Goal: Task Accomplishment & Management: Complete application form

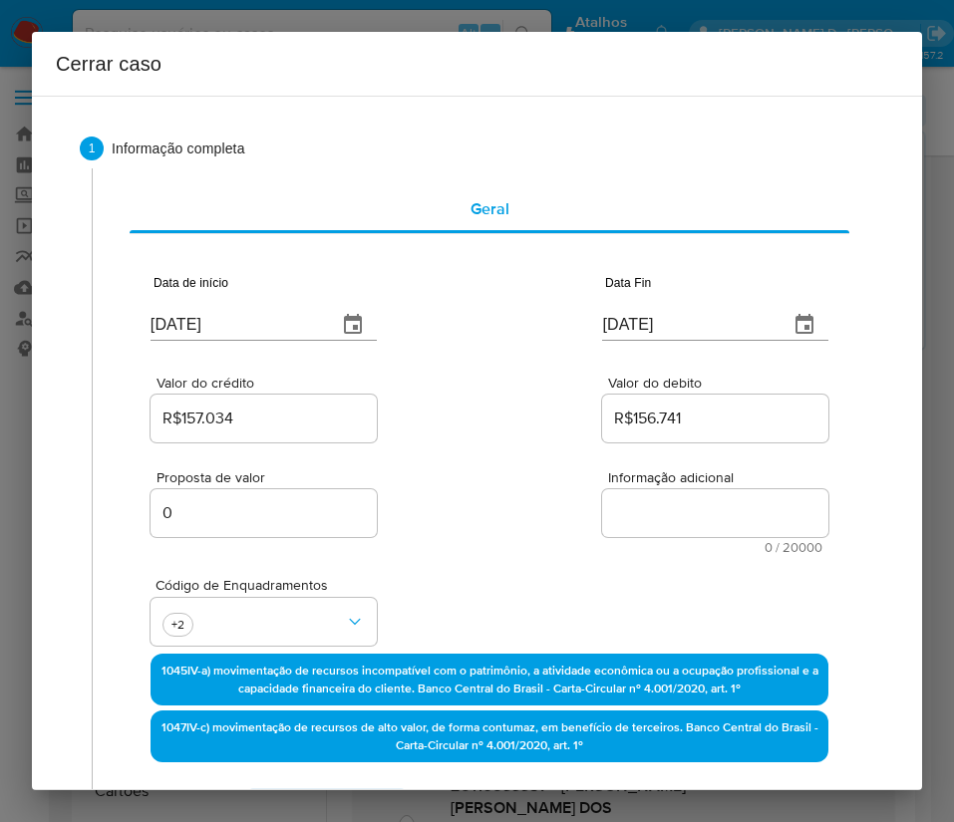
select select "10"
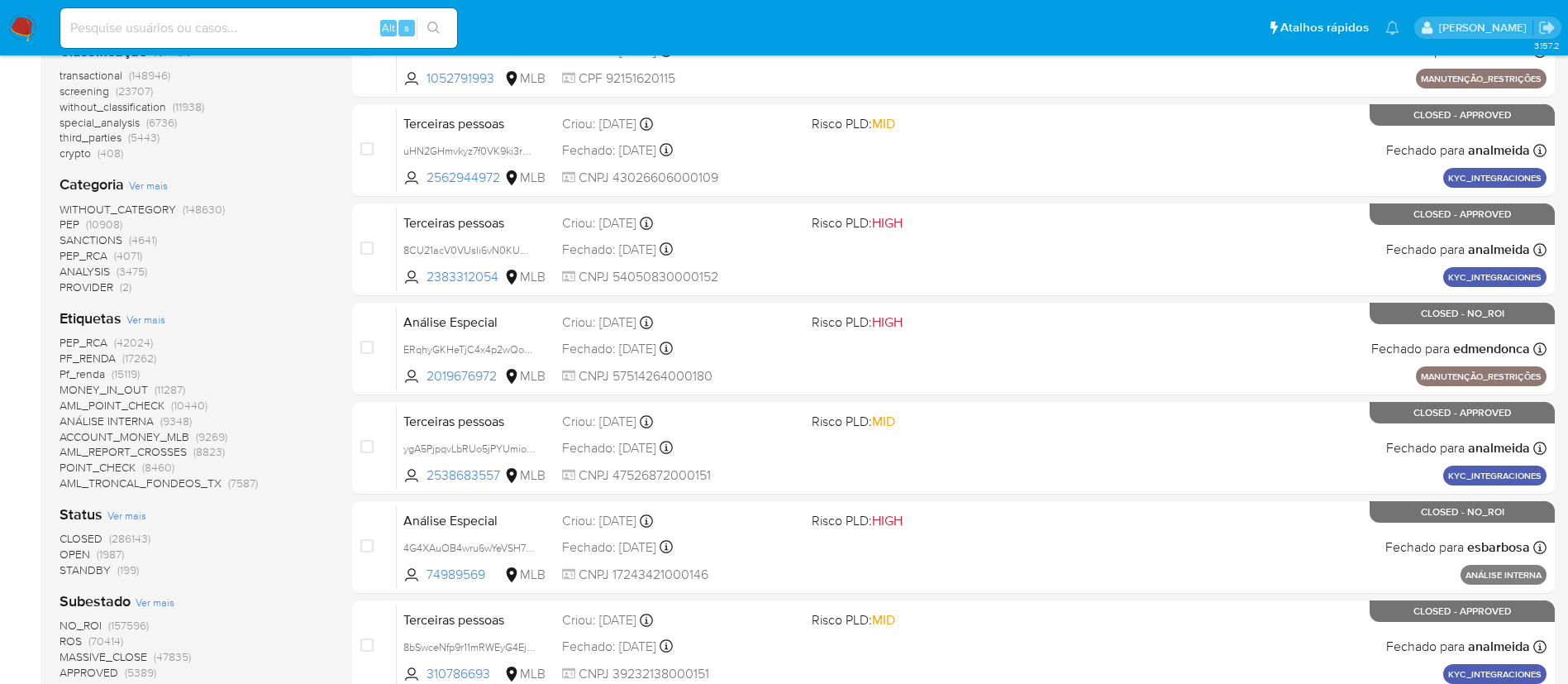
scroll to position [248, 0]
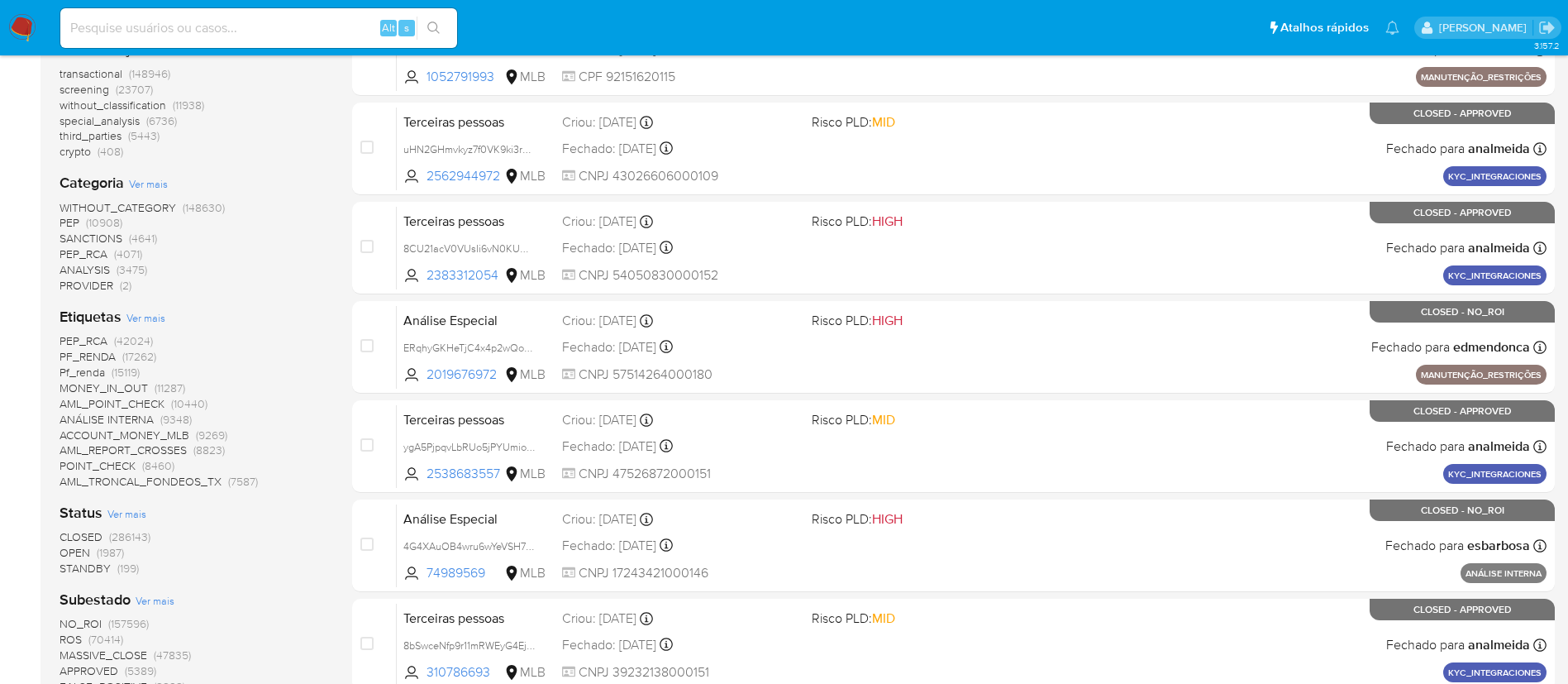
click at [99, 455] on span "(1987)" at bounding box center [110, 553] width 27 height 17
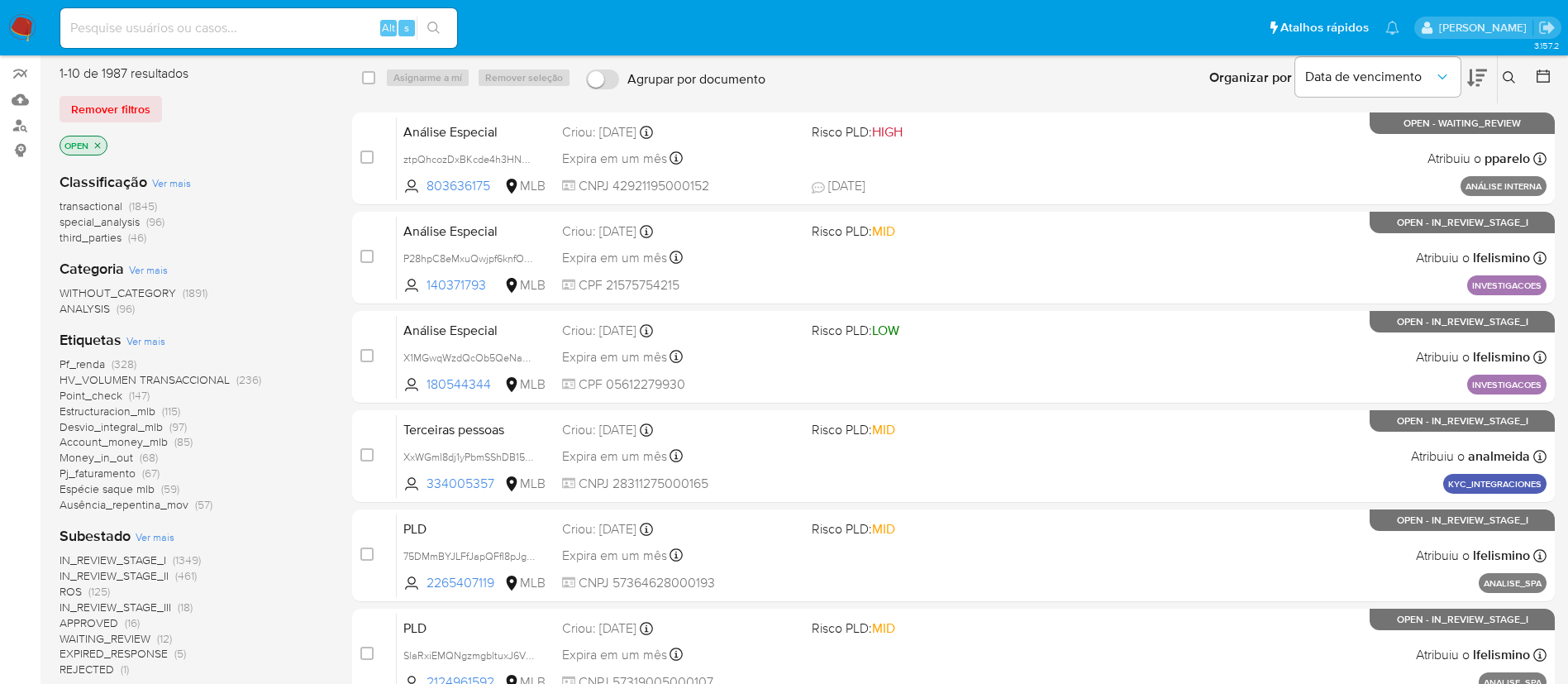
scroll to position [248, 0]
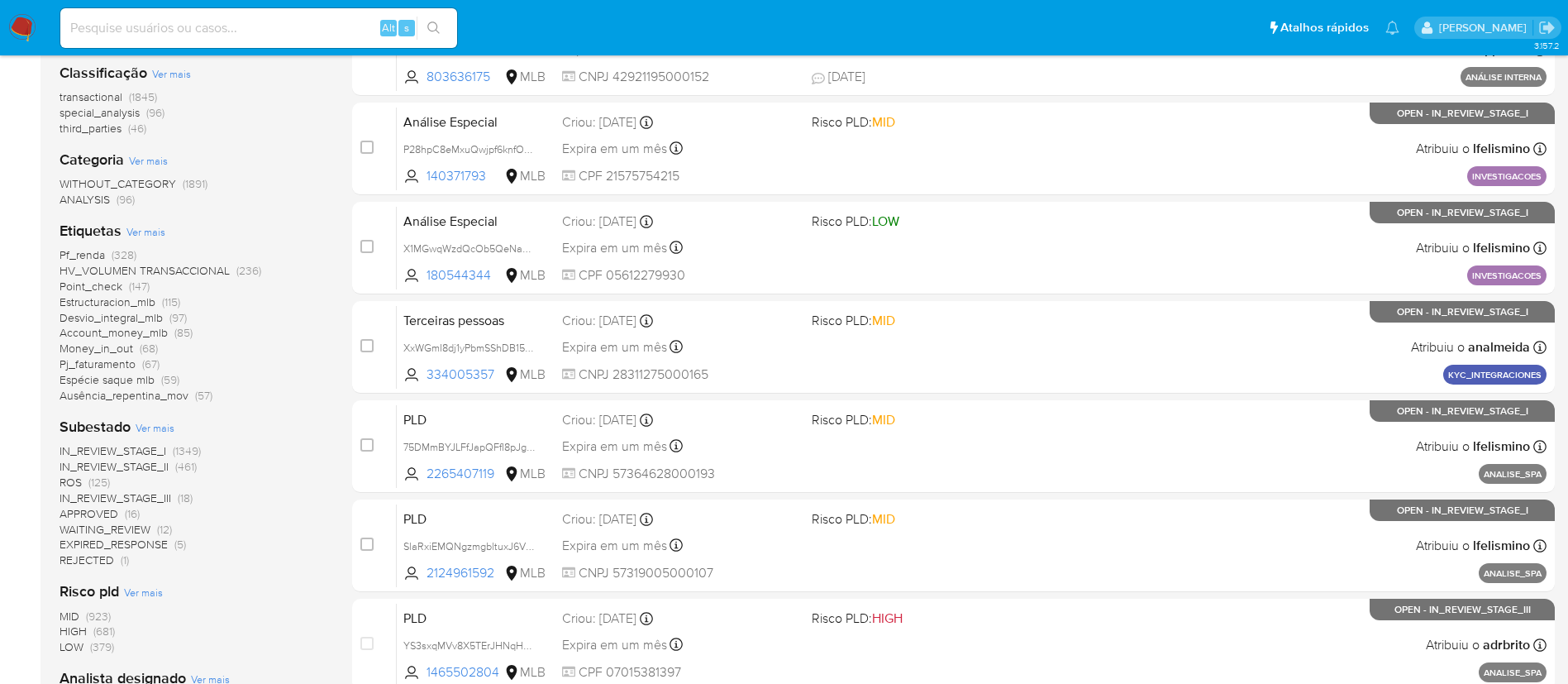
click at [103, 455] on span "(125)" at bounding box center [100, 482] width 22 height 17
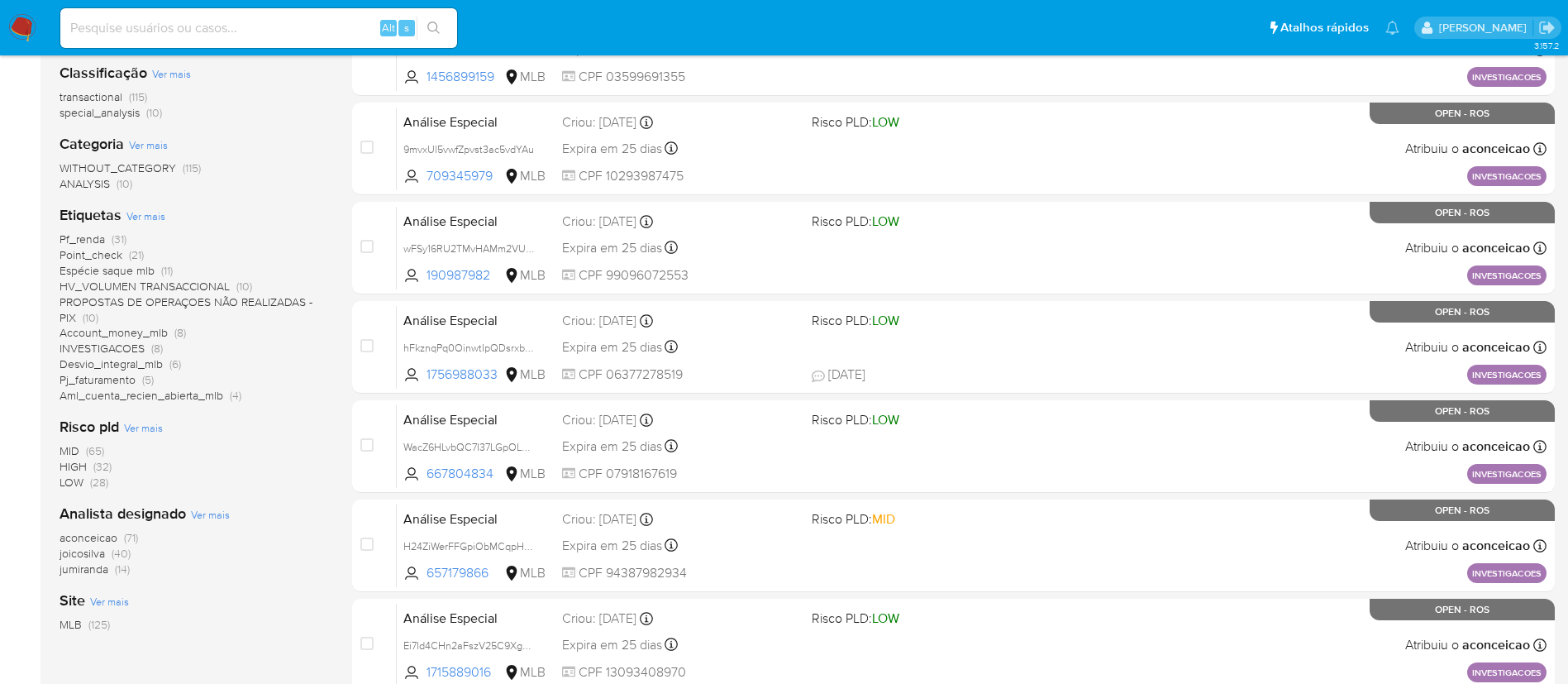
click at [105, 455] on span "joicosilva" at bounding box center [82, 554] width 46 height 17
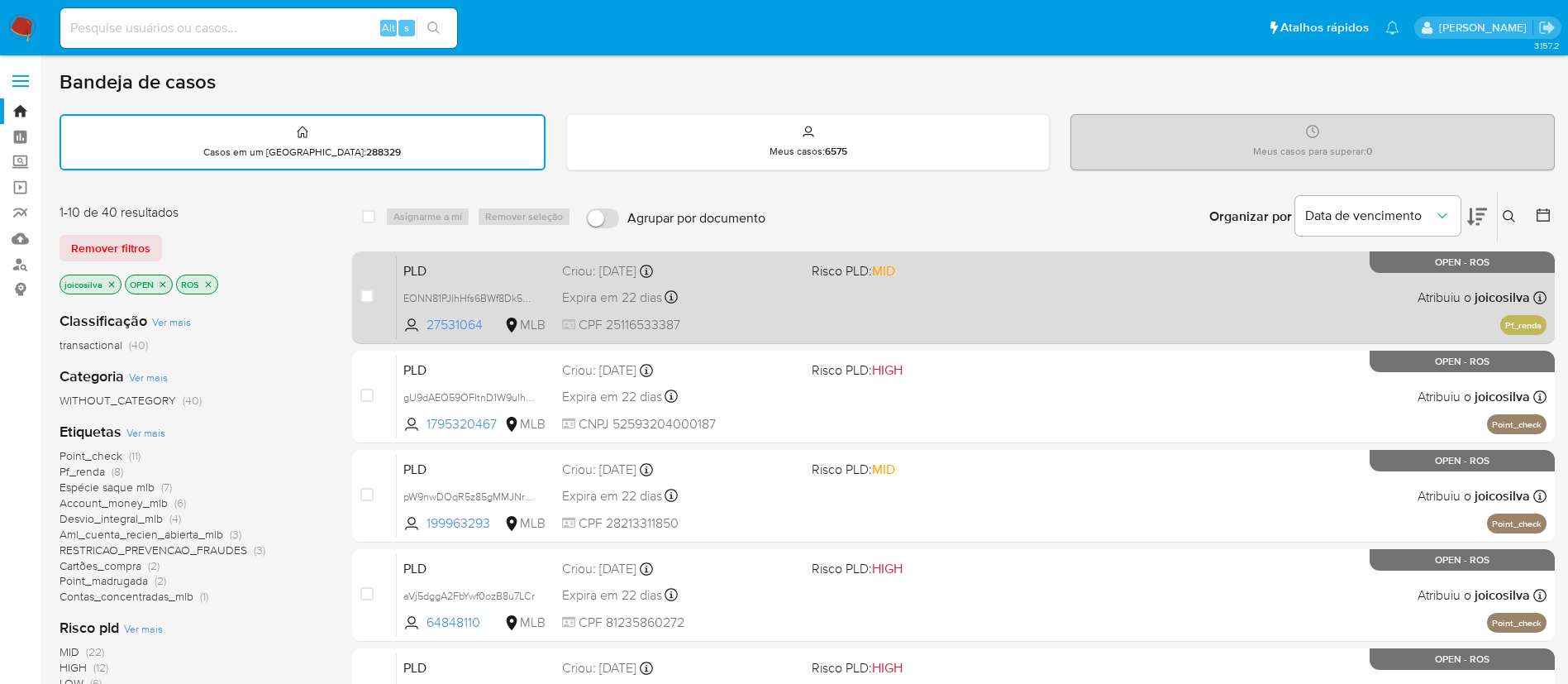
click at [927, 328] on div "PLD EONN81PJIhHfs6BWf8Dk5n3W 27531064 MLB Risco PLD: MID Criou: 12/08/2025 Crio…" at bounding box center [971, 297] width 1150 height 84
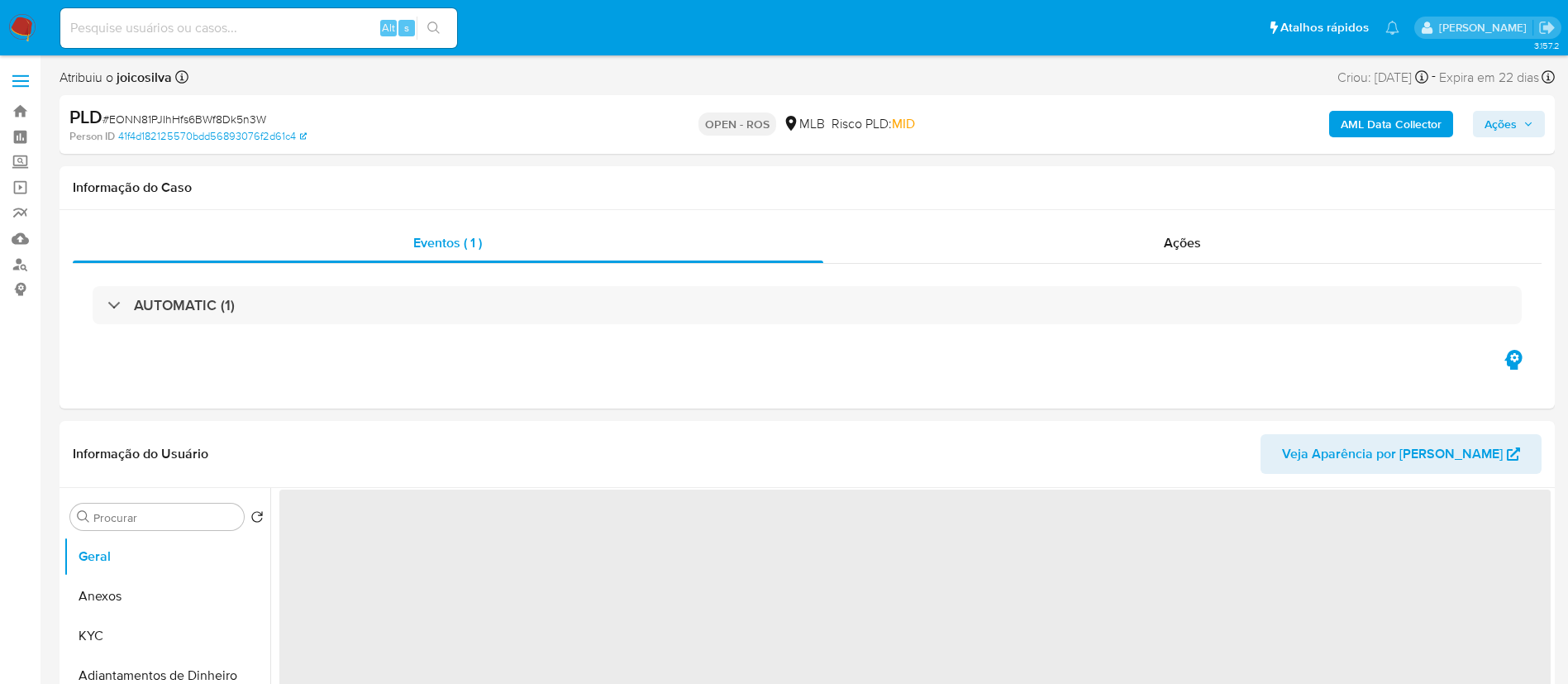
click at [248, 116] on span "# EONN81PJIhHfs6BWf8Dk5n3W" at bounding box center [184, 120] width 163 height 17
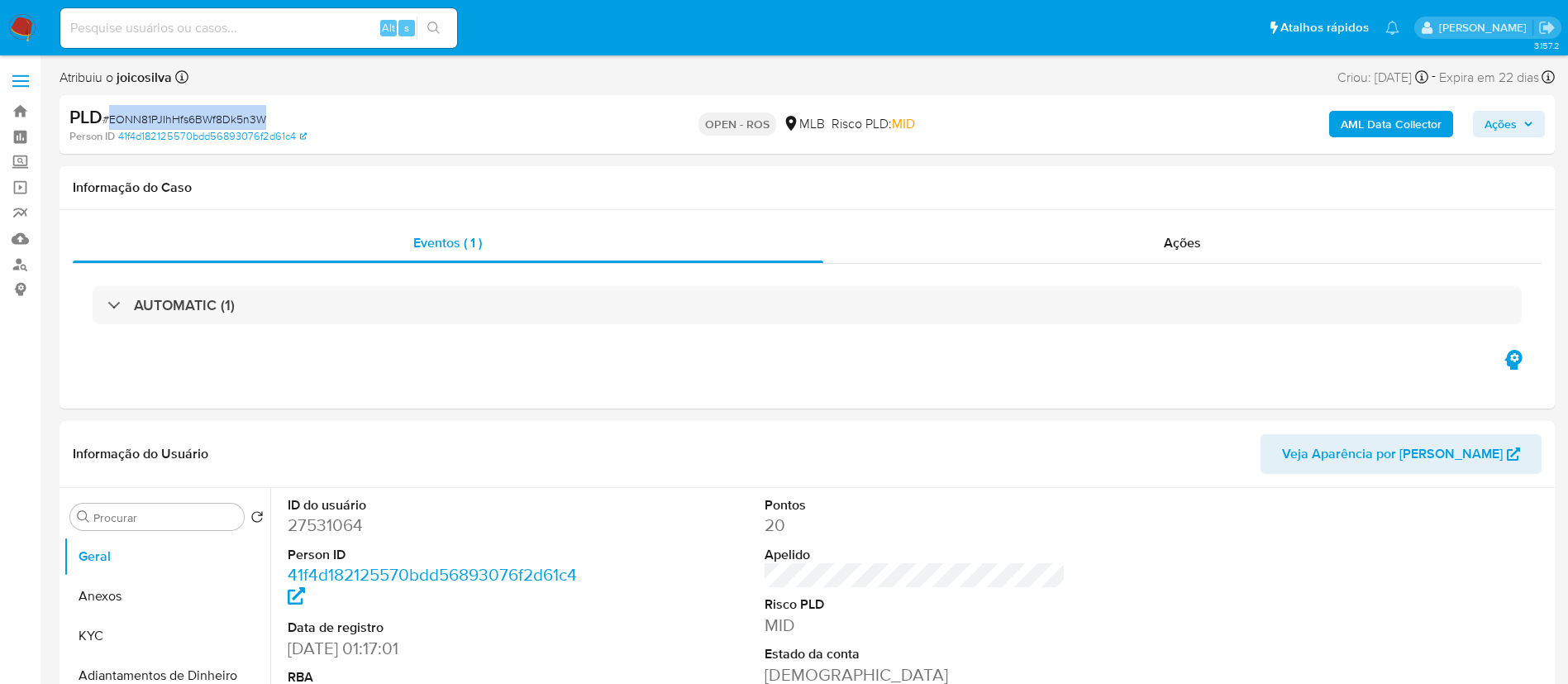
select select "10"
copy span "EONN81PJIhHfs6BWf8Dk5n3W"
click at [358, 23] on input at bounding box center [259, 28] width 397 height 22
paste input "EONN81PJIhHfs6BWf8Dk5n3W"
type input "EONN81PJIhHfs6BWf8Dk5n3W"
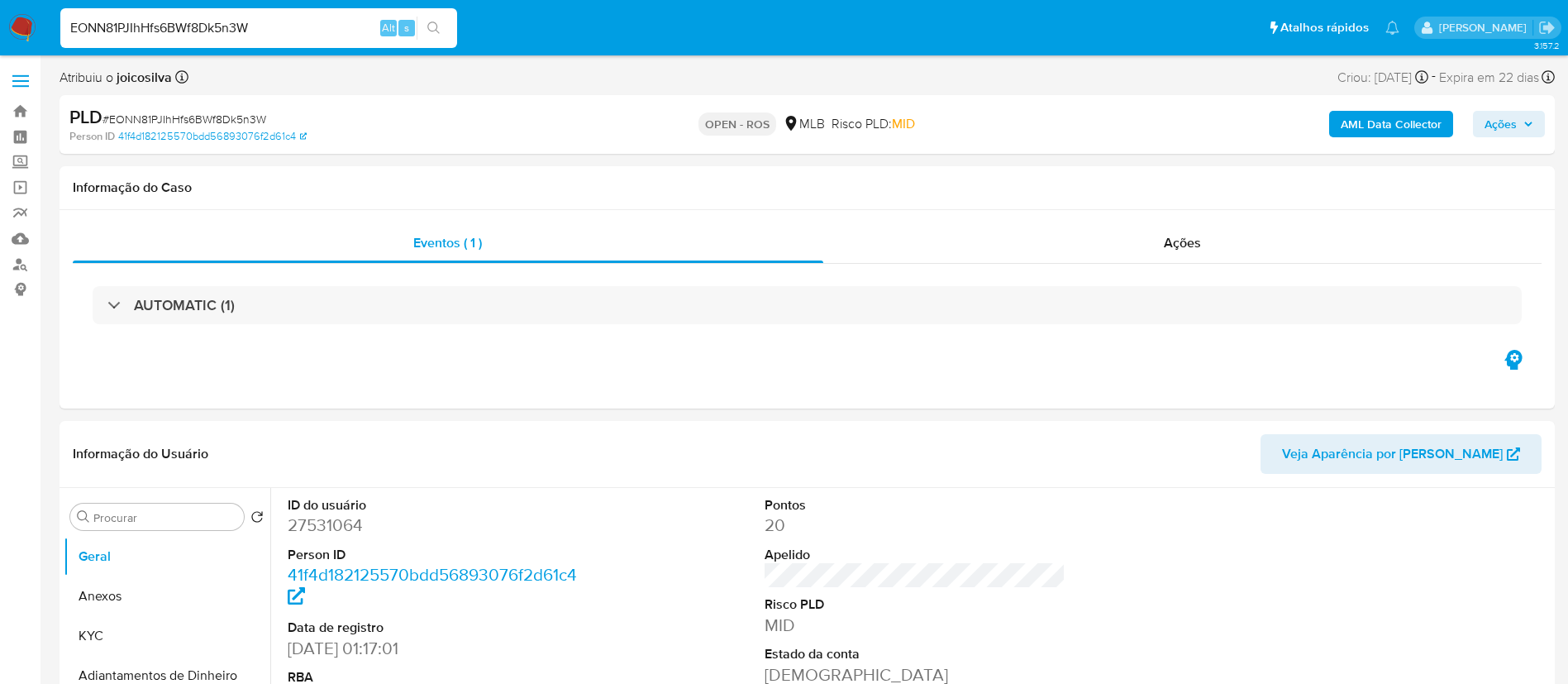
click at [248, 116] on span "# EONN81PJIhHfs6BWf8Dk5n3W" at bounding box center [184, 120] width 163 height 17
click at [121, 587] on button "Anexos" at bounding box center [160, 597] width 193 height 40
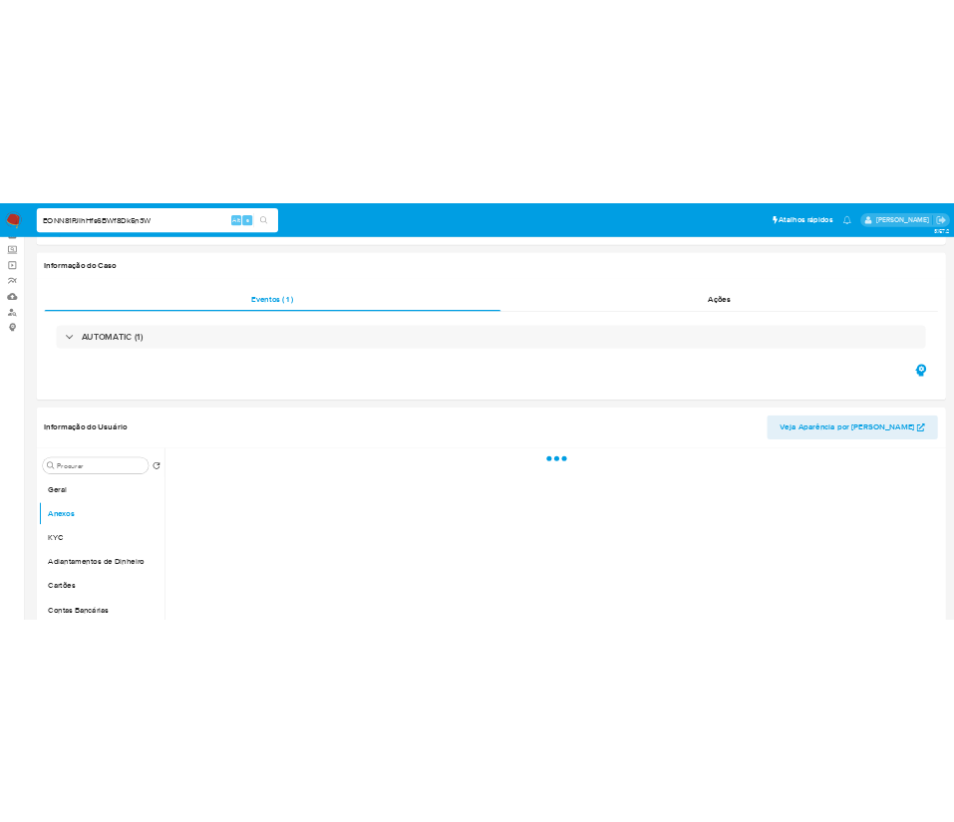
scroll to position [149, 0]
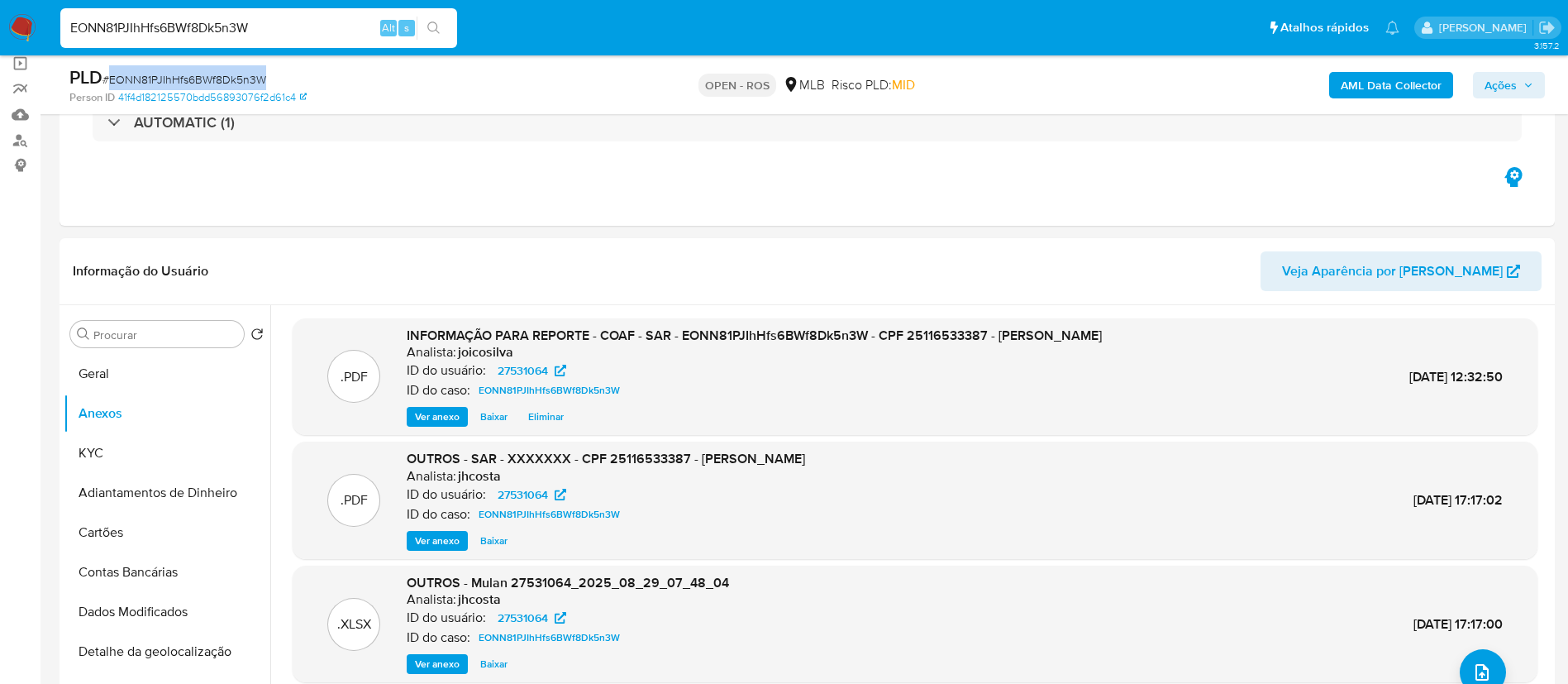
click at [1509, 82] on span "Ações" at bounding box center [1501, 86] width 32 height 27
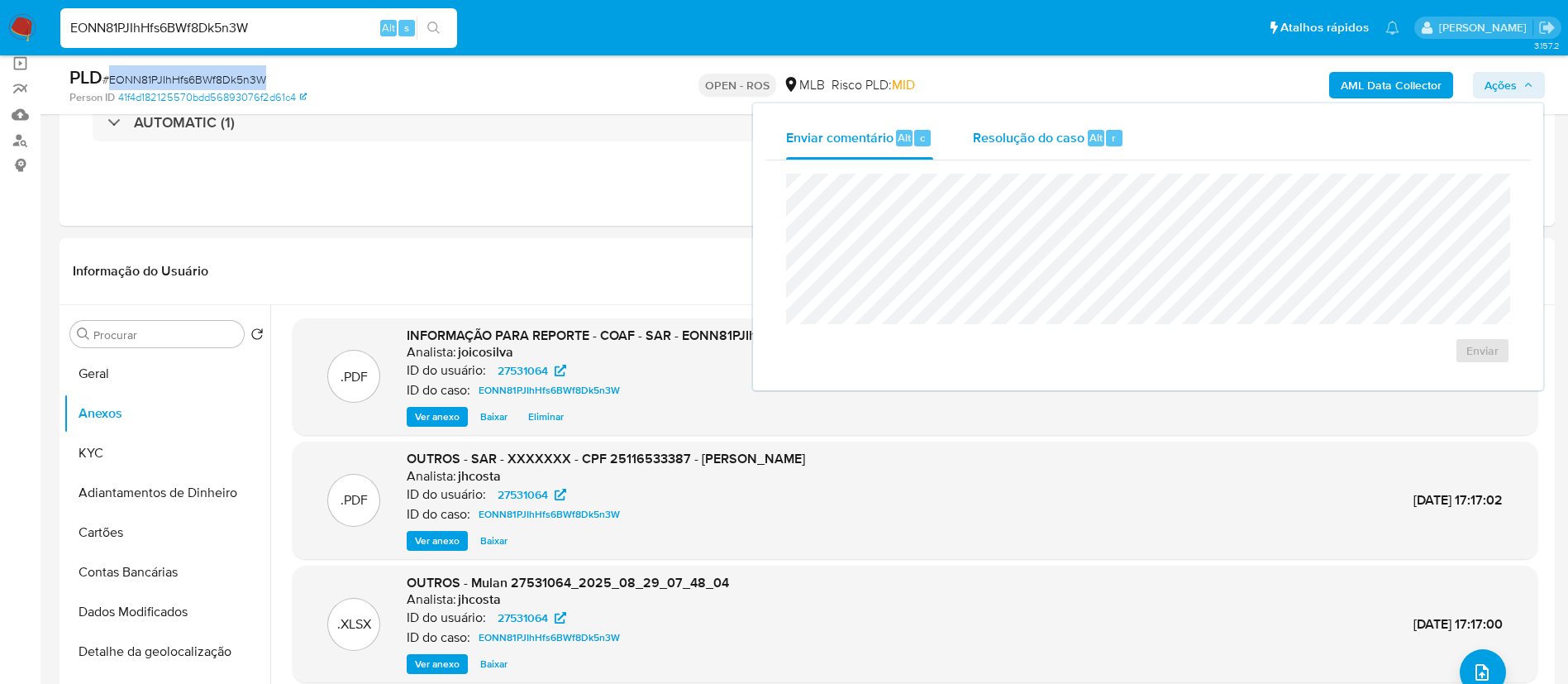
click at [990, 133] on span "Resolução do caso" at bounding box center [1029, 136] width 112 height 19
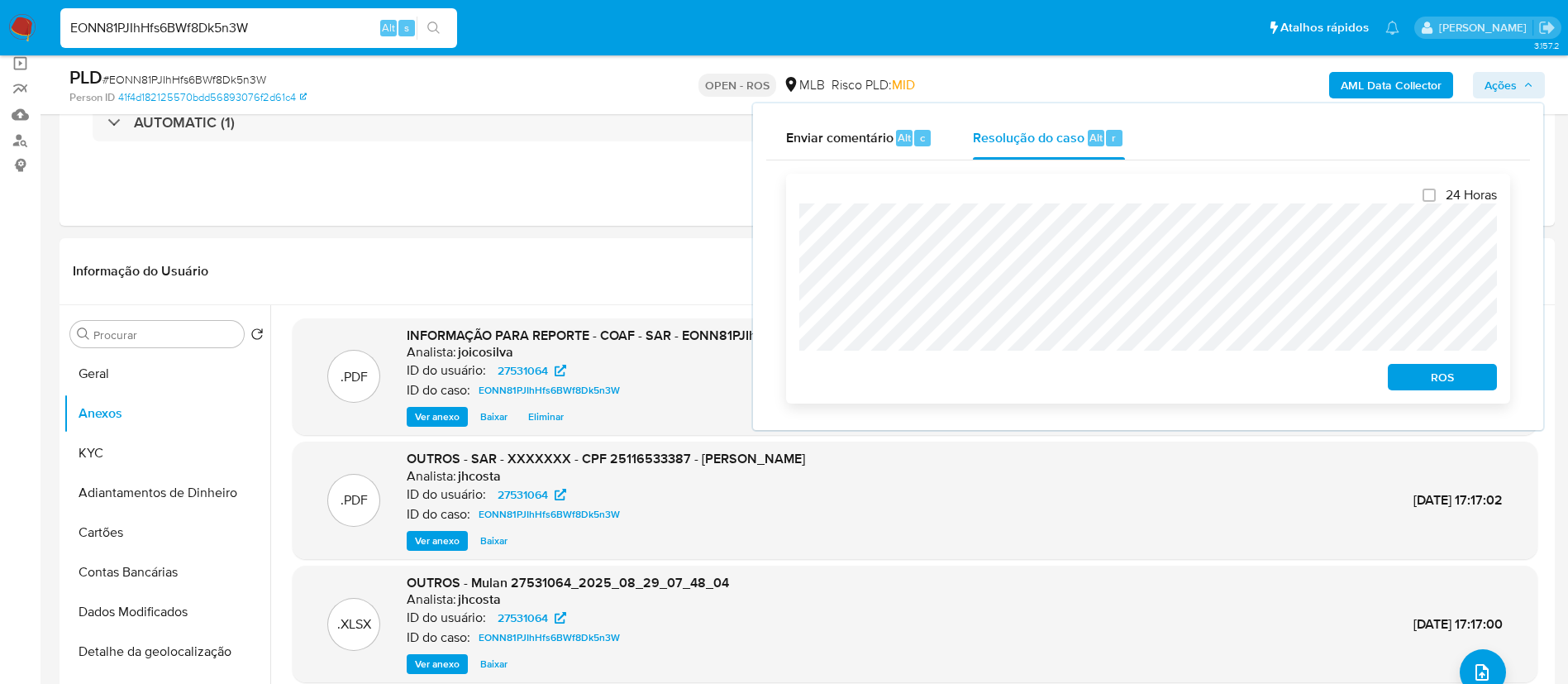
click at [1402, 380] on span "ROS" at bounding box center [1443, 377] width 86 height 23
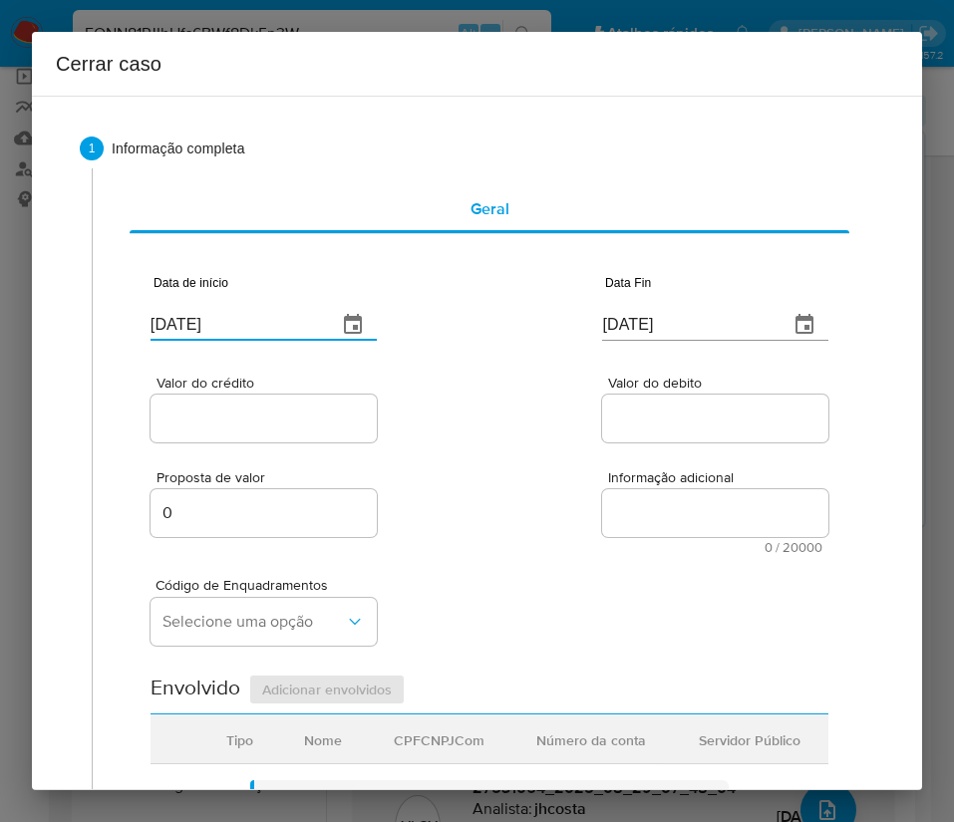
click at [226, 322] on input "03/09/2025" at bounding box center [235, 325] width 170 height 32
click at [226, 322] on input "[DATE]" at bounding box center [235, 325] width 170 height 32
paste input "1/07"
type input "[DATE]"
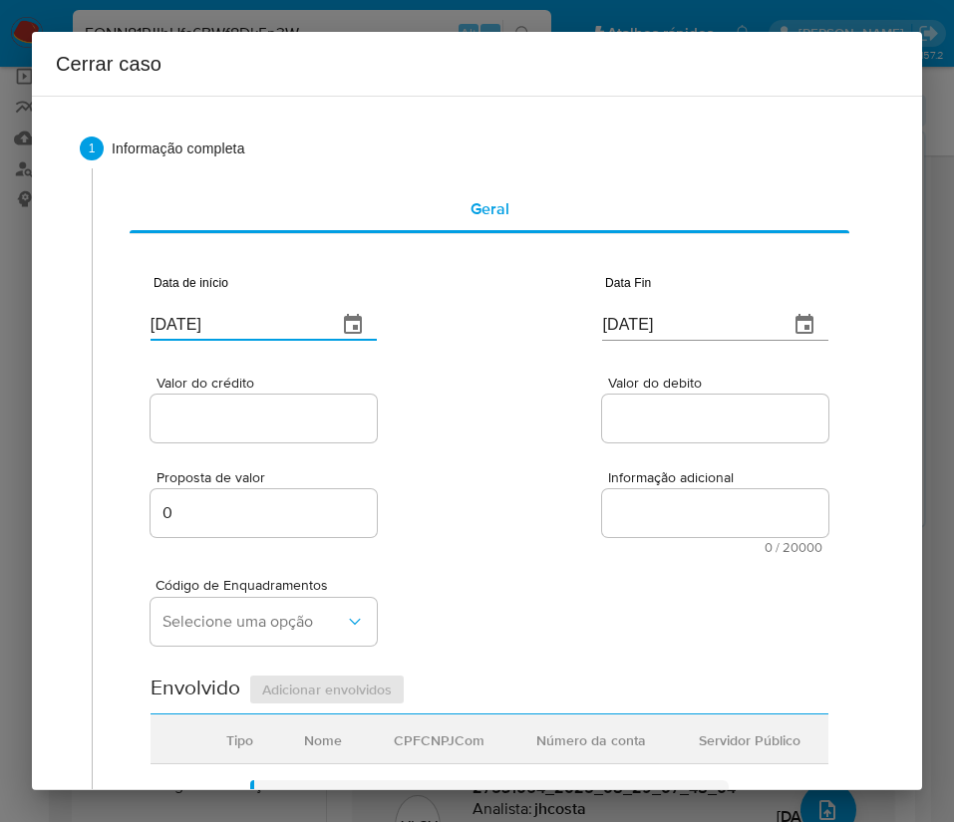
click at [559, 508] on div "Proposta de valor 0 Informação adicional 0 / 20000 20000 caracteres restantes" at bounding box center [489, 500] width 678 height 108
click at [637, 295] on div "[DATE]" at bounding box center [715, 311] width 226 height 59
click at [633, 316] on input "[DATE]" at bounding box center [687, 325] width 170 height 32
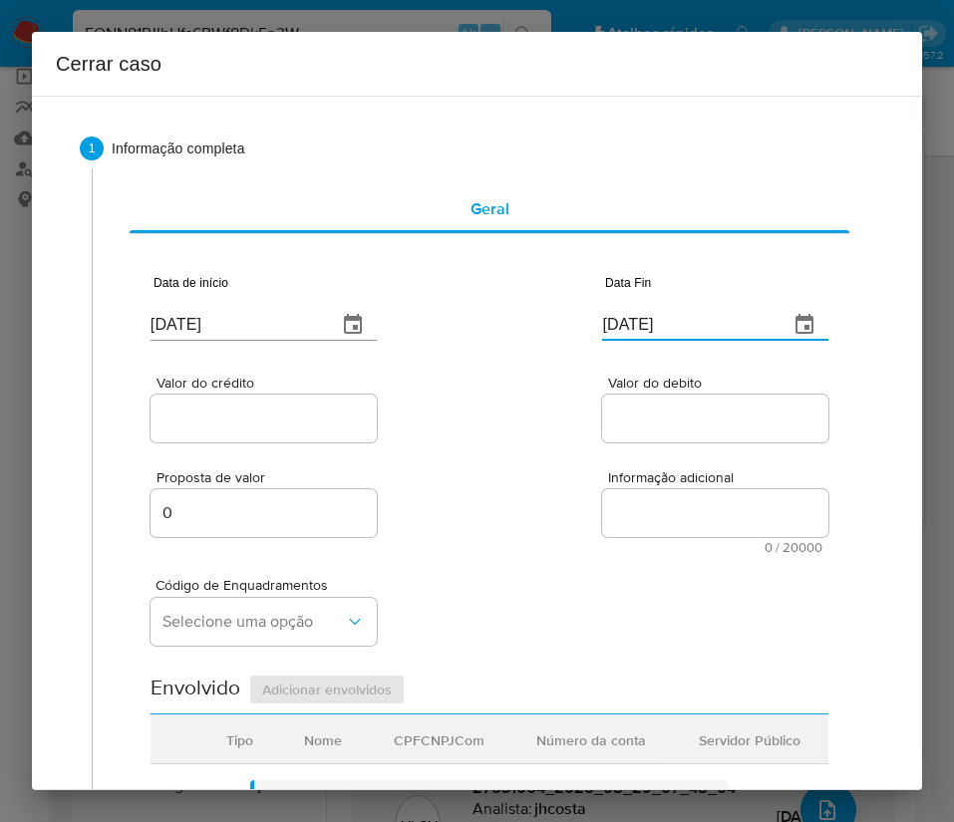
paste input "28/08"
type input "28/08/2025"
click at [652, 440] on div at bounding box center [715, 419] width 226 height 48
click at [230, 447] on div "Proposta de valor 0 Informação adicional 0 / 20000 20000 caracteres restantes" at bounding box center [489, 500] width 678 height 108
click at [266, 417] on input "Valor do crédito" at bounding box center [263, 419] width 226 height 26
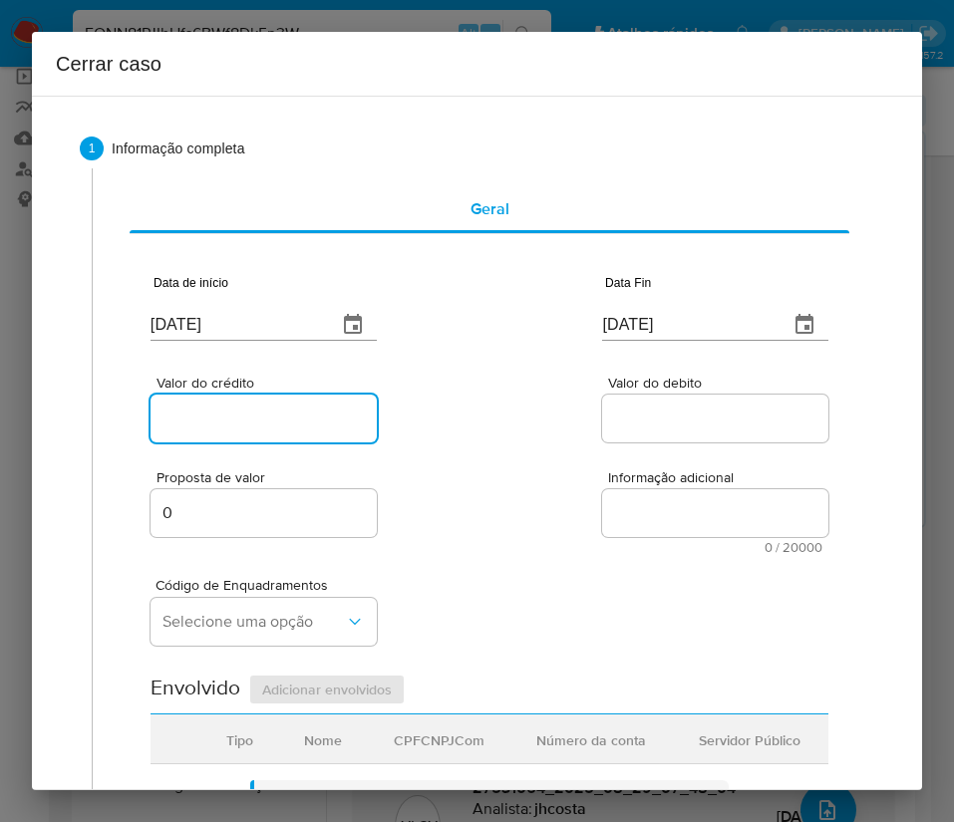
click at [246, 421] on input "Valor do crédito" at bounding box center [263, 419] width 226 height 26
paste input "R$157.034"
type input "R$157.034"
click at [639, 471] on span "Informação adicional" at bounding box center [721, 477] width 226 height 15
click at [639, 489] on textarea "Informação adicional" at bounding box center [715, 513] width 226 height 48
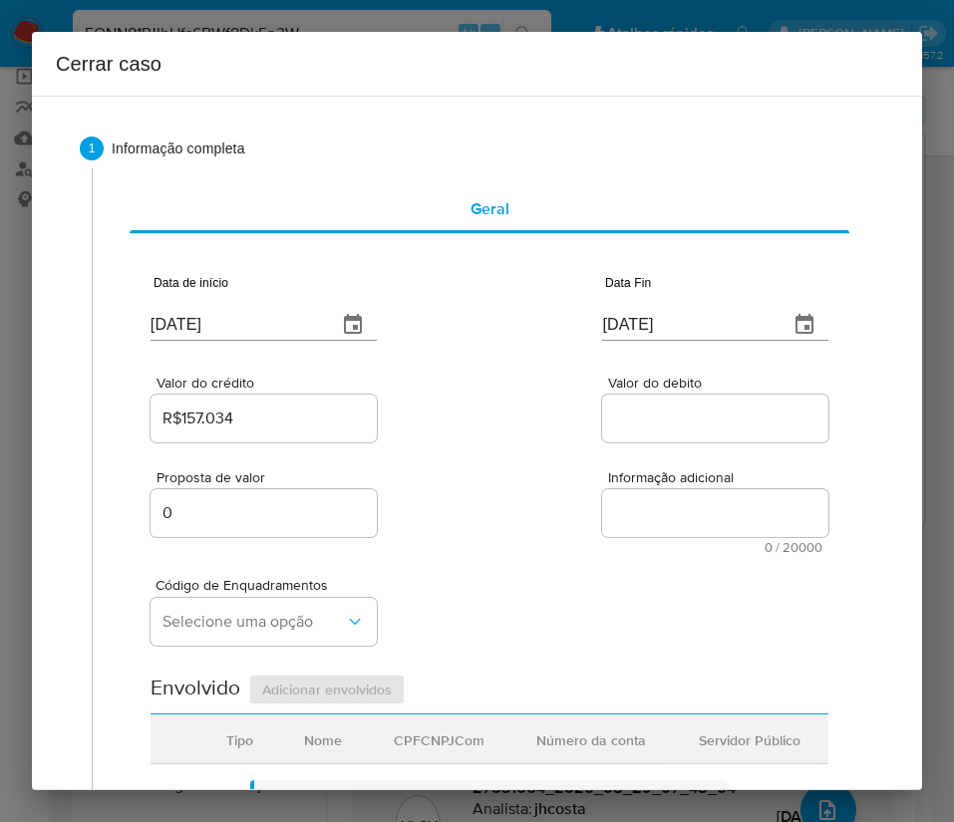
drag, startPoint x: 666, startPoint y: 419, endPoint x: 589, endPoint y: 583, distance: 180.5
click at [666, 419] on input "Valor do debito" at bounding box center [715, 419] width 226 height 26
paste input "R$156.741"
type input "R$156.741"
click at [577, 587] on div "Código de Enquadramentos Selecione uma opção" at bounding box center [489, 604] width 678 height 100
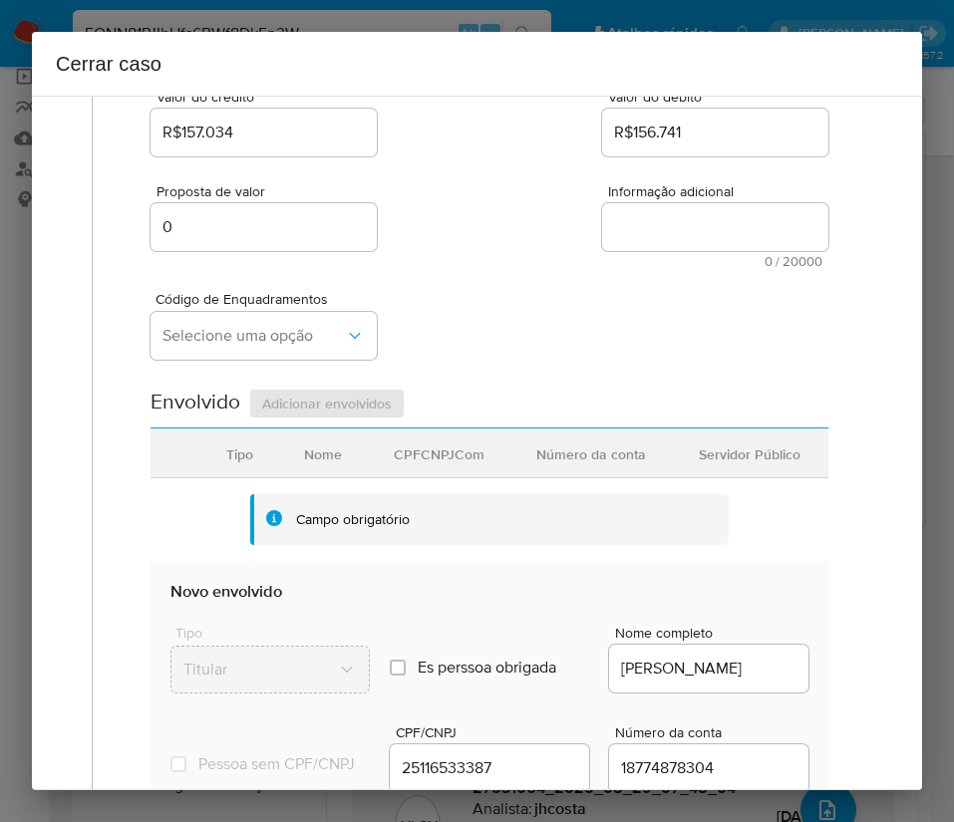
scroll to position [299, 0]
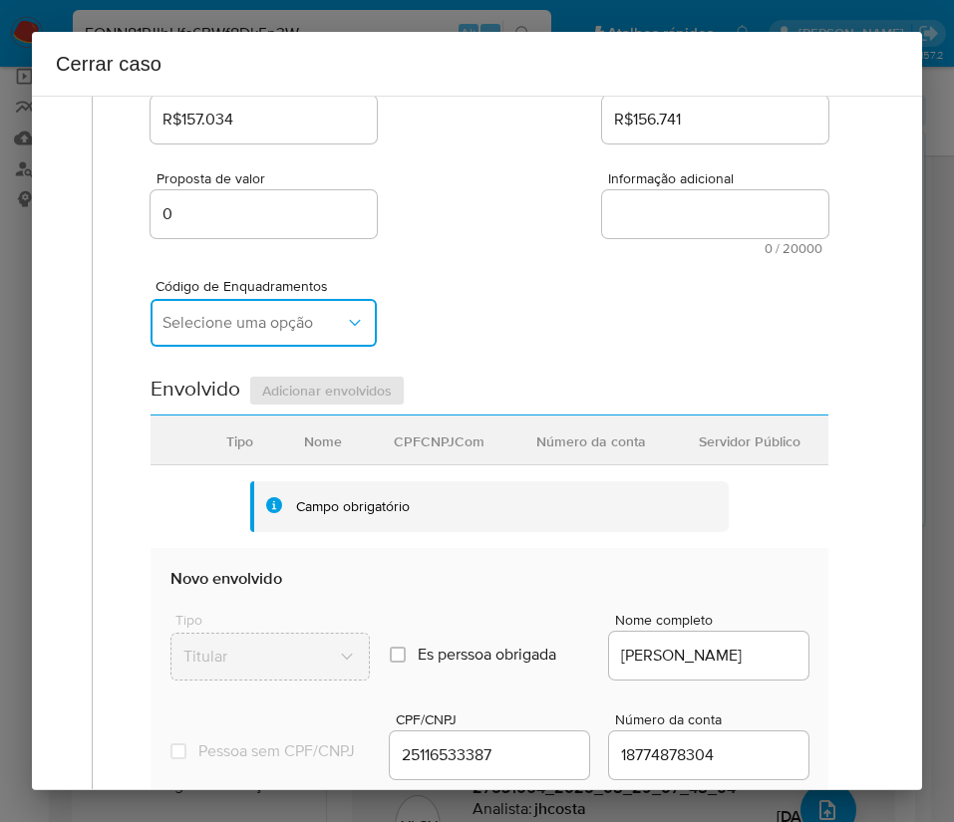
click at [244, 334] on button "Selecione uma opção" at bounding box center [263, 323] width 226 height 48
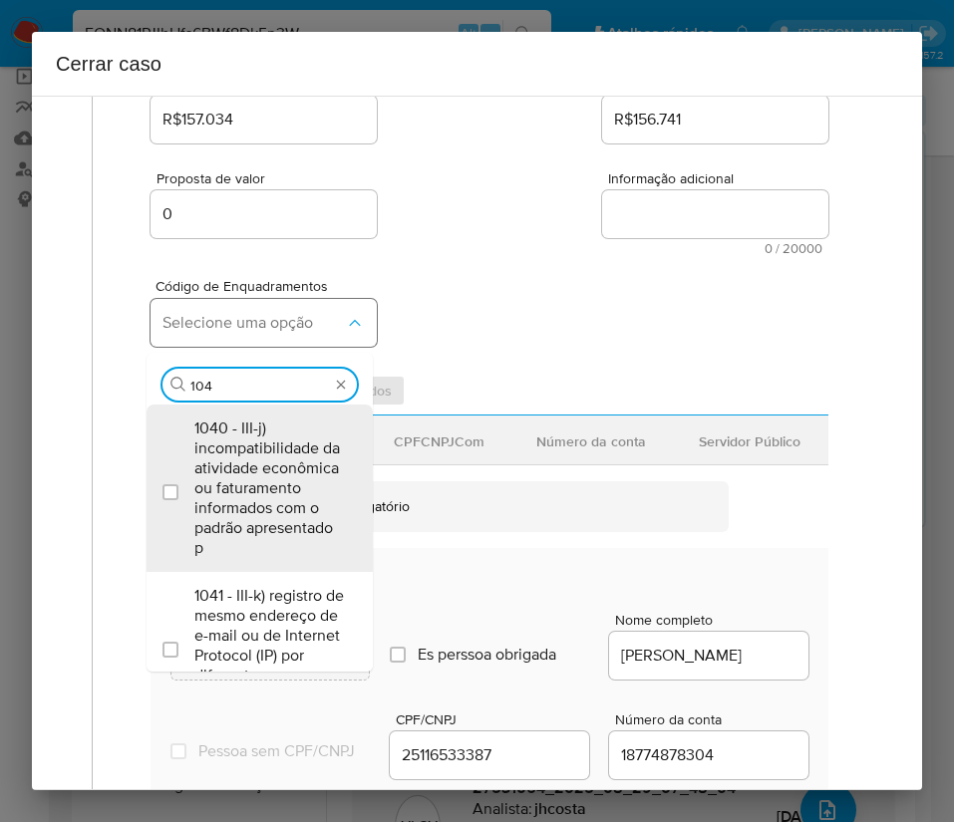
type input "1045"
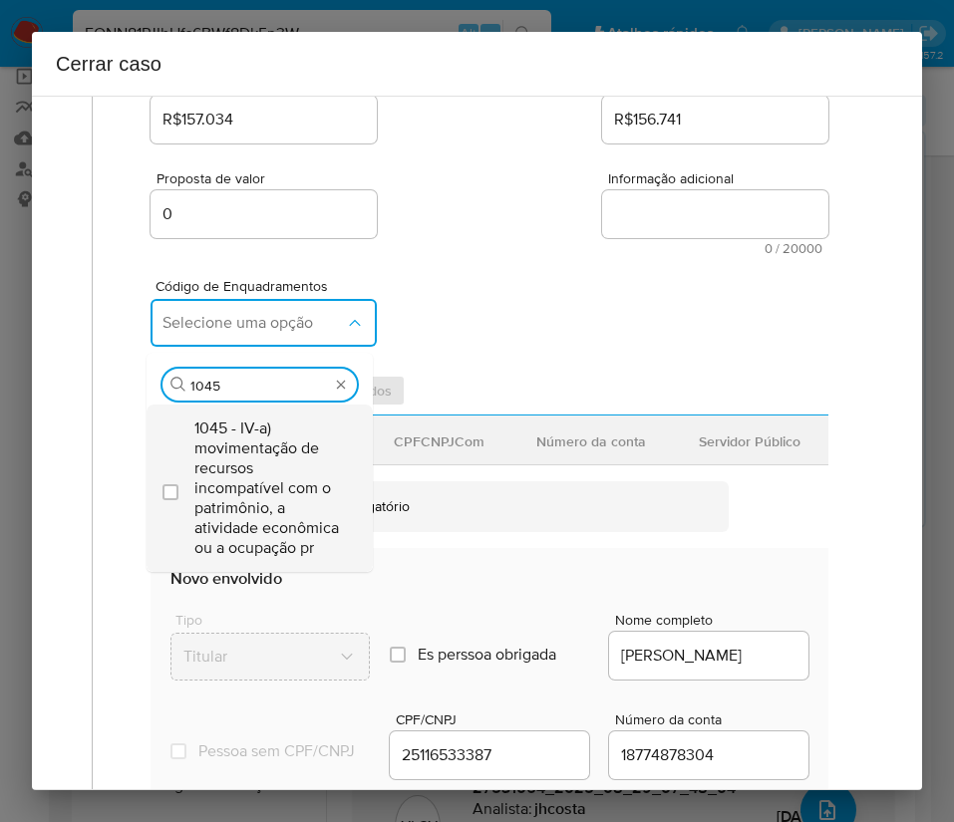
click at [241, 448] on span "1045 - IV-a) movimentação de recursos incompatível com o patrimônio, a atividad…" at bounding box center [269, 489] width 150 height 140
checkbox input "true"
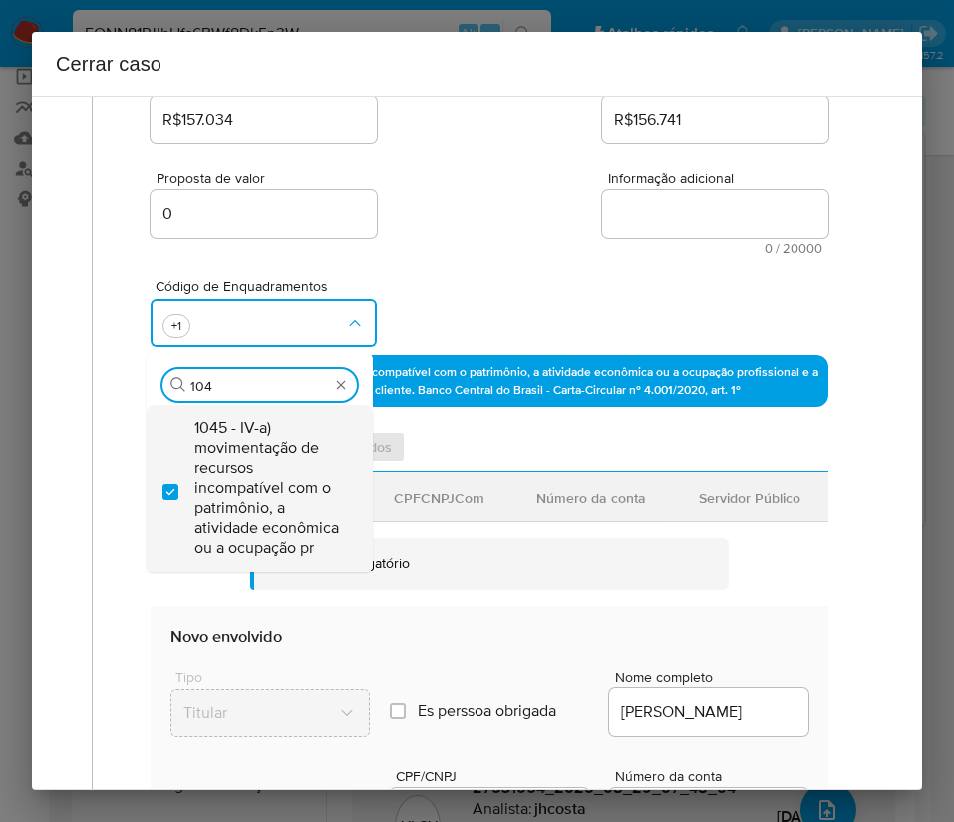
scroll to position [0, 0]
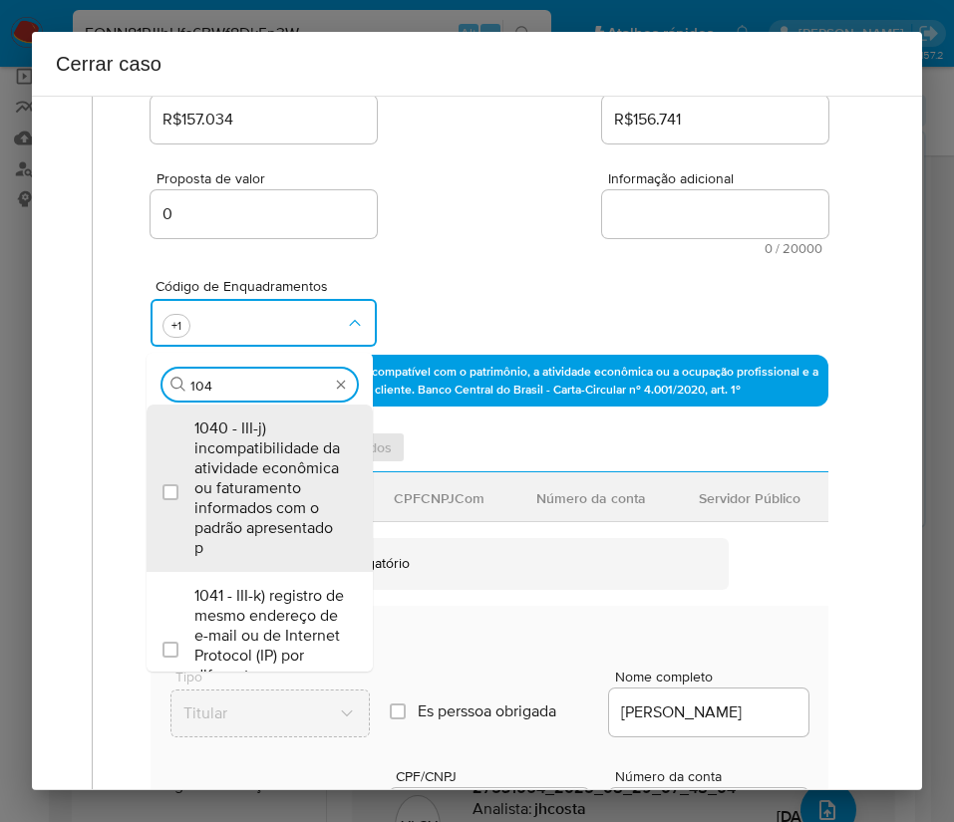
type input "1047"
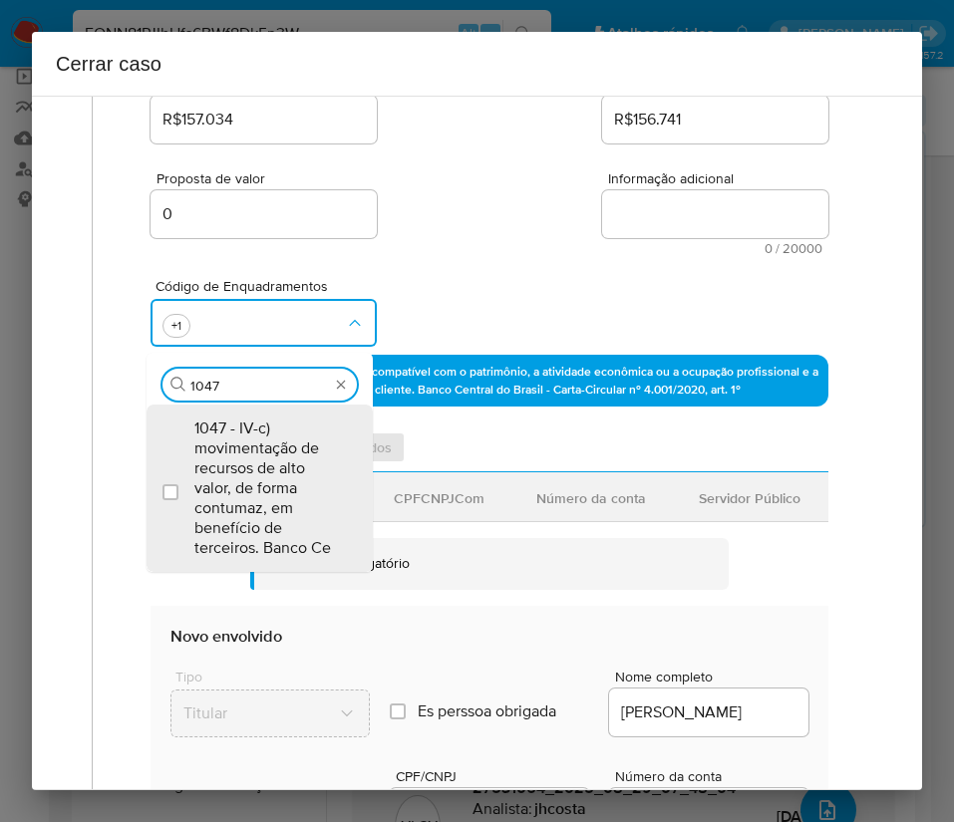
drag, startPoint x: 241, startPoint y: 448, endPoint x: 410, endPoint y: 240, distance: 267.8
click at [245, 448] on span "1047 - IV-c) movimentação de recursos de alto valor, de forma contumaz, em bene…" at bounding box center [269, 489] width 150 height 140
checkbox input "true"
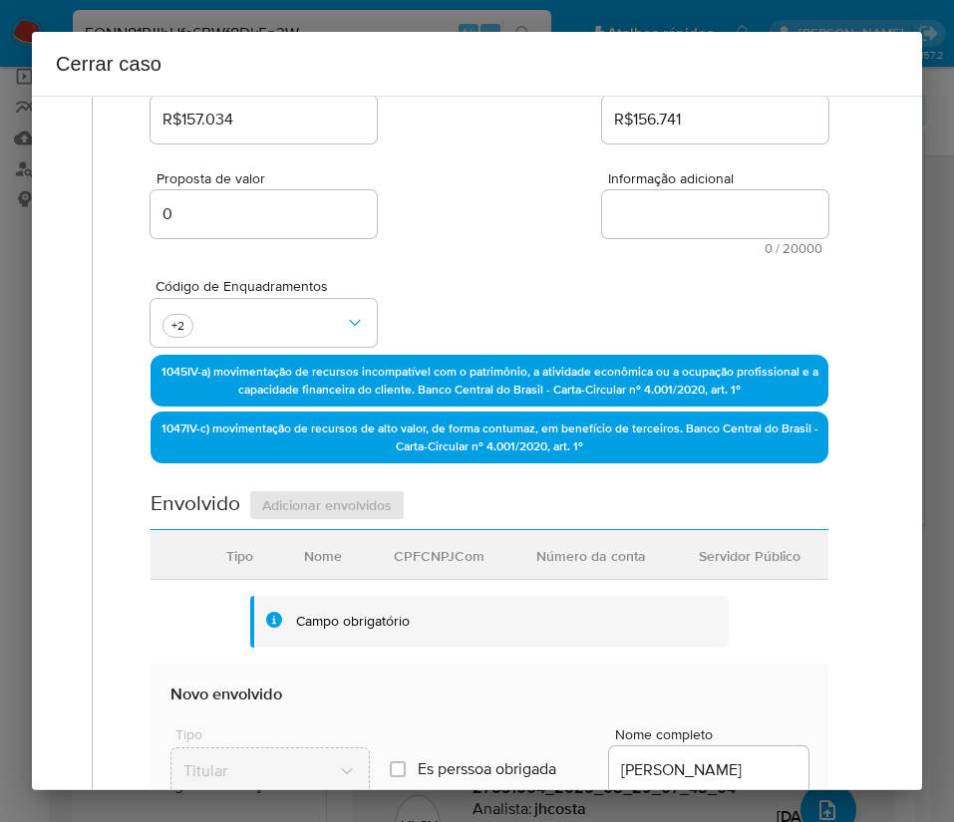
click at [412, 236] on div "Proposta de valor 0 Informação adicional 0 / 20000 20000 caracteres restantes" at bounding box center [489, 201] width 678 height 108
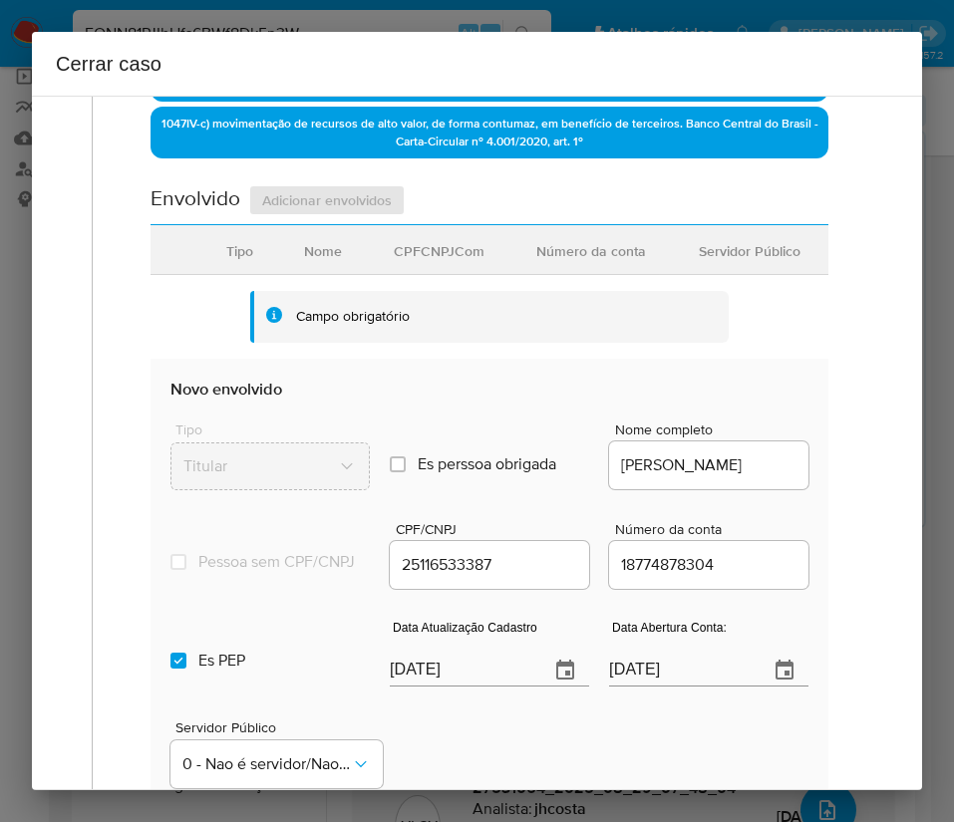
scroll to position [747, 0]
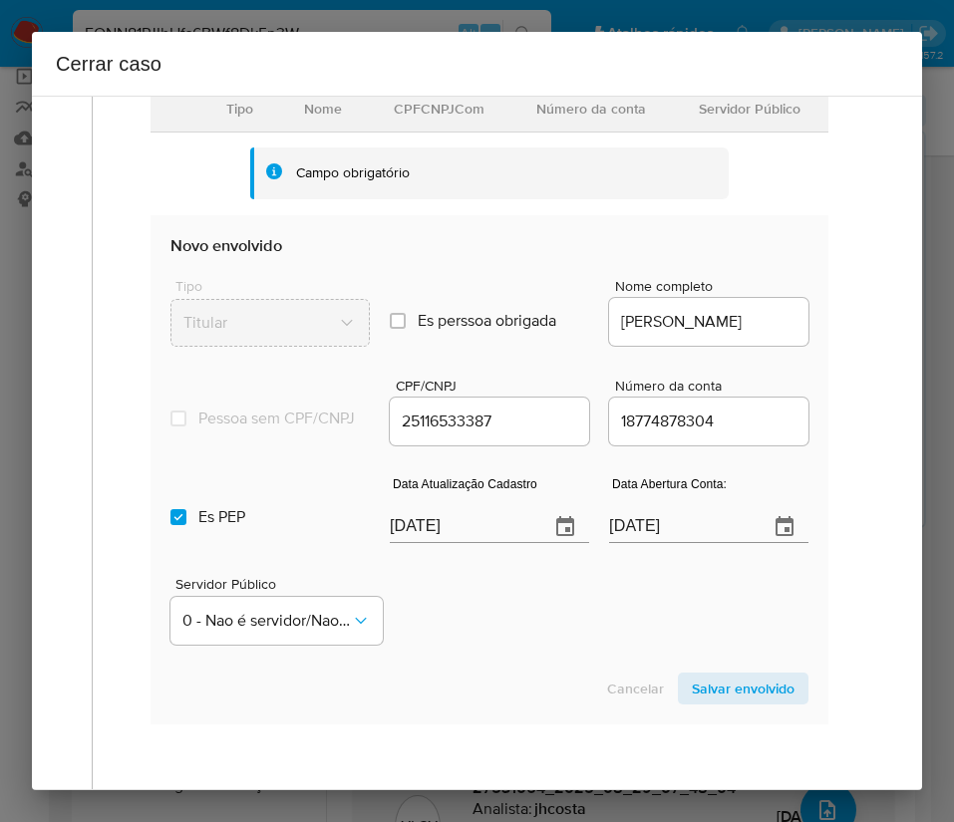
click at [415, 537] on input "[DATE]" at bounding box center [461, 527] width 143 height 32
paste input "6/08"
type input "06/08/2025"
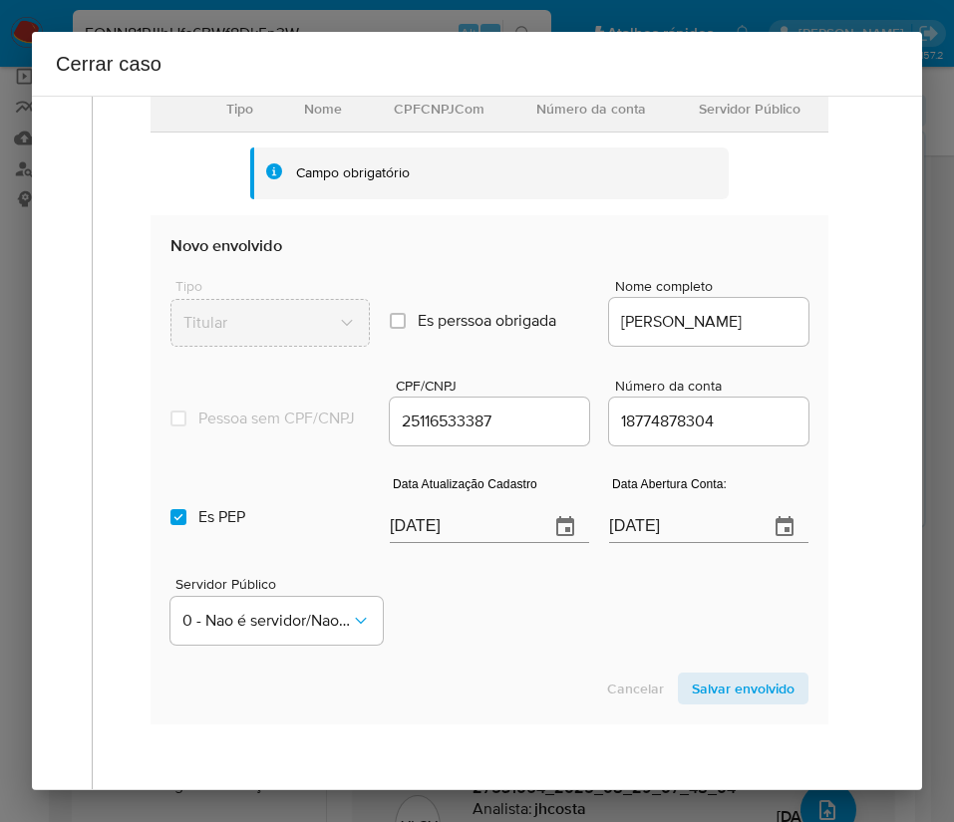
click at [503, 653] on div "Servidor Público 0 - Nao é servidor/Nao possui informacao" at bounding box center [489, 603] width 638 height 100
click at [177, 525] on input "Es PEP isPEP" at bounding box center [178, 517] width 16 height 16
checkbox input "false"
click at [635, 541] on input "03/04/2021" at bounding box center [680, 527] width 143 height 32
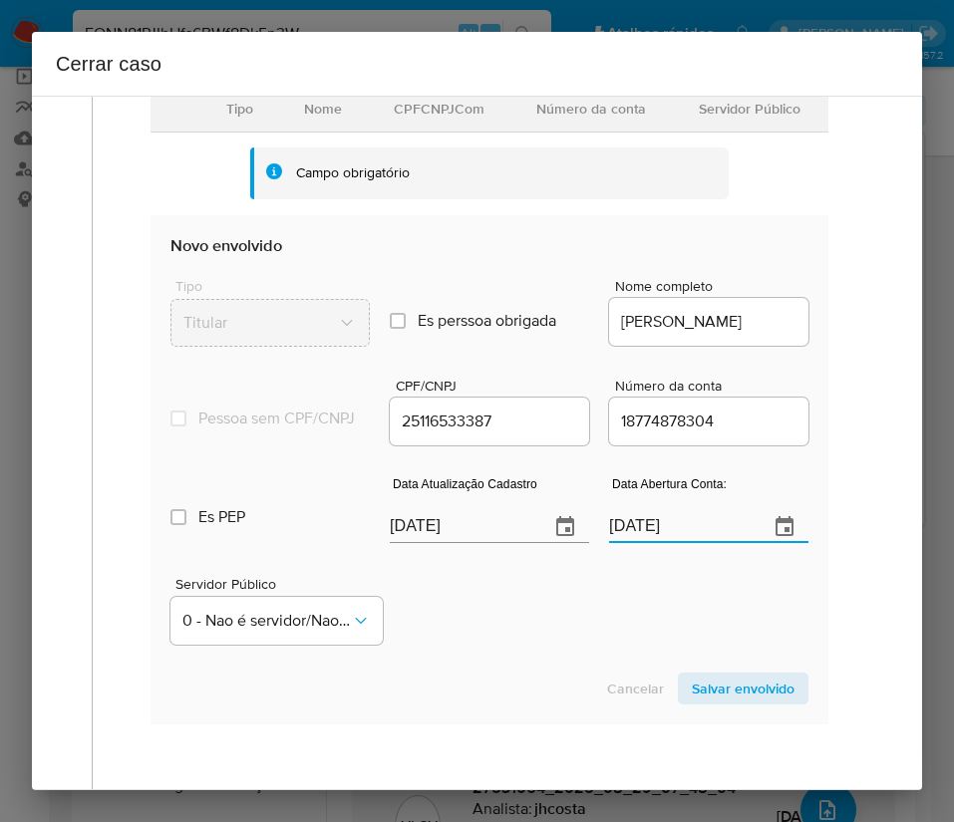
click at [635, 541] on input "03/04/2021" at bounding box center [680, 527] width 143 height 32
click at [589, 615] on div "Servidor Público 0 - Nao é servidor/Nao possui informacao" at bounding box center [489, 603] width 638 height 100
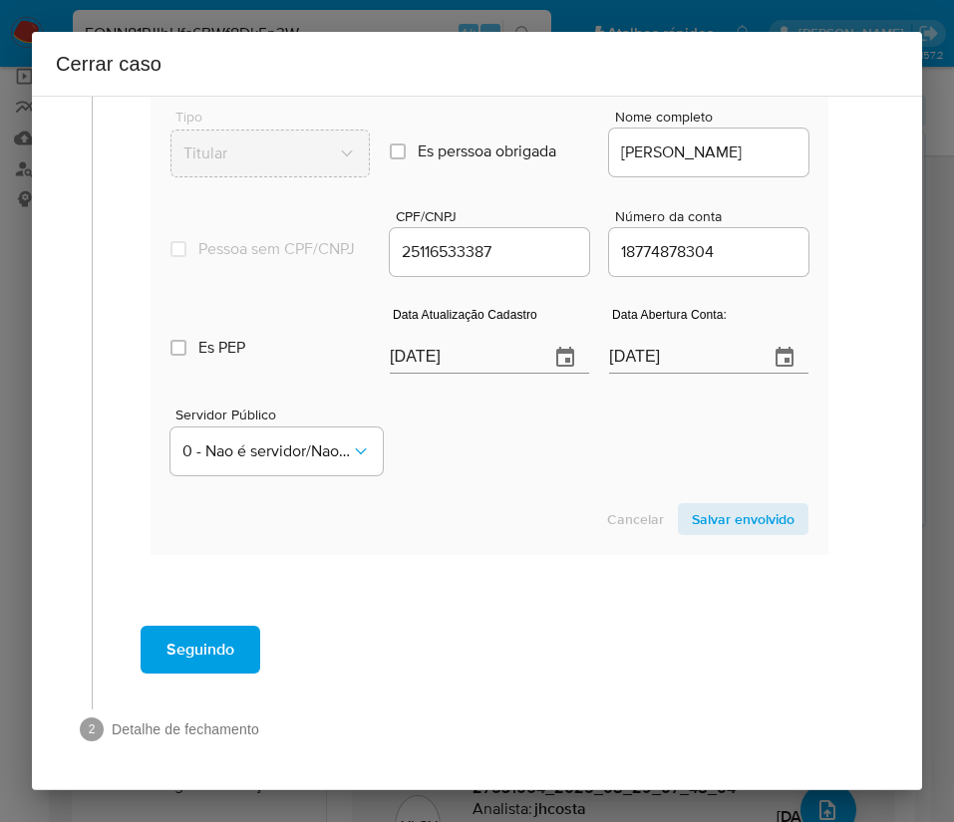
click at [708, 526] on span "Salvar envolvido" at bounding box center [743, 519] width 103 height 28
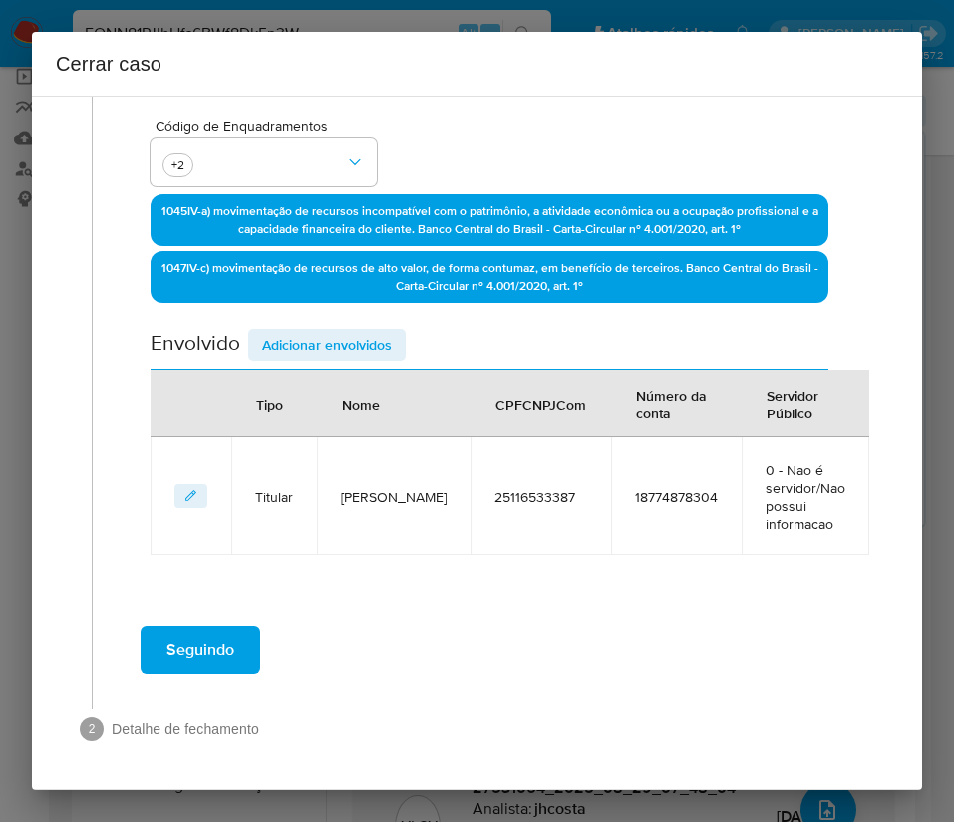
scroll to position [459, 0]
click at [366, 341] on span "Adicionar envolvidos" at bounding box center [327, 345] width 130 height 28
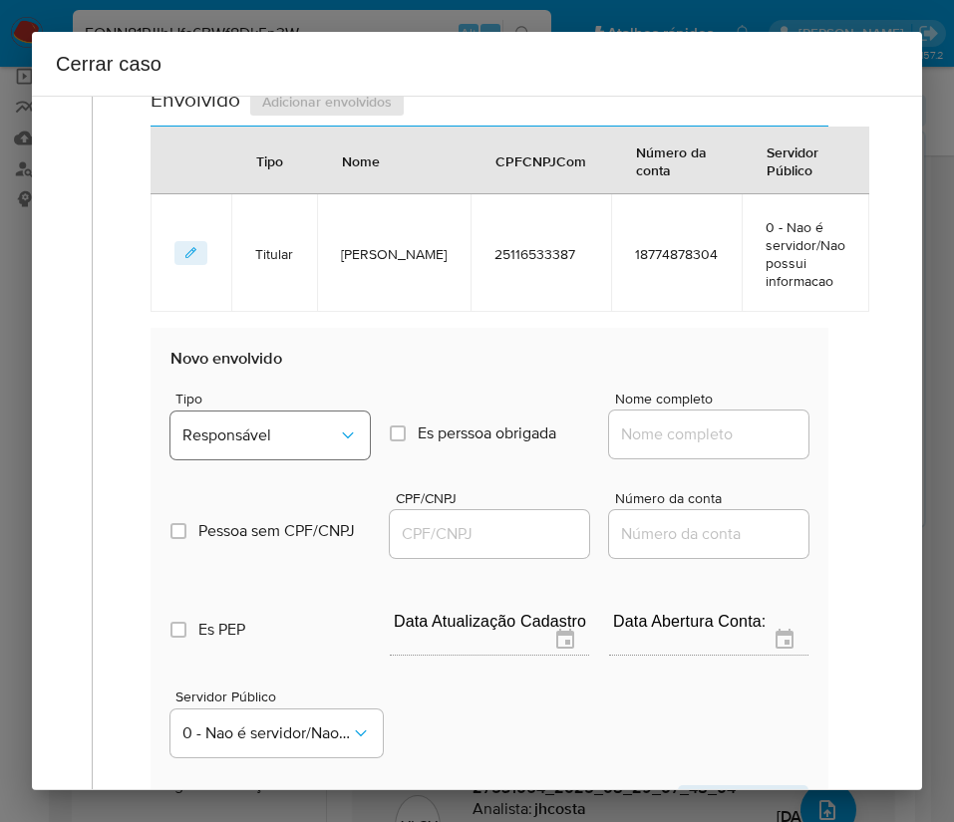
scroll to position [908, 0]
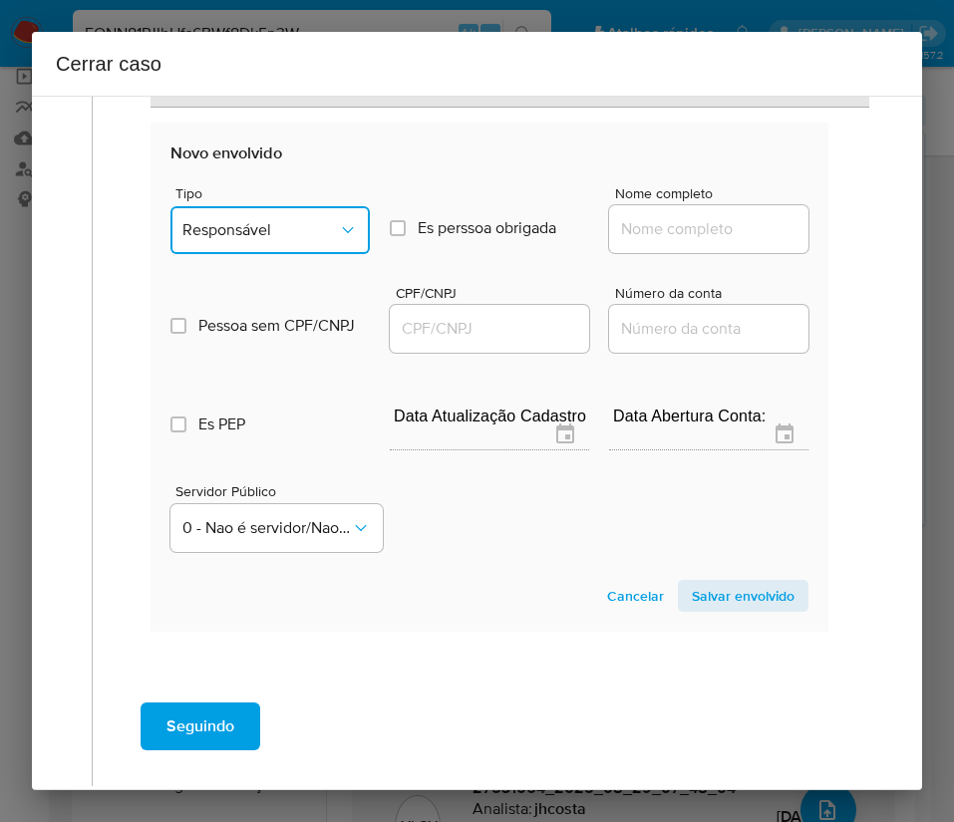
click at [288, 216] on button "Responsável" at bounding box center [269, 230] width 199 height 48
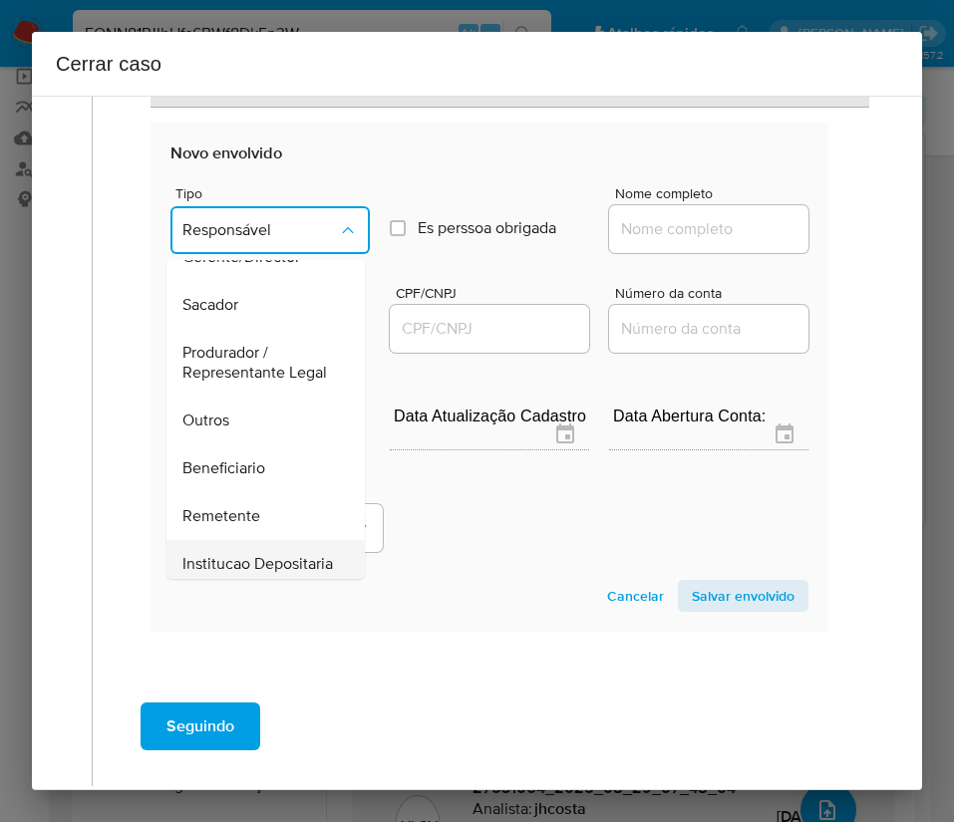
scroll to position [355, 0]
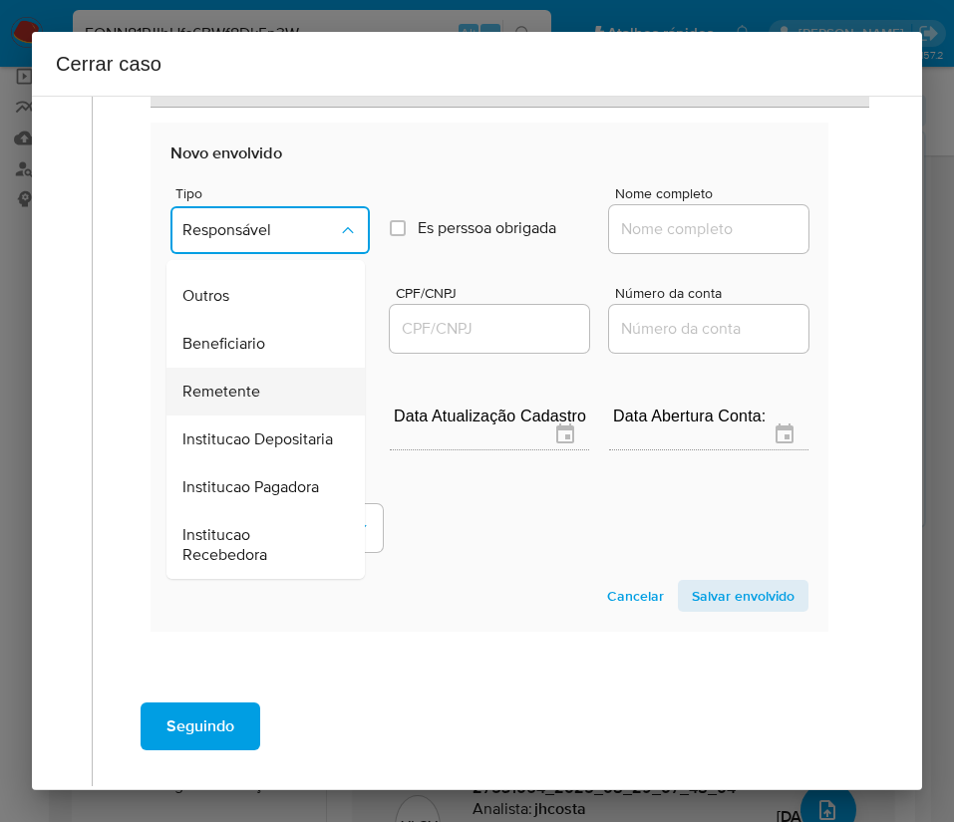
click at [229, 382] on span "Remetente" at bounding box center [221, 392] width 78 height 20
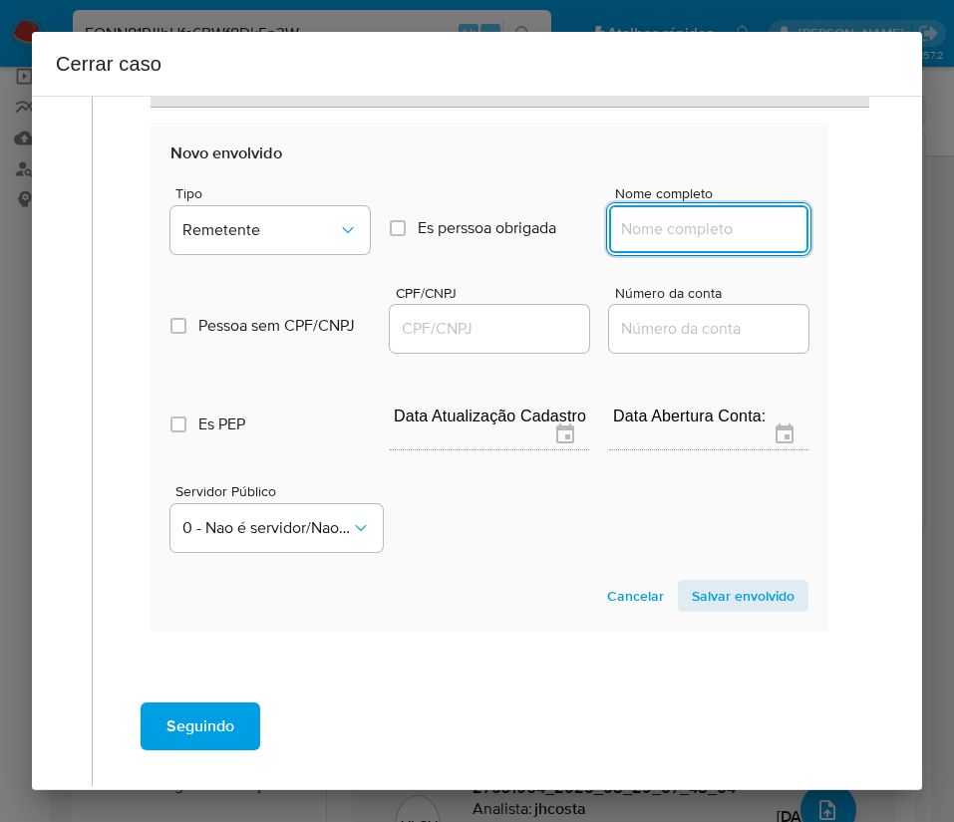
click at [612, 237] on div at bounding box center [708, 229] width 199 height 48
paste input "Antonio Grasiane De Sa Producoes de Filmes, 18901162000166"
drag, startPoint x: 645, startPoint y: 232, endPoint x: 857, endPoint y: 232, distance: 212.2
click at [857, 232] on div "1 Informação completa Geral Data de início 01/07/2025 Data Fin 28/08/2025 Valor…" at bounding box center [477, 27] width 842 height 1645
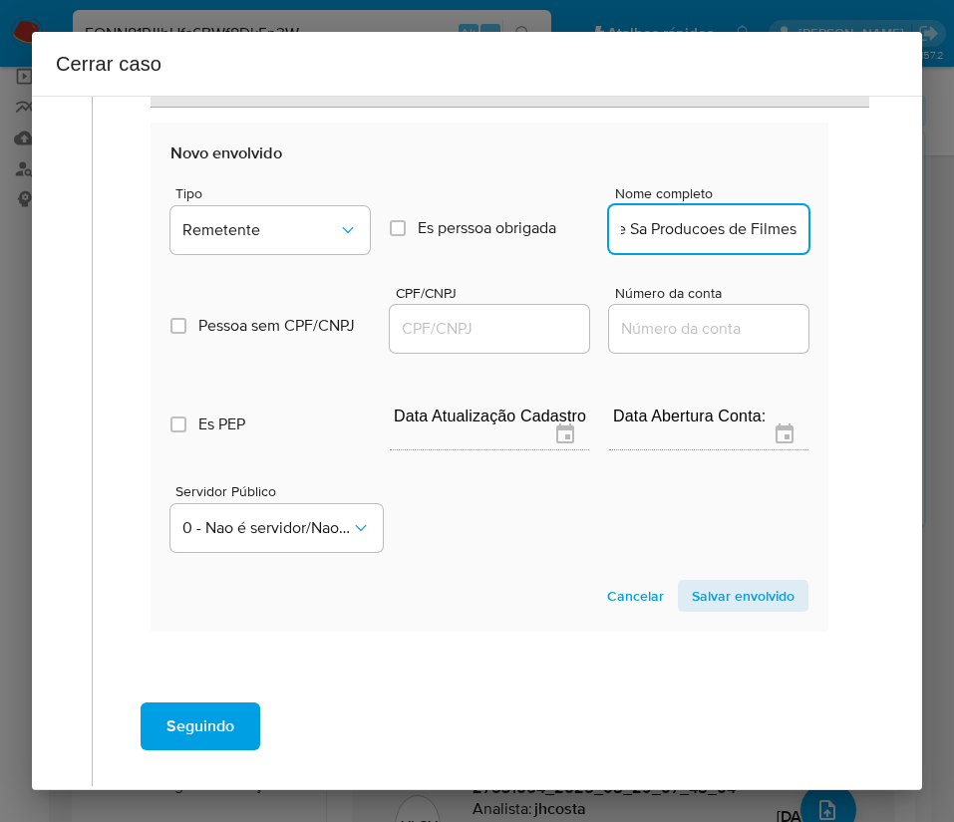
scroll to position [0, 146]
type input "Antonio Grasiane De Sa Producoes de Filmes"
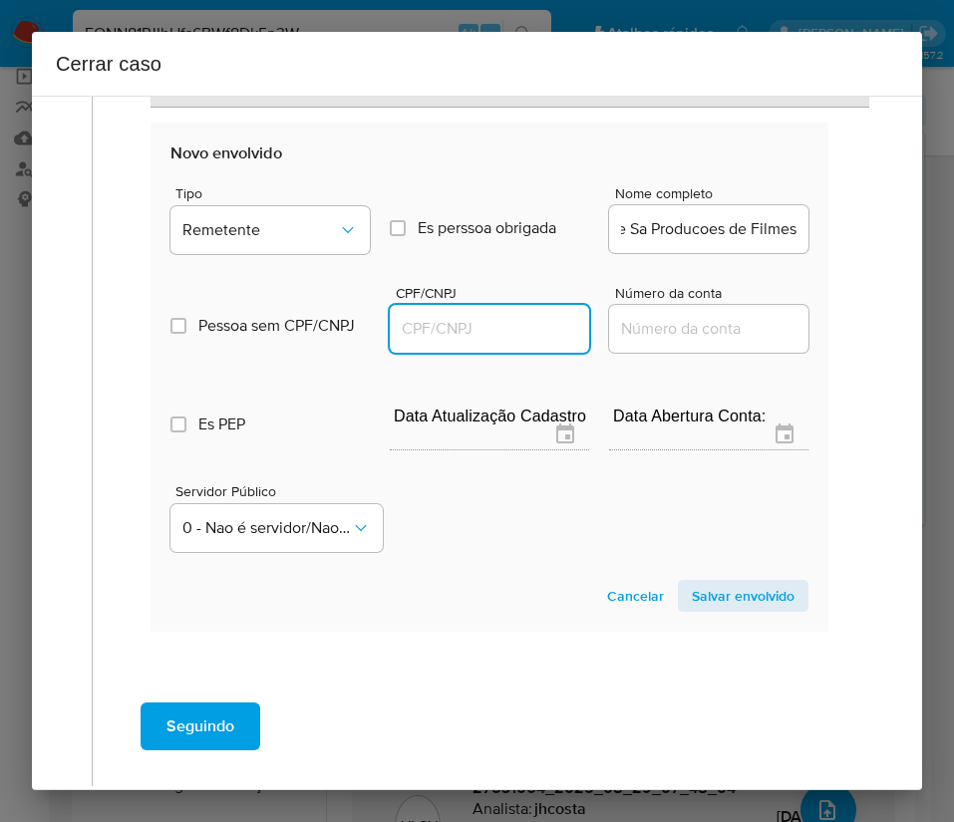
scroll to position [0, 0]
click at [462, 327] on input "CPF/CNPJ" at bounding box center [489, 329] width 199 height 26
paste input "18901162000166"
type input "18901162000166"
click at [703, 588] on span "Salvar envolvido" at bounding box center [743, 596] width 103 height 28
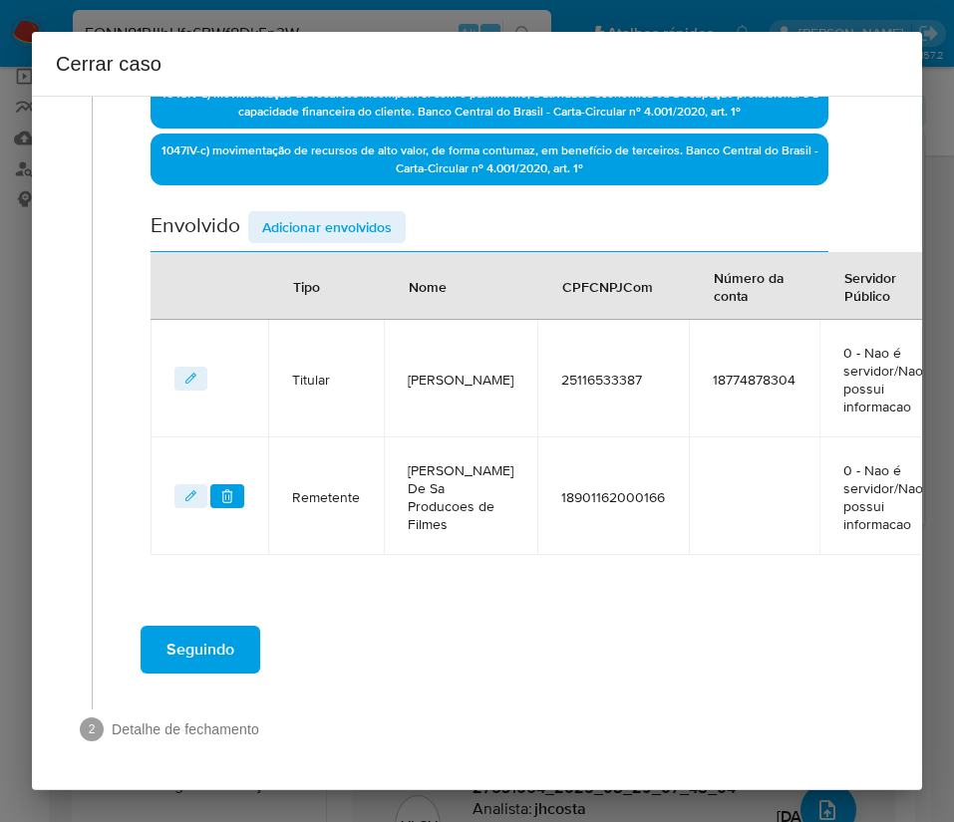
scroll to position [618, 0]
click at [375, 213] on span "Adicionar envolvidos" at bounding box center [327, 227] width 130 height 28
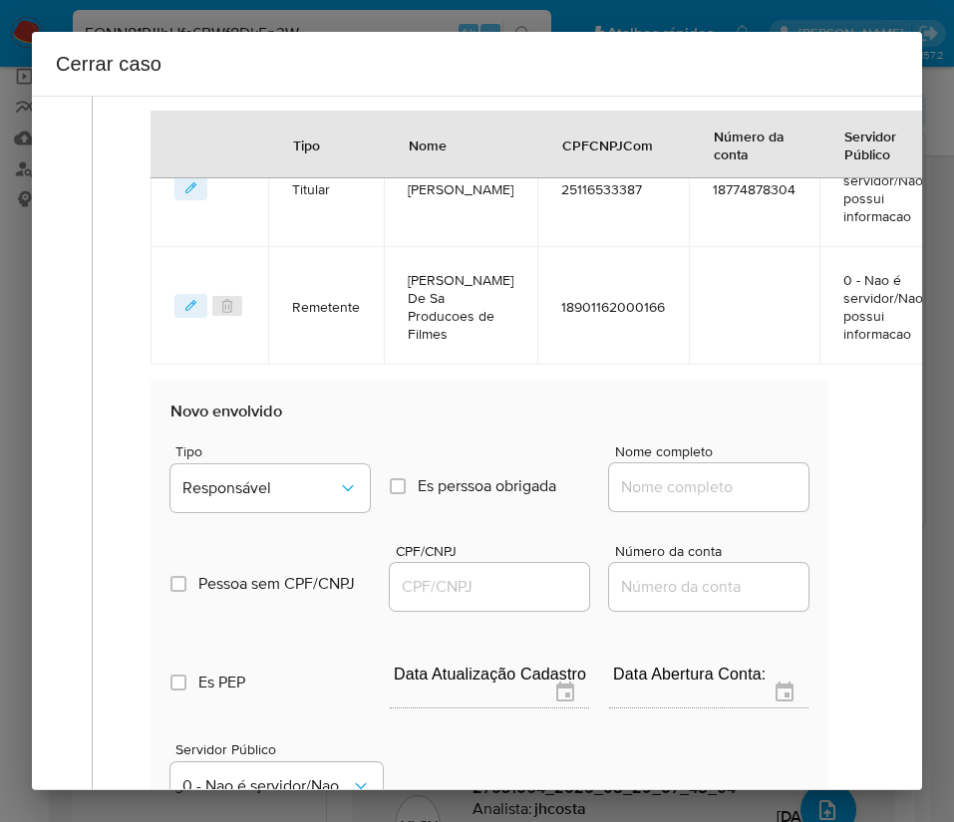
scroll to position [1143, 0]
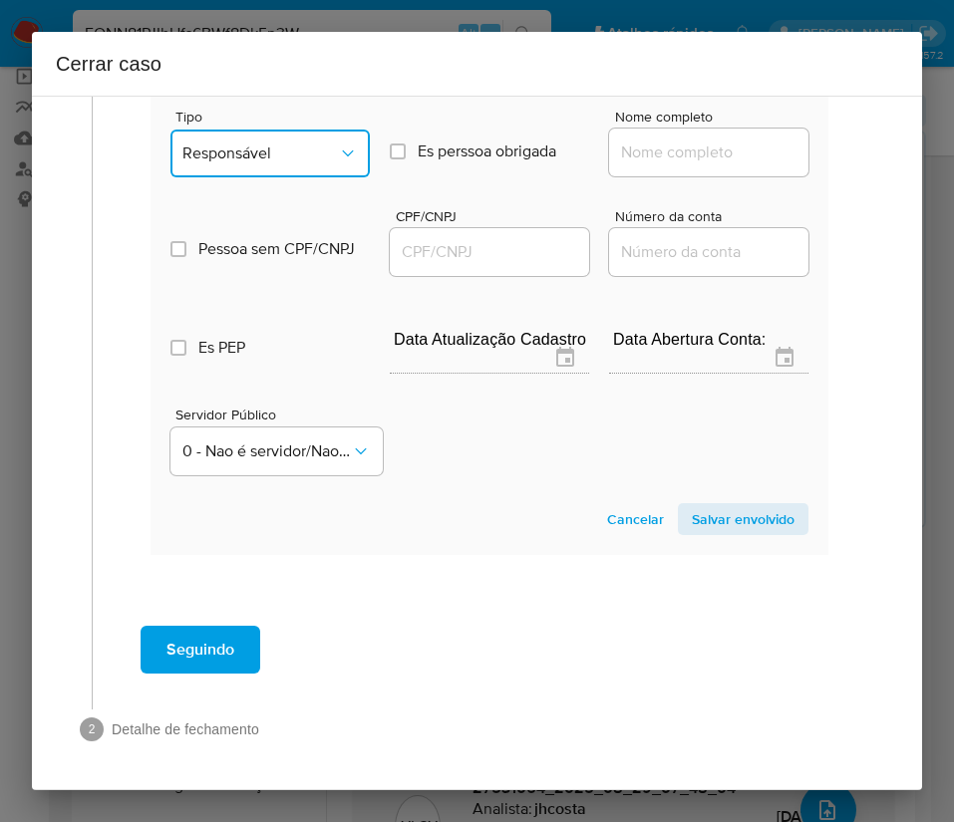
click at [292, 143] on span "Responsável" at bounding box center [259, 153] width 155 height 20
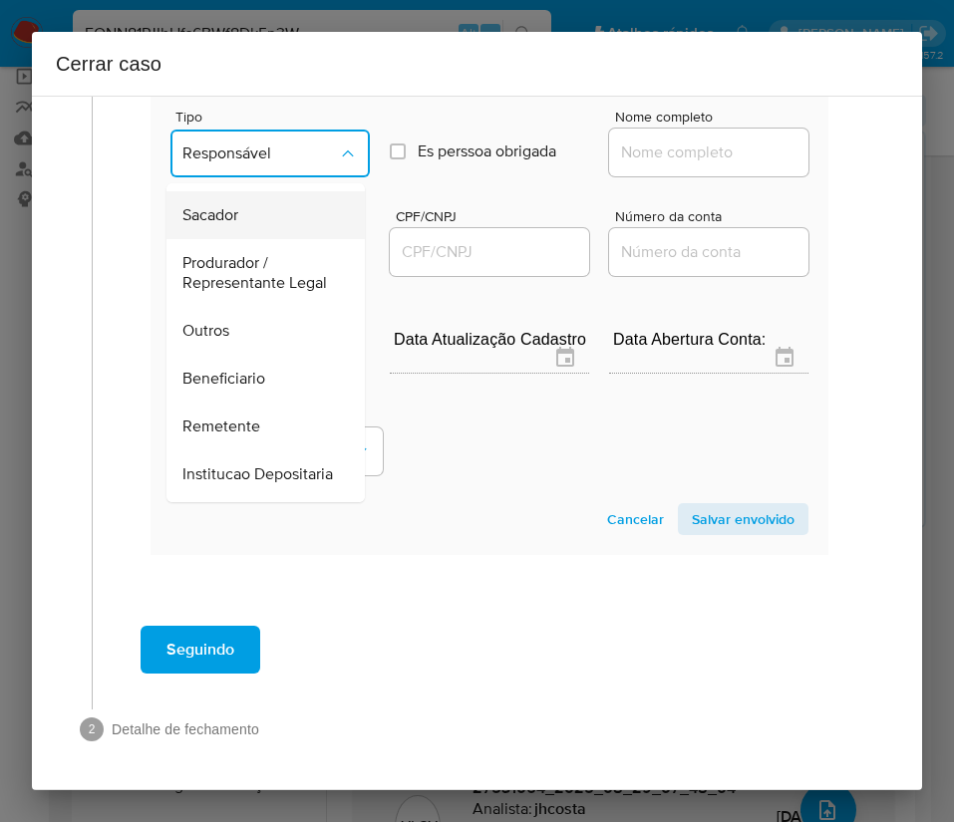
scroll to position [355, 0]
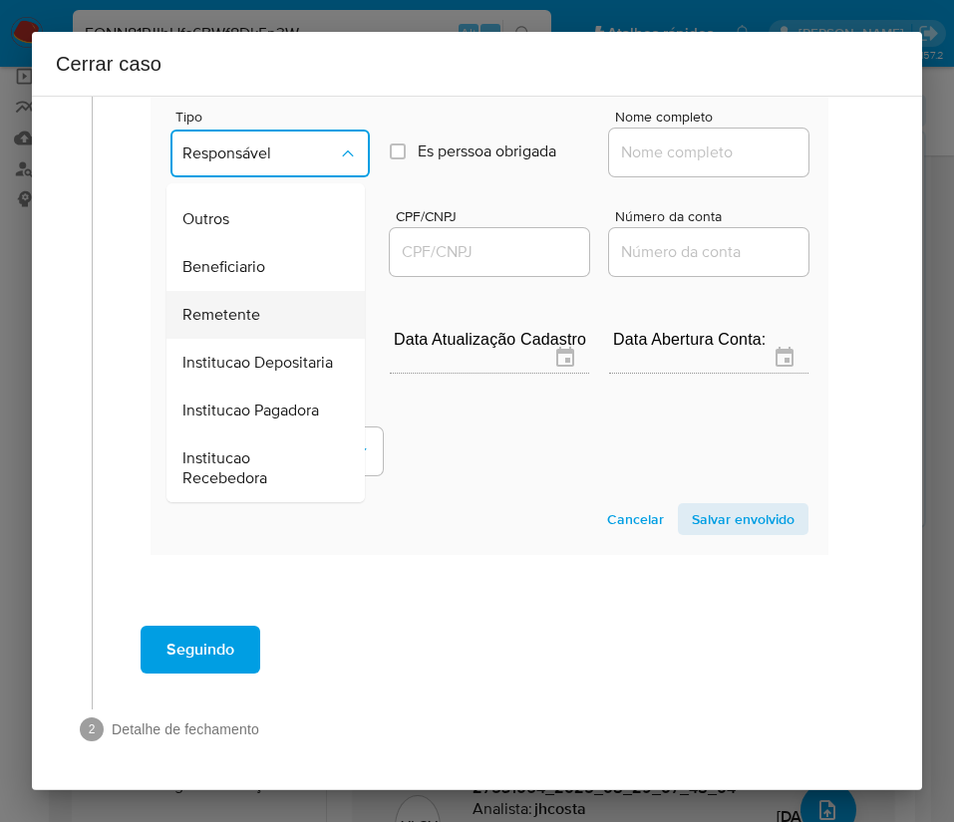
click at [263, 291] on div "Remetente" at bounding box center [259, 315] width 154 height 48
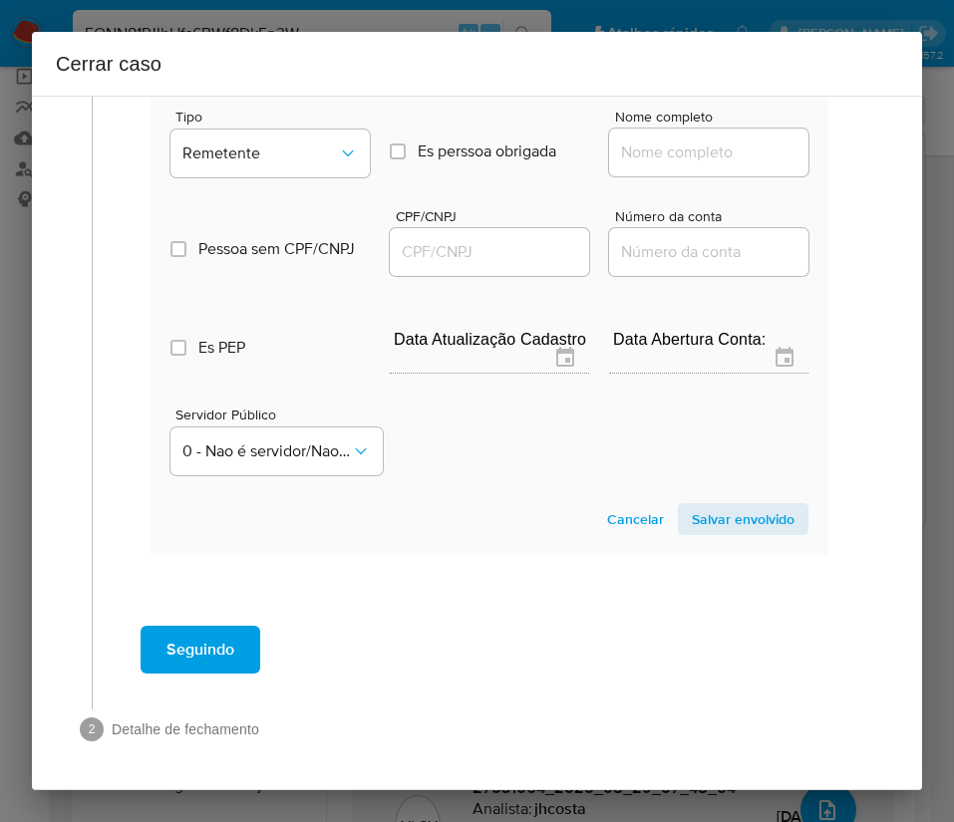
click at [641, 140] on input "Nome completo" at bounding box center [708, 153] width 199 height 26
paste input "Germano Braga De Oliveira Junior, 91036640310"
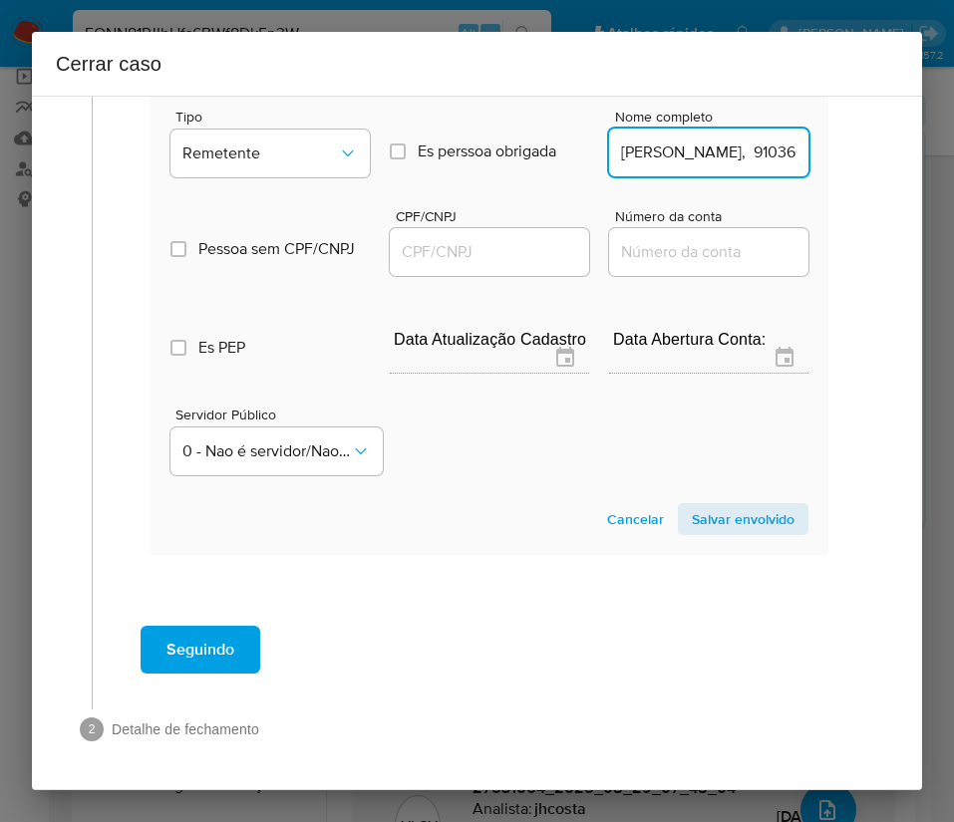
scroll to position [0, 173]
drag, startPoint x: 665, startPoint y: 137, endPoint x: 844, endPoint y: 140, distance: 179.4
type input "Germano Braga De Oliveira Junior"
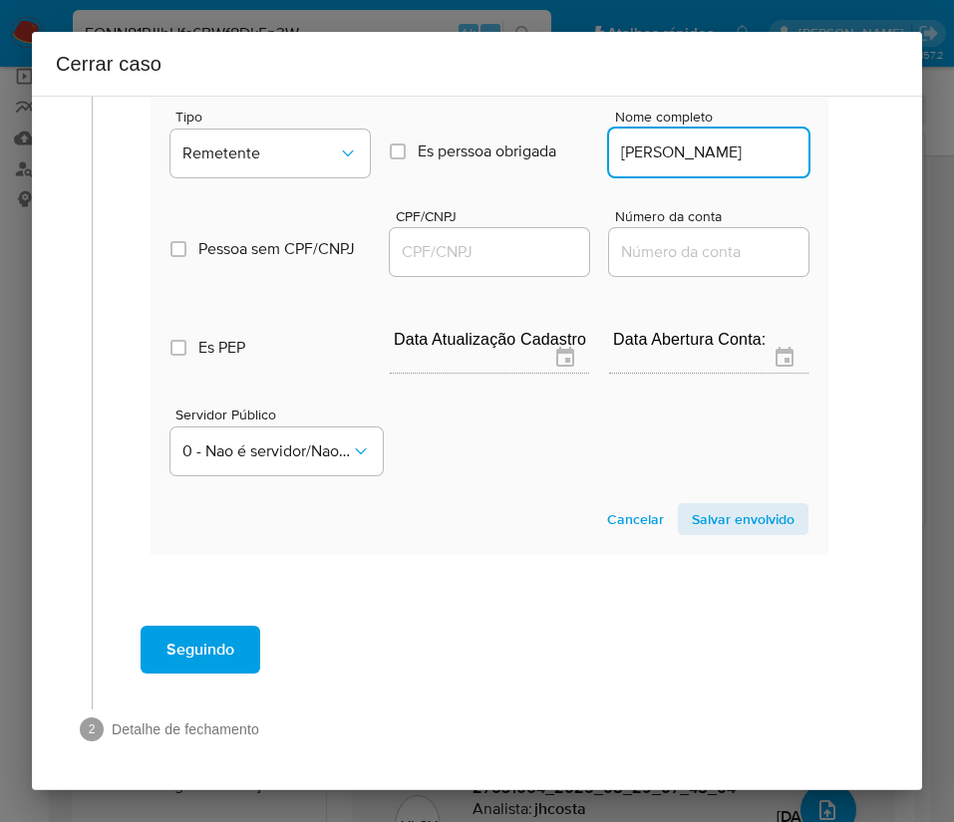
click at [479, 239] on input "CPF/CNPJ" at bounding box center [489, 252] width 199 height 26
paste input "91036640310"
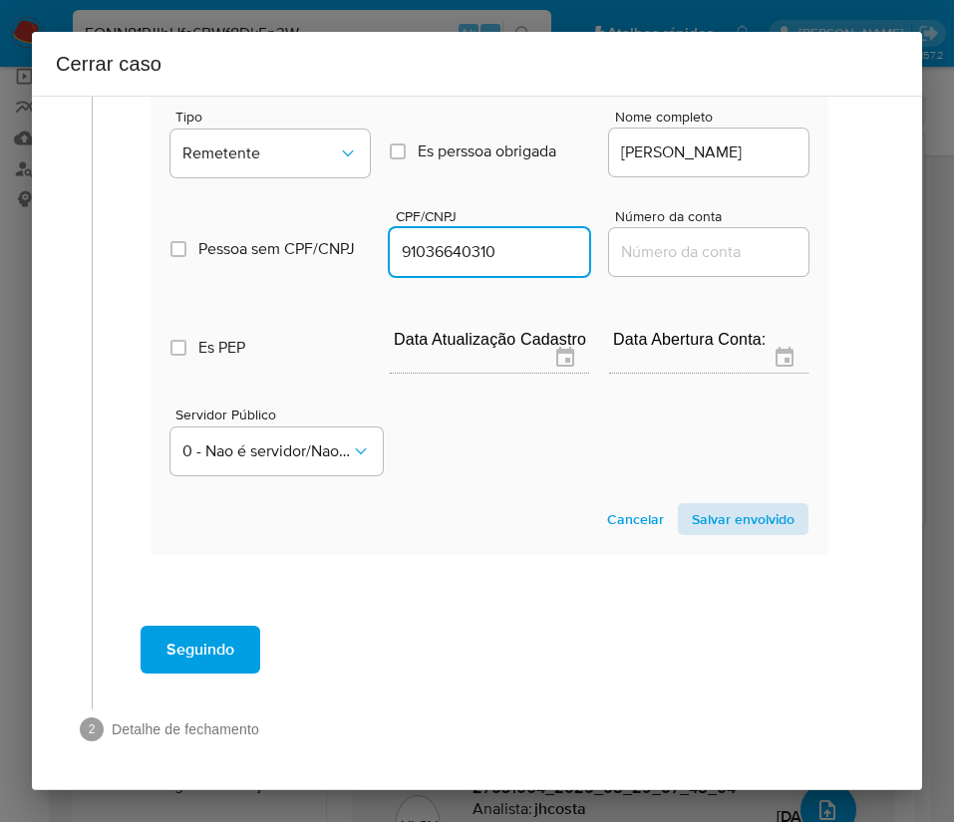
type input "91036640310"
click at [712, 505] on span "Salvar envolvido" at bounding box center [743, 519] width 103 height 28
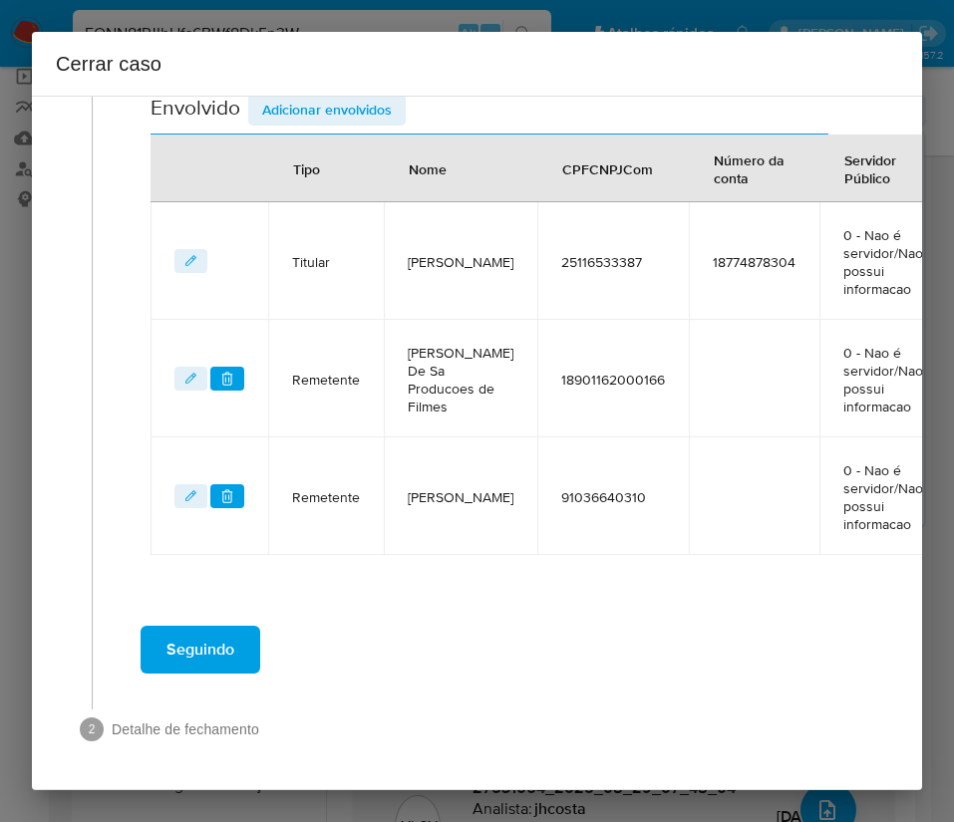
scroll to position [436, 0]
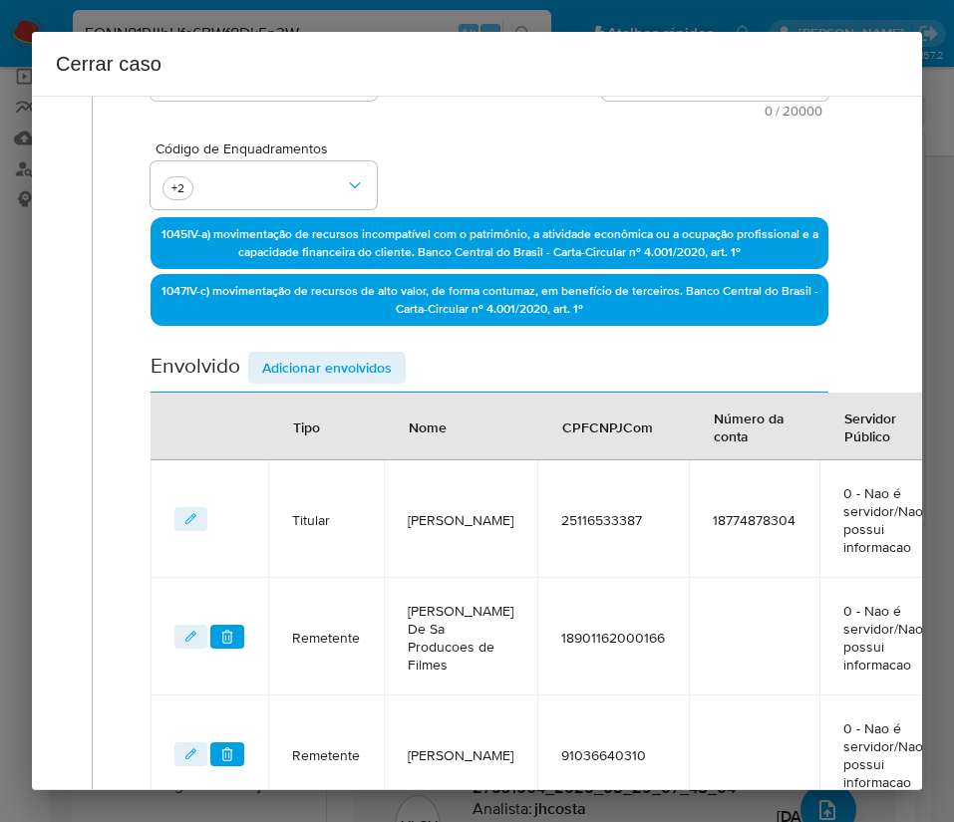
click at [338, 359] on span "Adicionar envolvidos" at bounding box center [327, 368] width 130 height 28
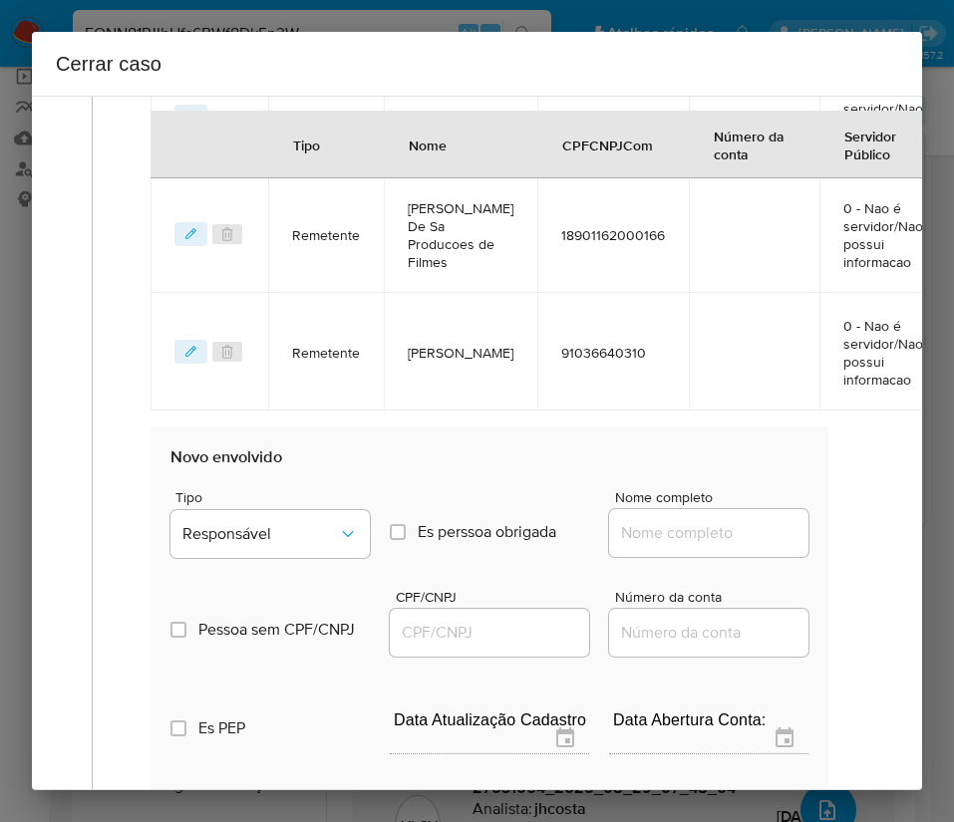
scroll to position [885, 0]
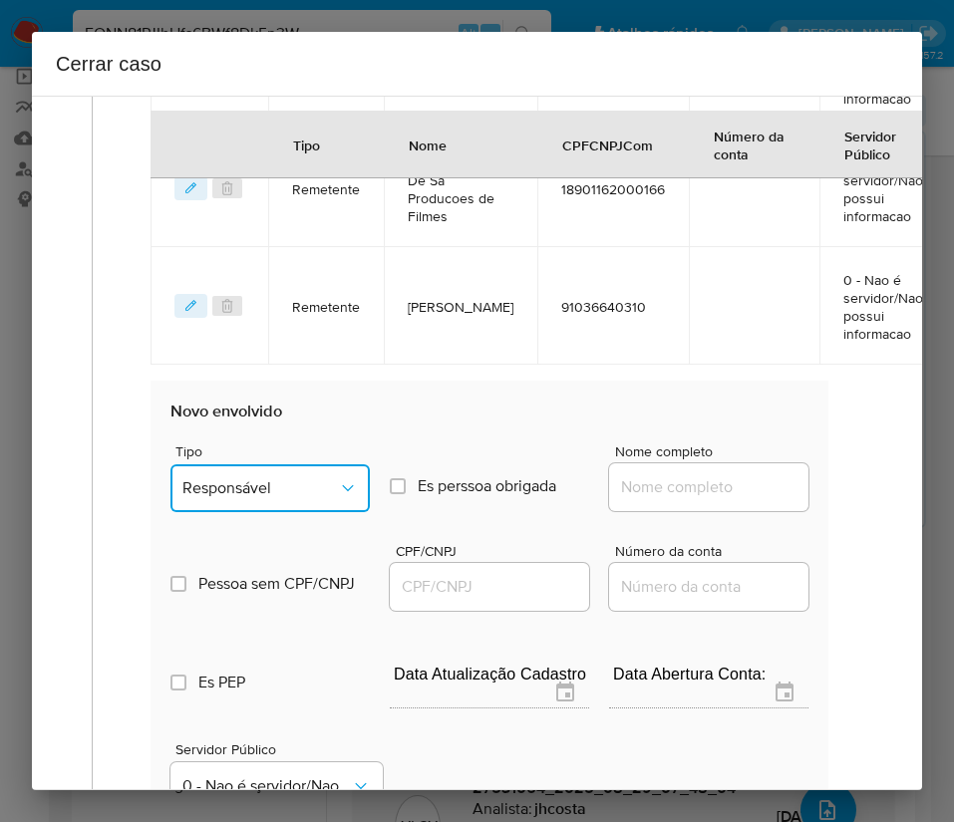
click at [233, 512] on button "Responsável" at bounding box center [269, 488] width 199 height 48
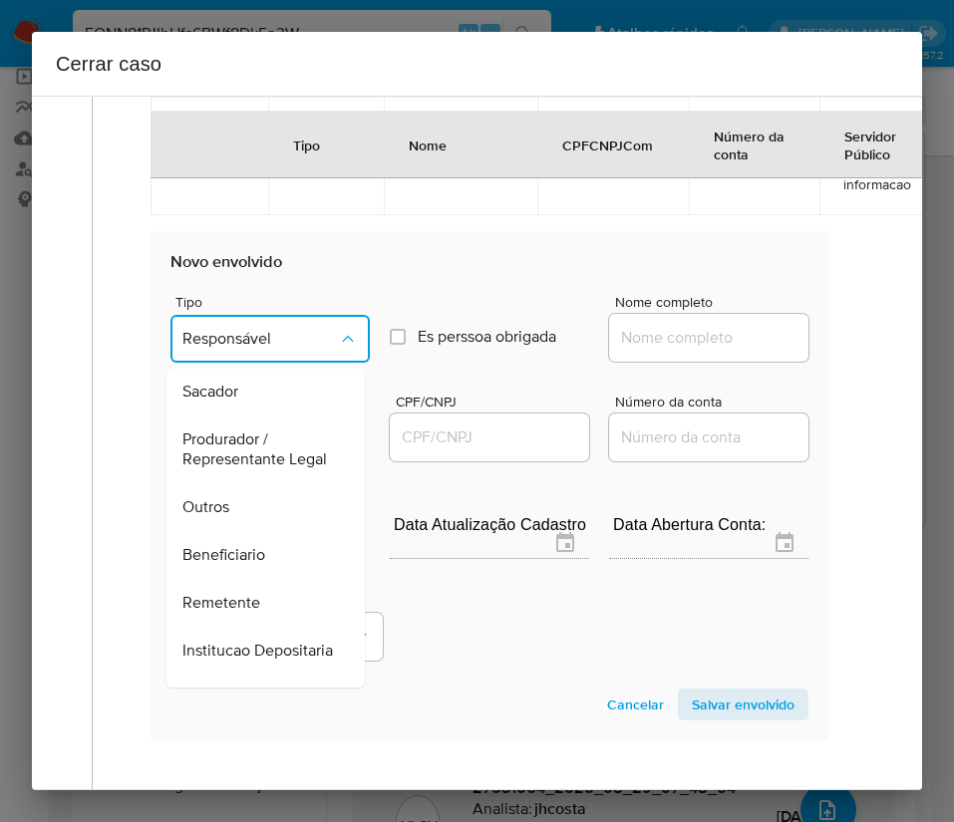
scroll to position [299, 0]
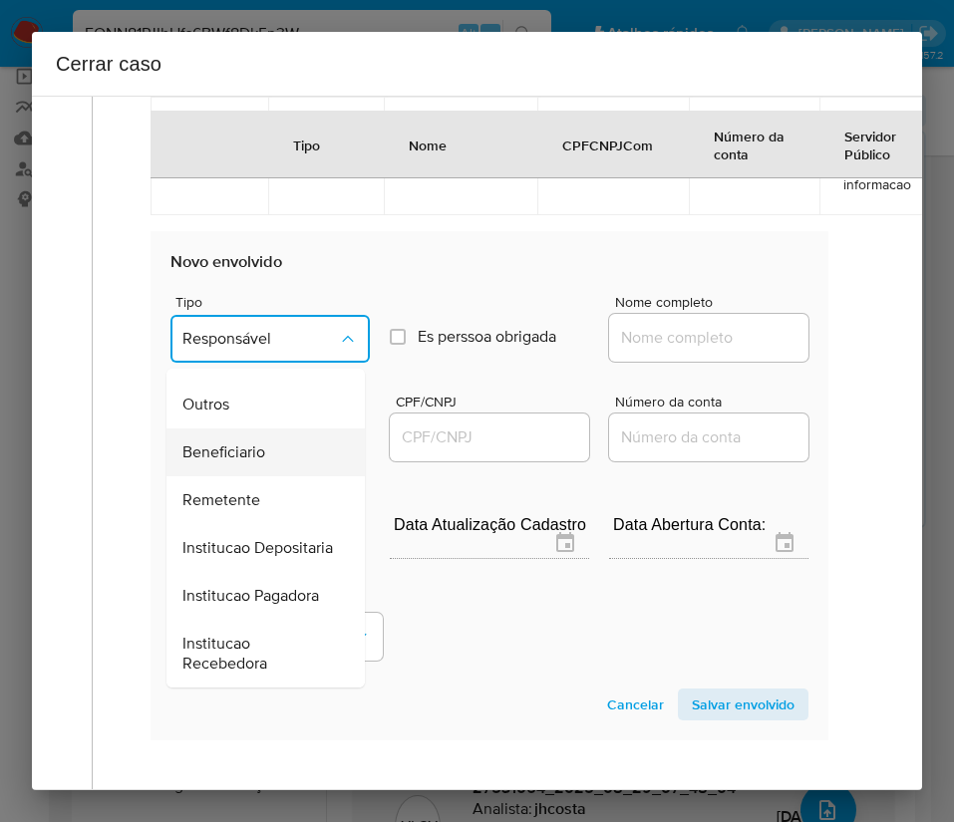
click at [251, 462] on span "Beneficiario" at bounding box center [223, 452] width 83 height 20
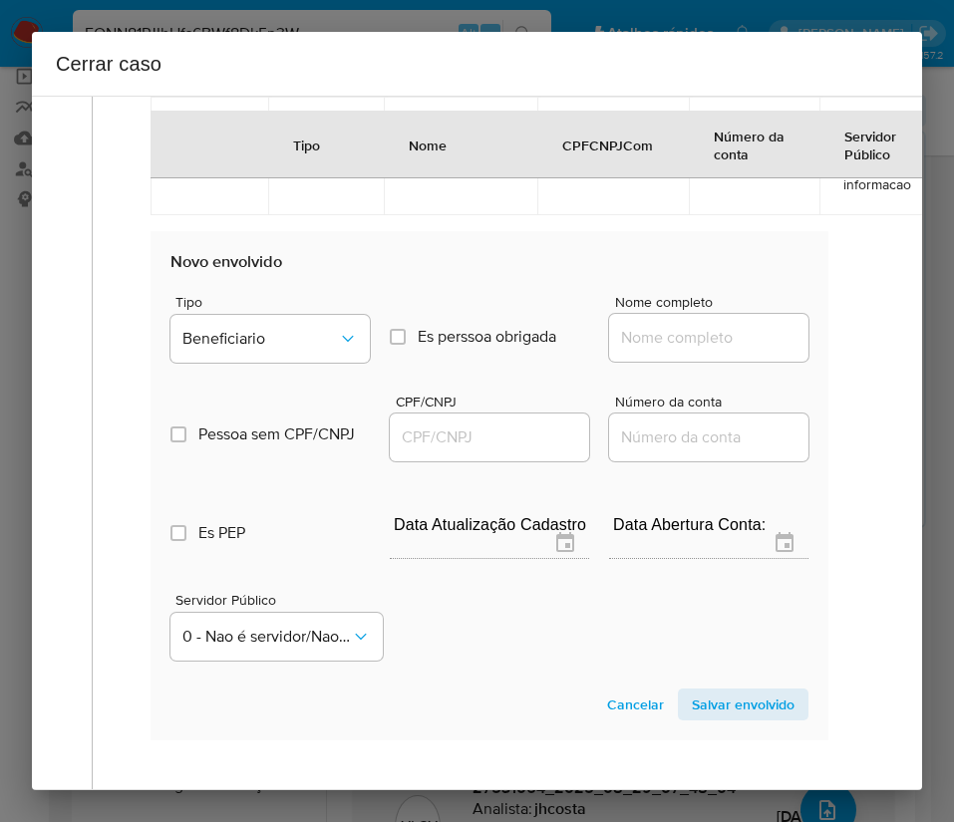
click at [626, 351] on input "Nome completo" at bounding box center [708, 338] width 199 height 26
paste input "Reginaldo Cavalcante Cardoso, 33690421349"
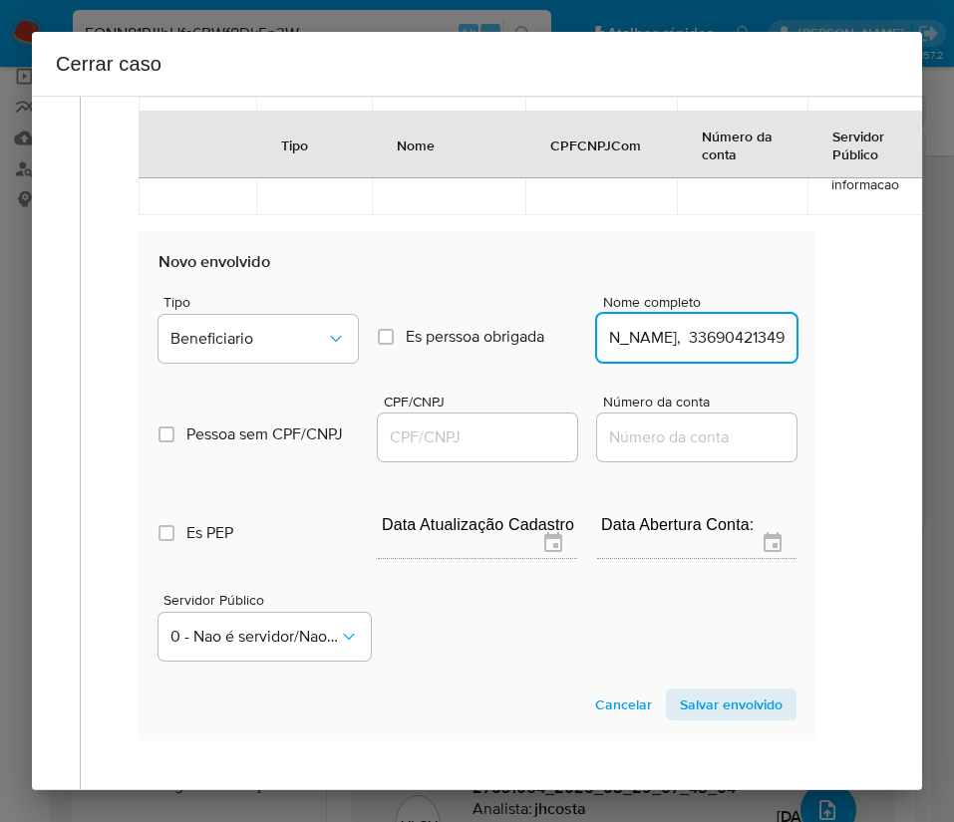
drag, startPoint x: 662, startPoint y: 360, endPoint x: 924, endPoint y: 380, distance: 262.8
click at [924, 380] on div "Cerrar caso 1 Informação completa Geral Data de início 01/07/2025 Data Fin 28/0…" at bounding box center [477, 411] width 954 height 822
type input "Reginaldo Cavalcante Cardoso"
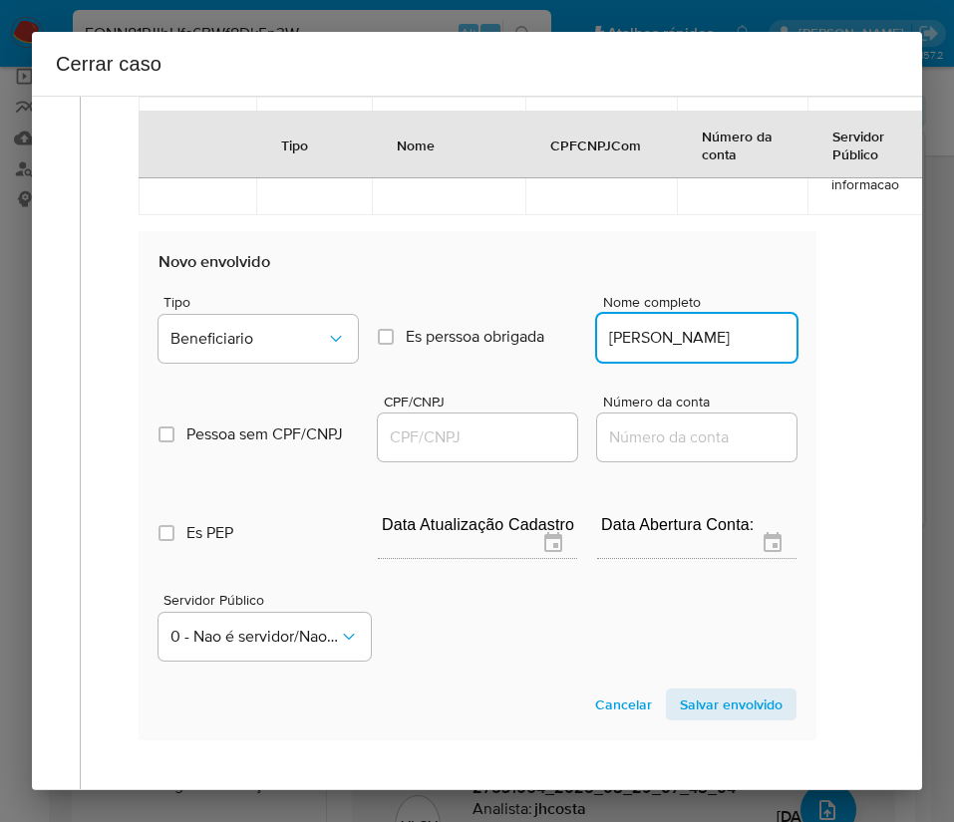
click at [424, 448] on input "CPF/CNPJ" at bounding box center [477, 437] width 199 height 26
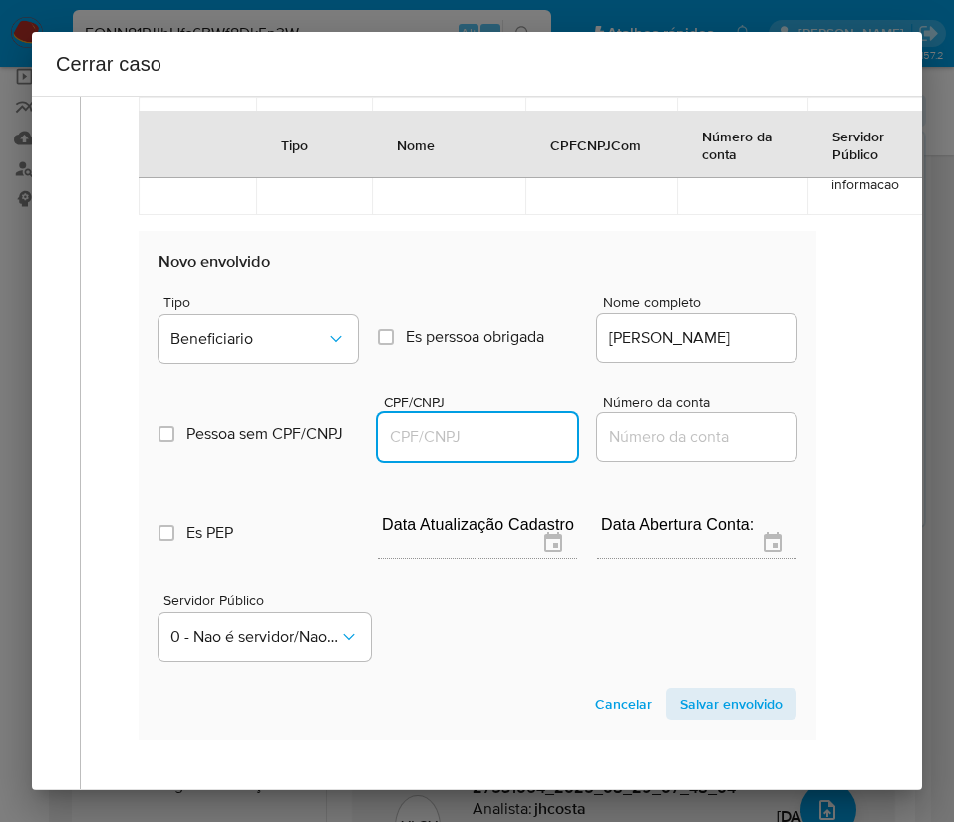
paste input "33690421349"
type input "33690421349"
click at [680, 718] on span "Salvar envolvido" at bounding box center [731, 705] width 103 height 28
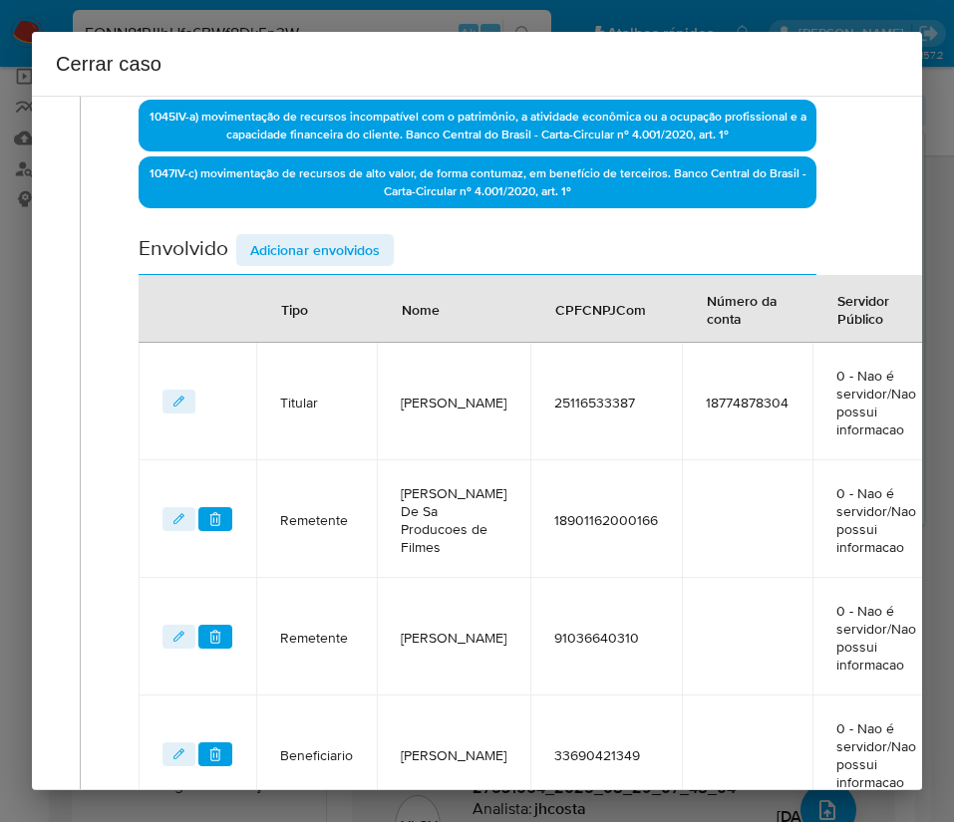
click at [333, 243] on span "Adicionar envolvidos" at bounding box center [315, 250] width 130 height 28
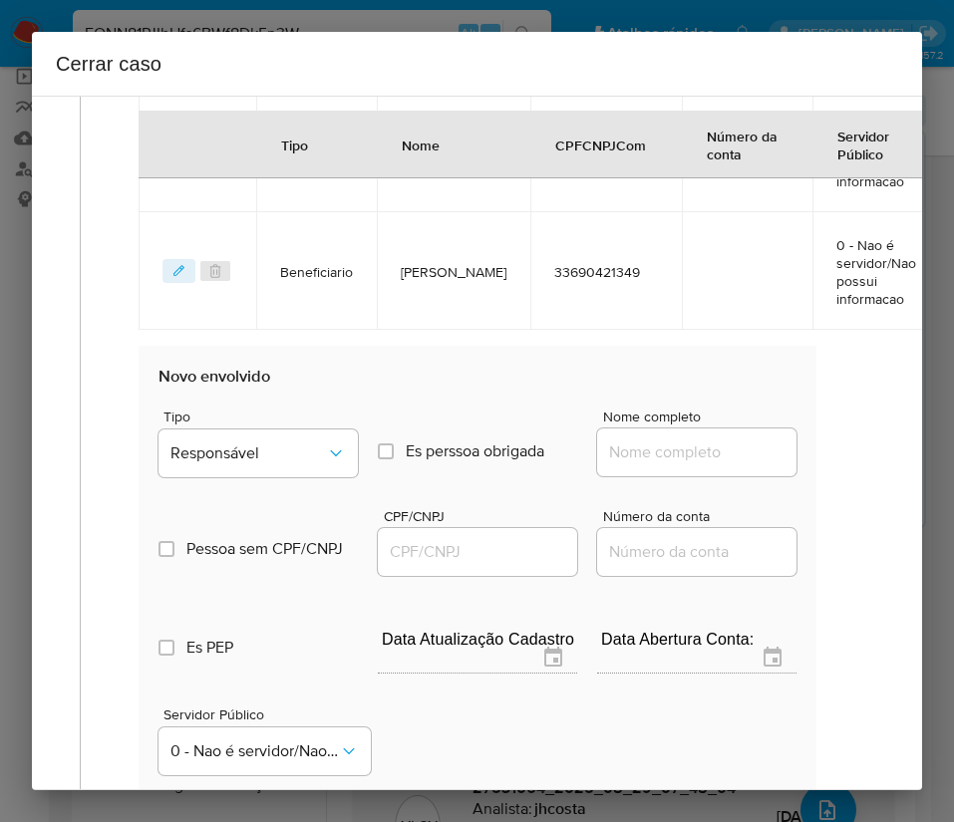
scroll to position [1301, 12]
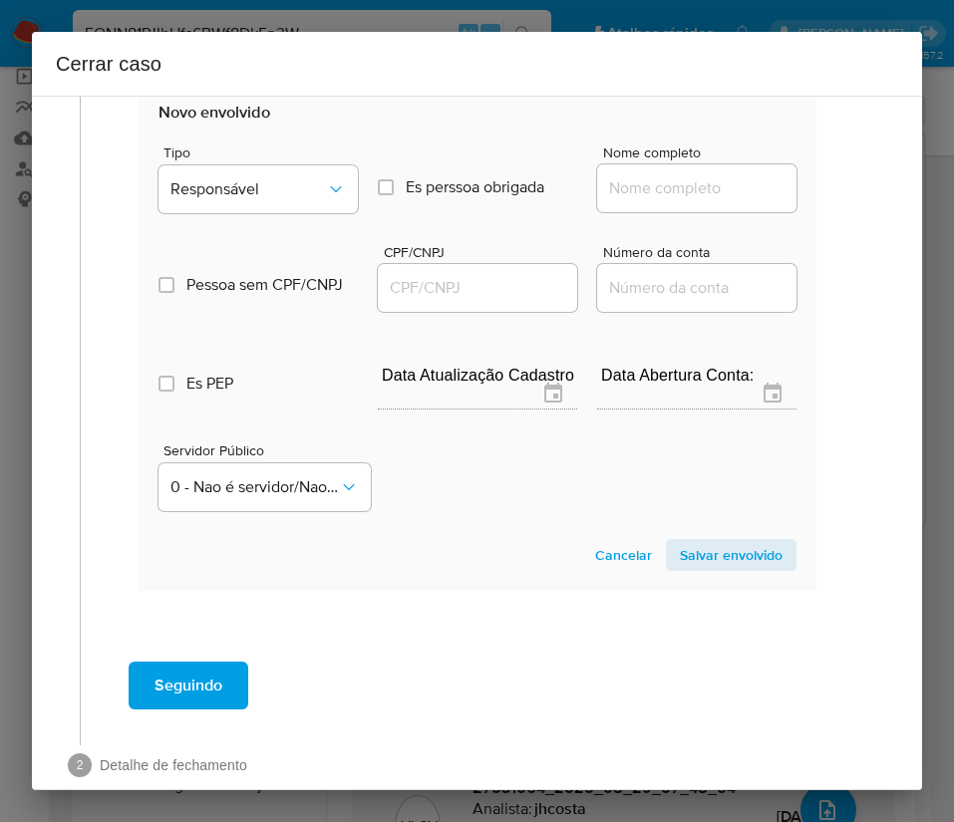
click at [268, 159] on span "Tipo" at bounding box center [262, 152] width 199 height 14
click at [259, 199] on span "Responsável" at bounding box center [247, 189] width 155 height 20
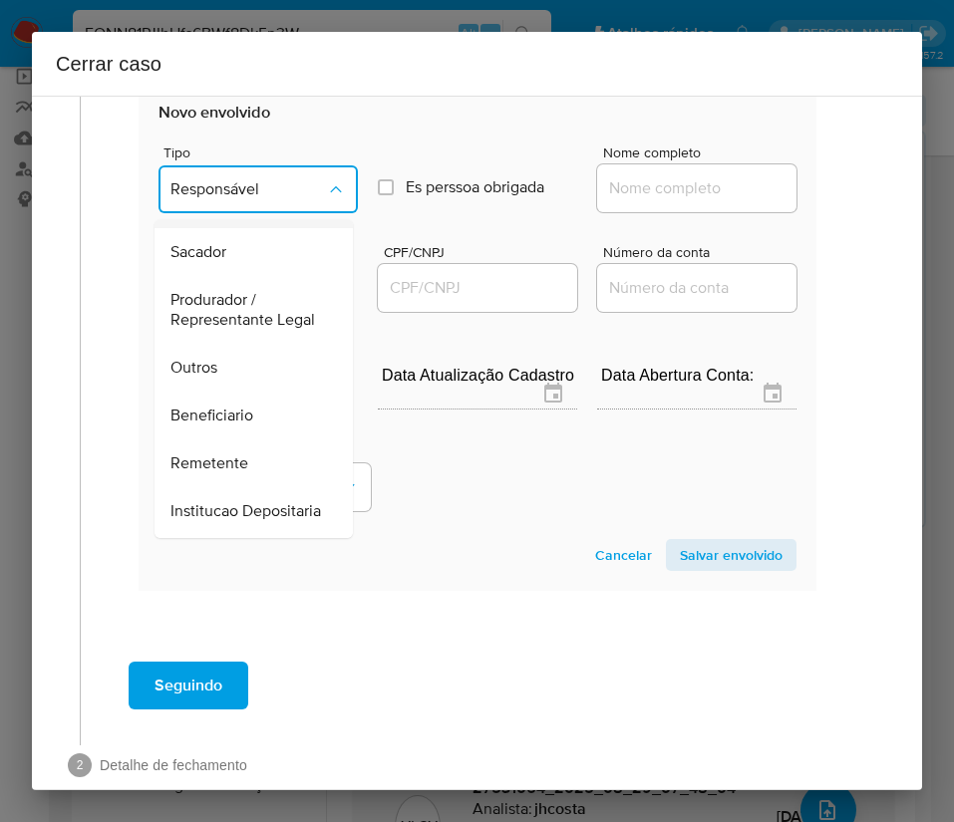
scroll to position [355, 0]
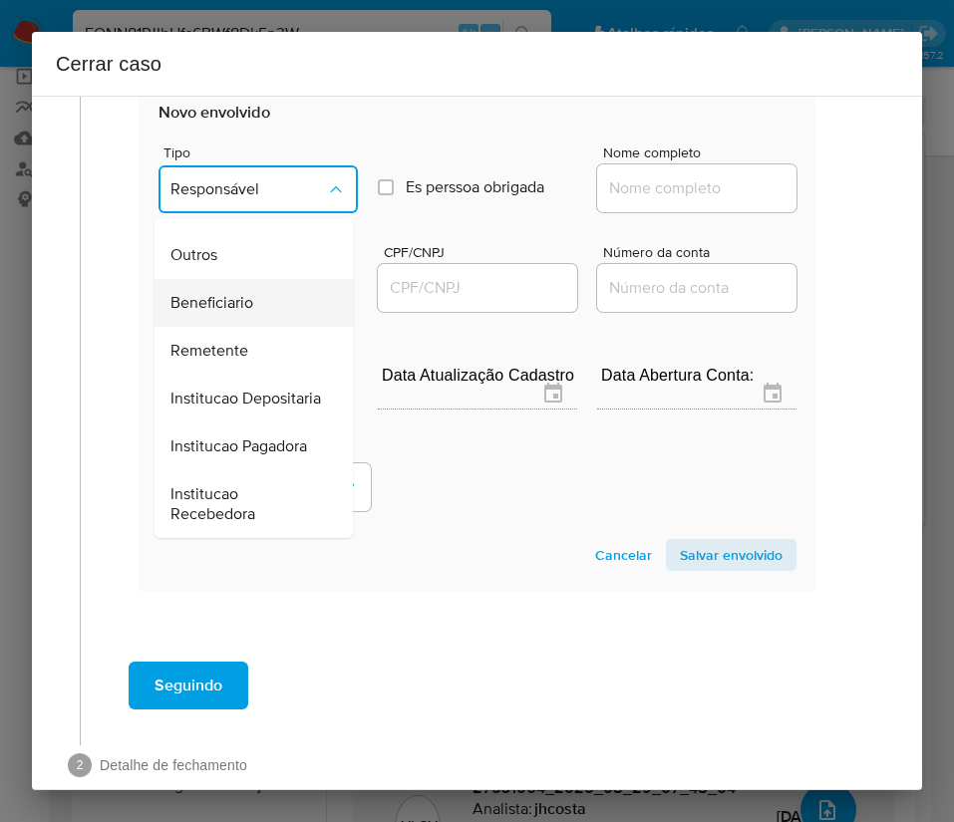
click at [251, 293] on span "Beneficiario" at bounding box center [211, 303] width 83 height 20
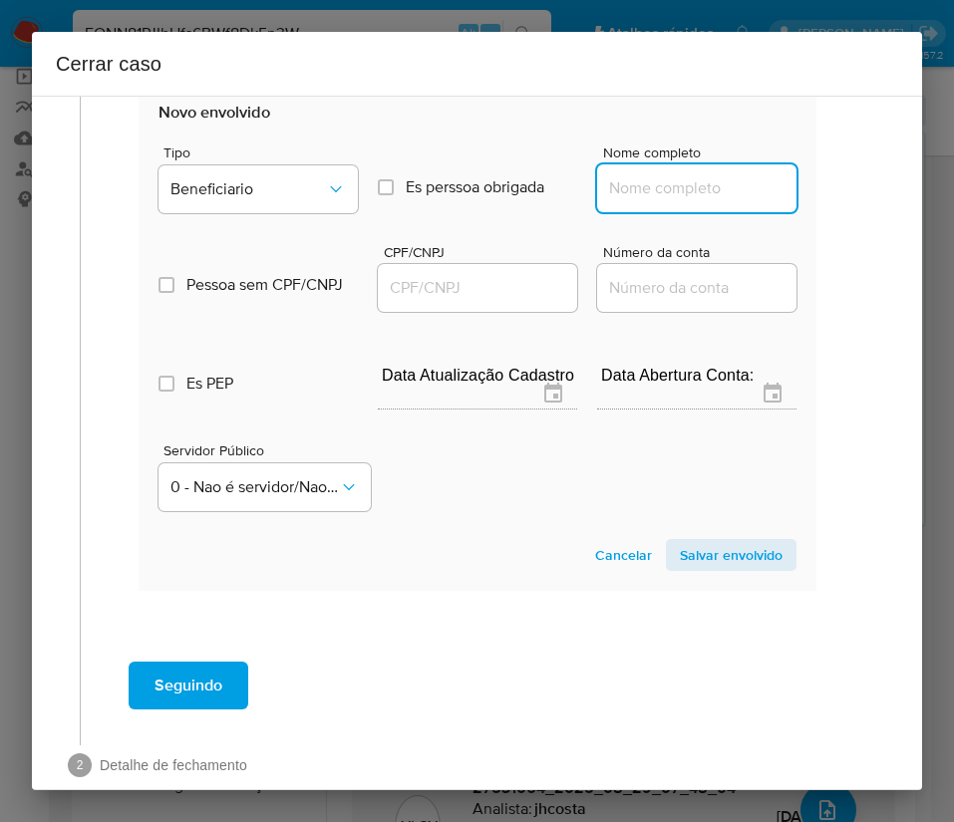
click at [679, 201] on input "Nome completo" at bounding box center [696, 188] width 199 height 26
paste input "Valdemir Machado Diniz, 60761671307"
drag, startPoint x: 654, startPoint y: 205, endPoint x: 851, endPoint y: 227, distance: 198.5
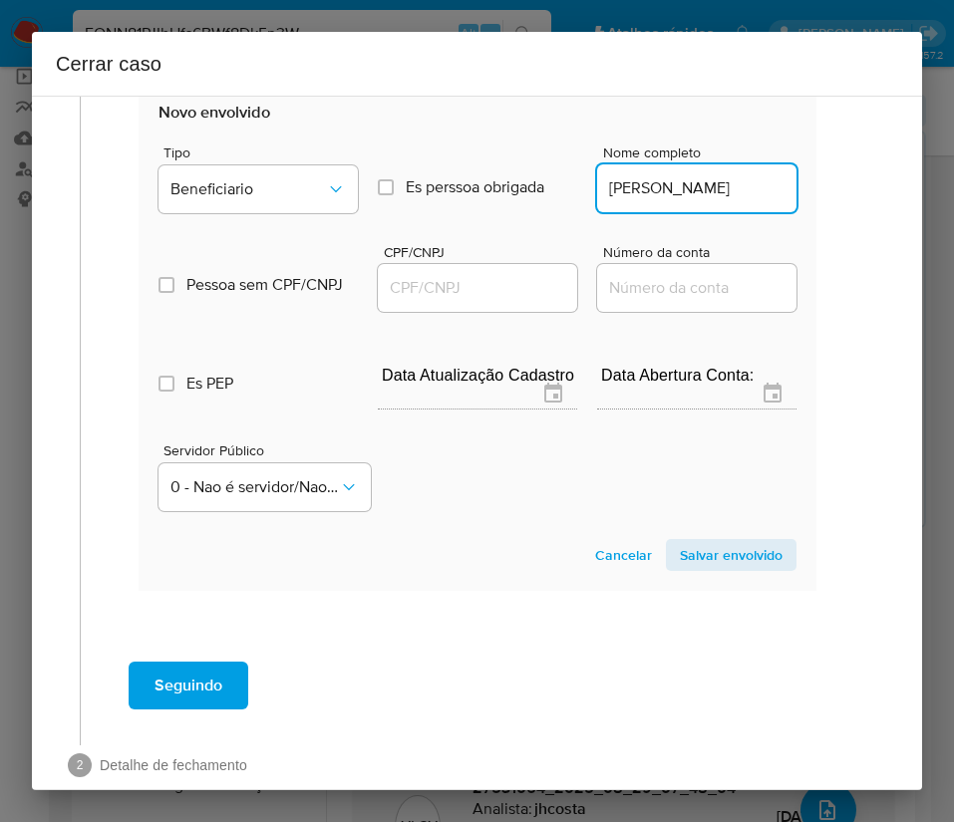
scroll to position [0, 0]
type input "Valdemir Machado Diniz"
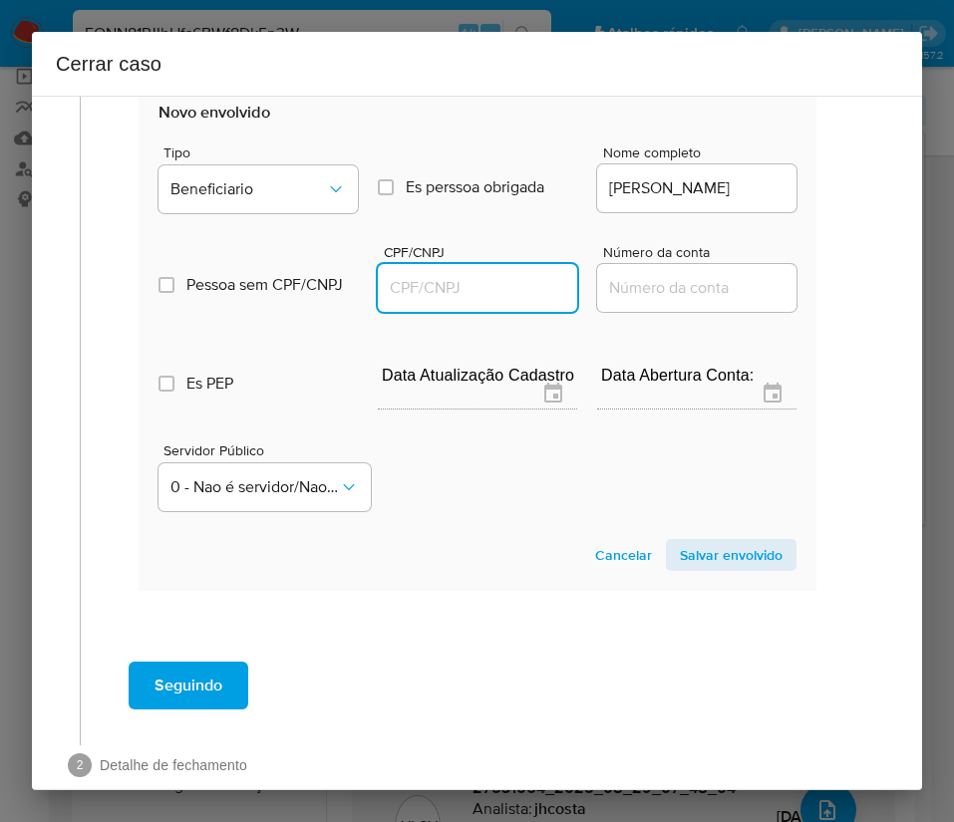
click at [457, 301] on input "CPF/CNPJ" at bounding box center [477, 288] width 199 height 26
paste input "60761671307"
type input "60761671307"
click at [736, 569] on span "Salvar envolvido" at bounding box center [731, 555] width 103 height 28
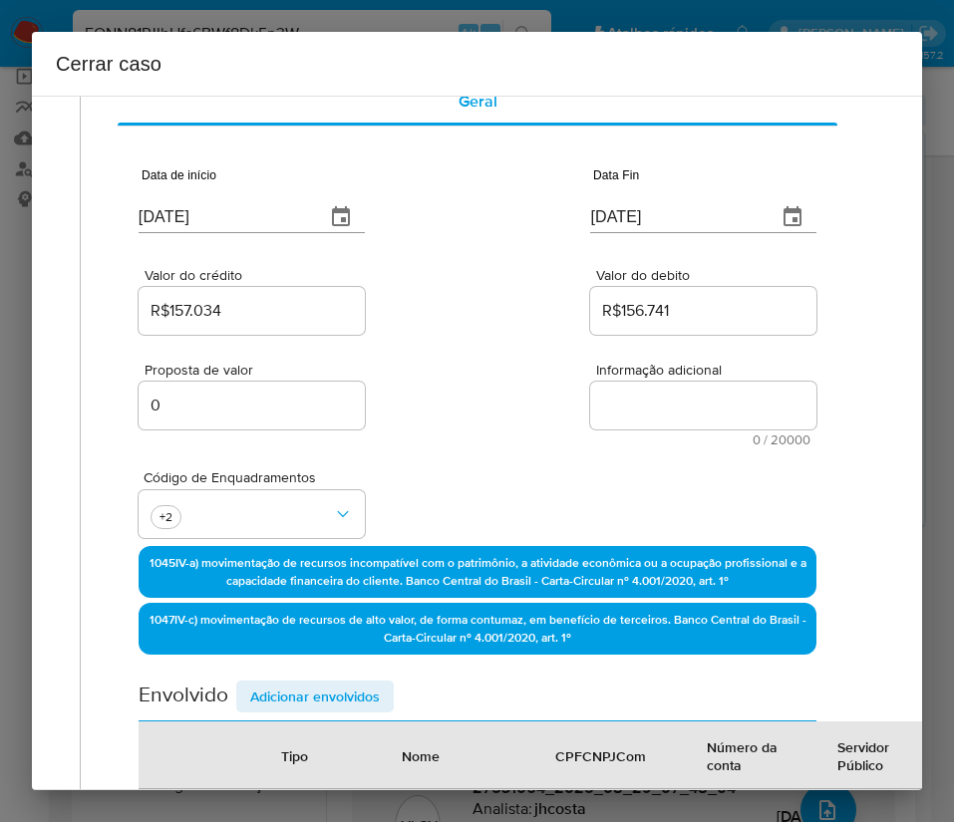
scroll to position [0, 12]
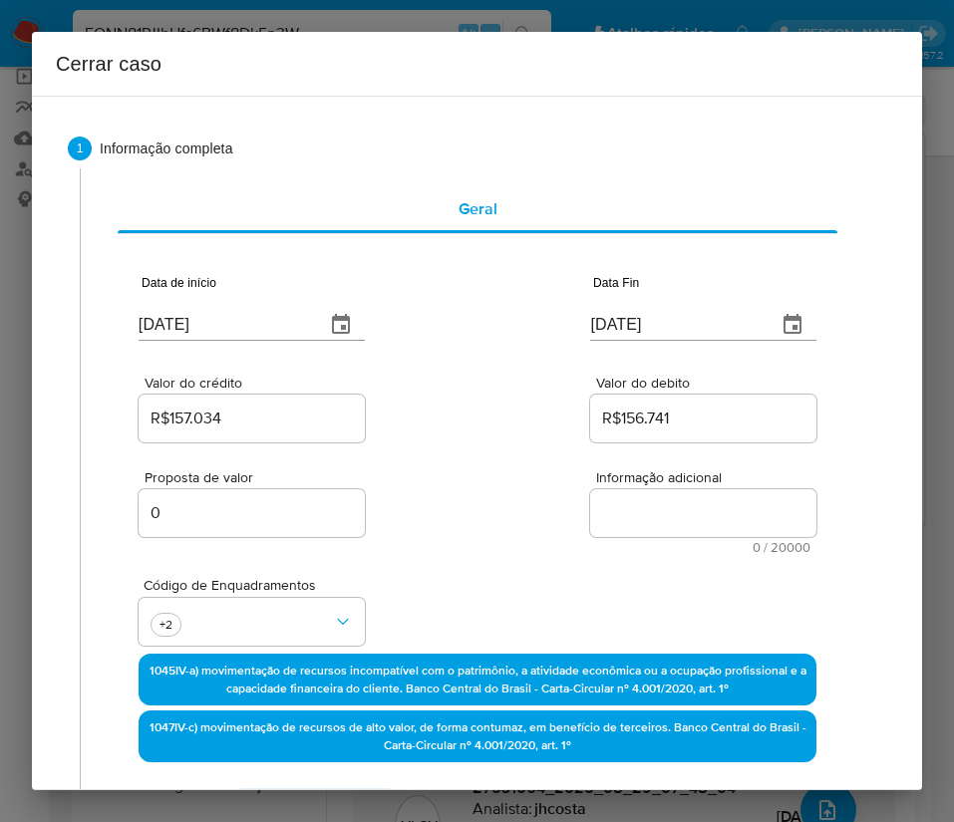
click at [655, 496] on textarea "Informação adicional" at bounding box center [703, 513] width 226 height 48
paste textarea "Informações do Cliente Fernando Antonio Pinto Dos Santos, CPF 25116533387, 60 a…"
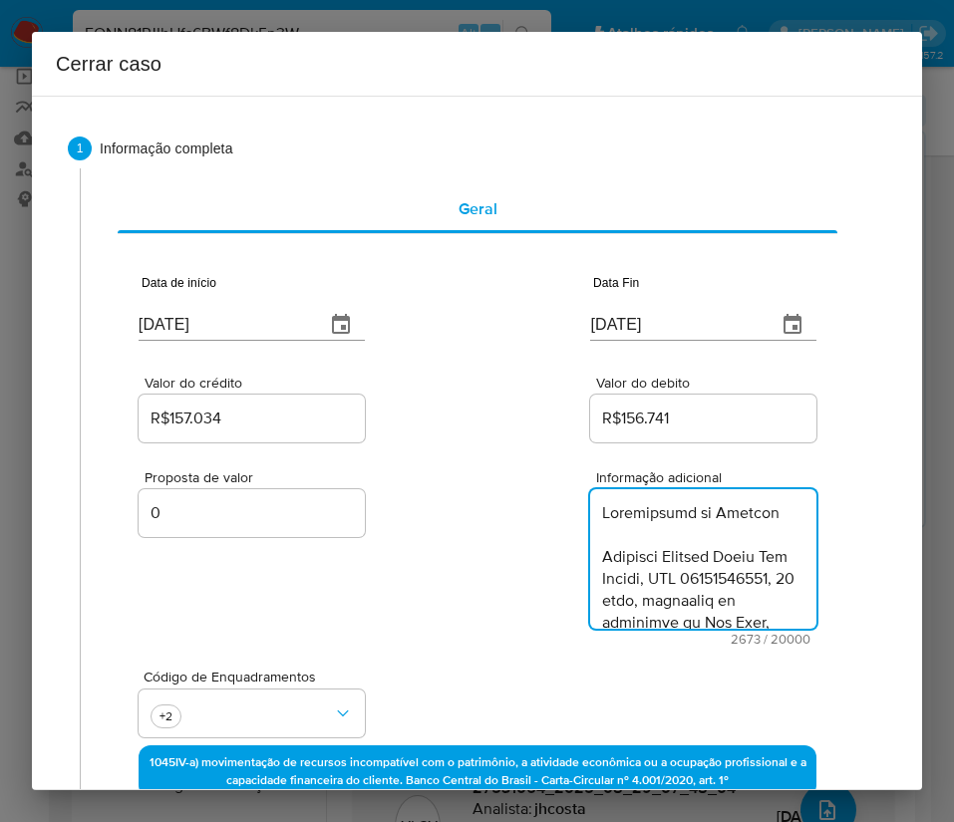
scroll to position [3315, 0]
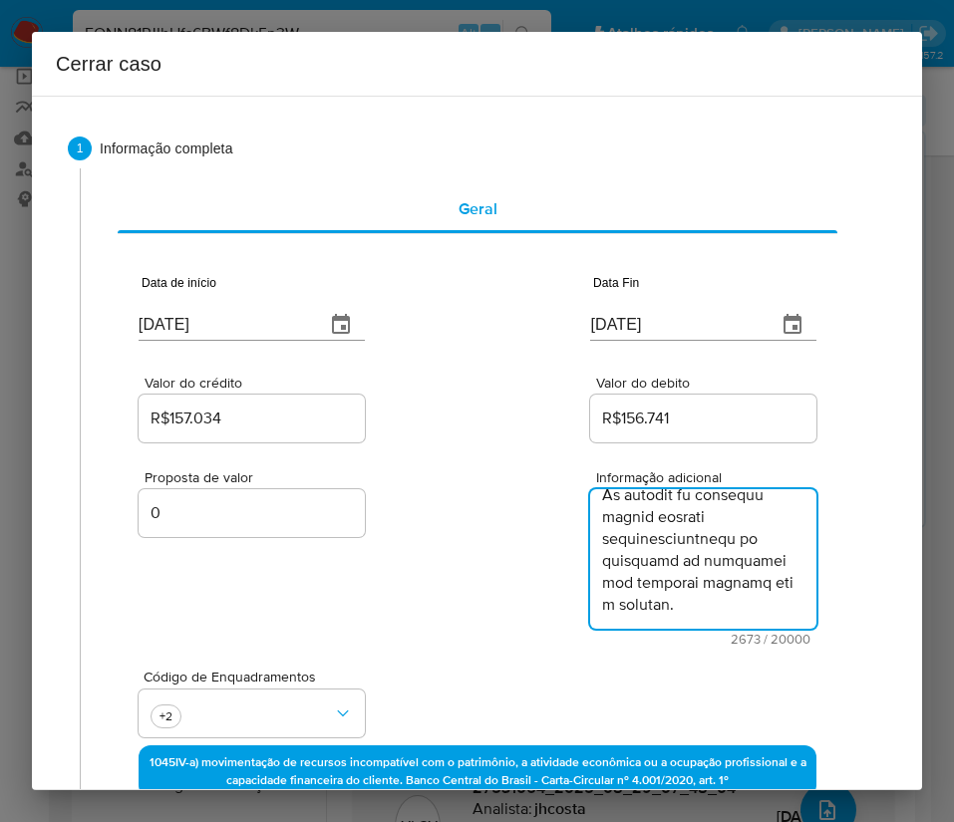
type textarea "Informações do Cliente Fernando Antonio Pinto Dos Santos, CPF 25116533387, 60 a…"
click at [501, 612] on div "Proposta de valor 0 Informação adicional 2673 / 20000 17327 caracteres restantes" at bounding box center [478, 545] width 678 height 199
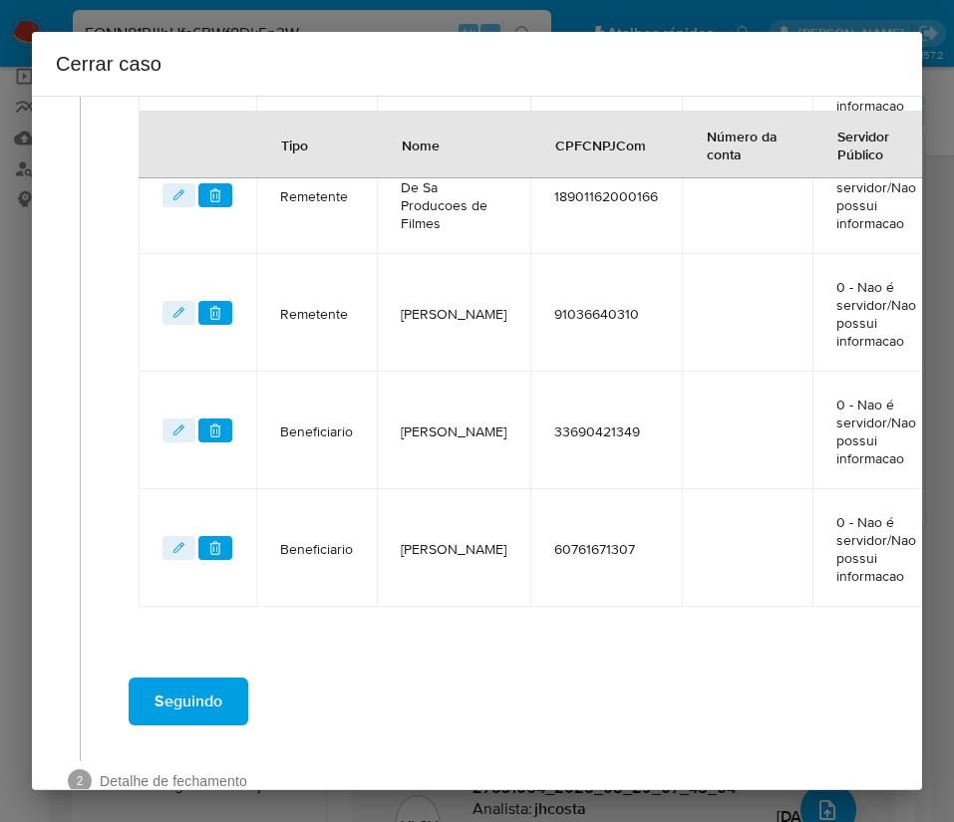
scroll to position [1062, 12]
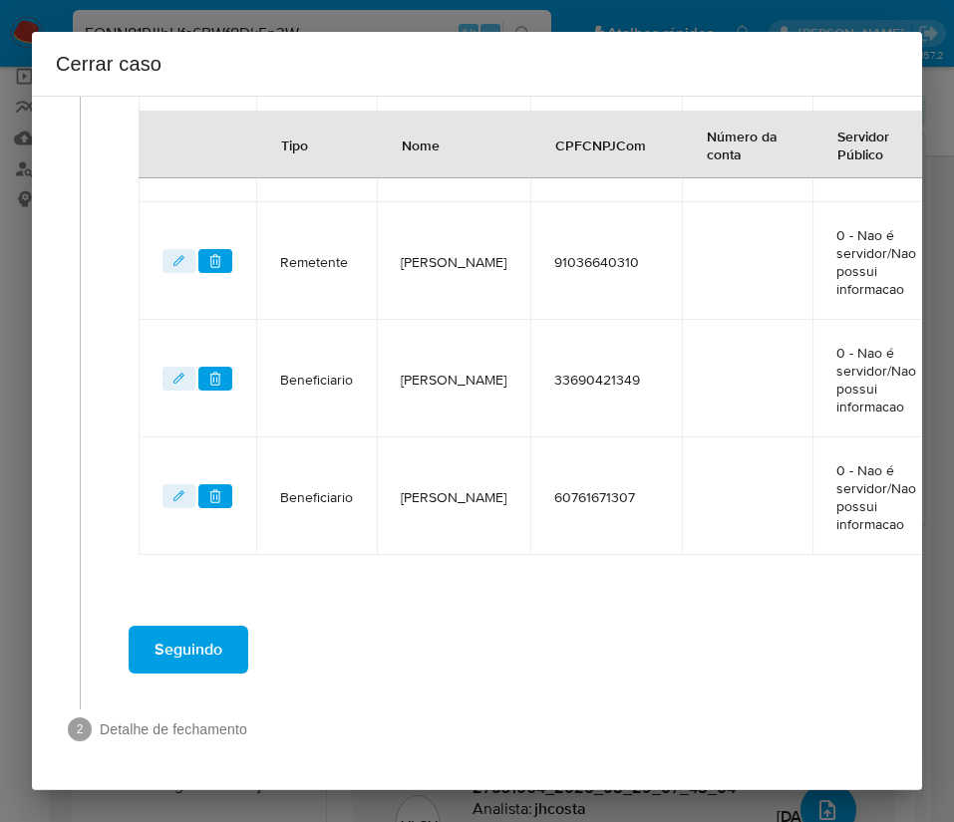
click at [137, 626] on button "Seguindo" at bounding box center [189, 650] width 120 height 48
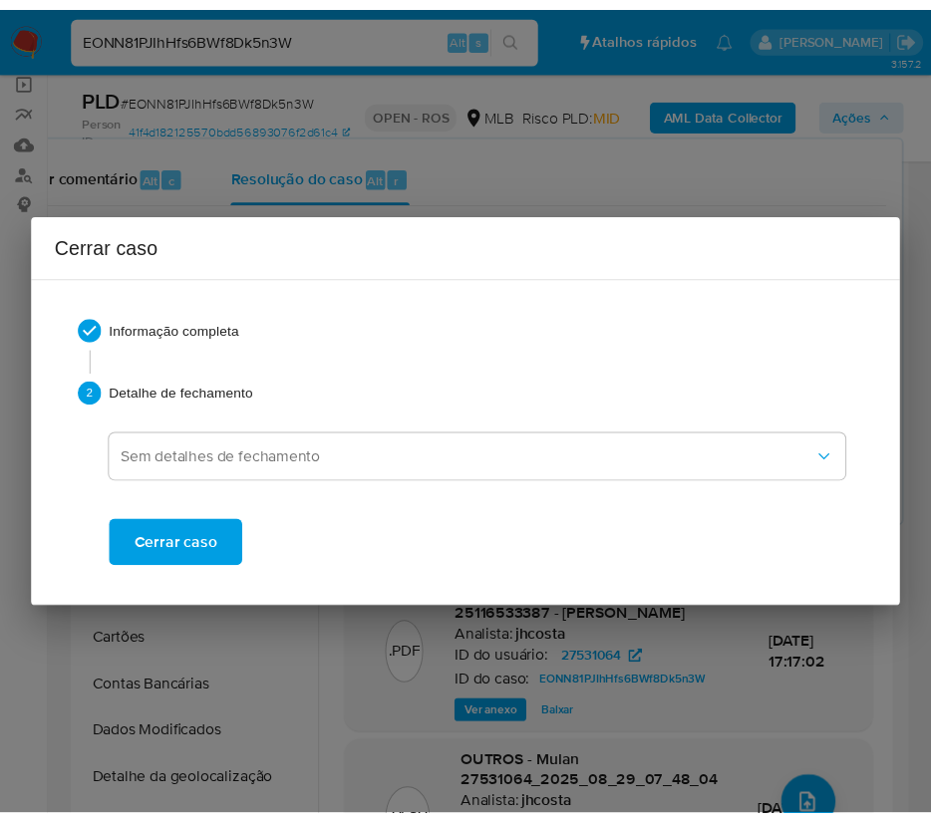
scroll to position [3206, 0]
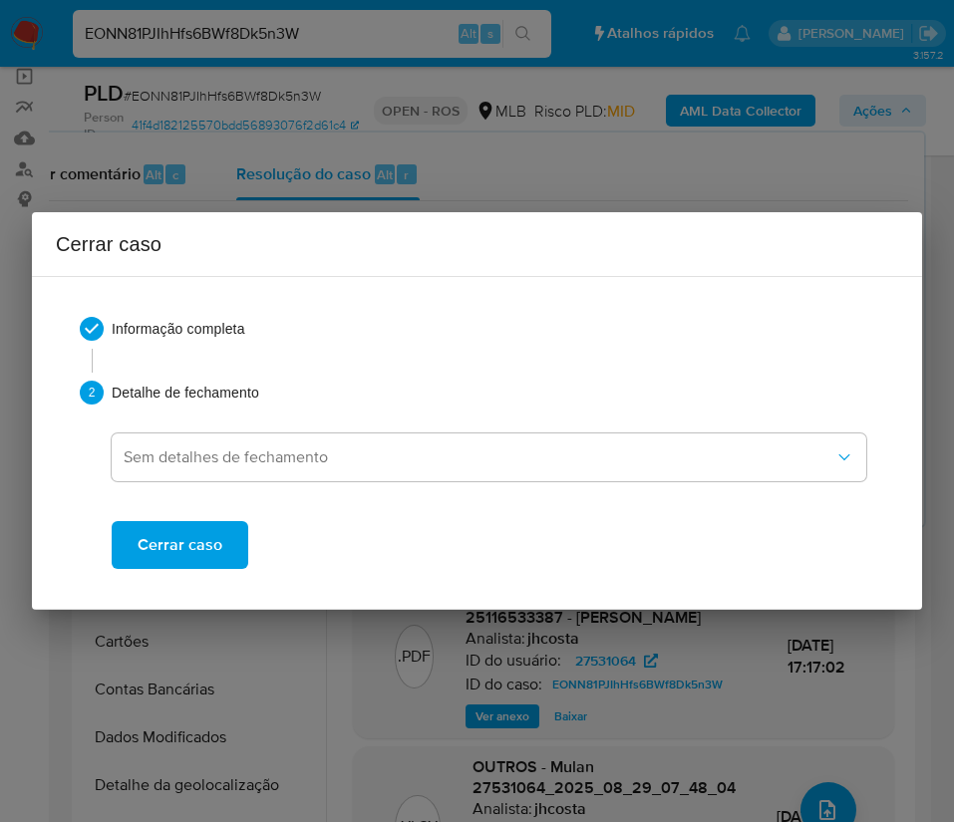
click at [196, 560] on span "Cerrar caso" at bounding box center [180, 545] width 85 height 44
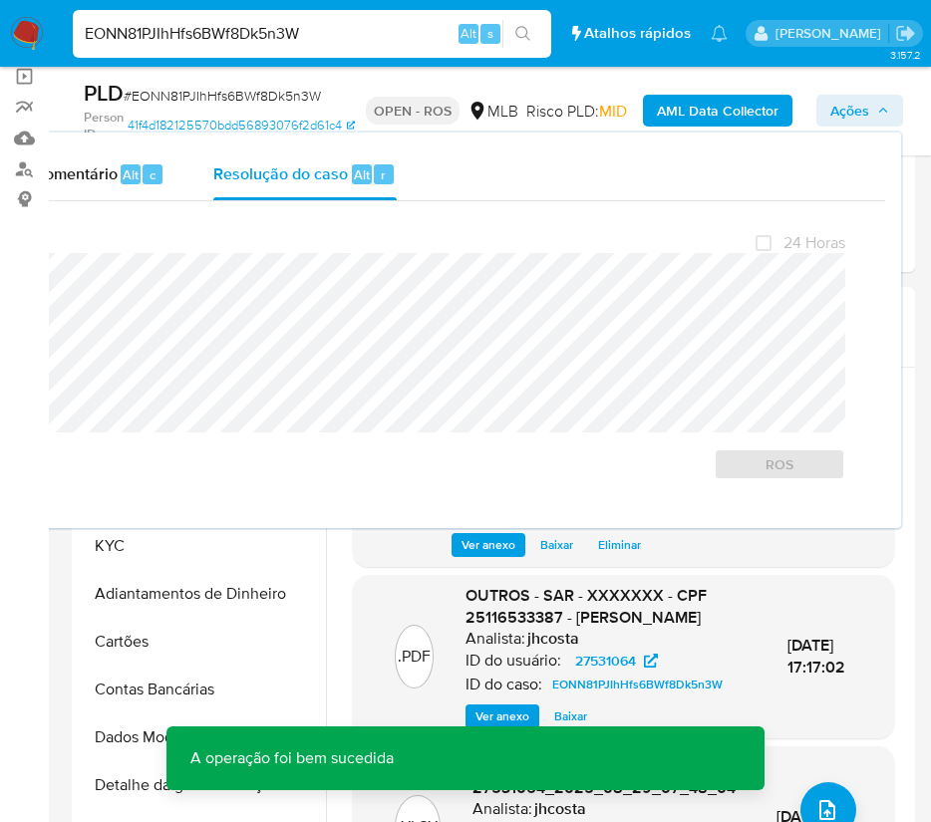
click at [205, 92] on span "# EONN81PJIhHfs6BWf8Dk5n3W" at bounding box center [222, 96] width 197 height 20
copy span "EONN81PJIhHfs6BWf8Dk5n3W"
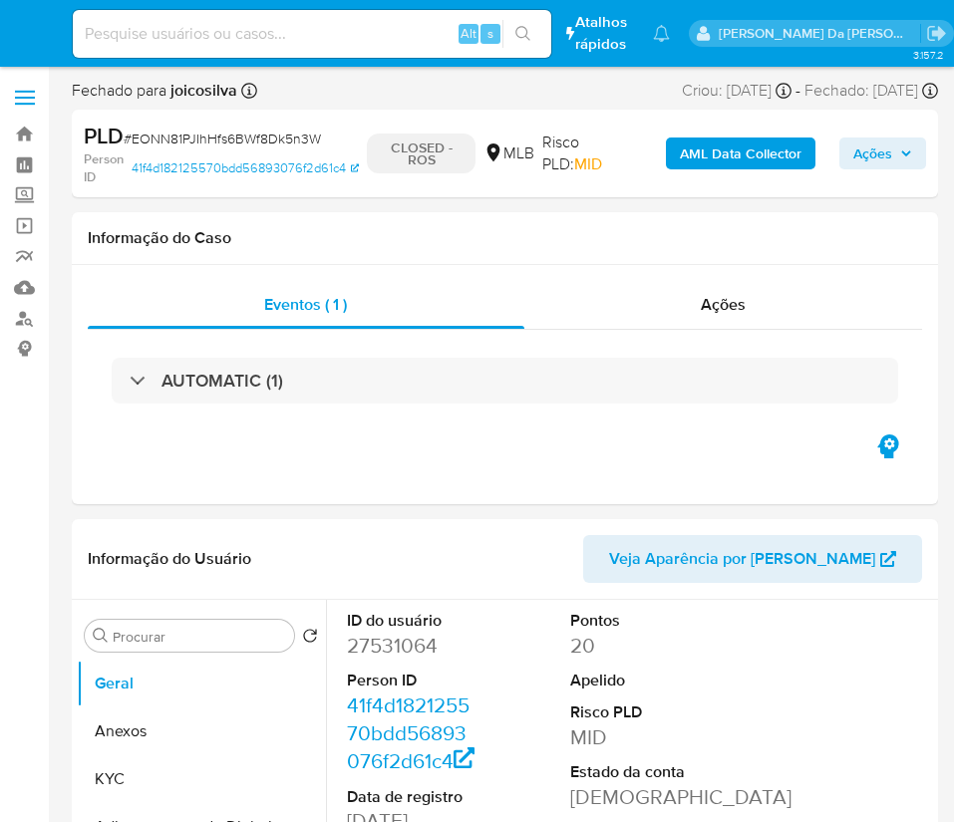
select select "10"
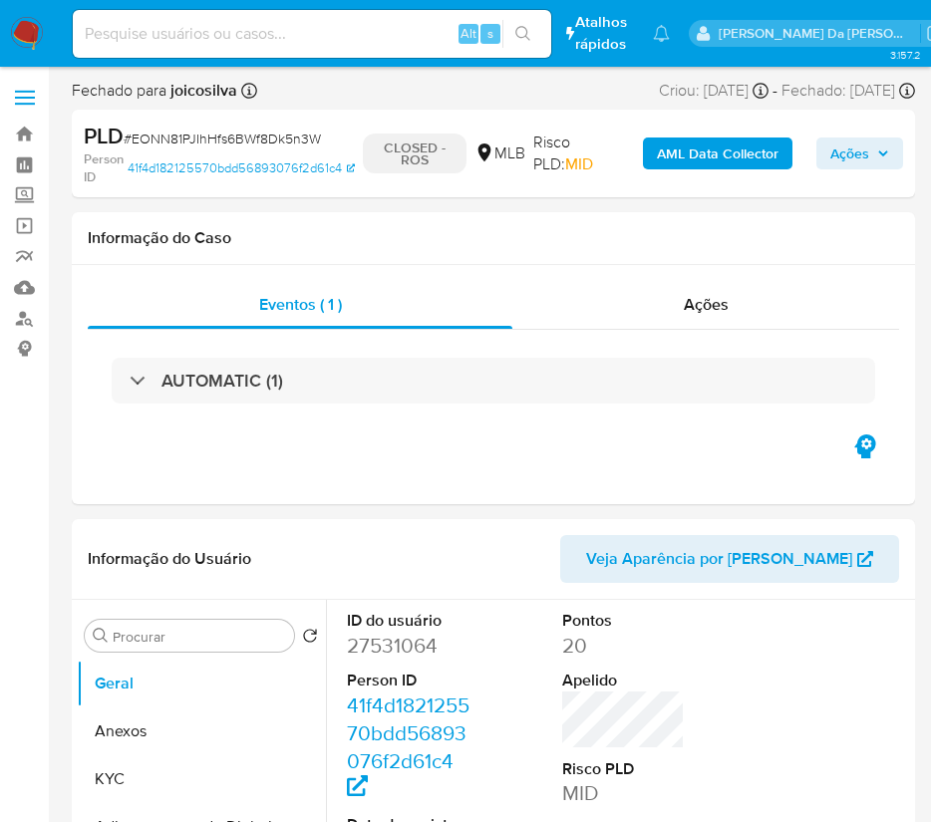
click at [28, 38] on img at bounding box center [27, 34] width 34 height 34
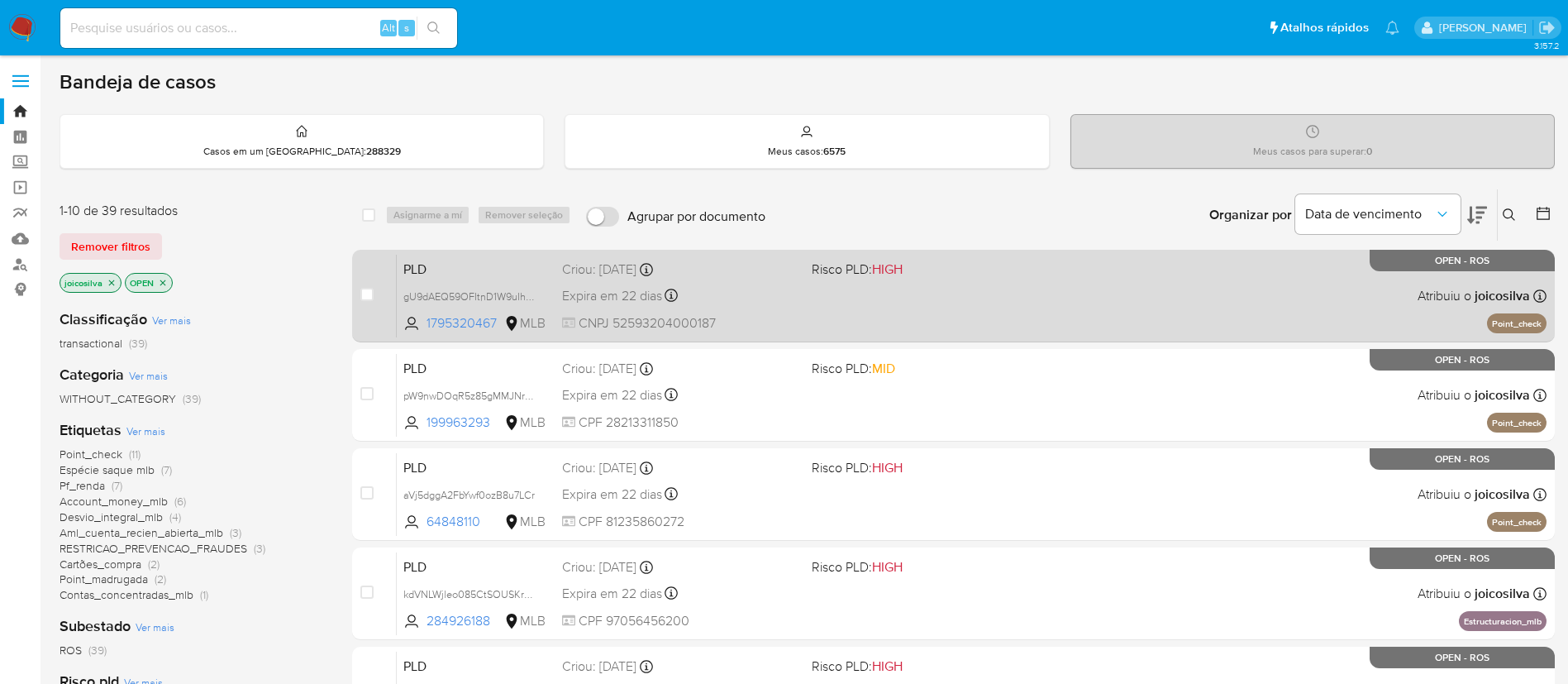
click at [791, 303] on div "PLD gU9dAEQ59OFItnD1W9uIhrX5 1795320467 MLB Risco PLD: HIGH Criou: 12/08/2025 C…" at bounding box center [971, 296] width 1150 height 84
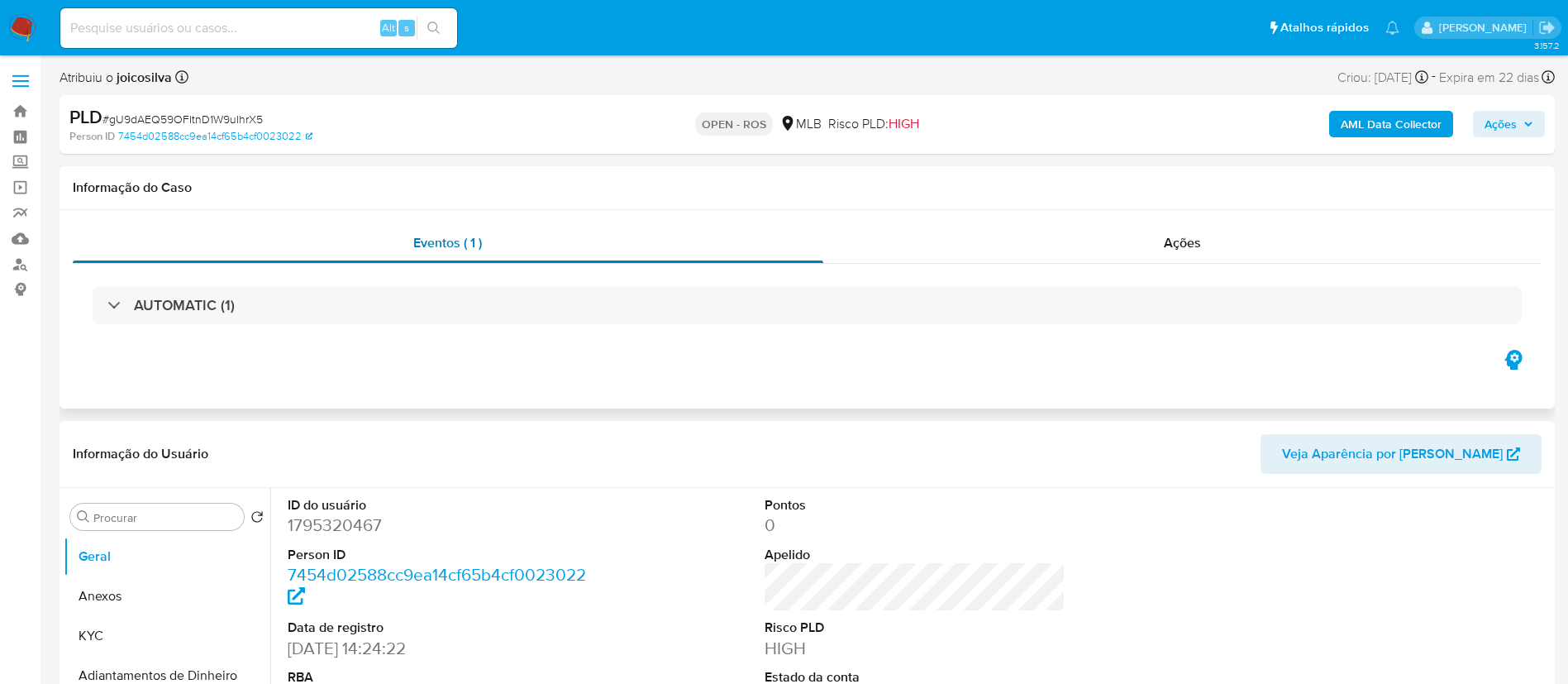
select select "10"
click at [259, 111] on span "# gU9dAEQ59OFItnD1W9uIhrX5" at bounding box center [183, 120] width 160 height 17
click at [254, 115] on span "# gU9dAEQ59OFItnD1W9uIhrX5" at bounding box center [183, 120] width 160 height 17
copy span "gU9dAEQ59OFItnD1W9uIhrX5"
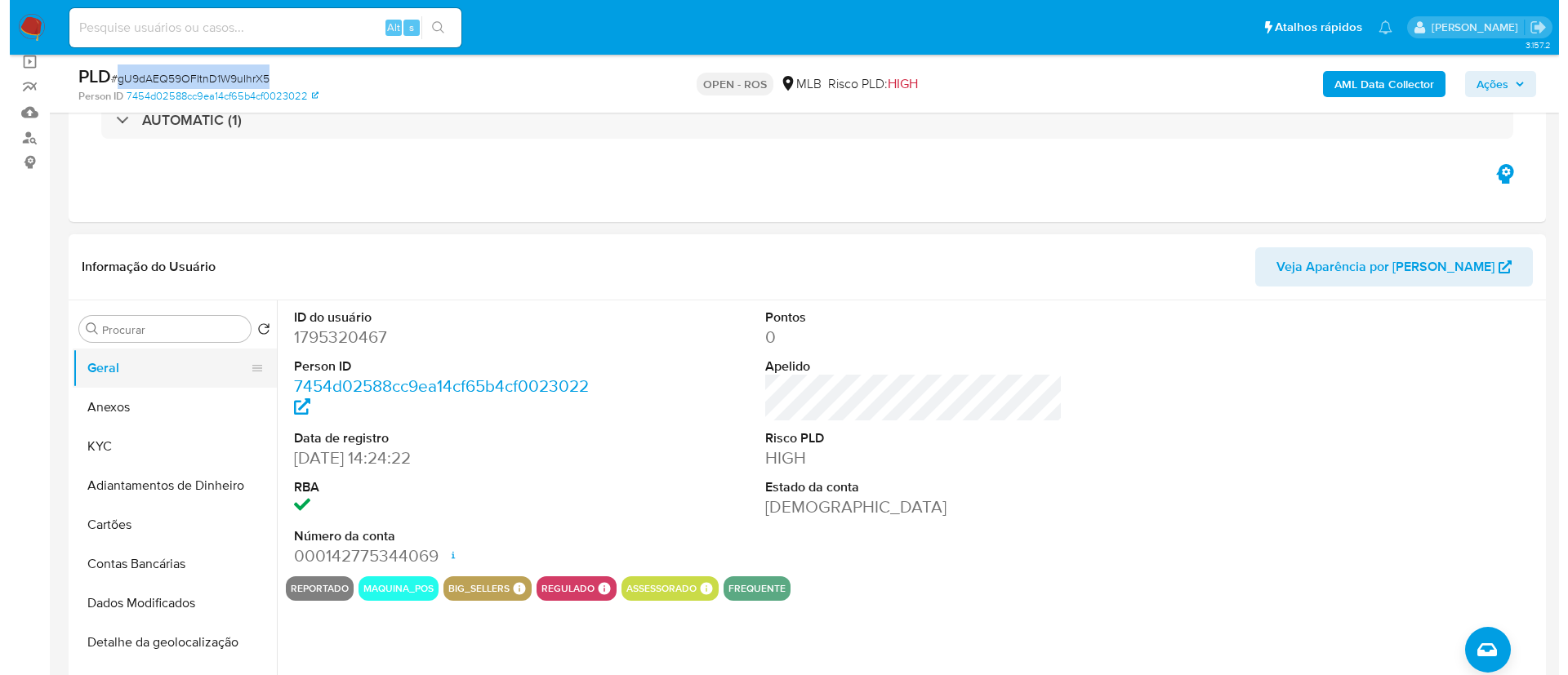
scroll to position [122, 0]
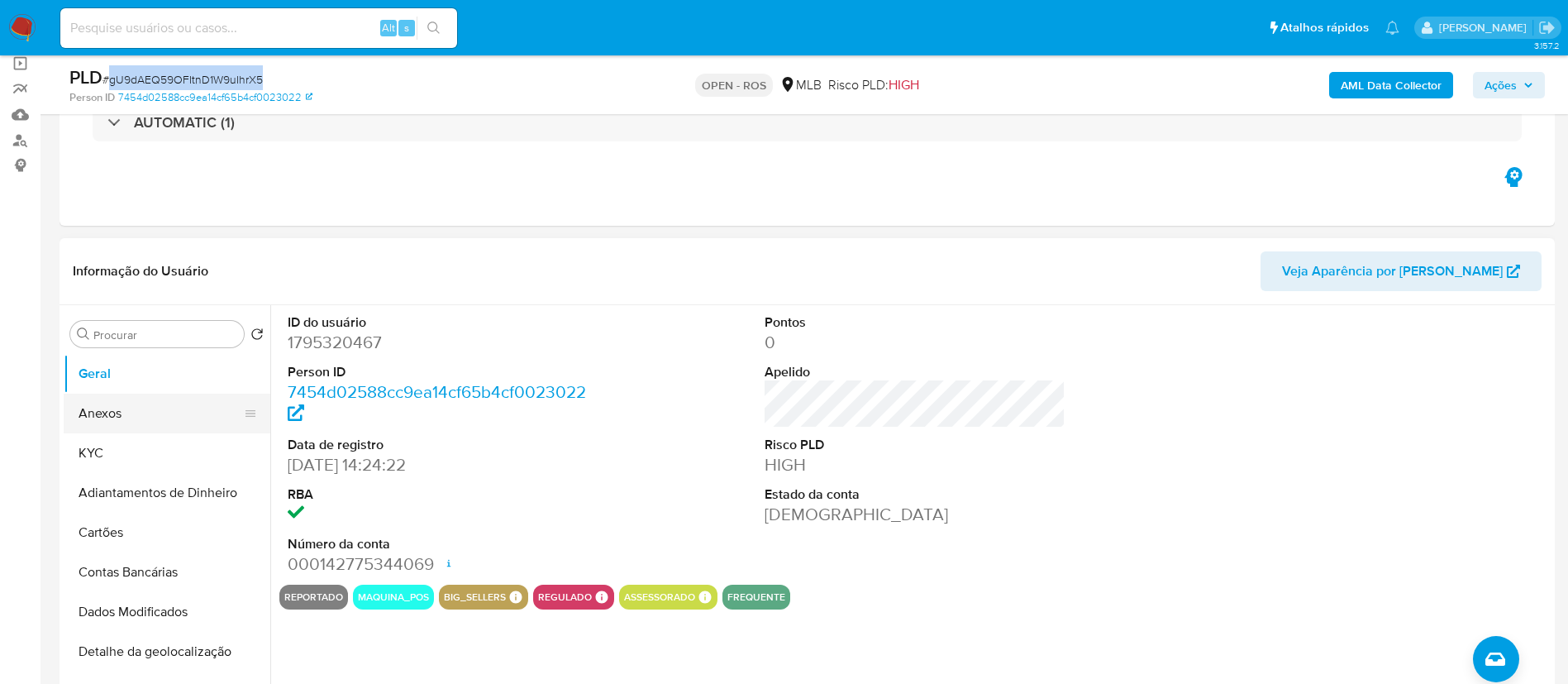
click at [123, 417] on button "Anexos" at bounding box center [160, 413] width 193 height 40
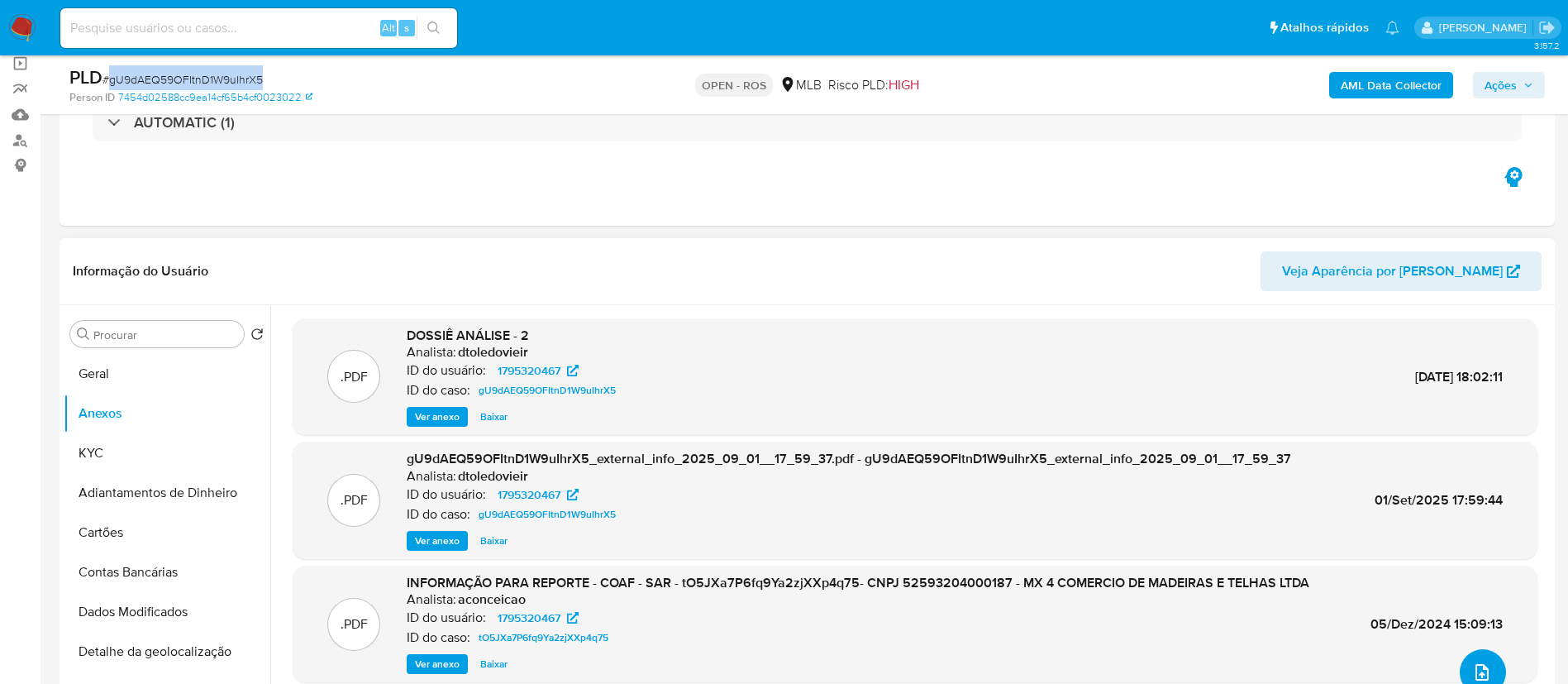
click at [1473, 679] on icon "upload-file" at bounding box center [1483, 672] width 20 height 20
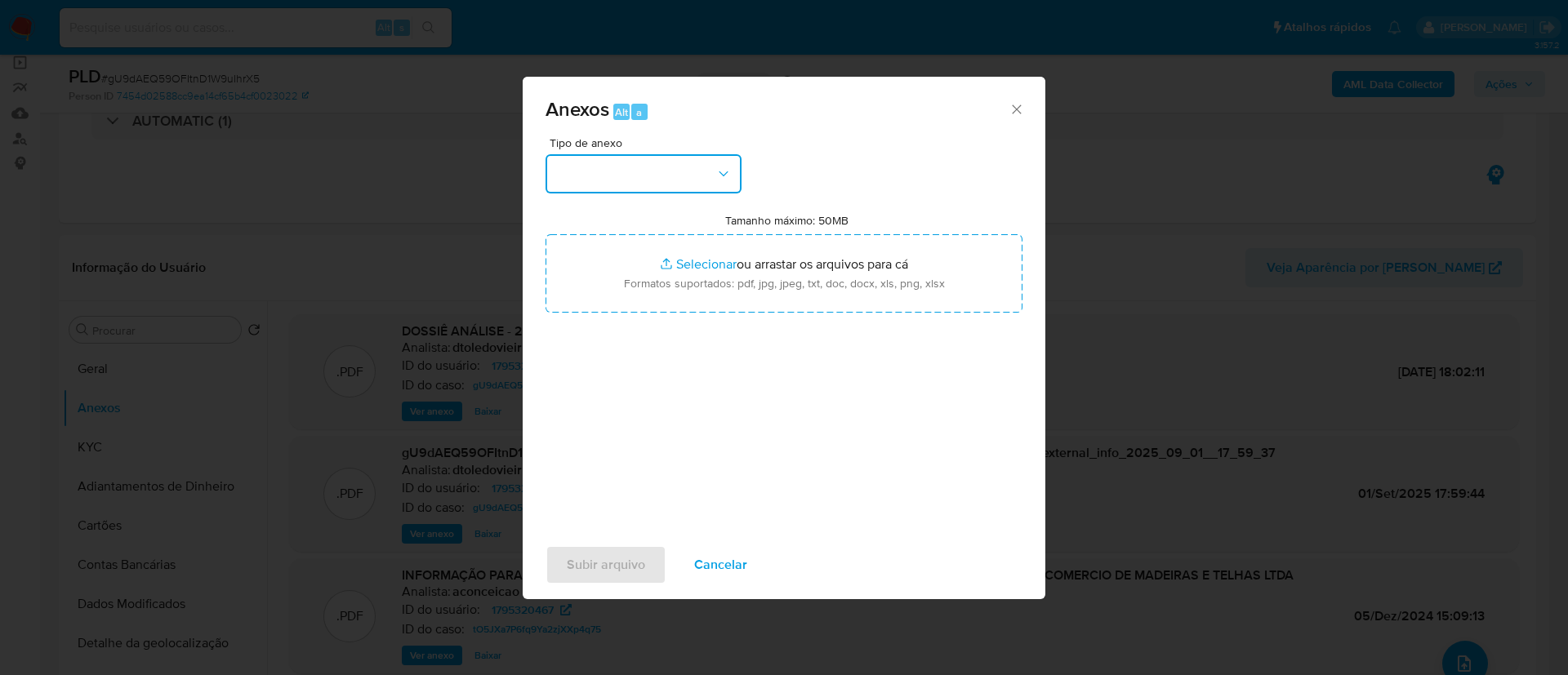
drag, startPoint x: 665, startPoint y: 175, endPoint x: 670, endPoint y: 192, distance: 17.7
click at [665, 175] on button "button" at bounding box center [643, 174] width 196 height 39
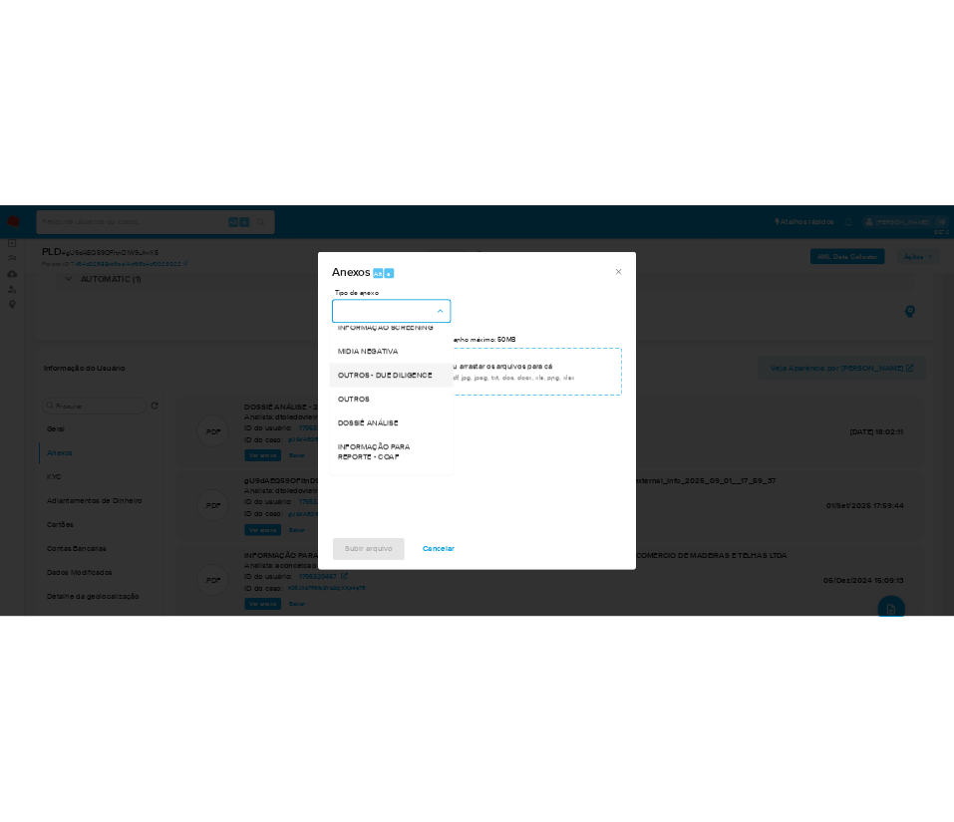
scroll to position [307, 0]
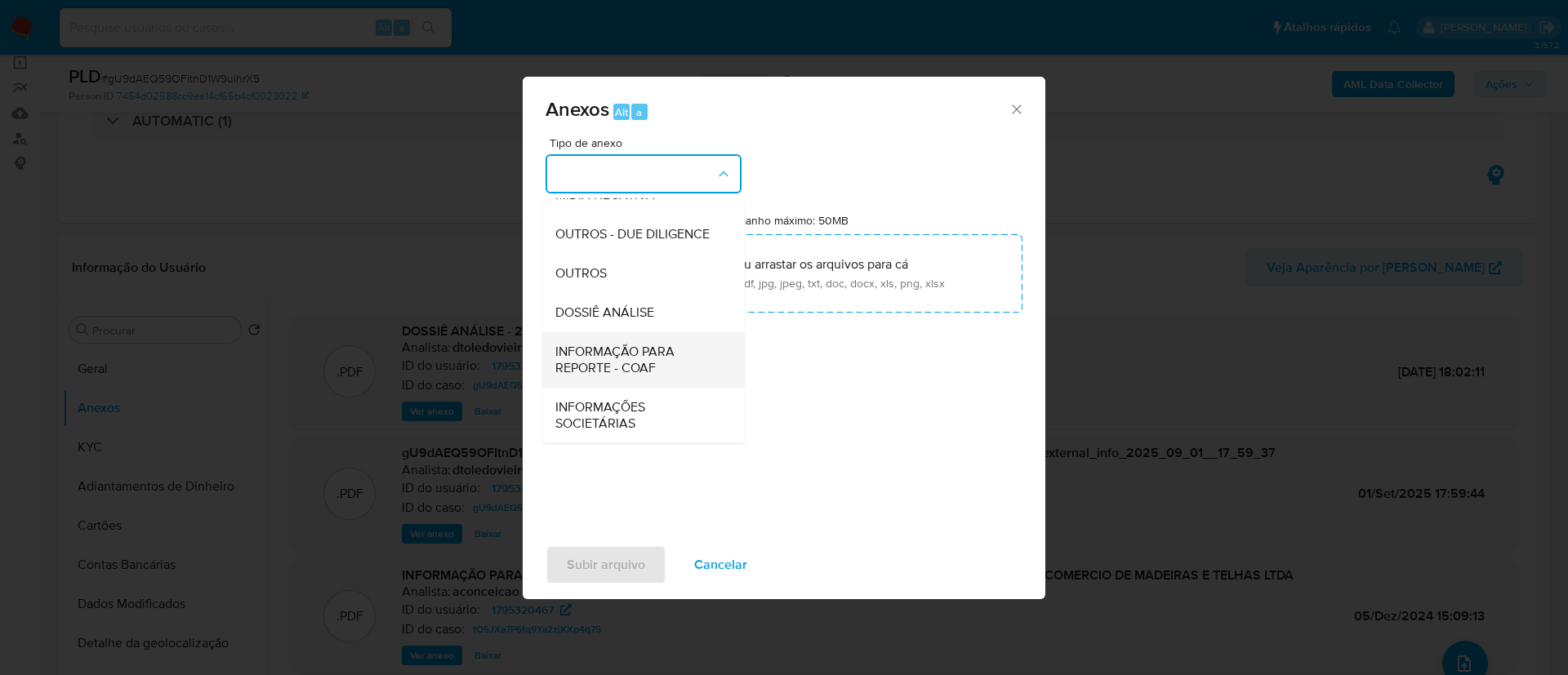
click at [641, 356] on span "INFORMAÇÃO PARA REPORTE - COAF" at bounding box center [639, 360] width 166 height 33
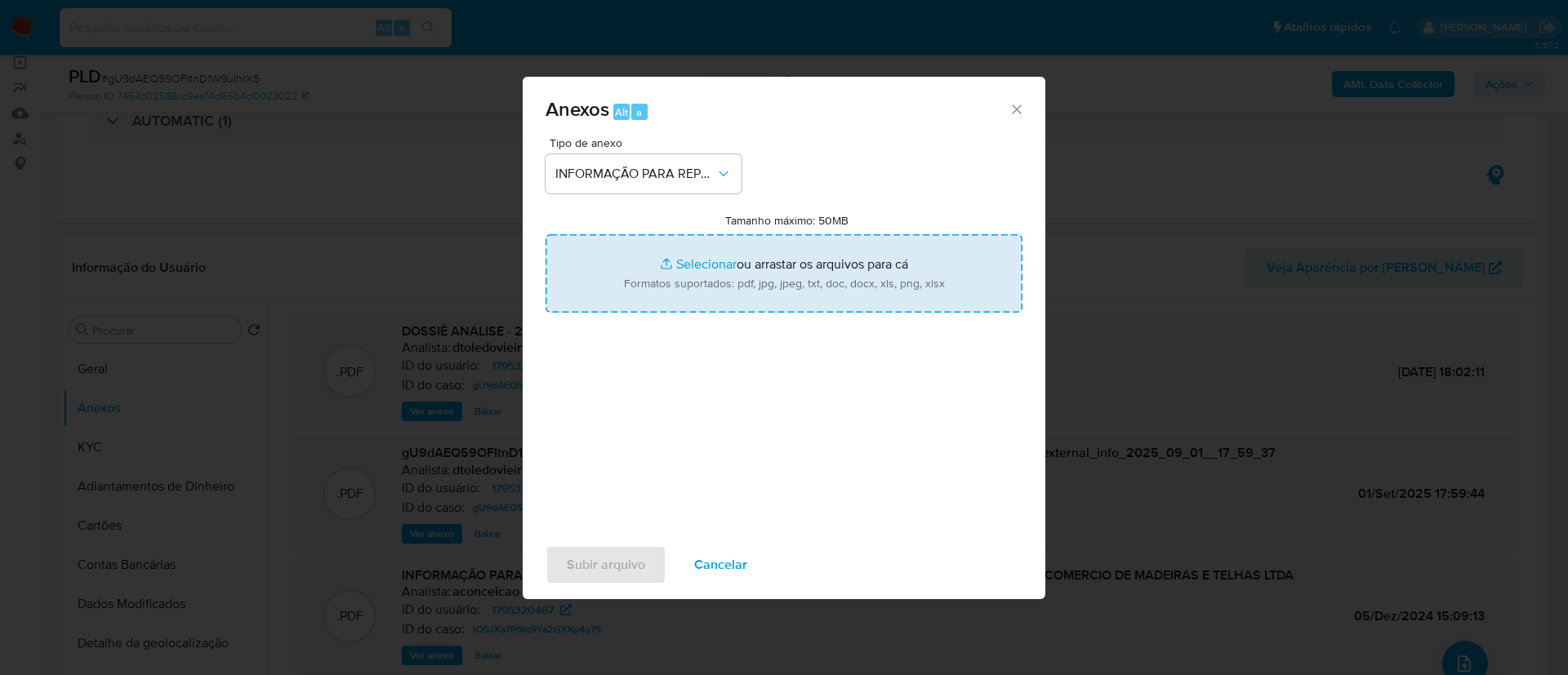
type input "C:\fakepath\2º SAR - gU9dAEQ59OFItnD1W9uIhrX5 - CNPJ 52593204000187 - MX 4 COMÉ…"
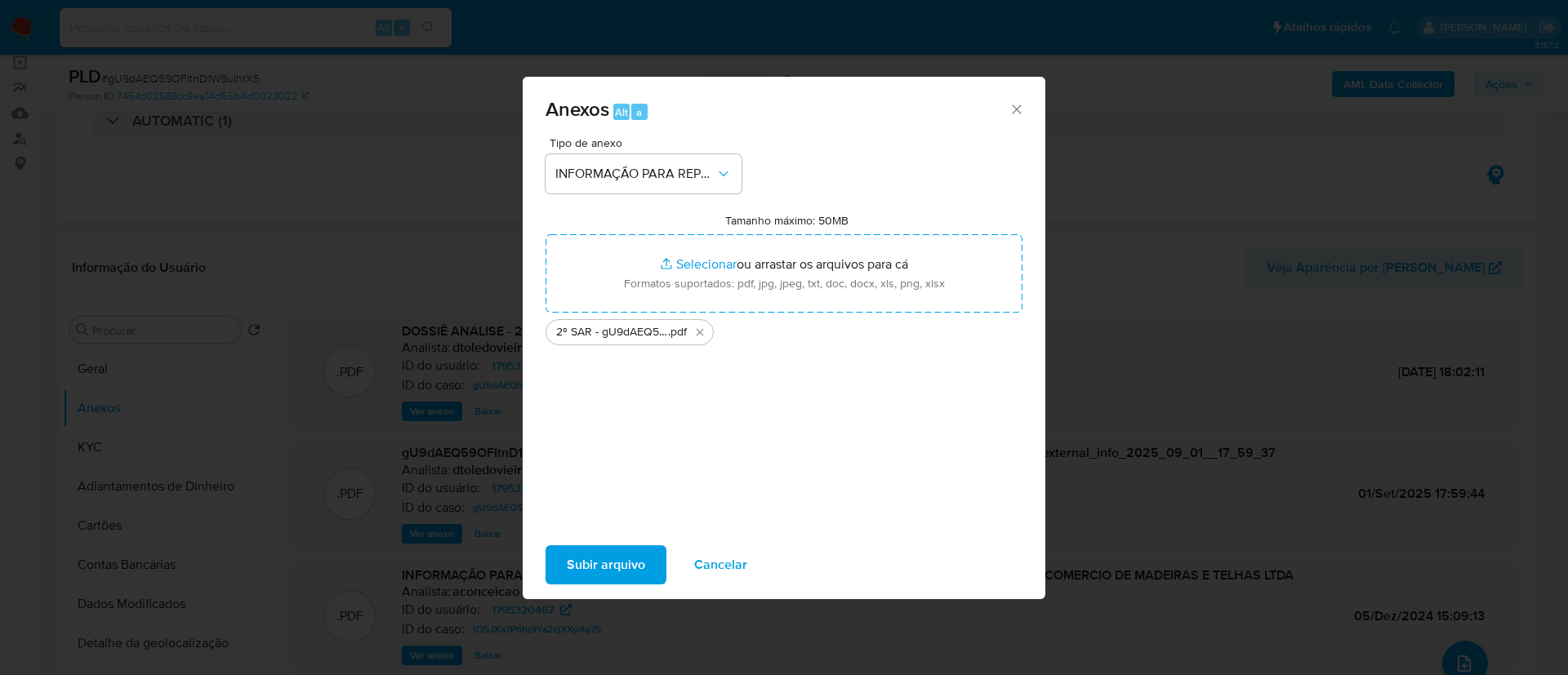
click at [654, 561] on button "Subir arquivo" at bounding box center [606, 565] width 120 height 39
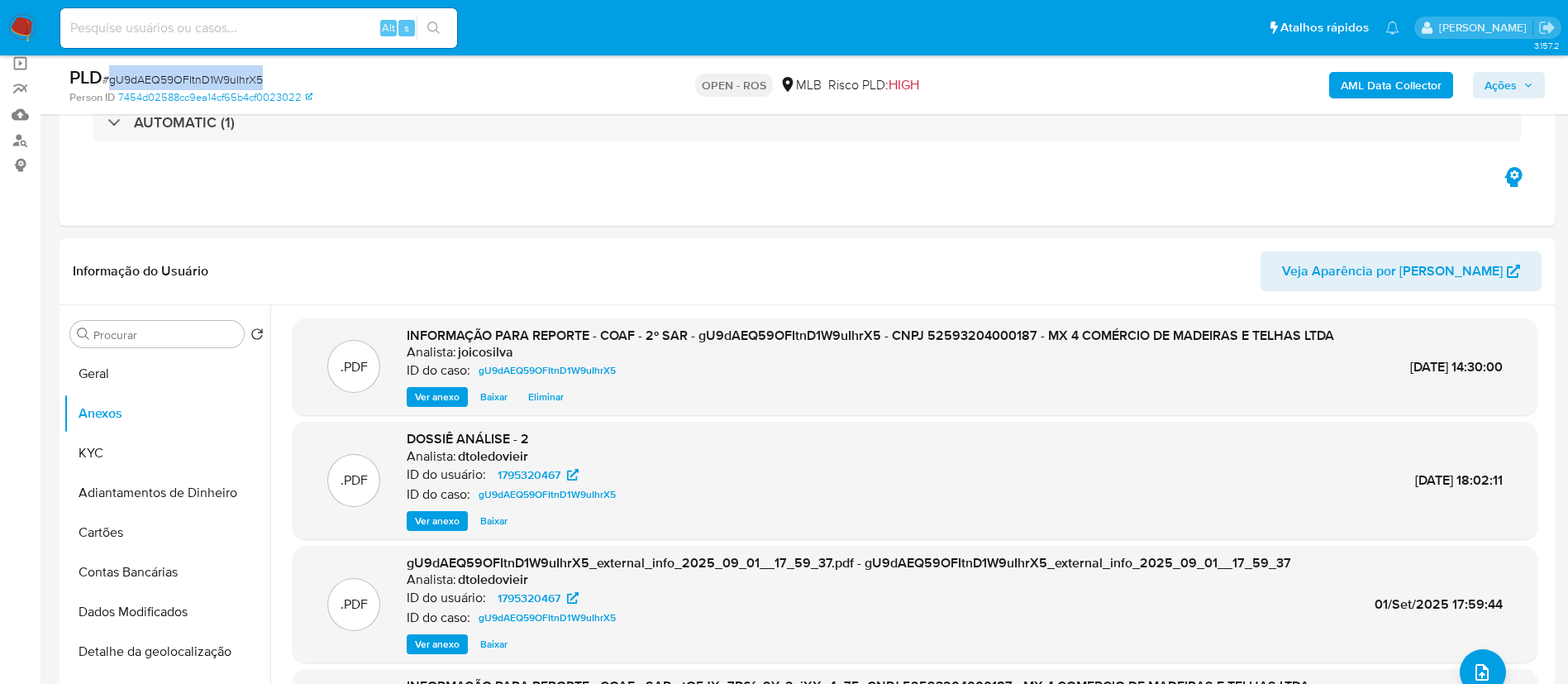
click at [1505, 81] on span "Ações" at bounding box center [1501, 86] width 32 height 27
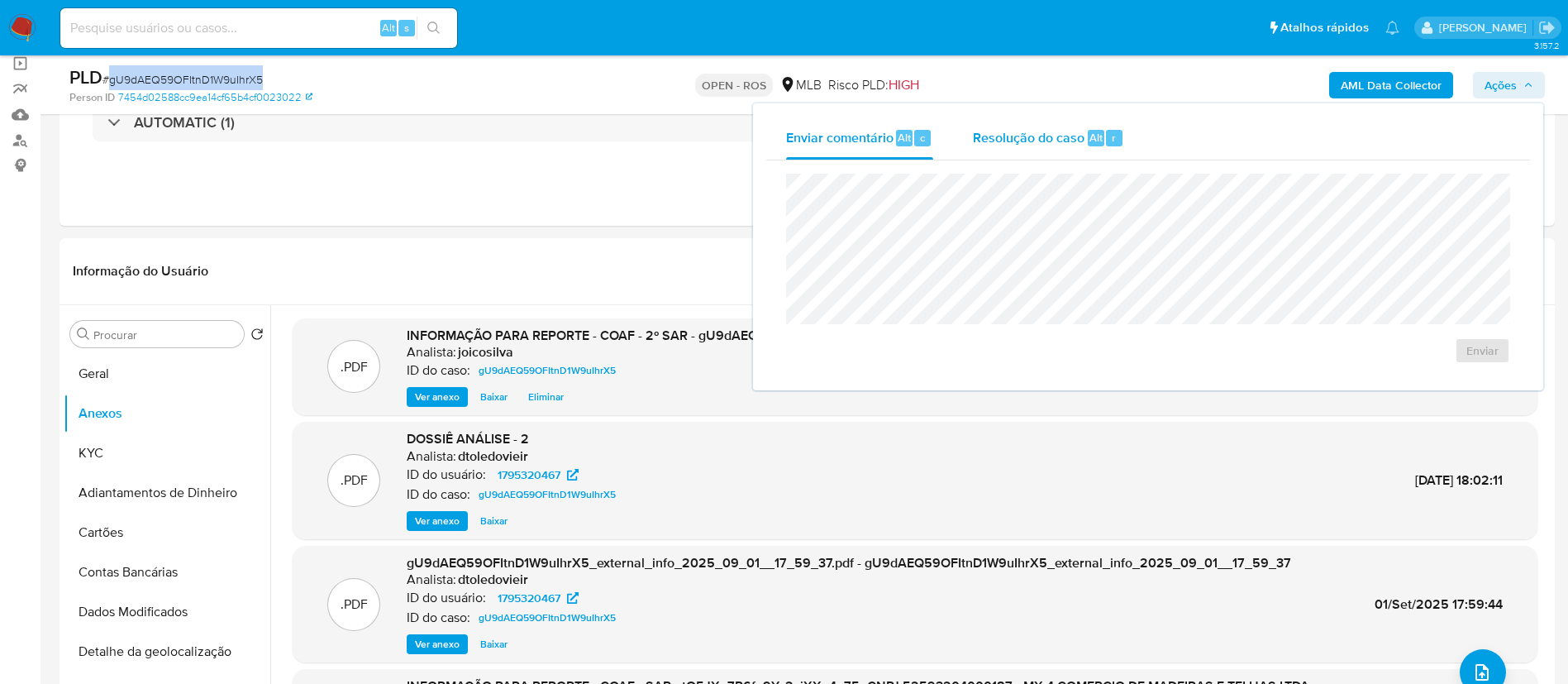
click at [1029, 137] on span "Resolução do caso" at bounding box center [1029, 136] width 112 height 19
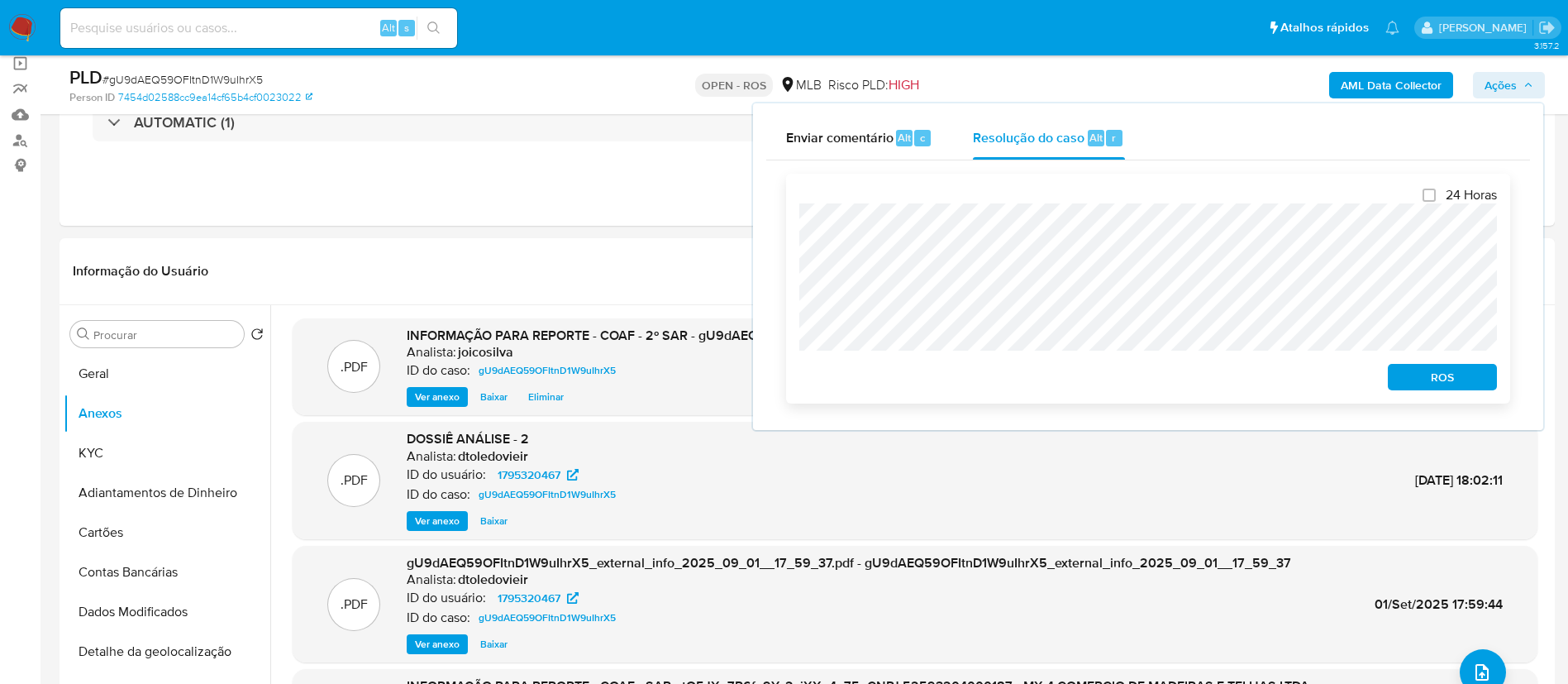
click at [1439, 372] on span "ROS" at bounding box center [1443, 377] width 86 height 23
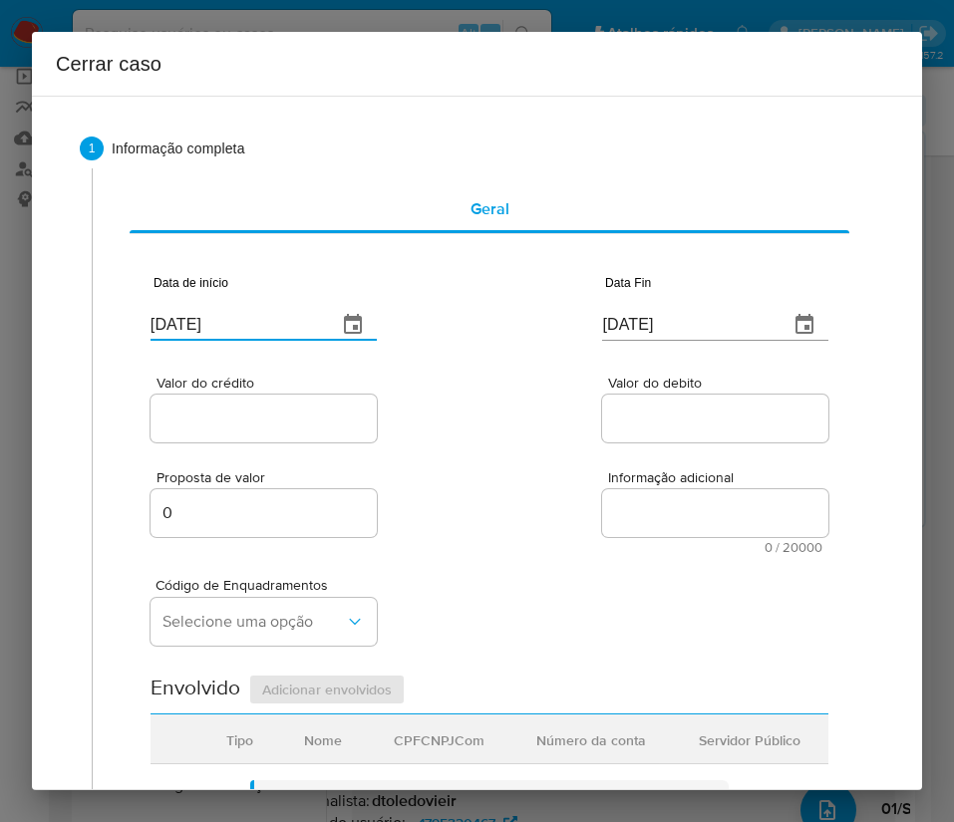
click at [268, 321] on input "[DATE]" at bounding box center [235, 325] width 170 height 32
paste input "1/07"
type input "[DATE]"
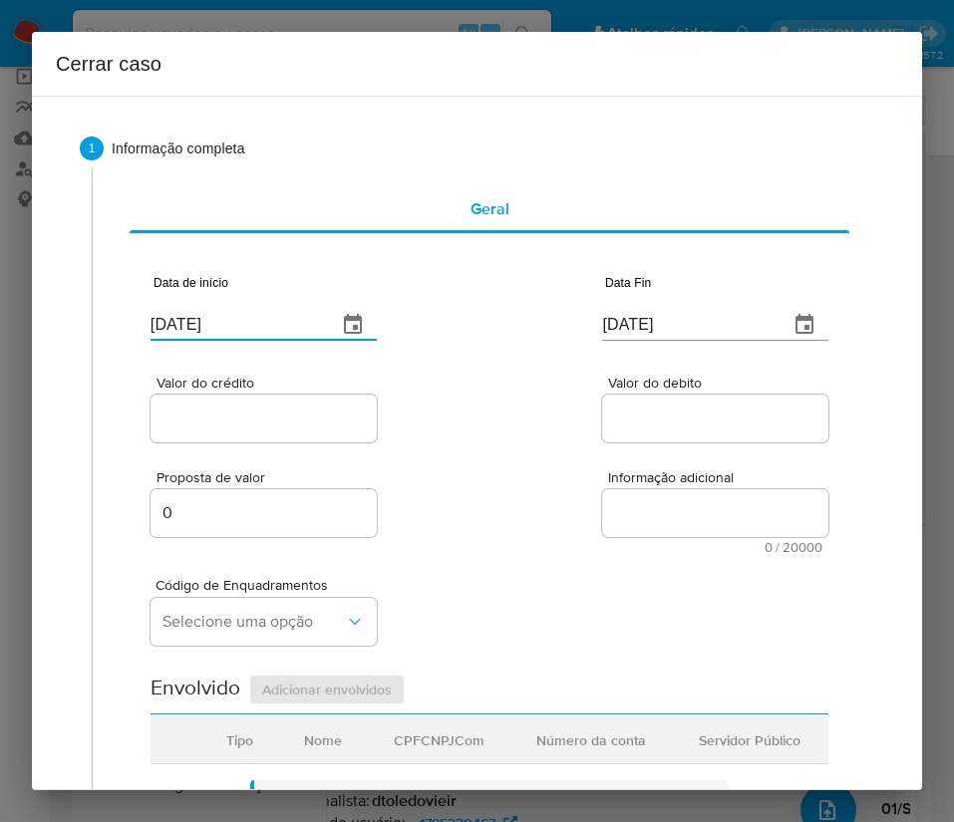
click at [586, 400] on div "Valor do crédito Valor do debito" at bounding box center [489, 399] width 678 height 95
click at [671, 328] on input "[DATE]" at bounding box center [687, 325] width 170 height 32
paste input "30/08"
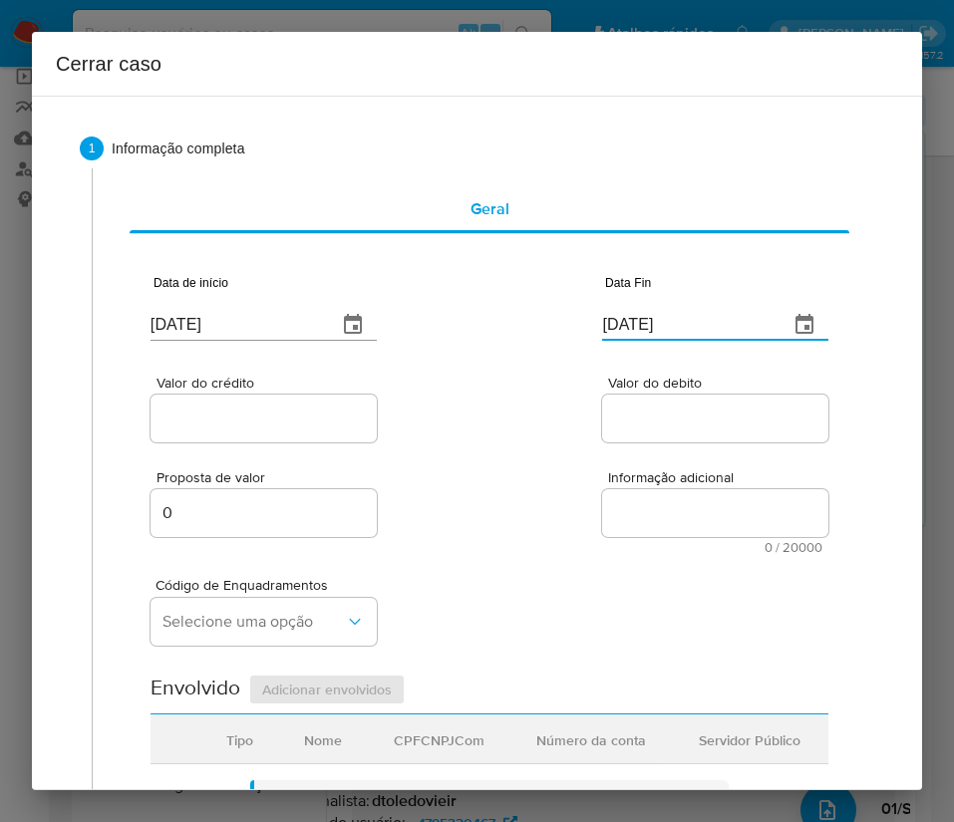
type input "[DATE]"
click at [613, 459] on div "Proposta de valor 0 Informação adicional 0 / 20000 20000 caracteres restantes" at bounding box center [489, 500] width 678 height 108
click at [290, 434] on div at bounding box center [263, 419] width 226 height 48
click at [295, 422] on input "Valor do crédito" at bounding box center [263, 419] width 226 height 26
click at [231, 423] on input "Valor do crédito" at bounding box center [263, 419] width 226 height 26
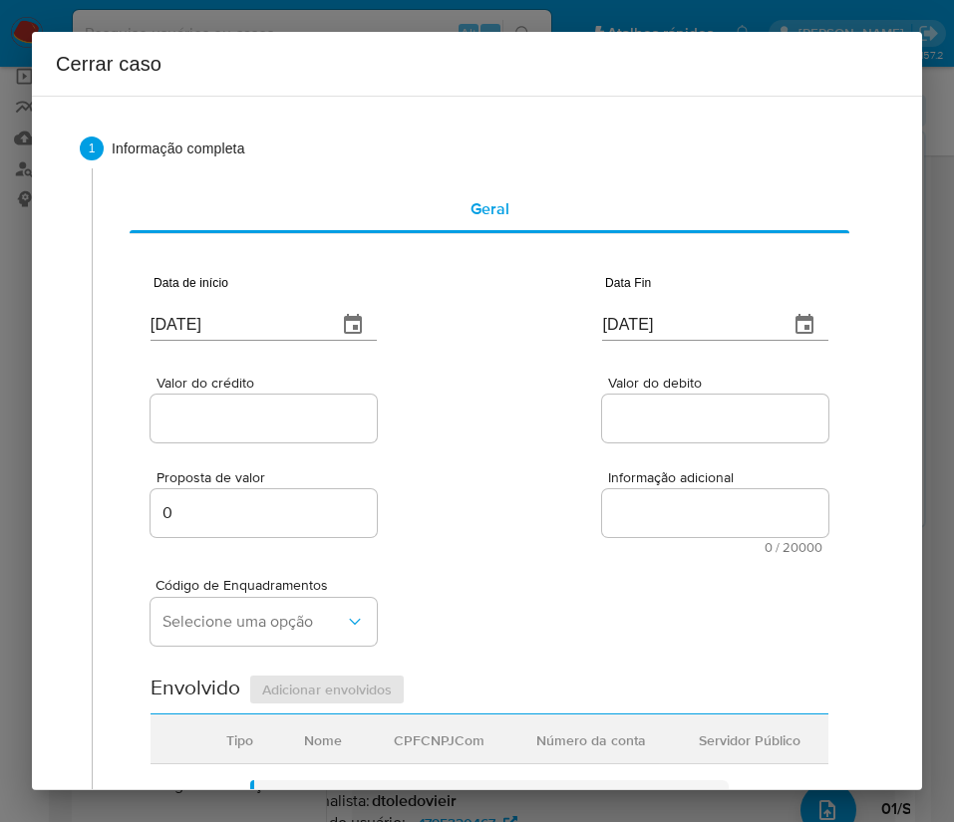
paste input "R$1.107.668"
type input "R$1.107.668"
click at [560, 481] on div "Proposta de valor 0 Informação adicional 0 / 20000 20000 caracteres restantes" at bounding box center [489, 500] width 678 height 108
click at [712, 411] on input "Valor do debito" at bounding box center [715, 419] width 226 height 26
paste input "R$1.080.917"
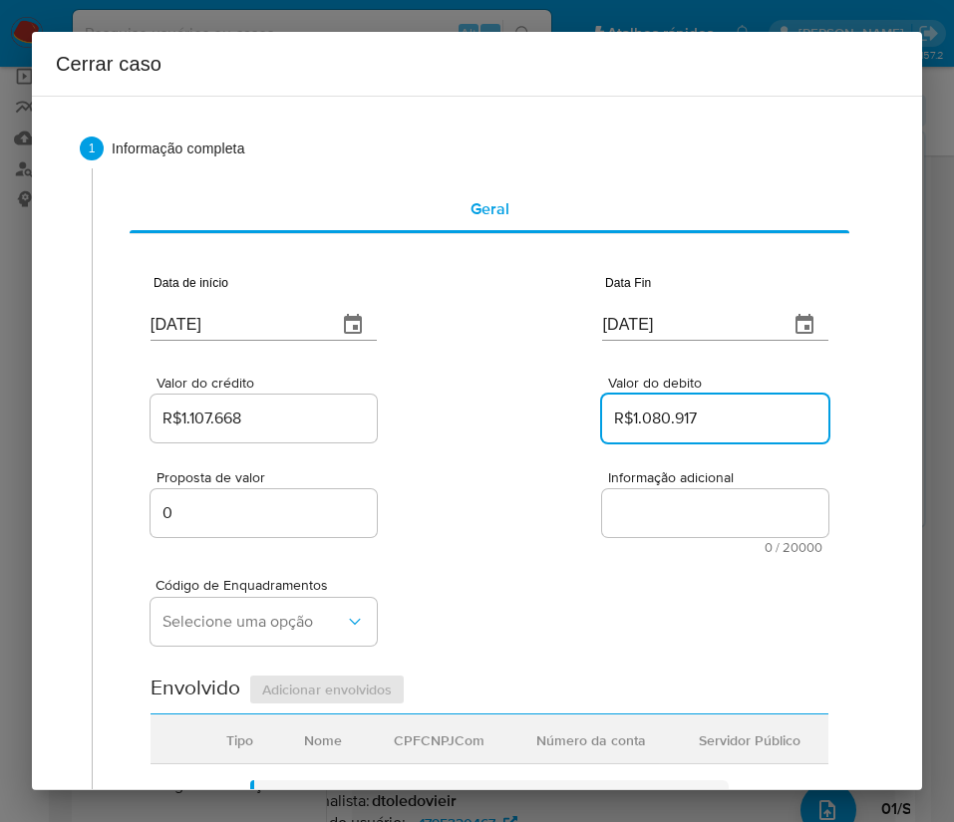
type input "R$1.080.917"
click at [554, 597] on div "Código de Enquadramentos Selecione uma opção" at bounding box center [489, 604] width 678 height 100
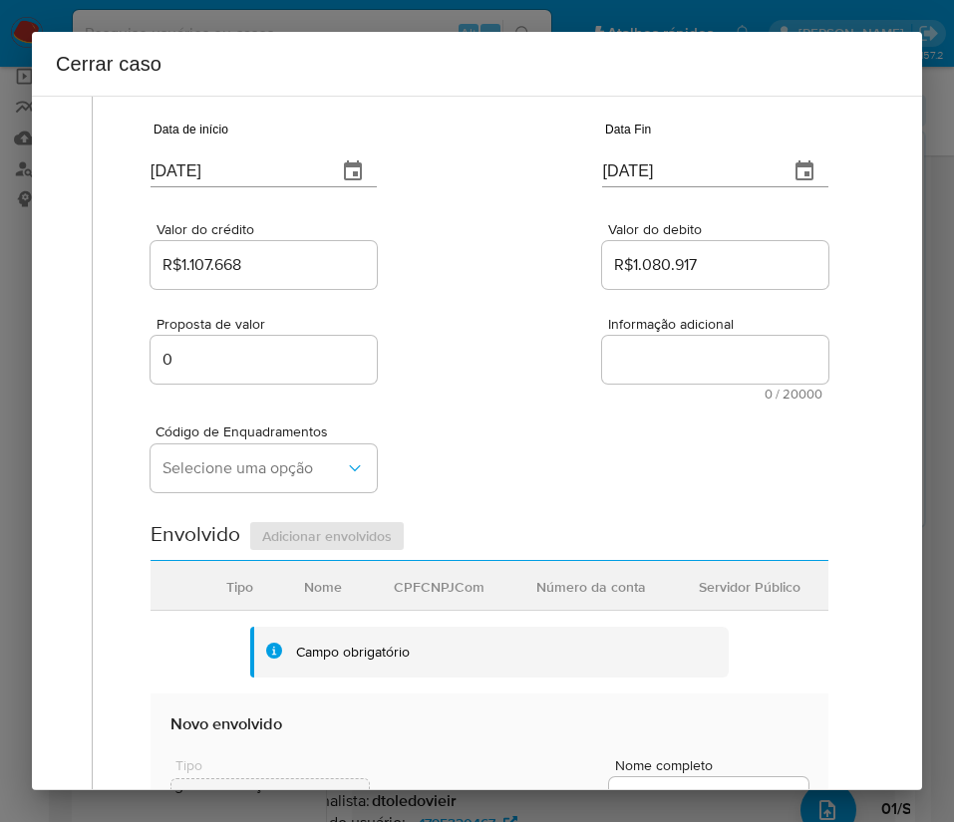
scroll to position [299, 0]
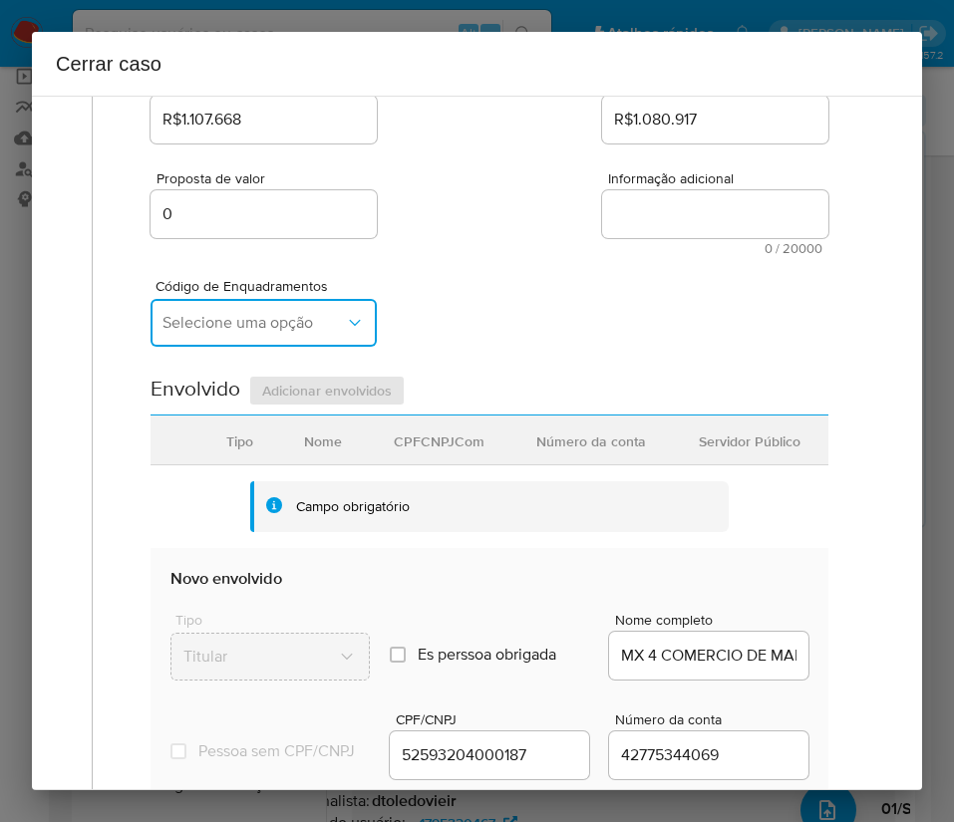
click at [245, 320] on span "Selecione uma opção" at bounding box center [253, 323] width 182 height 20
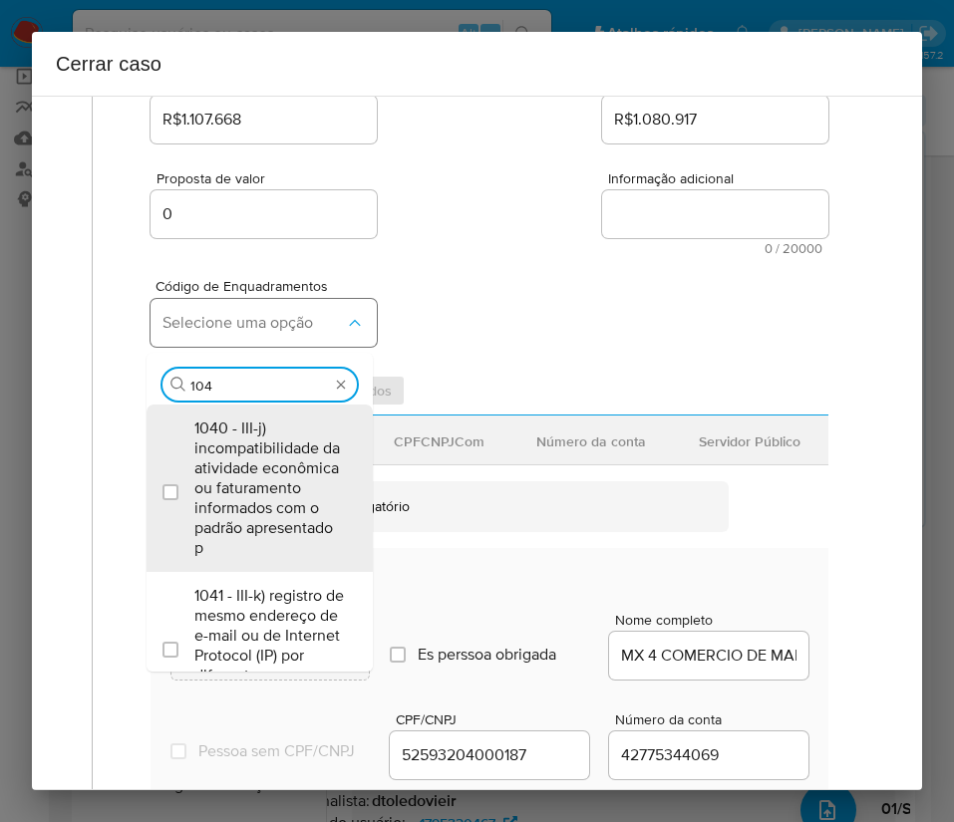
type input "1047"
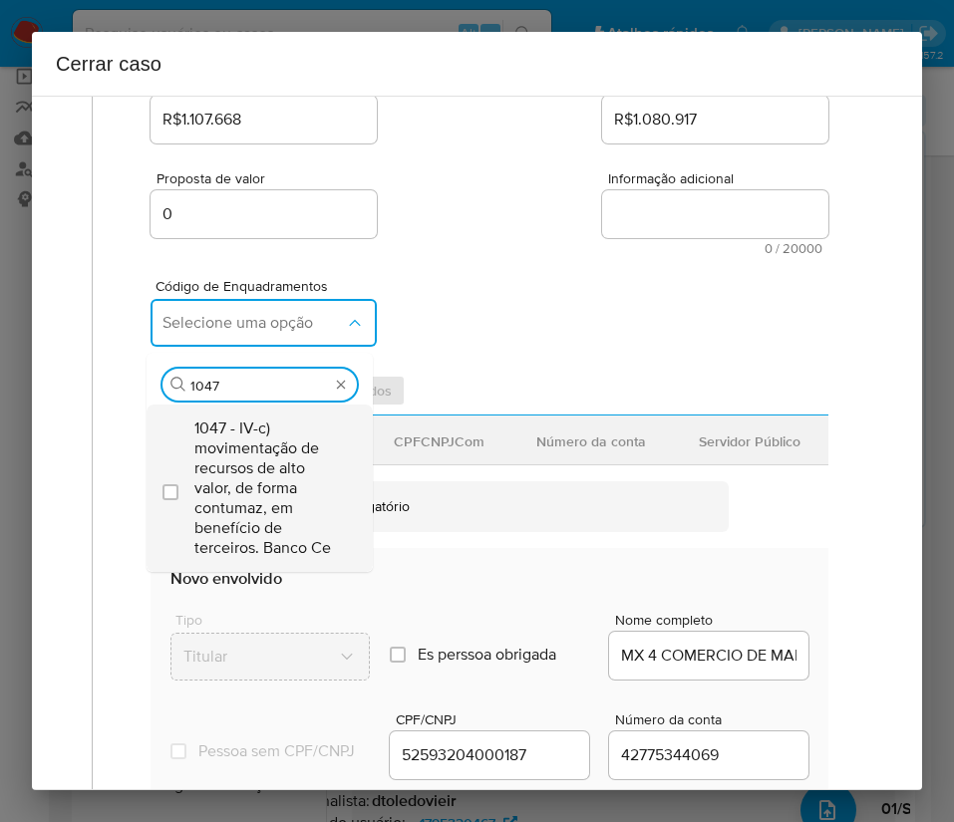
click at [270, 493] on span "1047 - IV-c) movimentação de recursos de alto valor, de forma contumaz, em bene…" at bounding box center [269, 489] width 150 height 140
checkbox input "true"
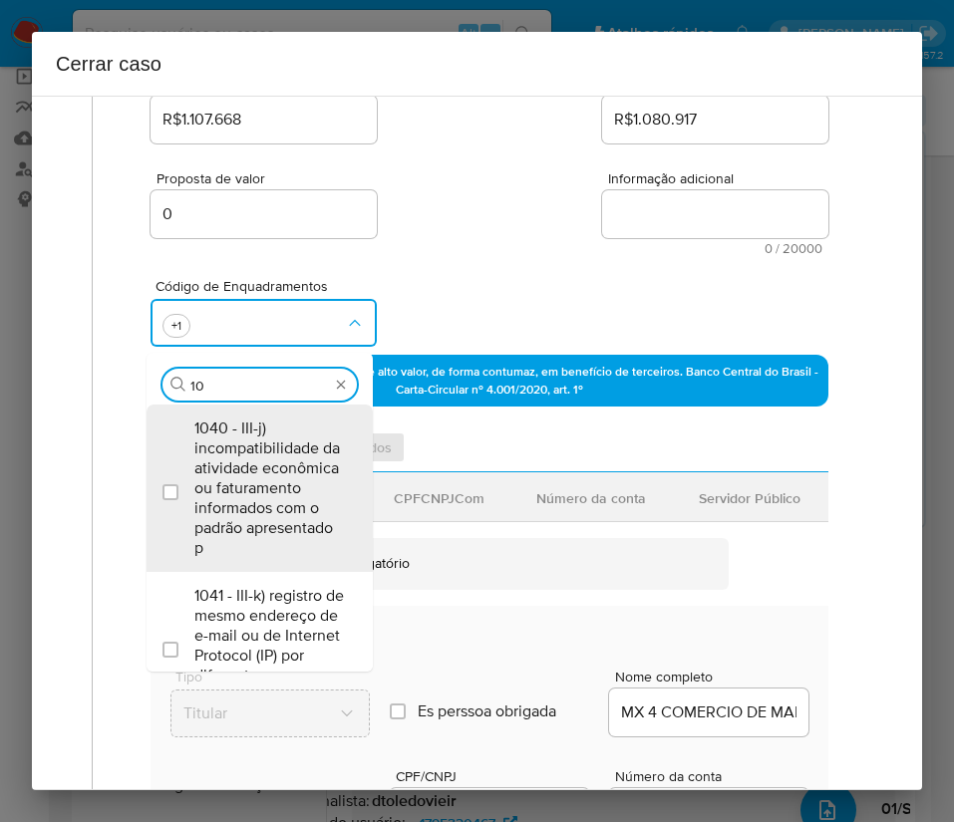
scroll to position [0, 0]
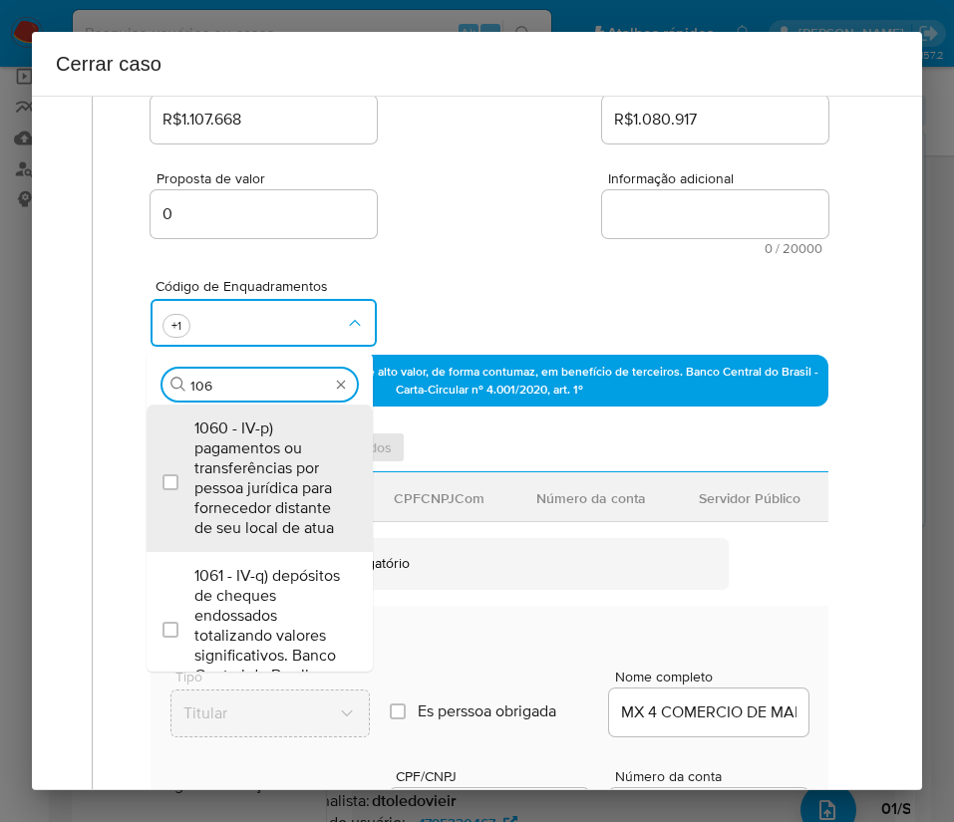
type input "1066"
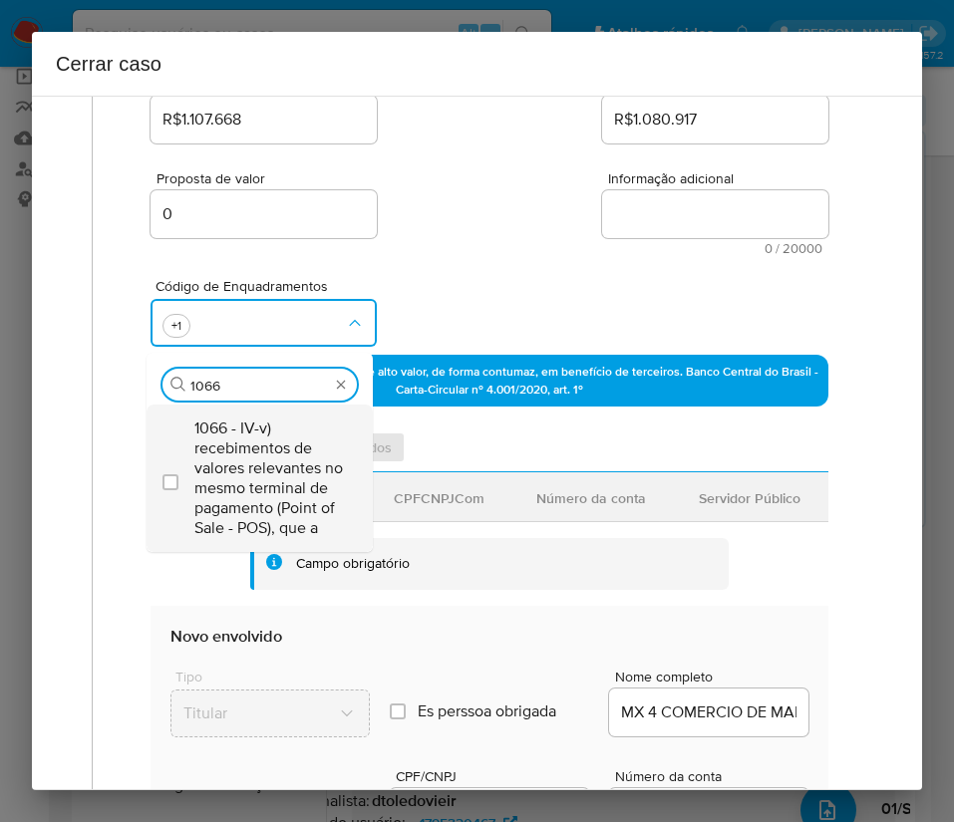
click at [314, 435] on span "1066 - IV-v) recebimentos de valores relevantes no mesmo terminal de pagamento …" at bounding box center [269, 479] width 150 height 120
checkbox input "true"
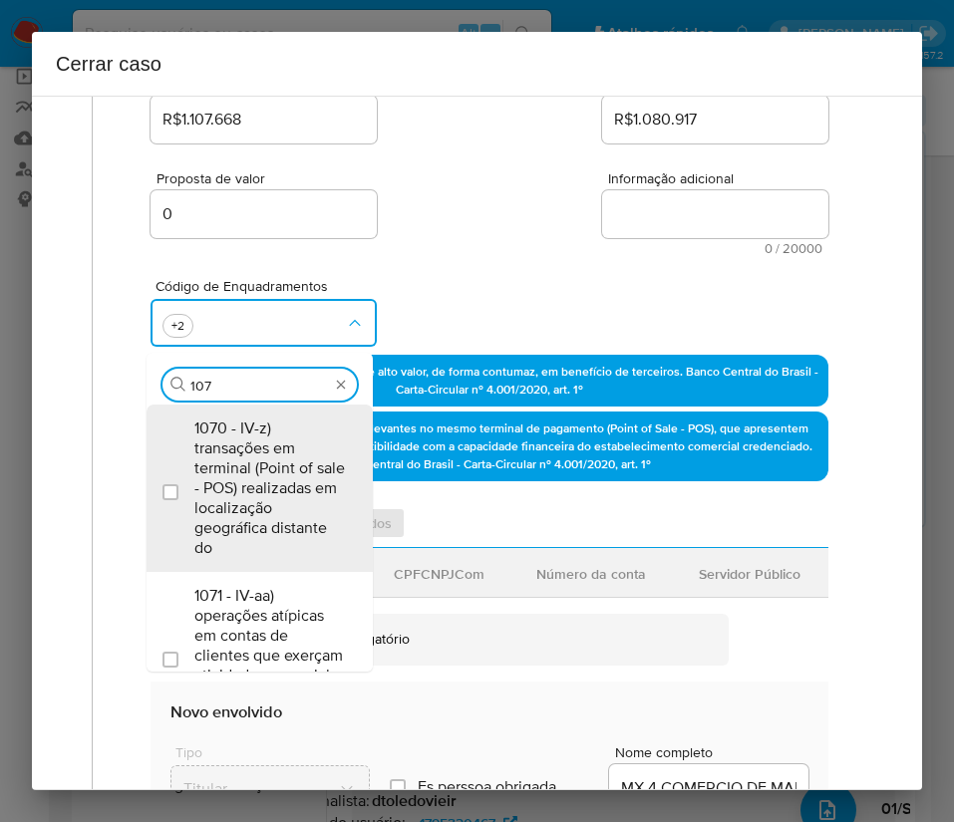
type input "1073"
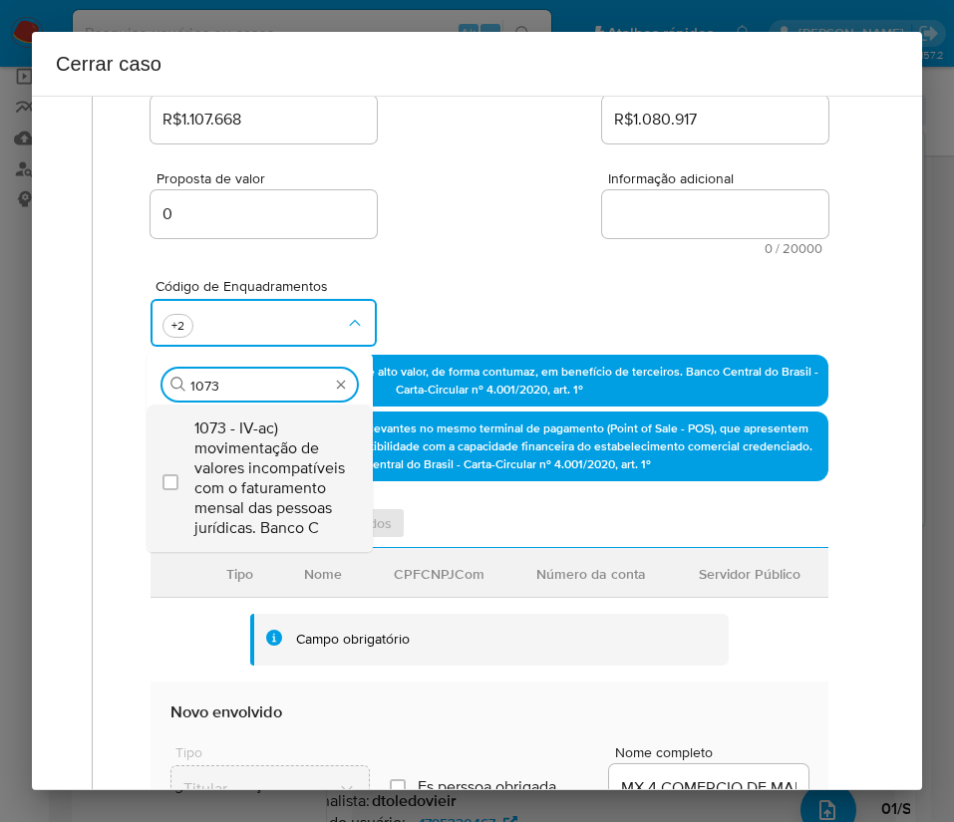
click at [297, 503] on span "1073 - IV-ac) movimentação de valores incompatíveis com o faturamento mensal da…" at bounding box center [269, 479] width 150 height 120
checkbox input "true"
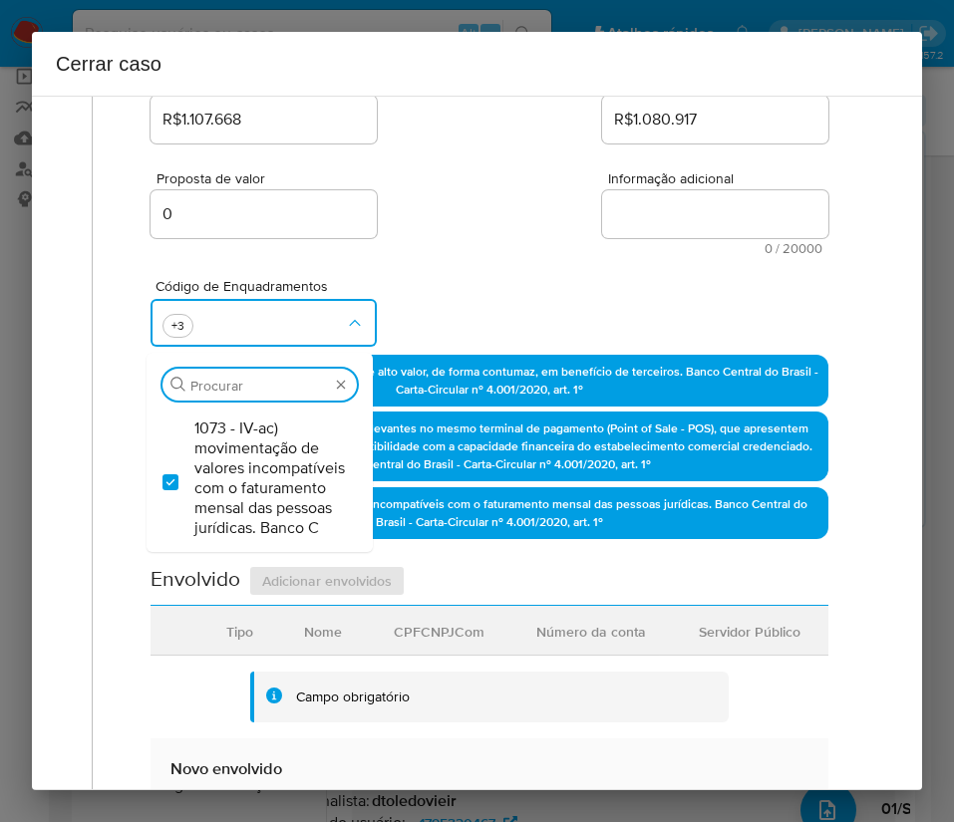
click at [503, 214] on div "Proposta de valor 0 Informação adicional 0 / 20000 20000 caracteres restantes" at bounding box center [489, 201] width 678 height 108
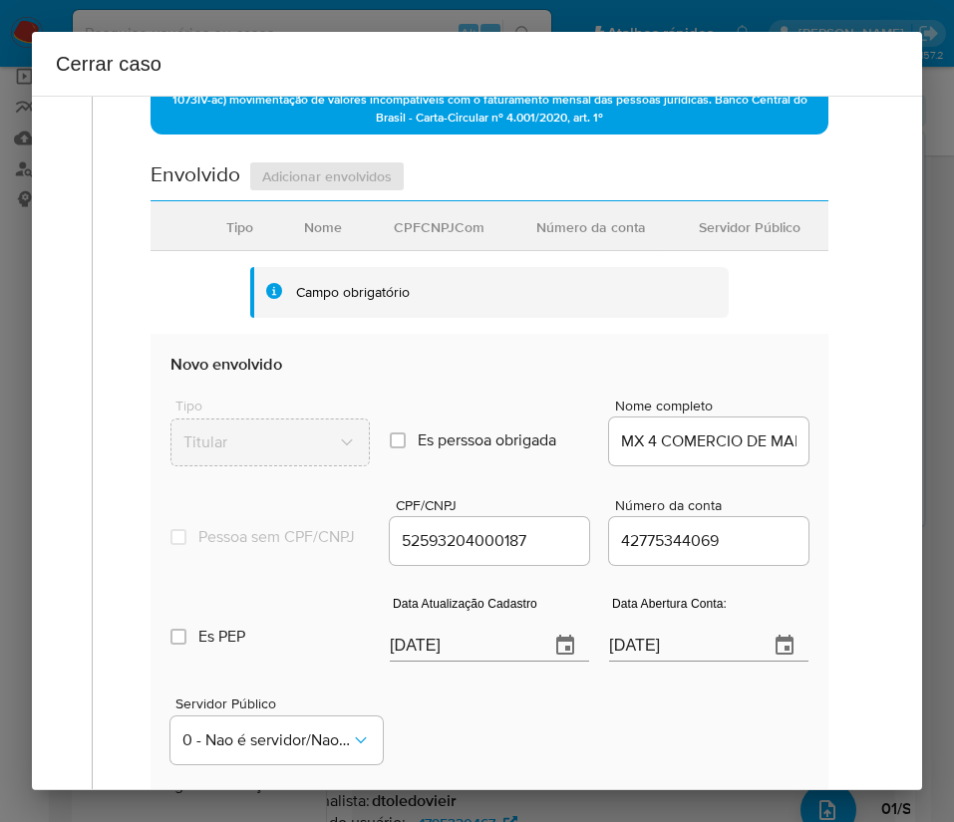
scroll to position [897, 0]
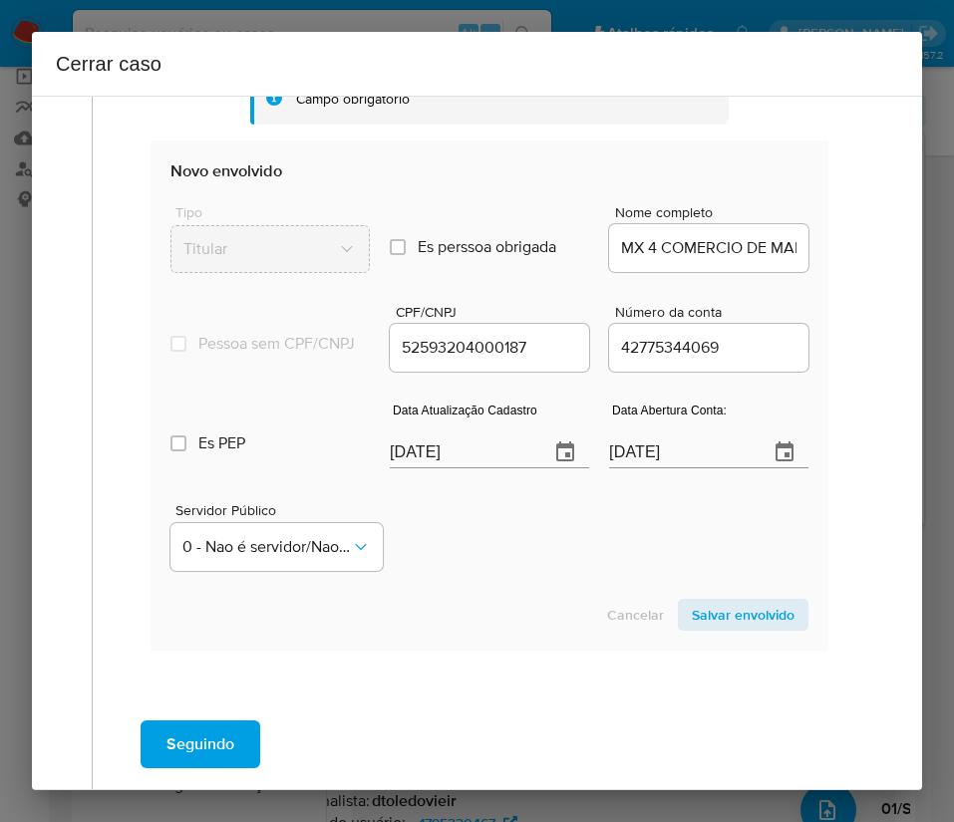
click at [460, 466] on input "[DATE]" at bounding box center [461, 452] width 143 height 32
paste input "19/08"
type input "19/08/2025"
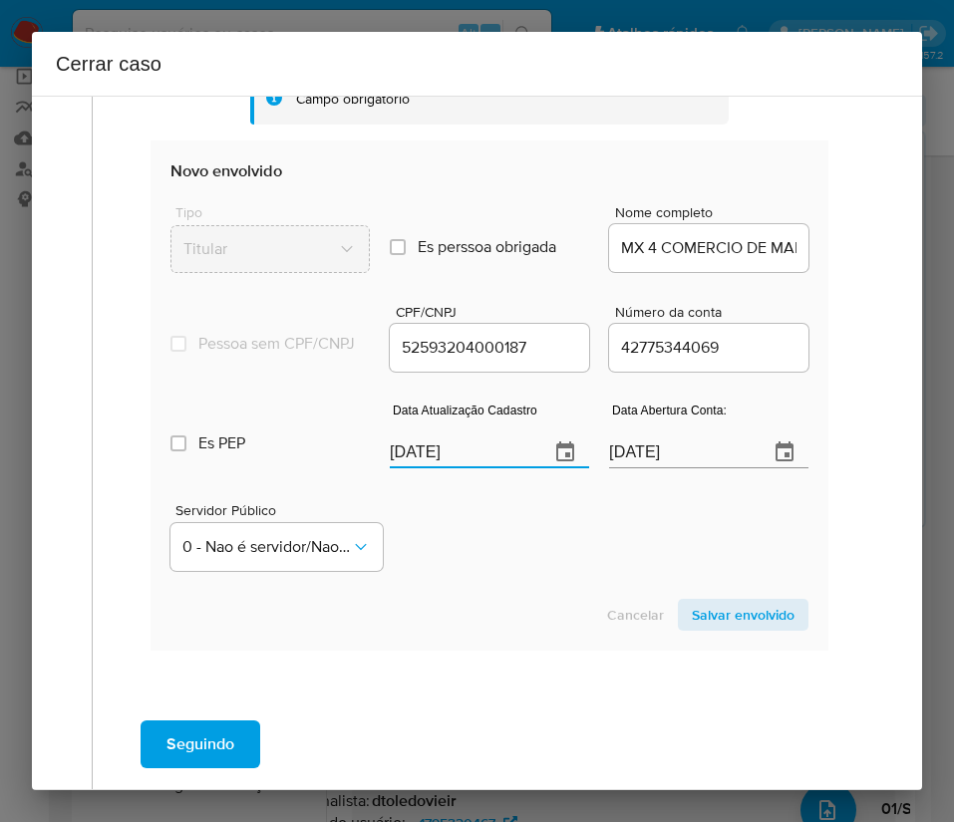
click at [506, 621] on div "Cancelar Salvar envolvido" at bounding box center [489, 615] width 638 height 32
click at [623, 468] on input "07/05/2024" at bounding box center [680, 452] width 143 height 32
click at [567, 520] on div "Servidor Público 0 - Nao é servidor/Nao possui informacao" at bounding box center [489, 529] width 638 height 100
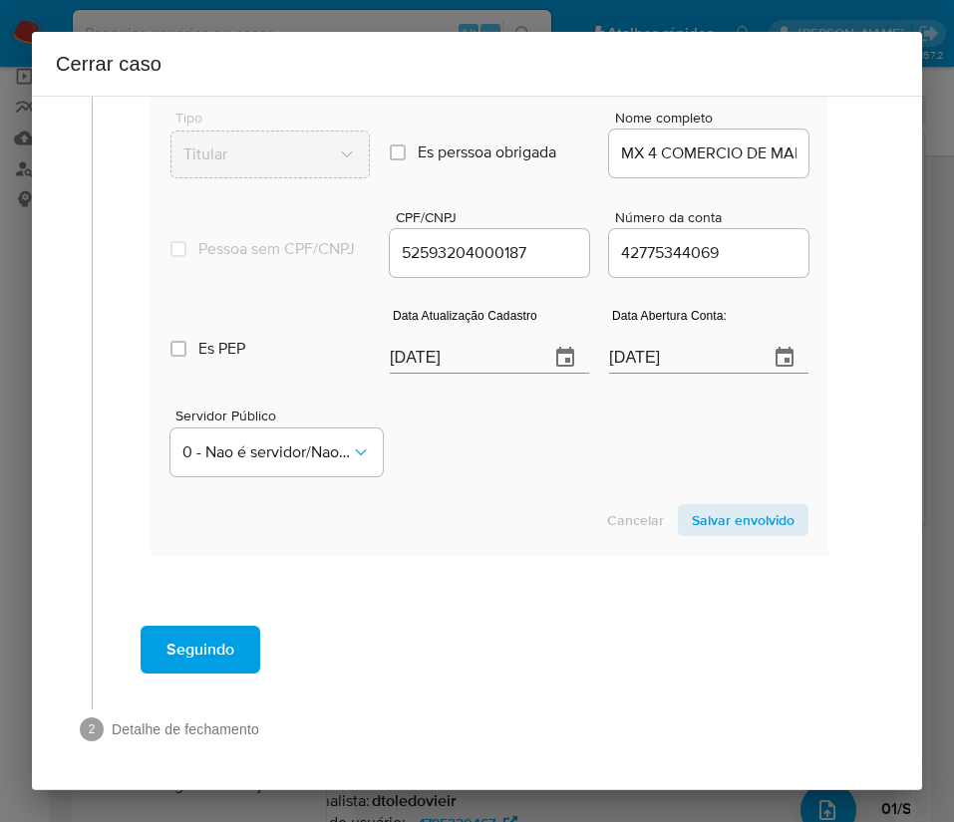
click at [737, 526] on span "Salvar envolvido" at bounding box center [743, 520] width 103 height 28
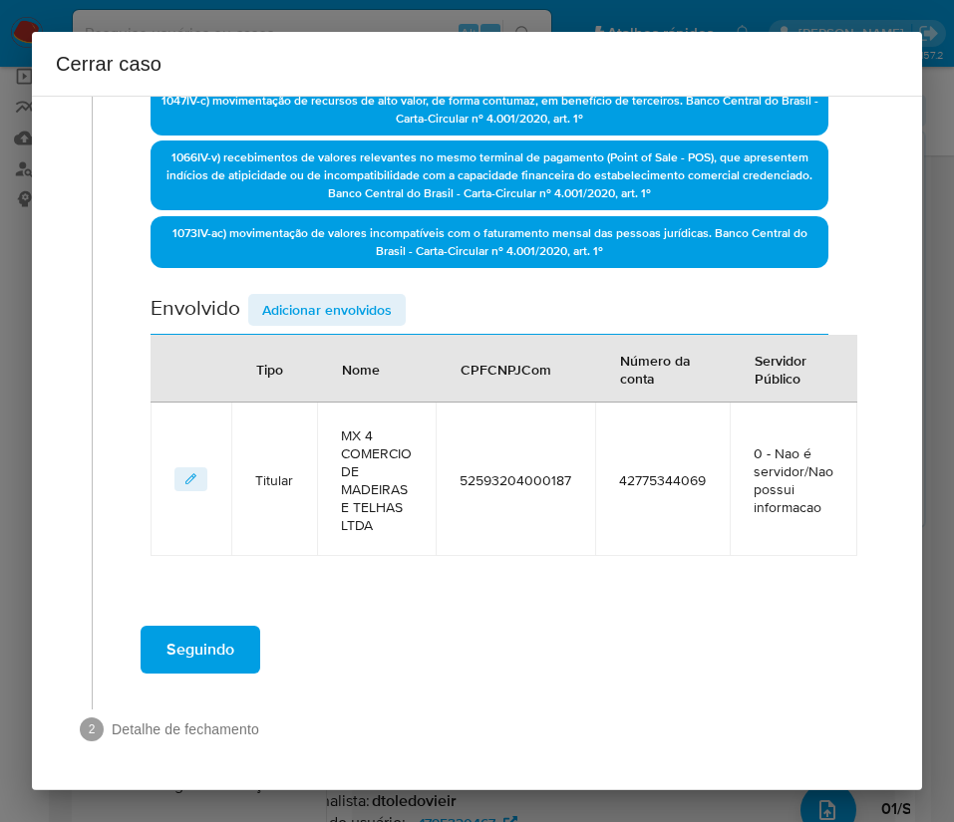
click at [373, 320] on span "Adicionar envolvidos" at bounding box center [327, 310] width 130 height 28
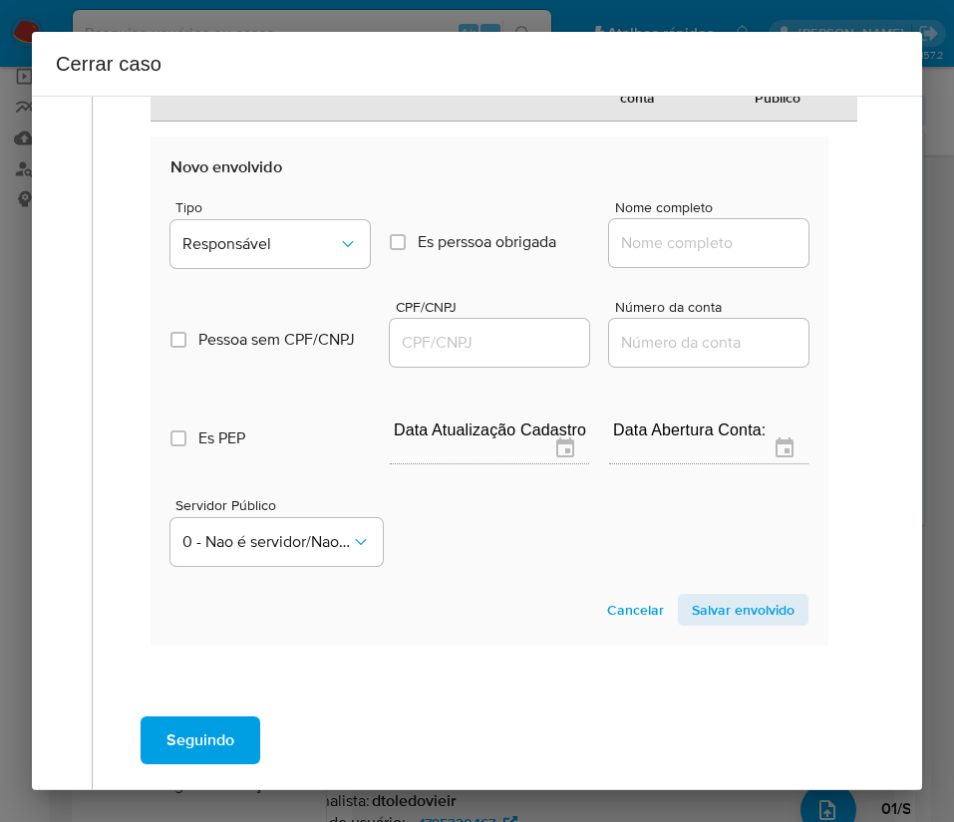
scroll to position [1018, 0]
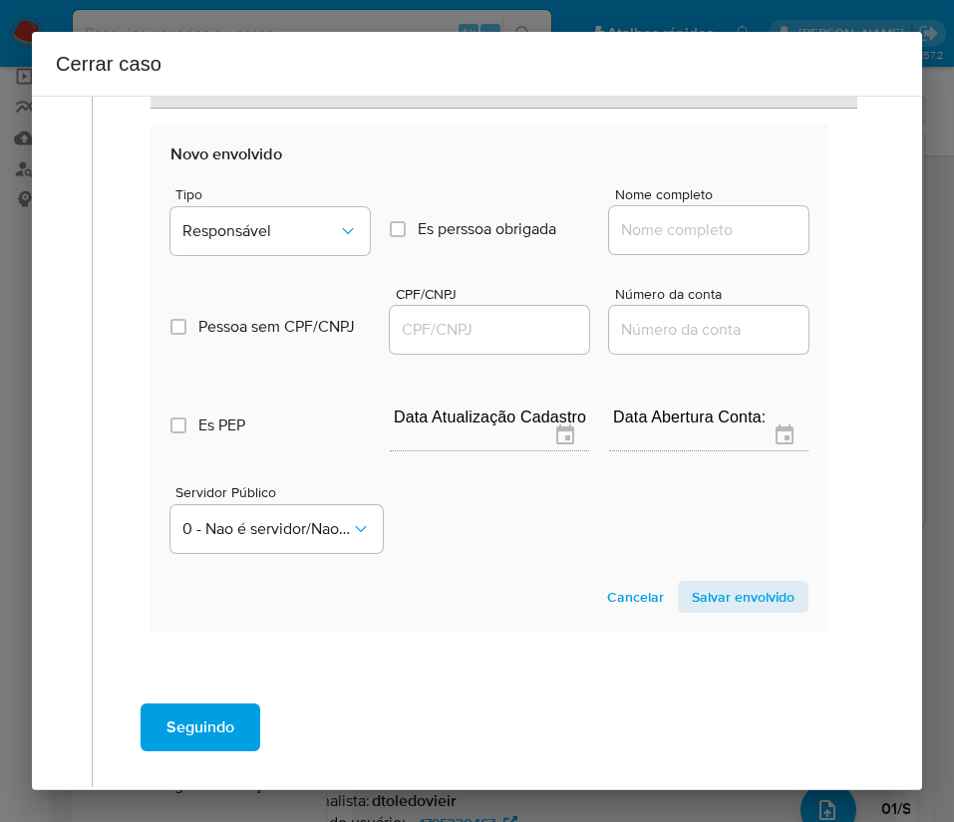
click at [348, 264] on div "Pessoa sem CPF/CNPJ Is CPFCNPJ CPF/CNPJ Número da conta" at bounding box center [489, 310] width 638 height 95
click at [342, 230] on icon "Tipo de envolvimento" at bounding box center [347, 231] width 11 height 6
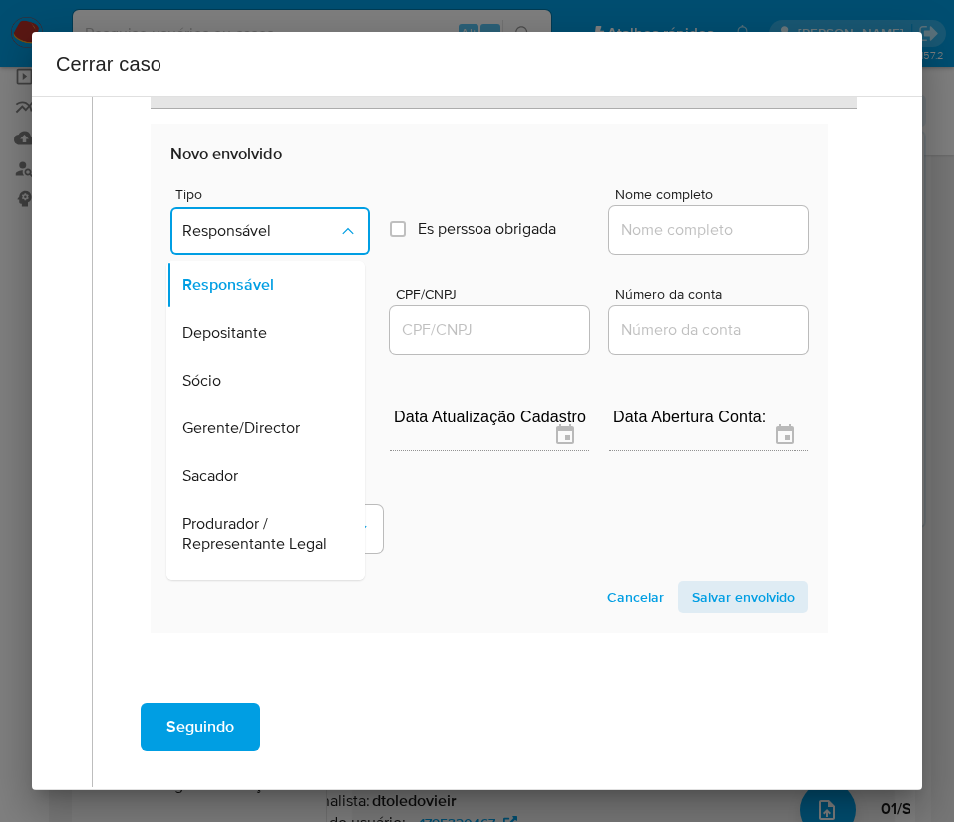
click at [342, 243] on button "Responsável" at bounding box center [269, 231] width 199 height 48
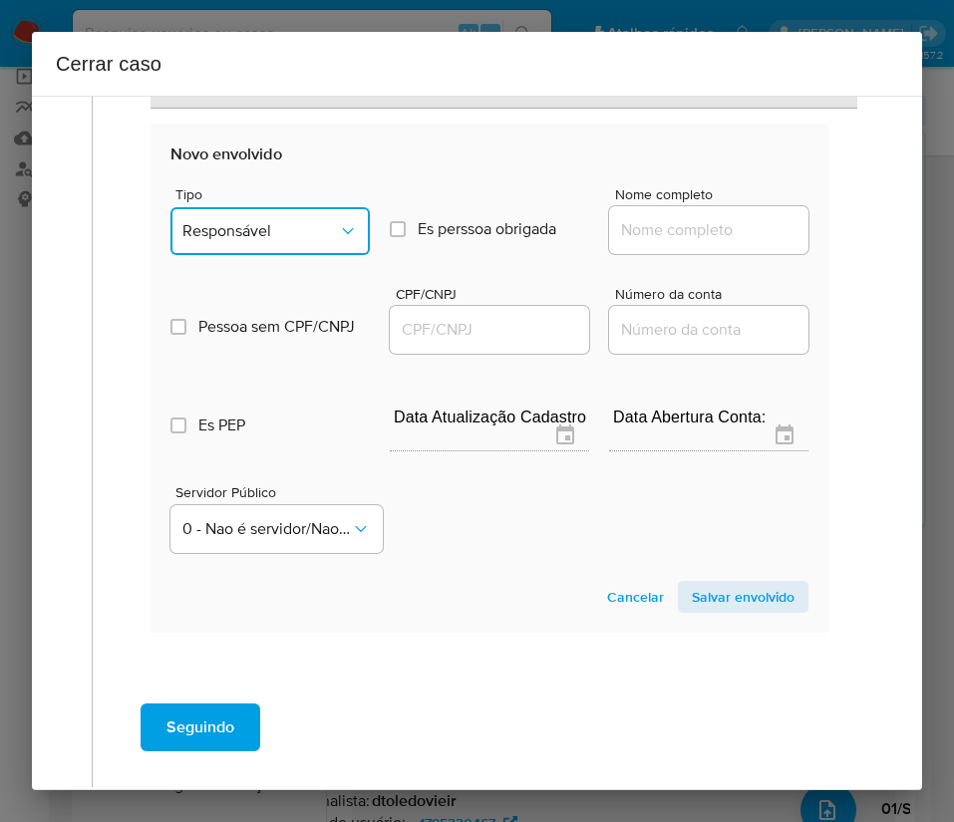
click at [342, 243] on button "Responsável" at bounding box center [269, 231] width 199 height 48
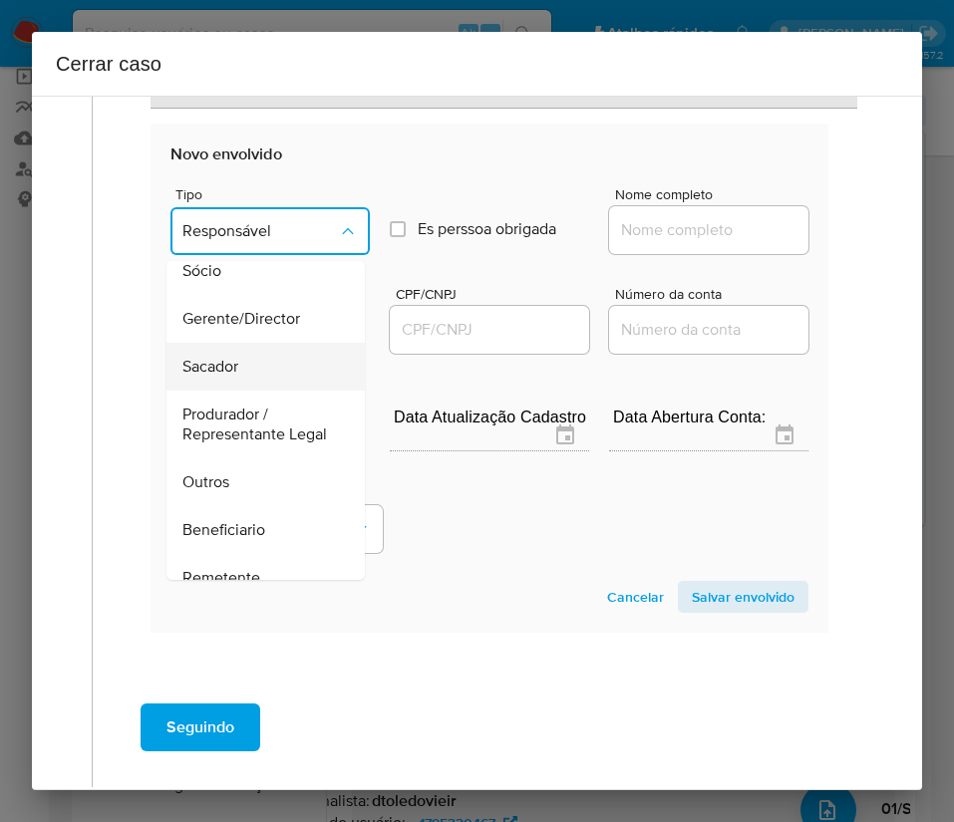
scroll to position [299, 0]
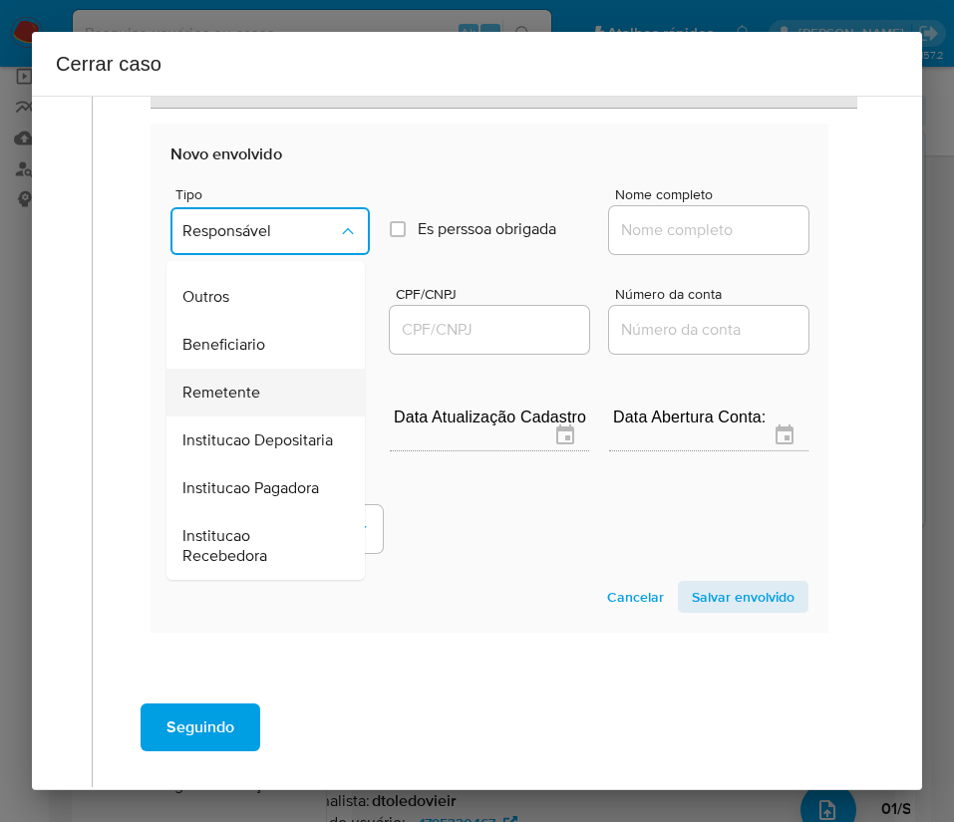
click at [251, 391] on div "Remetente" at bounding box center [259, 393] width 154 height 48
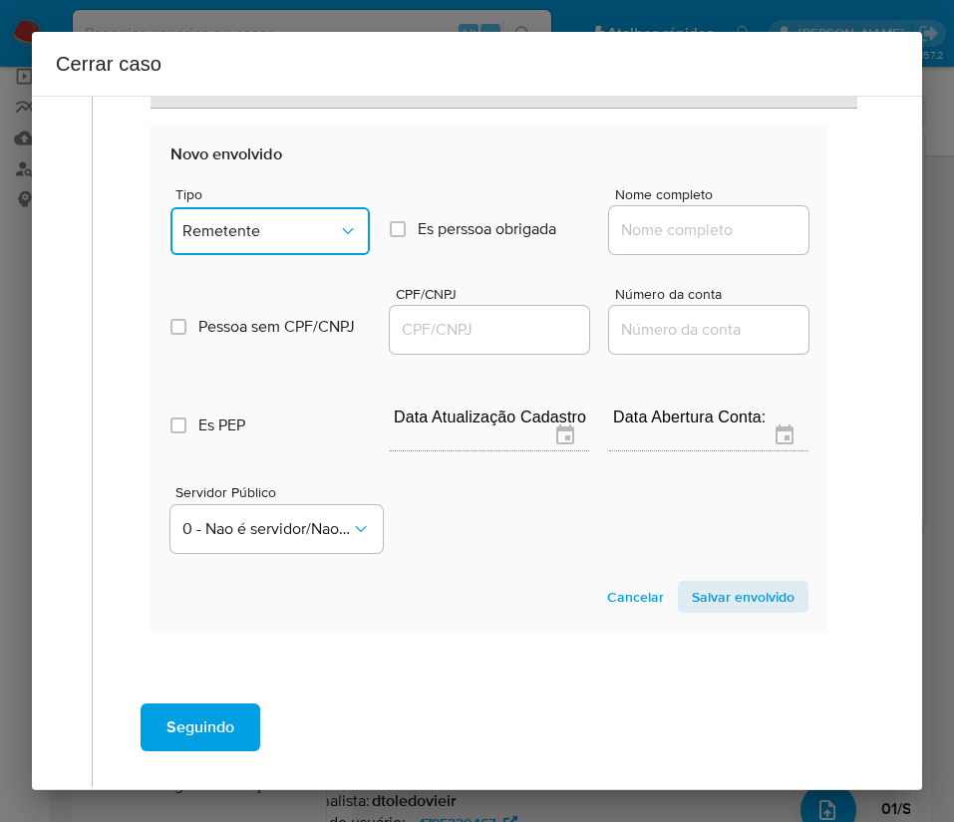
click at [273, 228] on span "Remetente" at bounding box center [259, 231] width 155 height 20
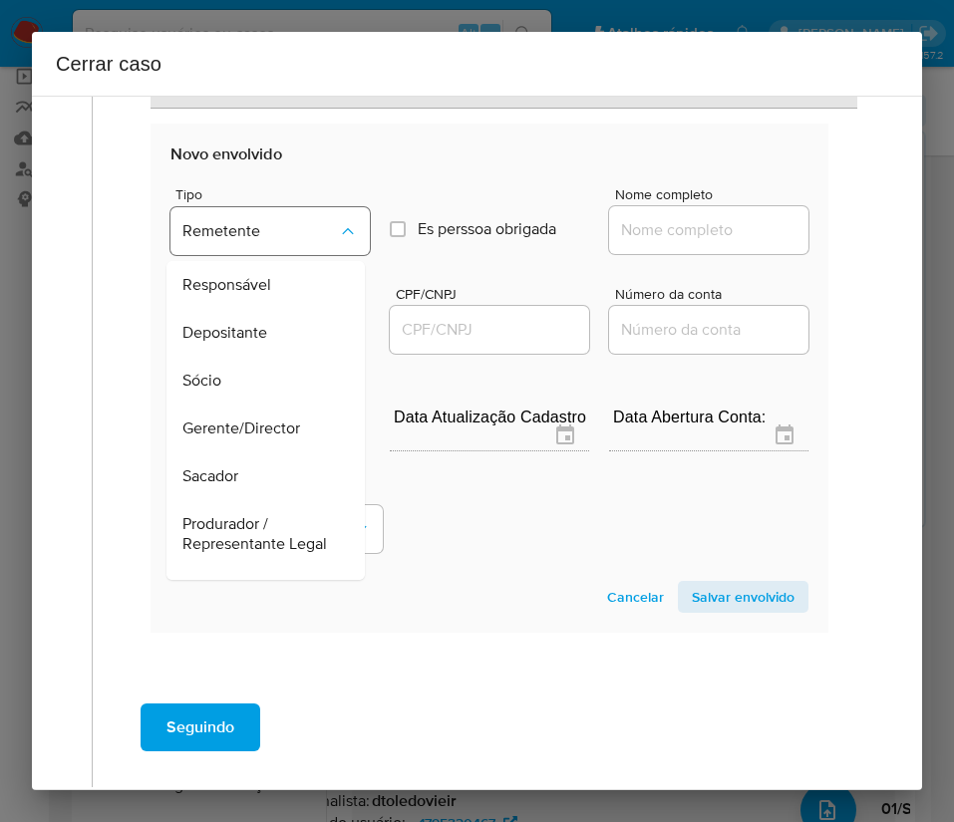
scroll to position [287, 0]
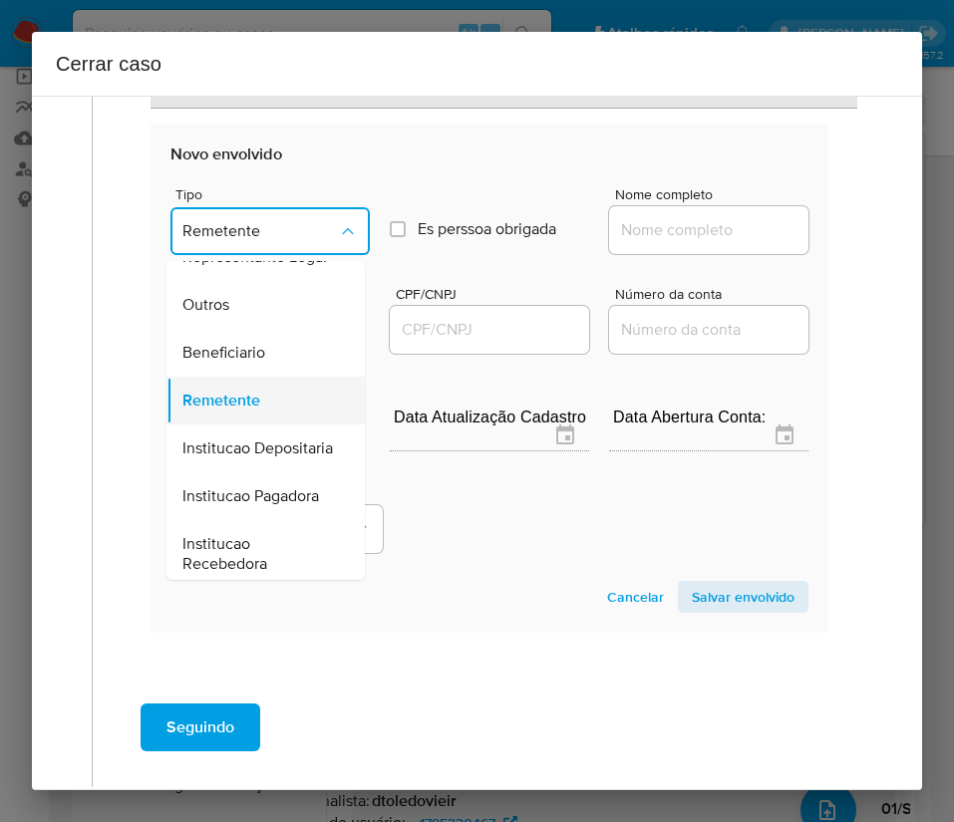
click at [232, 411] on span "Remetente" at bounding box center [221, 401] width 78 height 20
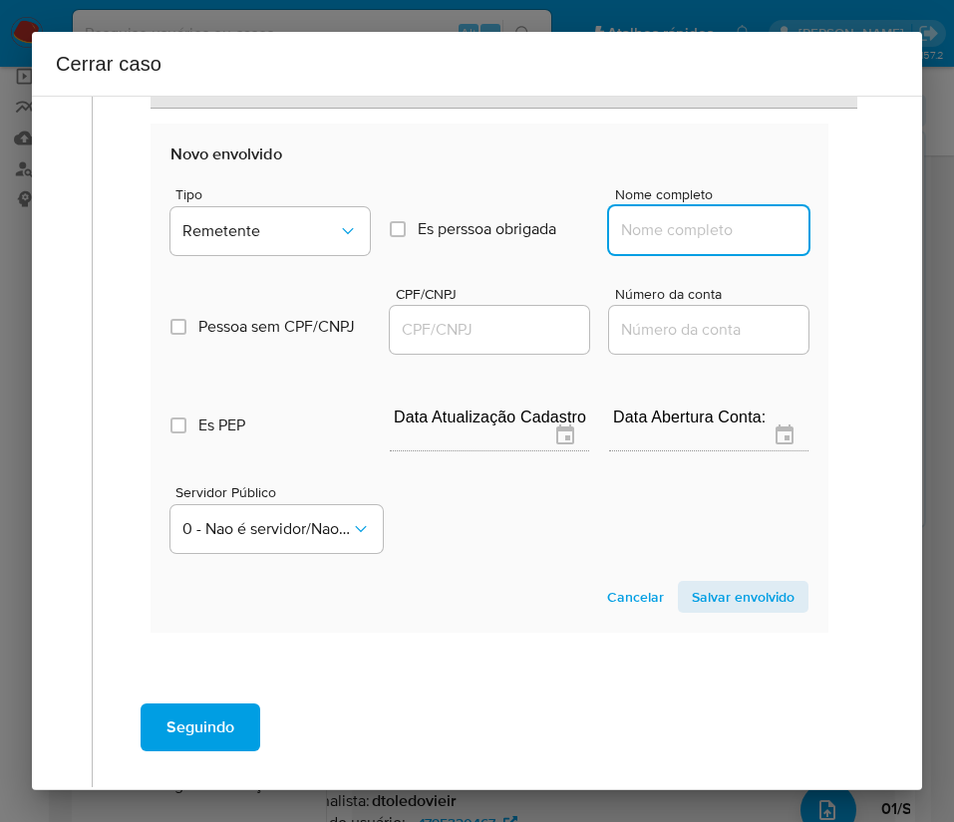
click at [654, 229] on input "Nome completo" at bounding box center [708, 230] width 199 height 26
paste input "Cassiano Schendroski, 87028697991"
drag, startPoint x: 664, startPoint y: 233, endPoint x: 901, endPoint y: 248, distance: 237.6
click at [901, 248] on div "1 Informação completa Geral Data de início 01/07/2025 Data Fin 30/08/2025 Valor…" at bounding box center [477, 443] width 890 height 695
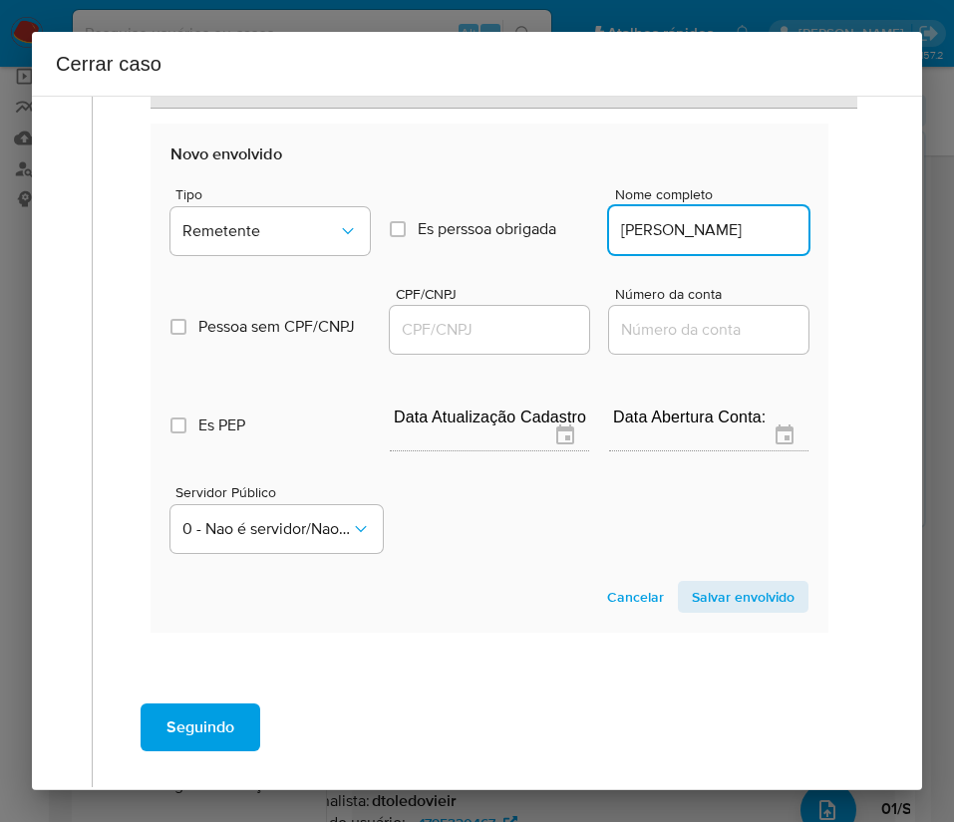
scroll to position [0, 0]
type input "Cassiano Schendroski"
click at [529, 324] on input "CPF/CNPJ" at bounding box center [489, 330] width 199 height 26
paste input "87028697991"
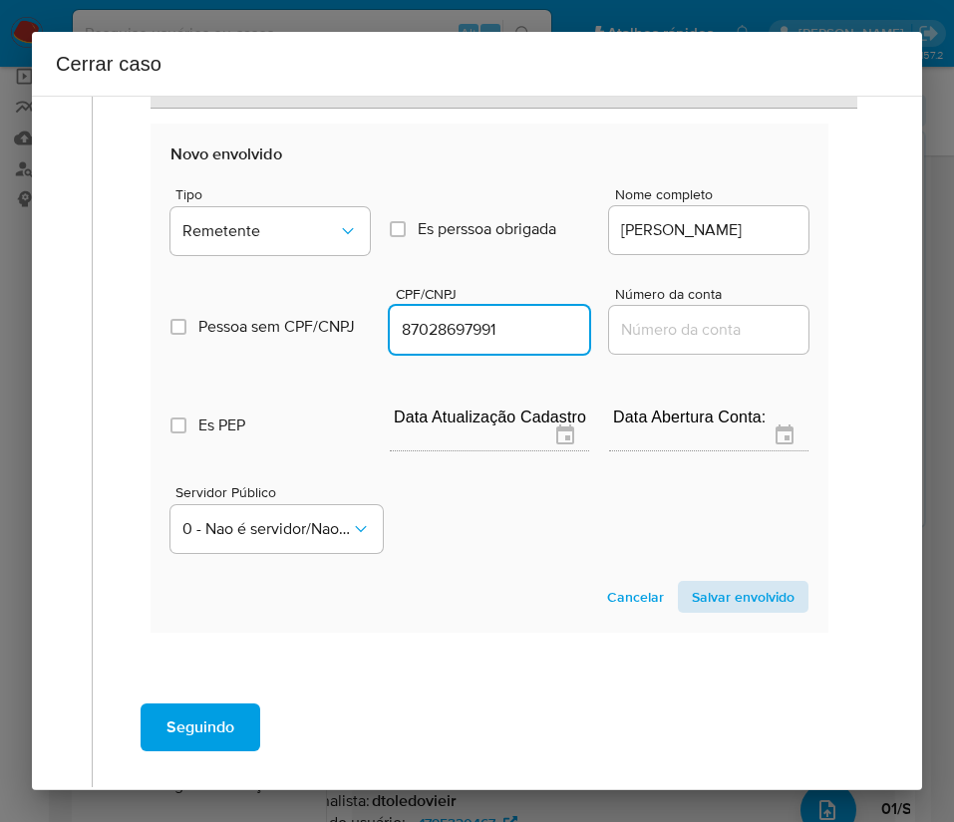
type input "87028697991"
click at [710, 588] on span "Salvar envolvido" at bounding box center [743, 597] width 103 height 28
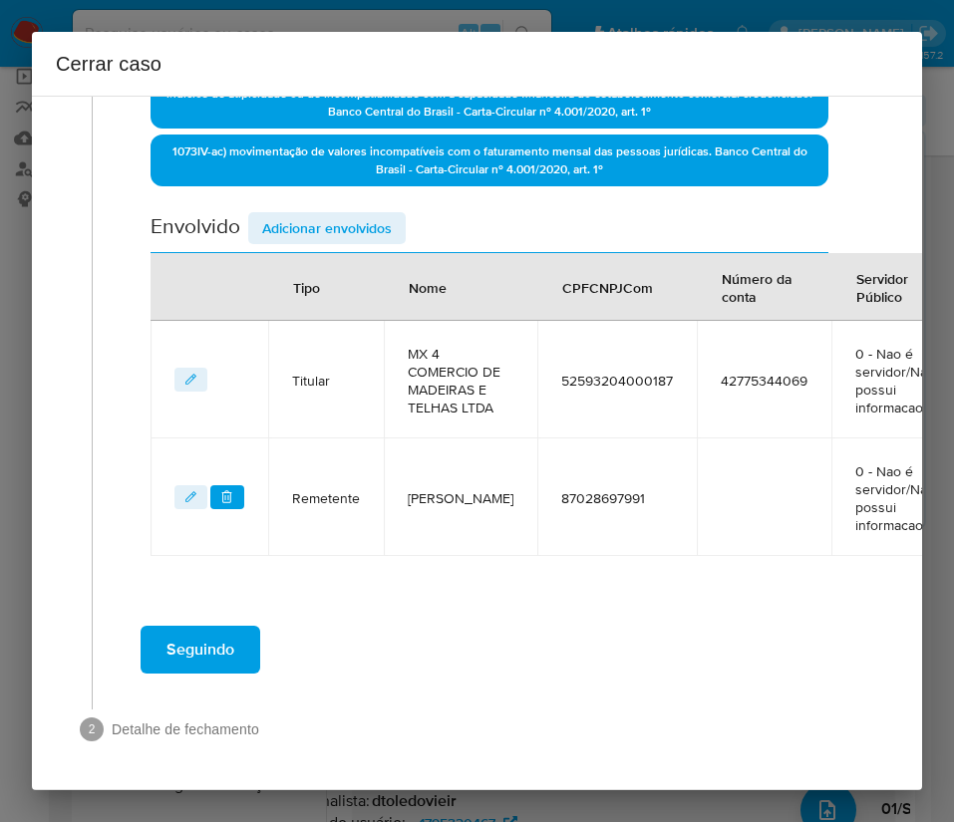
click at [358, 214] on span "Adicionar envolvidos" at bounding box center [327, 228] width 130 height 28
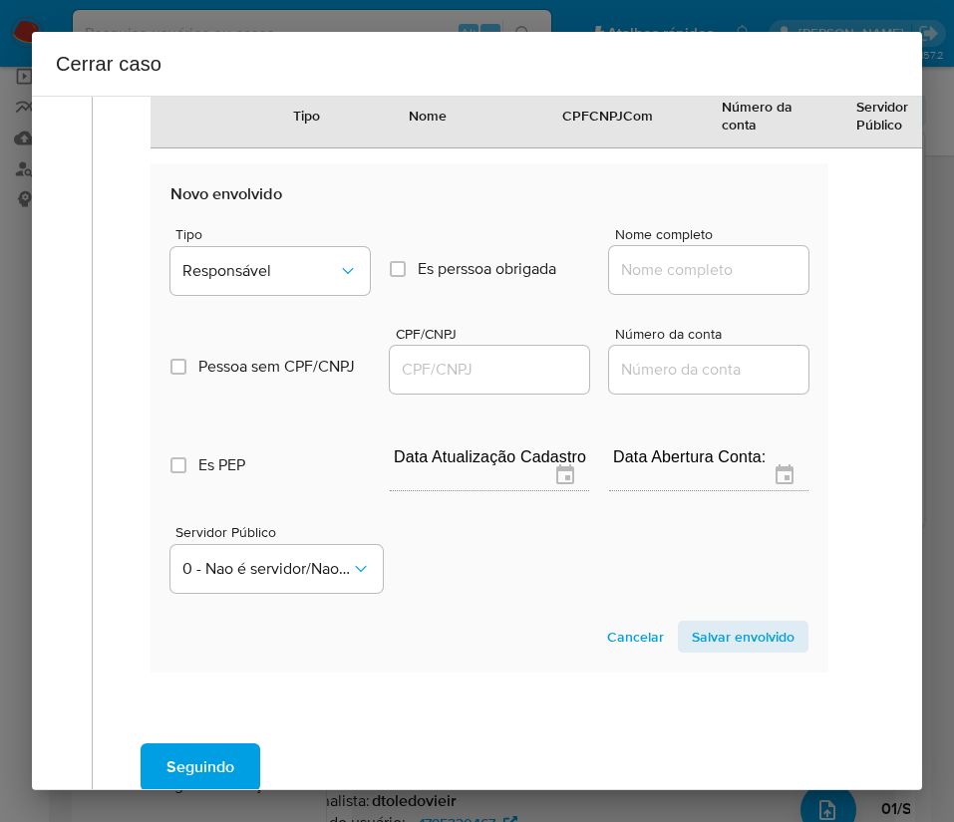
scroll to position [1237, 0]
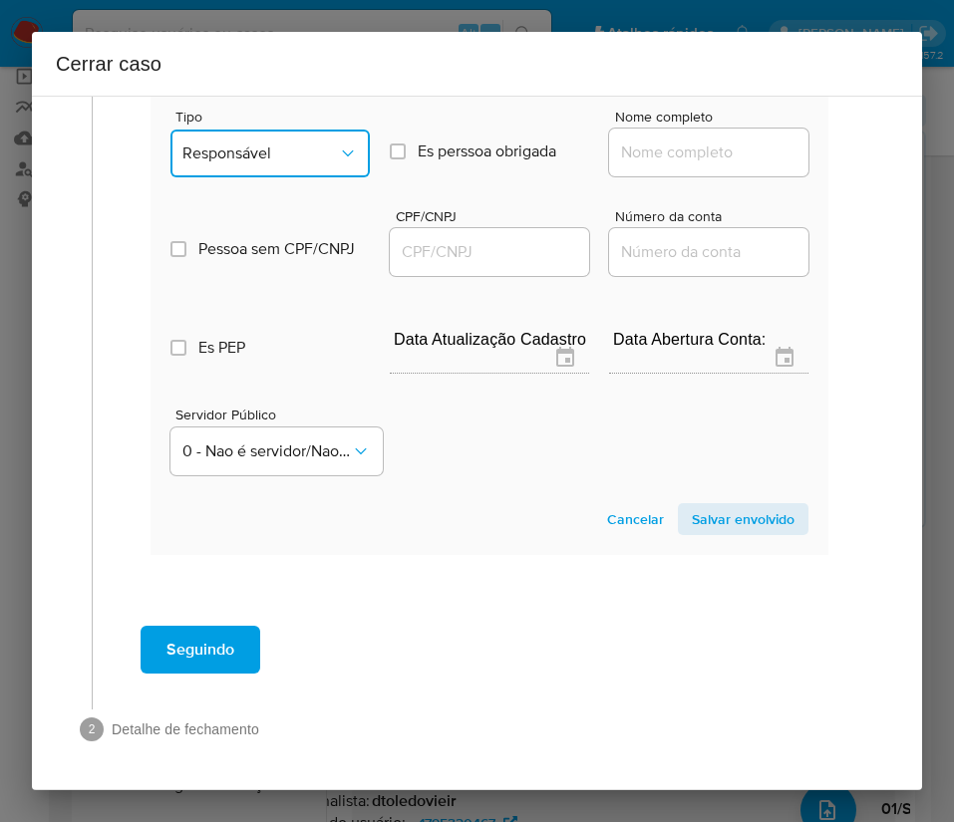
click at [284, 143] on span "Responsável" at bounding box center [259, 153] width 155 height 20
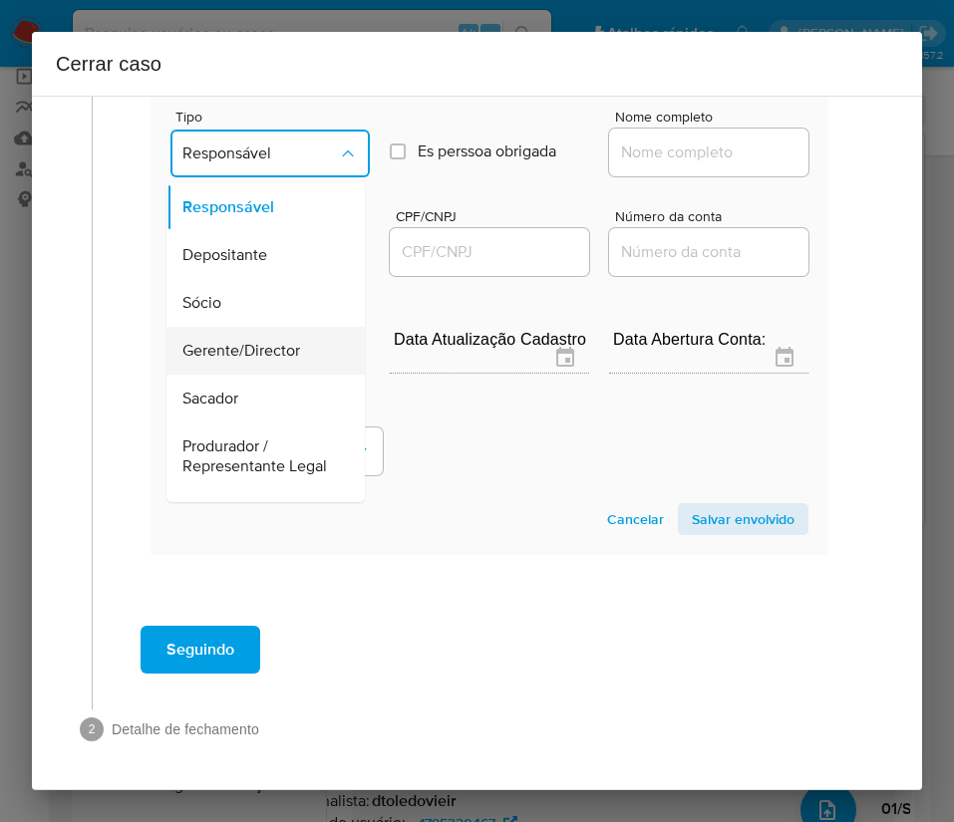
scroll to position [355, 0]
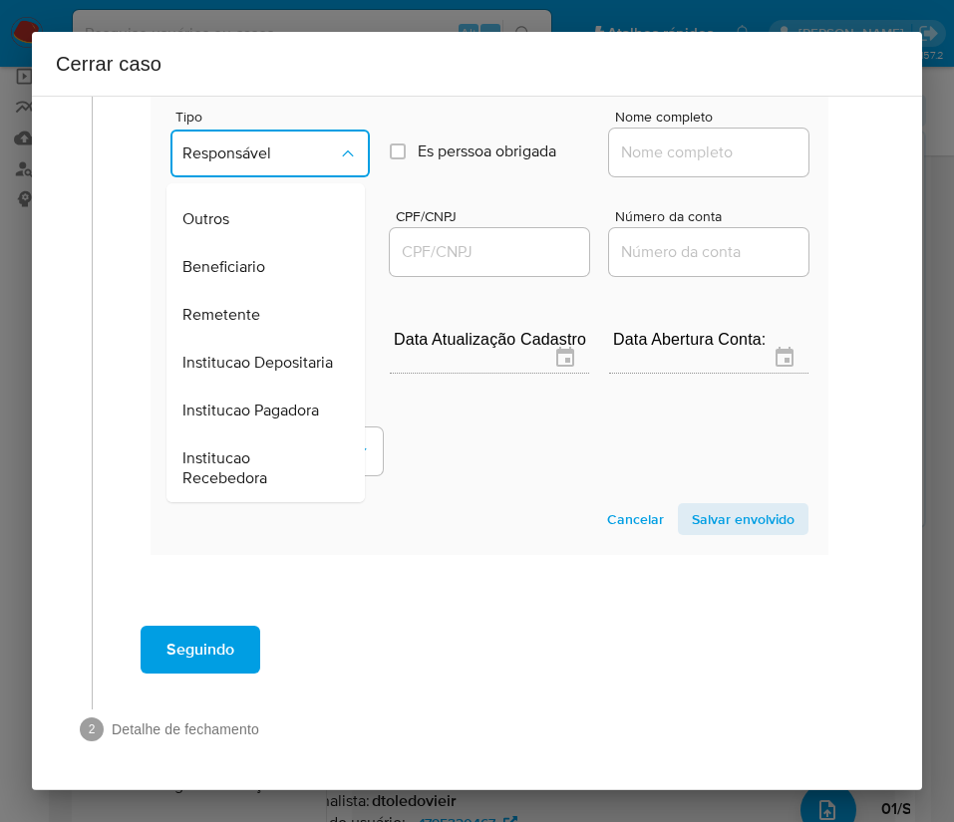
click at [247, 305] on span "Remetente" at bounding box center [221, 315] width 78 height 20
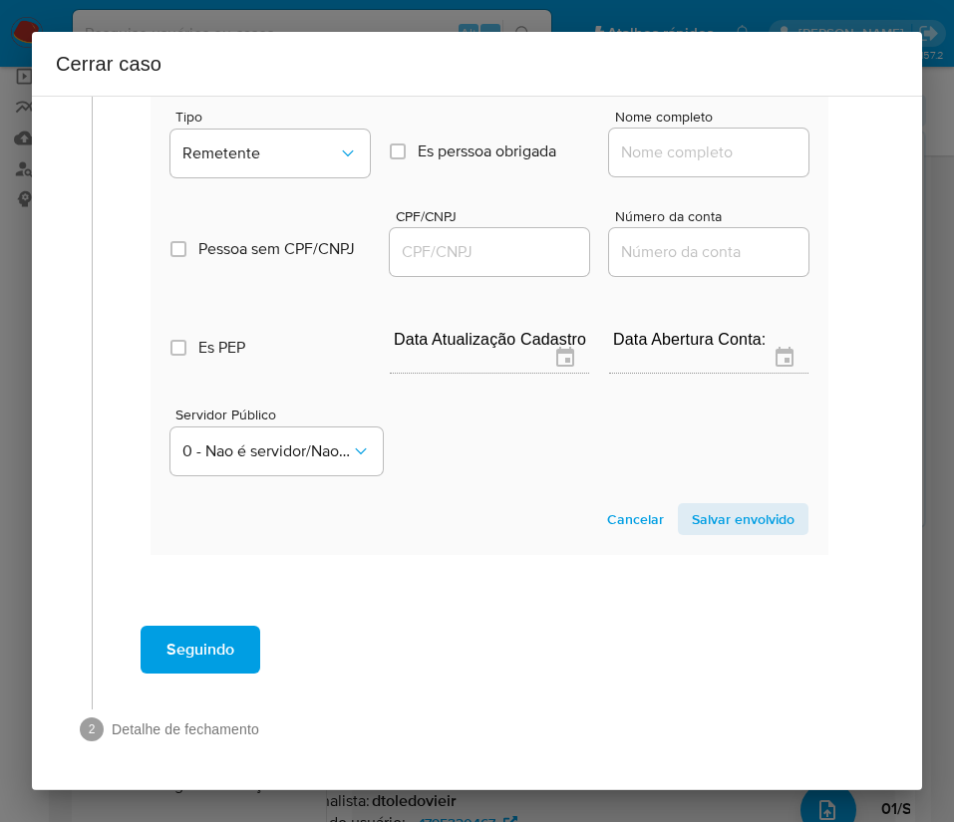
click at [648, 141] on input "Nome completo" at bounding box center [708, 153] width 199 height 26
paste input "AUTO BENS ADMINISTRADORA DE BENS IMÓVEIS PRÓPRIOS LTDA, 26091575000150"
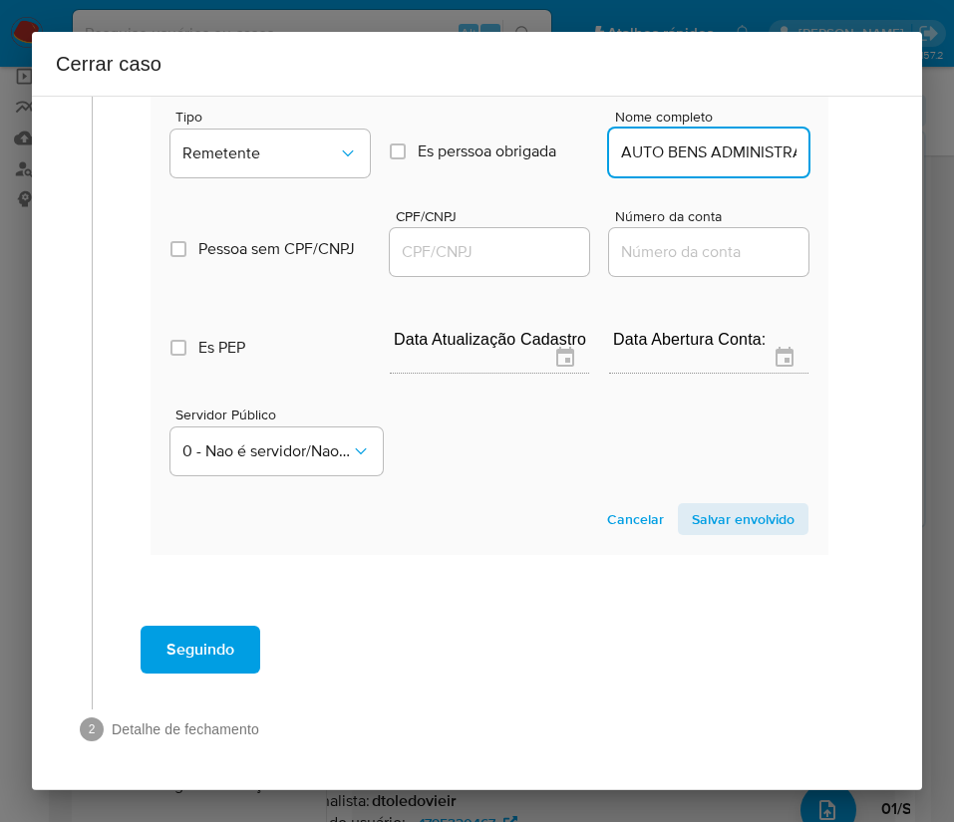
scroll to position [0, 444]
drag, startPoint x: 638, startPoint y: 131, endPoint x: 847, endPoint y: 134, distance: 209.3
type input "AUTO BENS ADMINISTRADORA DE BENS IMÓVEIS PRÓPRIOS LTDA"
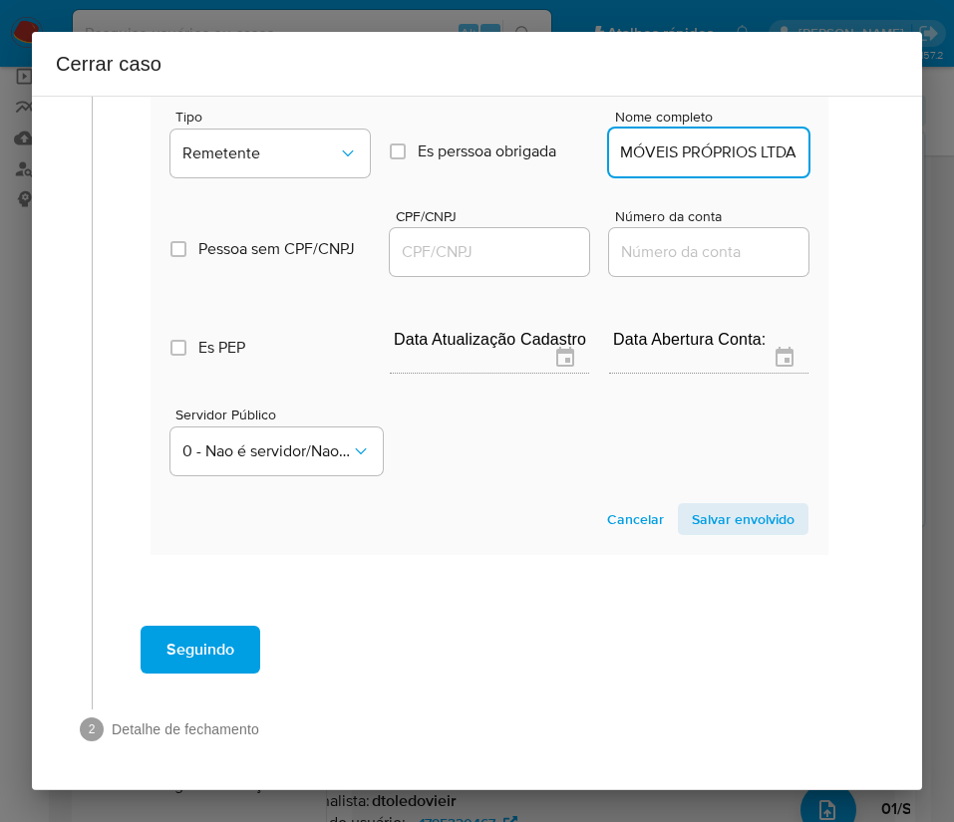
scroll to position [0, 0]
click at [392, 228] on div at bounding box center [489, 252] width 199 height 48
drag, startPoint x: 408, startPoint y: 218, endPoint x: 427, endPoint y: 232, distance: 24.3
click at [408, 239] on input "CPF/CNPJ" at bounding box center [489, 252] width 199 height 26
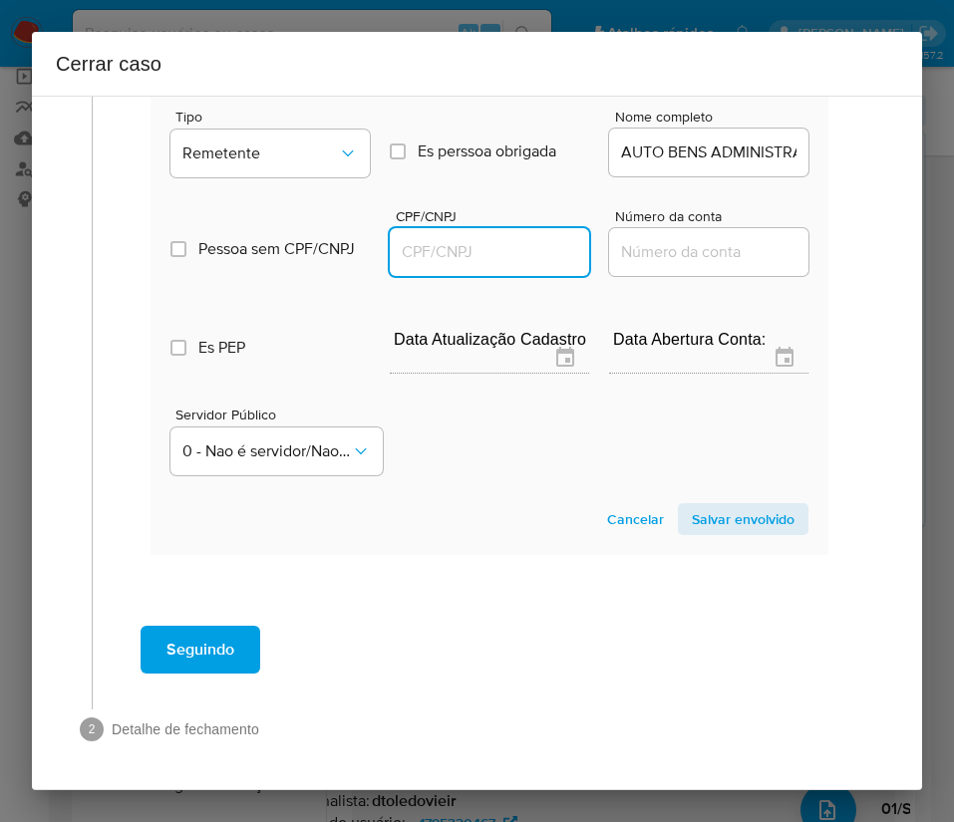
drag, startPoint x: 427, startPoint y: 233, endPoint x: 452, endPoint y: 233, distance: 24.9
click at [427, 239] on input "CPF/CNPJ" at bounding box center [489, 252] width 199 height 26
paste input "26091575000150"
type input "26091575000150"
click at [700, 505] on span "Salvar envolvido" at bounding box center [743, 519] width 103 height 28
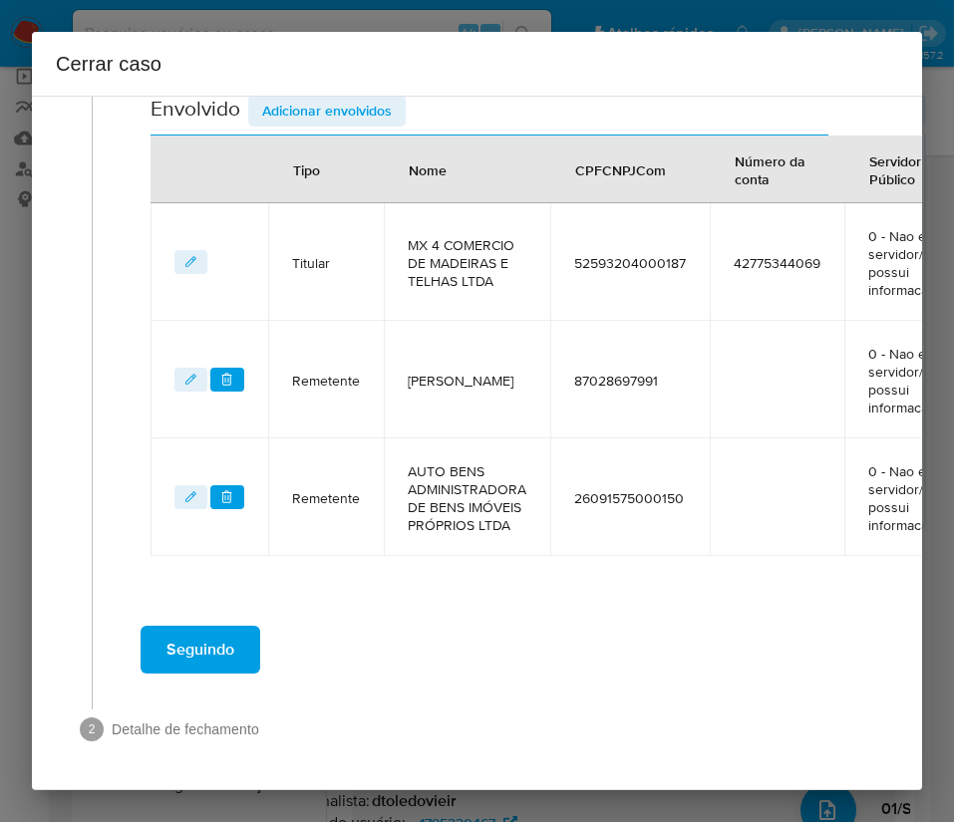
scroll to position [792, 0]
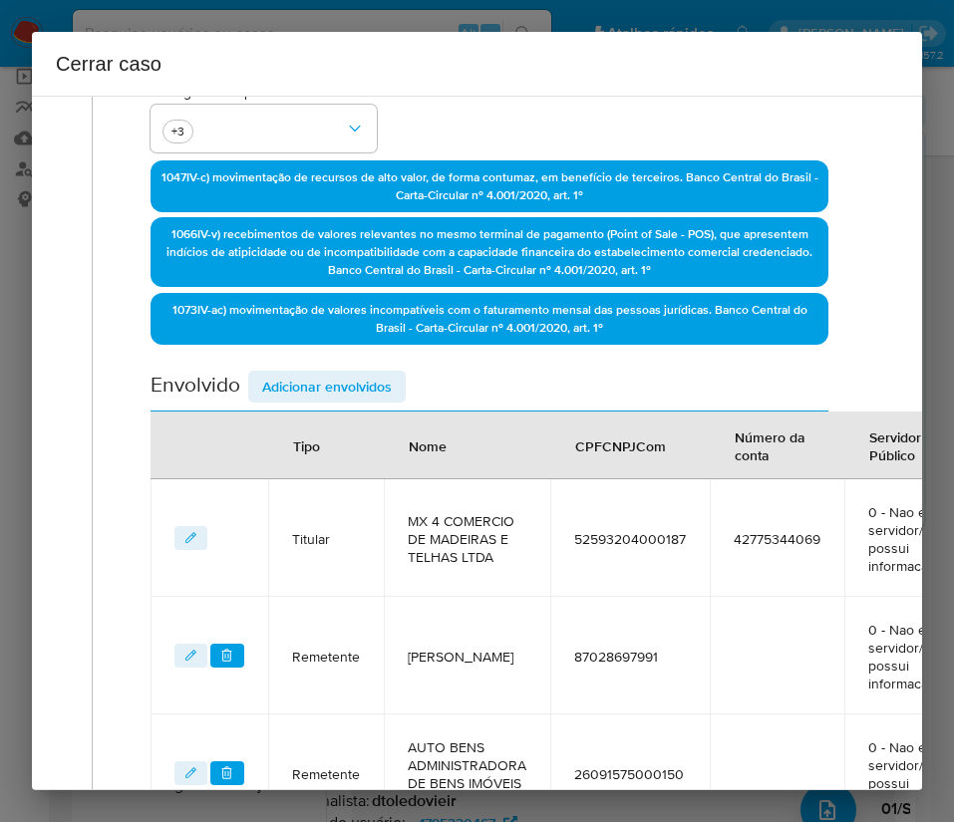
click at [326, 386] on span "Adicionar envolvidos" at bounding box center [327, 387] width 130 height 28
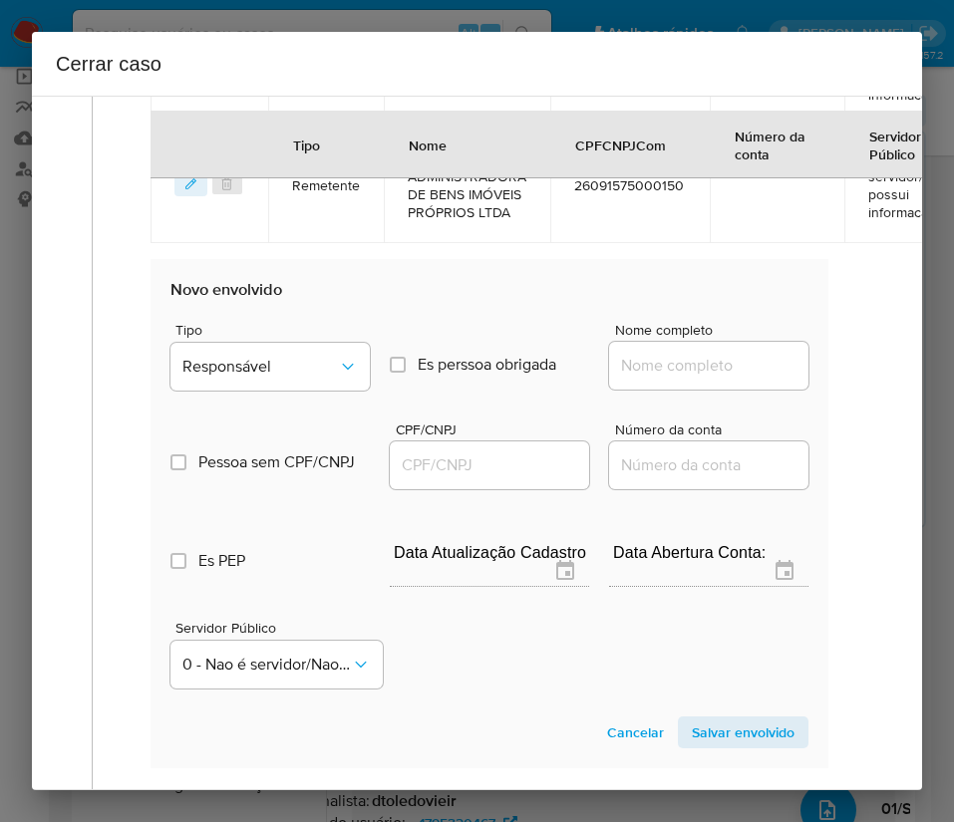
scroll to position [1241, 0]
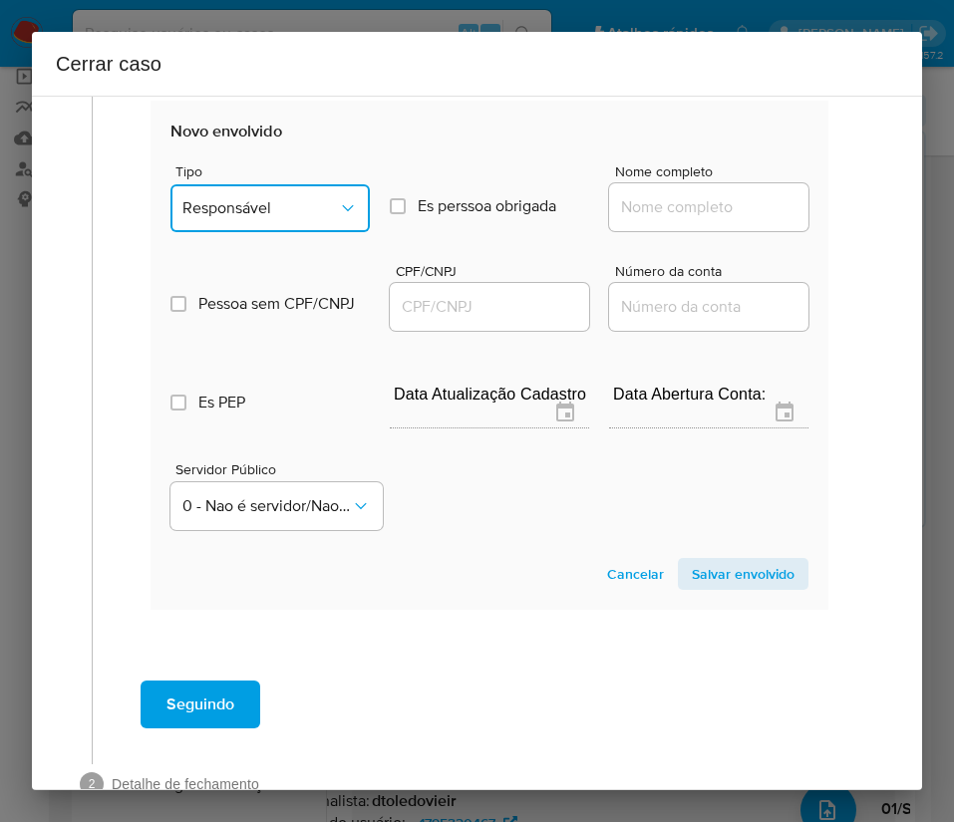
click at [338, 198] on icon "Tipo de envolvimento" at bounding box center [348, 208] width 20 height 20
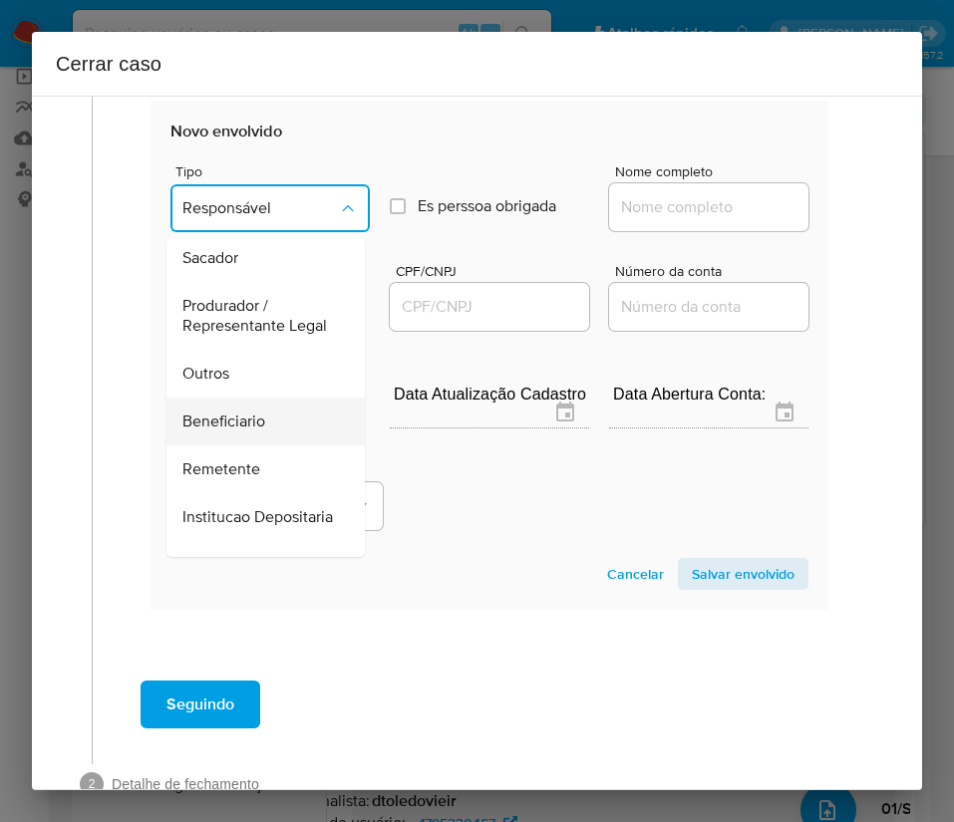
scroll to position [299, 0]
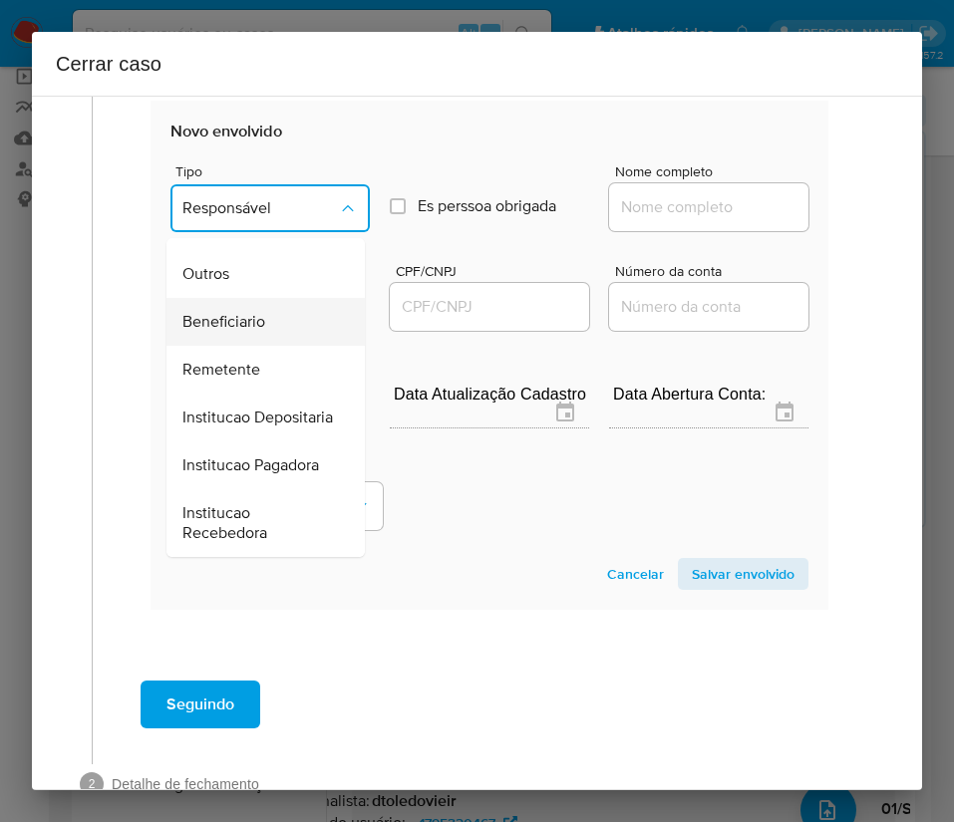
click at [219, 332] on span "Beneficiario" at bounding box center [223, 322] width 83 height 20
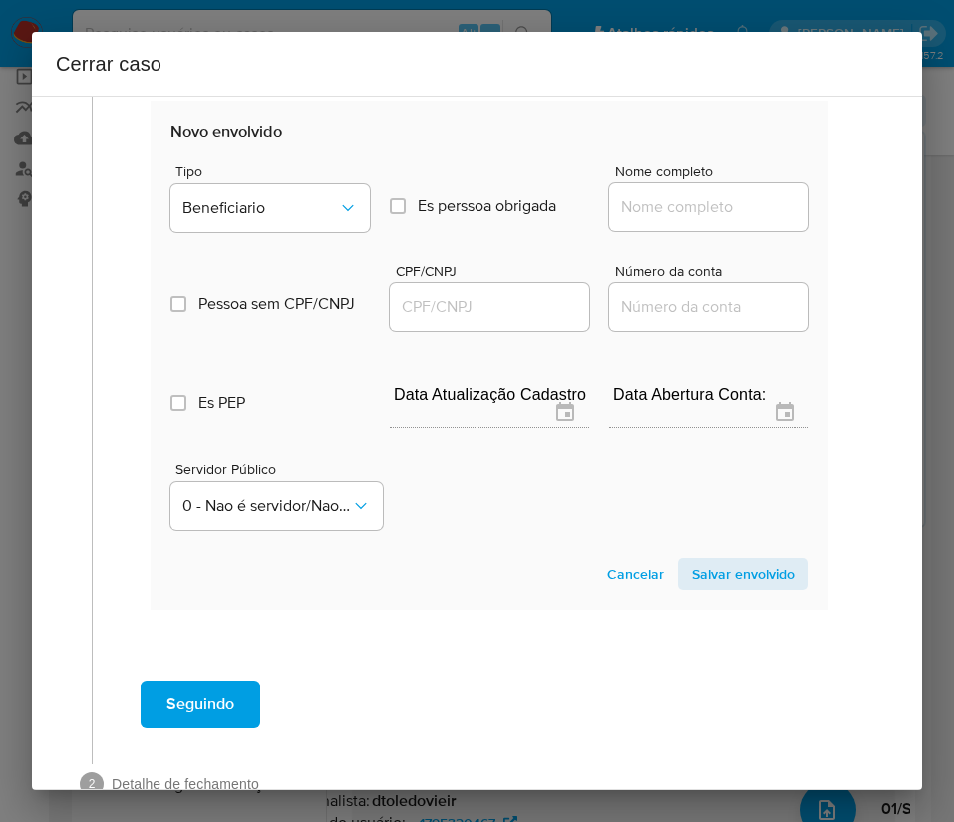
click at [631, 214] on input "Nome completo" at bounding box center [708, 207] width 199 height 26
paste input "Mx 3 Comercio De Madeiras E Telhas Ltda, 52262609000132"
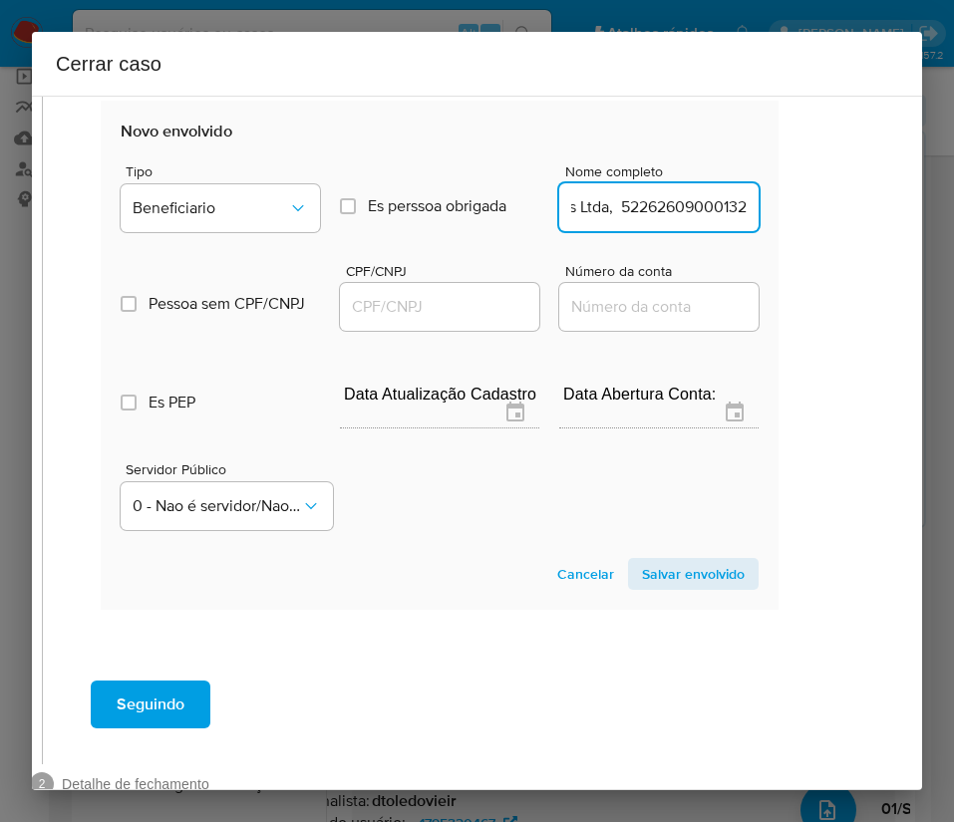
drag, startPoint x: 633, startPoint y: 212, endPoint x: 912, endPoint y: 211, distance: 279.0
click at [912, 211] on div "1 Informação completa Geral Data de início 01/07/2025 Data Fin 30/08/2025 Valor…" at bounding box center [477, 443] width 890 height 695
type input "Mx 3 Comercio De Madeiras E Telhas Ltda"
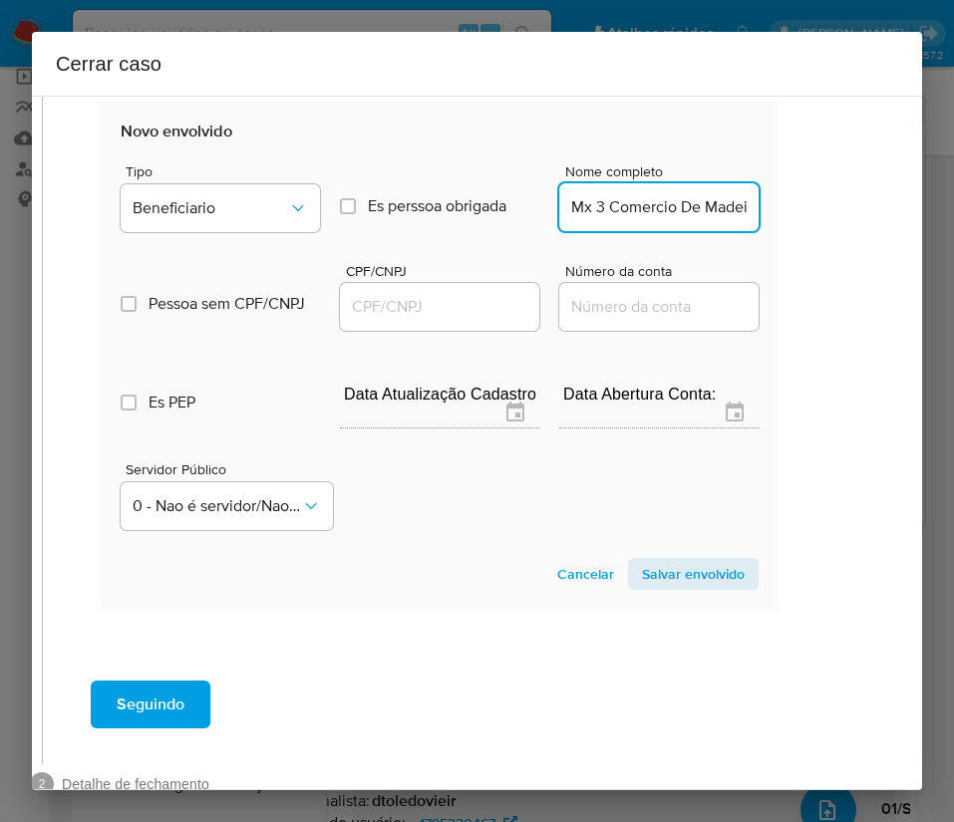
click at [442, 304] on input "CPF/CNPJ" at bounding box center [439, 307] width 199 height 26
paste input "52262609000132"
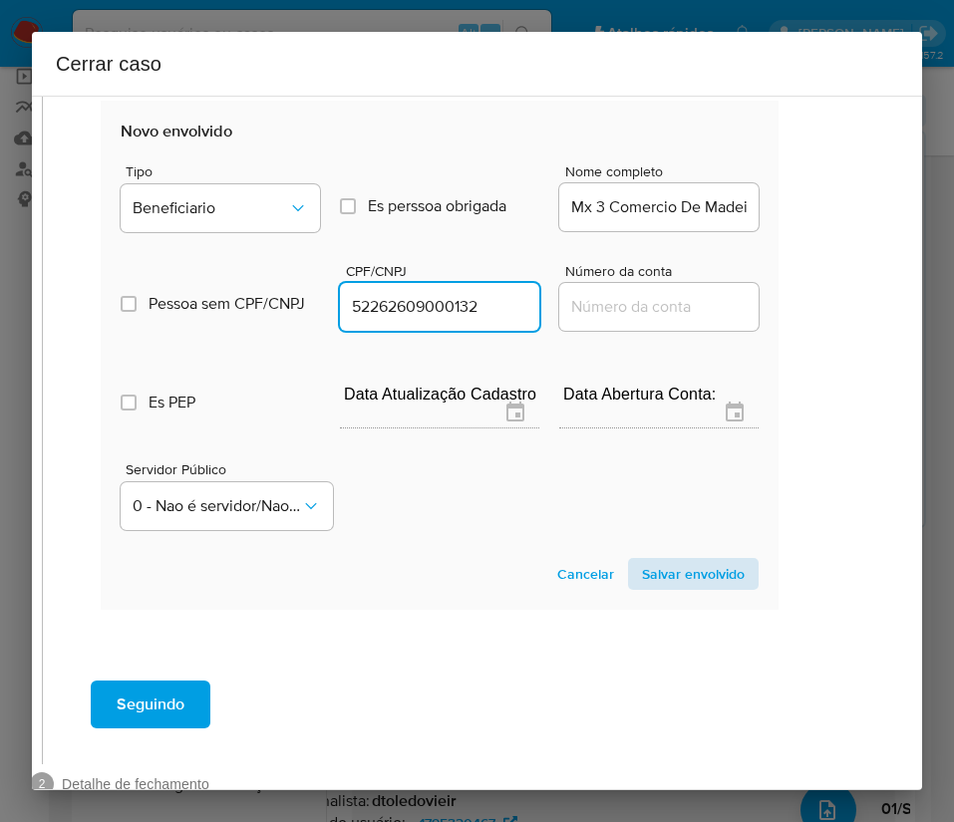
type input "52262609000132"
click at [654, 568] on span "Salvar envolvido" at bounding box center [693, 574] width 103 height 28
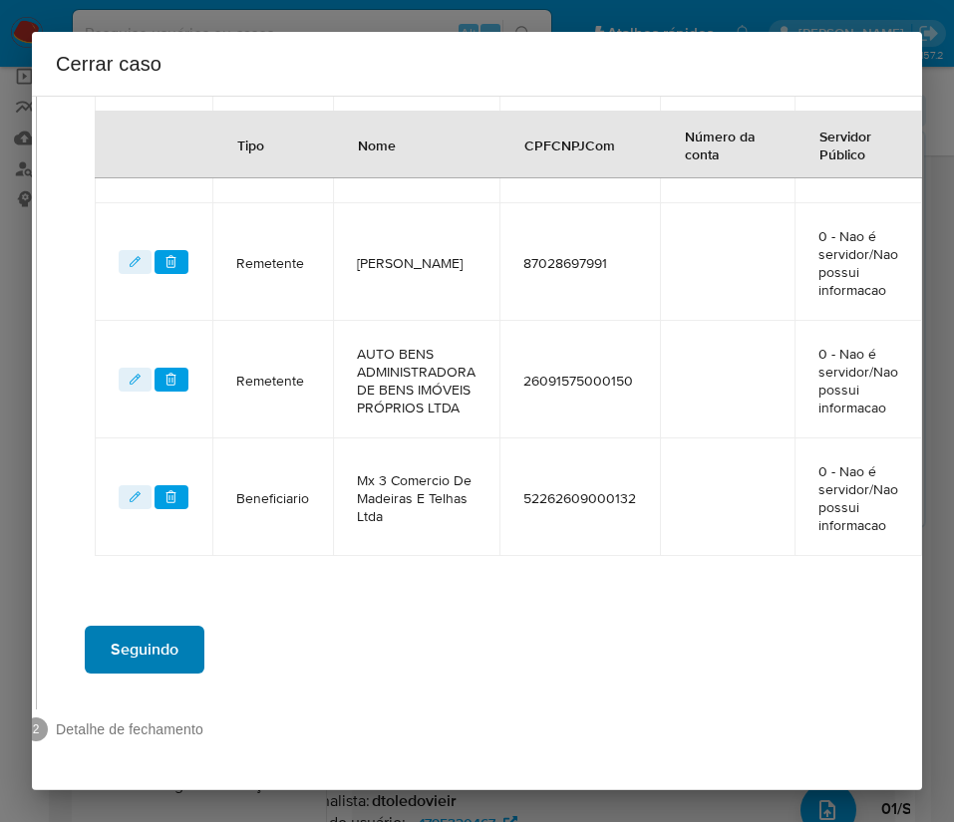
scroll to position [910, 70]
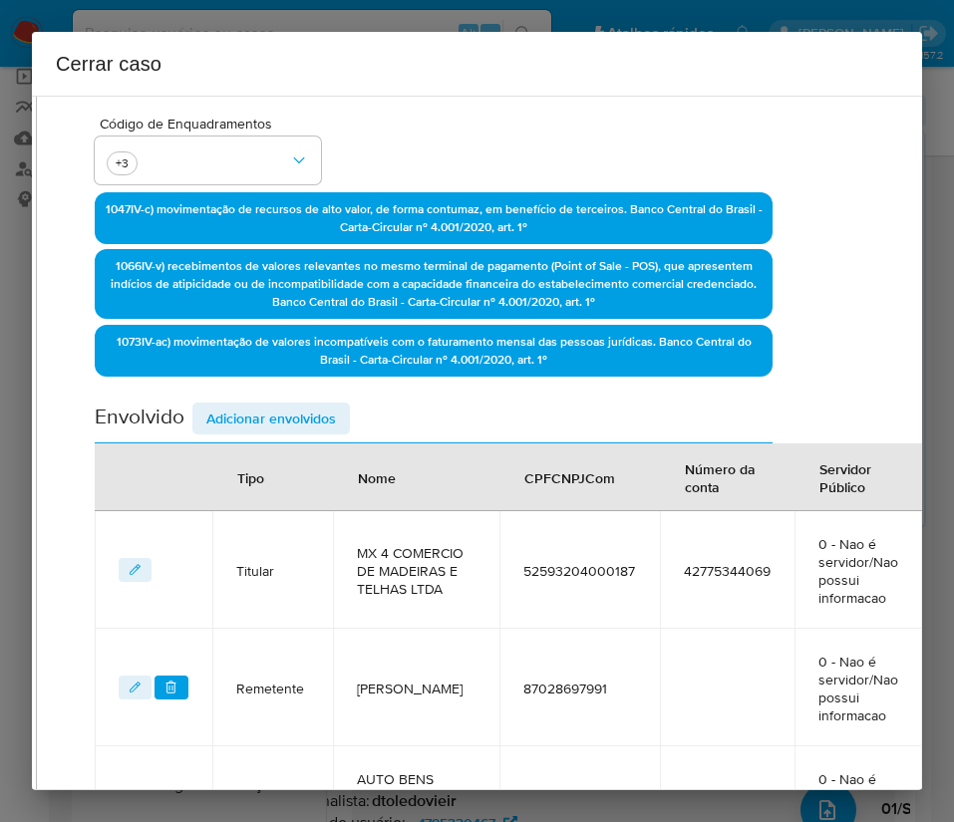
click at [271, 428] on span "Adicionar envolvidos" at bounding box center [271, 419] width 130 height 28
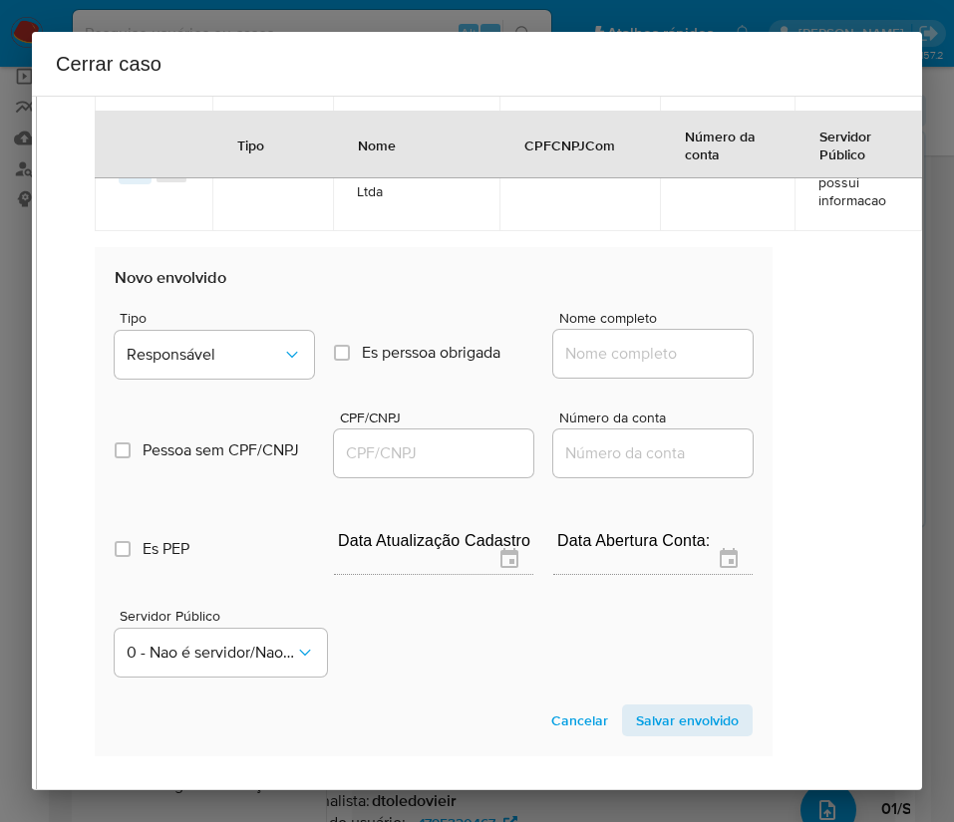
scroll to position [1358, 70]
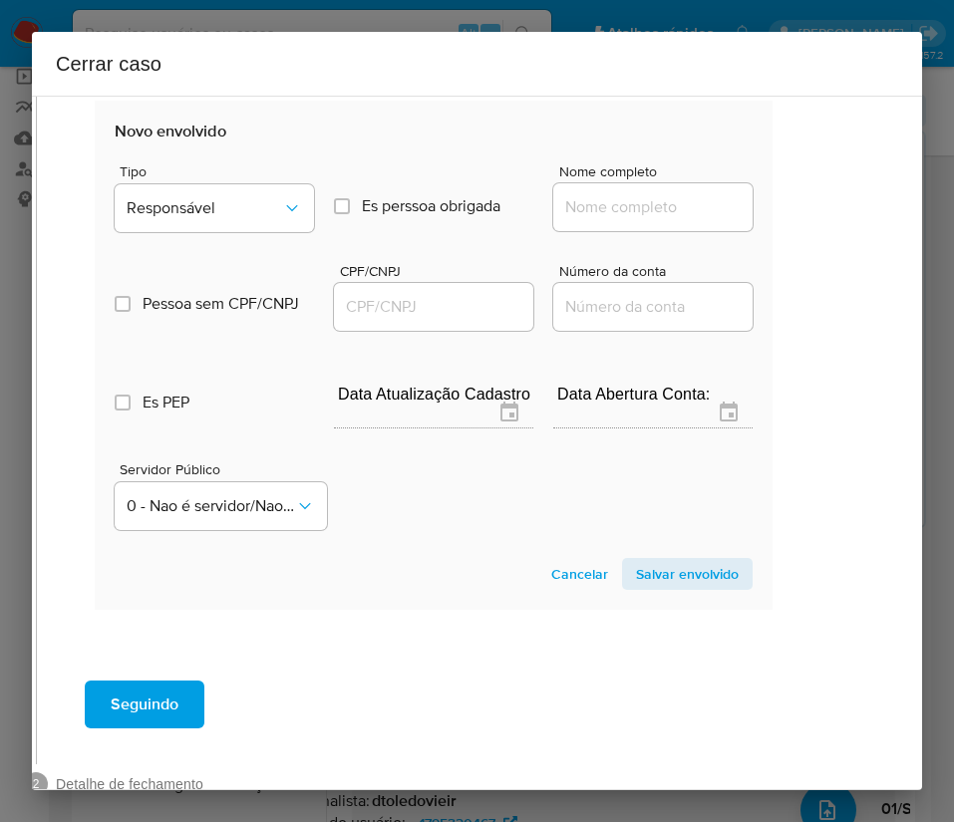
click at [222, 233] on div "Tipo Responsável" at bounding box center [214, 202] width 199 height 76
click at [223, 202] on span "Responsável" at bounding box center [204, 208] width 155 height 20
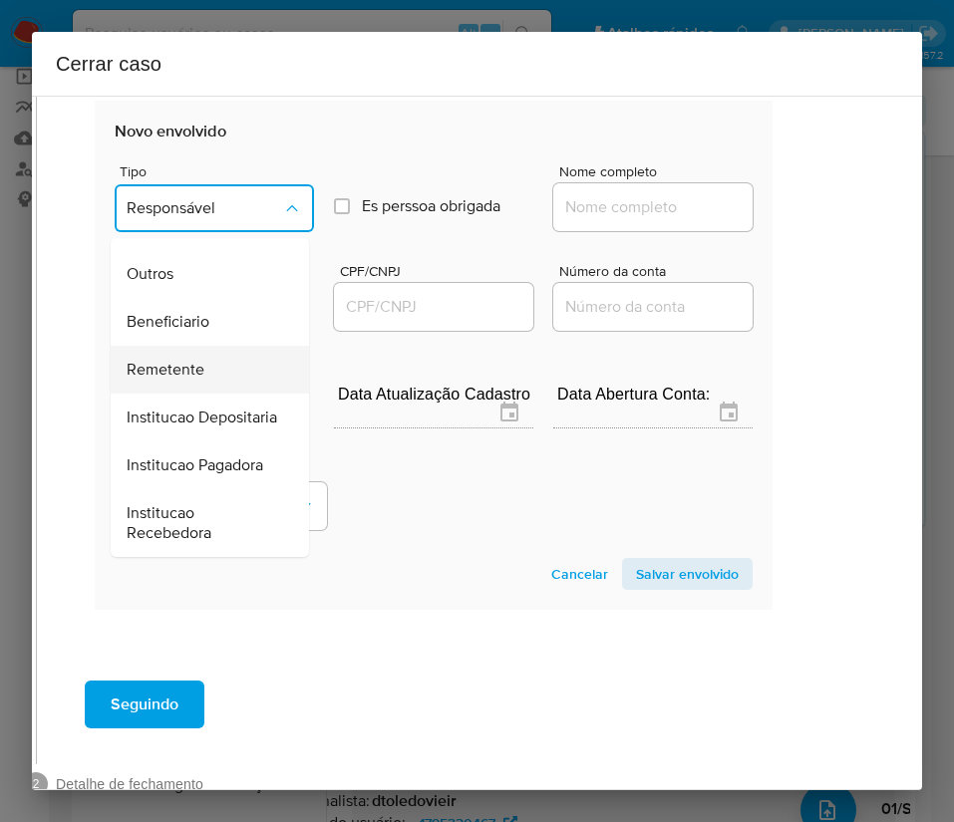
scroll to position [355, 0]
click at [163, 312] on span "Beneficiario" at bounding box center [168, 322] width 83 height 20
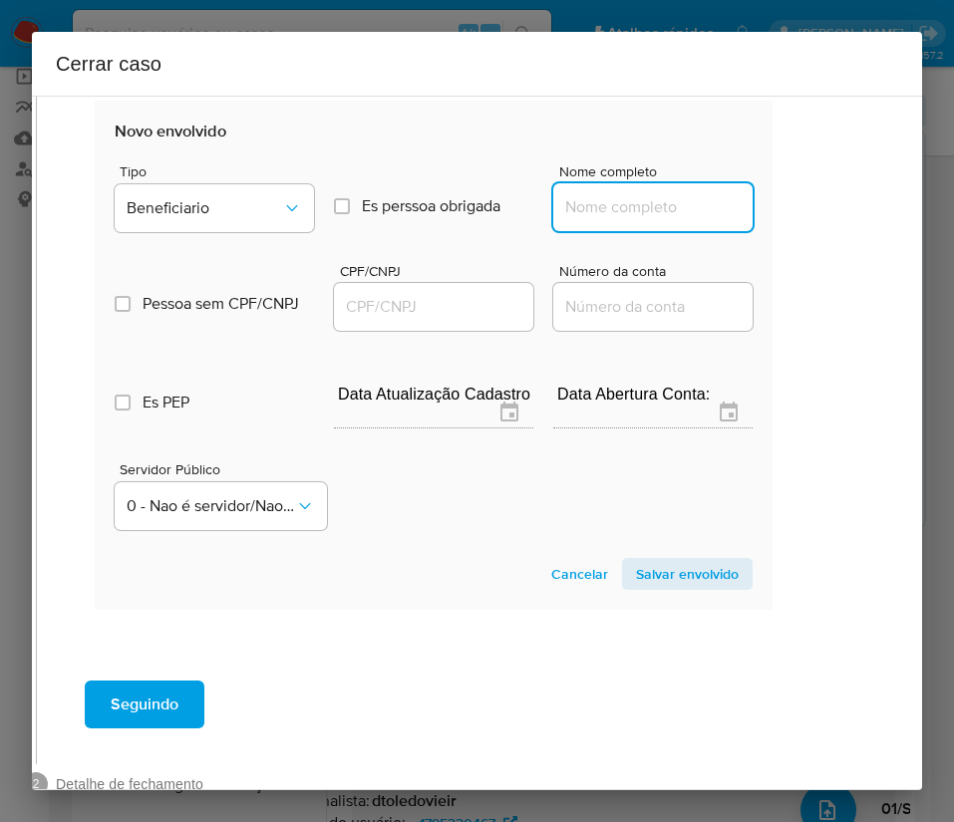
click at [588, 213] on input "Nome completo" at bounding box center [652, 207] width 199 height 26
paste input "CENTRO SUL REPRESENTACAO E COMERCIO DE MADEIRAS LTDA, 50872105000109"
drag, startPoint x: 567, startPoint y: 211, endPoint x: 783, endPoint y: 211, distance: 216.2
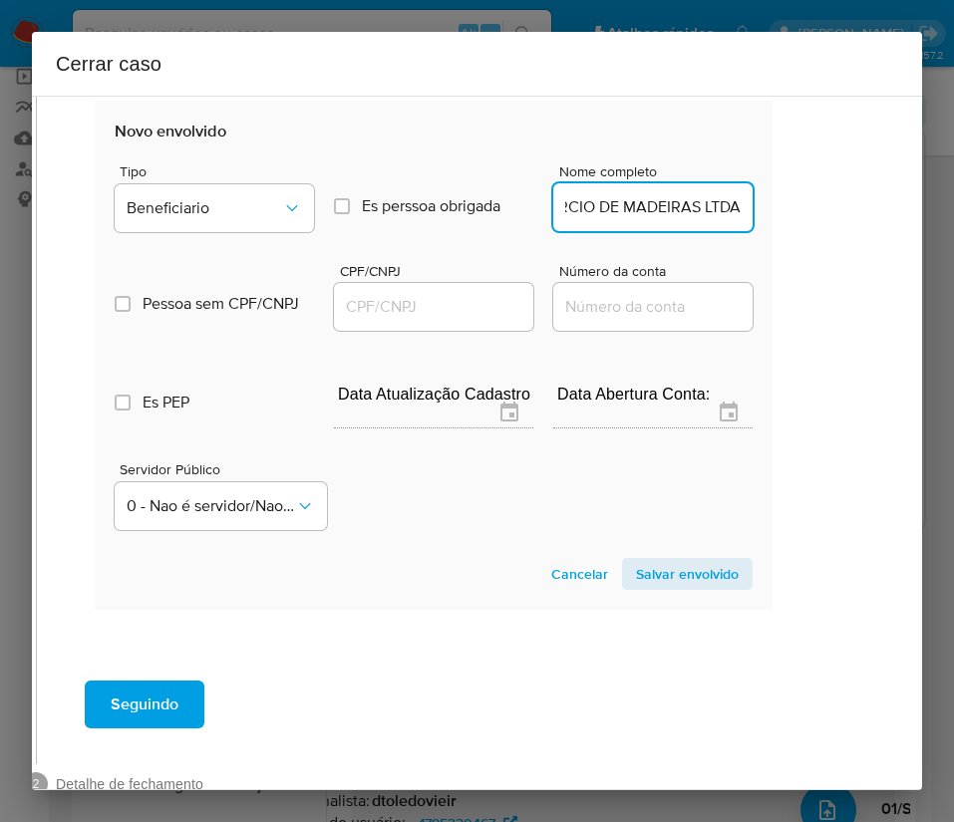
scroll to position [0, 300]
type input "CENTRO SUL REPRESENTACAO E COMERCIO DE MADEIRAS LTDA"
click at [412, 294] on input "CPF/CNPJ" at bounding box center [433, 307] width 199 height 26
paste input "50872105000109"
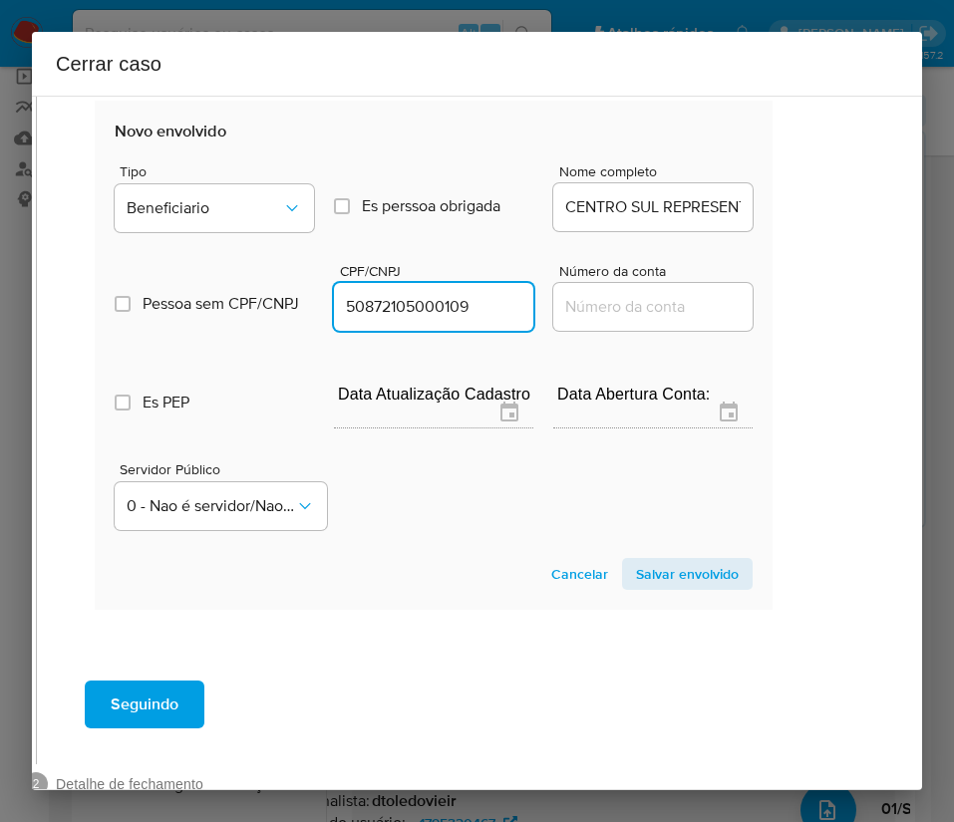
type input "50872105000109"
click at [638, 590] on section "Novo envolvido Tipo Beneficiario Es perssoa obrigada Is PObrigada Nome completo…" at bounding box center [434, 355] width 678 height 509
click at [645, 573] on span "Salvar envolvido" at bounding box center [687, 574] width 103 height 28
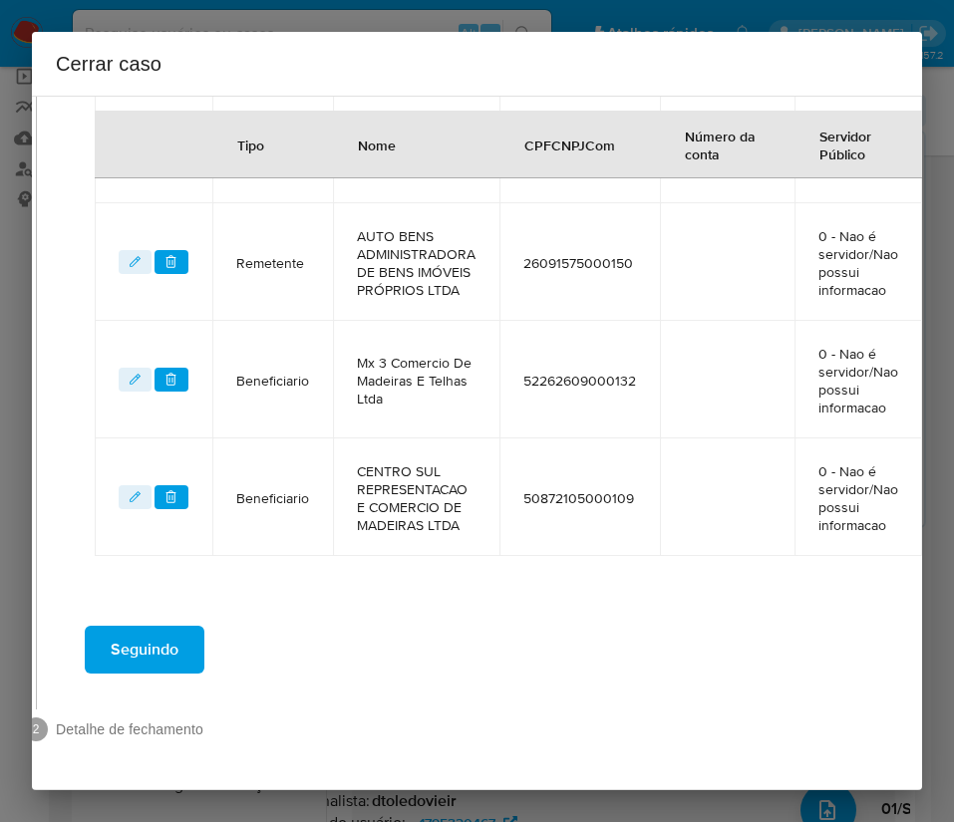
scroll to position [429, 70]
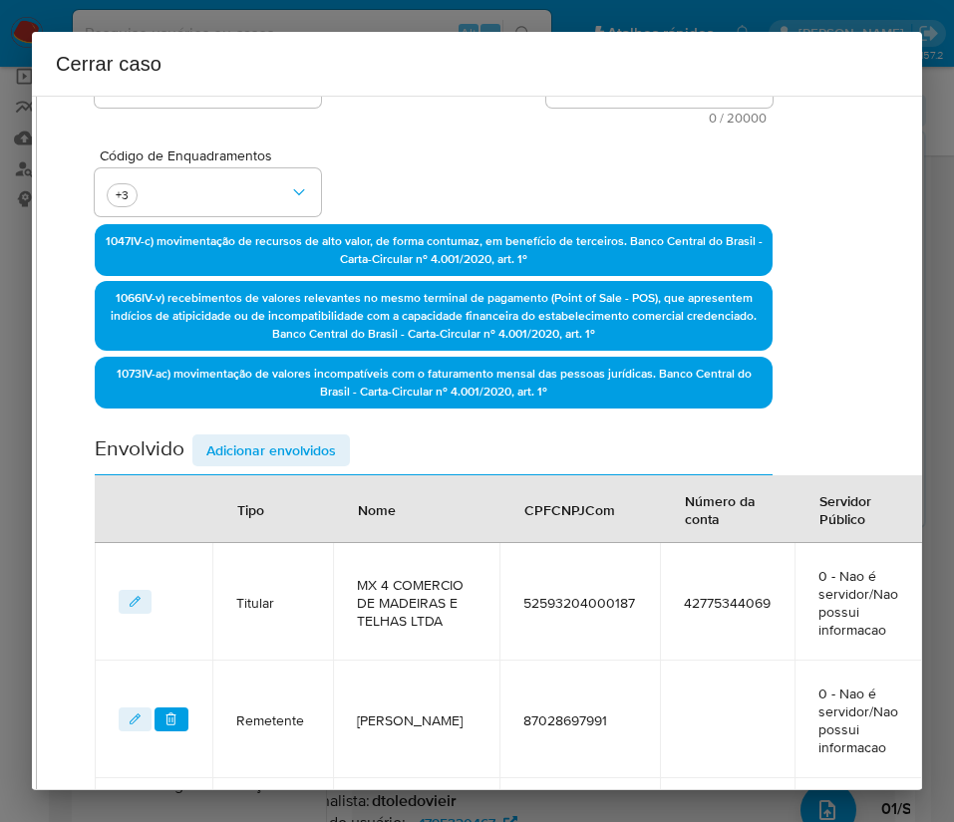
click at [262, 461] on span "Adicionar envolvidos" at bounding box center [271, 450] width 130 height 28
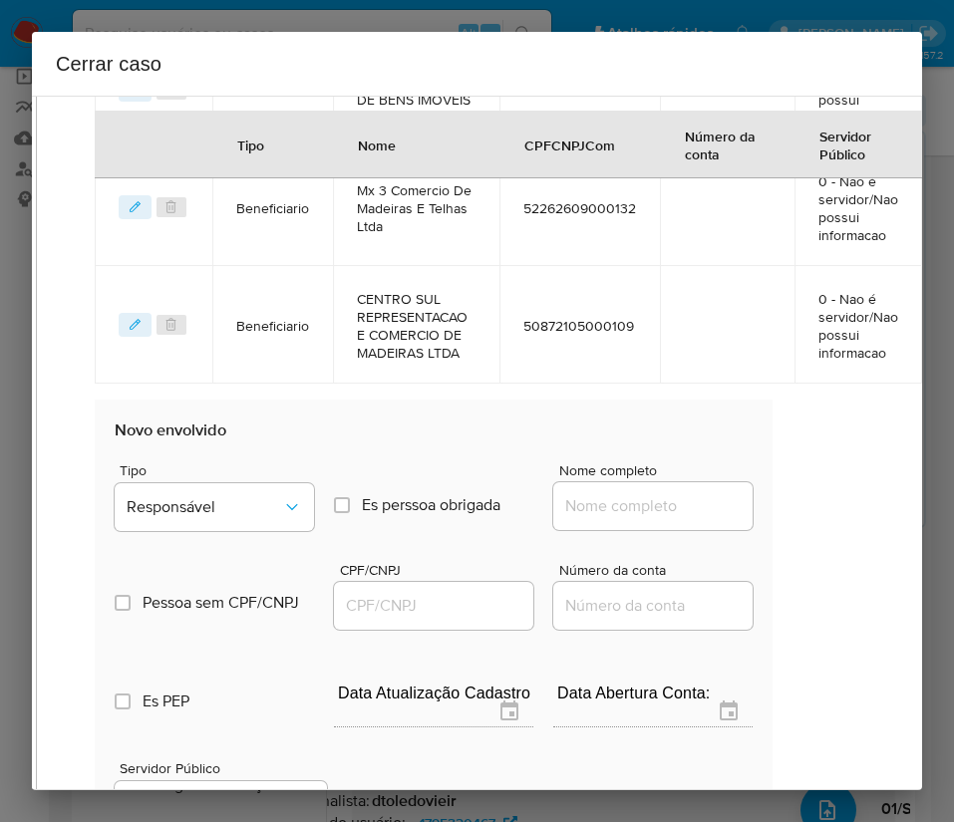
scroll to position [1476, 70]
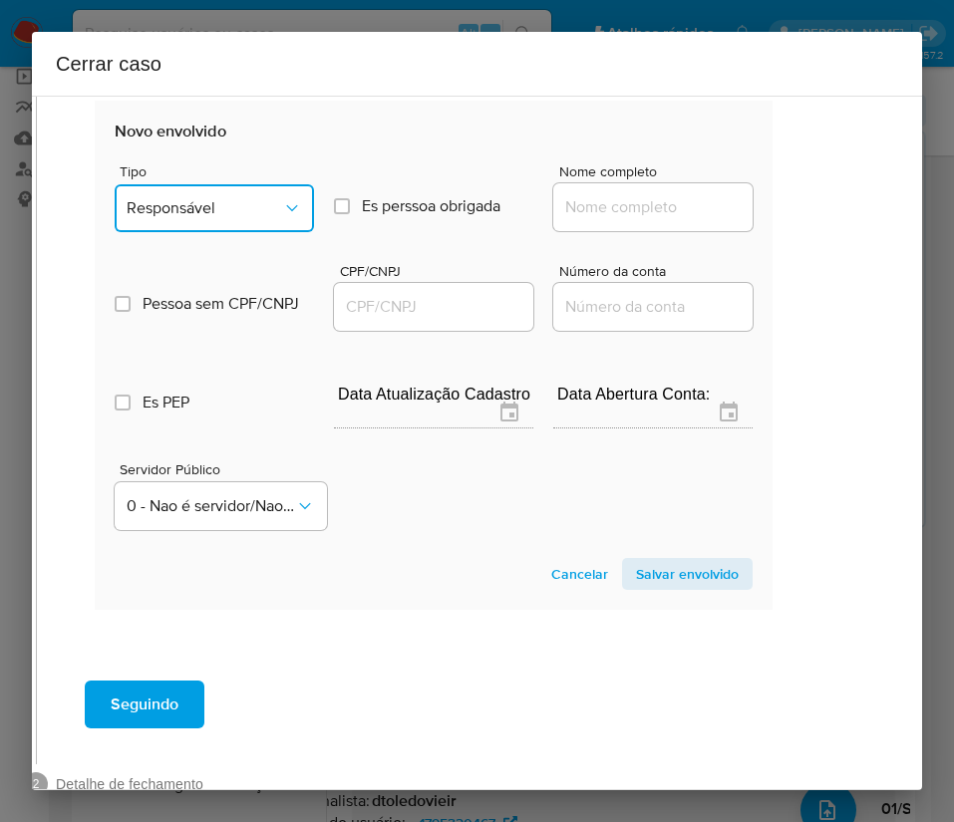
click at [196, 218] on button "Responsável" at bounding box center [214, 208] width 199 height 48
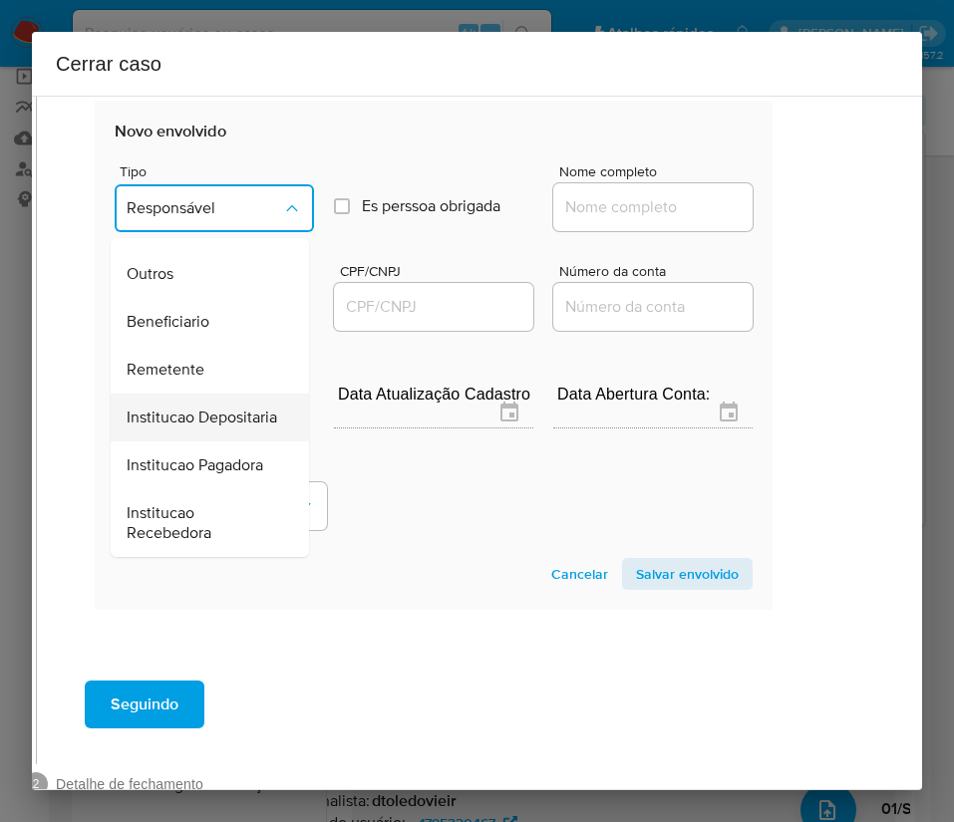
scroll to position [56, 0]
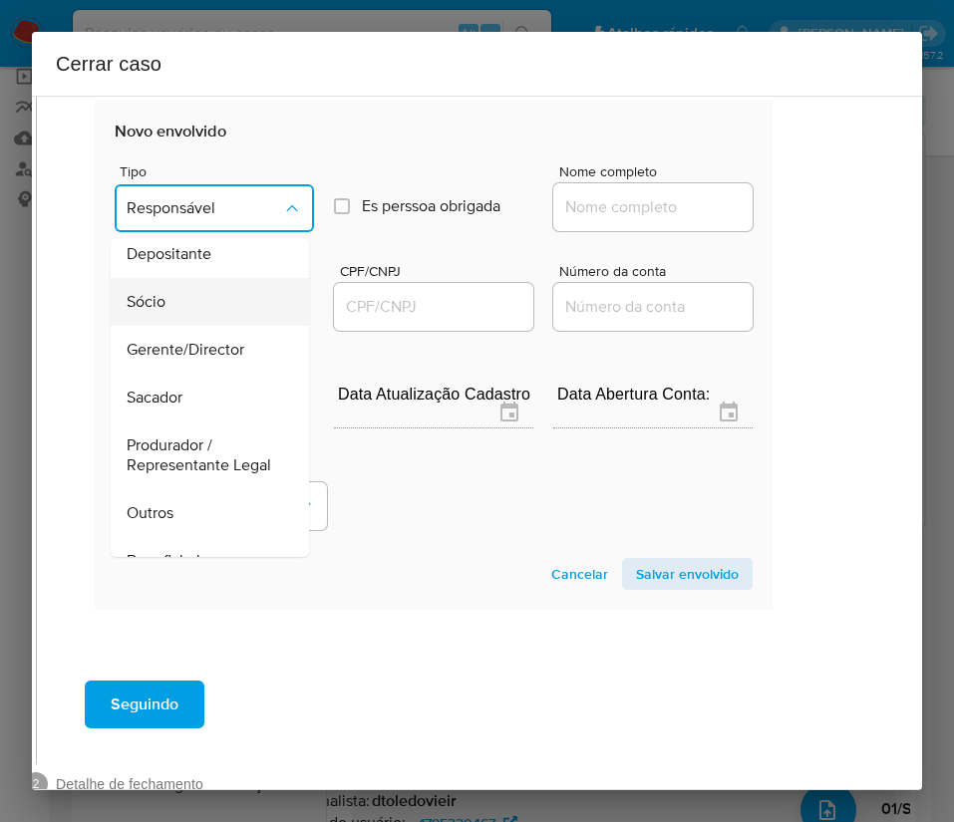
click at [156, 309] on div "Sócio" at bounding box center [204, 302] width 154 height 48
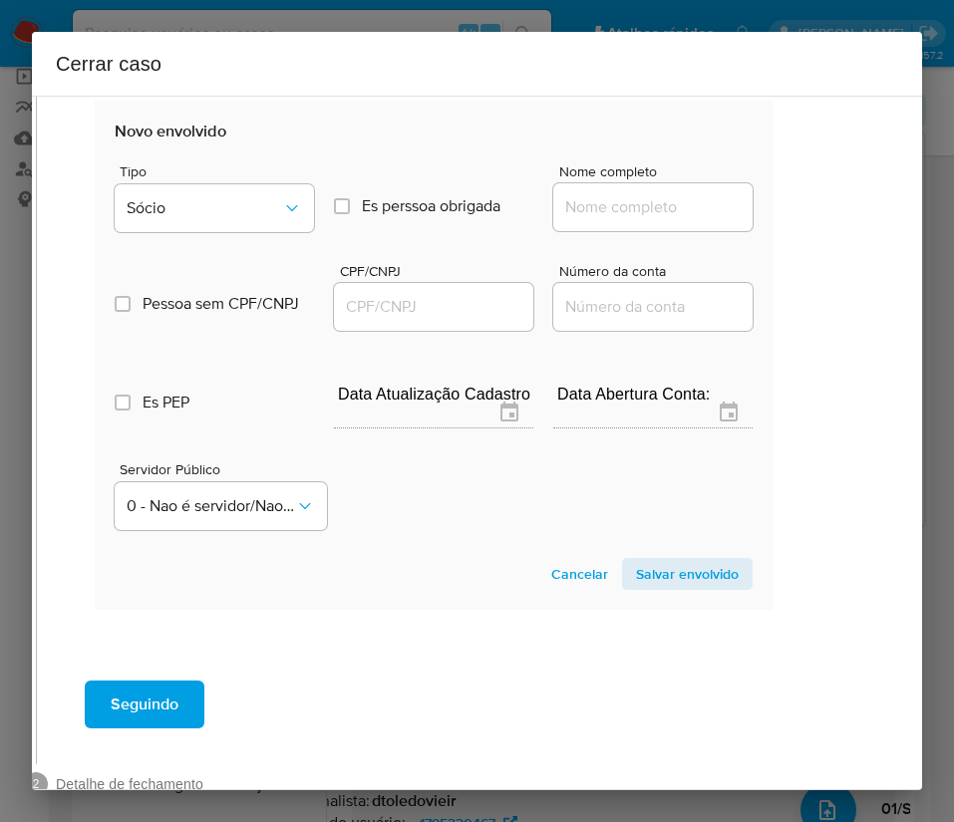
click at [575, 198] on input "Nome completo" at bounding box center [652, 207] width 199 height 26
paste input "Nilto Altair Mattias de Moura, 63136902149"
drag, startPoint x: 600, startPoint y: 215, endPoint x: 804, endPoint y: 203, distance: 204.6
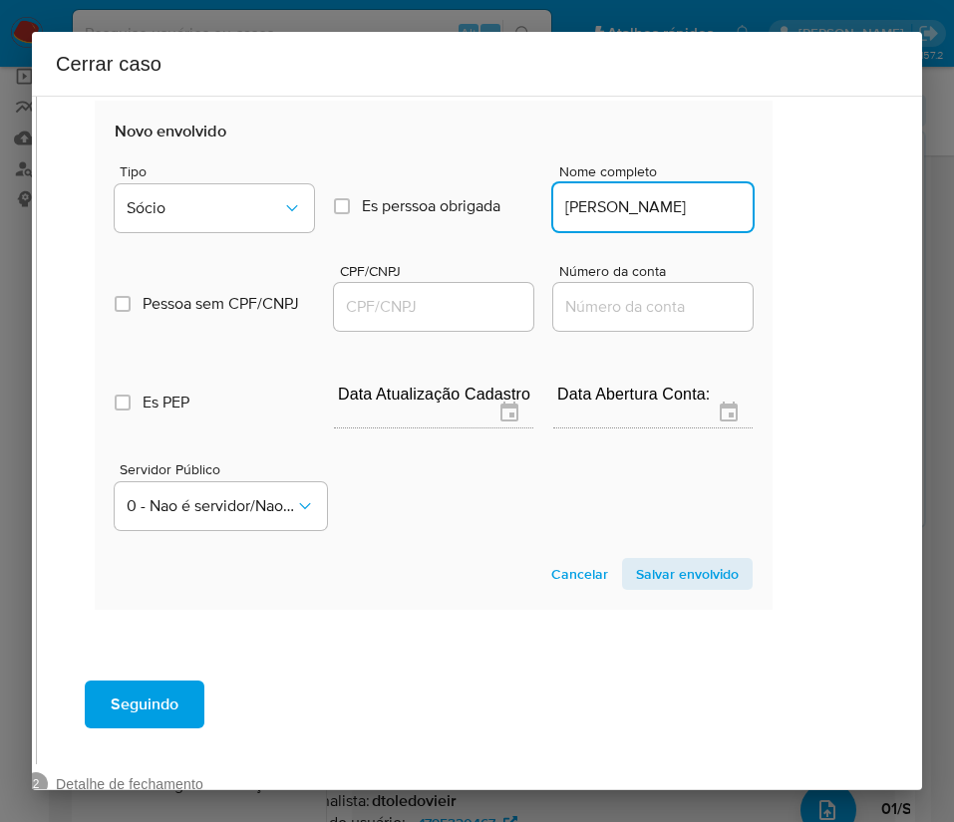
scroll to position [0, 26]
type input "Nilto Altair Mattias de Moura"
drag, startPoint x: 408, startPoint y: 303, endPoint x: 440, endPoint y: 313, distance: 34.4
click at [407, 303] on input "CPF/CNPJ" at bounding box center [433, 307] width 199 height 26
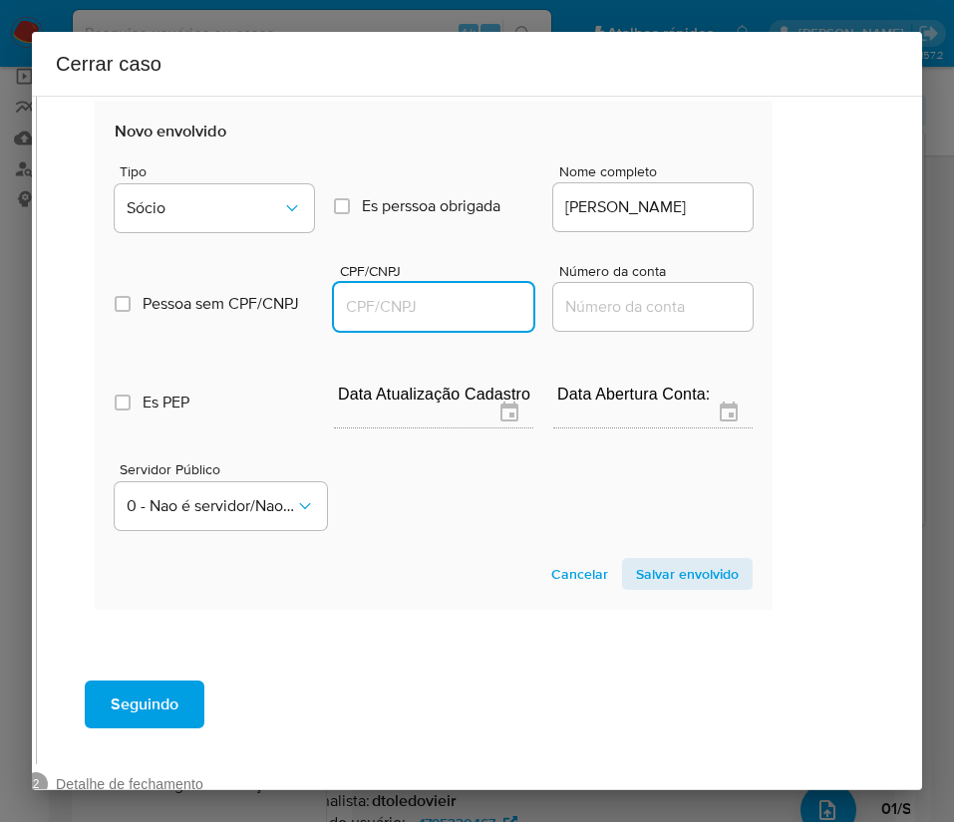
paste input "63136902149"
type input "63136902149"
click at [636, 562] on span "Salvar envolvido" at bounding box center [687, 574] width 103 height 28
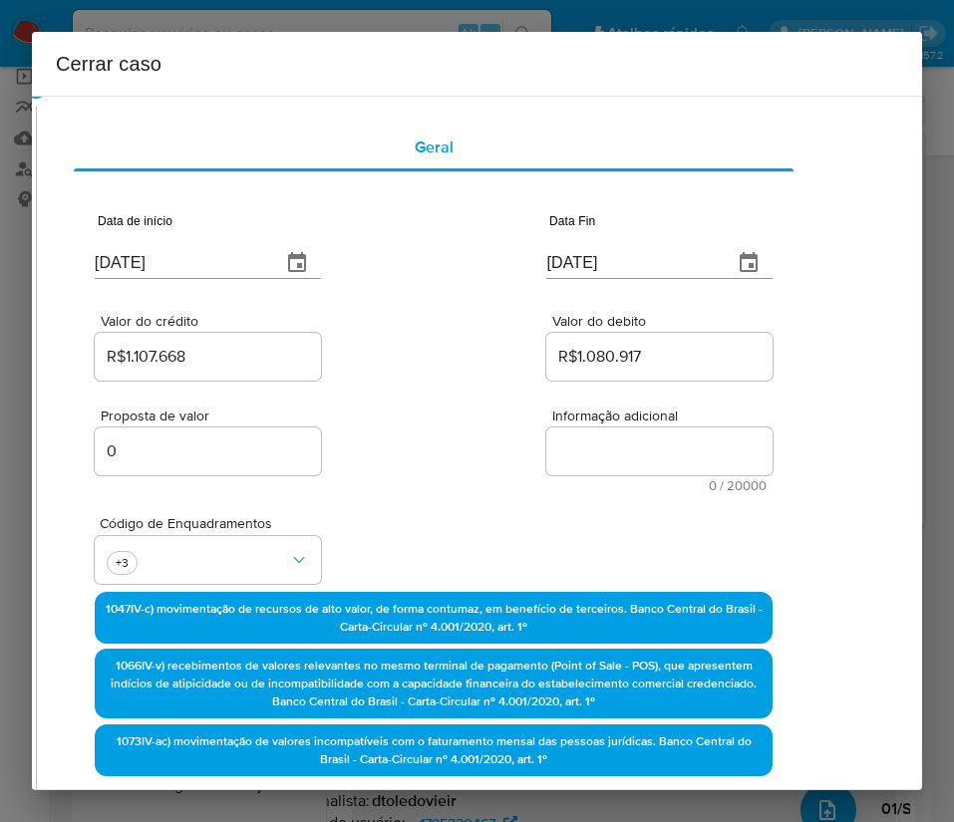
scroll to position [1, 70]
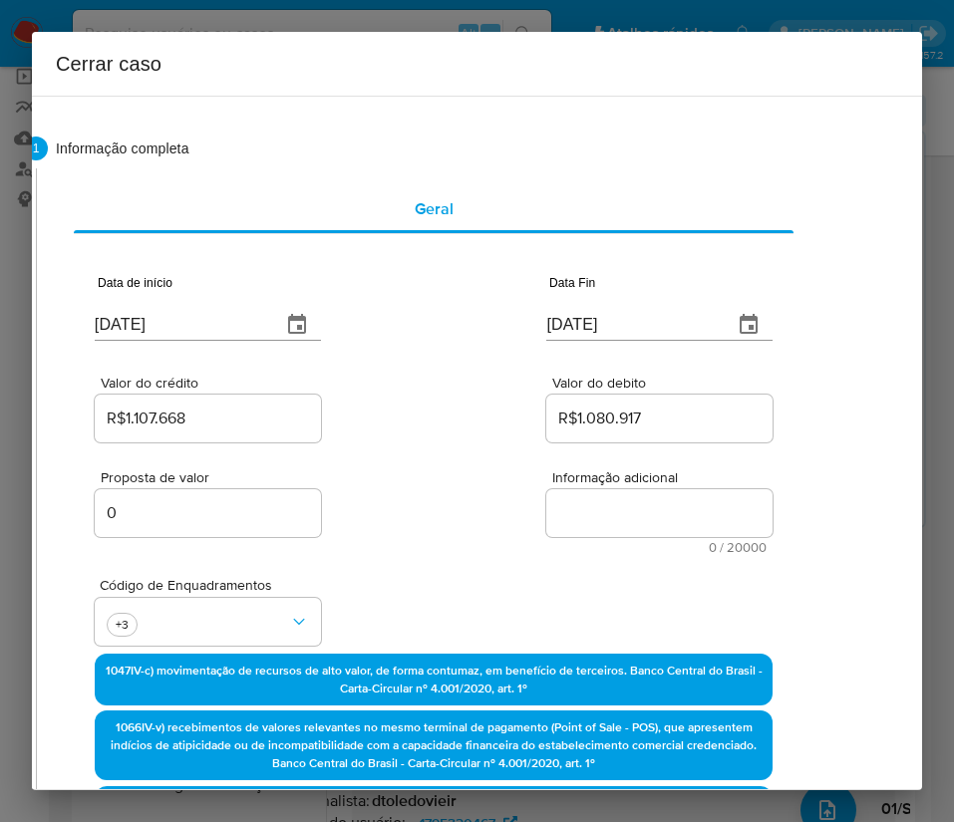
click at [589, 479] on span "Informação adicional" at bounding box center [665, 477] width 226 height 15
click at [589, 489] on textarea "Informação adicional" at bounding box center [659, 513] width 226 height 48
click at [583, 505] on textarea "Informação adicional" at bounding box center [659, 513] width 226 height 48
paste textarea "Informações do Cliente MX 4 COMERCIO DE MADEIRAS E TELHAS LTDA, CNPJ 5259320400…"
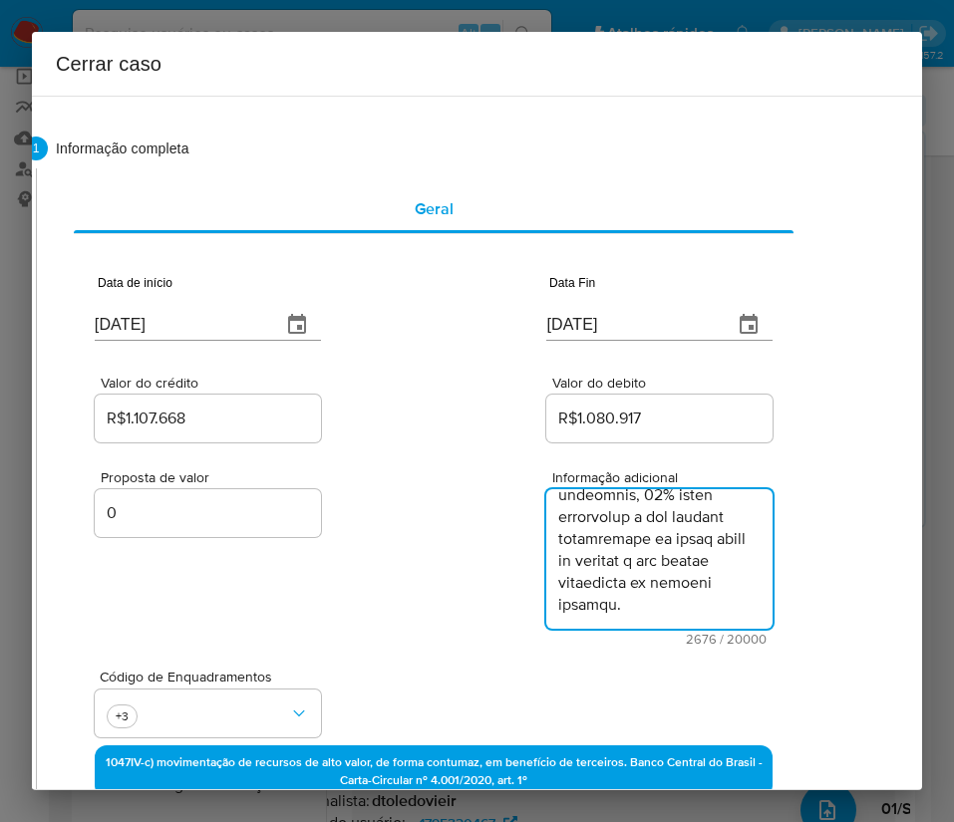
type textarea "Informações do Cliente MX 4 COMERCIO DE MADEIRAS E TELHAS LTDA, CNPJ 5259320400…"
click at [446, 591] on div "Proposta de valor 0 Informação adicional 2676 / 20000 17324 caracteres restantes" at bounding box center [434, 545] width 678 height 199
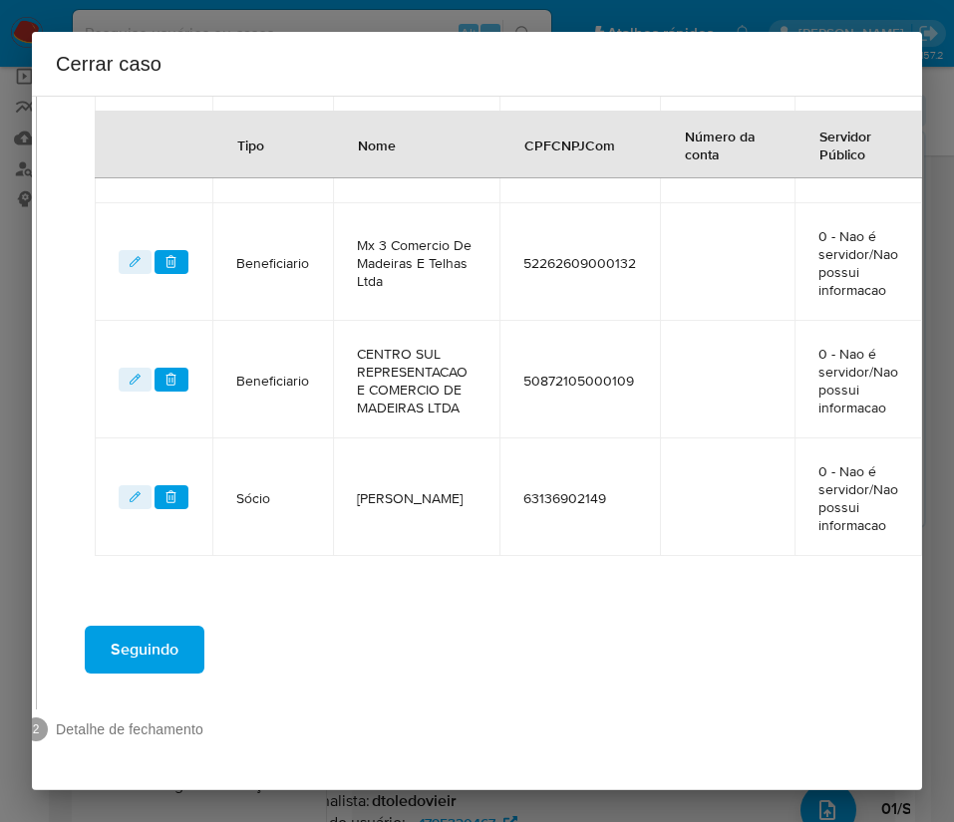
click at [140, 636] on span "Seguindo" at bounding box center [145, 650] width 68 height 44
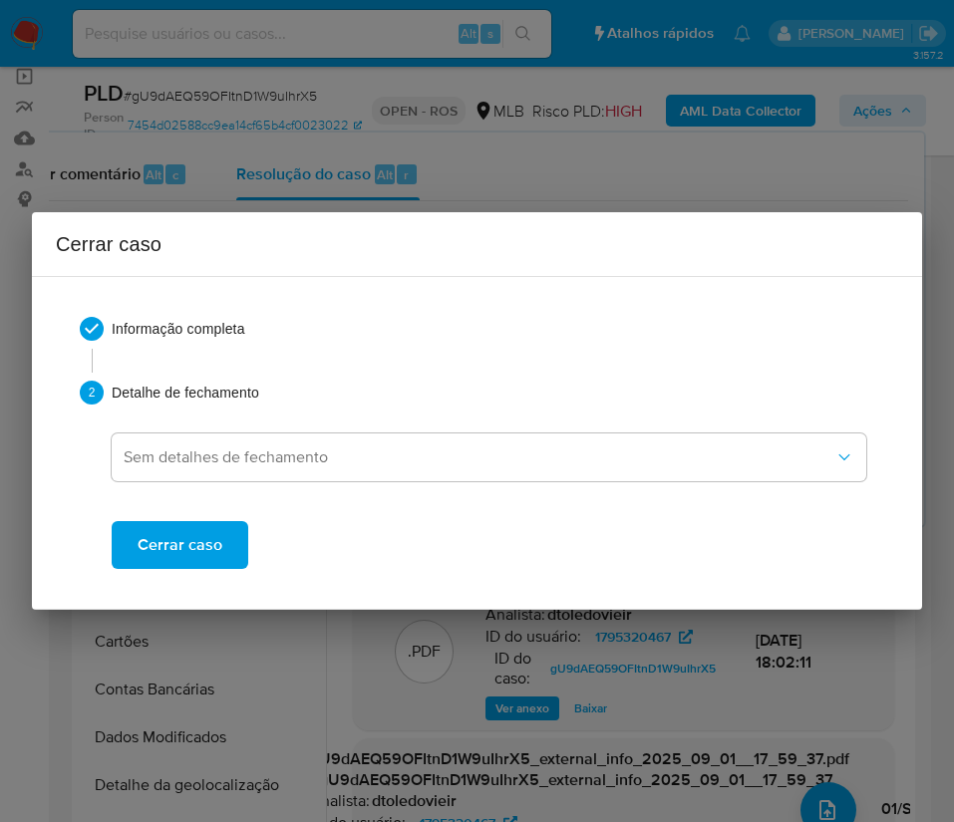
click at [153, 523] on span "Cerrar caso" at bounding box center [180, 545] width 85 height 44
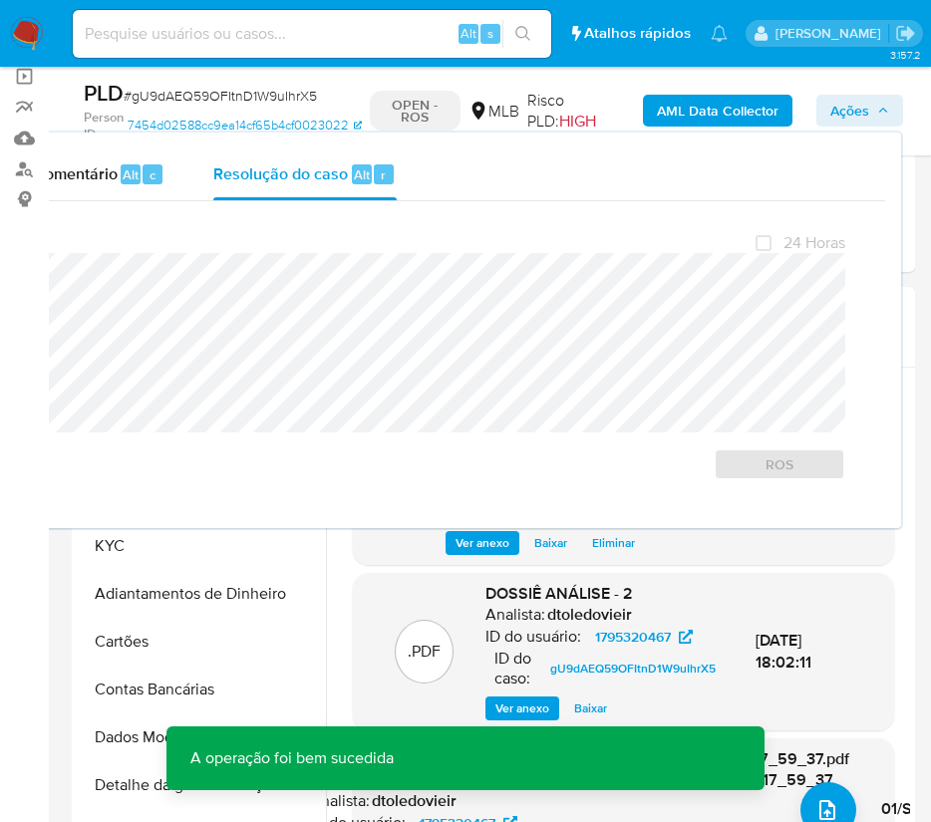
click at [151, 97] on span "# gU9dAEQ59OFItnD1W9uIhrX5" at bounding box center [220, 96] width 193 height 20
copy span "gU9dAEQ59OFItnD1W9uIhrX5"
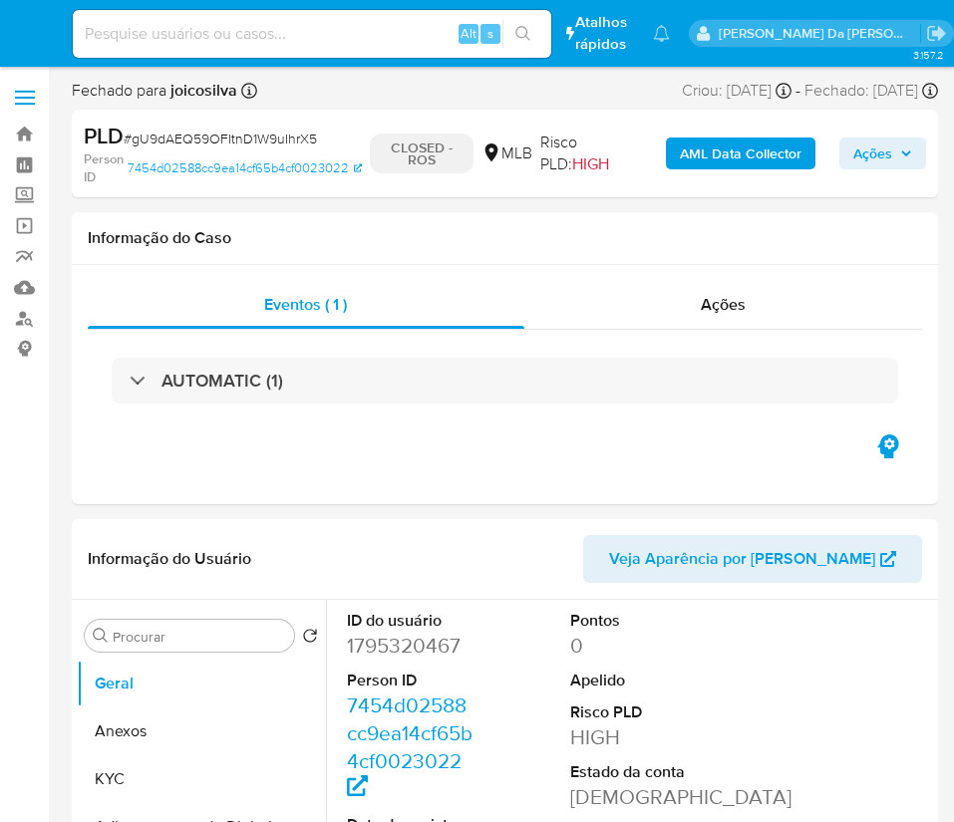
select select "10"
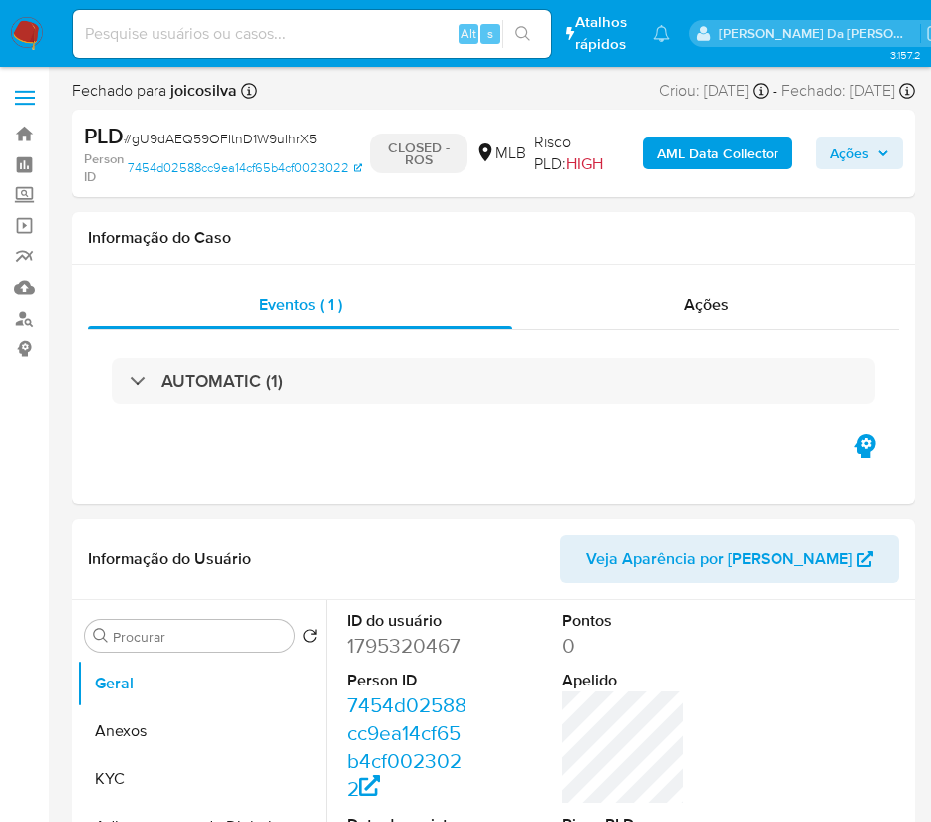
click at [19, 34] on img at bounding box center [27, 34] width 34 height 34
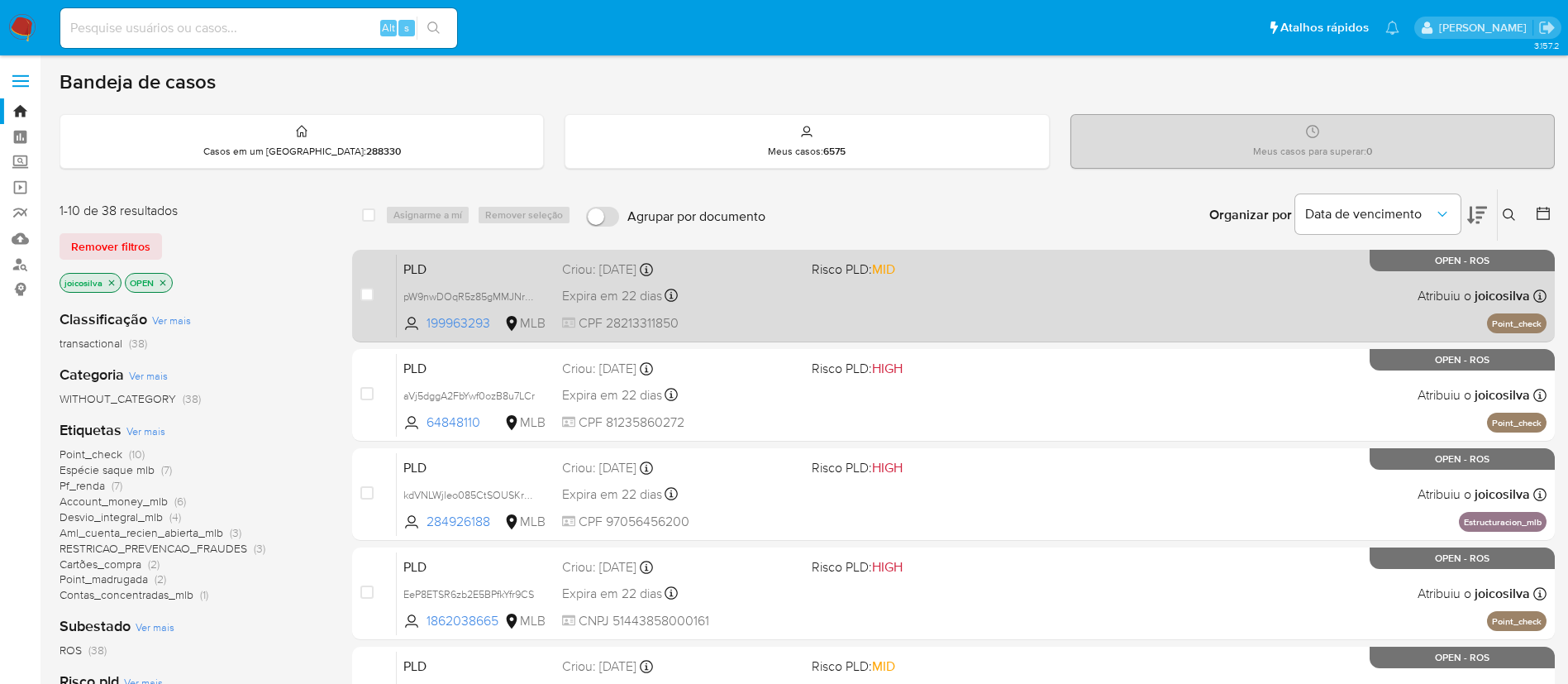
click at [791, 292] on div "PLD pW9nwDOqR5z85gMMJNr3hNJZ 199963293 MLB Risco PLD: MID Criou: [DATE] Criou: …" at bounding box center [971, 296] width 1150 height 84
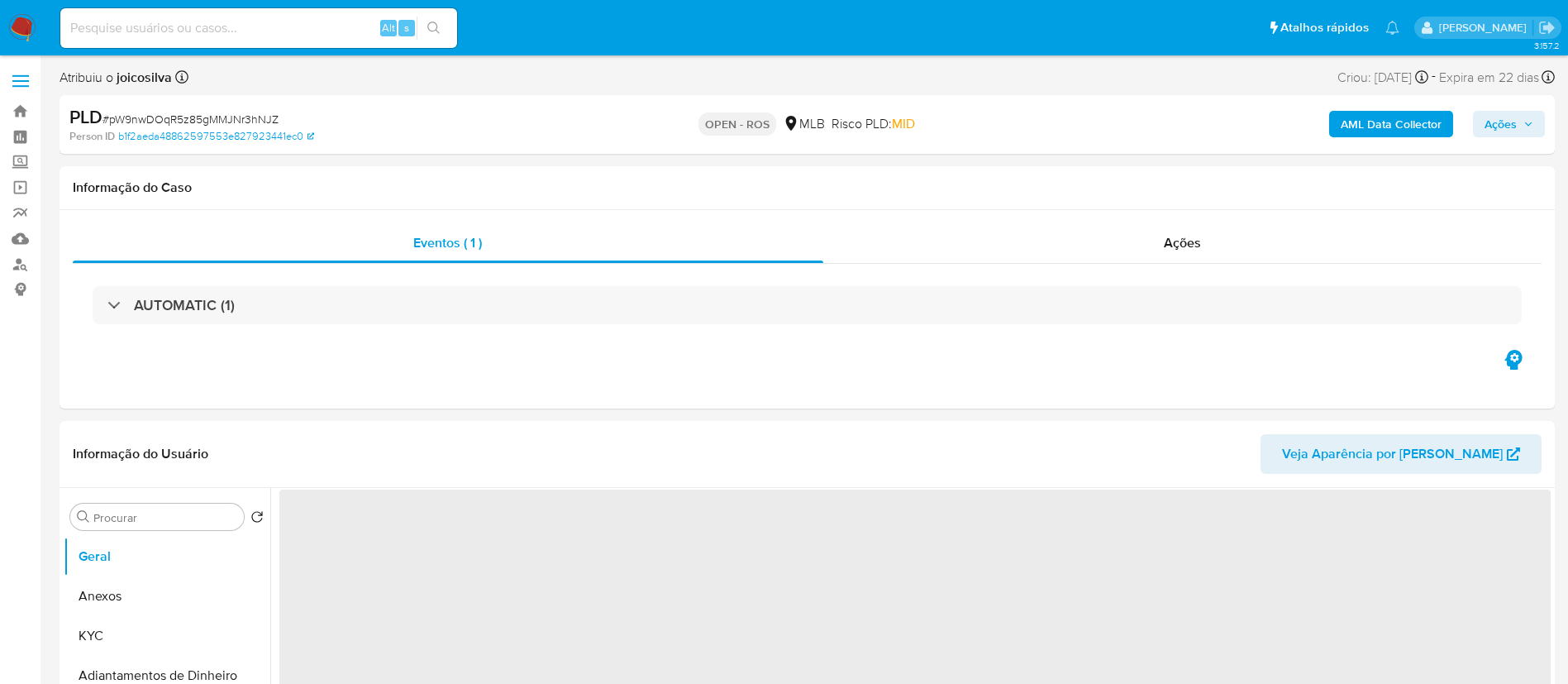
click at [241, 119] on span "# pW9nwDOqR5z85gMMJNr3hNJZ" at bounding box center [191, 120] width 176 height 17
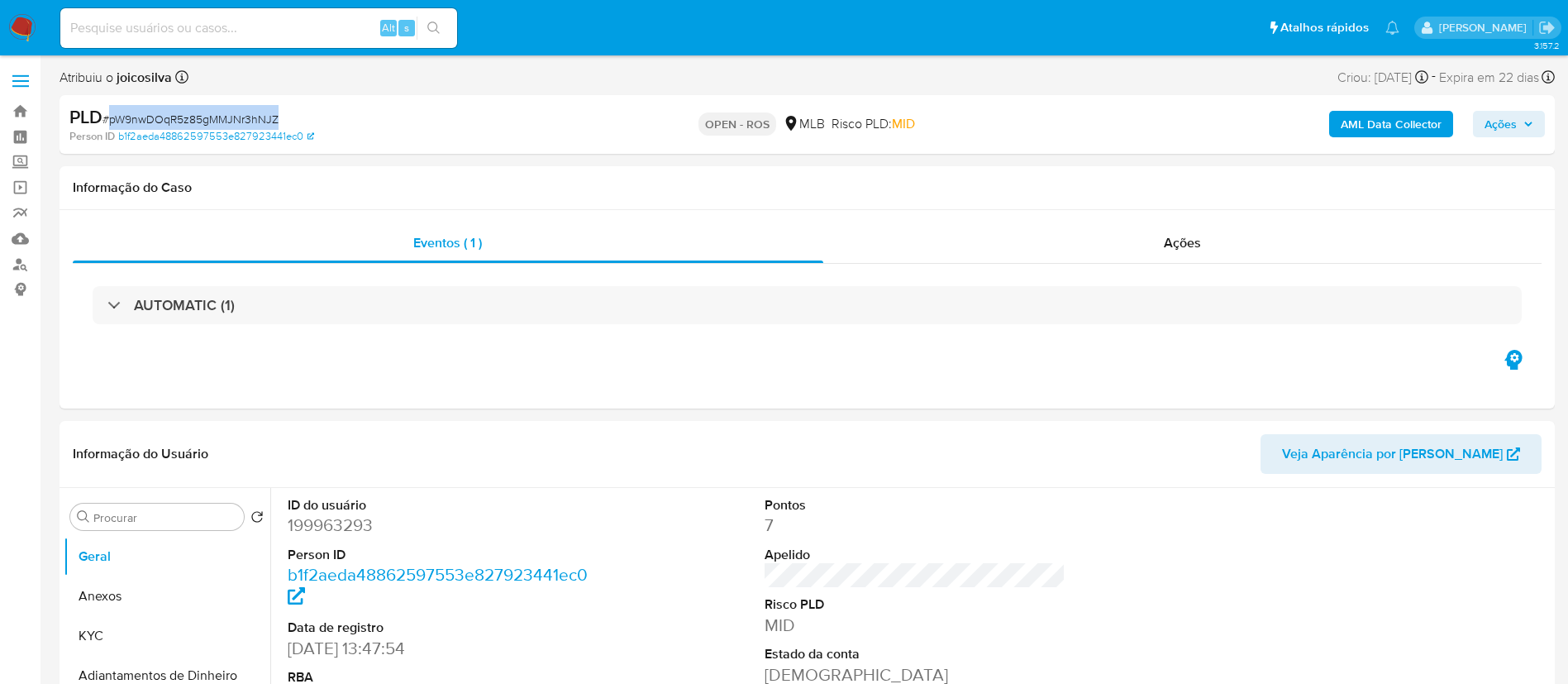
select select "10"
copy span "pW9nwDOqR5z85gMMJNr3hNJZ"
click at [144, 601] on button "Anexos" at bounding box center [160, 597] width 193 height 40
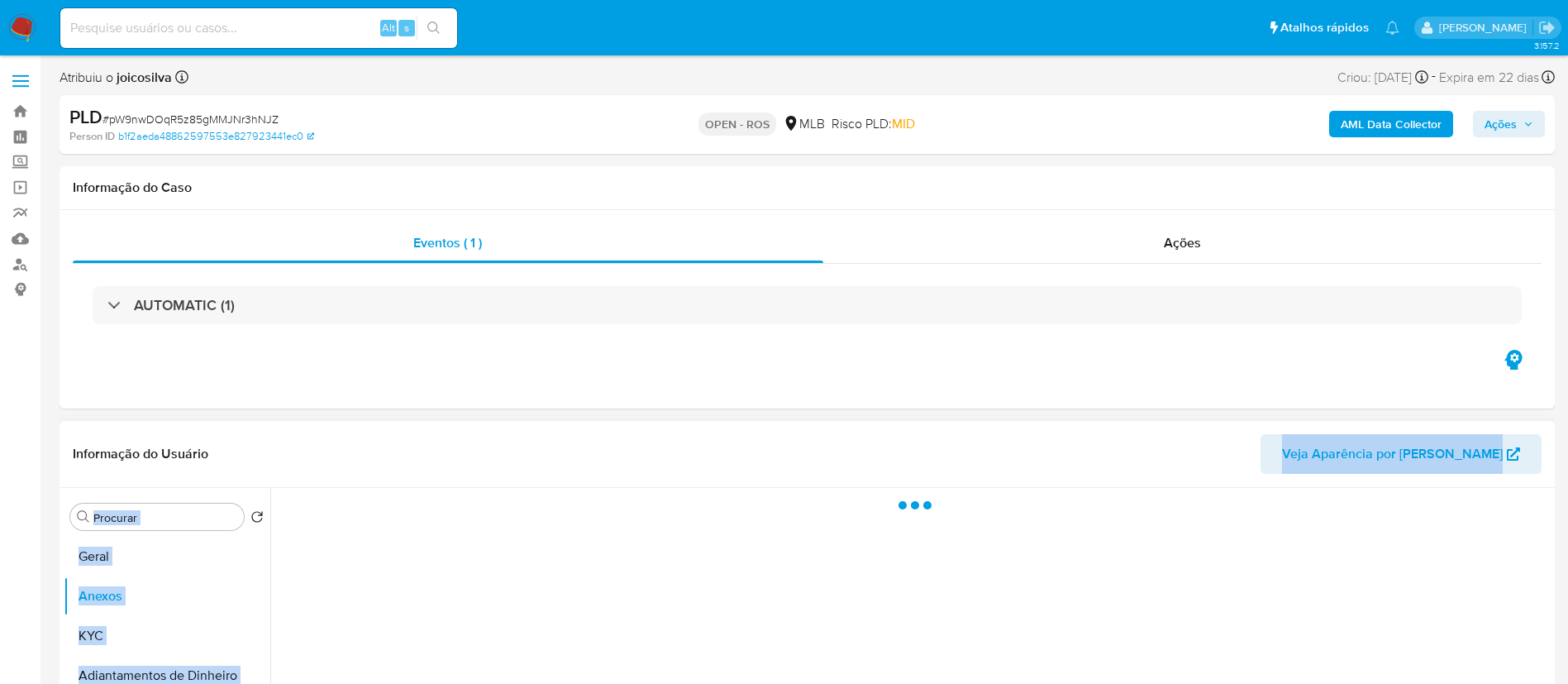
drag, startPoint x: 1031, startPoint y: 530, endPoint x: 1201, endPoint y: 457, distance: 185.0
click at [1201, 457] on div "Informação do Usuário Veja Aparência por Pessoa Procurar Retornar ao pedido pad…" at bounding box center [807, 666] width 1496 height 491
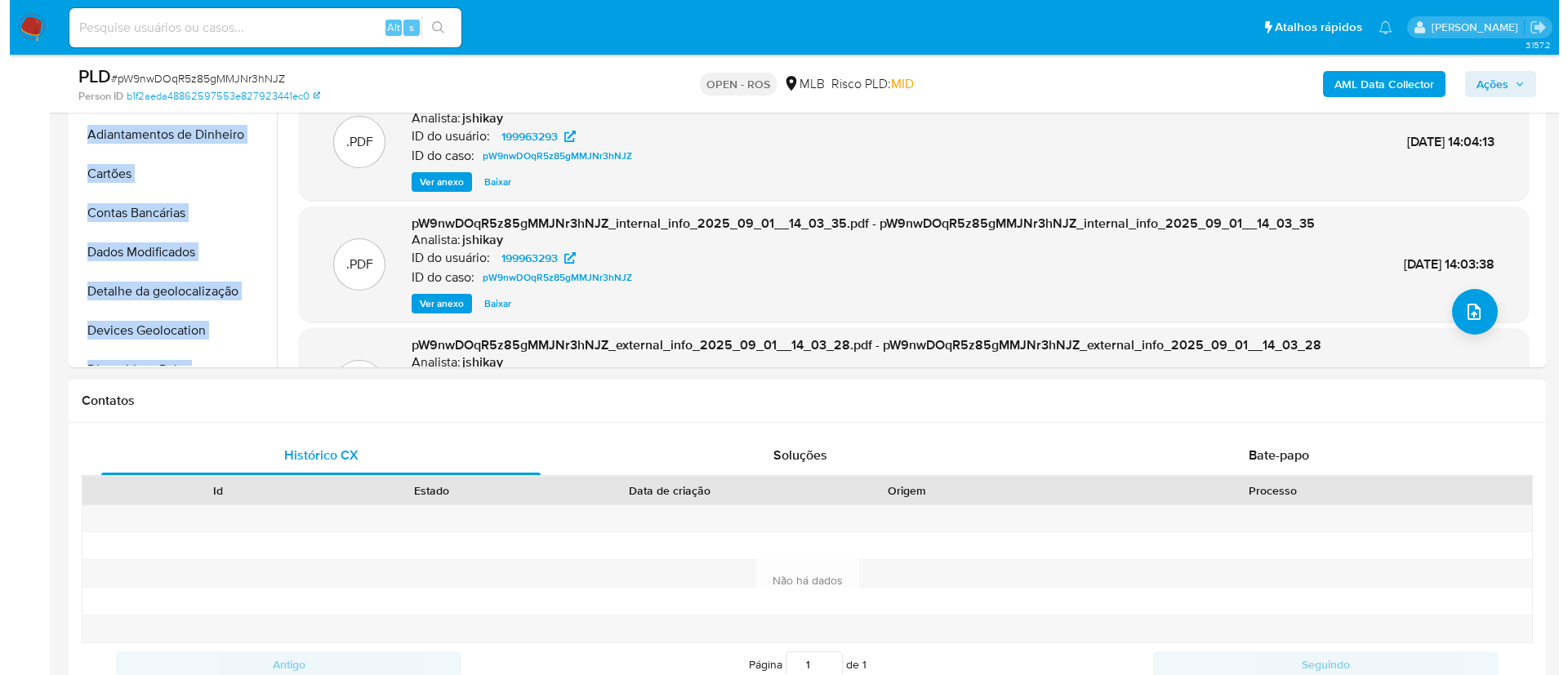
scroll to position [490, 0]
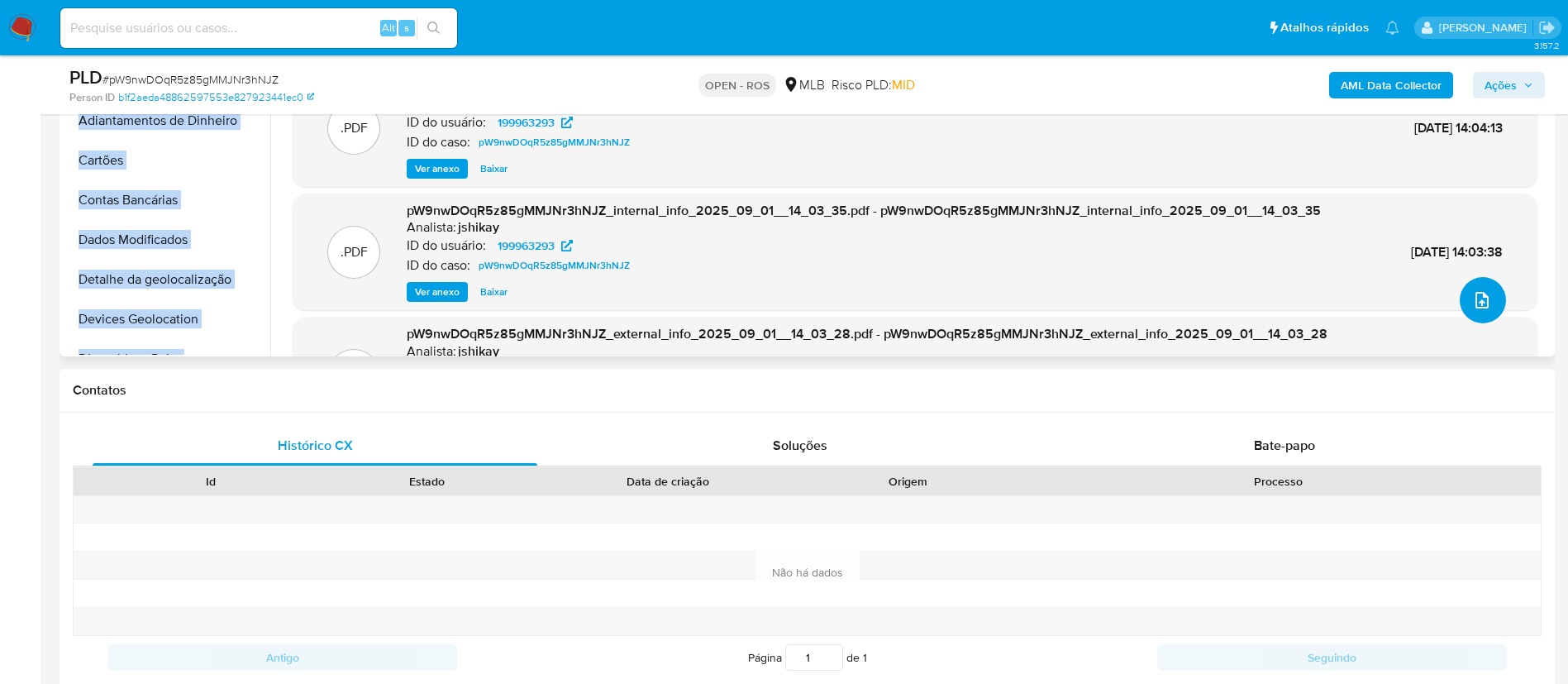
click at [1483, 305] on icon "upload-file" at bounding box center [1483, 300] width 20 height 20
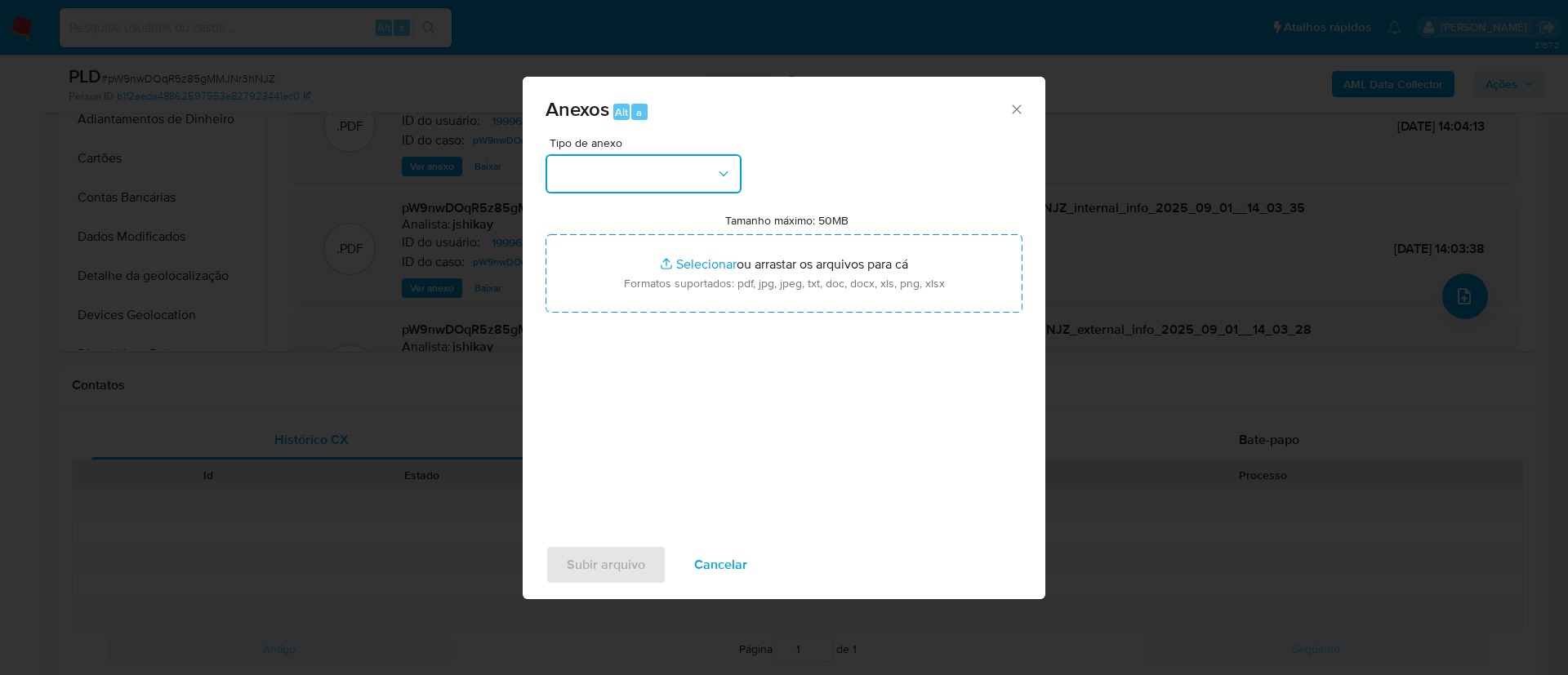
click at [679, 183] on button "button" at bounding box center [643, 174] width 196 height 39
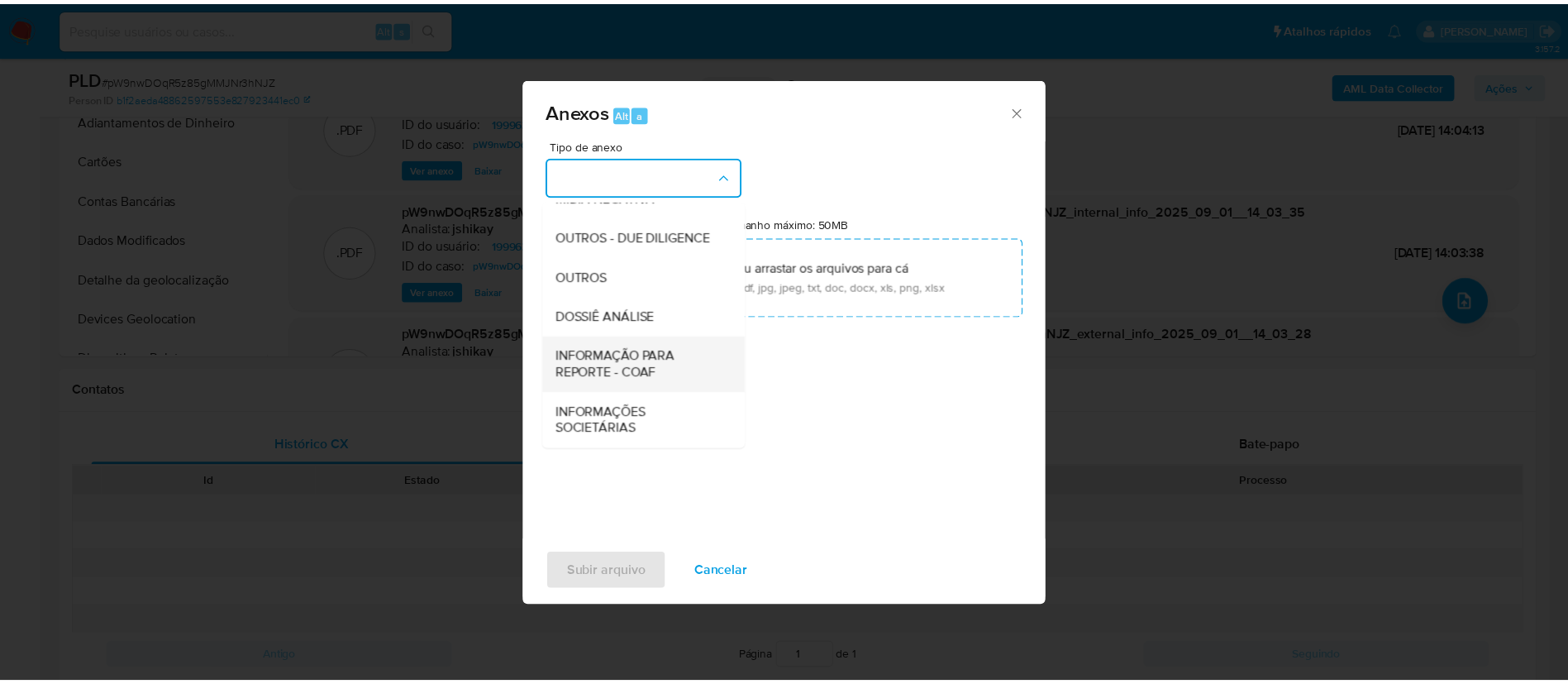
scroll to position [255, 0]
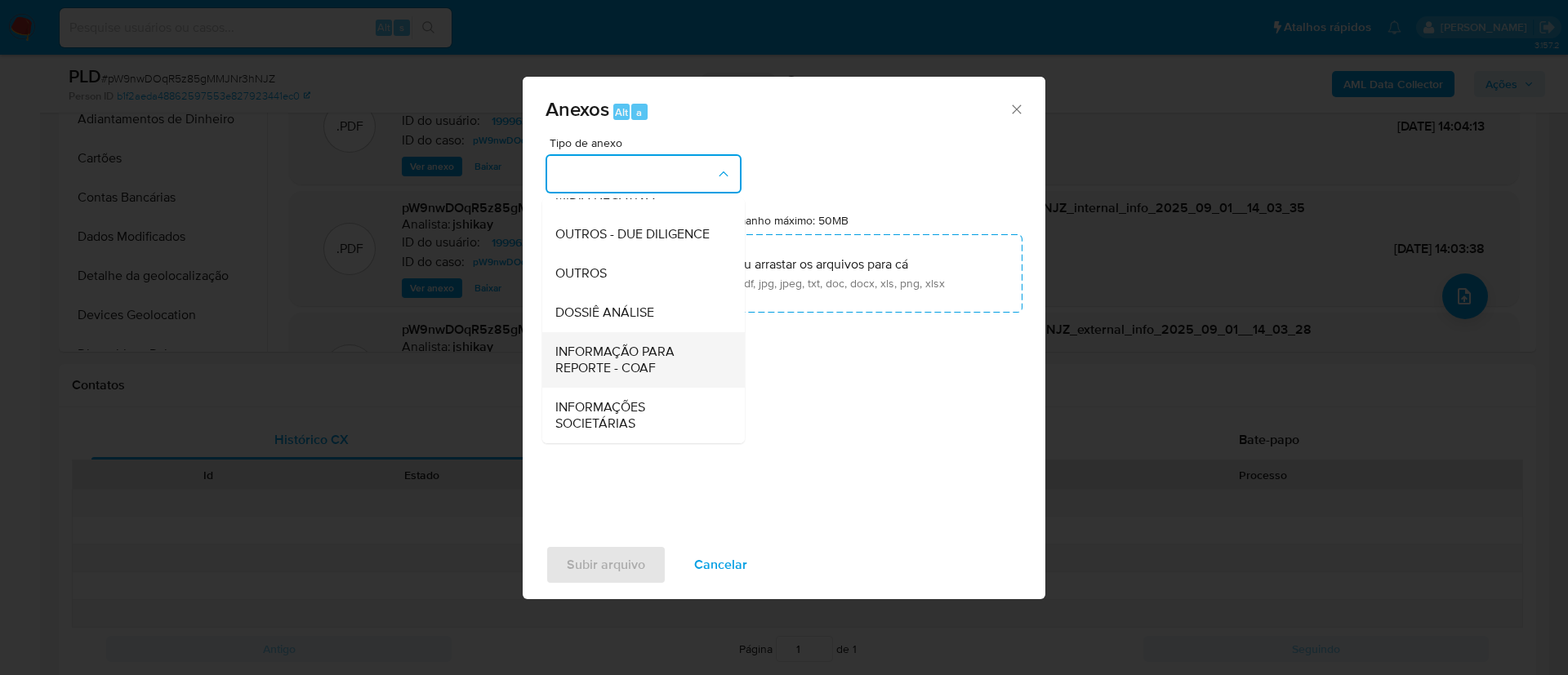
click at [663, 356] on span "INFORMAÇÃO PARA REPORTE - COAF" at bounding box center [639, 360] width 166 height 33
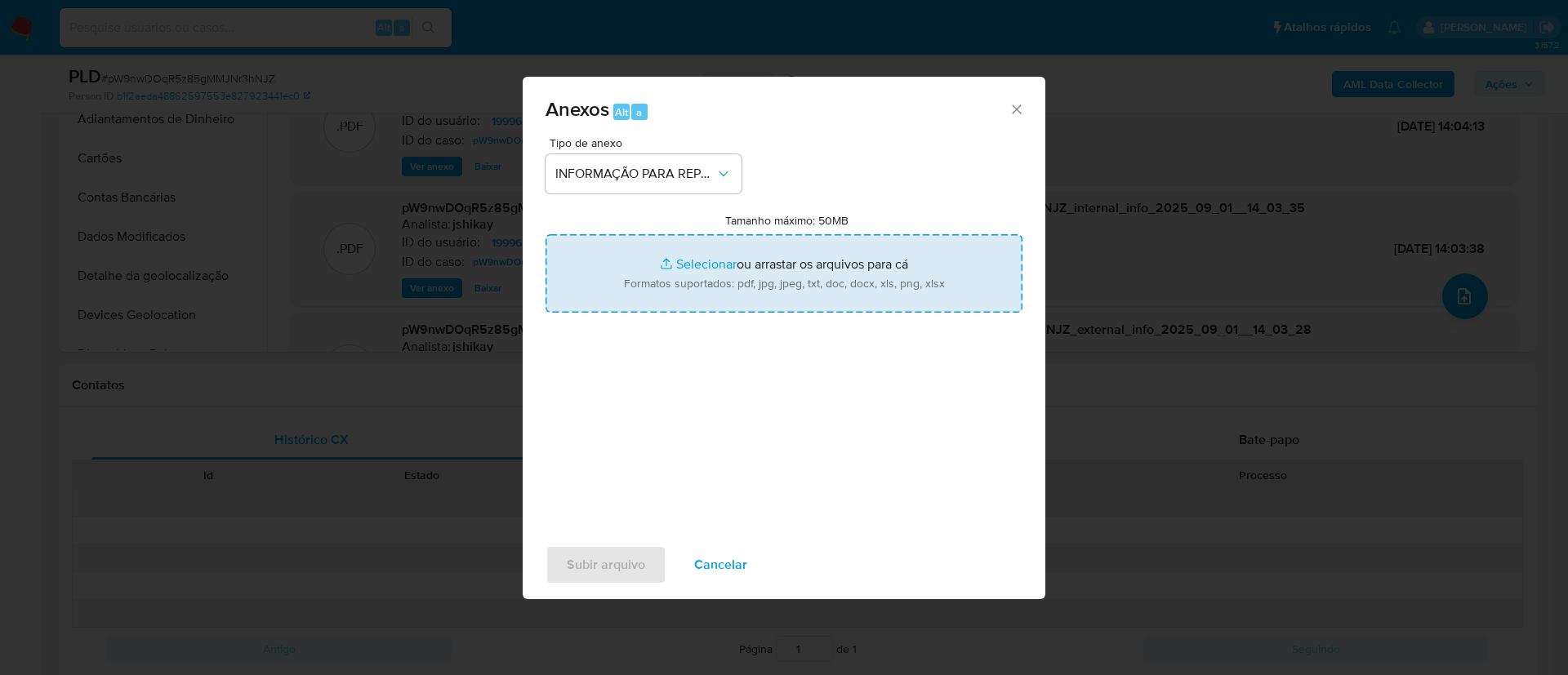
type input "C:\fakepath\SAR - pW9nwDOqR5z85gMMJNr3hNJZ - CPF 28213311850 - ROBISON WILLIAN …"
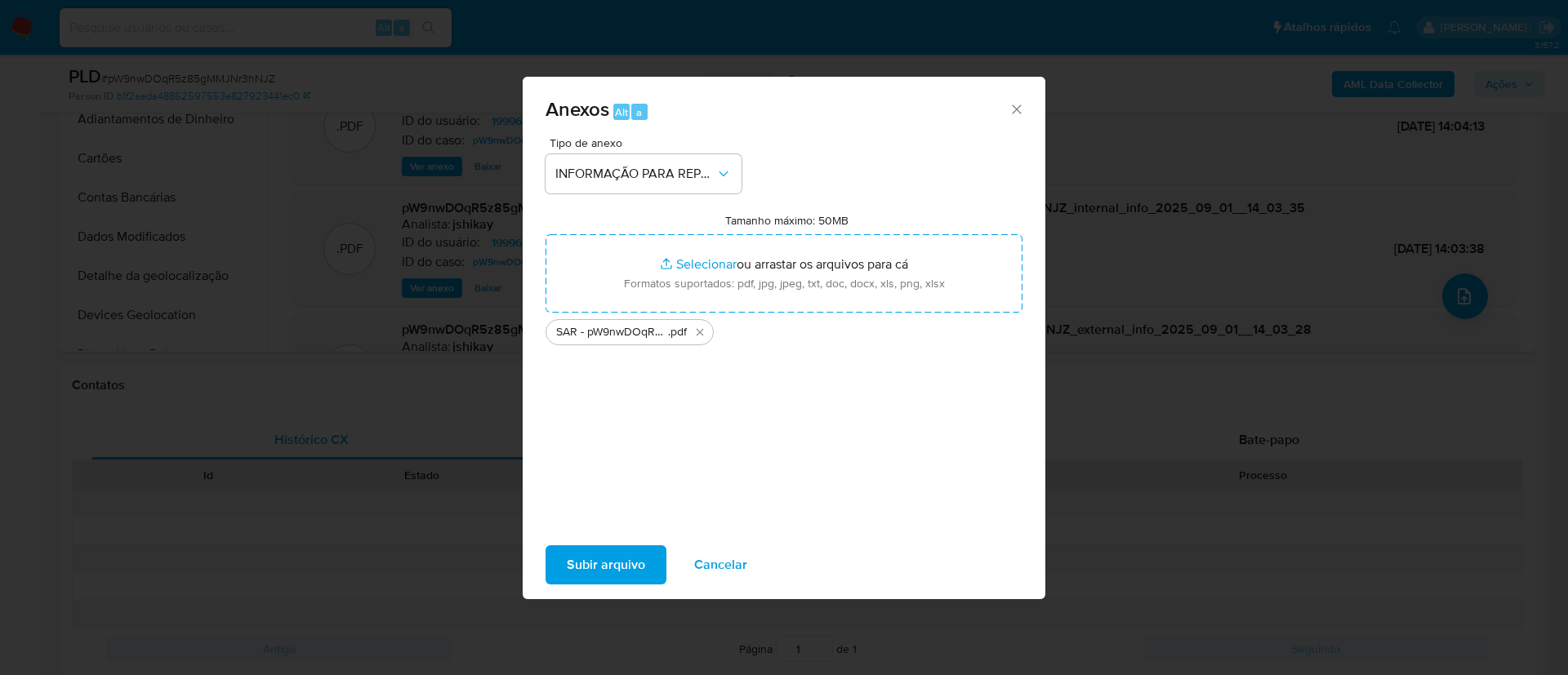
click at [639, 553] on span "Subir arquivo" at bounding box center [607, 565] width 79 height 36
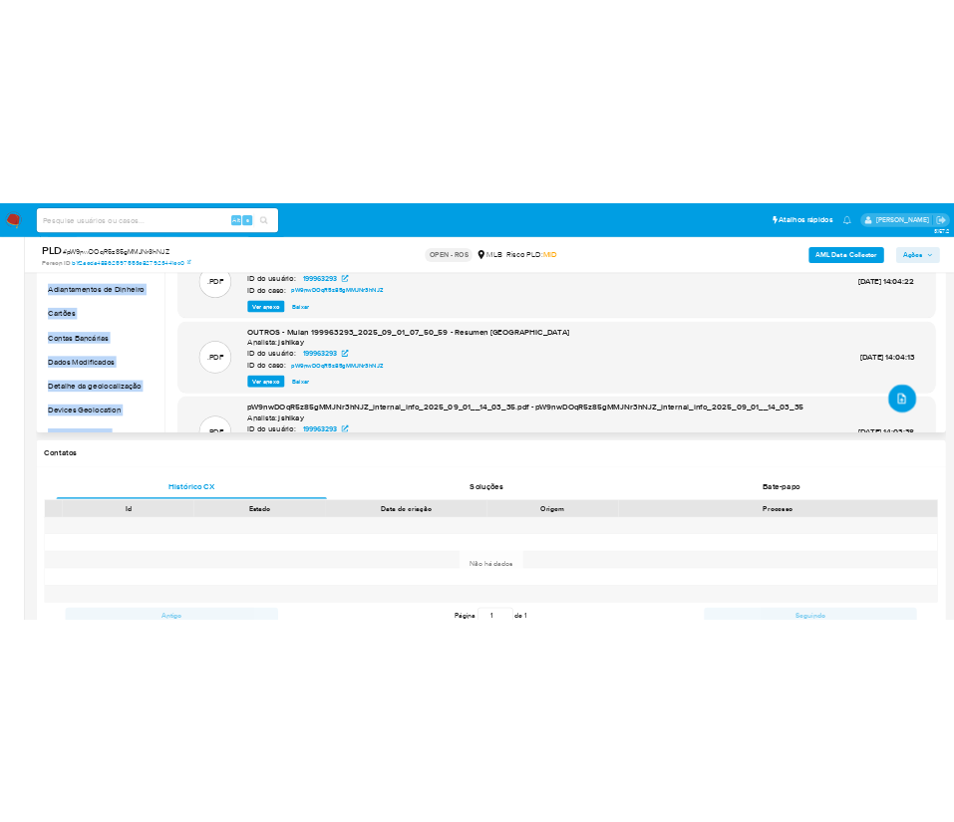
scroll to position [149, 0]
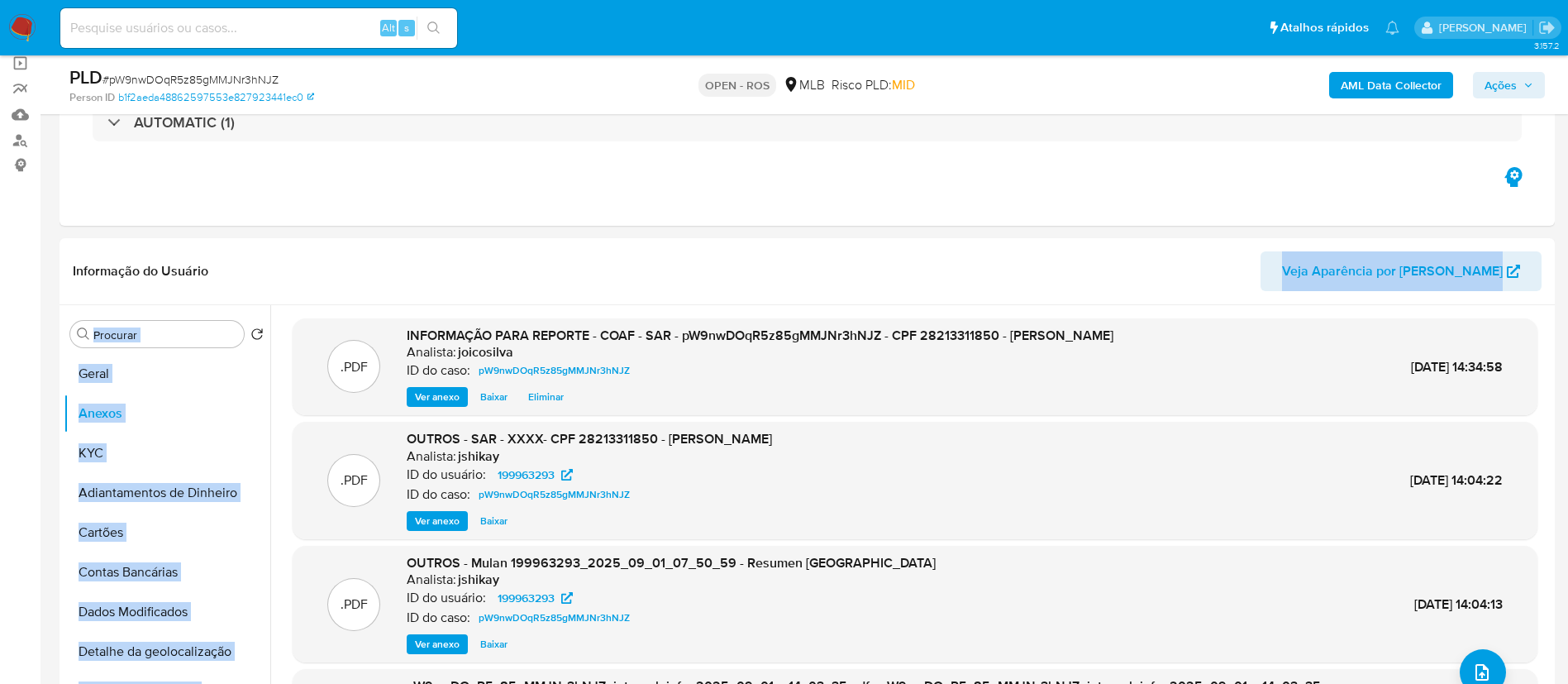
click at [1493, 81] on span "Ações" at bounding box center [1501, 86] width 32 height 27
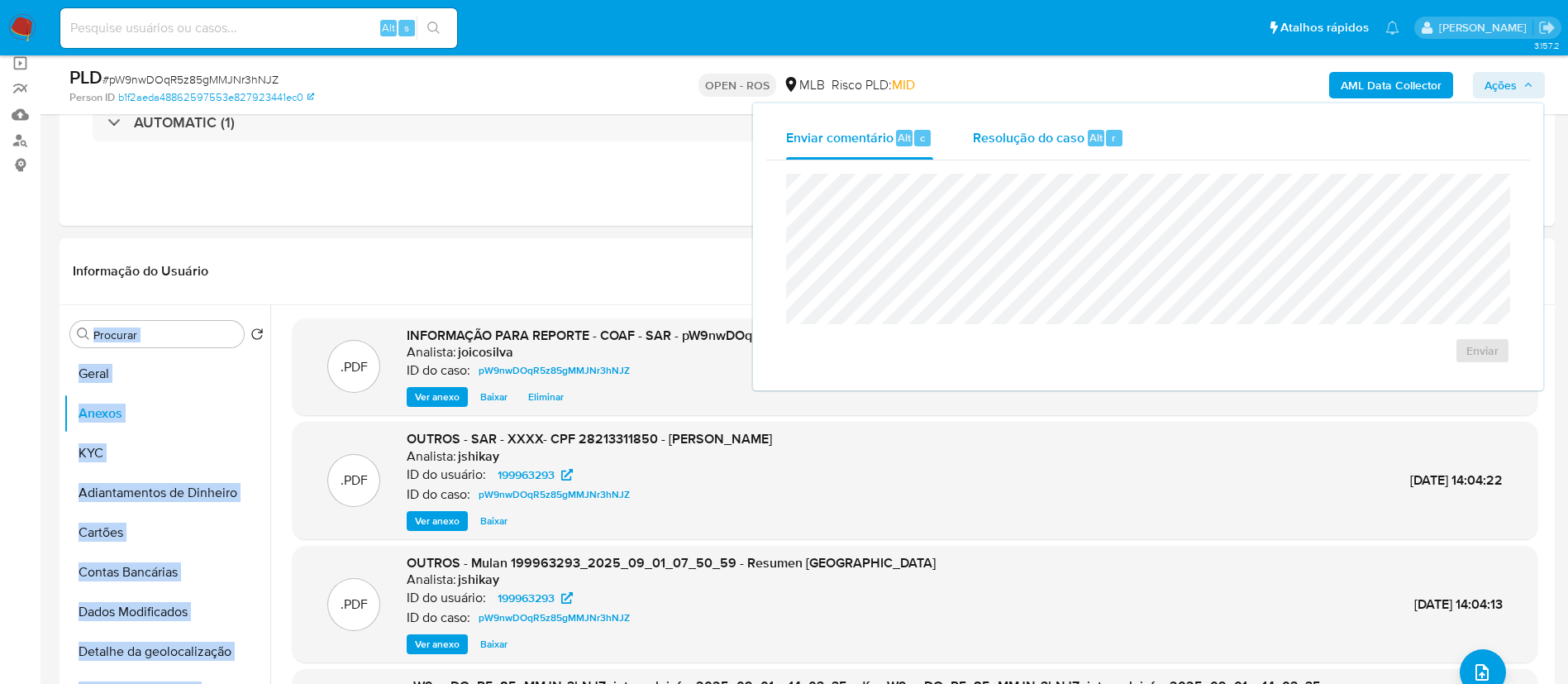
click at [1045, 130] on span "Resolução do caso" at bounding box center [1029, 136] width 112 height 19
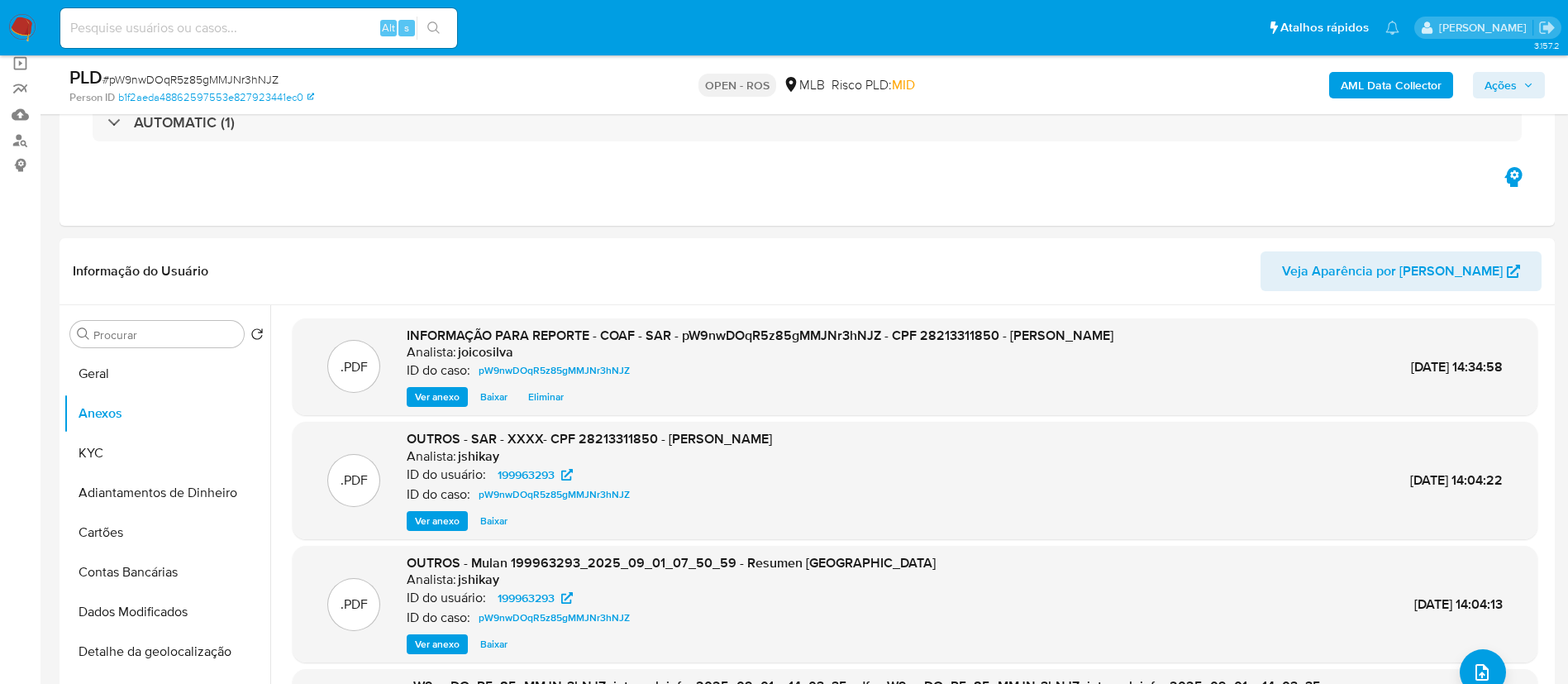
click at [1512, 89] on span "Ações" at bounding box center [1501, 86] width 32 height 27
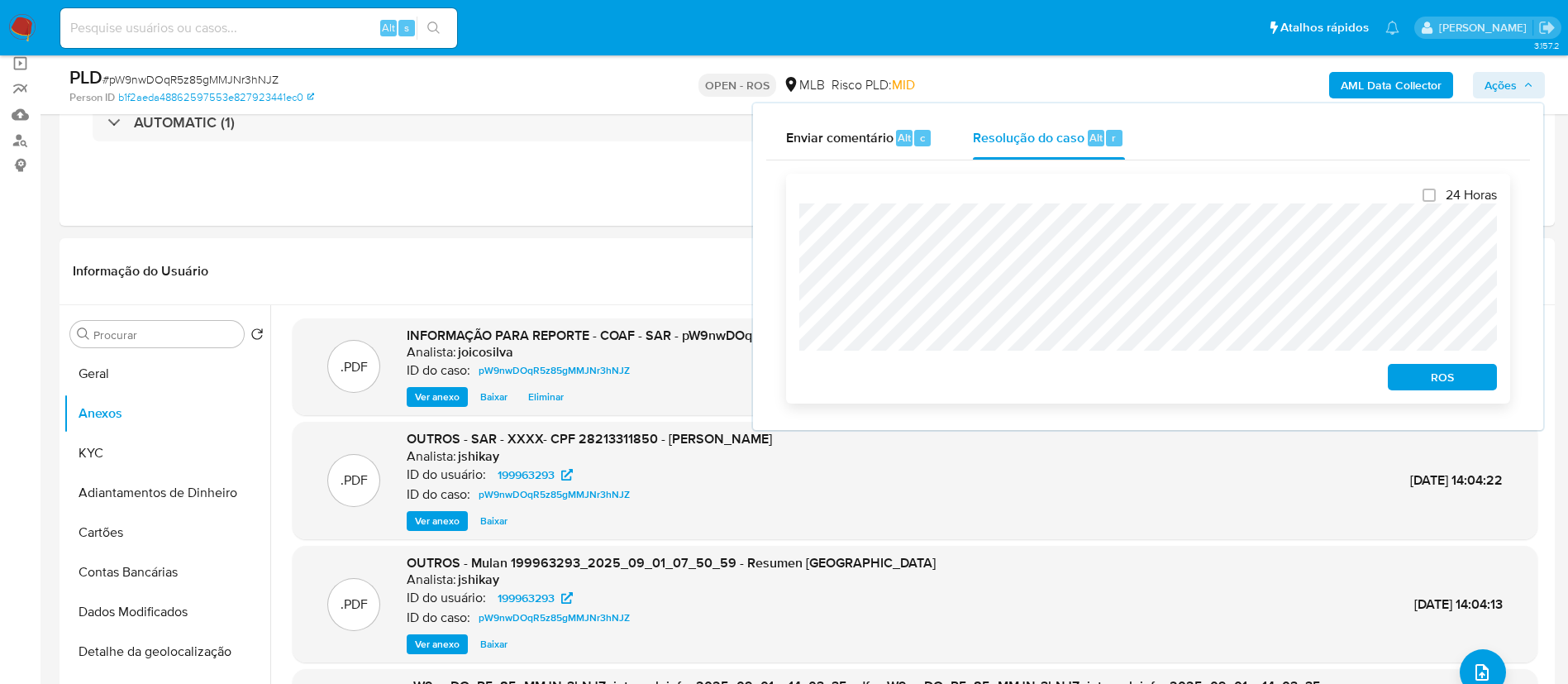
click at [1435, 374] on span "ROS" at bounding box center [1443, 377] width 86 height 23
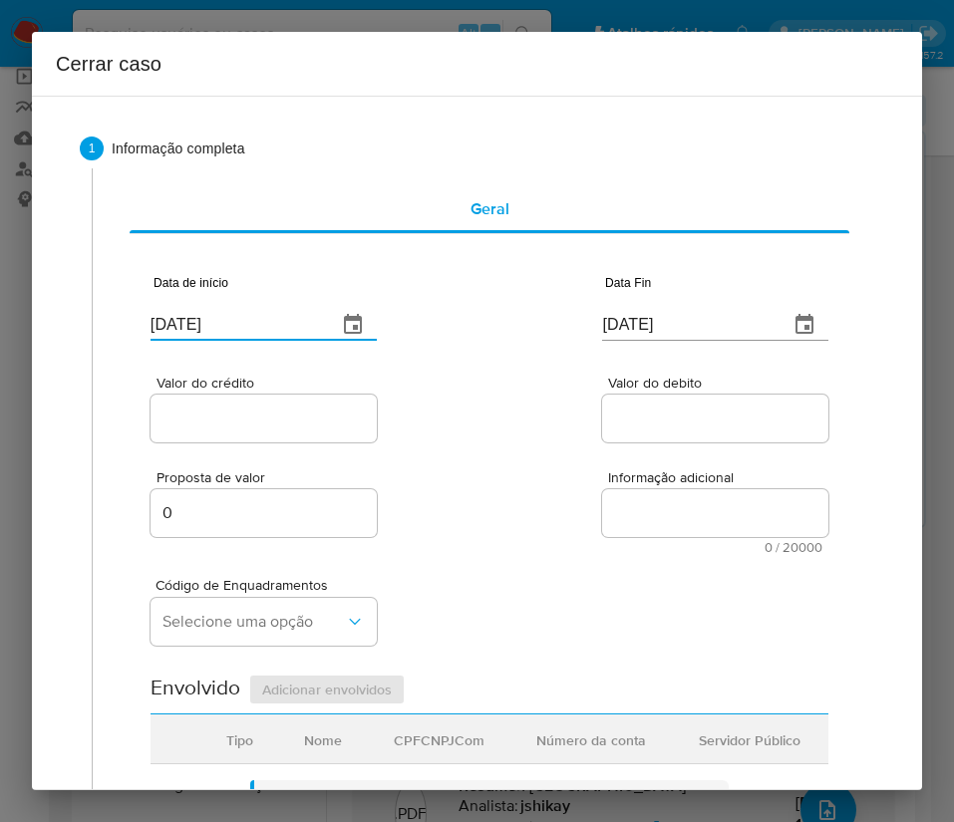
click at [245, 333] on input "[DATE]" at bounding box center [235, 325] width 170 height 32
paste input "1/07"
type input "[DATE]"
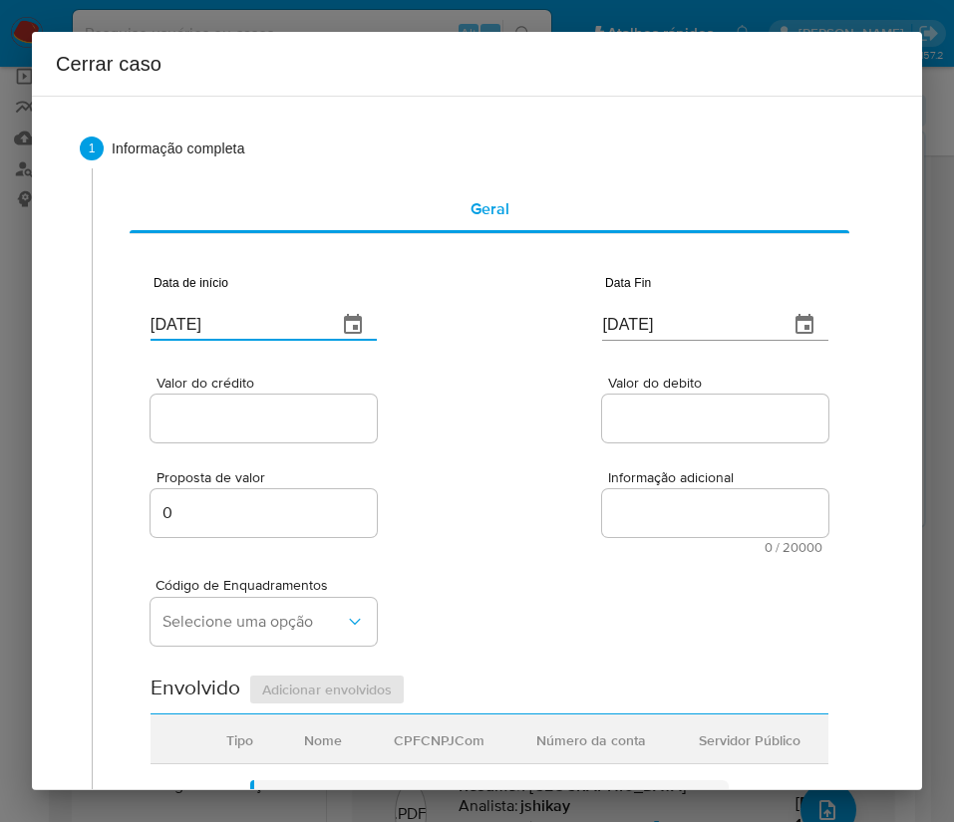
click at [533, 481] on div "Proposta de valor 0 Informação adicional 0 / 20000 20000 caracteres restantes" at bounding box center [489, 500] width 678 height 108
click at [637, 321] on input "[DATE]" at bounding box center [687, 325] width 170 height 32
paste input "30/08"
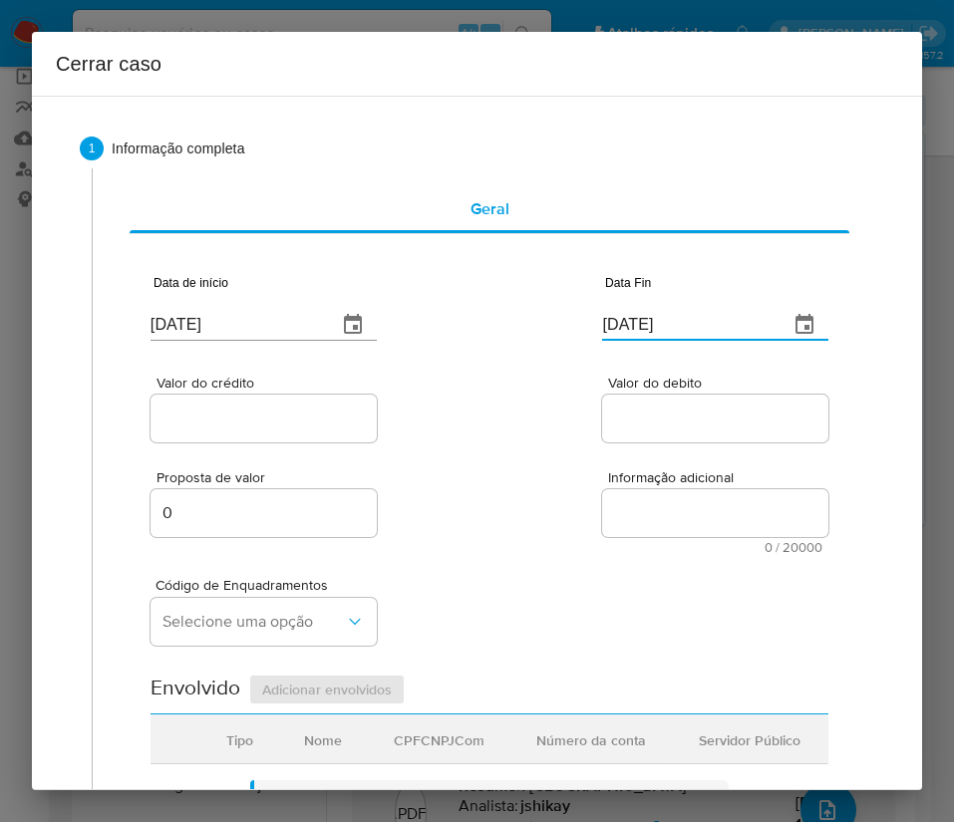
type input "[DATE]"
drag, startPoint x: 631, startPoint y: 446, endPoint x: 280, endPoint y: 418, distance: 351.9
click at [629, 447] on div "Proposta de valor 0 Informação adicional 0 / 20000 20000 caracteres restantes" at bounding box center [489, 500] width 678 height 108
drag, startPoint x: 274, startPoint y: 414, endPoint x: 264, endPoint y: 429, distance: 18.8
click at [274, 414] on input "Valor do crédito" at bounding box center [263, 419] width 226 height 26
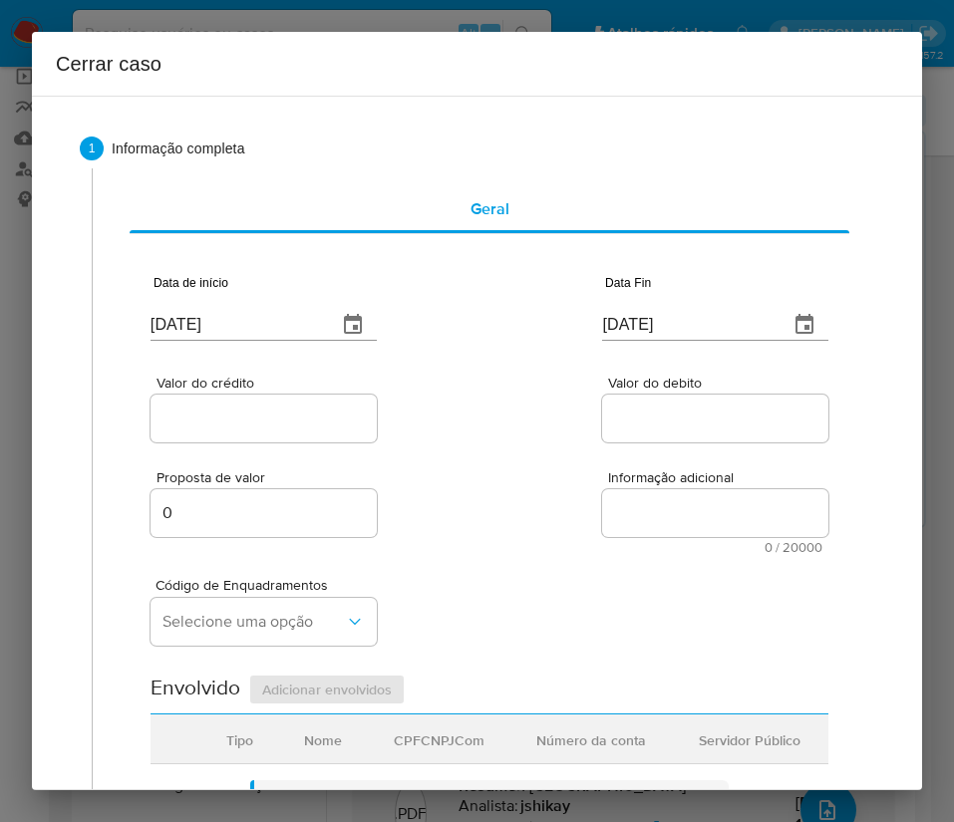
click at [245, 415] on input "Valor do crédito" at bounding box center [263, 419] width 226 height 26
paste input "R$248.563"
type input "R$248.563"
click at [543, 478] on div "Proposta de valor 0 Informação adicional 0 / 20000 20000 caracteres restantes" at bounding box center [489, 500] width 678 height 108
click at [707, 401] on div at bounding box center [715, 419] width 226 height 48
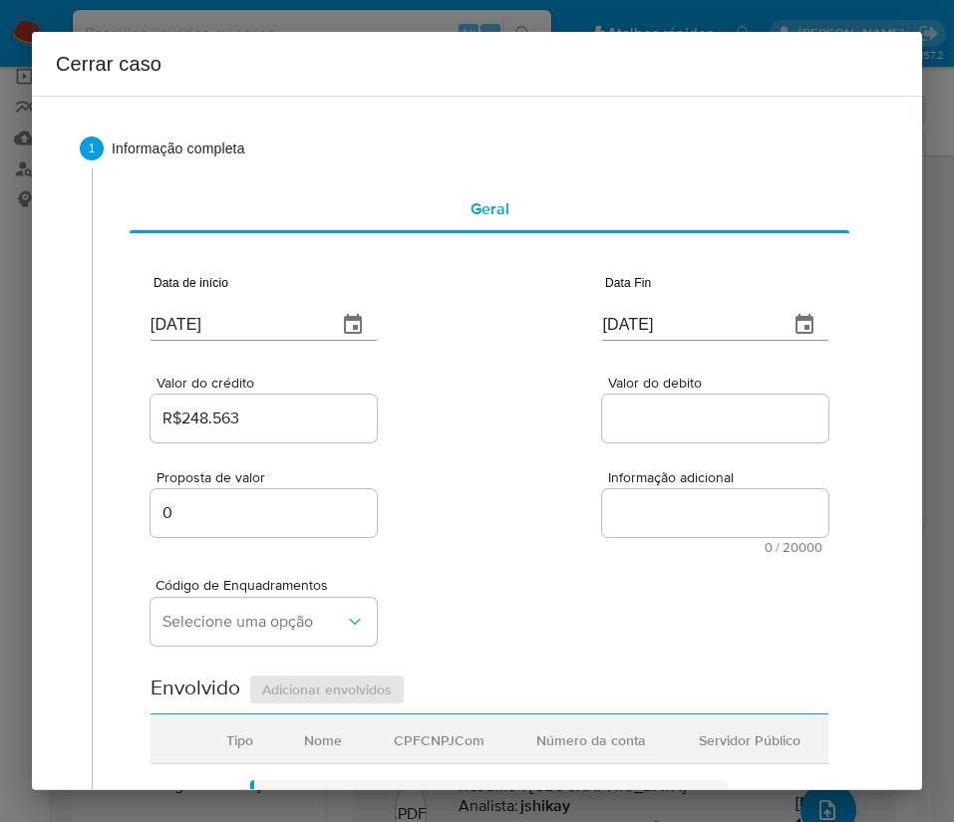
click at [672, 422] on input "Valor do debito" at bounding box center [715, 419] width 226 height 26
paste input "R$231.109"
type input "R$231.109"
click at [558, 633] on div "Código de Enquadramentos Selecione uma opção" at bounding box center [489, 604] width 678 height 100
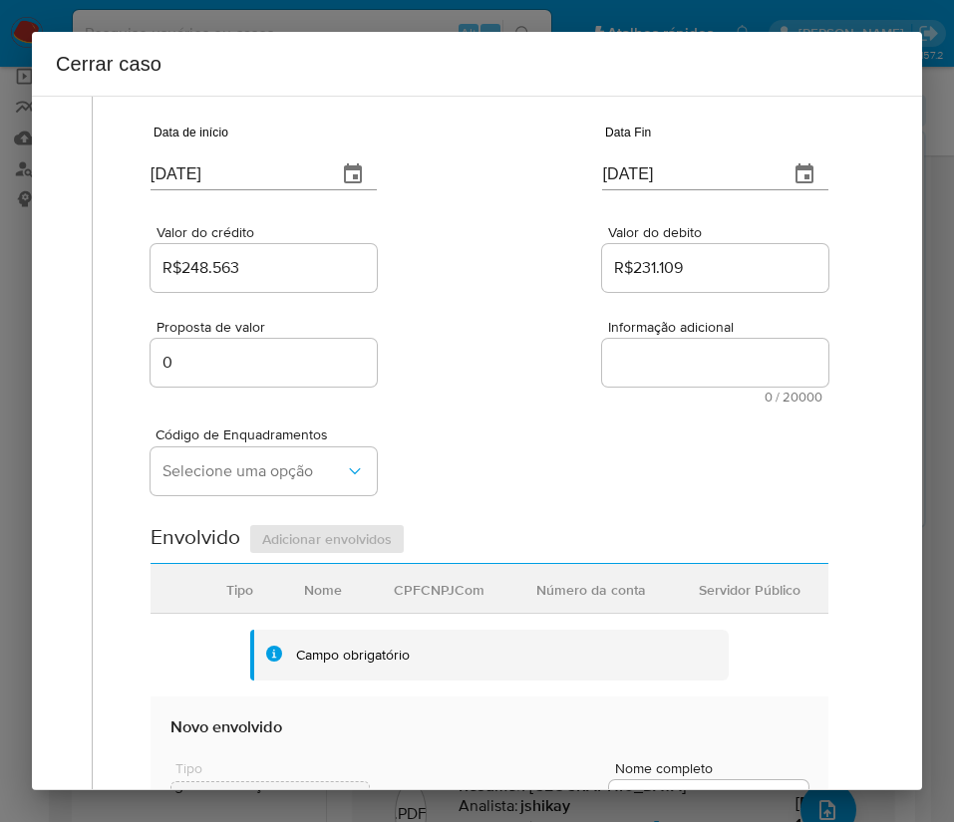
scroll to position [448, 0]
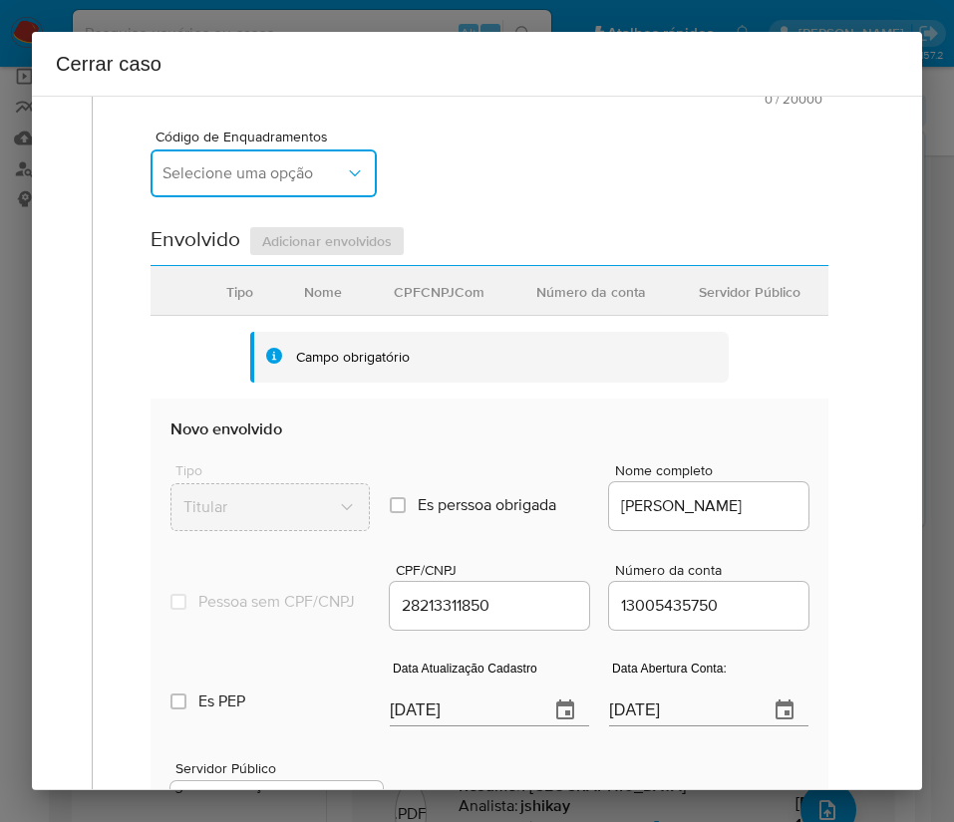
click at [244, 178] on span "Selecione uma opção" at bounding box center [253, 173] width 182 height 20
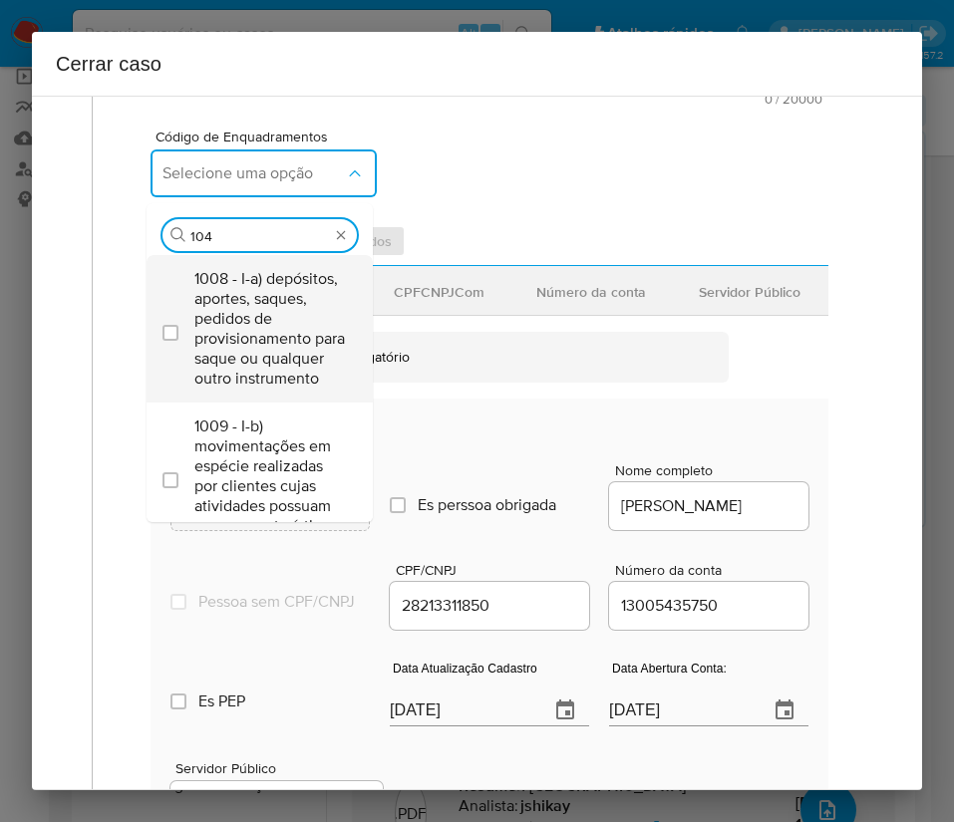
type input "1045"
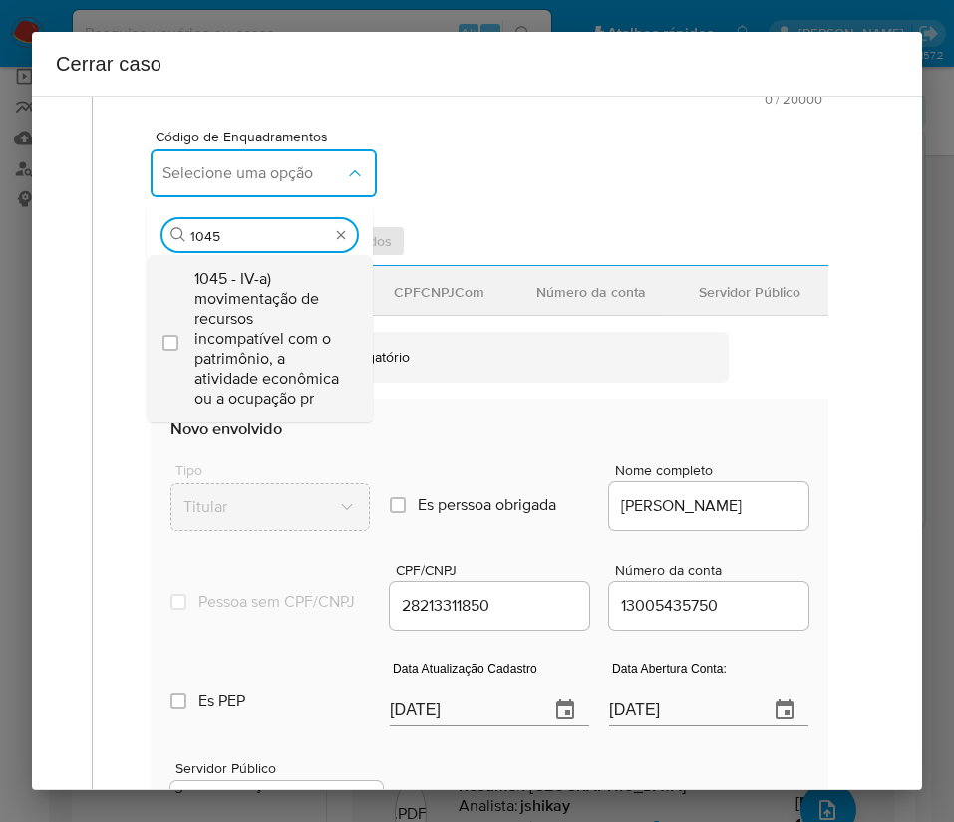
click at [259, 337] on span "1045 - IV-a) movimentação de recursos incompatível com o patrimônio, a atividad…" at bounding box center [269, 339] width 150 height 140
checkbox input "true"
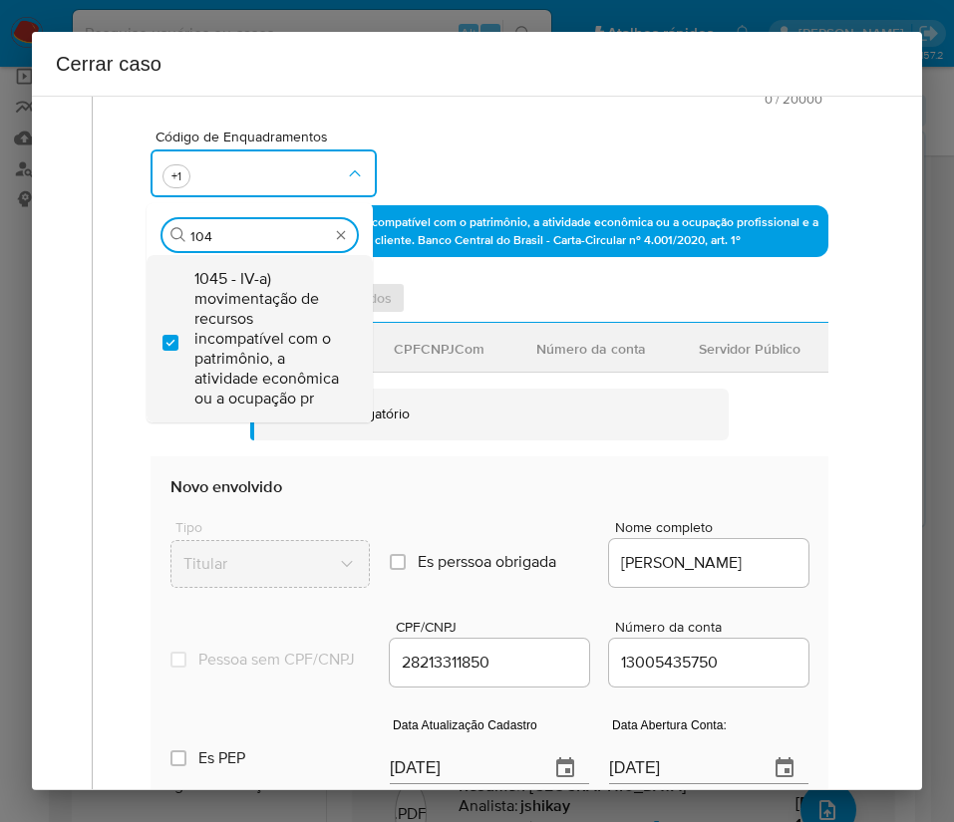
scroll to position [0, 0]
type input "1047"
click at [259, 337] on span "1047 - IV-c) movimentação de recursos de alto valor, de forma contumaz, em bene…" at bounding box center [269, 339] width 150 height 140
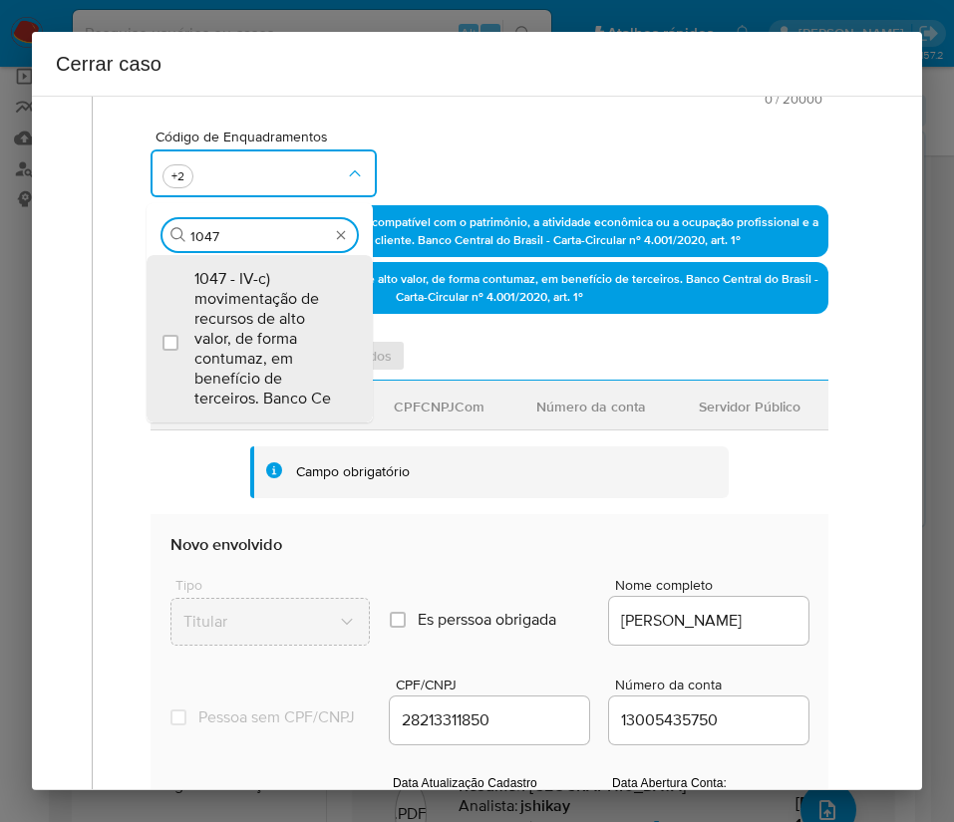
checkbox input "true"
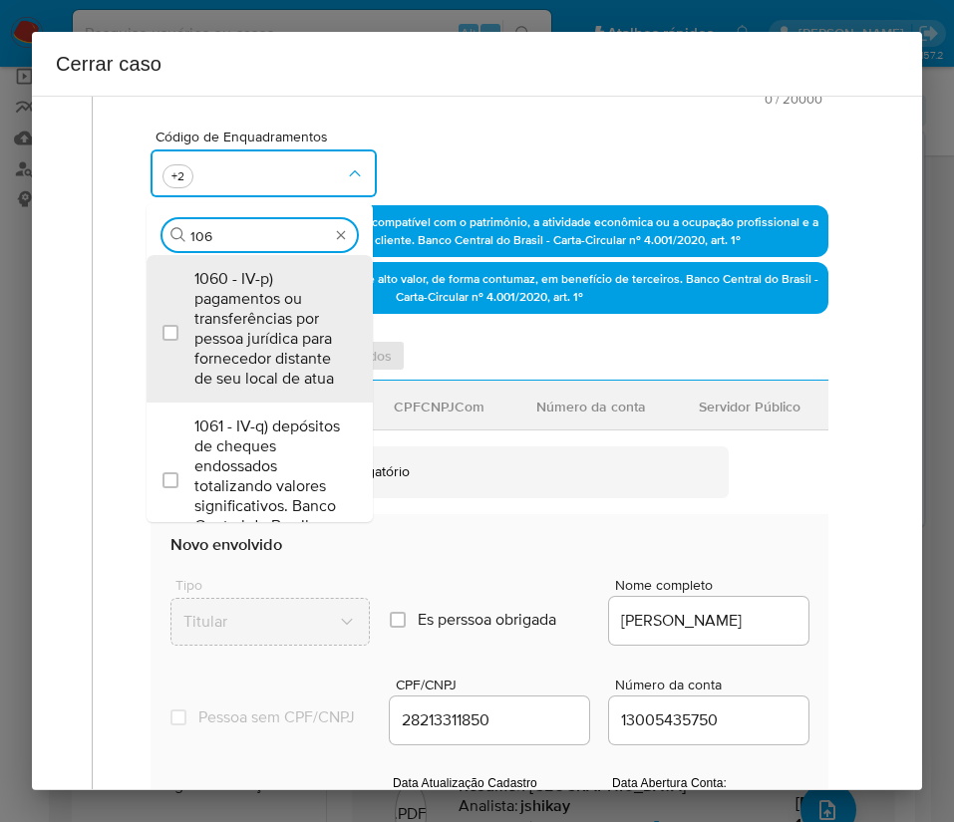
type input "1066"
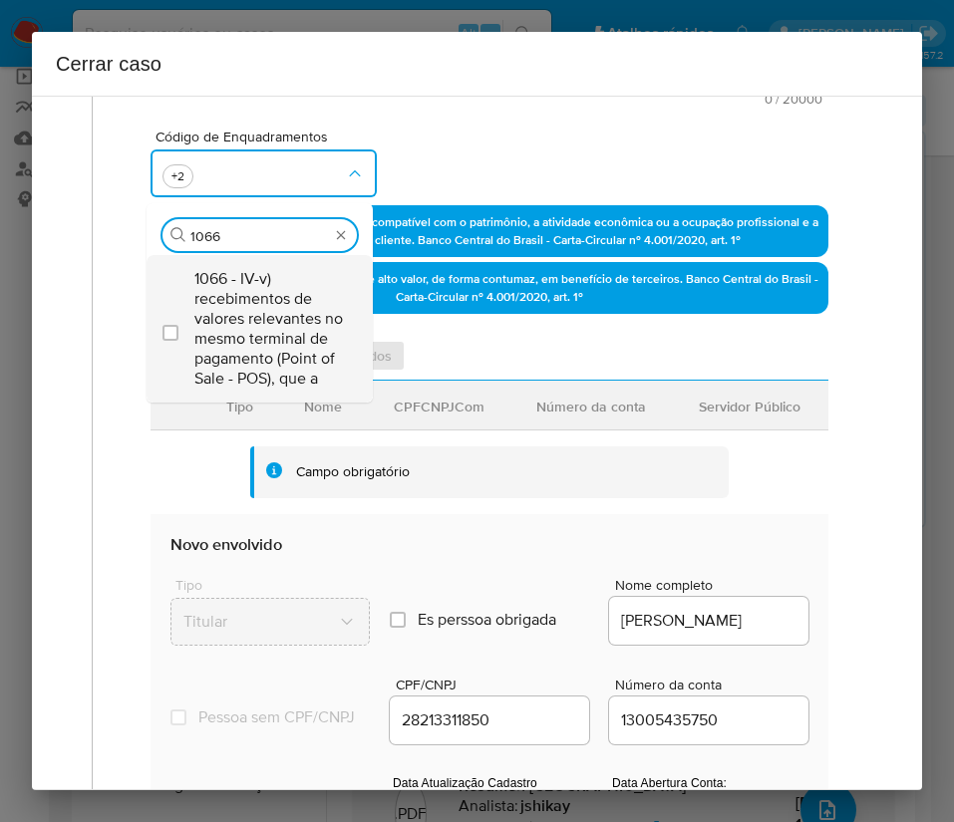
click at [269, 291] on span "1066 - IV-v) recebimentos de valores relevantes no mesmo terminal de pagamento …" at bounding box center [269, 329] width 150 height 120
checkbox input "true"
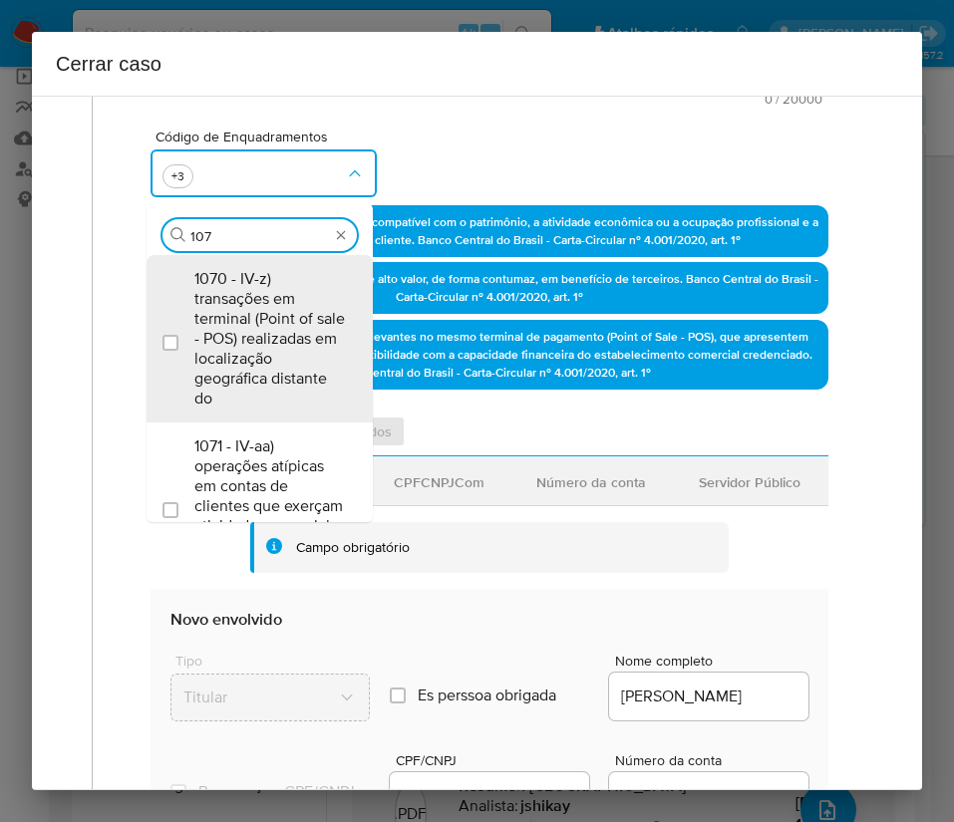
type input "1074"
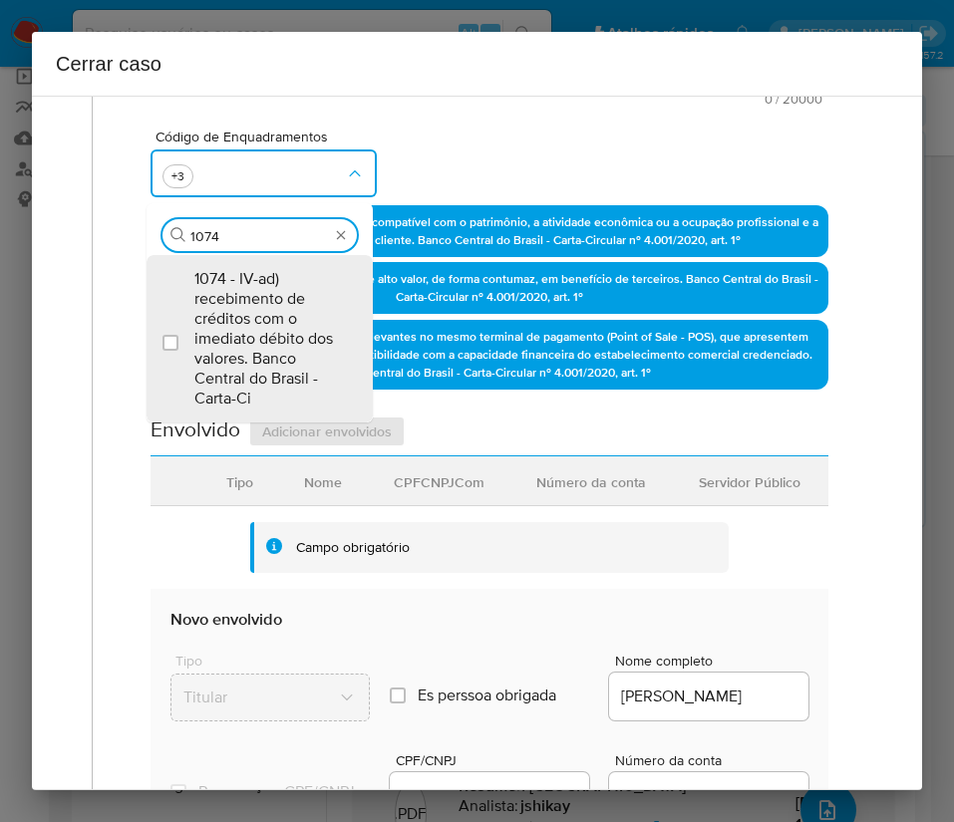
click at [269, 291] on span "1074 - IV-ad) recebimento de créditos com o imediato débito dos valores. Banco …" at bounding box center [269, 339] width 150 height 140
checkbox input "true"
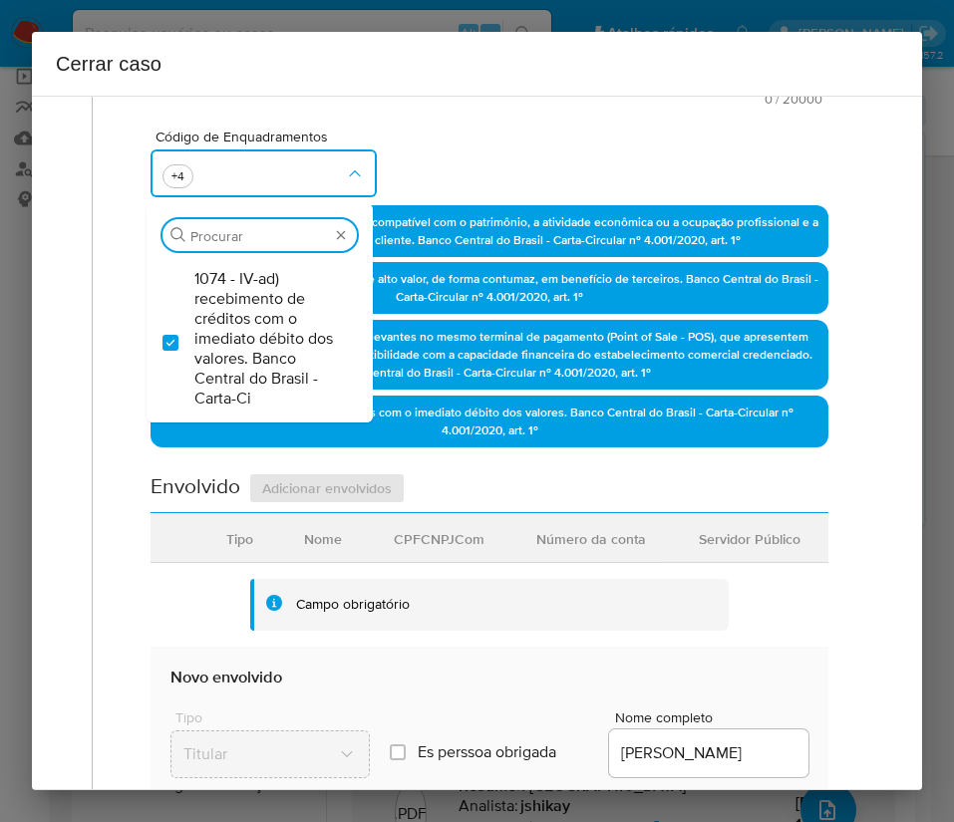
click at [463, 140] on div "Código de Enquadramentos Procurar 1074 - IV-ad) recebimento de créditos com o i…" at bounding box center [489, 156] width 678 height 100
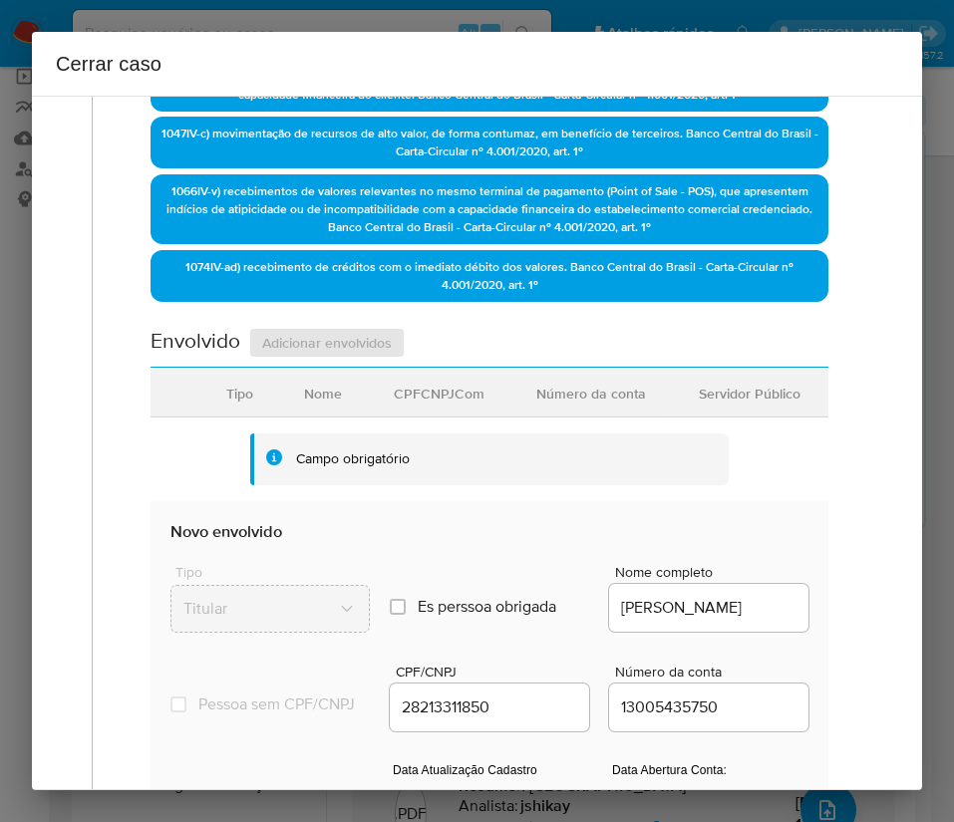
scroll to position [897, 0]
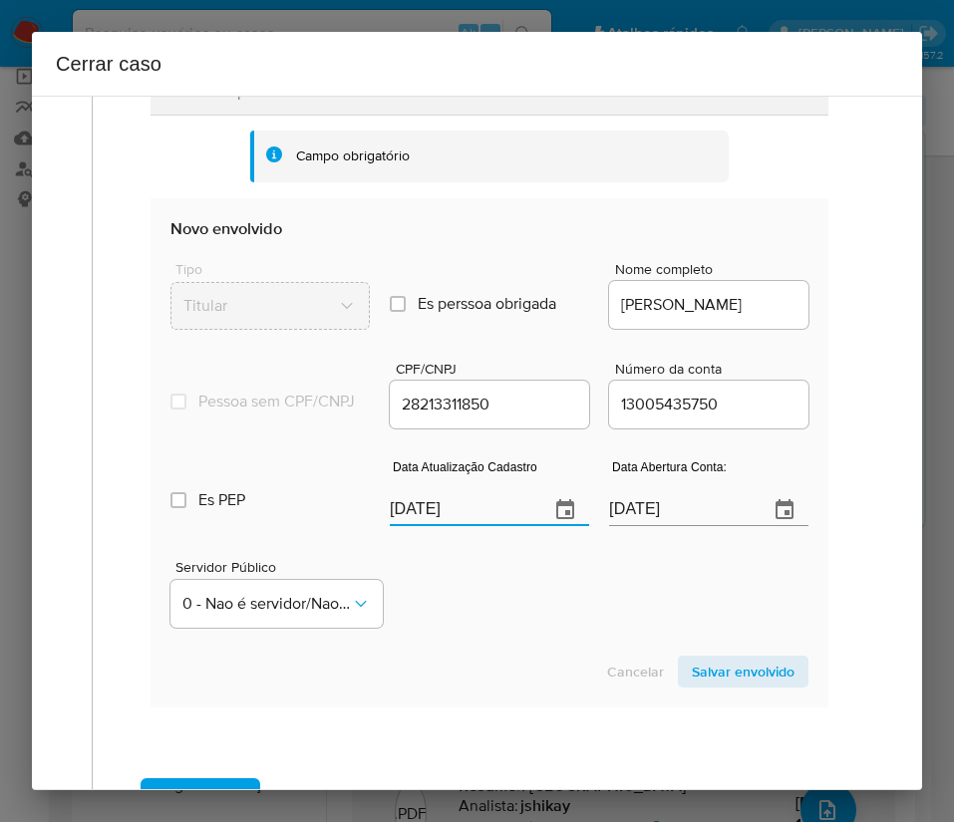
click at [458, 520] on input "[DATE]" at bounding box center [461, 510] width 143 height 32
paste input "20/08"
type input "20/08/2025"
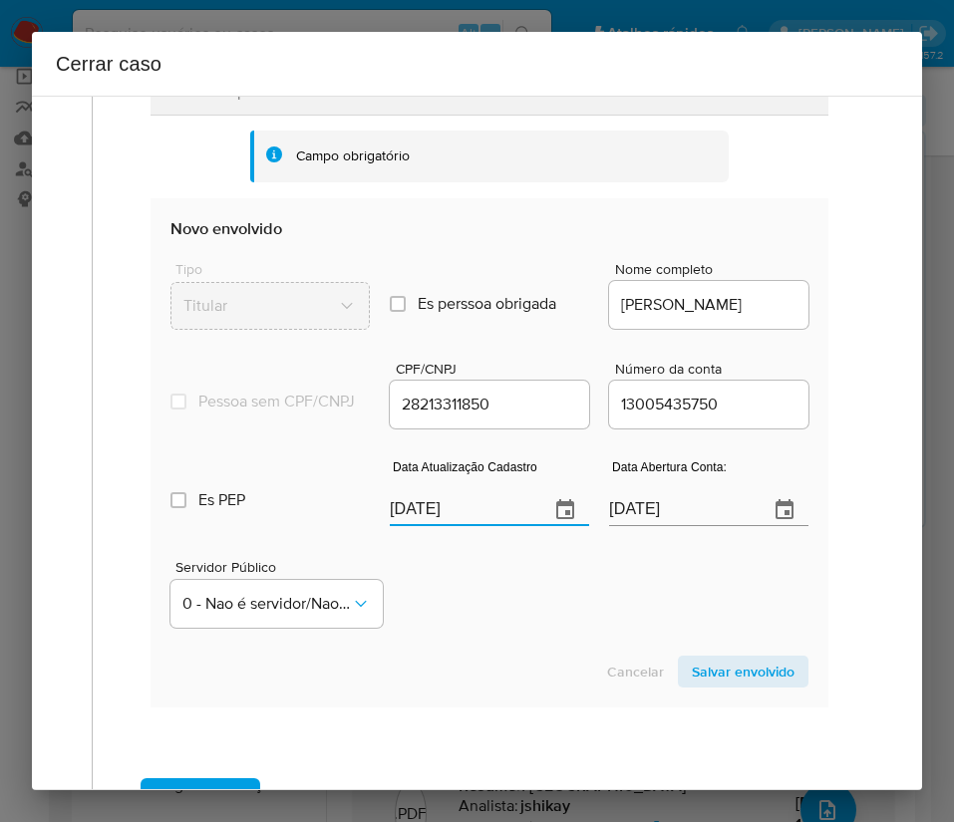
click at [499, 688] on div "Cancelar Salvar envolvido" at bounding box center [489, 672] width 638 height 32
click at [666, 526] on input "12/04/2021" at bounding box center [680, 510] width 143 height 32
click at [536, 635] on div "Servidor Público 0 - Nao é servidor/Nao possui informacao" at bounding box center [489, 586] width 638 height 100
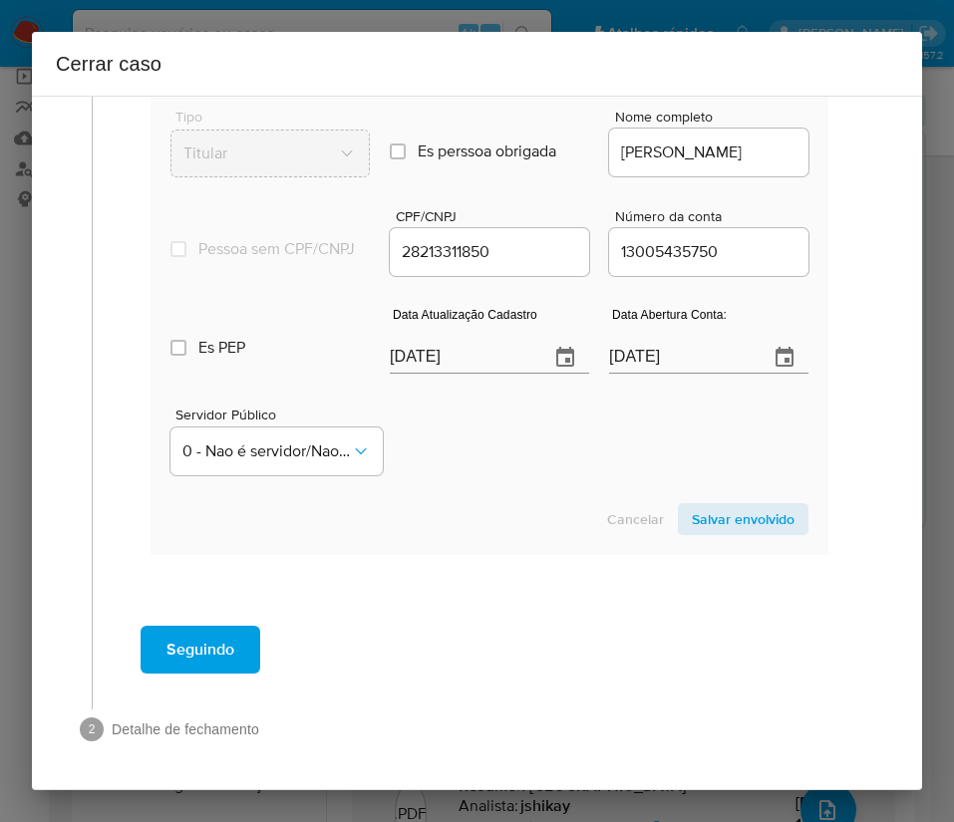
click at [747, 505] on span "Salvar envolvido" at bounding box center [743, 519] width 103 height 28
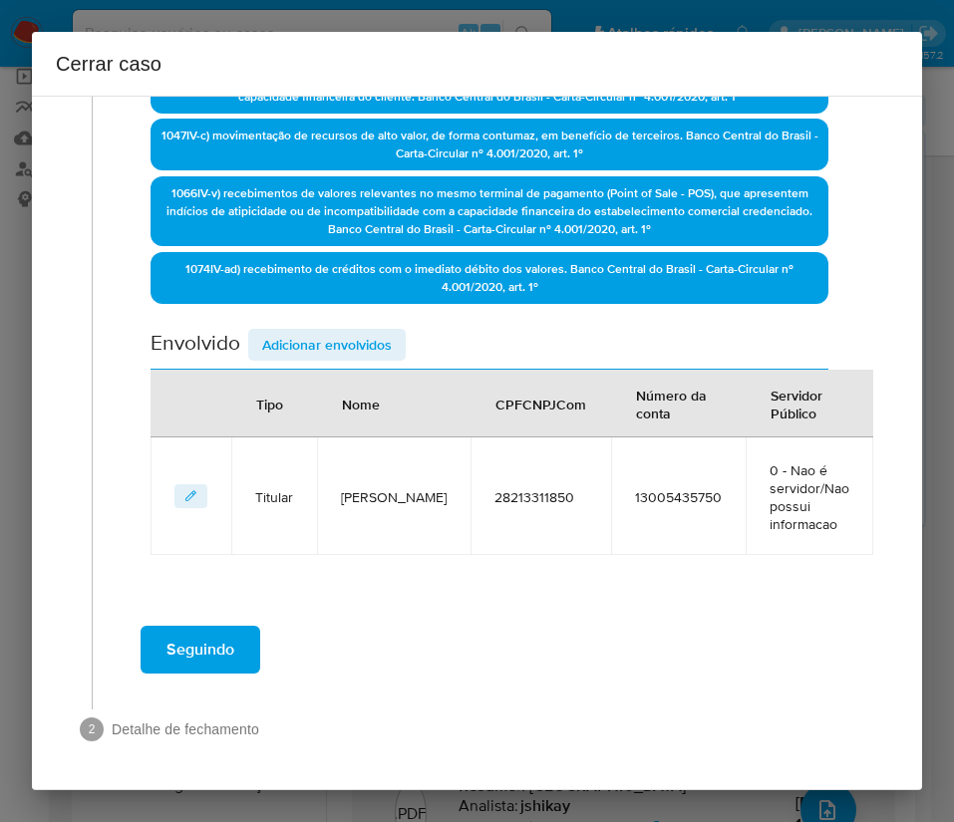
click at [317, 331] on span "Adicionar envolvidos" at bounding box center [327, 345] width 130 height 28
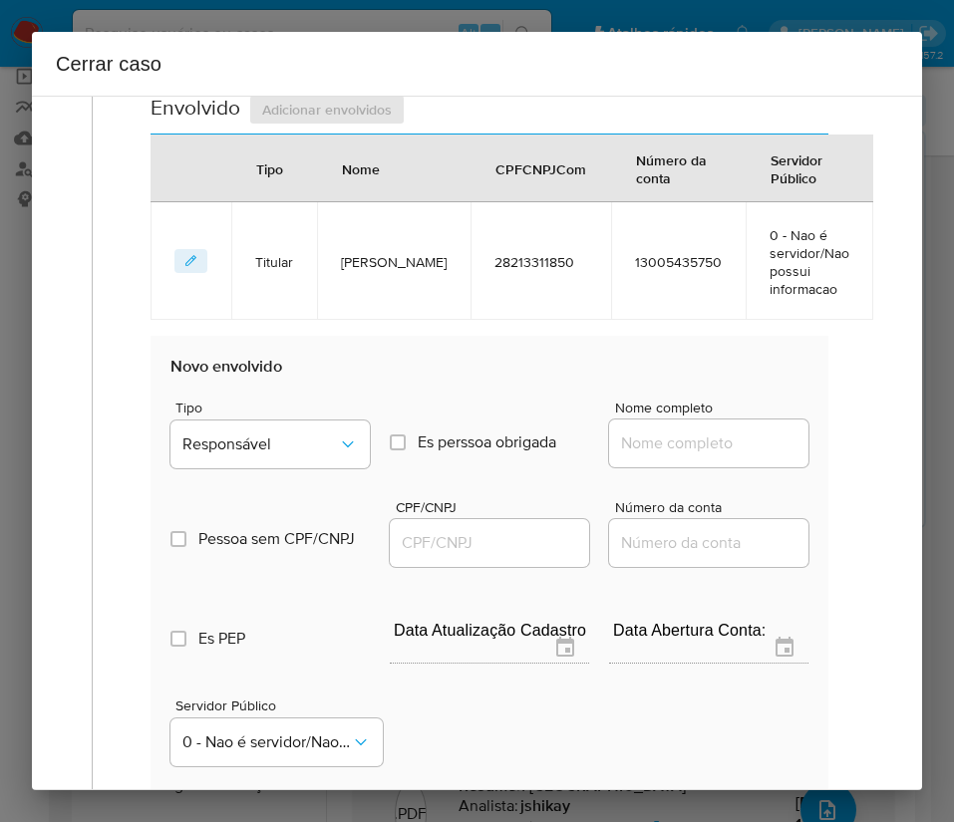
scroll to position [1058, 0]
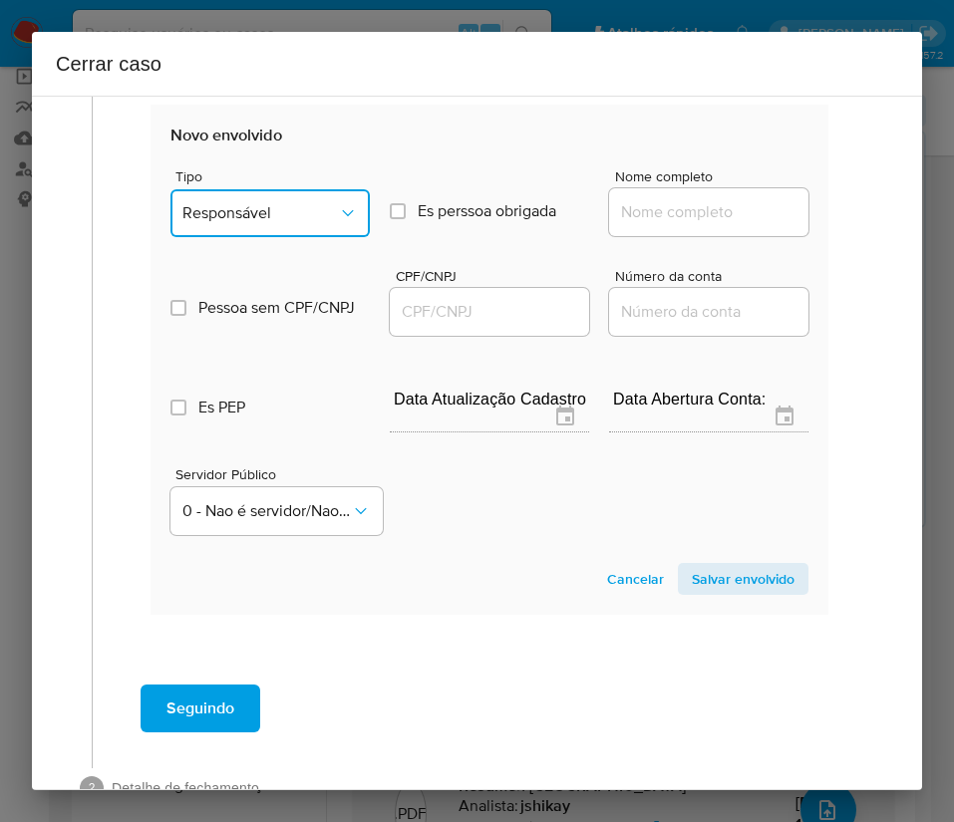
click at [318, 223] on span "Responsável" at bounding box center [259, 213] width 155 height 20
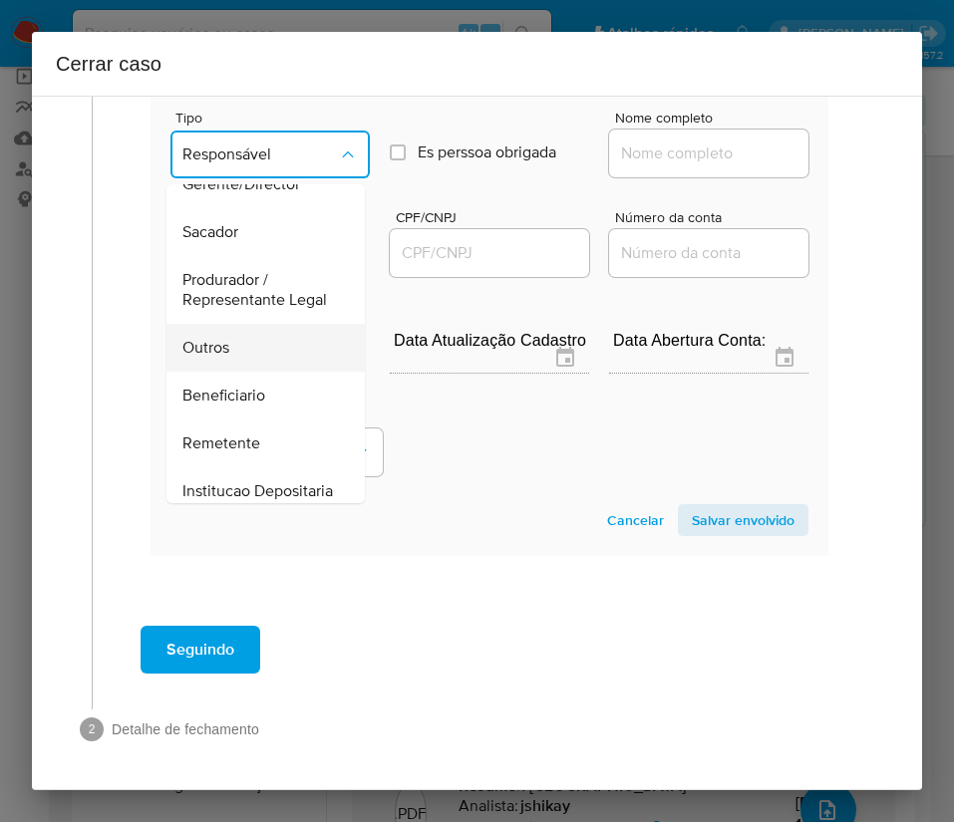
scroll to position [299, 0]
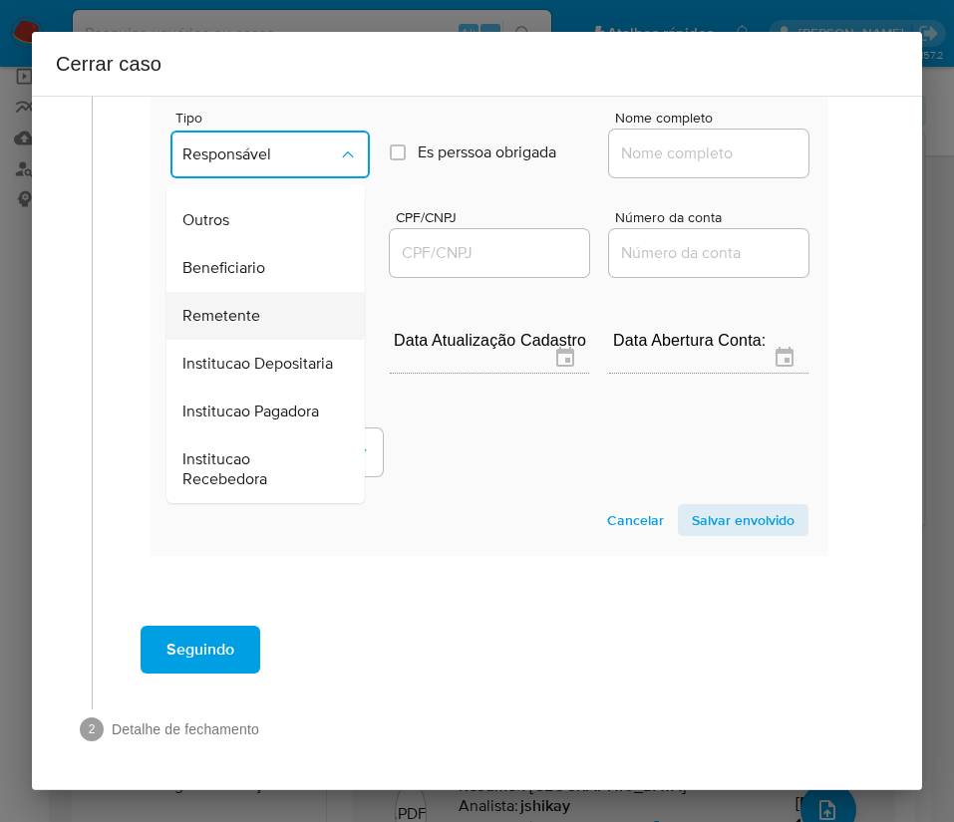
click at [248, 325] on span "Remetente" at bounding box center [221, 316] width 78 height 20
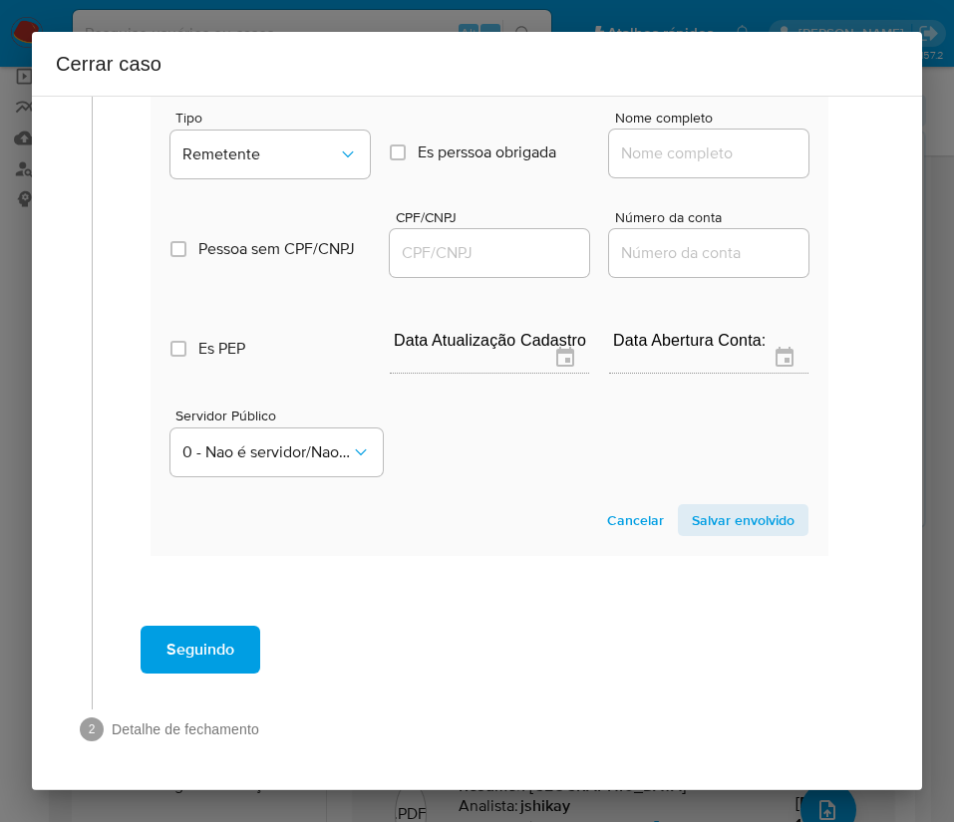
drag, startPoint x: 639, startPoint y: 138, endPoint x: 635, endPoint y: 150, distance: 13.6
click at [638, 140] on div at bounding box center [708, 154] width 199 height 48
click at [631, 158] on input "Nome completo" at bounding box center [708, 153] width 199 height 26
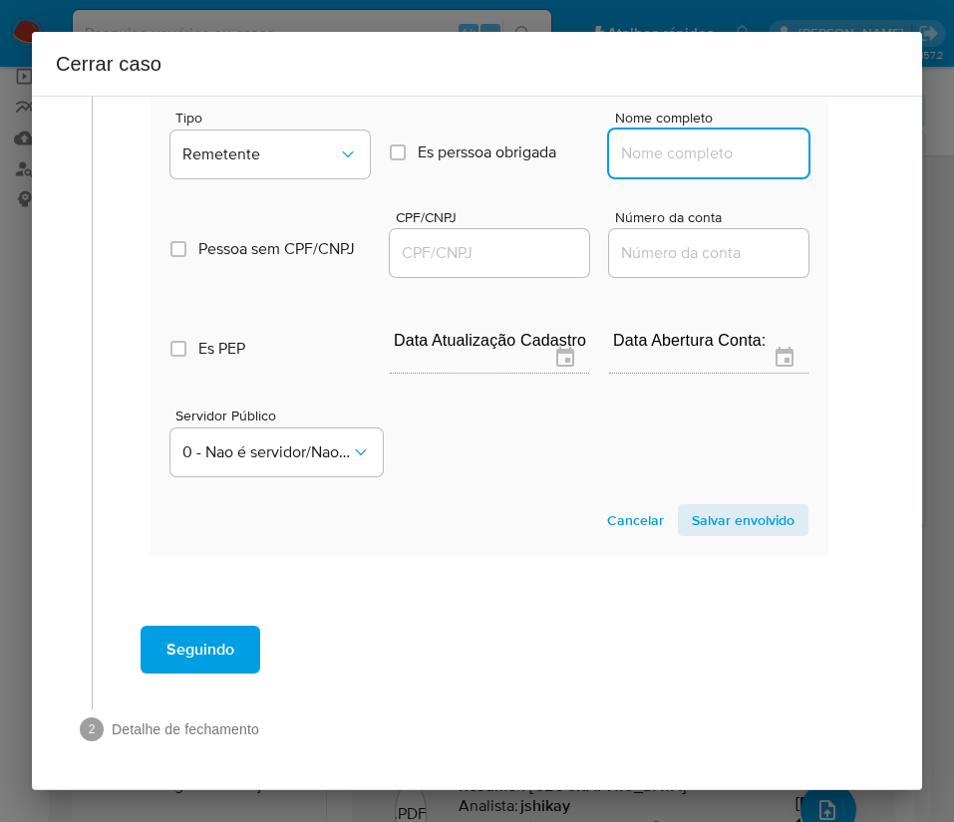
paste input "MARCIO LUIS FIGUEIREDO BATISTA, 01146325703"
drag, startPoint x: 670, startPoint y: 160, endPoint x: 948, endPoint y: 183, distance: 278.9
click at [948, 183] on div "Cerrar caso 1 Informação completa Geral Data de início 01/07/2025 Data Fin 30/0…" at bounding box center [477, 411] width 954 height 822
paste input "MARCIO LUIS FIGUEIREDO BATISTA"
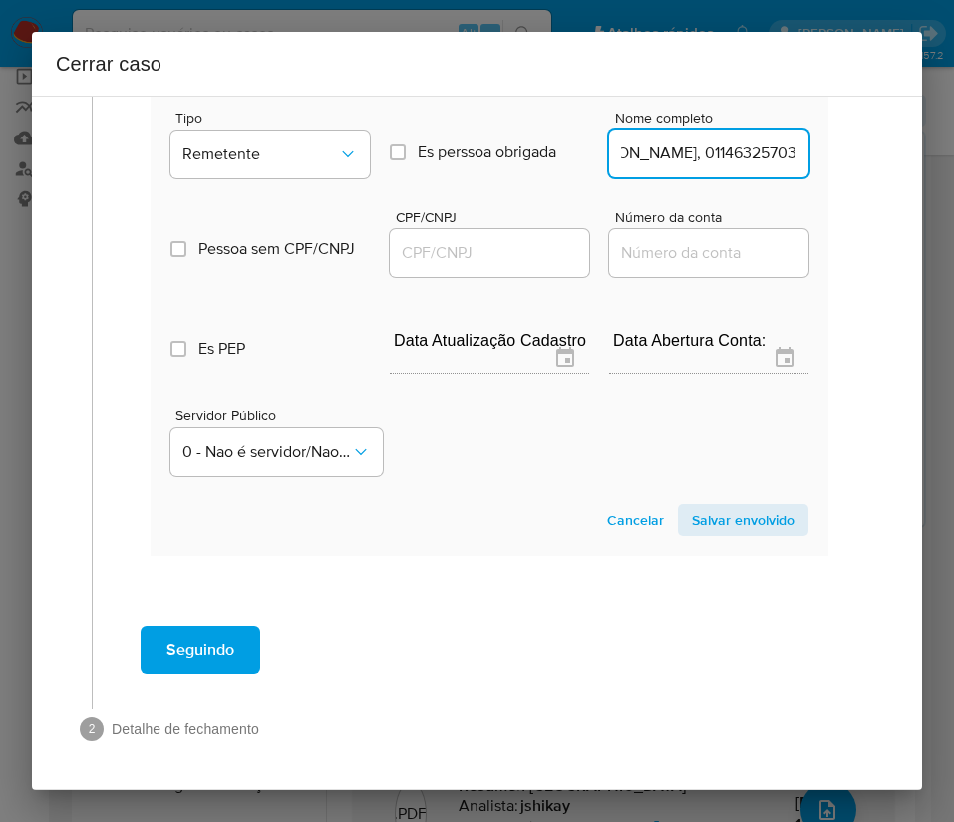
scroll to position [0, 438]
type input "MARCIO LUIS FIGUEIREDO BATISTAMARCIO LUIS FIGUEIREDO BATISTA, 01146325703"
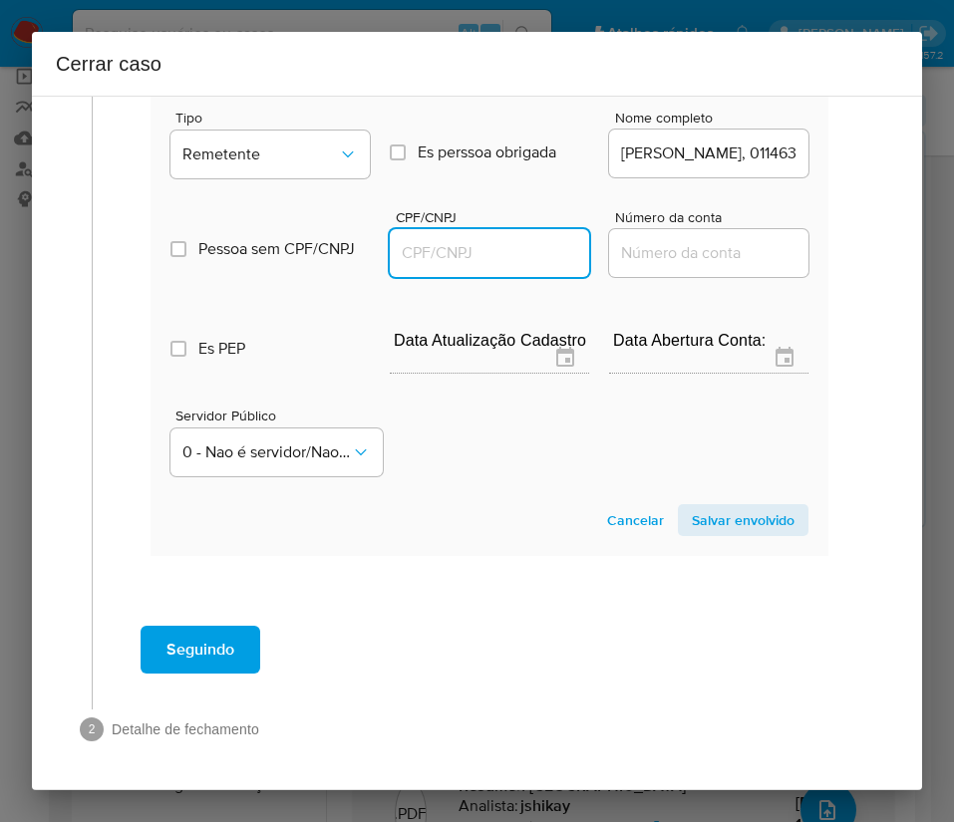
click at [477, 246] on input "CPF/CNPJ" at bounding box center [489, 253] width 199 height 26
paste input "01146325703"
type input "1146325703"
click at [712, 510] on span "Salvar envolvido" at bounding box center [743, 520] width 103 height 28
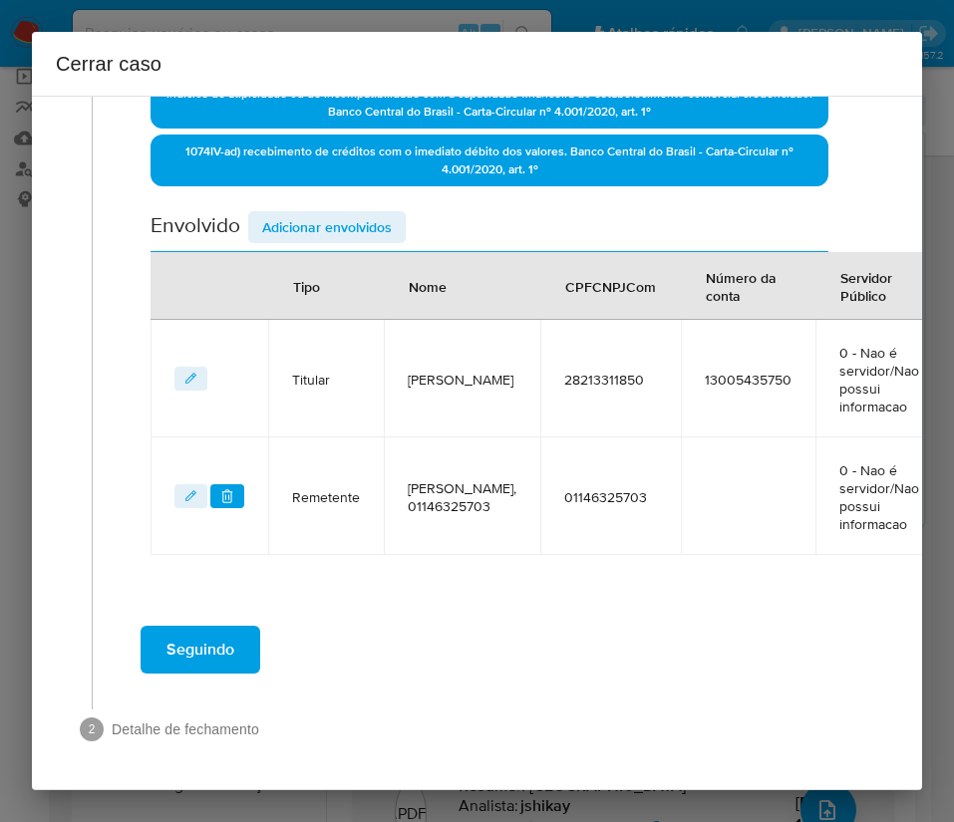
scroll to position [786, 0]
click at [330, 213] on span "Adicionar envolvidos" at bounding box center [327, 227] width 130 height 28
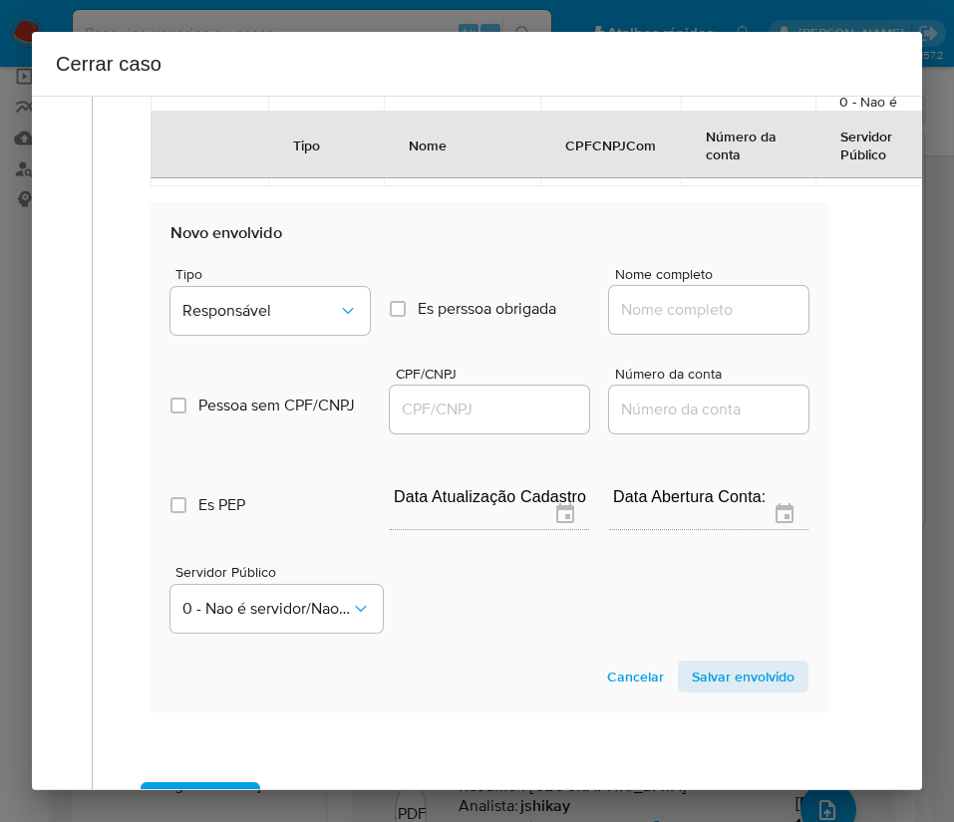
scroll to position [1085, 0]
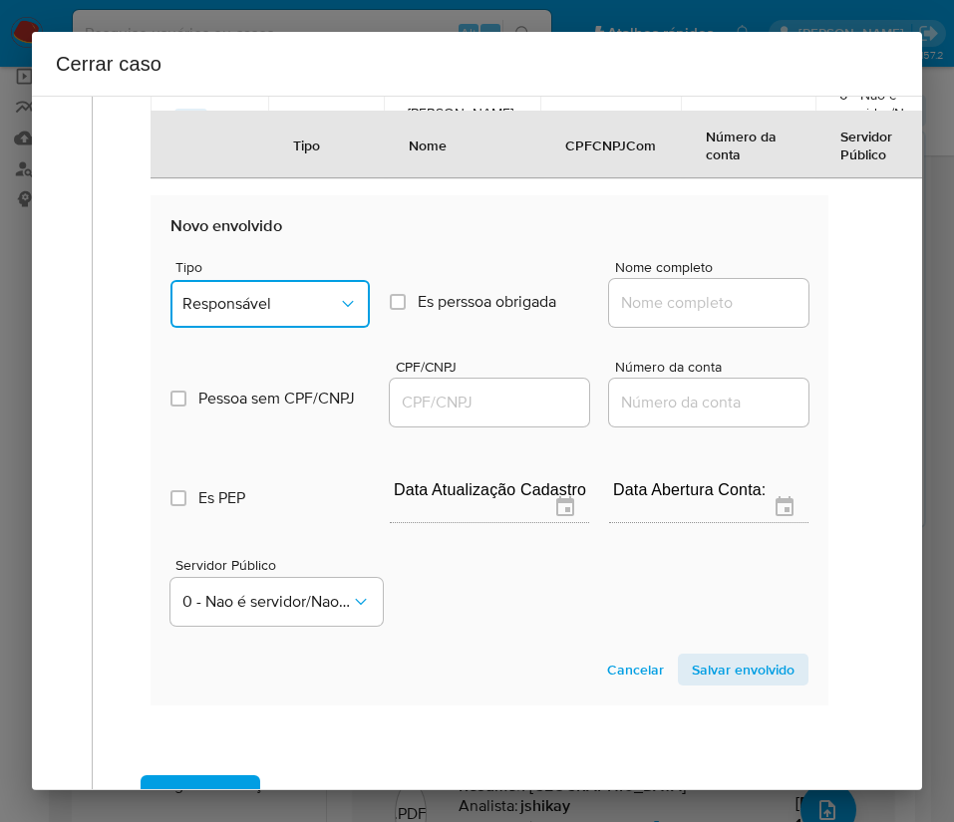
click at [268, 314] on span "Responsável" at bounding box center [259, 304] width 155 height 20
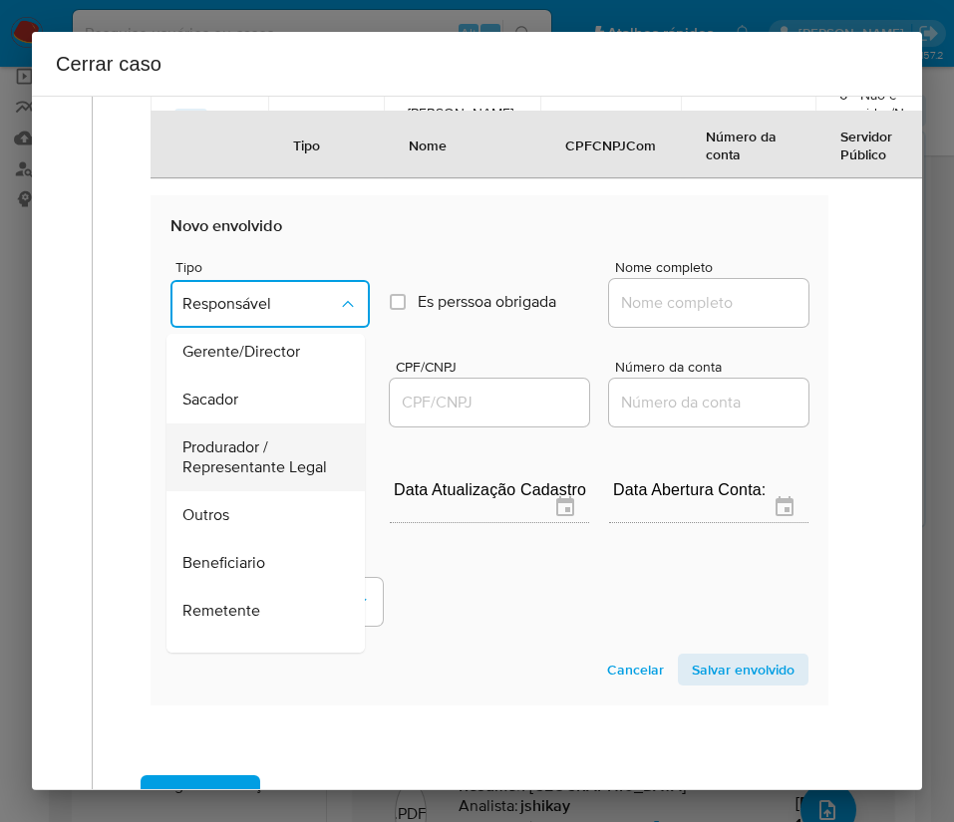
scroll to position [299, 0]
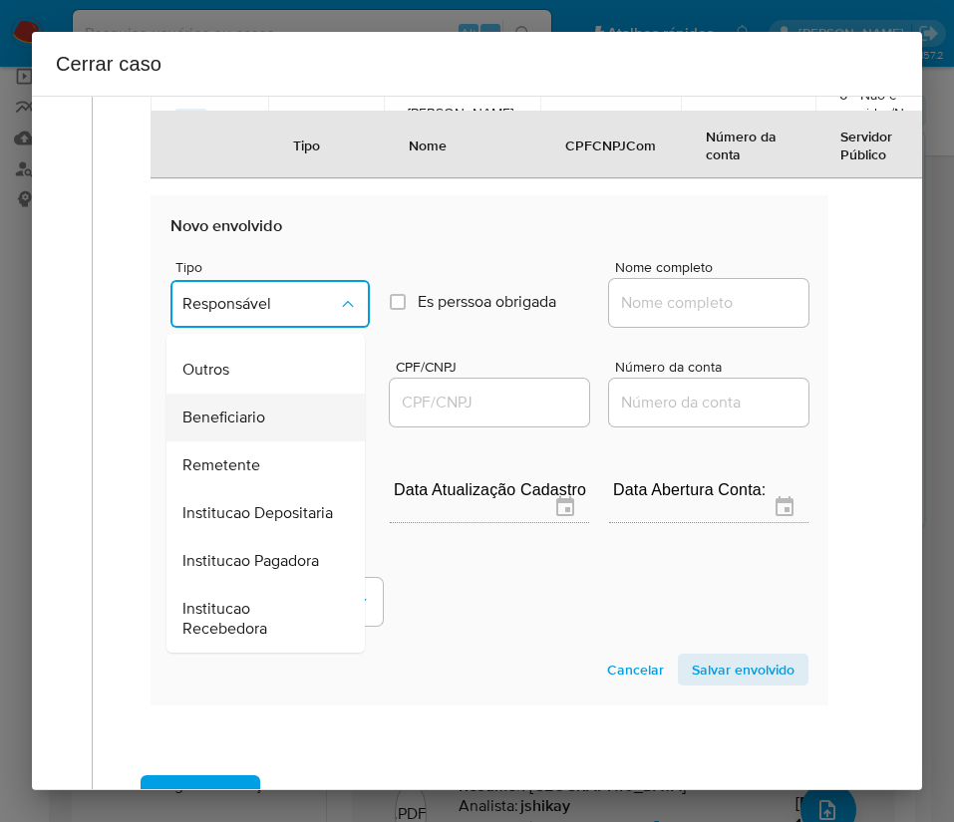
click at [245, 427] on span "Beneficiario" at bounding box center [223, 418] width 83 height 20
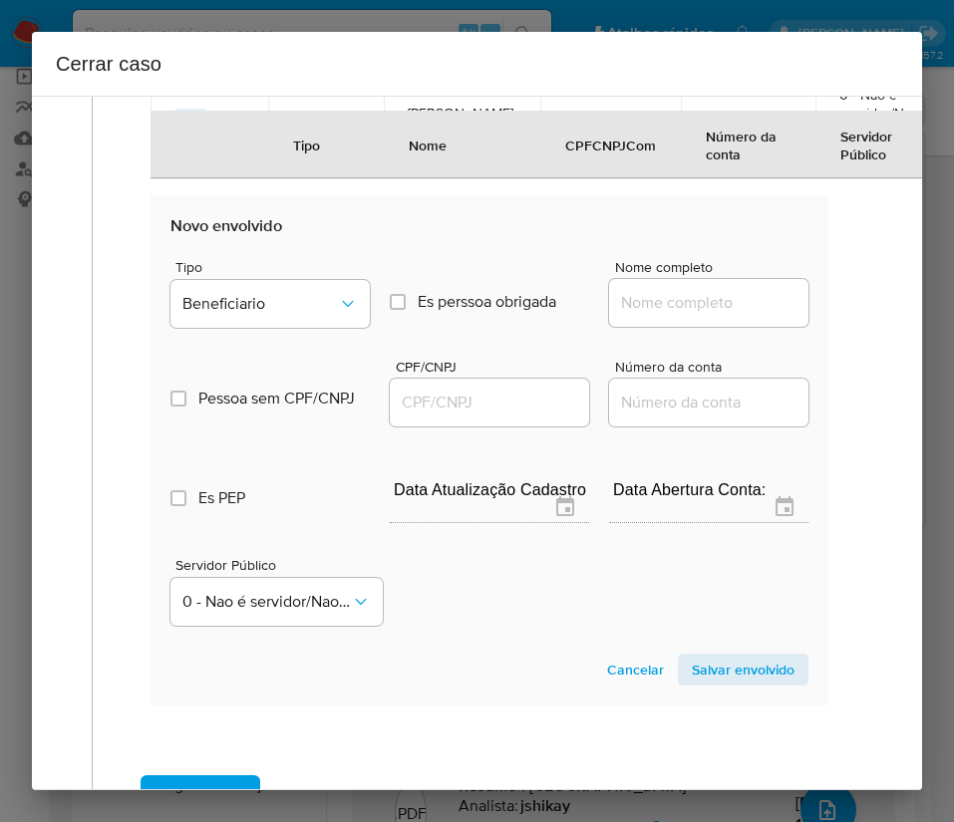
click at [651, 316] on input "Nome completo" at bounding box center [708, 303] width 199 height 26
paste input "ANASTACIO SP COMERCIO E TRANSPORTADORA LTDA, 26490760000118"
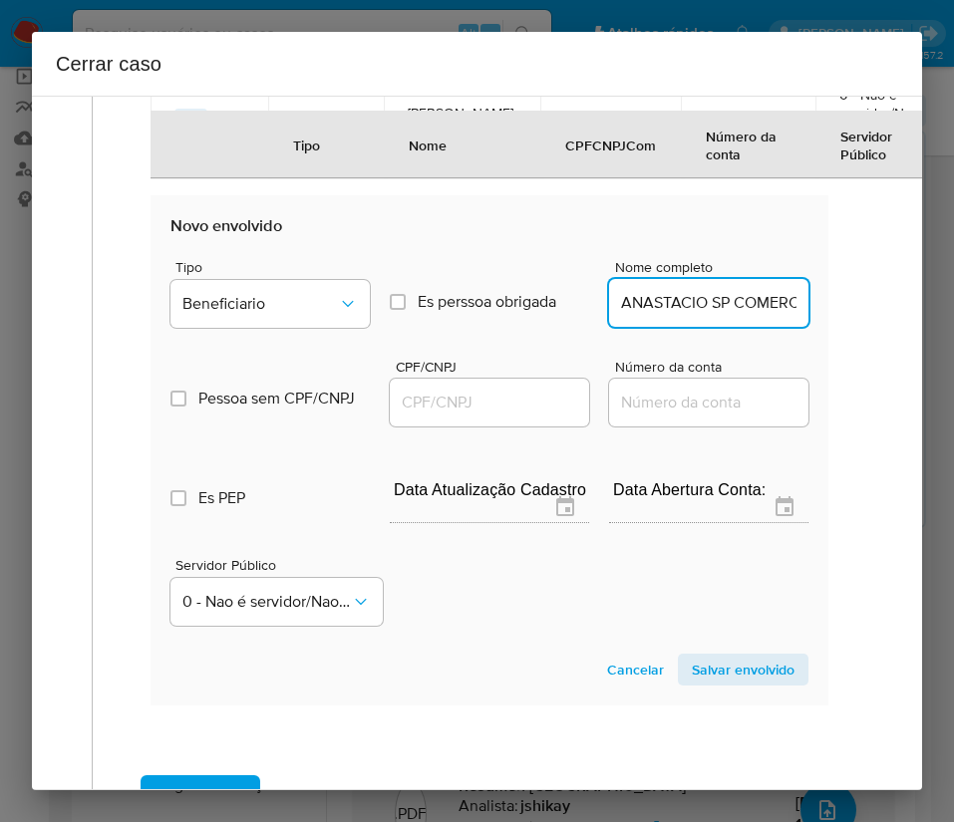
scroll to position [0, 360]
drag, startPoint x: 633, startPoint y: 361, endPoint x: 815, endPoint y: 364, distance: 182.4
type input "ANASTACIO SP COMERCIO E TRANSPORTADORA LTDA"
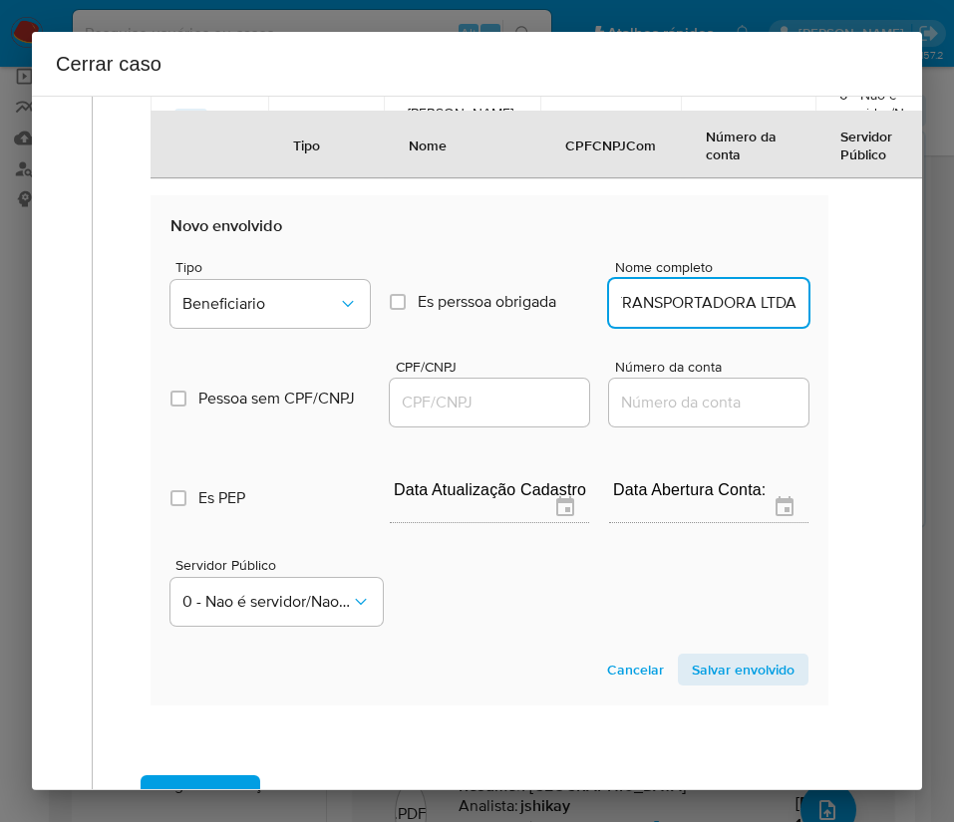
drag, startPoint x: 482, startPoint y: 427, endPoint x: 479, endPoint y: 451, distance: 24.1
click at [481, 429] on div "CPF/CNPJ" at bounding box center [489, 395] width 199 height 71
click at [479, 416] on input "CPF/CNPJ" at bounding box center [489, 403] width 199 height 26
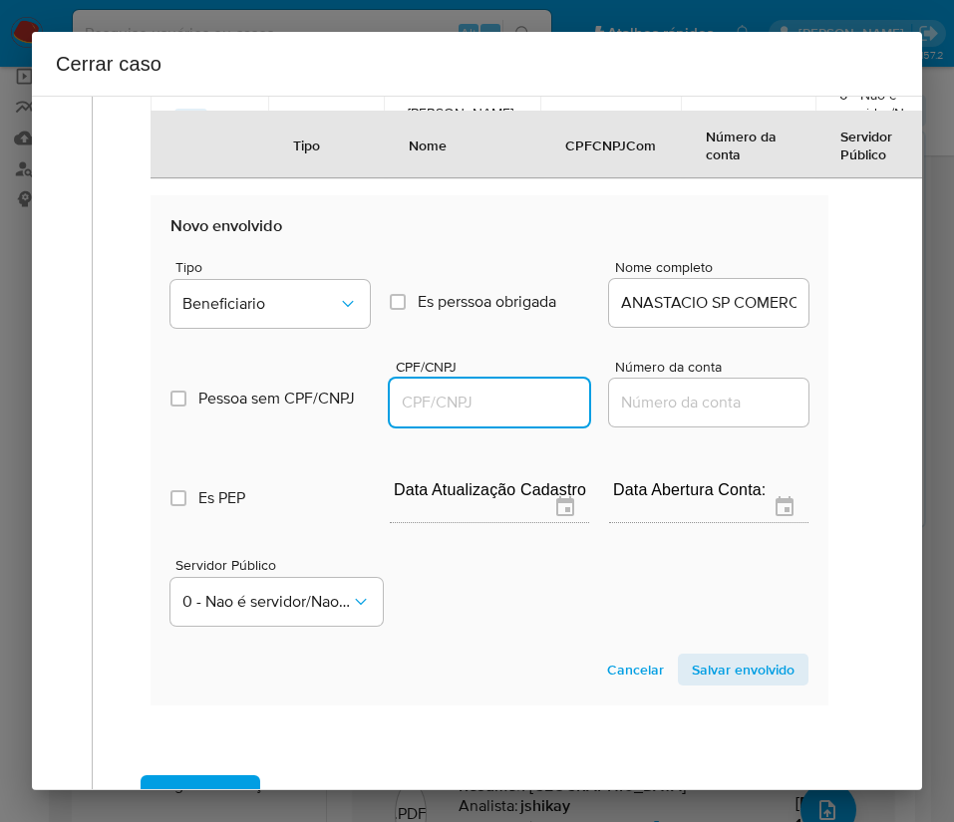
paste input "26490760000118"
type input "26490760000118"
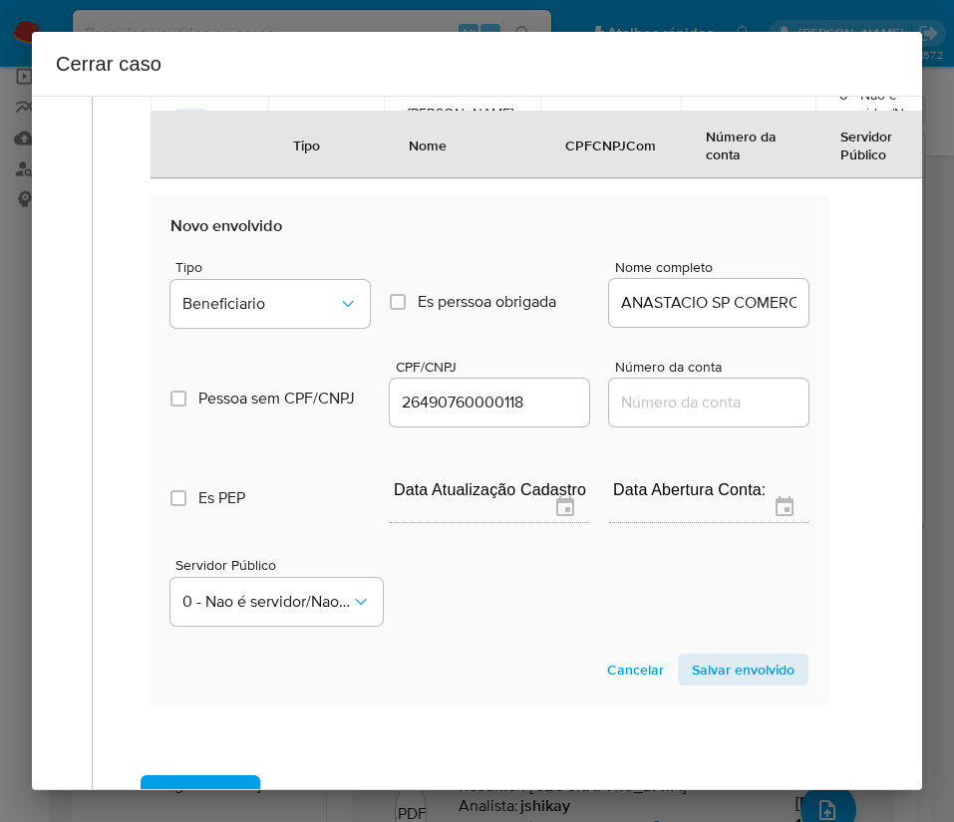
click at [692, 684] on span "Salvar envolvido" at bounding box center [743, 670] width 103 height 28
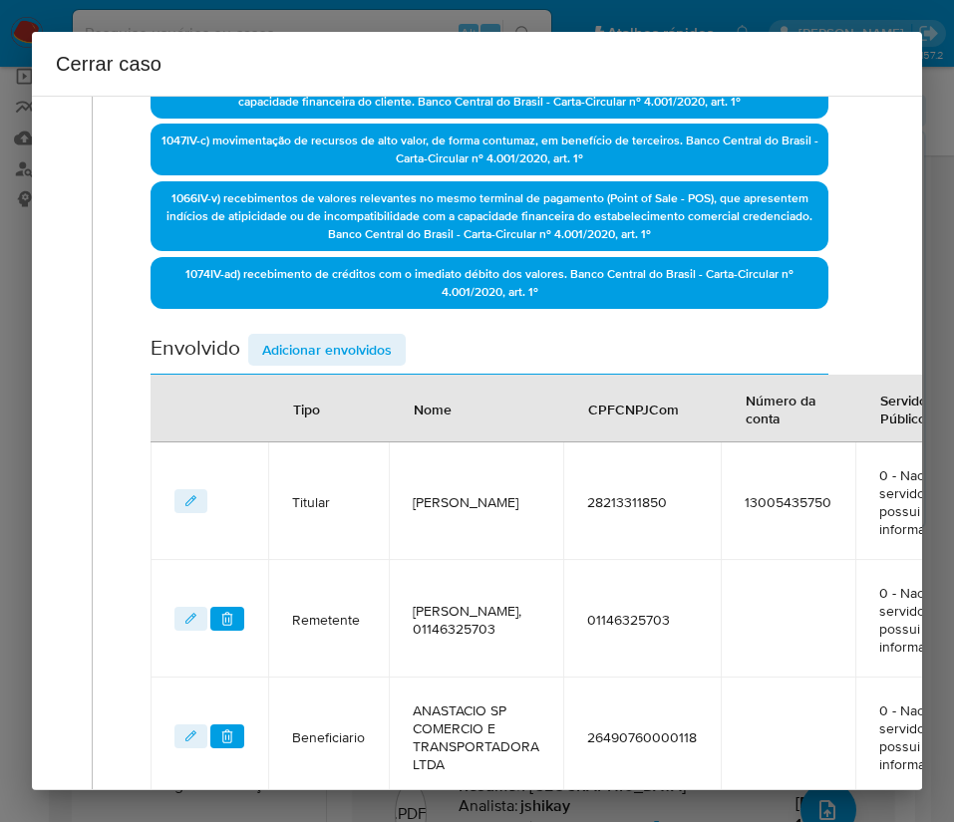
click at [359, 346] on span "Adicionar envolvidos" at bounding box center [327, 350] width 130 height 28
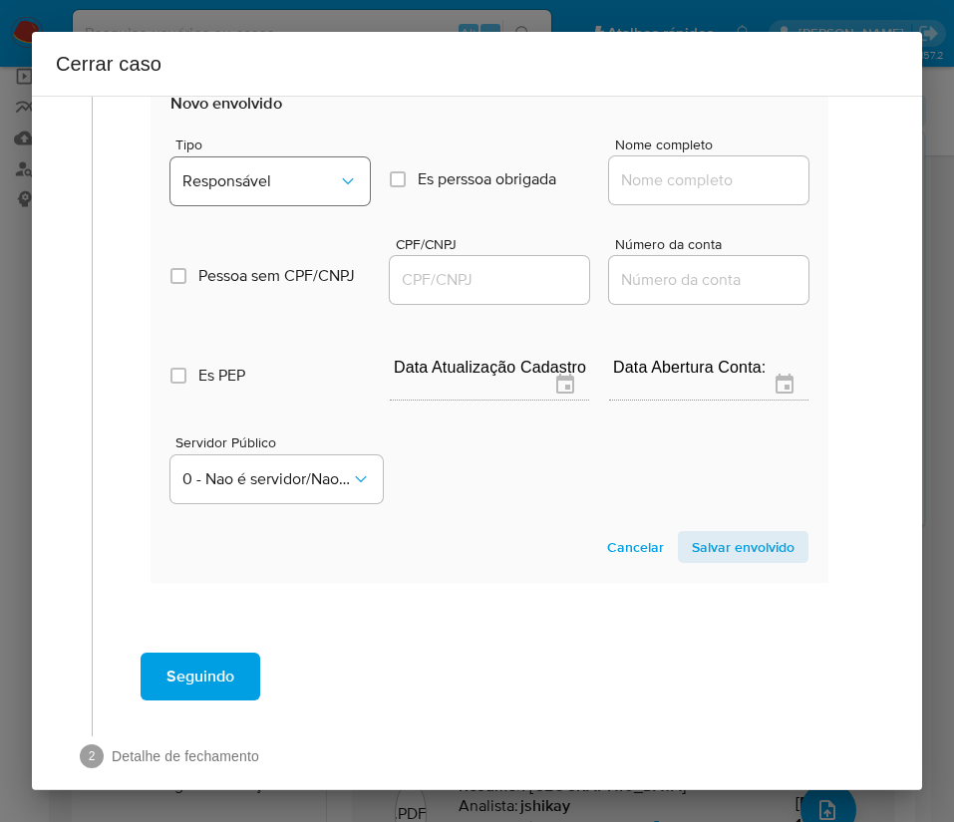
scroll to position [1334, 0]
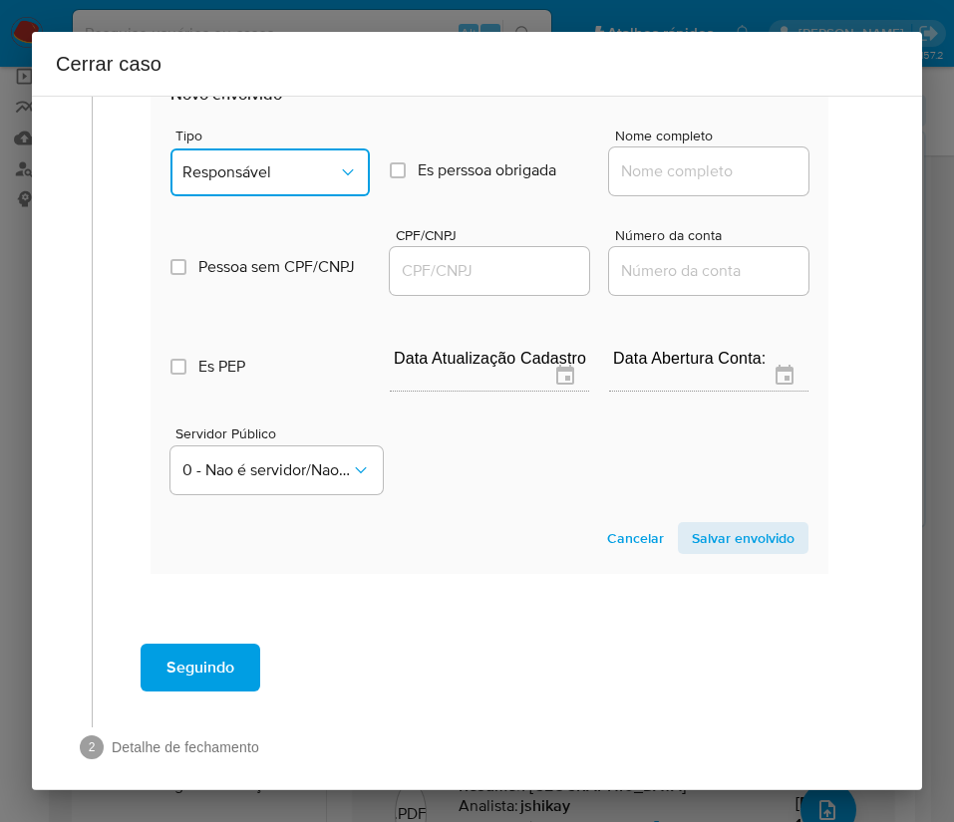
click at [290, 193] on button "Responsável" at bounding box center [269, 172] width 199 height 48
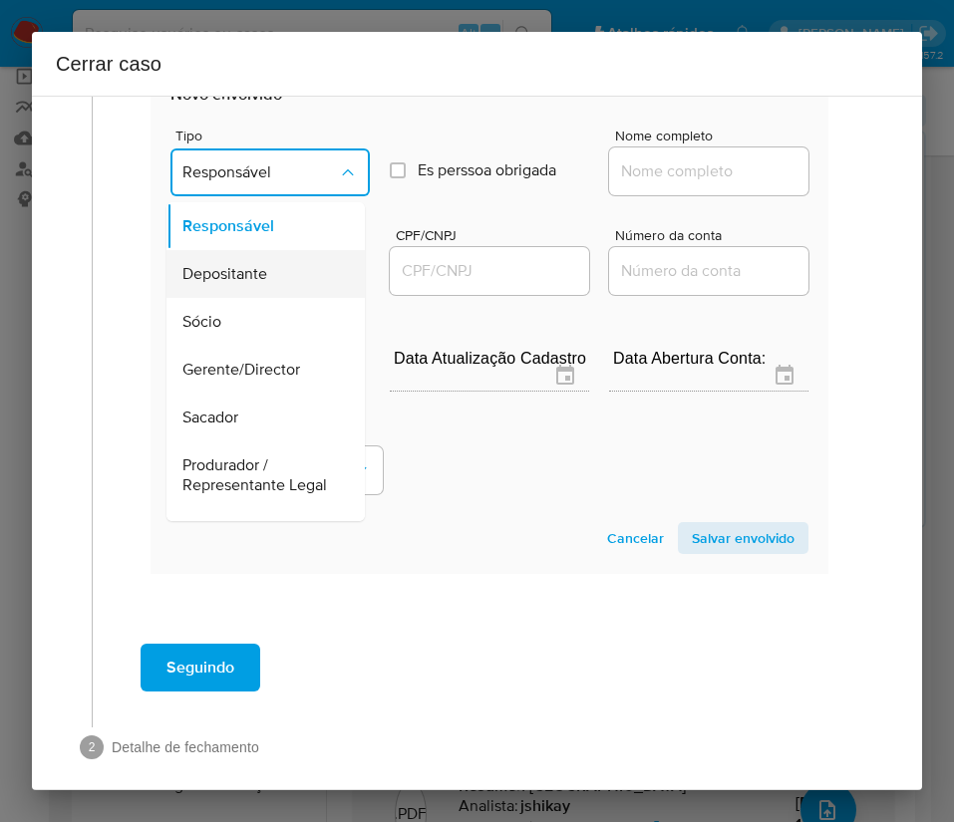
scroll to position [355, 0]
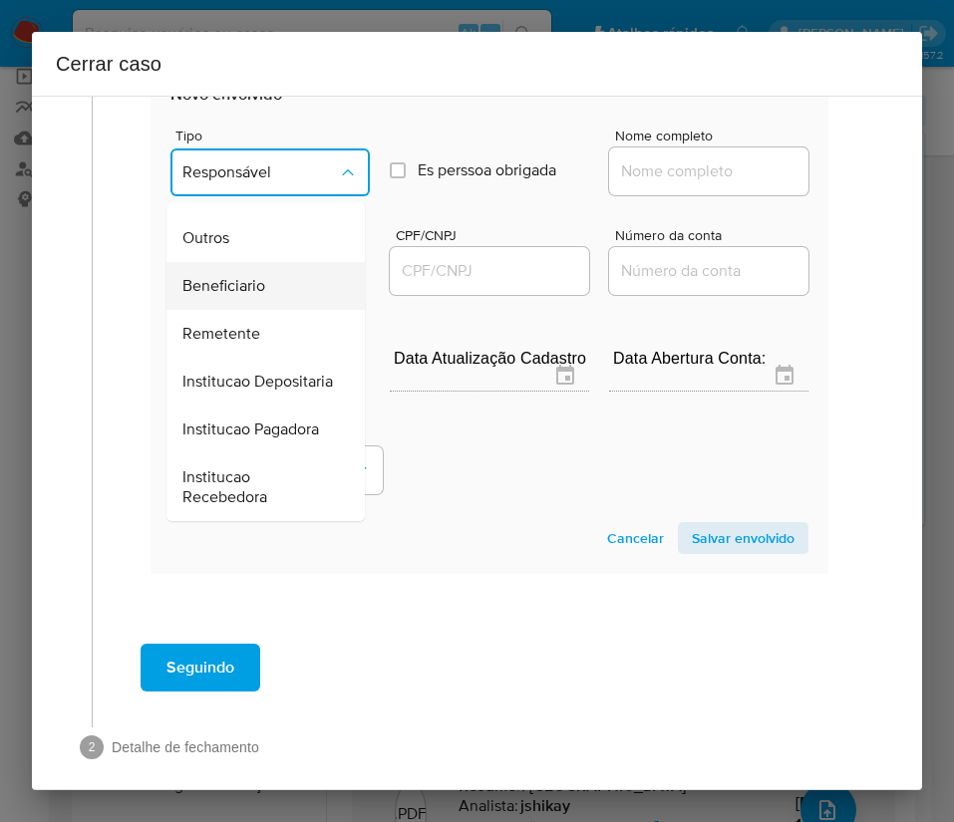
click at [246, 276] on span "Beneficiario" at bounding box center [223, 286] width 83 height 20
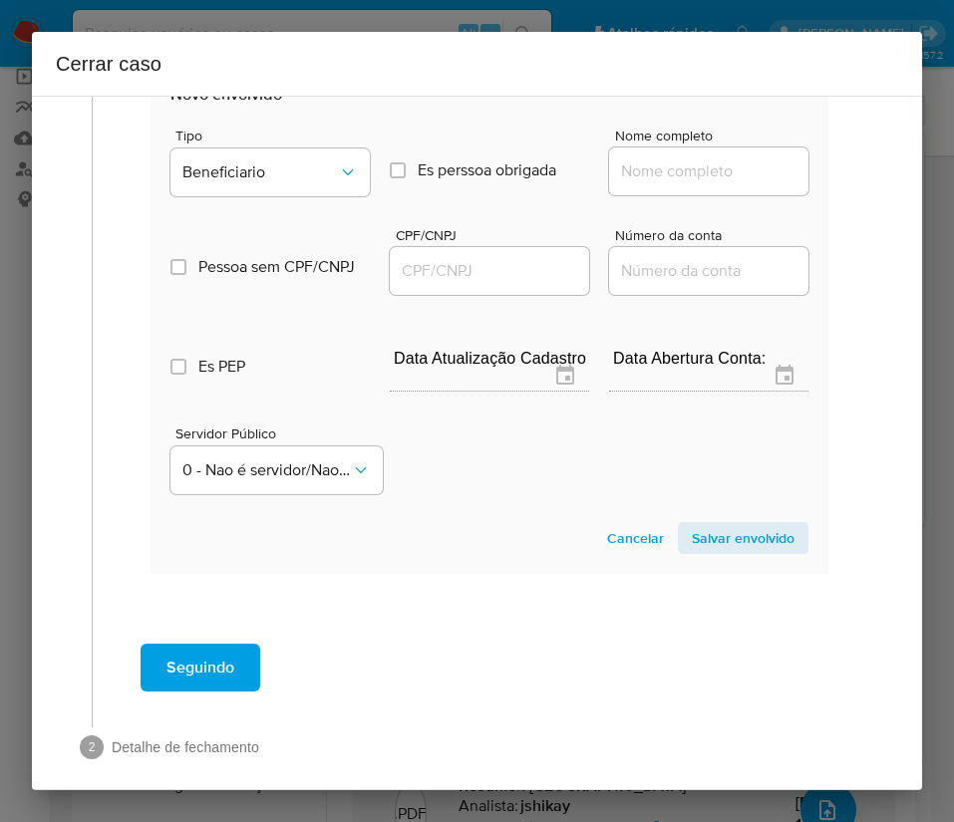
click at [628, 195] on div at bounding box center [708, 171] width 199 height 48
click at [643, 184] on input "Nome completo" at bounding box center [708, 171] width 199 height 26
paste input "Cardoso De Oliveira Comercio De Pecas E Servicos Ltda, 22332728000153"
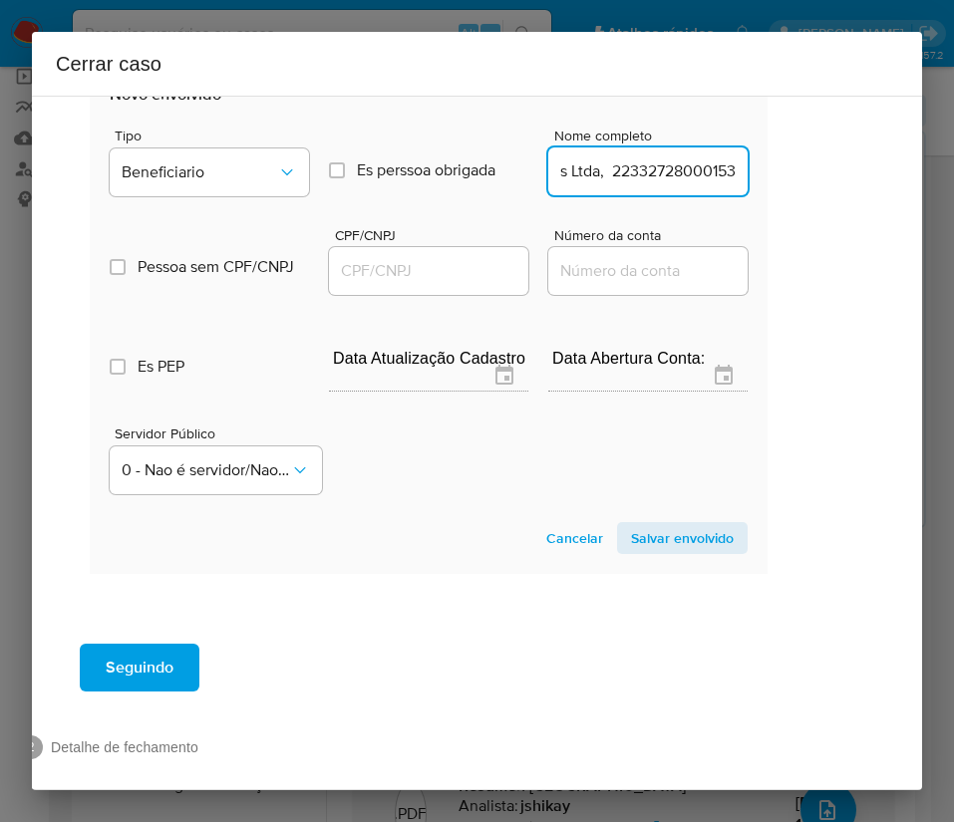
drag, startPoint x: 635, startPoint y: 211, endPoint x: 895, endPoint y: 208, distance: 260.1
click at [895, 208] on div "1 Informação completa Geral Data de início 01/07/2025 Data Fin 30/08/2025 Valor…" at bounding box center [477, 443] width 890 height 695
type input "Cardoso De Oliveira Comercio De Pecas E Servicos Ltda"
drag, startPoint x: 438, startPoint y: 313, endPoint x: 483, endPoint y: 320, distance: 45.4
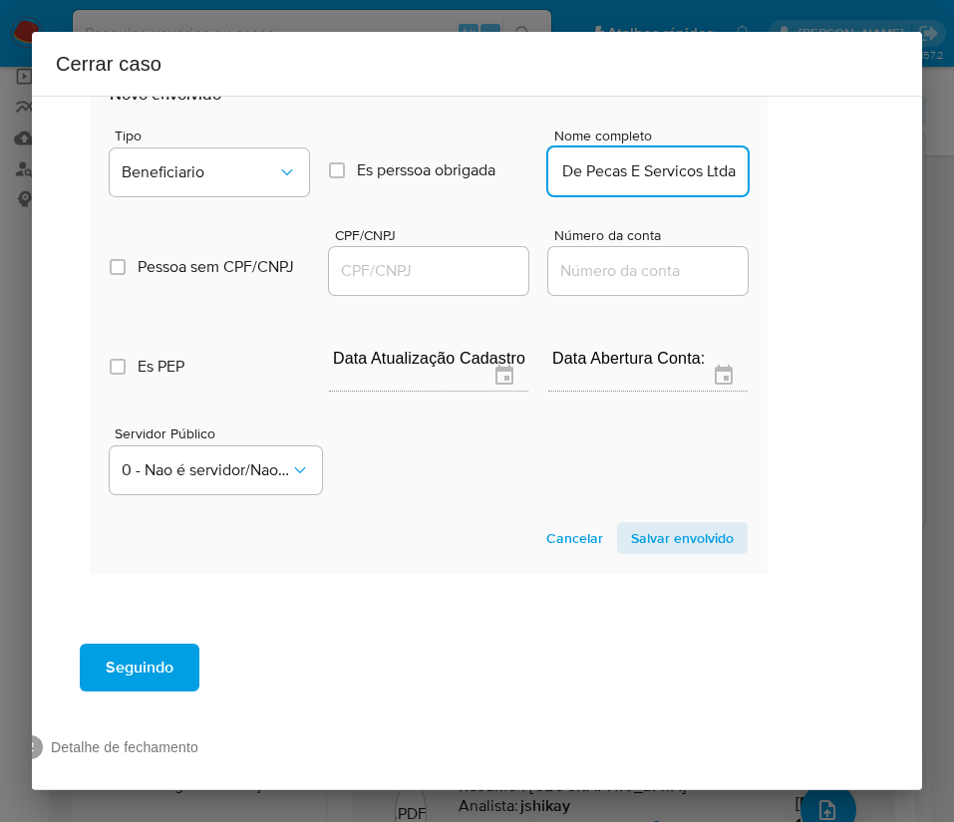
click at [438, 284] on input "CPF/CNPJ" at bounding box center [428, 271] width 199 height 26
paste input "22332728000153"
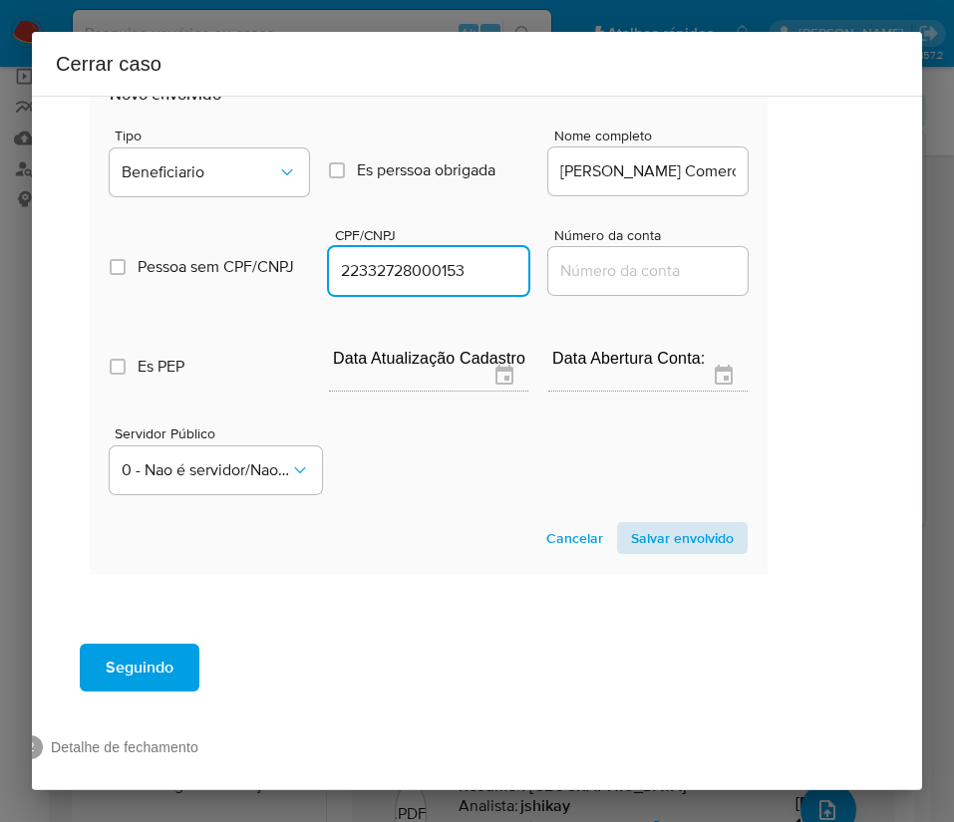
type input "22332728000153"
click at [631, 552] on span "Salvar envolvido" at bounding box center [682, 538] width 103 height 28
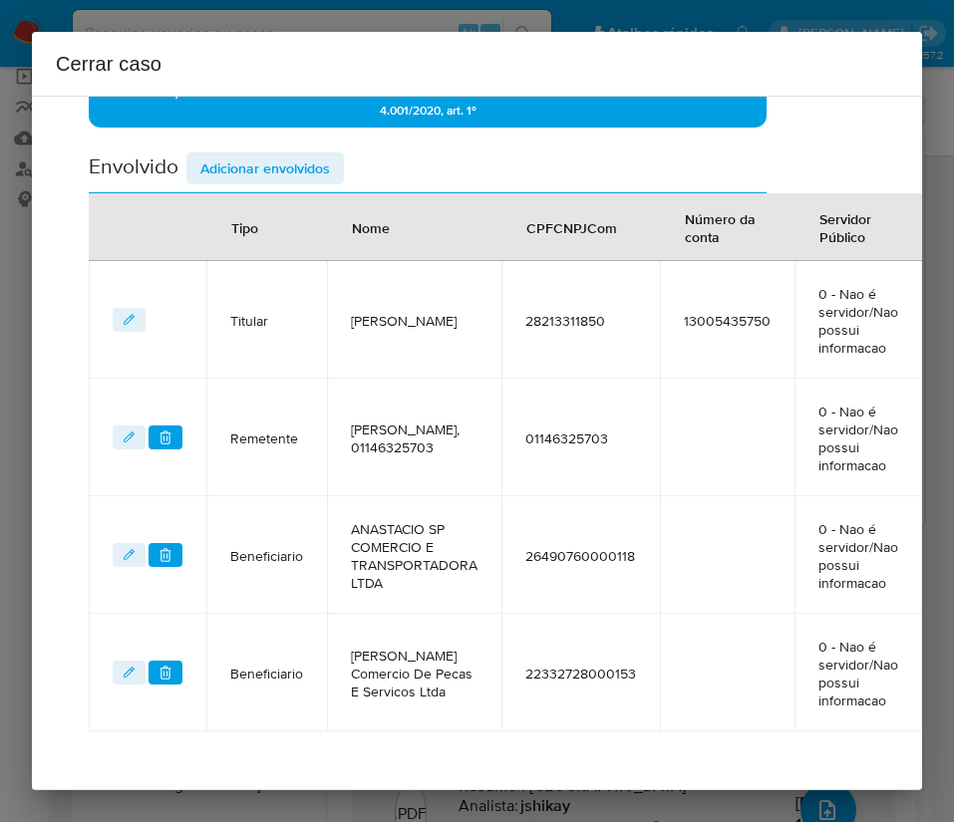
scroll to position [555, 79]
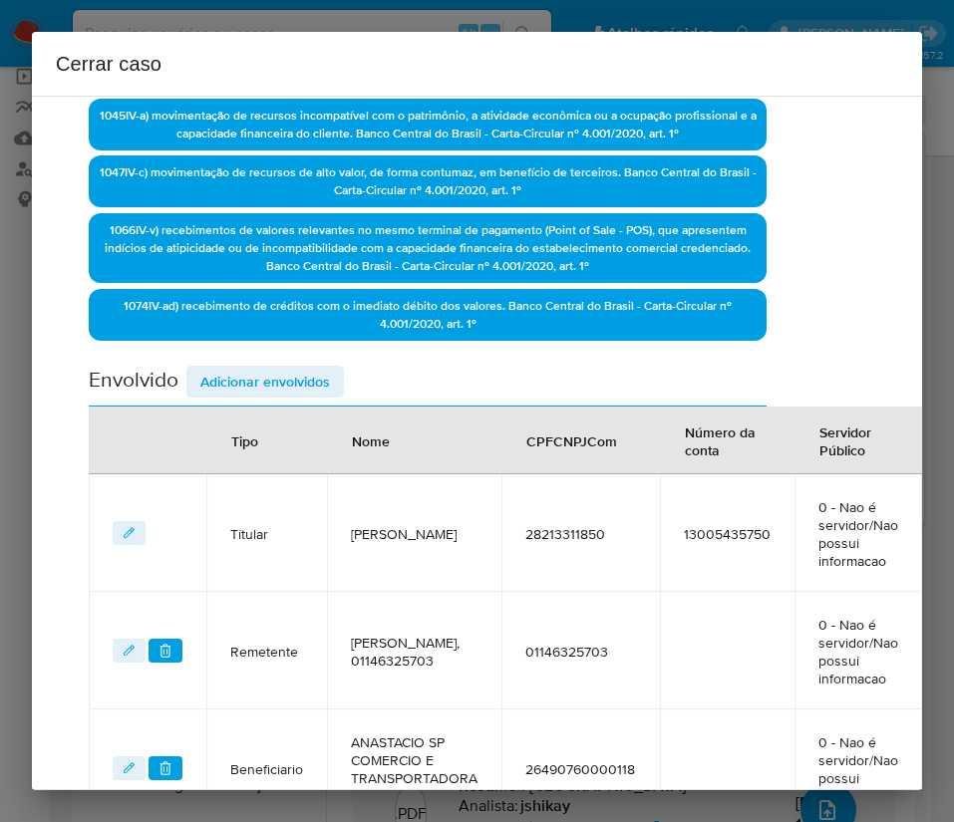
click at [254, 394] on span "Adicionar envolvidos" at bounding box center [265, 382] width 130 height 28
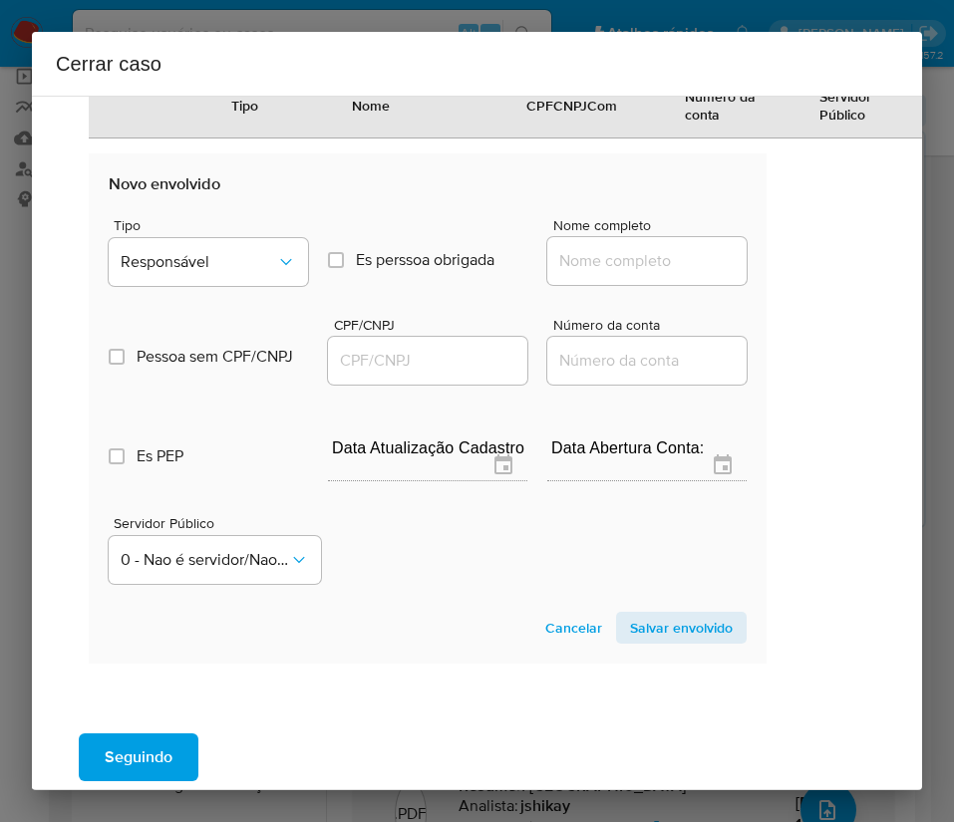
scroll to position [1452, 79]
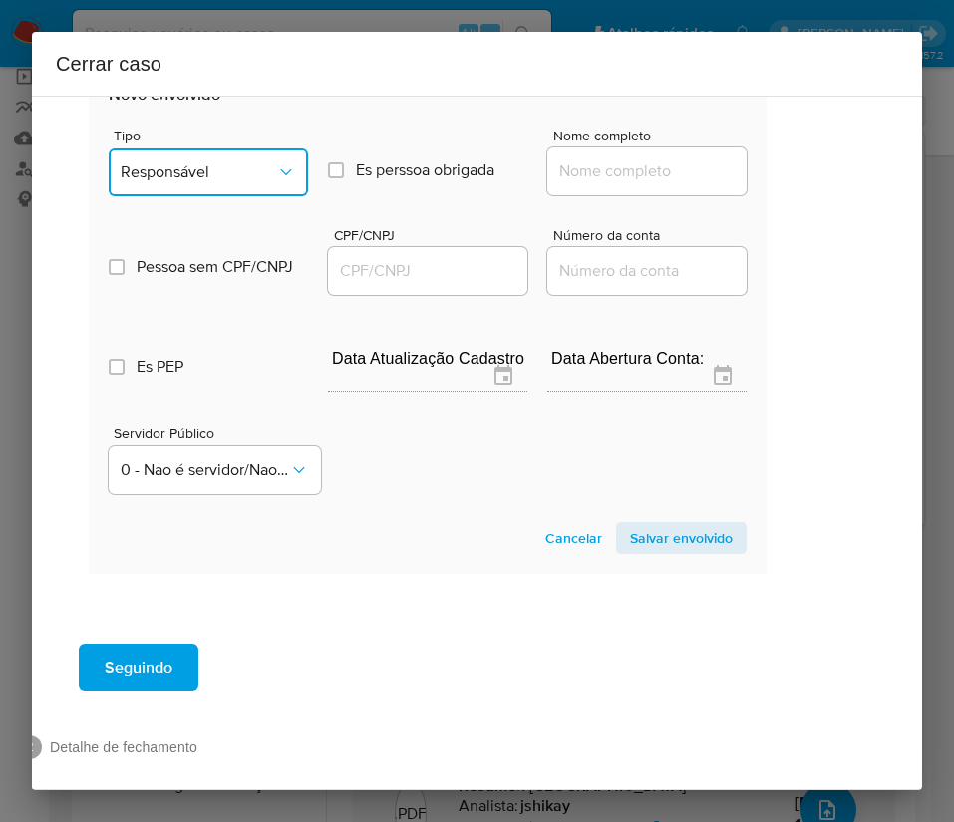
click at [216, 182] on span "Responsável" at bounding box center [198, 172] width 155 height 20
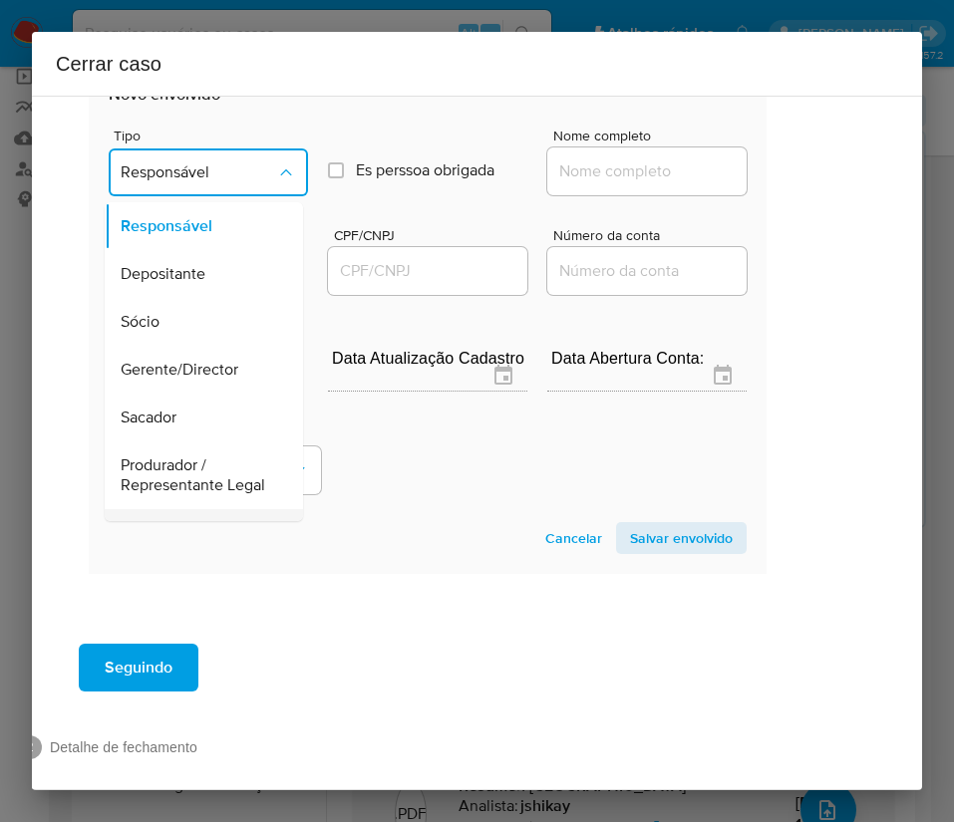
scroll to position [299, 0]
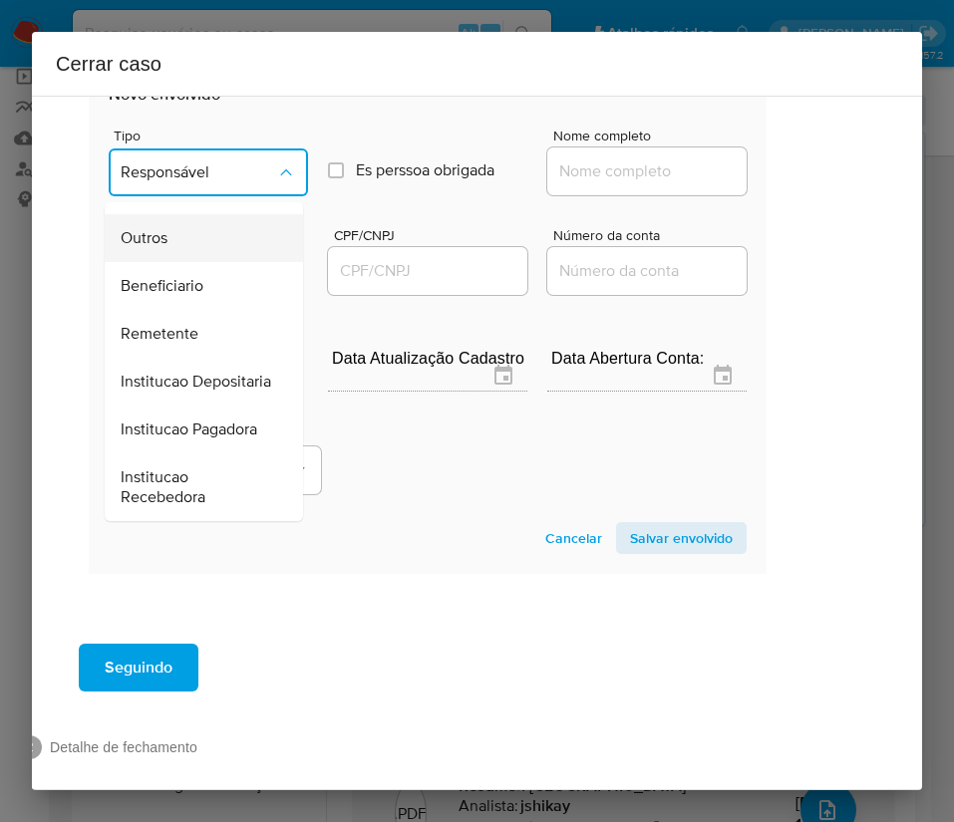
click at [161, 262] on div "Outros" at bounding box center [198, 238] width 154 height 48
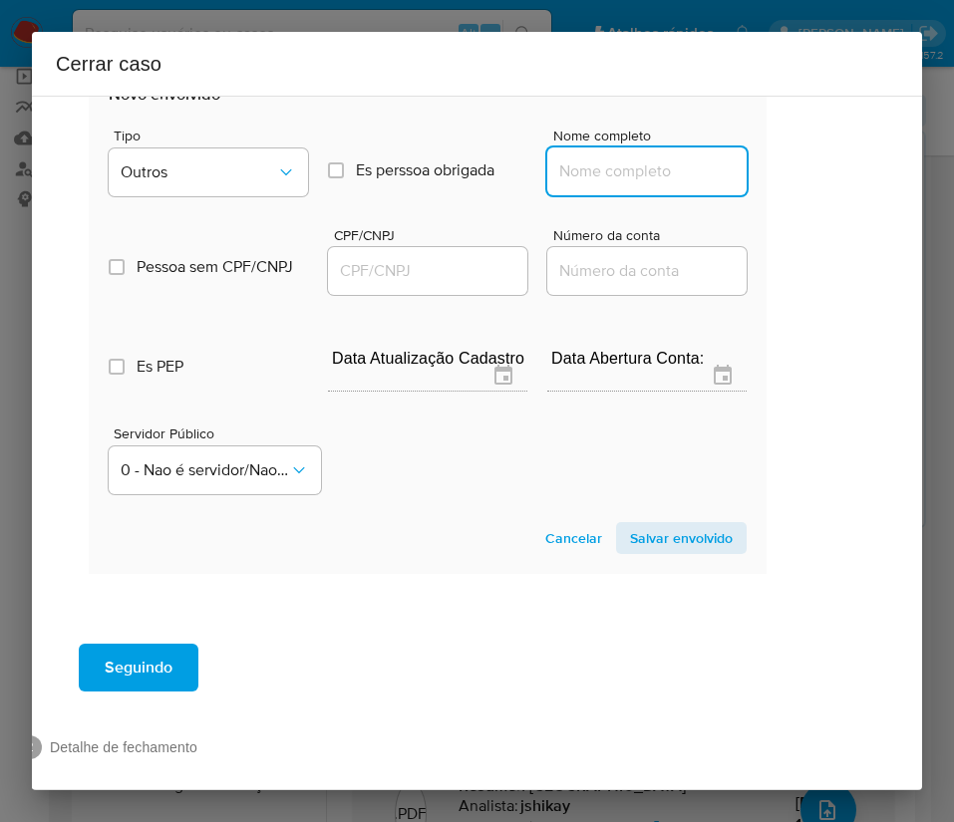
drag, startPoint x: 563, startPoint y: 202, endPoint x: 594, endPoint y: 214, distance: 33.1
click at [563, 184] on input "Nome completo" at bounding box center [646, 171] width 199 height 26
paste input "TOMAIN NEGOCIOS IMOBILIARIOS LTDA, 59911952000100"
drag, startPoint x: 565, startPoint y: 214, endPoint x: 918, endPoint y: 233, distance: 353.2
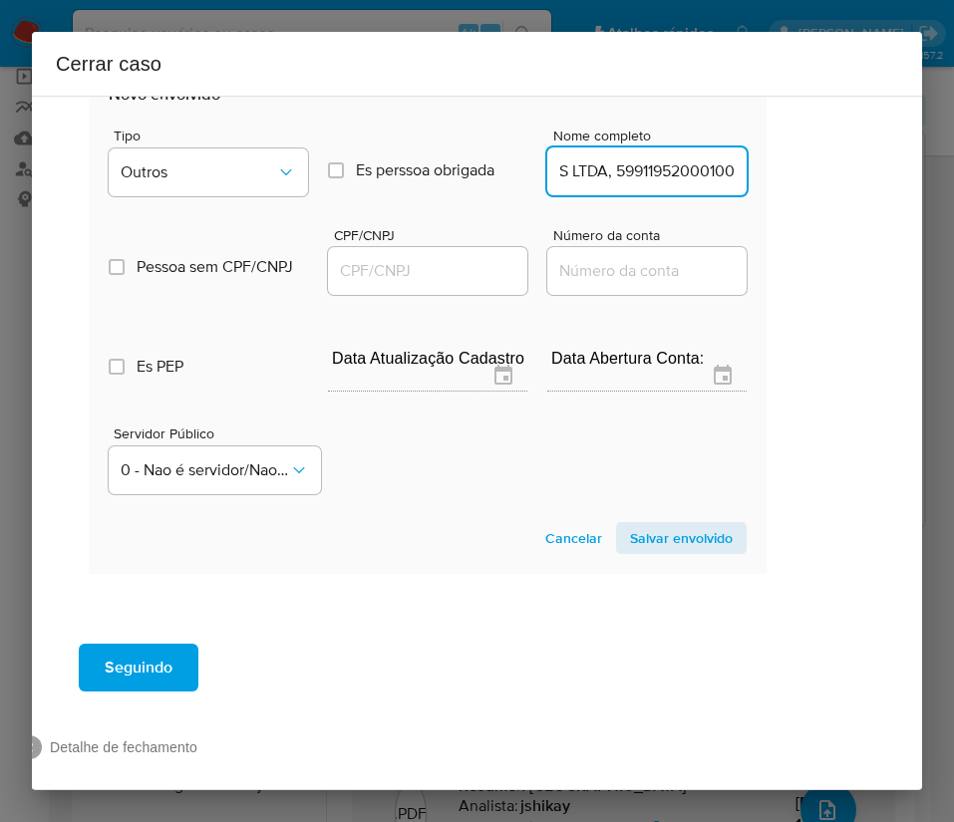
click at [918, 233] on div "1 Informação completa Geral Data de início 01/07/2025 Data Fin 30/08/2025 Valor…" at bounding box center [477, 443] width 890 height 695
type input "TOMAIN NEGOCIOS IMOBILIARIOS LTDA"
click at [425, 284] on input "CPF/CNPJ" at bounding box center [427, 271] width 199 height 26
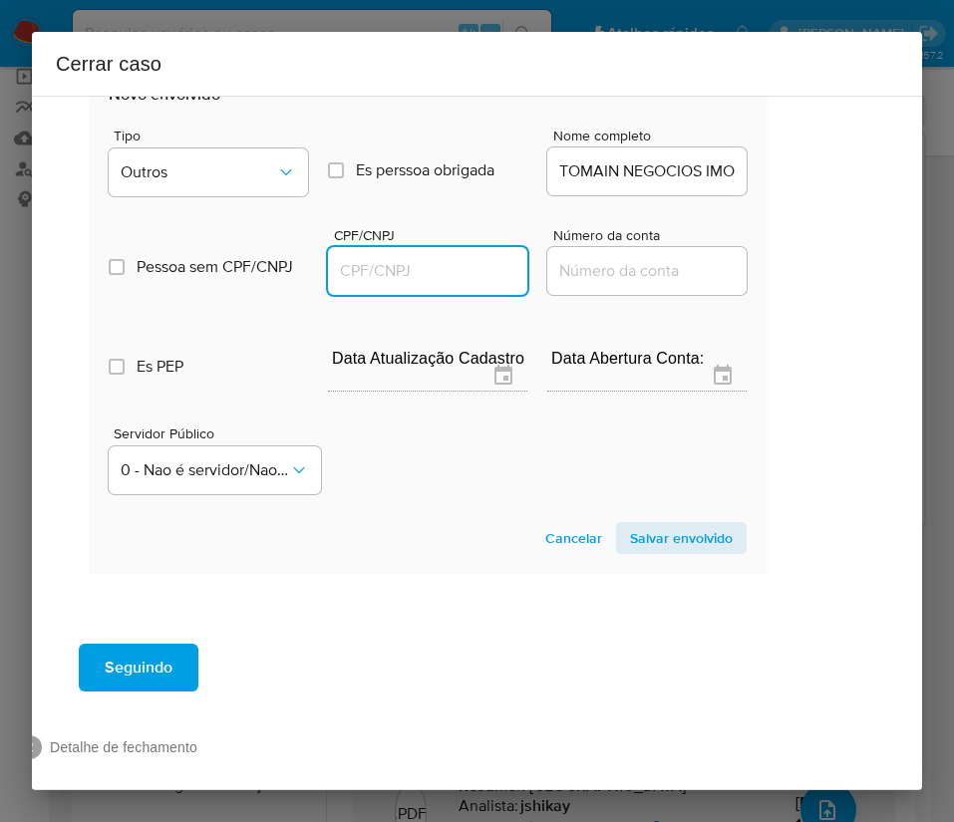
paste input "59911952000100"
type input "59911952000100"
click at [630, 552] on span "Salvar envolvido" at bounding box center [681, 538] width 103 height 28
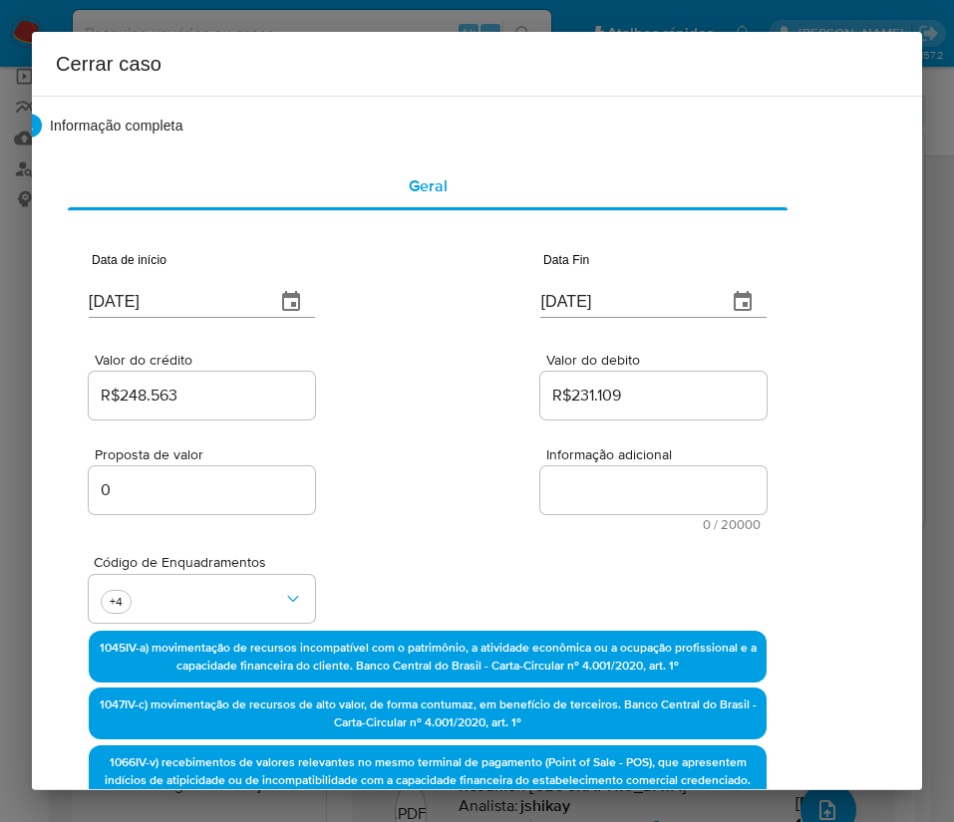
scroll to position [0, 80]
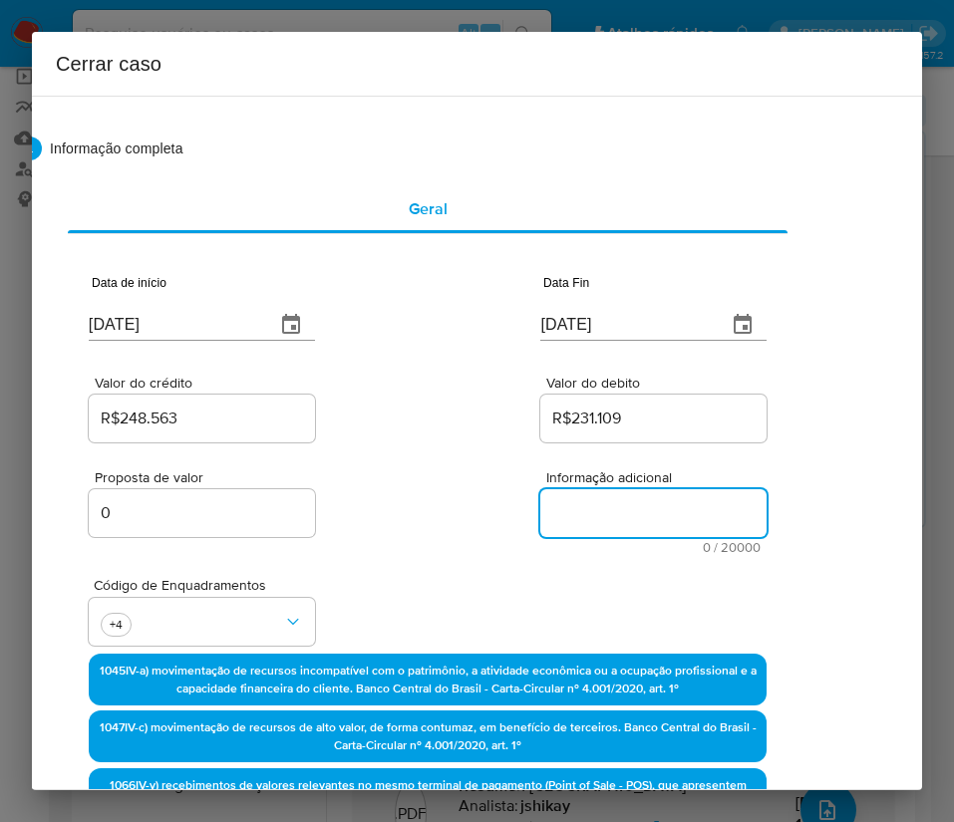
click at [594, 492] on textarea "Informação adicional" at bounding box center [653, 513] width 226 height 48
paste textarea "Informações do Cliente Robison Willian Dos Santos Tomaim, CPF 28213311850, 45 a…"
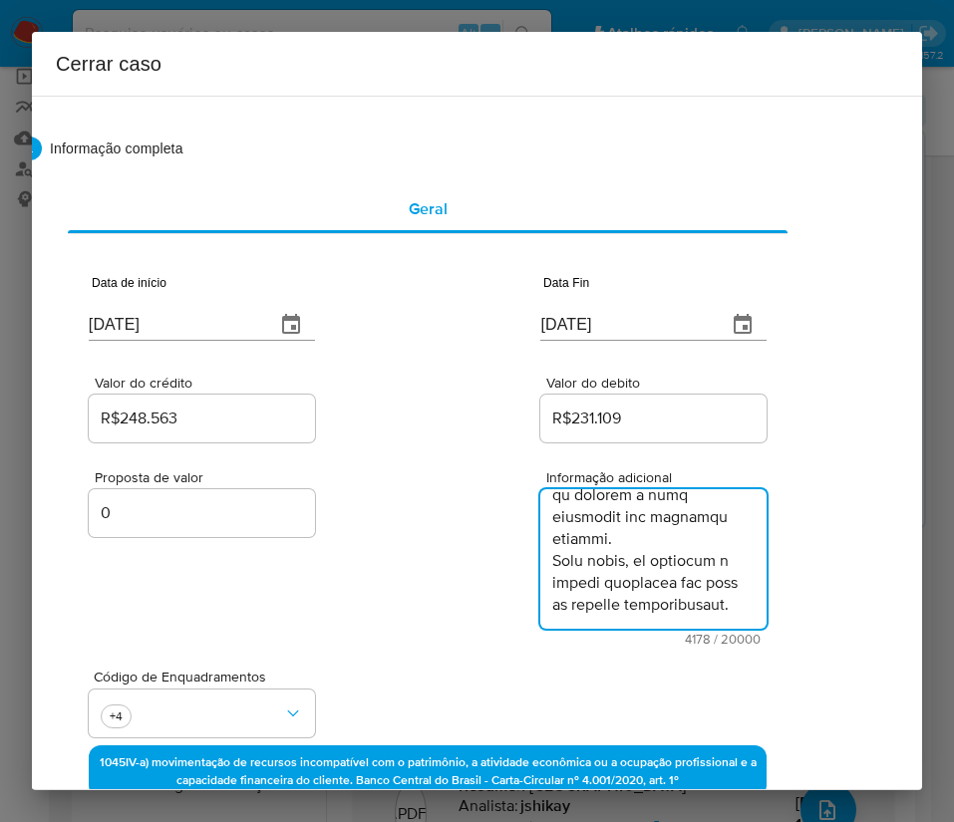
type textarea "Informações do Cliente Robison Willian Dos Santos Tomaim, CPF 28213311850, 45 a…"
click at [450, 536] on div "Proposta de valor 0 Informação adicional 4178 / 20000 15822 caracteres restantes" at bounding box center [428, 545] width 678 height 199
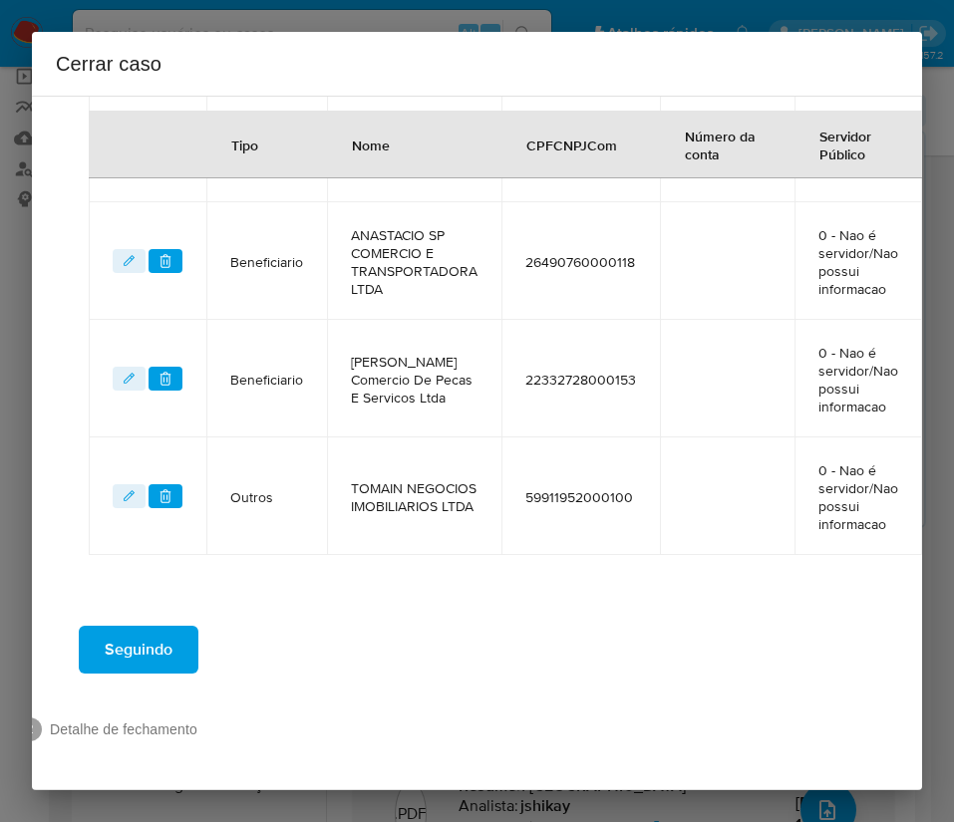
scroll to position [1213, 80]
click at [140, 630] on span "Seguindo" at bounding box center [139, 650] width 68 height 44
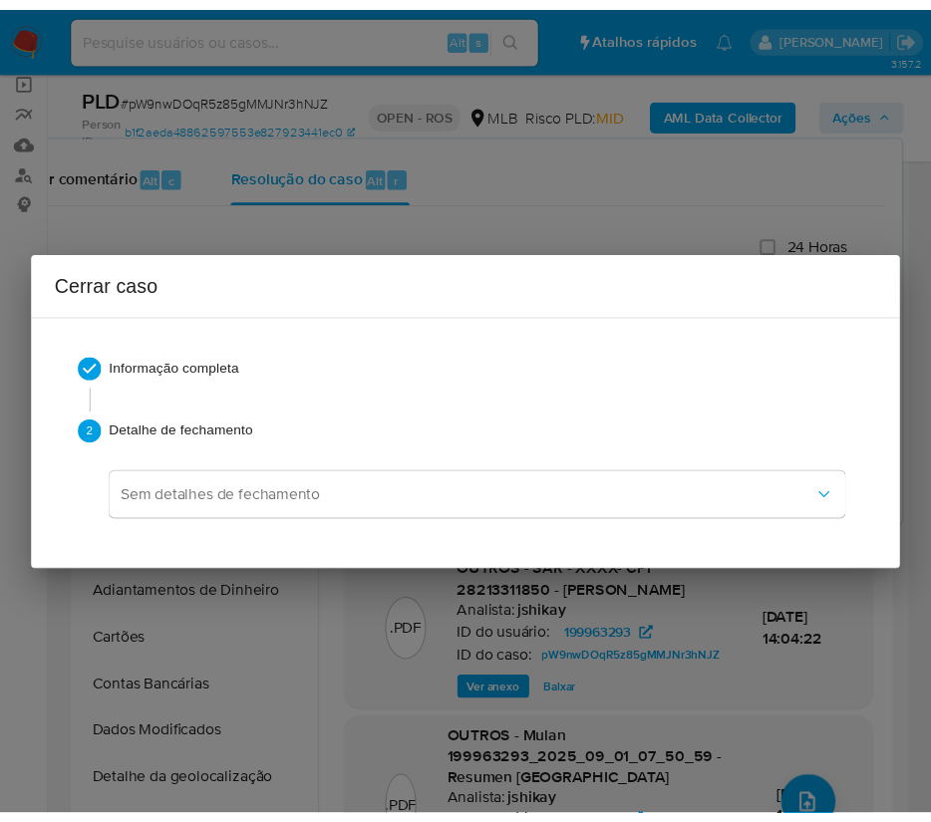
scroll to position [5266, 0]
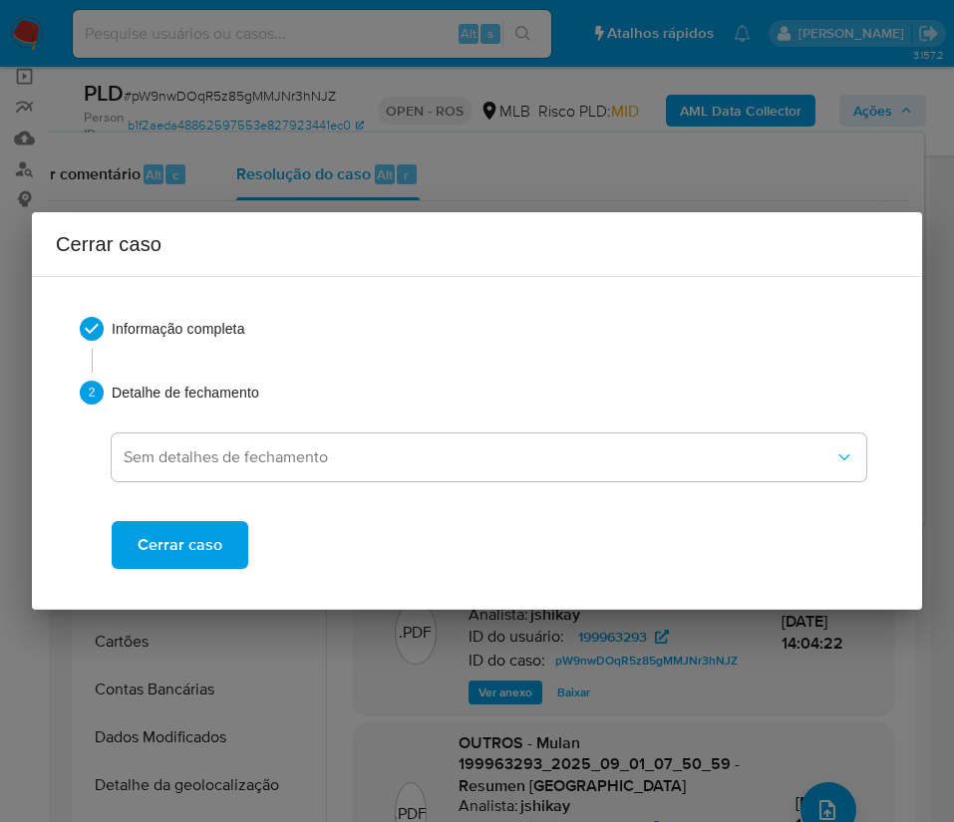
click at [162, 537] on span "Cerrar caso" at bounding box center [180, 545] width 85 height 44
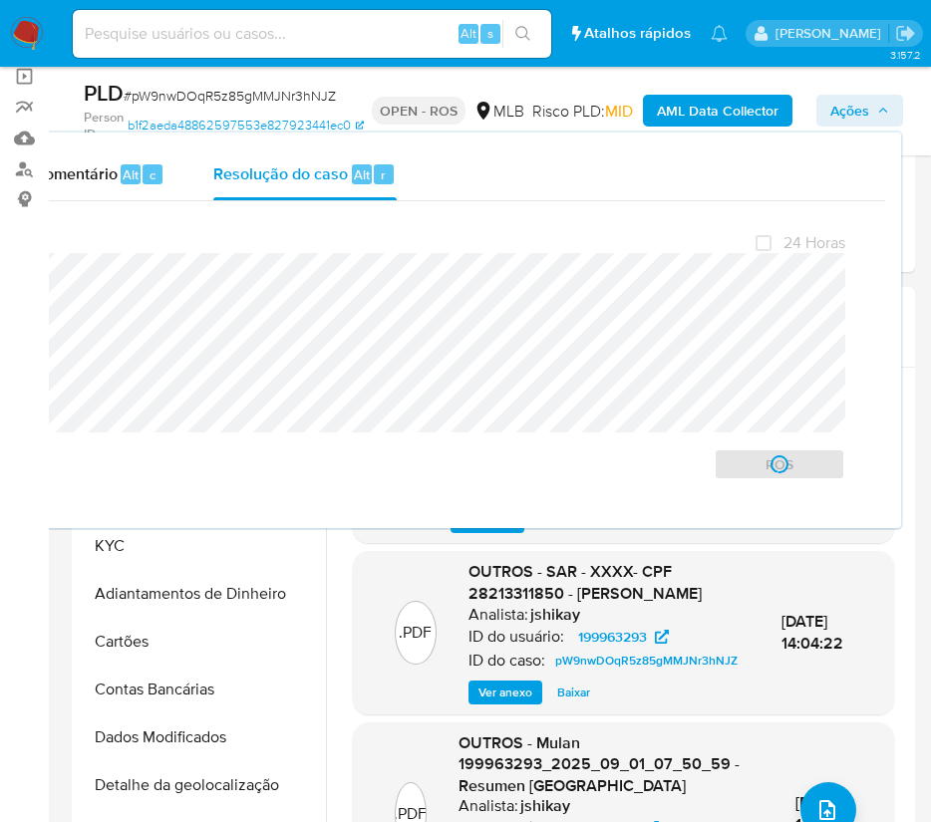
click at [171, 106] on div "PLD # pW9nwDOqR5z85gMMJNr3hNJZ" at bounding box center [223, 94] width 278 height 30
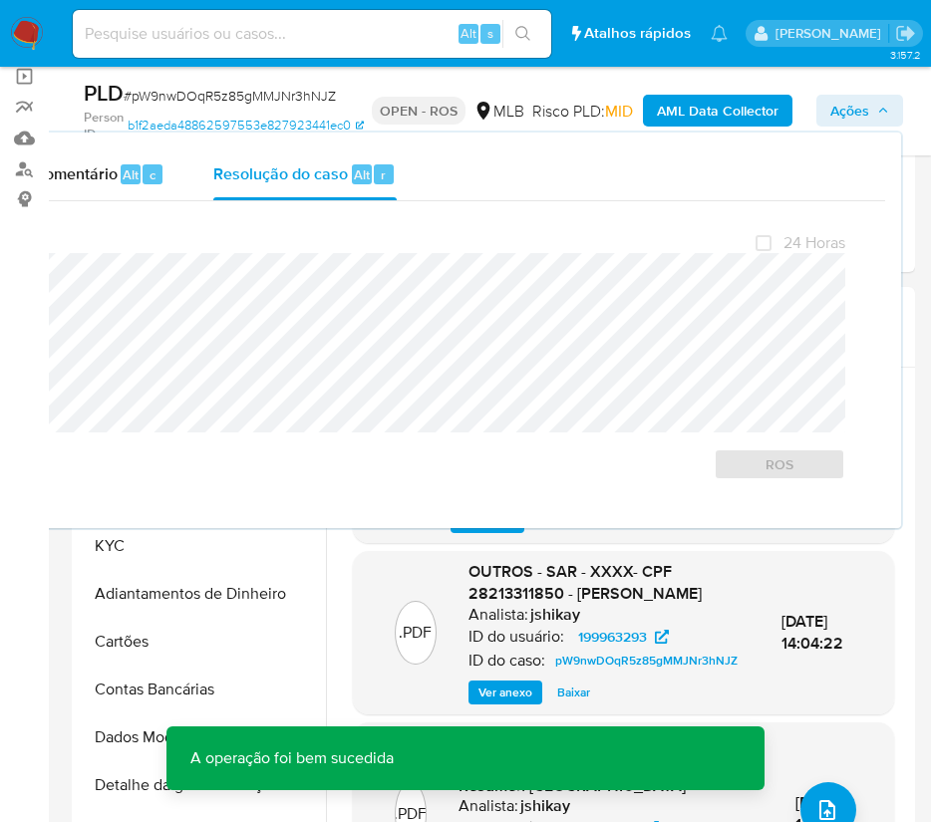
click at [176, 99] on span "# pW9nwDOqR5z85gMMJNr3hNJZ" at bounding box center [230, 96] width 212 height 20
copy span "pW9nwDOqR5z85gMMJNr3hNJZ"
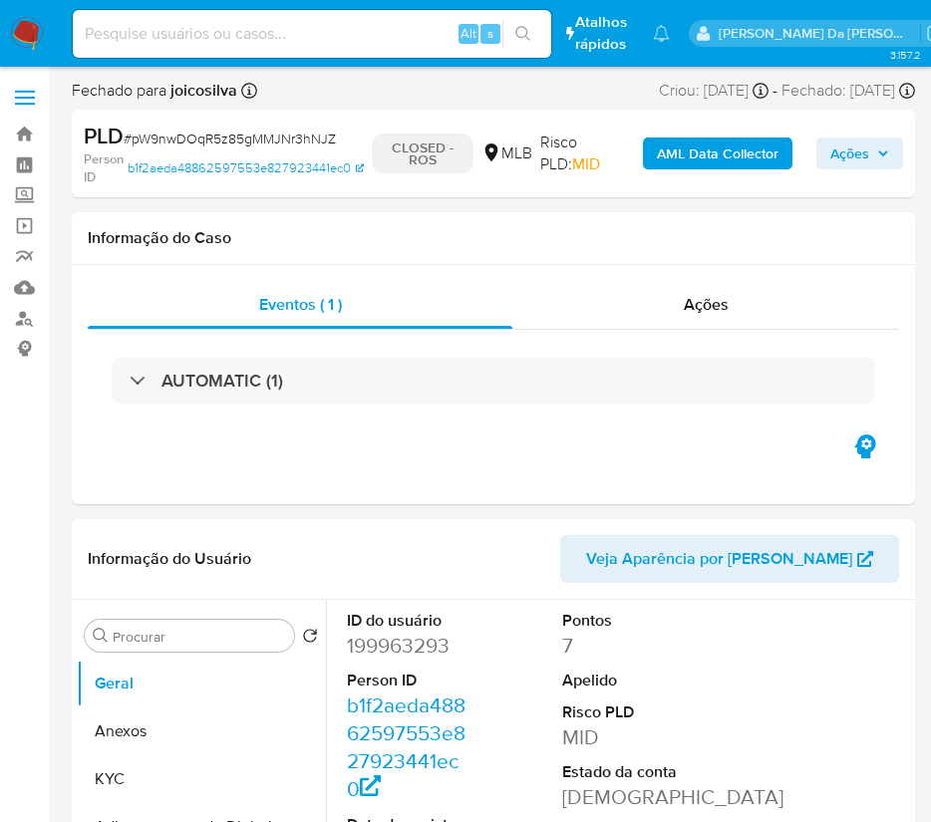
click at [27, 24] on img at bounding box center [27, 34] width 34 height 34
select select "10"
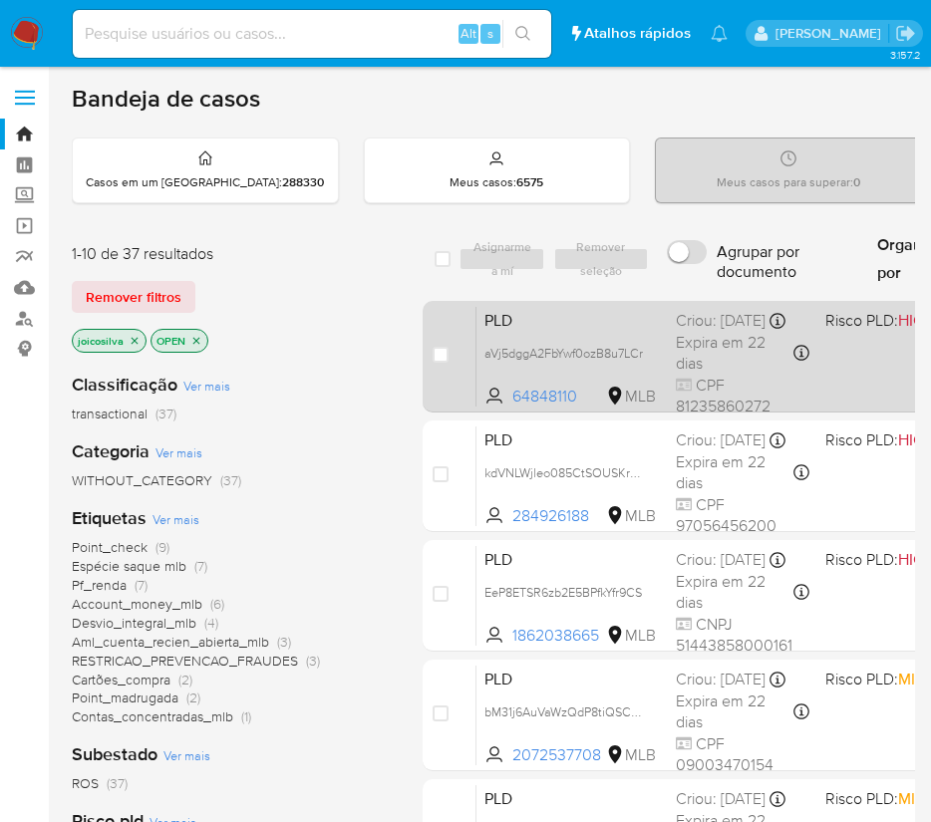
click at [862, 386] on div "PLD aVj5dggA2FbYwf0ozB8u7LCr 64848110 MLB Risco PLD: HIGH Criou: [DATE] Criou: …" at bounding box center [865, 356] width 779 height 101
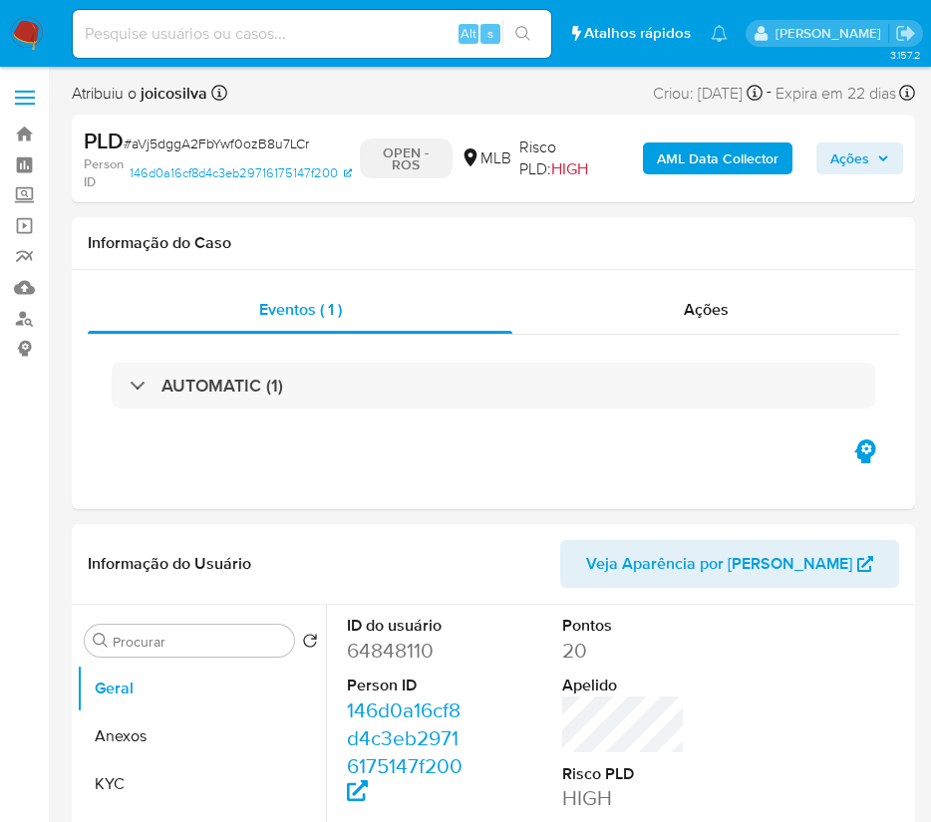
click at [188, 145] on span "# aVj5dggA2FbYwf0ozB8u7LCr" at bounding box center [216, 144] width 185 height 20
select select "10"
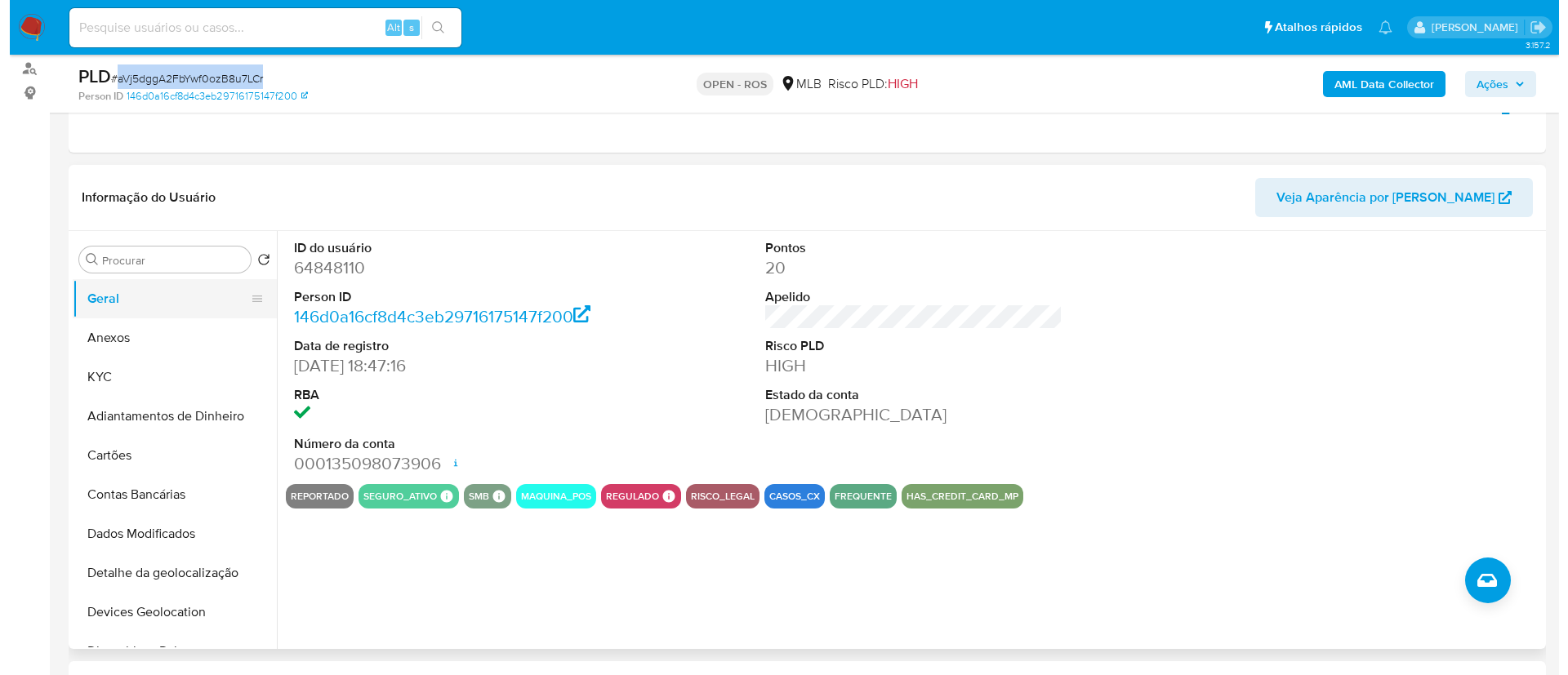
scroll to position [245, 0]
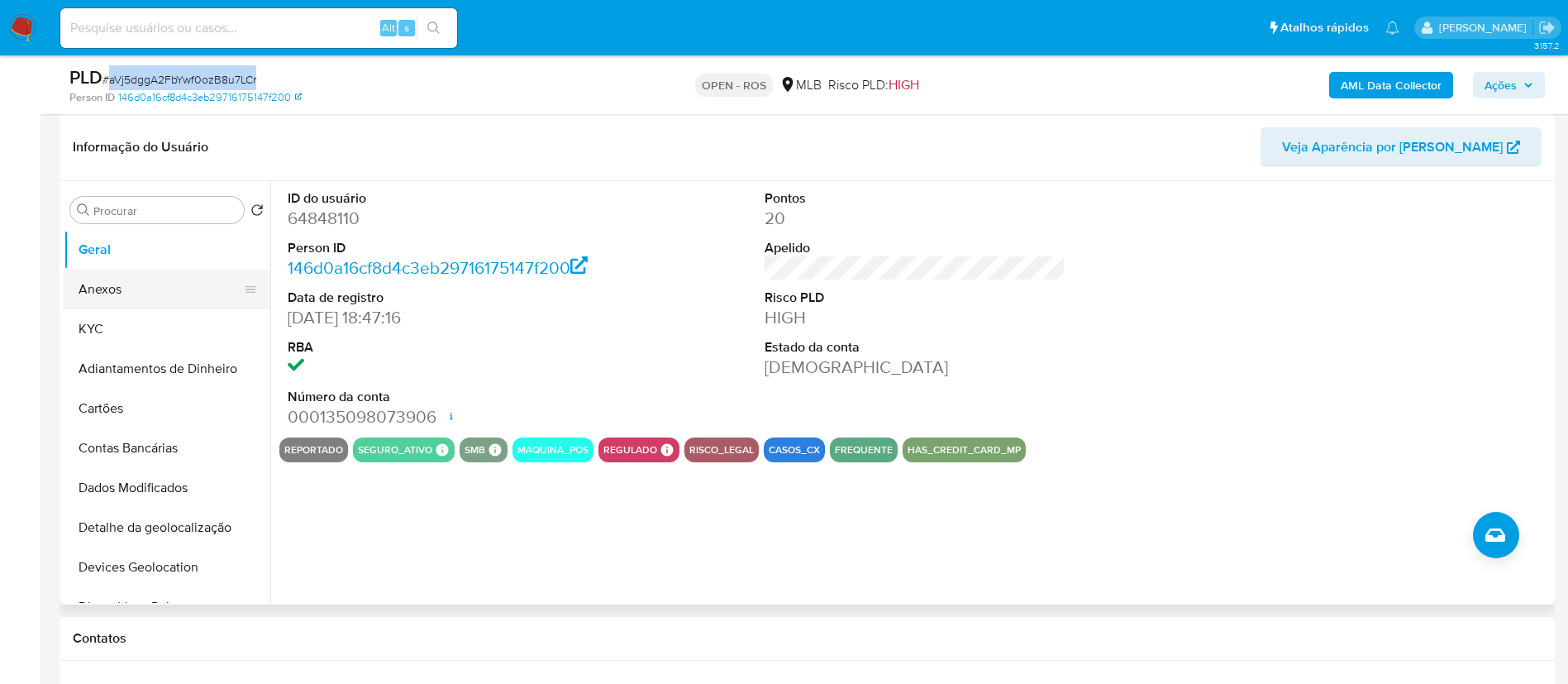
click at [115, 277] on button "Anexos" at bounding box center [160, 290] width 193 height 40
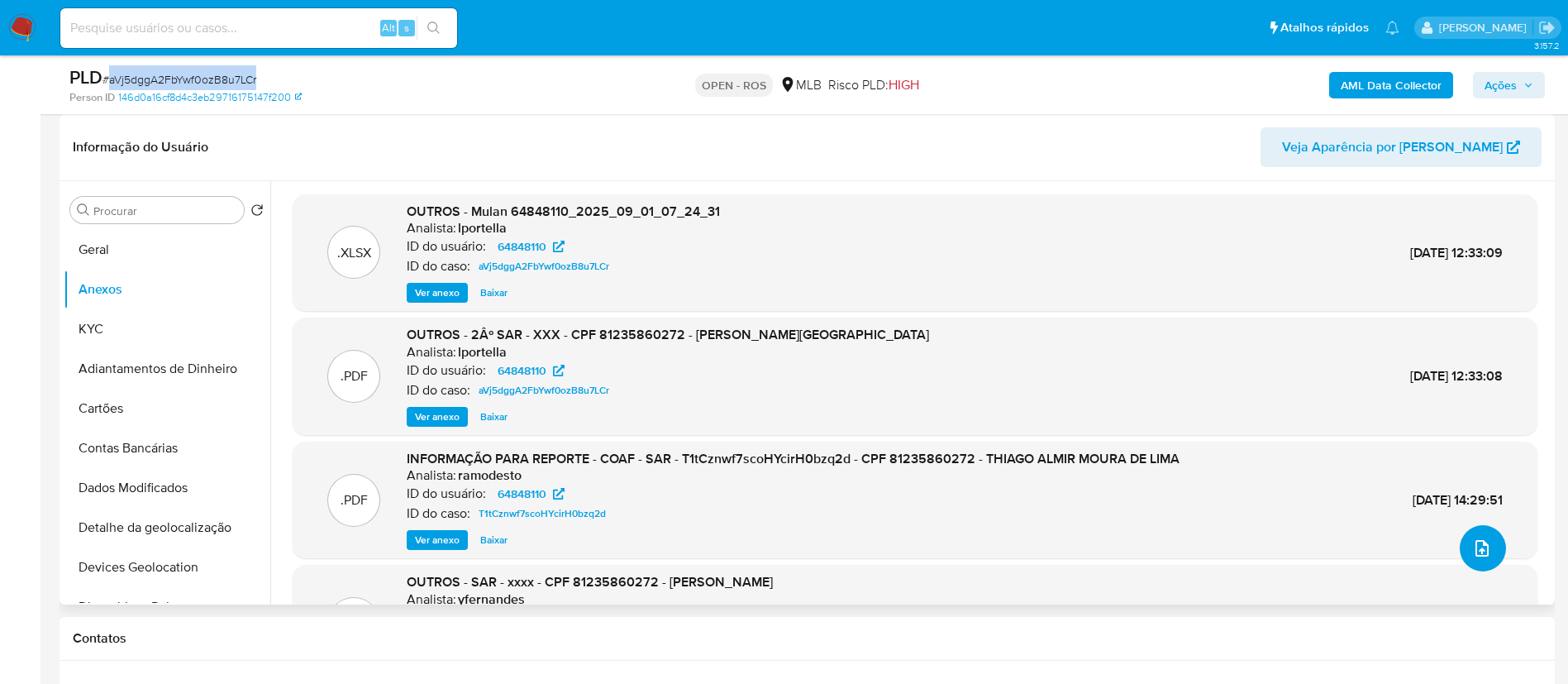
click at [791, 554] on icon "upload-file" at bounding box center [1483, 549] width 20 height 20
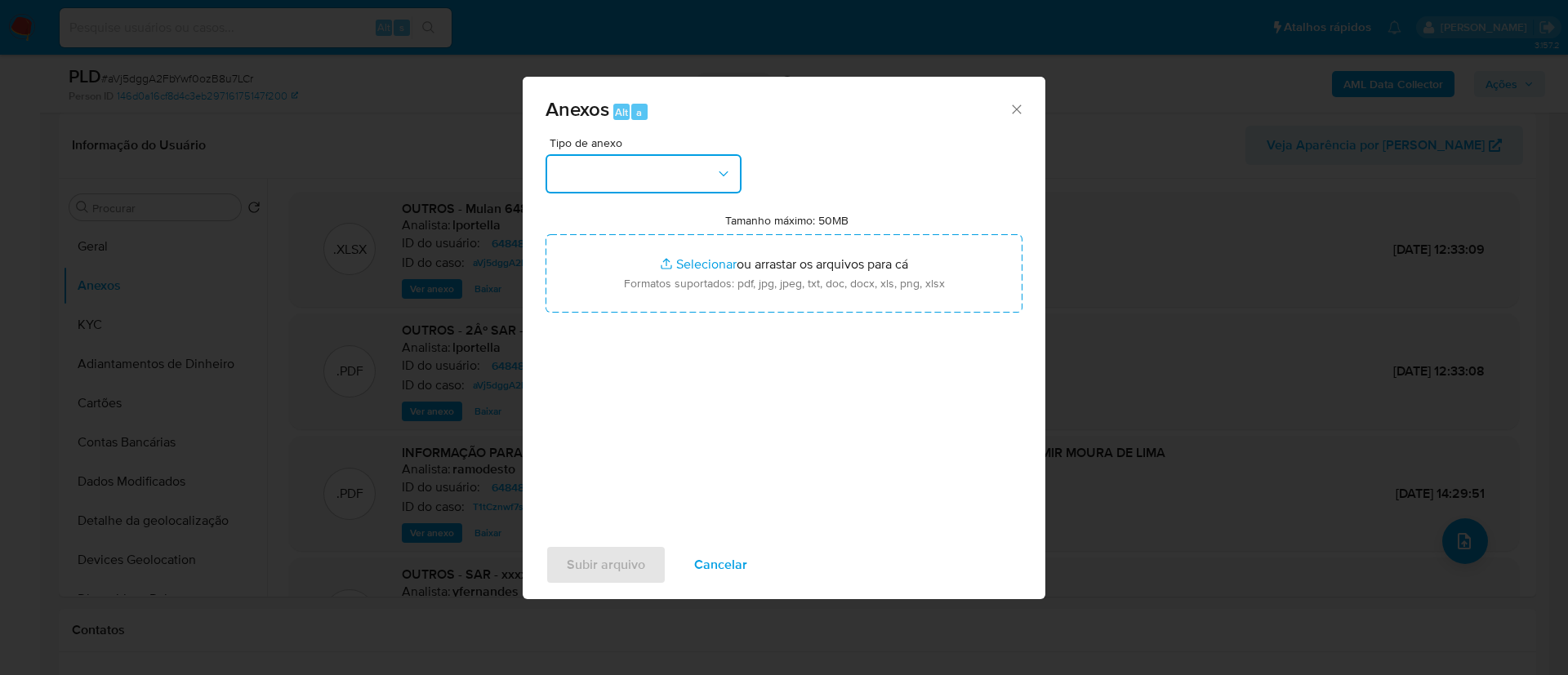
click at [703, 165] on button "button" at bounding box center [643, 174] width 196 height 39
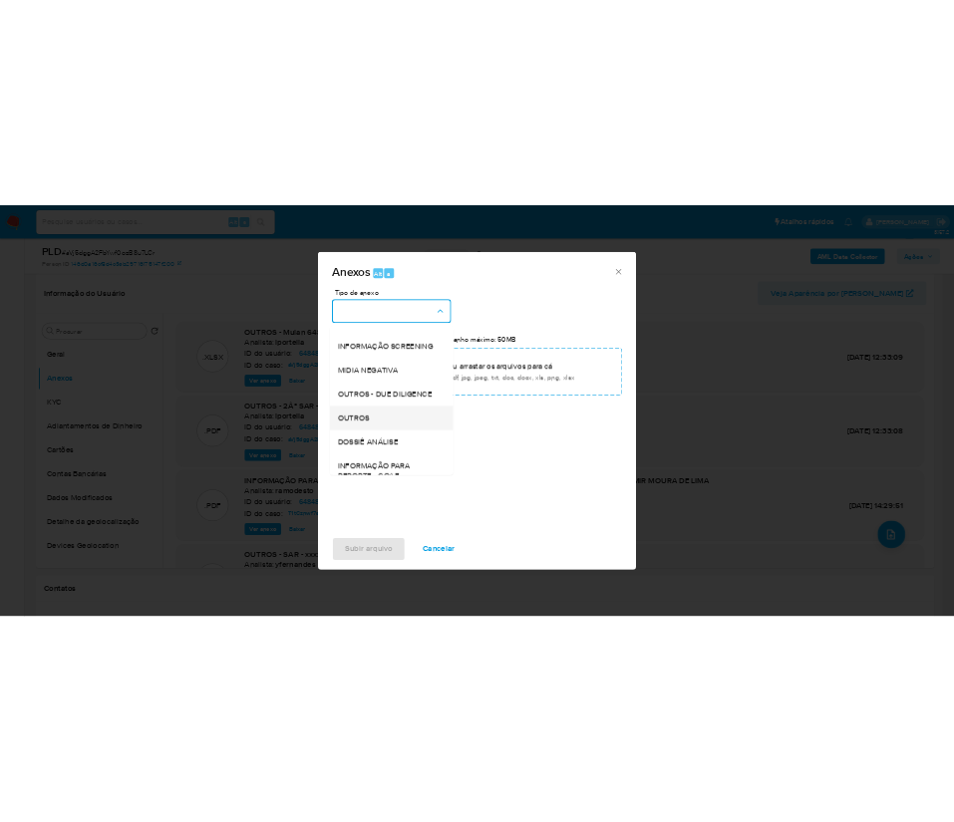
scroll to position [307, 0]
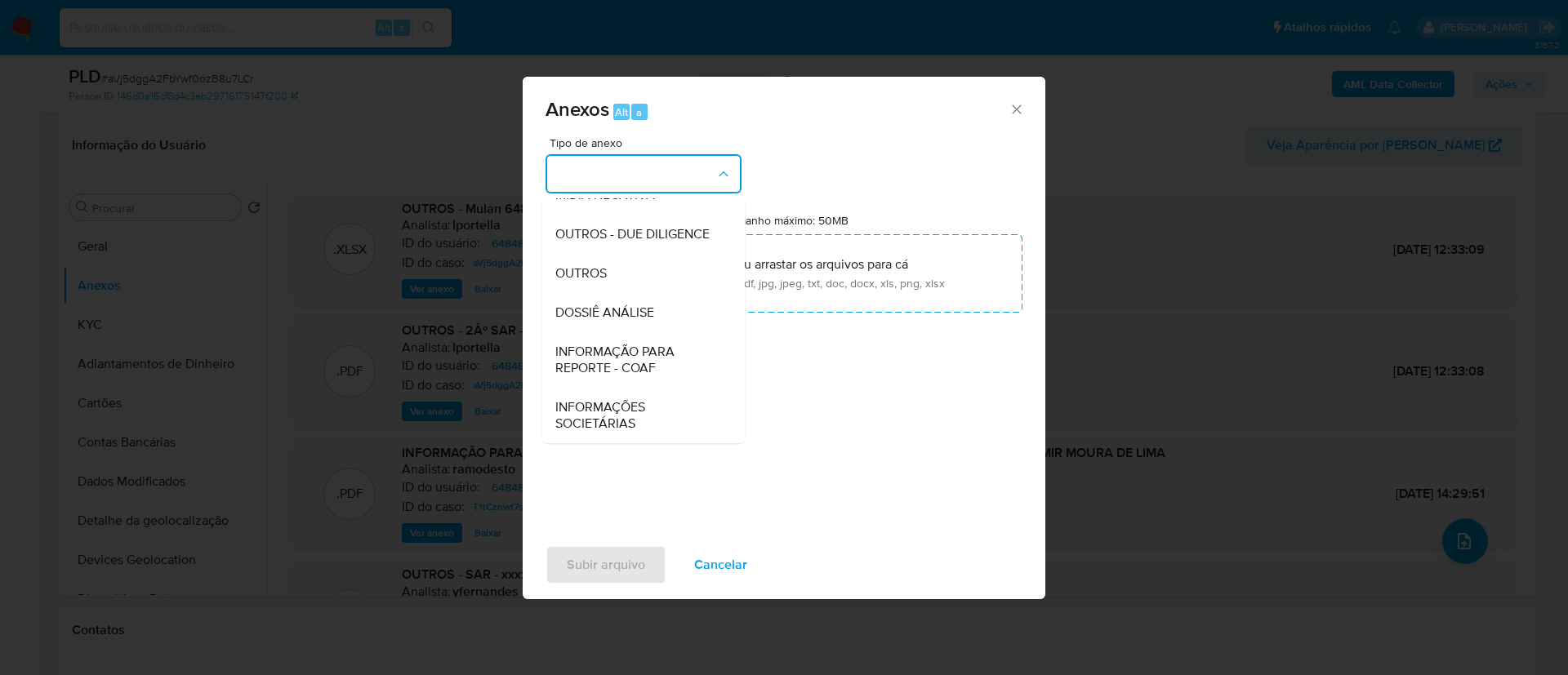
click at [662, 356] on span "INFORMAÇÃO PARA REPORTE - COAF" at bounding box center [639, 360] width 166 height 33
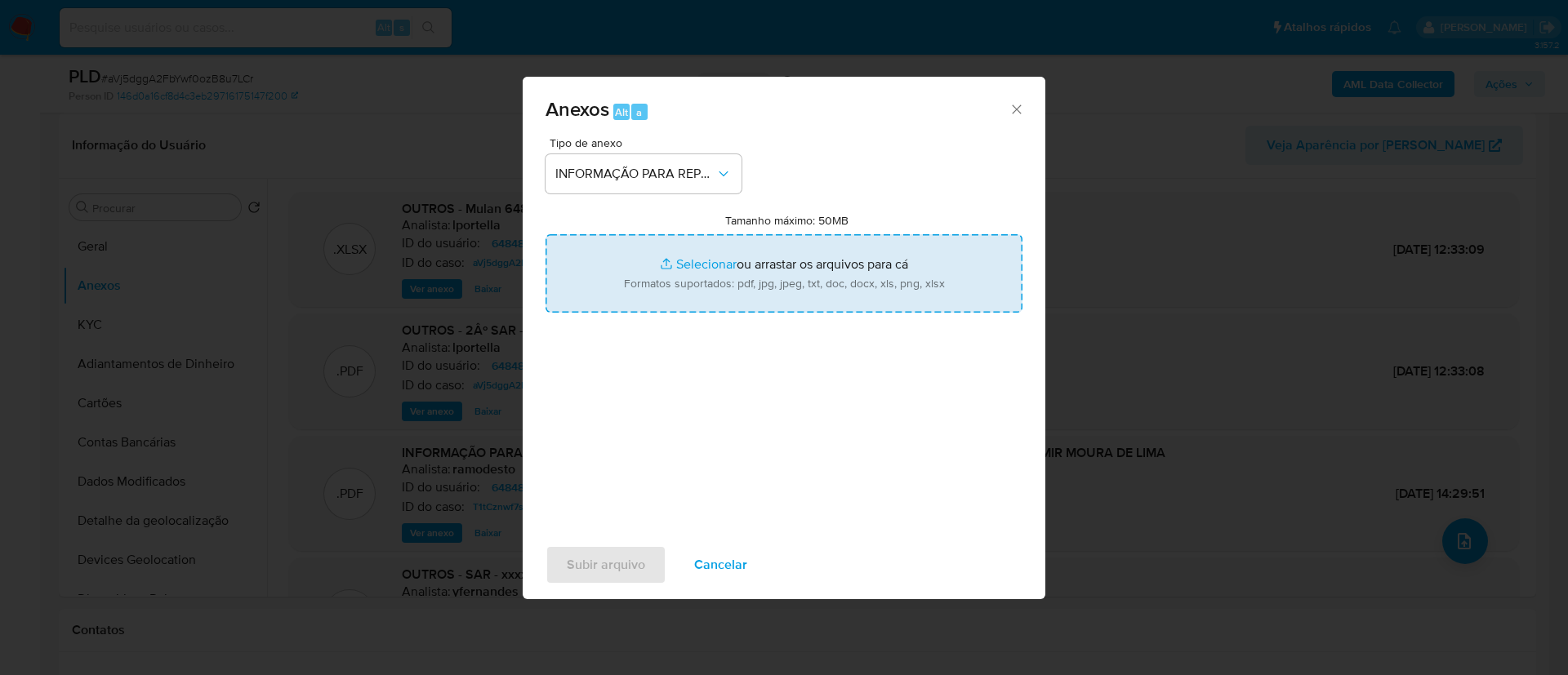
type input "C:\fakepath\2º SAR - aVj5dggA2FbYwf0ozB8u7LCr - CPF 81235860272 - THIAGO ALMIR …"
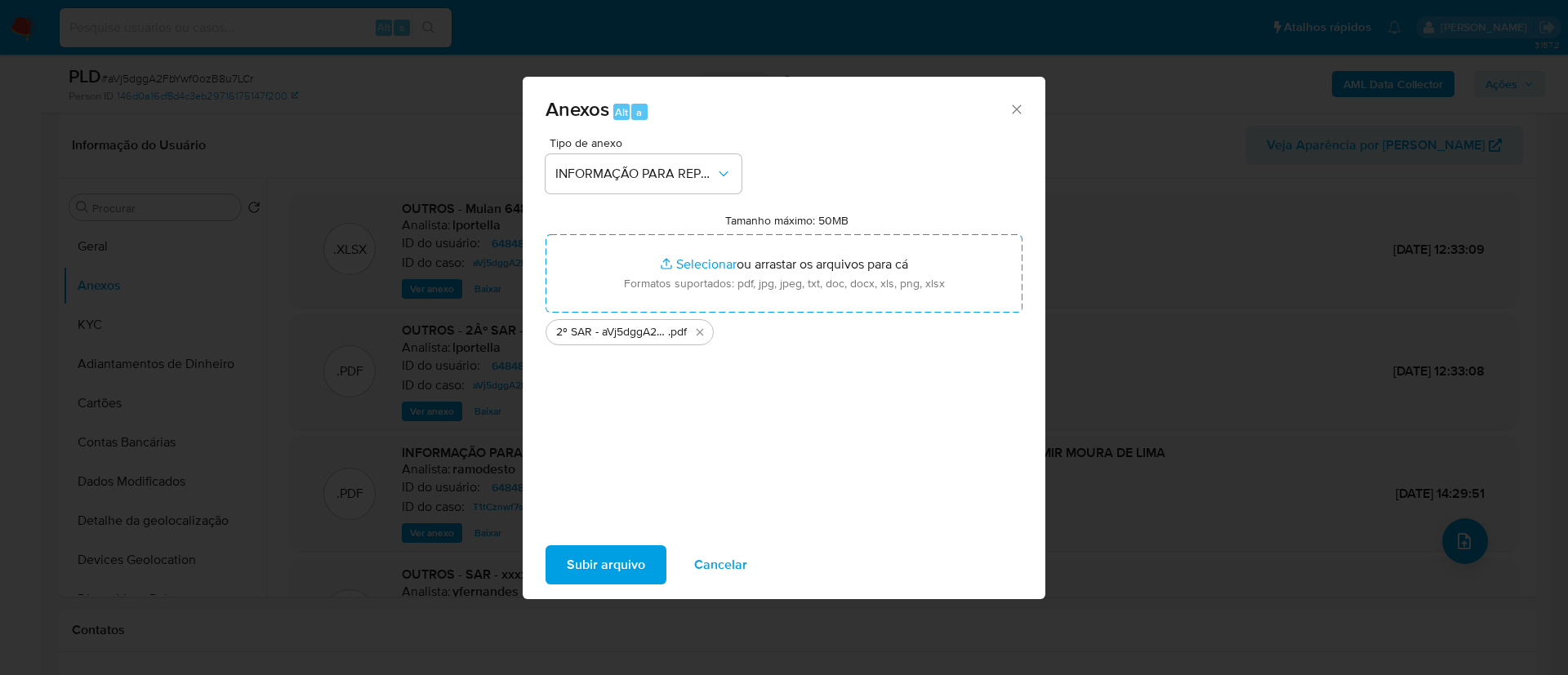
click at [713, 416] on div "Tipo de anexo INFORMAÇÃO PARA REPORTE - COAF Tamanho máximo: 50MB Selecionar ar…" at bounding box center [784, 329] width 477 height 385
click at [600, 573] on span "Subir arquivo" at bounding box center [607, 565] width 79 height 36
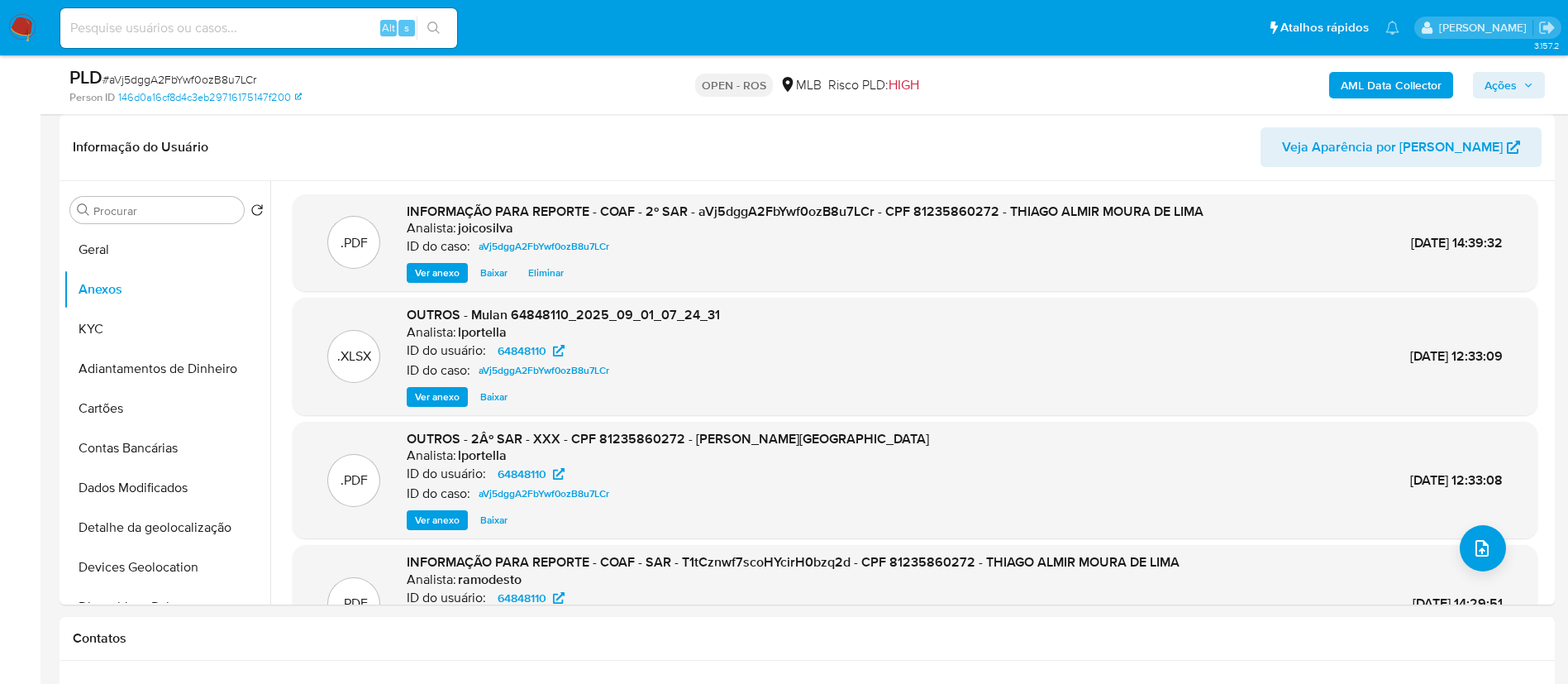
click at [791, 105] on div "PLD # aVj5dggA2FbYwf0ozB8u7LCr Person ID 146d0a16cf8d4c3eb29716175147f200 OPEN …" at bounding box center [807, 85] width 1496 height 59
click at [791, 78] on span "Ações" at bounding box center [1501, 86] width 32 height 27
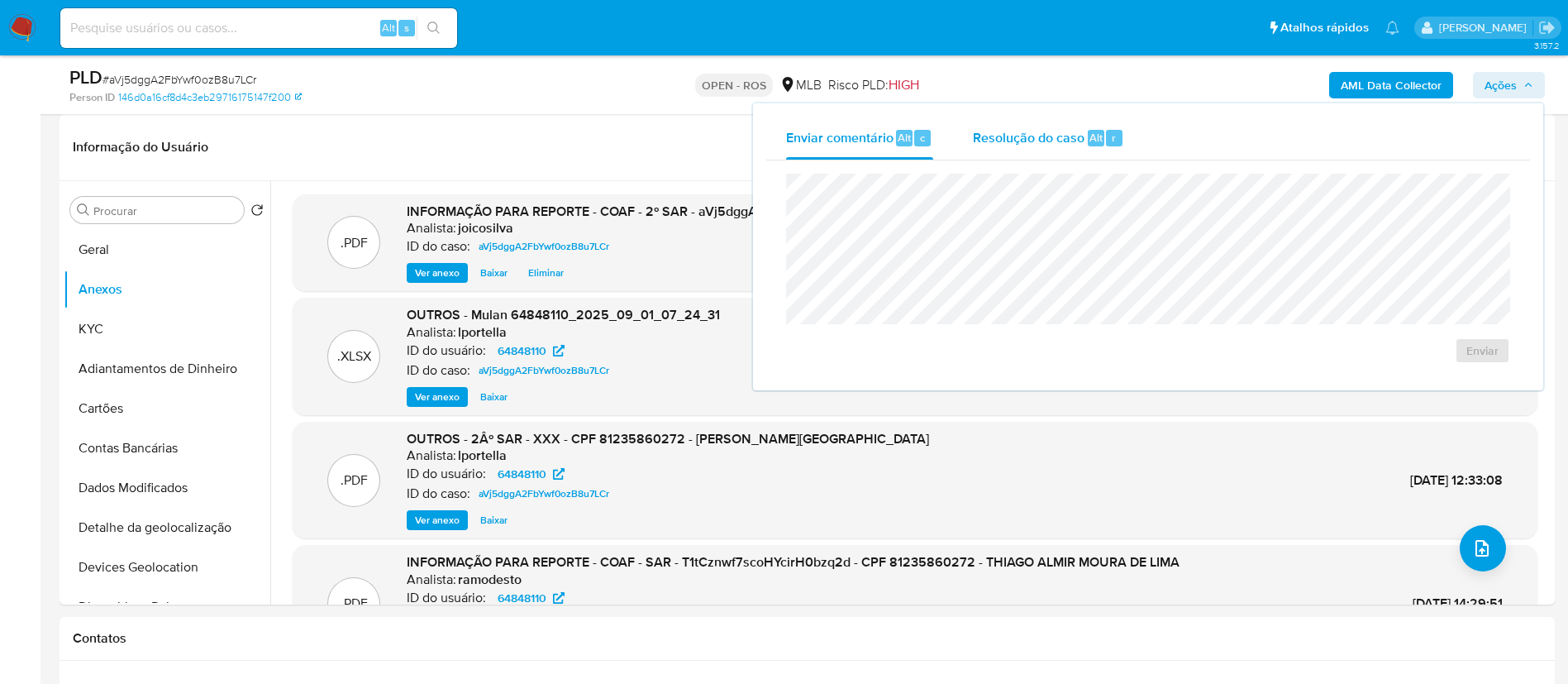
click at [791, 129] on span "Resolução do caso" at bounding box center [1029, 136] width 112 height 19
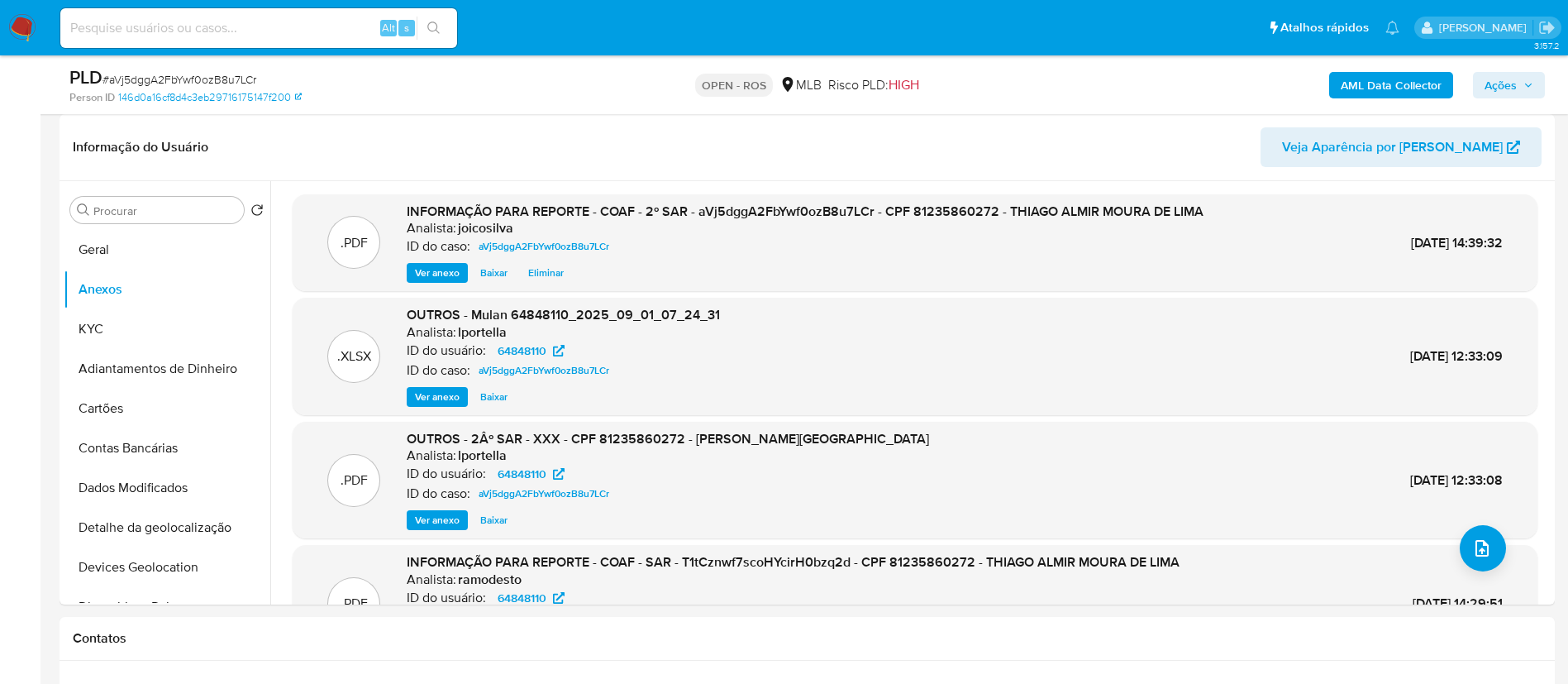
click at [791, 87] on span "Ações" at bounding box center [1501, 86] width 32 height 27
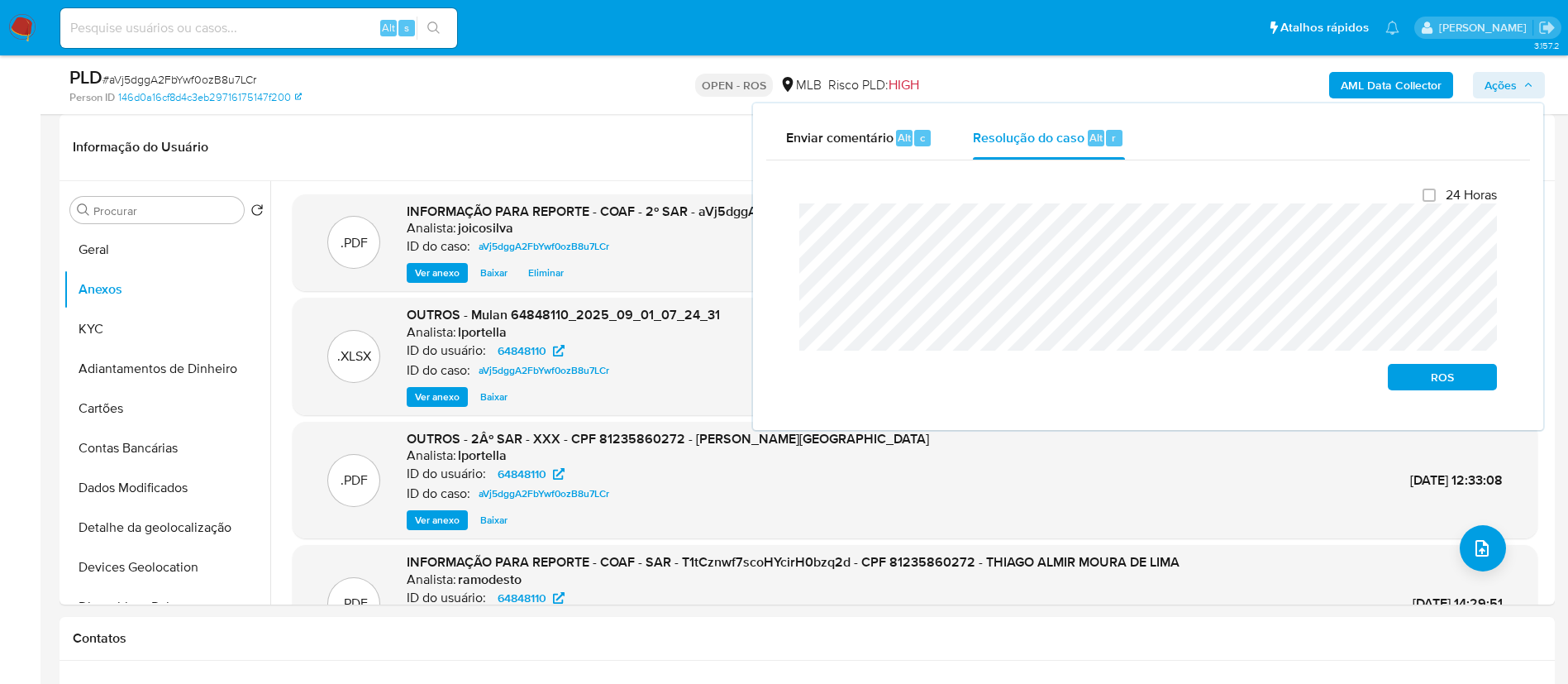
click at [781, 227] on div "Fechamento do caso 24 Horas ROS" at bounding box center [1148, 288] width 764 height 256
click at [791, 388] on span "ROS" at bounding box center [1443, 377] width 86 height 23
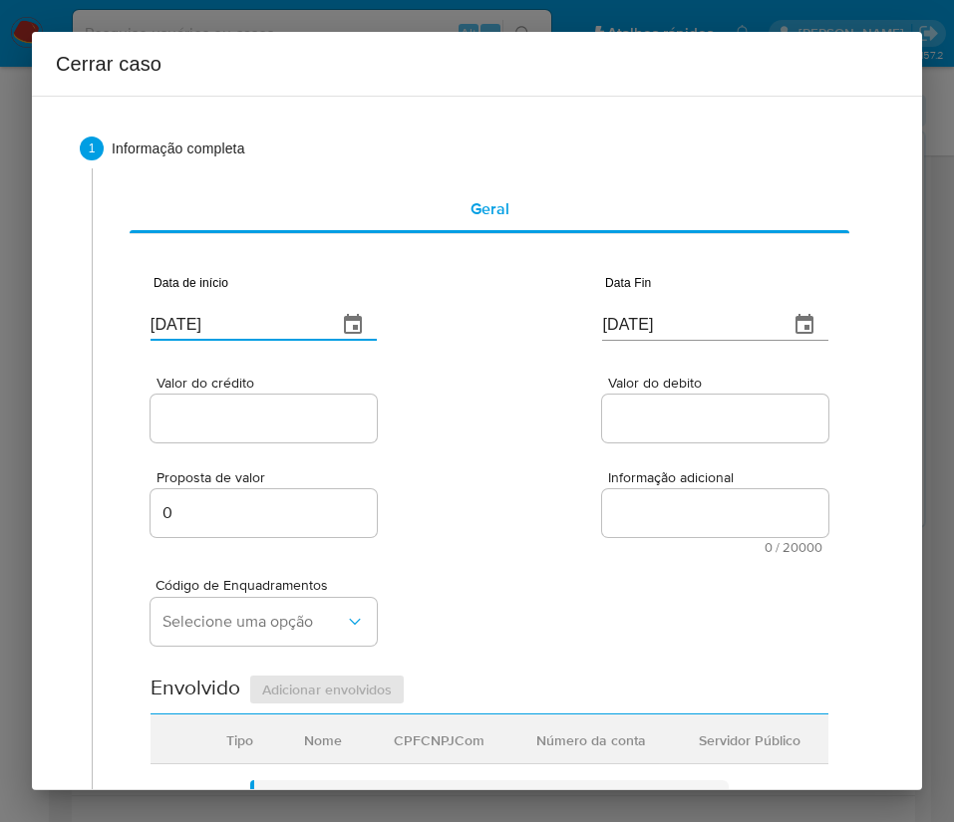
click at [239, 328] on input "[DATE]" at bounding box center [235, 325] width 170 height 32
paste input "1/07"
type input "[DATE]"
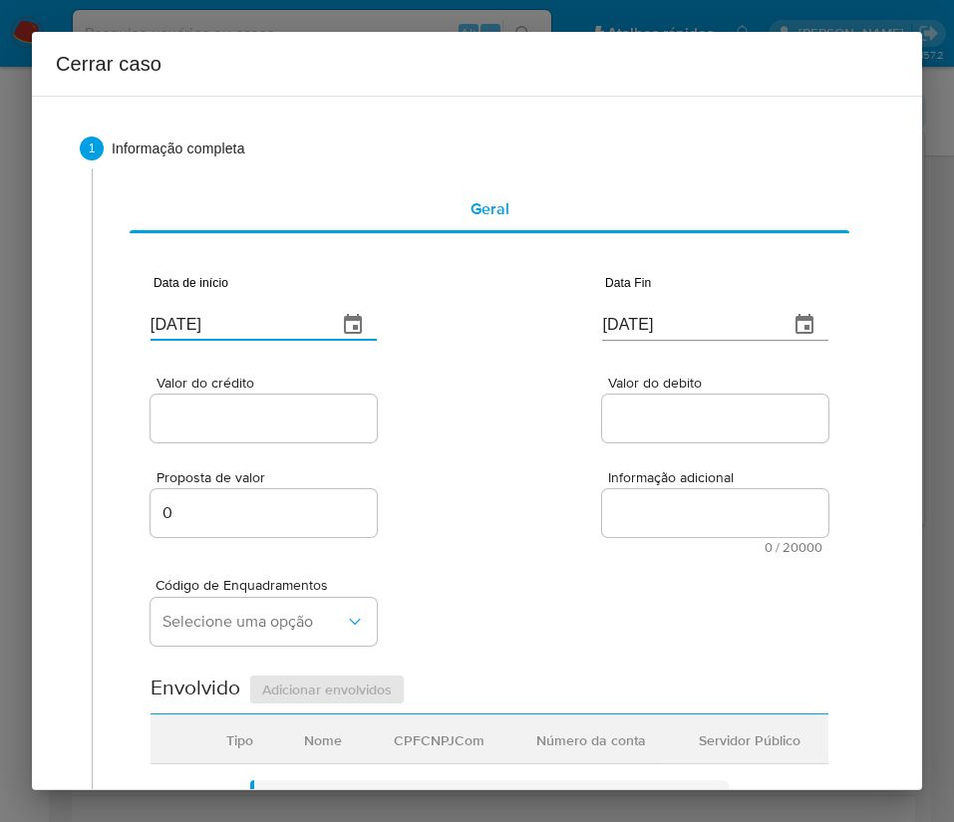
click at [577, 440] on div "Valor do crédito Valor do debito" at bounding box center [489, 399] width 678 height 95
click at [641, 333] on input "[DATE]" at bounding box center [687, 325] width 170 height 32
paste input "30/08"
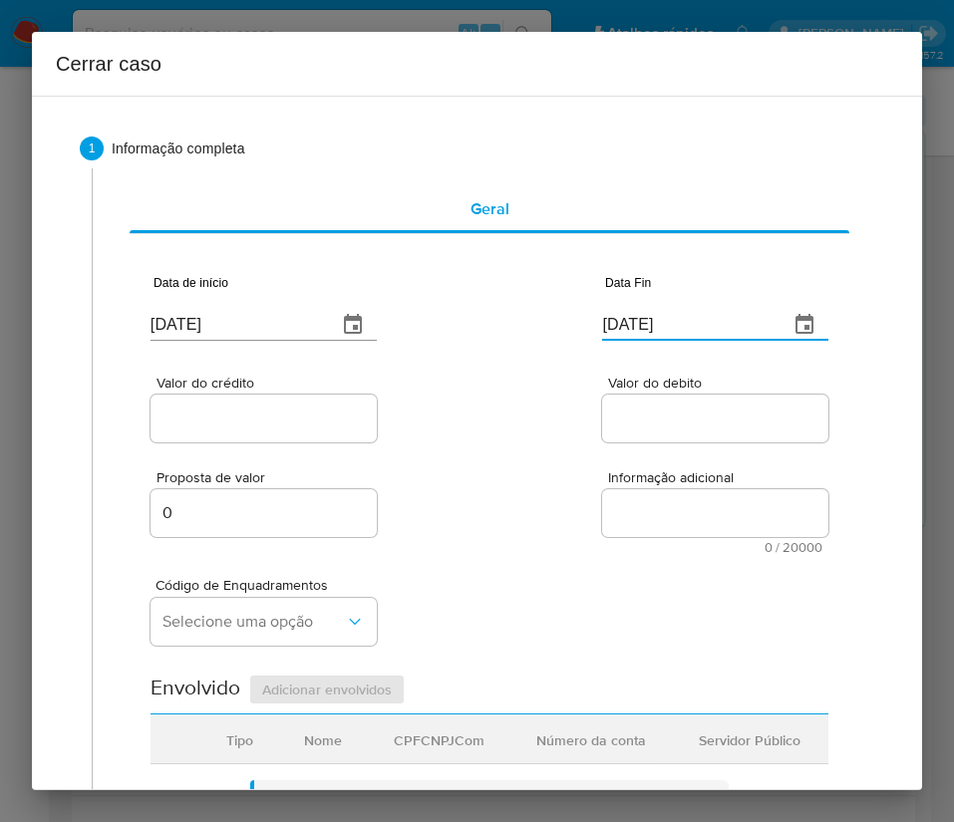
type input "[DATE]"
drag, startPoint x: 606, startPoint y: 419, endPoint x: 376, endPoint y: 429, distance: 230.4
click at [605, 419] on input "Valor do debito" at bounding box center [715, 419] width 226 height 26
click at [329, 418] on input "Valor do crédito" at bounding box center [263, 419] width 226 height 26
click at [287, 427] on input "Valor do crédito" at bounding box center [263, 419] width 226 height 26
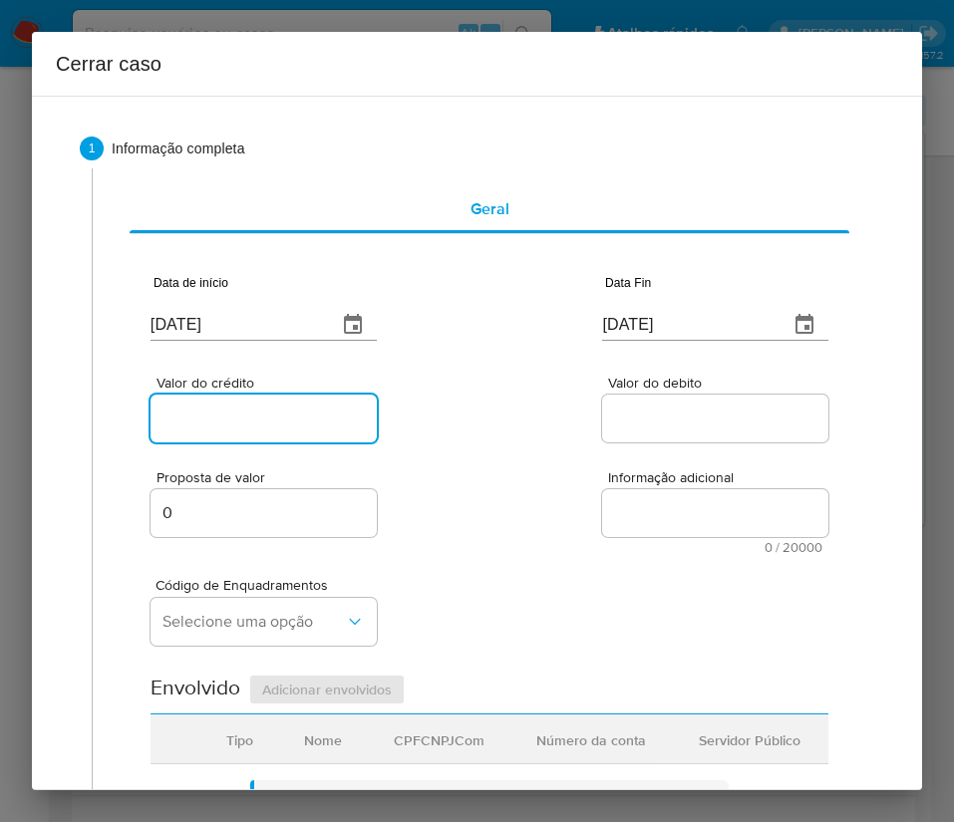
paste input "R$293.647"
type input "R$293.647"
click at [602, 449] on div "Proposta de valor 0 Informação adicional 0 / 20000 20000 caracteres restantes" at bounding box center [489, 500] width 678 height 108
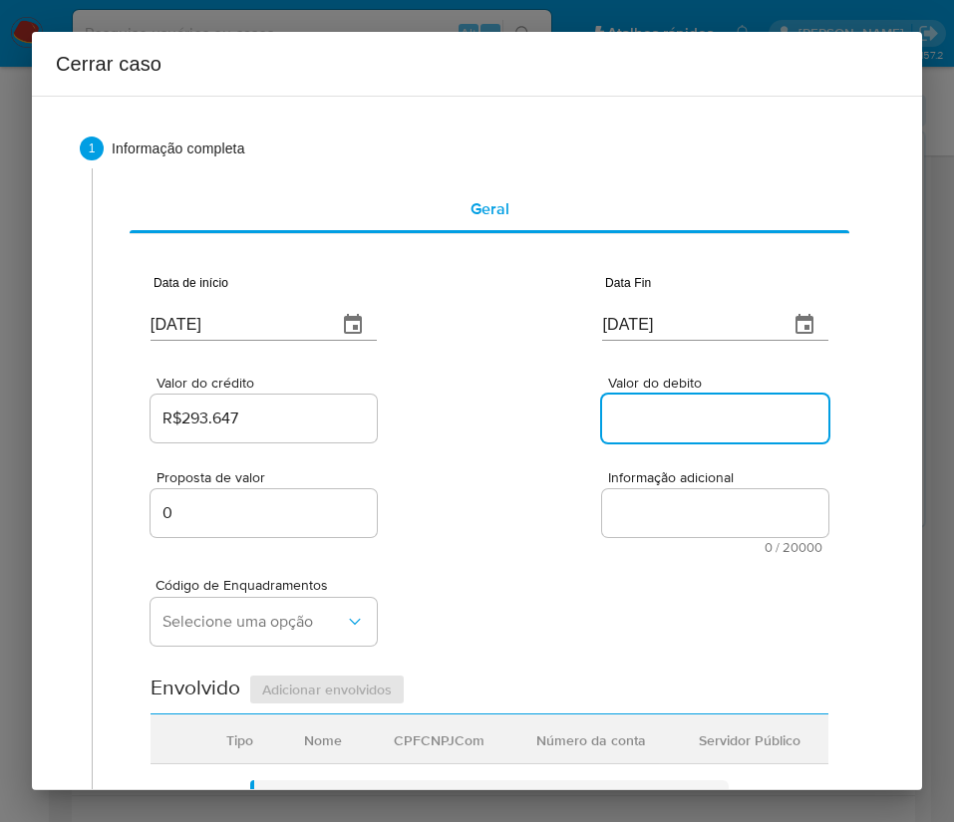
drag, startPoint x: 695, startPoint y: 410, endPoint x: 721, endPoint y: 430, distance: 34.1
click at [695, 410] on input "Valor do debito" at bounding box center [715, 419] width 226 height 26
paste input "R$261.095"
type input "R$261.095"
click at [628, 587] on div "Código de Enquadramentos Selecione uma opção" at bounding box center [489, 604] width 678 height 100
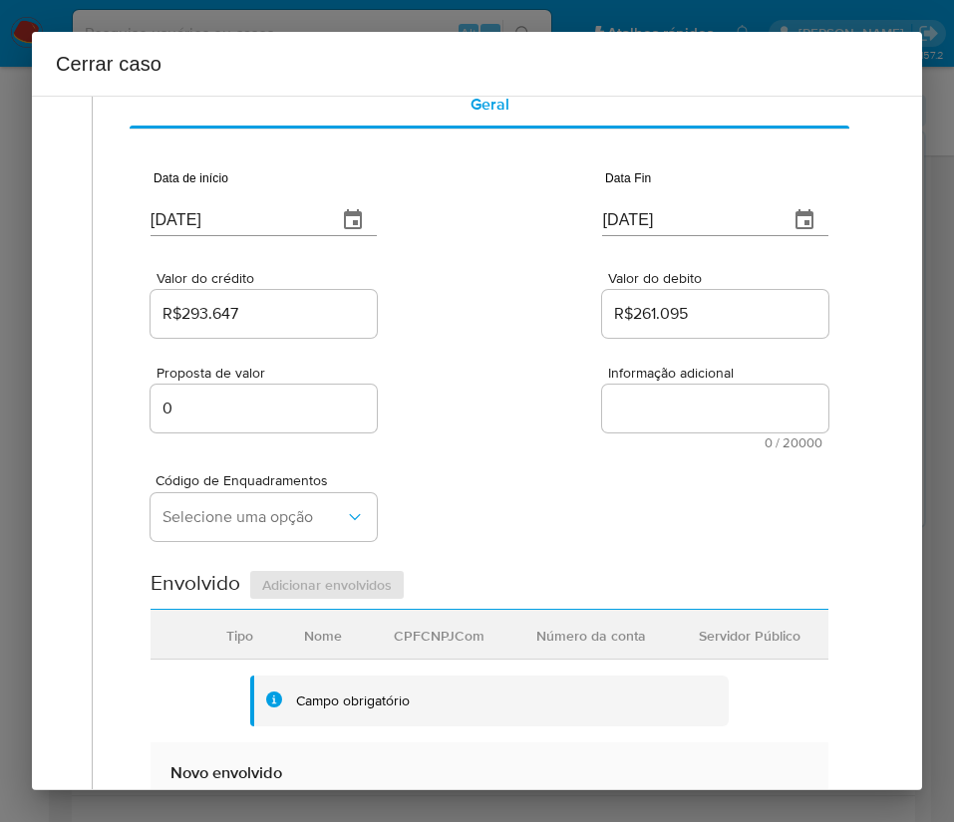
scroll to position [149, 0]
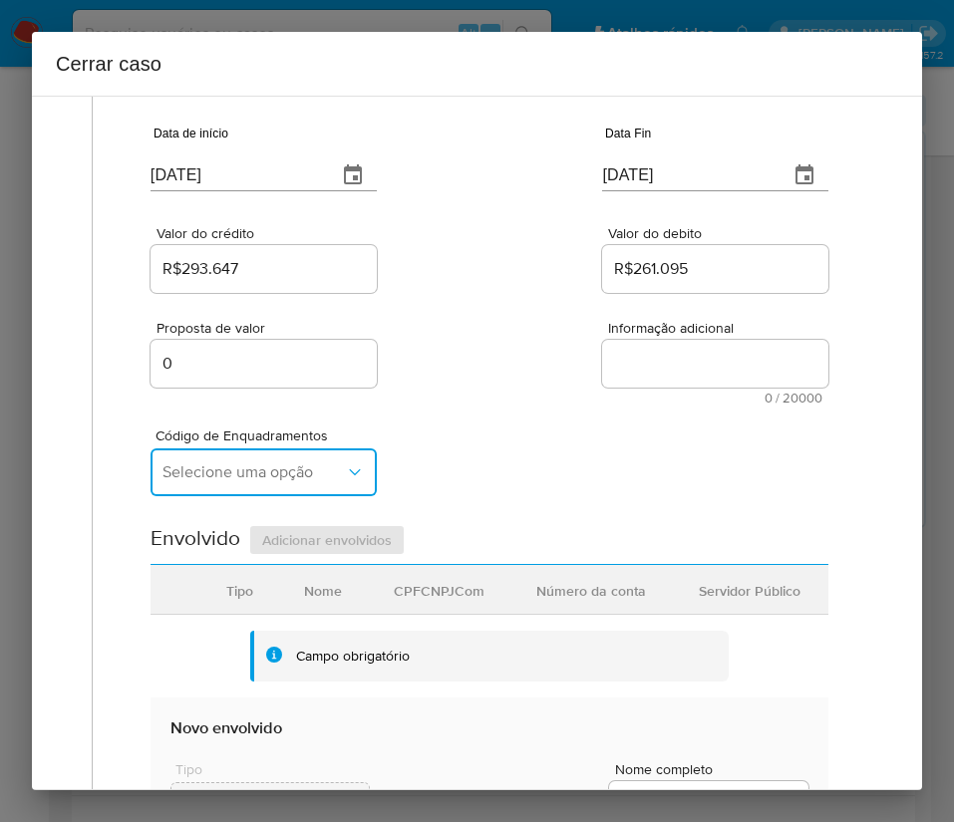
click at [205, 465] on span "Selecione uma opção" at bounding box center [253, 472] width 182 height 20
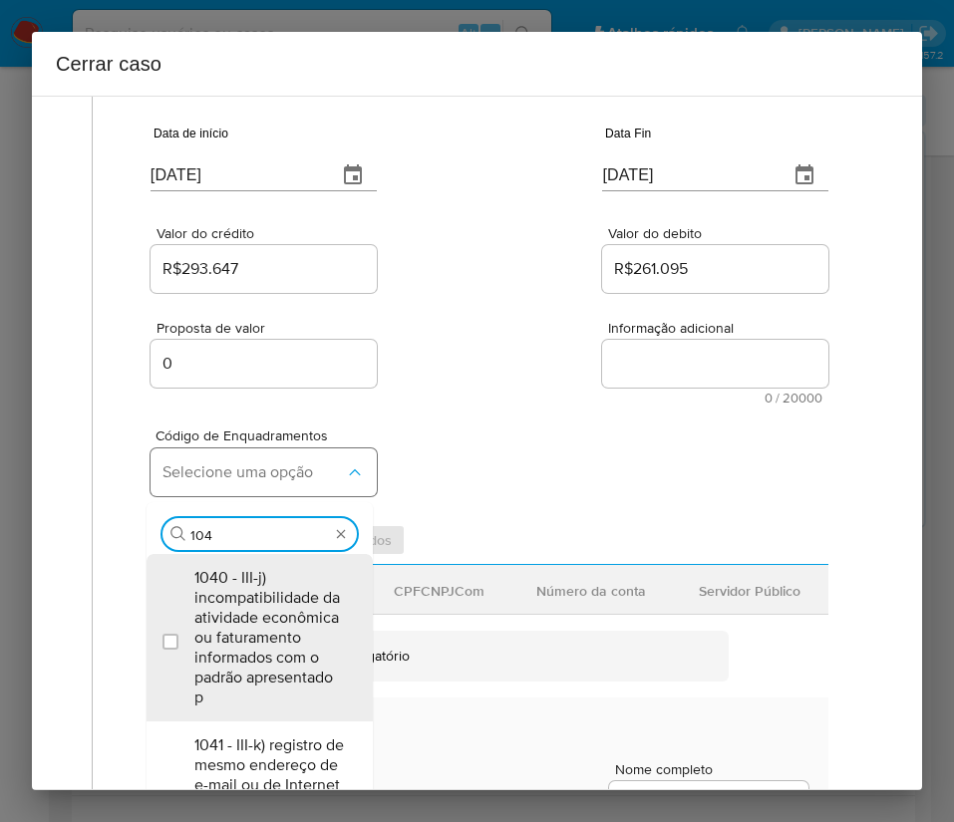
type input "1045"
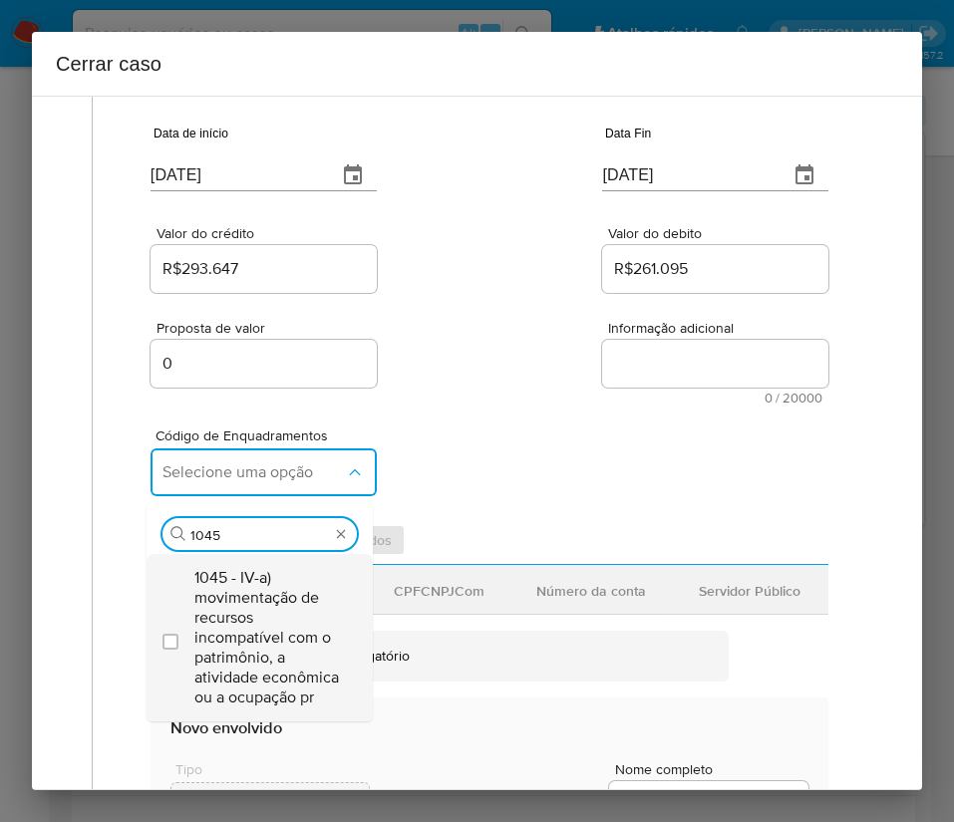
click at [305, 625] on span "1045 - IV-a) movimentação de recursos incompatível com o patrimônio, a atividad…" at bounding box center [269, 638] width 150 height 140
checkbox input "true"
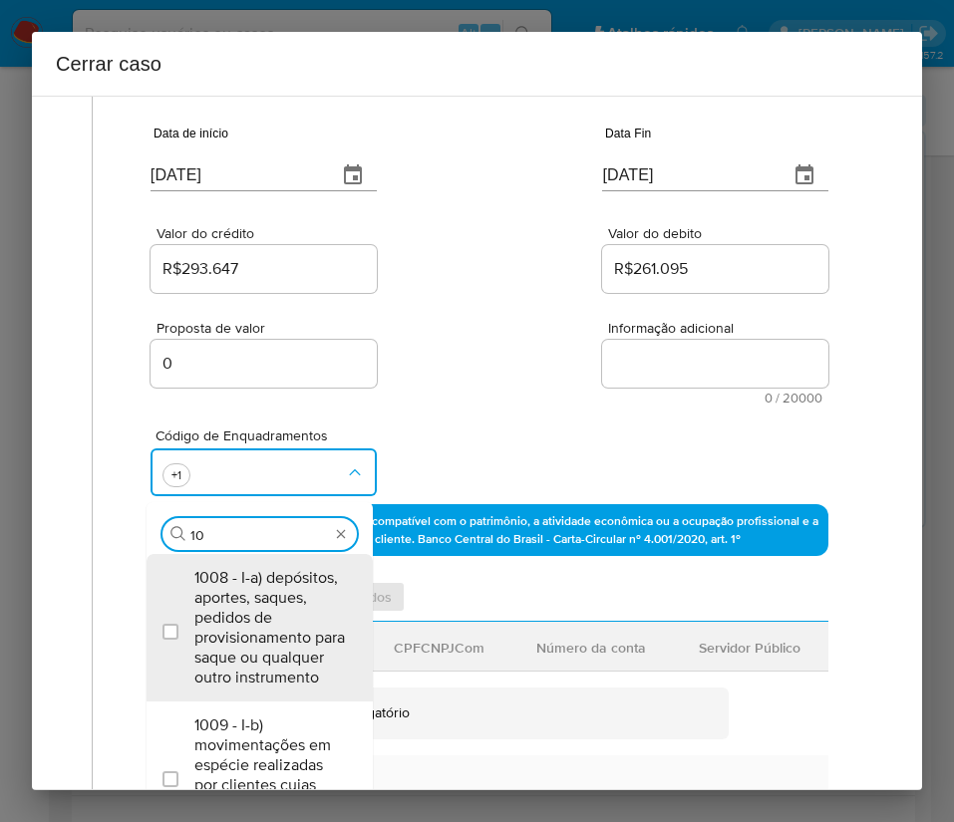
scroll to position [0, 0]
type input "1066"
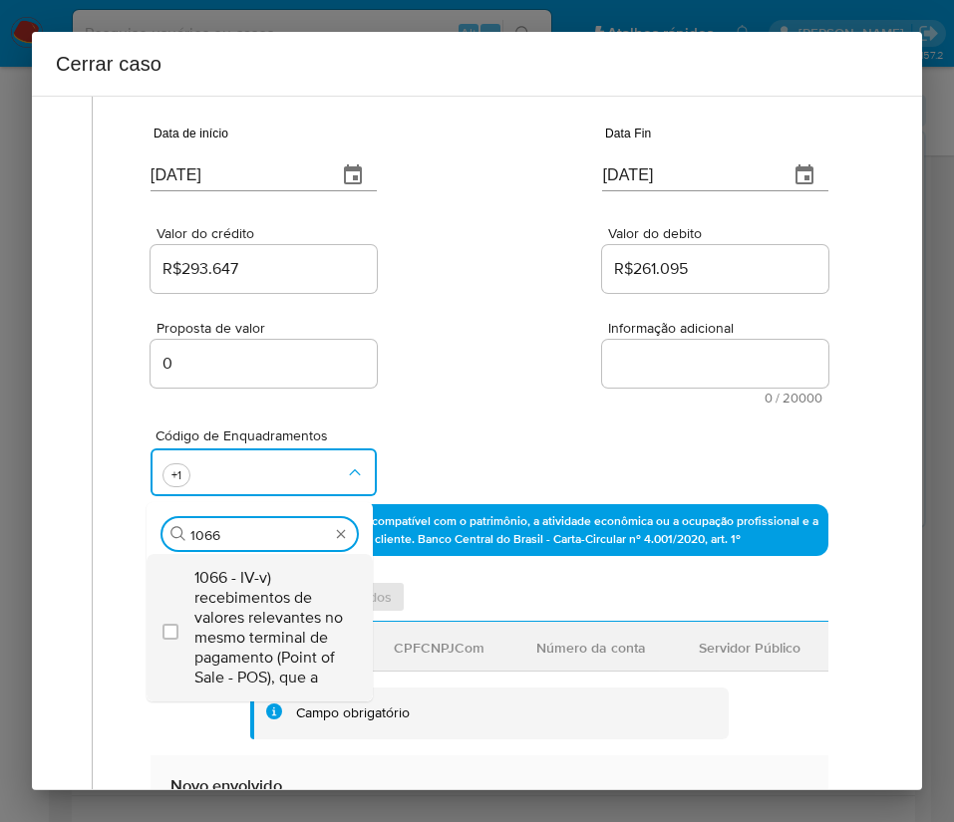
click at [269, 571] on span "1066 - IV-v) recebimentos de valores relevantes no mesmo terminal de pagamento …" at bounding box center [269, 628] width 150 height 120
checkbox input "true"
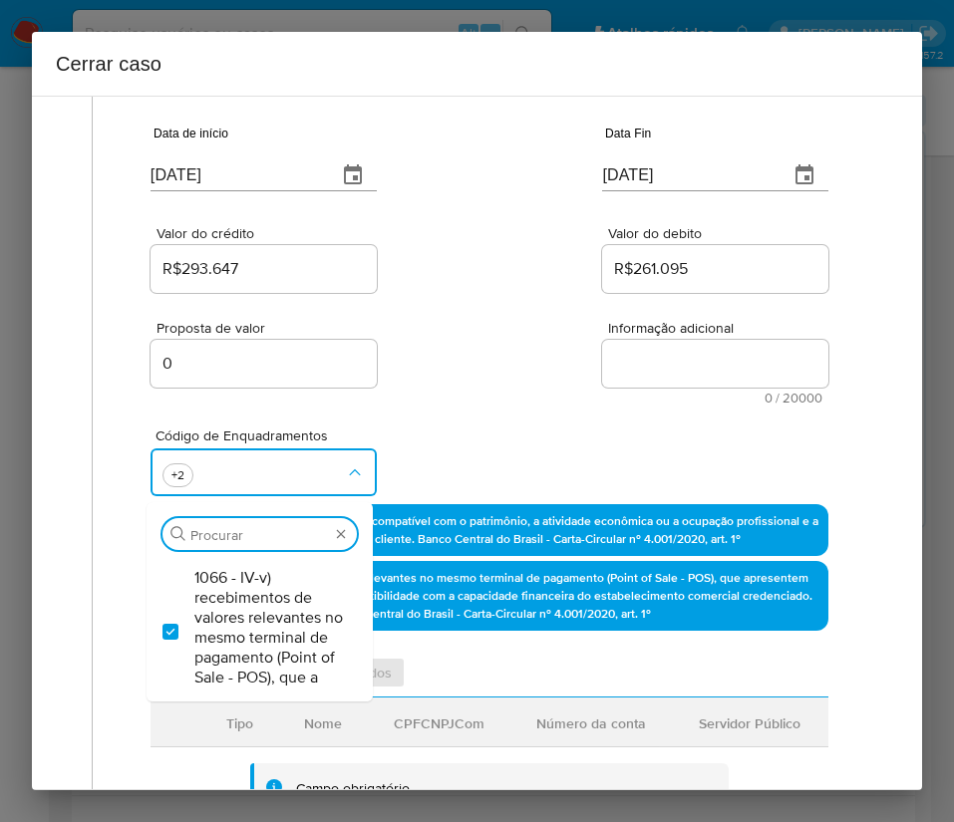
click at [453, 334] on div "Proposta de valor 0 Informação adicional 0 / 20000 20000 caracteres restantes" at bounding box center [489, 351] width 678 height 108
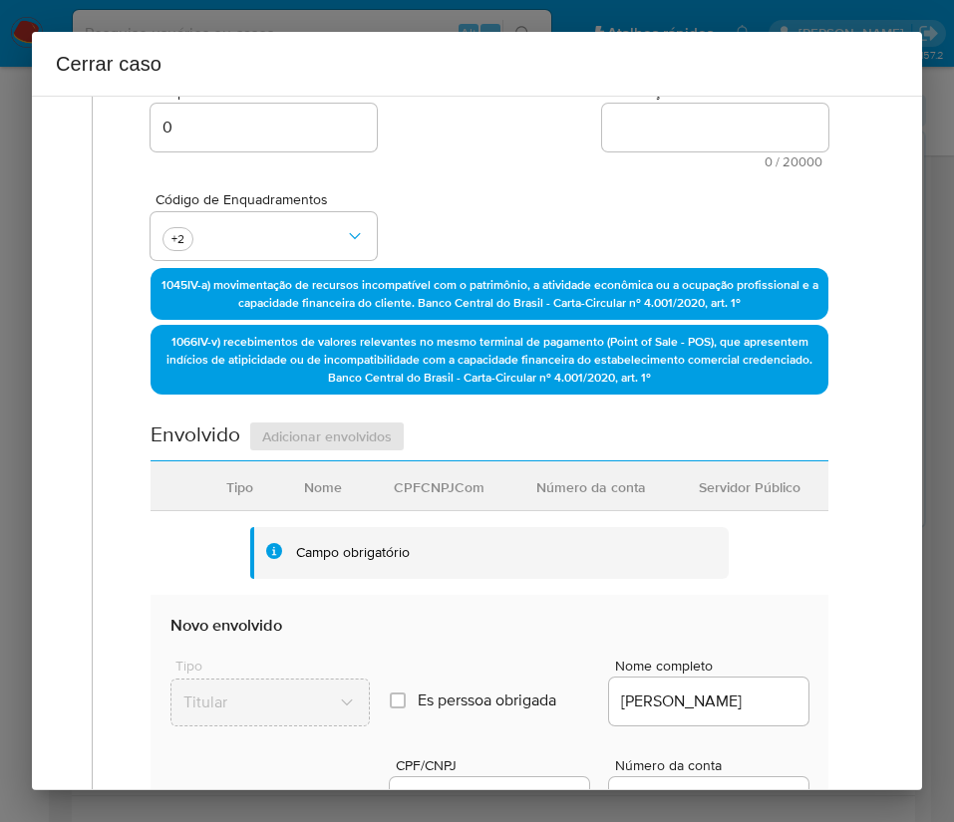
scroll to position [598, 0]
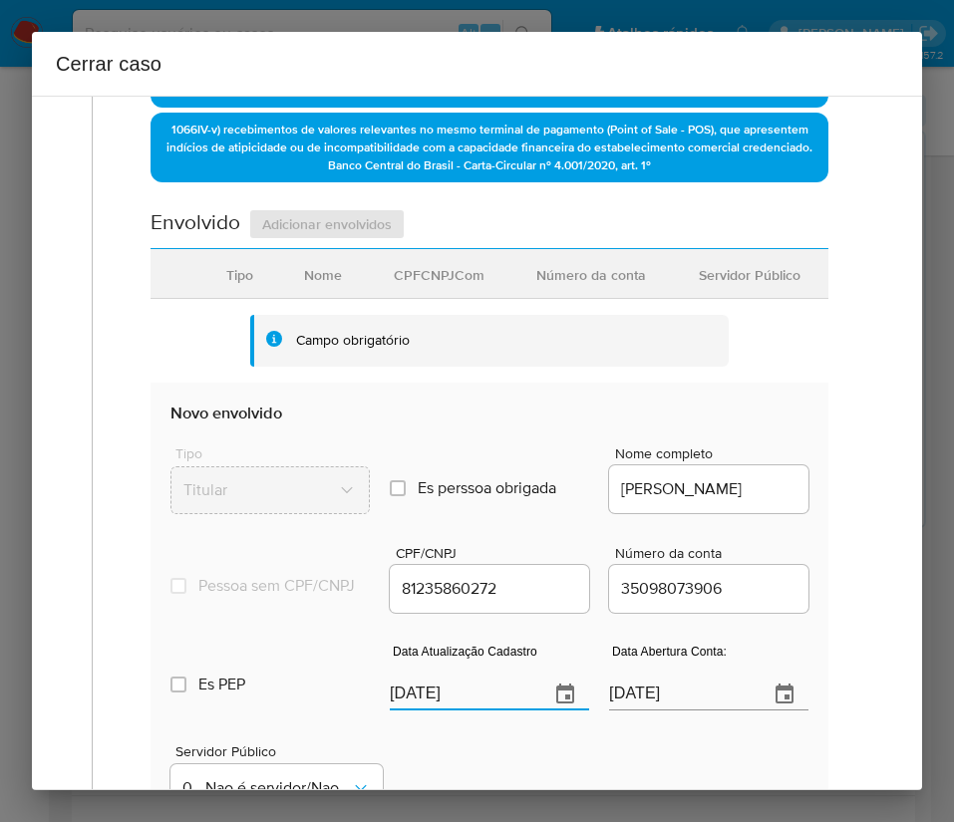
click at [411, 710] on input "[DATE]" at bounding box center [461, 695] width 143 height 32
paste input "24/07"
type input "[DATE]"
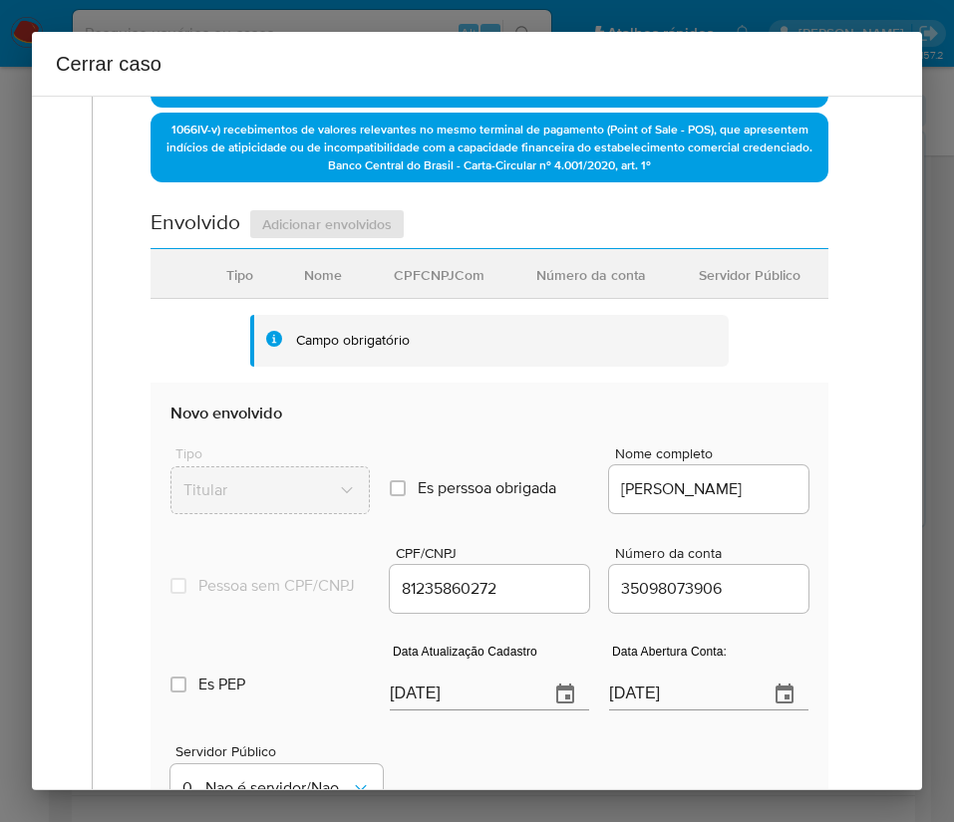
click at [644, 710] on input "[DATE]" at bounding box center [680, 695] width 143 height 32
click at [867, 653] on div "1 Informação completa Geral Data de início [DATE] Data Fin [DATE] Valor do créd…" at bounding box center [477, 312] width 842 height 1595
click at [674, 709] on input "[DATE]" at bounding box center [680, 695] width 143 height 32
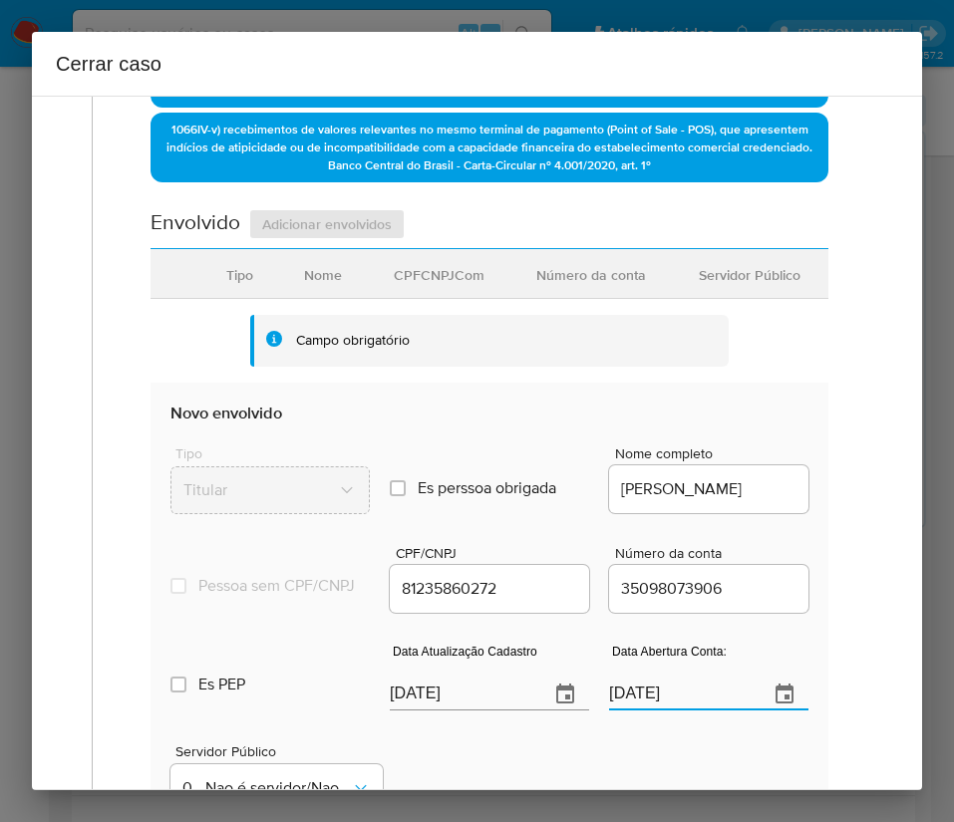
click at [674, 709] on input "[DATE]" at bounding box center [680, 695] width 143 height 32
click at [810, 657] on div "Data de início [DATE] Data Fin [DATE] Valor do crédito R$293.647 Valor do debit…" at bounding box center [489, 284] width 719 height 1297
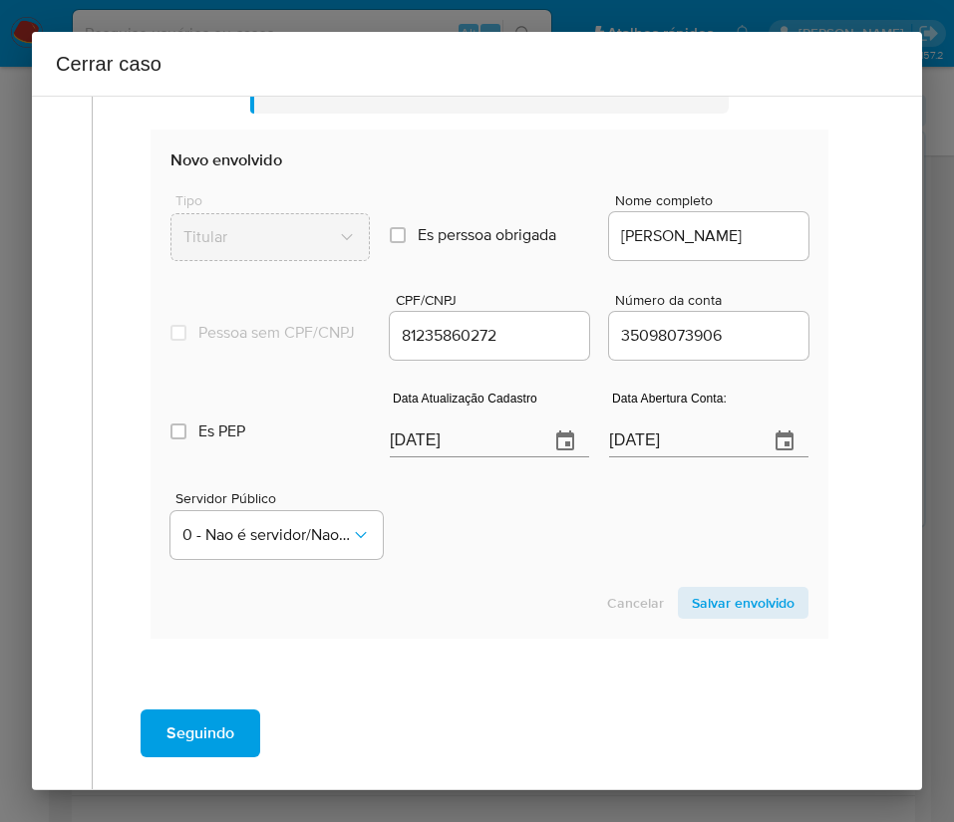
scroll to position [897, 0]
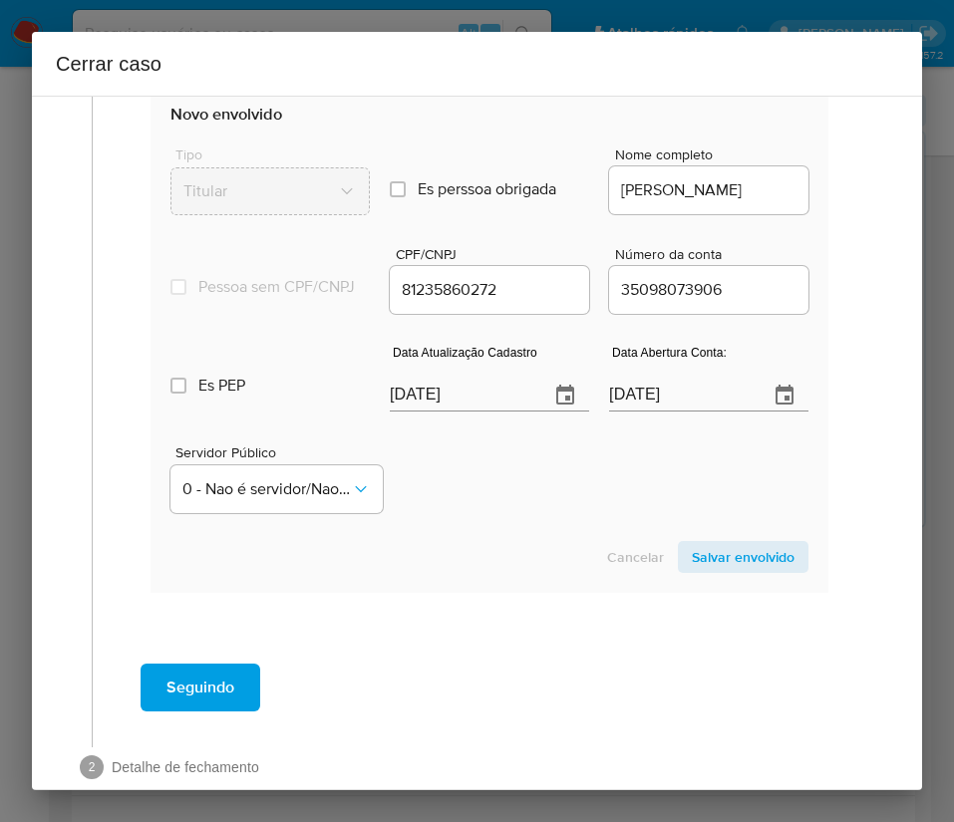
click at [736, 559] on span "Salvar envolvido" at bounding box center [743, 557] width 103 height 28
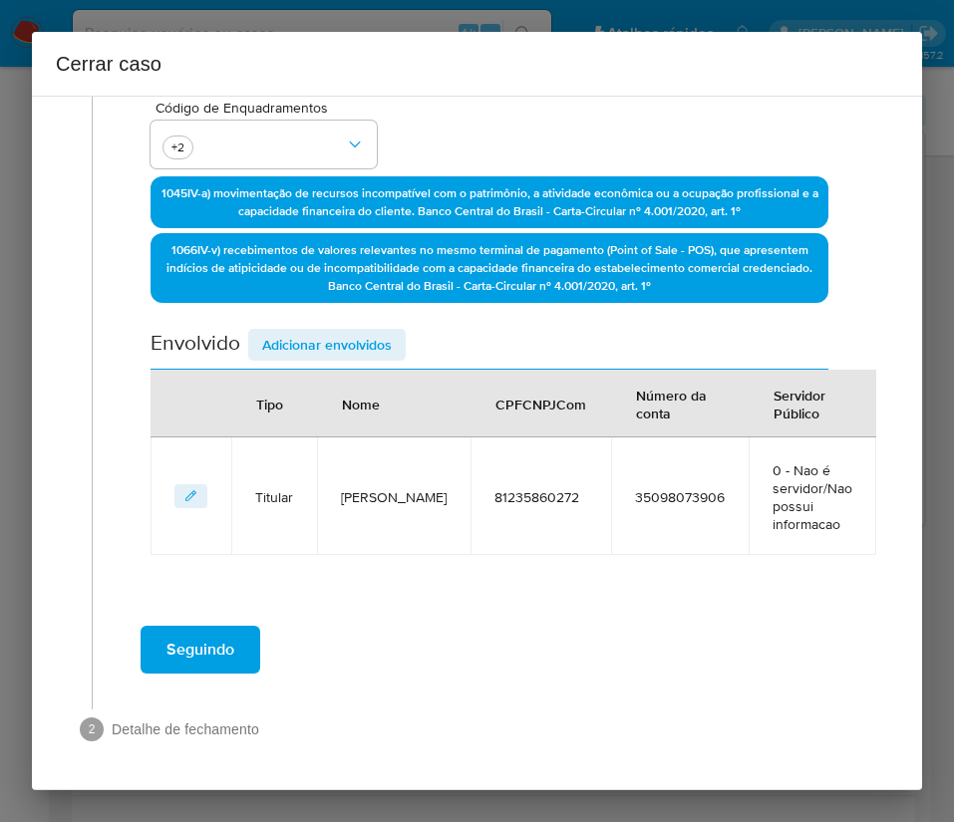
click at [367, 331] on span "Adicionar envolvidos" at bounding box center [327, 345] width 130 height 28
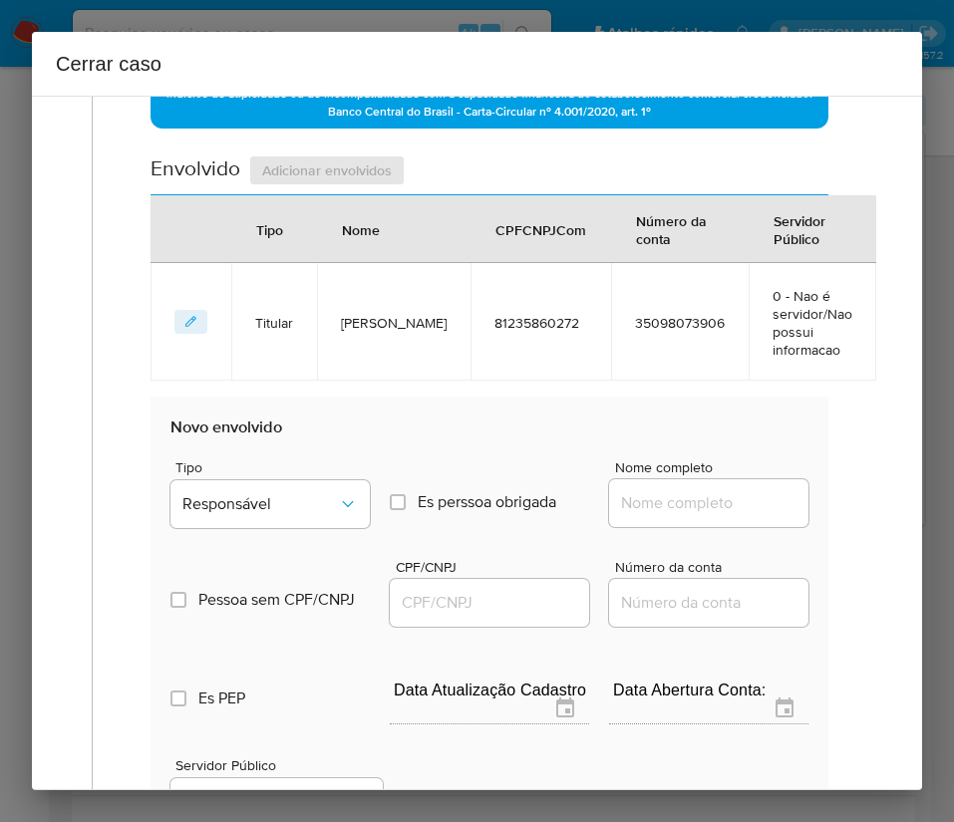
scroll to position [794, 0]
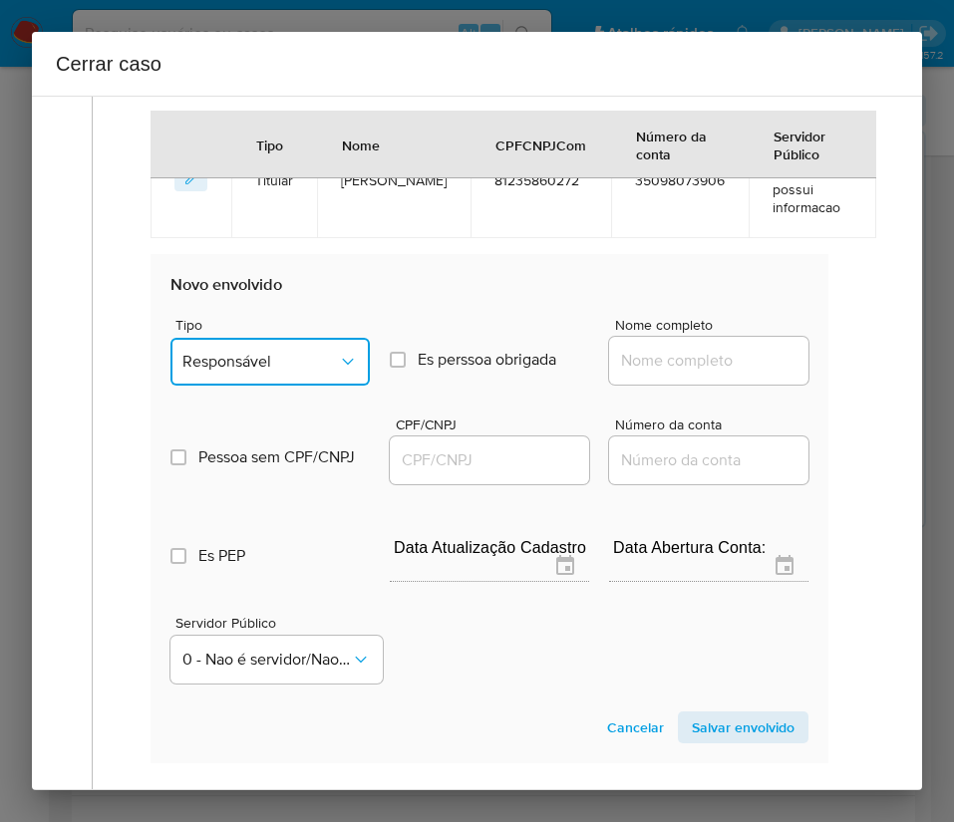
click at [294, 369] on span "Responsável" at bounding box center [259, 362] width 155 height 20
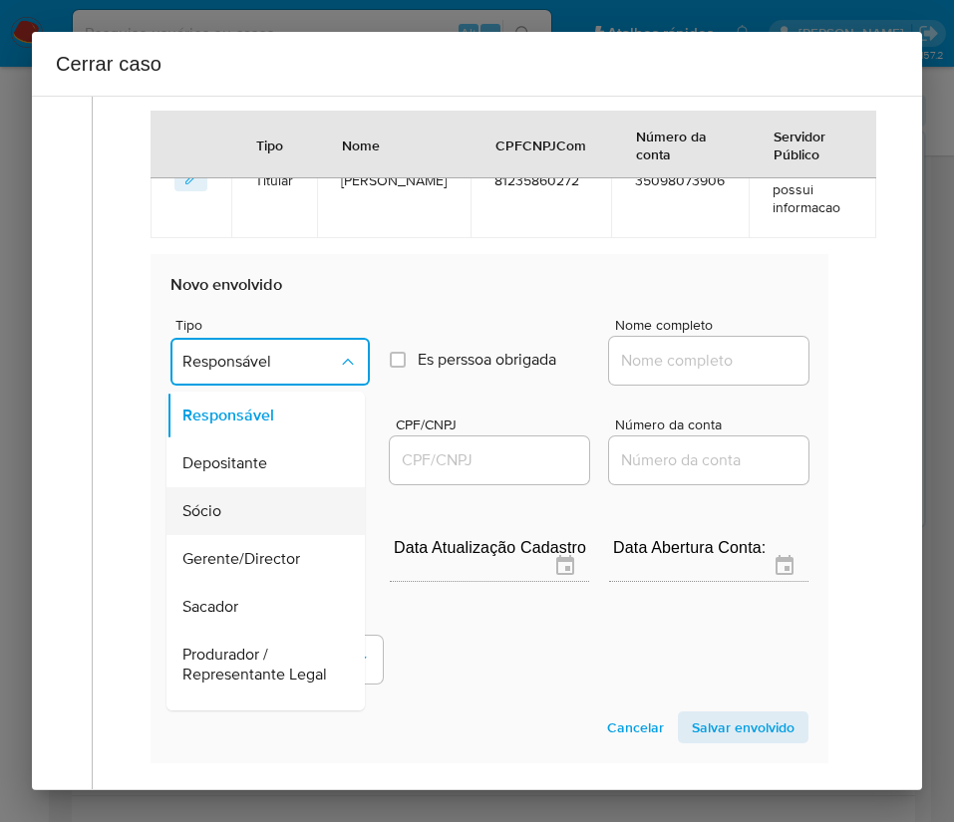
scroll to position [149, 0]
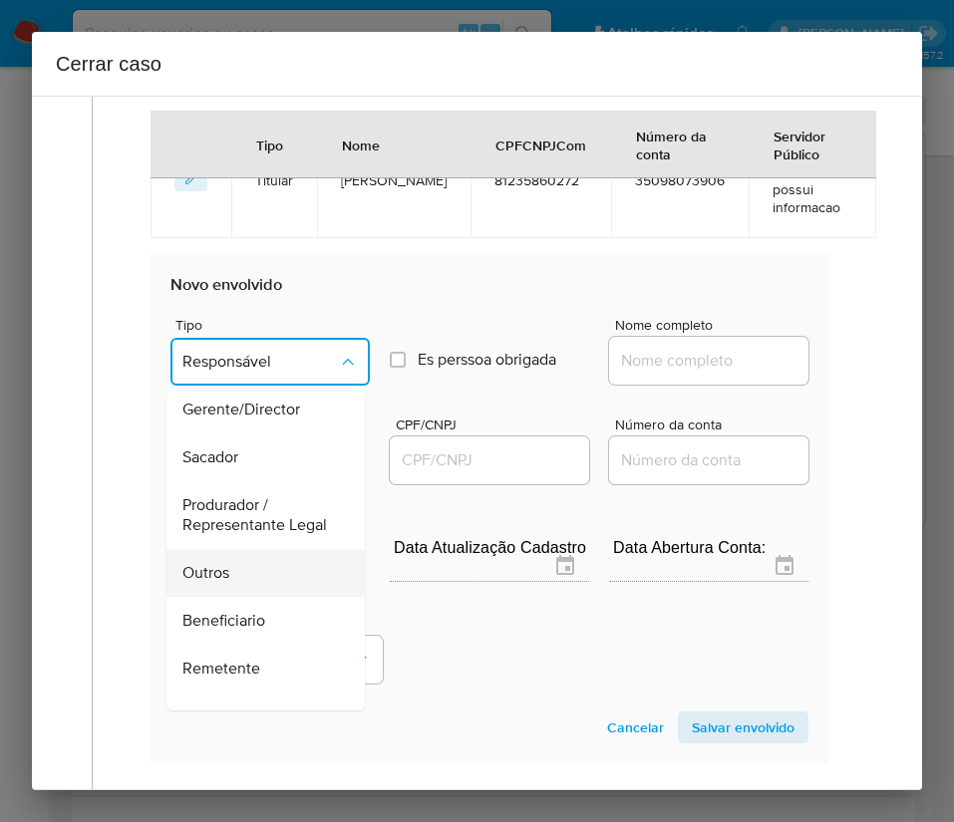
click at [234, 597] on div "Outros" at bounding box center [259, 573] width 154 height 48
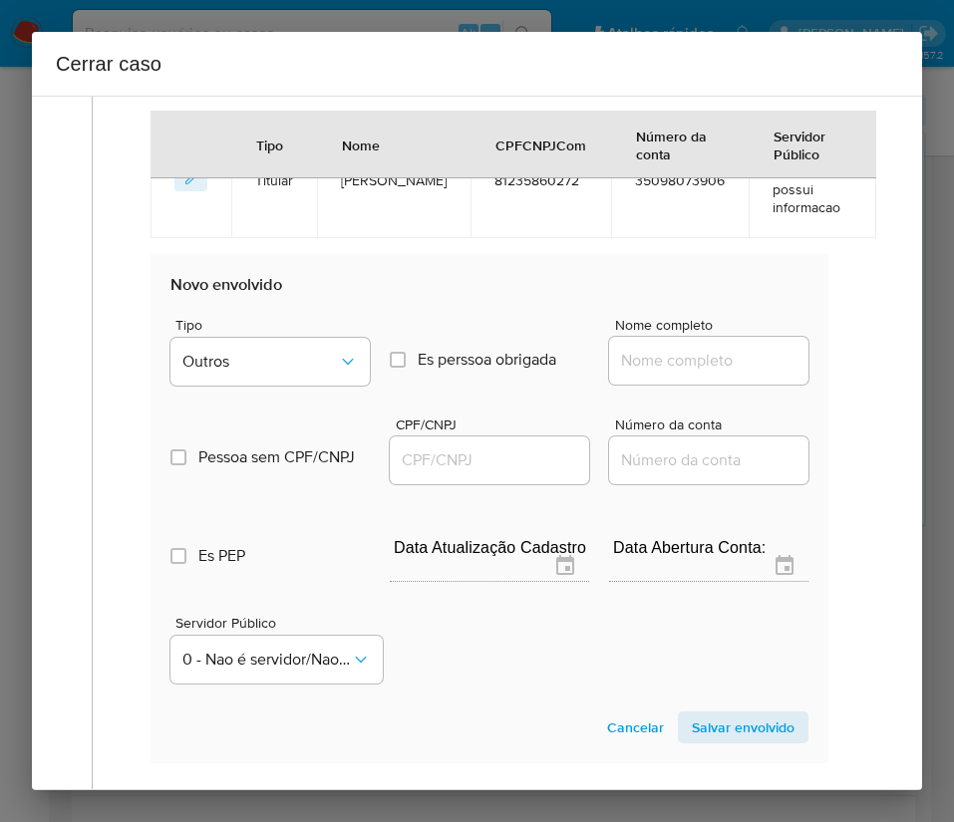
click at [642, 374] on input "Nome completo" at bounding box center [708, 361] width 199 height 26
paste input "ITRR - INDUSTRIA DE TRANSFORMADORES DE RORAIMA LTDA, 13999125000119"
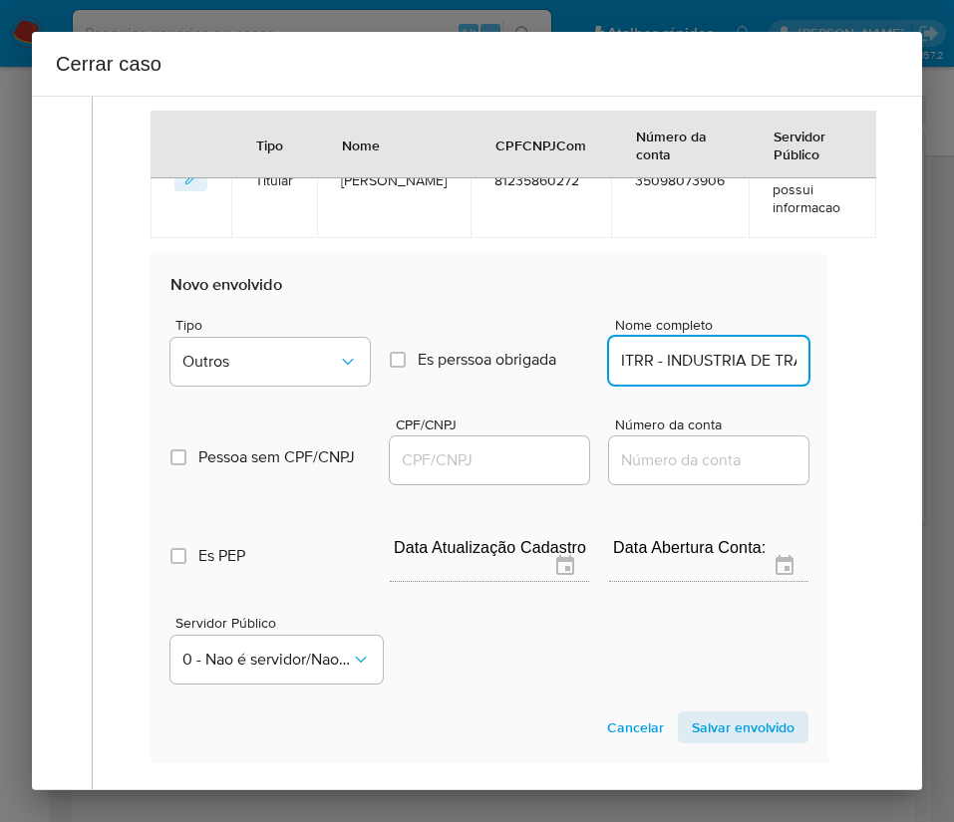
scroll to position [0, 401]
drag, startPoint x: 647, startPoint y: 386, endPoint x: 901, endPoint y: 389, distance: 254.1
click at [901, 389] on div "1 Informação completa Geral Data de início [DATE] Data Fin [DATE] Valor do créd…" at bounding box center [477, 443] width 890 height 695
type input "ITRR - INDUSTRIA DE TRANSFORMADORES DE RORAIMA LTDA"
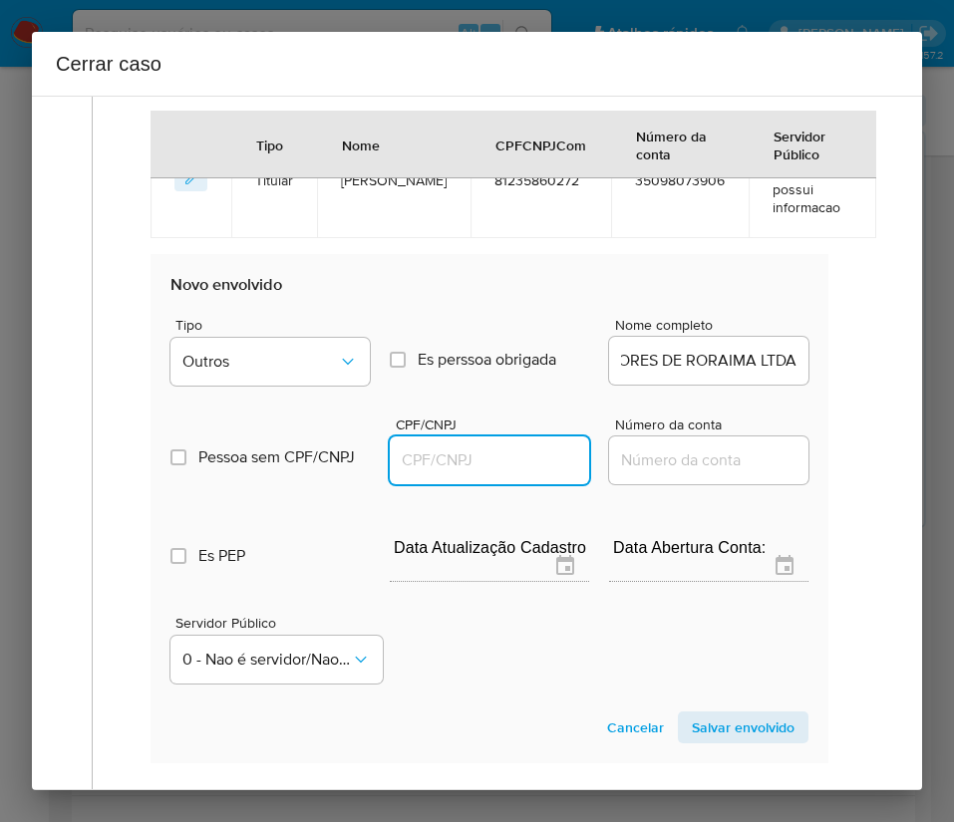
scroll to position [0, 0]
click at [473, 473] on input "CPF/CNPJ" at bounding box center [489, 460] width 199 height 26
paste input "13999125000119"
type input "13999125000119"
click at [732, 741] on span "Salvar envolvido" at bounding box center [743, 727] width 103 height 28
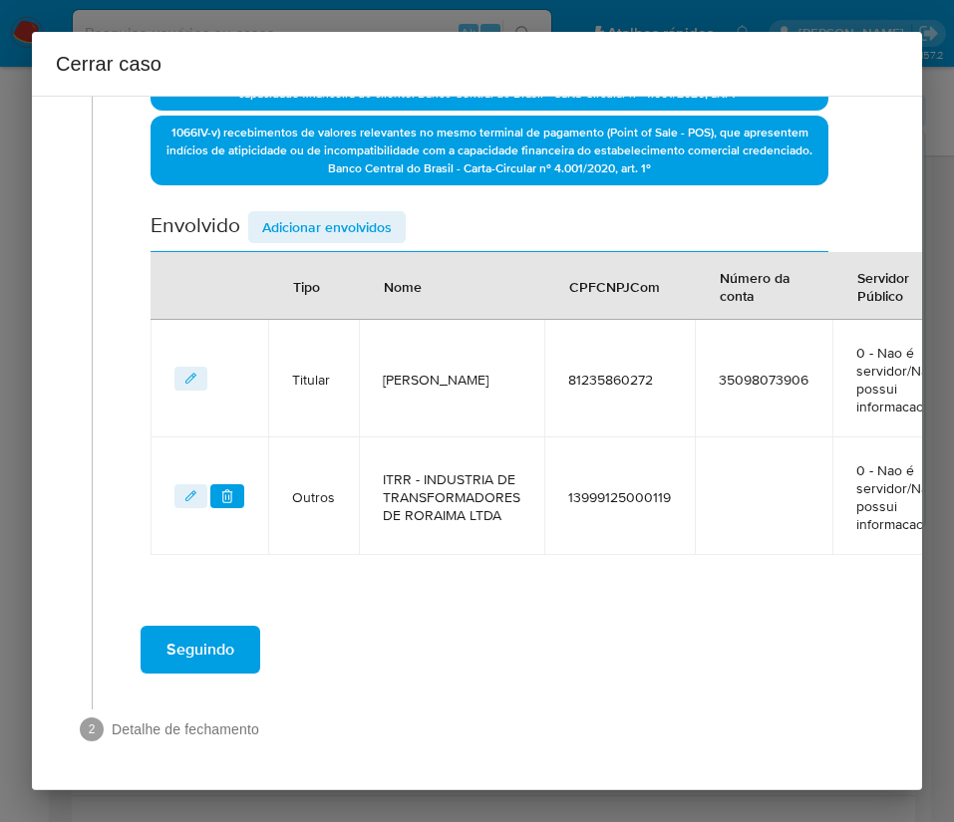
scroll to position [618, 0]
click at [366, 213] on span "Adicionar envolvidos" at bounding box center [327, 227] width 130 height 28
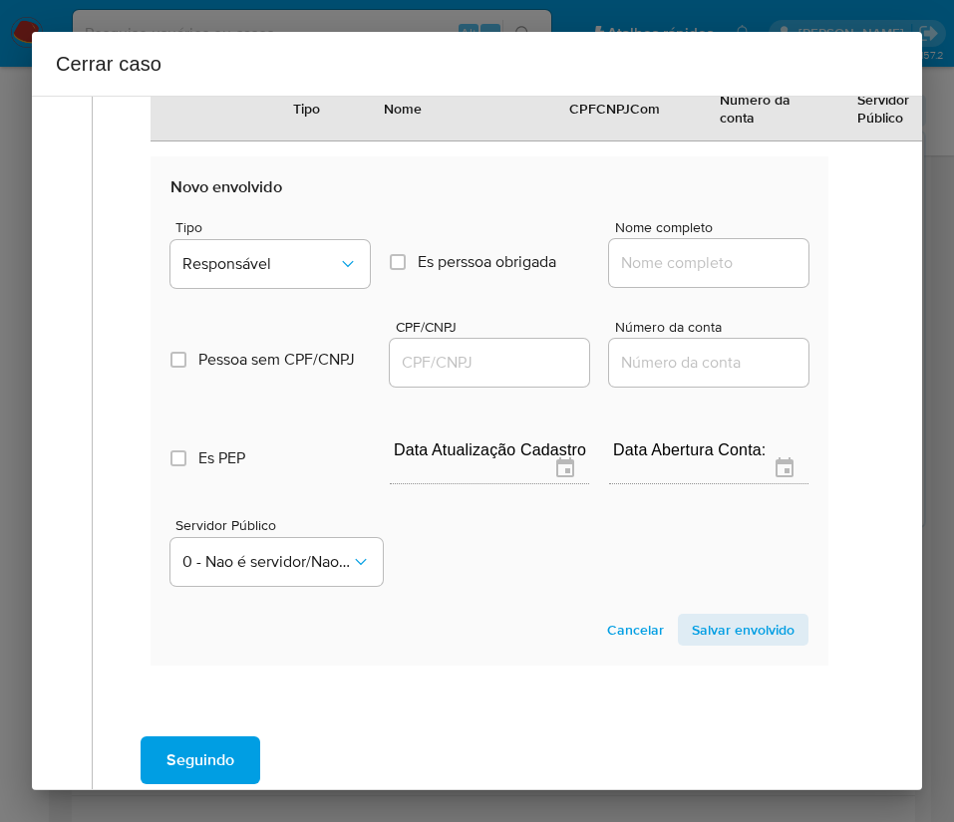
scroll to position [1066, 0]
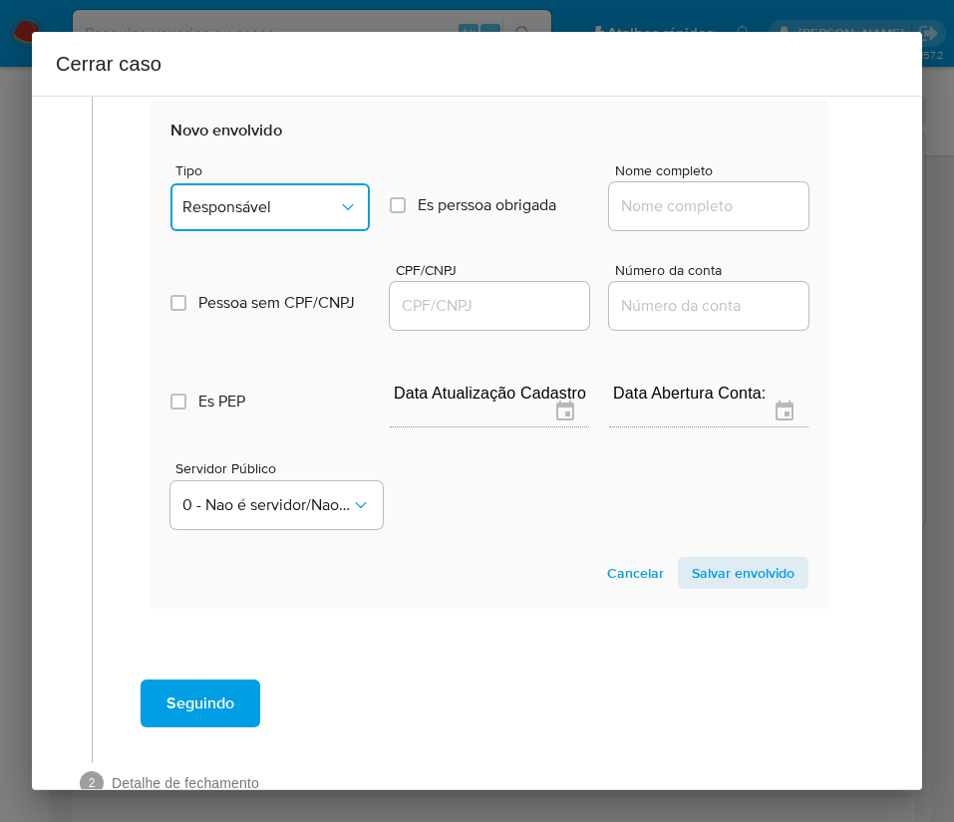
click at [261, 207] on span "Responsável" at bounding box center [259, 207] width 155 height 20
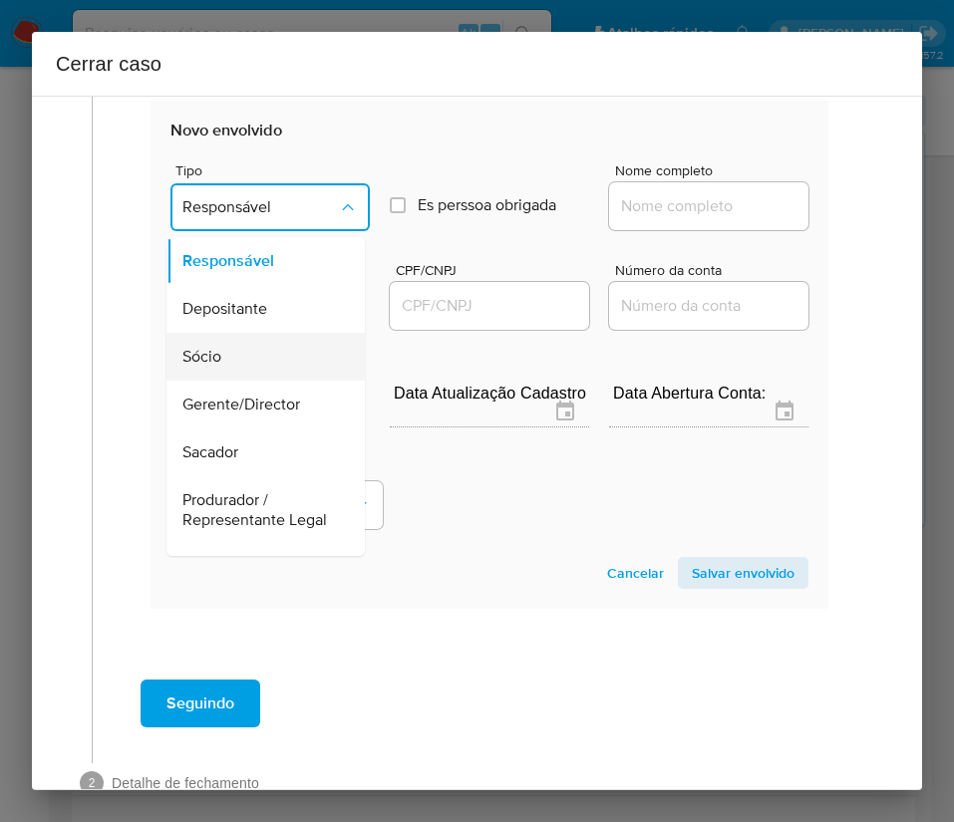
scroll to position [299, 0]
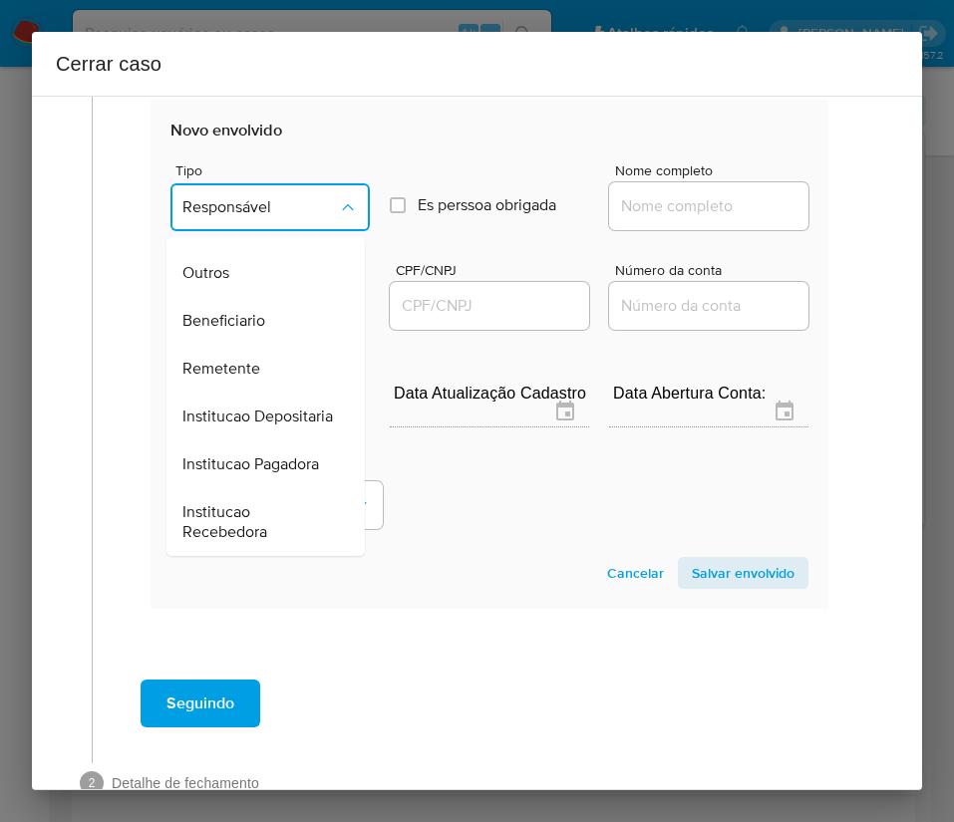
click at [232, 378] on span "Remetente" at bounding box center [221, 369] width 78 height 20
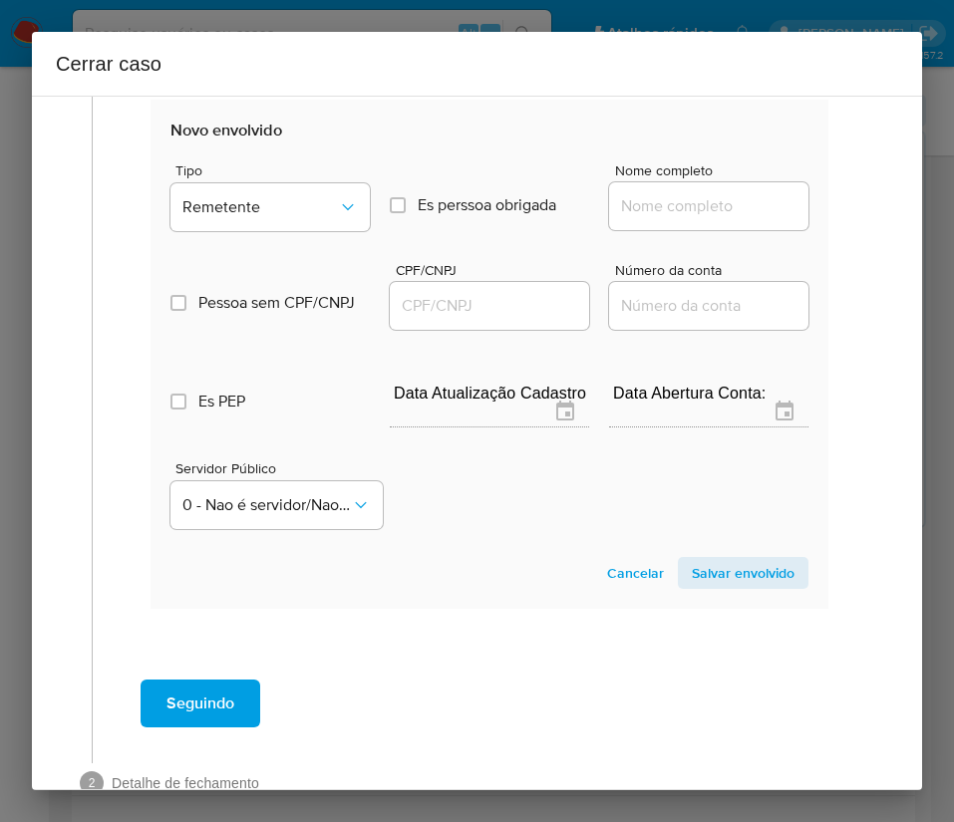
click at [663, 209] on input "Nome completo" at bounding box center [708, 206] width 199 height 26
paste input "Lais [PERSON_NAME], 01213311217"
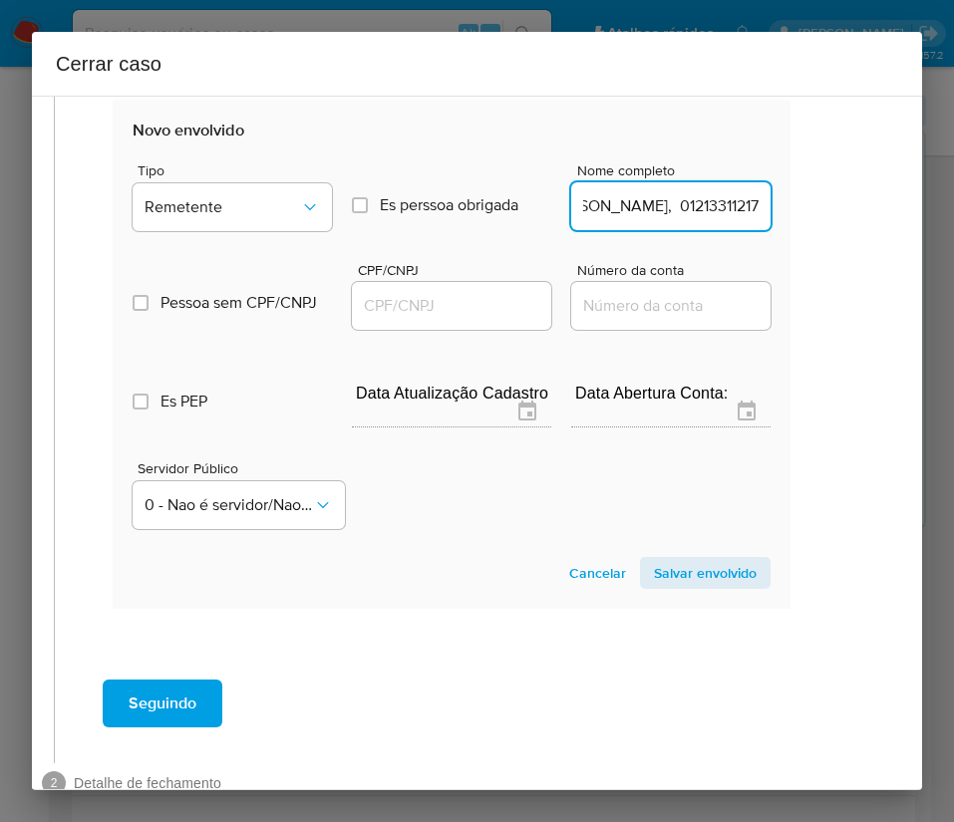
drag, startPoint x: 678, startPoint y: 207, endPoint x: 886, endPoint y: 210, distance: 208.3
click at [886, 210] on div "1 Informação completa Geral Data de início [DATE] Data Fin [DATE] Valor do créd…" at bounding box center [477, 443] width 890 height 695
type input "Lais [PERSON_NAME]"
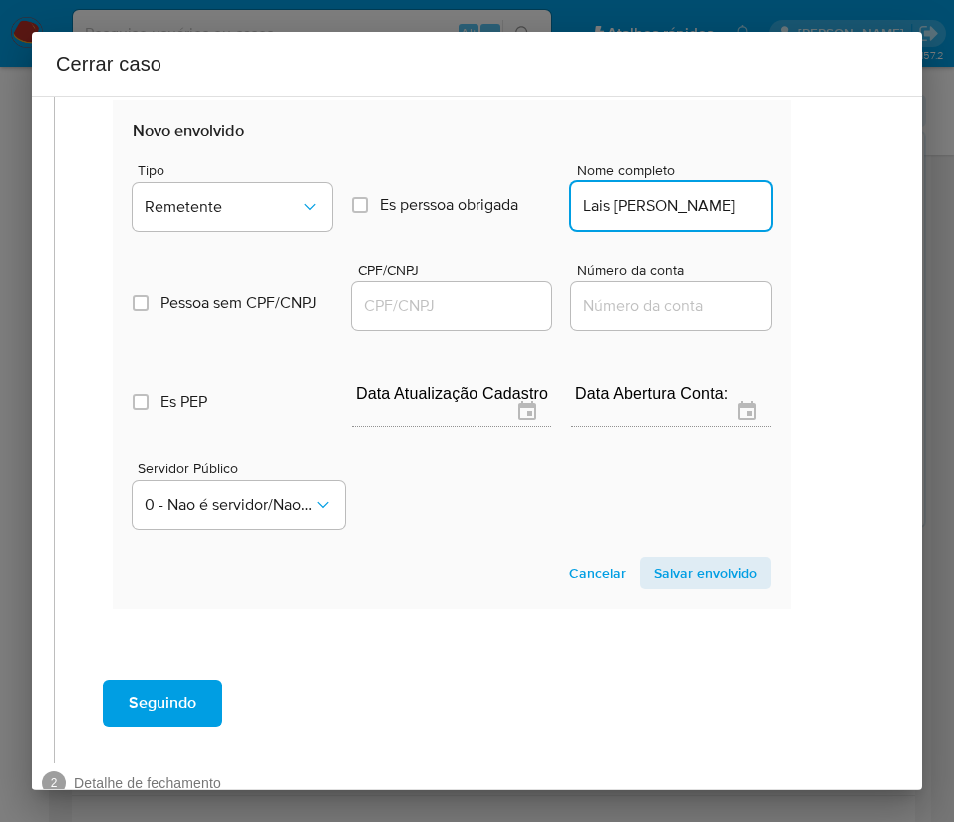
click at [438, 299] on input "CPF/CNPJ" at bounding box center [451, 306] width 199 height 26
paste input "01213311217"
type input "1213311217"
click at [692, 579] on span "Salvar envolvido" at bounding box center [705, 573] width 103 height 28
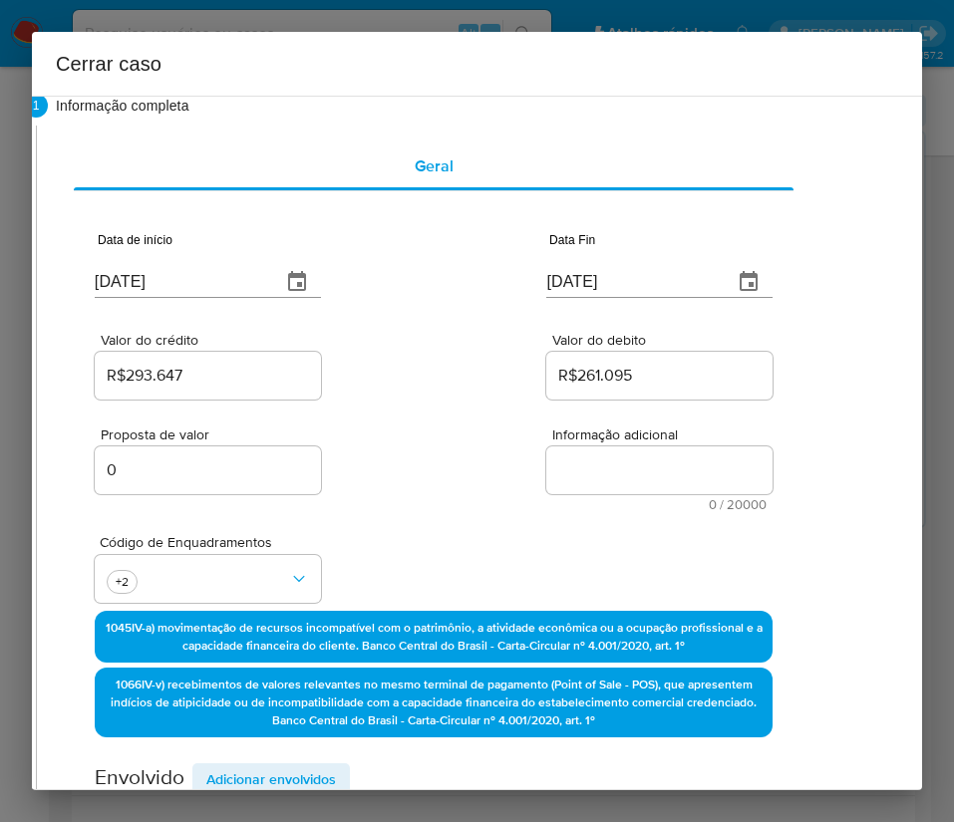
scroll to position [0, 56]
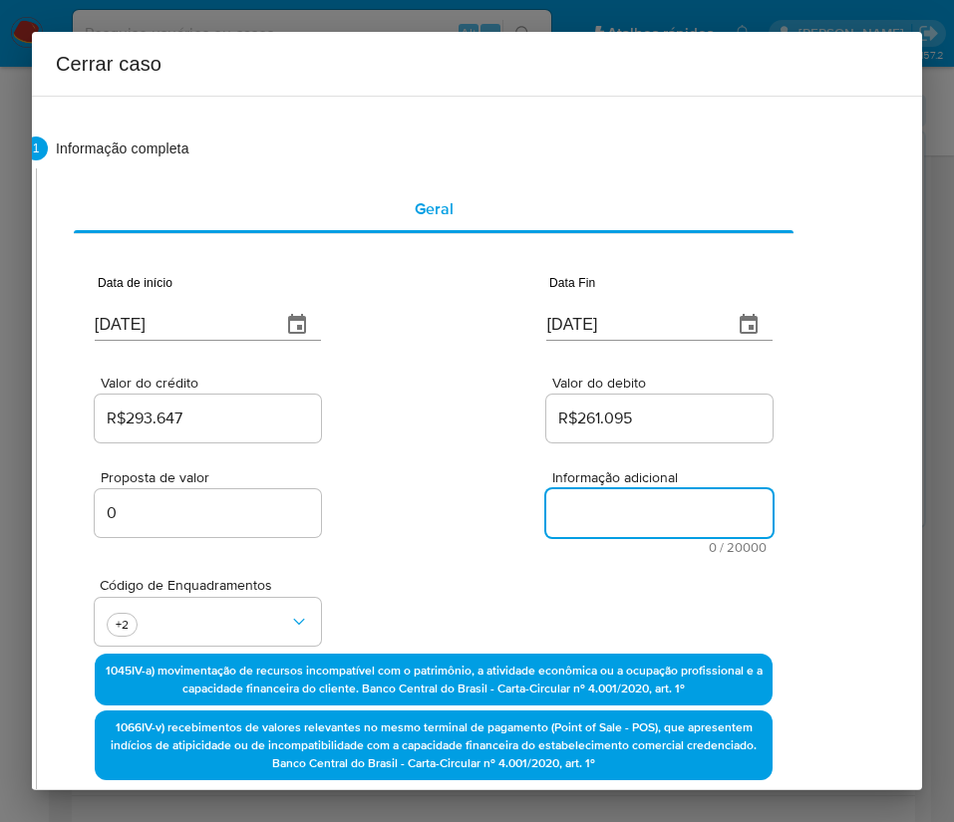
click at [581, 521] on textarea "Informação adicional" at bounding box center [659, 513] width 226 height 48
paste textarea "Loremipsumd si Ametcon Adipis Elits Doeiu te Inci, UTL 80199875626, 69 etdo, ma…"
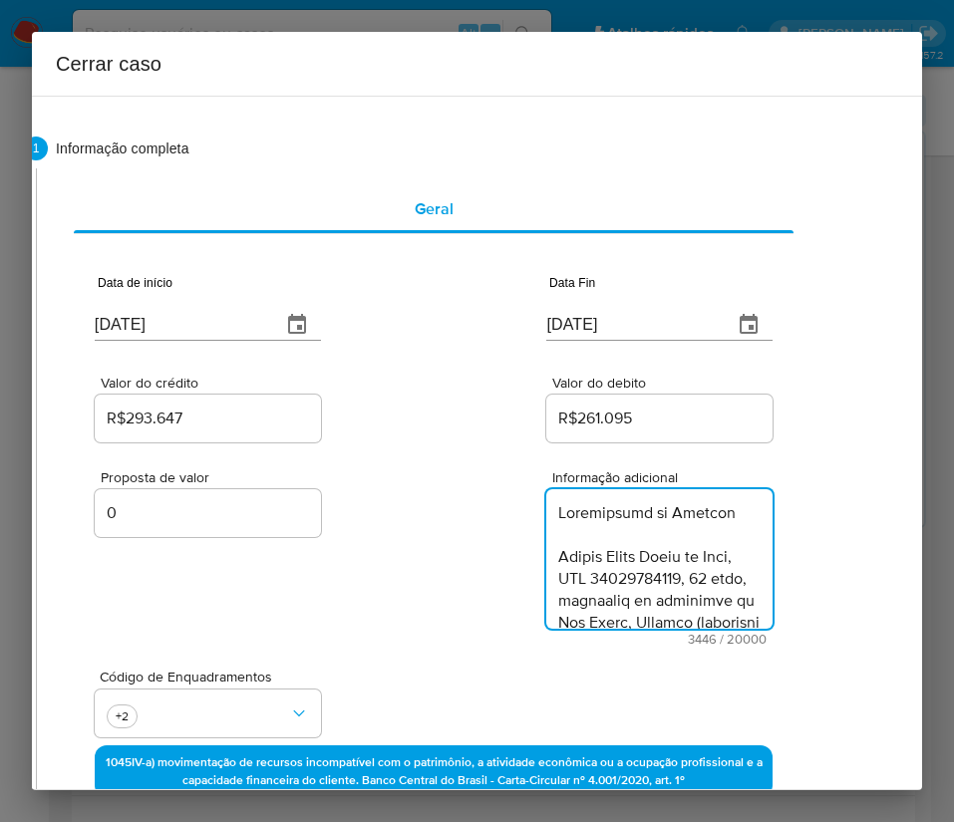
scroll to position [4258, 0]
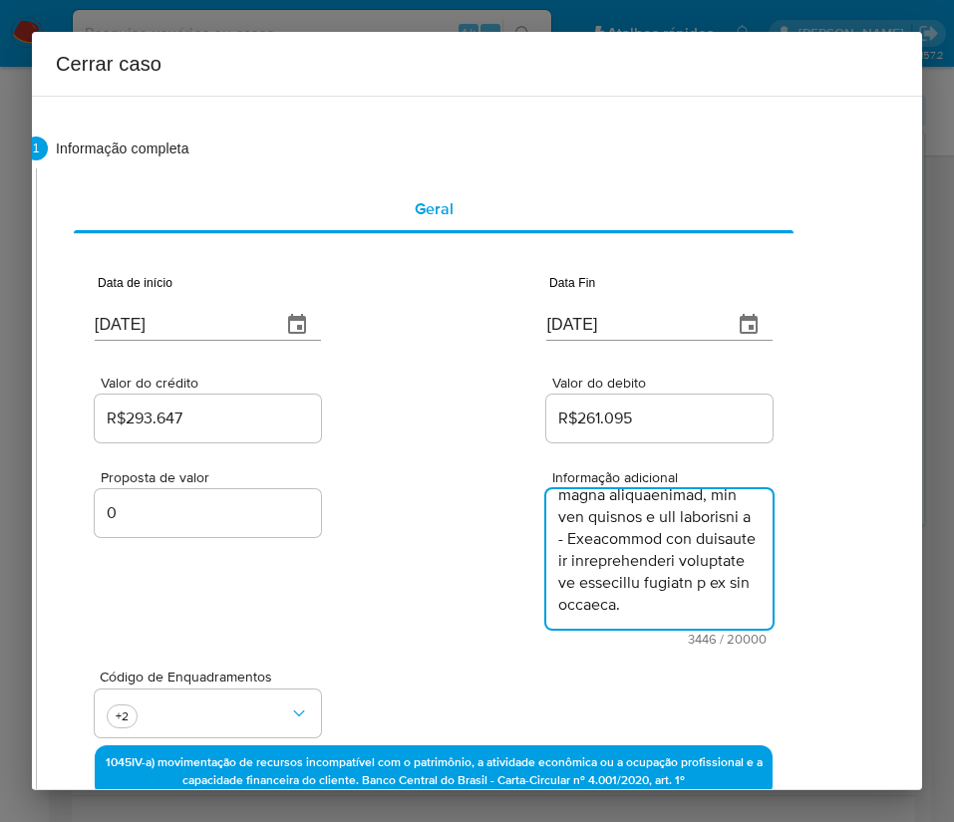
type textarea "Informações do Cliente Thiago Almir Moura de Lima, CPF 81235860272, 41 anos, re…"
click at [398, 571] on div "Proposta de valor 0 Informação adicional 3446 / 20000 16554 caracteres restantes" at bounding box center [434, 545] width 678 height 199
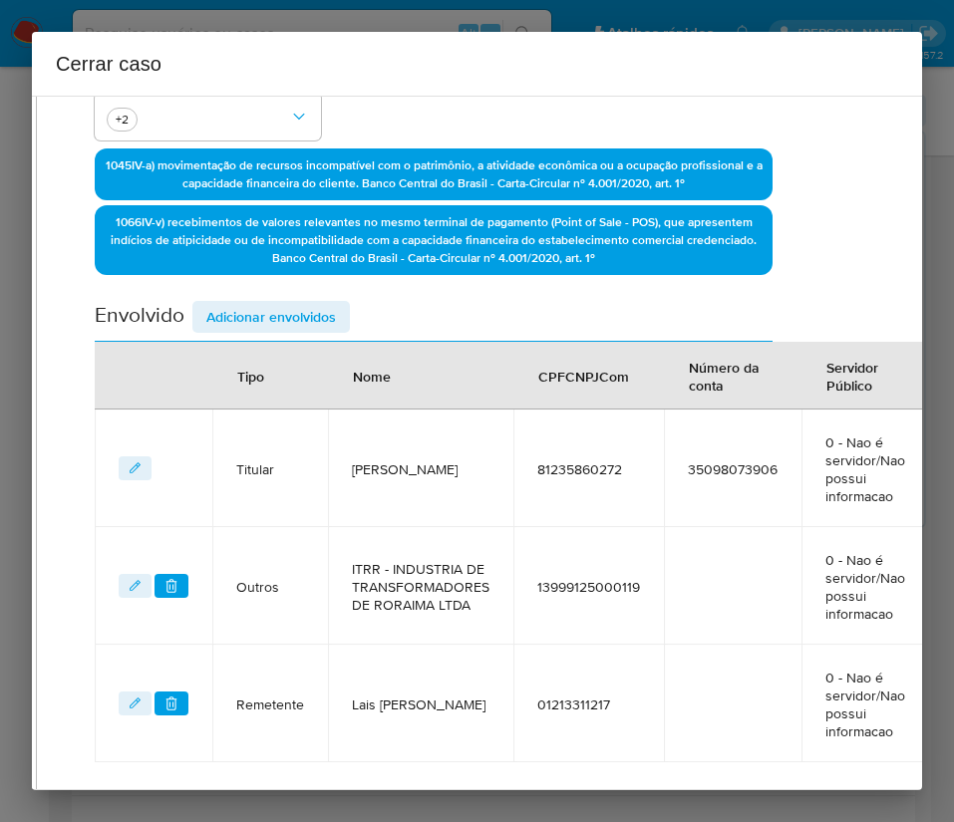
scroll to position [827, 56]
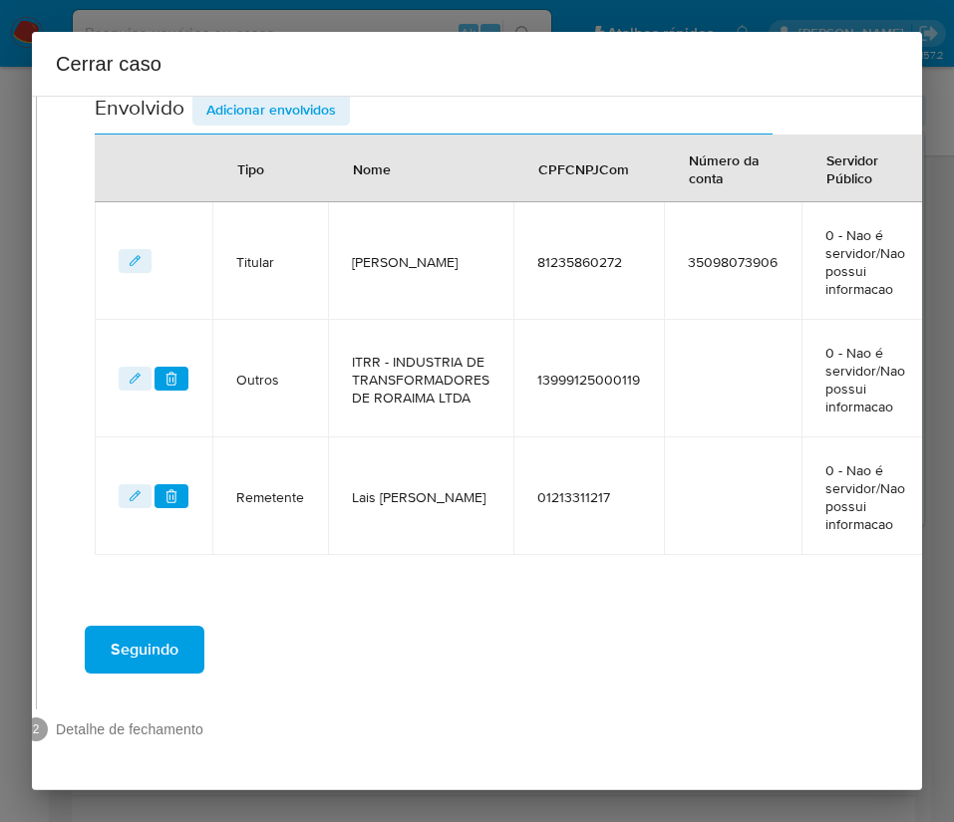
click at [116, 639] on span "Seguindo" at bounding box center [145, 650] width 68 height 44
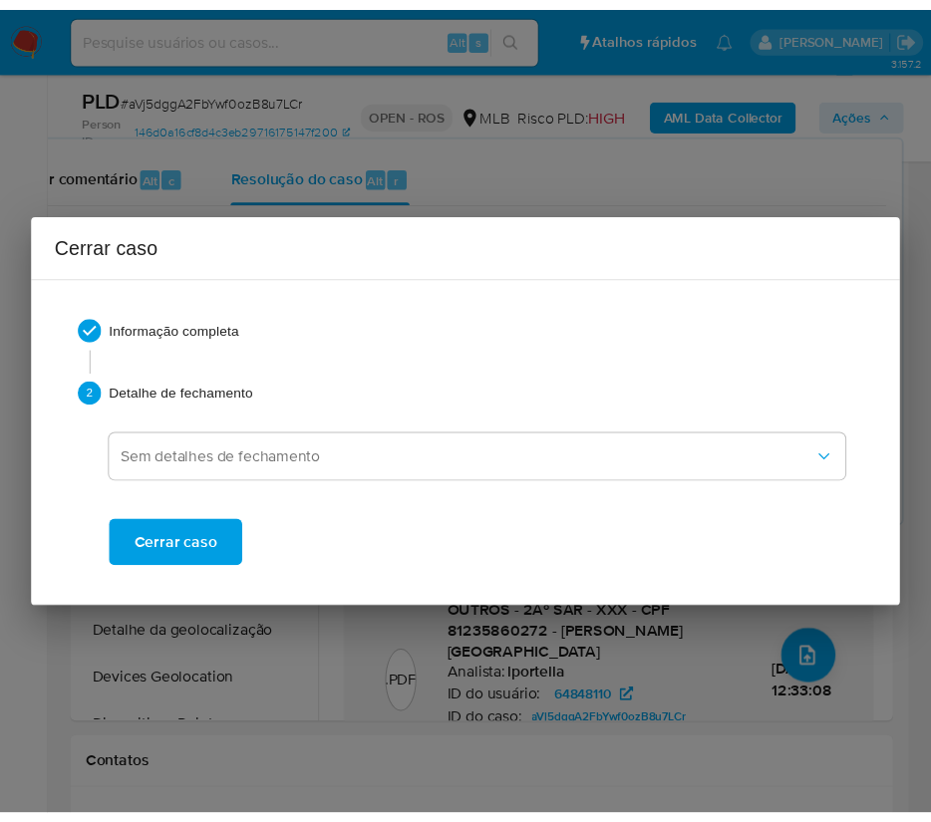
scroll to position [4117, 0]
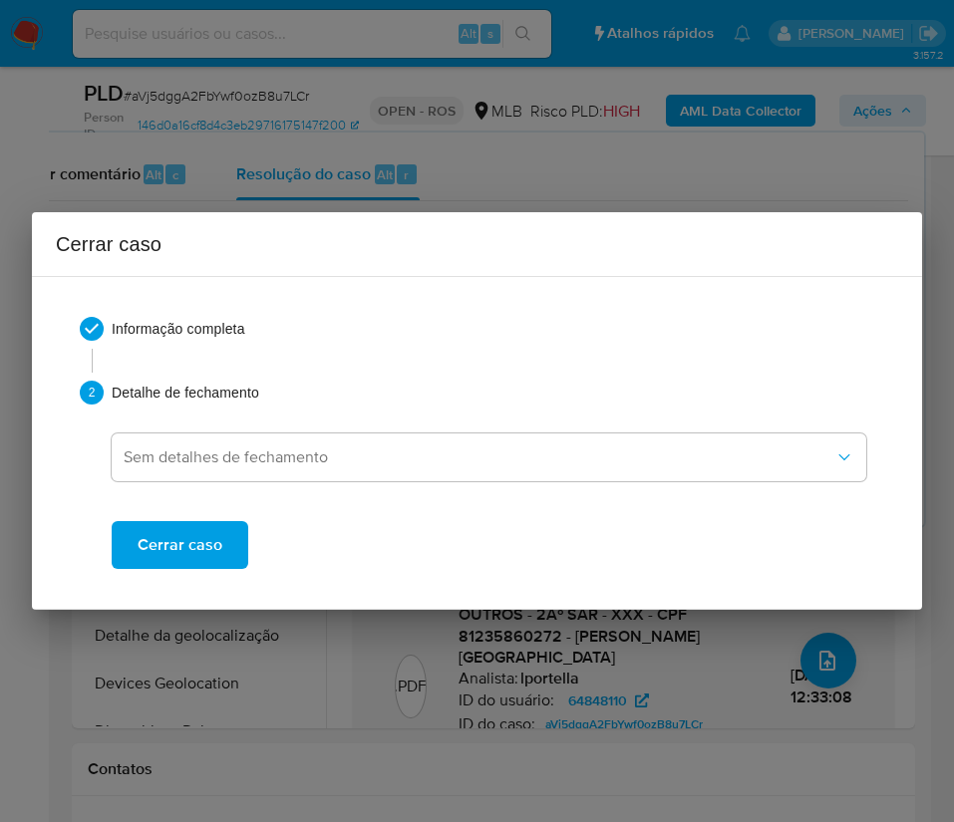
click at [169, 557] on span "Cerrar caso" at bounding box center [180, 545] width 85 height 44
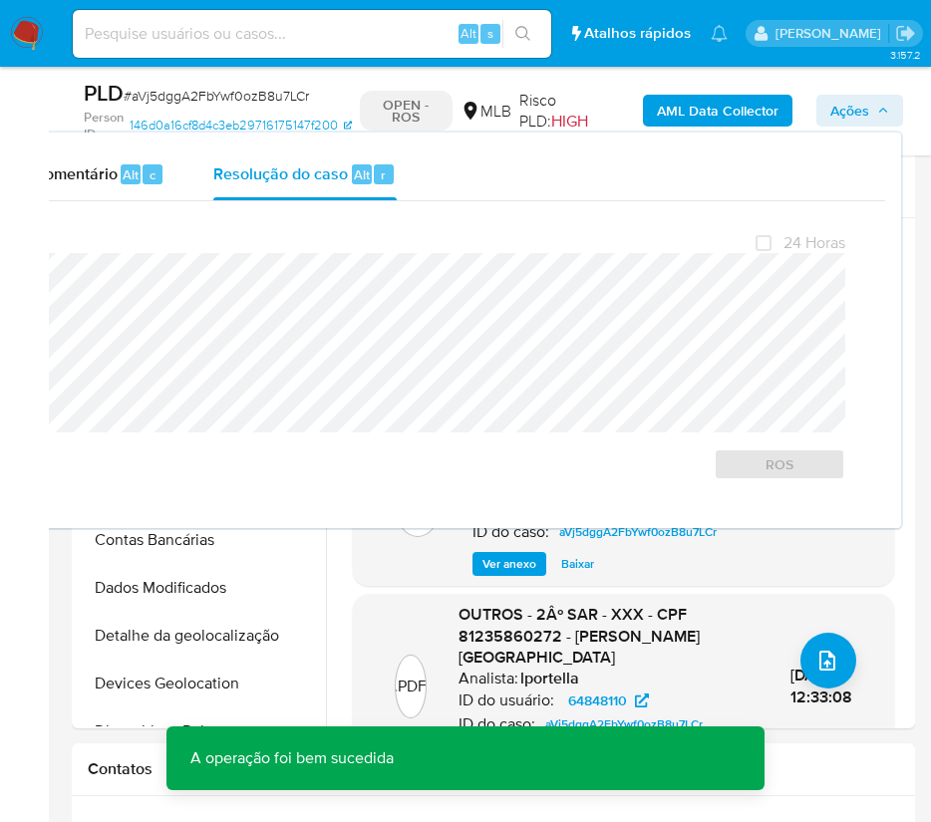
click at [195, 88] on span "# aVj5dggA2FbYwf0ozB8u7LCr" at bounding box center [216, 96] width 185 height 20
copy span "aVj5dggA2FbYwf0ozB8u7LCr"
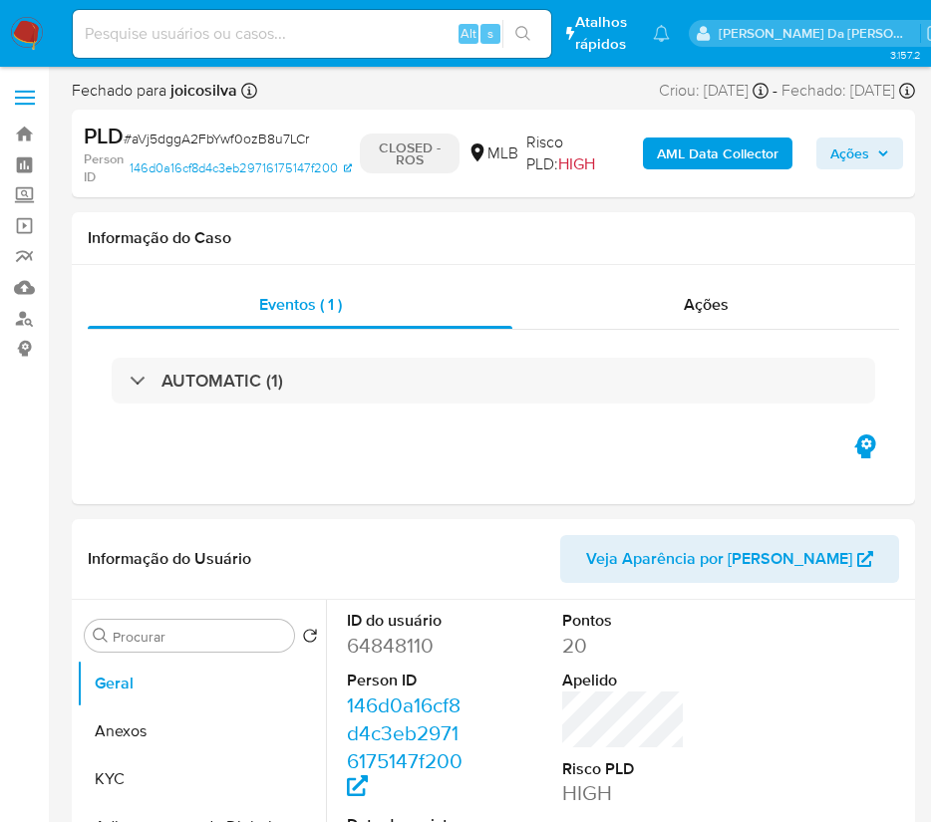
click at [23, 37] on img at bounding box center [27, 34] width 34 height 34
select select "10"
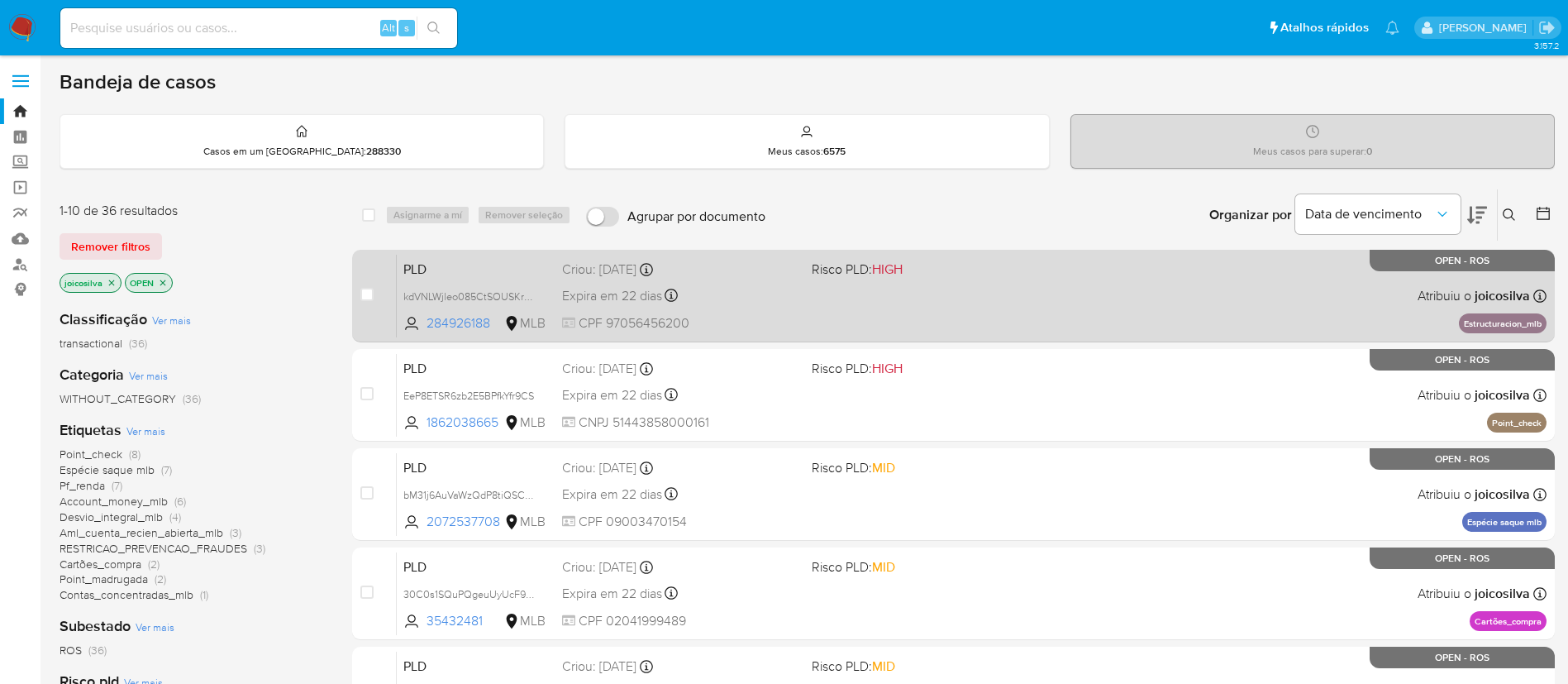
click at [1127, 324] on div "PLD kdVNLWjleo085CtSOUSKrZTe 284926188 MLB Risco PLD: HIGH Criou: 12/08/2025 Cr…" at bounding box center [971, 296] width 1150 height 84
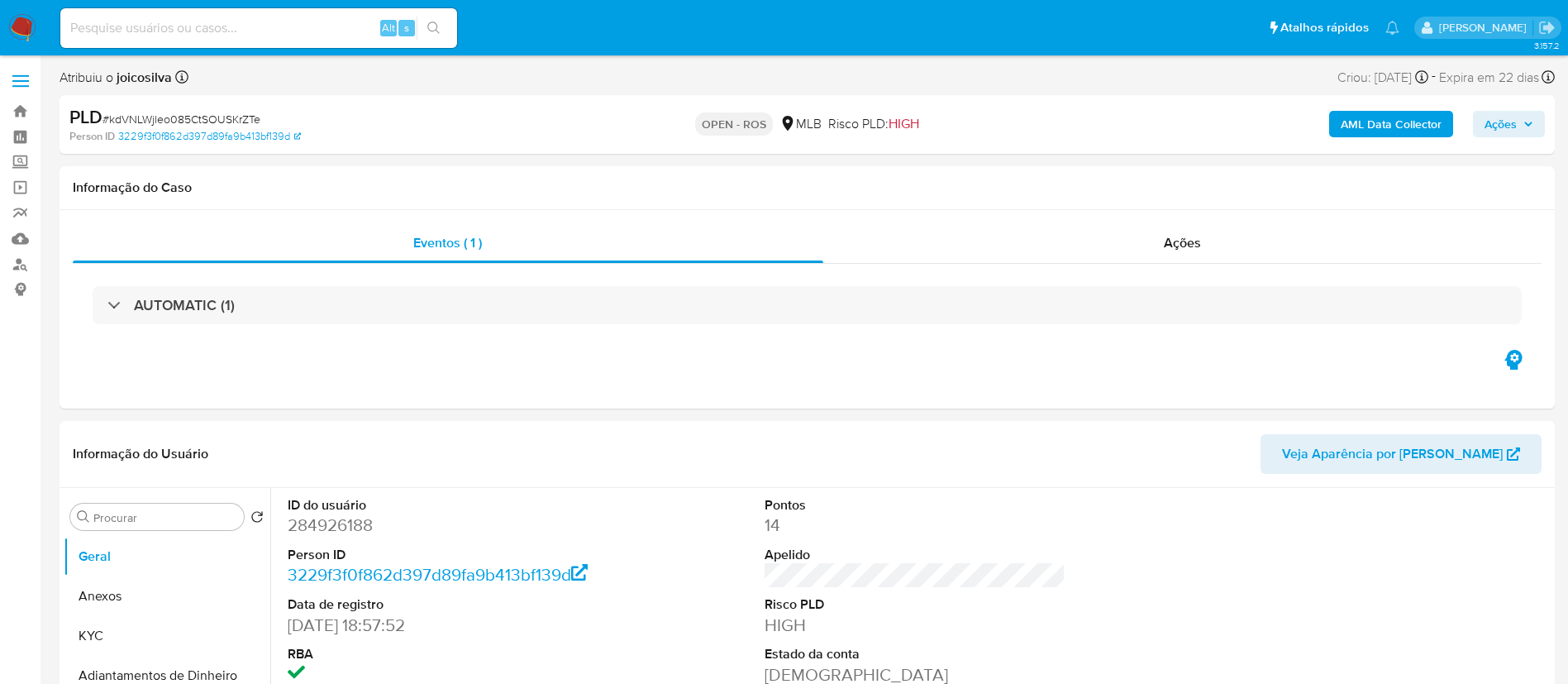
click at [243, 118] on span "# kdVNLWjleo085CtSOUSKrZTe" at bounding box center [182, 120] width 158 height 17
select select "10"
copy span "kdVNLWjleo085CtSOUSKrZTe"
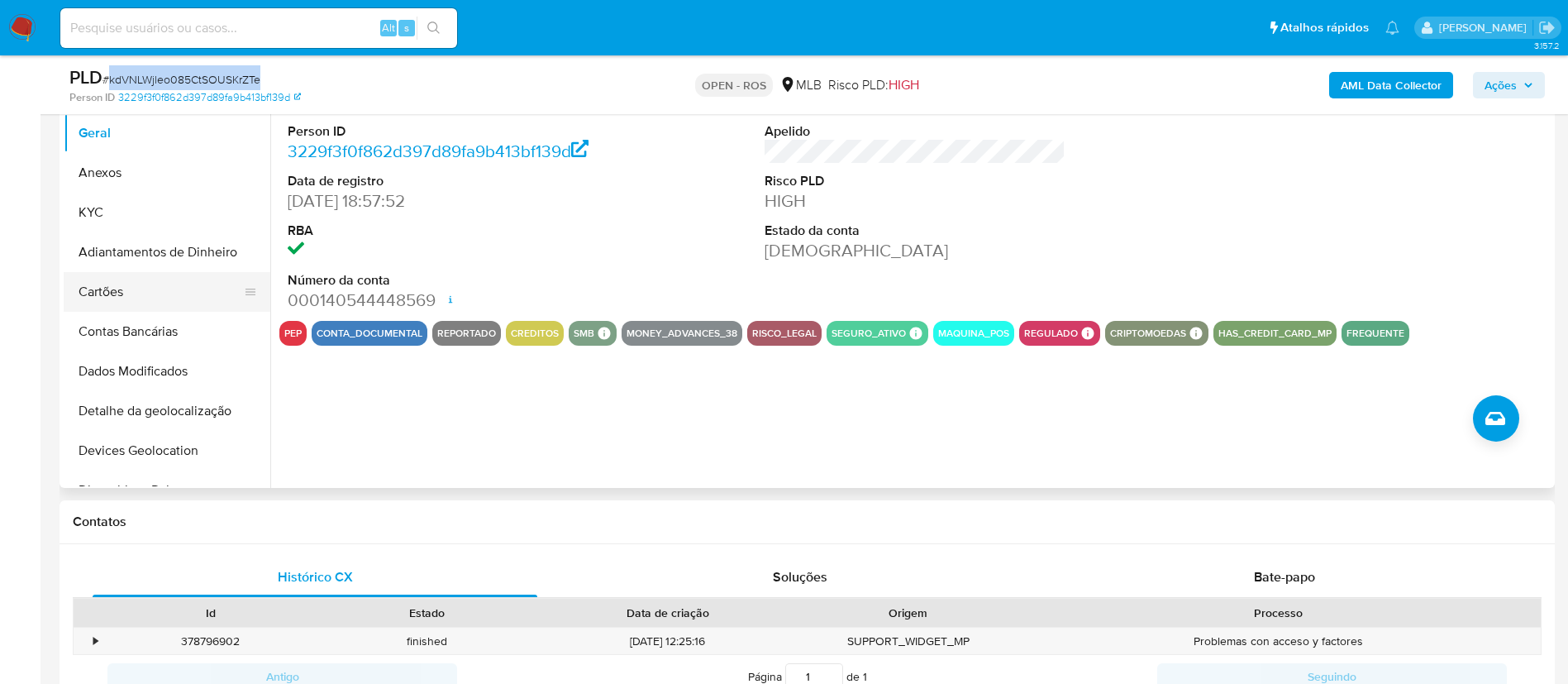
scroll to position [372, 0]
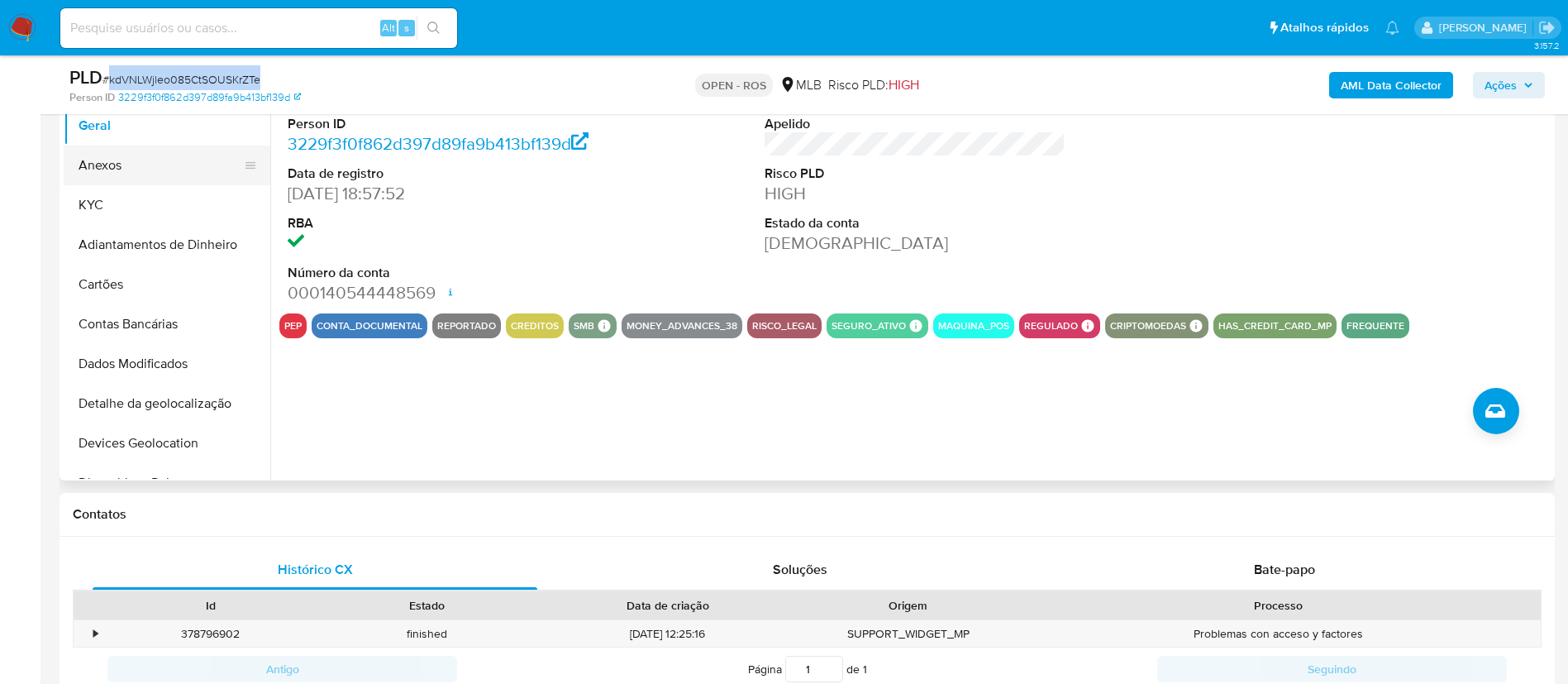
click at [146, 181] on button "Anexos" at bounding box center [160, 165] width 193 height 40
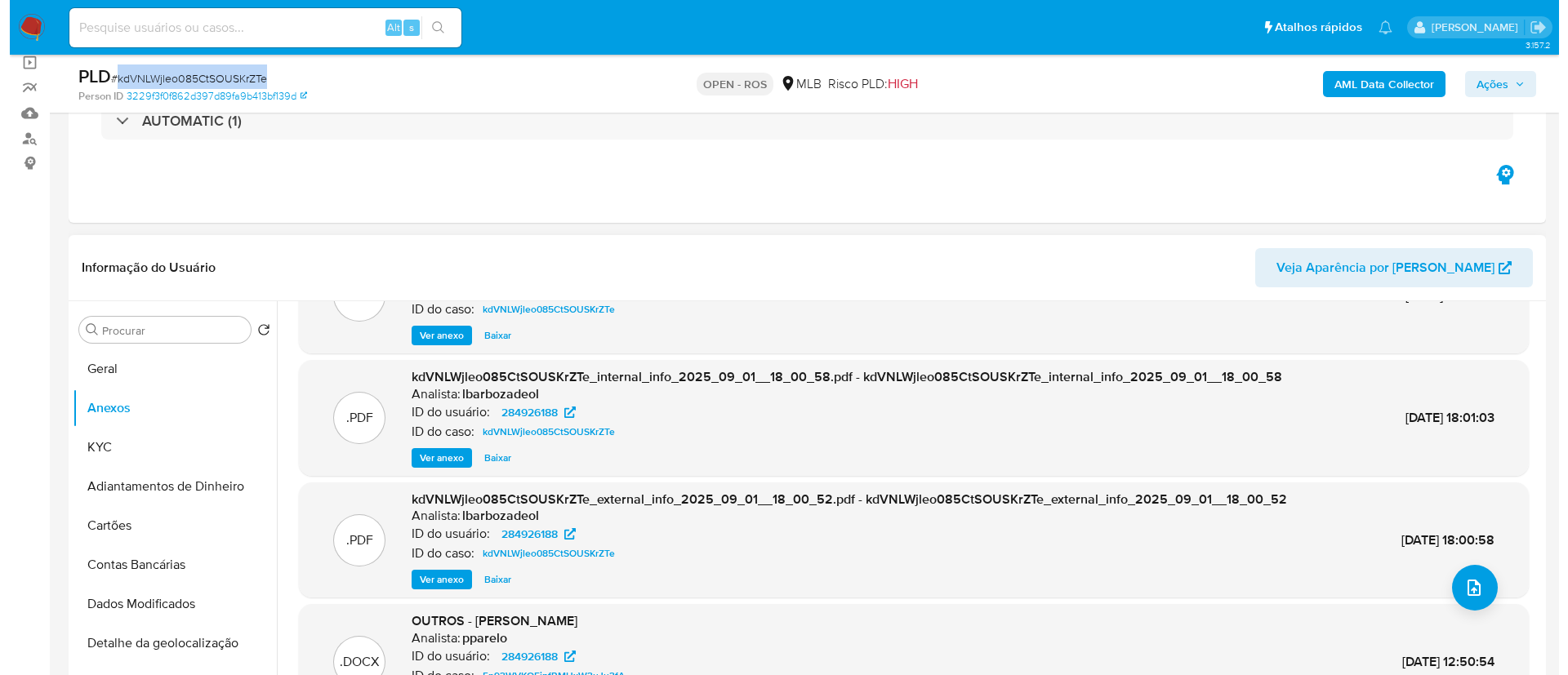
scroll to position [137, 0]
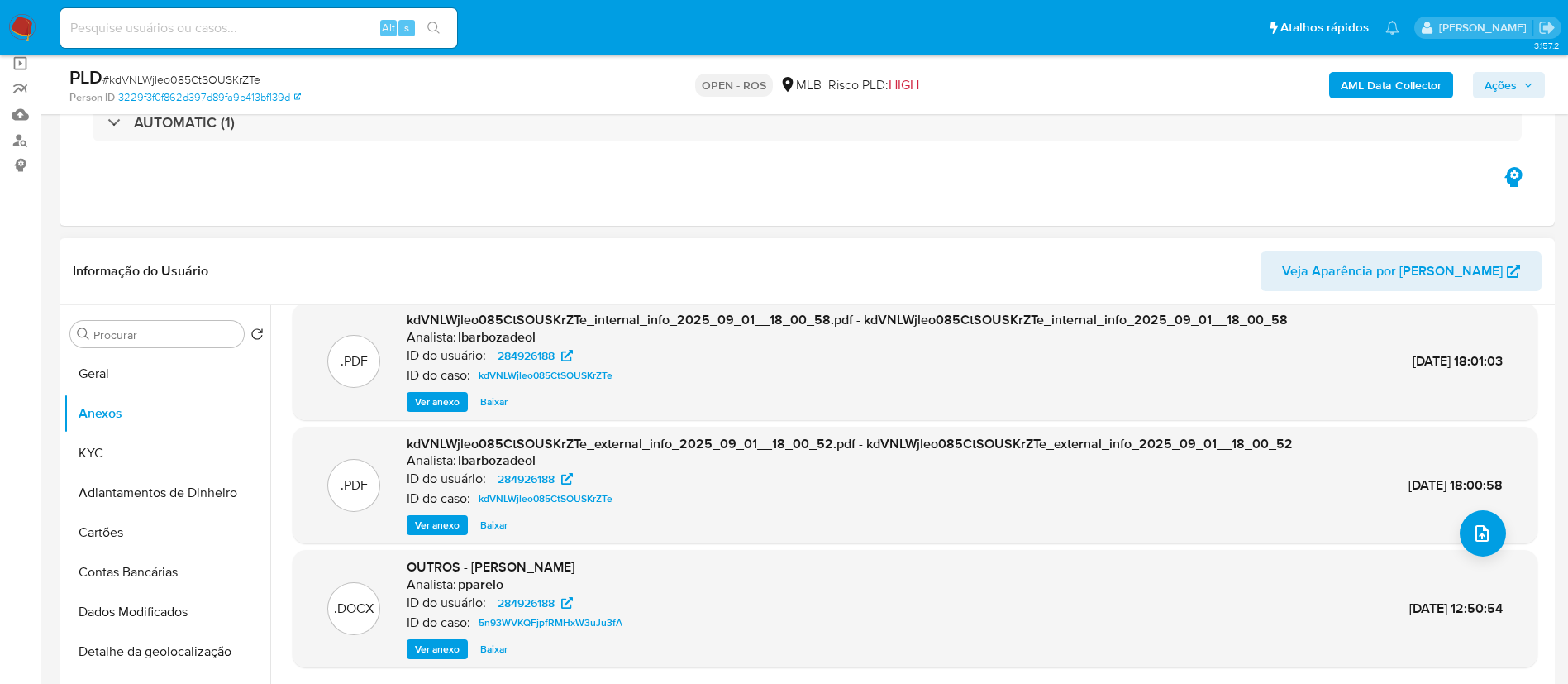
click at [1454, 513] on div ".PDF kdVNLWjleo085CtSOUSKrZTe_external_info_2025_09_01__18_00_52.pdf - kdVNLWjl…" at bounding box center [915, 486] width 1229 height 101
click at [1494, 528] on button "upload-file" at bounding box center [1483, 534] width 46 height 46
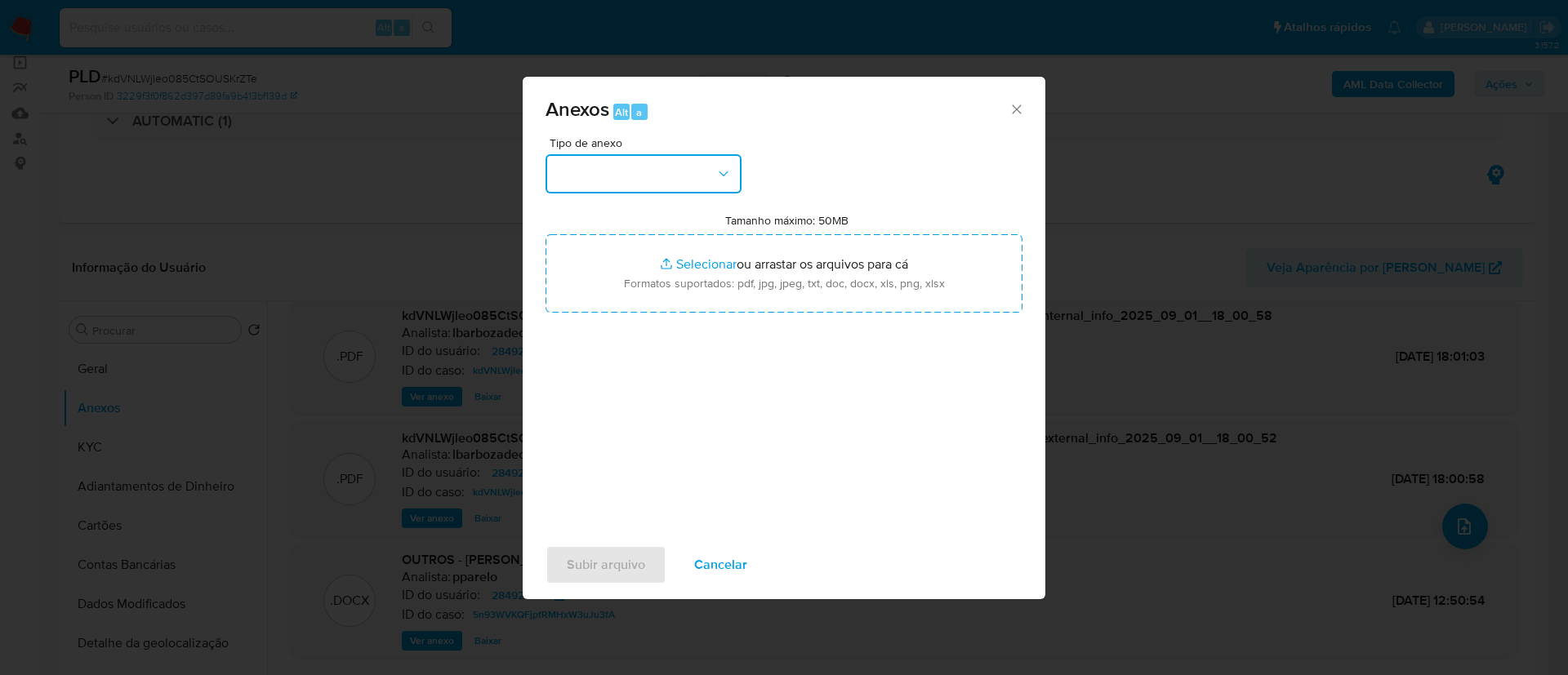
click at [639, 162] on button "button" at bounding box center [643, 174] width 196 height 39
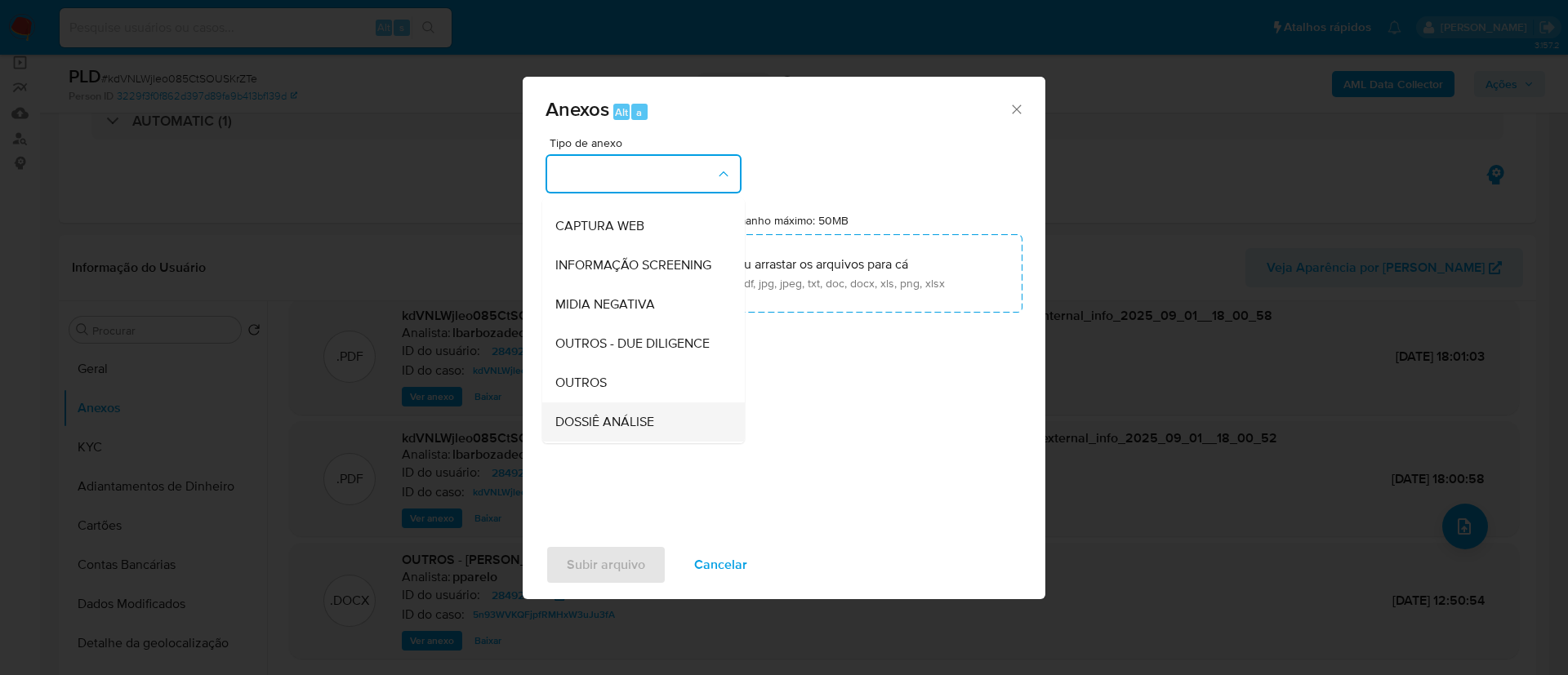
scroll to position [251, 0]
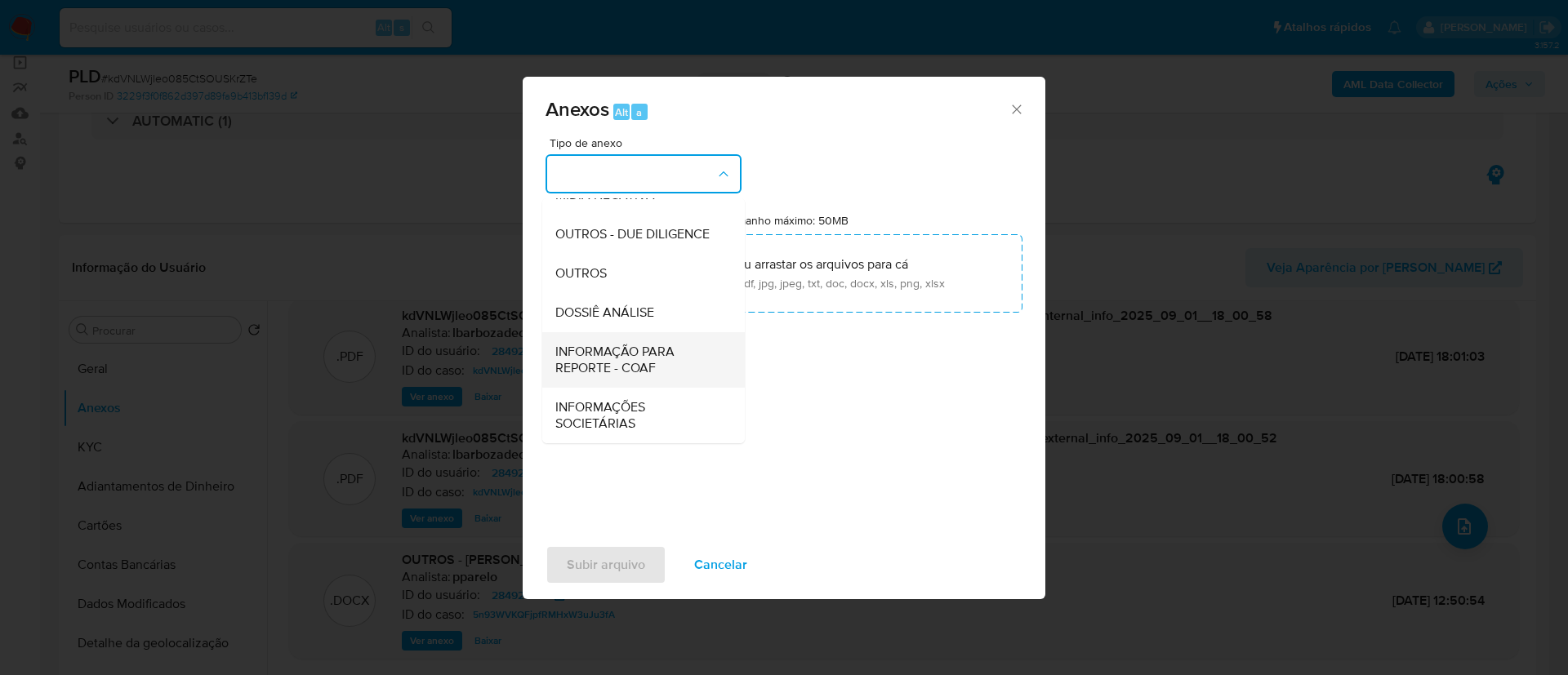
click at [646, 343] on span "INFORMAÇÃO PARA REPORTE - COAF" at bounding box center [639, 360] width 166 height 33
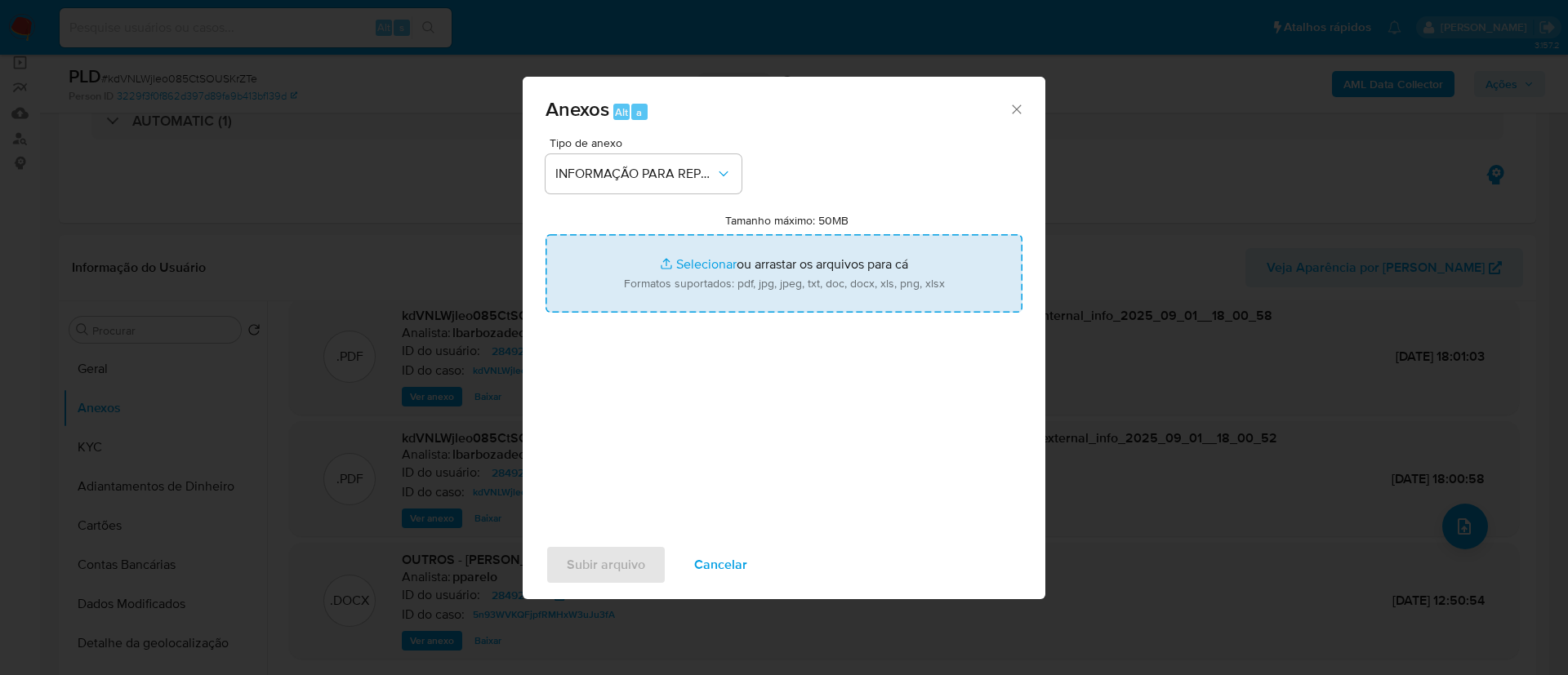
type input "C:\fakepath\2° SAR - kdVNLWjleo085CtSOUSKrZTe - CPF 97056456200 - RAFAELA MELO …"
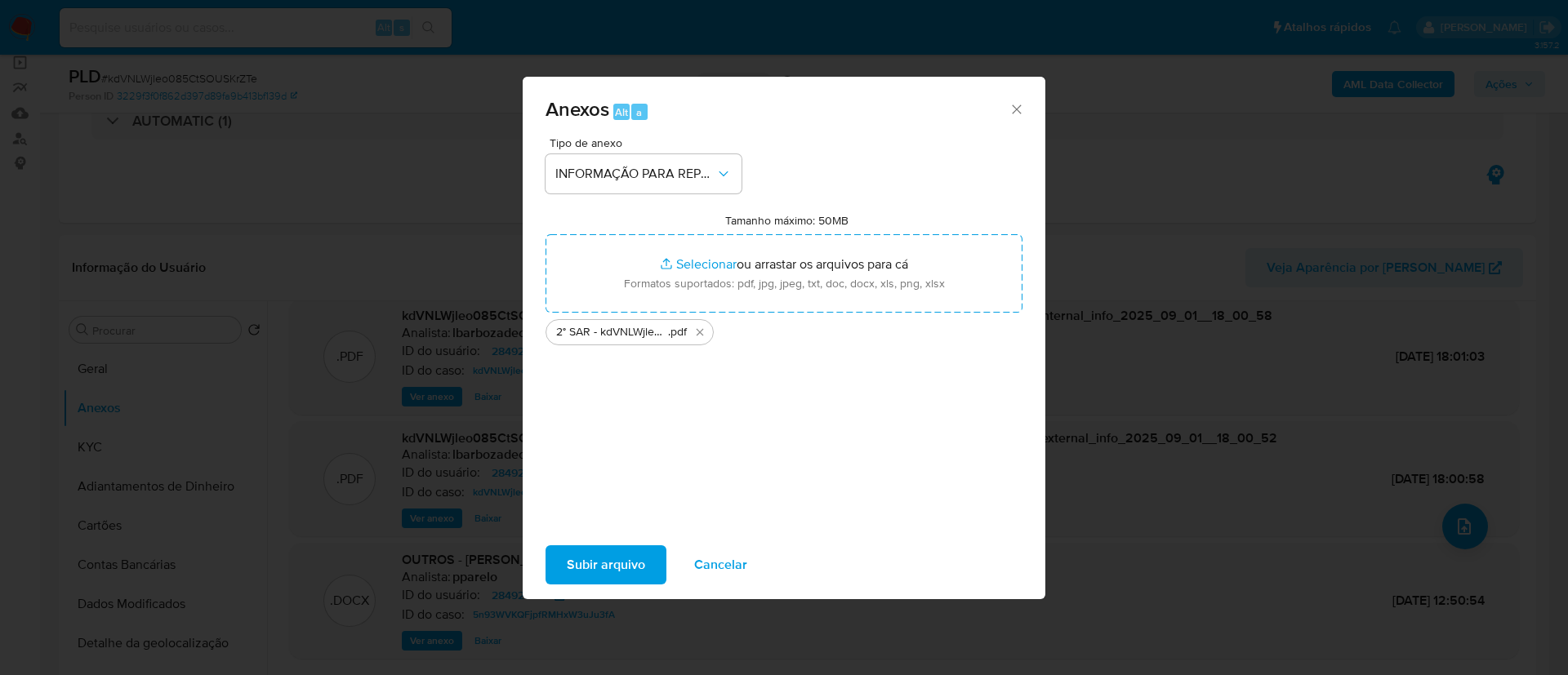
click at [636, 560] on span "Subir arquivo" at bounding box center [607, 565] width 79 height 36
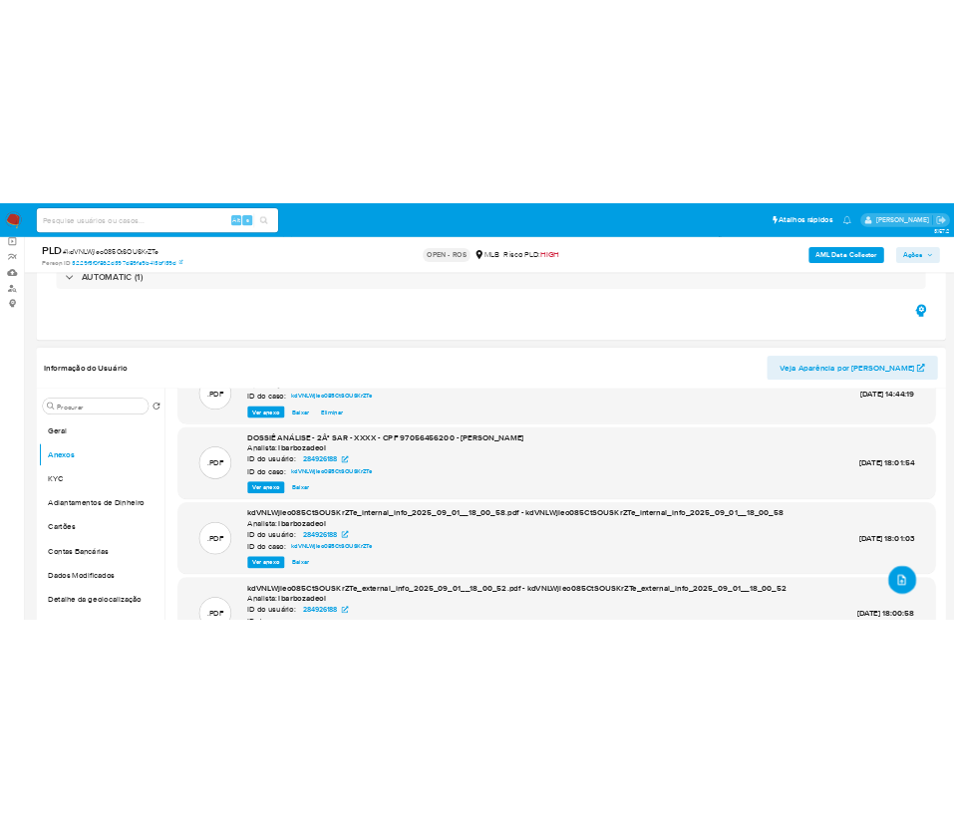
scroll to position [0, 0]
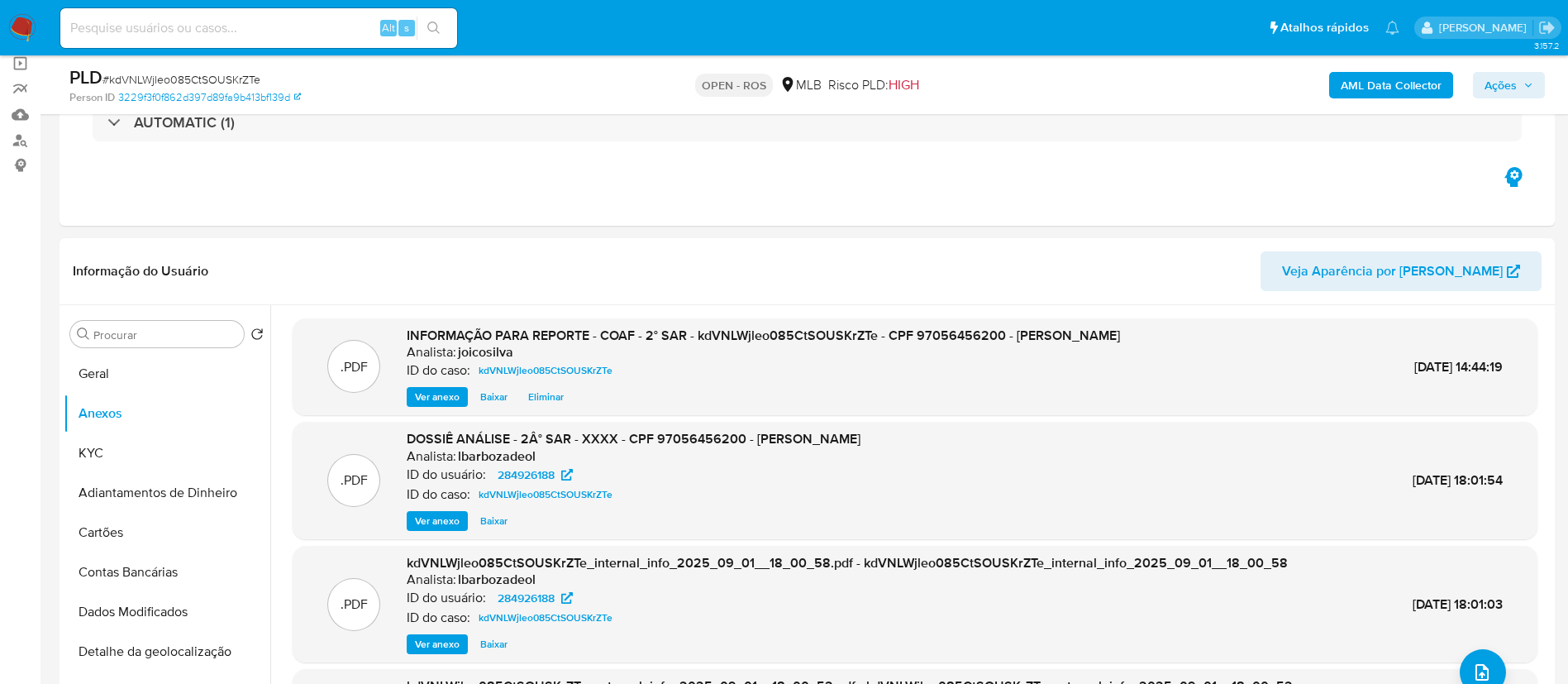
drag, startPoint x: 1510, startPoint y: 85, endPoint x: 1504, endPoint y: 97, distance: 13.4
click at [1510, 84] on span "Ações" at bounding box center [1501, 86] width 32 height 27
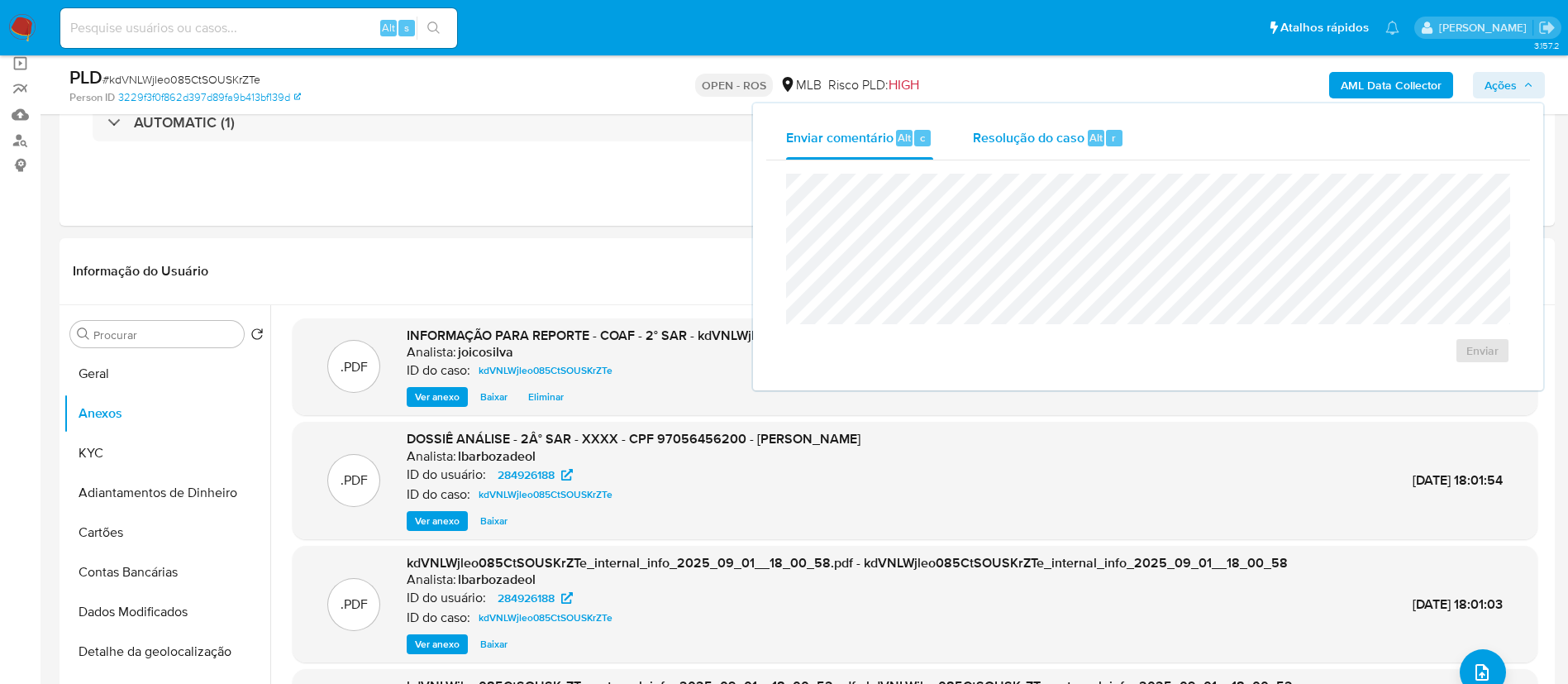
click at [983, 135] on span "Resolução do caso" at bounding box center [1029, 136] width 112 height 19
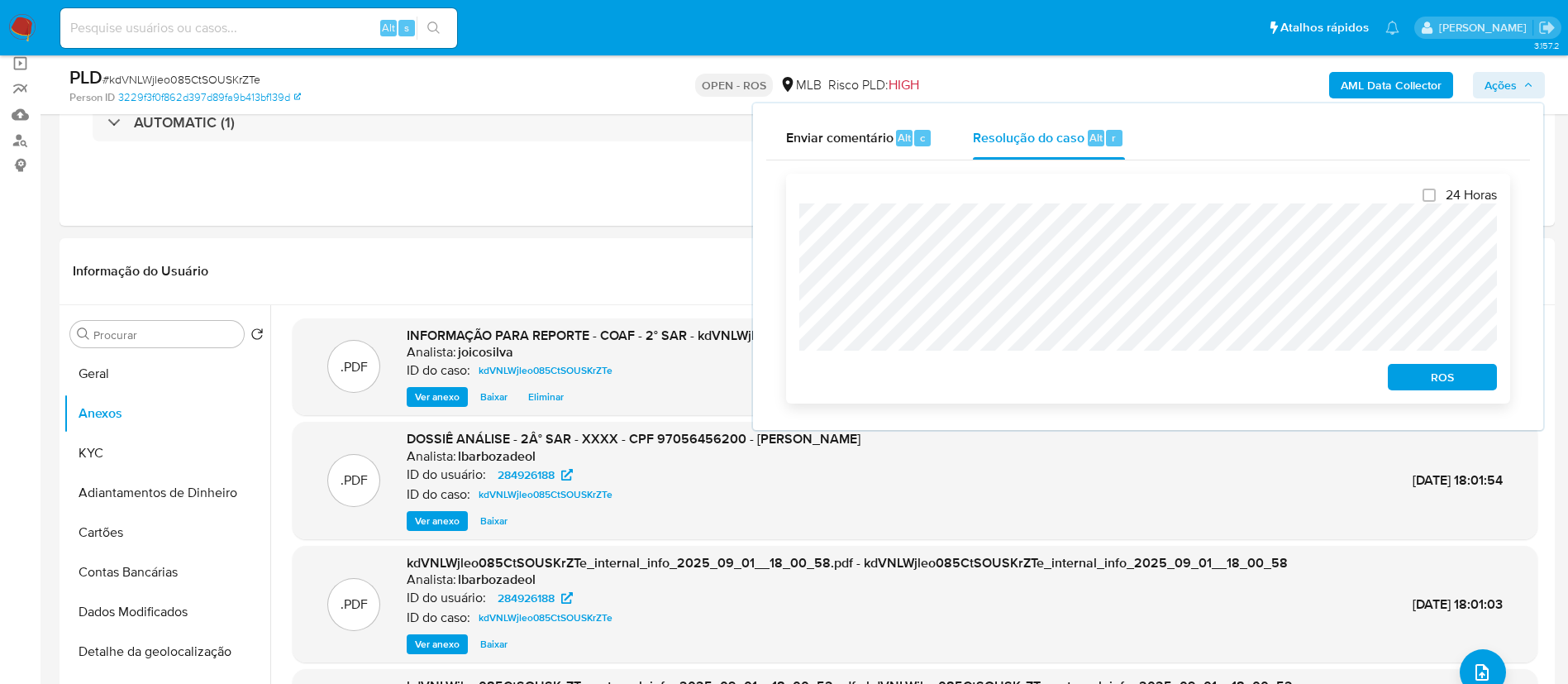
click at [1462, 388] on span "ROS" at bounding box center [1443, 377] width 86 height 23
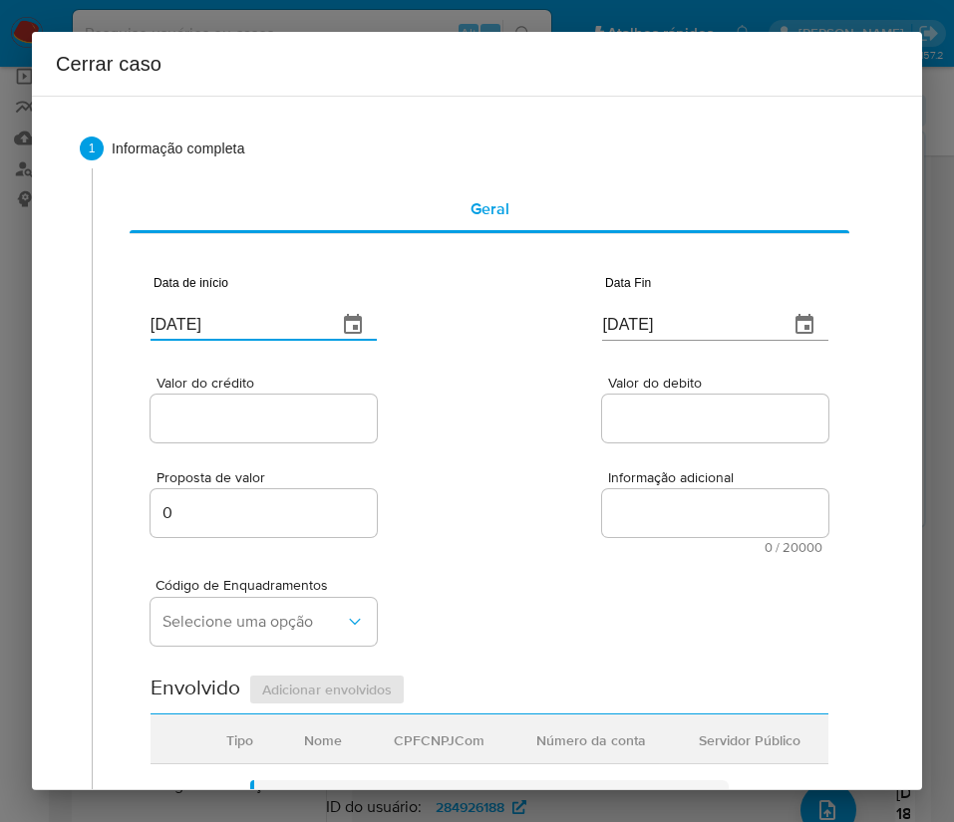
click at [245, 329] on input "[DATE]" at bounding box center [235, 325] width 170 height 32
paste input "1/07"
type input "[DATE]"
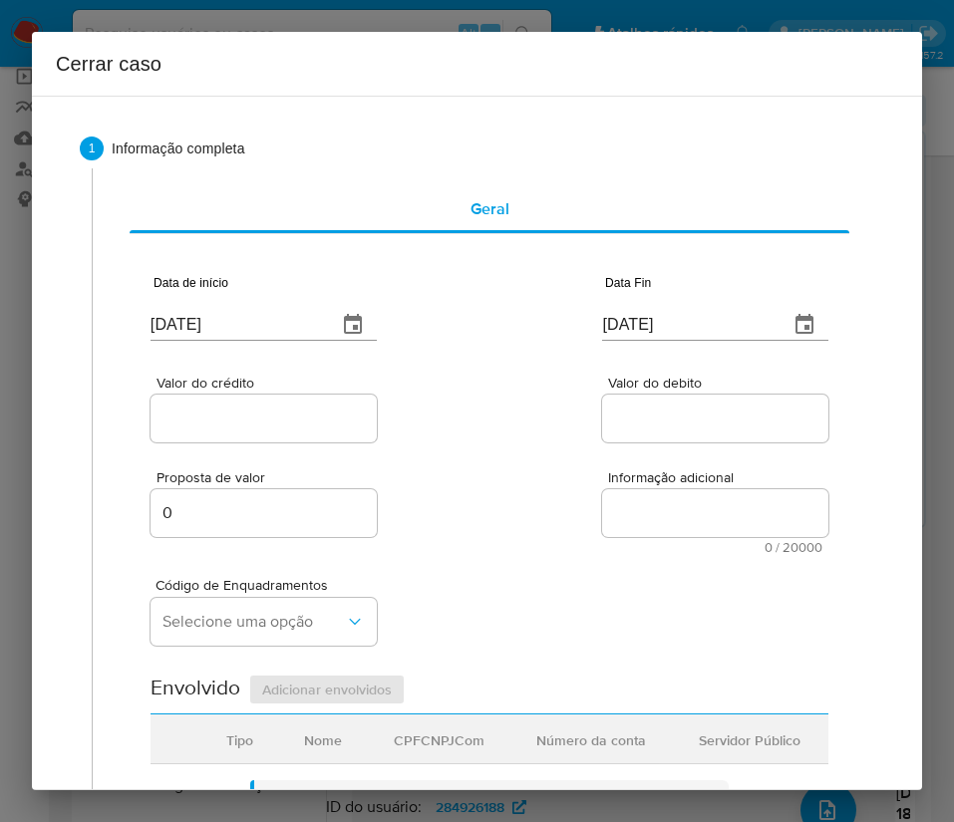
click at [502, 531] on div "Proposta de valor 0 Informação adicional 0 / 20000 20000 caracteres restantes" at bounding box center [489, 500] width 678 height 108
click at [683, 329] on input "[DATE]" at bounding box center [687, 325] width 170 height 32
paste input "31/08"
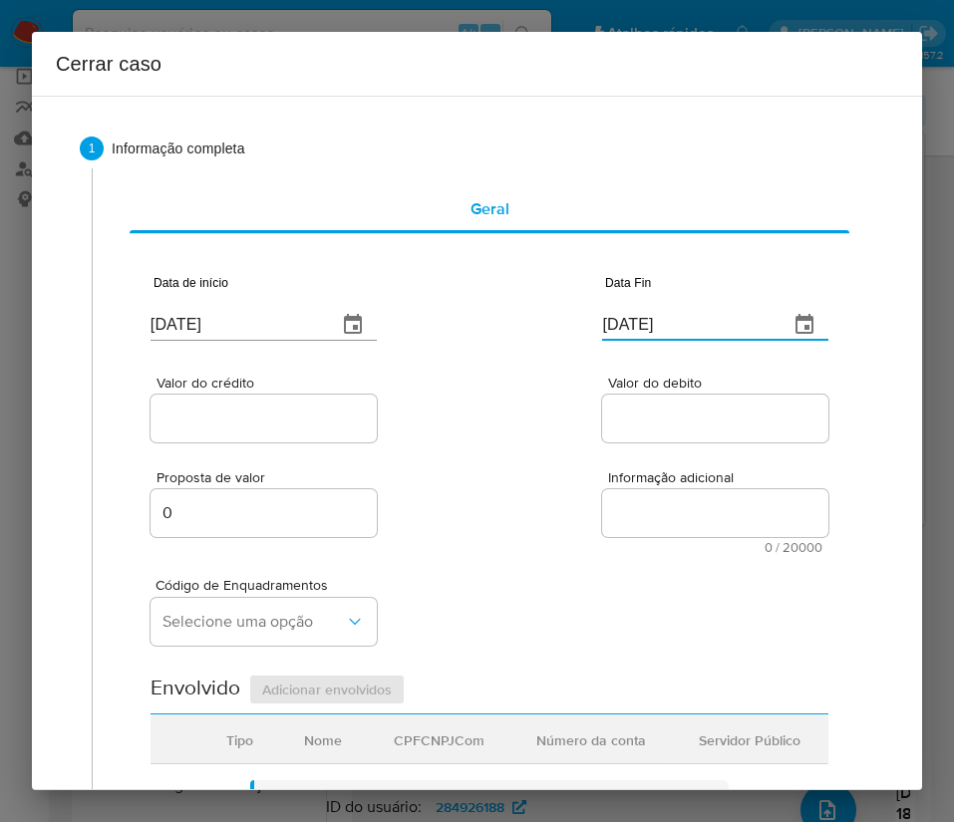
type input "31/08/2025"
click at [622, 475] on span "Informação adicional" at bounding box center [721, 477] width 226 height 15
click at [622, 489] on textarea "Informação adicional" at bounding box center [715, 513] width 226 height 48
click at [289, 402] on div at bounding box center [263, 419] width 226 height 48
click at [290, 432] on div at bounding box center [263, 419] width 226 height 48
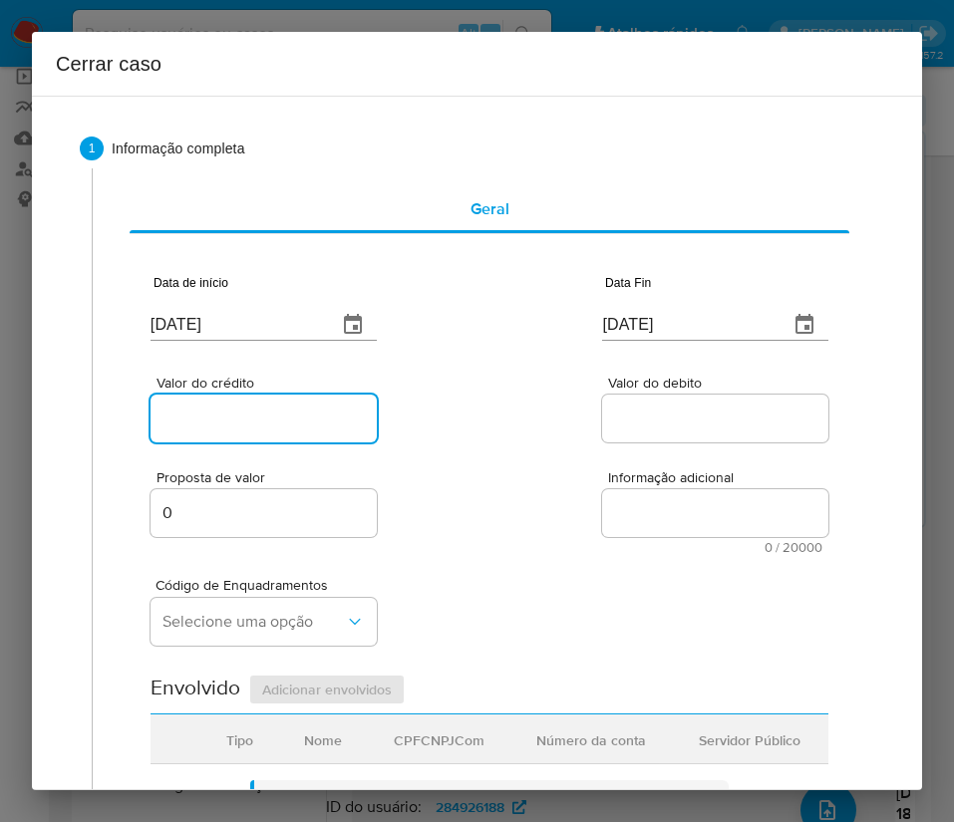
click at [241, 420] on input "Valor do crédito" at bounding box center [263, 419] width 226 height 26
click at [226, 393] on div "Valor do crédito" at bounding box center [263, 411] width 226 height 71
click at [220, 412] on input "Valor do crédito" at bounding box center [263, 419] width 226 height 26
paste input "R$492.177"
type input "R$492.177"
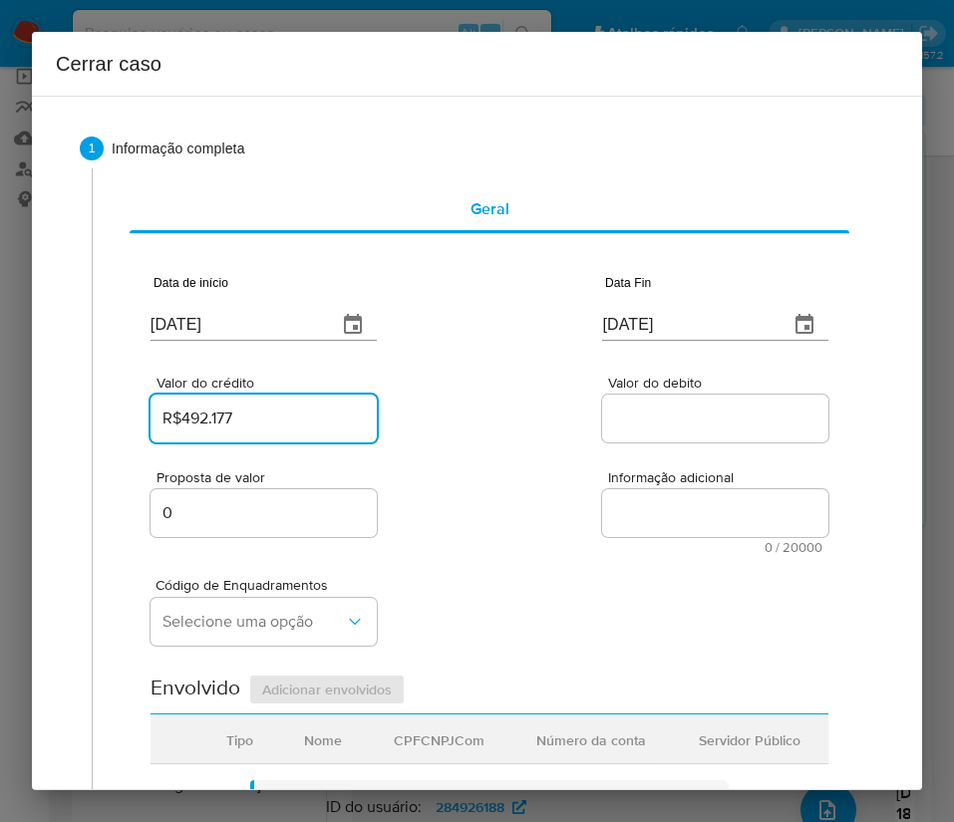
click at [638, 419] on input "Valor do debito" at bounding box center [715, 419] width 226 height 26
drag, startPoint x: 649, startPoint y: 415, endPoint x: 593, endPoint y: 566, distance: 161.4
click at [649, 415] on input "Valor do debito" at bounding box center [715, 419] width 226 height 26
paste input "R$491.992"
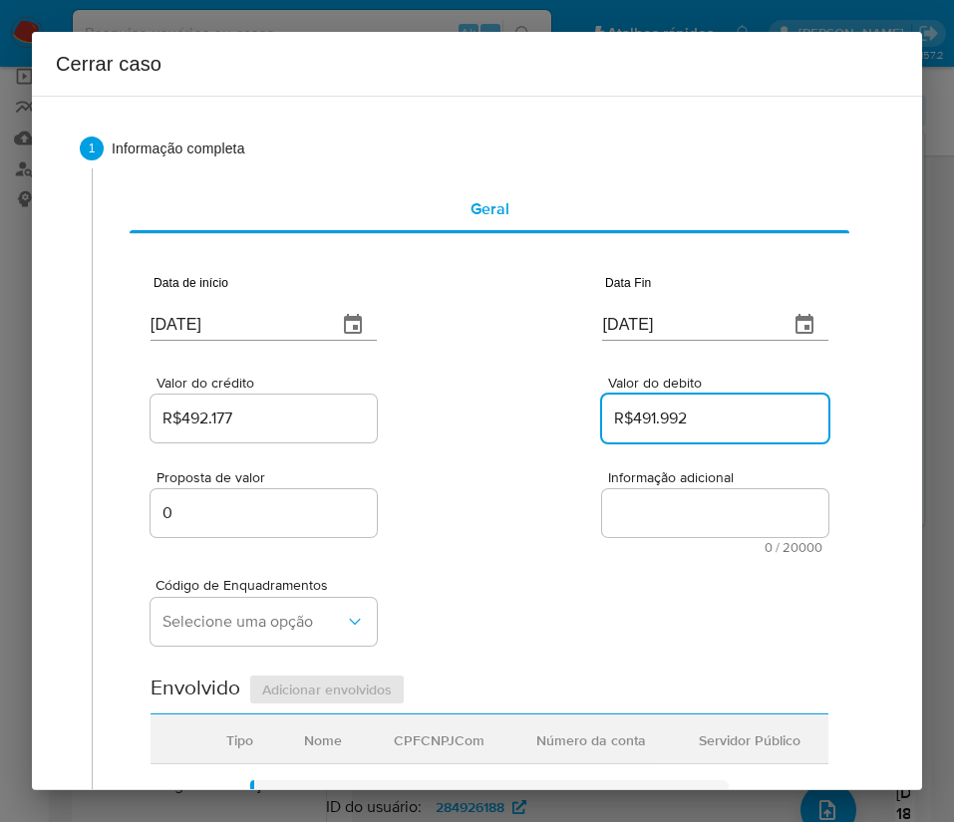
type input "R$491.992"
click at [561, 586] on div "Código de Enquadramentos Selecione uma opção" at bounding box center [489, 604] width 678 height 100
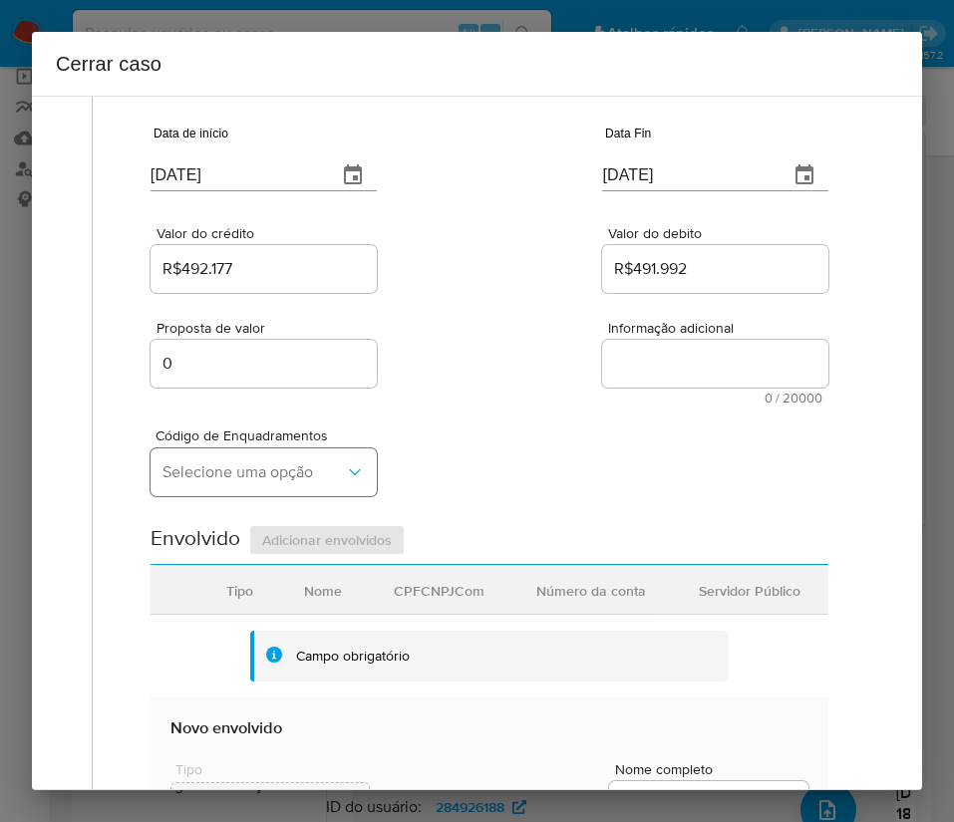
scroll to position [448, 0]
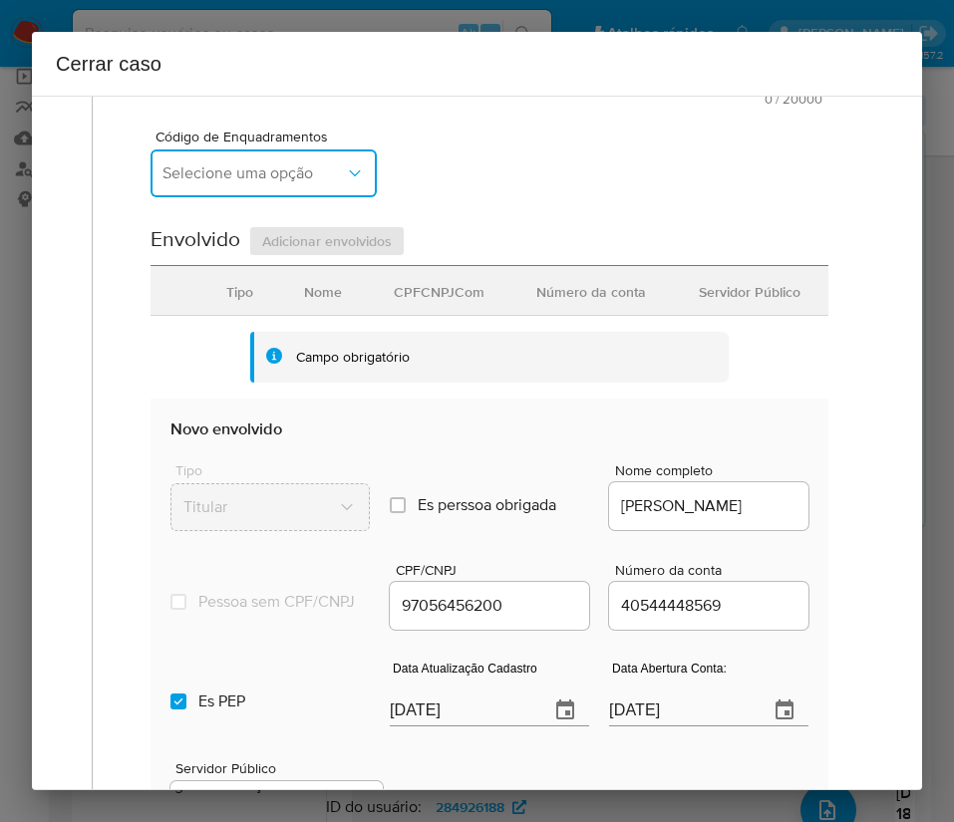
click at [270, 172] on span "Selecione uma opção" at bounding box center [253, 173] width 182 height 20
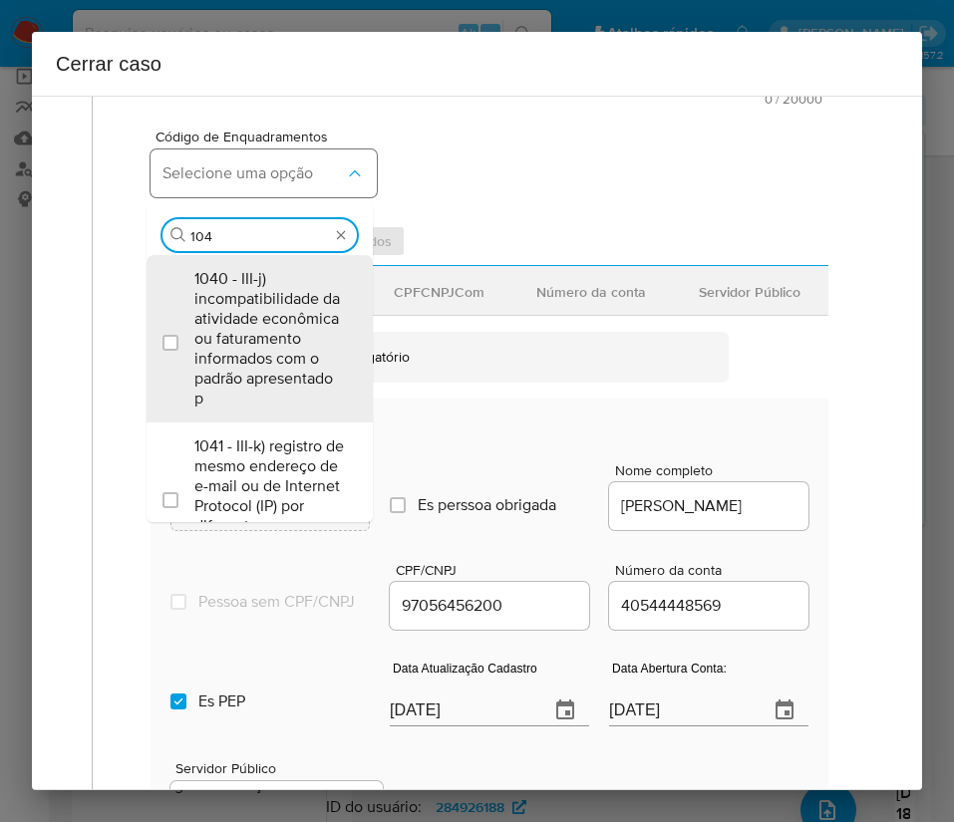
type input "1045"
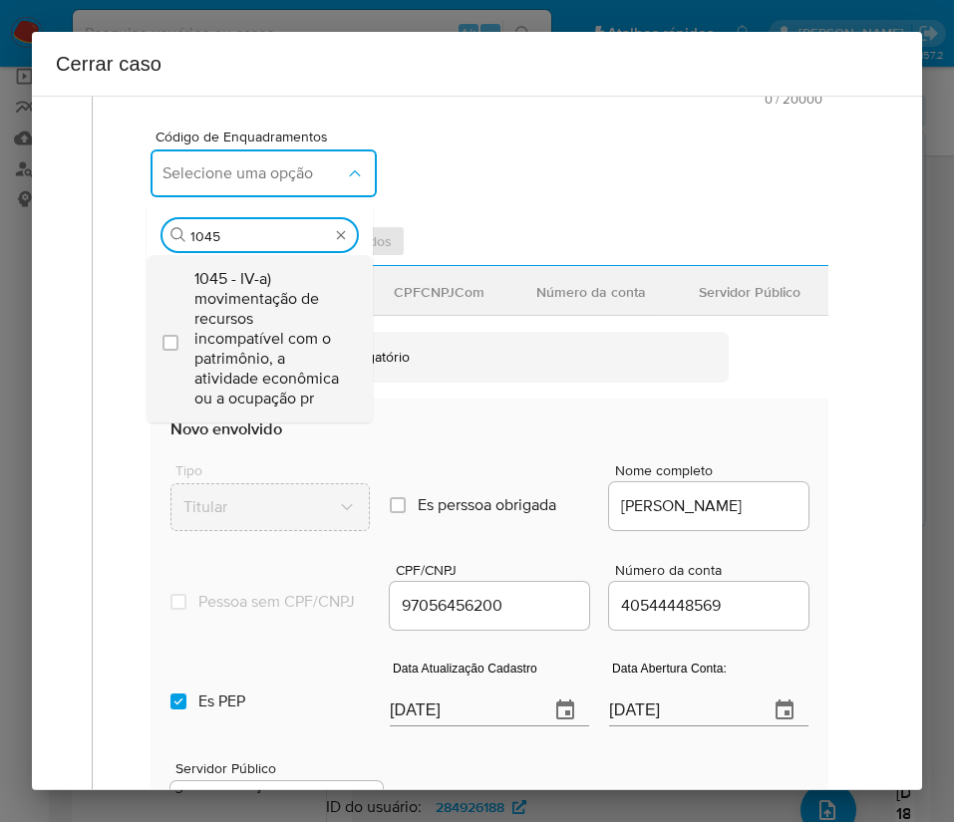
click at [274, 329] on span "1045 - IV-a) movimentação de recursos incompatível com o patrimônio, a atividad…" at bounding box center [269, 339] width 150 height 140
checkbox input "true"
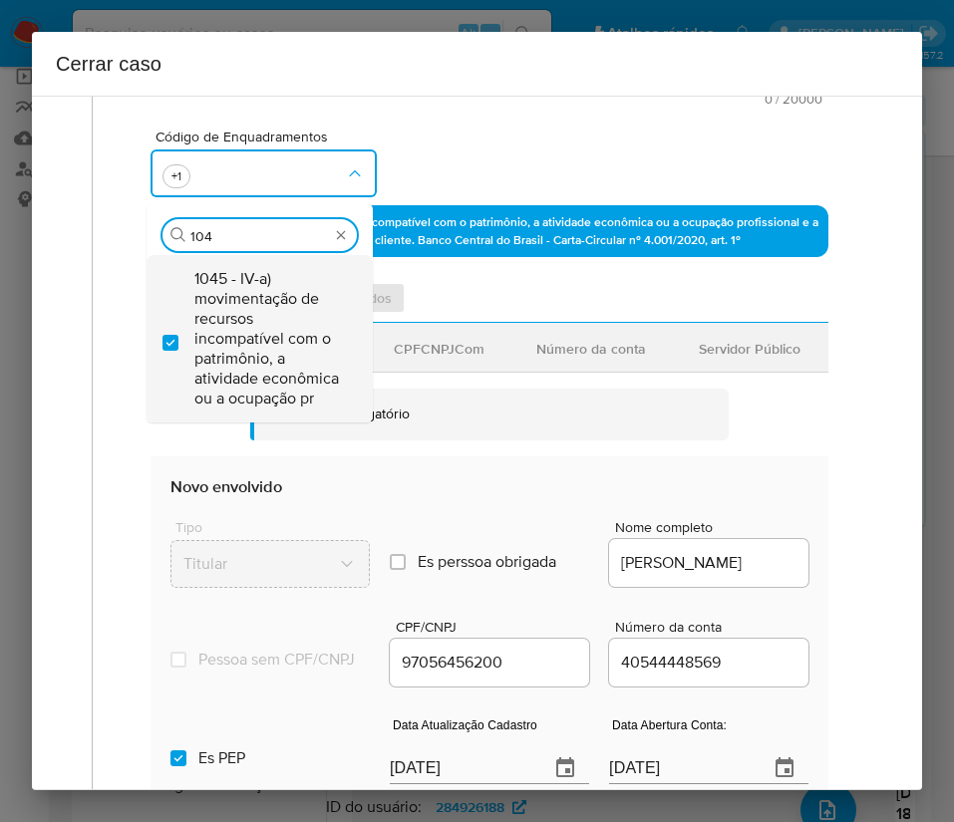
scroll to position [0, 0]
type input "1047"
click at [269, 329] on span "1047 - IV-c) movimentação de recursos de alto valor, de forma contumaz, em bene…" at bounding box center [269, 339] width 150 height 140
checkbox input "true"
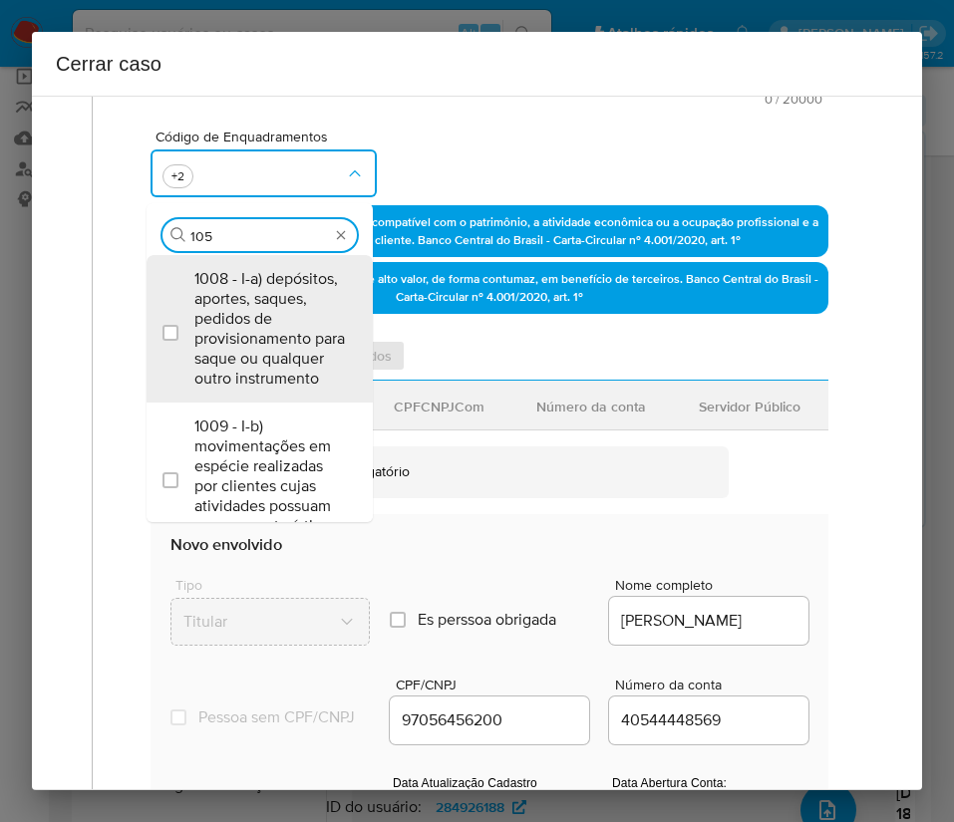
type input "1055"
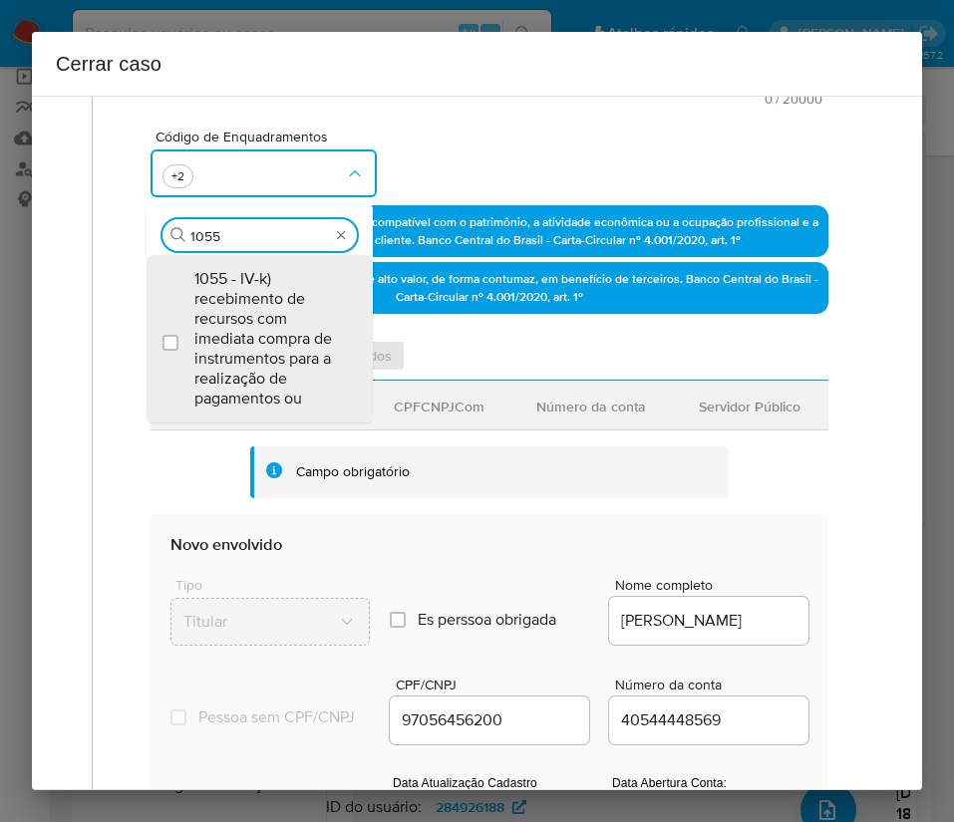
click at [268, 329] on span "1055 - IV-k) recebimento de recursos com imediata compra de instrumentos para a…" at bounding box center [269, 339] width 150 height 140
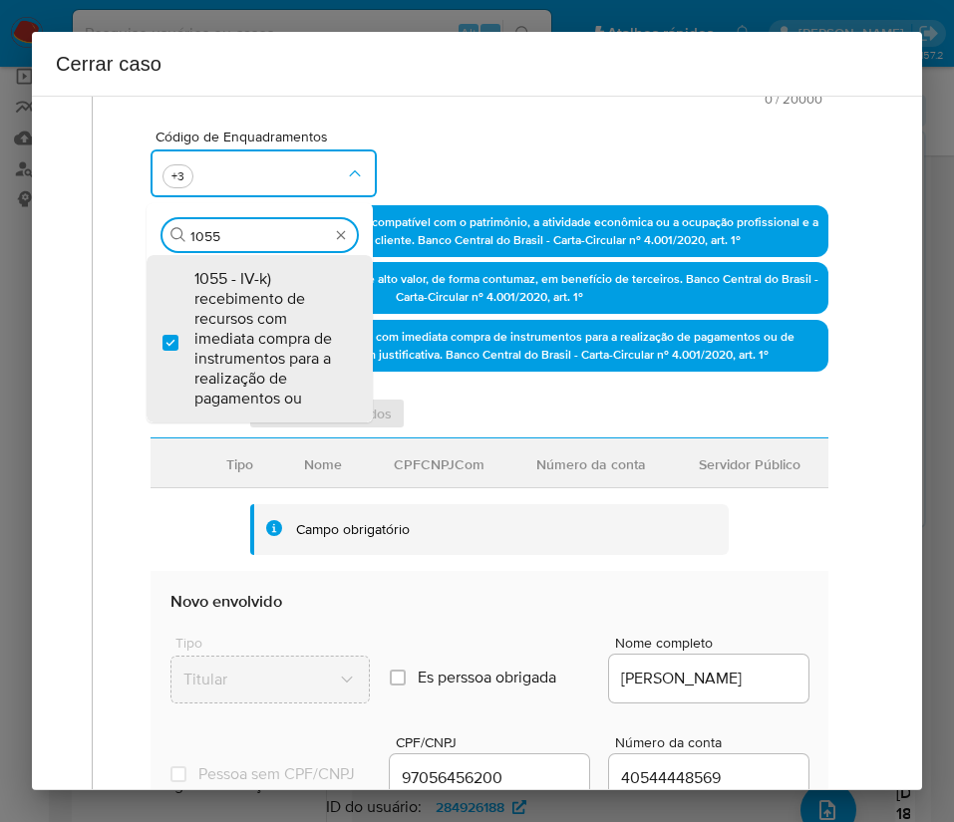
checkbox input "true"
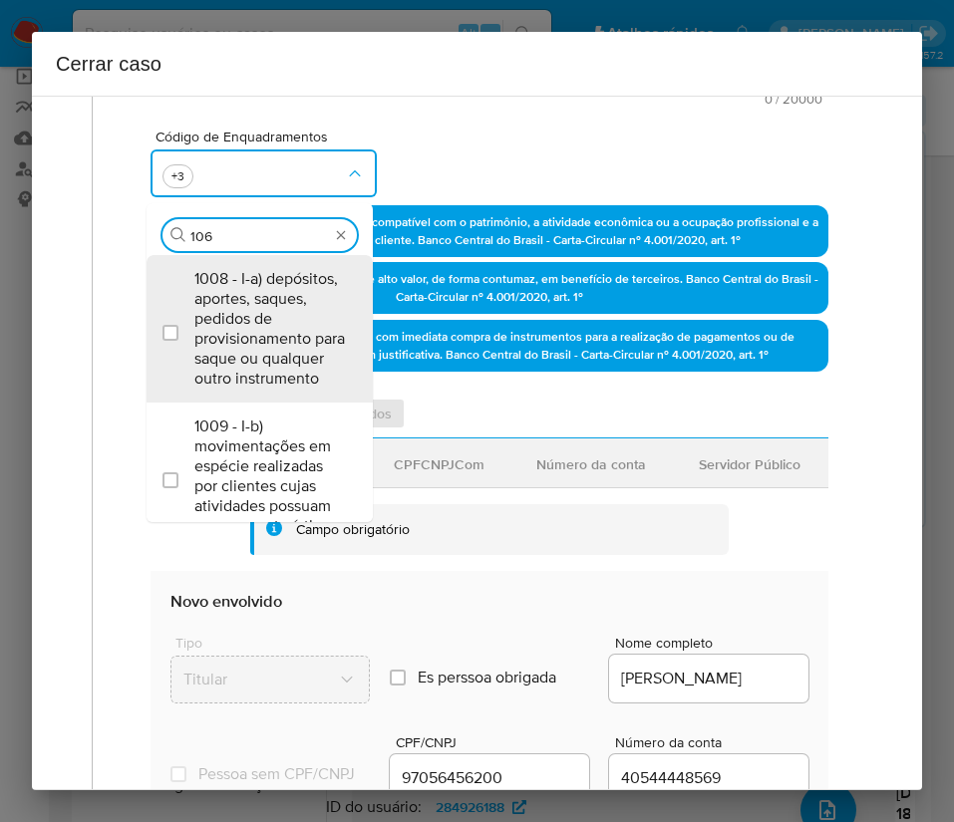
type input "1066"
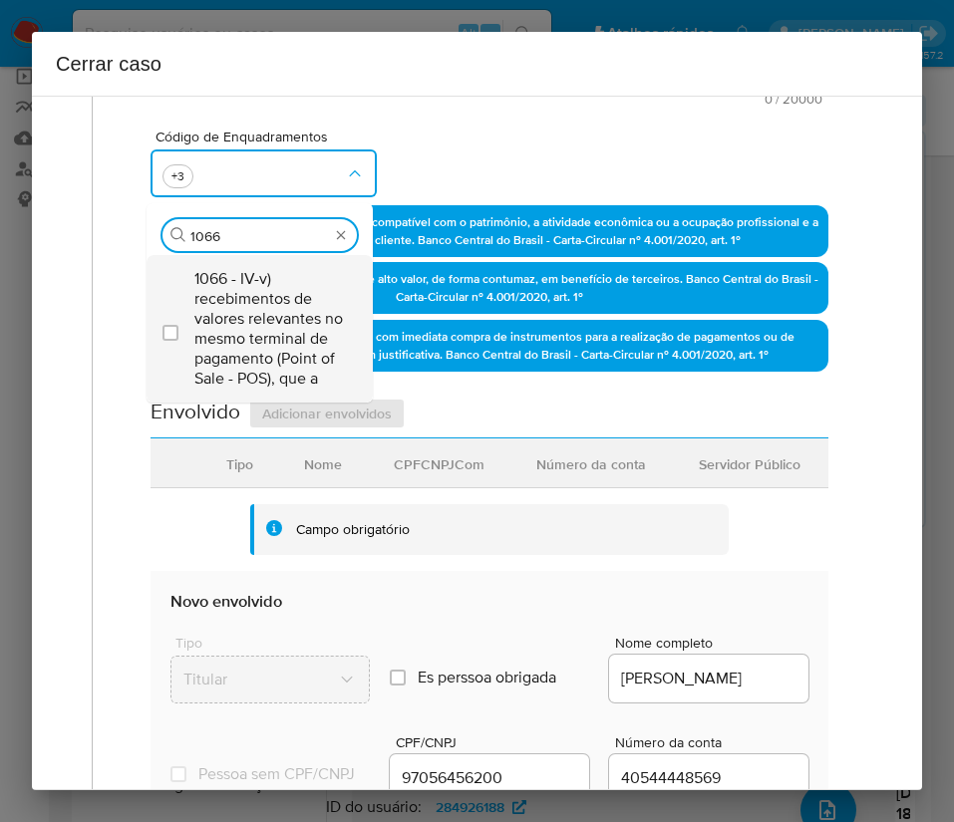
click at [232, 330] on span "1066 - IV-v) recebimentos de valores relevantes no mesmo terminal de pagamento …" at bounding box center [269, 329] width 150 height 120
checkbox input "true"
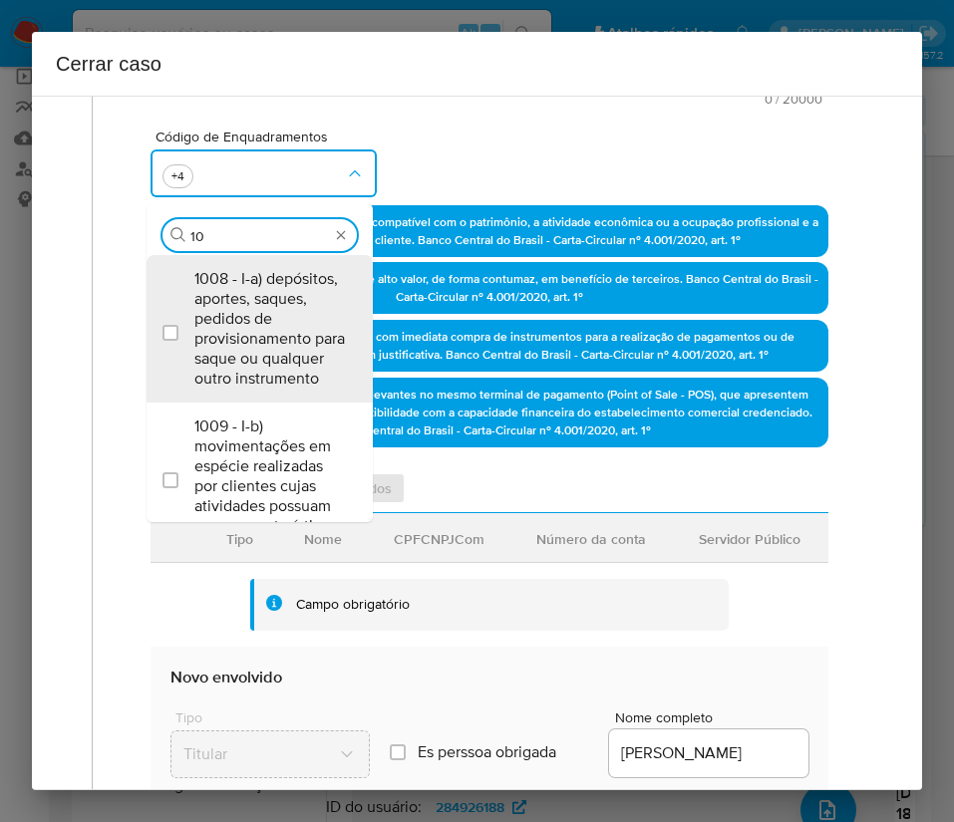
click at [234, 237] on input "10" at bounding box center [259, 236] width 139 height 18
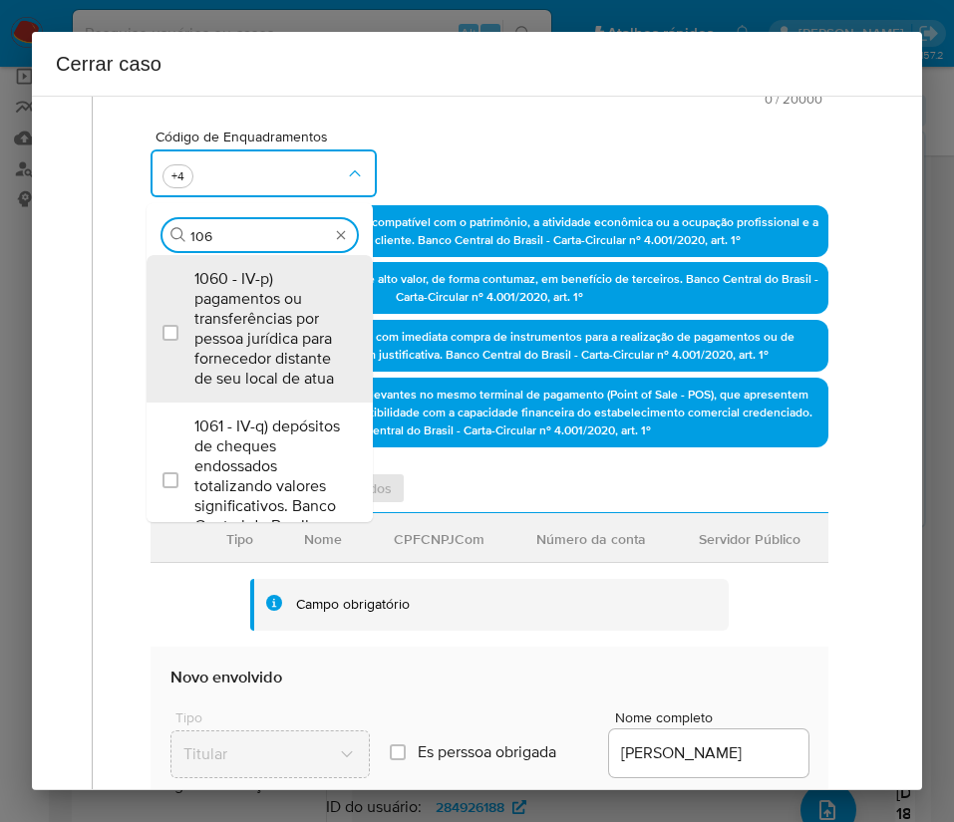
type input "1067"
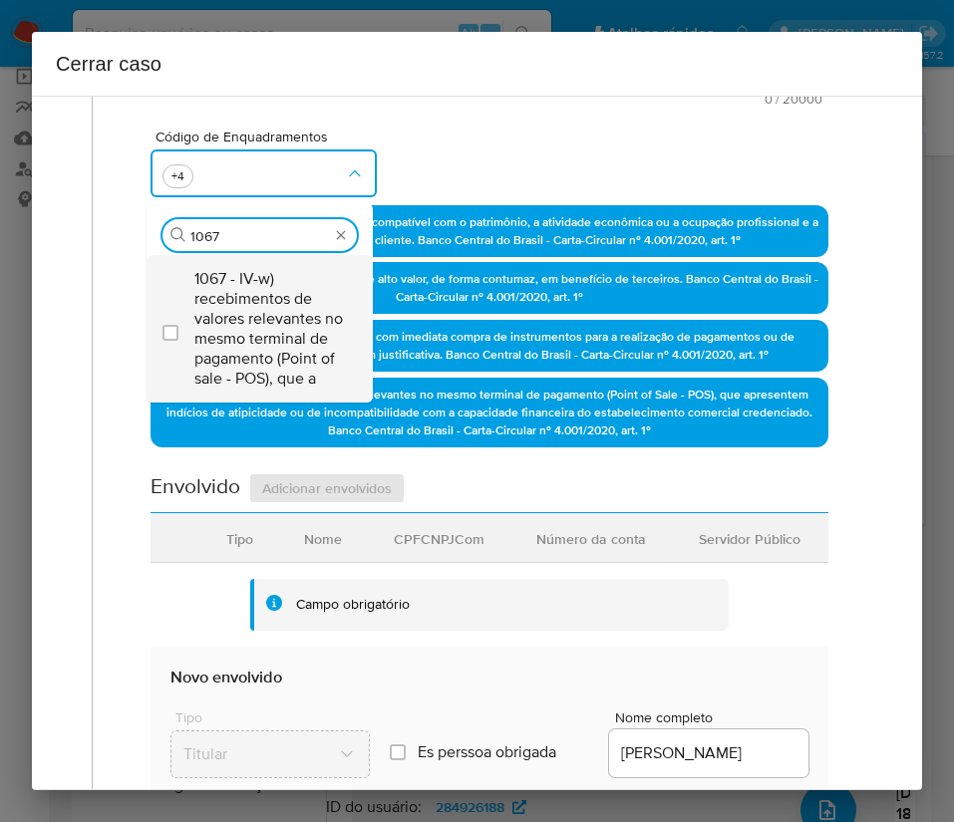
click at [270, 318] on span "1067 - IV-w) recebimentos de valores relevantes no mesmo terminal de pagamento …" at bounding box center [269, 329] width 150 height 120
checkbox input "true"
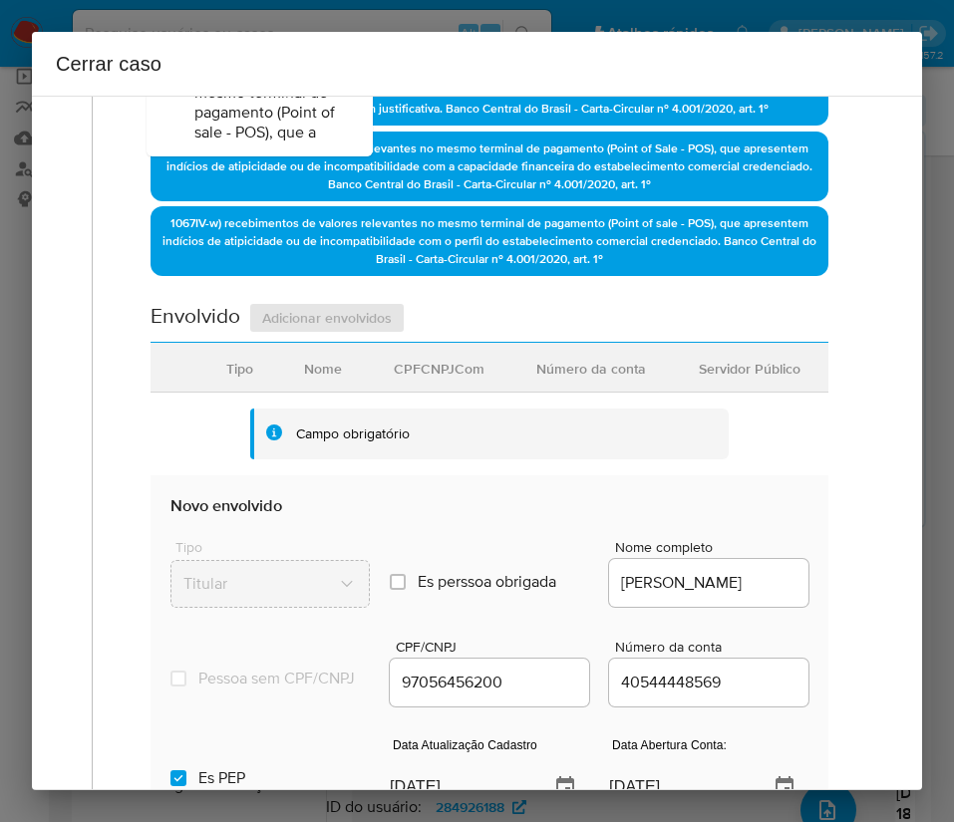
scroll to position [897, 0]
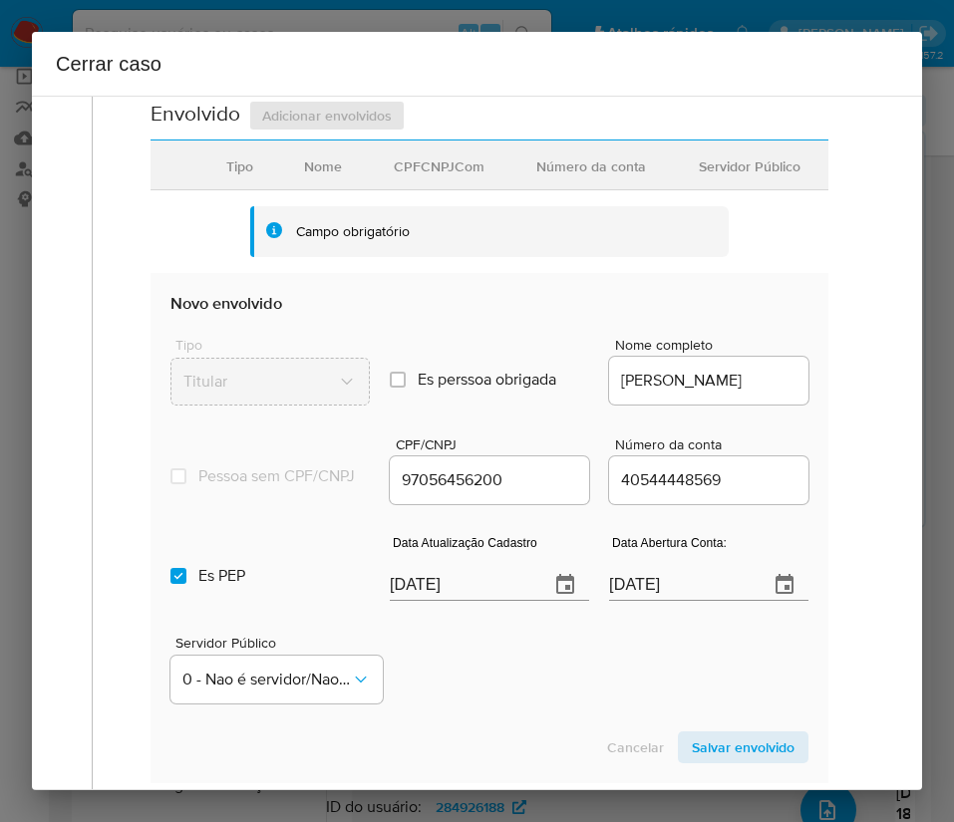
type input "1067"
click at [425, 601] on section "Envolvido Adicionar envolvidos Tipo Nome CPFCNPJCom Número da conta Servidor Pú…" at bounding box center [489, 442] width 678 height 684
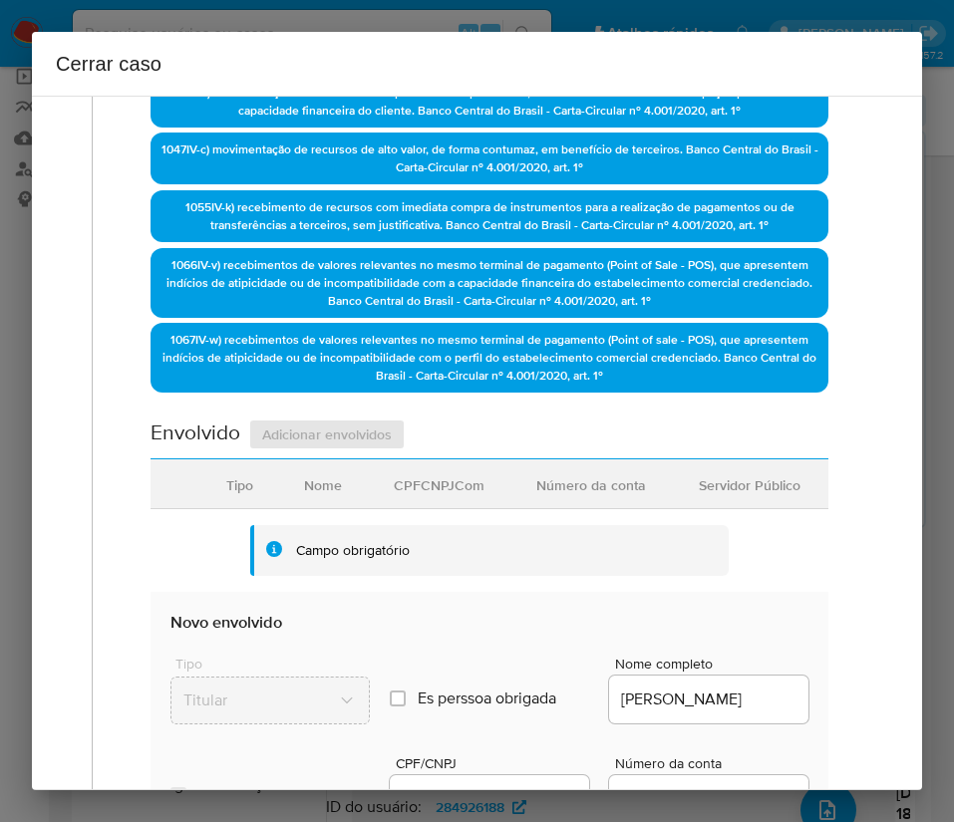
click at [424, 601] on section "Envolvido Adicionar envolvidos Tipo Nome CPFCNPJCom Número da conta Servidor Pú…" at bounding box center [489, 761] width 678 height 684
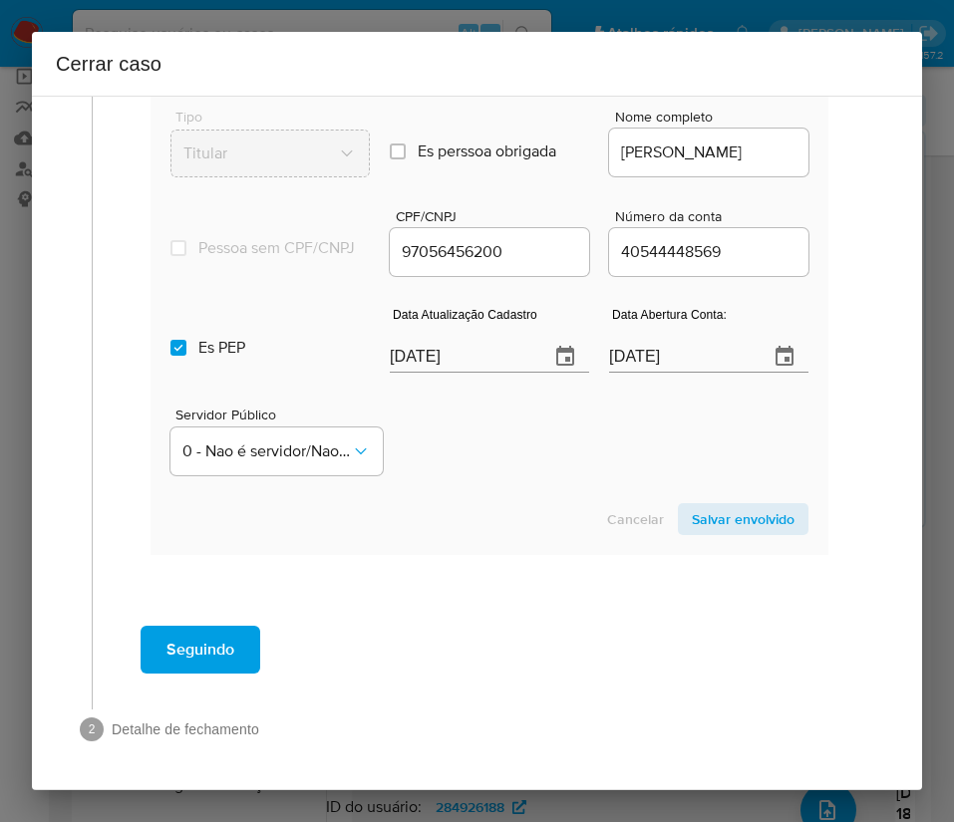
scroll to position [1143, 0]
click at [476, 357] on input "[DATE]" at bounding box center [461, 357] width 143 height 32
paste input "24/05"
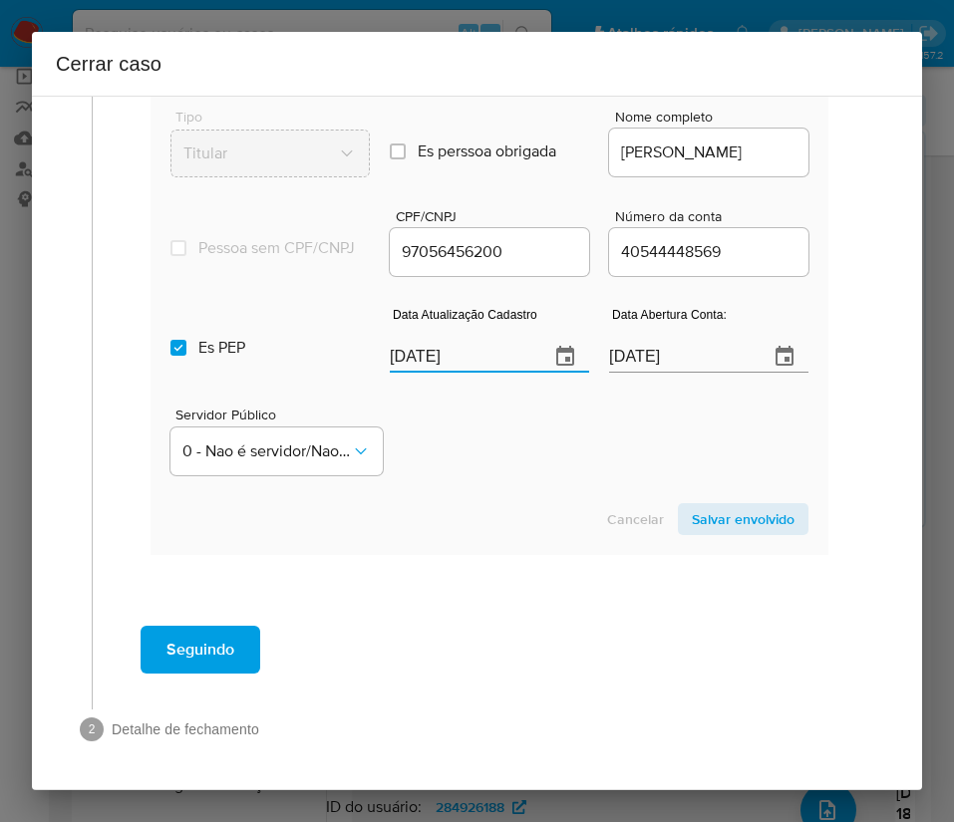
type input "24/05/2025"
click at [485, 515] on div "Cancelar Salvar envolvido" at bounding box center [489, 519] width 638 height 32
click at [183, 353] on input "Es PEP isPEP" at bounding box center [178, 348] width 16 height 16
checkbox input "false"
click at [623, 333] on div "07/06/2021" at bounding box center [708, 343] width 199 height 59
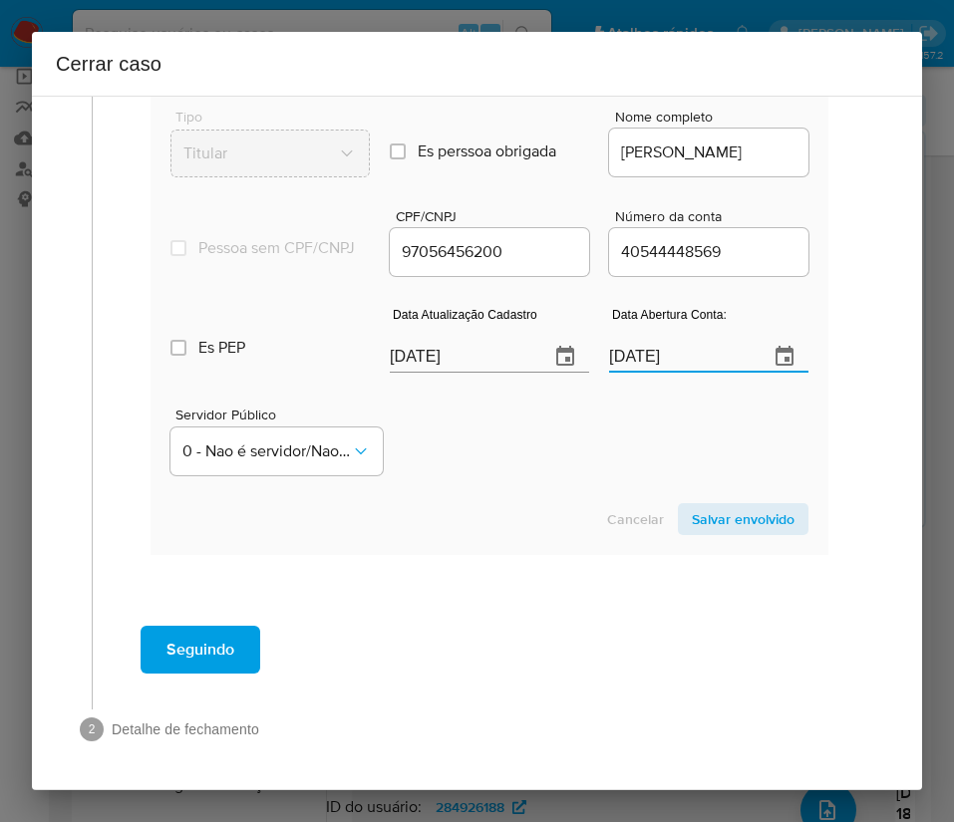
click at [623, 345] on input "07/06/2021" at bounding box center [680, 357] width 143 height 32
paste input "text"
type input "07/06/2021"
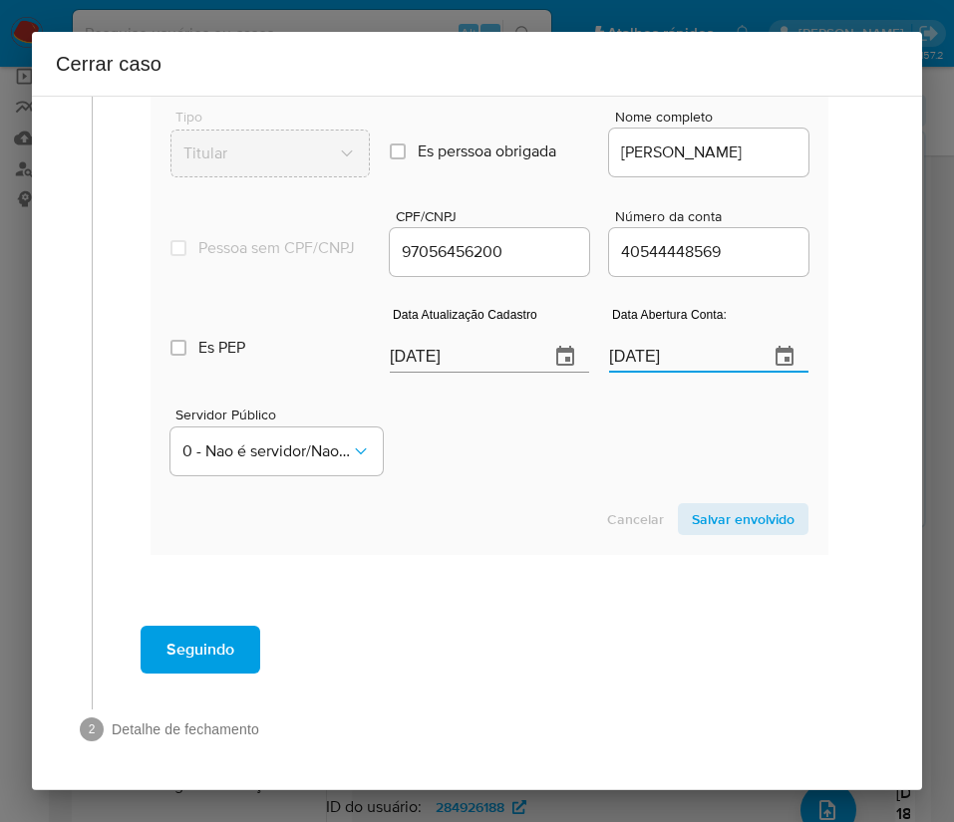
click at [564, 435] on div "Servidor Público 0 - Nao é servidor/[PERSON_NAME] possui informacao" at bounding box center [489, 434] width 638 height 100
click at [732, 519] on span "Salvar envolvido" at bounding box center [743, 519] width 103 height 28
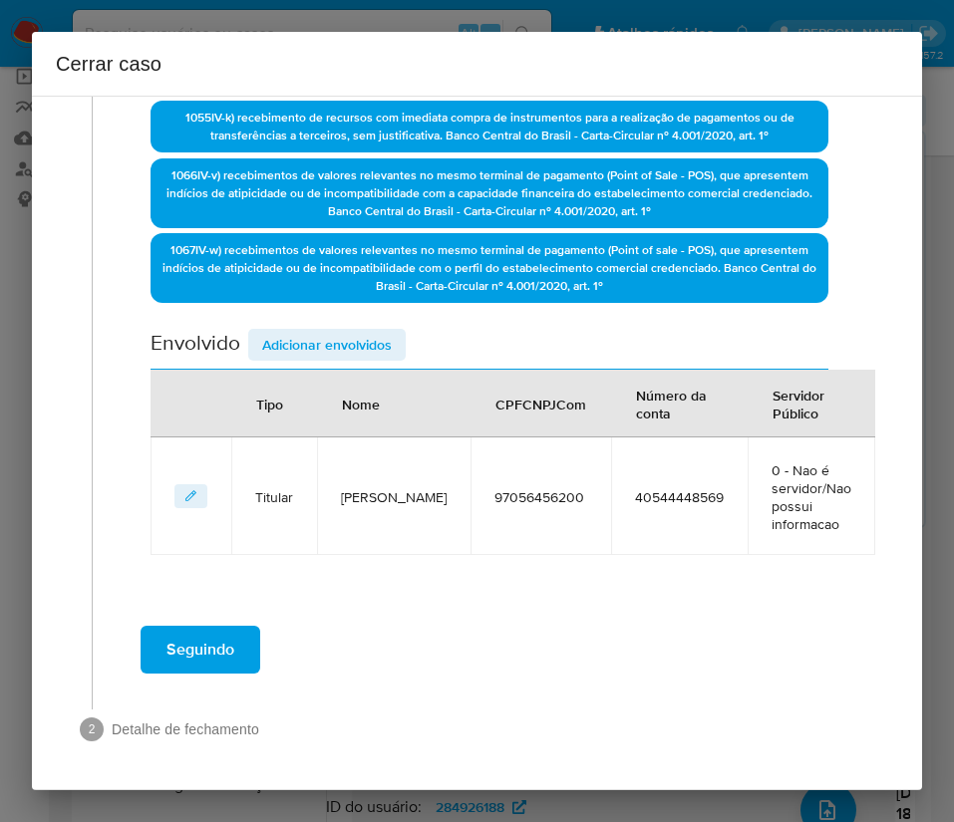
click at [331, 359] on span "Adicionar envolvidos" at bounding box center [327, 345] width 130 height 28
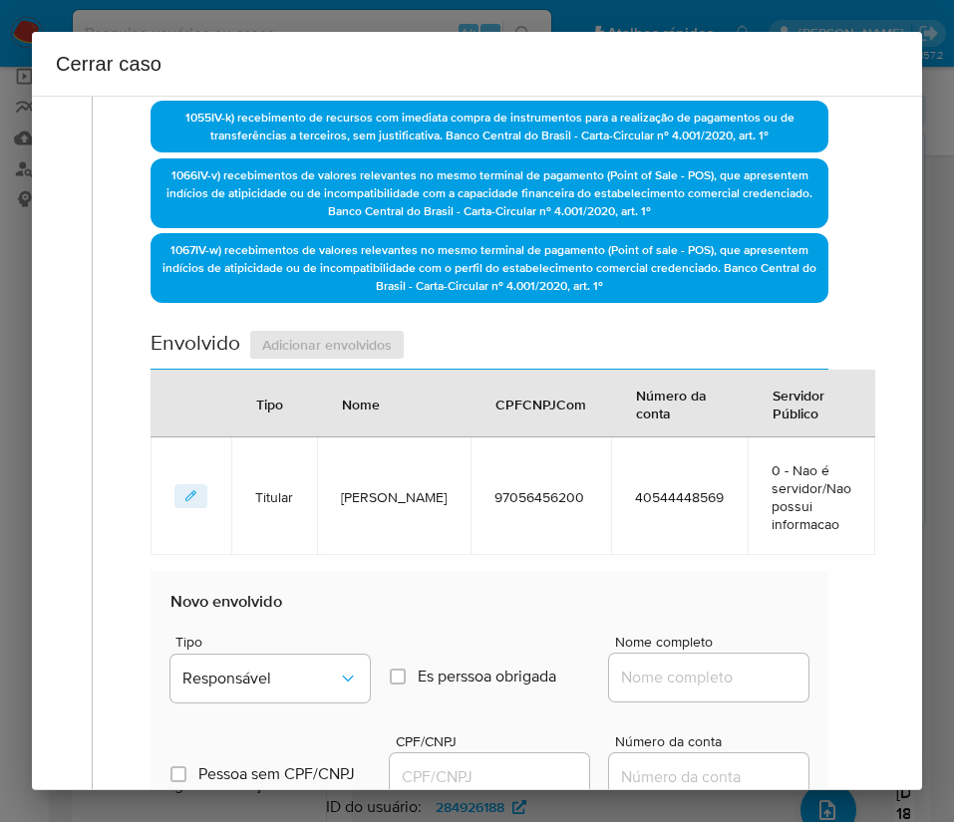
scroll to position [1116, 0]
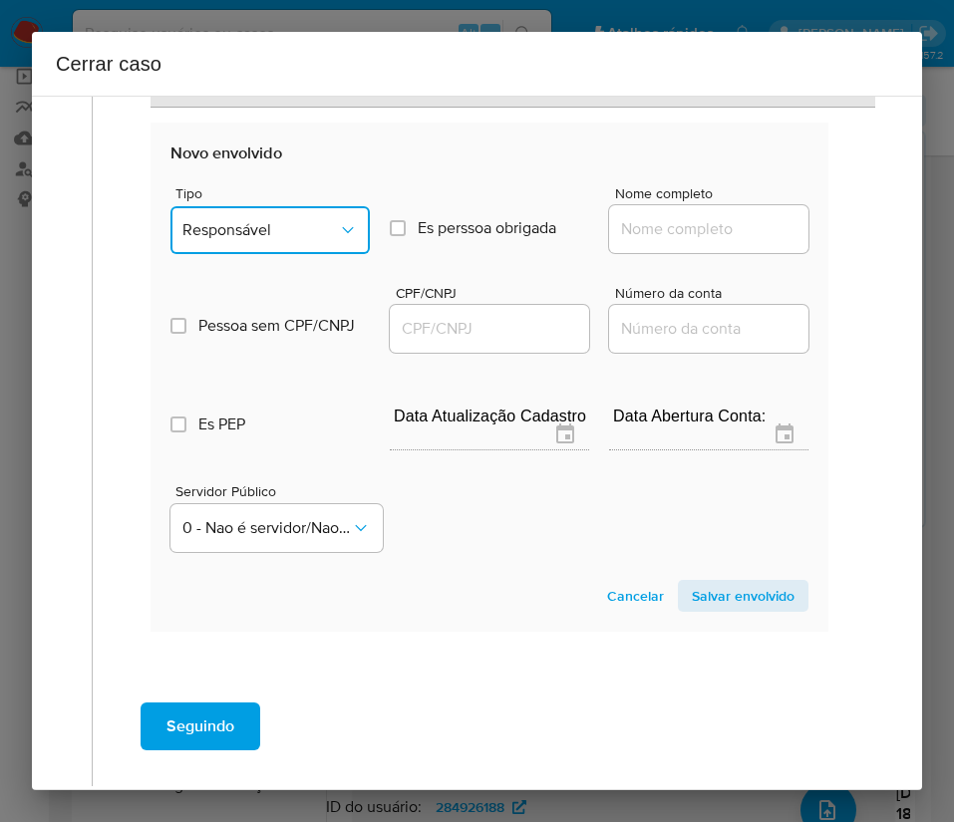
click at [269, 239] on span "Responsável" at bounding box center [259, 230] width 155 height 20
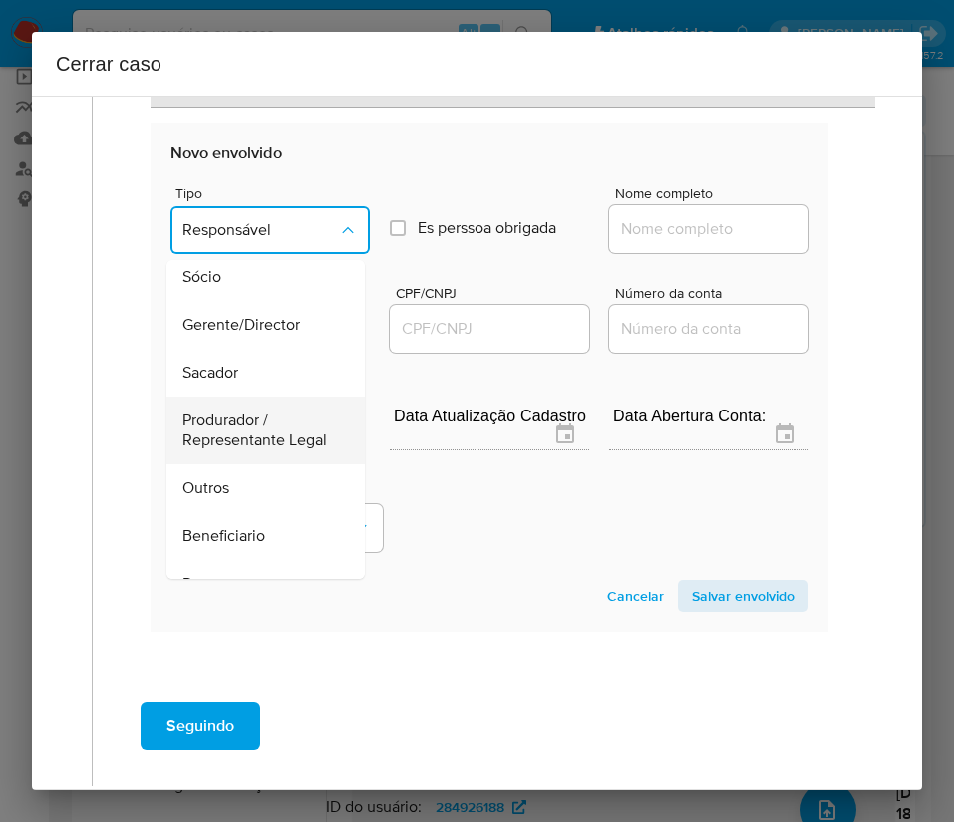
scroll to position [149, 0]
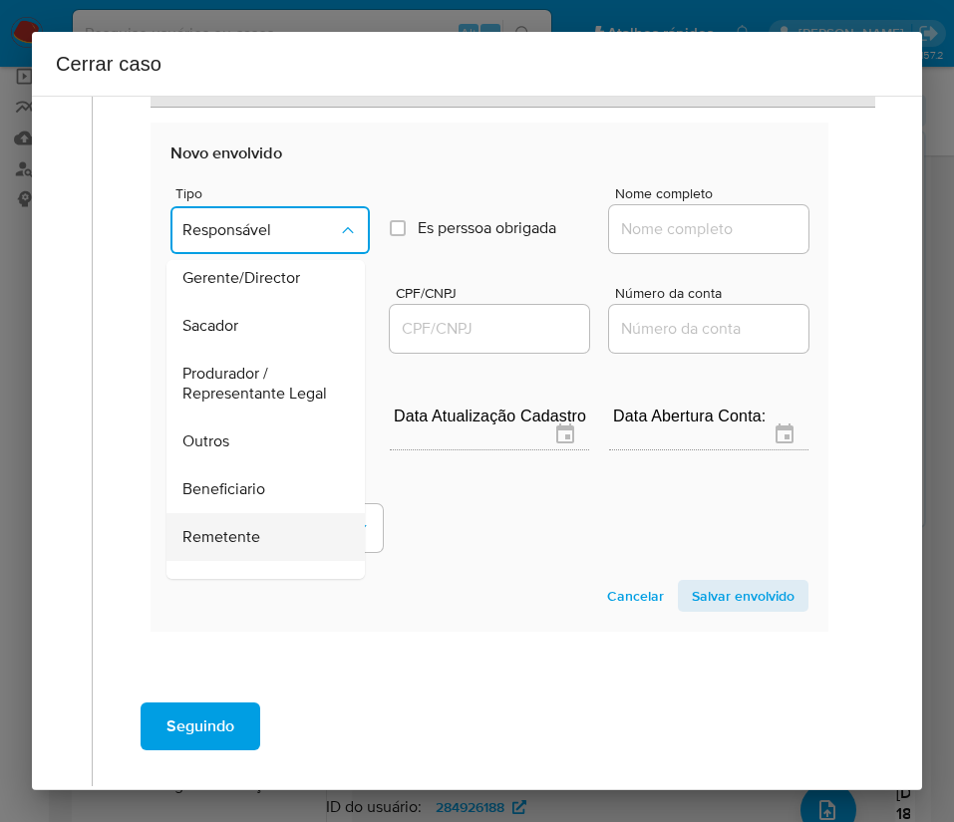
click at [227, 547] on span "Remetente" at bounding box center [221, 537] width 78 height 20
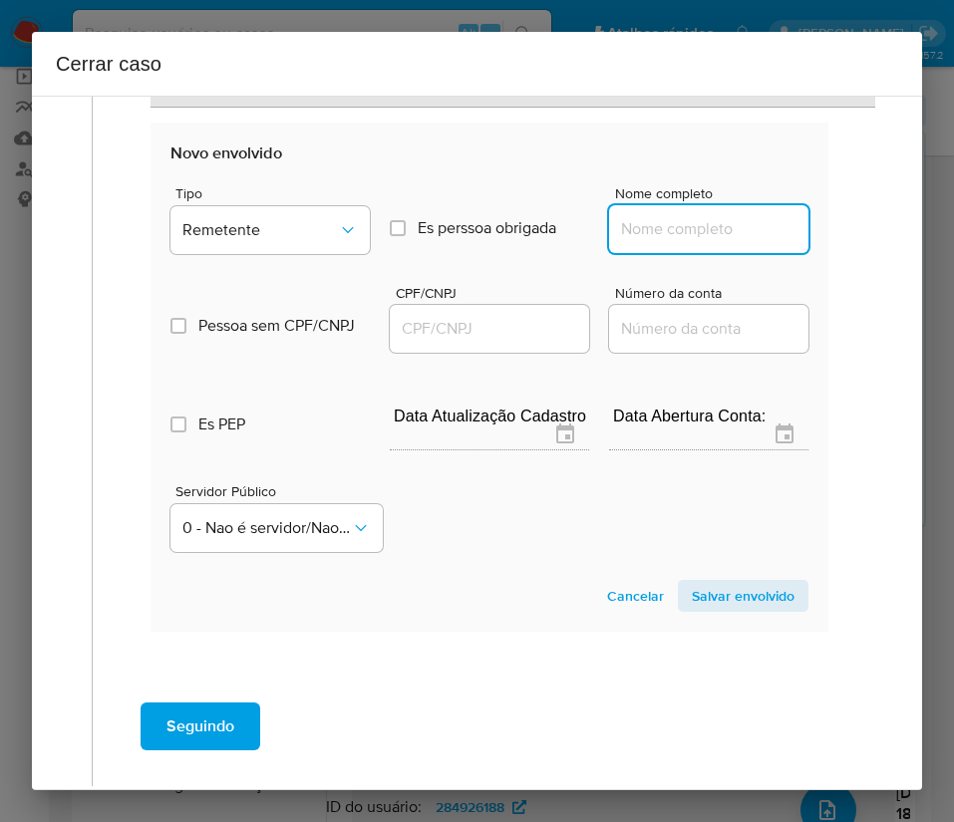
click at [634, 227] on input "Nome completo" at bounding box center [708, 229] width 199 height 26
paste input "Supermercado Zico, 55915857000123"
drag, startPoint x: 638, startPoint y: 235, endPoint x: 843, endPoint y: 236, distance: 205.3
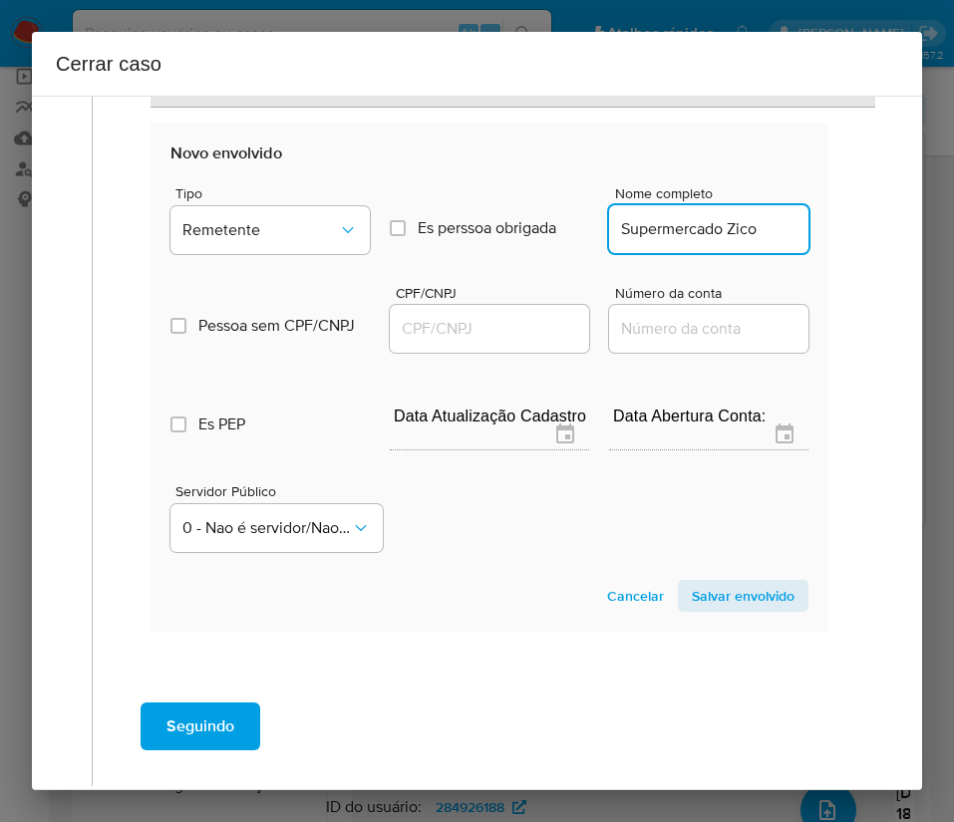
scroll to position [0, 0]
type input "Supermercado Zico"
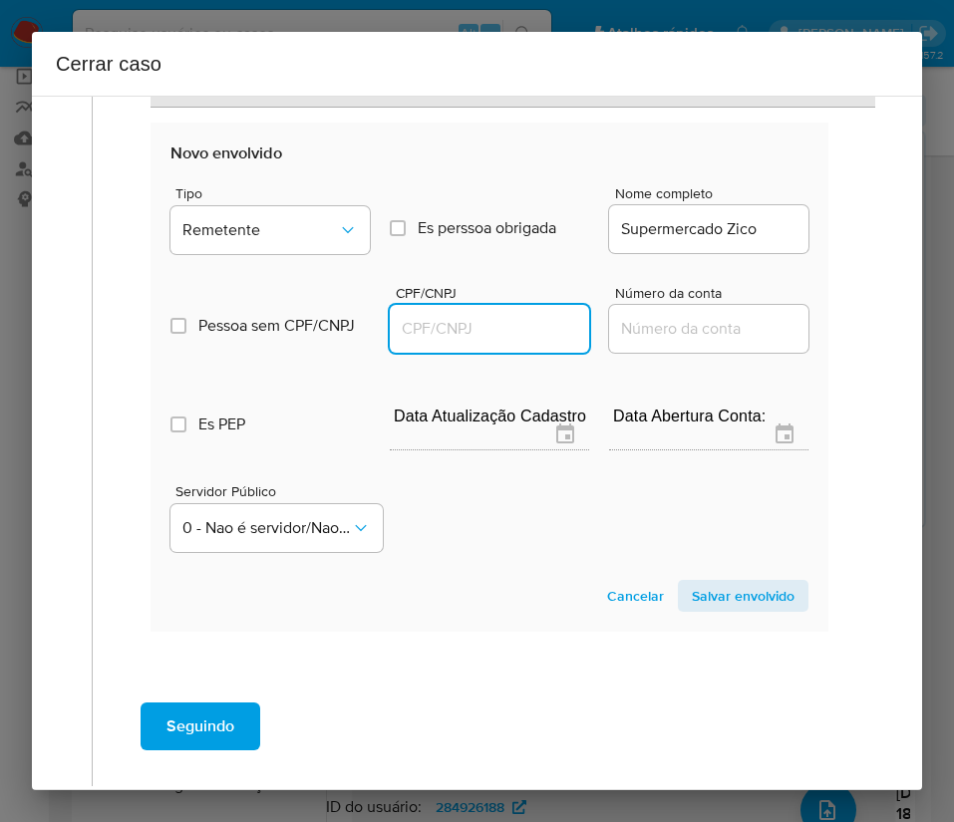
click at [457, 324] on input "CPF/CNPJ" at bounding box center [489, 329] width 199 height 26
paste input "55915857000123"
type input "55915857000123"
click at [700, 591] on span "Salvar envolvido" at bounding box center [743, 596] width 103 height 28
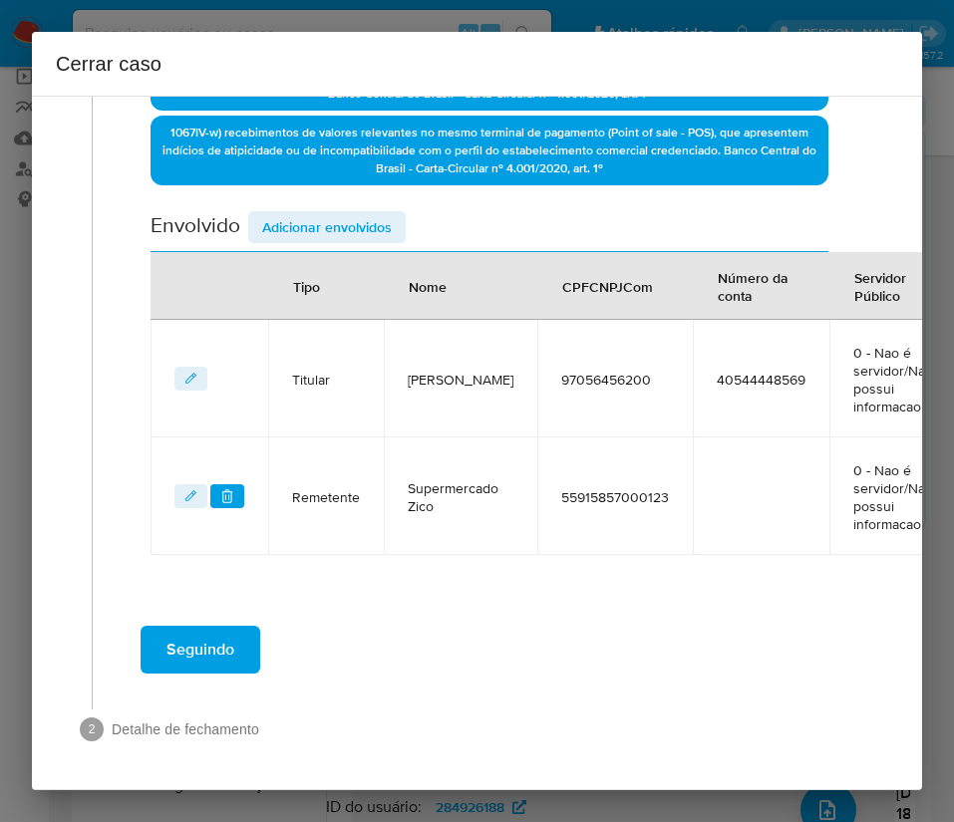
scroll to position [808, 0]
click at [361, 213] on span "Adicionar envolvidos" at bounding box center [327, 227] width 130 height 28
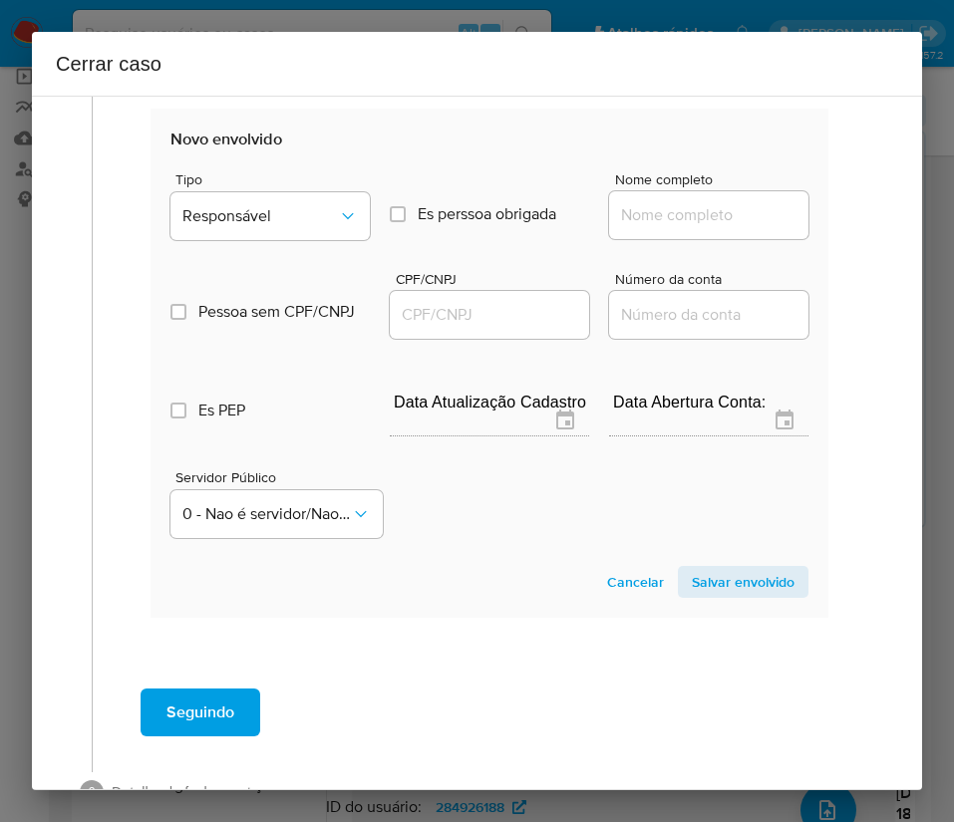
scroll to position [1256, 0]
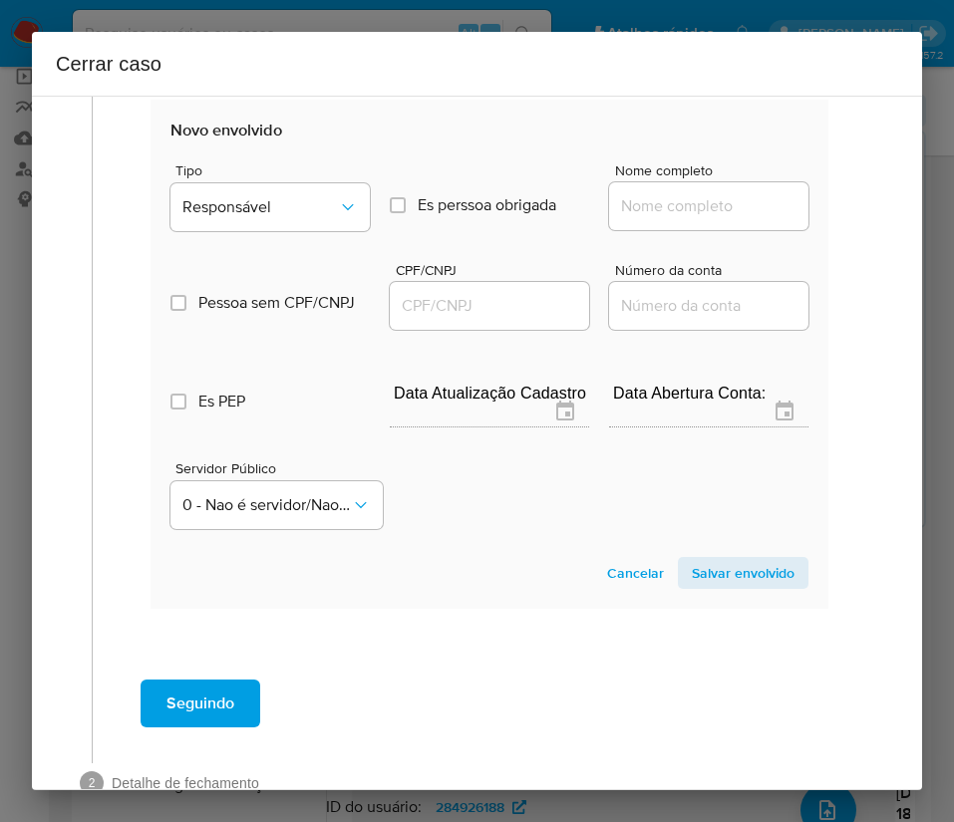
click at [327, 172] on span "Tipo" at bounding box center [274, 170] width 199 height 14
click at [322, 195] on button "Responsável" at bounding box center [269, 207] width 199 height 48
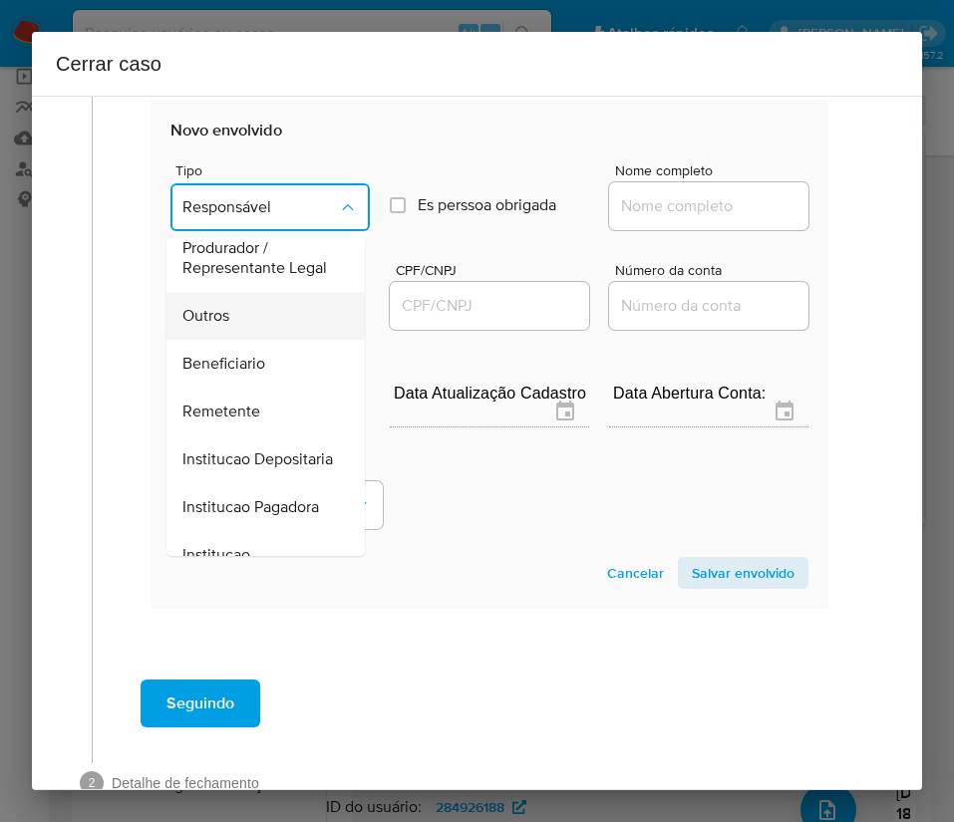
scroll to position [299, 0]
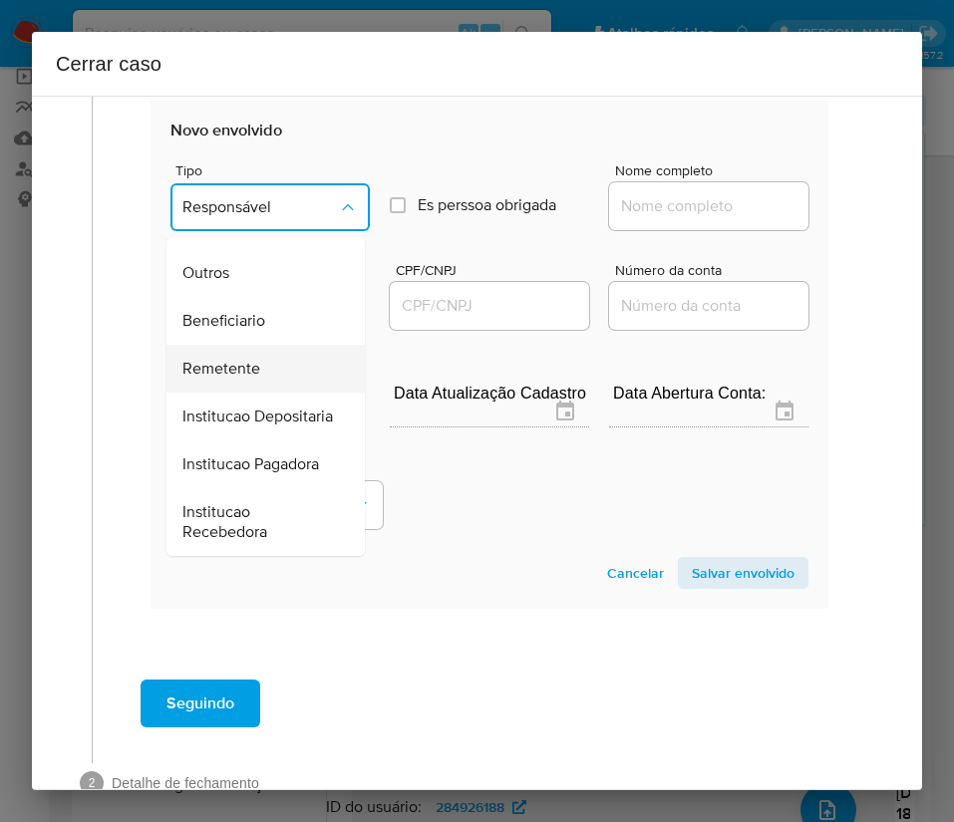
click at [239, 379] on span "Remetente" at bounding box center [221, 369] width 78 height 20
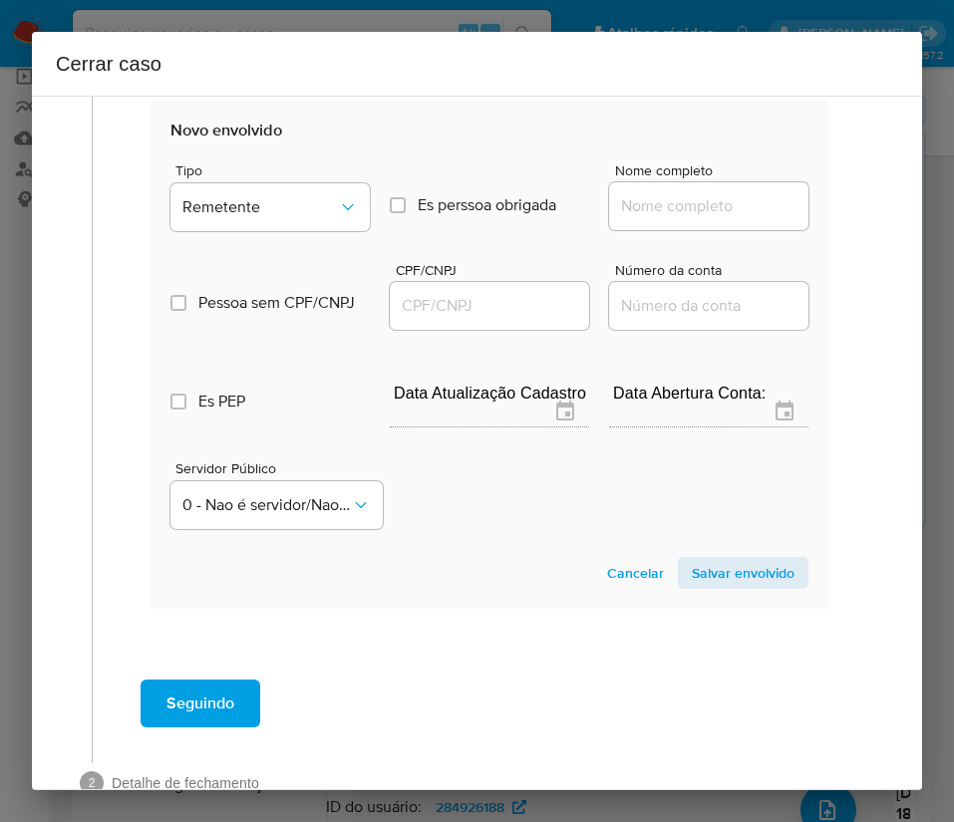
click at [621, 203] on input "Nome completo" at bounding box center [708, 206] width 199 height 26
paste input "Robert Martins Da Silva, 80483097268"
drag, startPoint x: 737, startPoint y: 209, endPoint x: 865, endPoint y: 209, distance: 127.5
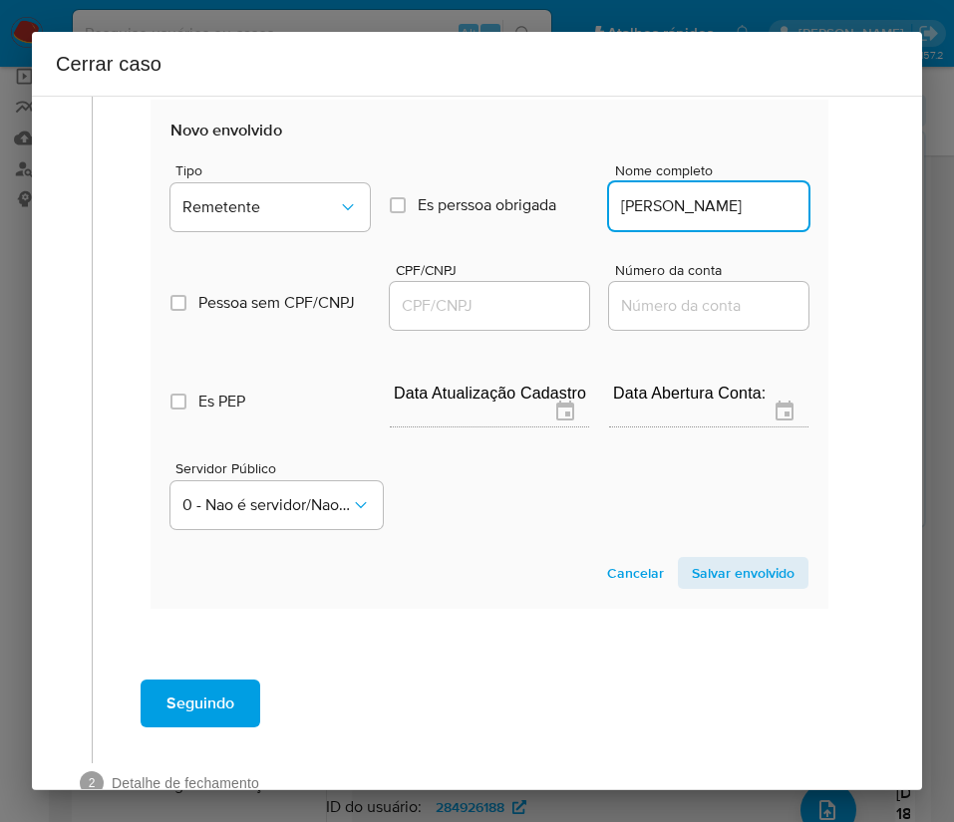
scroll to position [0, 0]
type input "Robert Martins Da Silva"
click at [538, 316] on input "CPF/CNPJ" at bounding box center [489, 306] width 199 height 26
paste input "80483097268"
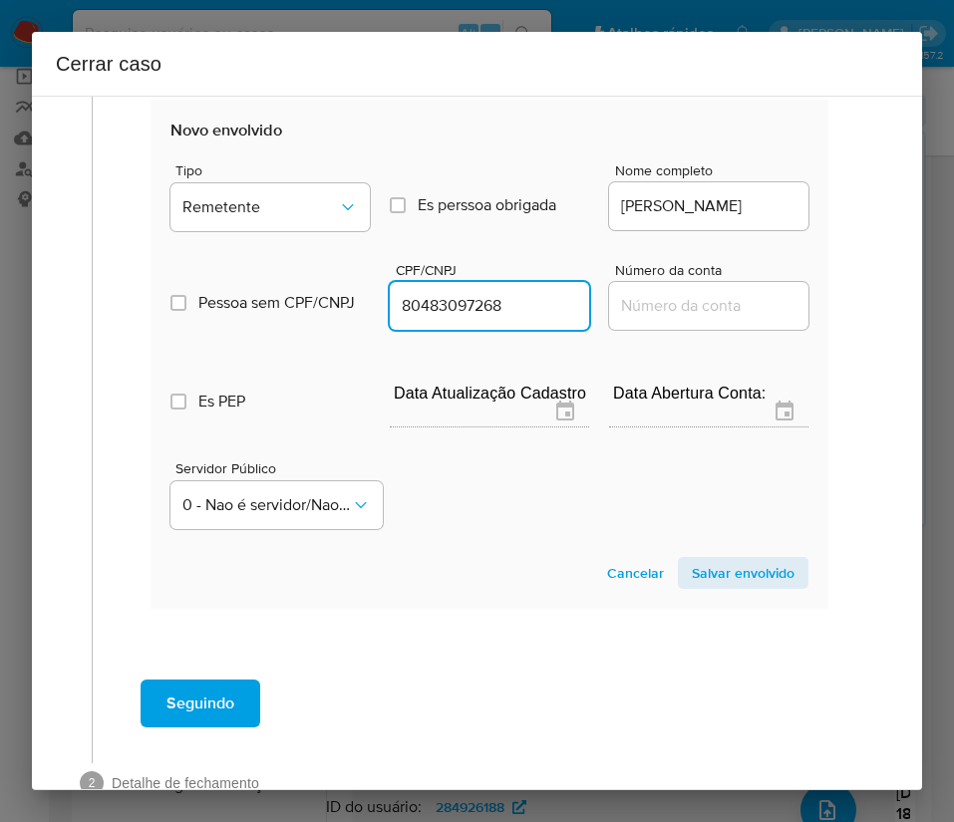
type input "80483097268"
drag, startPoint x: 690, startPoint y: 554, endPoint x: 705, endPoint y: 572, distance: 24.0
click at [692, 558] on section "Novo envolvido Tipo Remetente Es perssoa obrigada Is PObrigada Nome completo Ro…" at bounding box center [489, 354] width 678 height 509
click at [714, 581] on span "Salvar envolvido" at bounding box center [743, 573] width 103 height 28
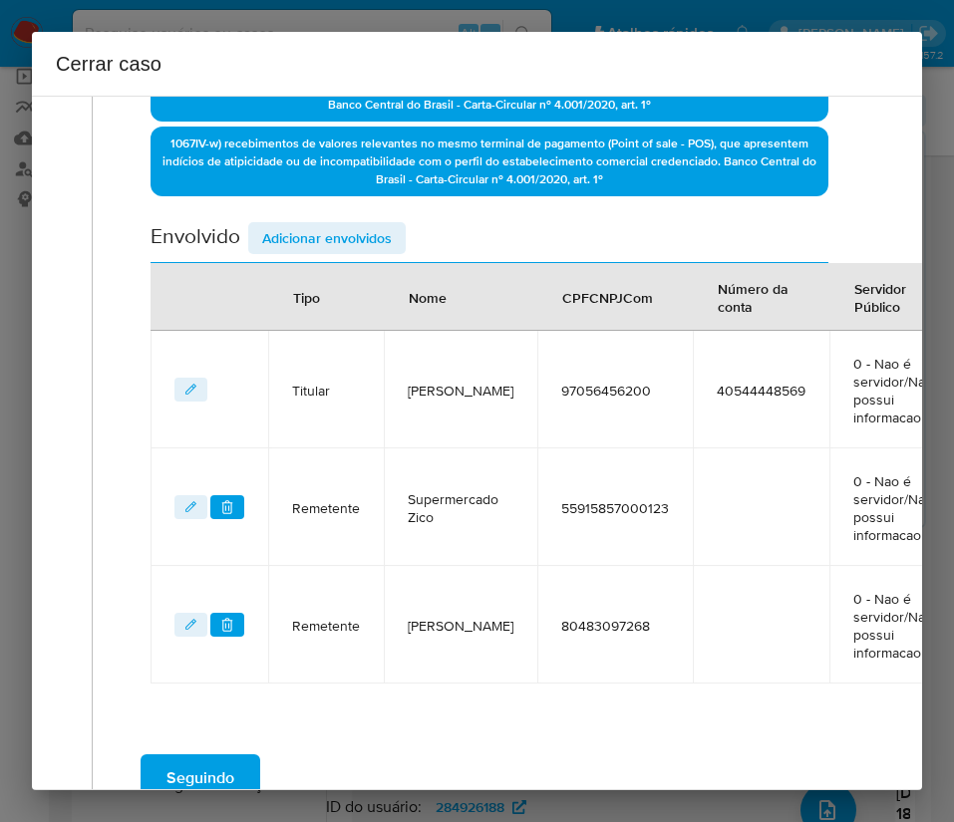
scroll to position [627, 0]
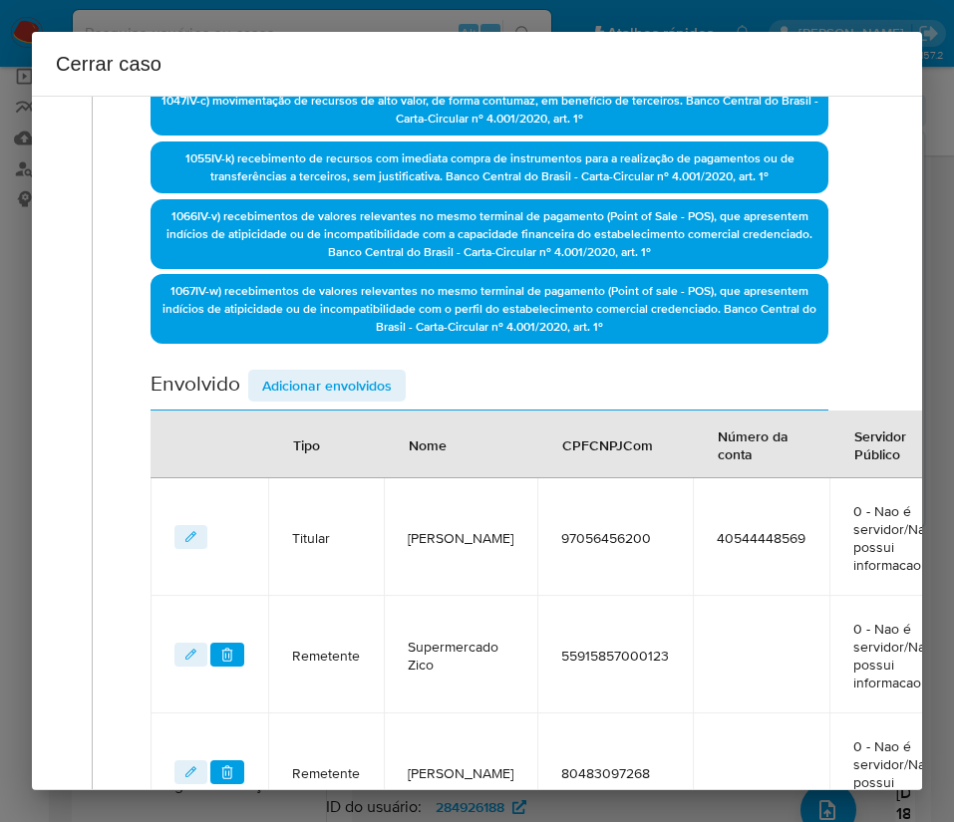
click at [346, 391] on span "Adicionar envolvidos" at bounding box center [327, 386] width 130 height 28
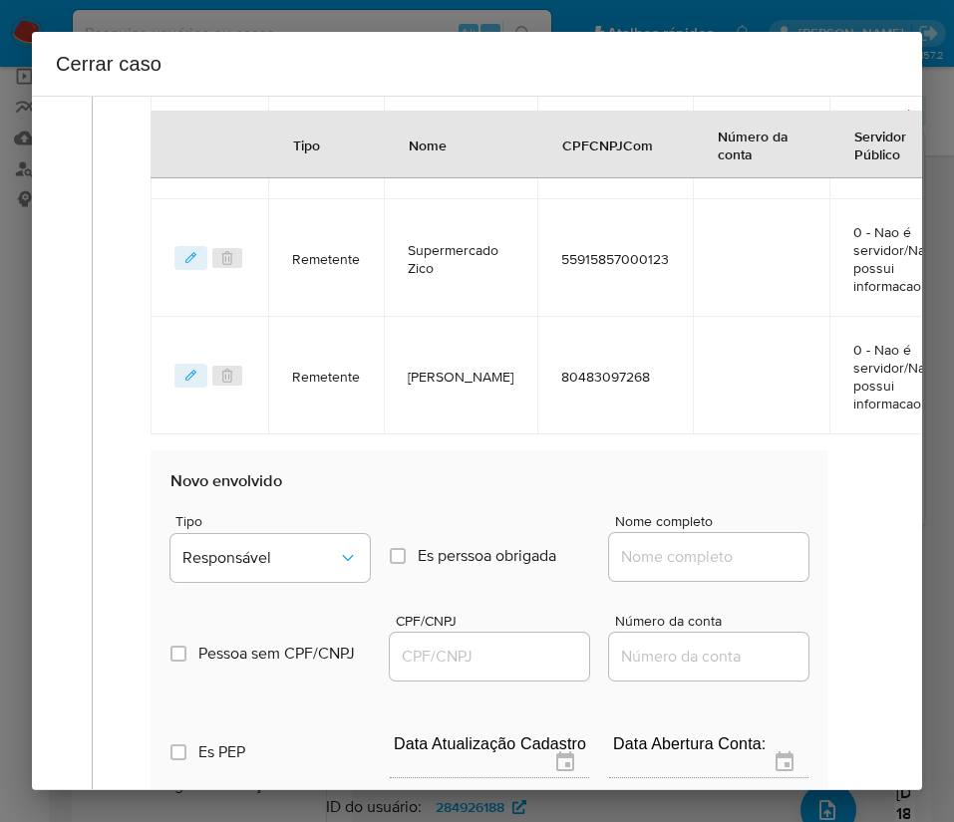
scroll to position [1374, 0]
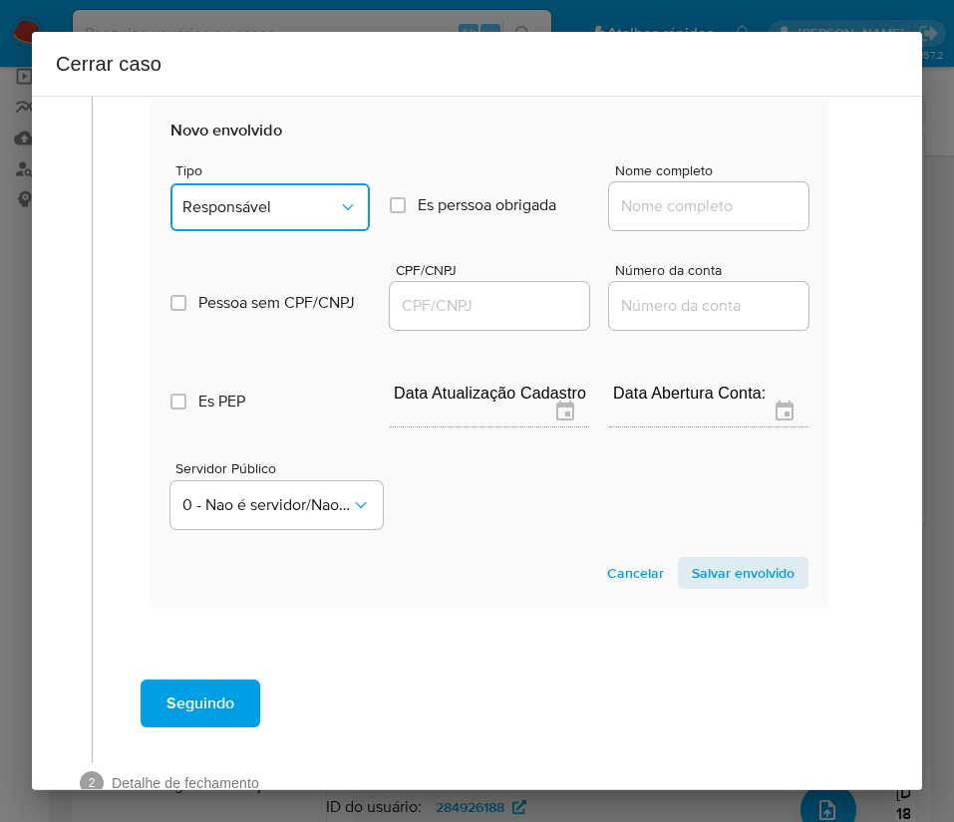
click at [286, 204] on span "Responsável" at bounding box center [259, 207] width 155 height 20
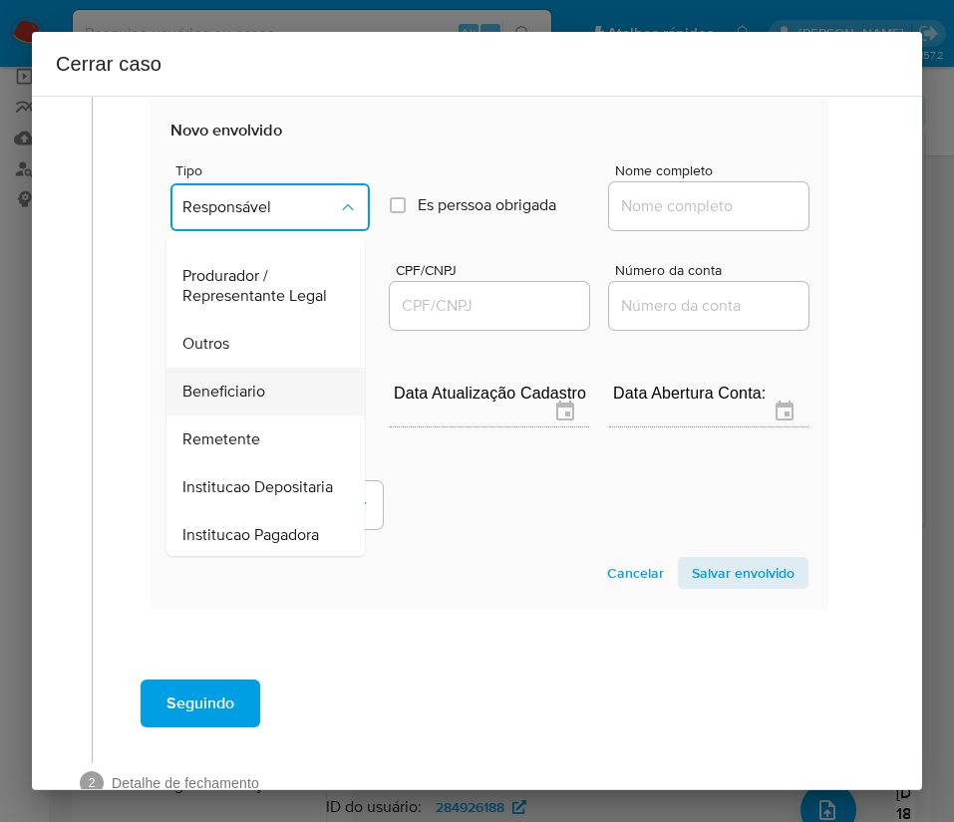
scroll to position [355, 0]
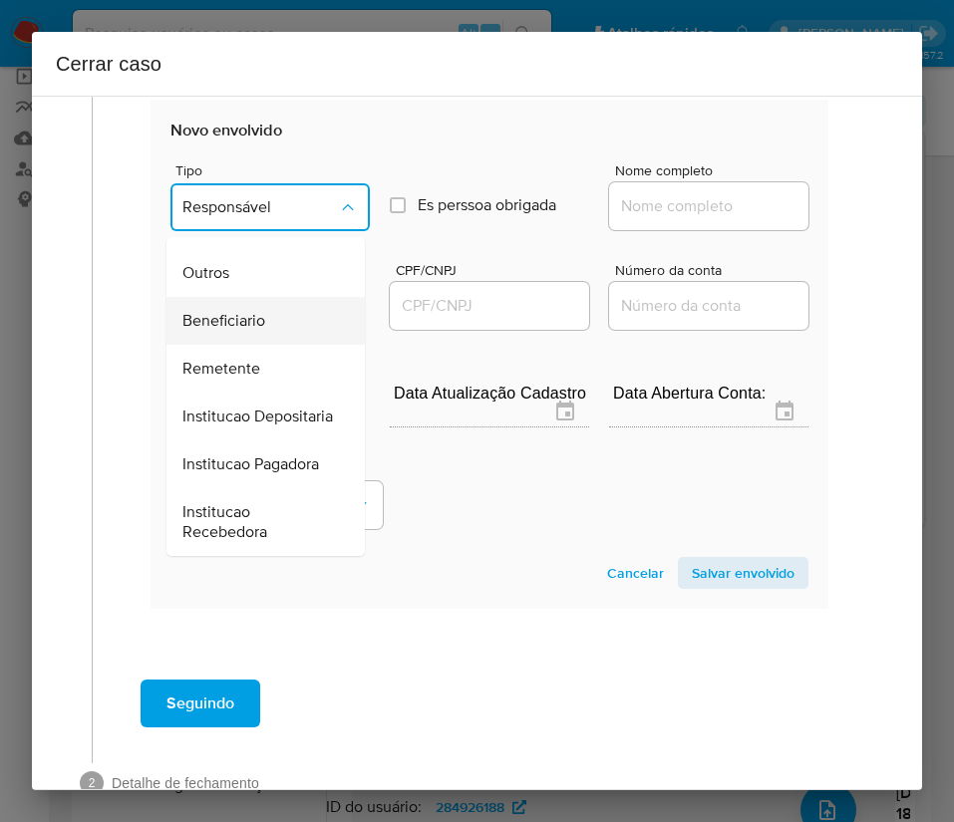
click at [245, 297] on div "Beneficiario" at bounding box center [259, 321] width 154 height 48
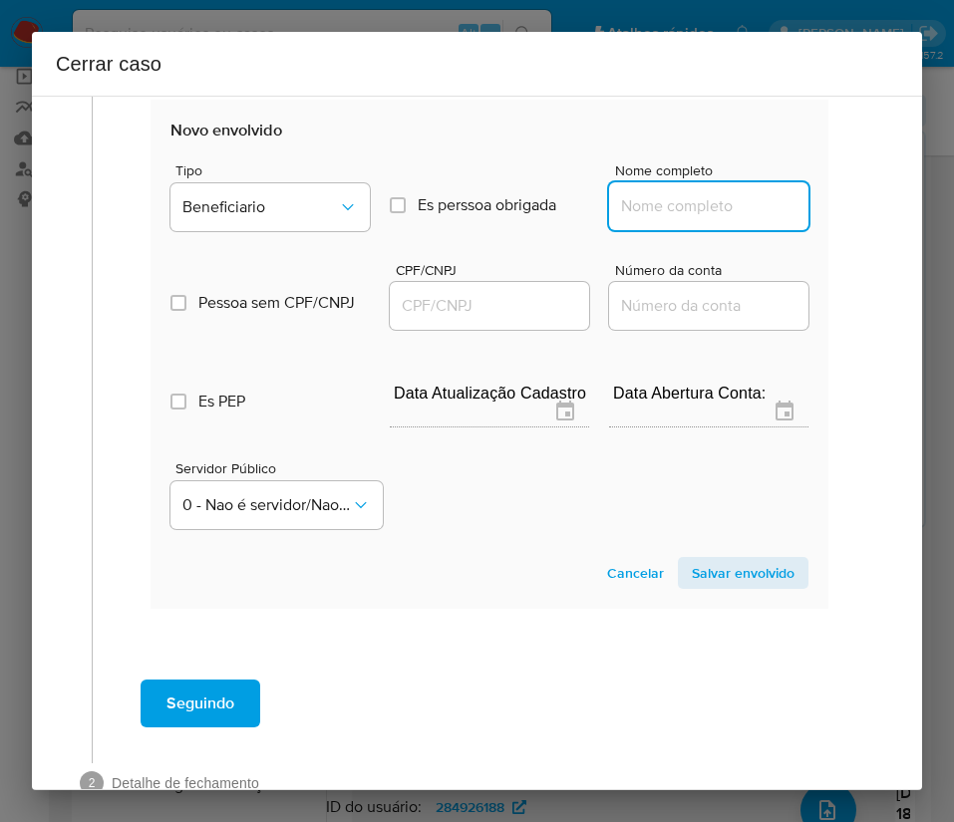
click at [666, 202] on input "Nome completo" at bounding box center [708, 206] width 199 height 26
paste input "Braga Distribuidora E Comercio De Produtos Alimenticios Ltda, 14539474000200"
drag, startPoint x: 632, startPoint y: 213, endPoint x: 842, endPoint y: 203, distance: 210.5
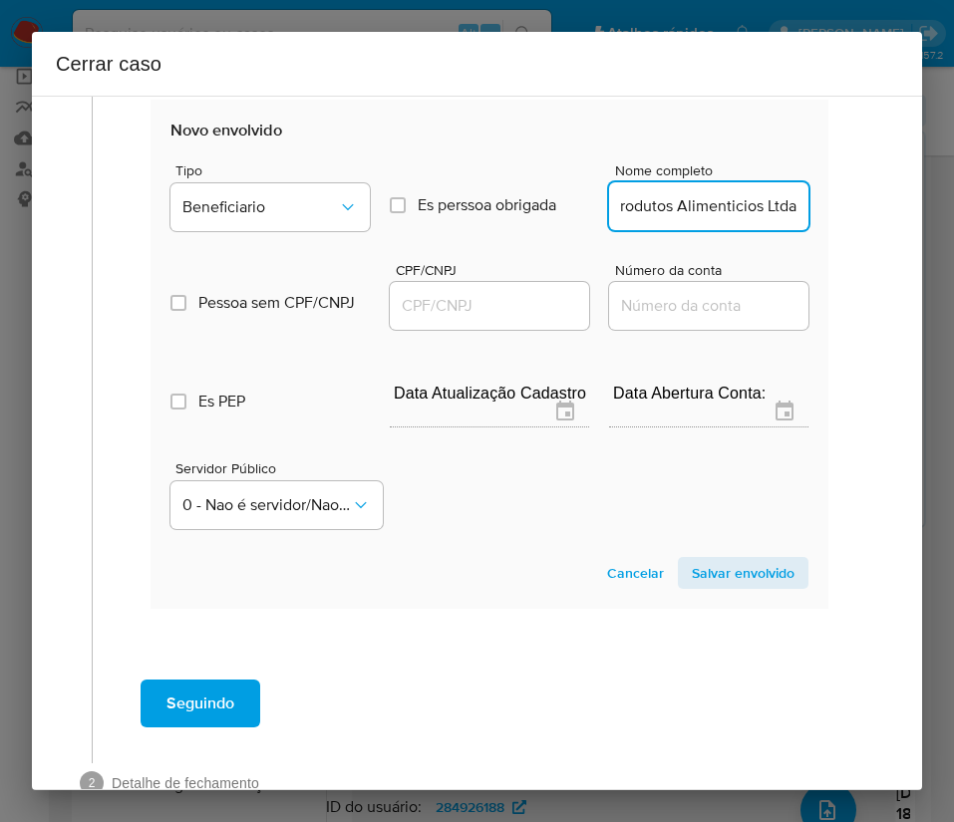
scroll to position [0, 262]
type input "Braga Distribuidora E Comercio De Produtos Alimenticios Ltda"
drag, startPoint x: 456, startPoint y: 312, endPoint x: 473, endPoint y: 311, distance: 17.0
click at [456, 312] on input "CPF/CNPJ" at bounding box center [489, 306] width 199 height 26
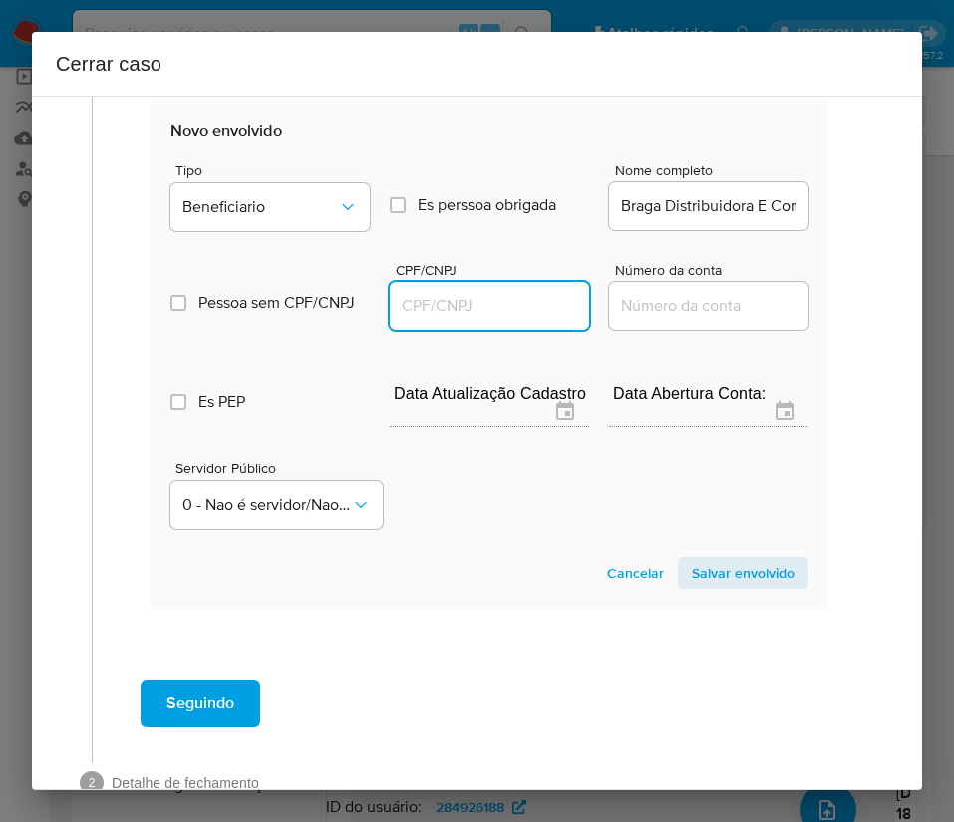
paste input "14539474000200"
type input "14539474000200"
click at [692, 571] on span "Salvar envolvido" at bounding box center [743, 573] width 103 height 28
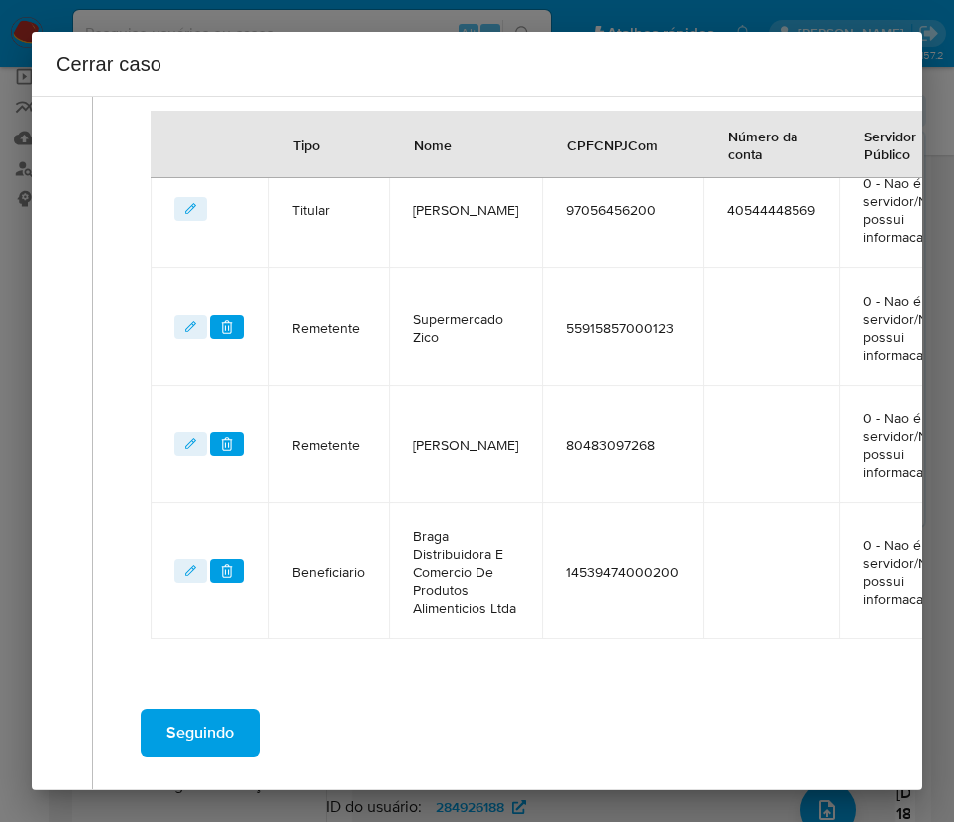
scroll to position [780, 0]
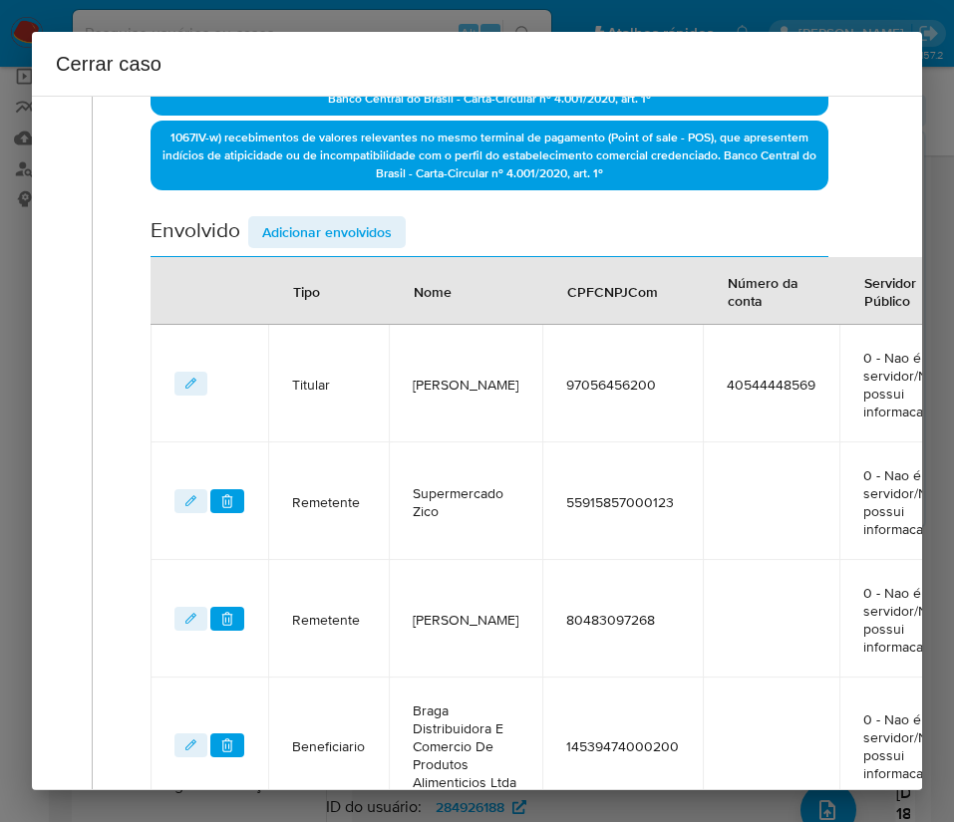
click at [352, 234] on span "Adicionar envolvidos" at bounding box center [327, 232] width 130 height 28
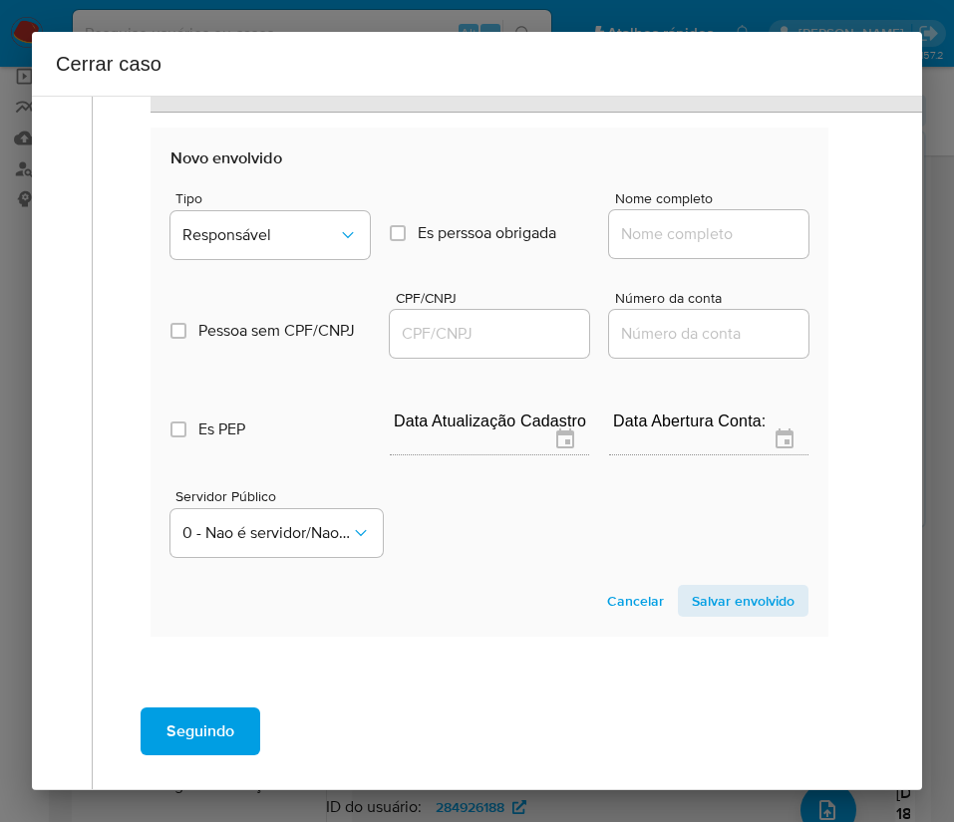
scroll to position [1528, 0]
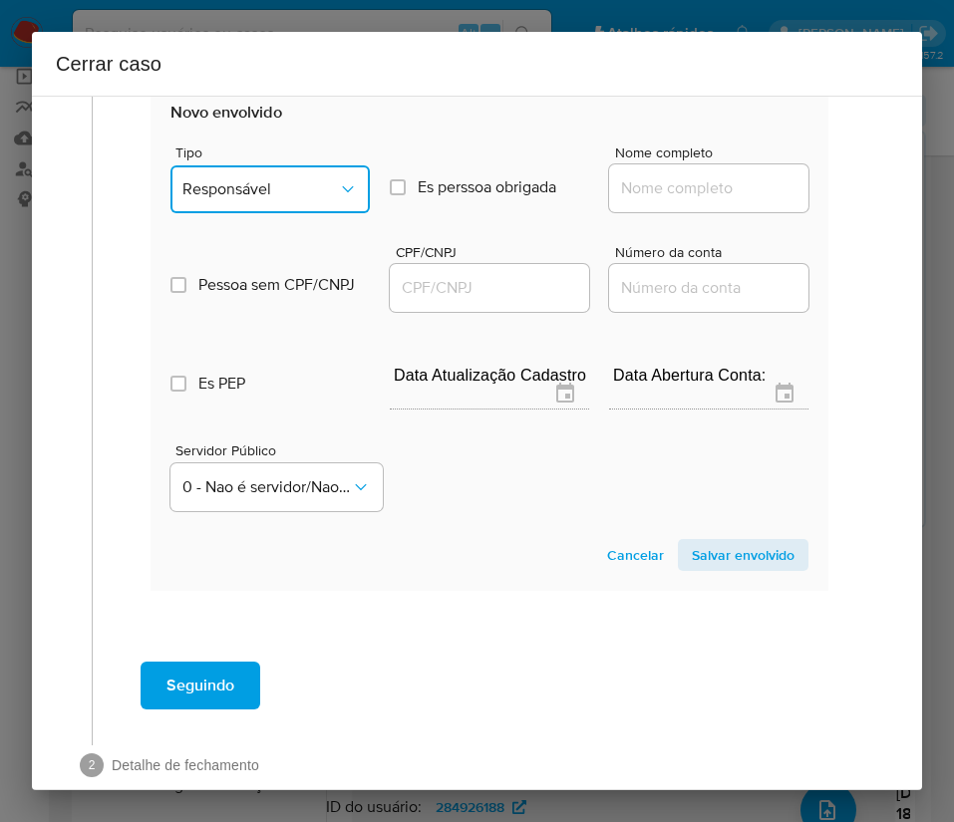
click at [304, 213] on button "Responsável" at bounding box center [269, 189] width 199 height 48
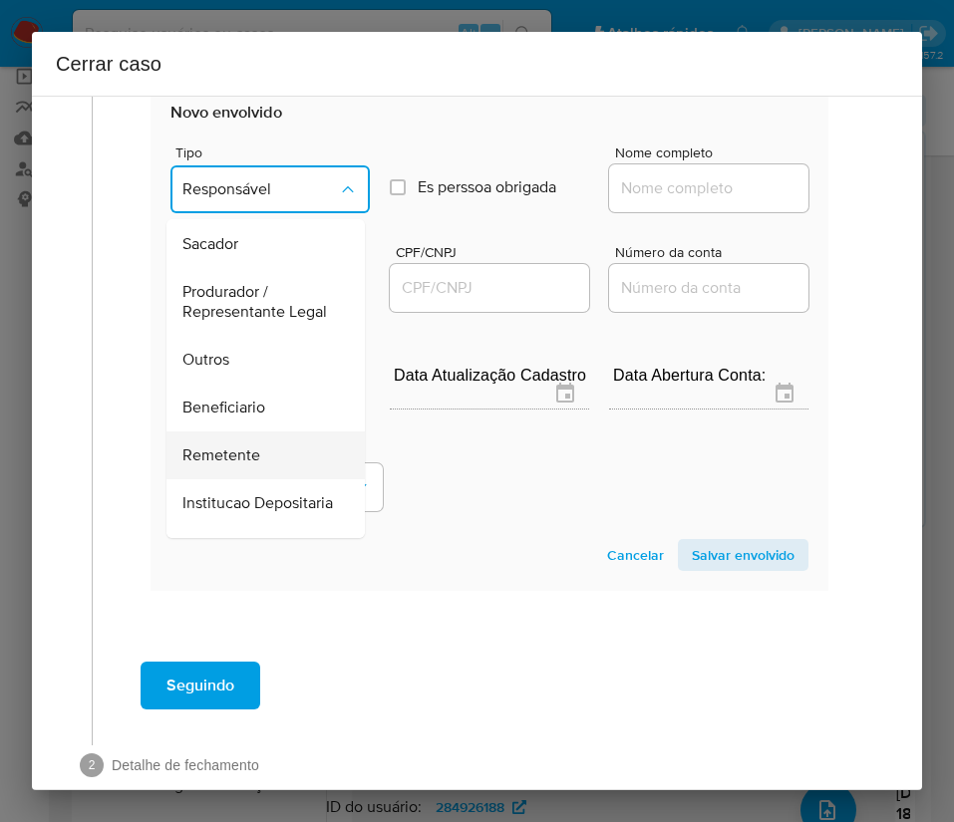
scroll to position [299, 0]
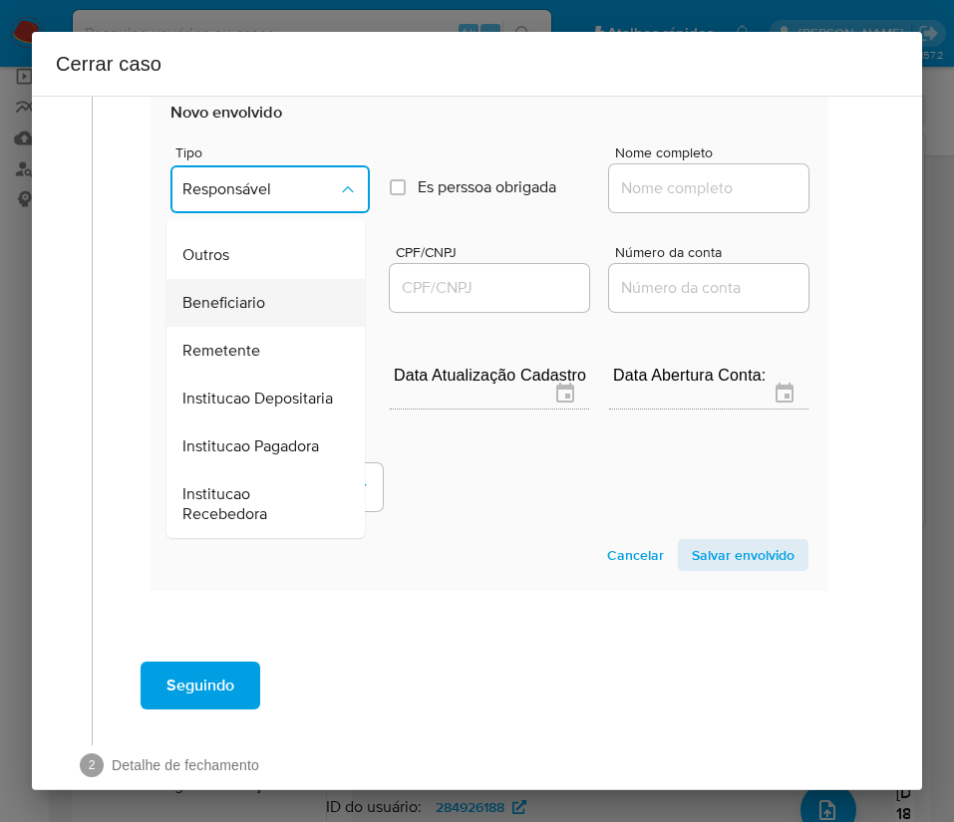
click at [239, 313] on span "Beneficiario" at bounding box center [223, 303] width 83 height 20
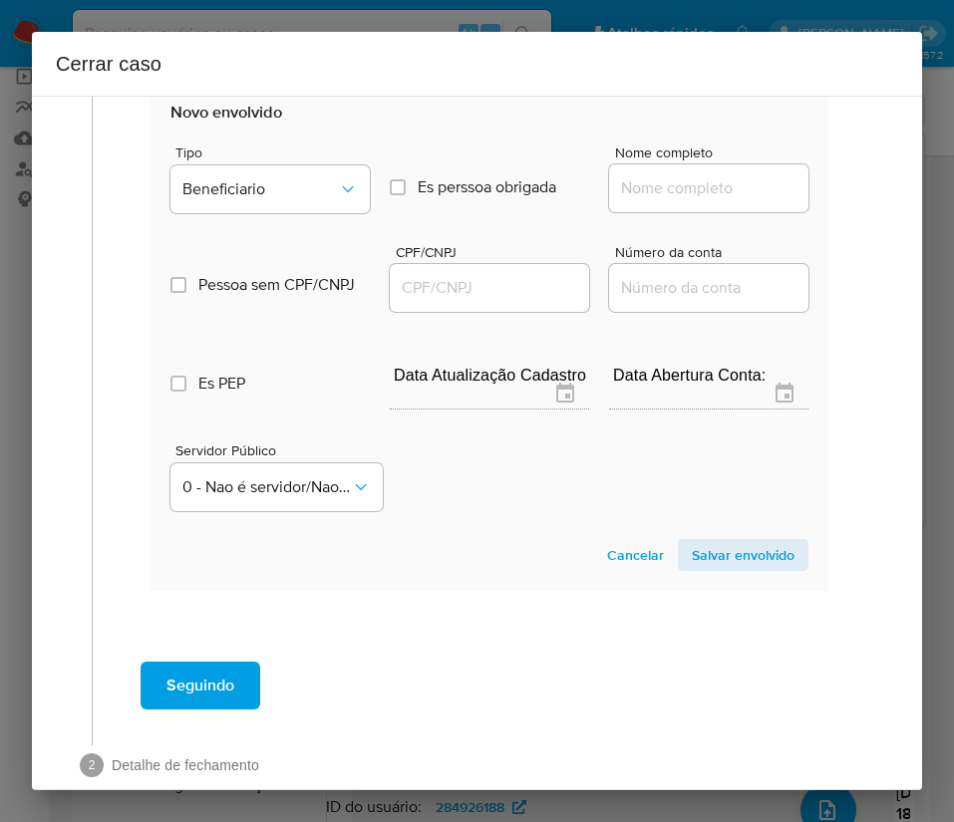
drag, startPoint x: 619, startPoint y: 215, endPoint x: 635, endPoint y: 215, distance: 15.9
click at [619, 201] on input "Nome completo" at bounding box center [708, 188] width 199 height 26
paste input "FEITOSA COMERCIO DE FRIOS LTDA, 37421504000195"
drag, startPoint x: 636, startPoint y: 209, endPoint x: 875, endPoint y: 219, distance: 239.4
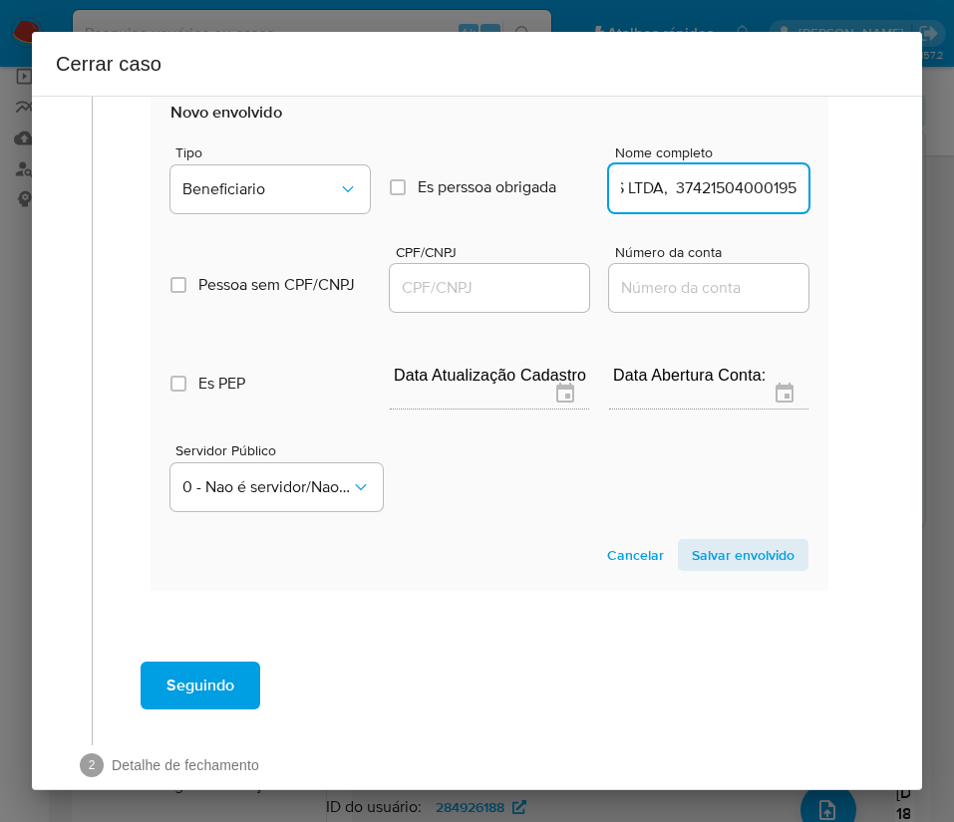
click at [875, 219] on div "1 Informação completa Geral Data de início 01/07/2025 Data Fin 31/08/2025 Valor…" at bounding box center [477, 443] width 890 height 695
type input "FEITOSA COMERCIO DE FRIOS LTDA"
click at [419, 301] on input "CPF/CNPJ" at bounding box center [489, 288] width 199 height 26
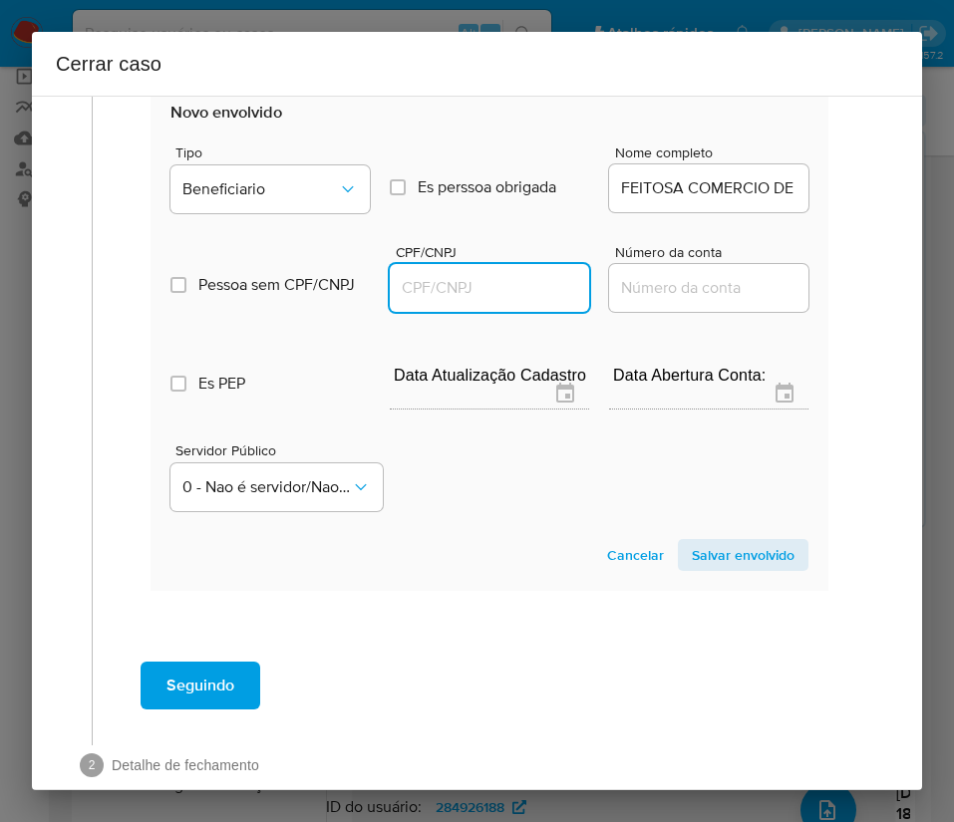
paste input "37421504000195"
type input "37421504000195"
click at [712, 563] on span "Salvar envolvido" at bounding box center [743, 555] width 103 height 28
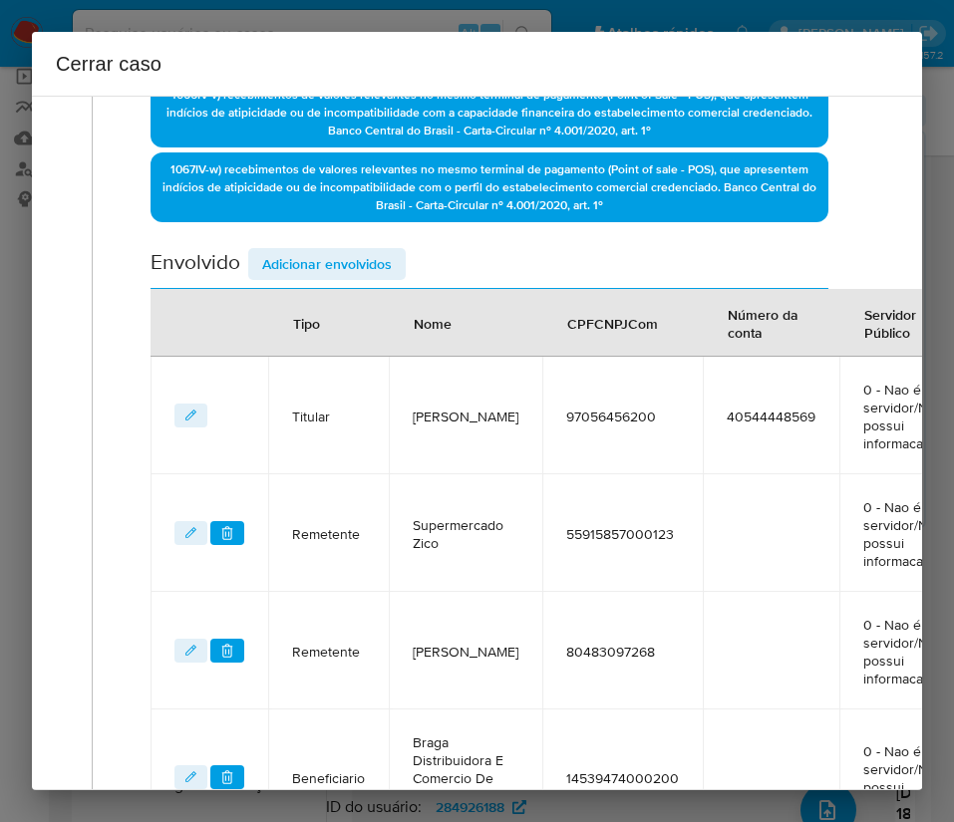
click at [302, 274] on span "Adicionar envolvidos" at bounding box center [327, 264] width 130 height 28
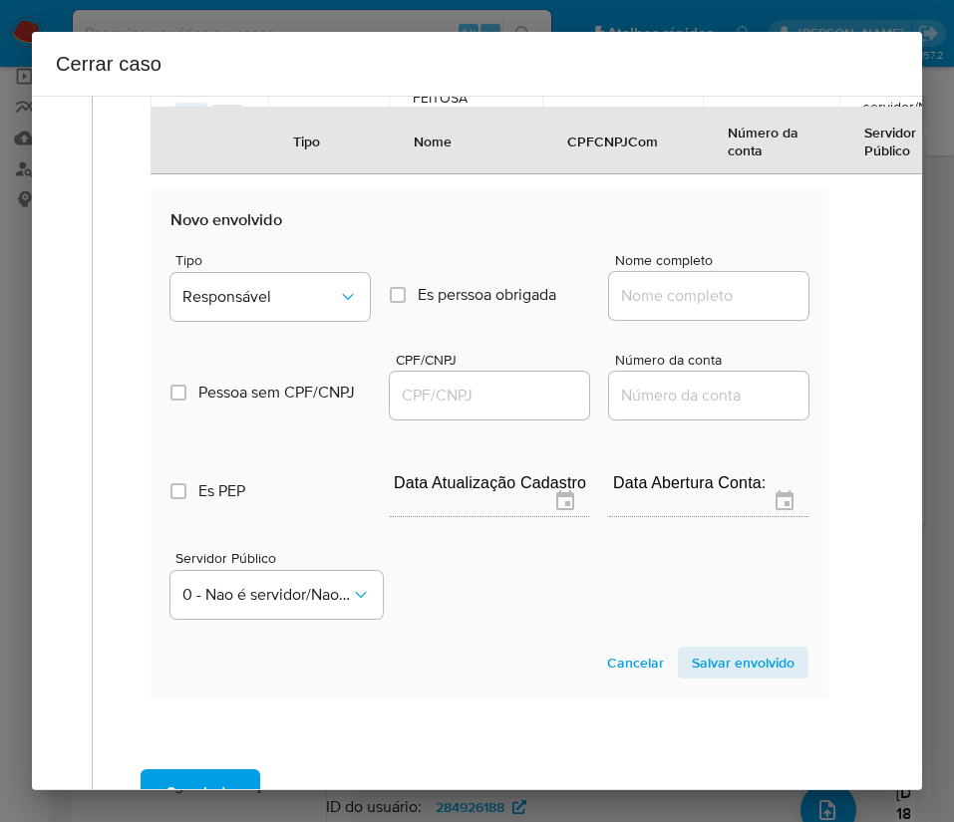
scroll to position [1645, 0]
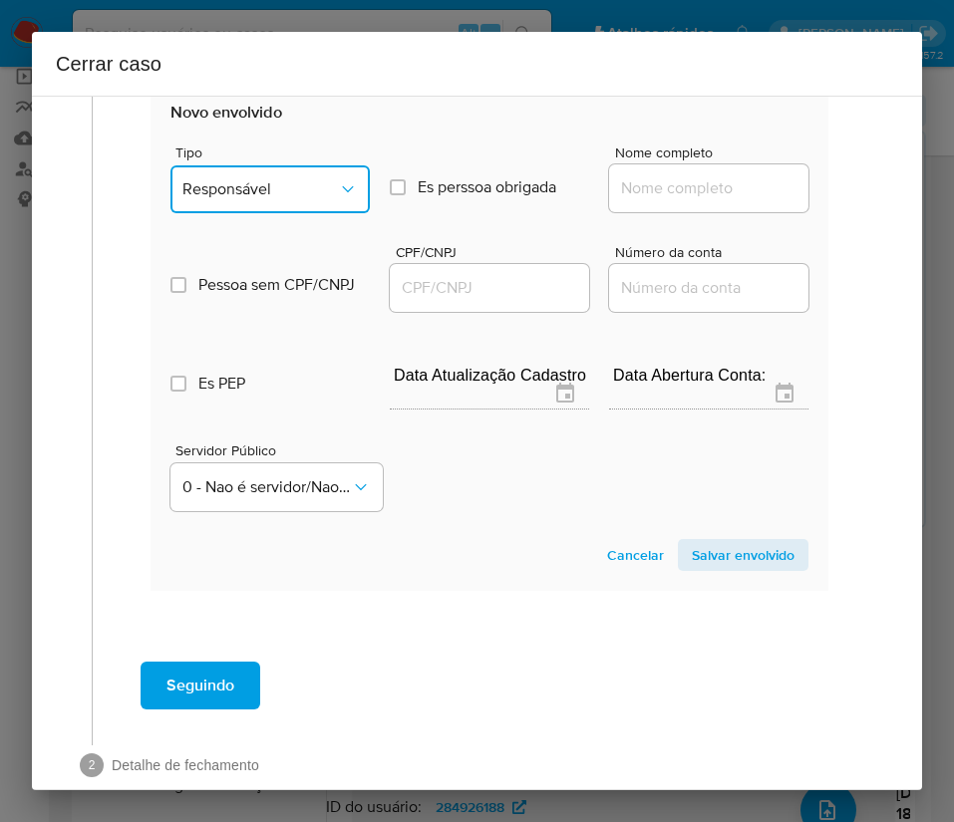
click at [275, 199] on span "Responsável" at bounding box center [259, 189] width 155 height 20
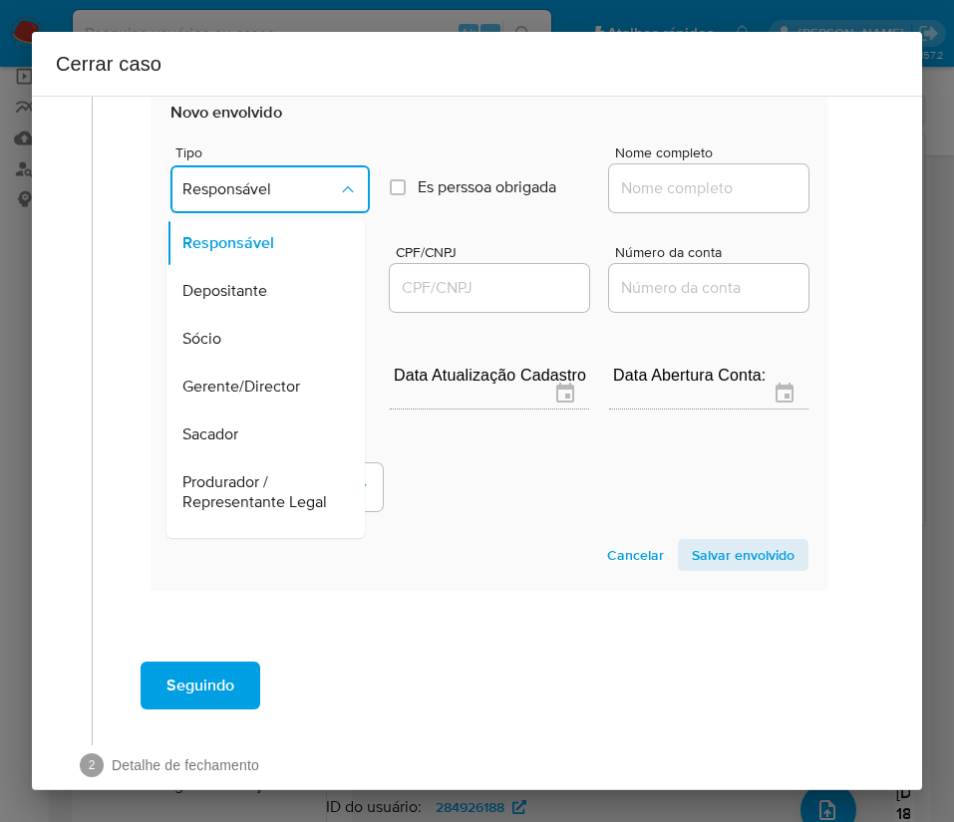
scroll to position [355, 0]
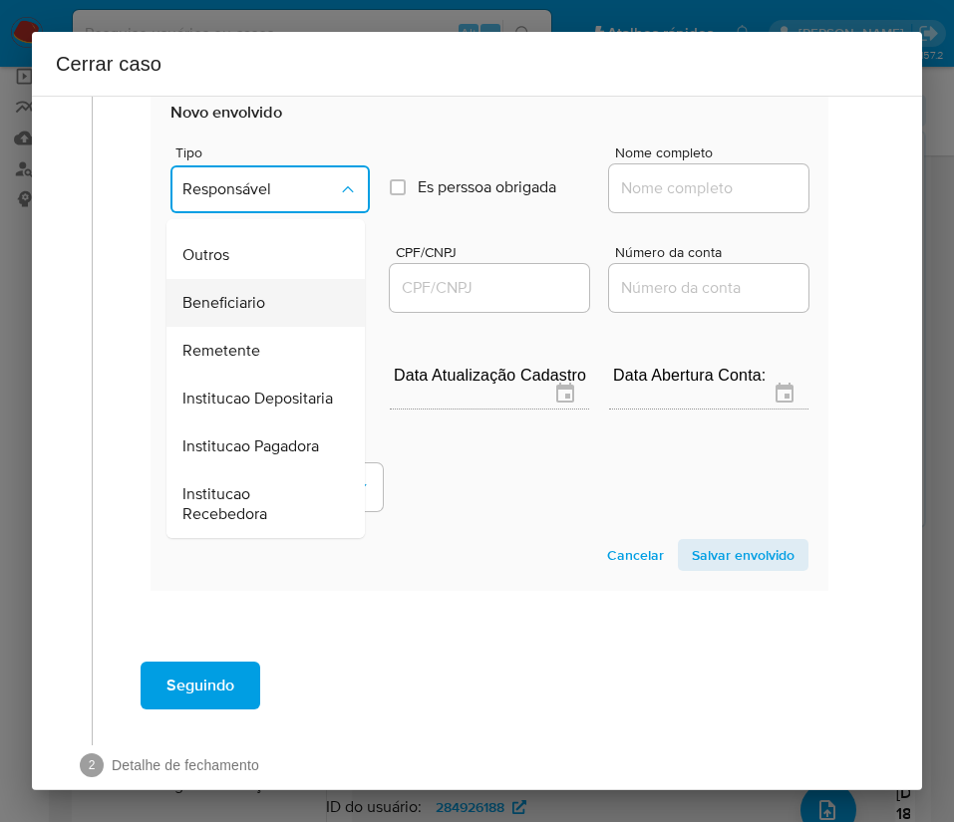
click at [255, 293] on span "Beneficiario" at bounding box center [223, 303] width 83 height 20
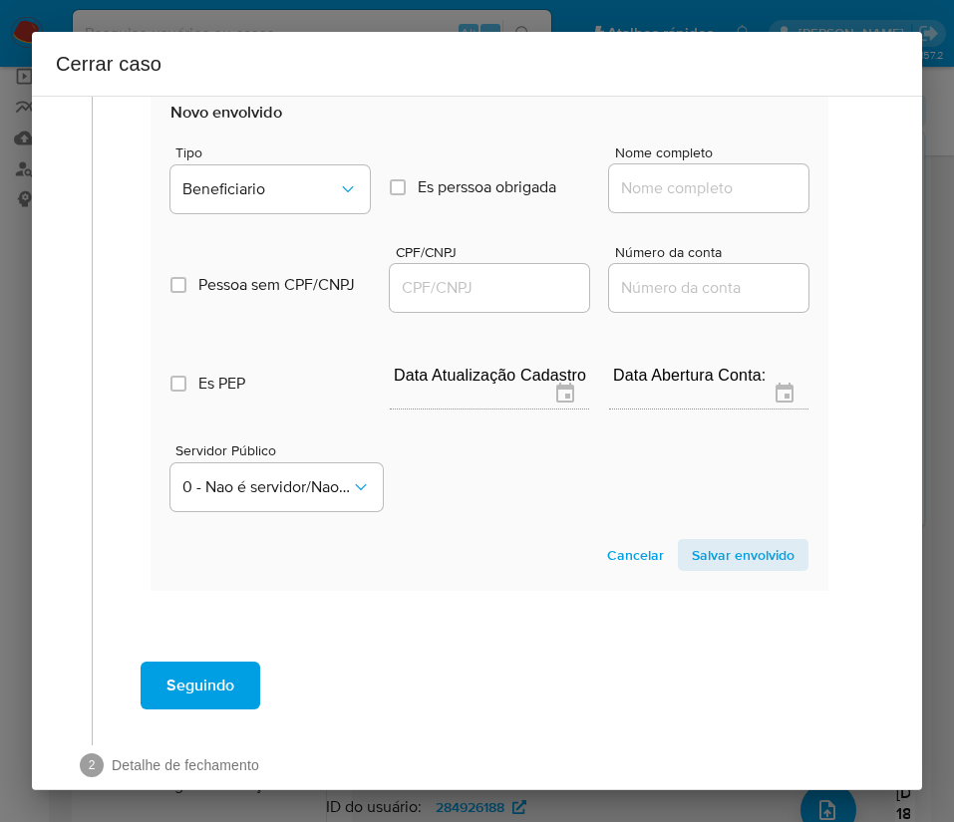
drag, startPoint x: 622, startPoint y: 198, endPoint x: 631, endPoint y: 216, distance: 20.1
click at [622, 198] on input "Nome completo" at bounding box center [708, 188] width 199 height 26
paste input "Rosa F Alves, 23700819000167"
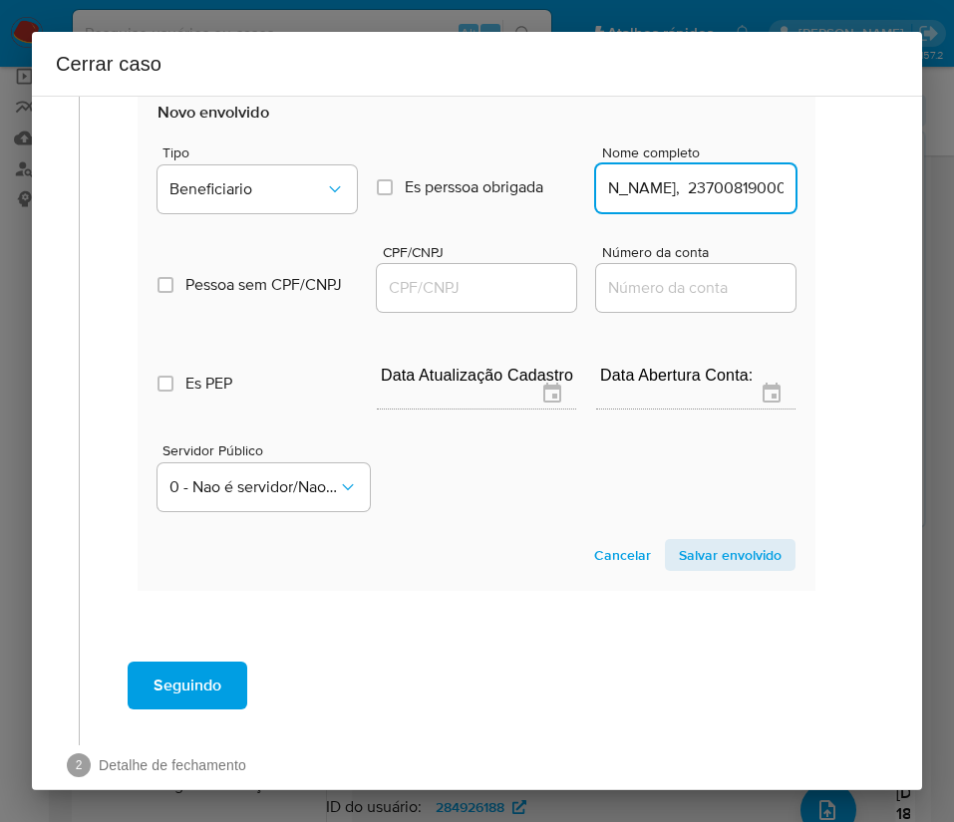
drag, startPoint x: 639, startPoint y: 205, endPoint x: 880, endPoint y: 205, distance: 241.1
click at [880, 205] on div "1 Informação completa Geral Data de início 01/07/2025 Data Fin 31/08/2025 Valor…" at bounding box center [477, 443] width 890 height 695
type input "Rosa F Alves"
drag, startPoint x: 445, startPoint y: 304, endPoint x: 463, endPoint y: 307, distance: 18.2
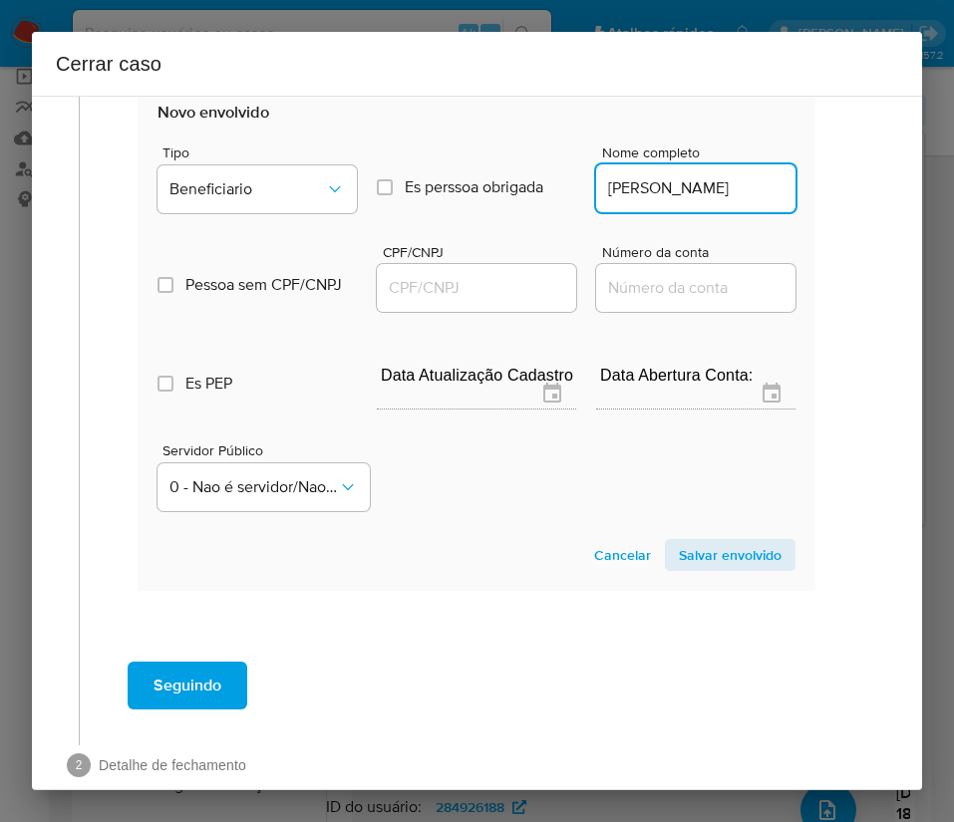
click at [445, 301] on input "CPF/CNPJ" at bounding box center [476, 288] width 199 height 26
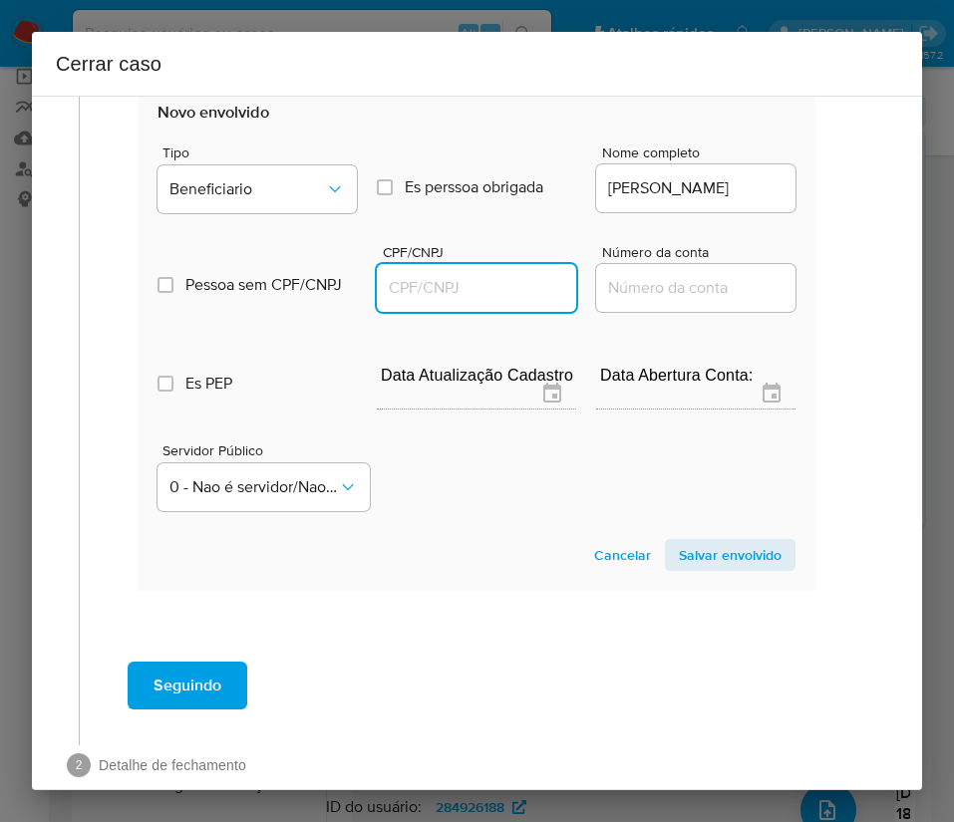
paste input "23700819000167"
type input "23700819000167"
click at [686, 569] on span "Salvar envolvido" at bounding box center [730, 555] width 103 height 28
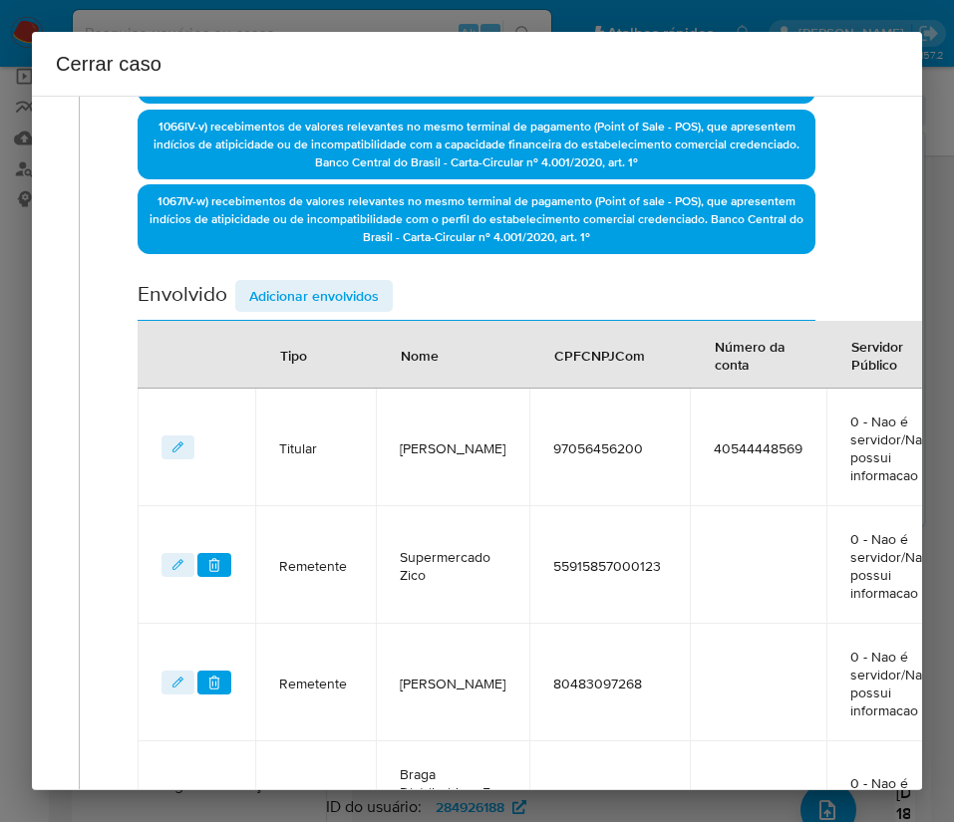
click at [325, 287] on span "Adicionar envolvidos" at bounding box center [314, 296] width 130 height 28
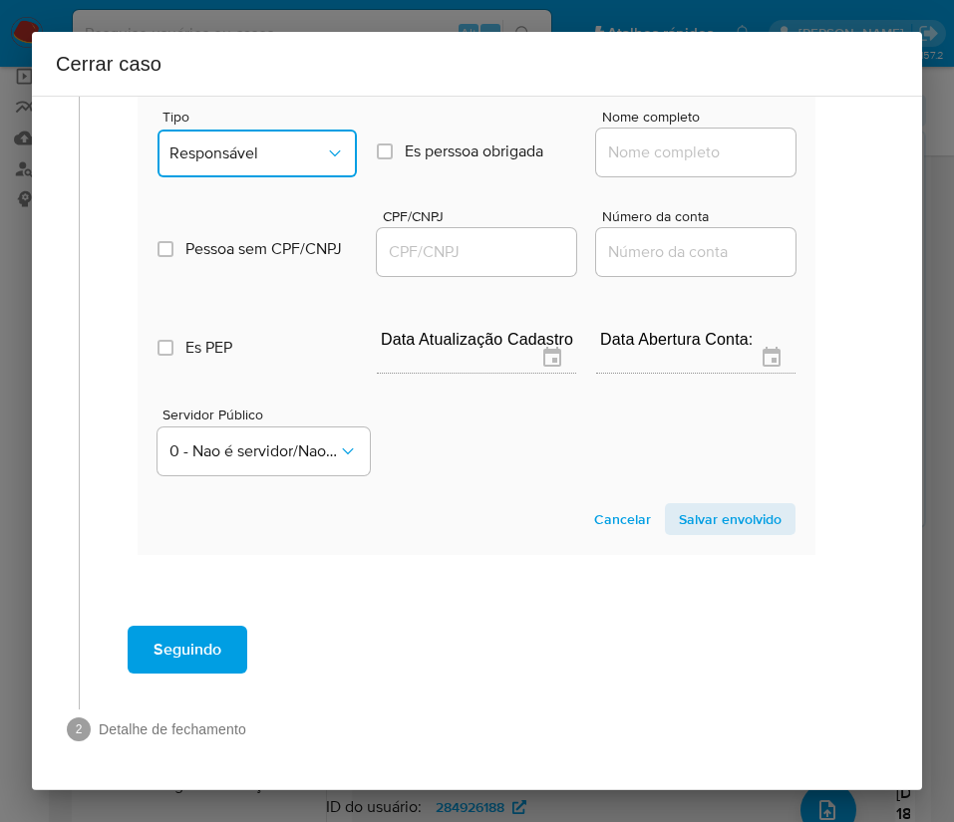
click at [252, 150] on button "Responsável" at bounding box center [256, 154] width 199 height 48
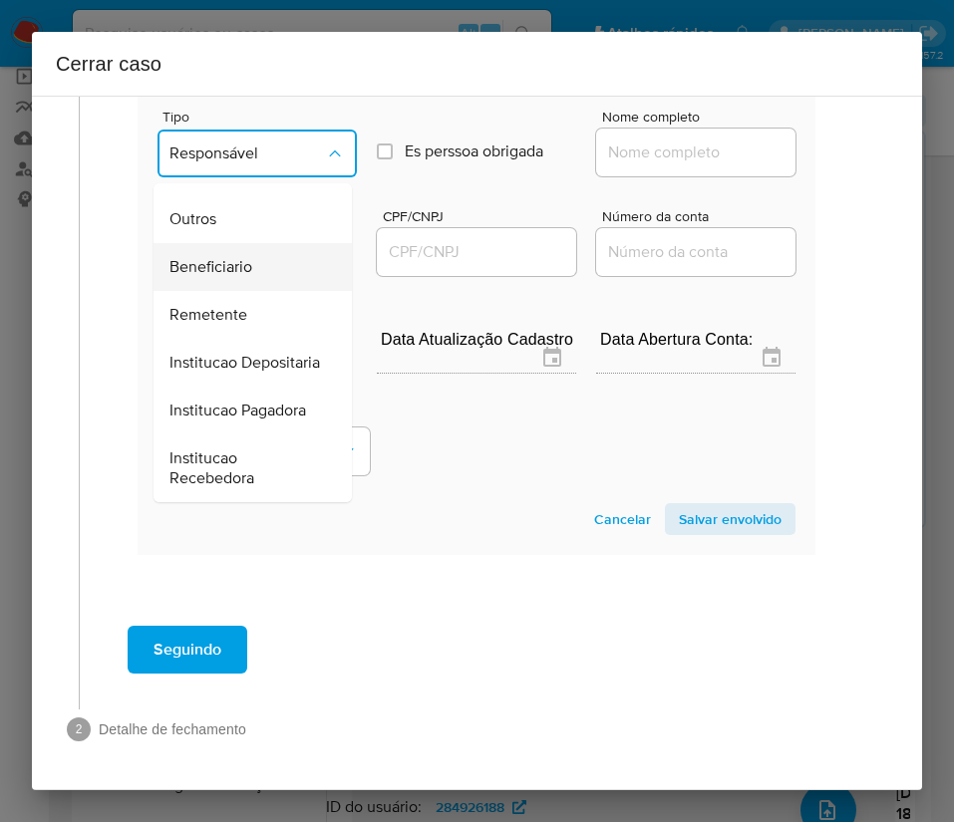
click at [245, 257] on span "Beneficiario" at bounding box center [210, 267] width 83 height 20
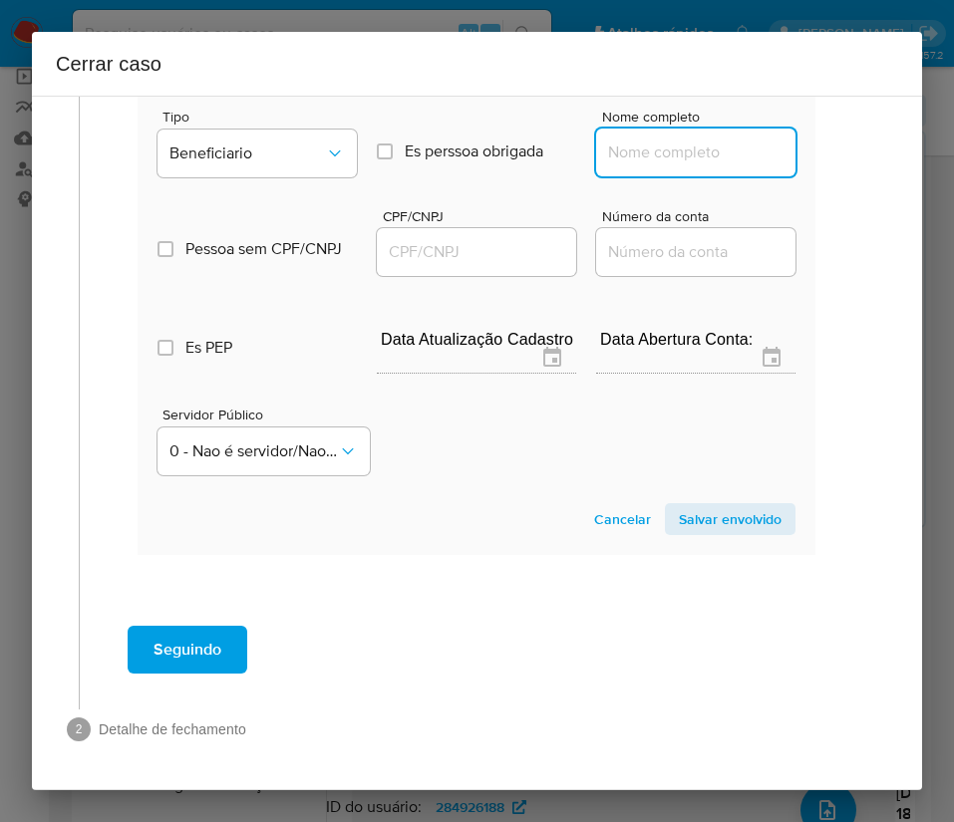
click at [608, 140] on input "Nome completo" at bounding box center [695, 153] width 199 height 26
paste input "Berlim Distribuidora E Bomboniere Ltda, 53410677000164"
drag, startPoint x: 622, startPoint y: 137, endPoint x: 673, endPoint y: 134, distance: 50.9
click at [673, 140] on input "Berlim Distribuidora E Bomboniere Ltda, 53410677000164" at bounding box center [695, 153] width 199 height 26
click at [670, 140] on input "Berlim Distribuidora E Bomboniere Ltda, 53410677000164" at bounding box center [695, 153] width 199 height 26
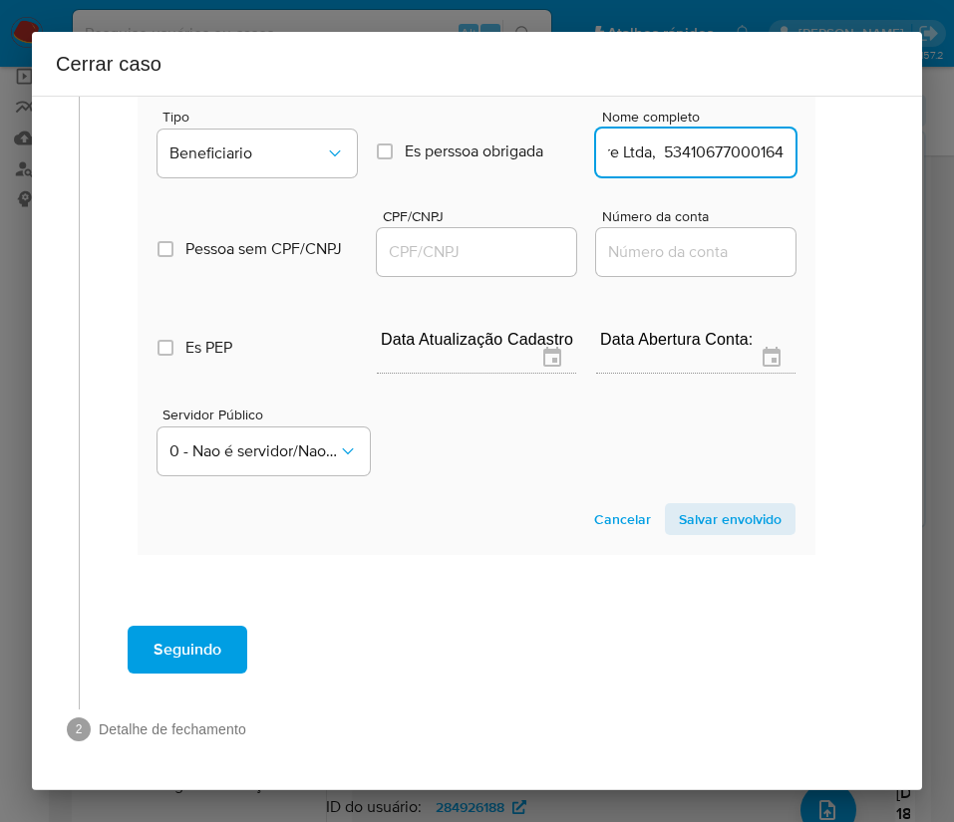
click at [637, 140] on input "Berlim Distribuidora E Bomboniere Ltda, 53410677000164" at bounding box center [695, 153] width 199 height 26
drag, startPoint x: 629, startPoint y: 137, endPoint x: 837, endPoint y: 129, distance: 208.4
type input "Berlim Distribuidora E Bomboniere Ltda"
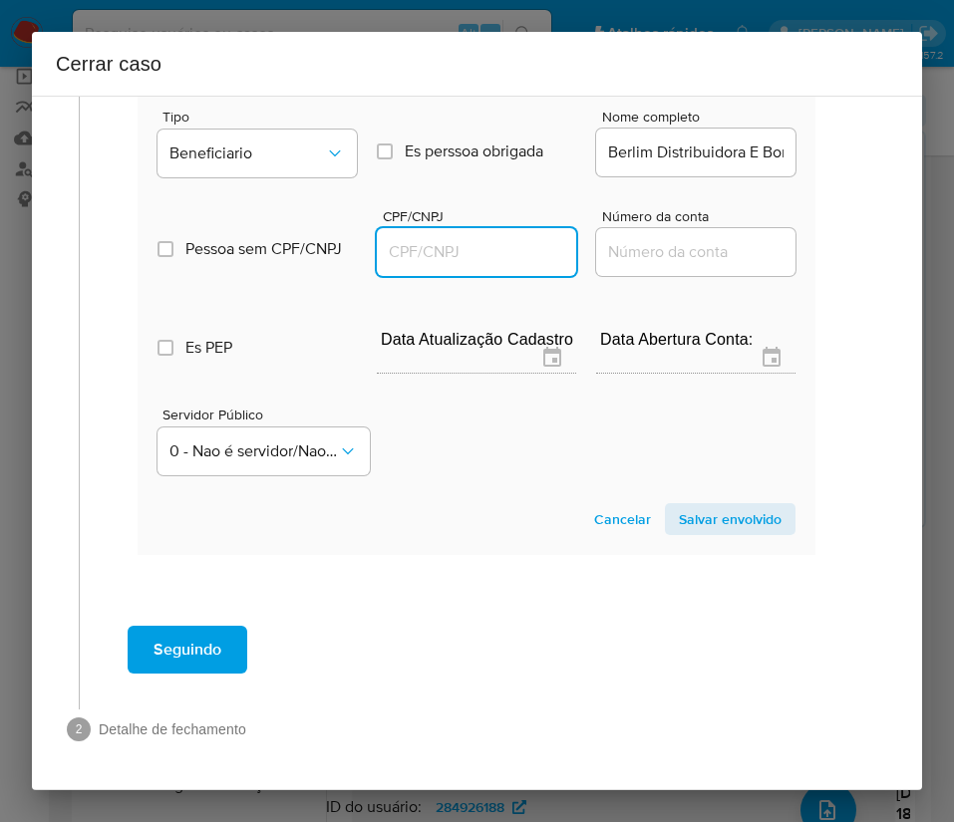
click at [516, 239] on input "CPF/CNPJ" at bounding box center [476, 252] width 199 height 26
paste input "53410677000164"
type input "53410677000164"
click at [665, 503] on button "Salvar envolvido" at bounding box center [730, 519] width 131 height 32
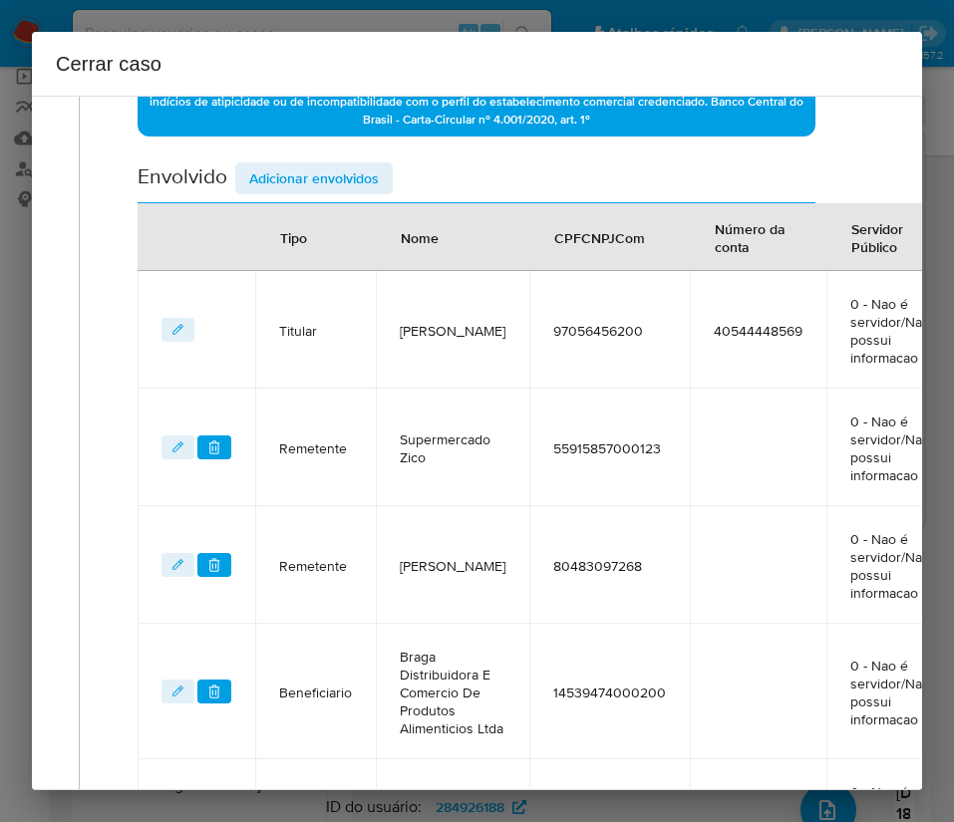
click at [314, 176] on span "Adicionar envolvidos" at bounding box center [314, 178] width 130 height 28
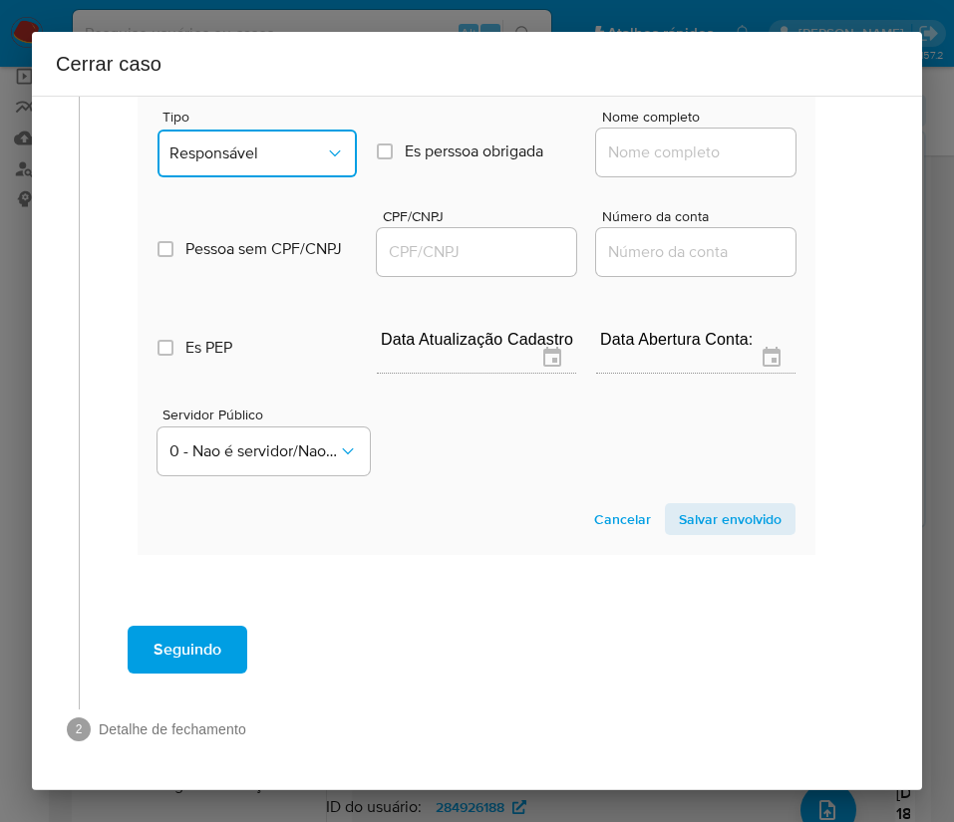
click at [284, 143] on span "Responsável" at bounding box center [246, 153] width 155 height 20
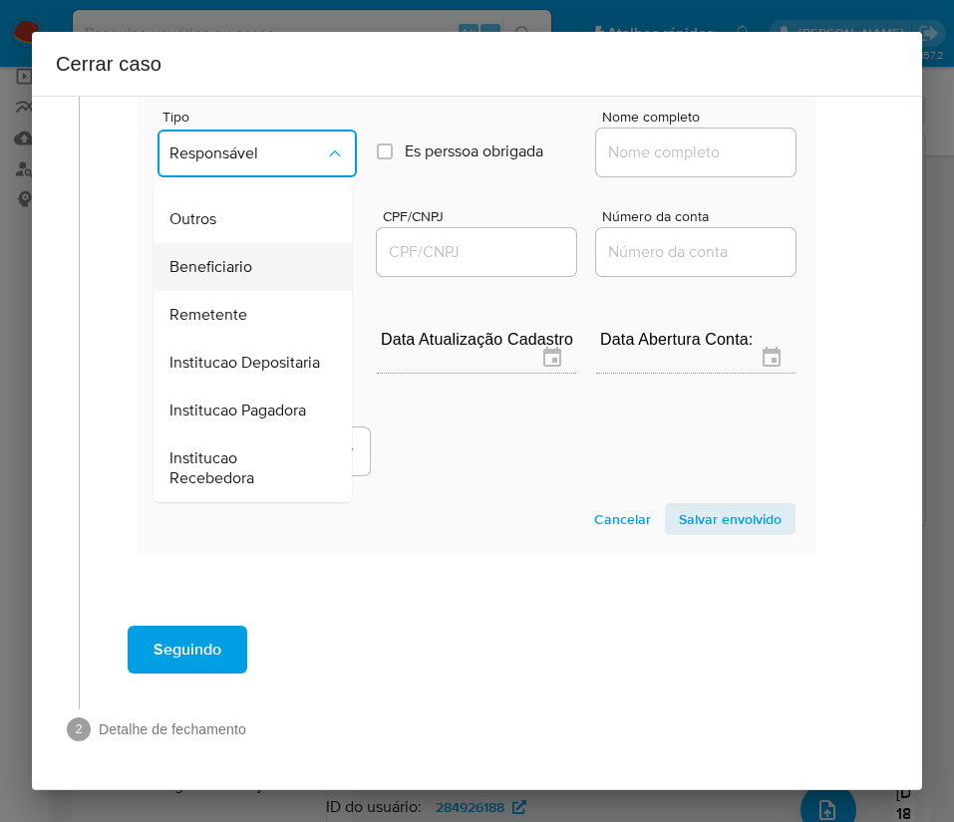
click at [238, 243] on div "Beneficiario" at bounding box center [246, 267] width 154 height 48
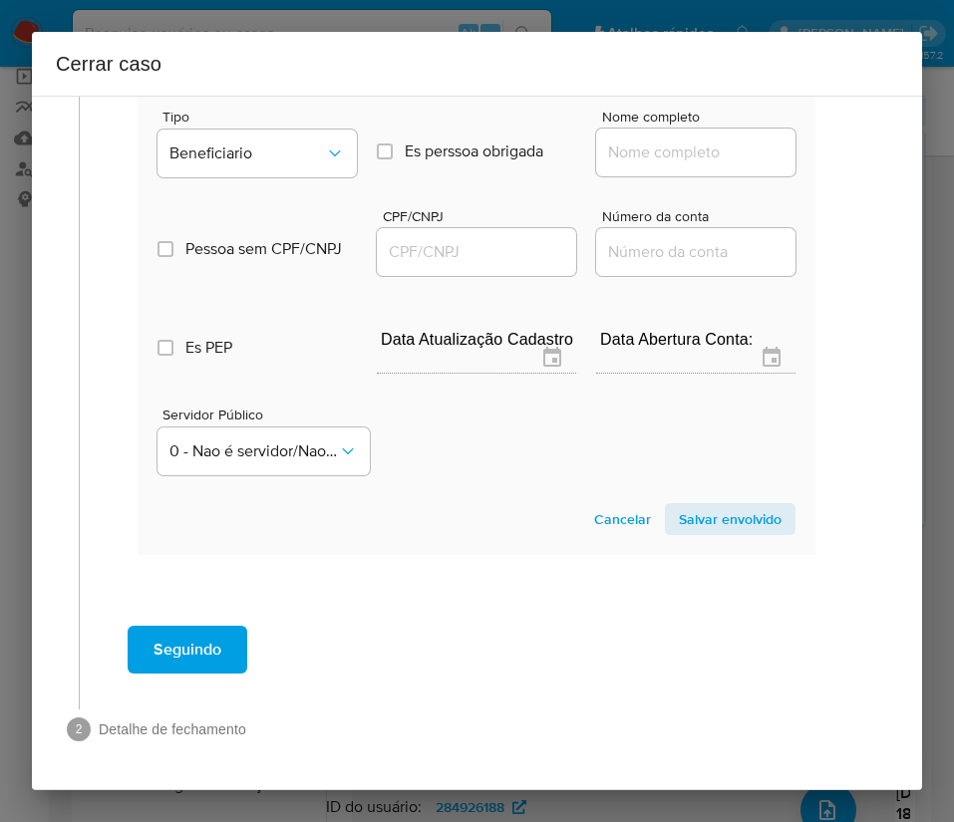
click at [660, 142] on div at bounding box center [695, 153] width 199 height 48
click at [663, 140] on input "Nome completo" at bounding box center [695, 153] width 199 height 26
paste input "Jose Renato Rocha Da Silva, 57021856253"
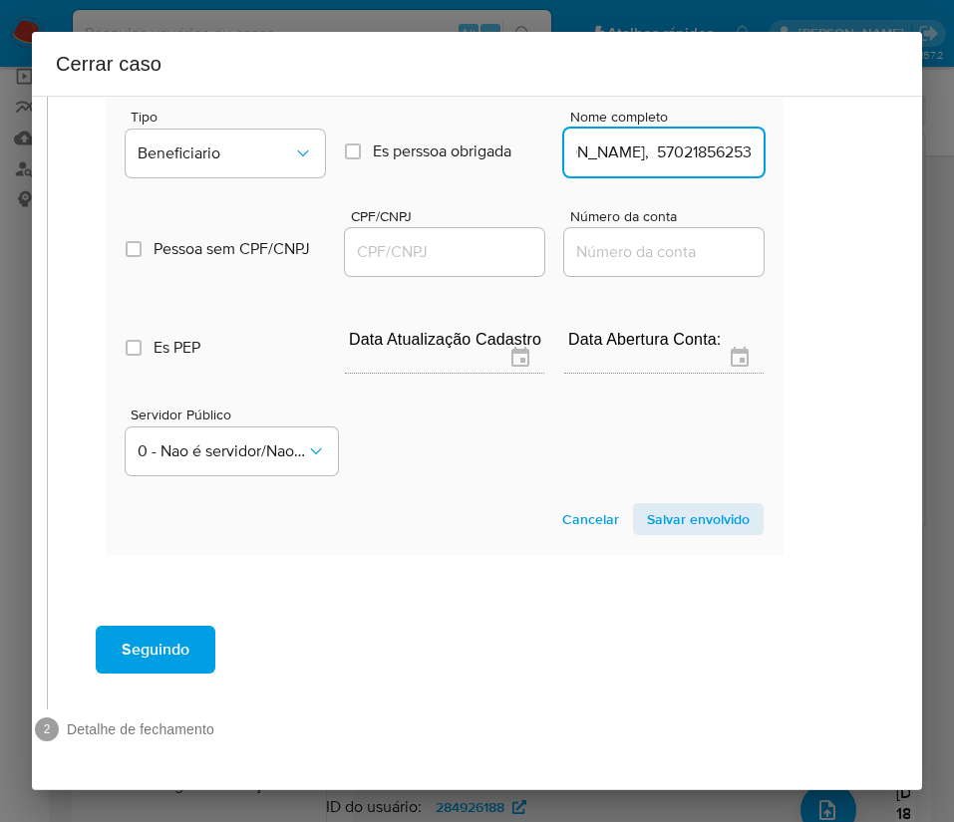
drag, startPoint x: 667, startPoint y: 131, endPoint x: 923, endPoint y: 140, distance: 256.3
click at [923, 140] on div "Cerrar caso 1 Informação completa Geral Data de início 01/07/2025 Data Fin 31/0…" at bounding box center [477, 411] width 954 height 822
type input "Jose Renato Rocha Da Silva"
click at [422, 242] on div at bounding box center [444, 252] width 199 height 48
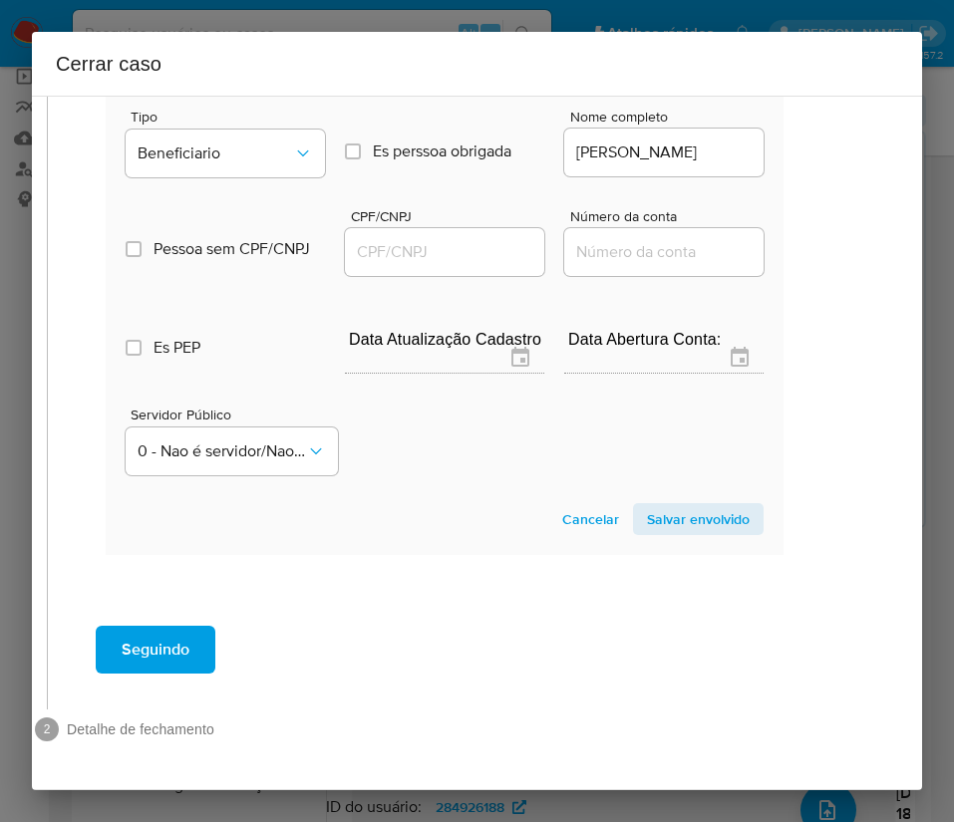
click at [428, 239] on input "CPF/CNPJ" at bounding box center [444, 252] width 199 height 26
paste input "57021856253"
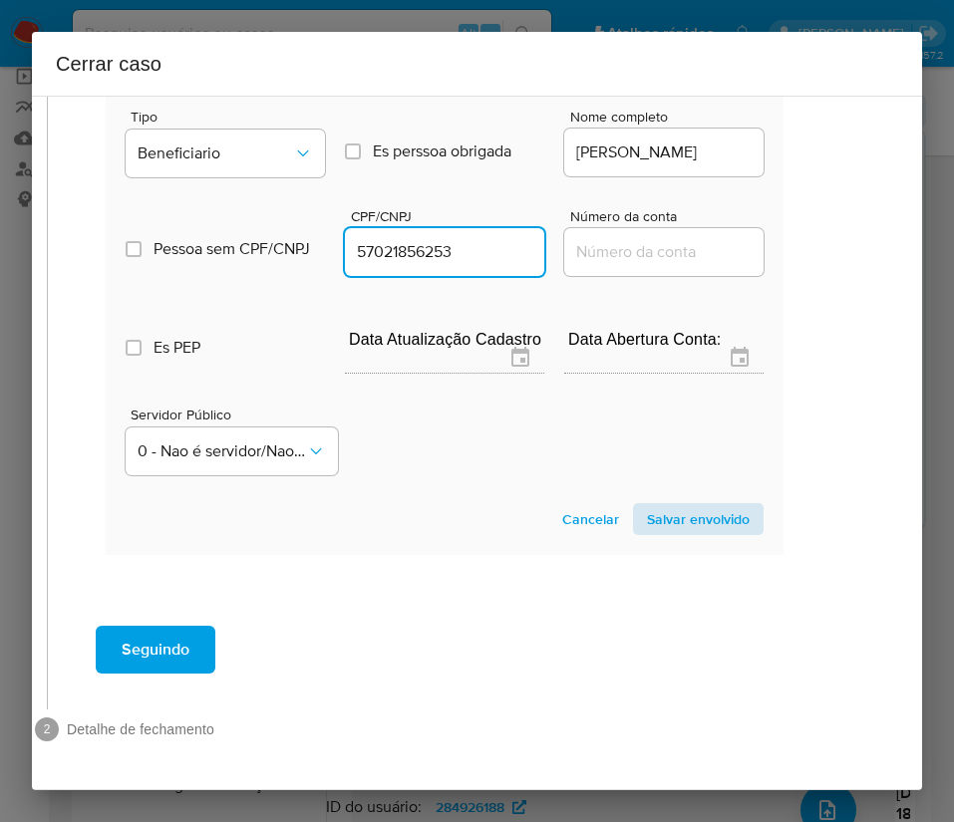
type input "57021856253"
click at [695, 505] on span "Salvar envolvido" at bounding box center [698, 519] width 103 height 28
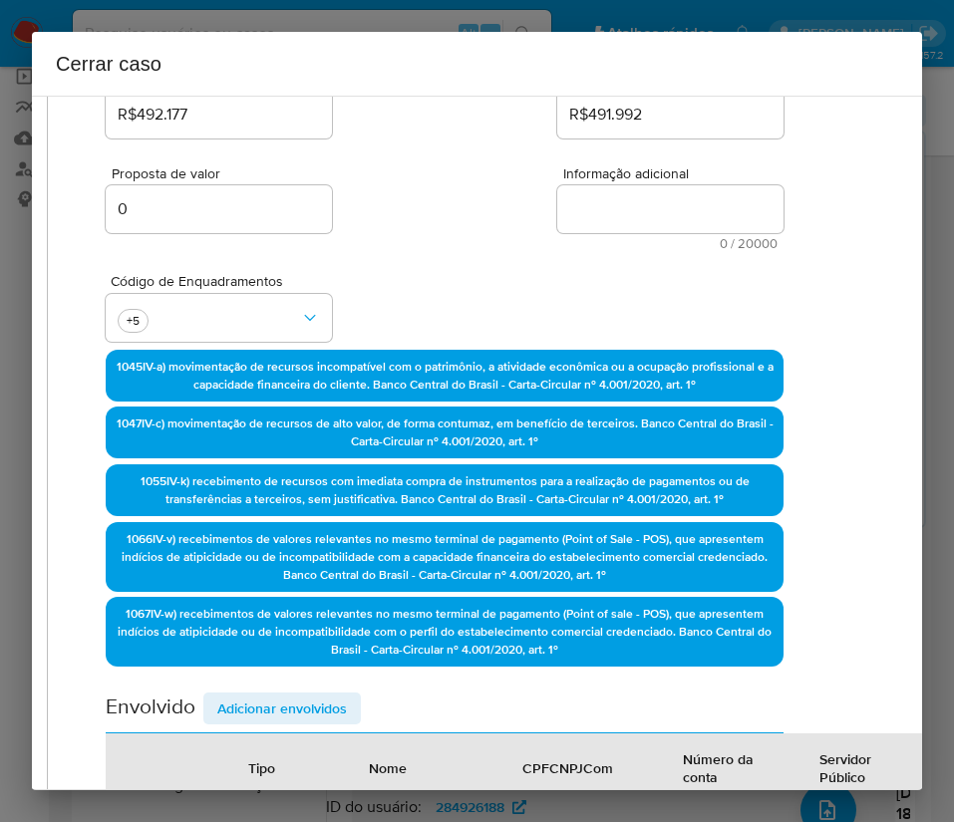
scroll to position [55, 49]
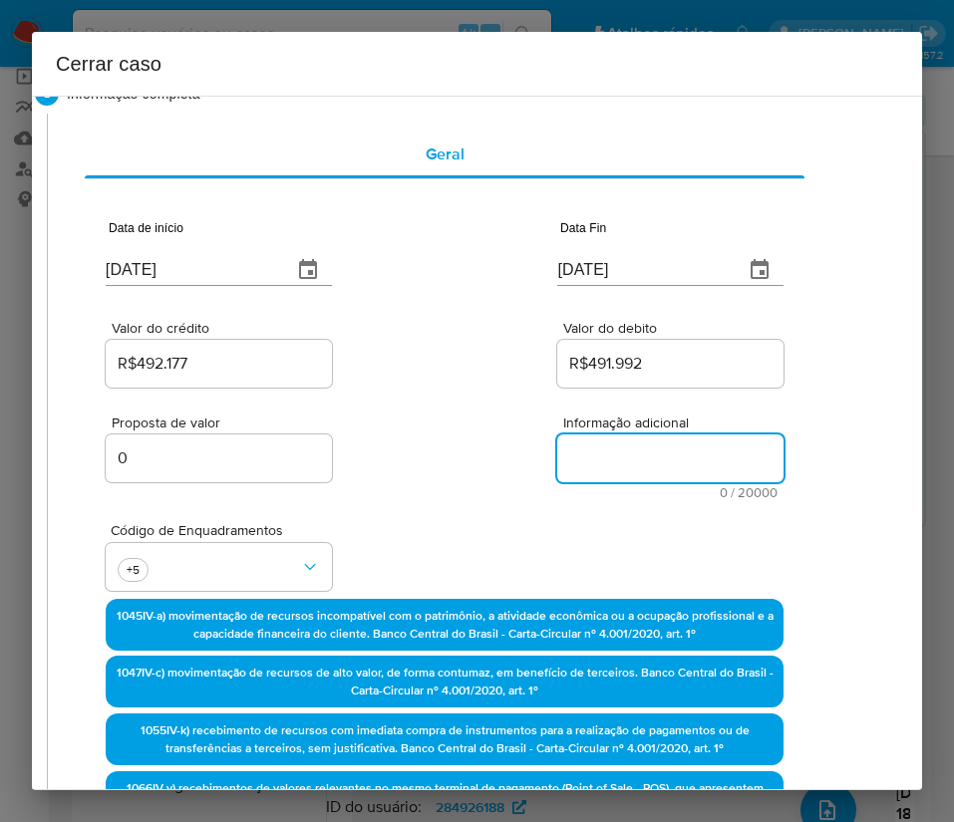
click at [589, 458] on textarea "Informação adicional" at bounding box center [670, 458] width 226 height 48
paste textarea "Informações do Cliente Rafaela Melo Dos Santos, CPF 97056456200, 36 anos, resid…"
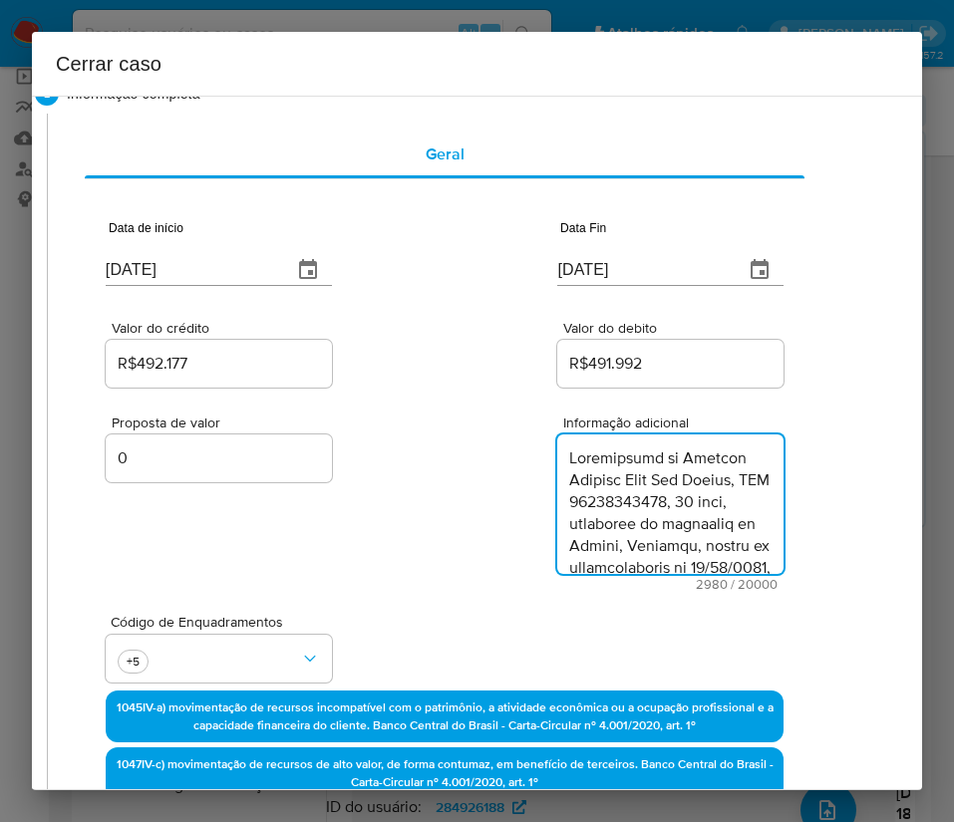
type textarea "Informações do Cliente Rafaela Melo Dos Santos, CPF 97056456200, 36 anos, resid…"
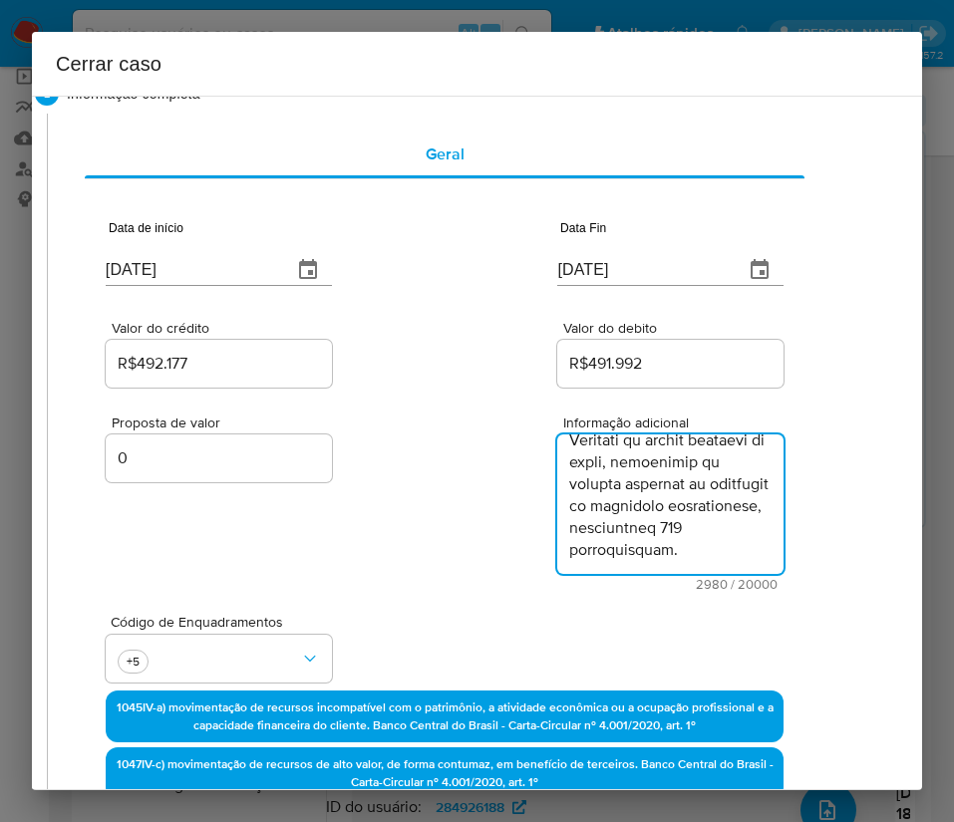
click at [339, 564] on div "Proposta de valor 0 Informação adicional 2980 / 20000 17020 caracteres restantes" at bounding box center [445, 491] width 678 height 199
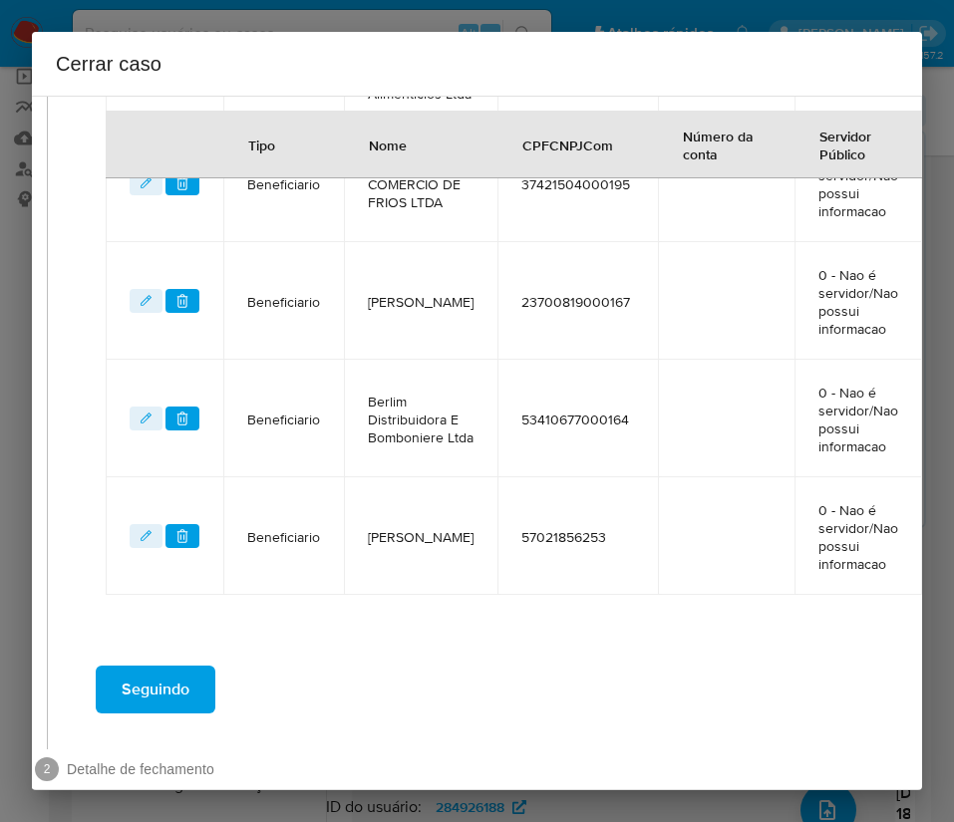
scroll to position [1641, 49]
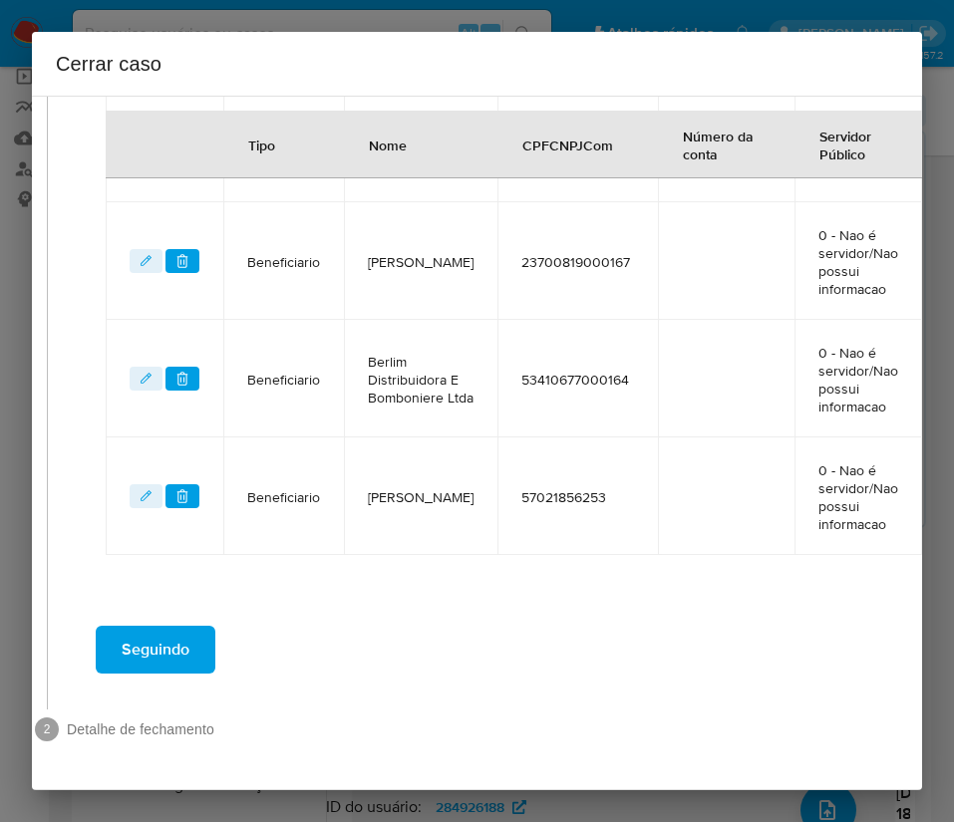
click at [182, 628] on span "Seguindo" at bounding box center [156, 650] width 68 height 44
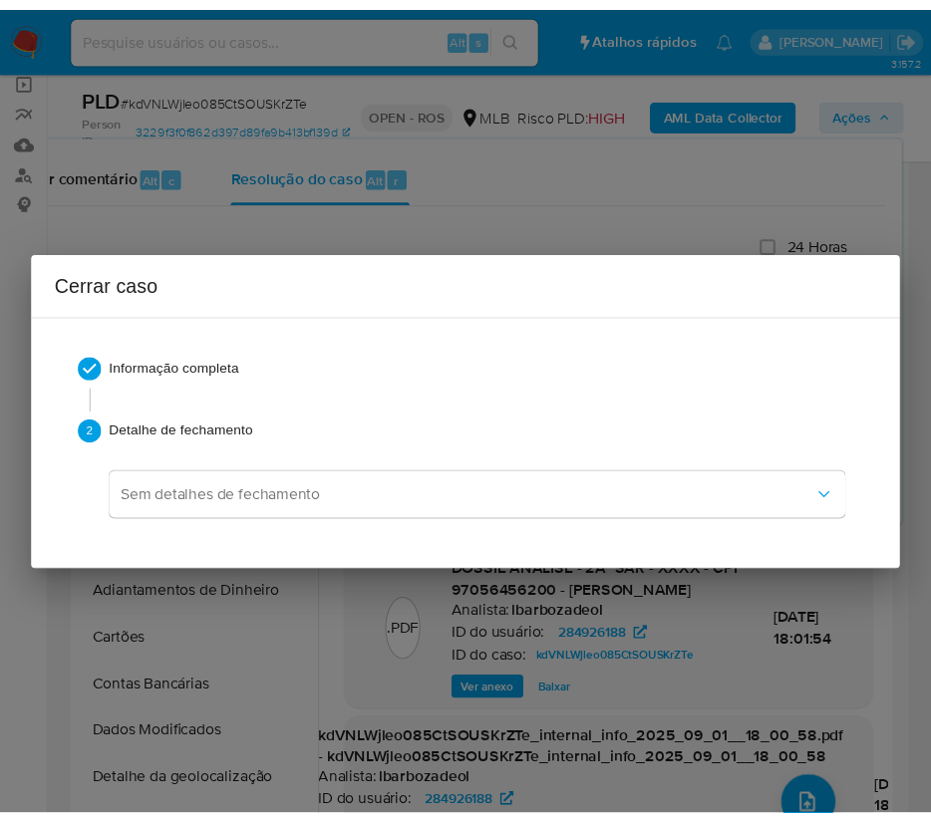
scroll to position [3547, 0]
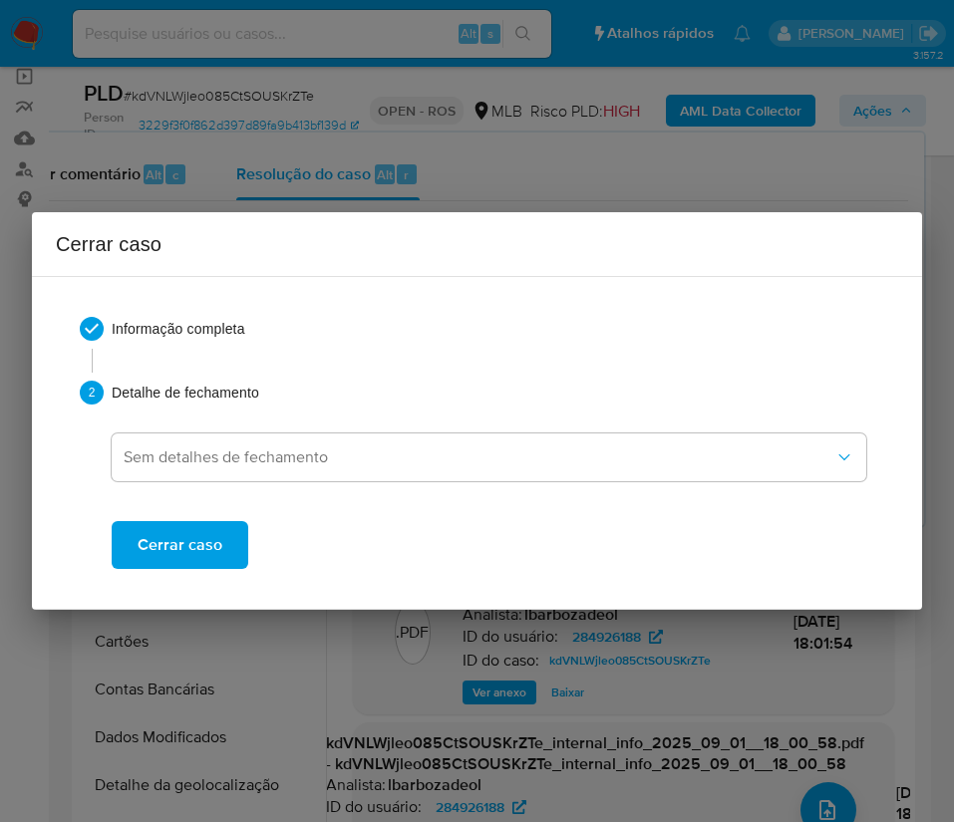
click at [190, 552] on span "Cerrar caso" at bounding box center [180, 545] width 85 height 44
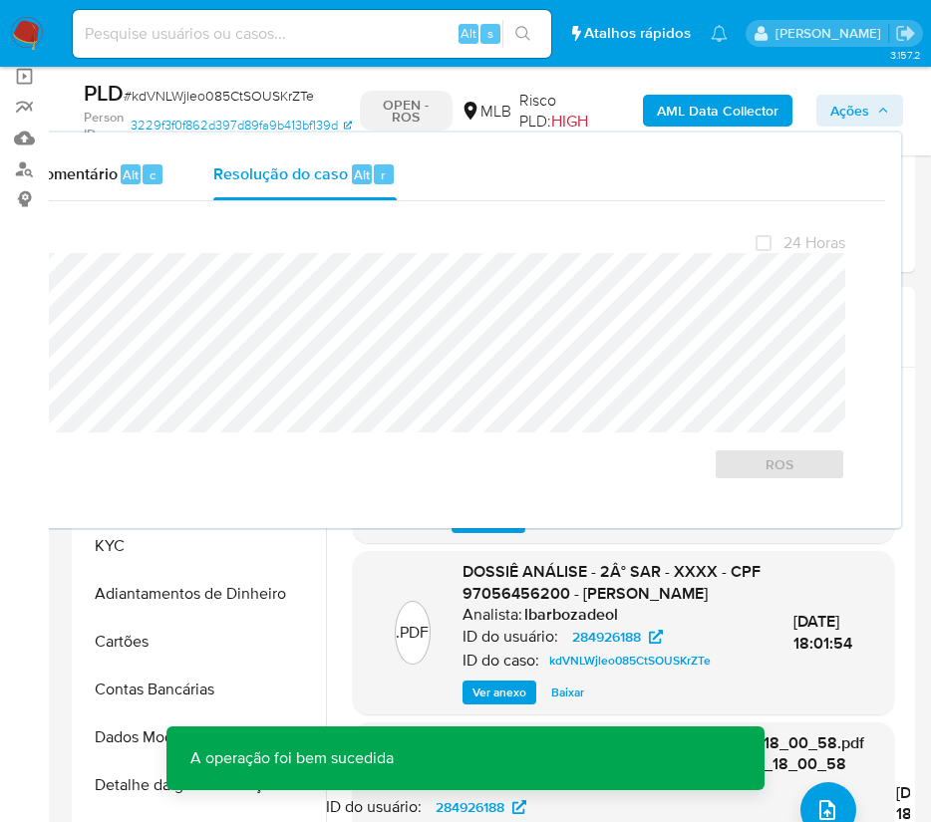
click at [191, 96] on span "# kdVNLWjleo085CtSOUSKrZTe" at bounding box center [219, 96] width 190 height 20
copy span "kdVNLWjleo085CtSOUSKrZTe"
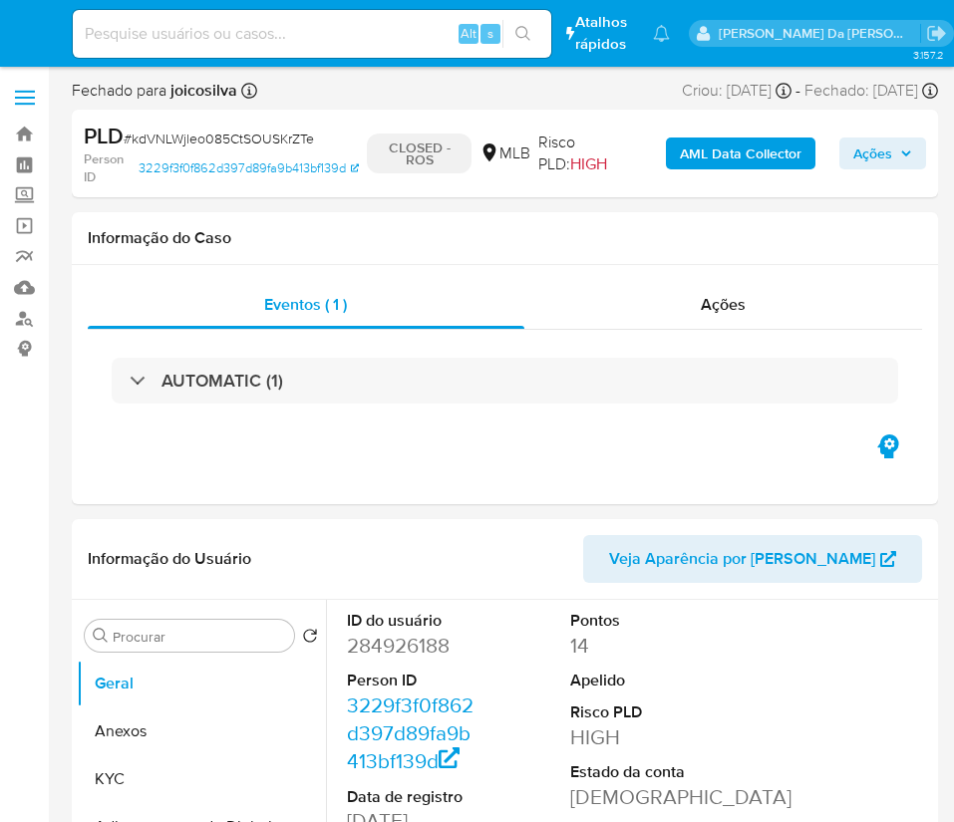
select select "10"
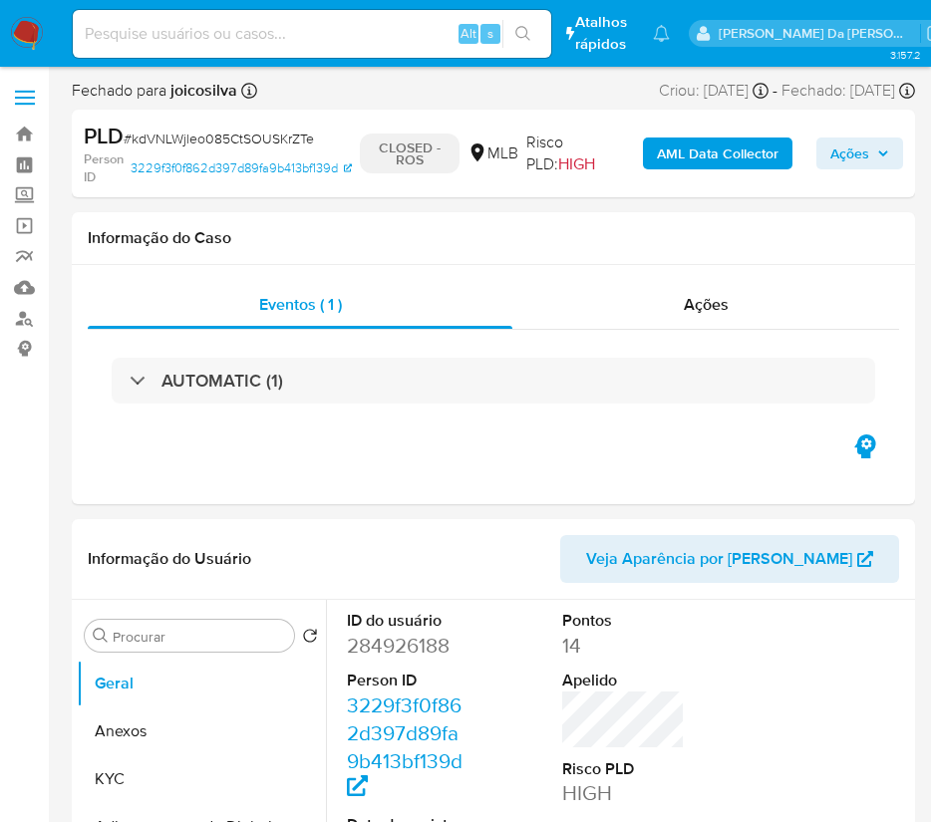
click at [32, 35] on img at bounding box center [27, 34] width 34 height 34
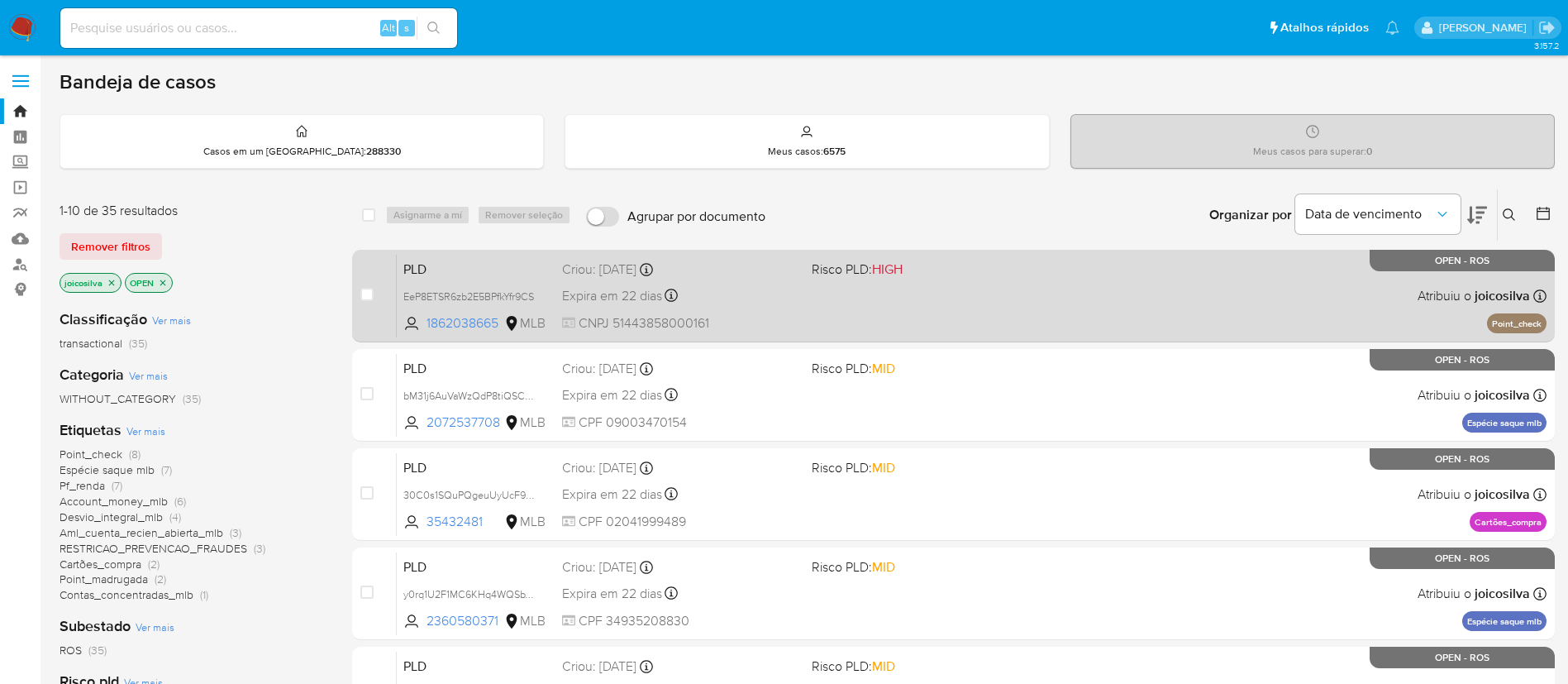
click at [1075, 297] on div "PLD EeP8ETSR6zb2E5BPfkYfr9CS 1862038665 MLB Risco PLD: HIGH Criou: 12/08/2025 C…" at bounding box center [971, 296] width 1150 height 84
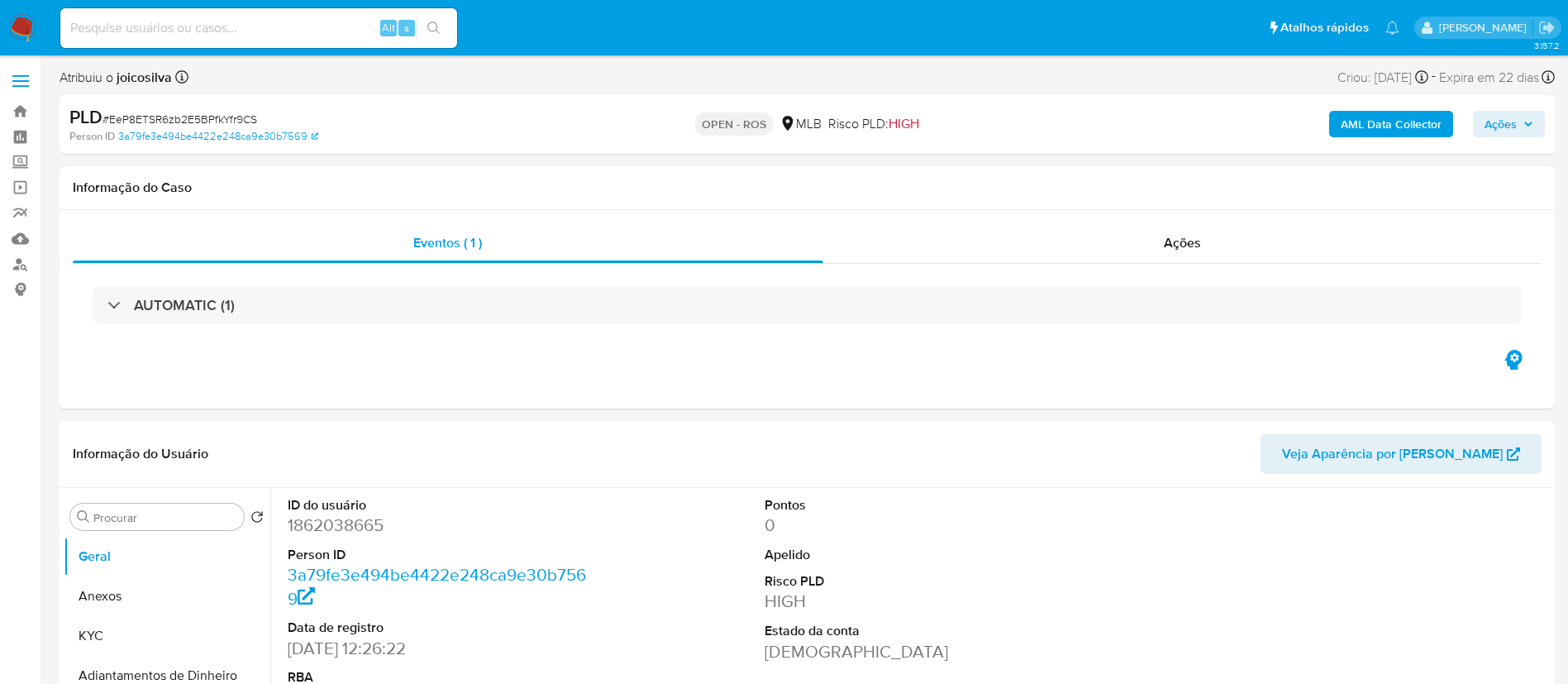
select select "10"
click at [234, 118] on span "# EeP8ETSR6zb2E5BPfkYfr9CS" at bounding box center [180, 120] width 154 height 17
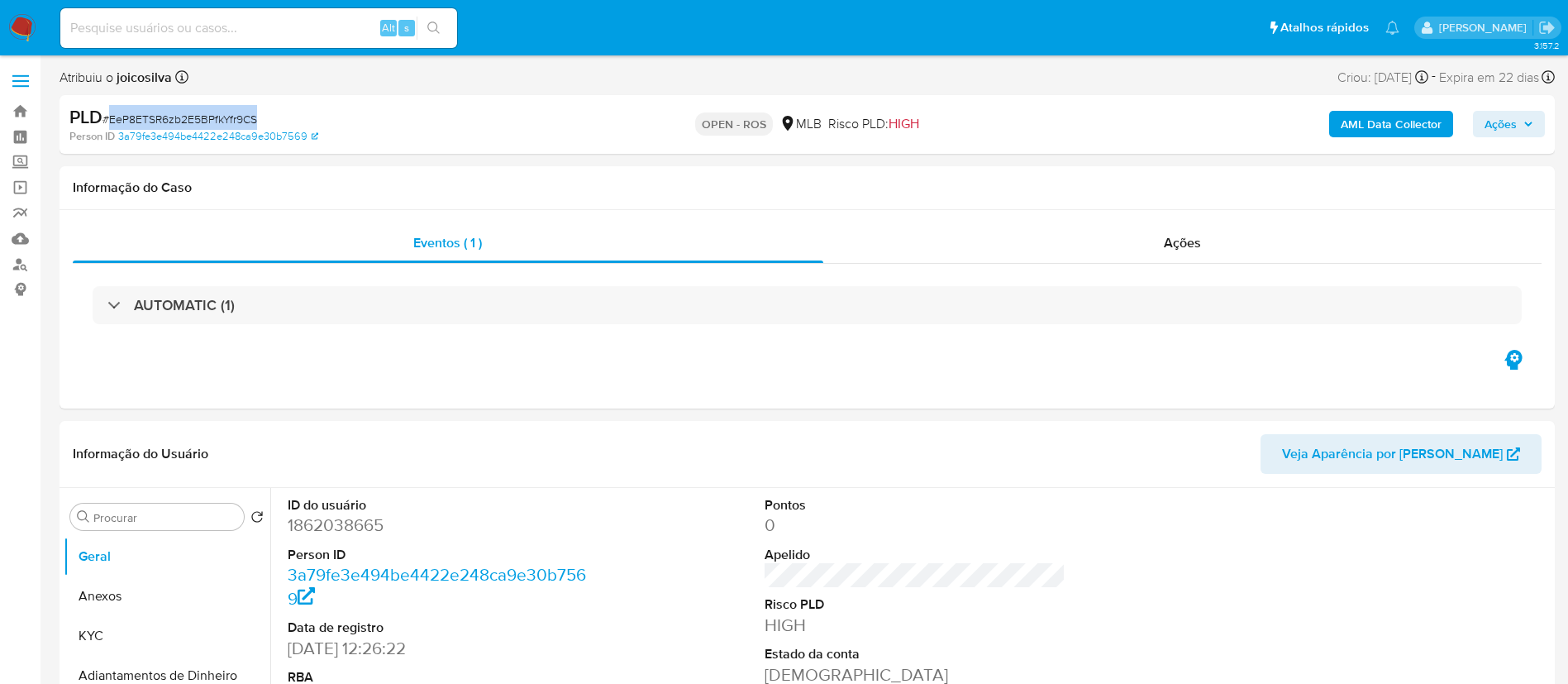
click at [234, 118] on span "# EeP8ETSR6zb2E5BPfkYfr9CS" at bounding box center [180, 120] width 154 height 17
copy span "EeP8ETSR6zb2E5BPfkYfr9CS"
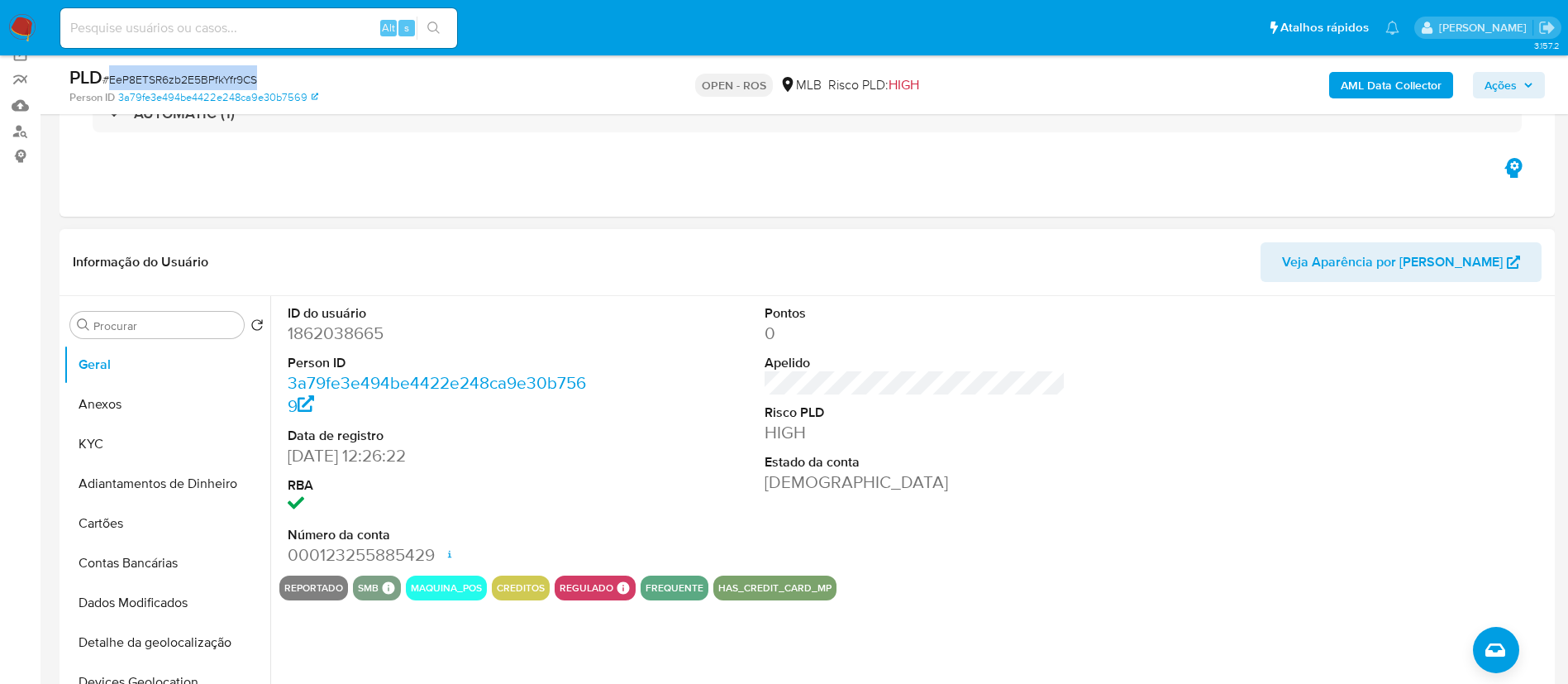
scroll to position [248, 0]
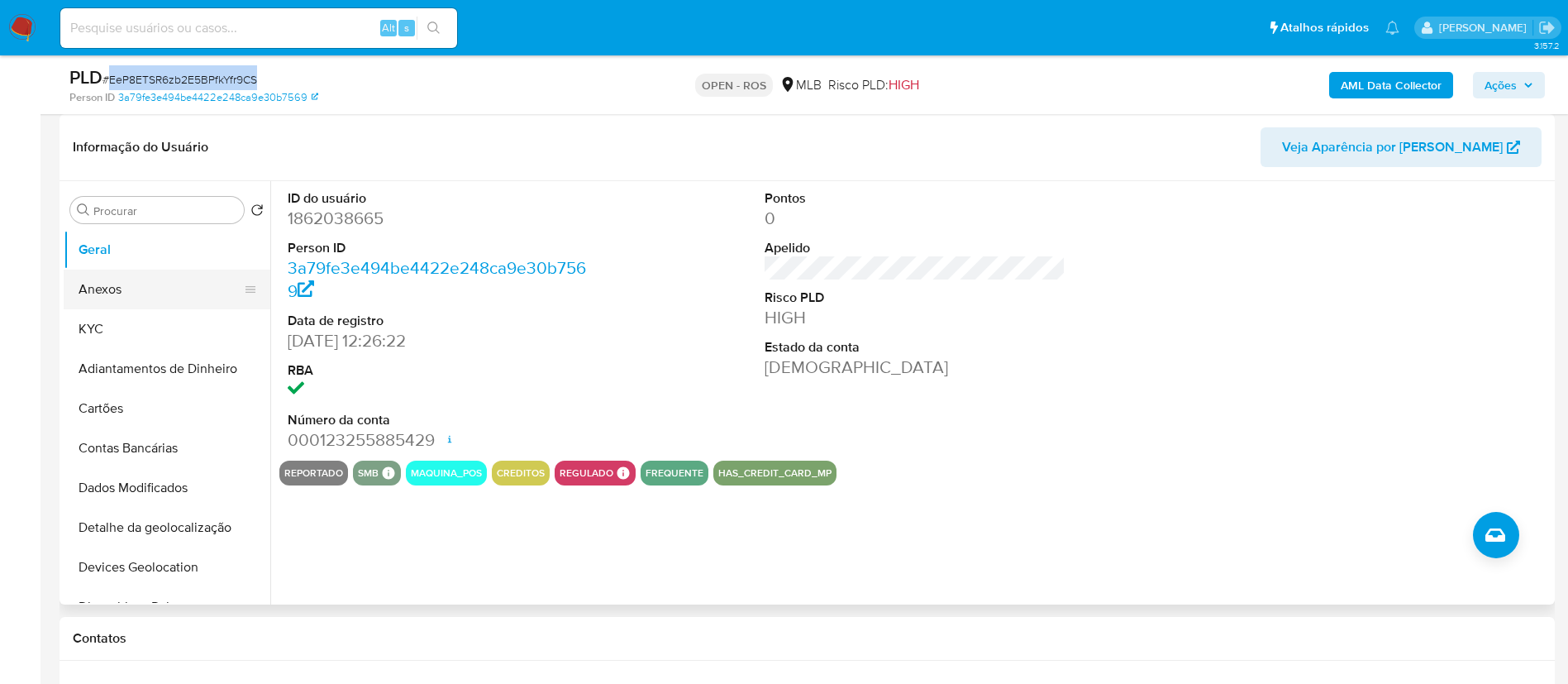
click at [116, 298] on button "Anexos" at bounding box center [160, 290] width 193 height 40
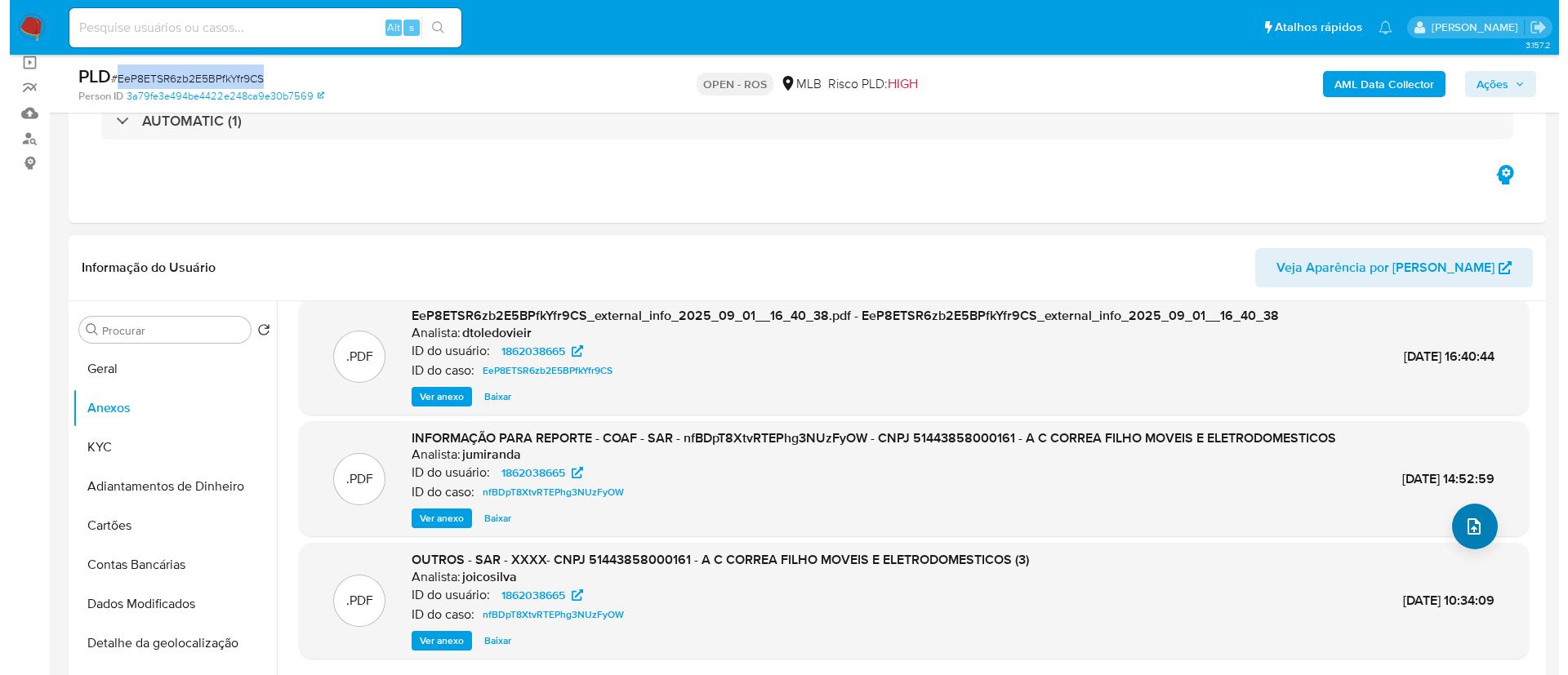
scroll to position [155, 0]
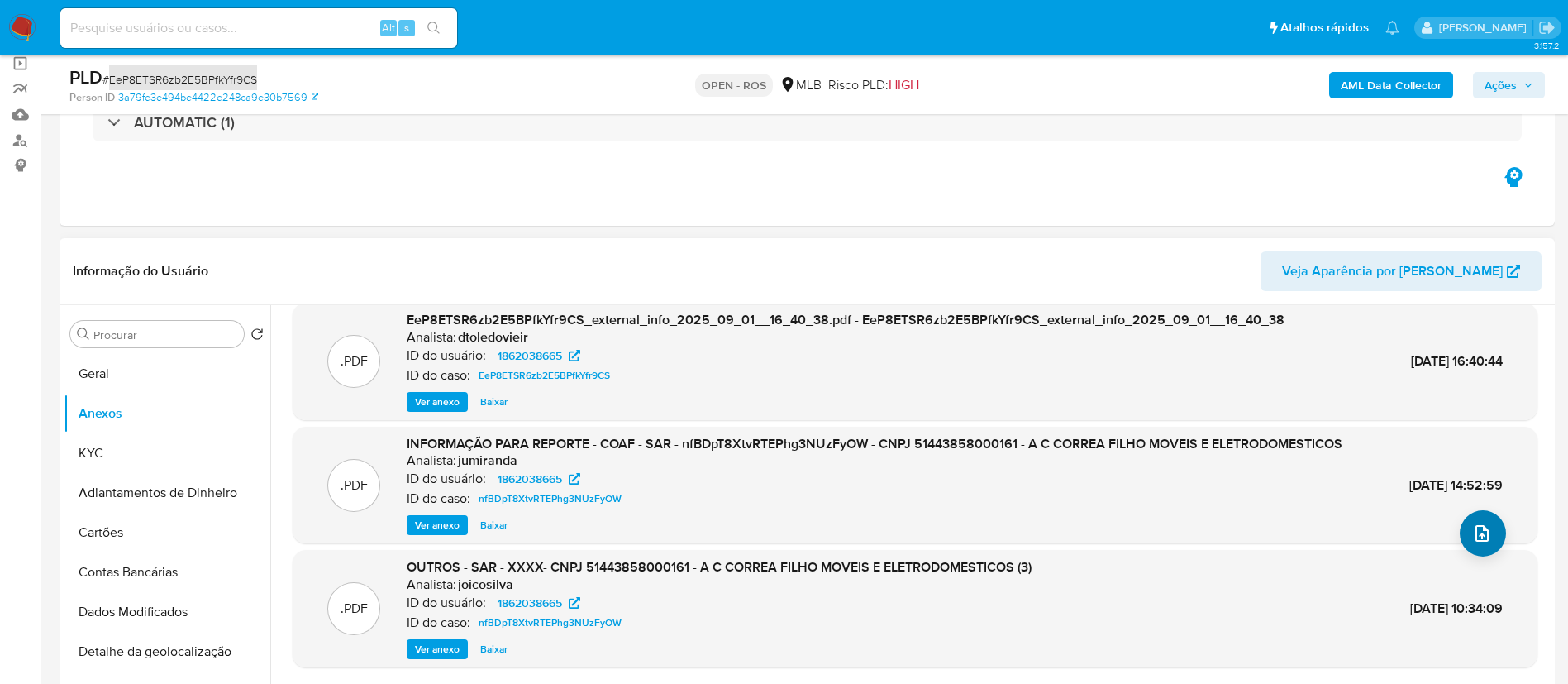
click at [1473, 524] on icon "upload-file" at bounding box center [1483, 534] width 20 height 20
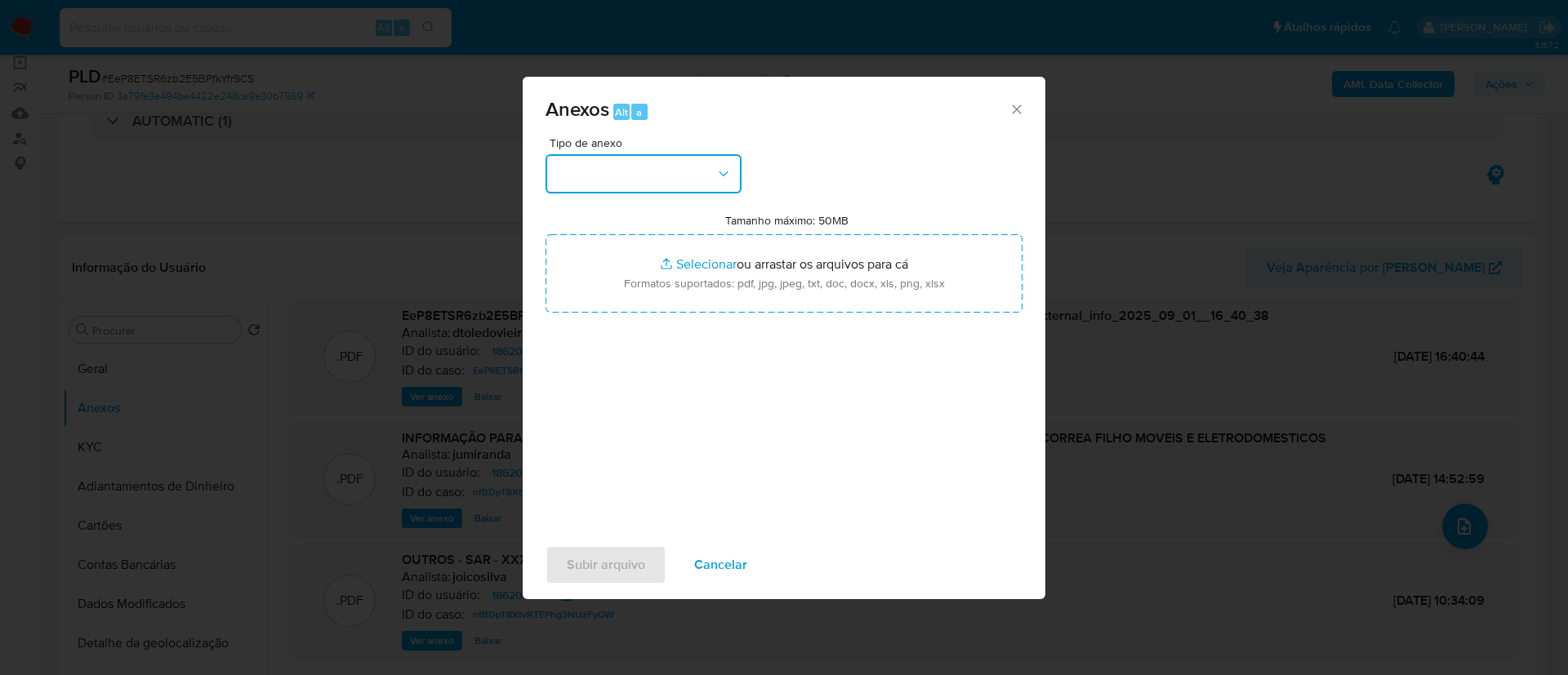
click at [676, 166] on button "button" at bounding box center [643, 174] width 196 height 39
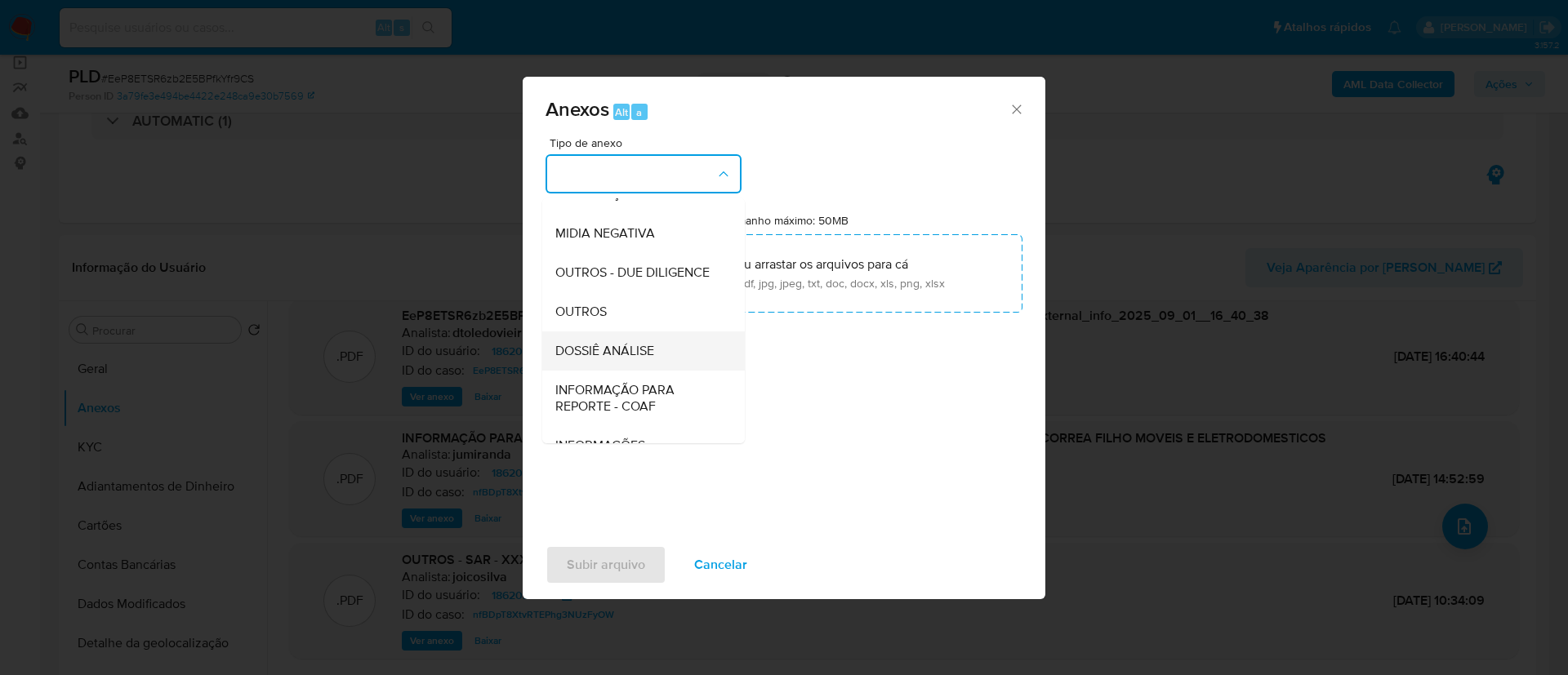
scroll to position [251, 0]
click at [631, 369] on span "INFORMAÇÃO PARA REPORTE - COAF" at bounding box center [639, 360] width 166 height 33
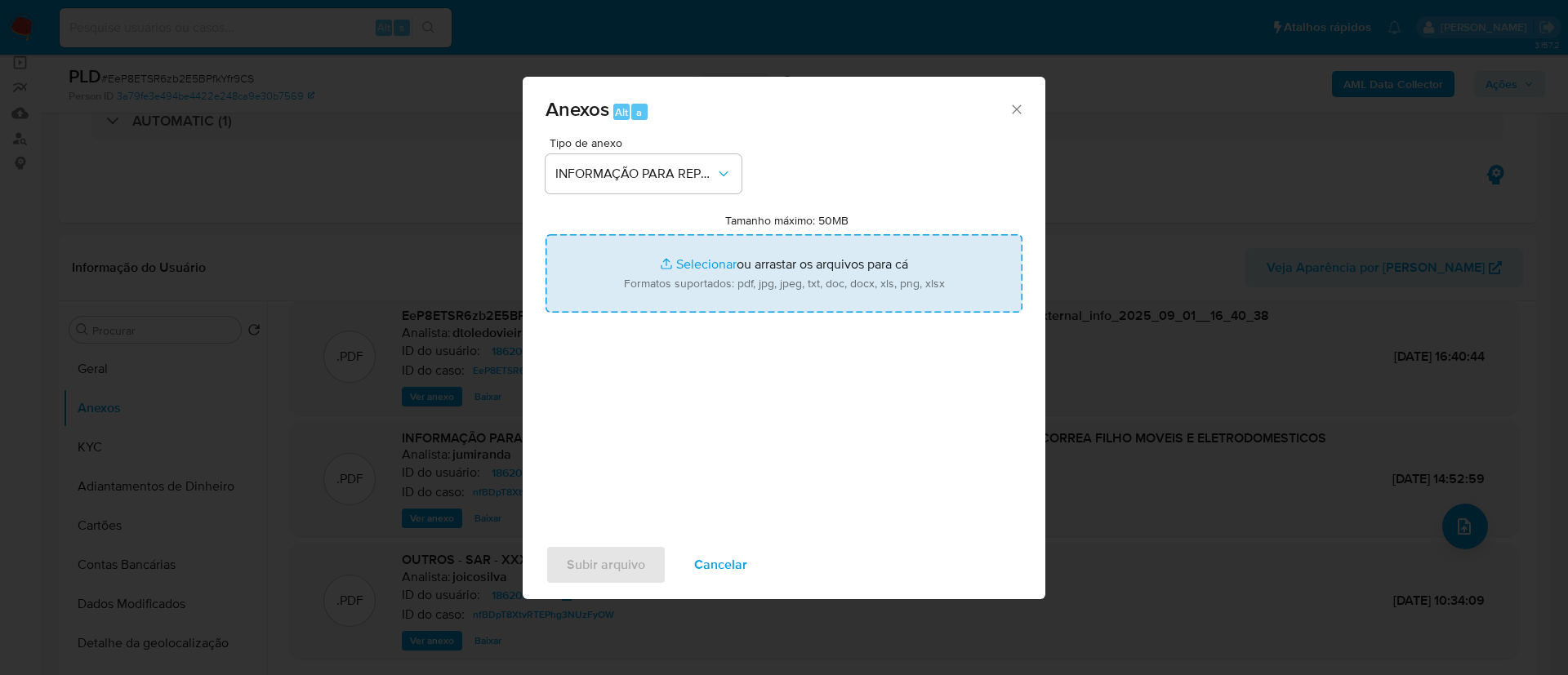
type input "C:\fakepath\2º SAR - EeP8ETSR6zb2E5BPfkYfr9CS - CNPJ 51443858000161 - A C CORRE…"
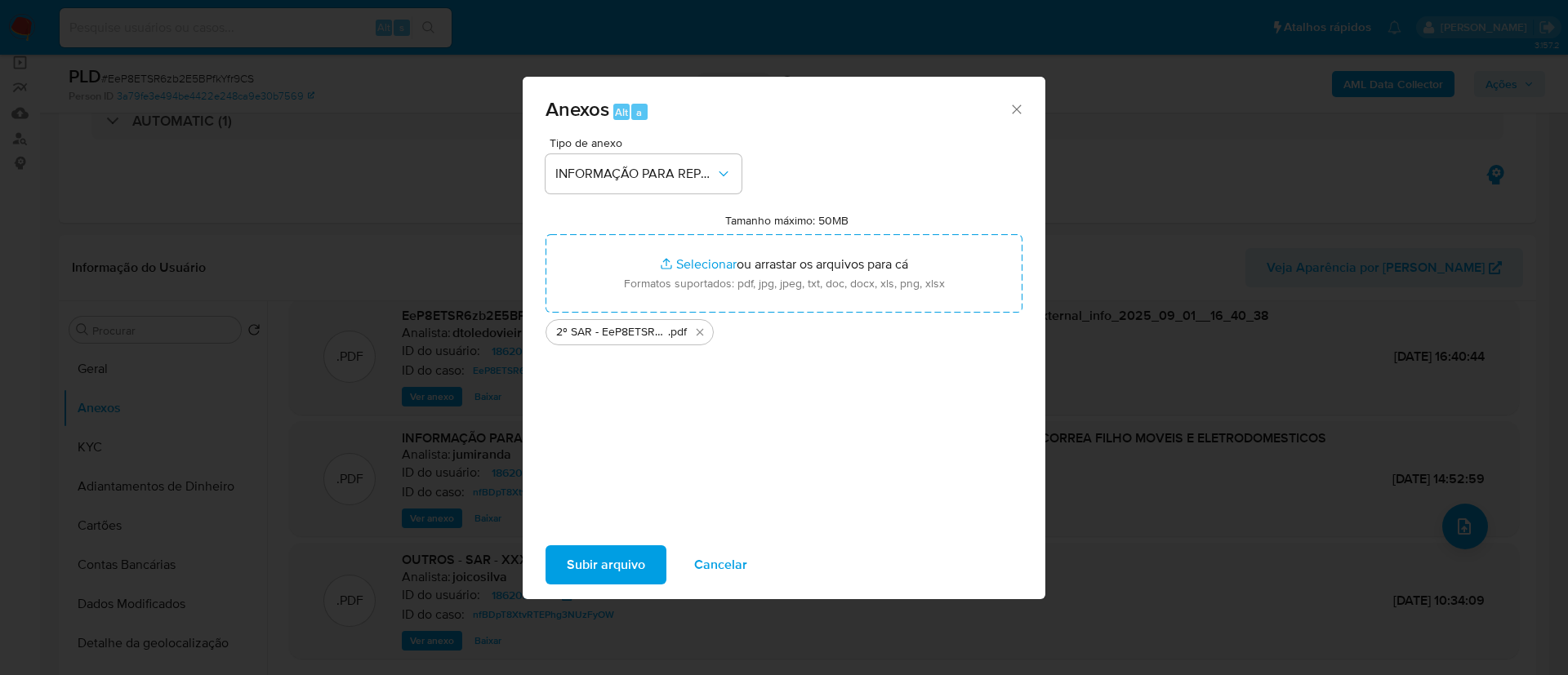
click at [807, 460] on div "Tipo de anexo INFORMAÇÃO PARA REPORTE - COAF Tamanho máximo: 50MB Selecionar ar…" at bounding box center [784, 329] width 477 height 385
click at [643, 566] on span "Subir arquivo" at bounding box center [607, 565] width 79 height 36
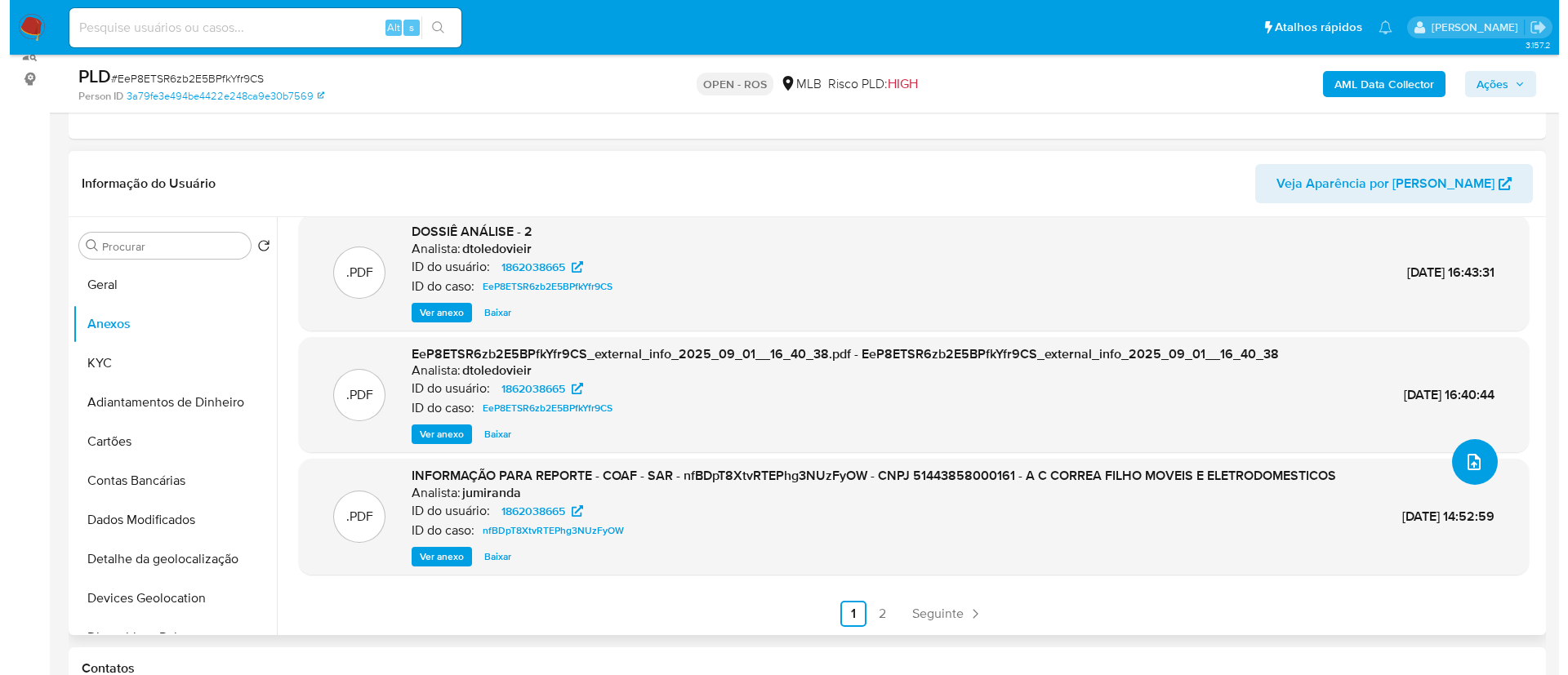
scroll to position [245, 0]
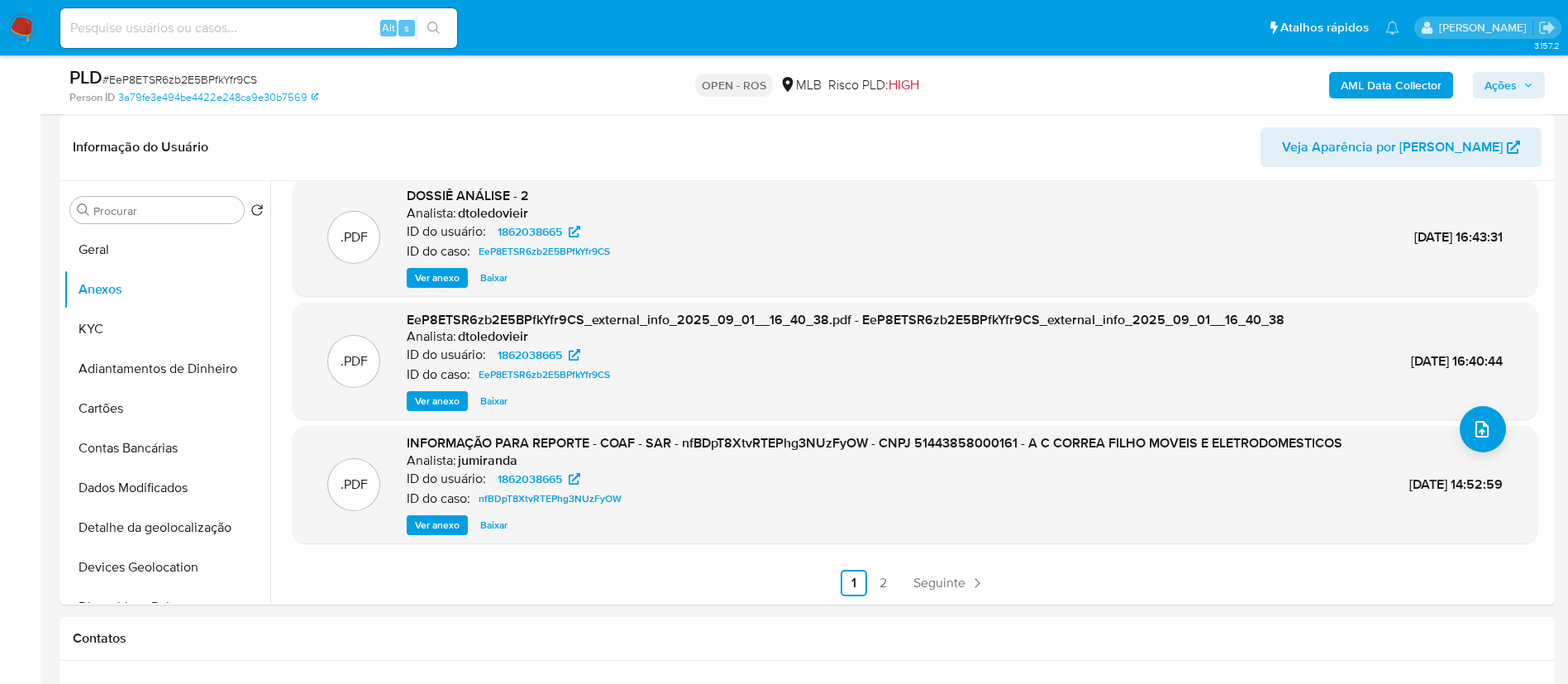
click at [1505, 95] on span "Ações" at bounding box center [1501, 86] width 32 height 27
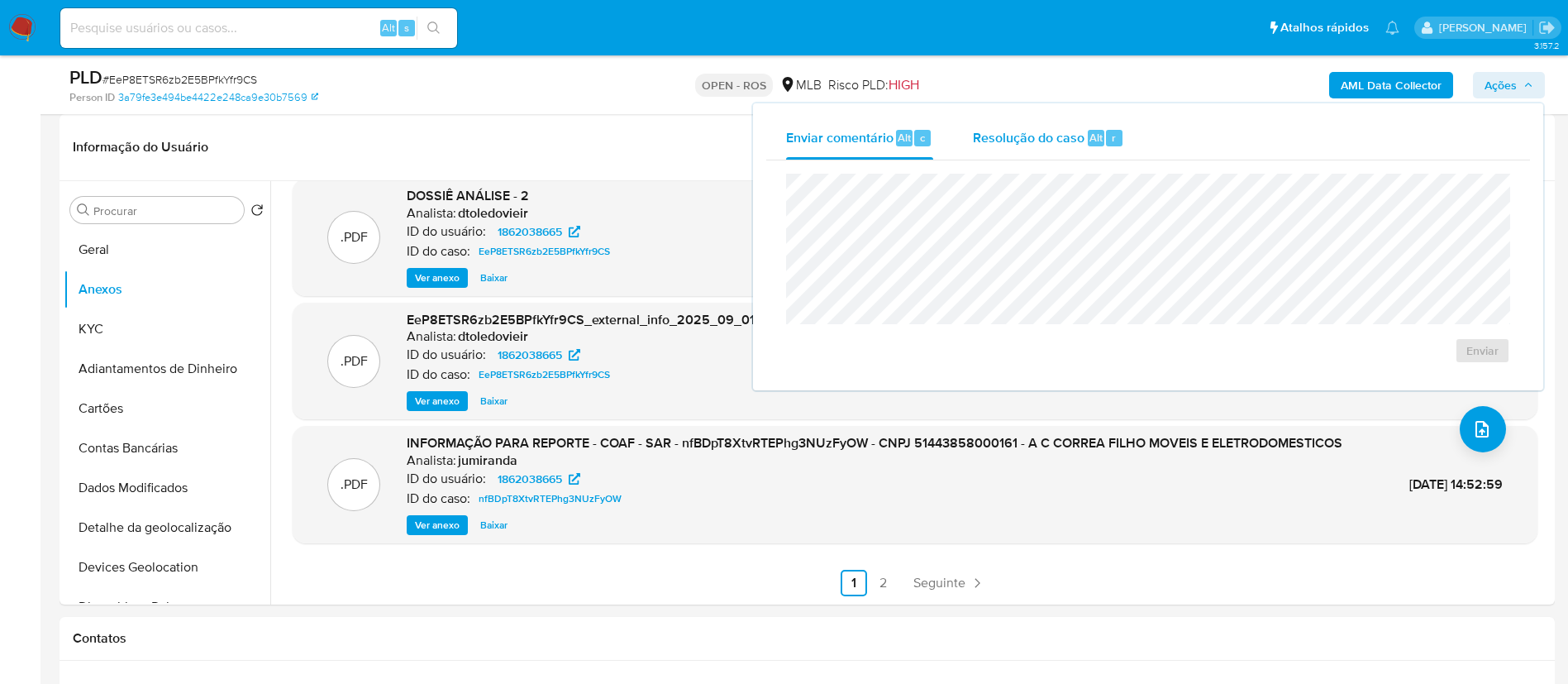
click at [1054, 147] on div "Resolução do caso Alt r" at bounding box center [1049, 138] width 151 height 43
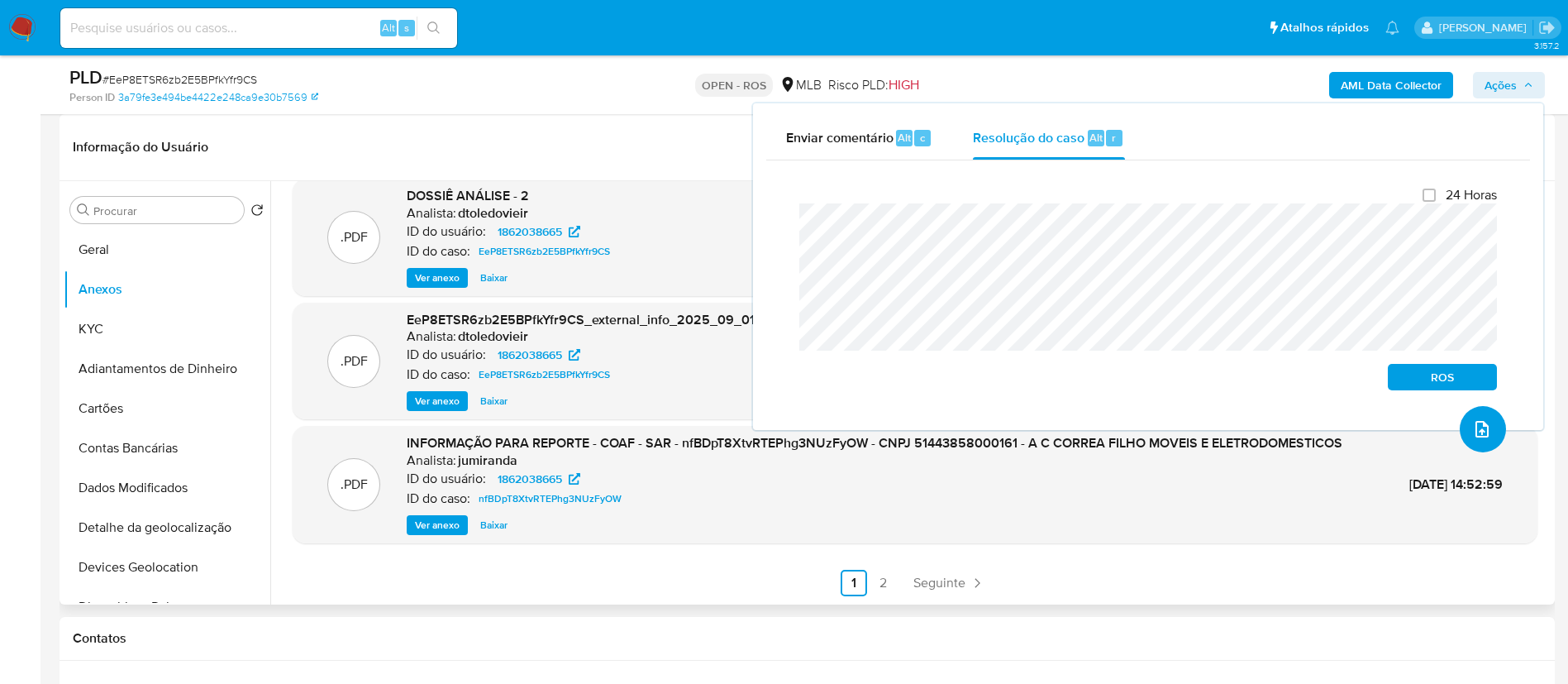
click at [1461, 406] on button "upload-file" at bounding box center [1483, 429] width 46 height 46
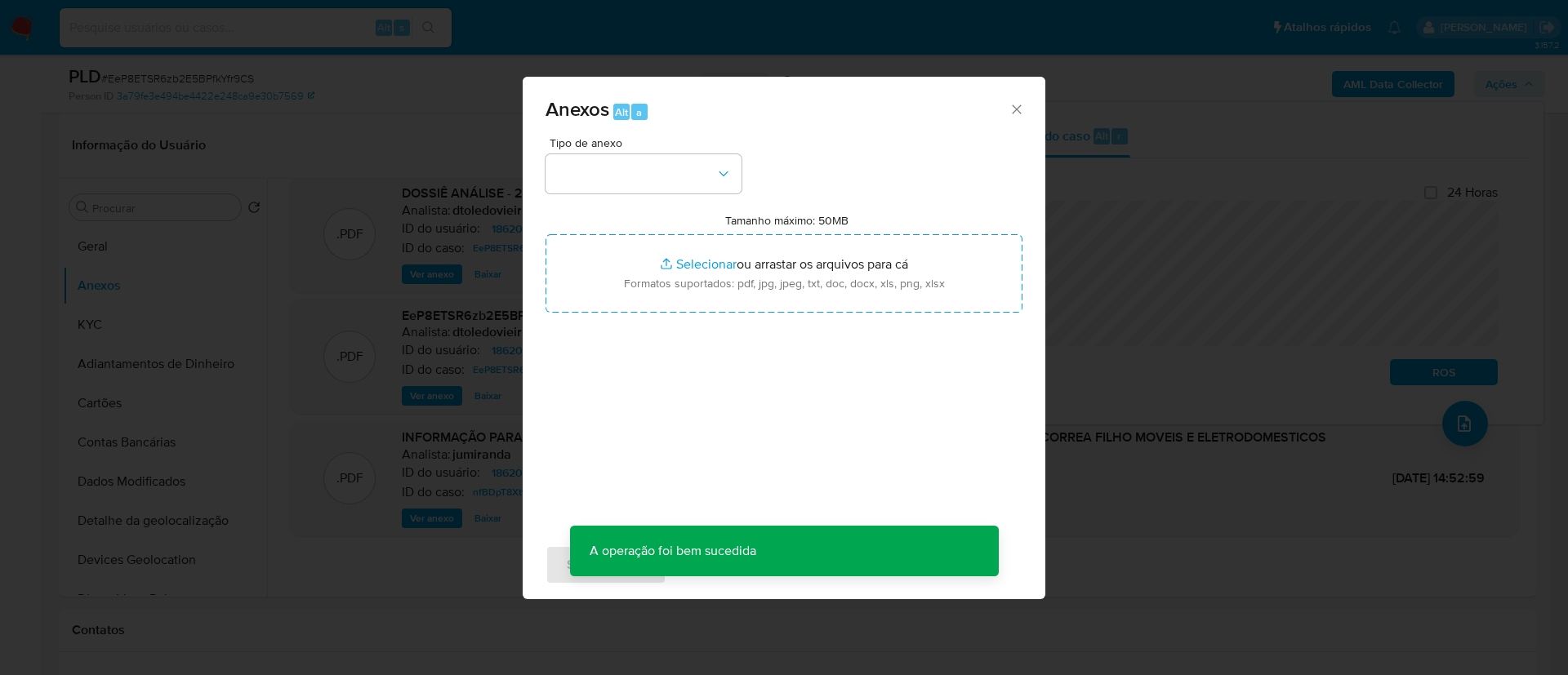
click at [711, 151] on div "Tipo de anexo" at bounding box center [643, 165] width 196 height 57
click at [707, 182] on button "button" at bounding box center [643, 174] width 196 height 39
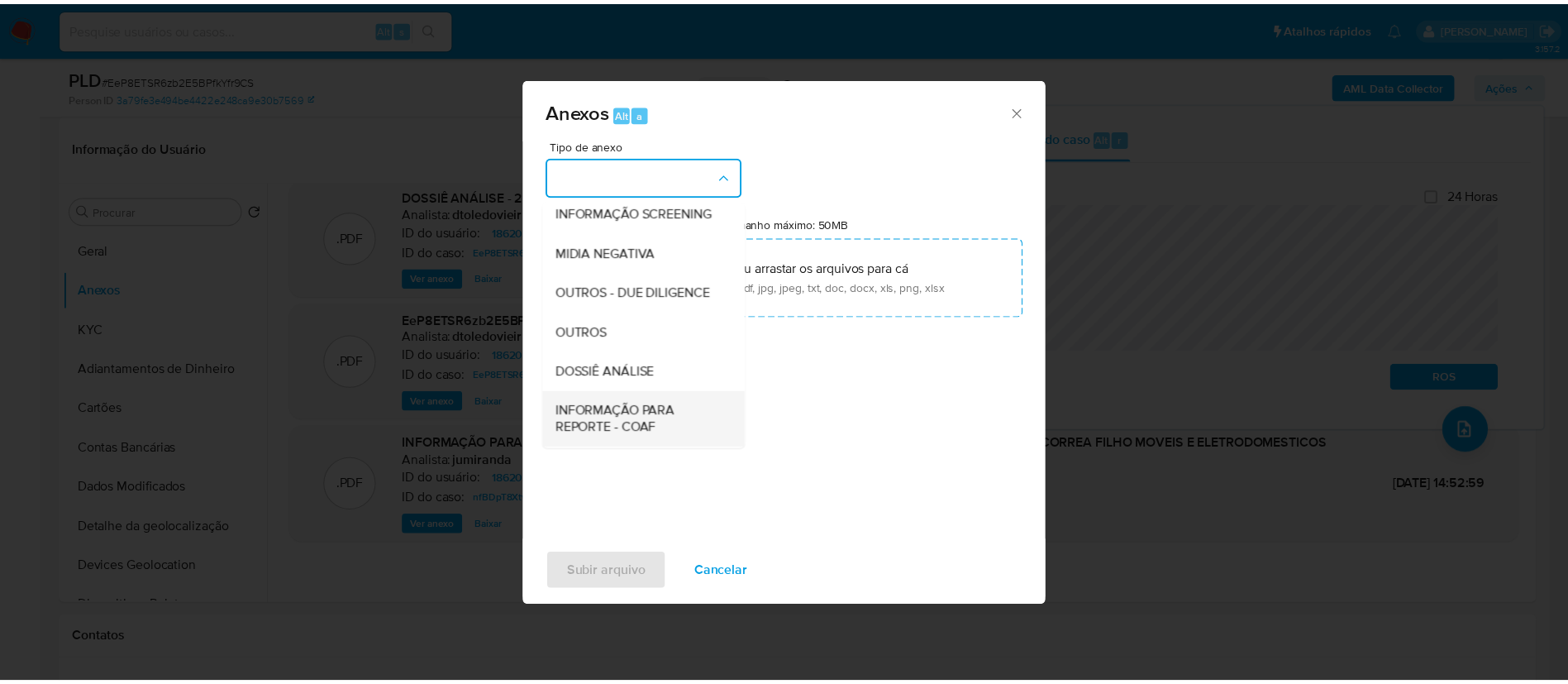
scroll to position [255, 0]
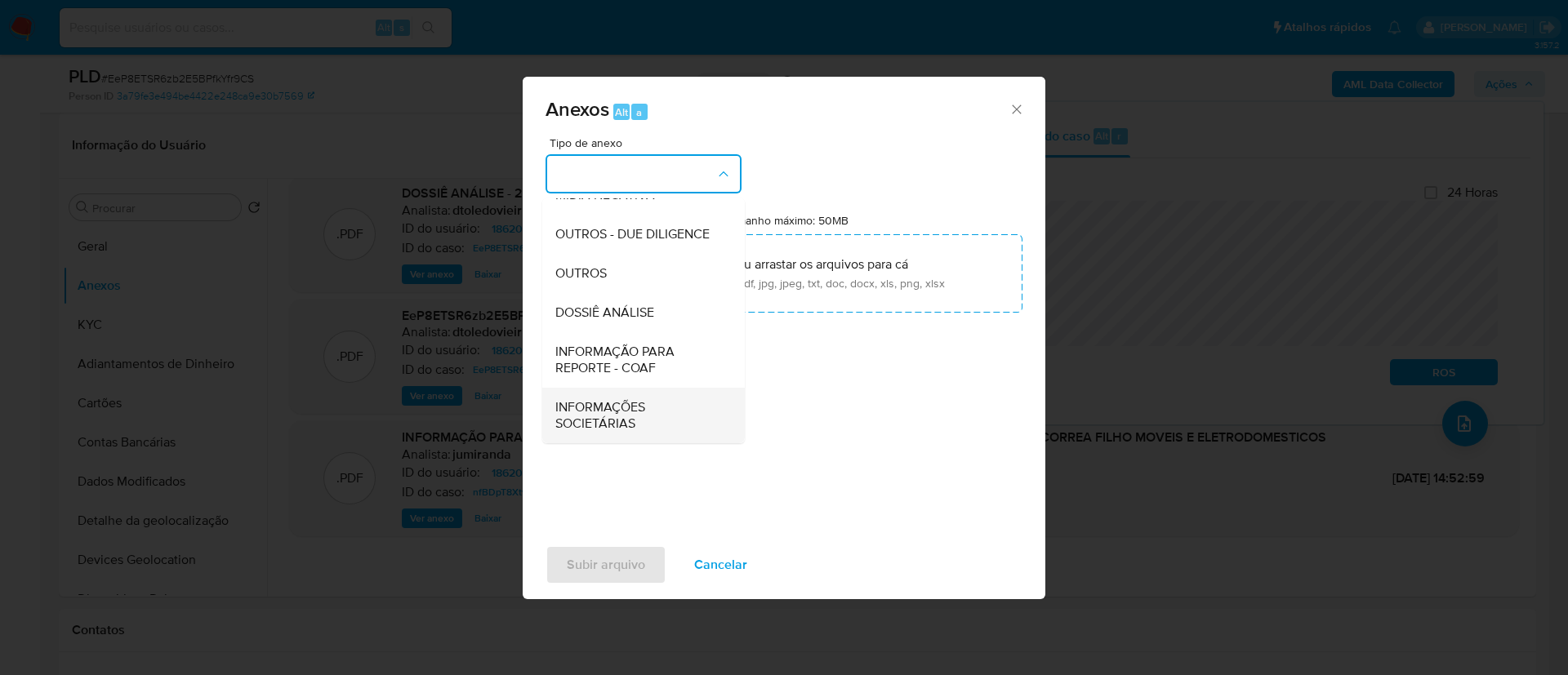
drag, startPoint x: 669, startPoint y: 386, endPoint x: 648, endPoint y: 417, distance: 37.4
click at [654, 417] on ul "CAPTURA BUREAU CAPTURA DOWJONES CAPTURA GOOGLE CAPTURA WEB INFORMAÇÃO SCREENING…" at bounding box center [643, 211] width 202 height 464
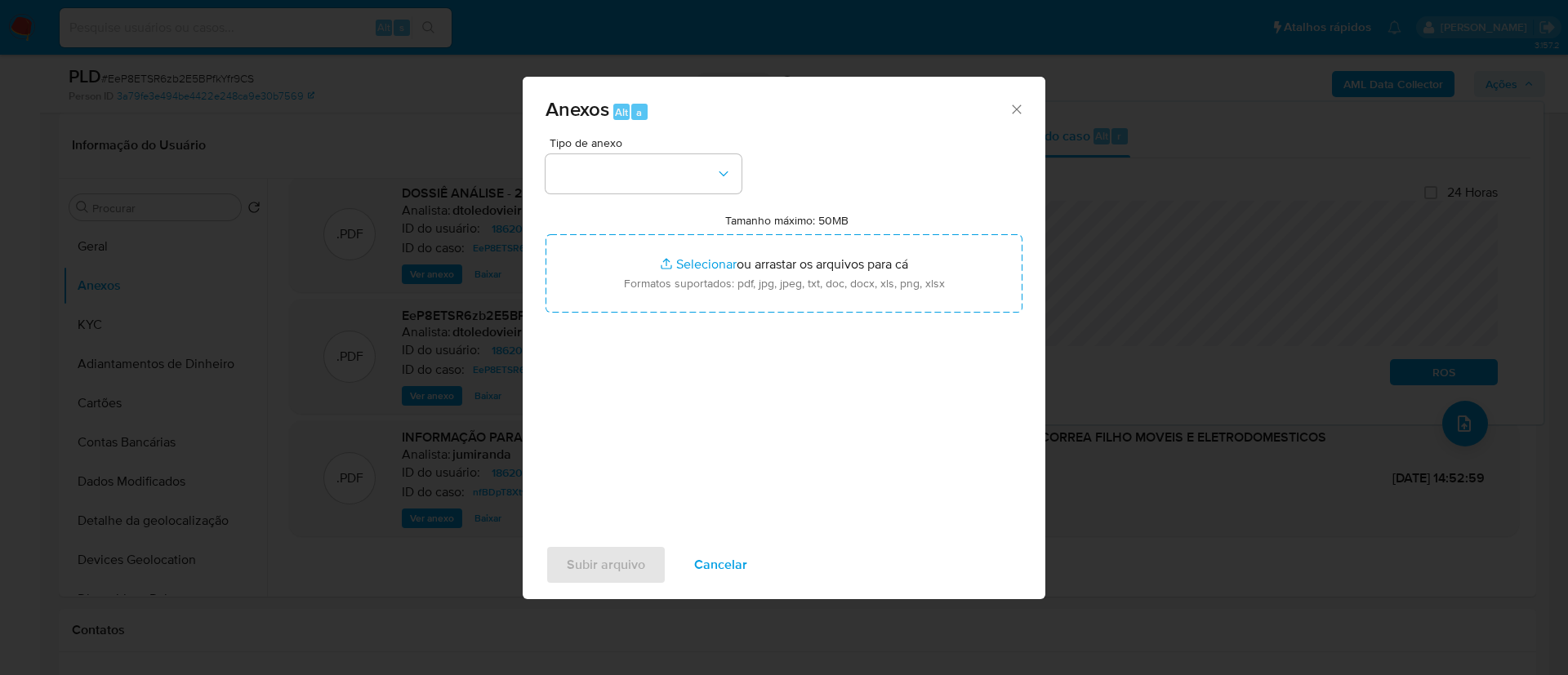
click at [1009, 112] on icon "Fechar" at bounding box center [1017, 110] width 16 height 16
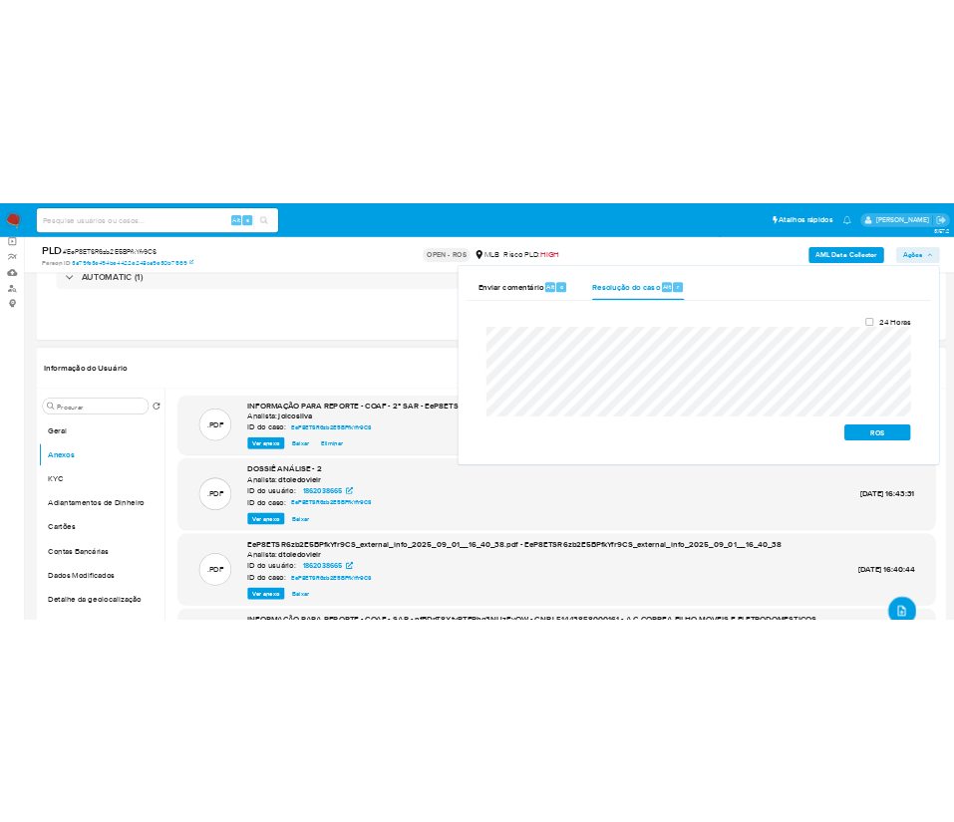
scroll to position [0, 0]
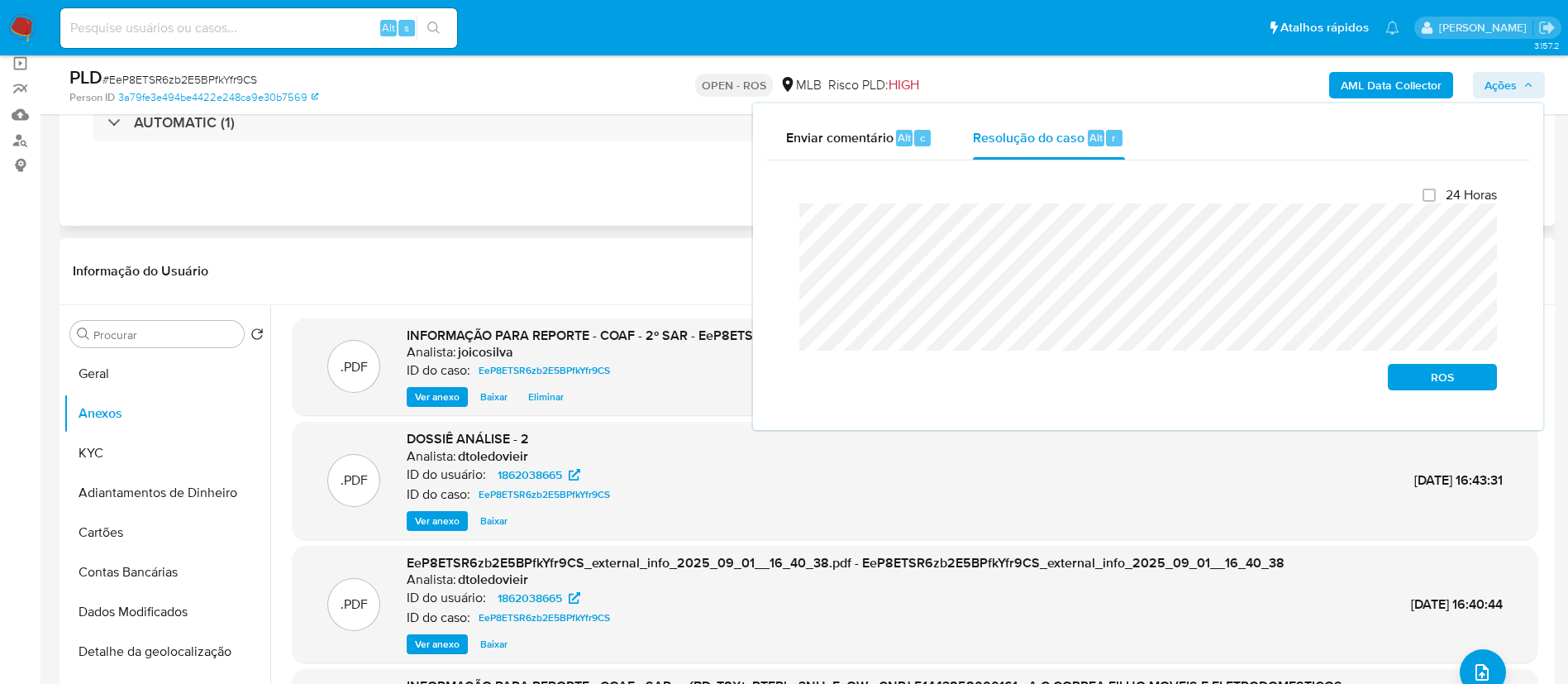
click at [586, 220] on div "Eventos ( 1 ) Ações AUTOMATIC (1)" at bounding box center [807, 126] width 1496 height 198
click at [1429, 373] on span "ROS" at bounding box center [1443, 377] width 86 height 23
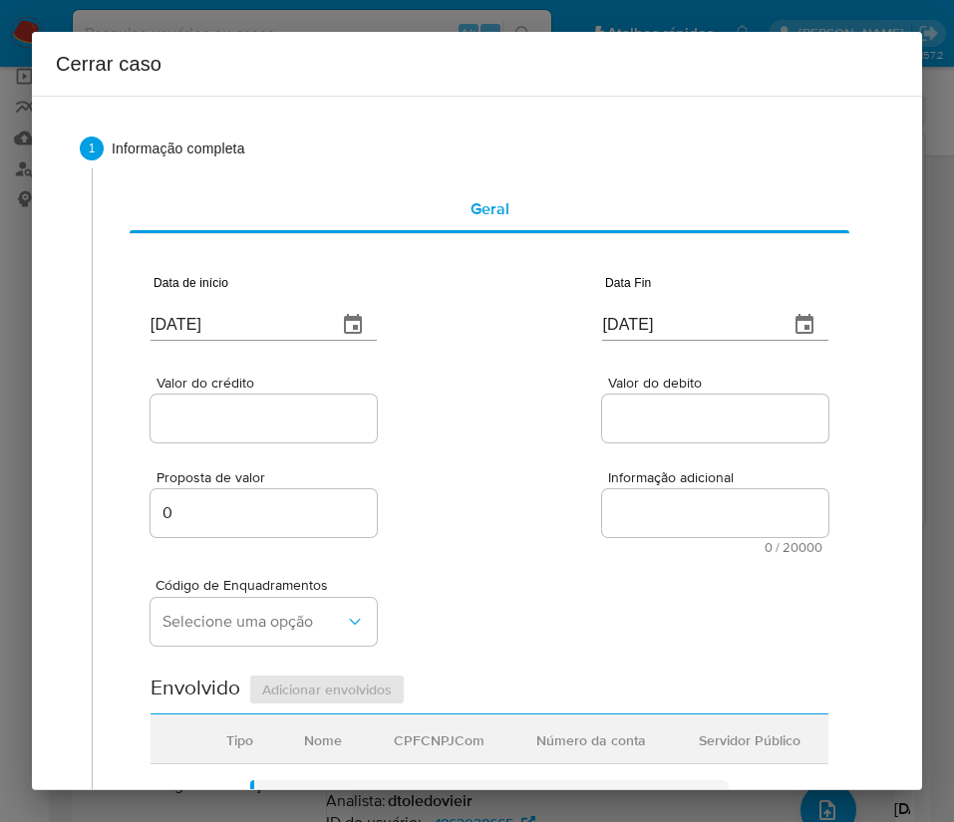
click at [248, 315] on input "03/09/2025" at bounding box center [235, 325] width 170 height 32
click at [244, 315] on input "03/09/2025" at bounding box center [235, 325] width 170 height 32
click at [231, 324] on input "03/09/2025" at bounding box center [235, 325] width 170 height 32
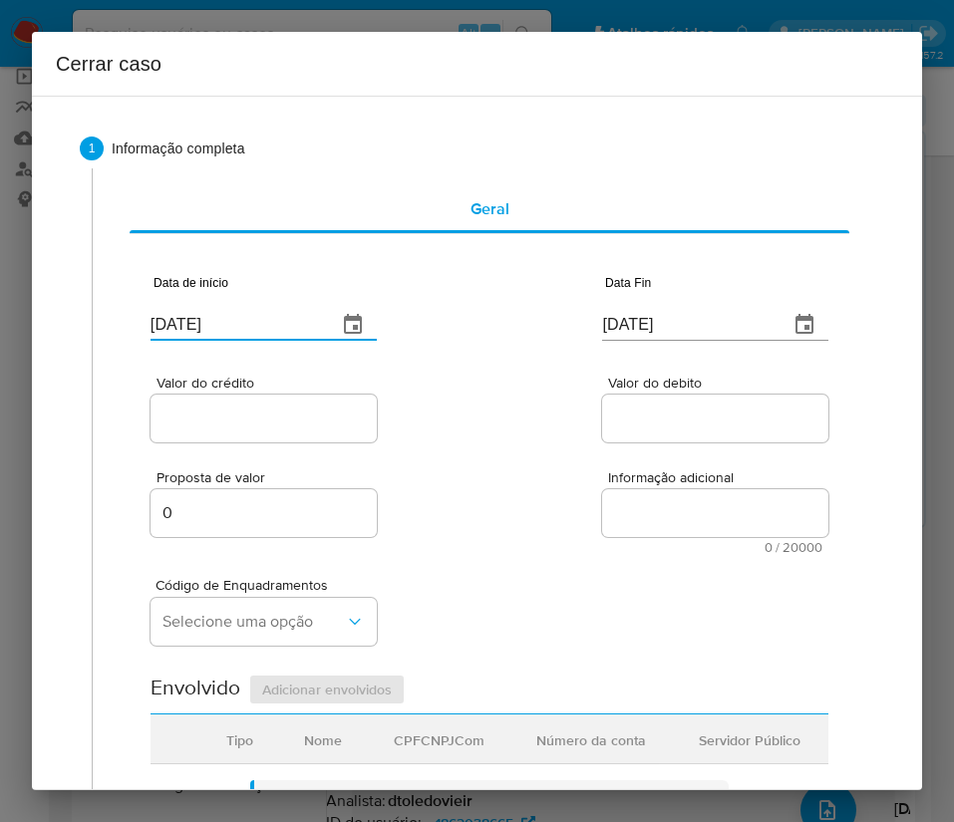
click at [231, 324] on input "03/09/2025" at bounding box center [235, 325] width 170 height 32
paste input "1/07"
type input "01/07/2025"
click at [456, 462] on div "Proposta de valor 0 Informação adicional 0 / 20000 20000 caracteres restantes" at bounding box center [489, 500] width 678 height 108
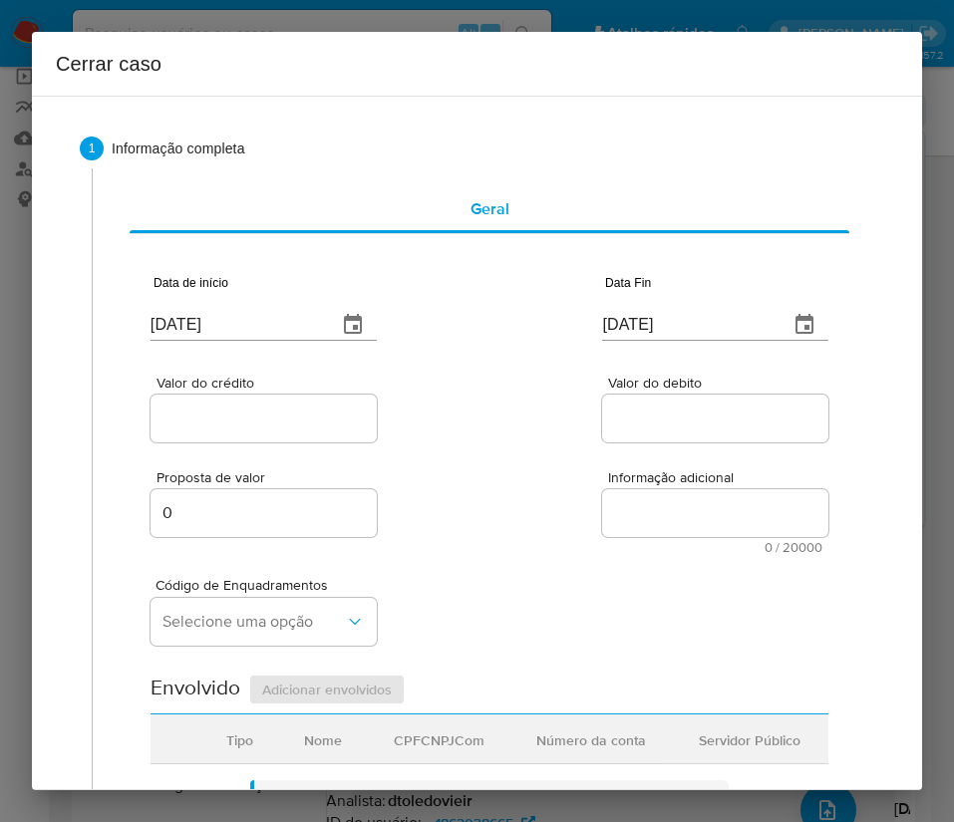
click at [641, 317] on input "[DATE]" at bounding box center [687, 325] width 170 height 32
paste input "30/08"
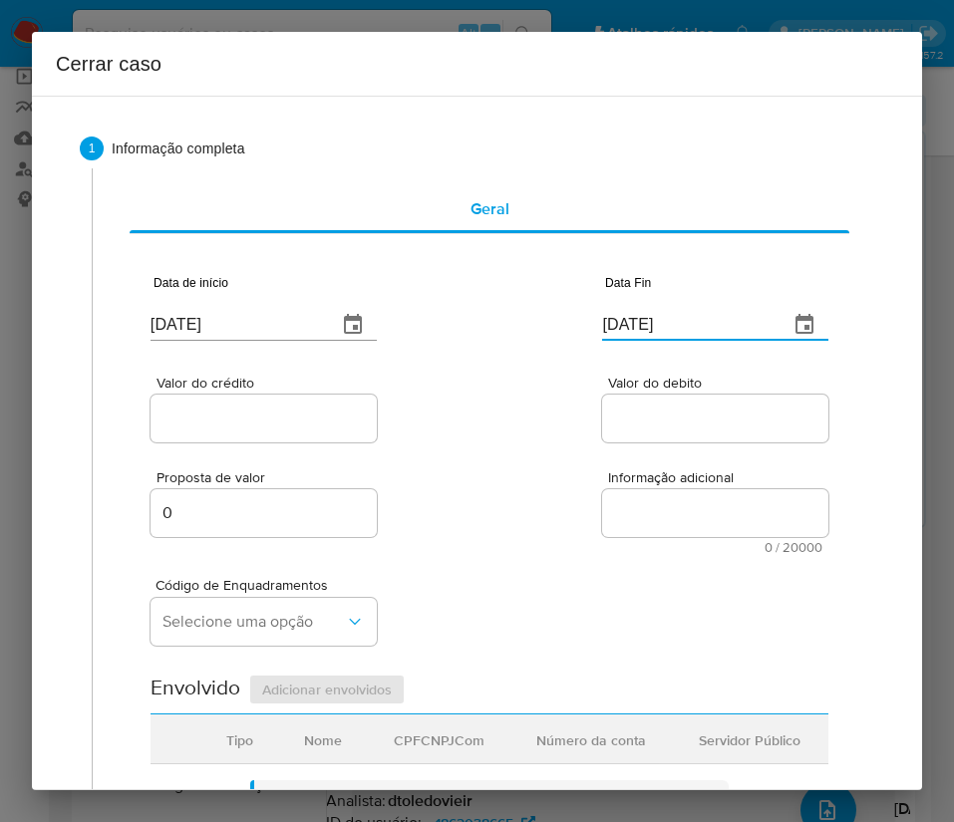
type input "30/08/2025"
drag, startPoint x: 656, startPoint y: 439, endPoint x: 432, endPoint y: 487, distance: 228.3
click at [654, 441] on div at bounding box center [715, 419] width 226 height 48
click at [285, 422] on input "Valor do crédito" at bounding box center [263, 419] width 226 height 26
click at [285, 411] on input "Valor do crédito" at bounding box center [263, 419] width 226 height 26
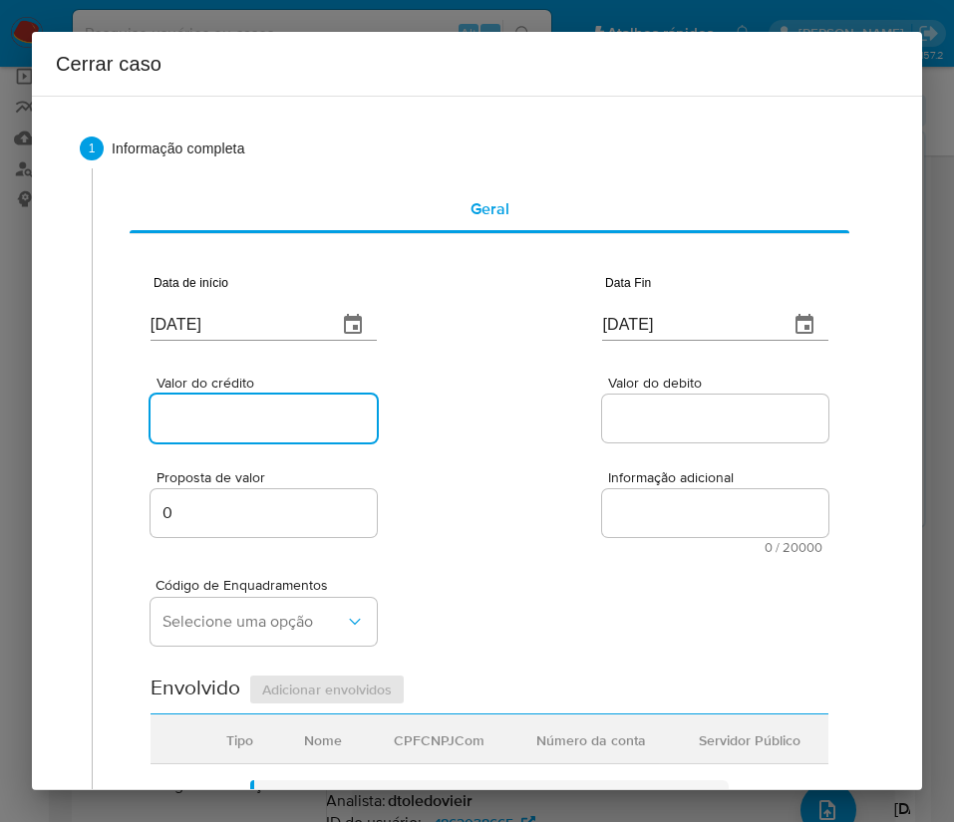
paste input "R$938.601"
type input "R$938.601"
click at [631, 363] on div "Valor do crédito R$938.601 Valor do debito" at bounding box center [489, 399] width 678 height 95
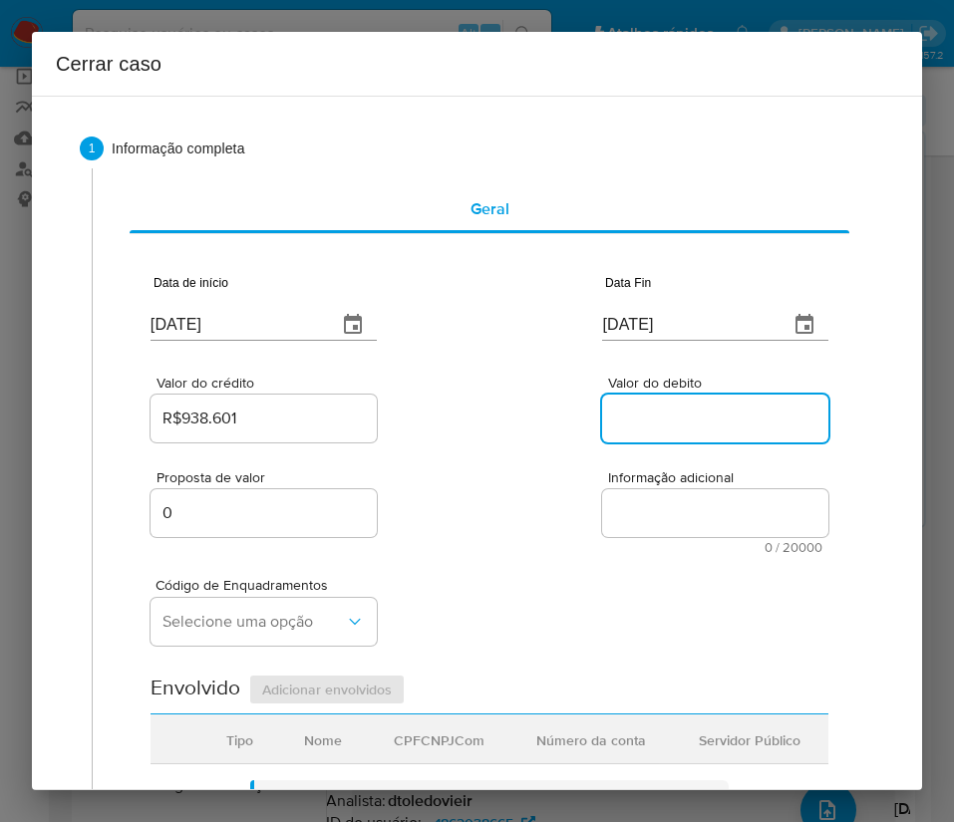
click at [640, 422] on input "Valor do debito" at bounding box center [715, 419] width 226 height 26
paste input "R$911.741"
type input "R$911.741"
drag, startPoint x: 512, startPoint y: 601, endPoint x: 160, endPoint y: 610, distance: 351.9
click at [512, 601] on div "Código de Enquadramentos Selecione uma opção" at bounding box center [489, 604] width 678 height 100
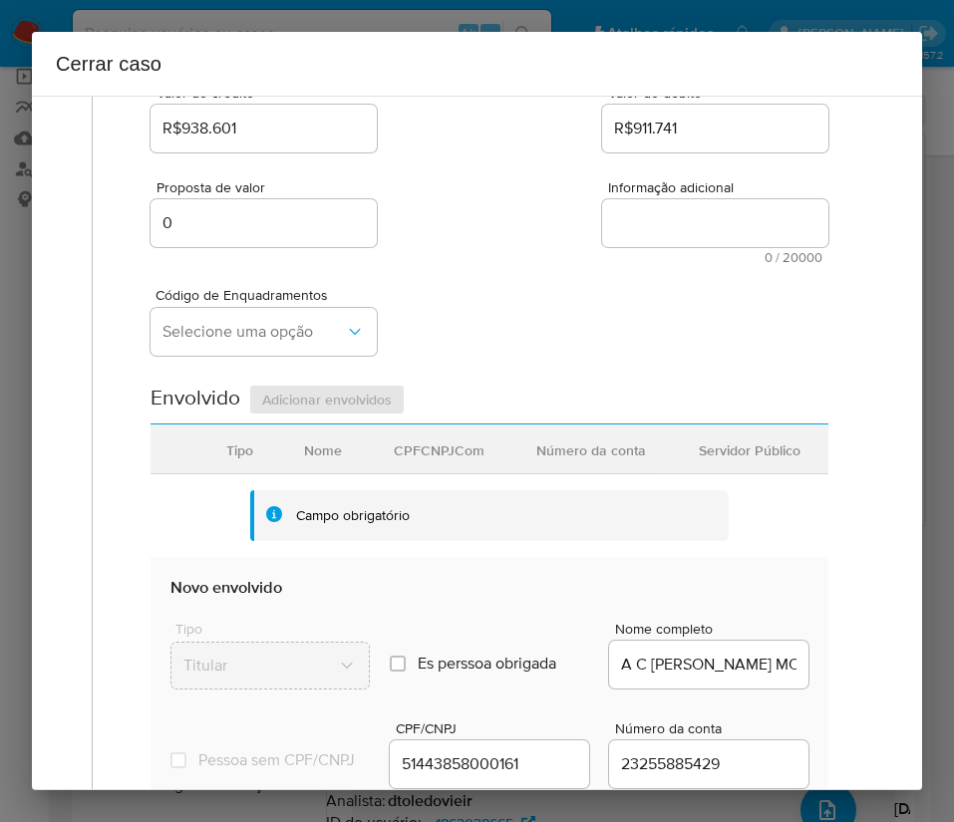
scroll to position [299, 0]
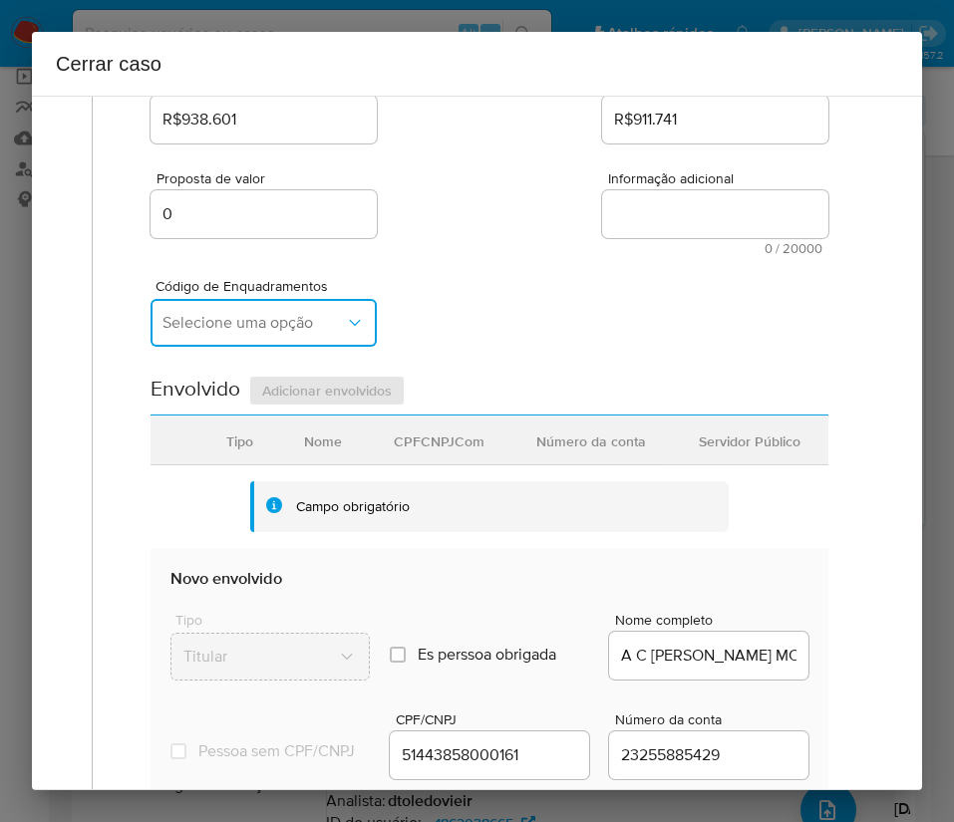
click at [237, 326] on span "Selecione uma opção" at bounding box center [253, 323] width 182 height 20
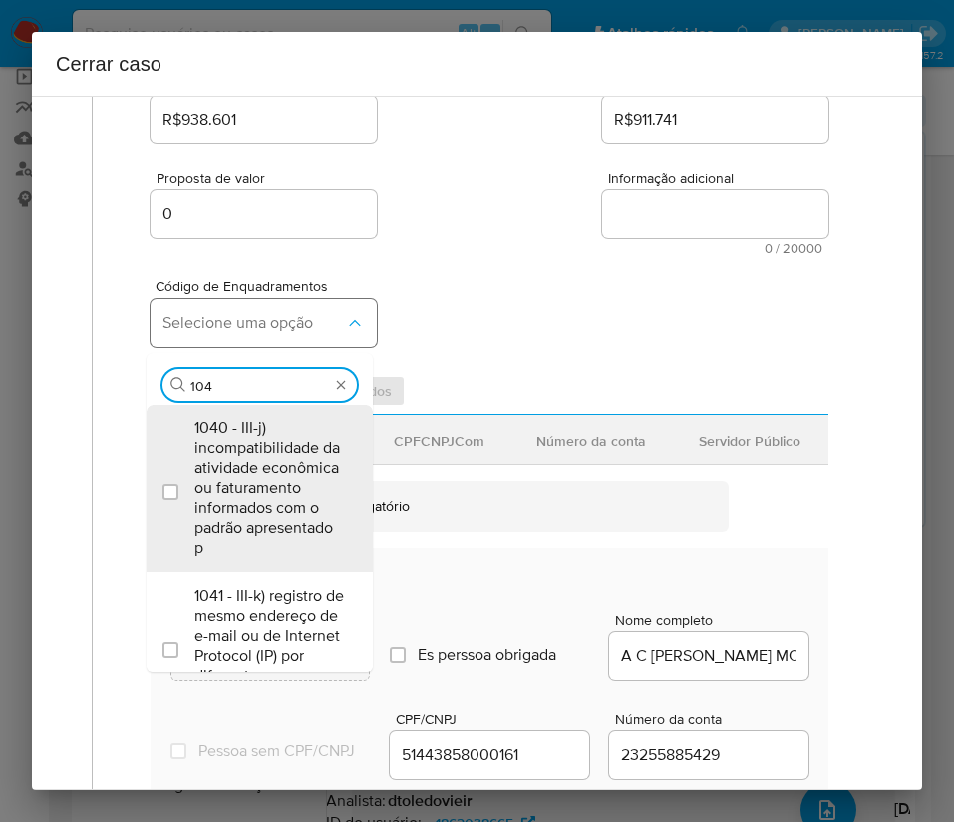
type input "1047"
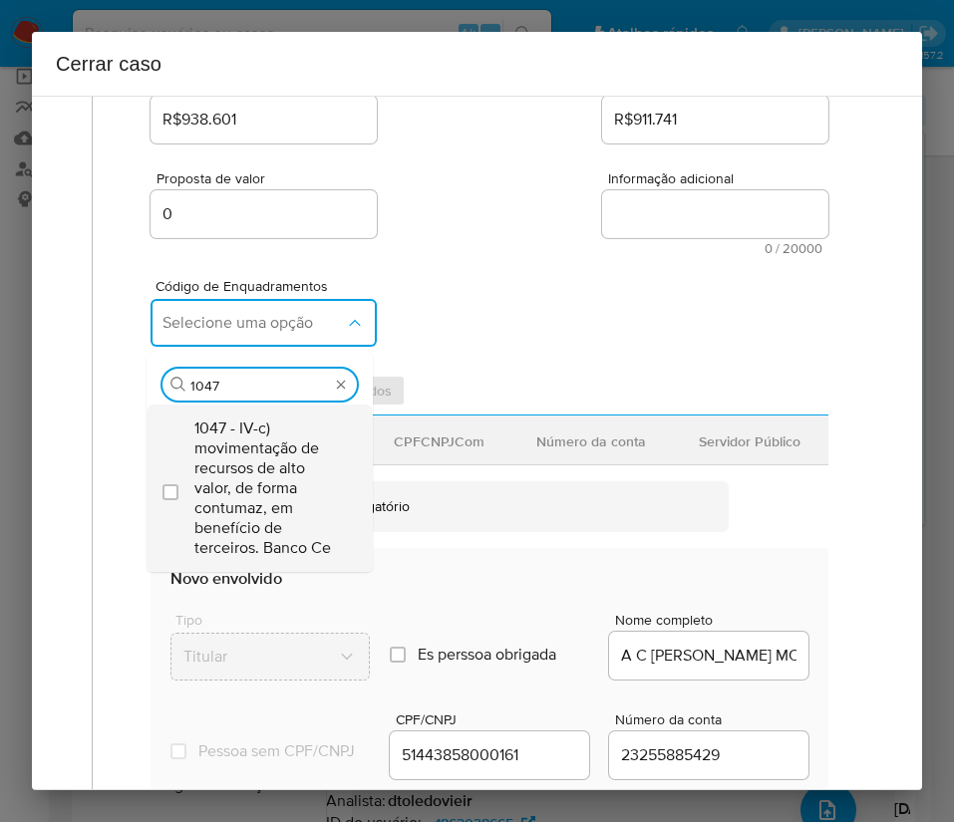
click at [257, 431] on span "1047 - IV-c) movimentação de recursos de alto valor, de forma contumaz, em bene…" at bounding box center [269, 489] width 150 height 140
checkbox input "true"
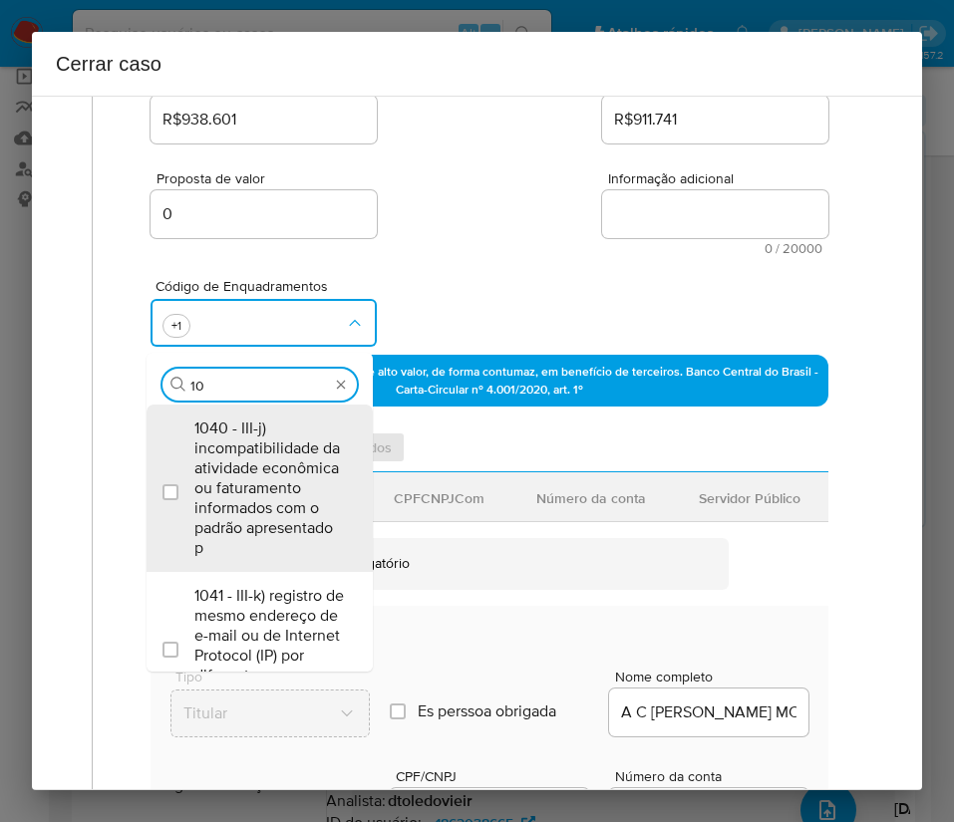
scroll to position [0, 0]
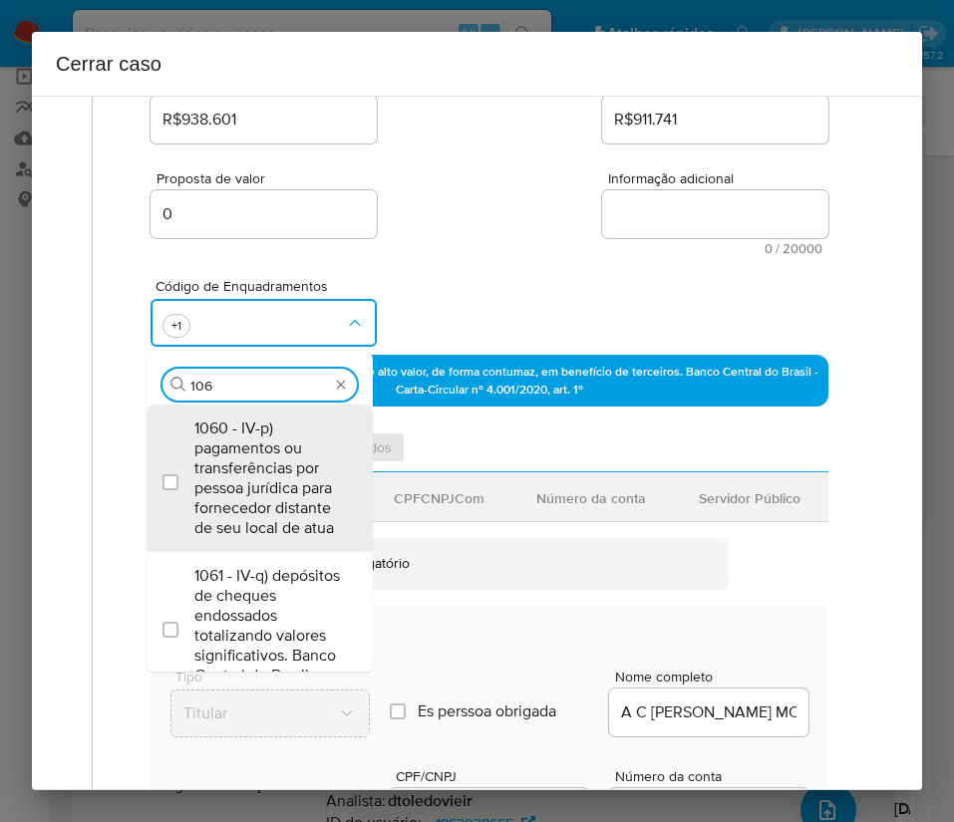
type input "1066"
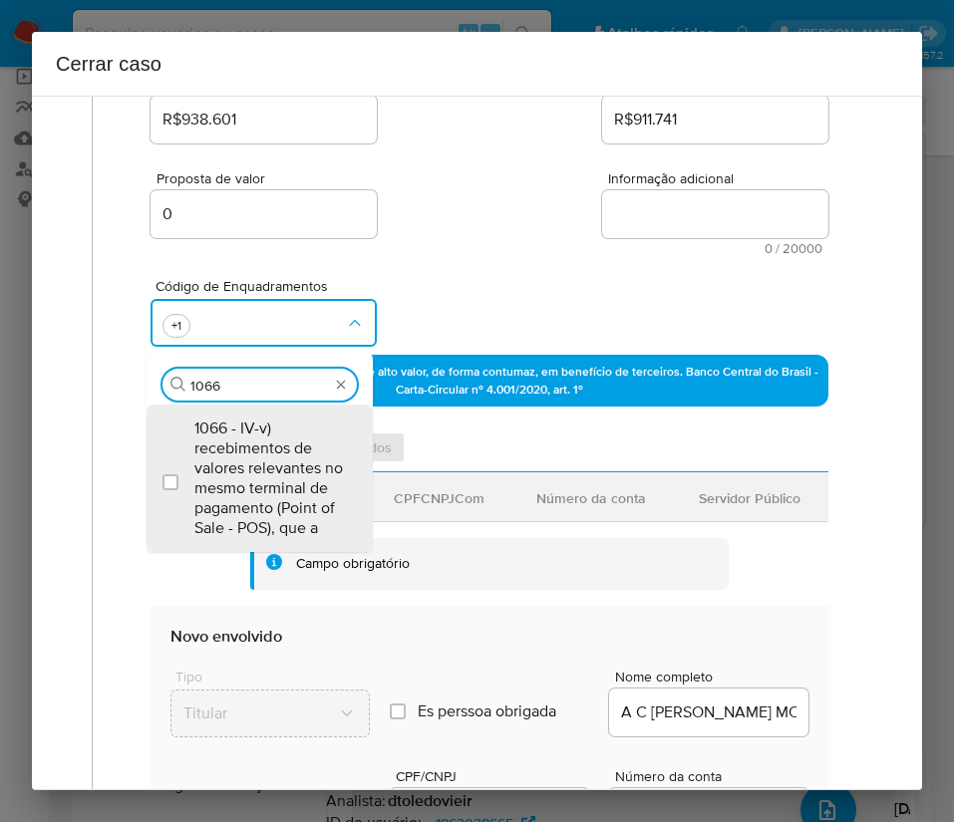
click at [257, 429] on span "1066 - IV-v) recebimentos de valores relevantes no mesmo terminal de pagamento …" at bounding box center [269, 479] width 150 height 120
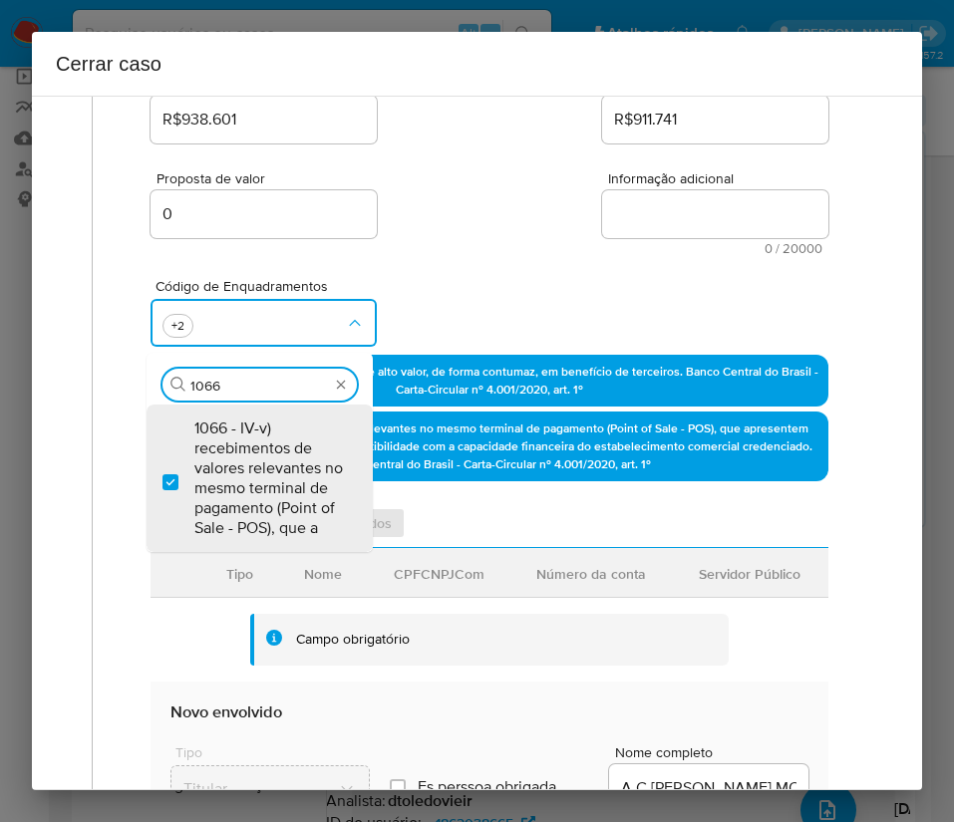
checkbox input "true"
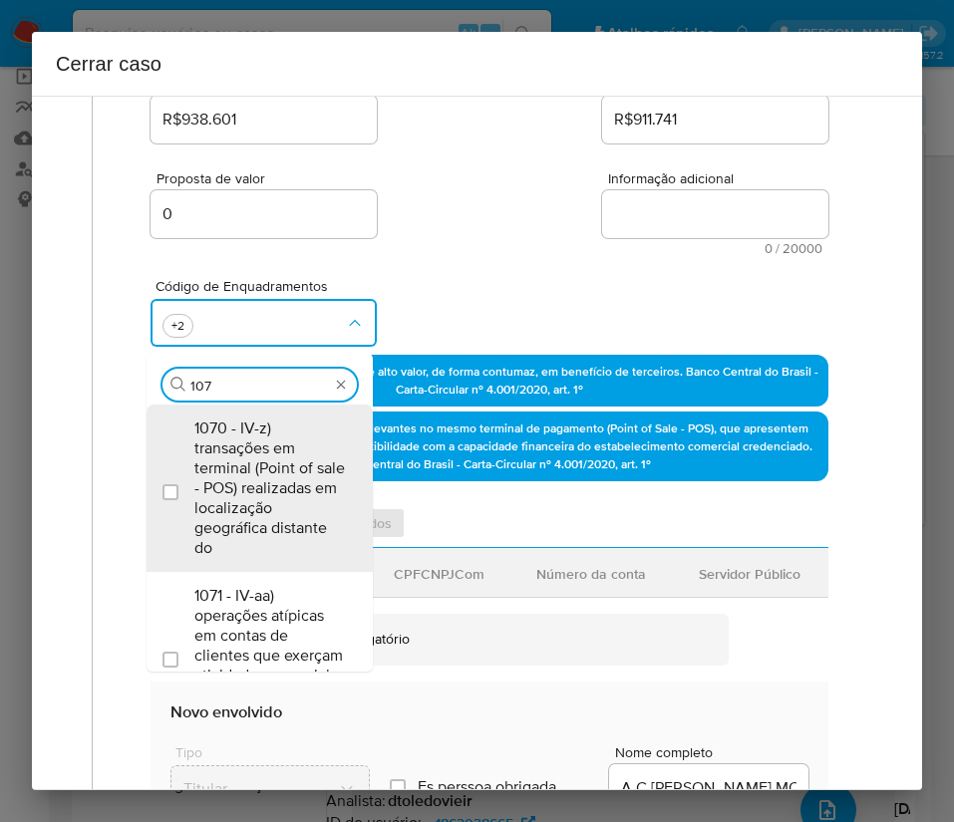
type input "1073"
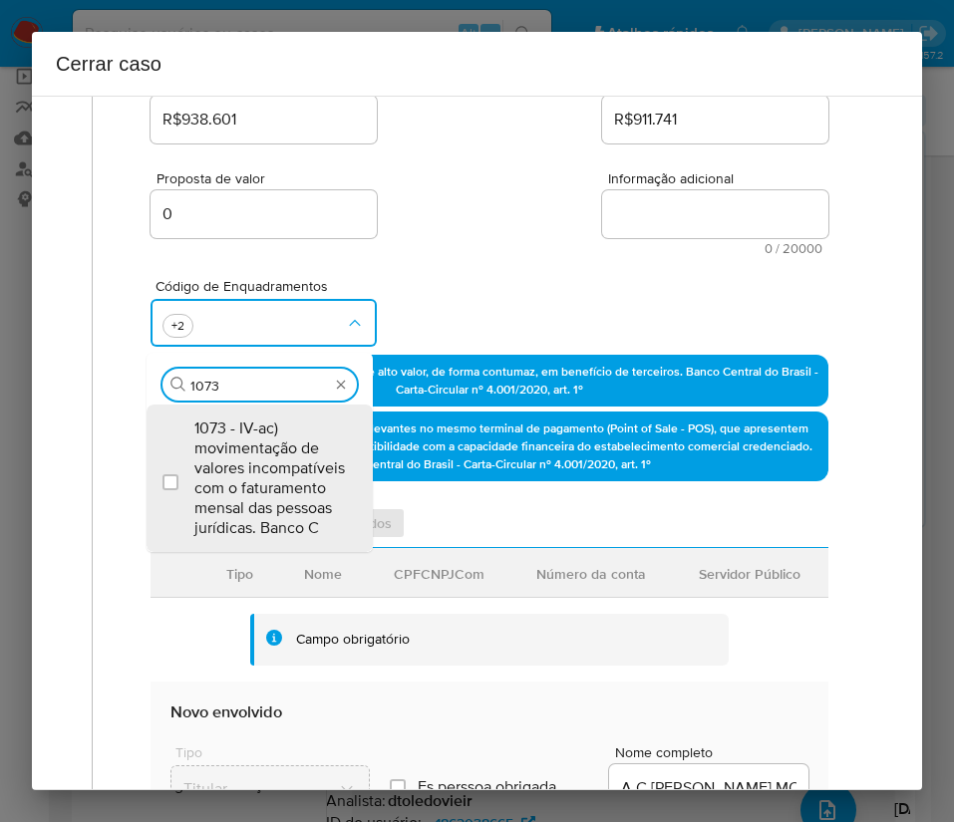
click at [257, 429] on span "1073 - IV-ac) movimentação de valores incompatíveis com o faturamento mensal da…" at bounding box center [269, 479] width 150 height 120
checkbox input "true"
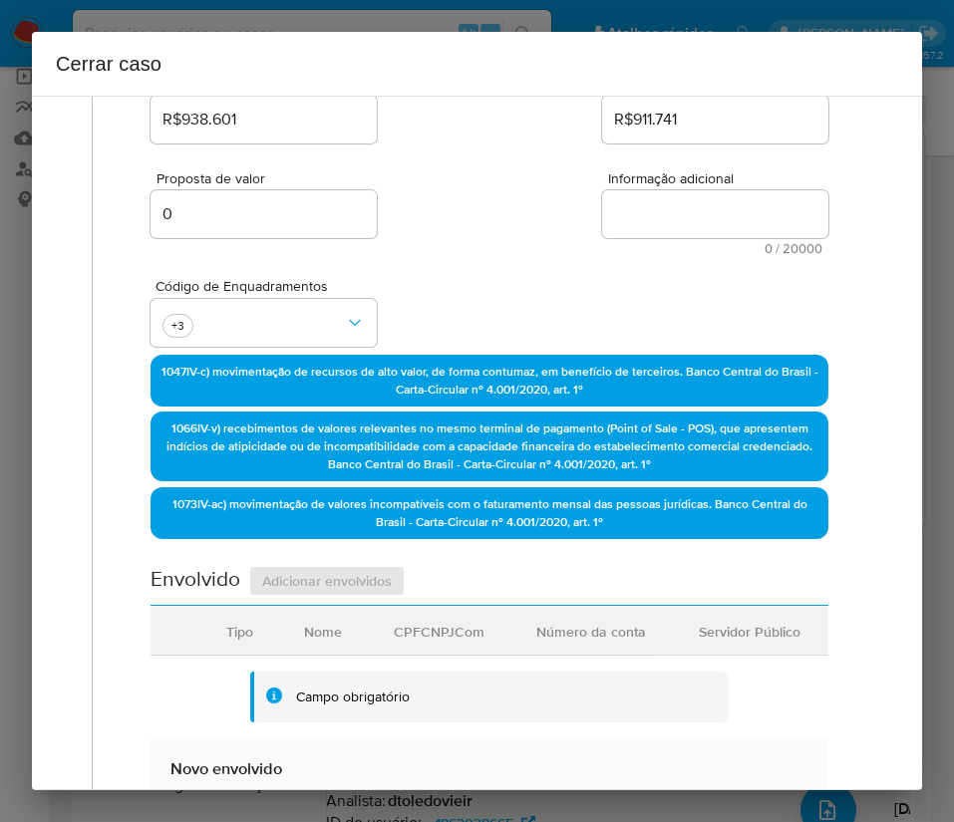
click at [504, 177] on div "Proposta de valor 0 Informação adicional 0 / 20000 20000 caracteres restantes" at bounding box center [489, 201] width 678 height 108
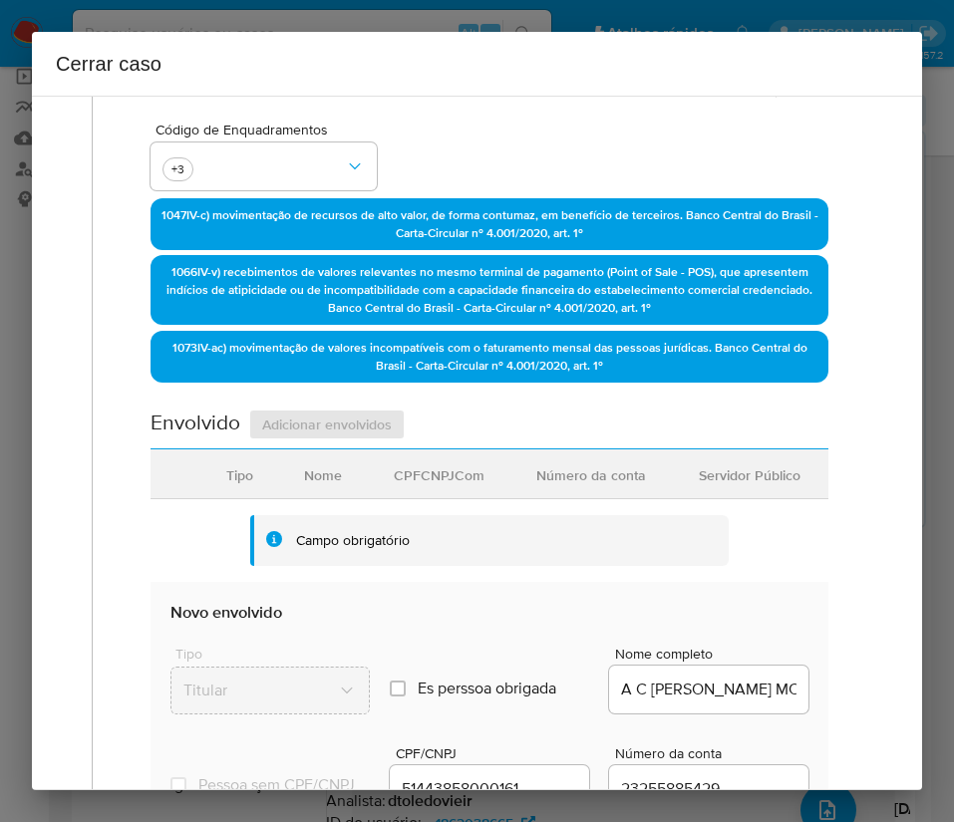
scroll to position [747, 0]
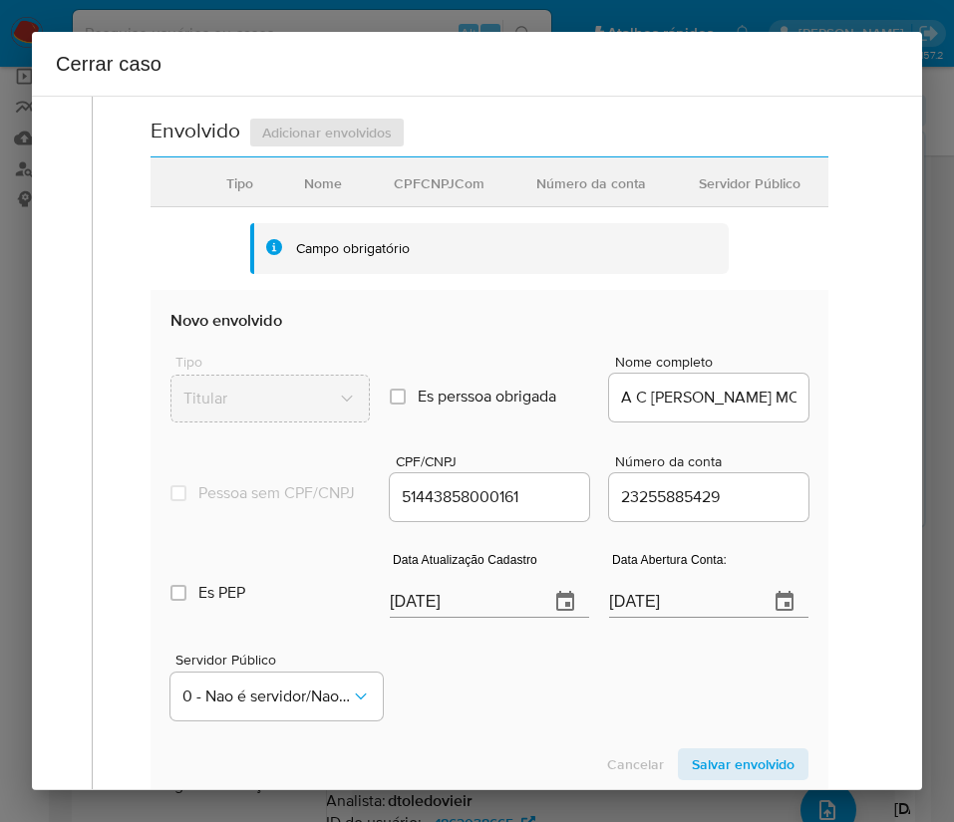
click at [468, 618] on input "[DATE]" at bounding box center [461, 602] width 143 height 32
paste input "28/07"
type input "28/07/2025"
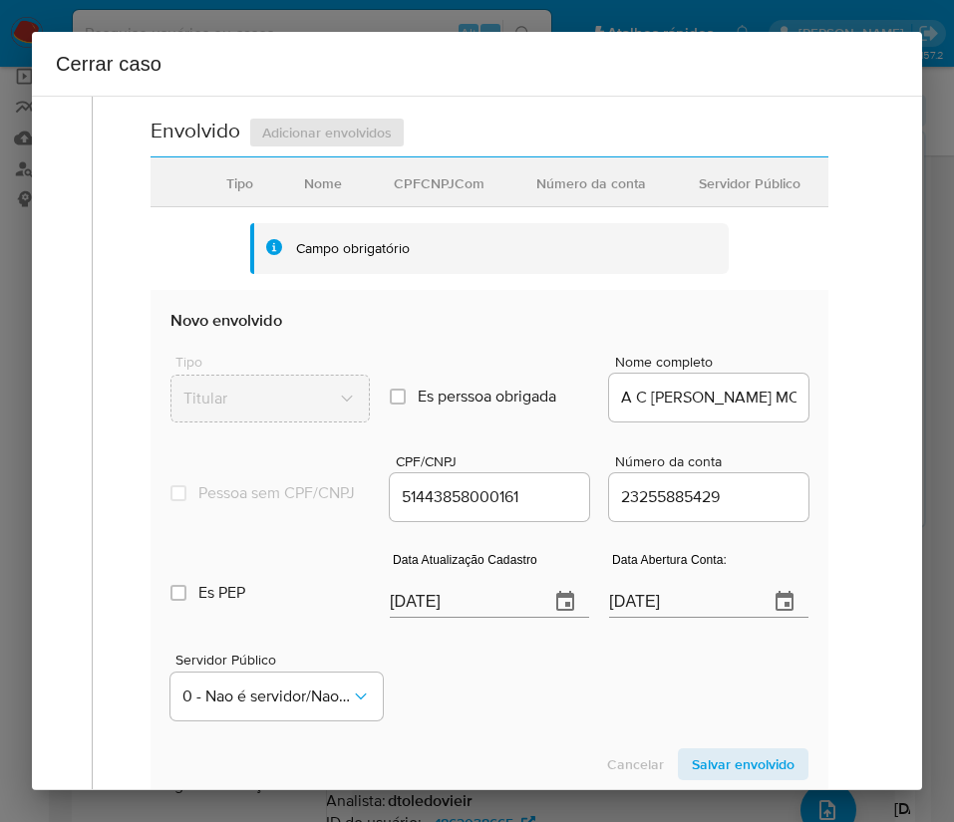
click at [451, 721] on div "Servidor Público 0 - Nao é servidor/[PERSON_NAME] possui informacao" at bounding box center [489, 679] width 638 height 100
click at [665, 618] on input "19/06/2024" at bounding box center [680, 602] width 143 height 32
click at [583, 720] on div "Servidor Público 0 - Nao é servidor/[PERSON_NAME] possui informacao" at bounding box center [489, 679] width 638 height 100
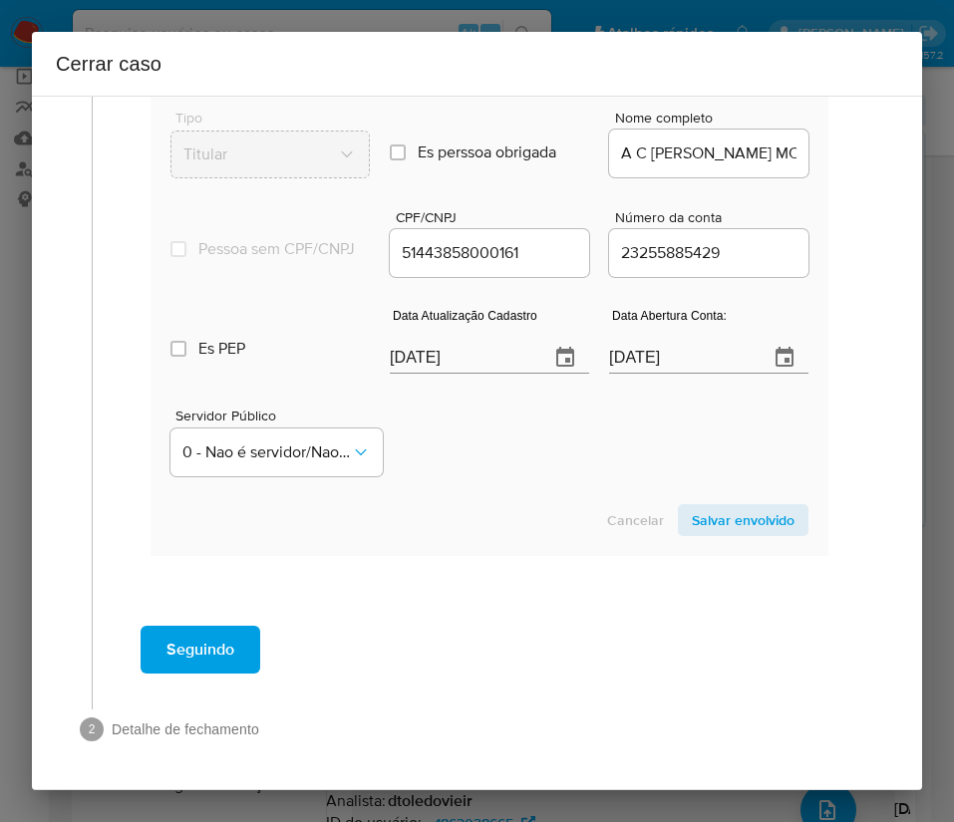
click at [713, 510] on span "Salvar envolvido" at bounding box center [743, 520] width 103 height 28
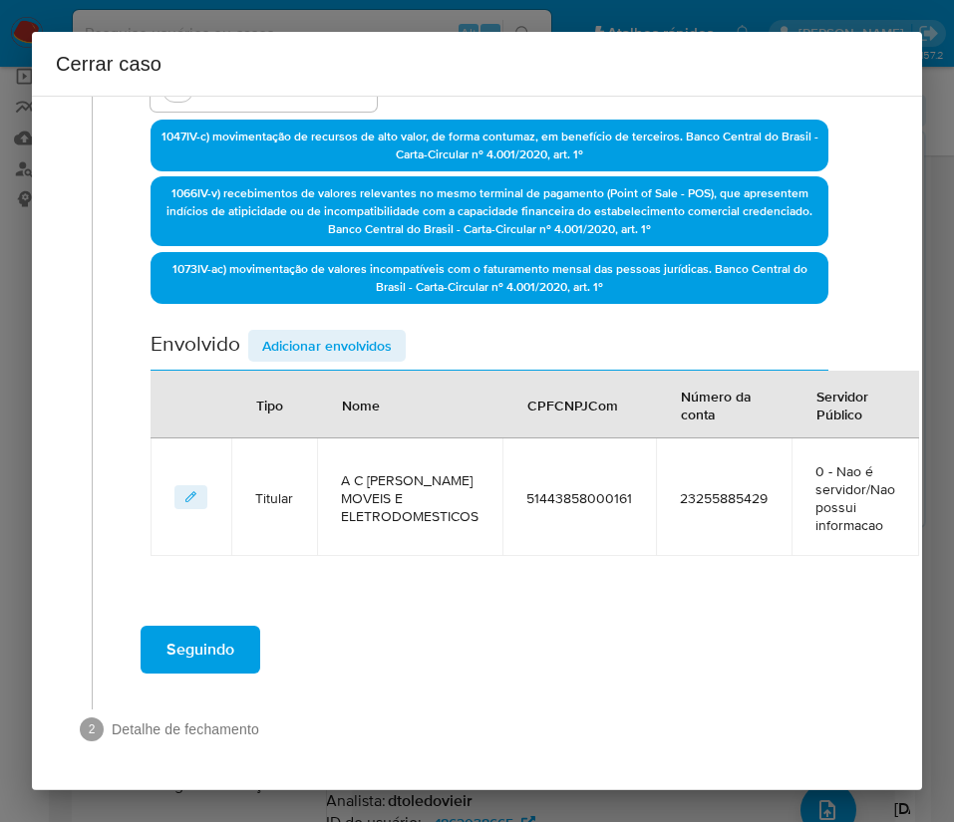
click at [367, 332] on span "Adicionar envolvidos" at bounding box center [327, 346] width 130 height 28
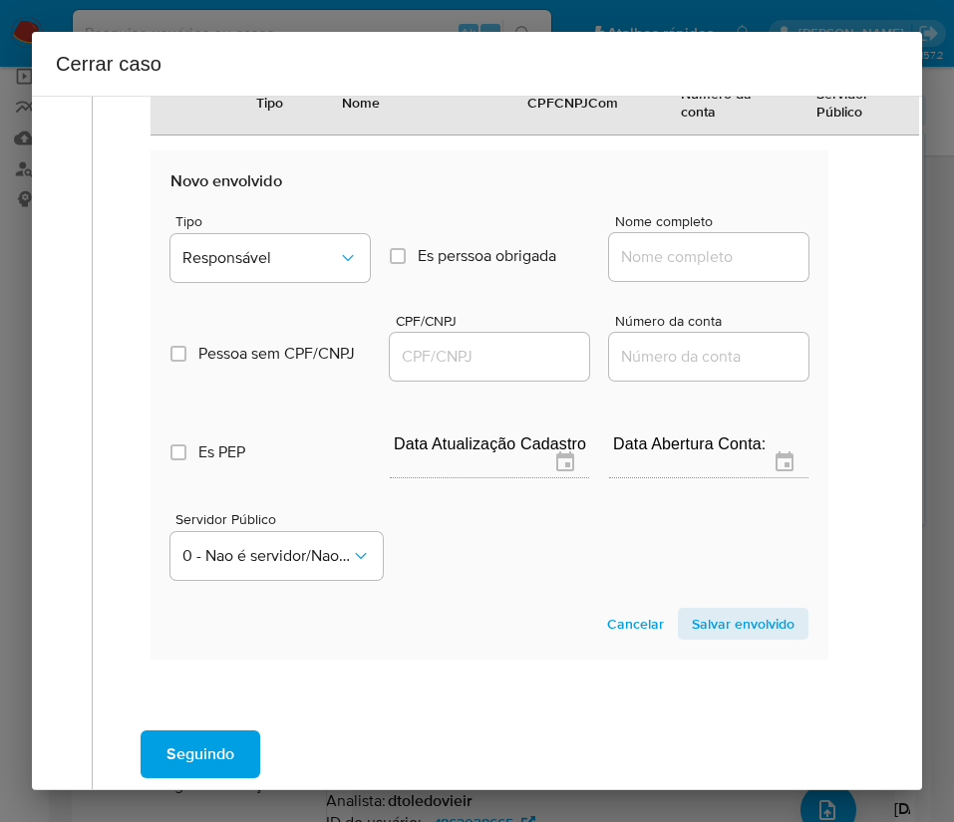
scroll to position [1005, 0]
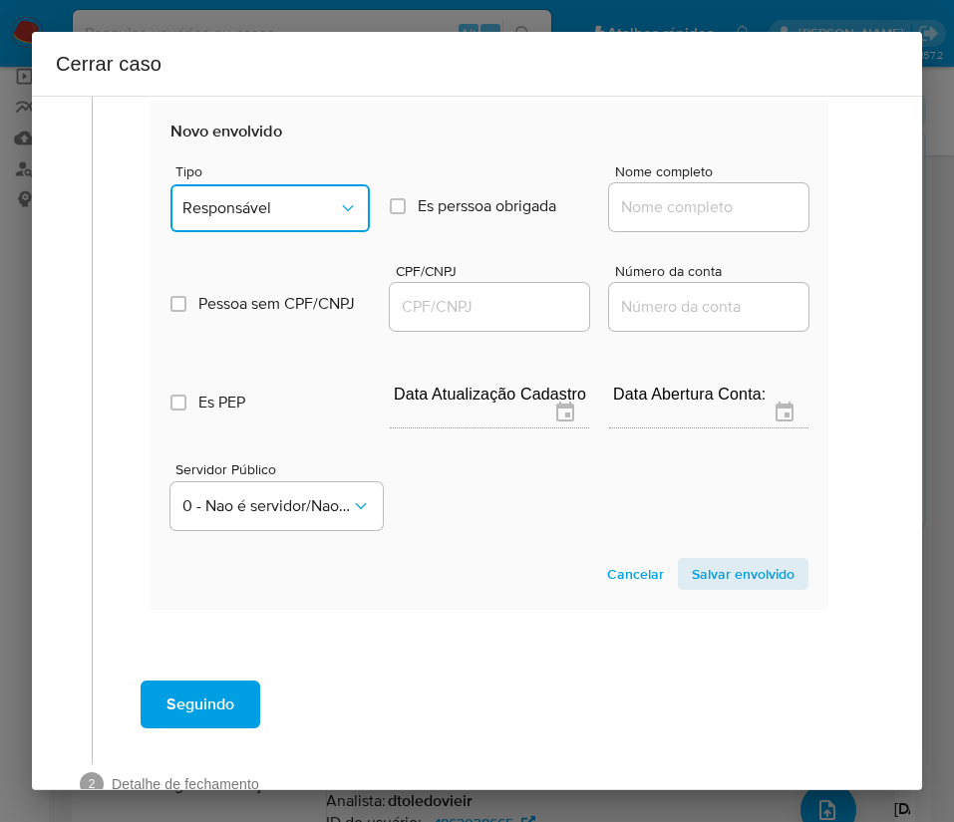
click at [311, 223] on button "Responsável" at bounding box center [269, 208] width 199 height 48
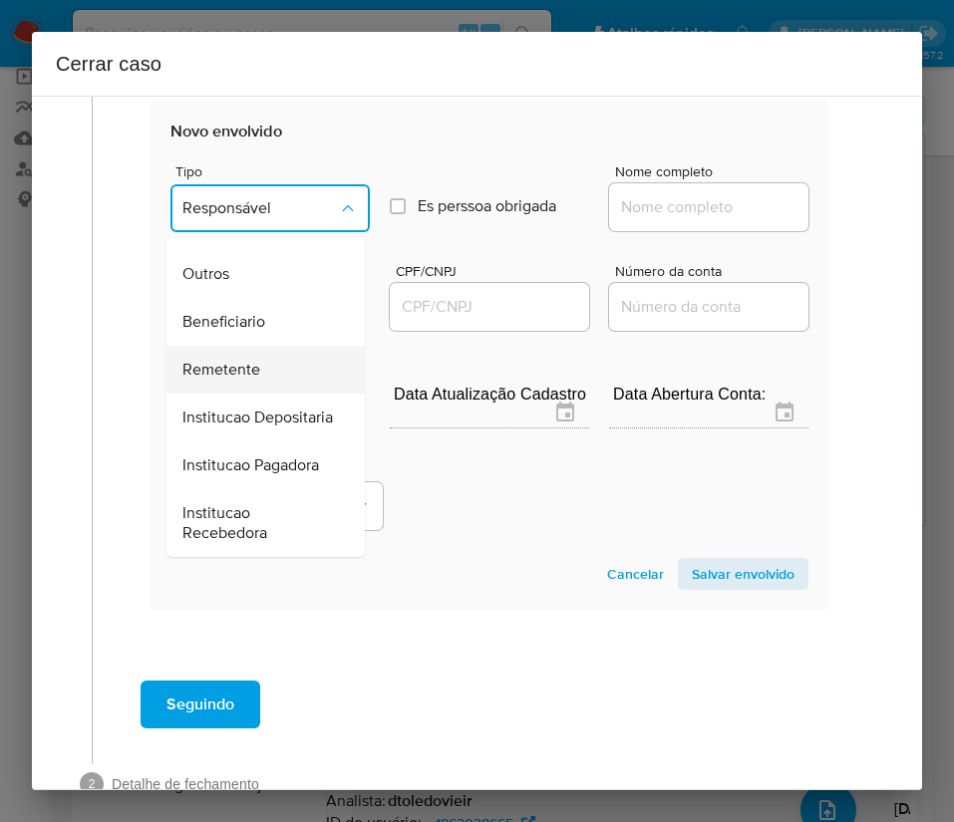
scroll to position [299, 0]
click at [245, 380] on span "Remetente" at bounding box center [221, 370] width 78 height 20
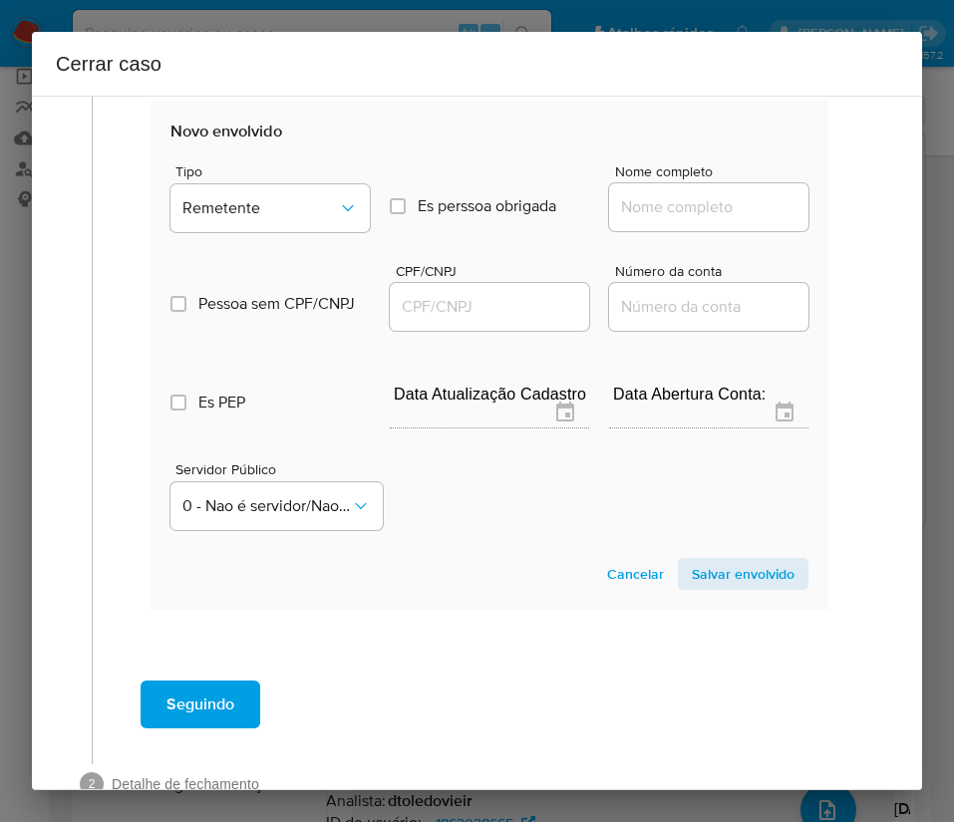
click at [648, 209] on input "Nome completo" at bounding box center [708, 207] width 199 height 26
paste input "Valdevi De Oliveira Rodrigues, 01130380114"
drag, startPoint x: 672, startPoint y: 208, endPoint x: 809, endPoint y: 208, distance: 137.5
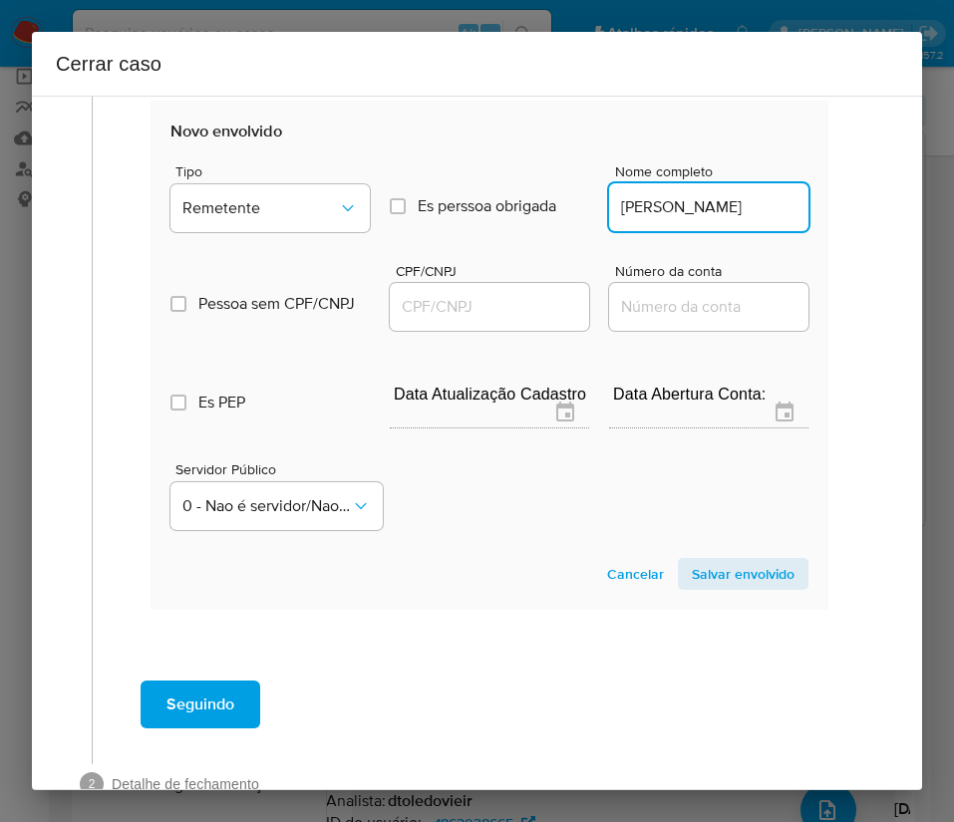
scroll to position [0, 36]
type input "Valdevi De Oliveira Rodrigues"
click at [456, 305] on input "CPF/CNPJ" at bounding box center [489, 307] width 199 height 26
paste input "01130380114"
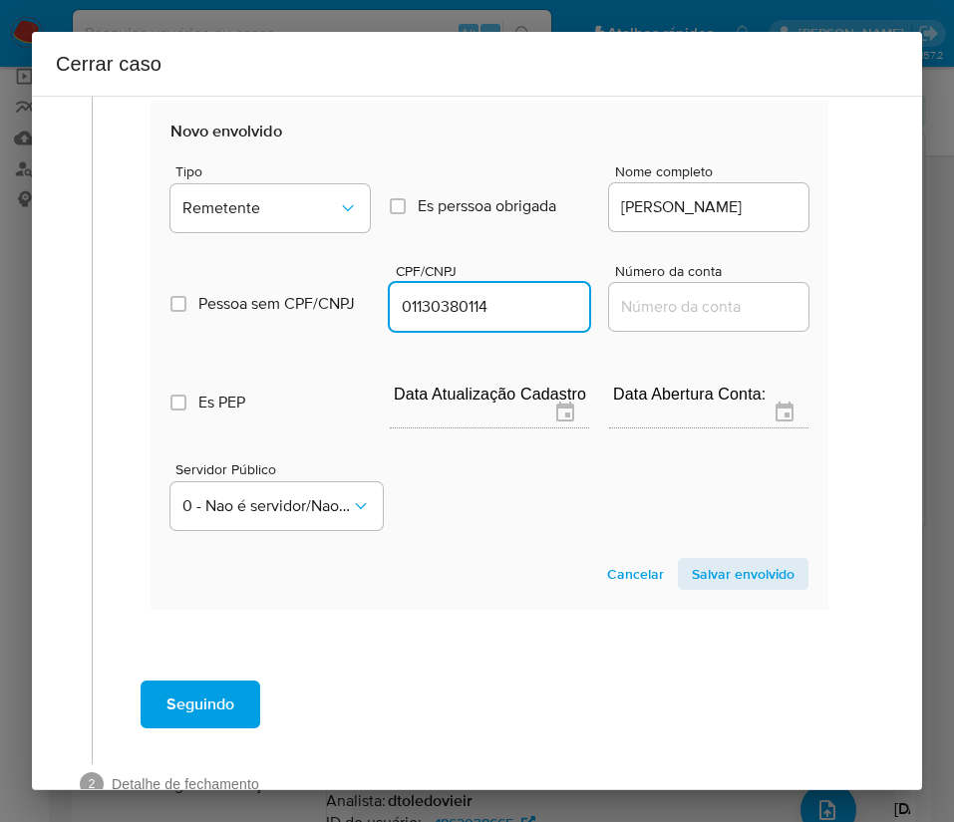
type input "1130380114"
click at [728, 575] on span "Salvar envolvido" at bounding box center [743, 574] width 103 height 28
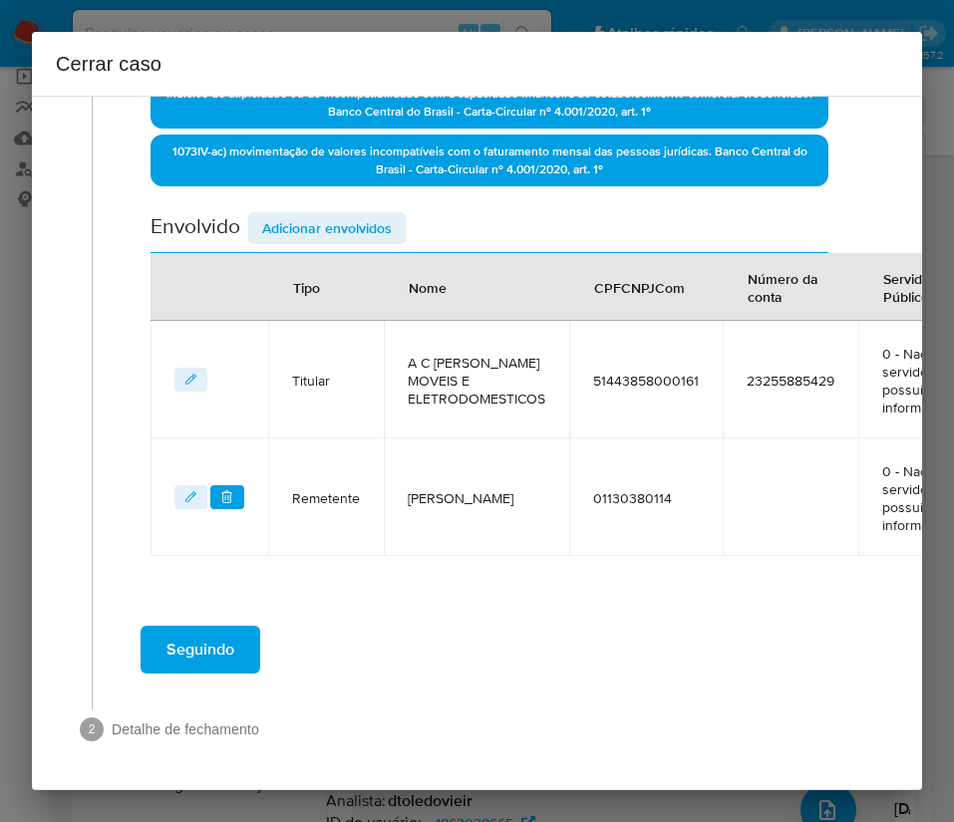
click at [370, 214] on span "Adicionar envolvidos" at bounding box center [327, 228] width 130 height 28
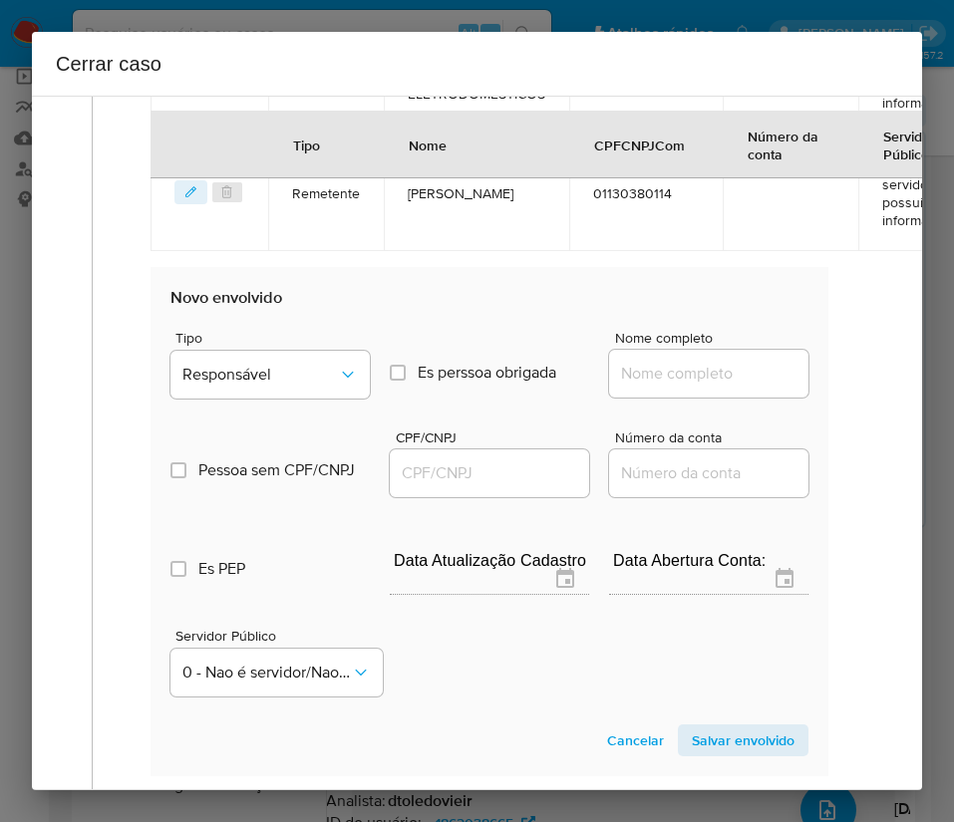
scroll to position [1123, 0]
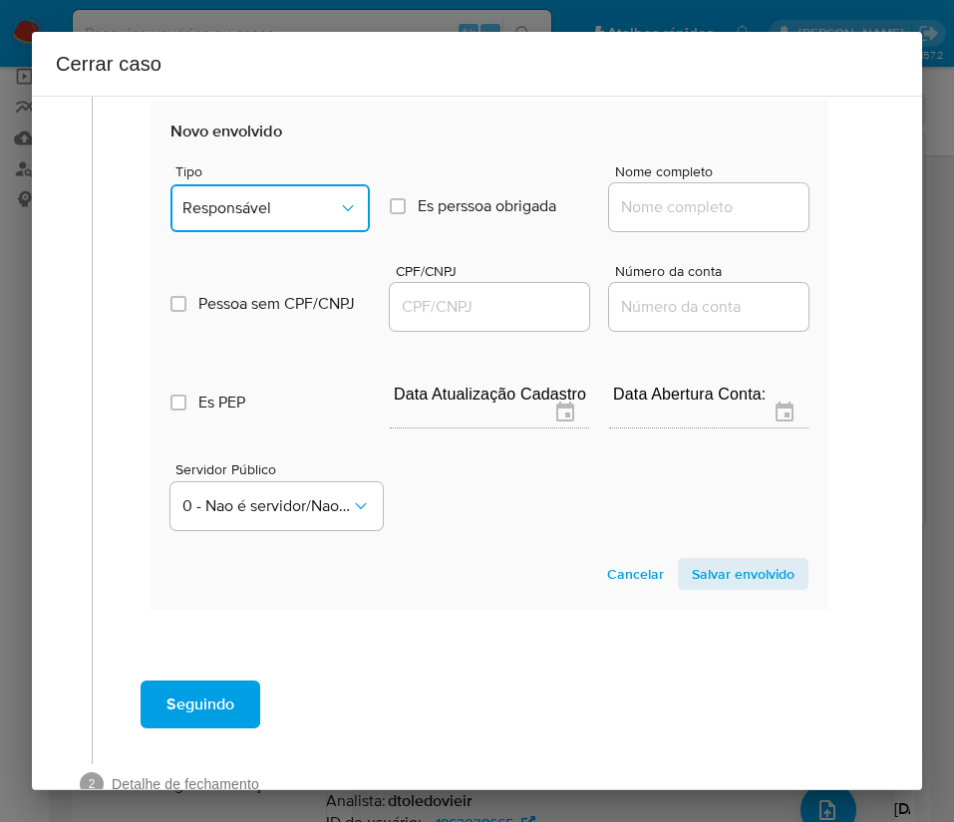
click at [298, 222] on button "Responsável" at bounding box center [269, 208] width 199 height 48
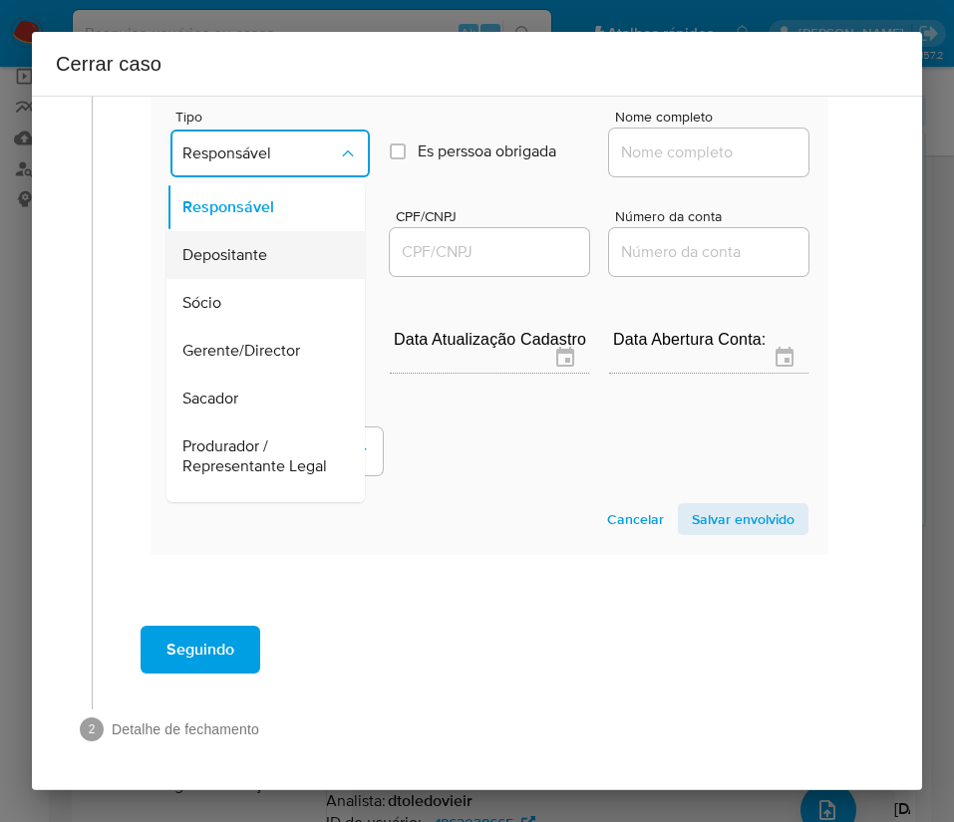
scroll to position [355, 0]
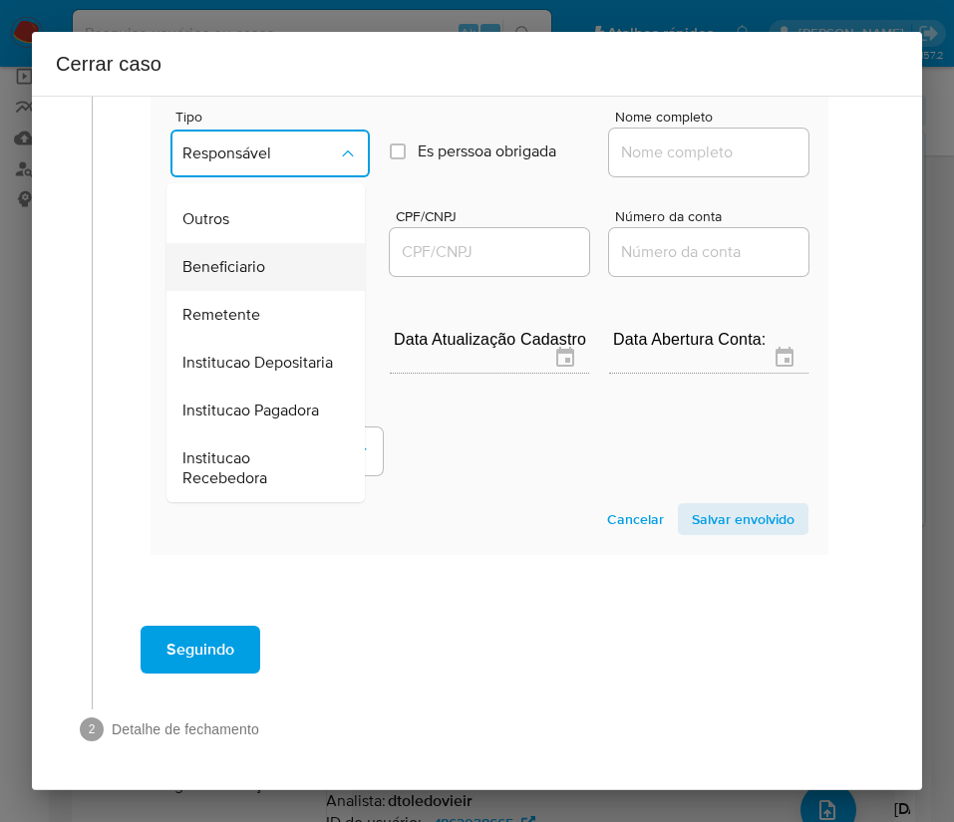
click at [246, 257] on span "Beneficiario" at bounding box center [223, 267] width 83 height 20
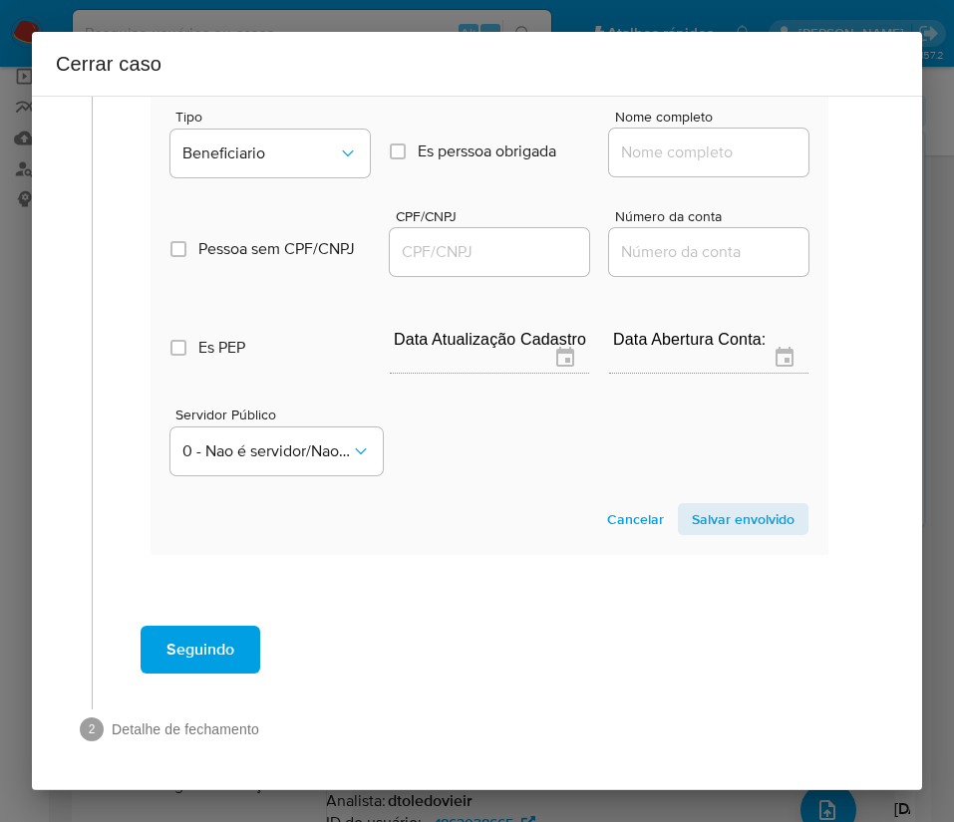
drag, startPoint x: 640, startPoint y: 137, endPoint x: 649, endPoint y: 141, distance: 10.3
click at [640, 140] on input "Nome completo" at bounding box center [708, 153] width 199 height 26
paste input "Romario Vieira E Silva, 03166243143"
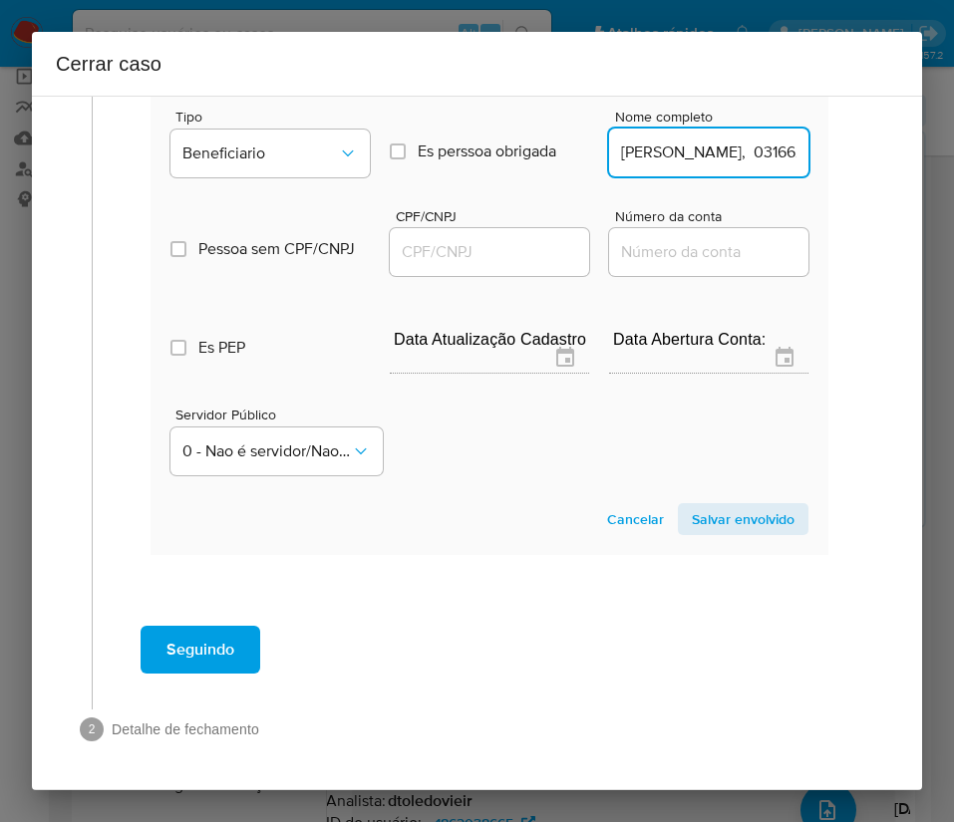
scroll to position [0, 86]
drag, startPoint x: 671, startPoint y: 133, endPoint x: 835, endPoint y: 135, distance: 164.4
type input "Romario Vieira E Silva"
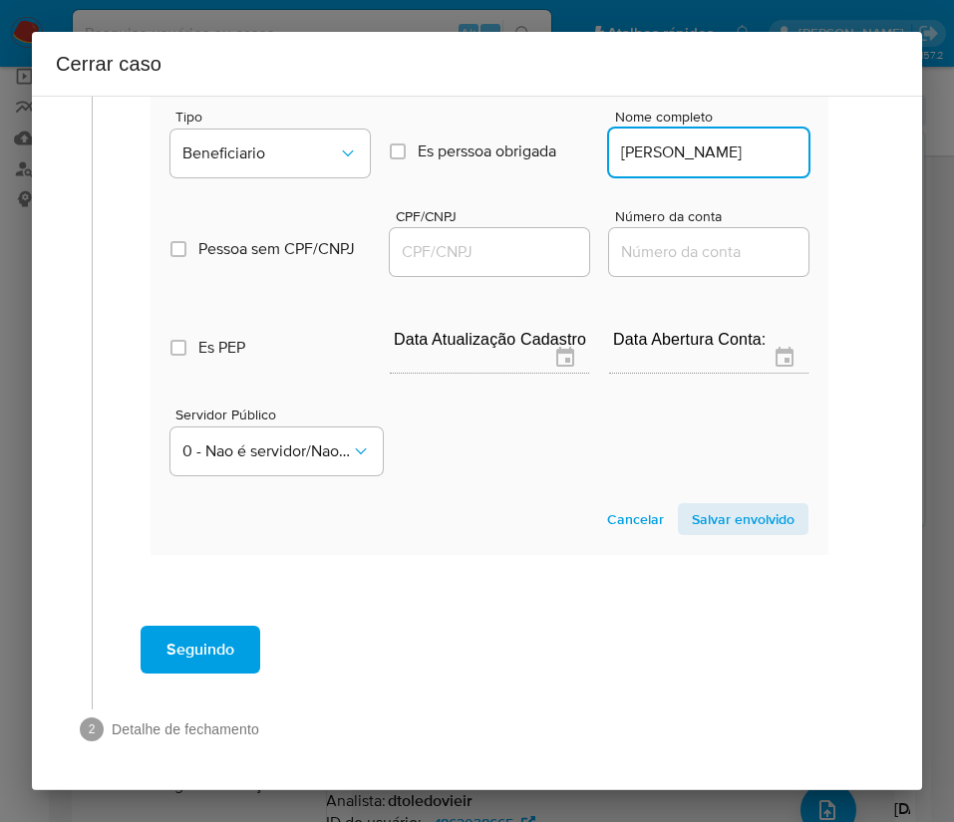
click at [520, 239] on input "CPF/CNPJ" at bounding box center [489, 252] width 199 height 26
paste input "03166243143"
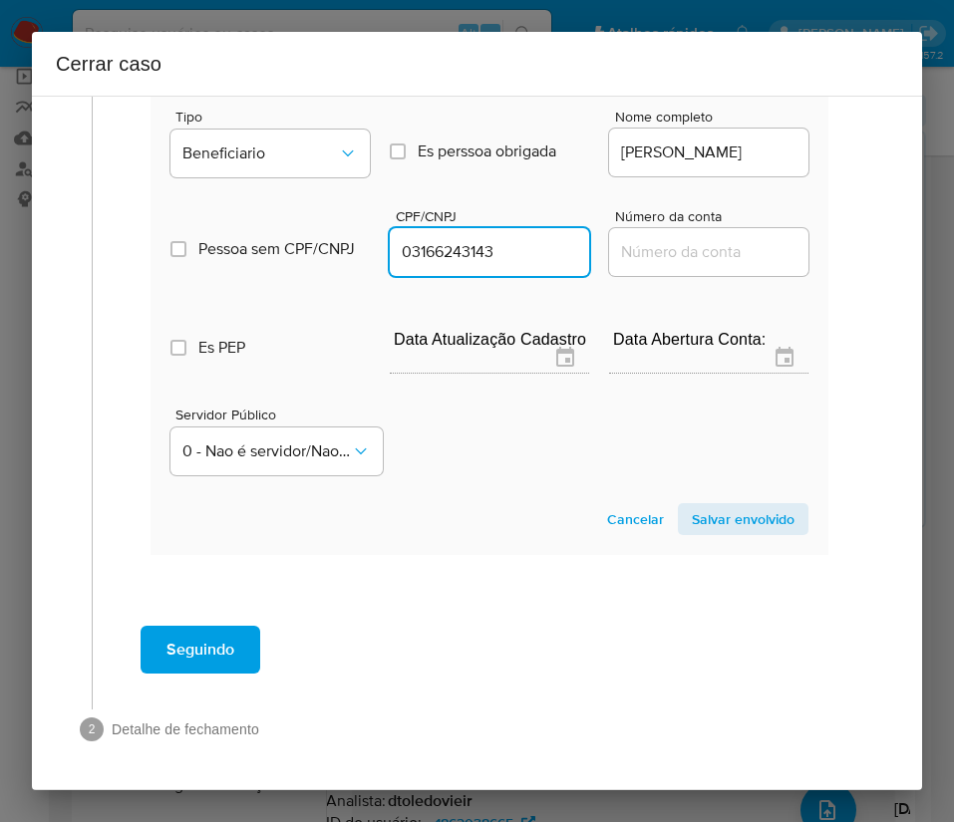
type input "3166243143"
click at [727, 505] on span "Salvar envolvido" at bounding box center [743, 519] width 103 height 28
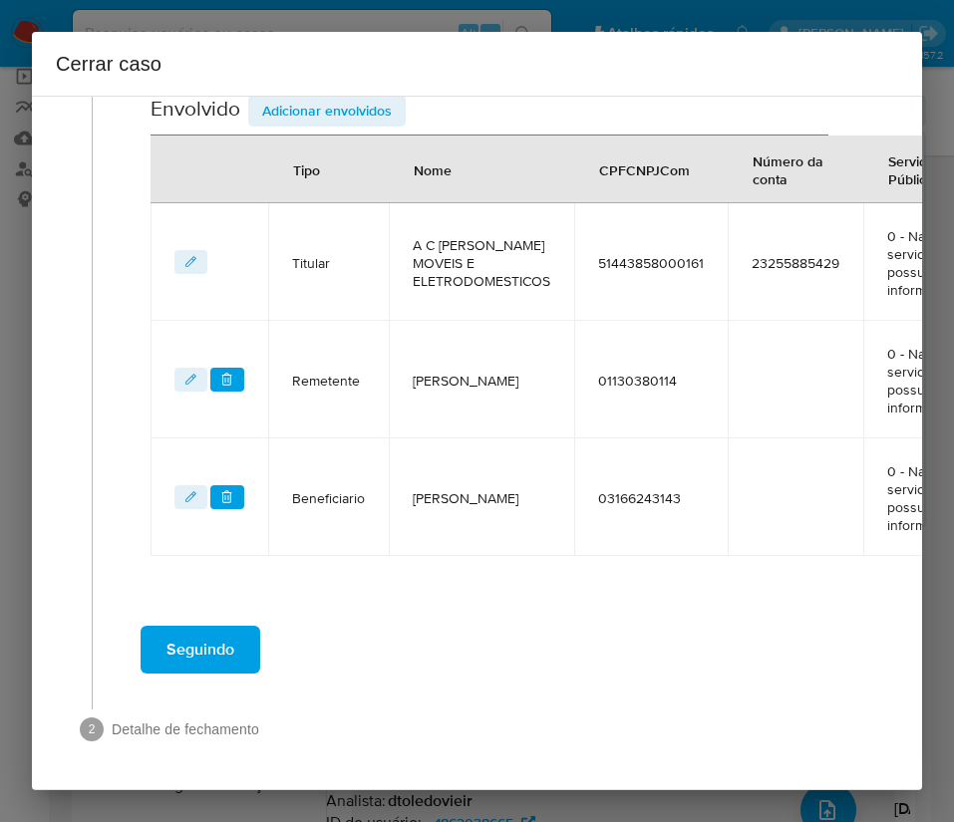
scroll to position [792, 0]
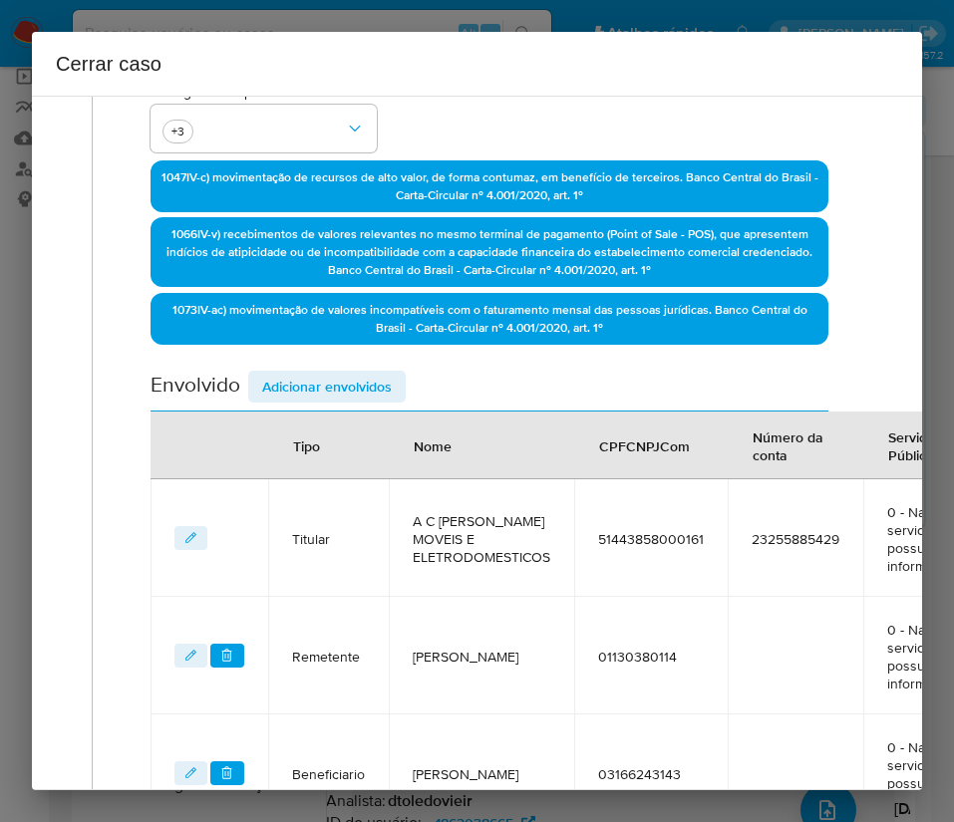
click at [353, 401] on span "Adicionar envolvidos" at bounding box center [327, 387] width 130 height 28
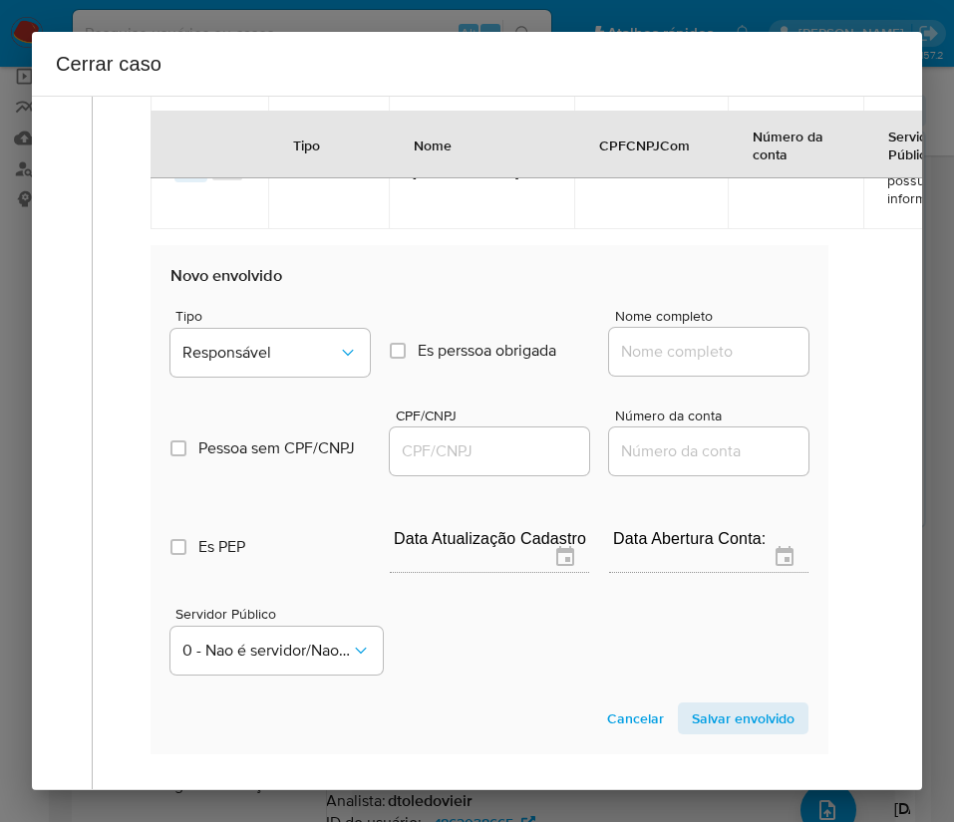
scroll to position [1318, 0]
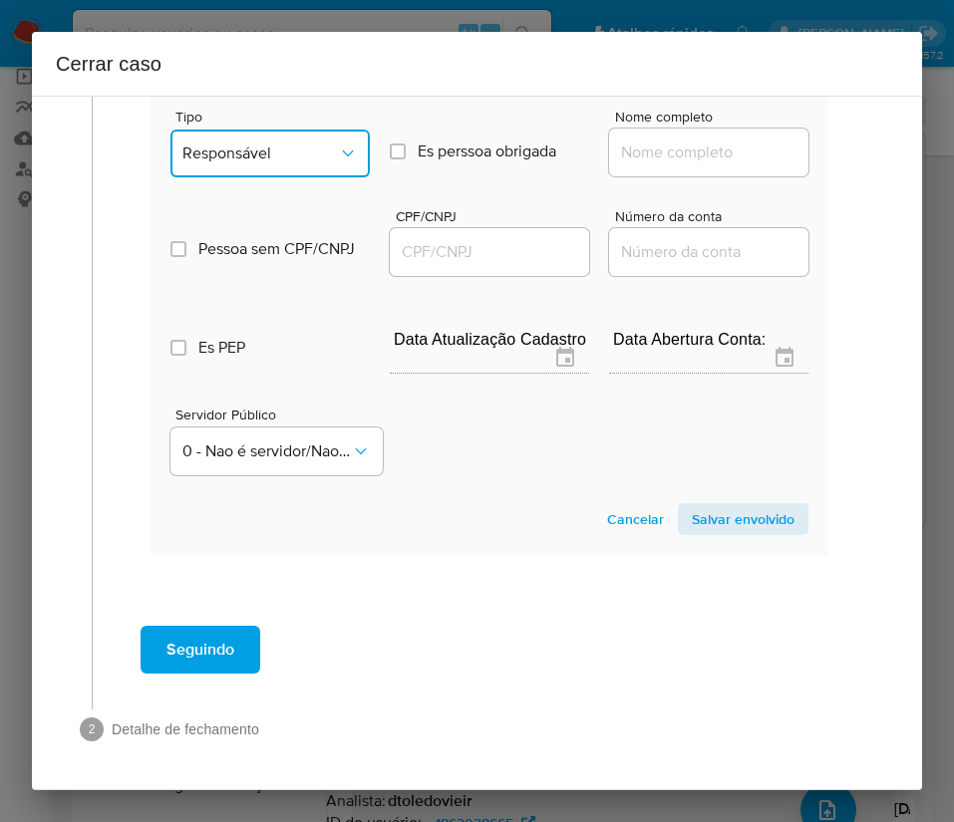
click at [271, 145] on button "Responsável" at bounding box center [269, 154] width 199 height 48
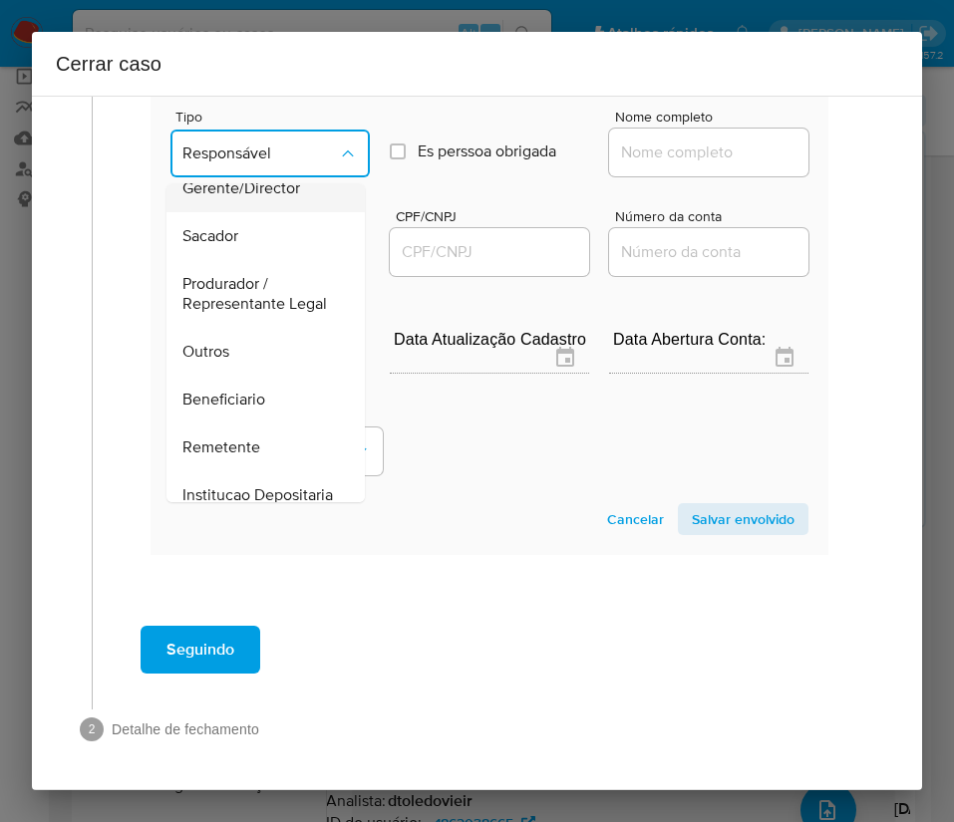
scroll to position [299, 0]
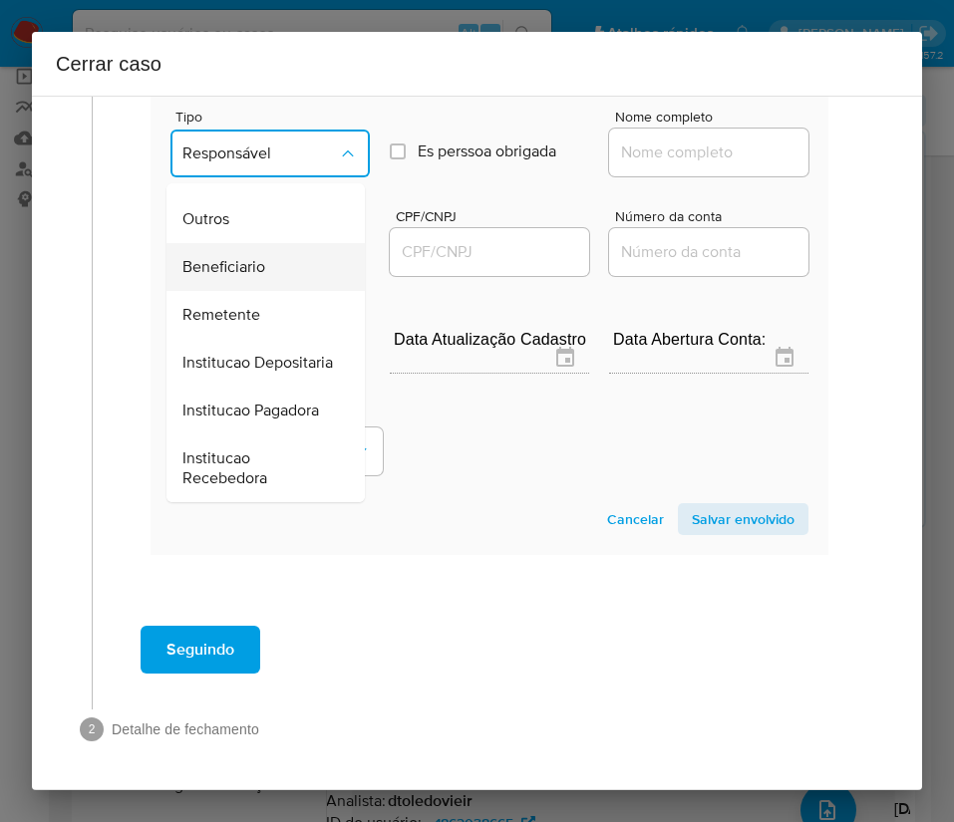
click at [250, 246] on div "Beneficiario" at bounding box center [259, 267] width 154 height 48
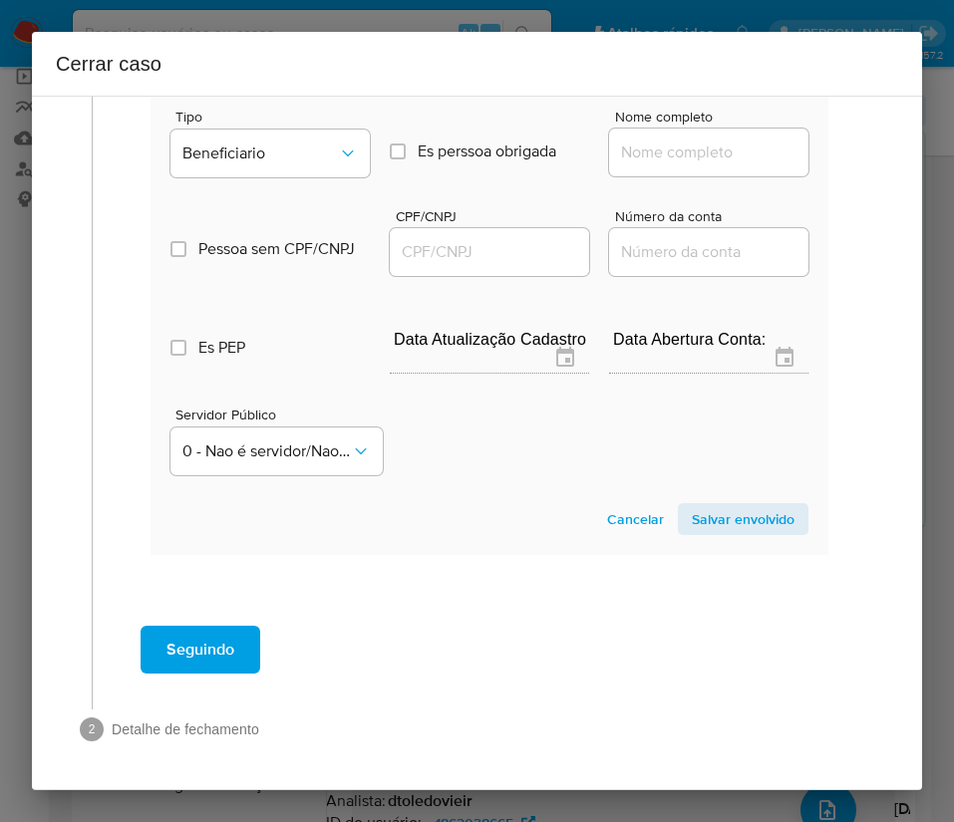
click at [618, 140] on input "Nome completo" at bounding box center [708, 153] width 199 height 26
paste input "Danyllo Marcio Monteiro, 05179484197"
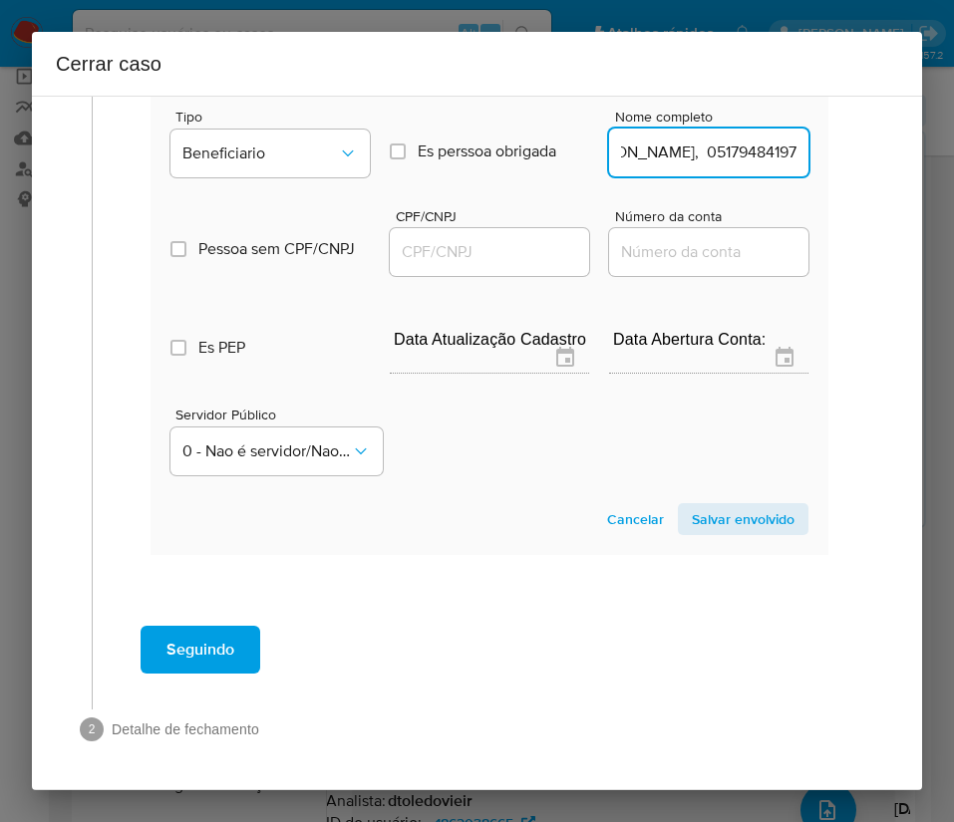
scroll to position [1318, 91]
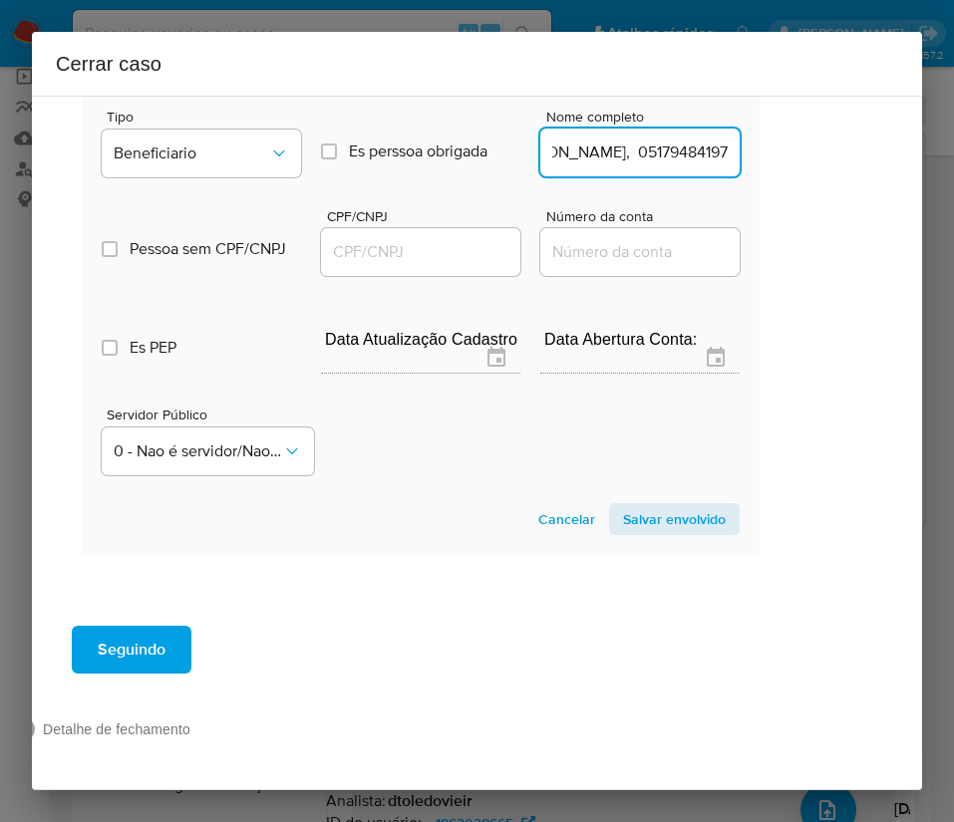
drag, startPoint x: 667, startPoint y: 133, endPoint x: 954, endPoint y: 135, distance: 287.0
type input "Danyllo Marcio Monteiro"
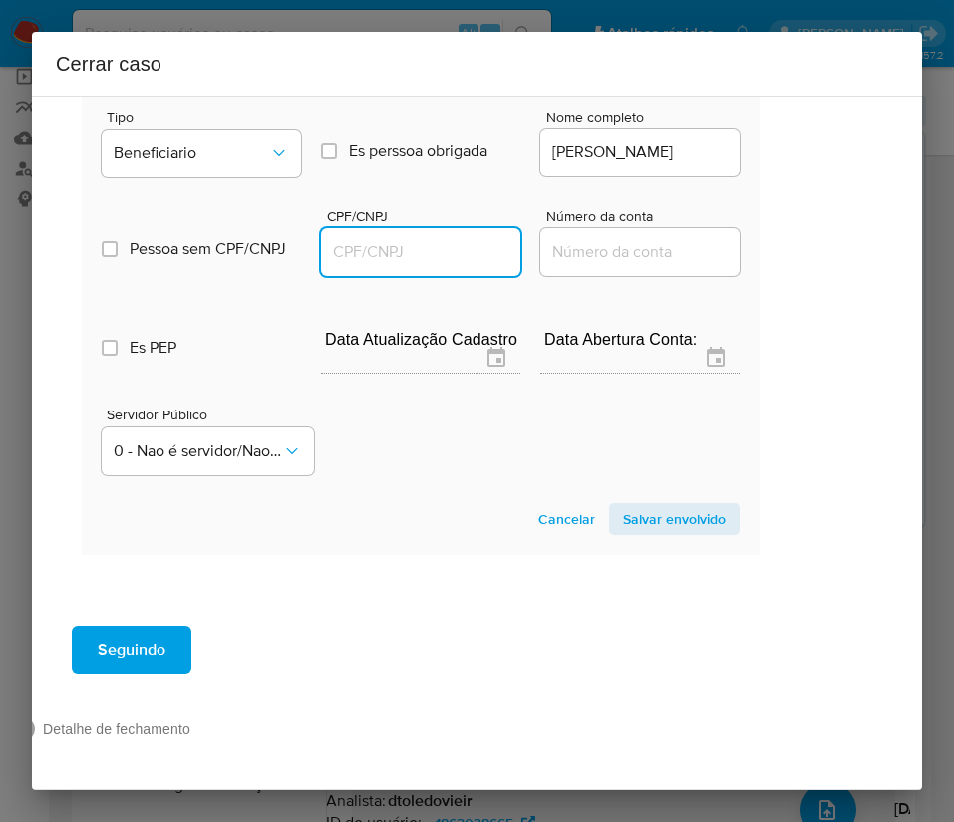
click at [392, 239] on input "CPF/CNPJ" at bounding box center [420, 252] width 199 height 26
paste input "05179484197"
type input "5179484197"
click at [610, 478] on section "Novo envolvido Tipo Beneficiario Es perssoa obrigada Is PObrigada Nome completo…" at bounding box center [421, 300] width 678 height 509
click at [623, 505] on span "Salvar envolvido" at bounding box center [674, 519] width 103 height 28
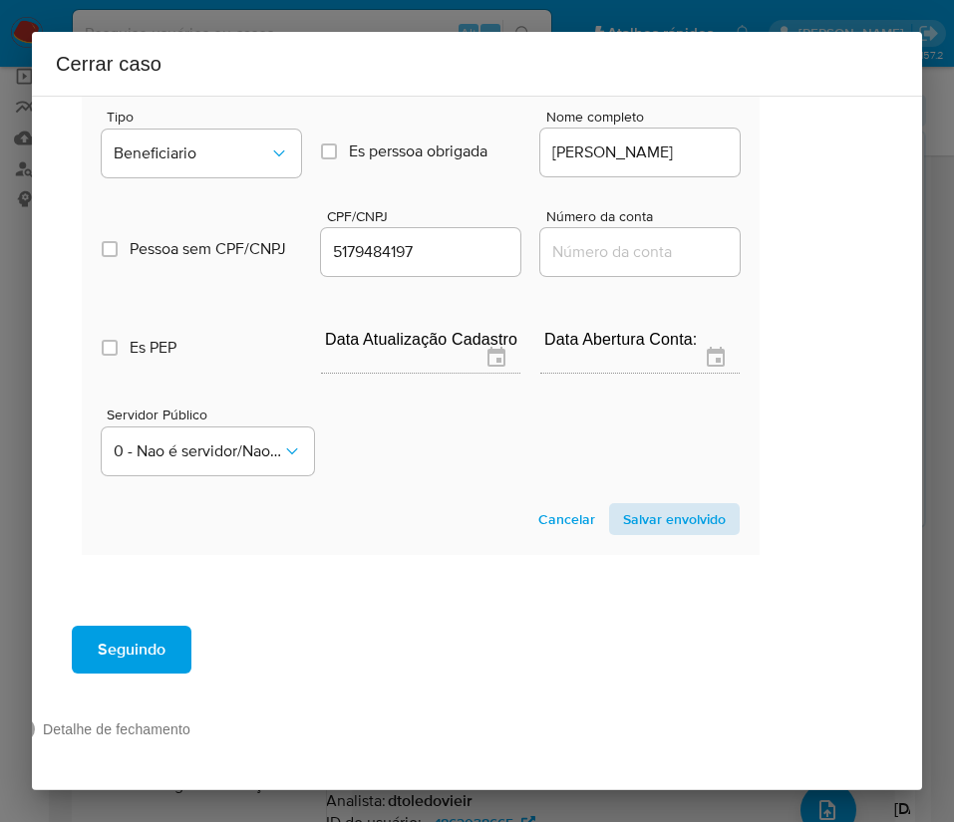
scroll to position [910, 91]
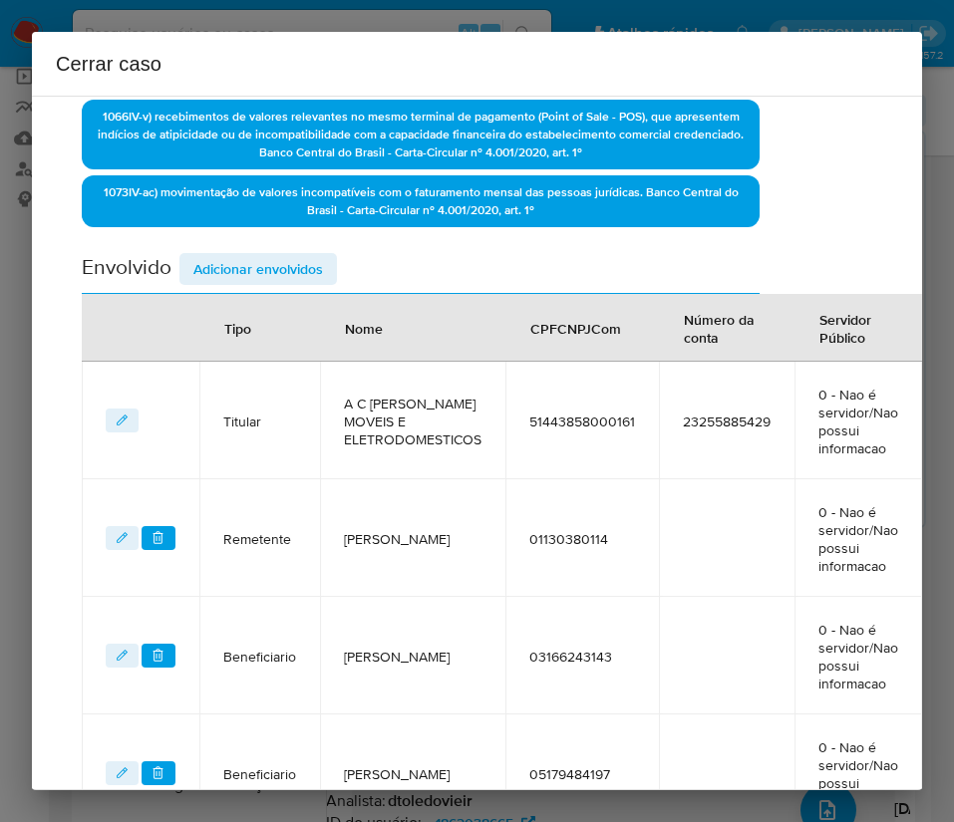
click at [281, 263] on span "Adicionar envolvidos" at bounding box center [258, 269] width 130 height 28
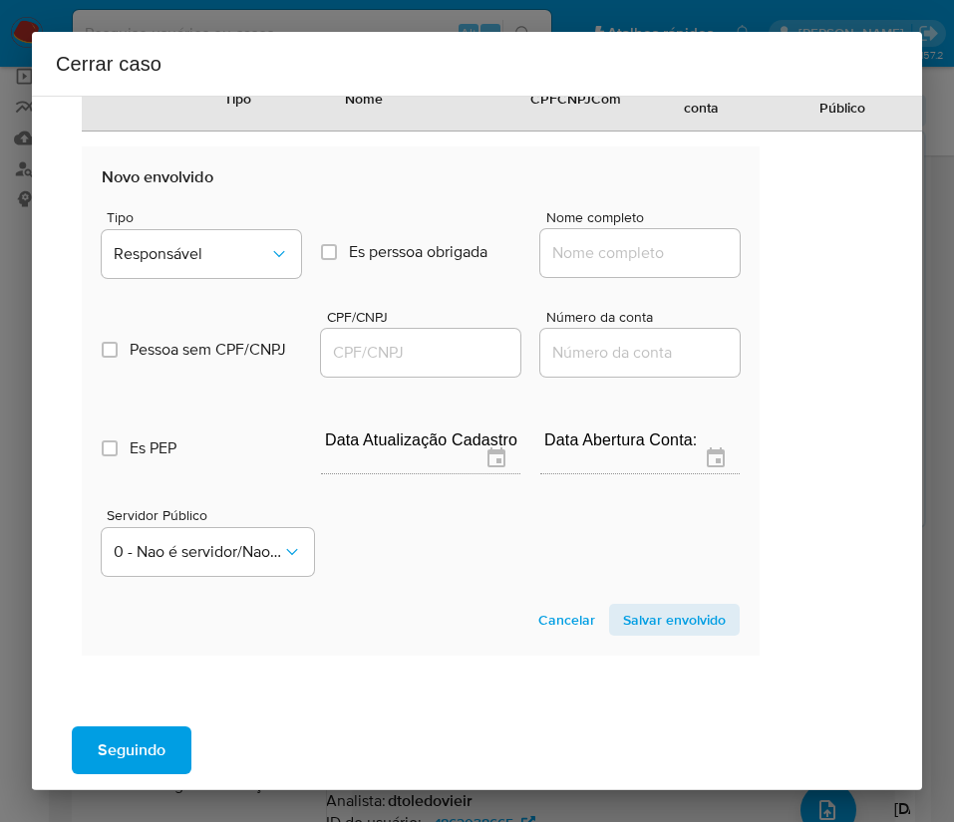
scroll to position [1358, 91]
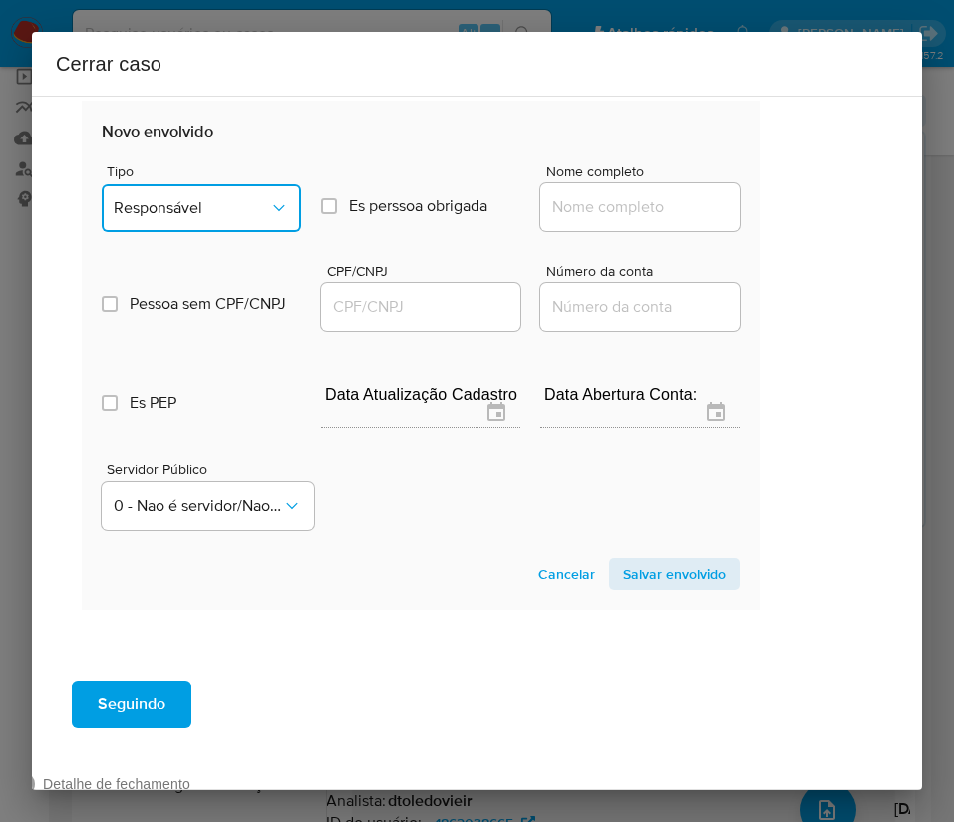
click at [188, 225] on button "Responsável" at bounding box center [201, 208] width 199 height 48
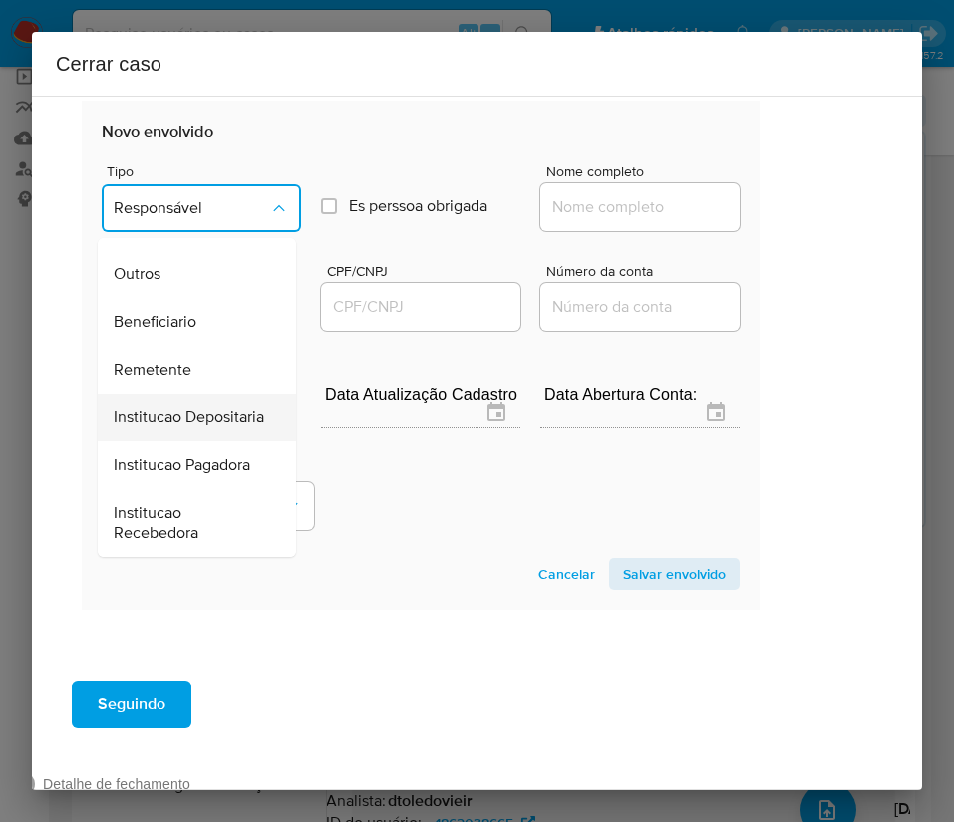
scroll to position [355, 0]
click at [143, 312] on span "Beneficiario" at bounding box center [155, 322] width 83 height 20
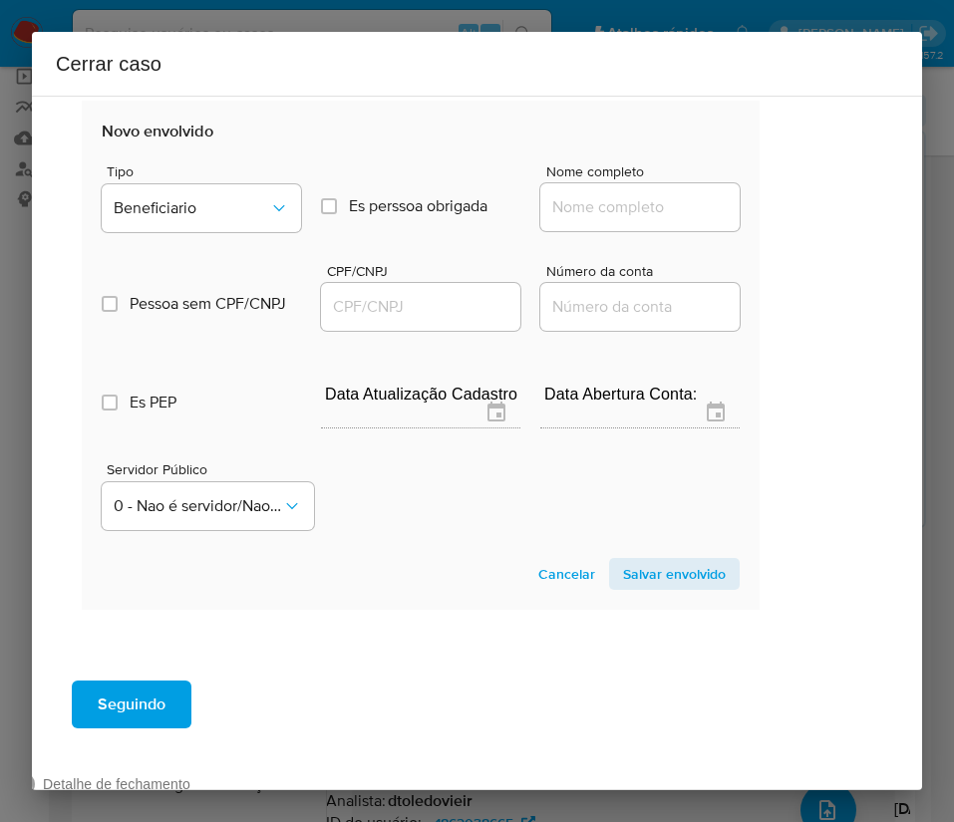
click at [570, 218] on input "Nome completo" at bounding box center [639, 207] width 199 height 26
paste input "45.105.417 JOAO PAULO RAMOS DOS SANTOS, 45105417000157"
drag, startPoint x: 551, startPoint y: 211, endPoint x: 790, endPoint y: 210, distance: 239.1
click at [790, 210] on div "1 Informação completa Geral Data de início 01/07/2025 Data Fin 30/08/2025 Valor…" at bounding box center [477, 443] width 890 height 695
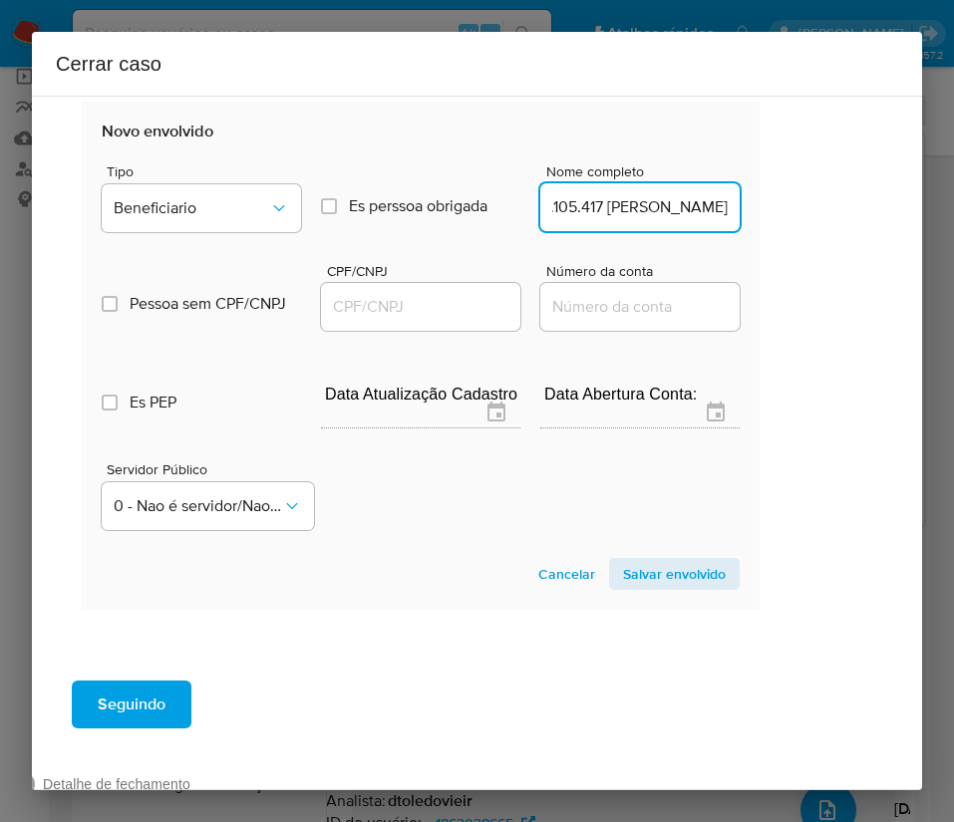
scroll to position [0, 159]
type input "45.105.417 JOAO PAULO RAMOS DOS SANTOS"
drag, startPoint x: 377, startPoint y: 305, endPoint x: 398, endPoint y: 305, distance: 20.9
click at [377, 305] on input "CPF/CNPJ" at bounding box center [420, 307] width 199 height 26
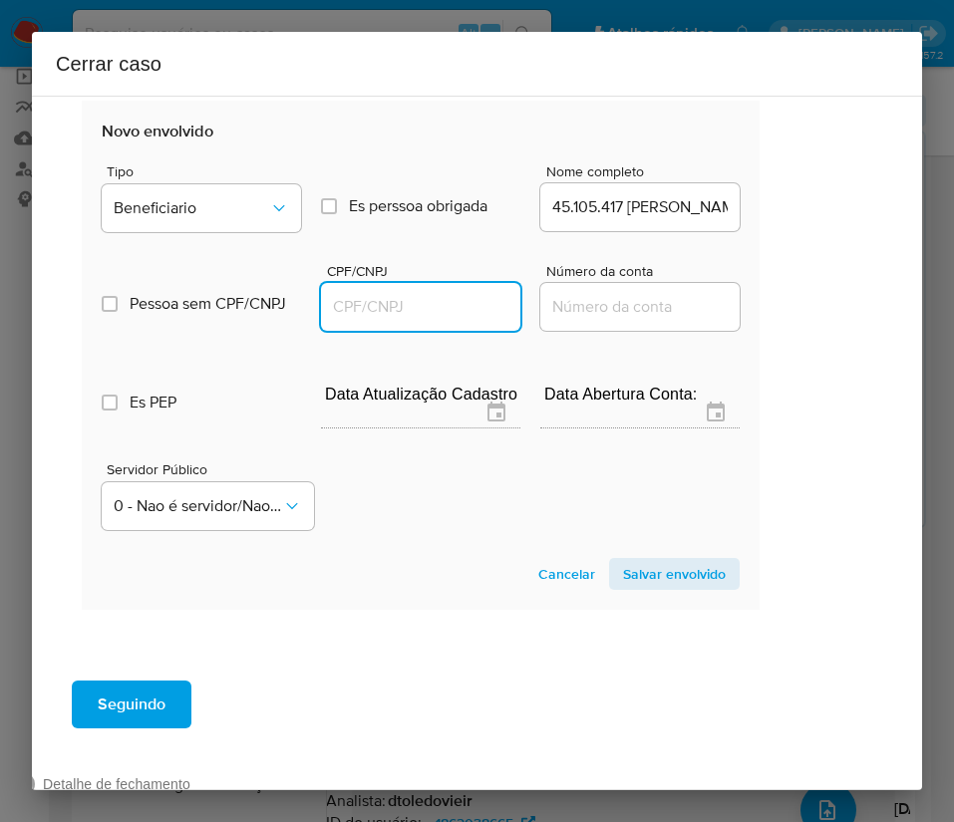
paste input "45105417000157"
type input "45105417000157"
click at [623, 564] on span "Salvar envolvido" at bounding box center [674, 574] width 103 height 28
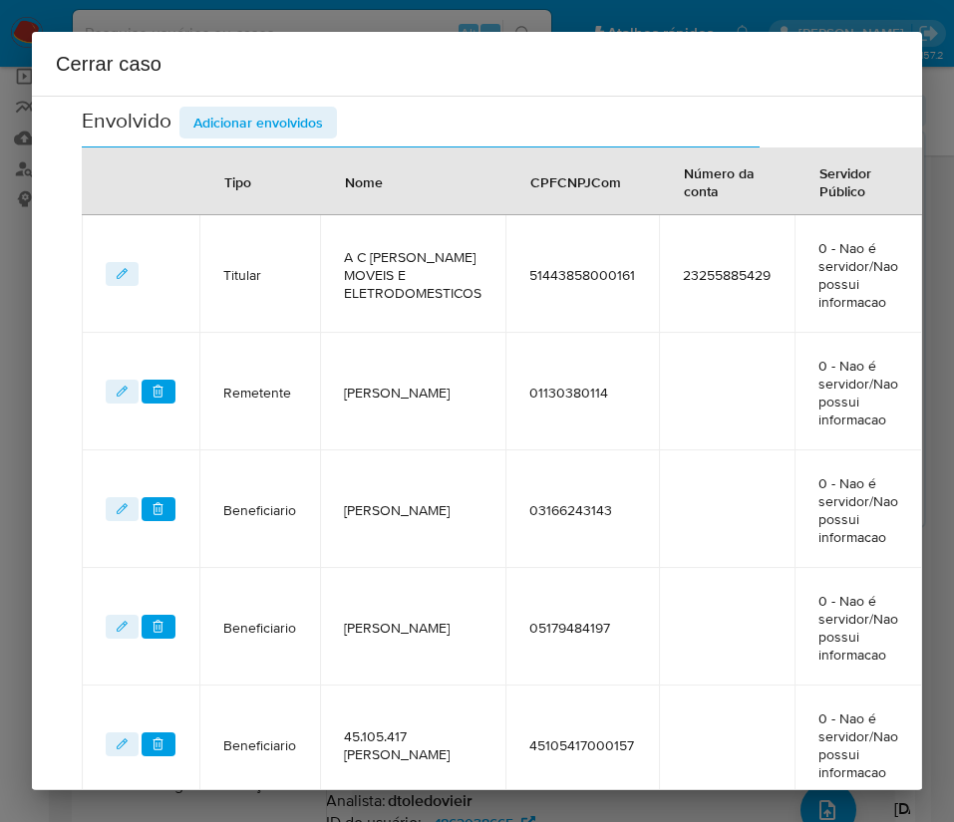
scroll to position [728, 91]
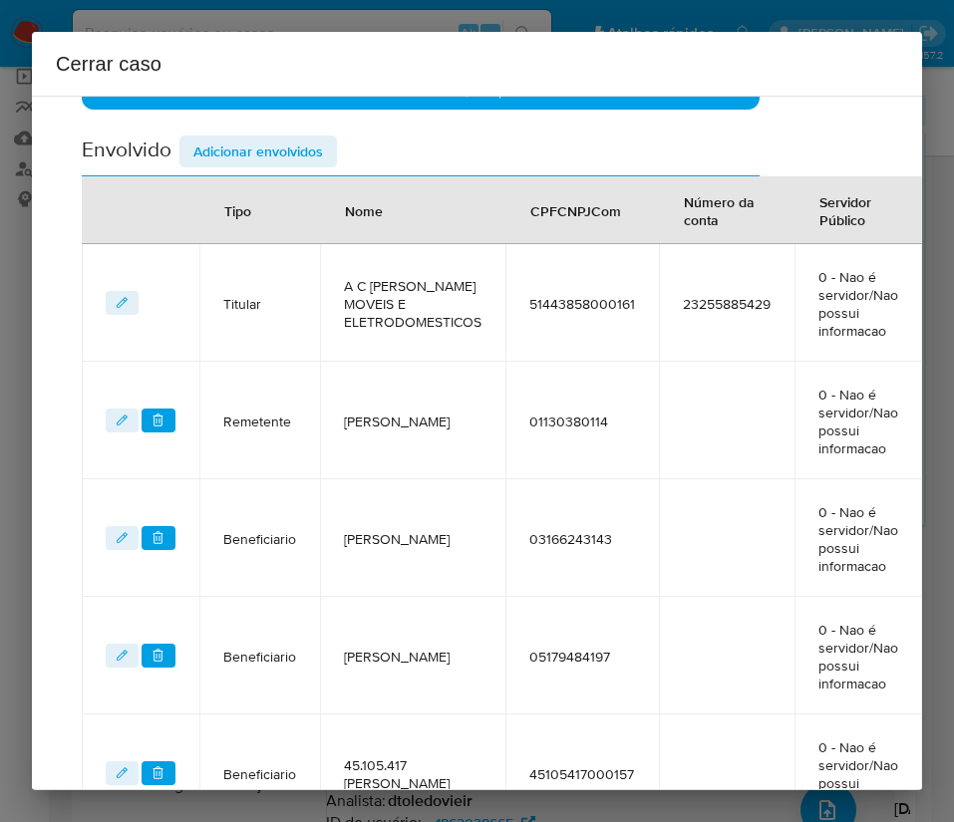
click at [284, 157] on span "Adicionar envolvidos" at bounding box center [258, 152] width 130 height 28
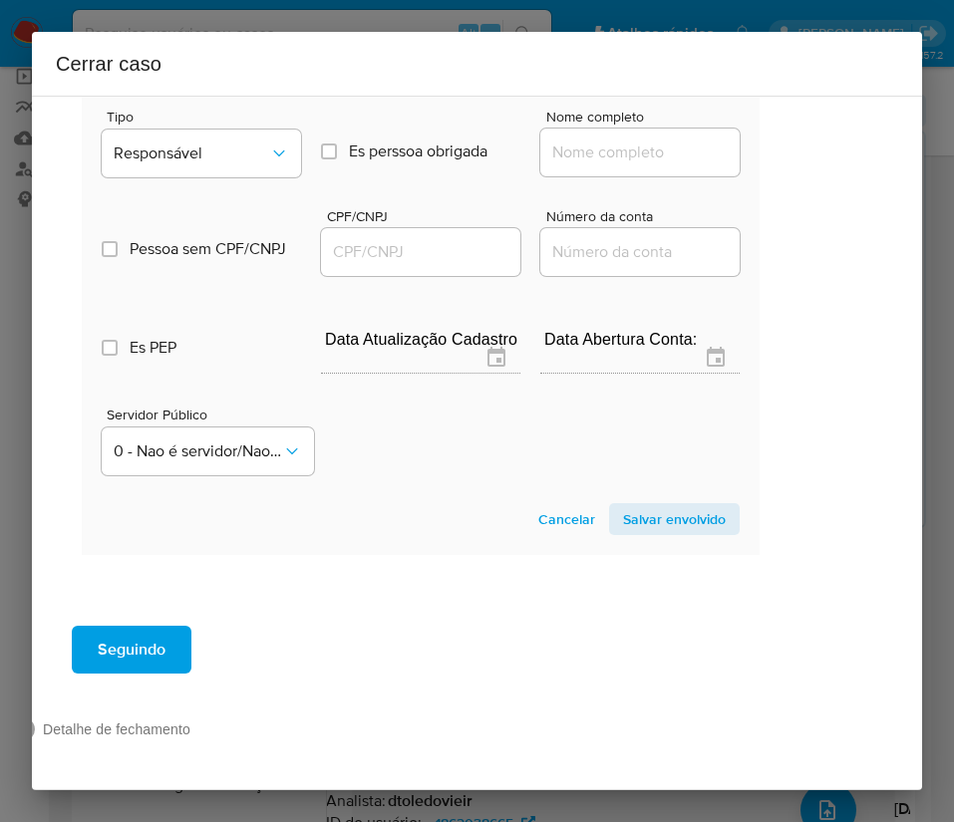
scroll to position [1553, 91]
click at [265, 138] on button "Responsável" at bounding box center [201, 154] width 199 height 48
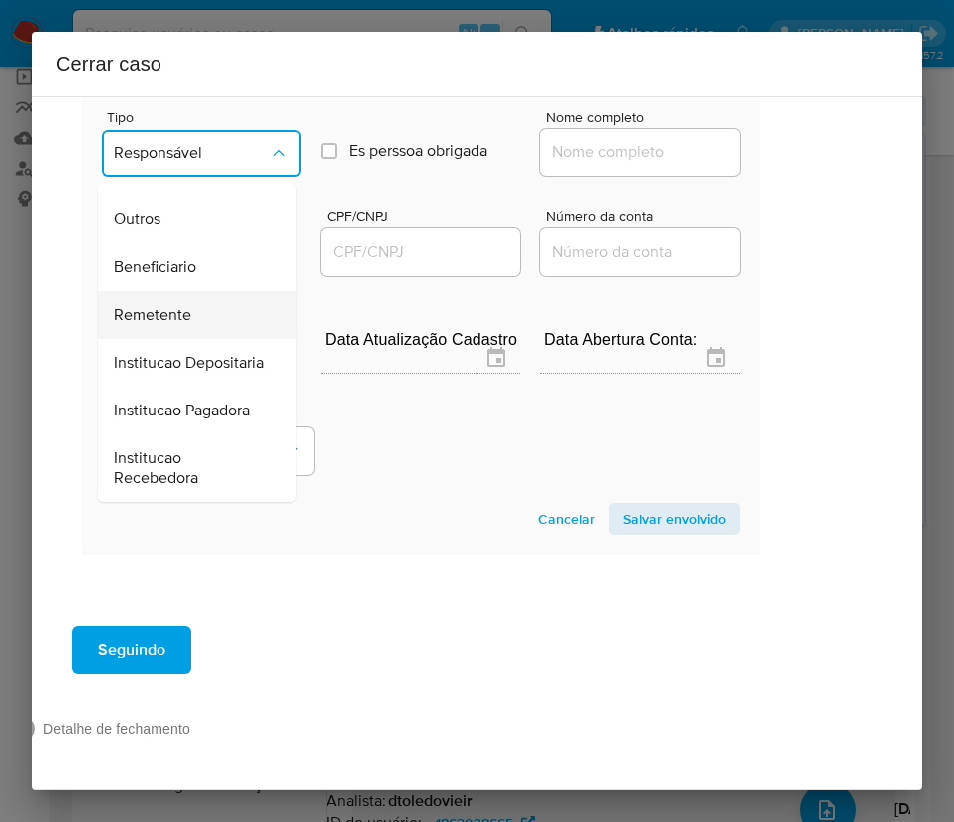
scroll to position [355, 0]
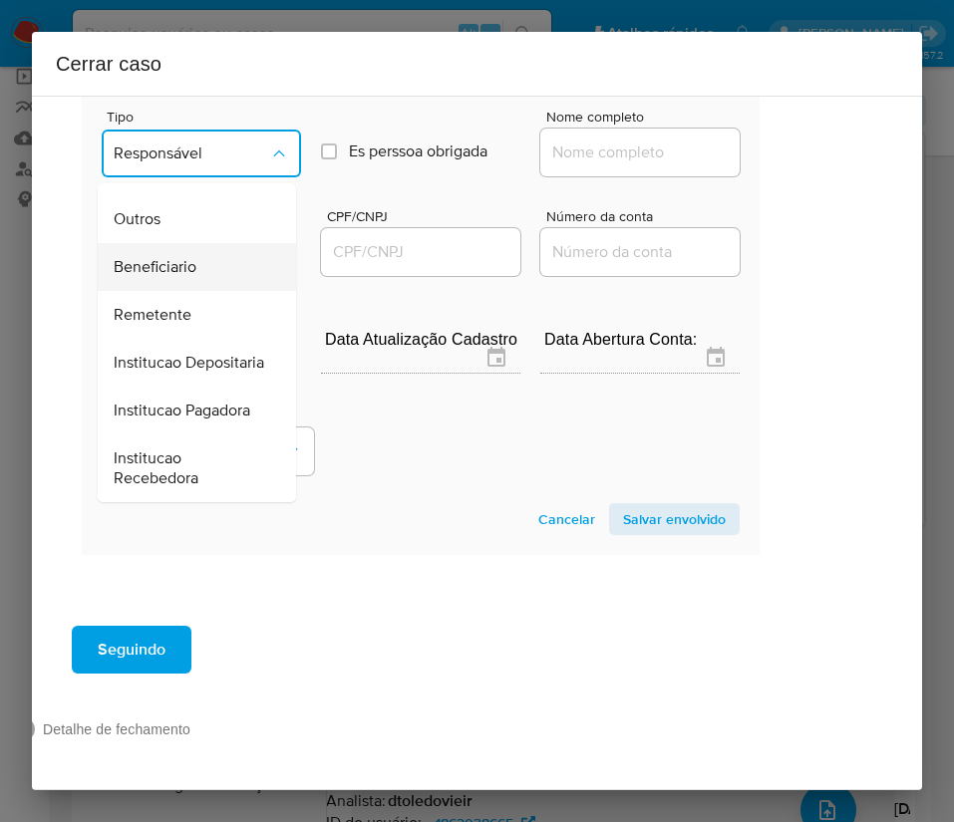
click at [183, 243] on div "Beneficiario" at bounding box center [191, 267] width 154 height 48
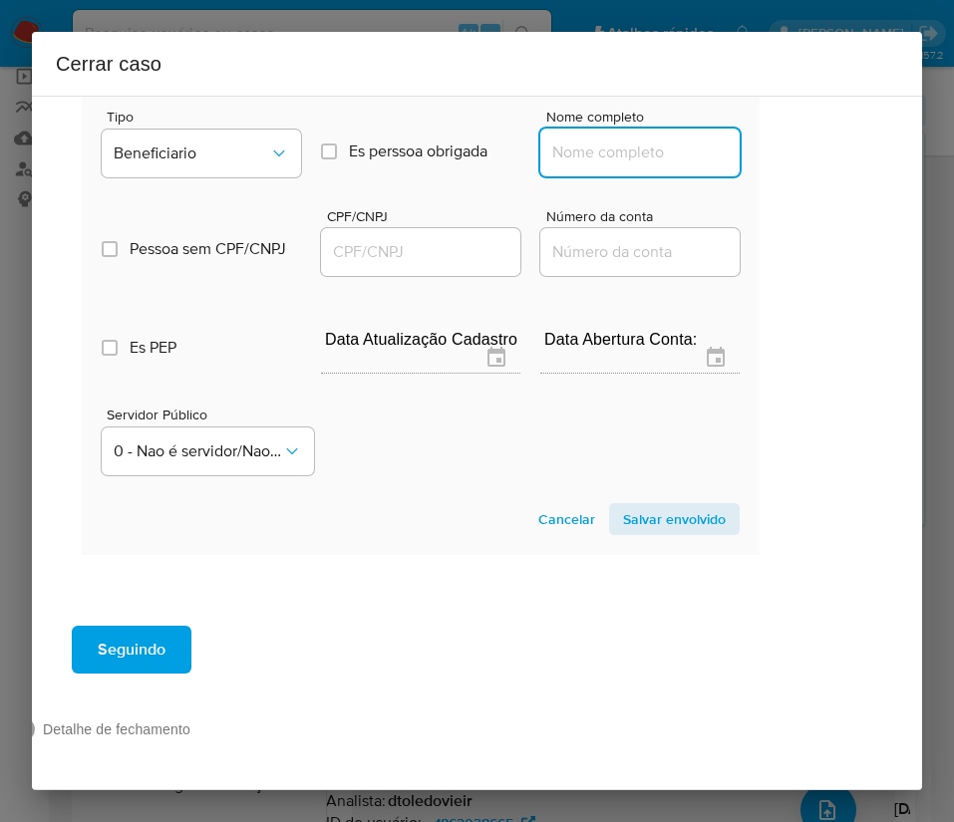
click at [577, 140] on input "Nome completo" at bounding box center [639, 153] width 199 height 26
paste input "Savio Henrique Siqueira Brito 05139909170, 23078659000166"
drag, startPoint x: 545, startPoint y: 129, endPoint x: 772, endPoint y: 129, distance: 227.2
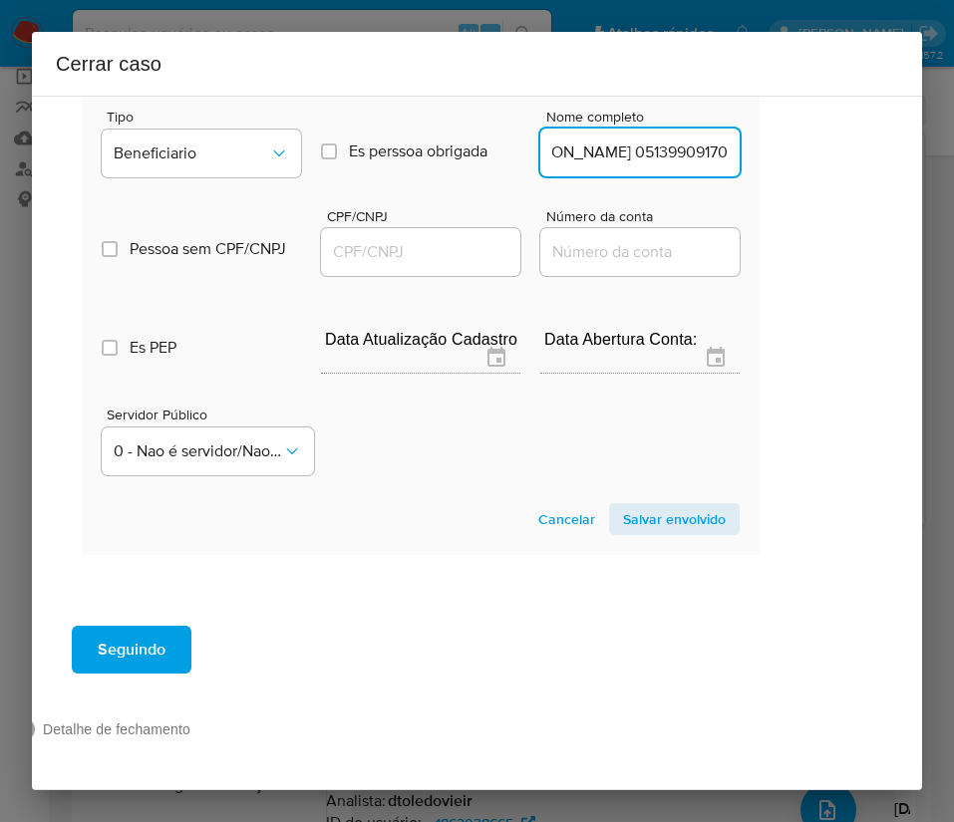
scroll to position [0, 133]
type input "Savio Henrique Siqueira Brito 05139909170"
click at [412, 239] on input "CPF/CNPJ" at bounding box center [420, 252] width 199 height 26
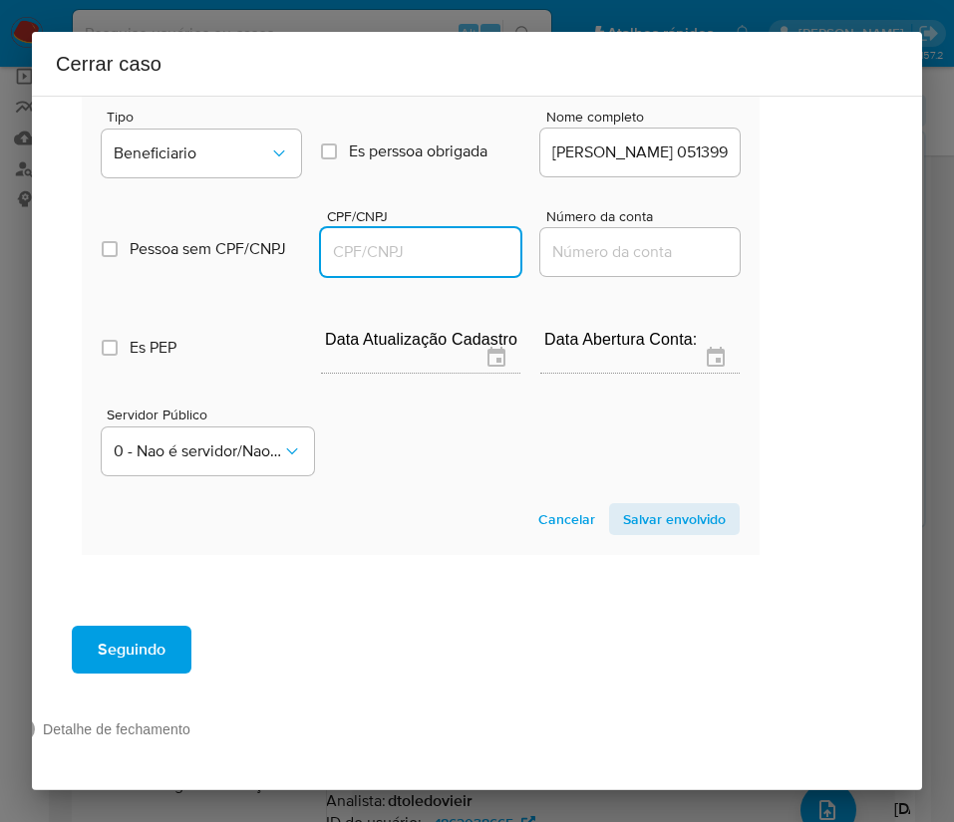
paste input "23078659000166"
type input "23078659000166"
click at [657, 505] on span "Salvar envolvido" at bounding box center [674, 519] width 103 height 28
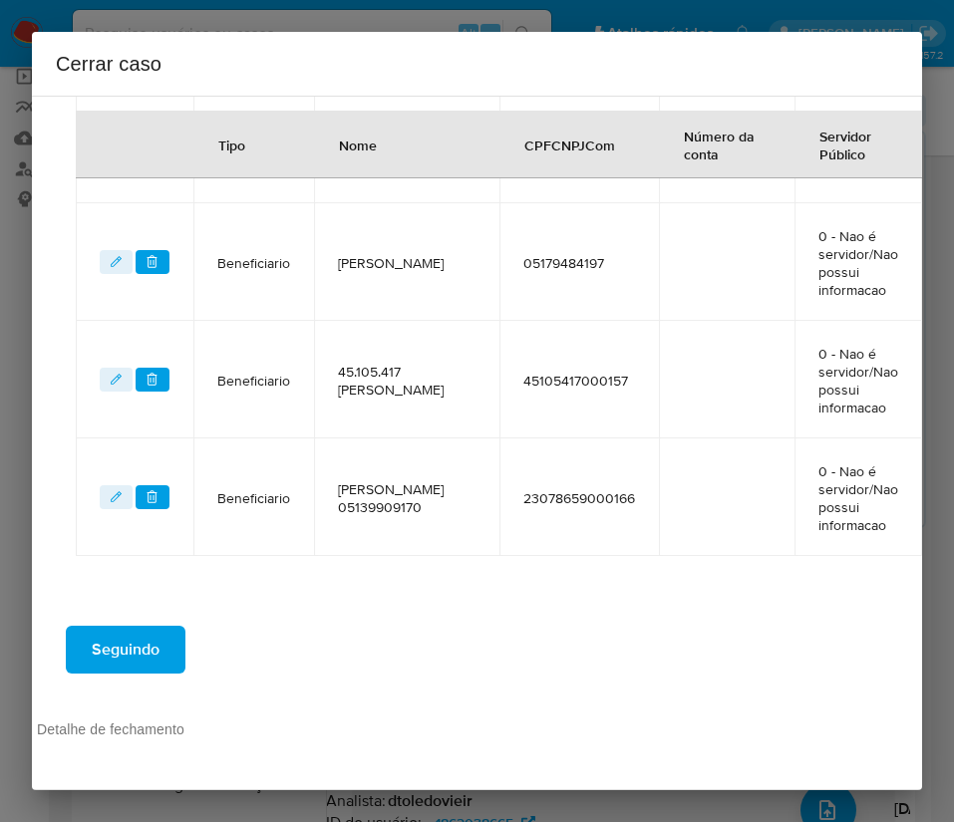
scroll to position [1145, 91]
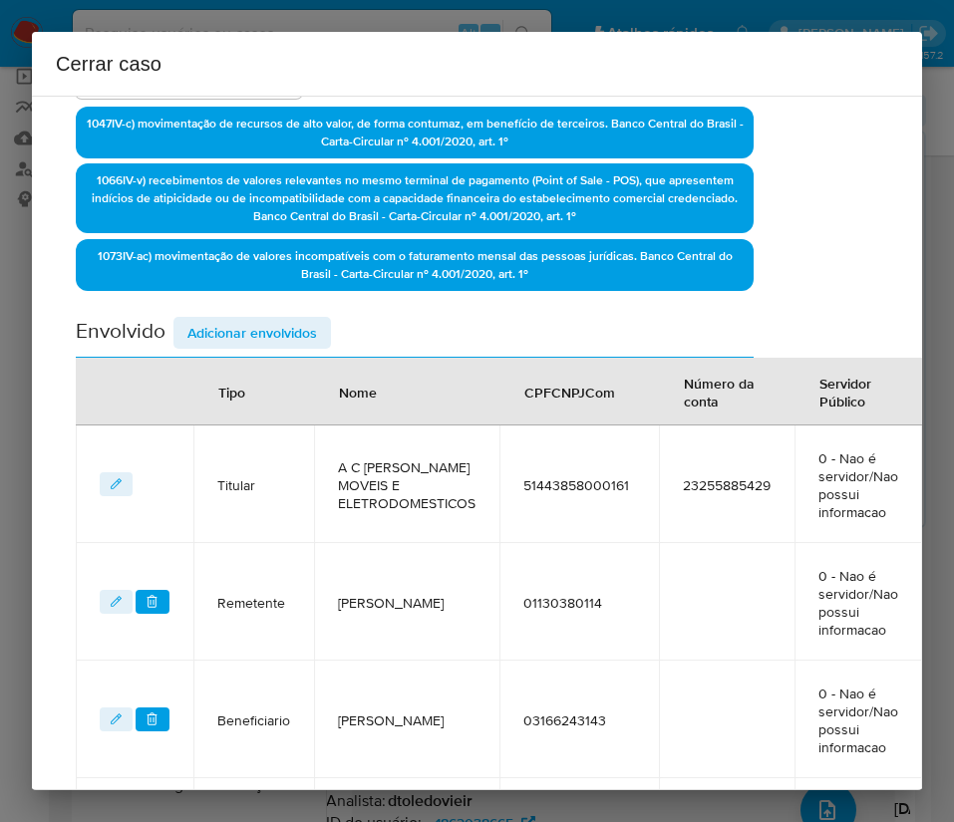
click at [234, 323] on span "Adicionar envolvidos" at bounding box center [252, 333] width 130 height 28
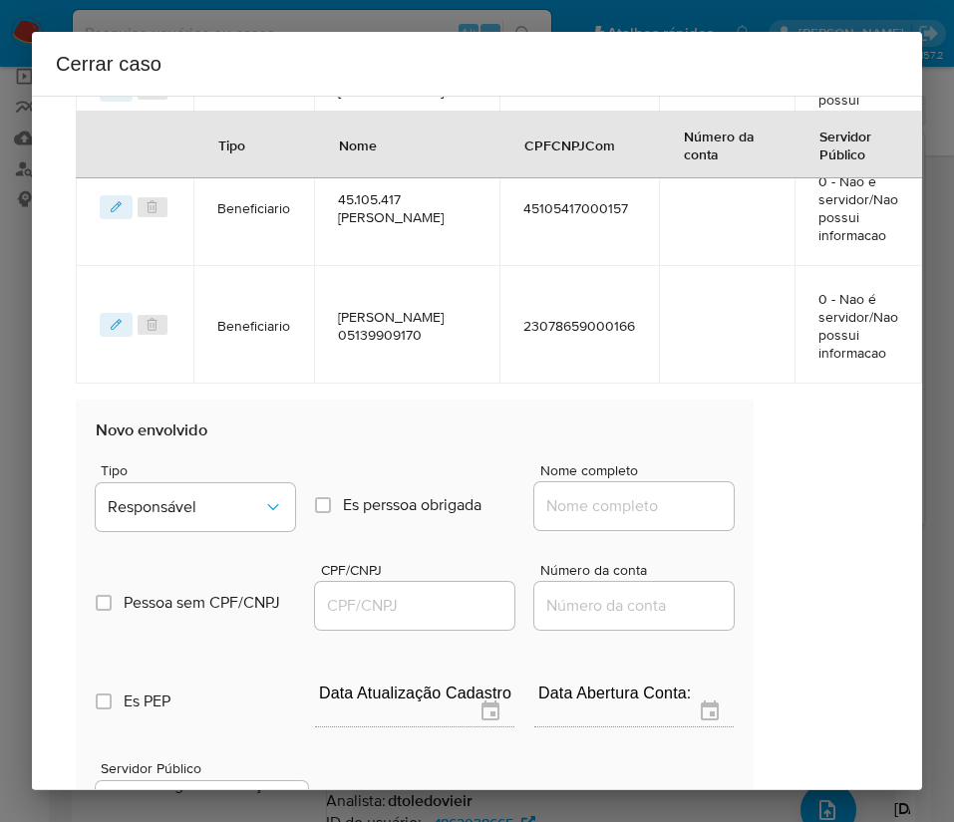
scroll to position [1593, 91]
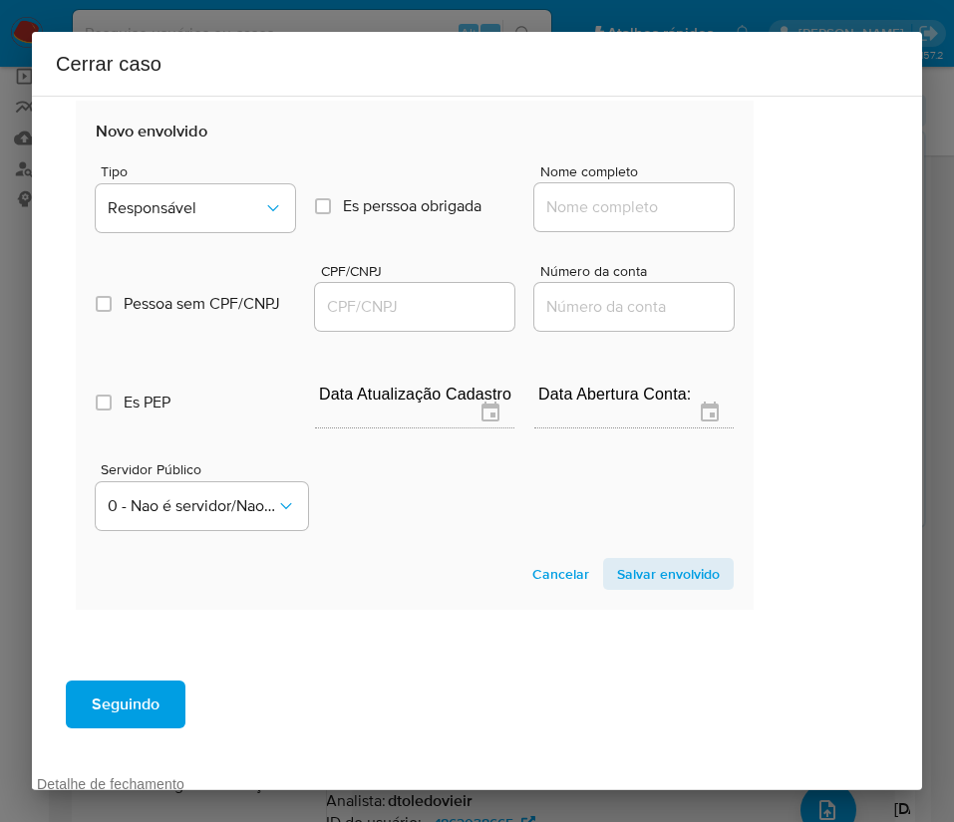
click at [210, 244] on div "Pessoa sem CPF/CNPJ Is CPFCNPJ CPF/CNPJ Número da conta" at bounding box center [415, 287] width 638 height 95
click at [232, 200] on span "Responsável" at bounding box center [185, 208] width 155 height 20
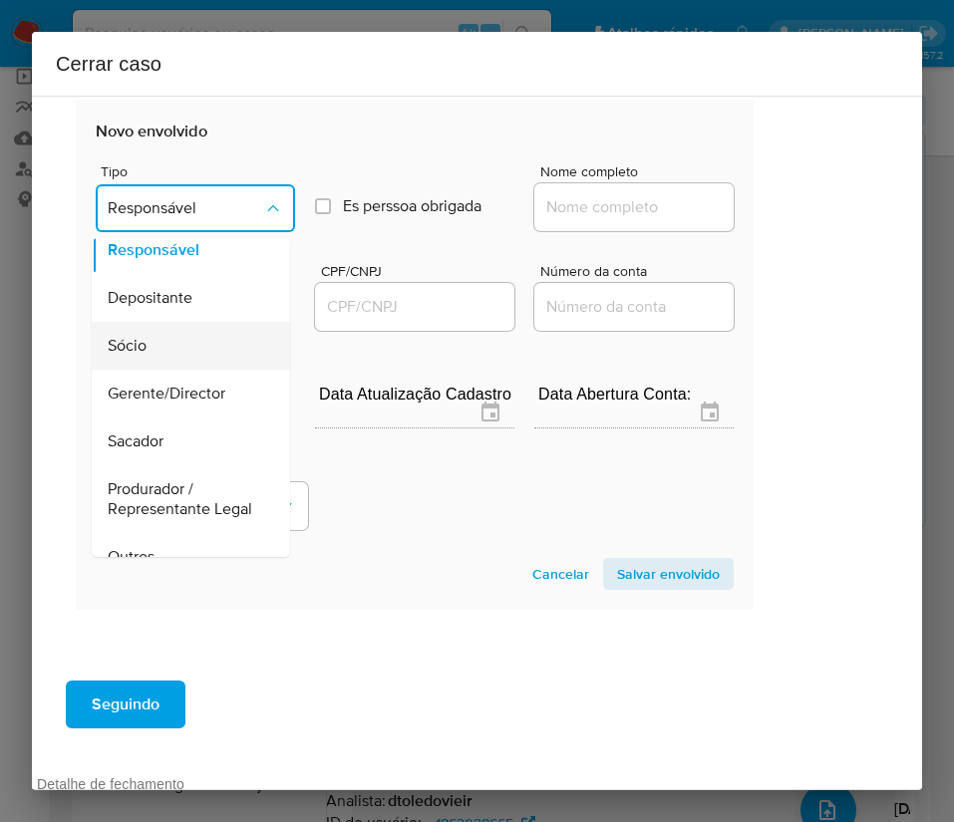
scroll to position [0, 0]
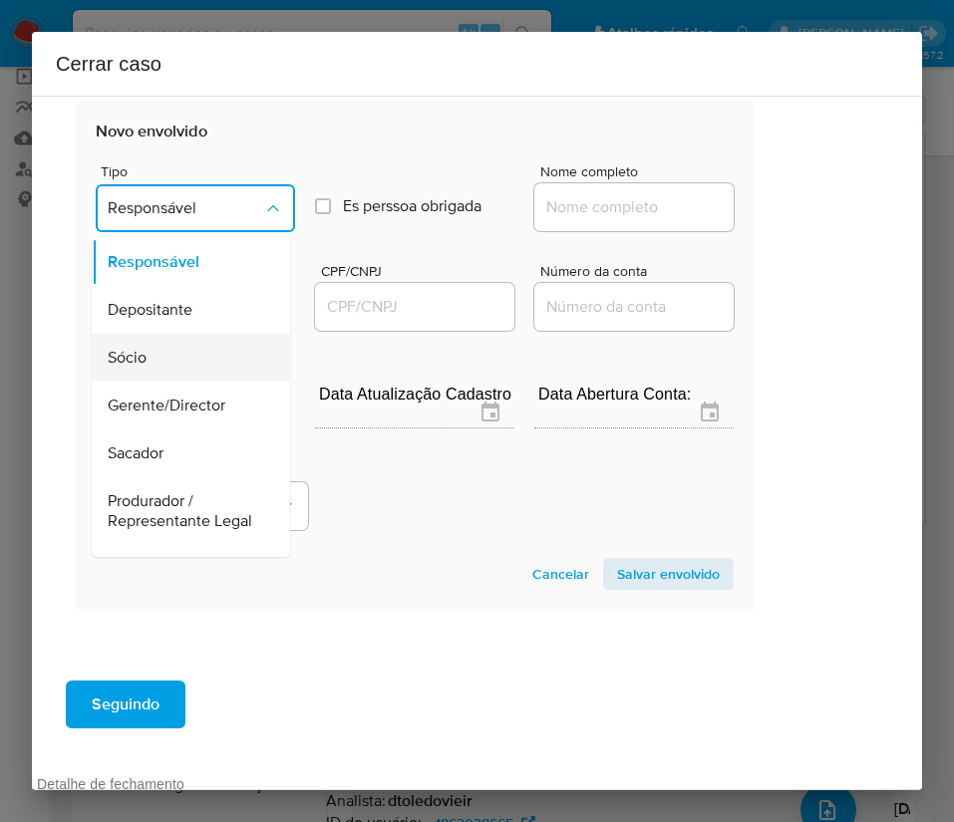
click at [123, 369] on div "Sócio" at bounding box center [185, 358] width 154 height 48
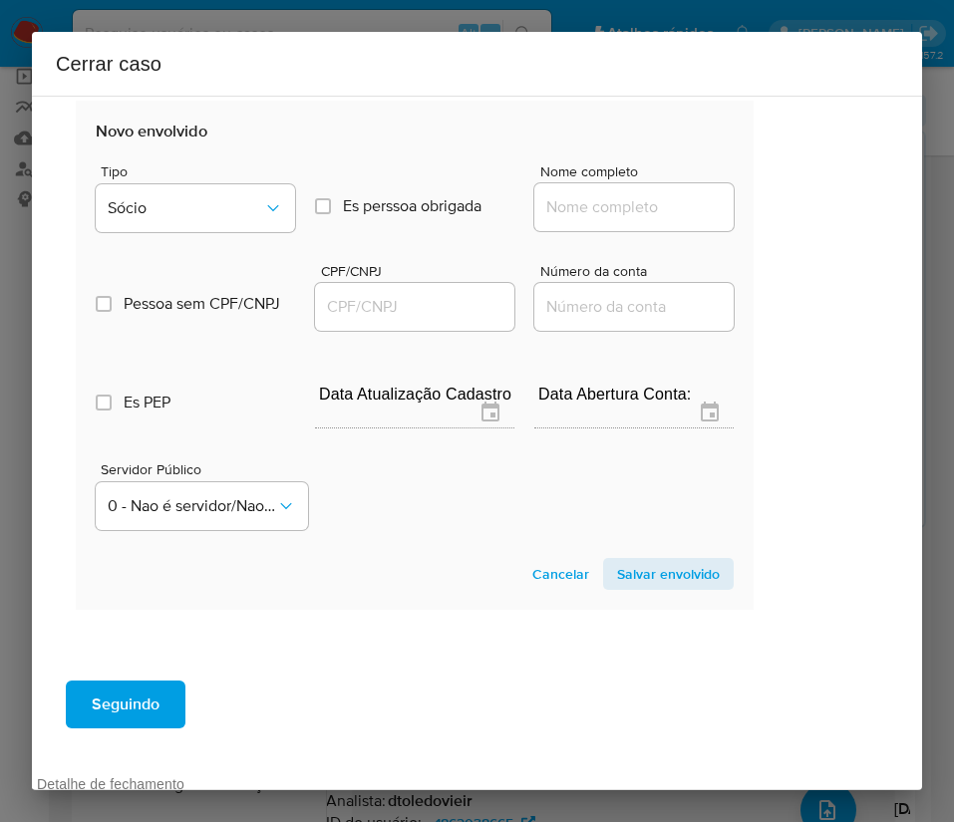
click at [562, 215] on input "Nome completo" at bounding box center [633, 207] width 199 height 26
paste input "Antonio Carlos Correa Filho, 00384562140"
click at [575, 222] on div "Antonio Carlos Correa Filho, 00384562140" at bounding box center [633, 207] width 199 height 48
drag, startPoint x: 607, startPoint y: 201, endPoint x: 824, endPoint y: 207, distance: 217.3
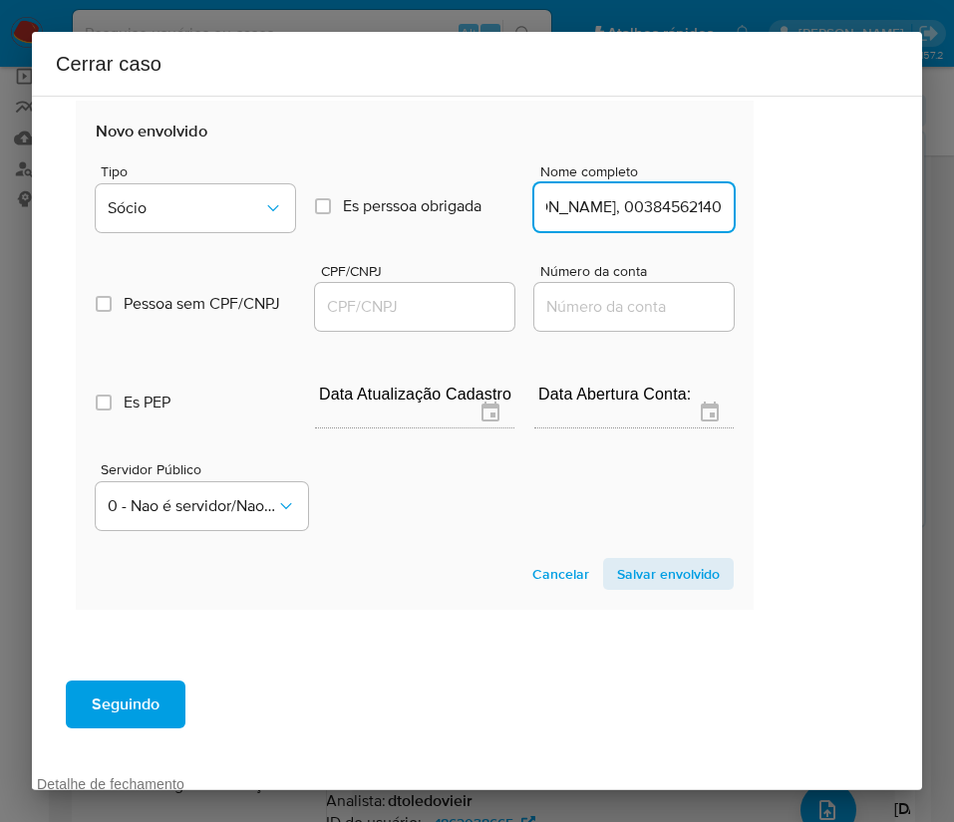
click at [824, 207] on div "1 Informação completa Geral Data de início 01/07/2025 Data Fin 30/08/2025 Valor…" at bounding box center [477, 443] width 890 height 695
click at [603, 201] on input "Antonio Carlos Correa Filho, 00384562140" at bounding box center [633, 207] width 199 height 26
drag, startPoint x: 577, startPoint y: 210, endPoint x: 819, endPoint y: 210, distance: 242.1
click at [819, 210] on div "1 Informação completa Geral Data de início 01/07/2025 Data Fin 30/08/2025 Valor…" at bounding box center [477, 443] width 890 height 695
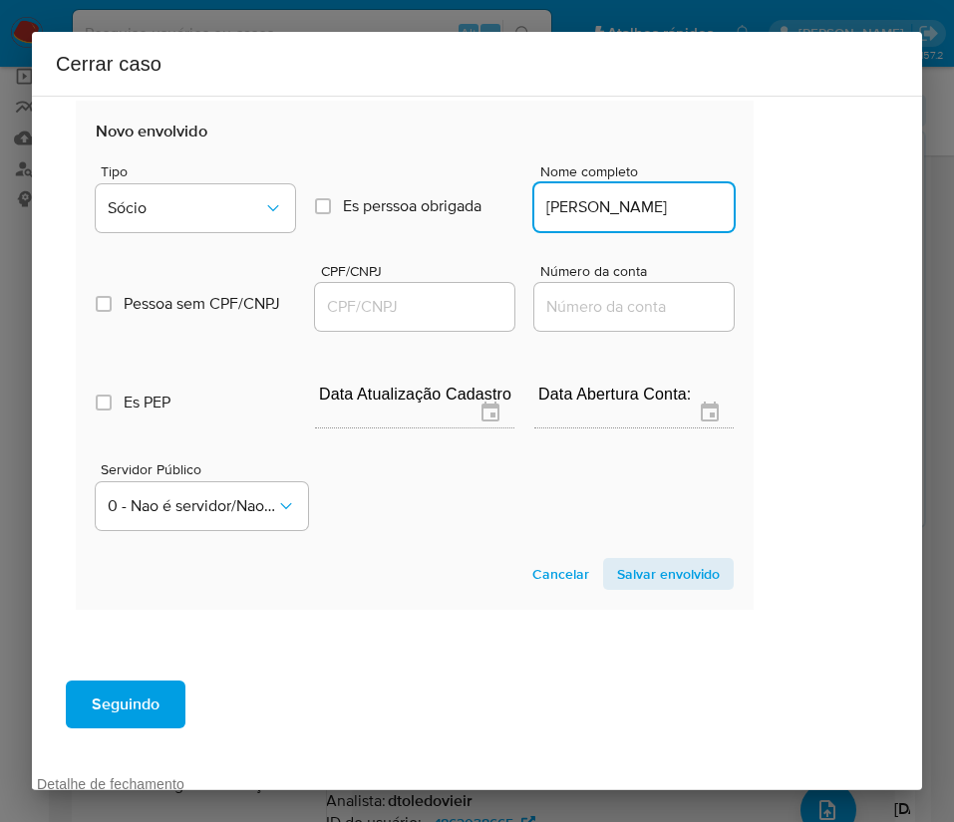
type input "Antonio Carlos Correa Filho"
drag, startPoint x: 428, startPoint y: 304, endPoint x: 513, endPoint y: 320, distance: 86.2
click at [428, 302] on input "CPF/CNPJ" at bounding box center [414, 307] width 199 height 26
paste input "00384562140"
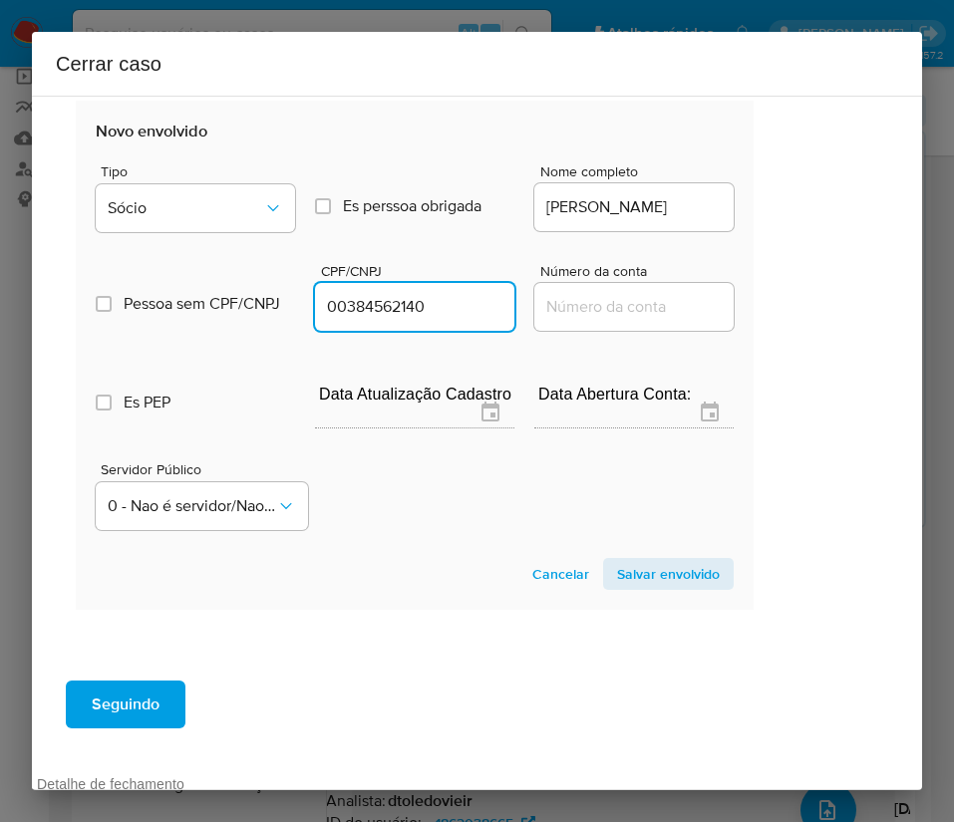
type input "384562140"
drag, startPoint x: 645, startPoint y: 575, endPoint x: 627, endPoint y: 575, distance: 17.9
click at [645, 576] on span "Salvar envolvido" at bounding box center [668, 574] width 103 height 28
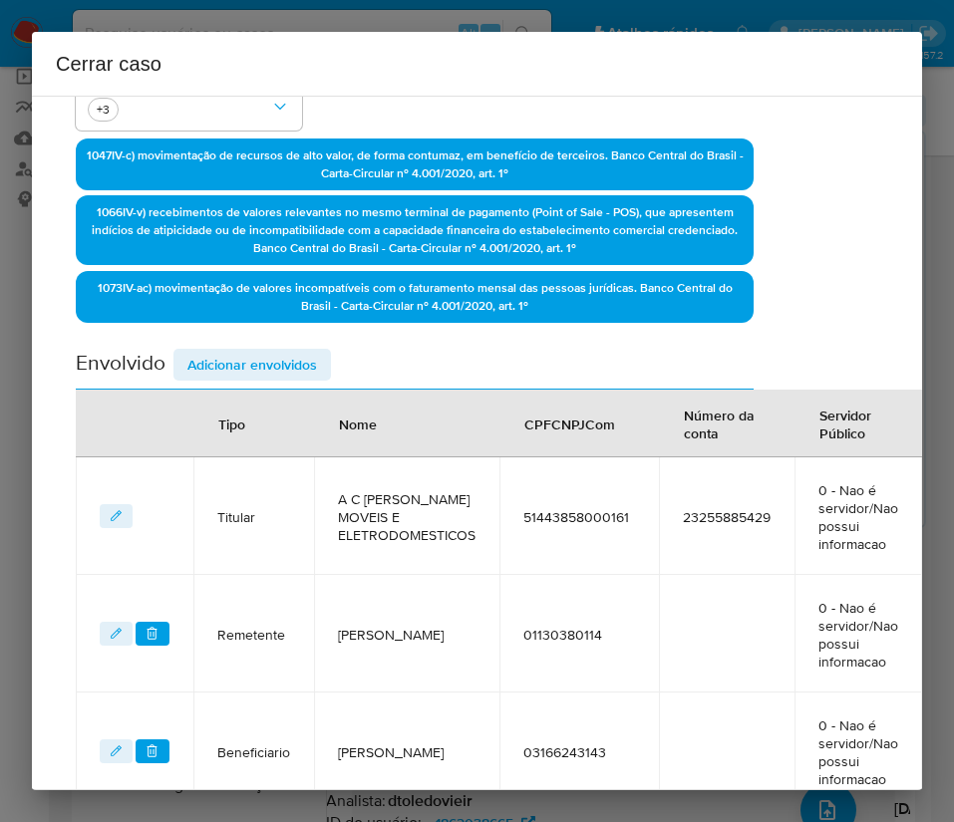
click at [211, 363] on span "Adicionar envolvidos" at bounding box center [252, 365] width 130 height 28
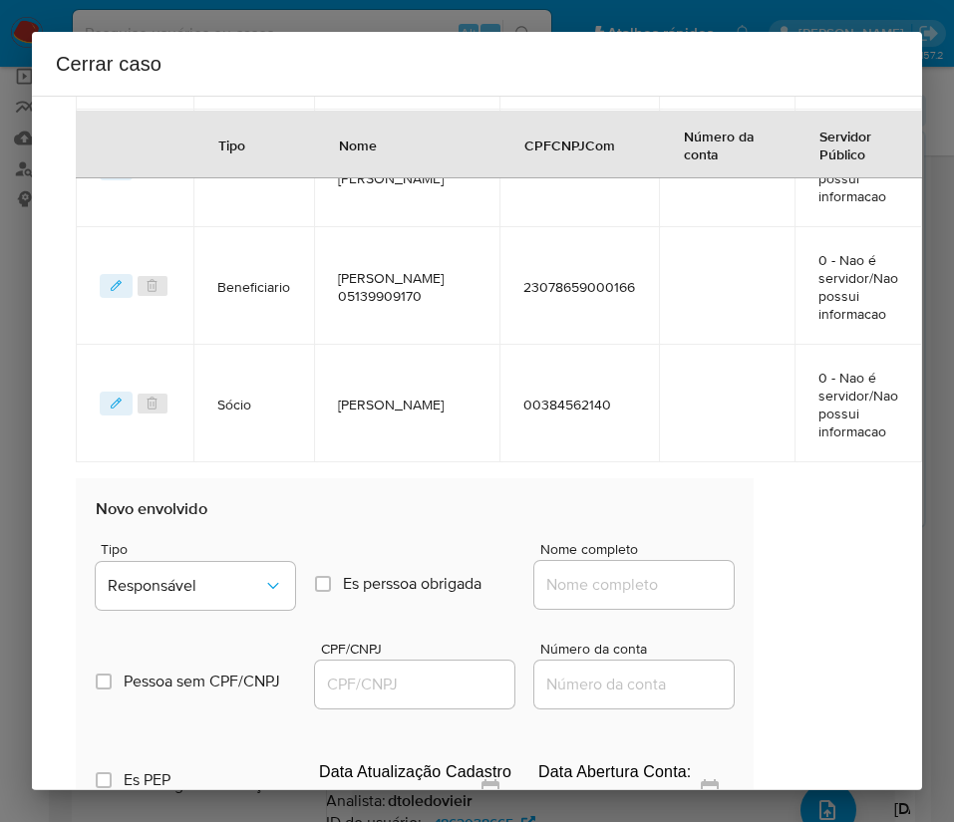
scroll to position [1561, 91]
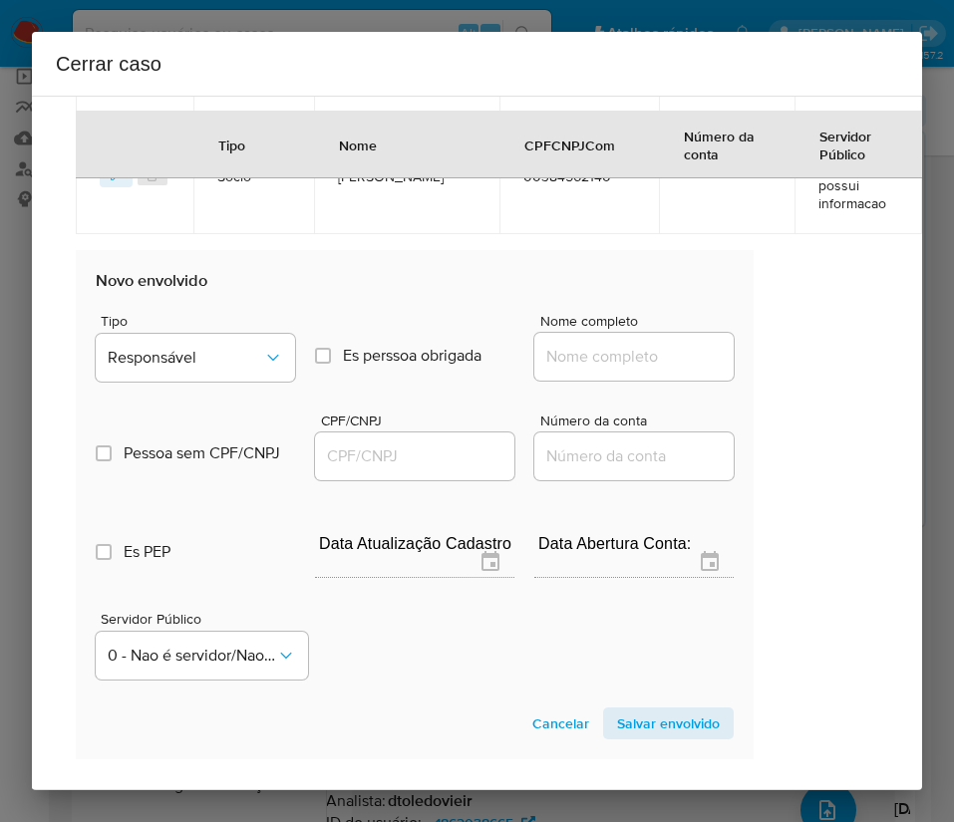
click at [186, 394] on div "Pessoa sem CPF/CNPJ Is CPFCNPJ CPF/CNPJ Número da conta" at bounding box center [415, 437] width 638 height 95
click at [218, 370] on button "Responsável" at bounding box center [195, 358] width 199 height 48
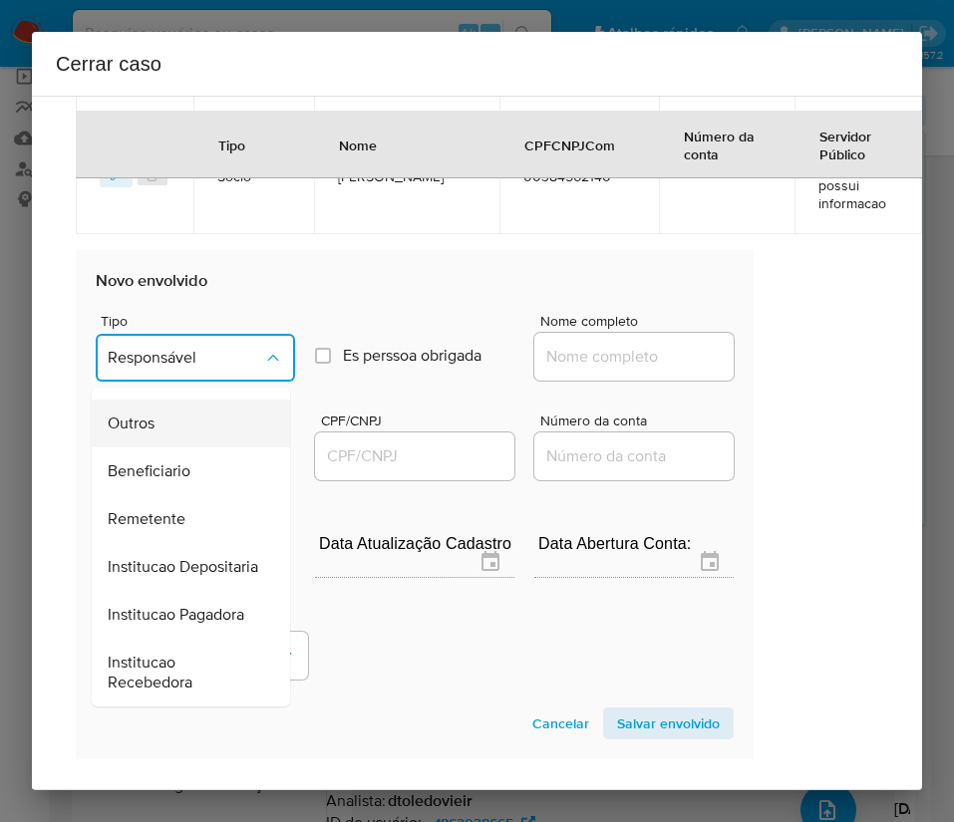
scroll to position [0, 0]
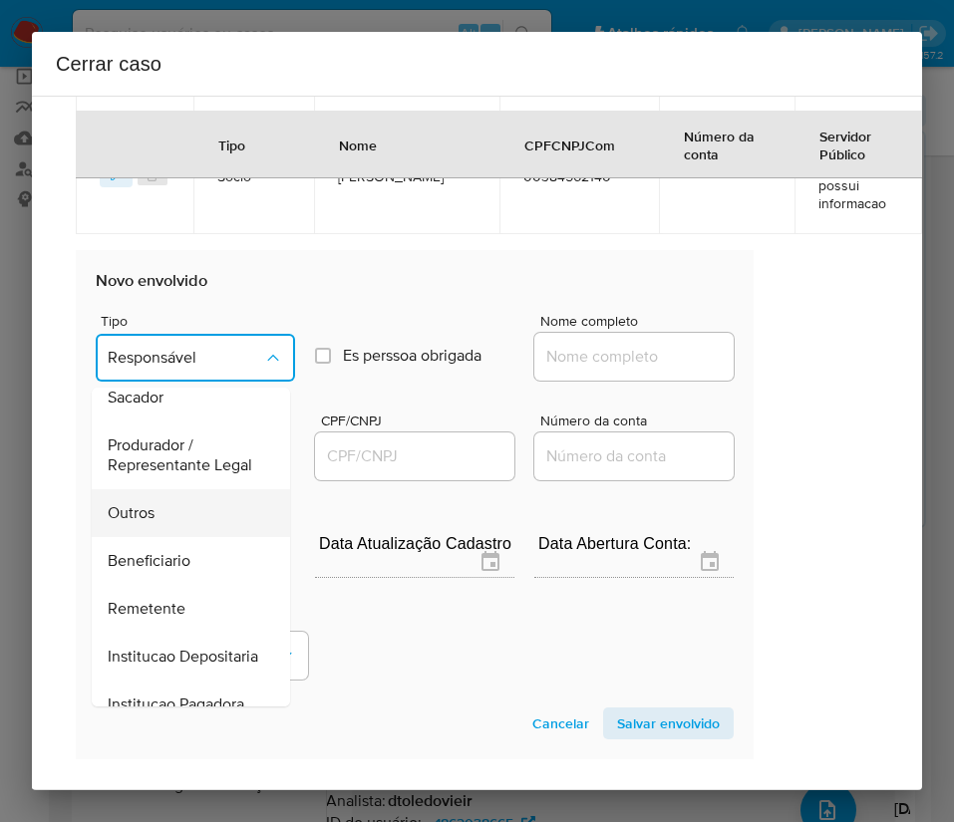
click at [109, 523] on span "Outros" at bounding box center [131, 513] width 47 height 20
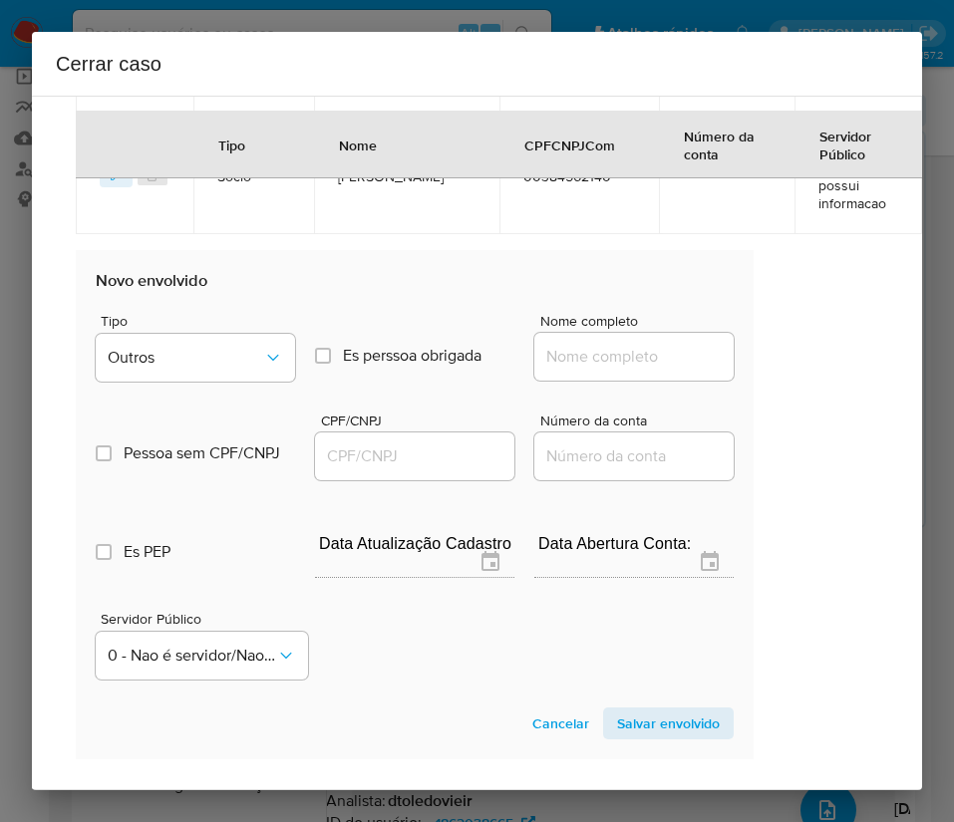
click at [590, 364] on input "Nome completo" at bounding box center [633, 357] width 199 height 26
paste input "MANEIRO LAVA JATO E BORRACHARIA LTDA, 14196938000133"
drag, startPoint x: 557, startPoint y: 359, endPoint x: 832, endPoint y: 359, distance: 275.0
click at [832, 359] on div "1 Informação completa Geral Data de início 01/07/2025 Data Fin 30/08/2025 Valor…" at bounding box center [477, 443] width 890 height 695
type input "MANEIRO LAVA JATO E BORRACHARIA LTDA"
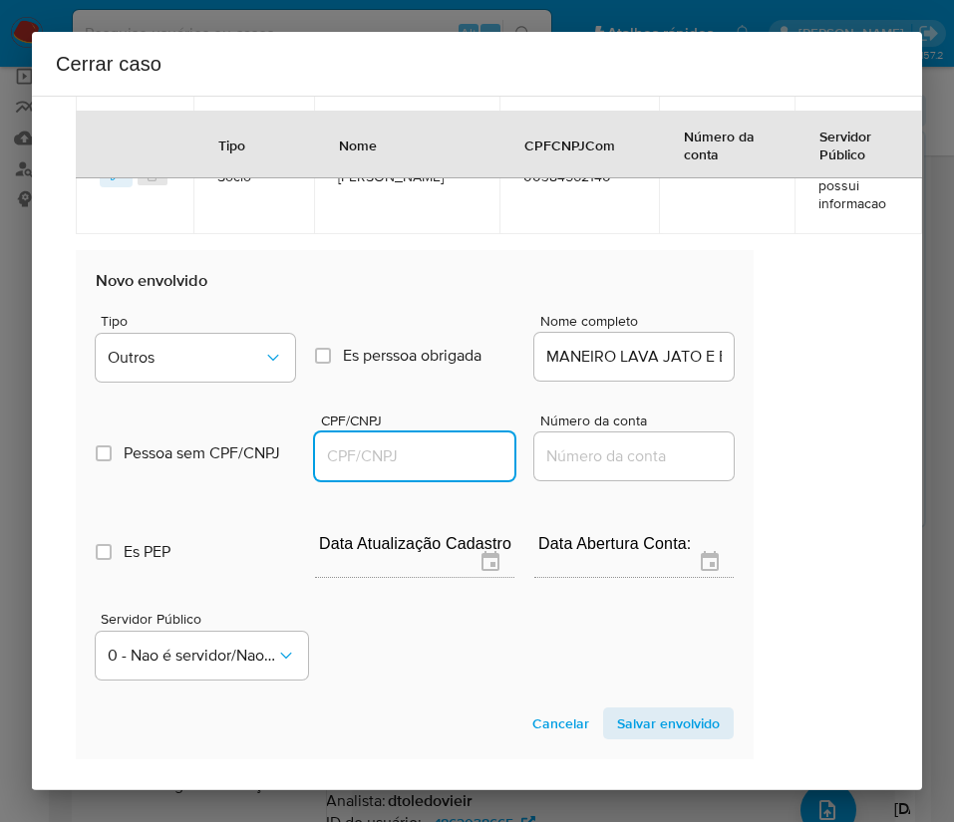
drag, startPoint x: 415, startPoint y: 455, endPoint x: 451, endPoint y: 455, distance: 36.9
click at [415, 455] on input "CPF/CNPJ" at bounding box center [414, 456] width 199 height 26
paste input "14196938000133"
type input "14196938000133"
click at [634, 718] on span "Salvar envolvido" at bounding box center [668, 723] width 103 height 28
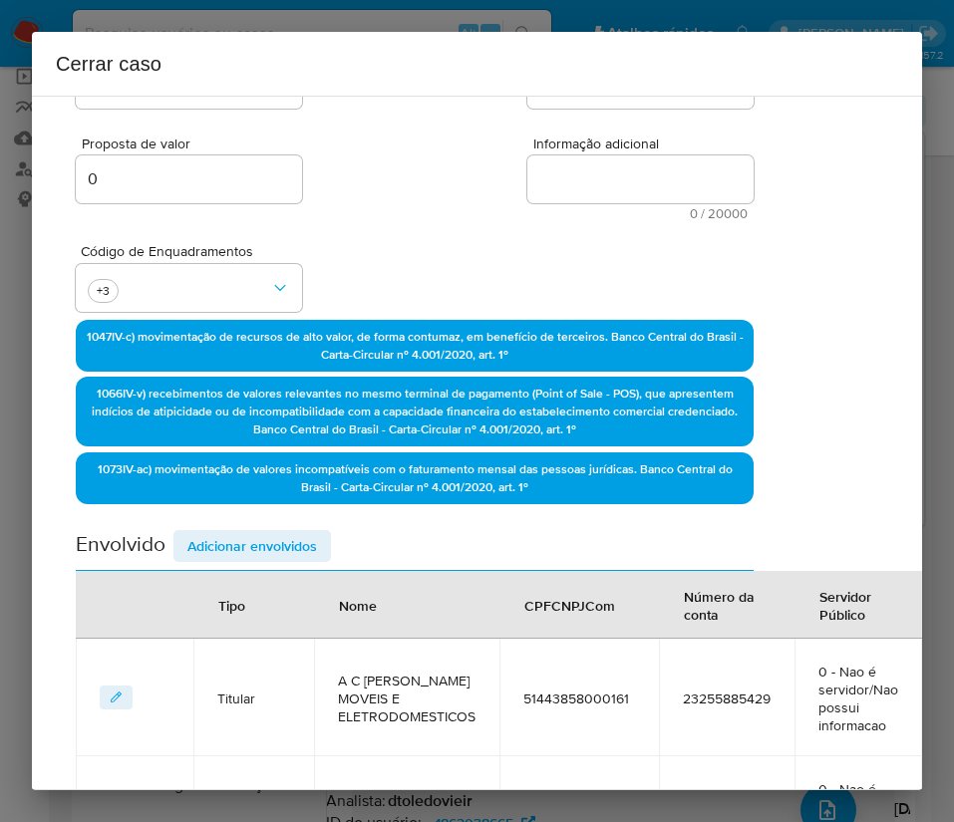
scroll to position [87, 91]
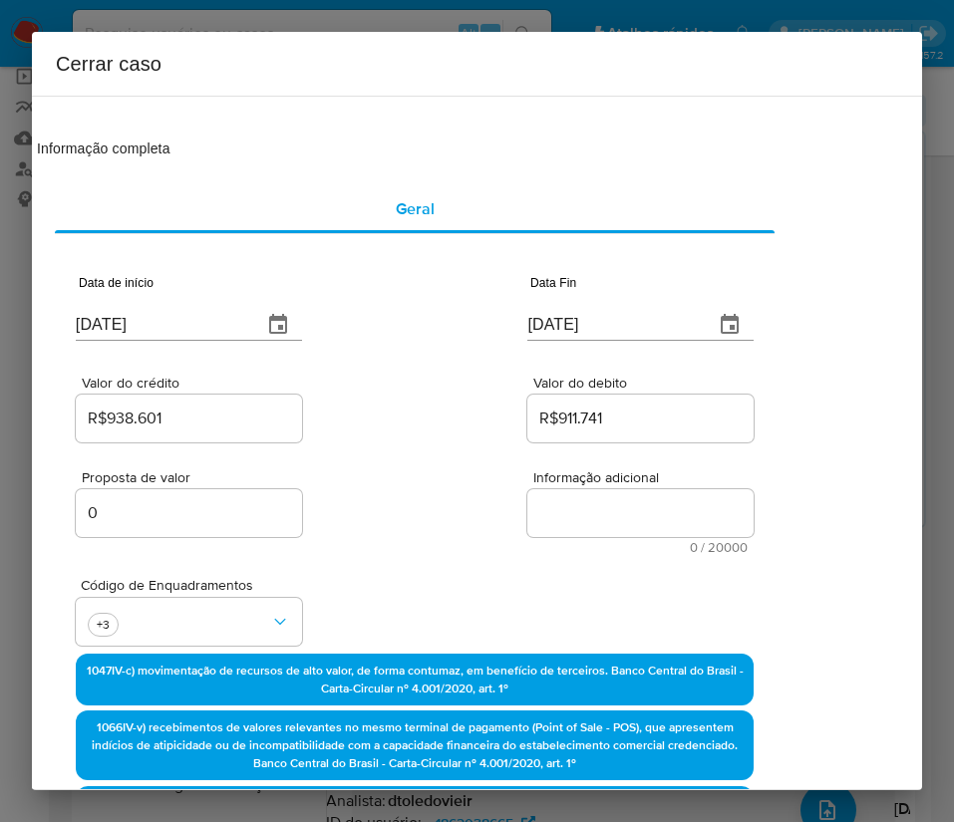
click at [596, 508] on textarea "Informação adicional" at bounding box center [640, 513] width 226 height 48
paste textarea "Informações do Cliente A C CORREA FILHO MOVEIS E ELETRODOMÉSTICOS, CNPJ 5144385…"
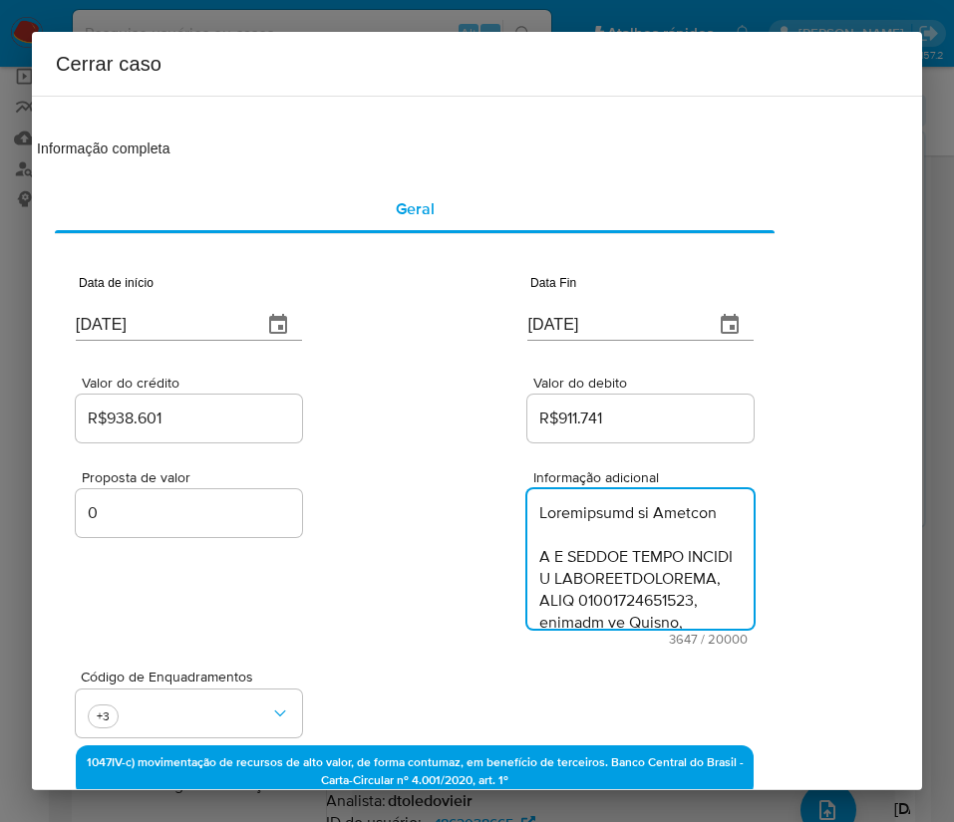
type textarea "Informações do Cliente A C CORREA FILHO MOVEIS E ELETRODOMÉSTICOS, CNPJ 5144385…"
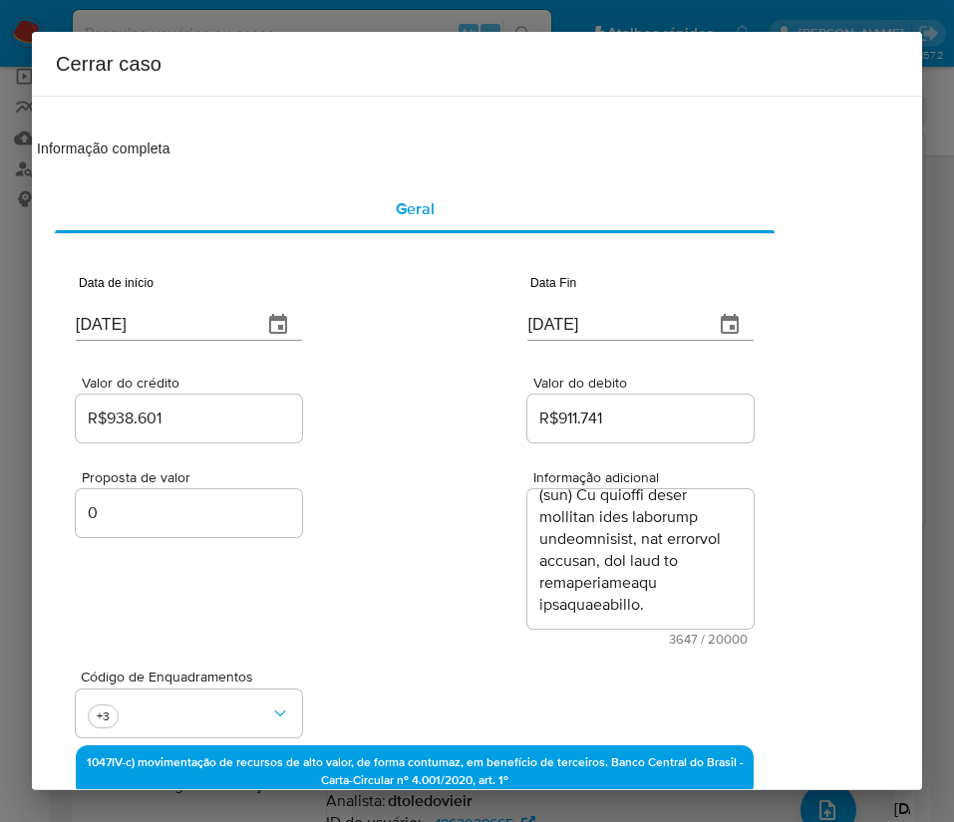
click at [298, 576] on div "Proposta de valor 0 Informação adicional 3647 / 20000 16353 caracteres restantes" at bounding box center [415, 545] width 678 height 199
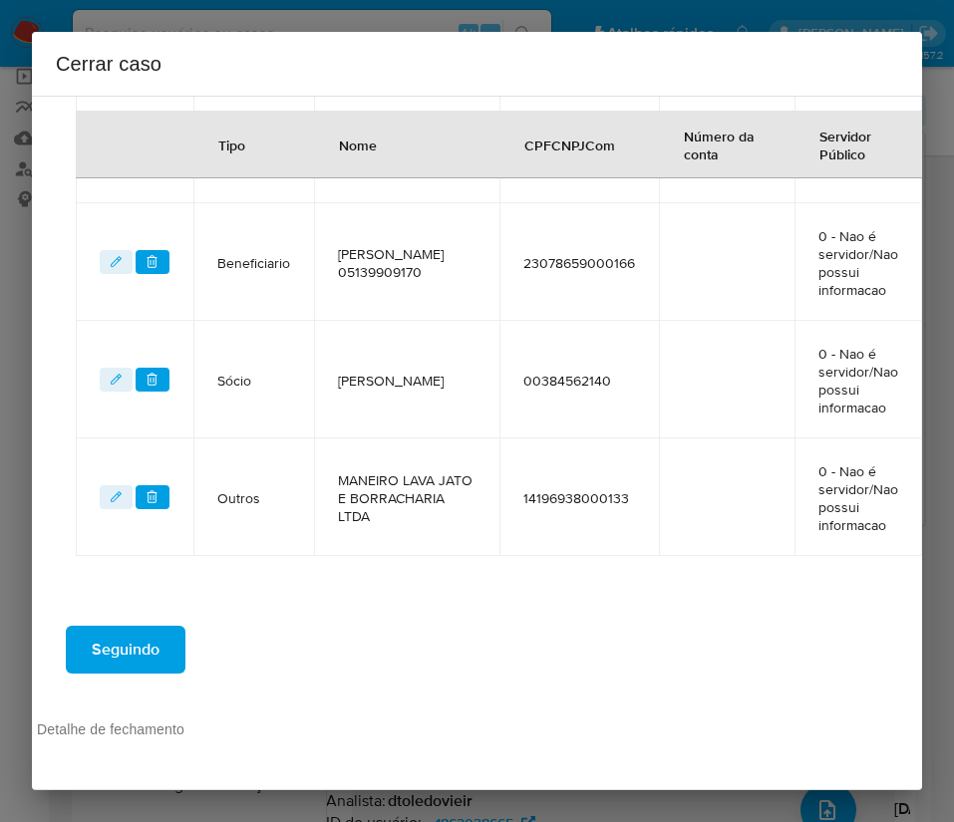
click at [92, 628] on span "Seguindo" at bounding box center [126, 650] width 68 height 44
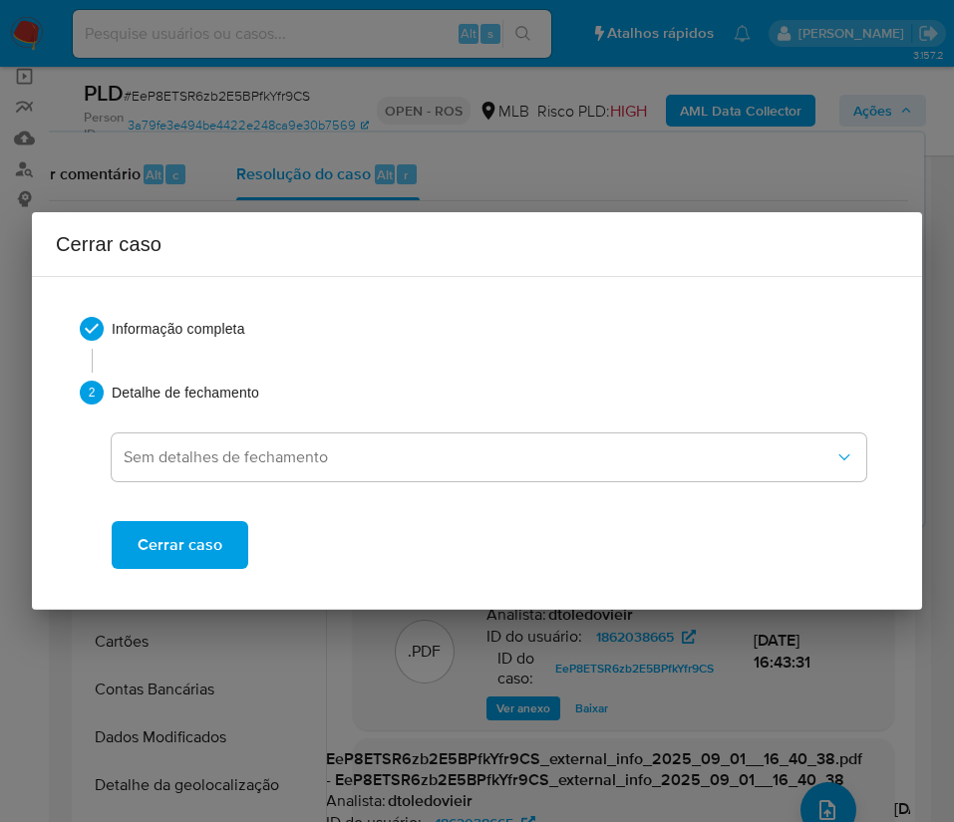
click at [194, 555] on span "Cerrar caso" at bounding box center [180, 545] width 85 height 44
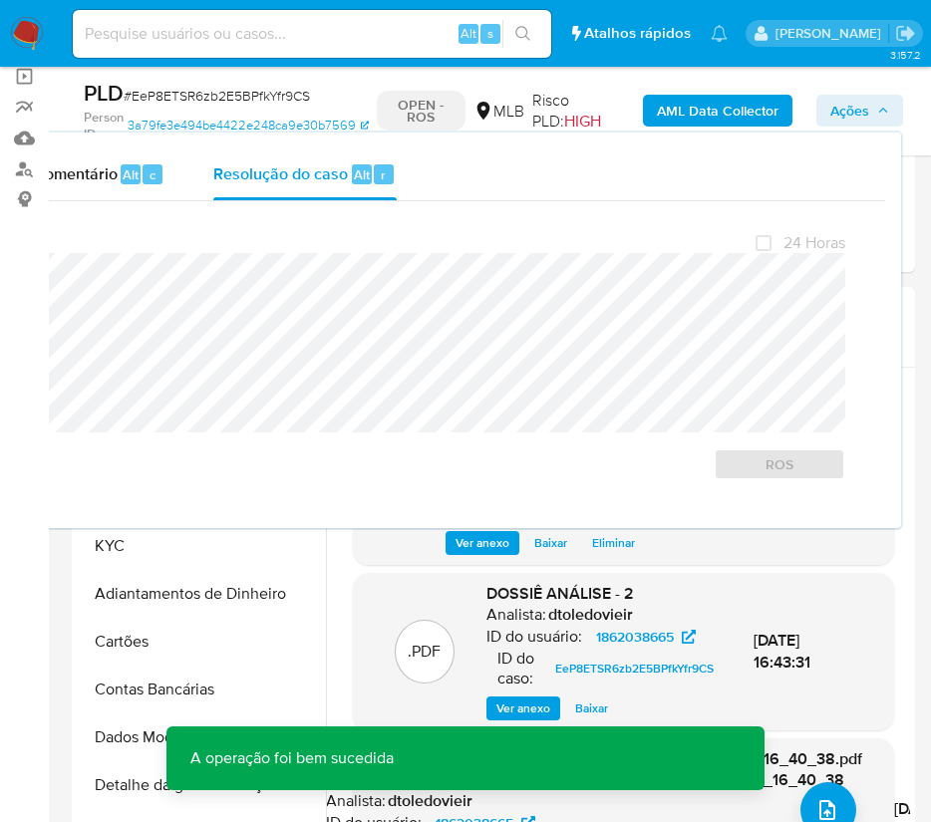
click at [166, 105] on span "# EeP8ETSR6zb2E5BPfkYfr9CS" at bounding box center [217, 96] width 186 height 20
copy span "EeP8ETSR6zb2E5BPfkYfr9CS"
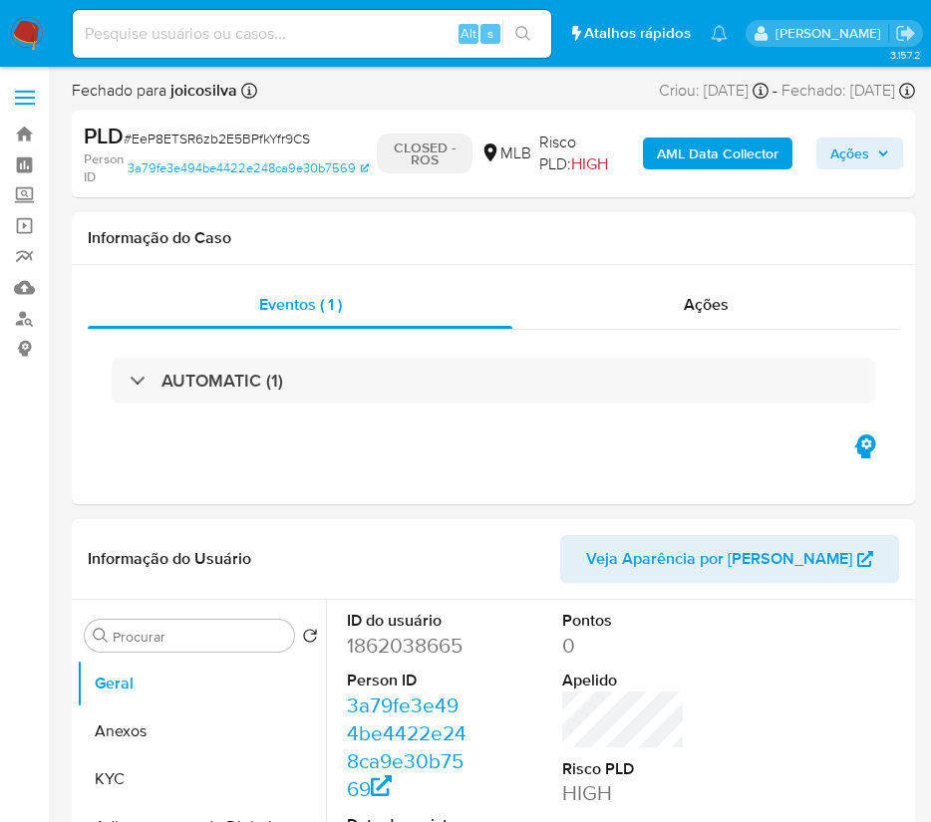
click at [37, 30] on img at bounding box center [27, 34] width 34 height 34
select select "10"
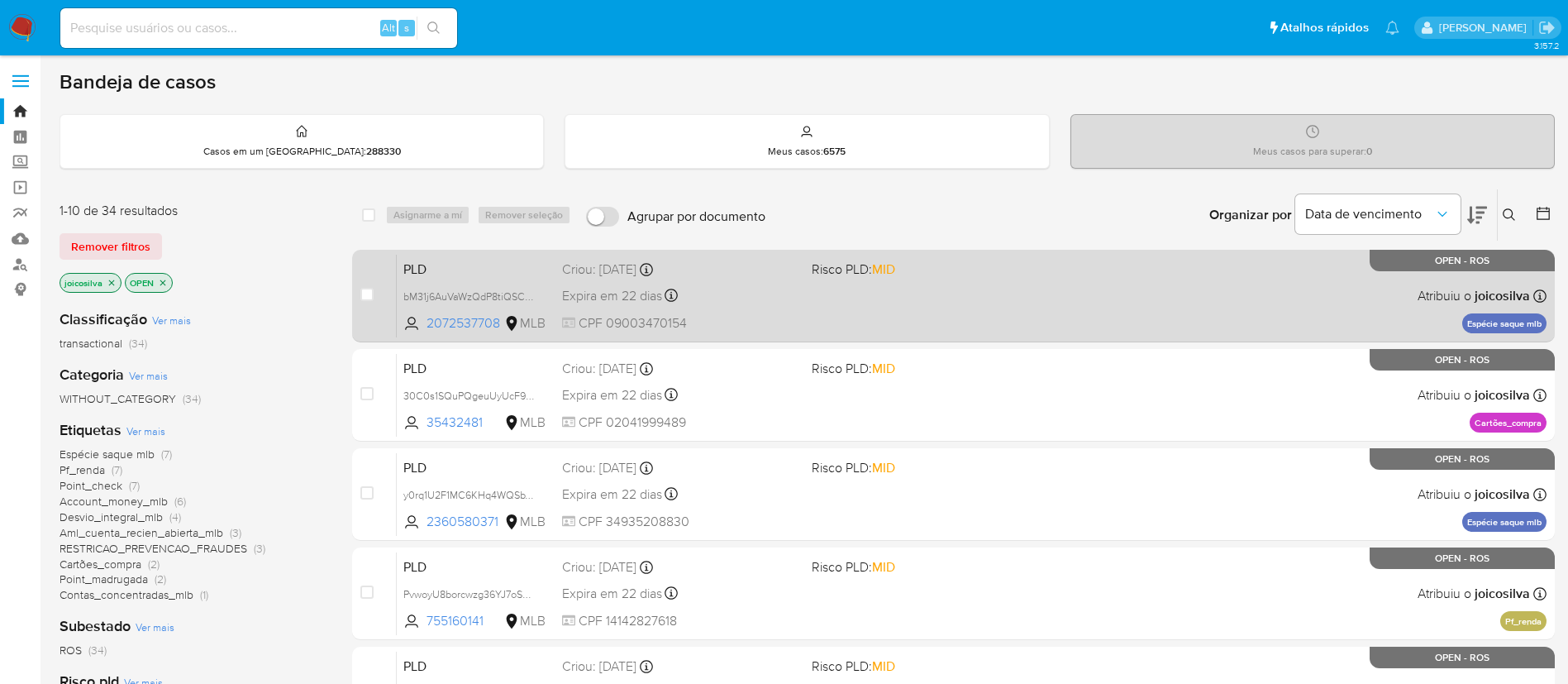
click at [791, 302] on div "PLD bM31j6AuVaWzQdP8tiQSCrWj 2072537708 MLB Risco PLD: MID Criou: [DATE] Criou:…" at bounding box center [971, 296] width 1150 height 84
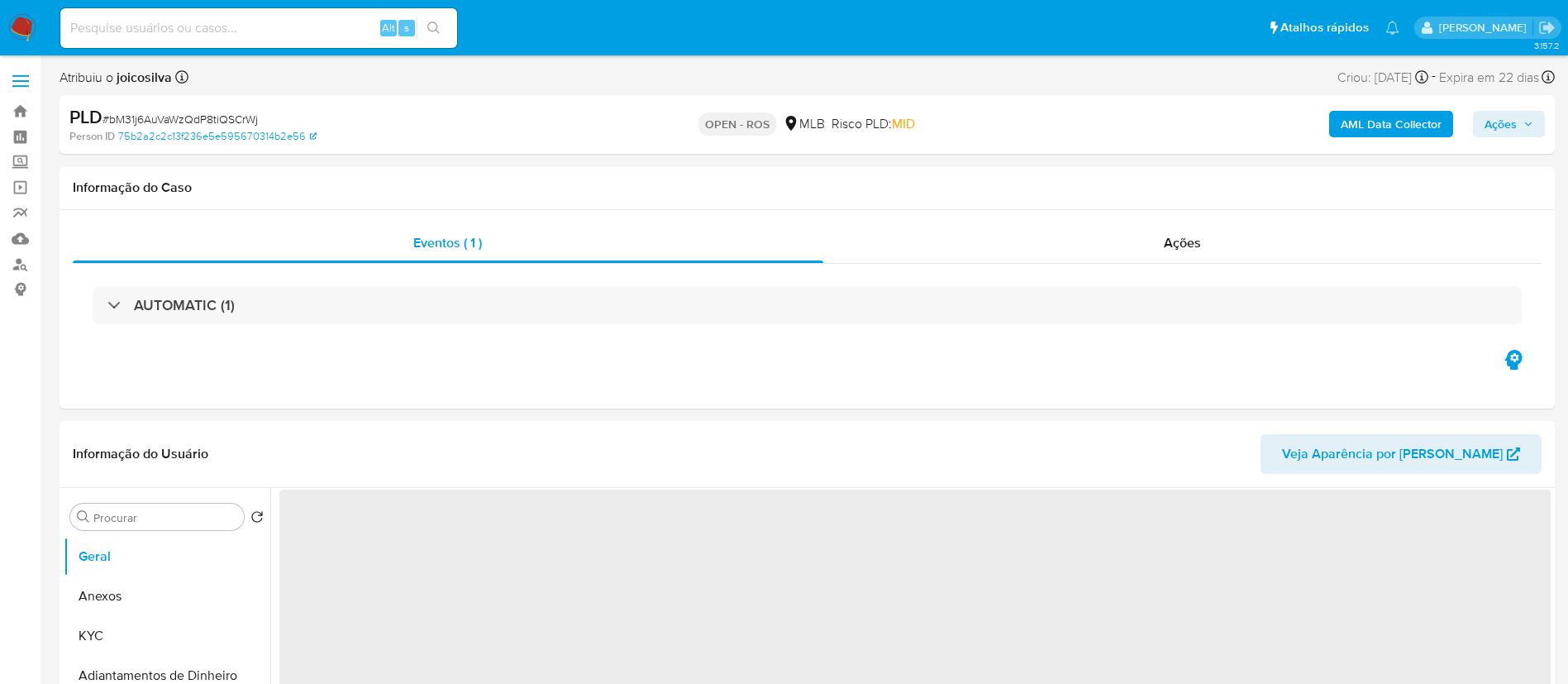
click at [246, 115] on span "# bM31j6AuVaWzQdP8tiQSCrWj" at bounding box center [180, 120] width 155 height 17
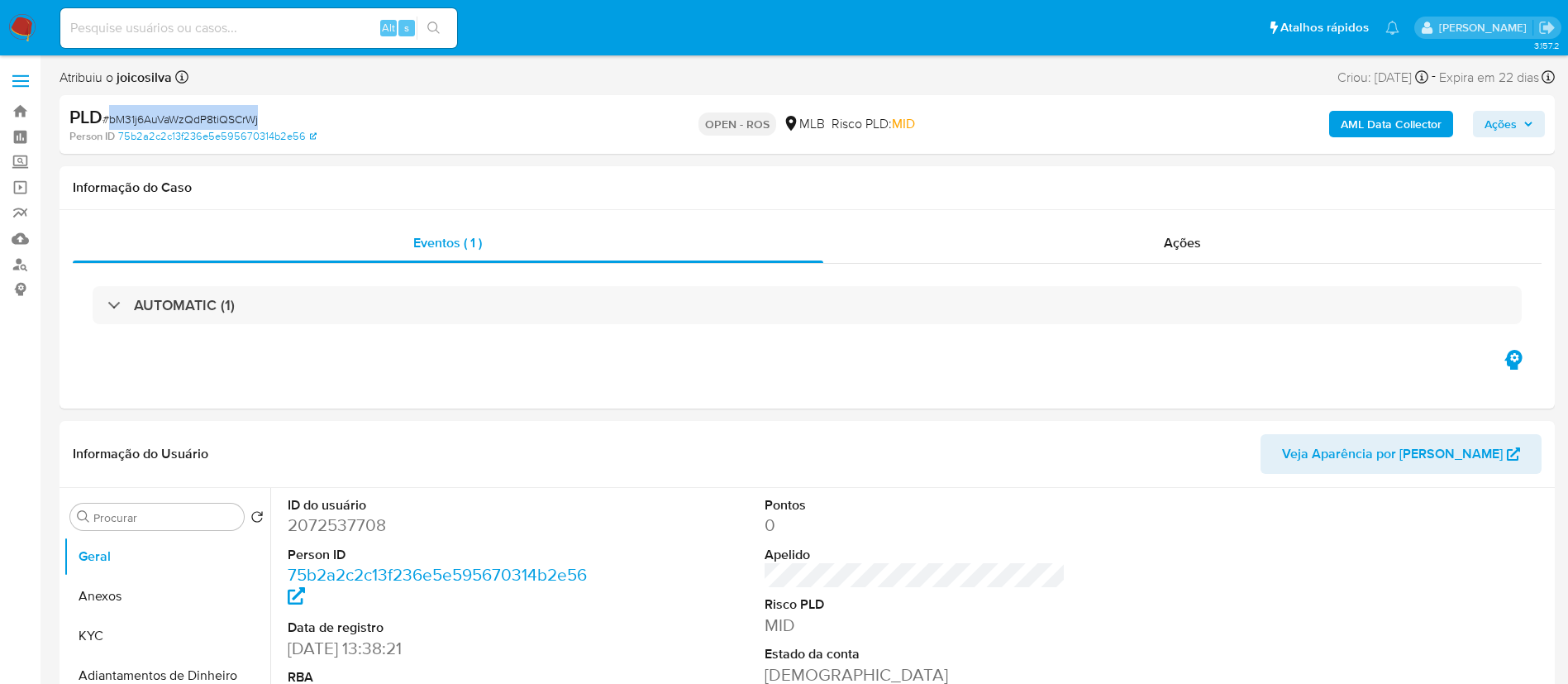
copy span "bM31j6AuVaWzQdP8tiQSCrWj"
select select "10"
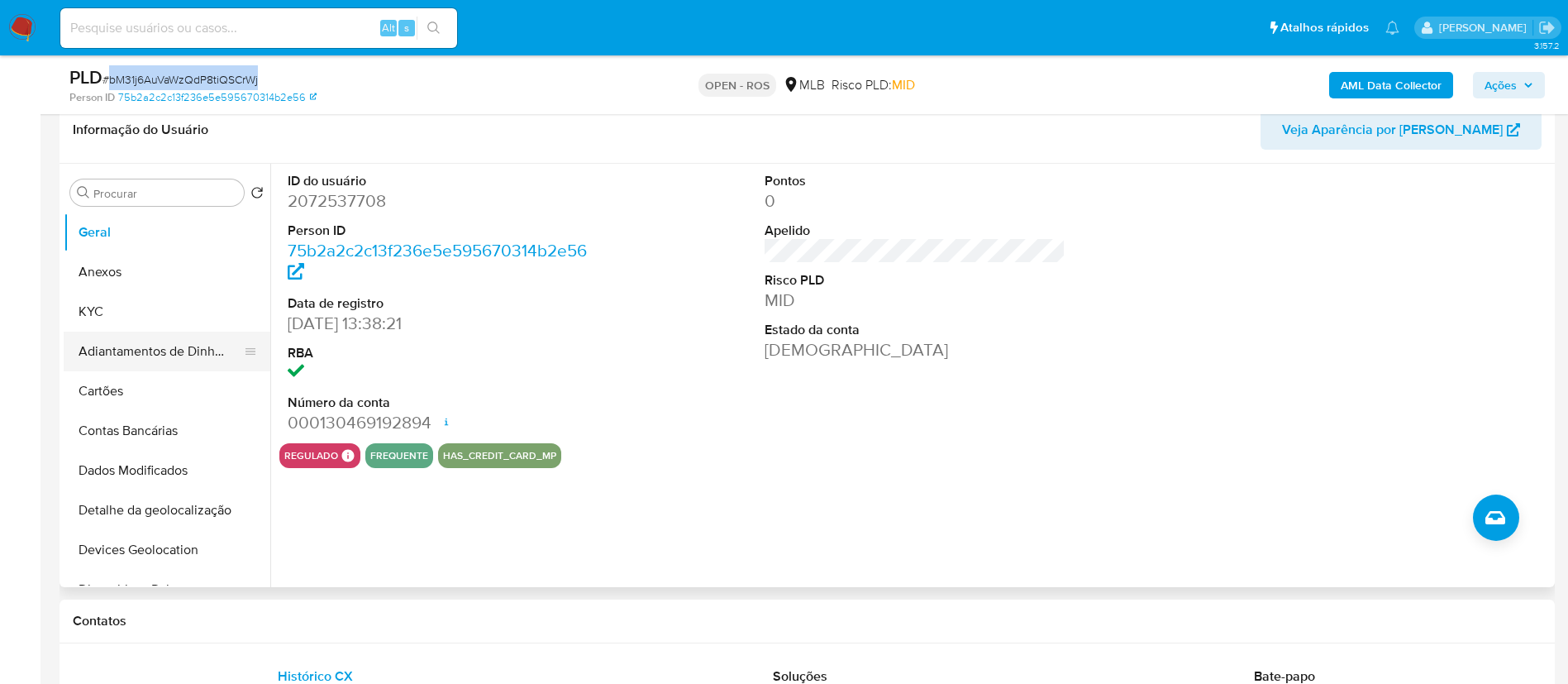
scroll to position [372, 0]
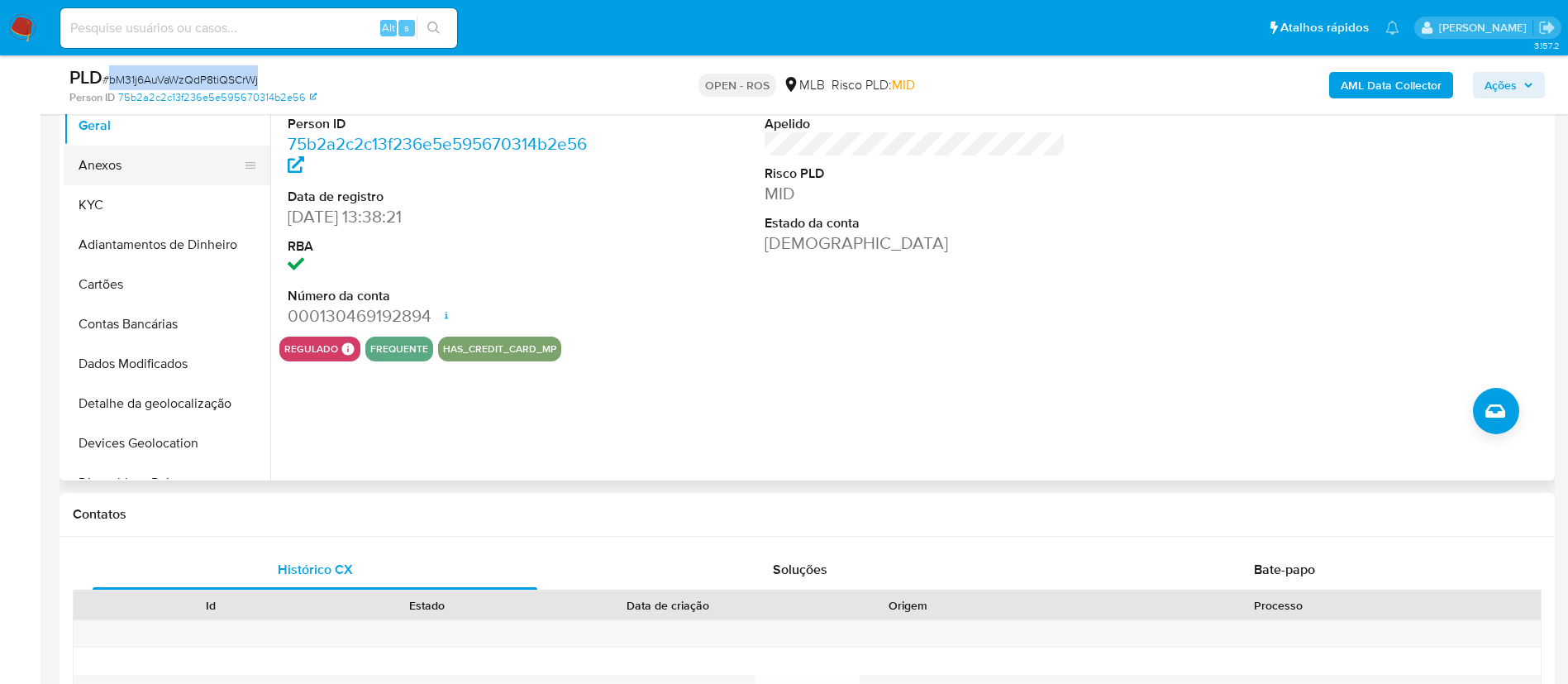
click at [121, 163] on button "Anexos" at bounding box center [160, 165] width 193 height 40
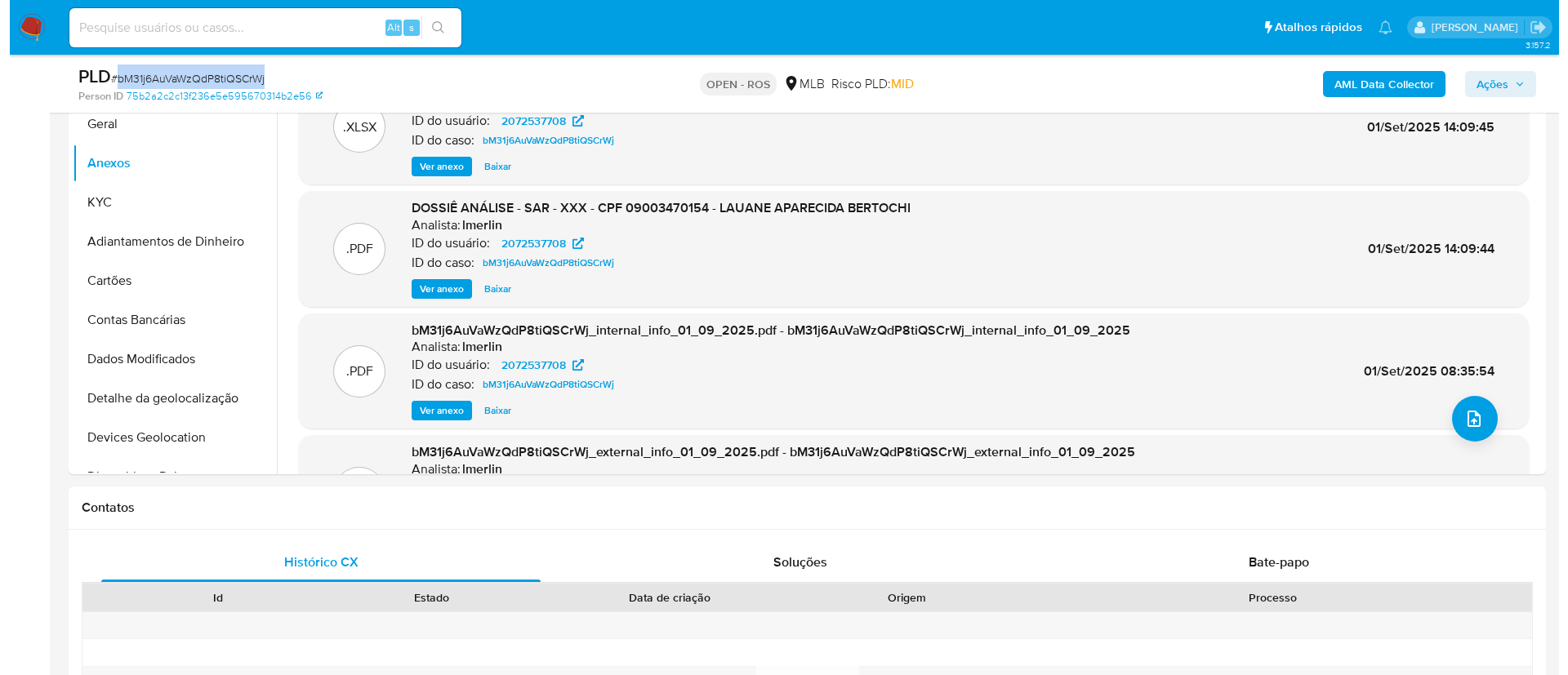
scroll to position [245, 0]
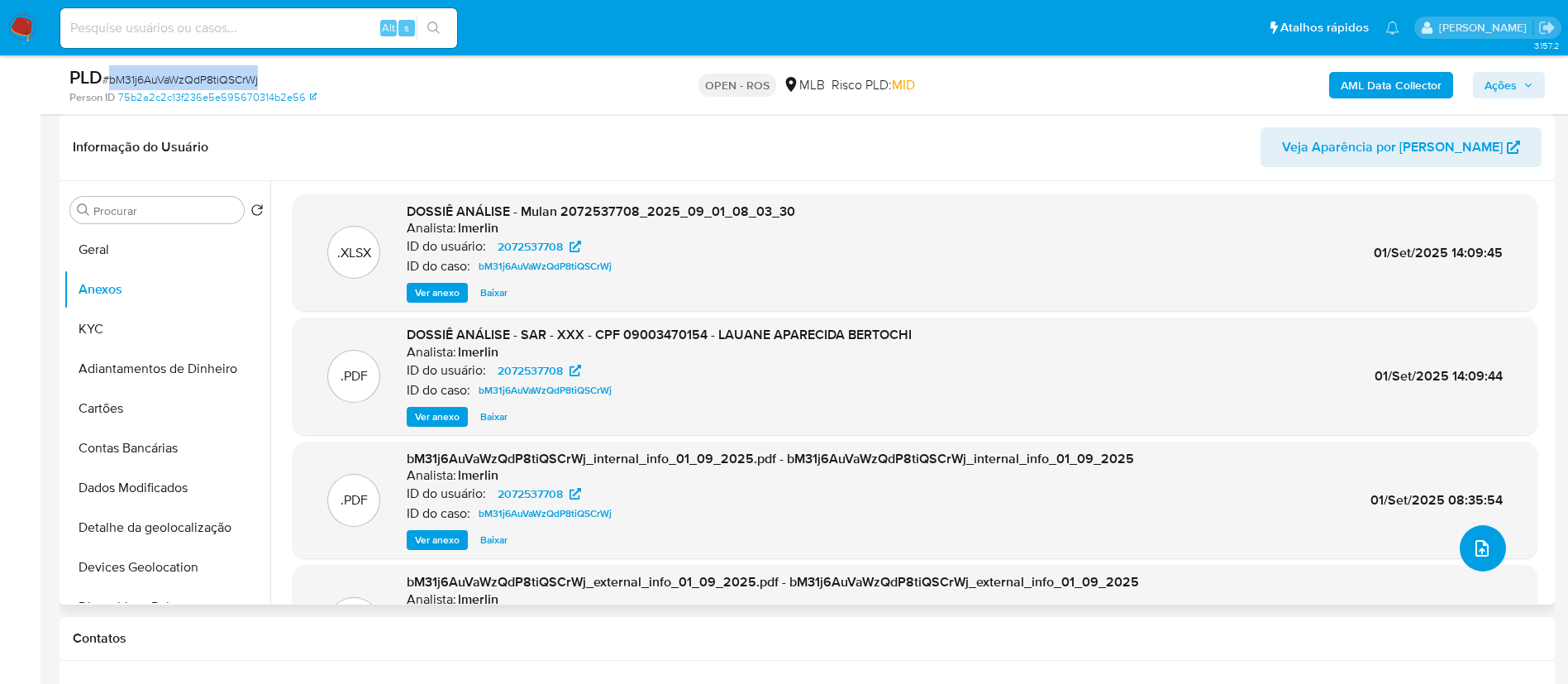
click at [1473, 540] on icon "upload-file" at bounding box center [1483, 549] width 20 height 20
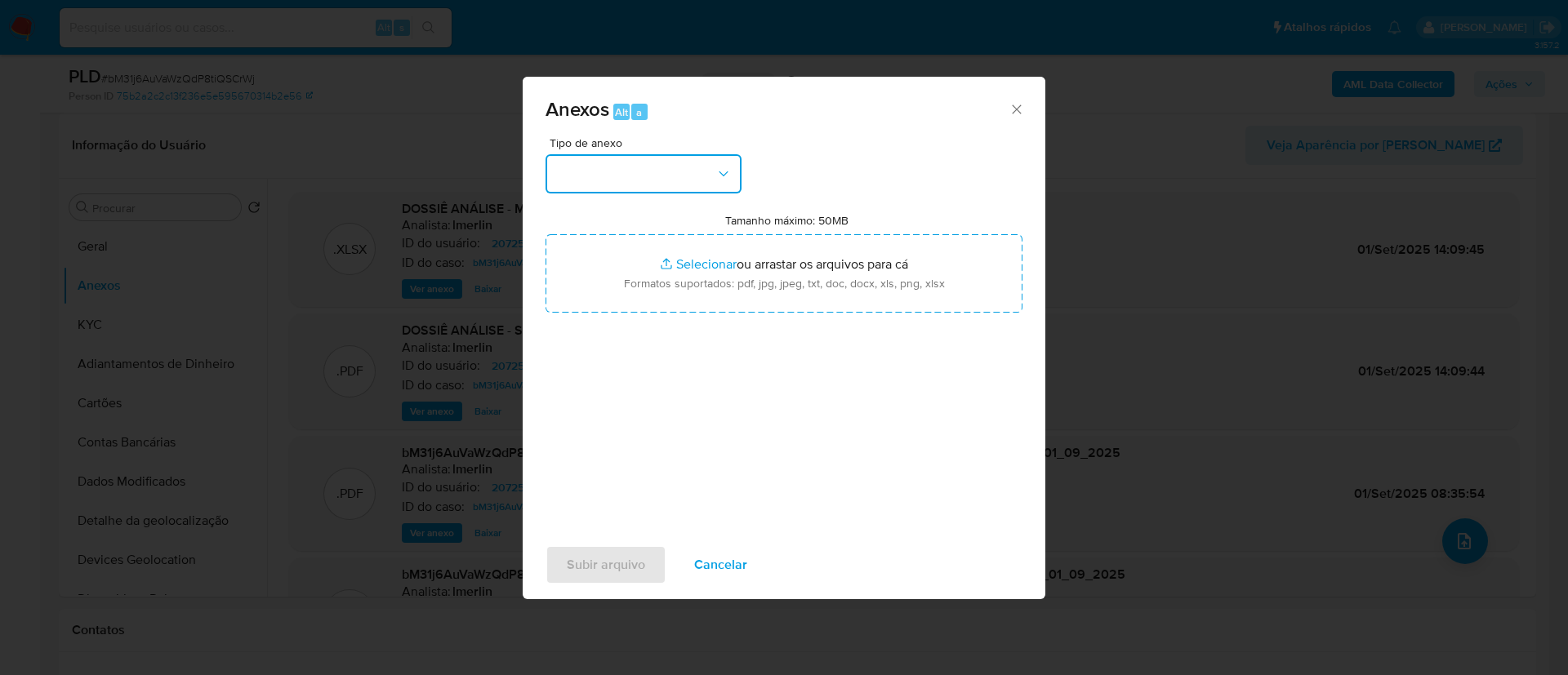
click at [693, 170] on button "button" at bounding box center [643, 174] width 196 height 39
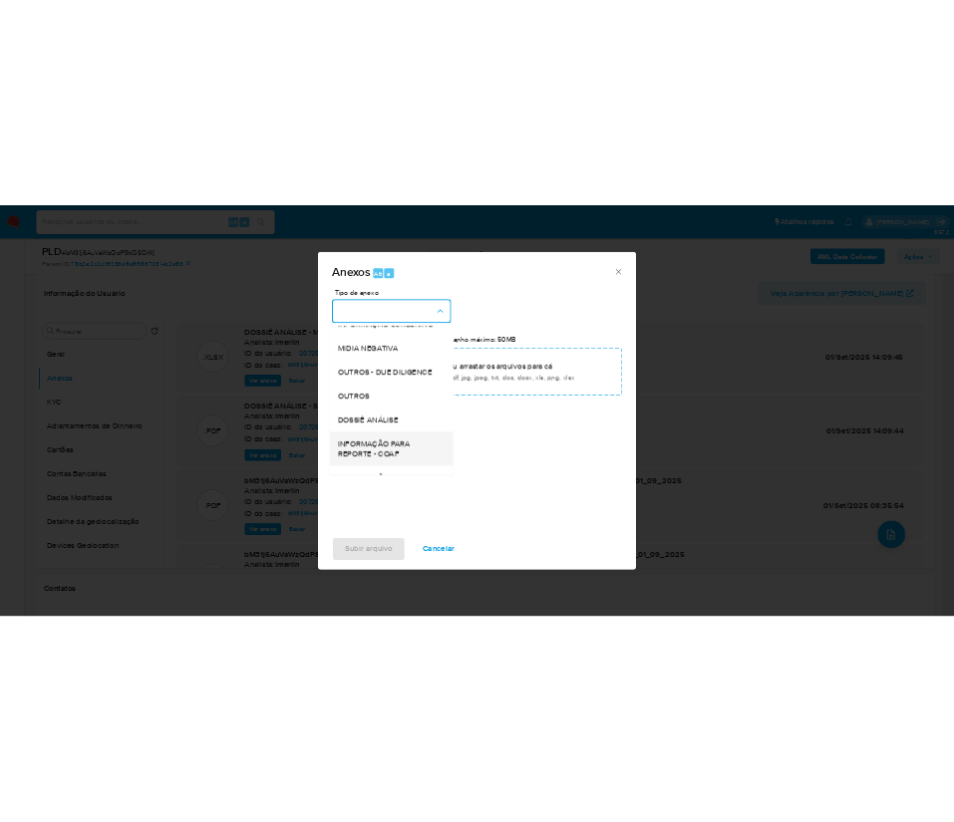
scroll to position [307, 0]
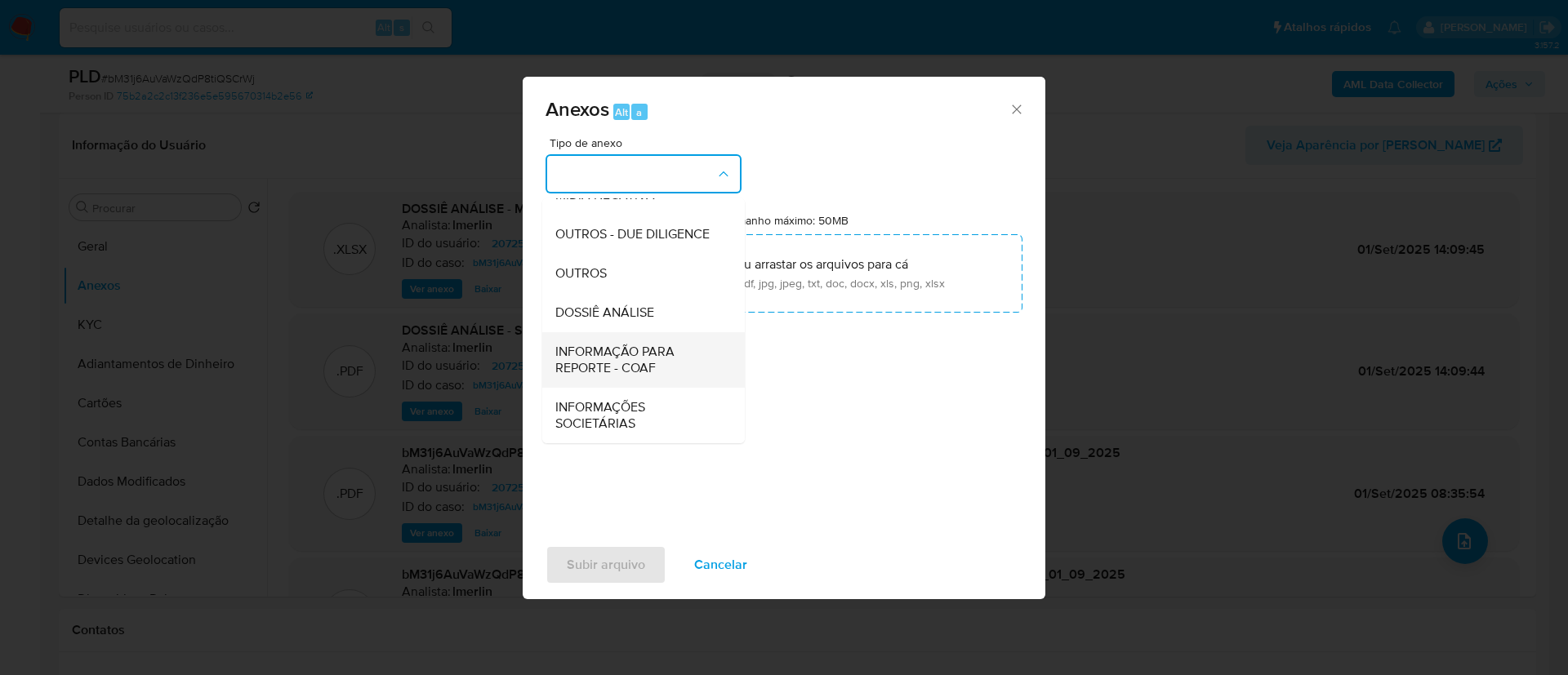
click at [638, 354] on span "INFORMAÇÃO PARA REPORTE - COAF" at bounding box center [639, 360] width 166 height 33
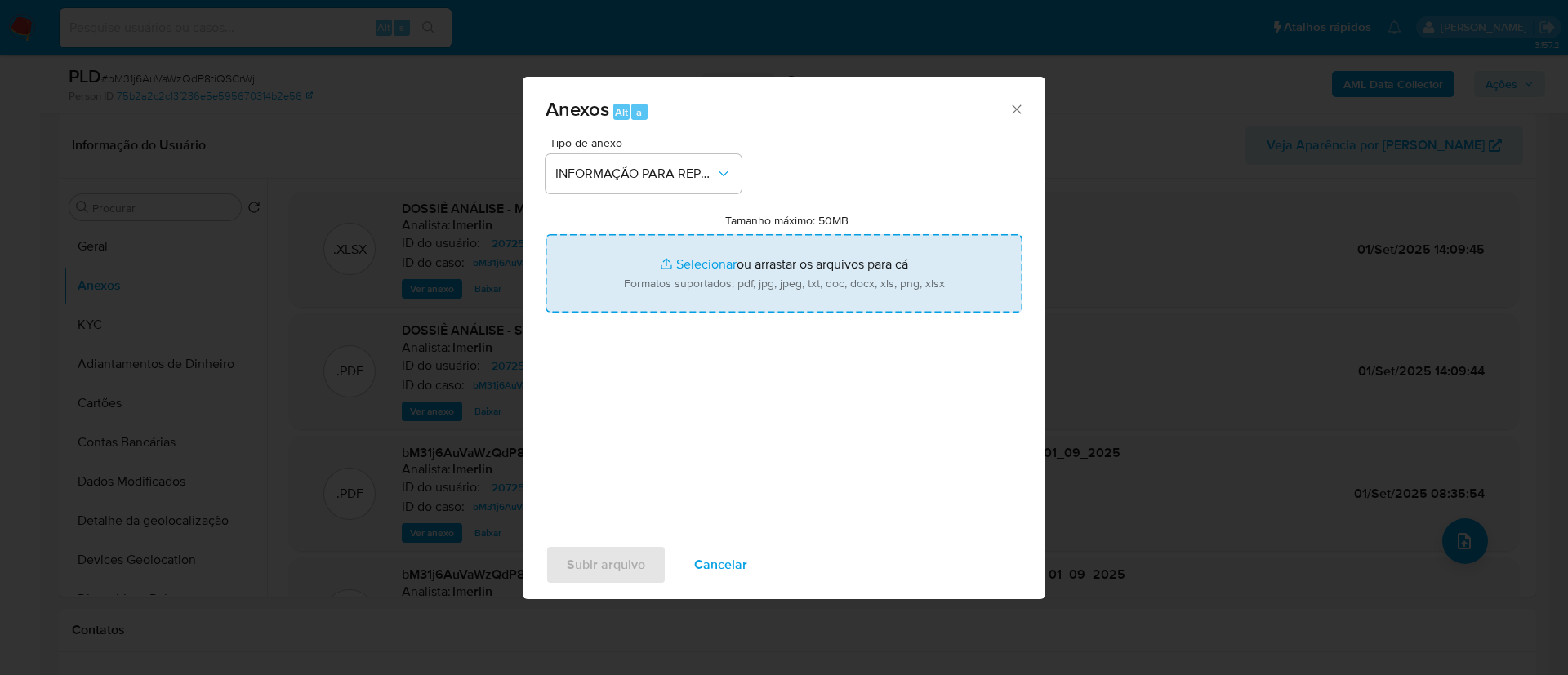
type input "C:\fakepath\SAR - bM31j6AuVaWzQdP8tiQSCrWj - CPF 09003470154 - LAUANE APARECIDA…"
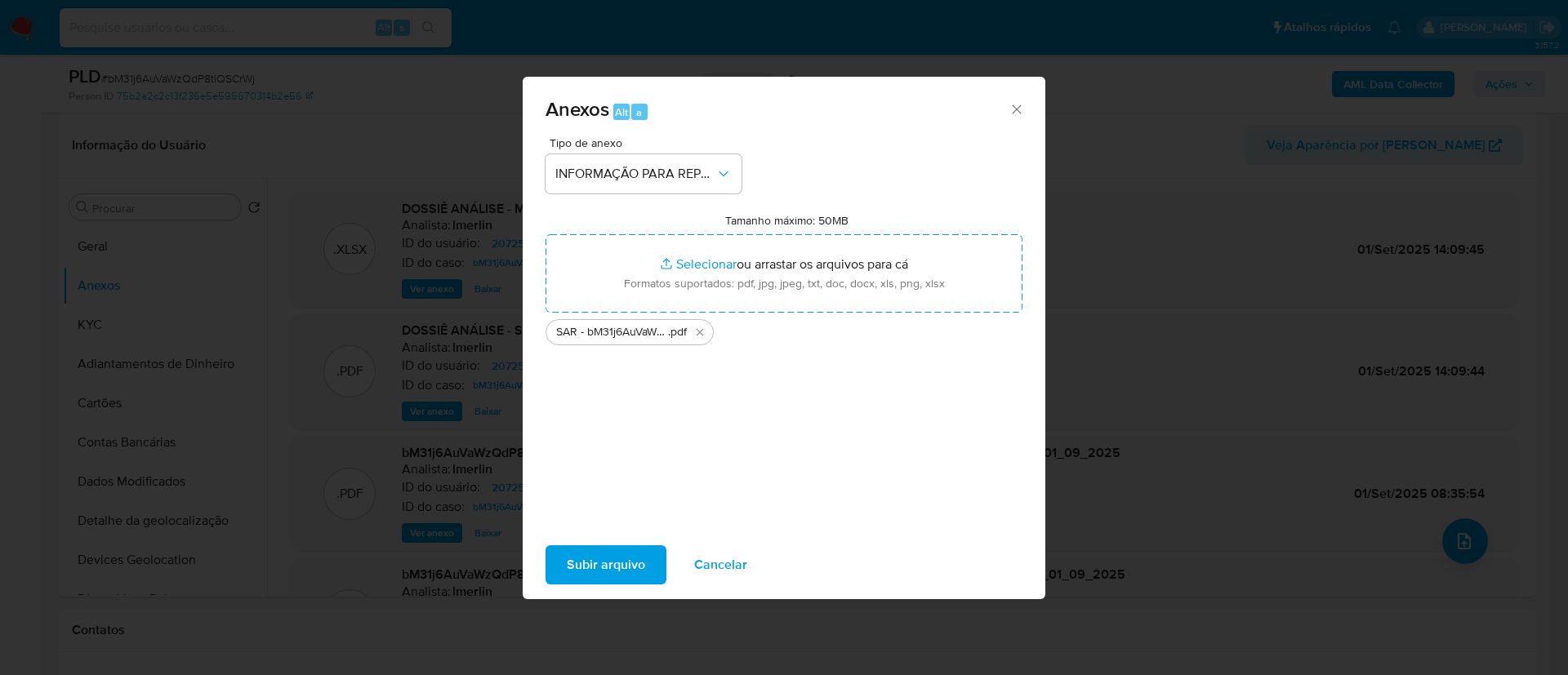
click at [626, 569] on span "Subir arquivo" at bounding box center [607, 565] width 79 height 36
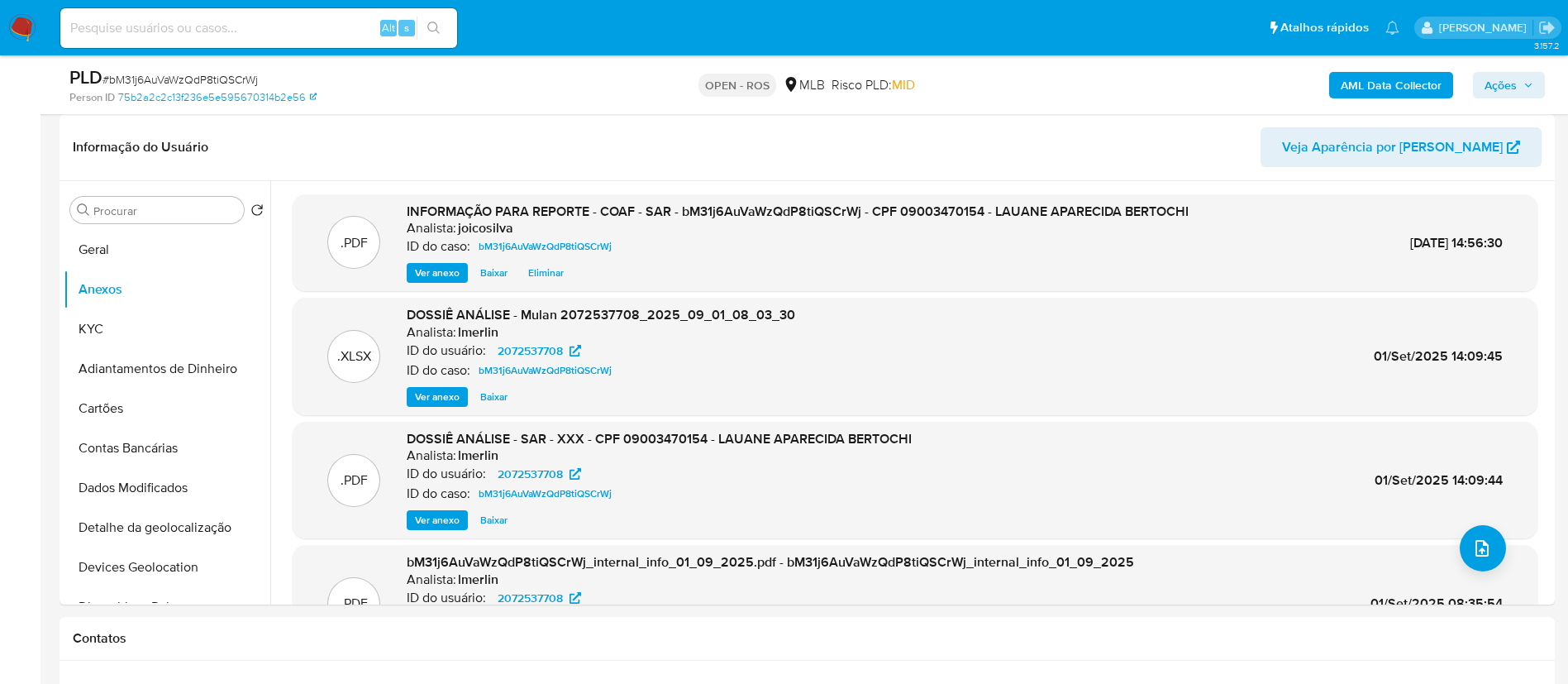
click at [1513, 100] on div "AML Data Collector Ações" at bounding box center [1301, 85] width 488 height 39
click at [1512, 83] on span "Ações" at bounding box center [1501, 86] width 32 height 27
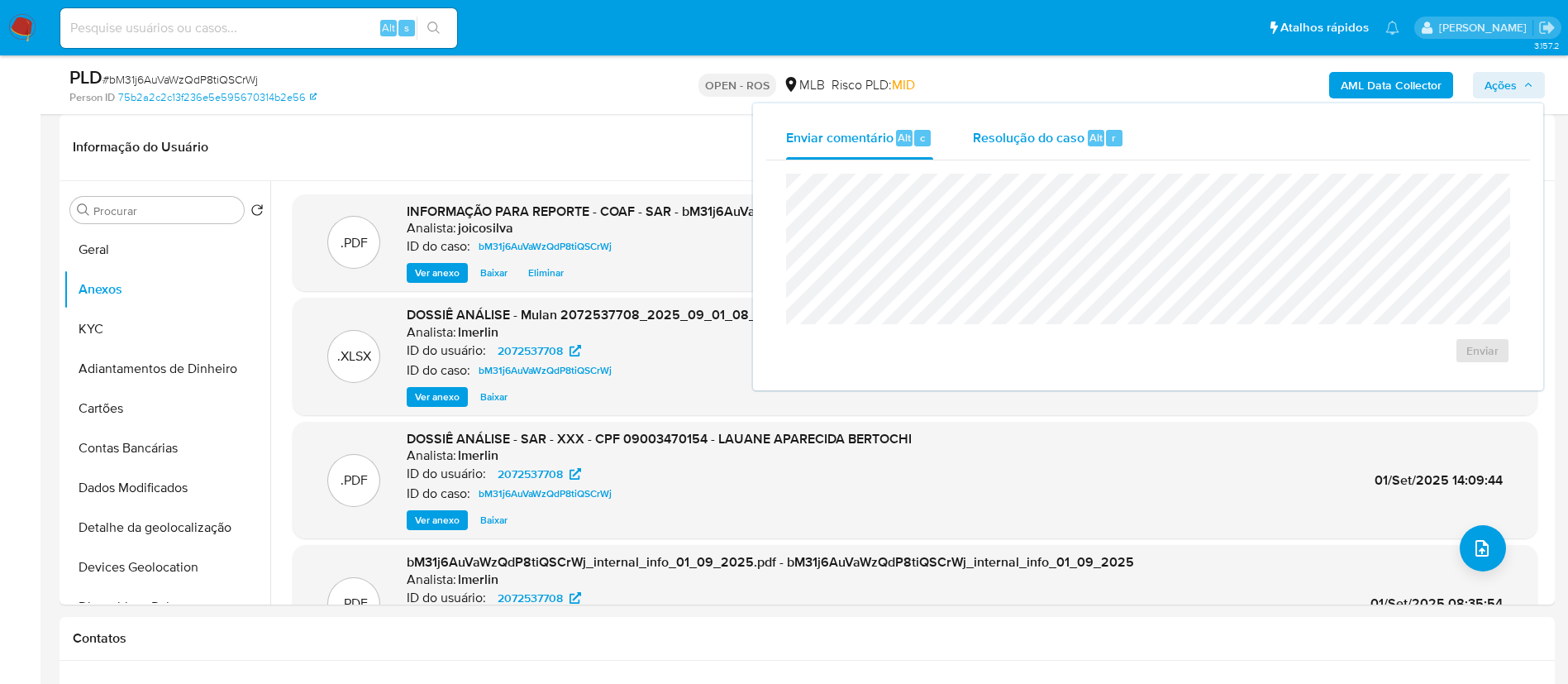
click at [1030, 135] on span "Resolução do caso" at bounding box center [1029, 136] width 112 height 19
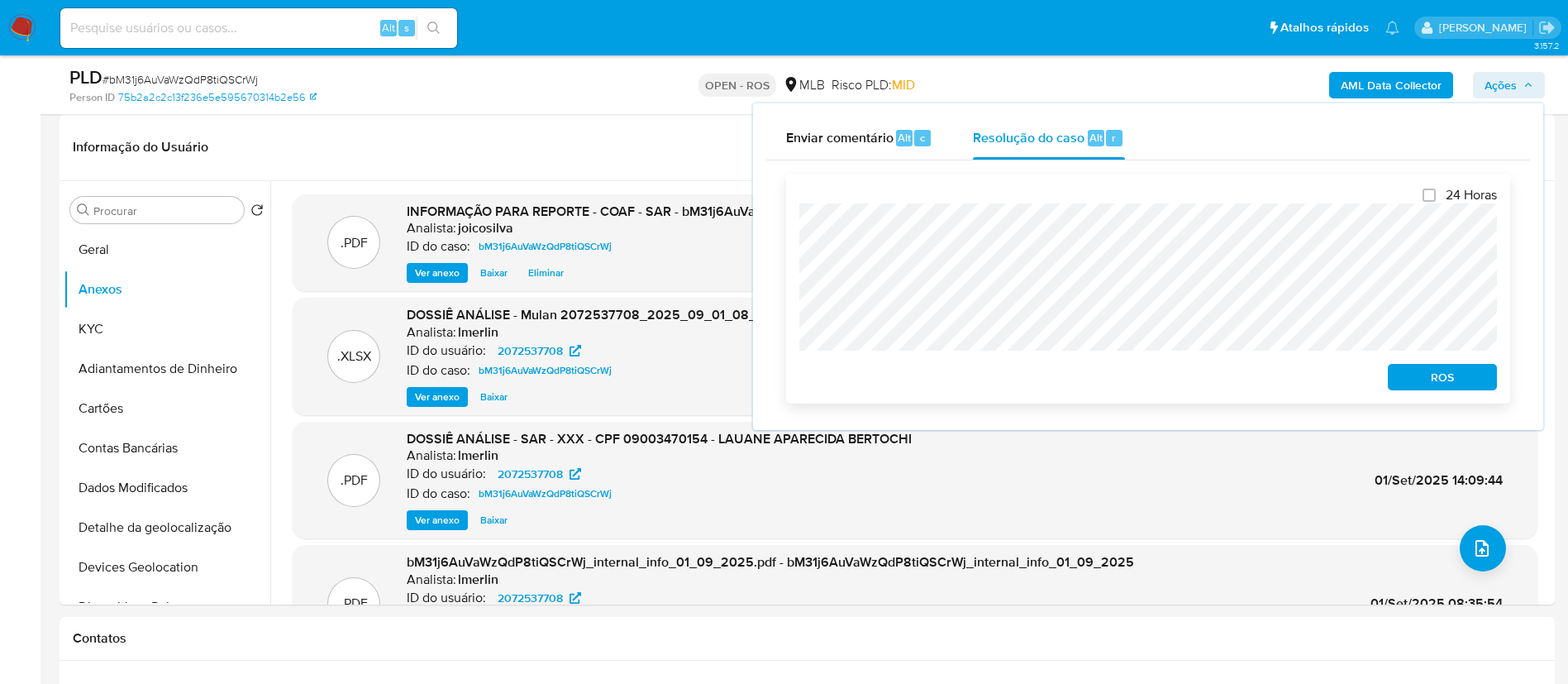
click at [1433, 364] on div "ROS" at bounding box center [1439, 374] width 116 height 33
click at [1437, 380] on span "ROS" at bounding box center [1443, 377] width 86 height 23
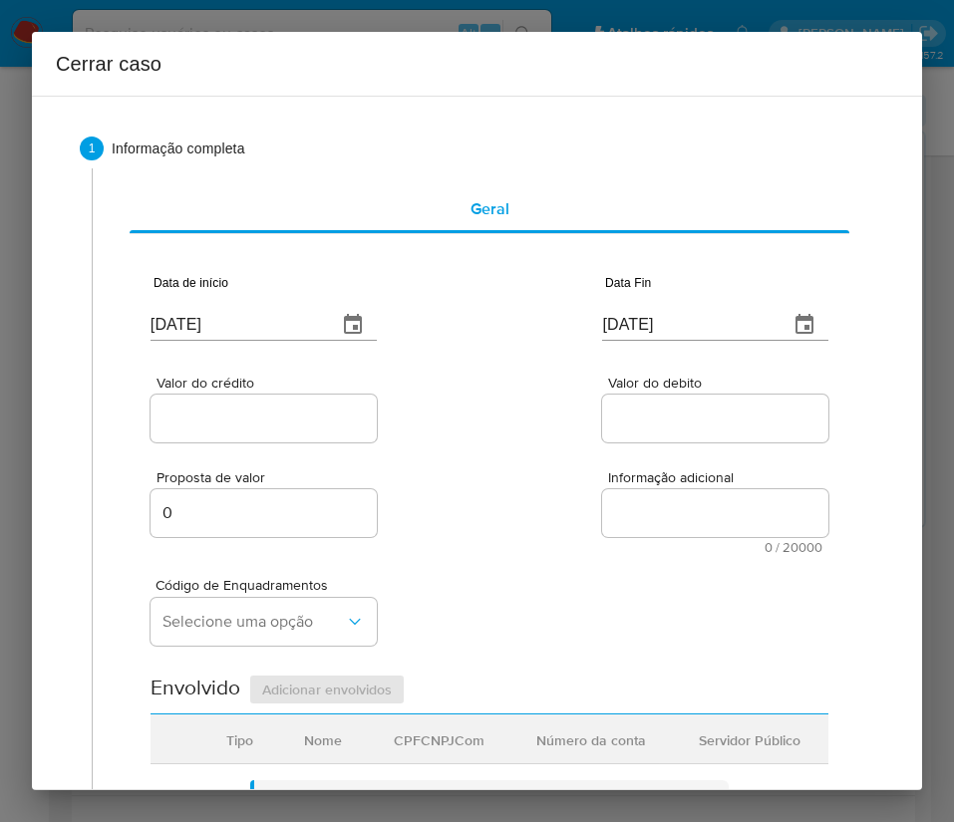
drag, startPoint x: 263, startPoint y: 341, endPoint x: 265, endPoint y: 328, distance: 13.1
click at [263, 340] on div "Data de início [DATE]" at bounding box center [263, 312] width 226 height 80
click at [265, 327] on input "[DATE]" at bounding box center [235, 325] width 170 height 32
click at [265, 327] on input "03/09/2025" at bounding box center [235, 325] width 170 height 32
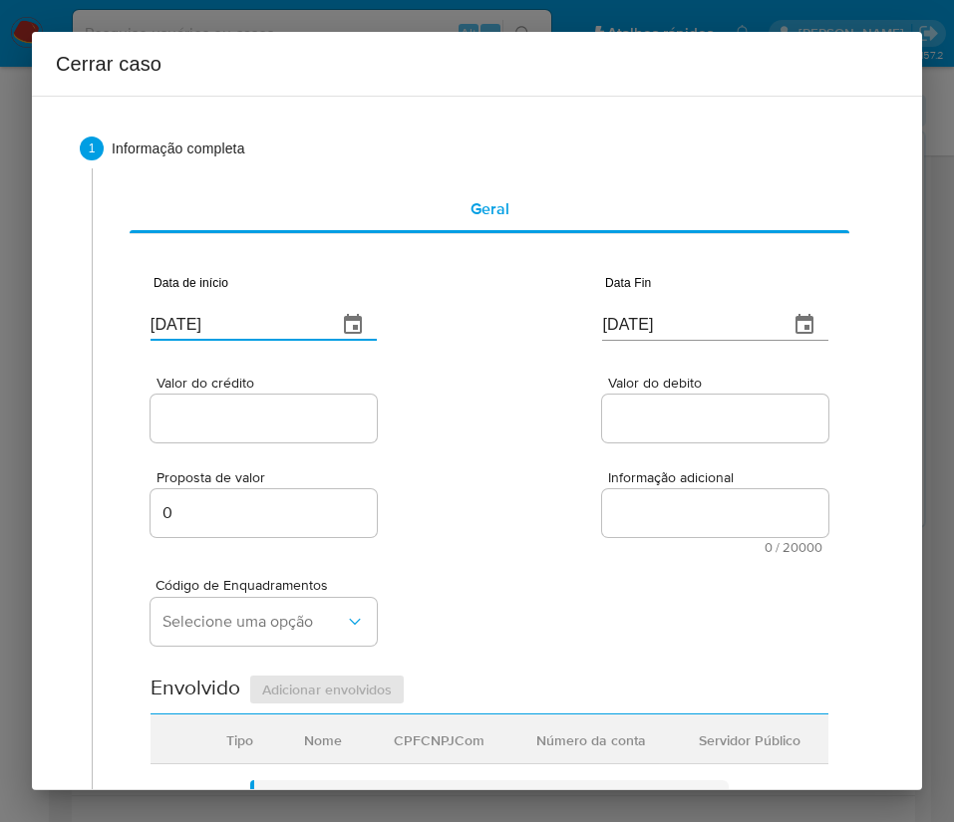
paste input "1/07"
type input "01/07/2025"
drag, startPoint x: 564, startPoint y: 499, endPoint x: 52, endPoint y: 593, distance: 520.7
click at [567, 500] on div "Proposta de valor 0 Informação adicional 0 / 20000 20000 caracteres restantes" at bounding box center [489, 500] width 678 height 108
click at [636, 309] on input "03/09/2025" at bounding box center [687, 325] width 170 height 32
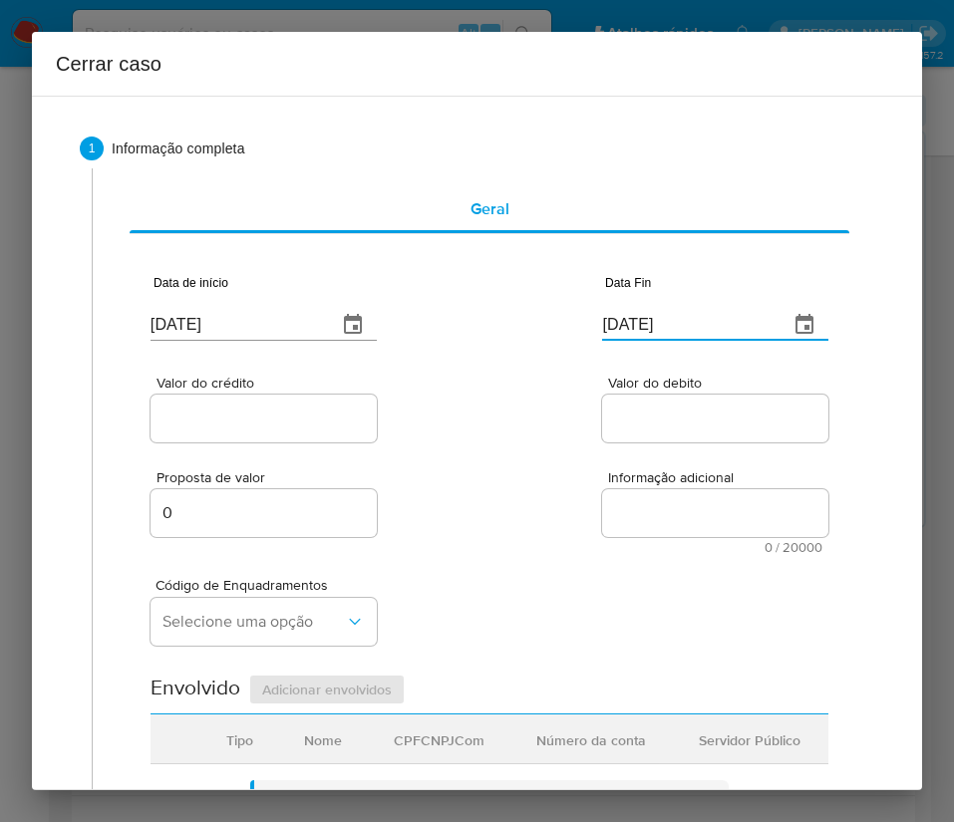
click at [636, 309] on input "03/09/2025" at bounding box center [687, 325] width 170 height 32
paste input "29/08"
type input "29/08/2025"
click at [659, 497] on textarea "Informação adicional" at bounding box center [715, 513] width 226 height 48
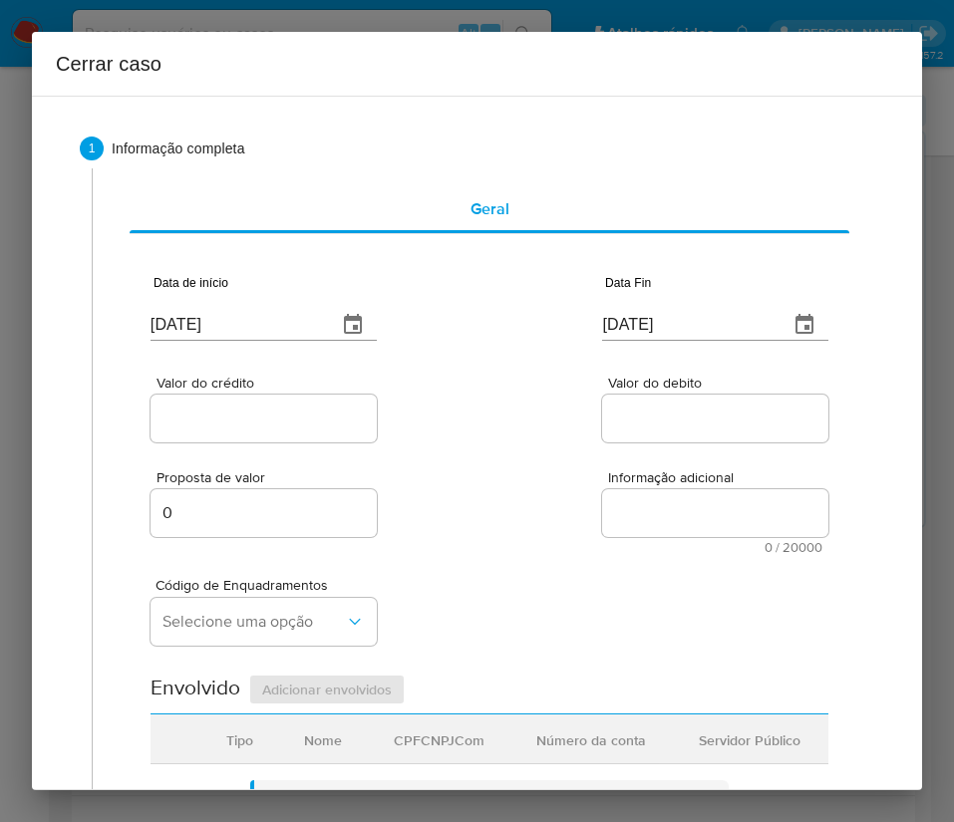
drag, startPoint x: 250, startPoint y: 437, endPoint x: 256, endPoint y: 423, distance: 15.2
click at [250, 436] on div at bounding box center [263, 419] width 226 height 48
click at [256, 422] on input "Valor do crédito" at bounding box center [263, 419] width 226 height 26
click at [227, 427] on input "Valor do crédito" at bounding box center [263, 419] width 226 height 26
paste input "R$158.273"
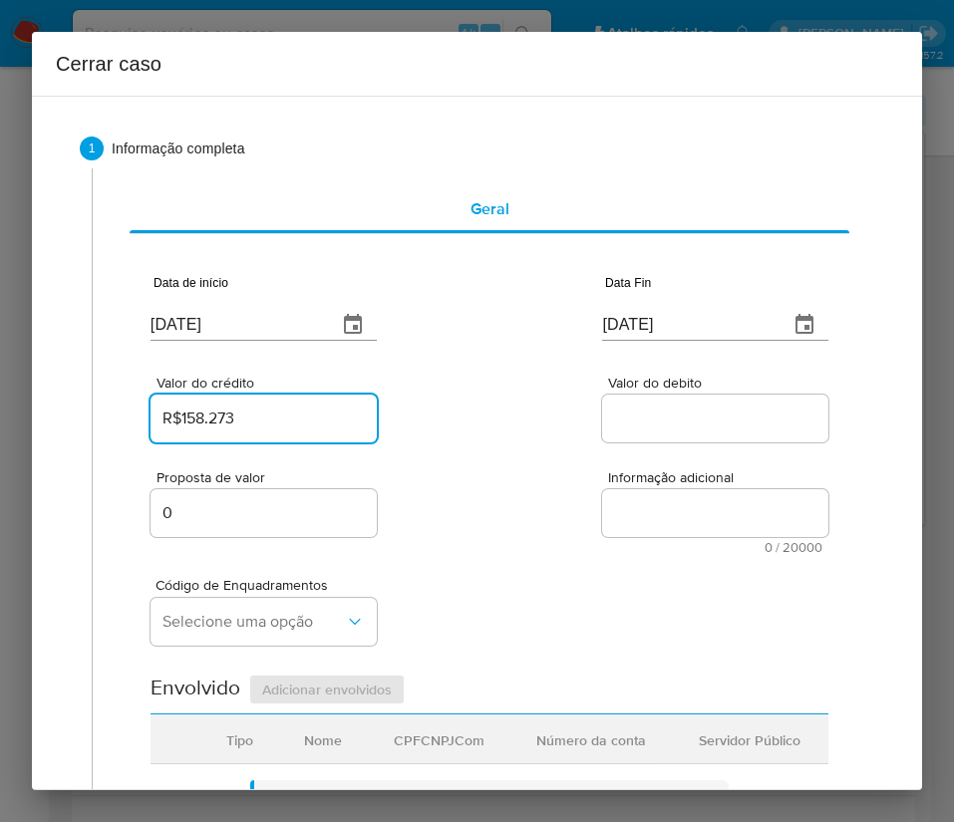
type input "R$158.273"
click at [526, 473] on div "Proposta de valor 0 Informação adicional 0 / 20000 20000 caracteres restantes" at bounding box center [489, 500] width 678 height 108
click at [640, 393] on div "Valor do debito" at bounding box center [715, 411] width 226 height 71
click at [644, 406] on input "Valor do debito" at bounding box center [715, 419] width 226 height 26
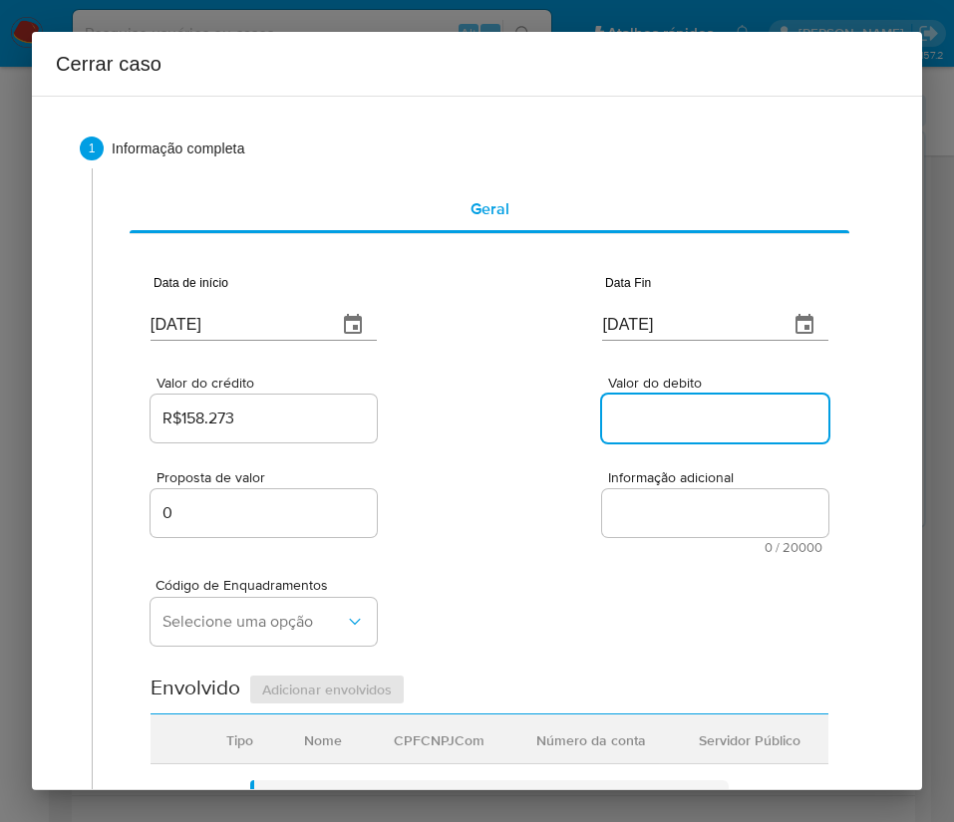
click at [651, 410] on input "Valor do debito" at bounding box center [715, 419] width 226 height 26
paste input "R$158.272"
type input "R$158.272"
click at [429, 438] on div "Valor do crédito R$158.273 Valor do debito R$158.272" at bounding box center [489, 399] width 678 height 95
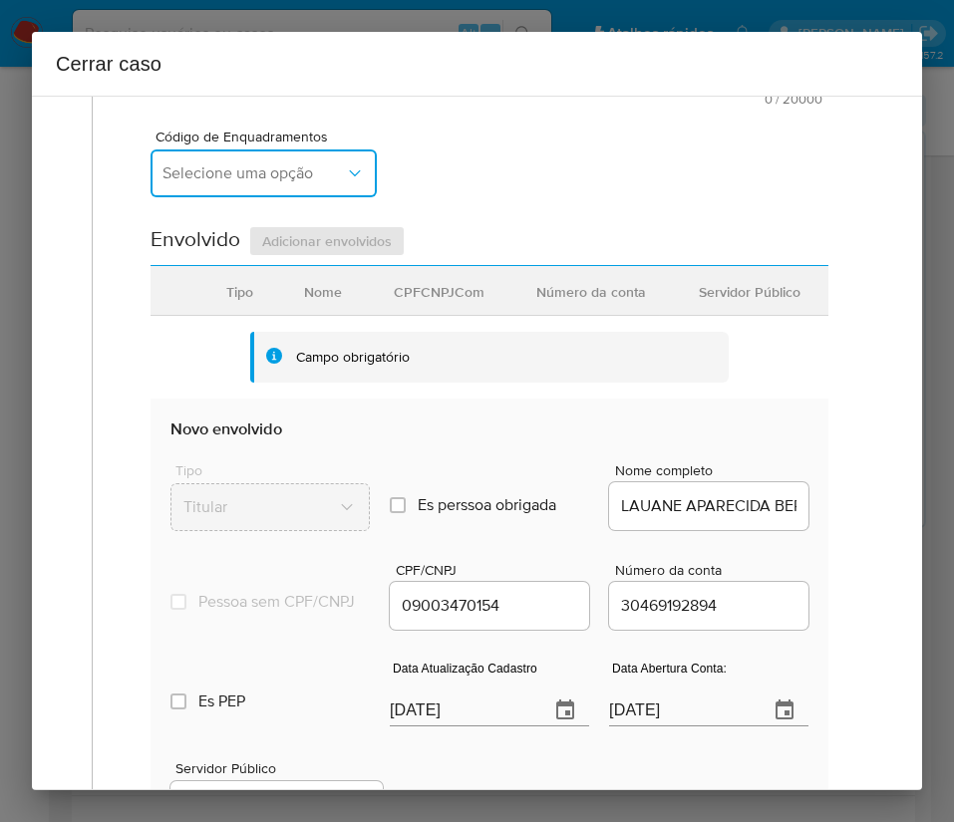
click at [302, 170] on span "Selecione uma opção" at bounding box center [253, 173] width 182 height 20
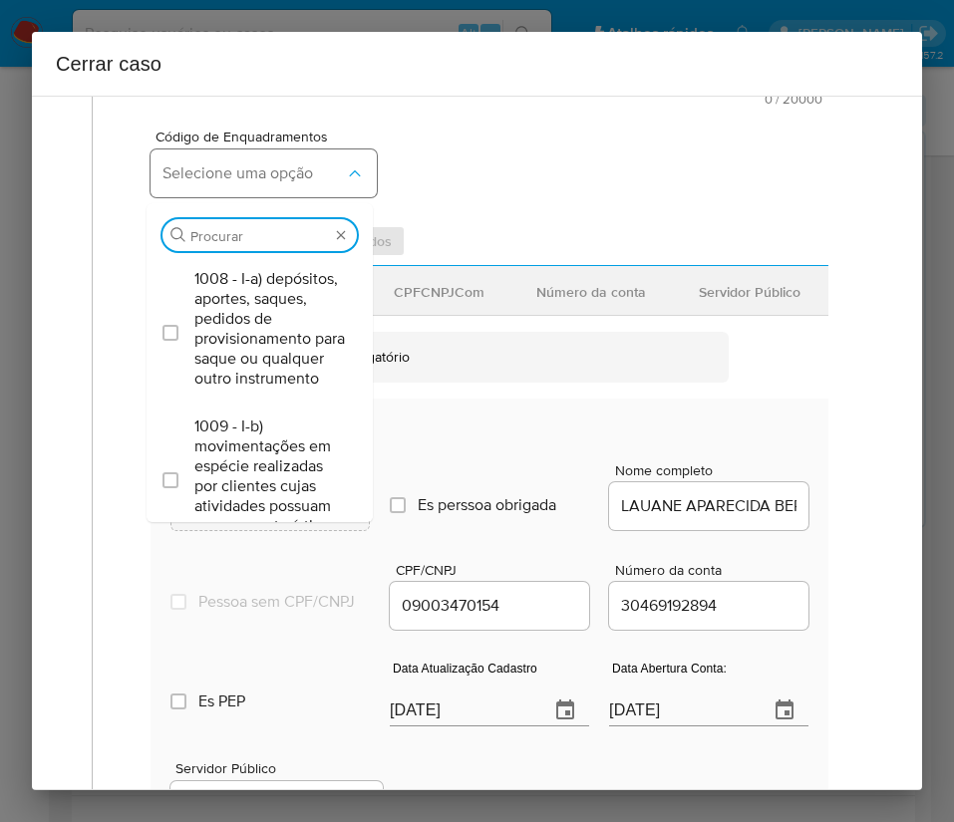
type input "i"
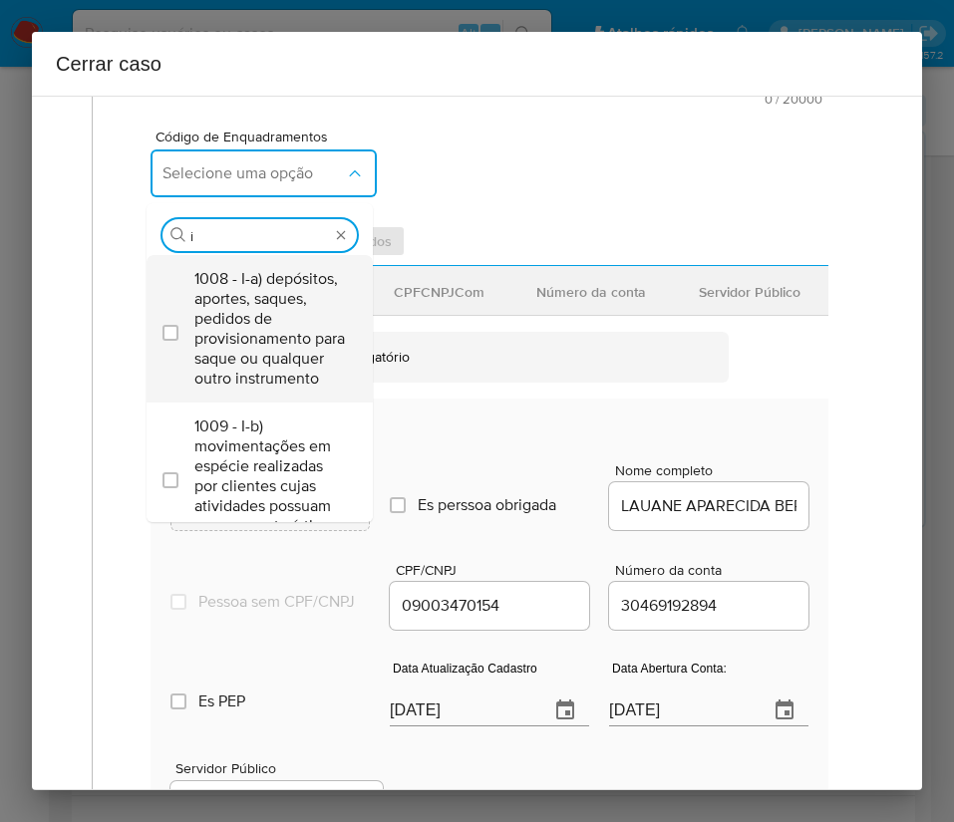
click at [290, 301] on span "1008 - I-a) depósitos, aportes, saques, pedidos de provisionamento para saque o…" at bounding box center [269, 329] width 150 height 120
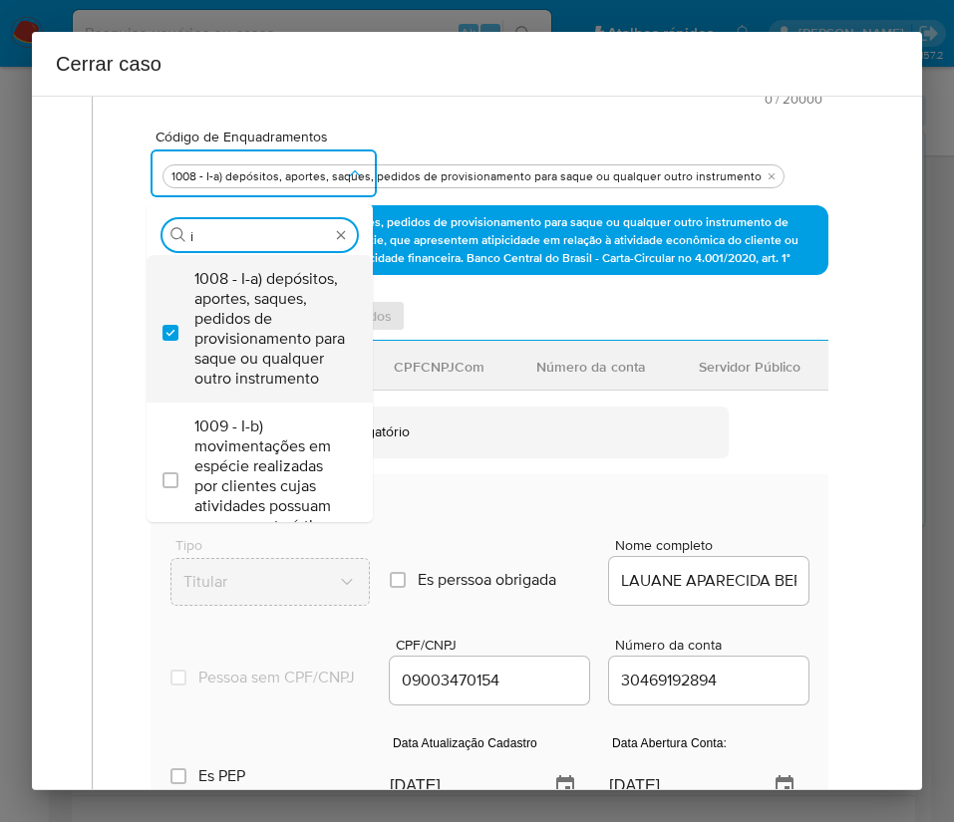
checkbox input "true"
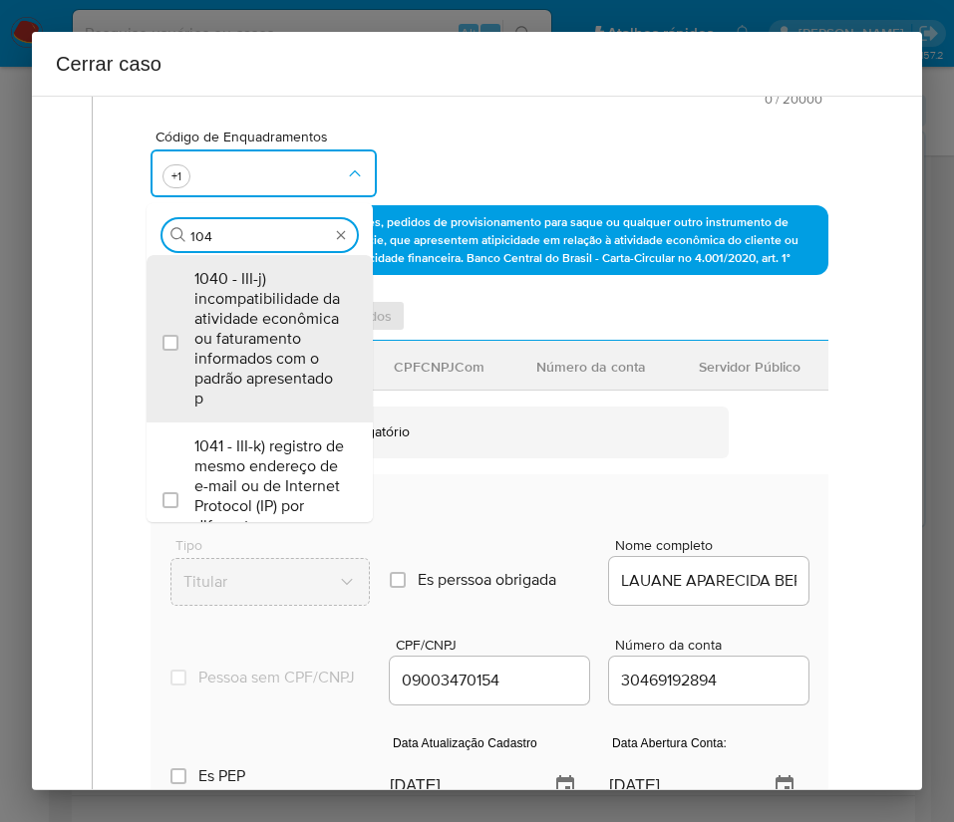
type input "1045"
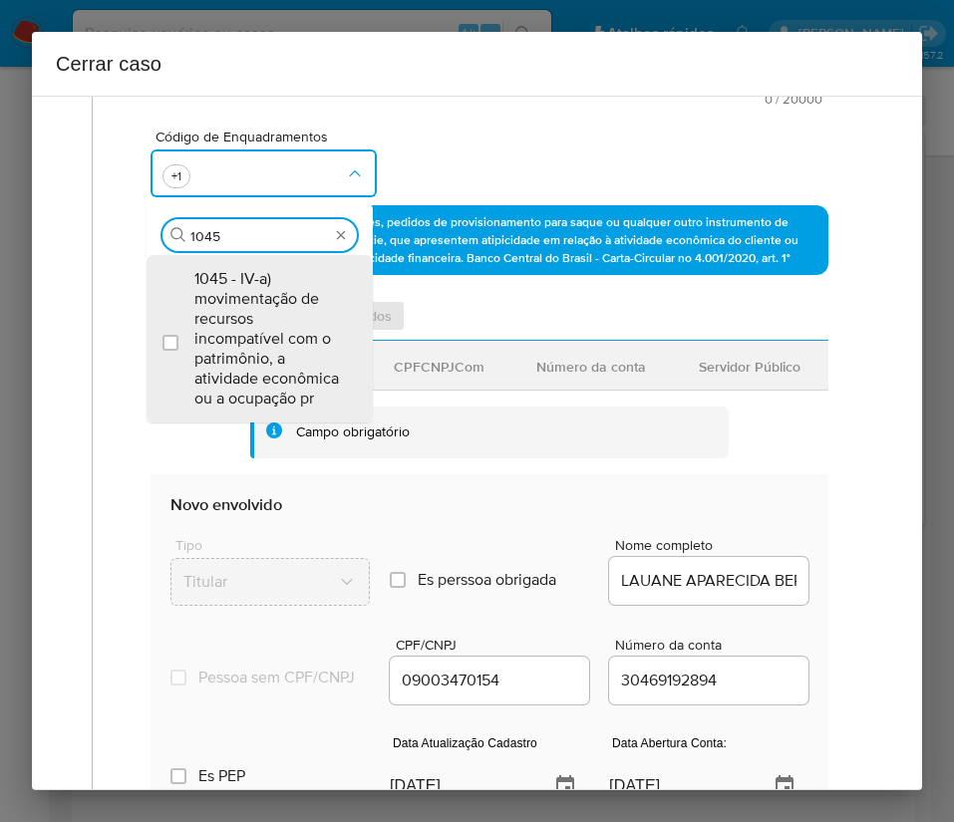
click at [290, 301] on span "1045 - IV-a) movimentação de recursos incompatível com o patrimônio, a atividad…" at bounding box center [269, 339] width 150 height 140
checkbox input "true"
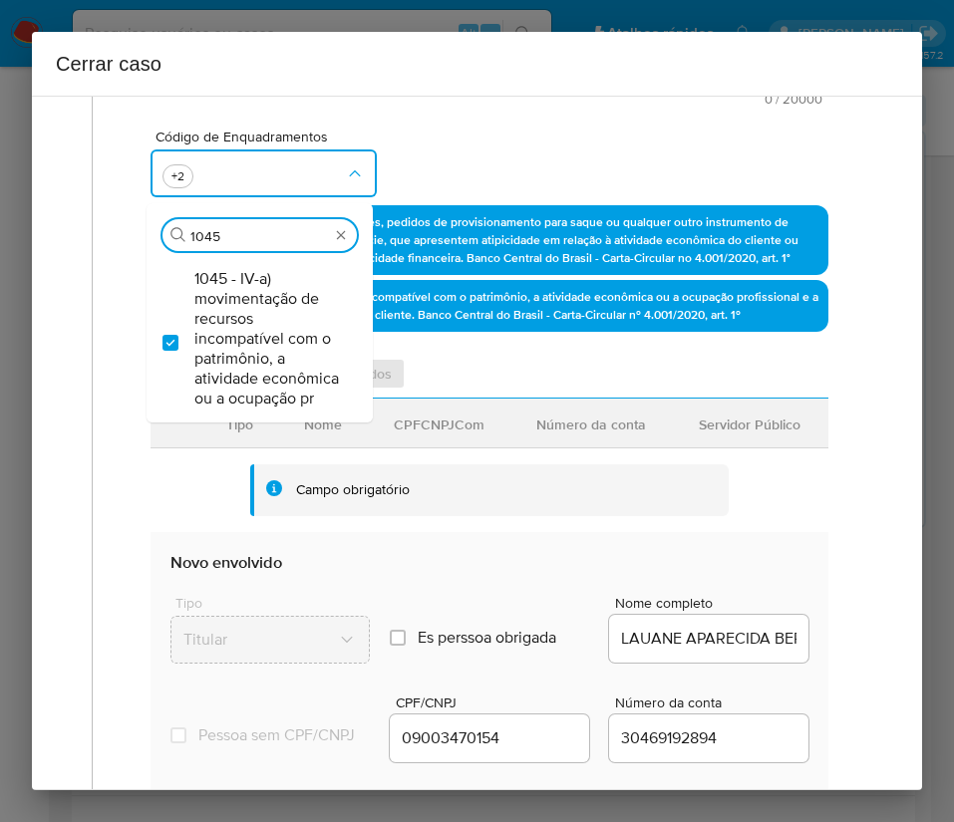
click at [508, 181] on div "Código de Enquadramentos Procurar 1045 1045 - IV-a) movimentação de recursos in…" at bounding box center [489, 156] width 678 height 100
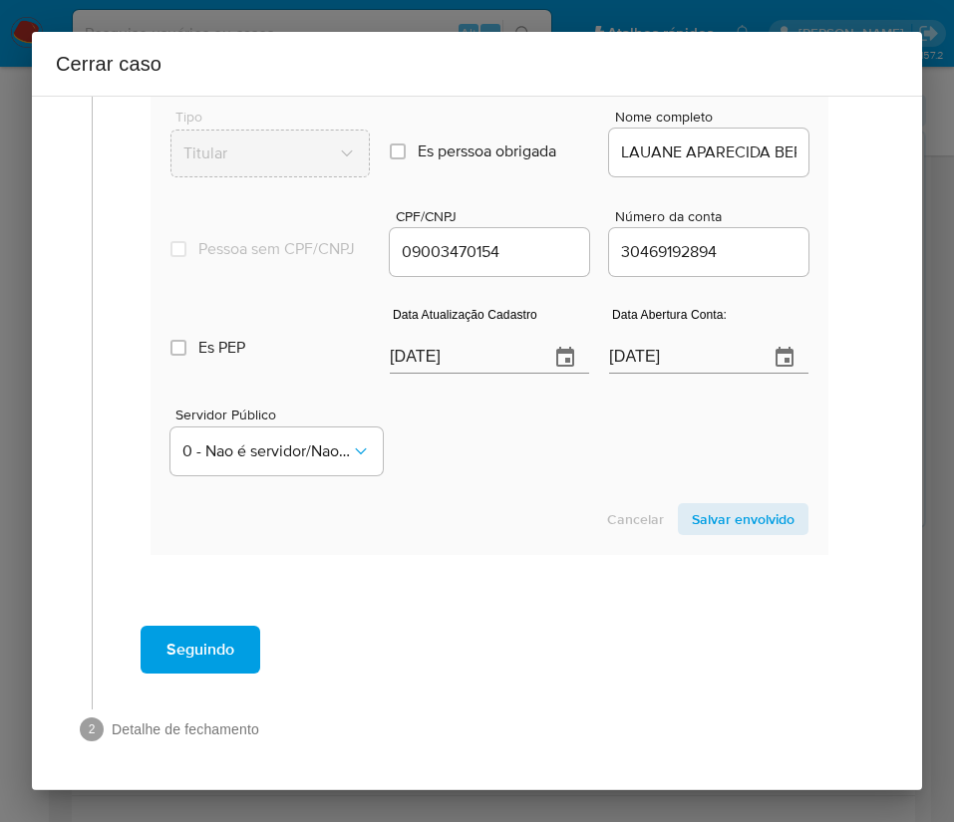
scroll to position [953, 0]
click at [432, 359] on input "[DATE]" at bounding box center [461, 358] width 143 height 32
paste input "19/08"
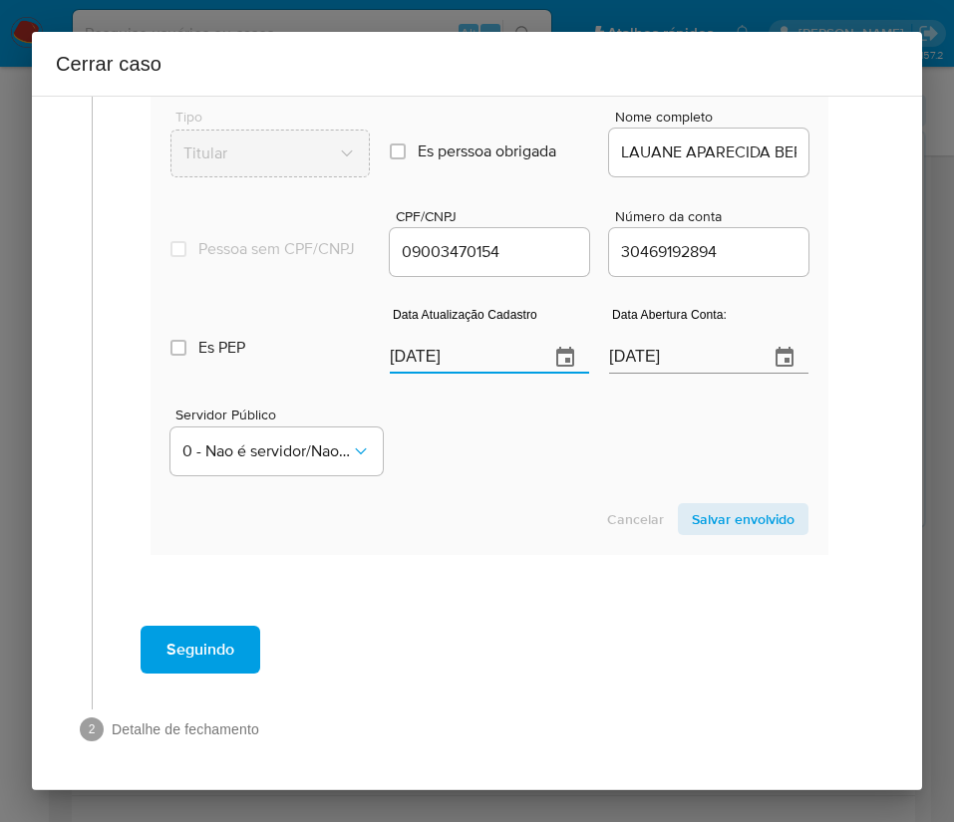
type input "19/08/2025"
click at [544, 533] on div "Cancelar Salvar envolvido" at bounding box center [489, 519] width 638 height 32
click at [654, 355] on input "04/11/2024" at bounding box center [680, 358] width 143 height 32
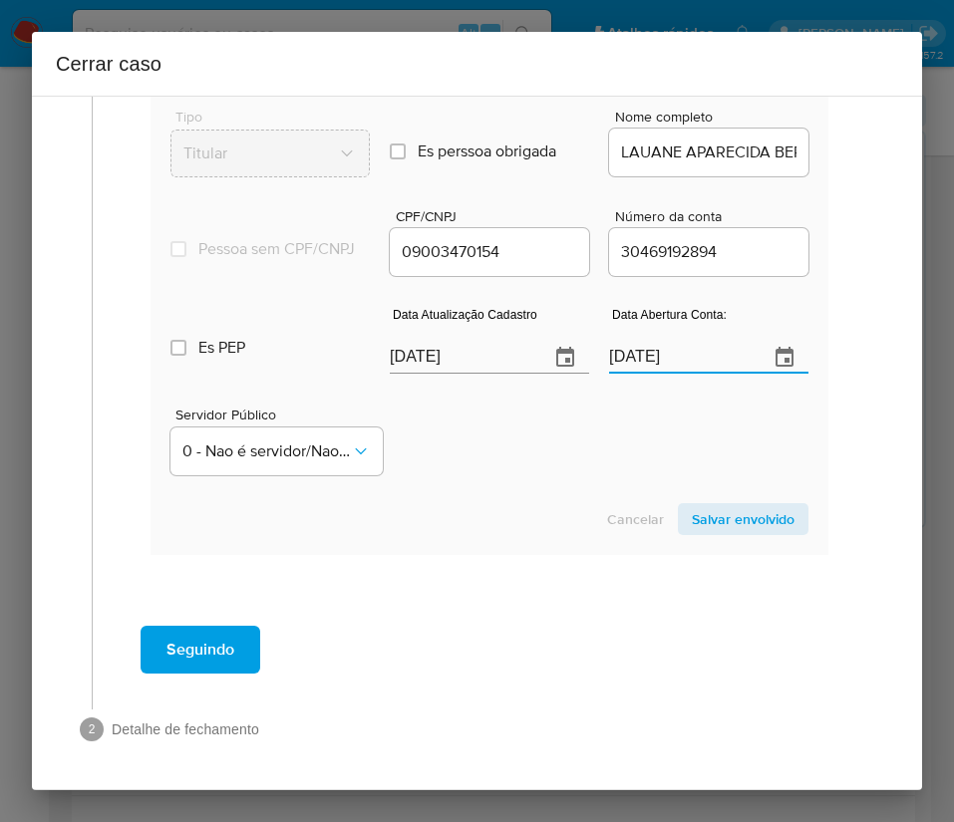
click at [572, 486] on section "Novo envolvido Tipo Titular Es perssoa obrigada Is PObrigada Nome completo LAUA…" at bounding box center [489, 300] width 678 height 509
click at [727, 529] on span "Salvar envolvido" at bounding box center [743, 519] width 103 height 28
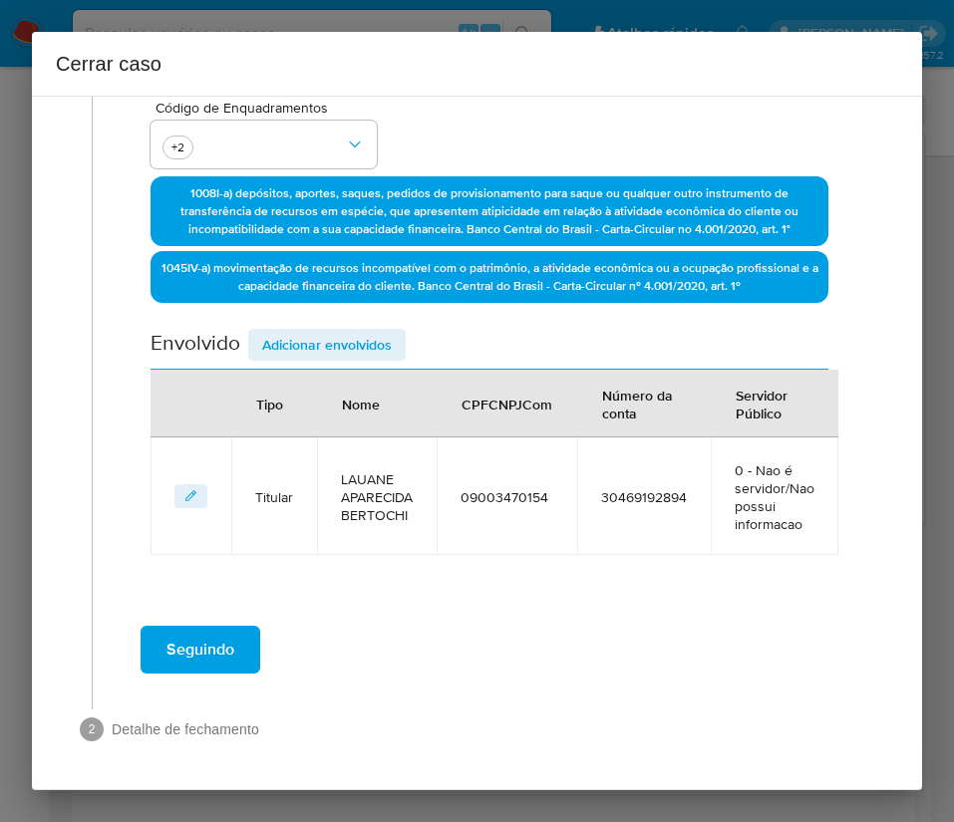
scroll to position [477, 0]
click at [302, 363] on div "Envolvido Adicionar envolvidos" at bounding box center [489, 349] width 678 height 41
click at [310, 352] on span "Adicionar envolvidos" at bounding box center [327, 345] width 130 height 28
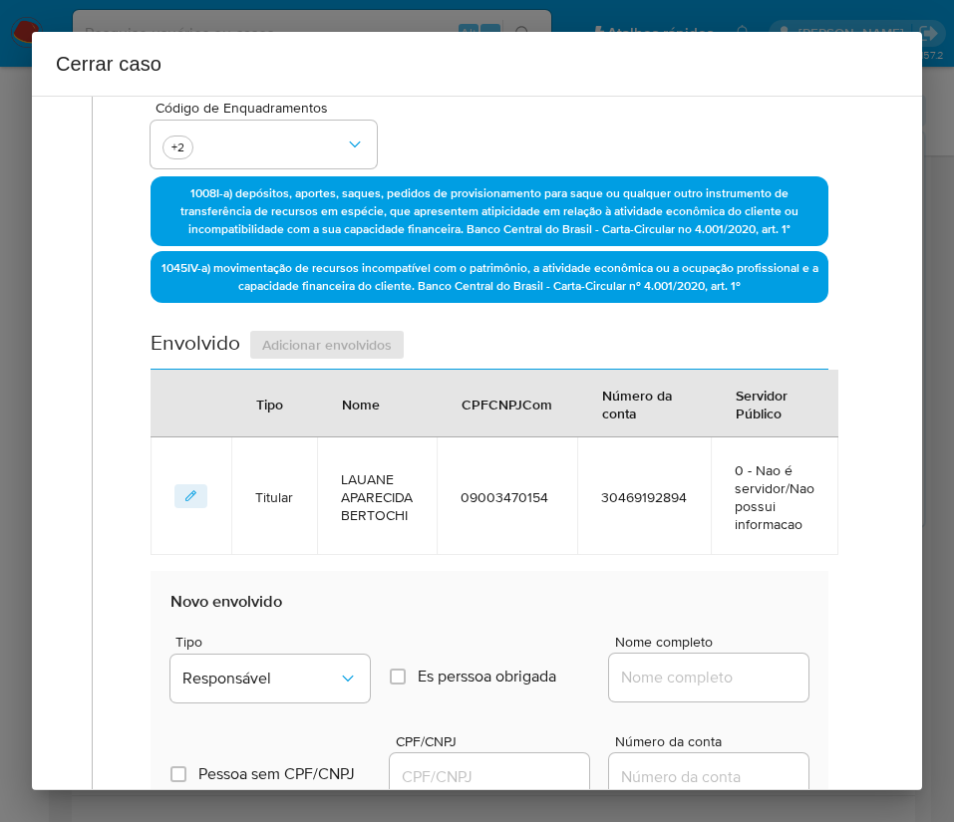
scroll to position [776, 0]
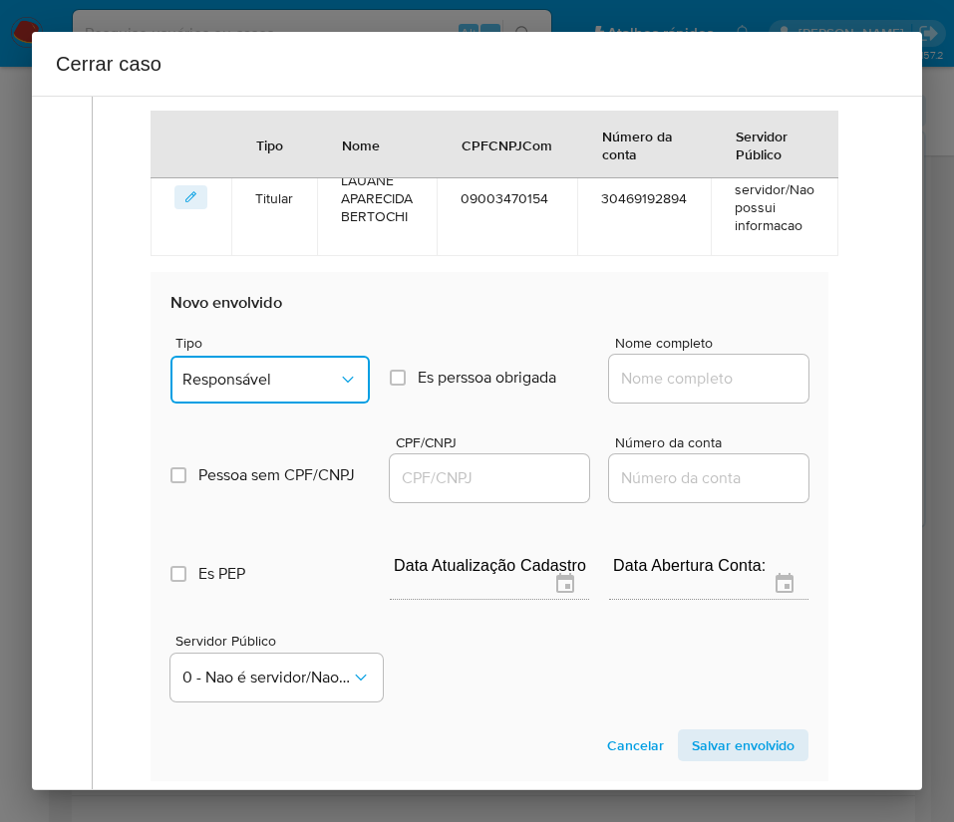
click at [249, 362] on button "Responsável" at bounding box center [269, 380] width 199 height 48
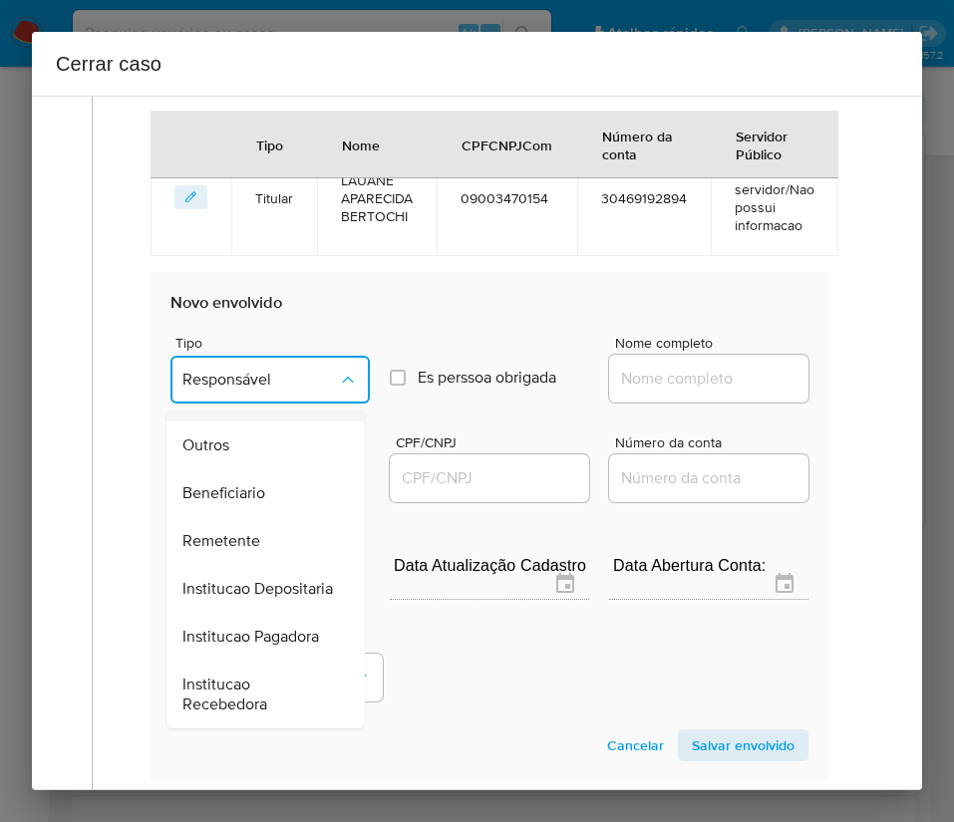
scroll to position [299, 0]
click at [236, 551] on span "Remetente" at bounding box center [221, 541] width 78 height 20
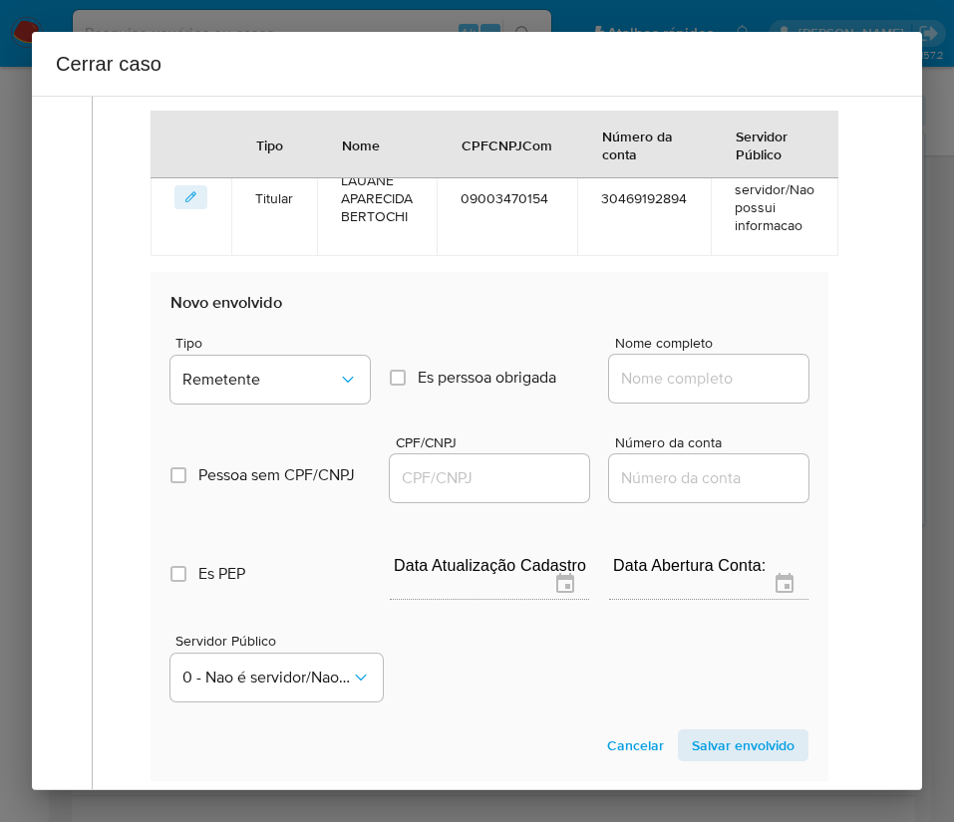
click at [666, 367] on input "Nome completo" at bounding box center [708, 379] width 199 height 26
paste input "Edgar Jose Prado Salazar, 71293349240"
drag, startPoint x: 664, startPoint y: 386, endPoint x: 808, endPoint y: 388, distance: 144.5
click at [804, 388] on section "Novo envolvido Tipo Remetente Es perssoa obrigada Is PObrigada Nome completo Ed…" at bounding box center [489, 526] width 678 height 509
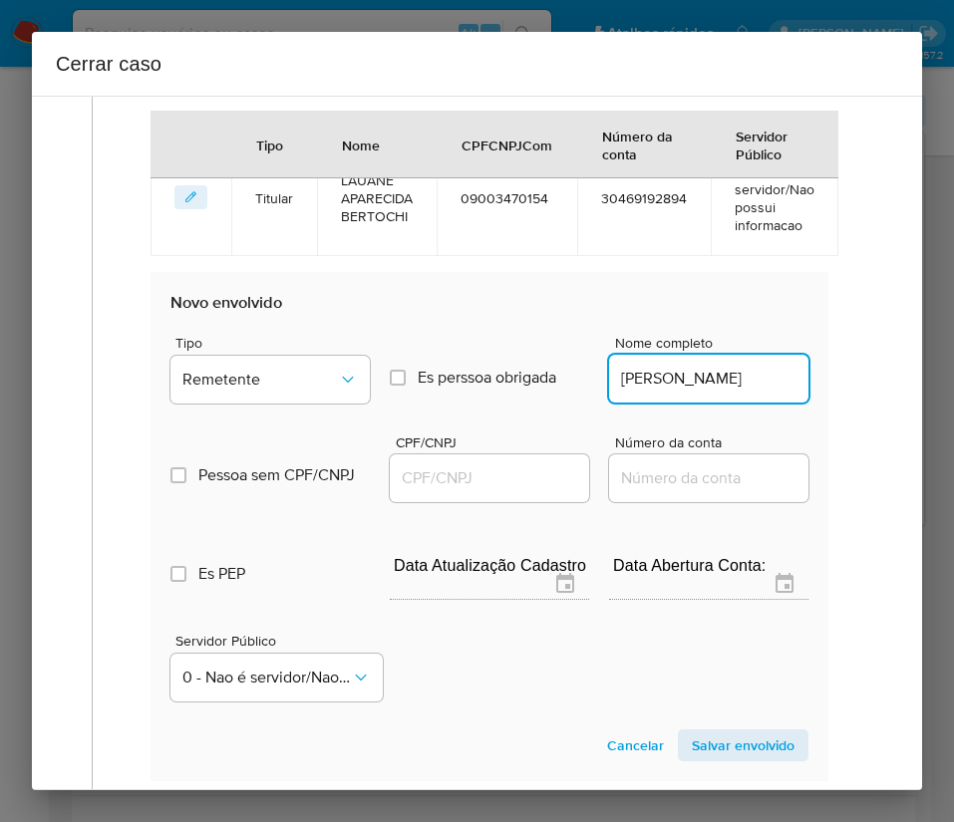
scroll to position [0, 7]
type input "Edgar Jose Prado Salazar"
drag, startPoint x: 479, startPoint y: 468, endPoint x: 582, endPoint y: 472, distance: 102.7
click at [479, 468] on input "CPF/CNPJ" at bounding box center [489, 478] width 199 height 26
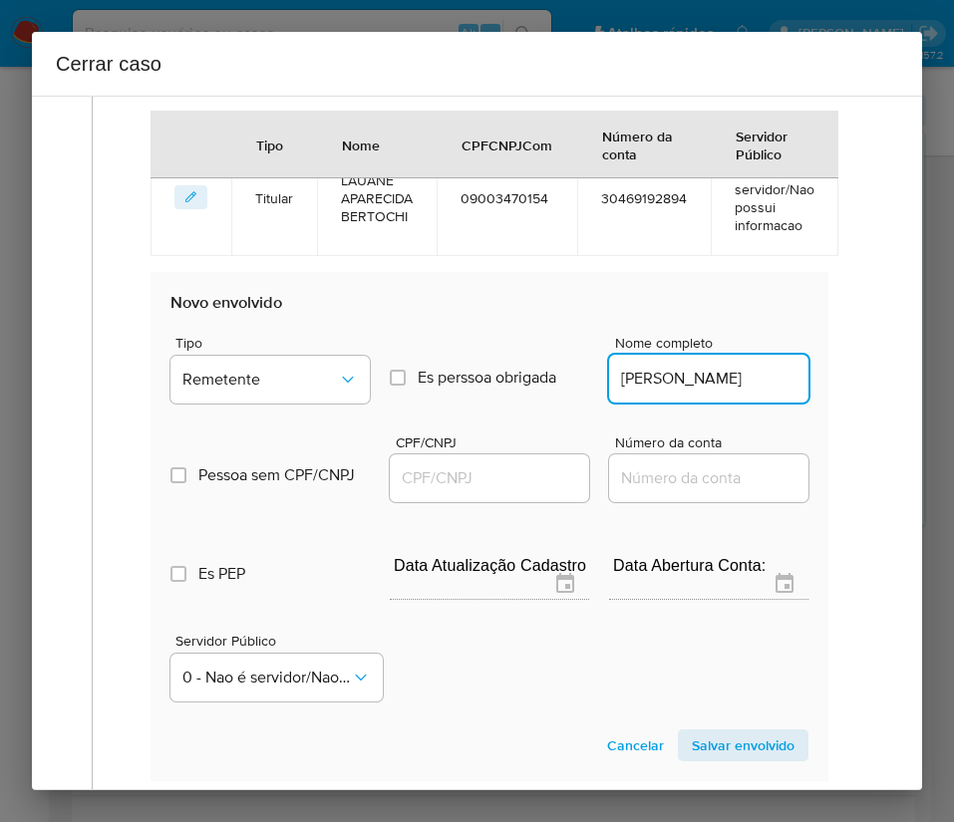
paste input "71293349240"
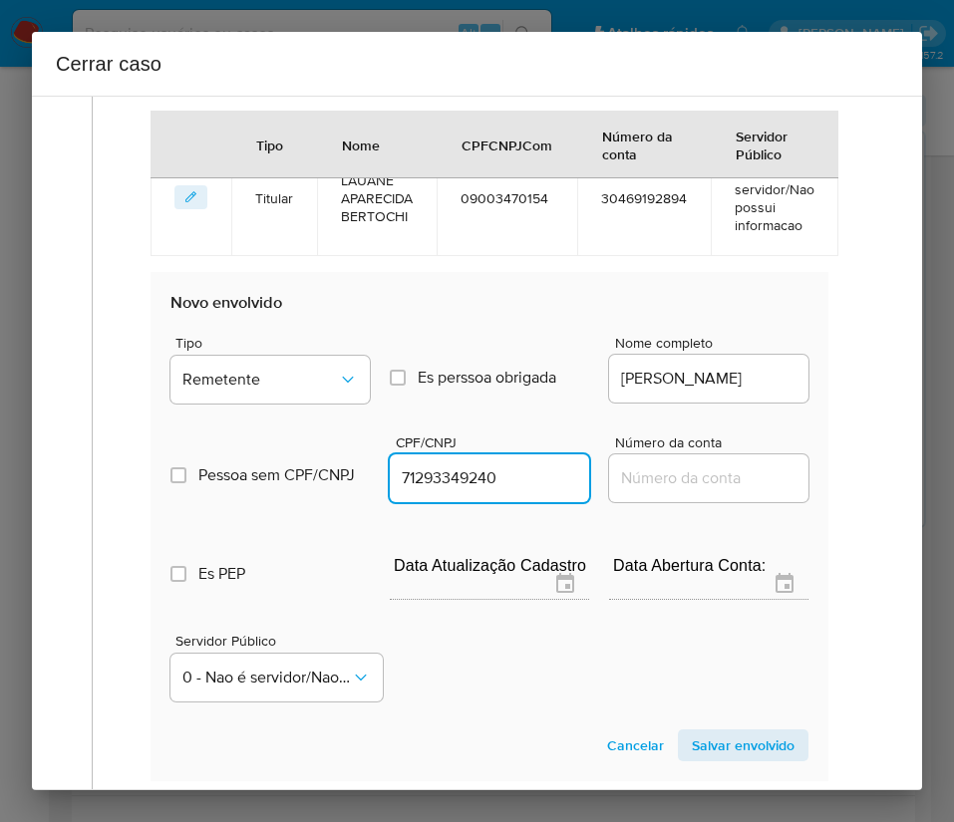
type input "71293349240"
click at [696, 748] on span "Salvar envolvido" at bounding box center [743, 745] width 103 height 28
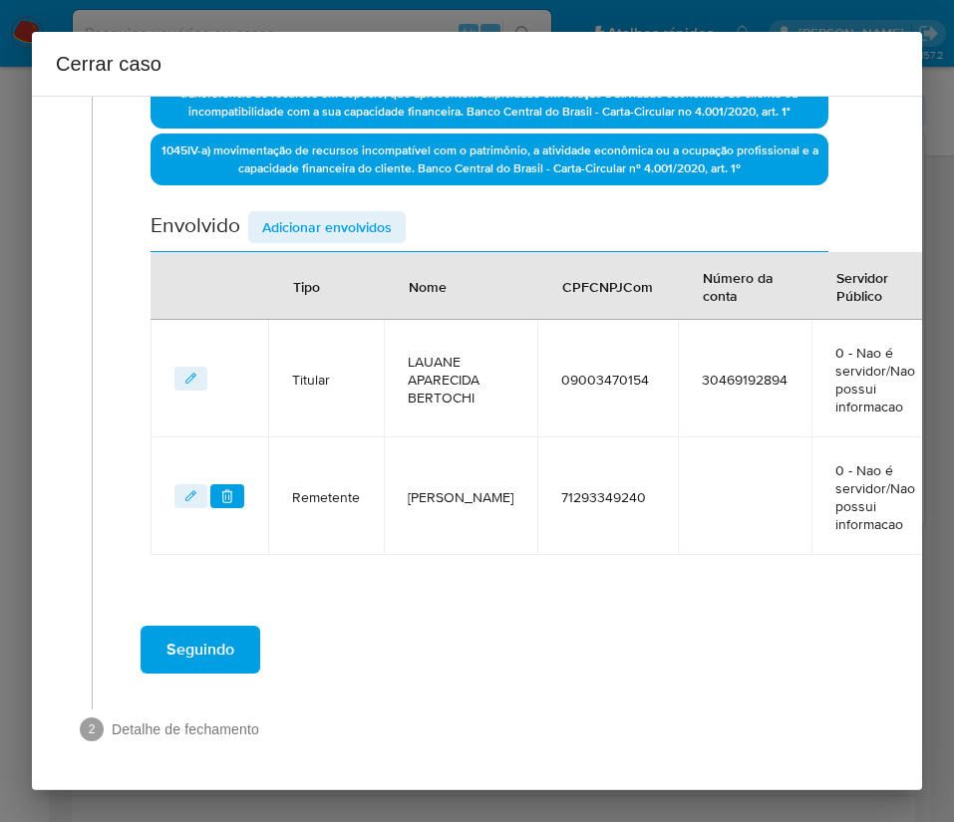
scroll to position [618, 0]
click at [292, 213] on span "Adicionar envolvidos" at bounding box center [327, 227] width 130 height 28
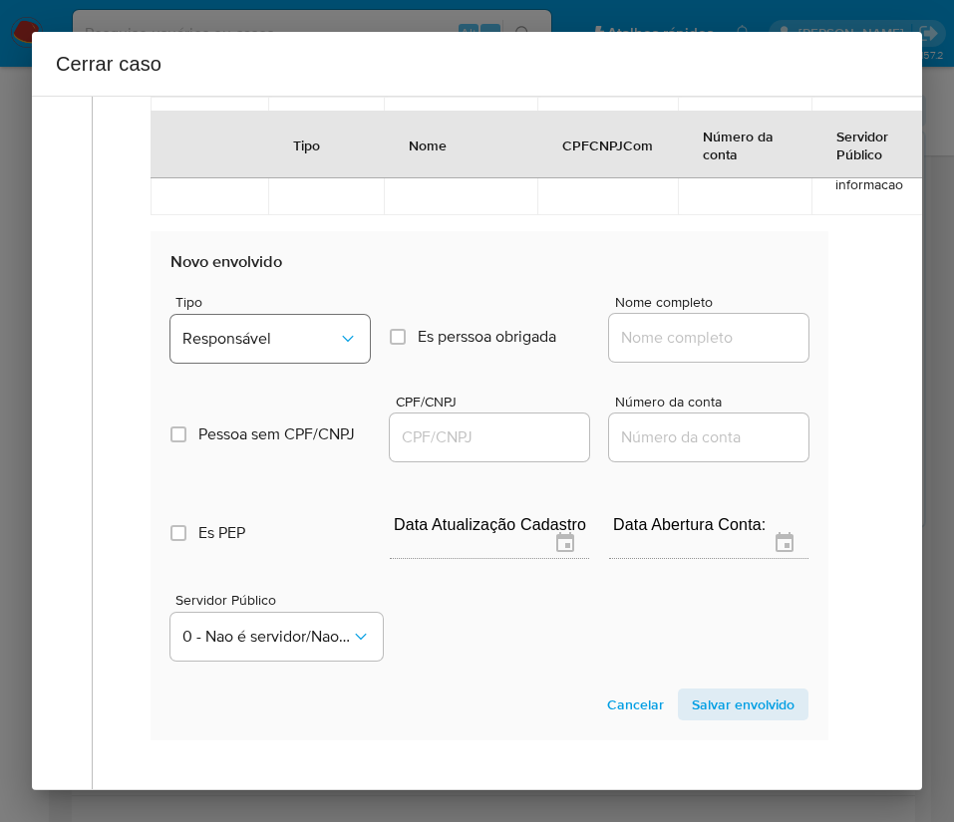
scroll to position [1066, 0]
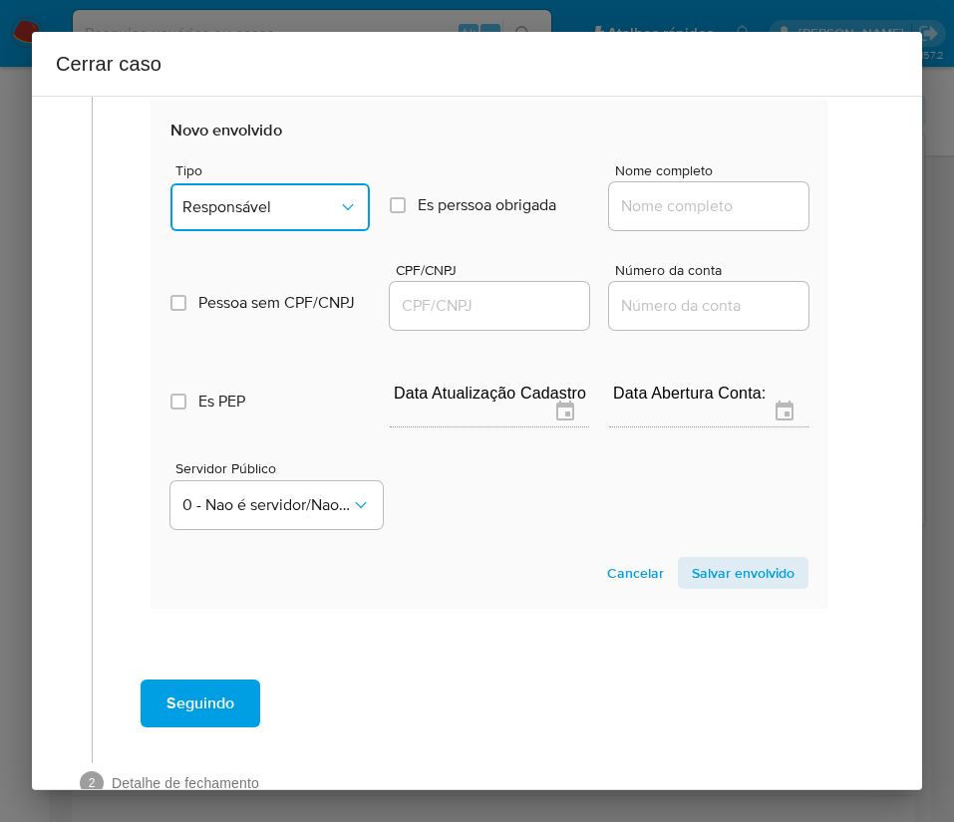
click at [261, 216] on span "Responsável" at bounding box center [259, 207] width 155 height 20
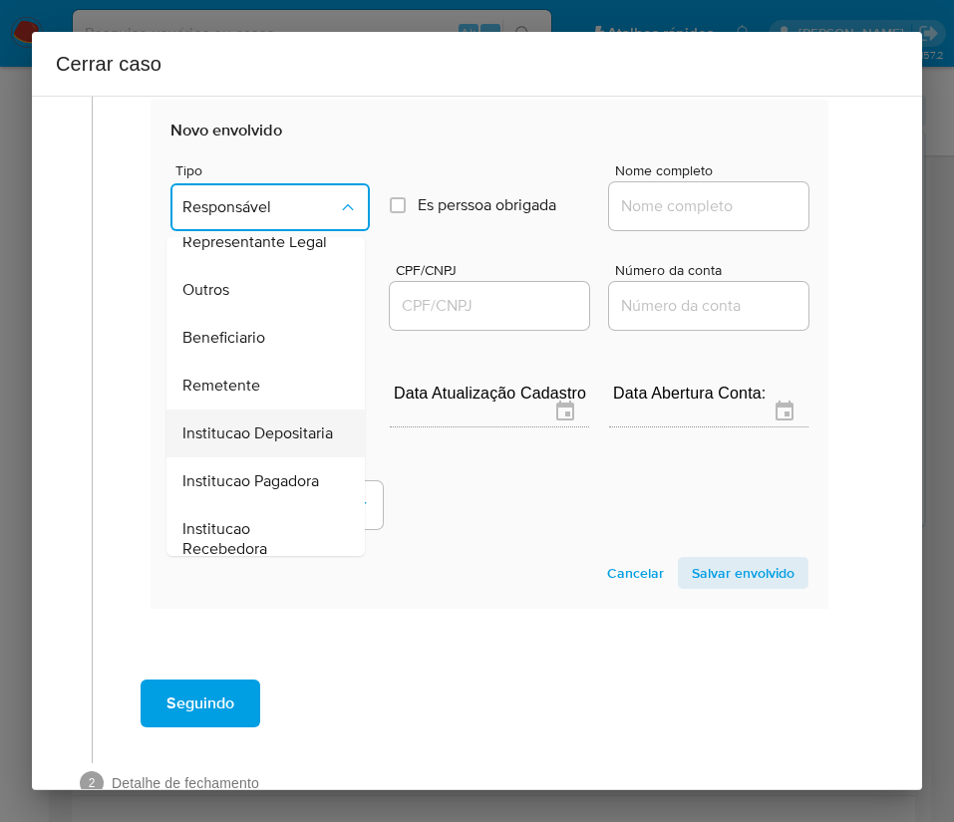
scroll to position [299, 0]
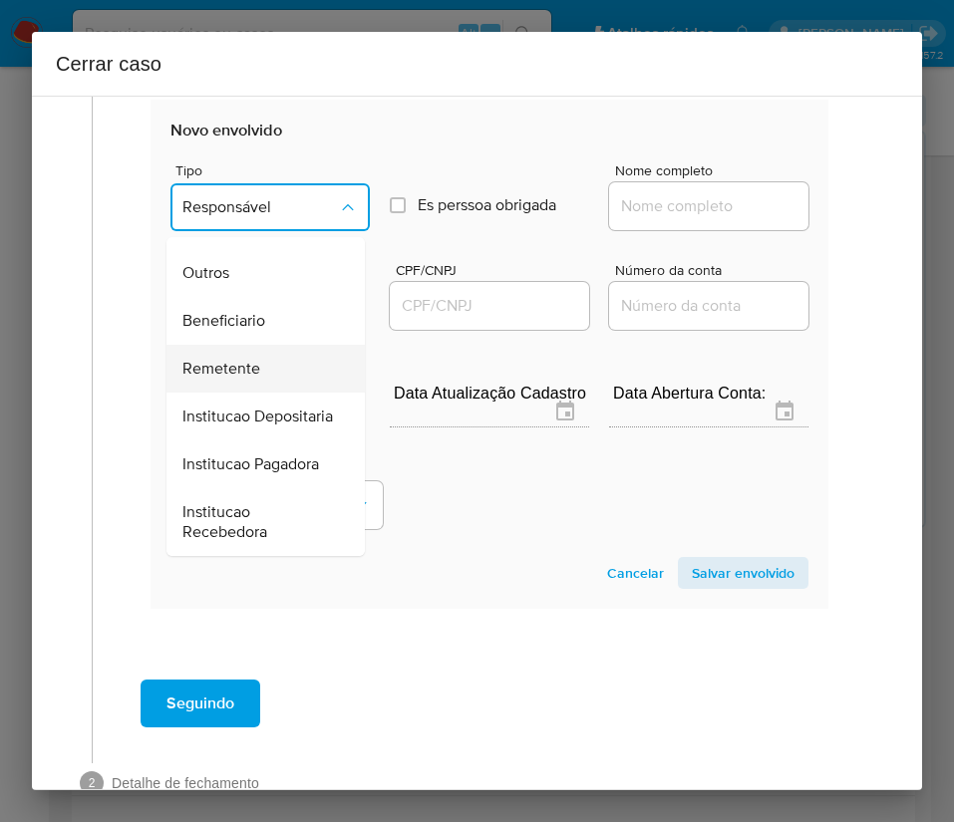
click at [233, 374] on span "Remetente" at bounding box center [221, 369] width 78 height 20
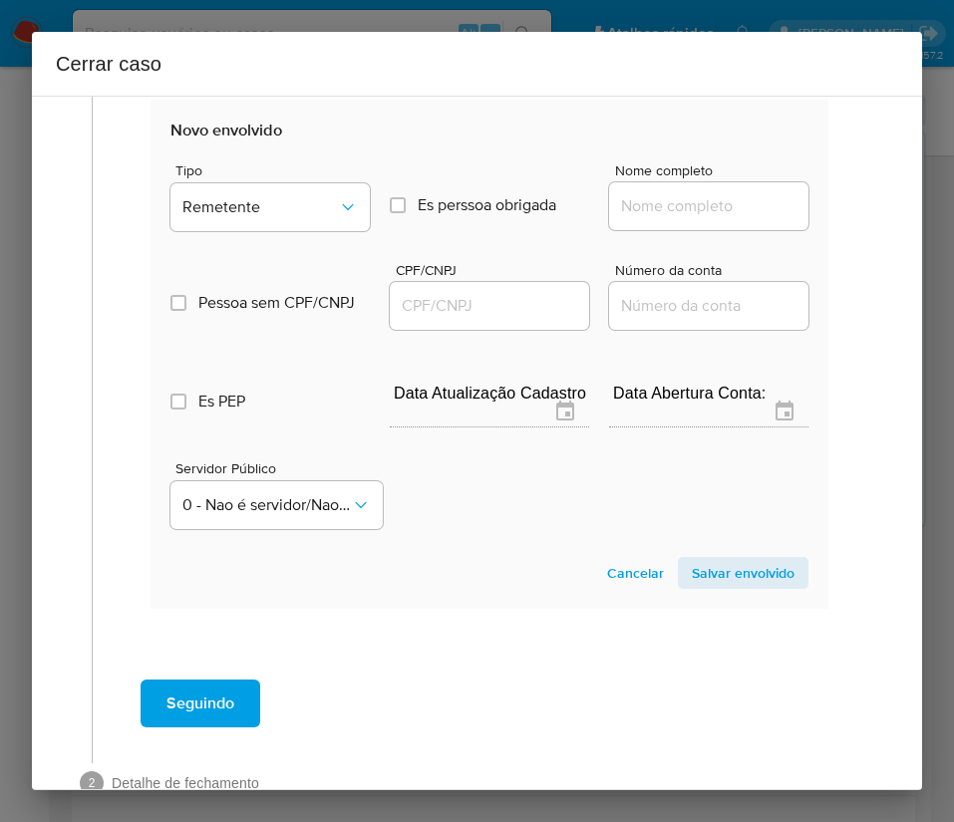
click at [612, 214] on input "Nome completo" at bounding box center [708, 206] width 199 height 26
paste input "Douglas Da Silva Campos, 05434198190"
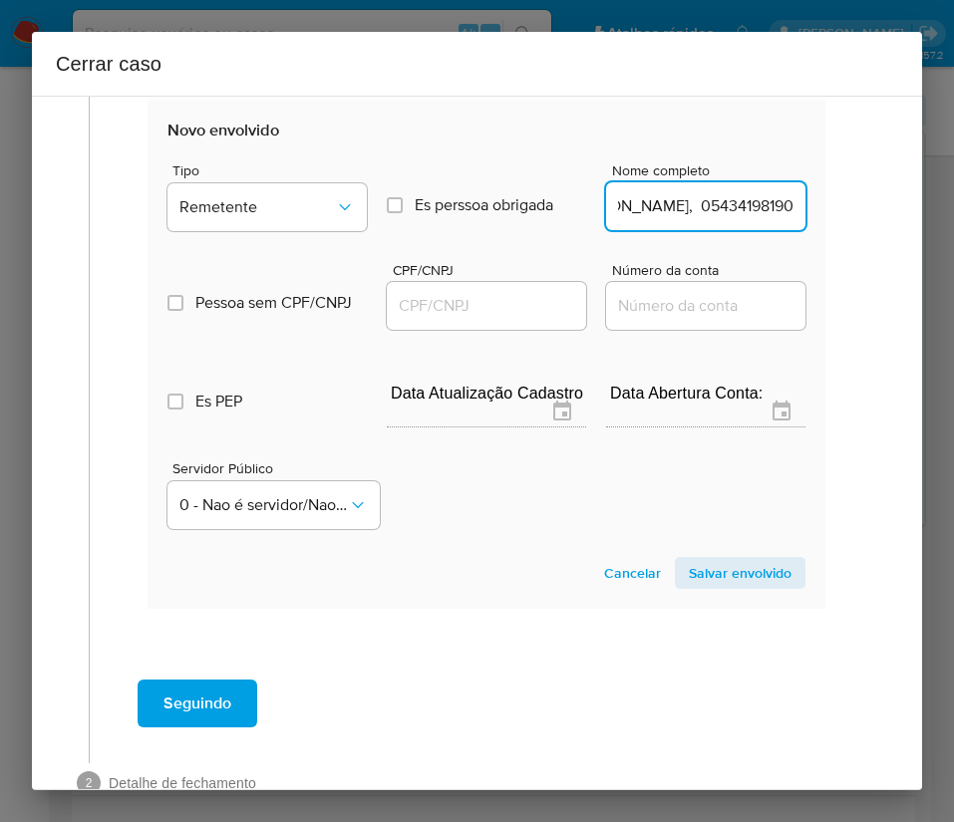
drag, startPoint x: 669, startPoint y: 209, endPoint x: 906, endPoint y: 233, distance: 238.4
click at [917, 225] on div "1 Informação completa Geral Data de início 01/07/2025 Data Fin 29/08/2025 Valor…" at bounding box center [477, 443] width 890 height 695
type input "Douglas Da Silva Campos"
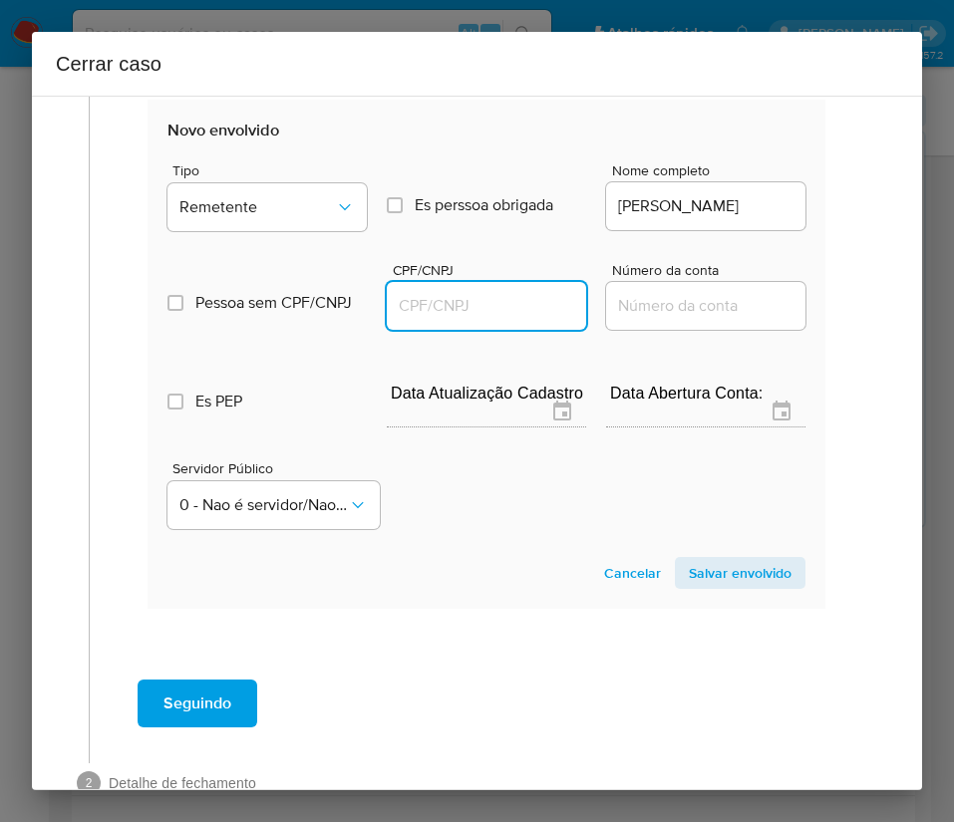
scroll to position [0, 0]
click at [435, 312] on input "CPF/CNPJ" at bounding box center [486, 306] width 199 height 26
paste input "05434198190"
type input "5434198190"
click at [689, 565] on span "Salvar envolvido" at bounding box center [740, 573] width 103 height 28
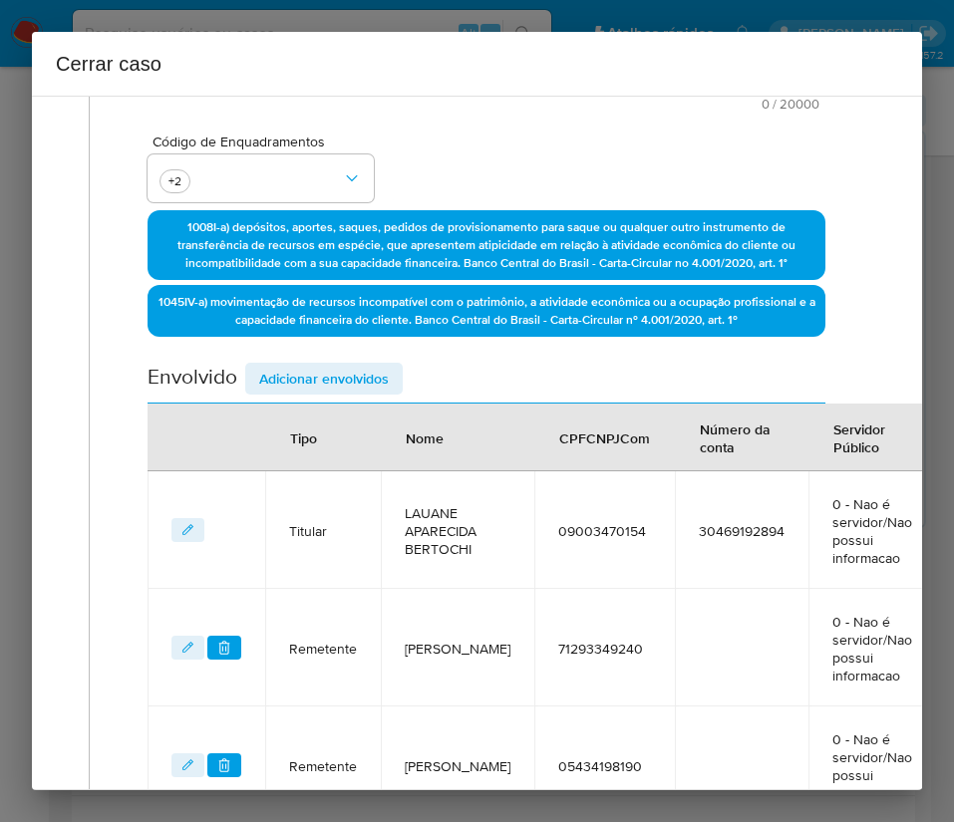
scroll to position [436, 3]
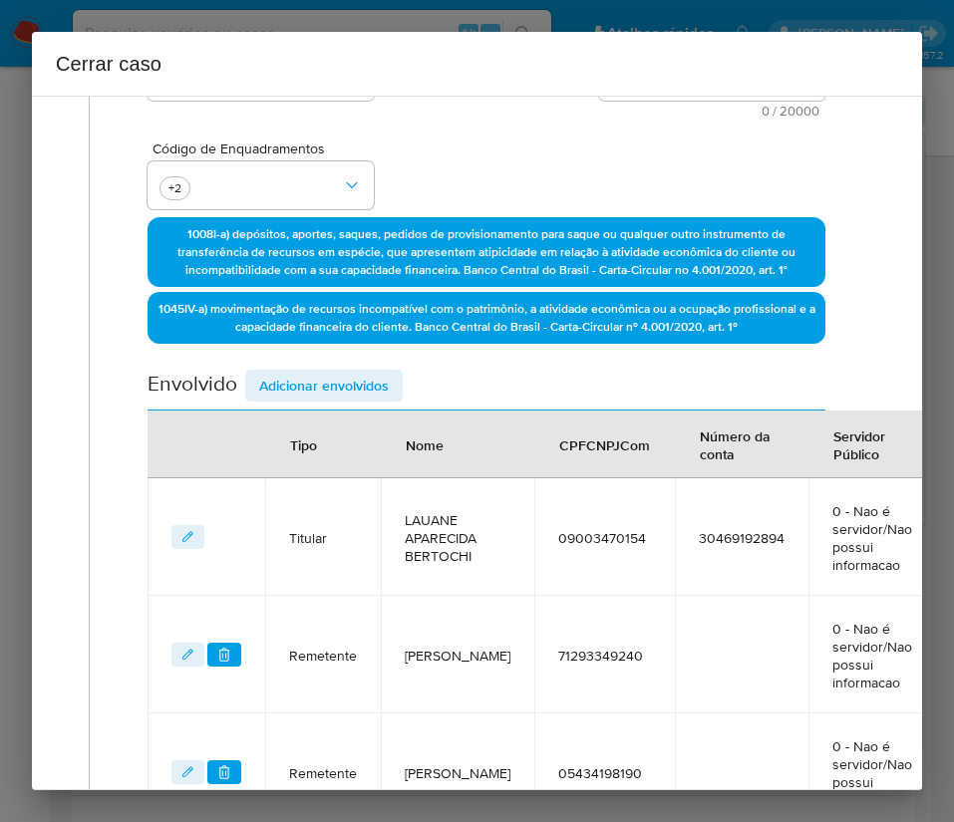
click at [359, 390] on span "Adicionar envolvidos" at bounding box center [324, 386] width 130 height 28
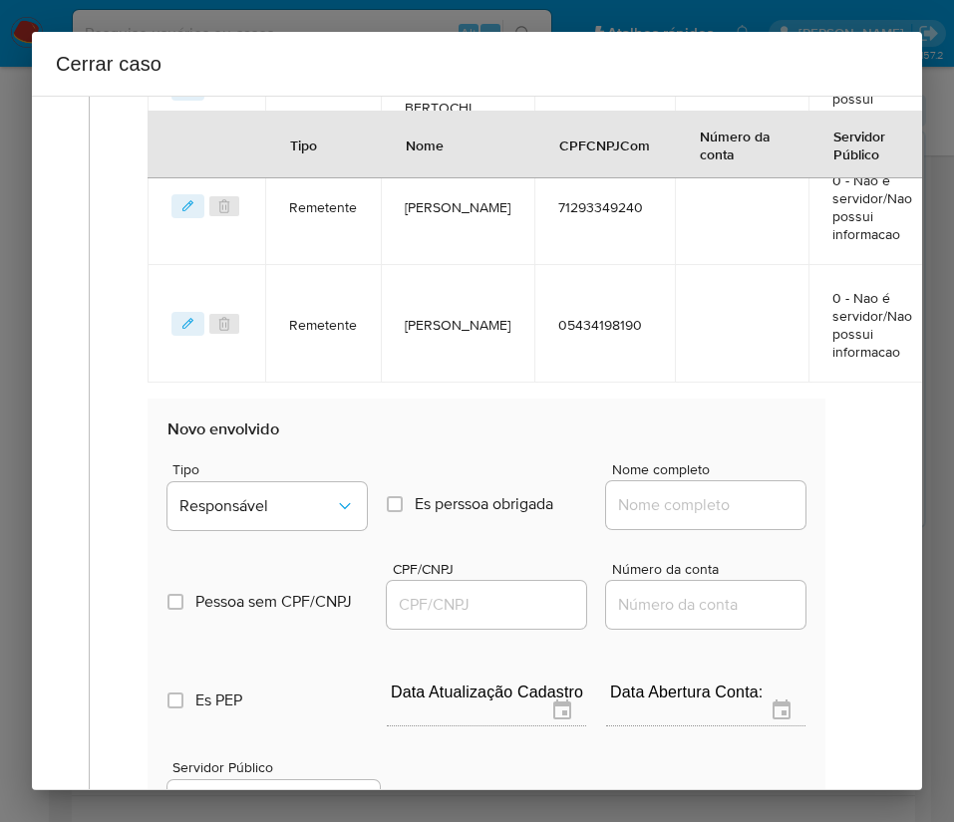
scroll to position [1184, 3]
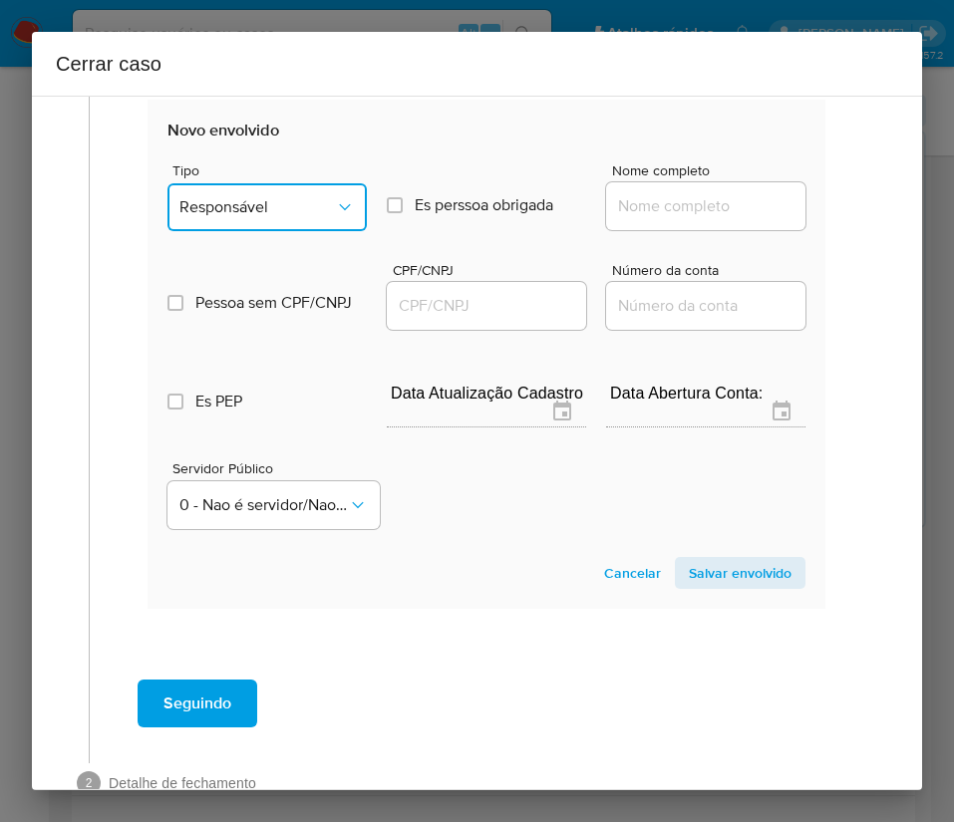
click at [253, 186] on button "Responsável" at bounding box center [266, 207] width 199 height 48
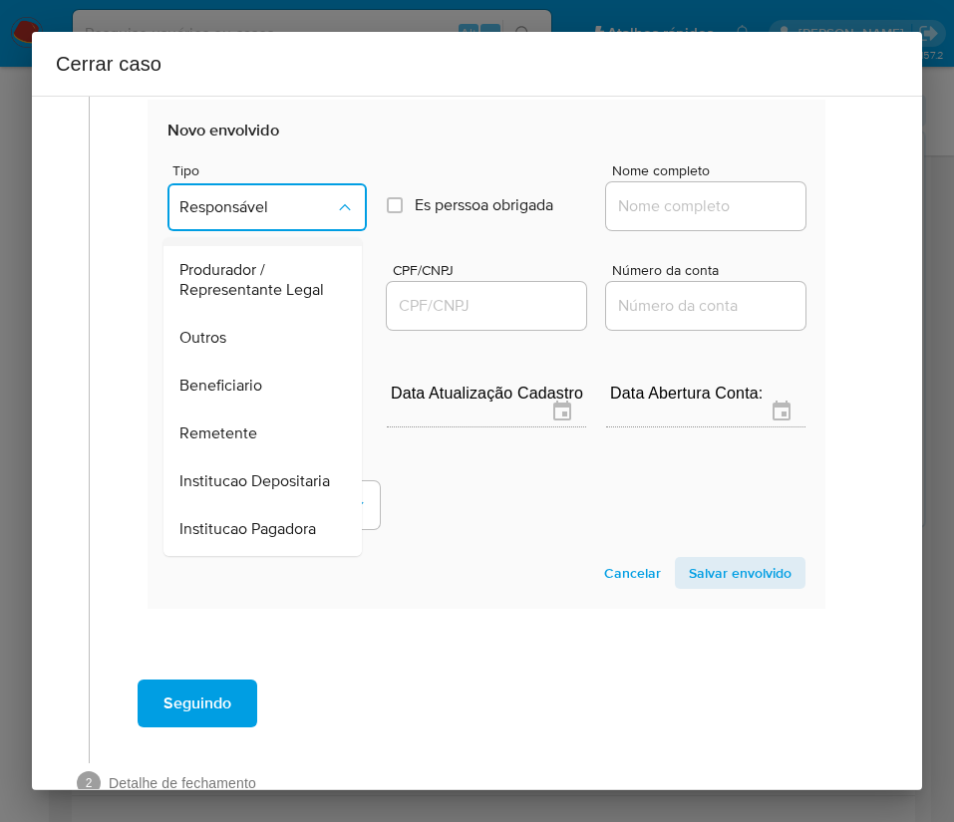
scroll to position [56, 0]
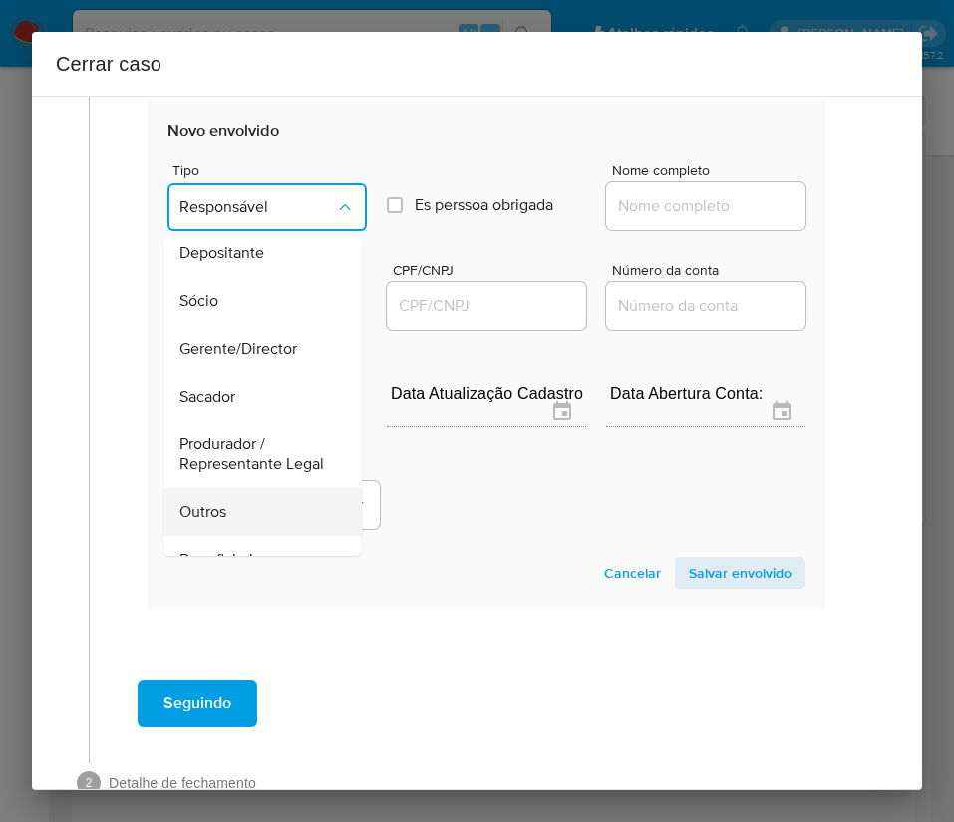
click at [211, 522] on span "Outros" at bounding box center [202, 512] width 47 height 20
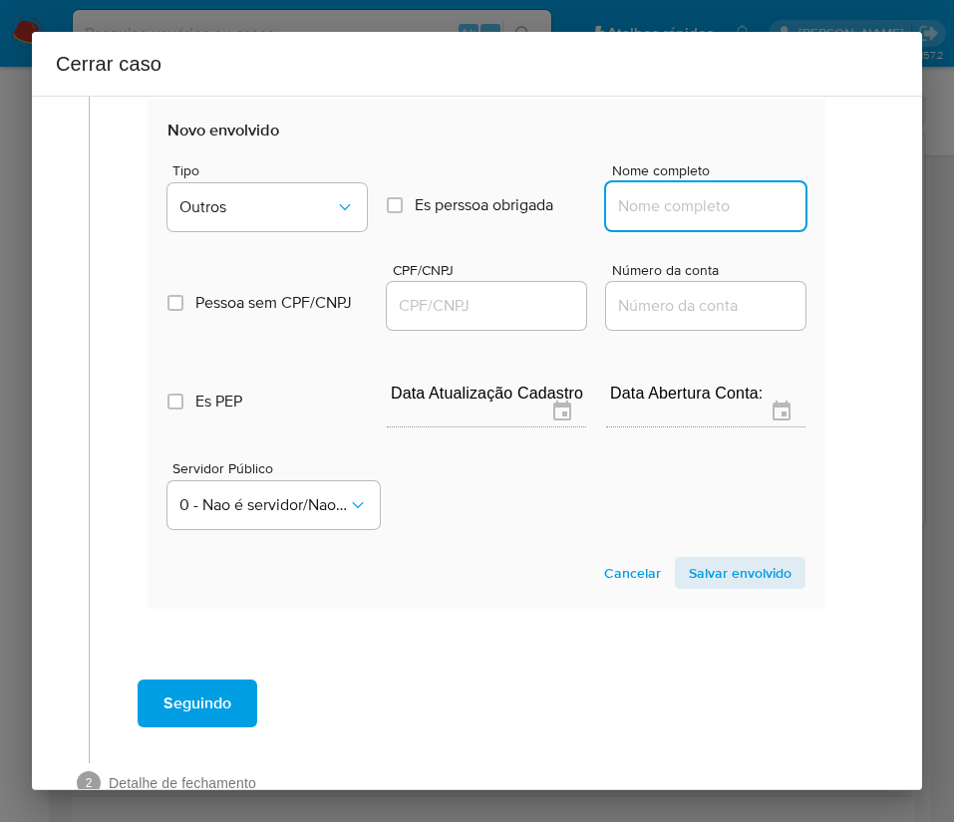
click at [640, 212] on input "Nome completo" at bounding box center [705, 206] width 199 height 26
paste input "60.617.997 LAUANE APARECIDA BERTOCHI, 60617997000155"
drag, startPoint x: 642, startPoint y: 209, endPoint x: 833, endPoint y: 209, distance: 191.3
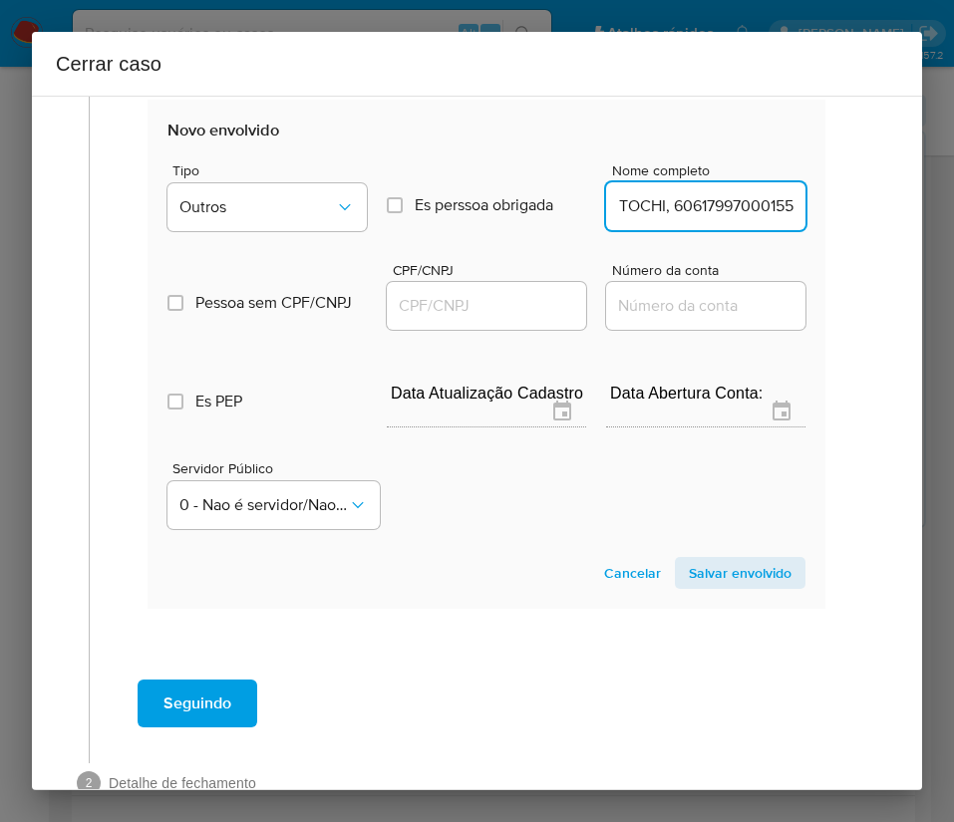
click at [660, 207] on input "60.617.997 LAUANE APARECIDA BERTOCHI, 60617997000155" at bounding box center [705, 206] width 199 height 26
drag, startPoint x: 636, startPoint y: 211, endPoint x: 780, endPoint y: 210, distance: 144.5
click at [780, 210] on input "60.617.997 LAUANE APARECIDA BERTOCHI, 60617997000155" at bounding box center [705, 206] width 199 height 26
click at [669, 204] on input "60.617.997 LAUANE APARECIDA BERTOCHI, 60617997000155" at bounding box center [705, 206] width 199 height 26
drag, startPoint x: 637, startPoint y: 212, endPoint x: 804, endPoint y: 204, distance: 167.6
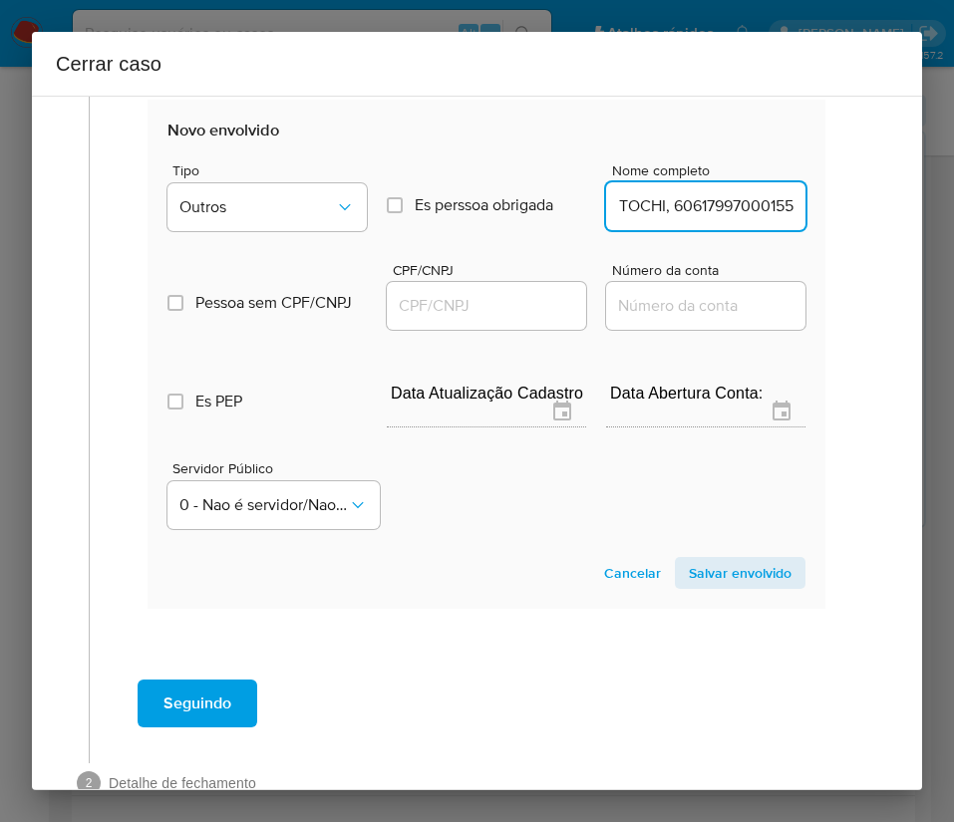
click at [644, 217] on input "60.617.997 LAUANE APARECIDA BERTOCHI, 60617997000155" at bounding box center [705, 206] width 199 height 26
drag, startPoint x: 639, startPoint y: 212, endPoint x: 833, endPoint y: 206, distance: 194.4
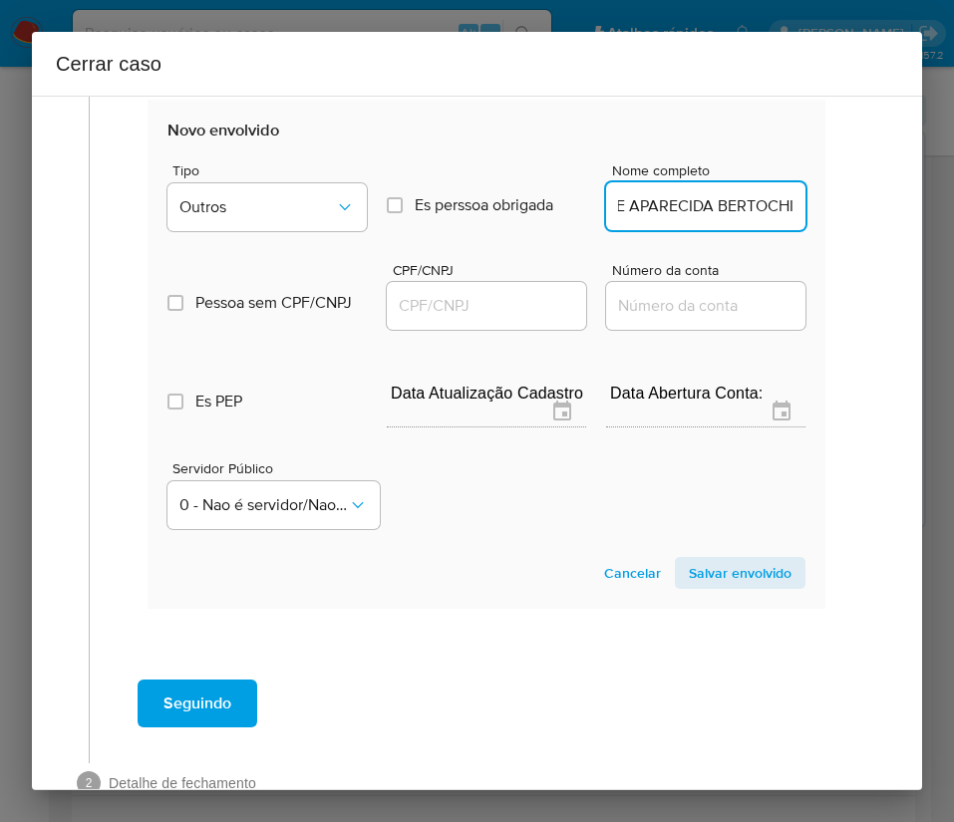
type input "60.617.997 LAUANE APARECIDA BERTOCHI"
click at [515, 319] on div at bounding box center [486, 306] width 199 height 48
drag, startPoint x: 494, startPoint y: 316, endPoint x: 506, endPoint y: 315, distance: 12.0
click at [494, 316] on input "CPF/CNPJ" at bounding box center [486, 306] width 199 height 26
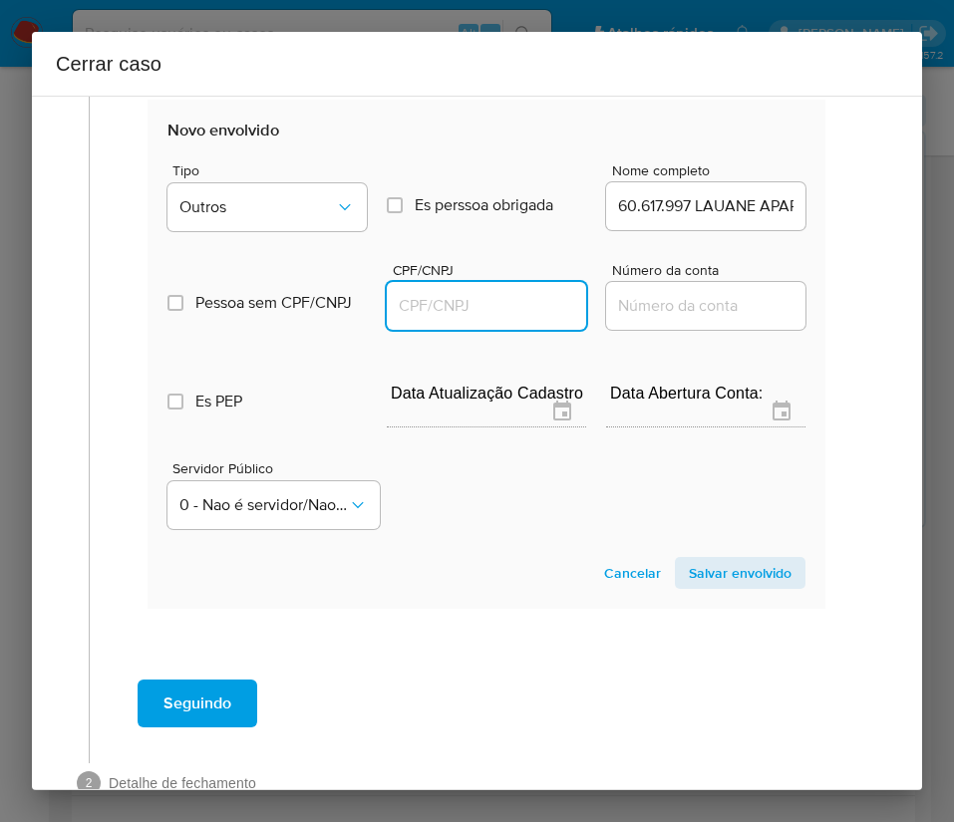
paste input "60617997000155"
type input "60617997000155"
click at [695, 584] on span "Salvar envolvido" at bounding box center [740, 573] width 103 height 28
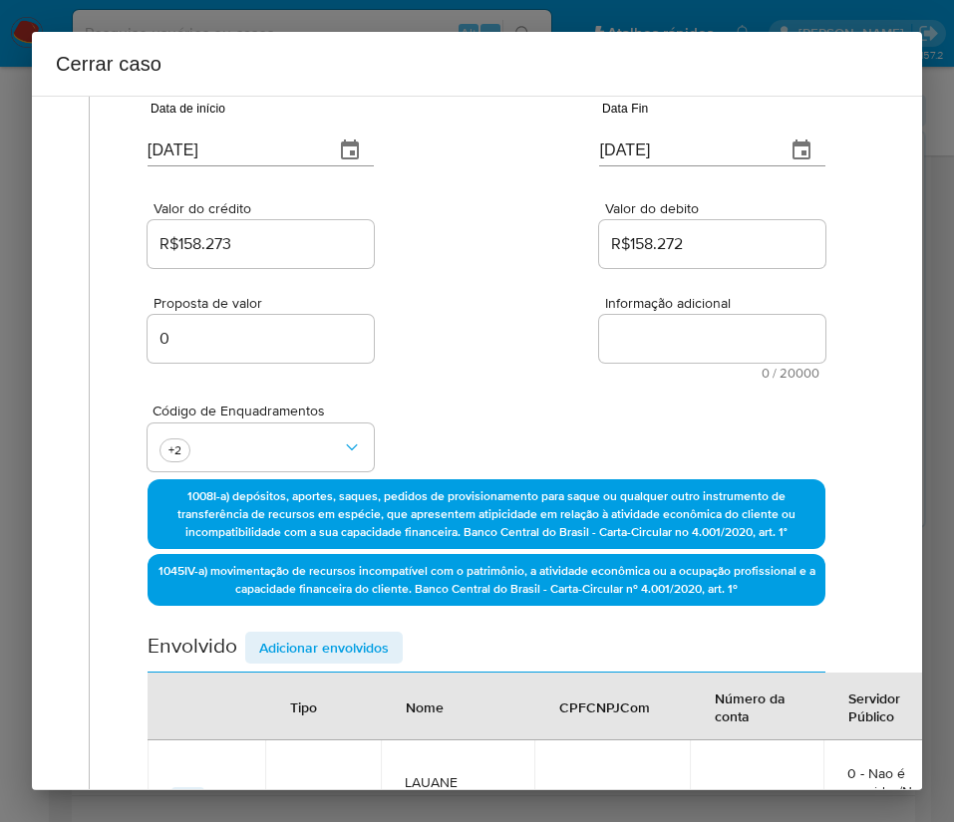
scroll to position [0, 3]
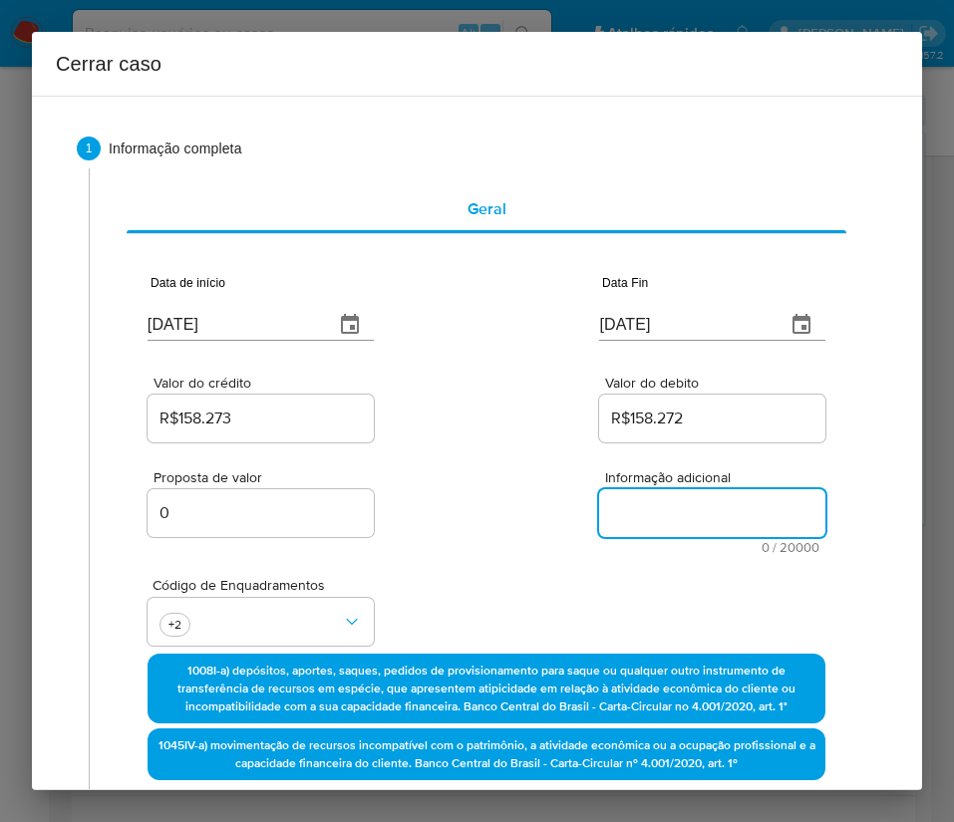
click at [631, 487] on div "Informação adicional 0 / 20000 20000 caracteres restantes" at bounding box center [712, 512] width 226 height 84
paste textarea "Informações do Cliente Lauane Aparecida Bertochi, CPF 09003470154, 21 anos, res…"
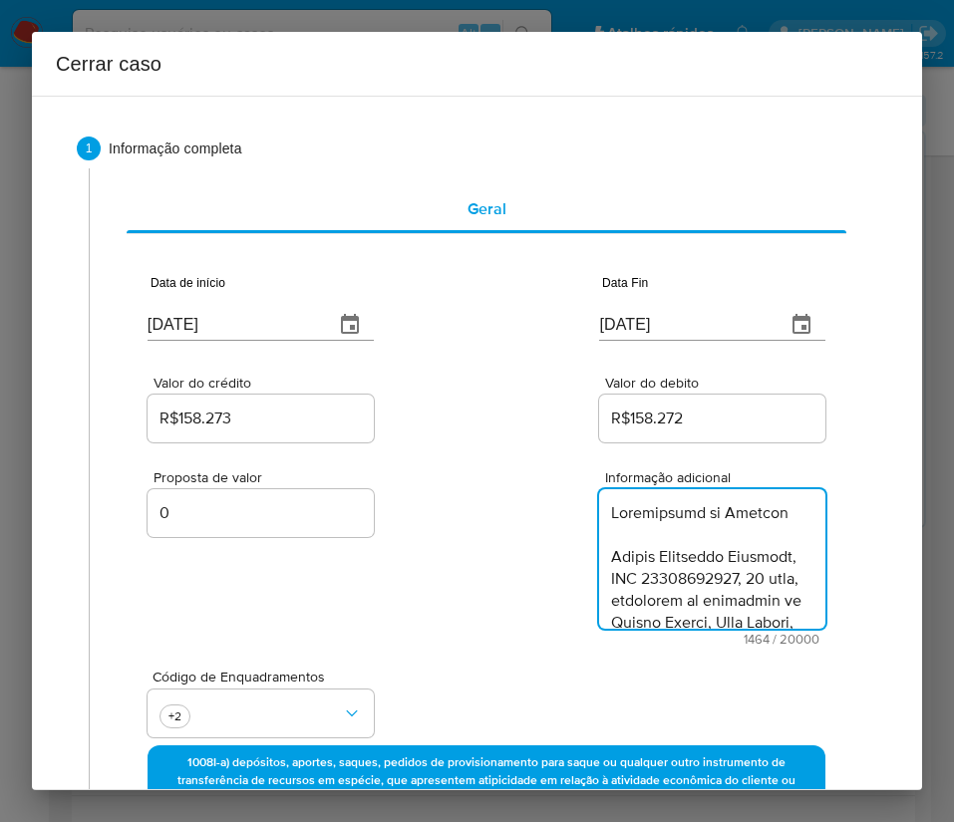
scroll to position [1912, 0]
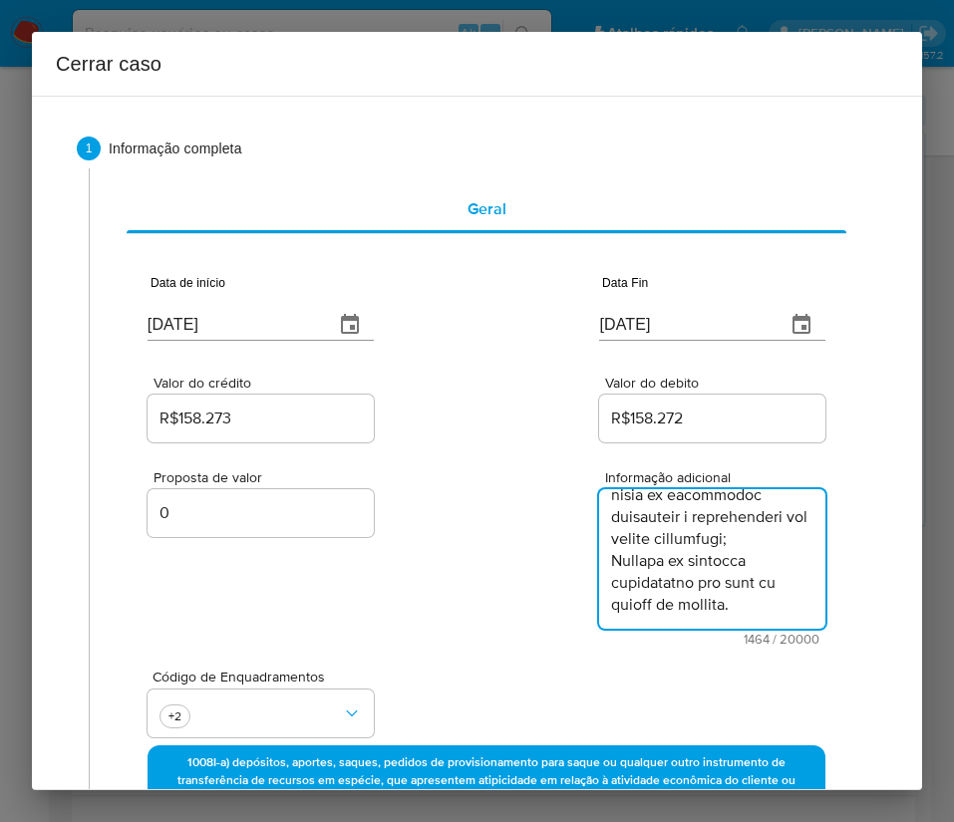
type textarea "Informações do Cliente Lauane Aparecida Bertochi, CPF 09003470154, 21 anos, res…"
click at [461, 600] on div "Proposta de valor 0 Informação adicional 1464 / 20000 18536 caracteres restantes" at bounding box center [486, 545] width 678 height 199
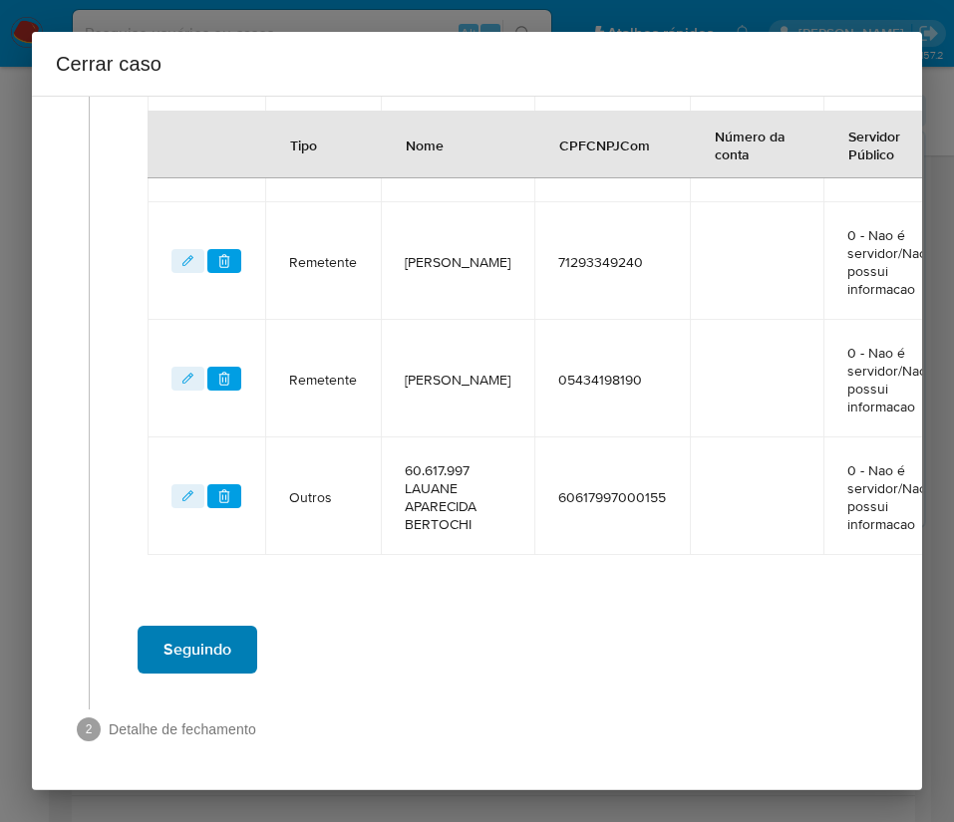
scroll to position [945, 3]
click at [232, 626] on button "Seguindo" at bounding box center [198, 650] width 120 height 48
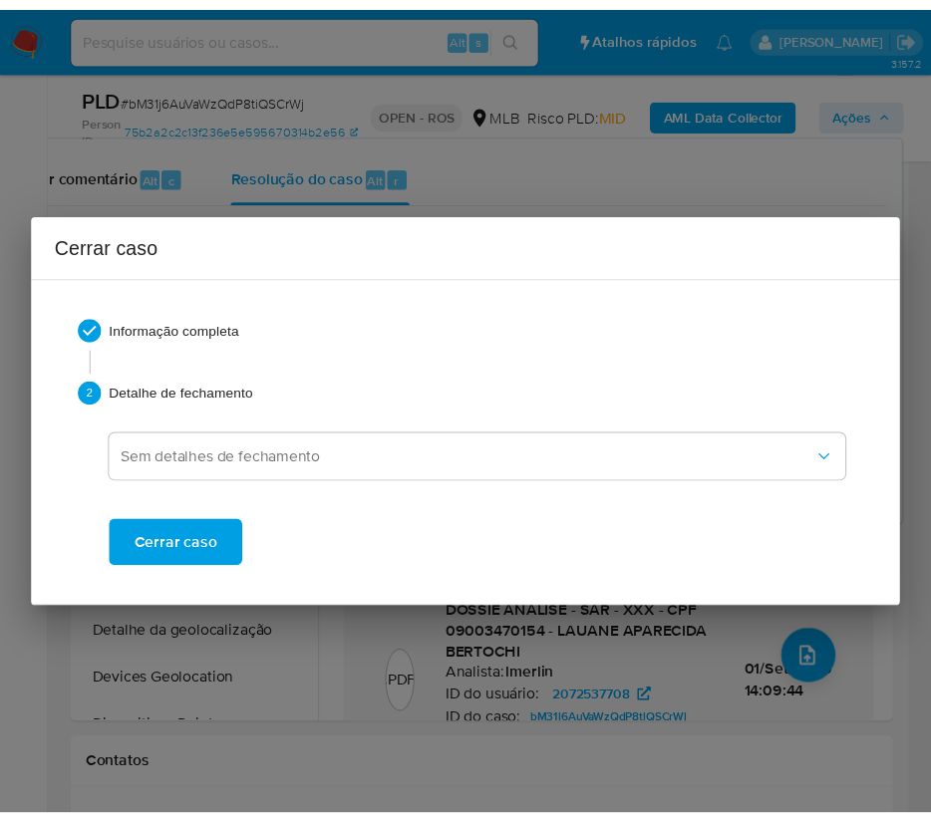
scroll to position [1837, 0]
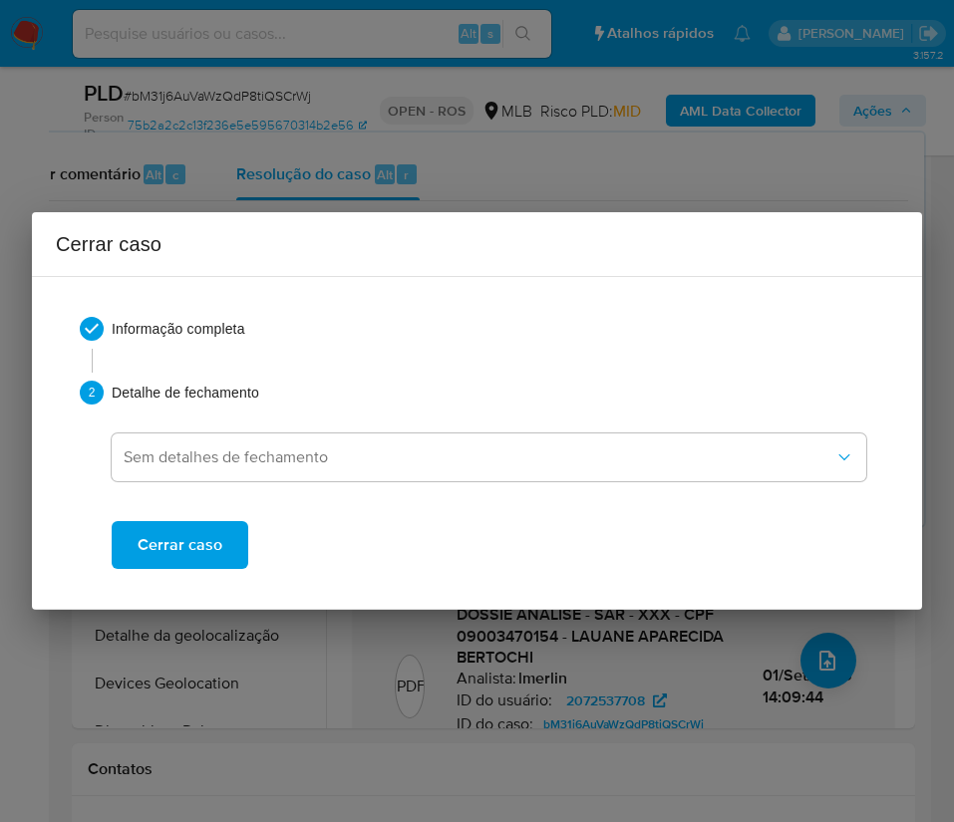
click at [200, 550] on span "Cerrar caso" at bounding box center [180, 545] width 85 height 44
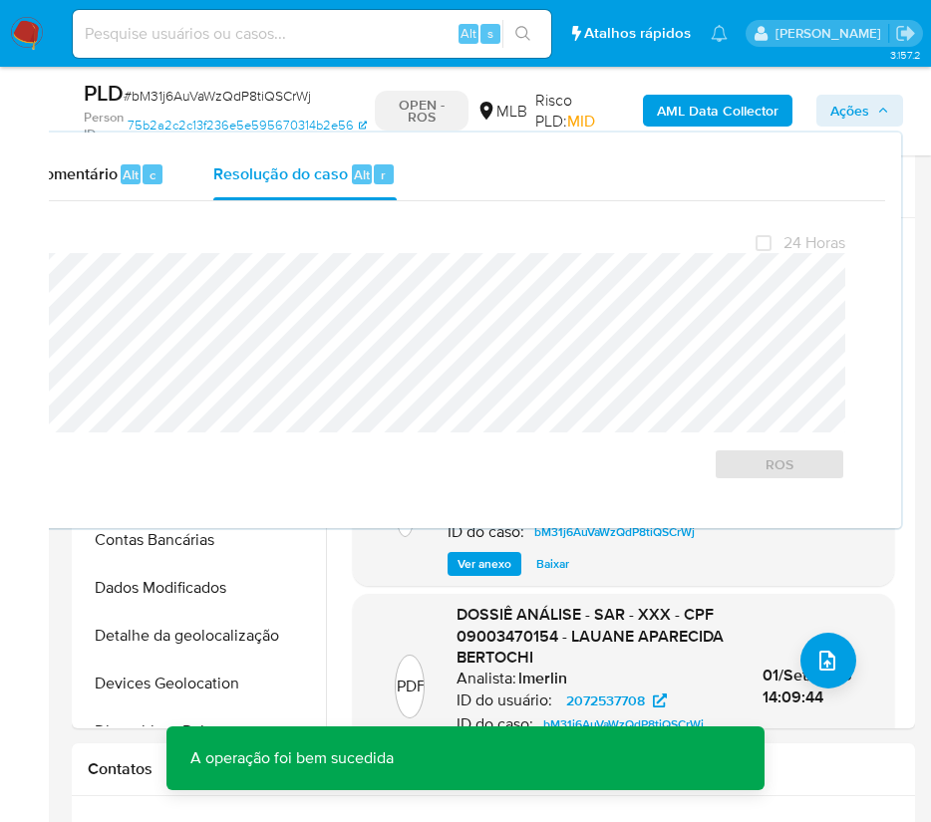
click at [166, 90] on span "# bM31j6AuVaWzQdP8tiQSCrWj" at bounding box center [217, 96] width 187 height 20
copy span "bM31j6AuVaWzQdP8tiQSCrWj"
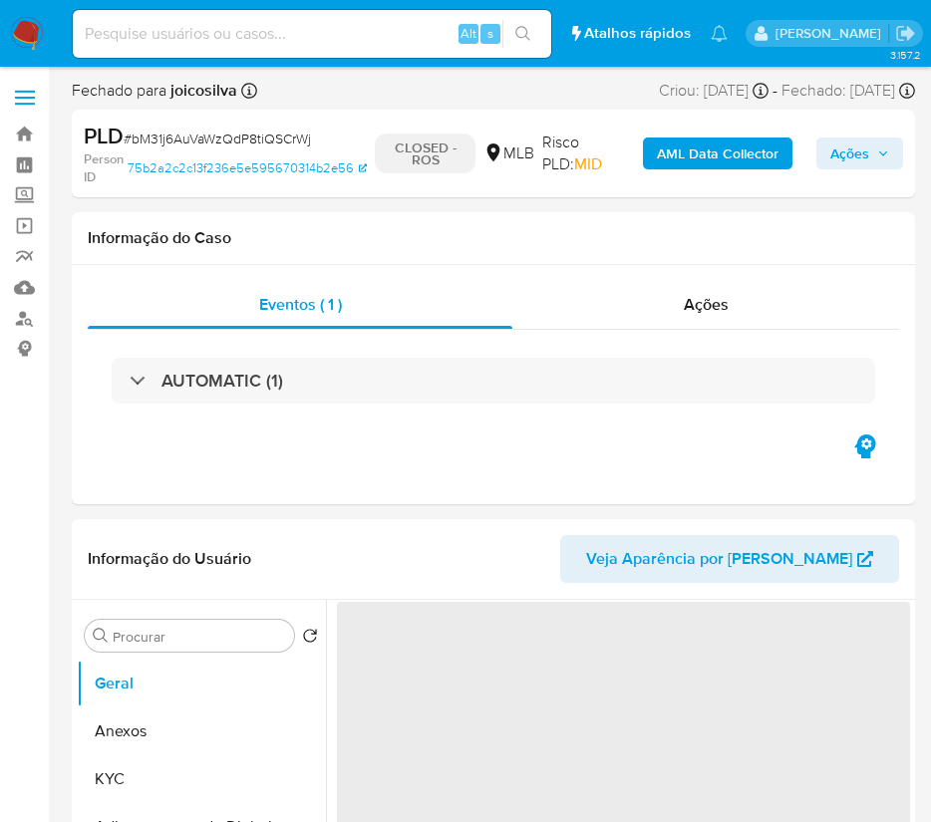
click at [30, 35] on img at bounding box center [27, 34] width 34 height 34
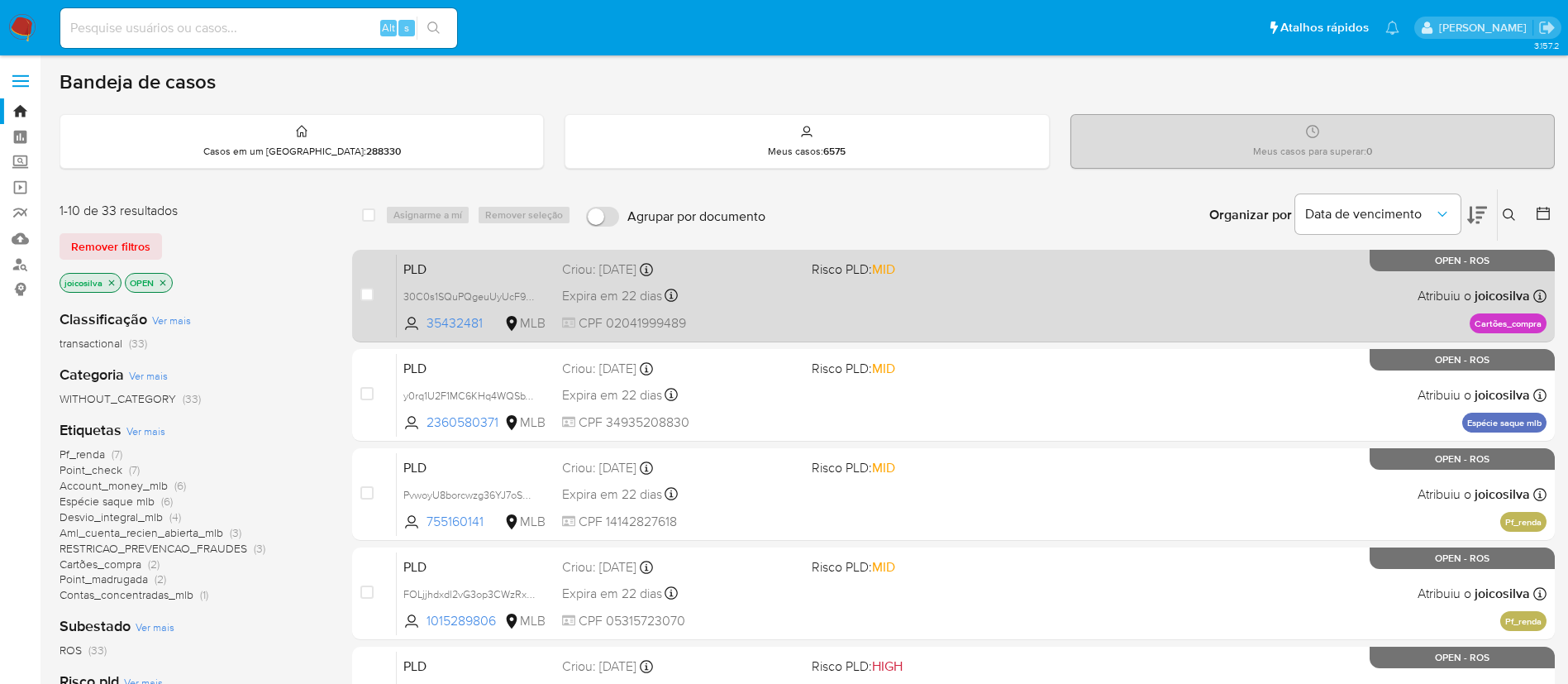
click at [791, 298] on div "PLD 30C0s1SQuPQgeuUyUcF9m9W3 35432481 MLB Risco PLD: MID Criou: [DATE] Criou: […" at bounding box center [971, 296] width 1150 height 84
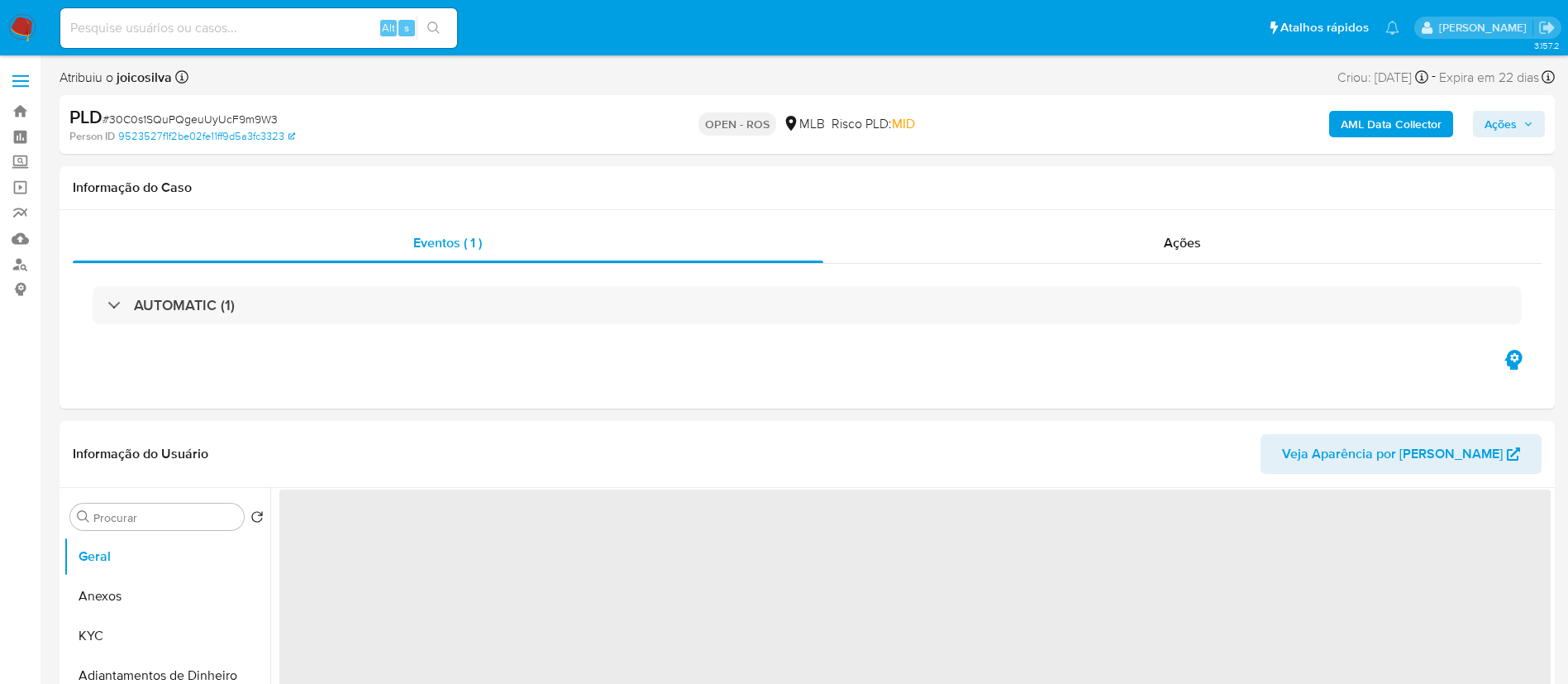
click at [248, 116] on span "# 30C0s1SQuPQgeuUyUcF9m9W3" at bounding box center [190, 120] width 175 height 17
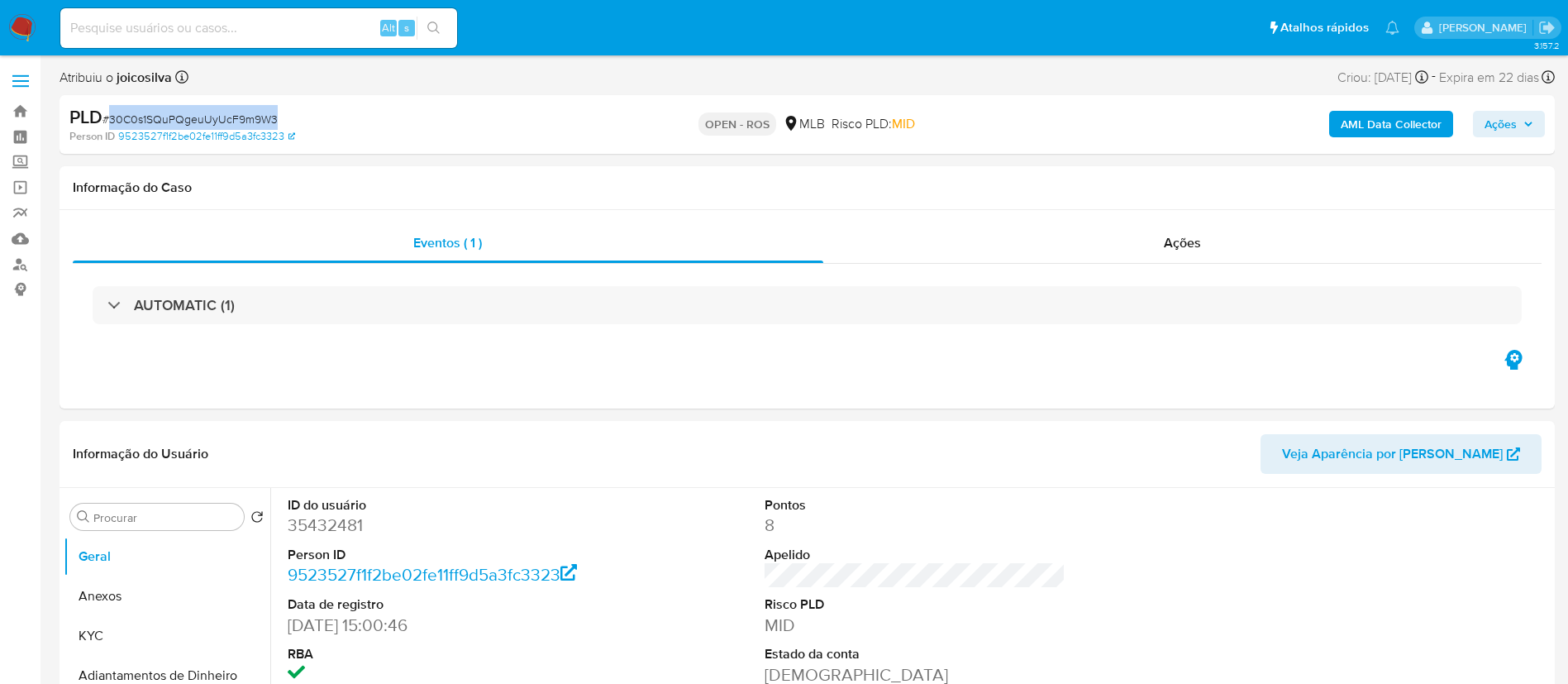
copy span "30C0s1SQuPQgeuUyUcF9m9W3"
select select "10"
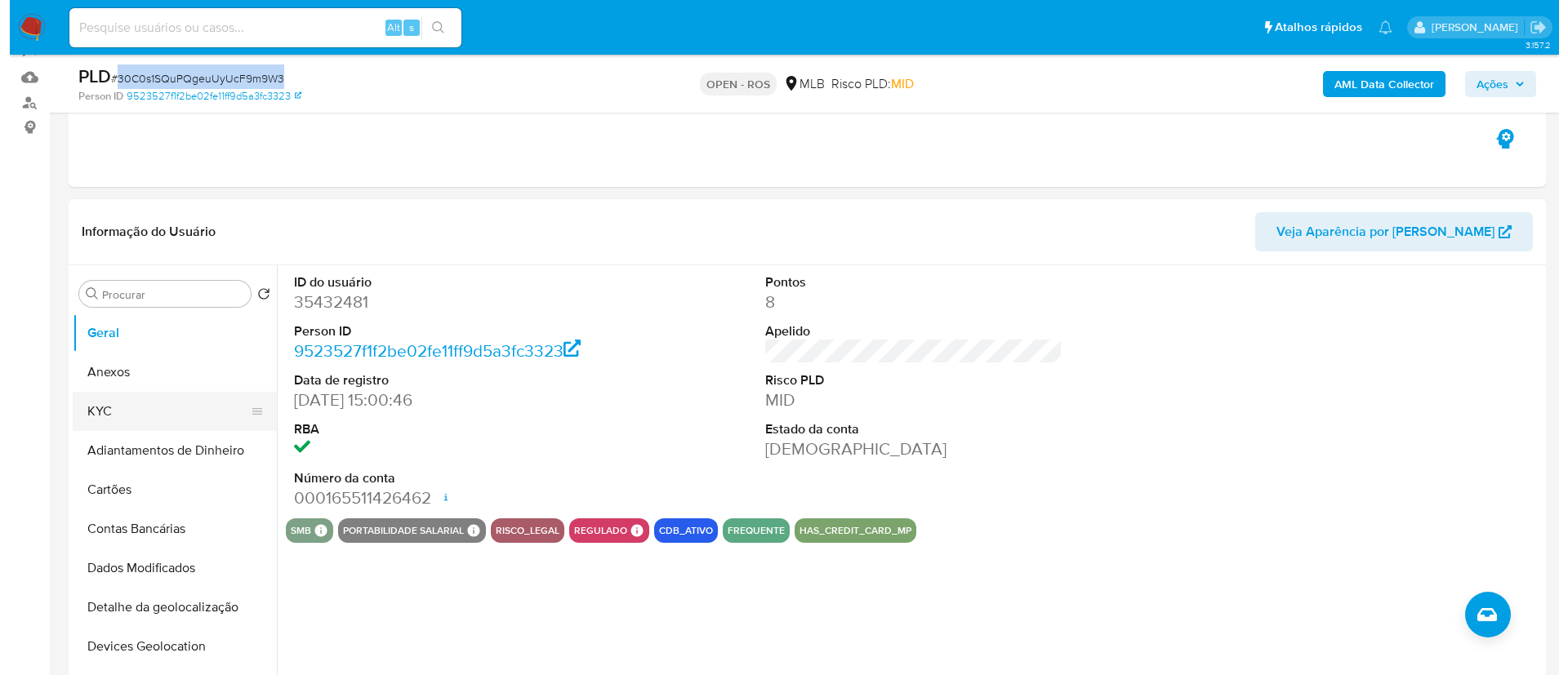
scroll to position [245, 0]
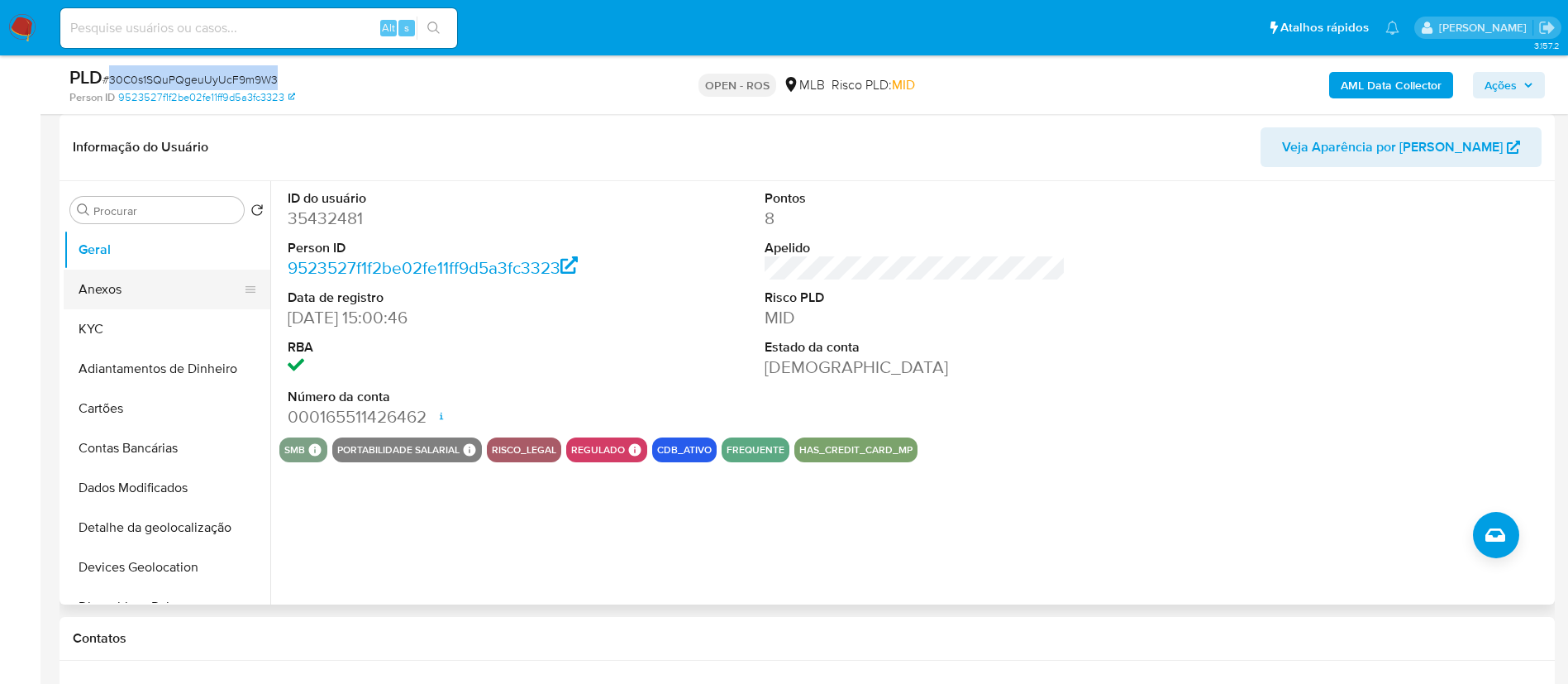
click at [124, 287] on button "Anexos" at bounding box center [160, 290] width 193 height 40
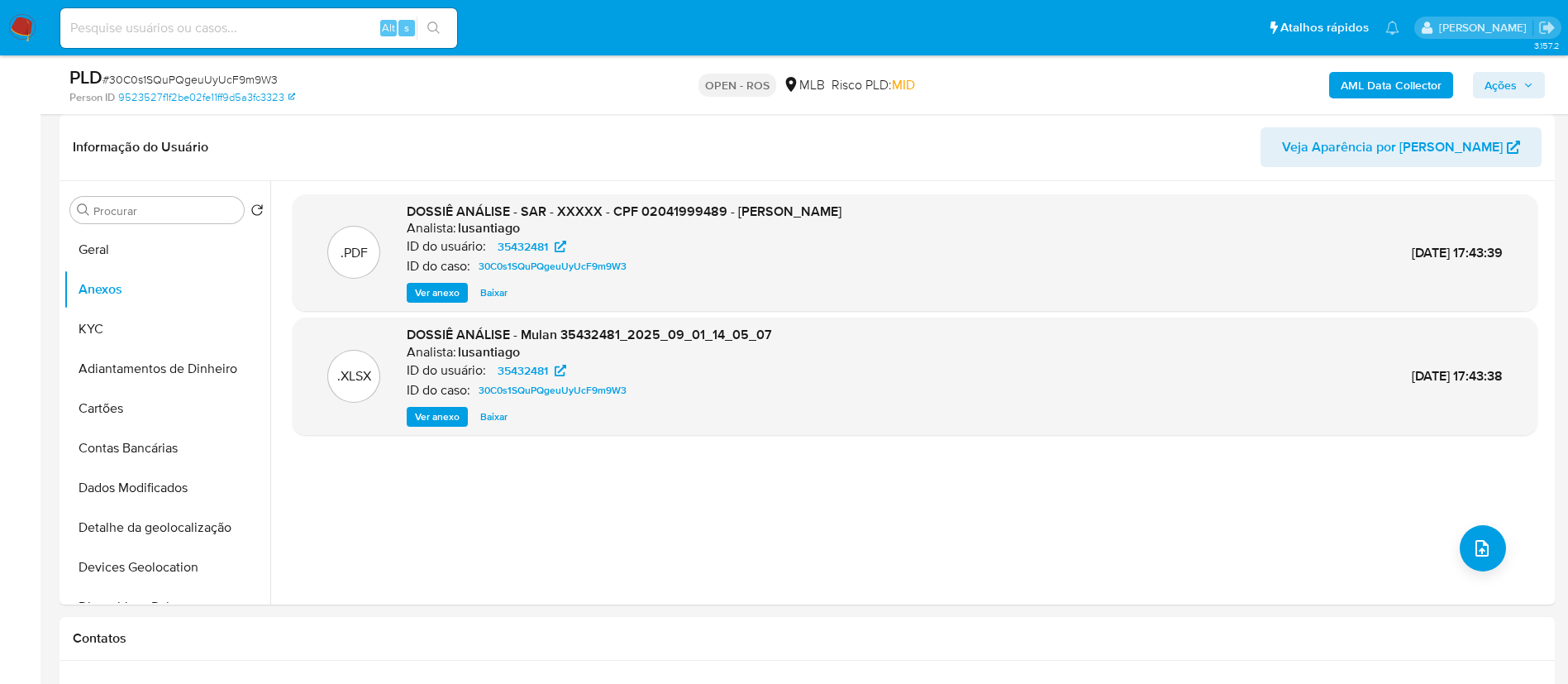
click at [773, 89] on p "OPEN - ROS" at bounding box center [738, 86] width 78 height 23
click at [883, 118] on div "Informação do Usuário Veja Aparência por [PERSON_NAME]" at bounding box center [807, 148] width 1496 height 67
click at [1487, 548] on button "upload-file" at bounding box center [1483, 549] width 46 height 46
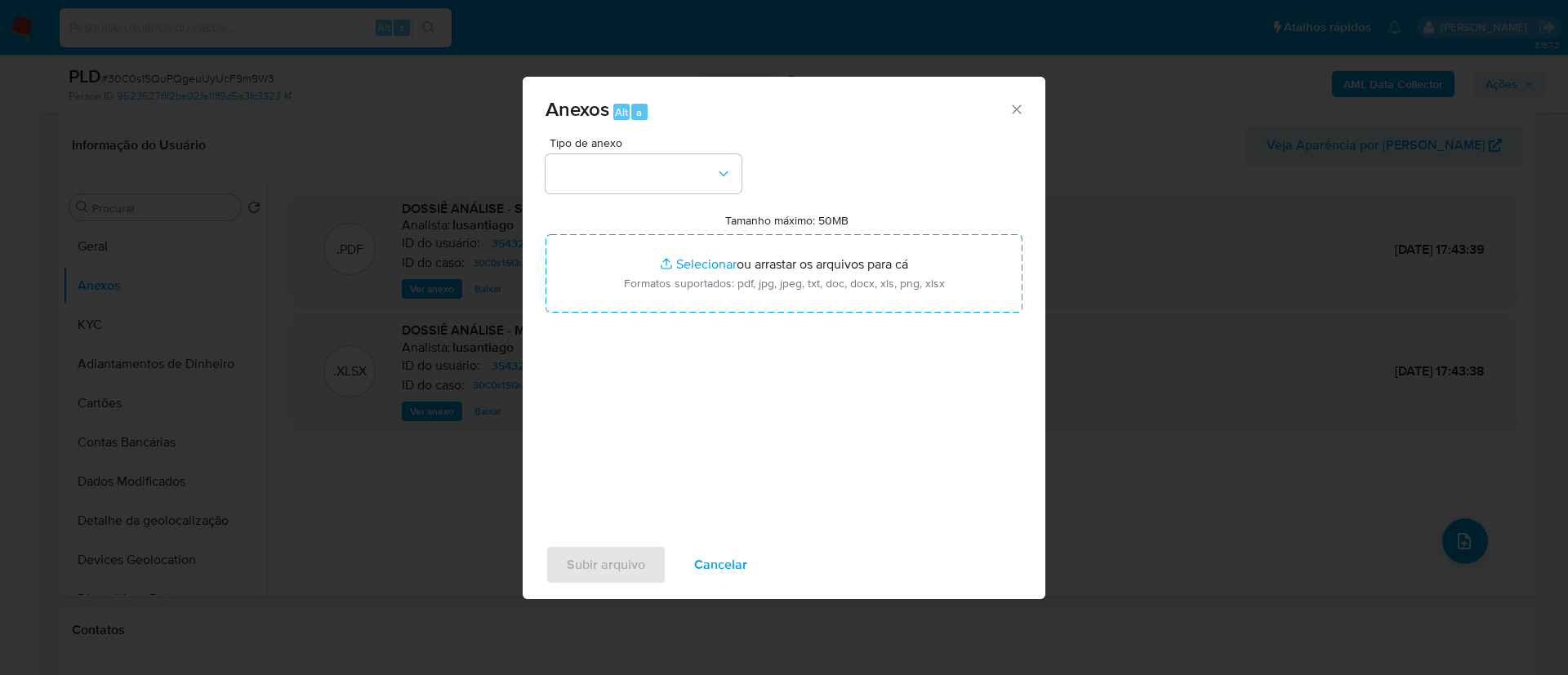
click at [658, 152] on div "Tipo de anexo" at bounding box center [643, 165] width 196 height 57
click at [675, 171] on button "button" at bounding box center [643, 174] width 196 height 39
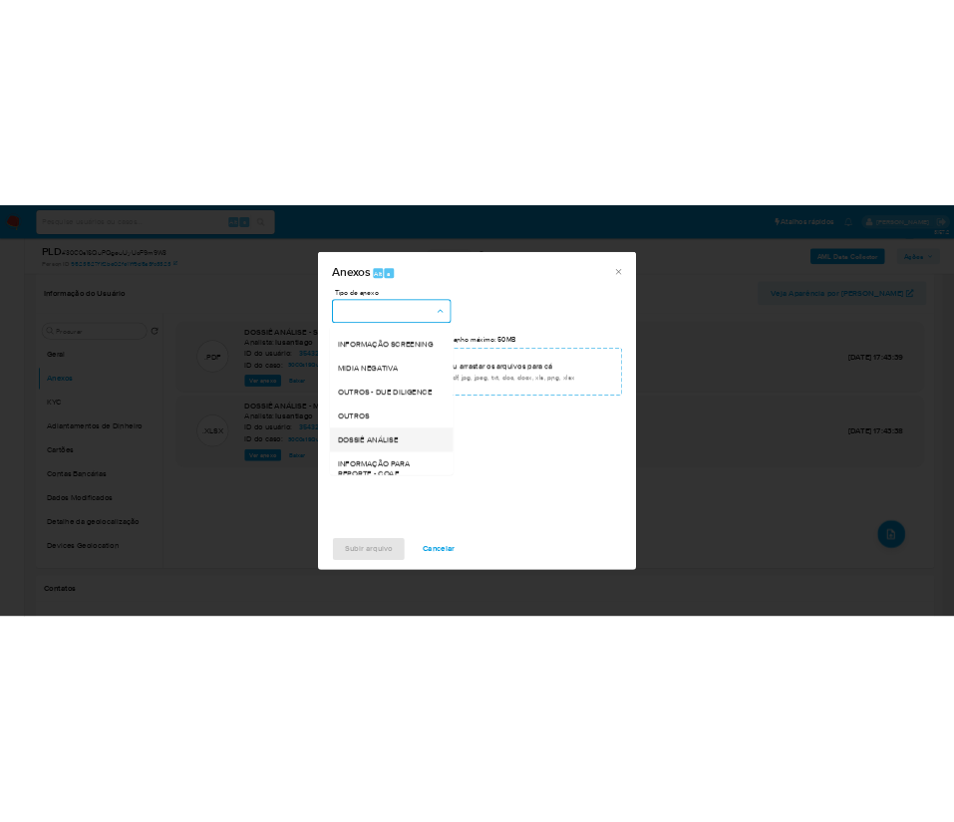
scroll to position [307, 0]
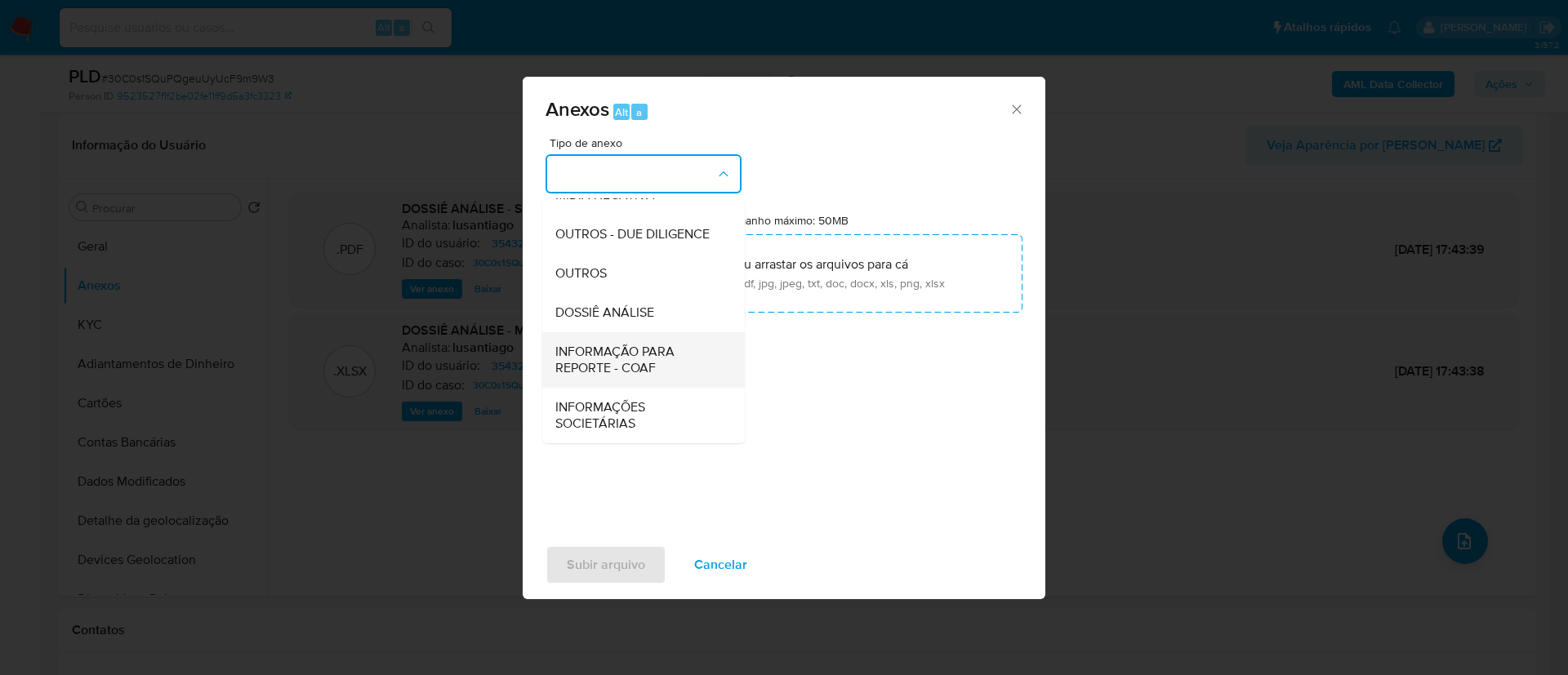
click at [633, 374] on span "INFORMAÇÃO PARA REPORTE - COAF" at bounding box center [639, 360] width 166 height 33
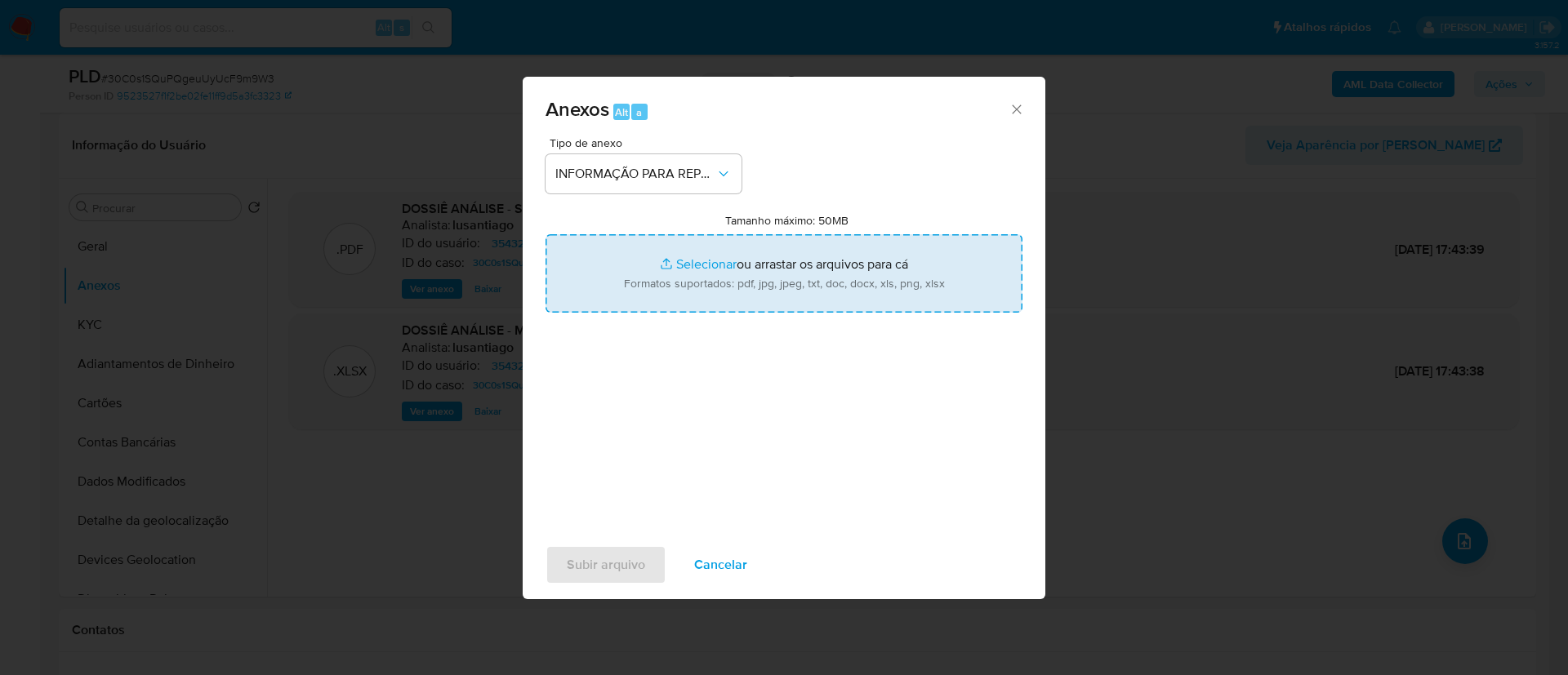
type input "C:\fakepath\SAR - 30C0s1SQuPQgeuUyUcF9m9W3 - CPF 02041999489 - [PERSON_NAME].pdf"
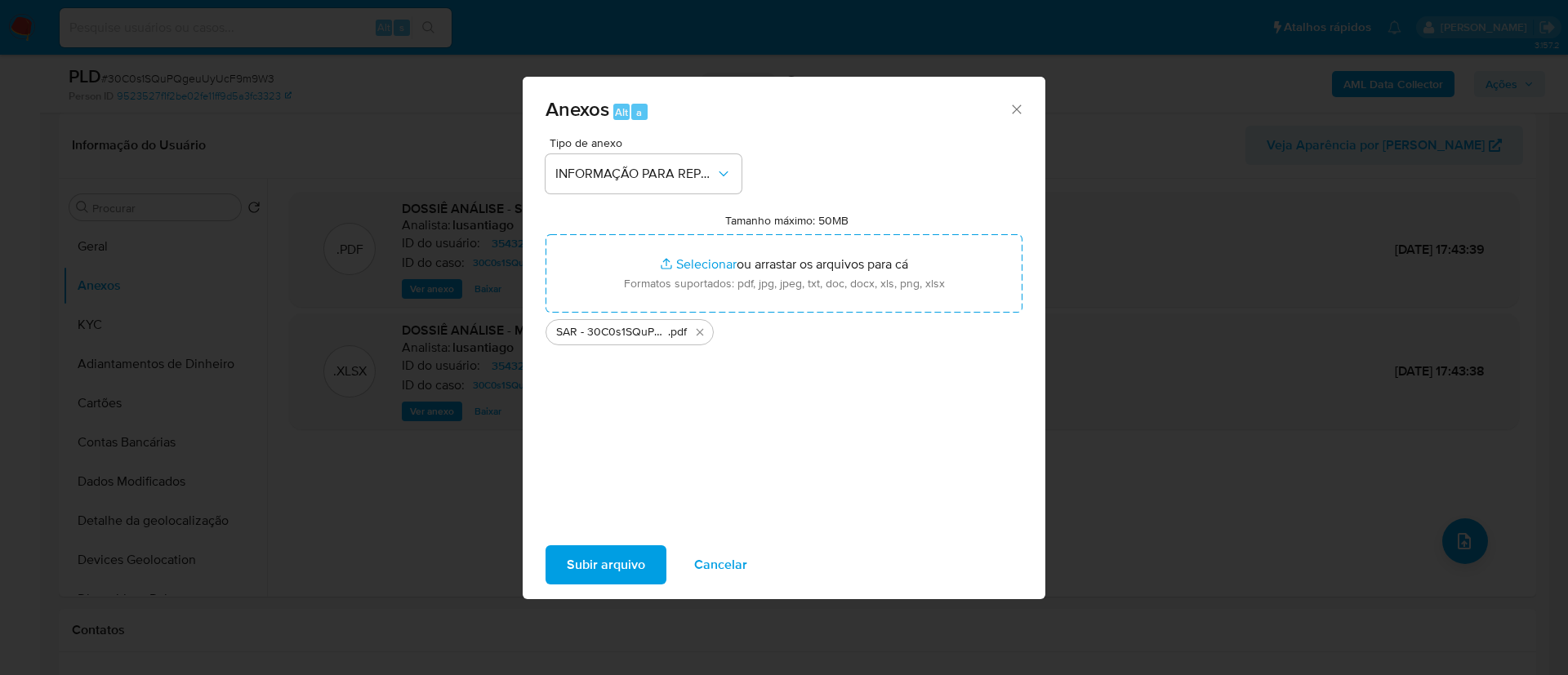
click at [653, 579] on button "Subir arquivo" at bounding box center [606, 565] width 120 height 39
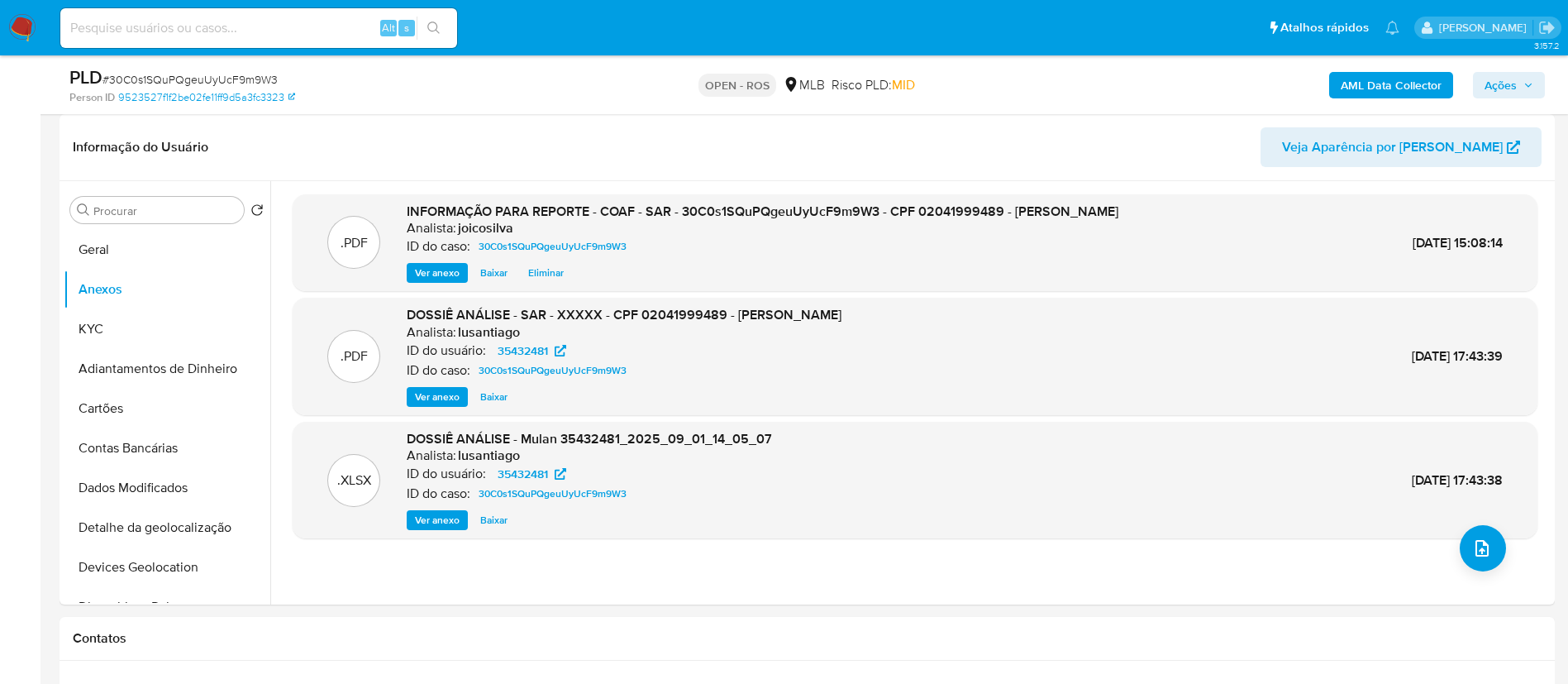
click at [1511, 81] on span "Ações" at bounding box center [1501, 86] width 32 height 27
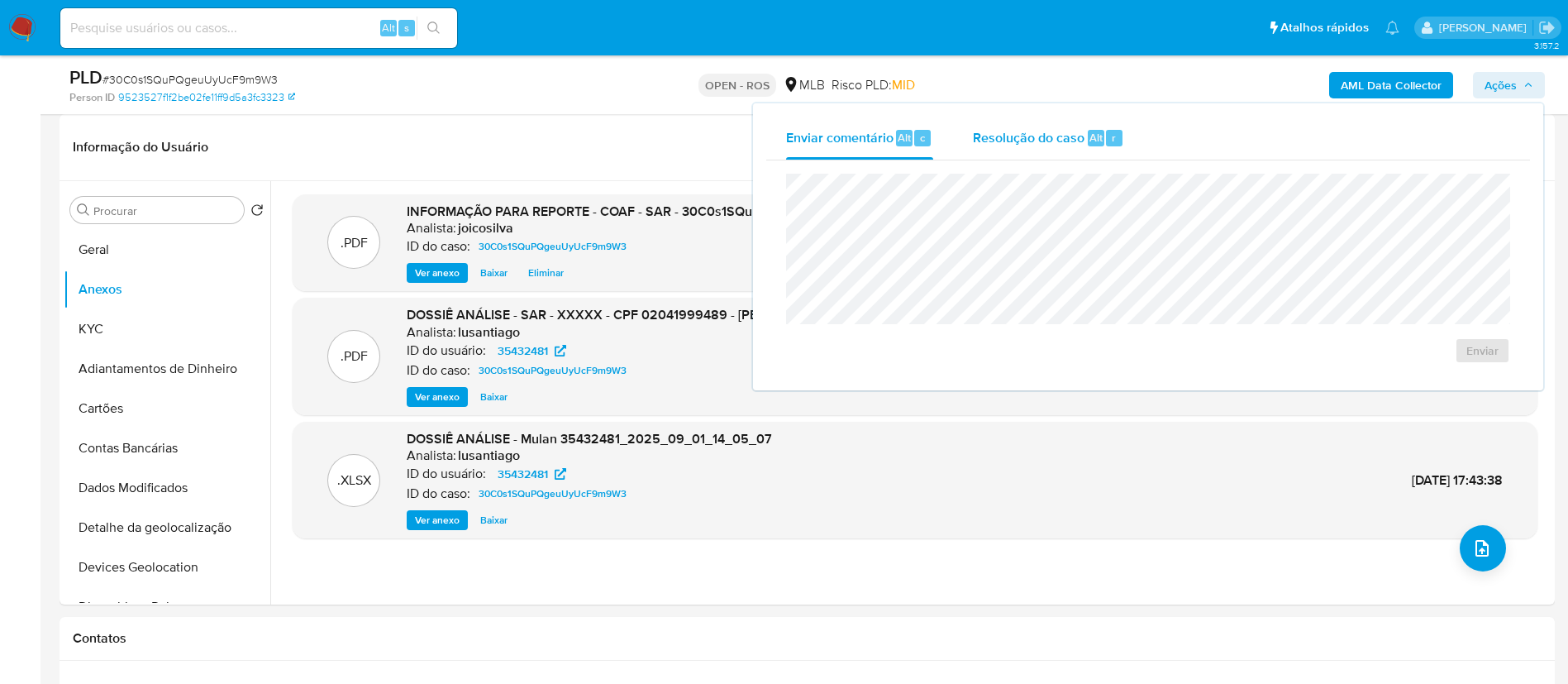
click at [1019, 134] on span "Resolução do caso" at bounding box center [1029, 136] width 112 height 19
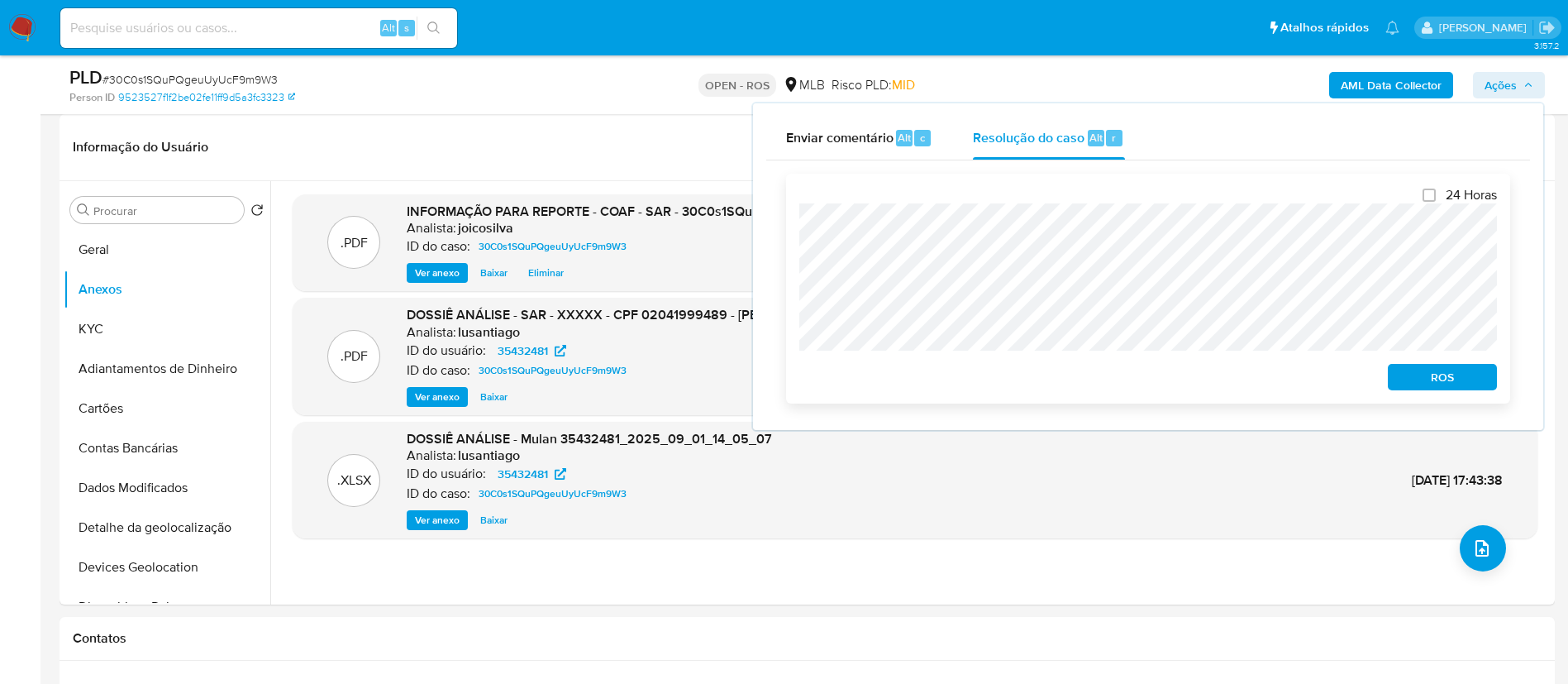
click at [1426, 373] on span "ROS" at bounding box center [1443, 377] width 86 height 23
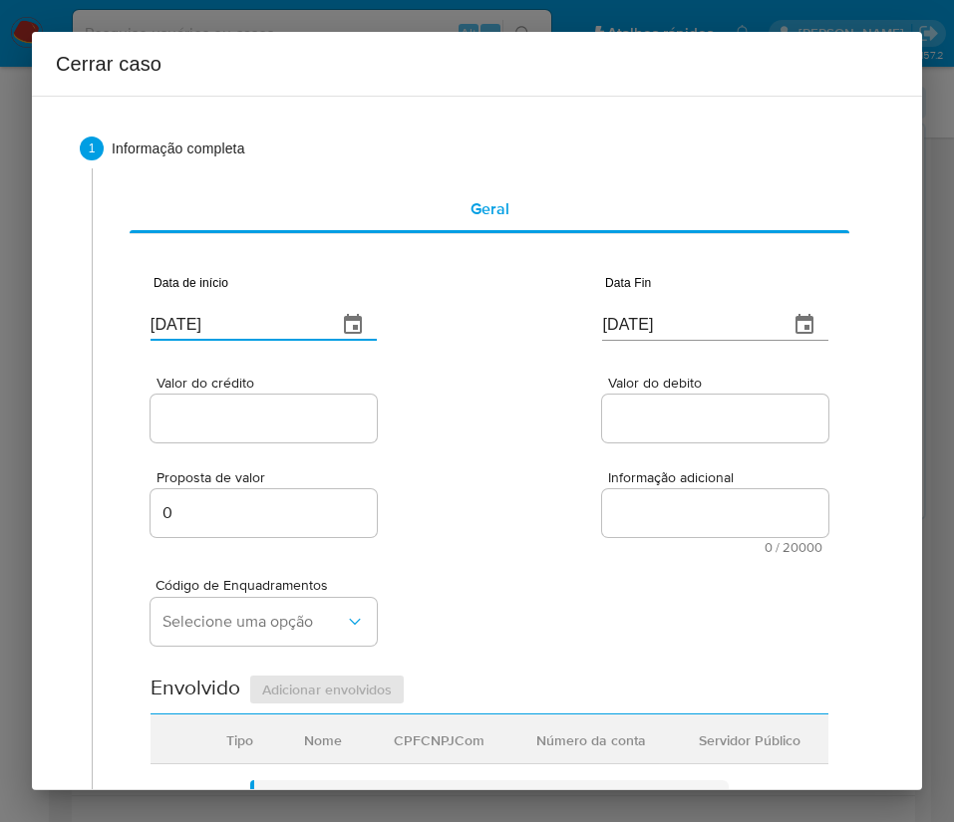
click at [227, 326] on input "[DATE]" at bounding box center [235, 325] width 170 height 32
paste input "1/07"
type input "[DATE]"
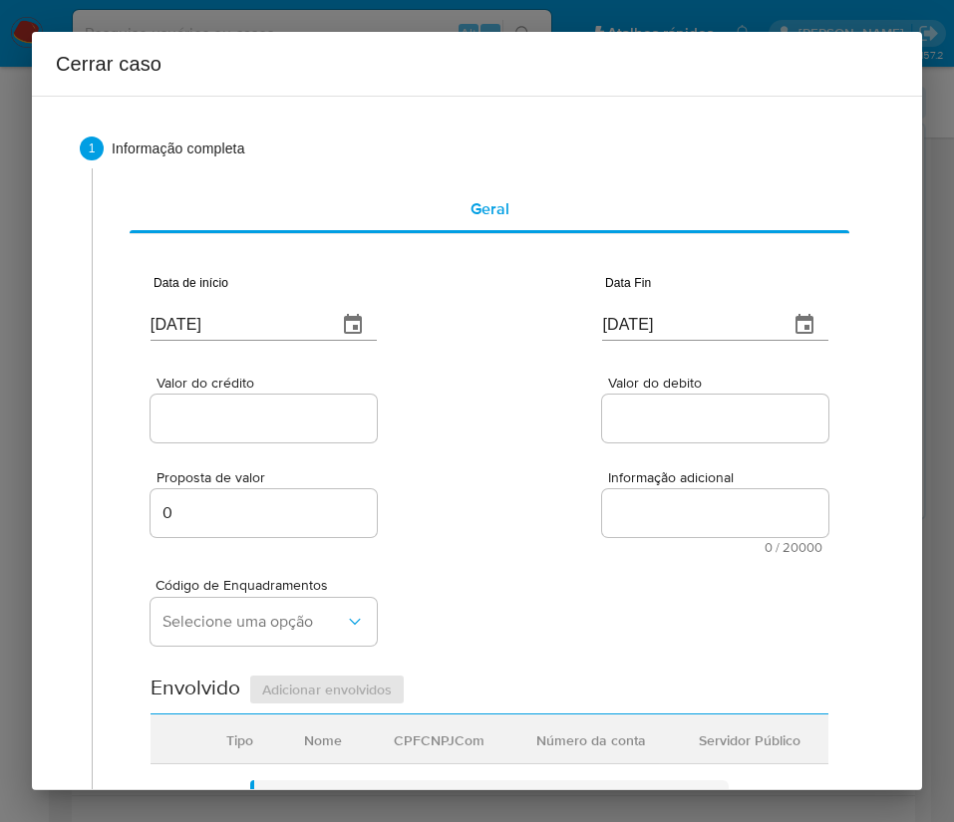
drag, startPoint x: 529, startPoint y: 415, endPoint x: 39, endPoint y: 549, distance: 508.4
click at [527, 418] on div "Valor do crédito Valor do debito" at bounding box center [489, 399] width 678 height 95
click at [659, 326] on input "[DATE]" at bounding box center [687, 325] width 170 height 32
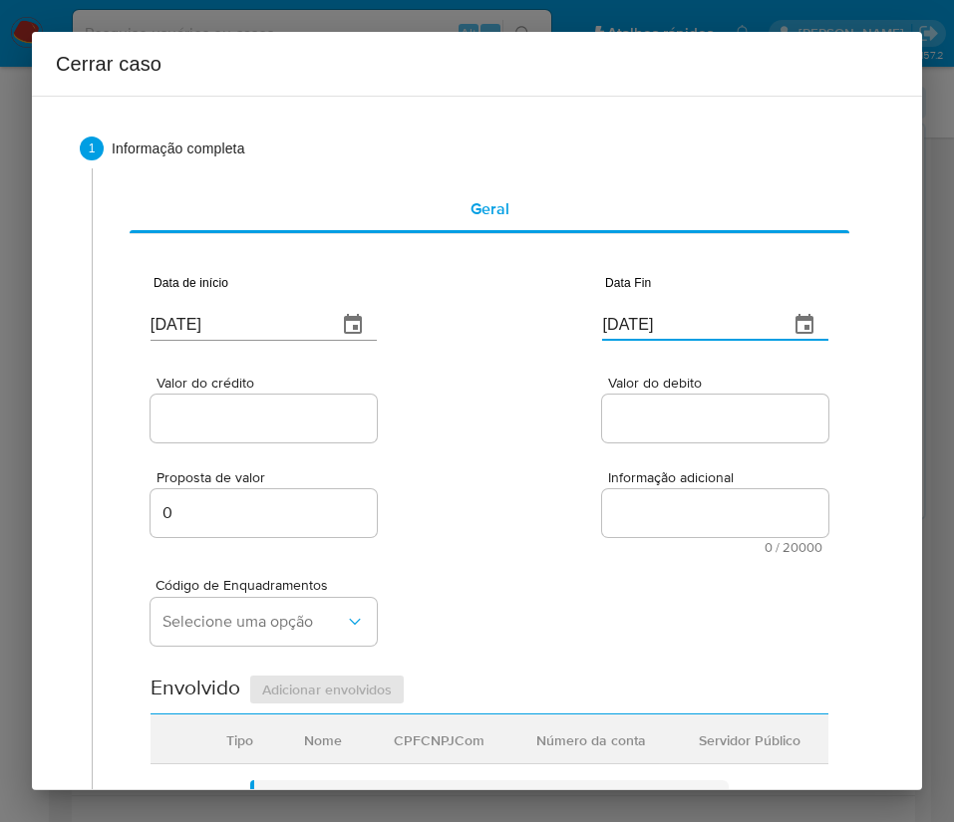
paste input "31/08"
type input "[DATE]"
click at [480, 418] on div "Valor do crédito Valor do debito" at bounding box center [489, 399] width 678 height 95
click at [253, 426] on input "Valor do crédito" at bounding box center [263, 419] width 226 height 26
paste input "R$126.024"
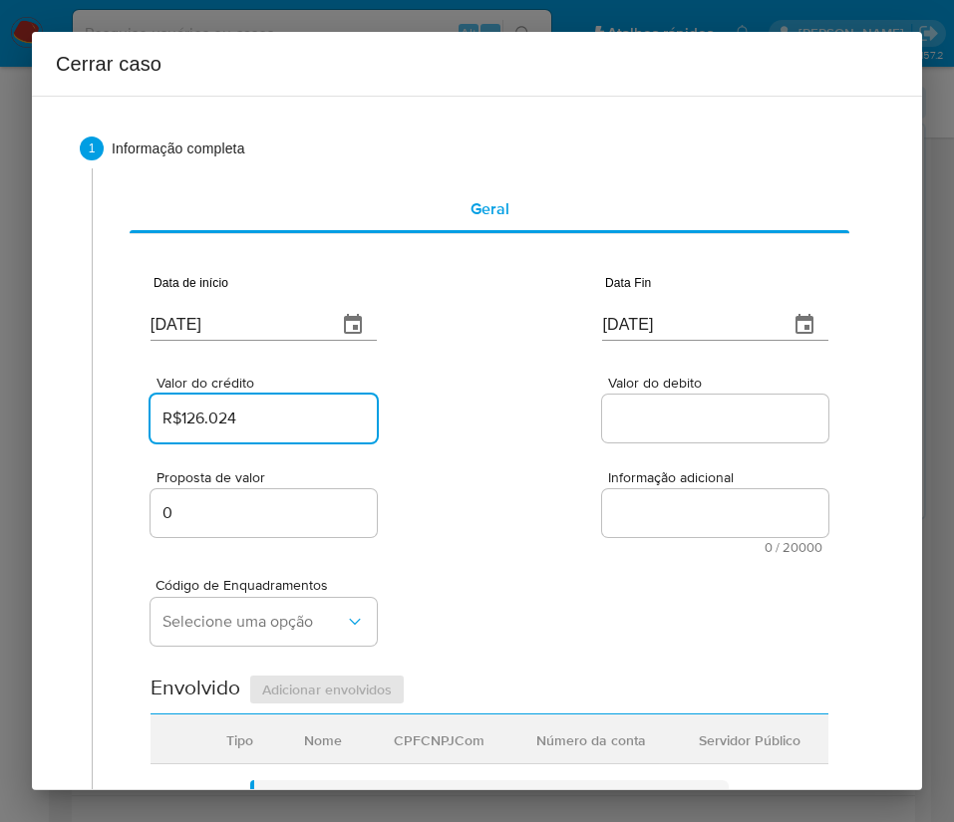
type input "R$126.024"
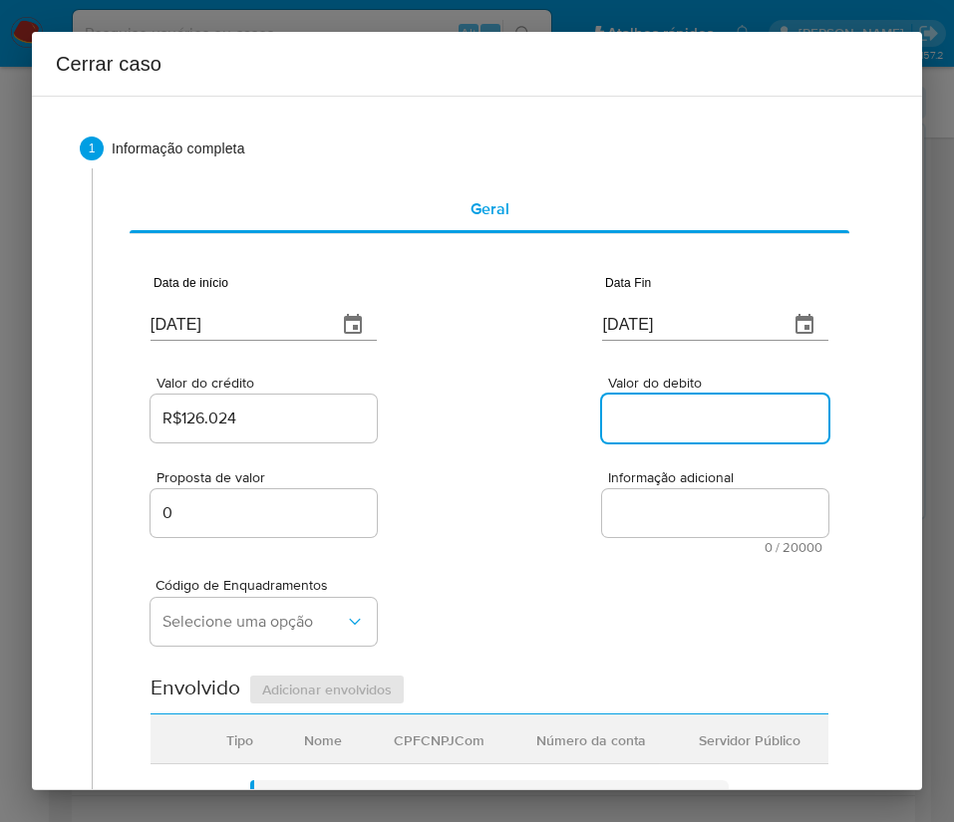
drag, startPoint x: 634, startPoint y: 423, endPoint x: 472, endPoint y: 551, distance: 205.7
click at [634, 423] on input "Valor do debito" at bounding box center [715, 419] width 226 height 26
paste input "R$125.218"
type input "R$125.218"
drag, startPoint x: 472, startPoint y: 551, endPoint x: 360, endPoint y: 587, distance: 118.2
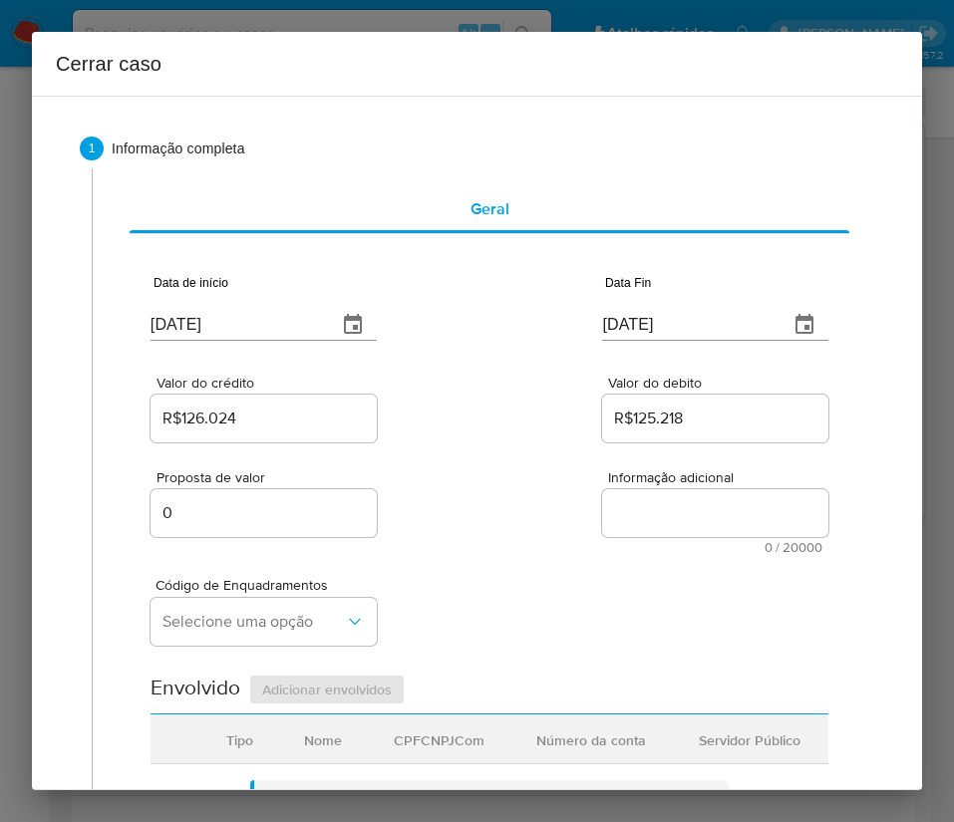
click at [472, 551] on div "Proposta de valor 0 Informação adicional 0 / 20000 20000 caracteres restantes" at bounding box center [489, 500] width 678 height 108
click at [200, 619] on span "Selecione uma opção" at bounding box center [253, 622] width 182 height 20
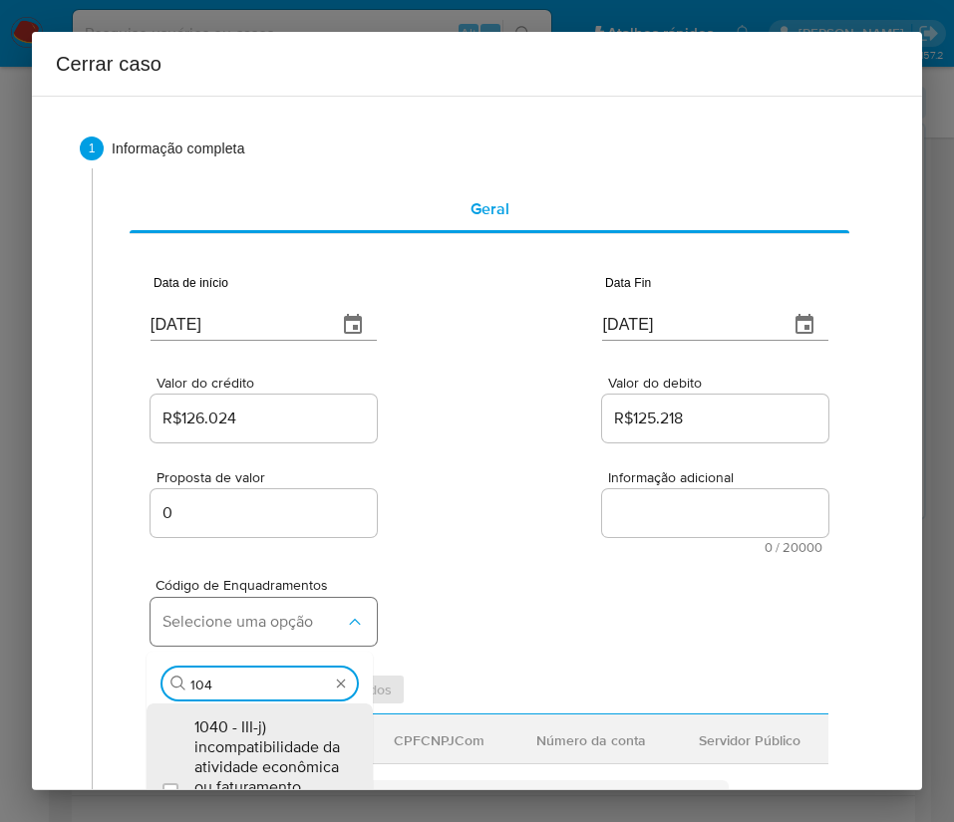
type input "1045"
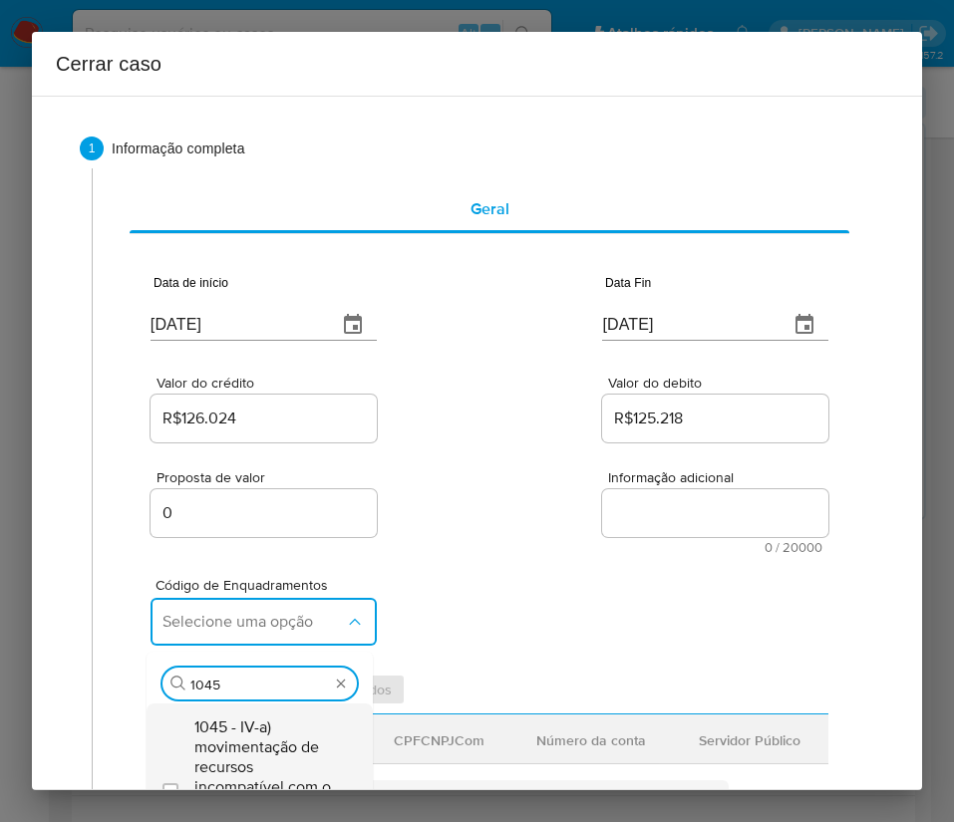
click at [271, 729] on span "1045 - IV-a) movimentação de recursos incompatível com o patrimônio, a atividad…" at bounding box center [269, 787] width 150 height 140
checkbox input "true"
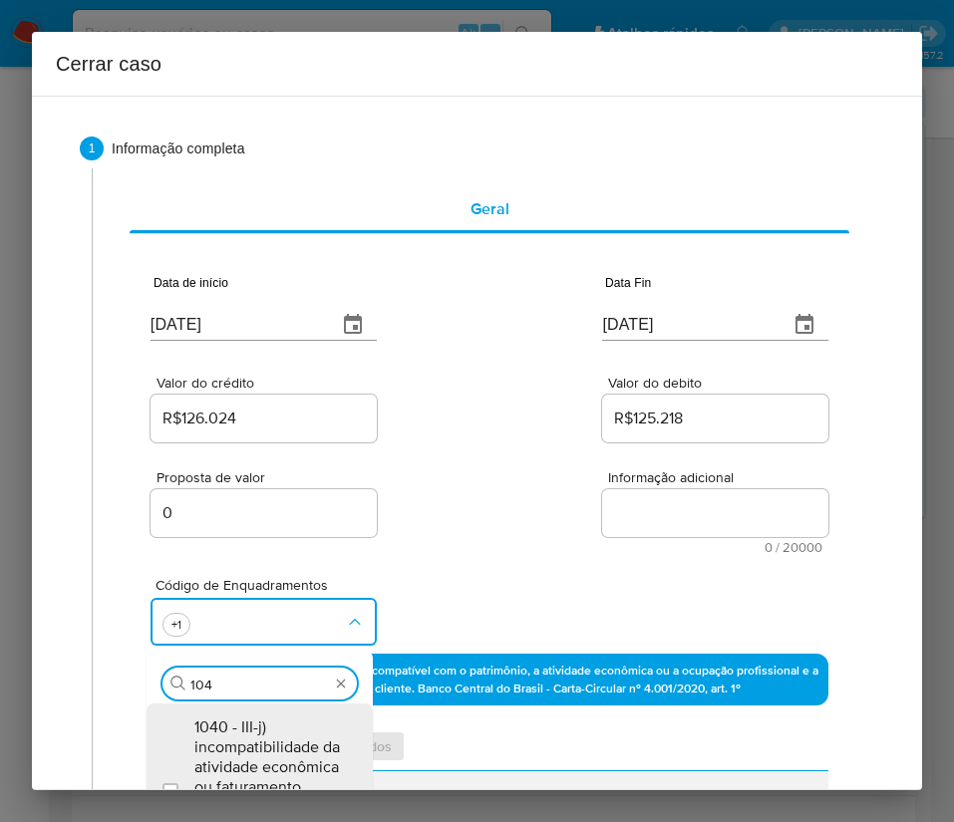
scroll to position [0, 0]
type input "1047"
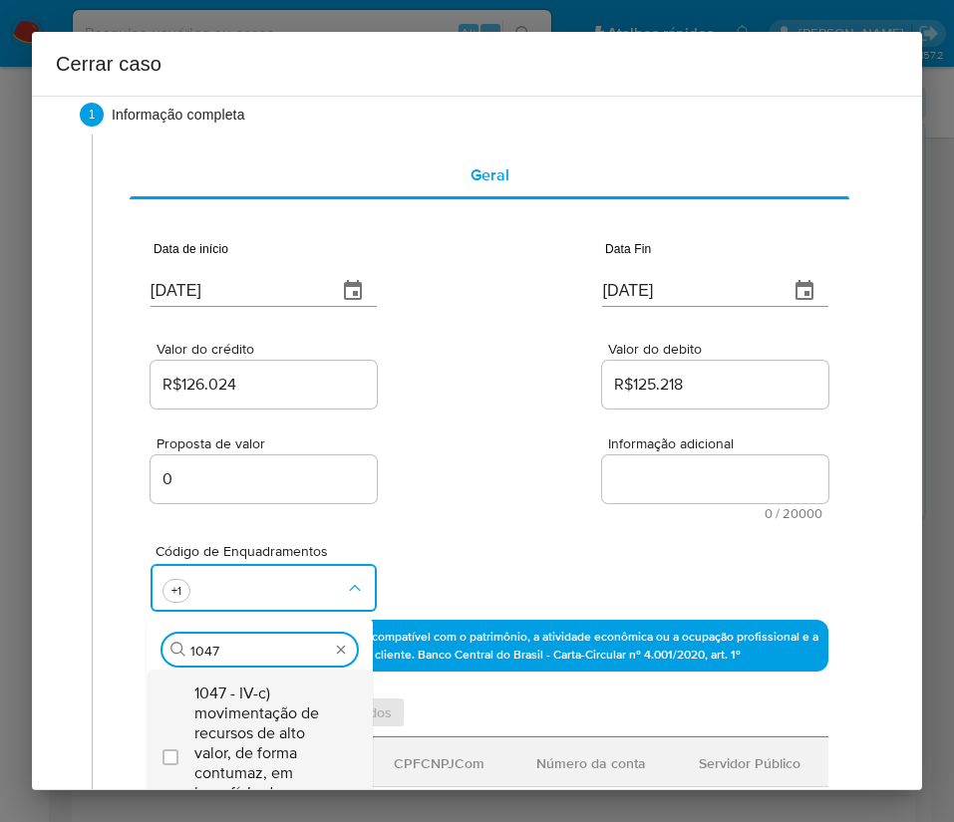
click at [260, 700] on span "1047 - IV-c) movimentação de recursos de alto valor, de forma contumaz, em bene…" at bounding box center [269, 754] width 150 height 140
checkbox input "true"
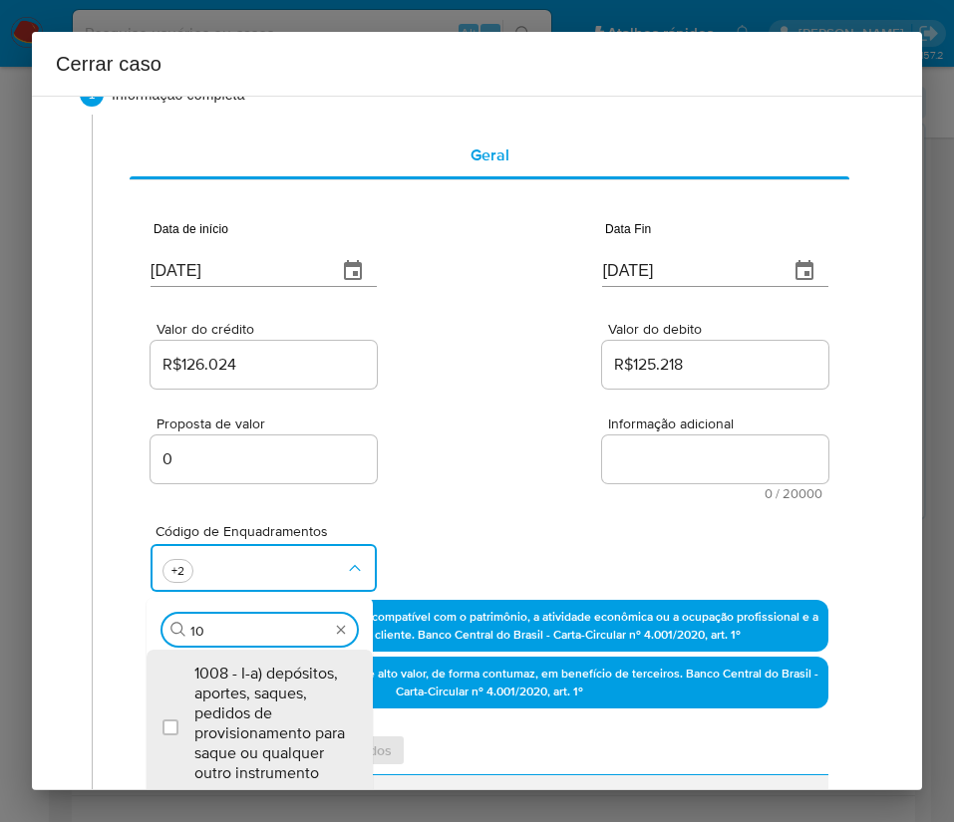
scroll to position [0, 0]
type input "1"
type input "iv-x"
click at [266, 701] on span "1068 - IV-x) desvios frequentes em padrões adotados por cada administradora de …" at bounding box center [269, 724] width 150 height 120
checkbox input "true"
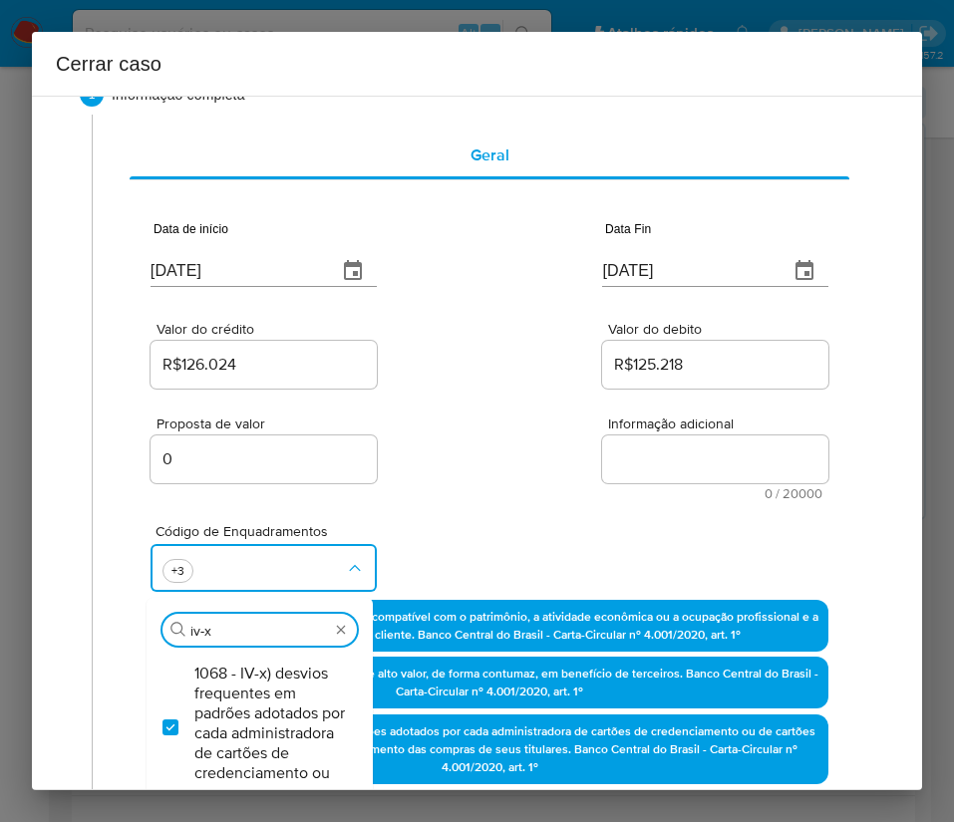
drag, startPoint x: 254, startPoint y: 626, endPoint x: 2, endPoint y: 628, distance: 252.1
click at [50, 631] on div "1 Informação completa Geral Data de início [DATE] Data Fin [DATE] Valor do créd…" at bounding box center [477, 443] width 890 height 695
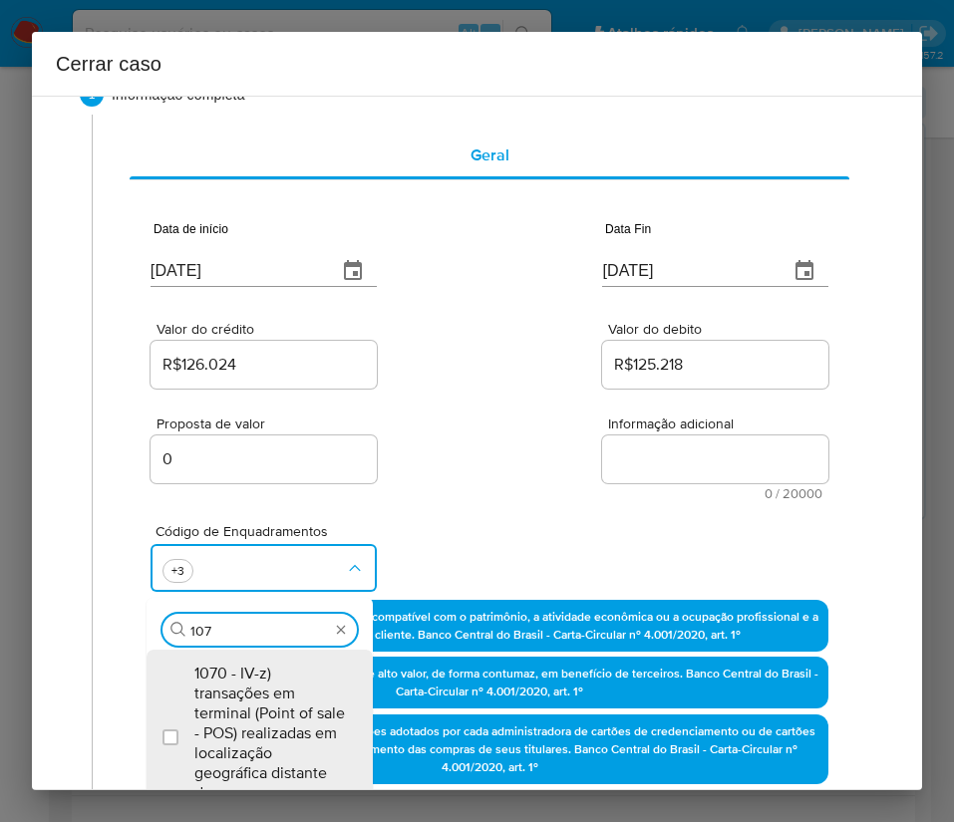
type input "1074"
click at [513, 503] on div "Código de Enquadramentos Procurar 1074 - IV-ad) recebimento de créditos com o i…" at bounding box center [489, 550] width 678 height 100
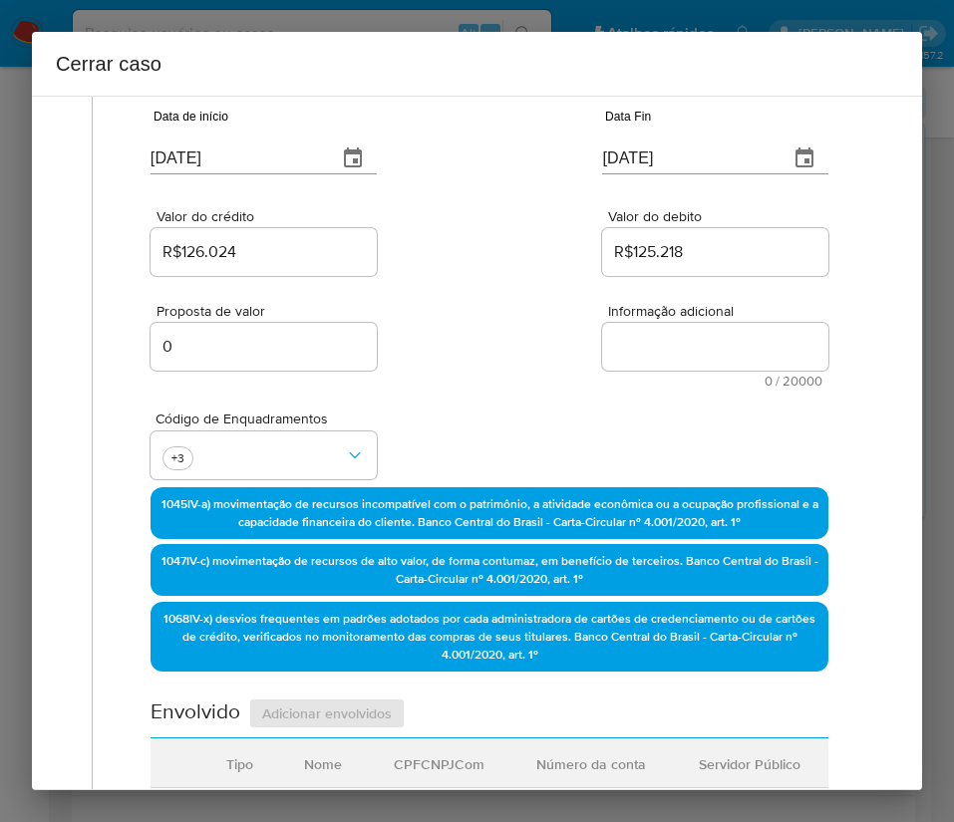
scroll to position [203, 0]
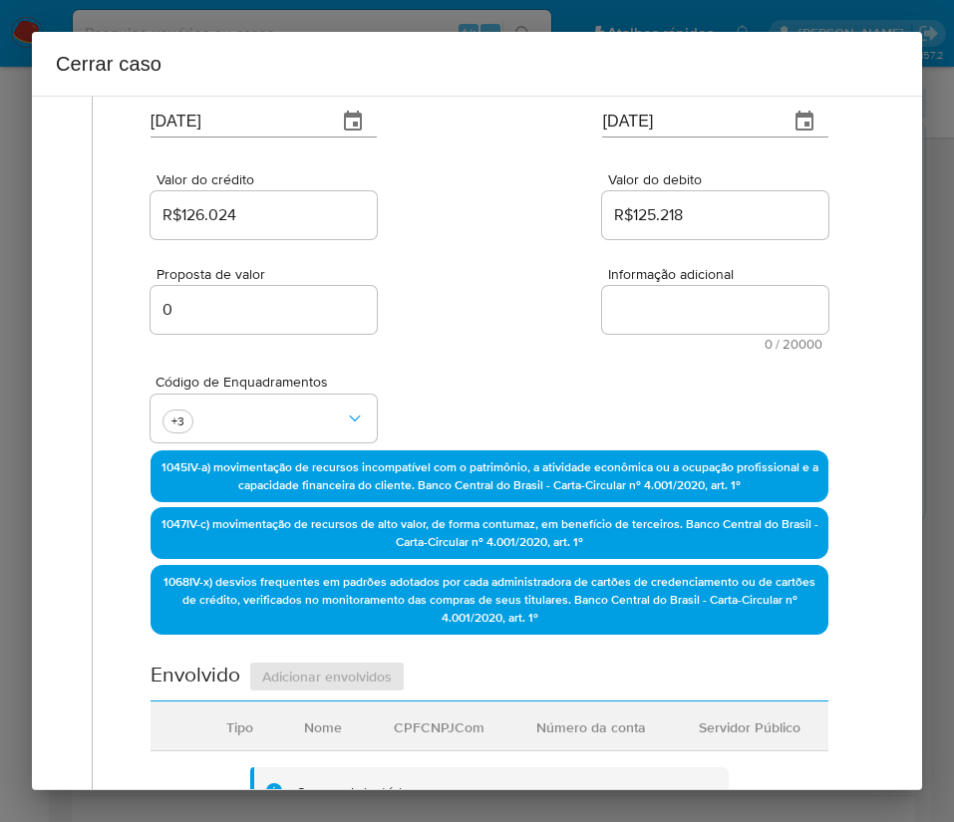
click at [270, 388] on span "Código de Enquadramentos" at bounding box center [268, 382] width 226 height 14
click at [258, 427] on button "button" at bounding box center [263, 419] width 226 height 48
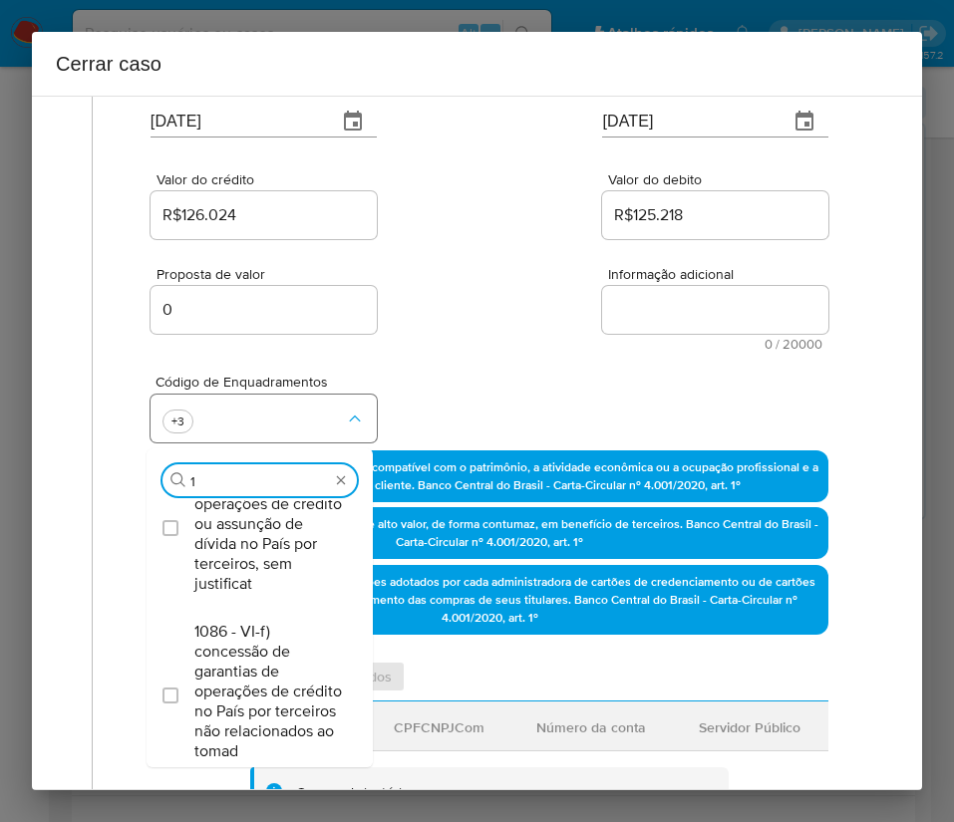
scroll to position [0, 0]
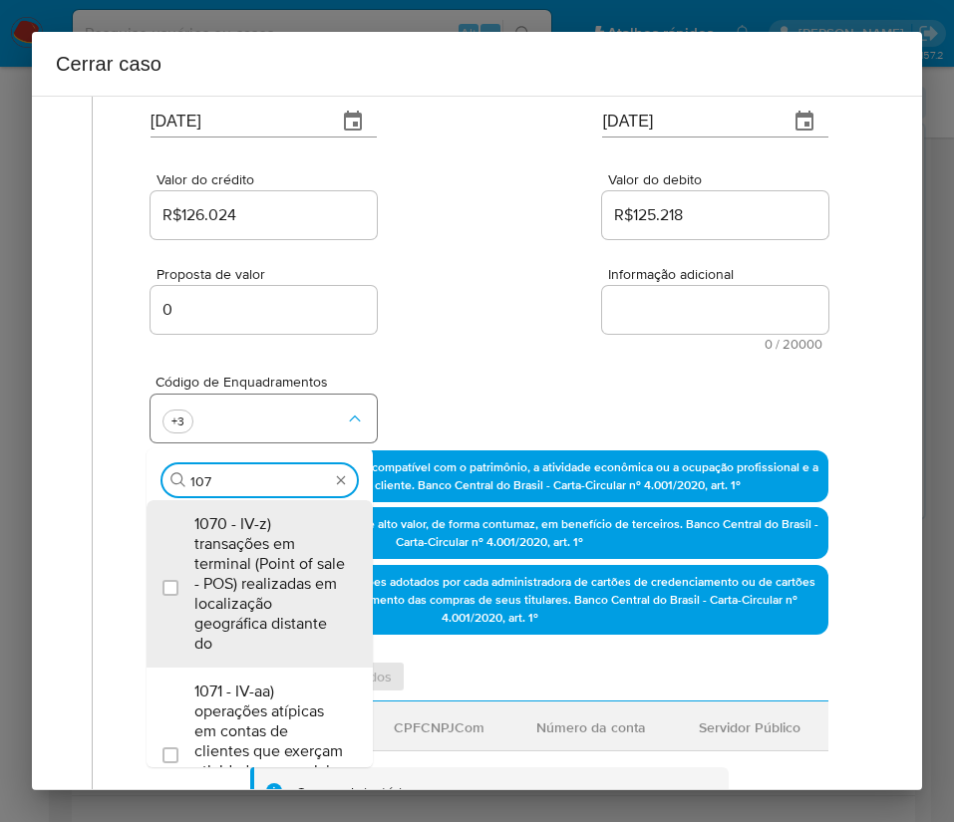
type input "1074"
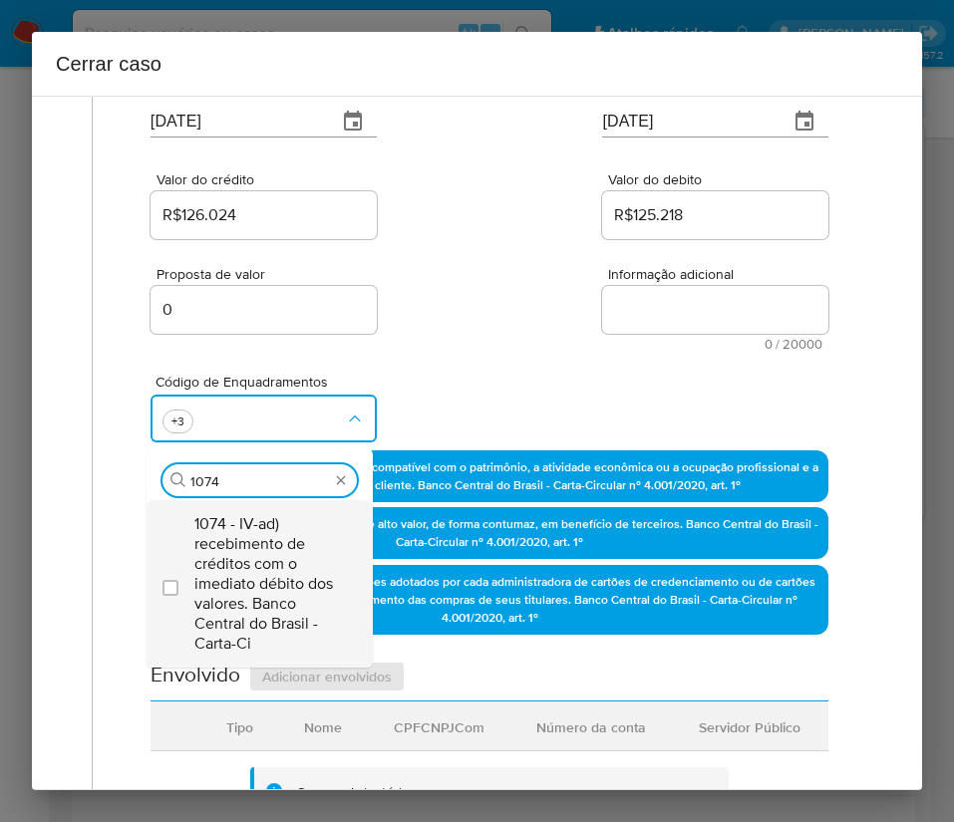
click at [262, 559] on span "1074 - IV-ad) recebimento de créditos com o imediato débito dos valores. Banco …" at bounding box center [269, 584] width 150 height 140
checkbox input "true"
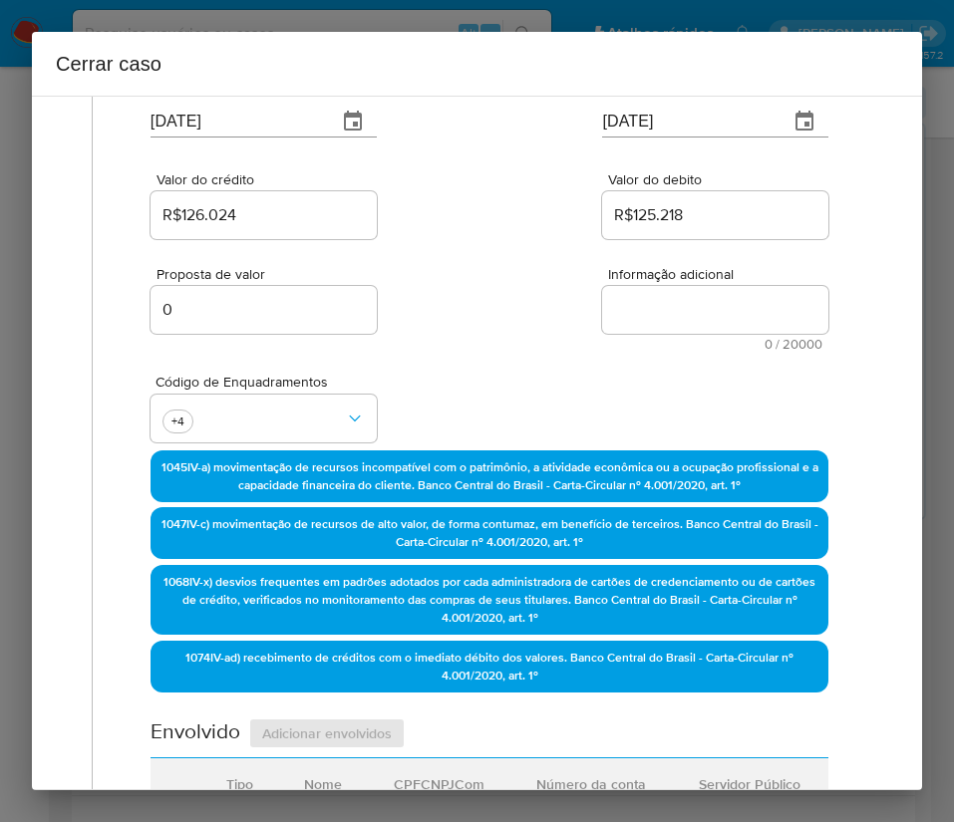
click at [438, 369] on div "Código de Enquadramentos +4" at bounding box center [489, 401] width 678 height 100
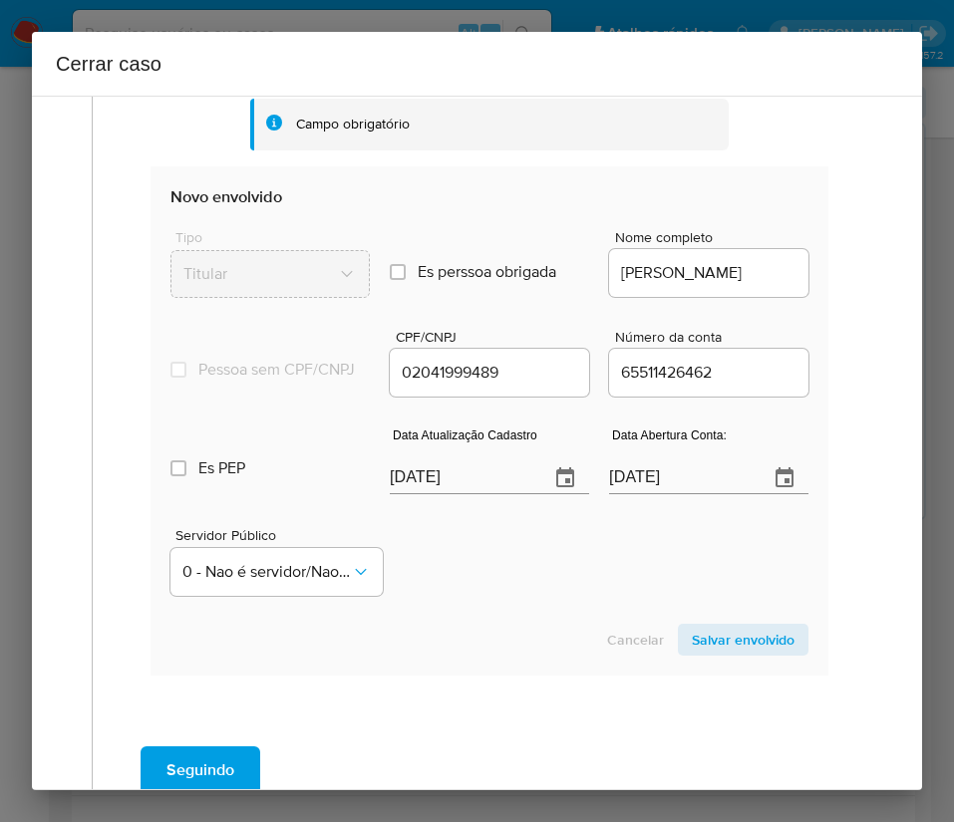
scroll to position [951, 0]
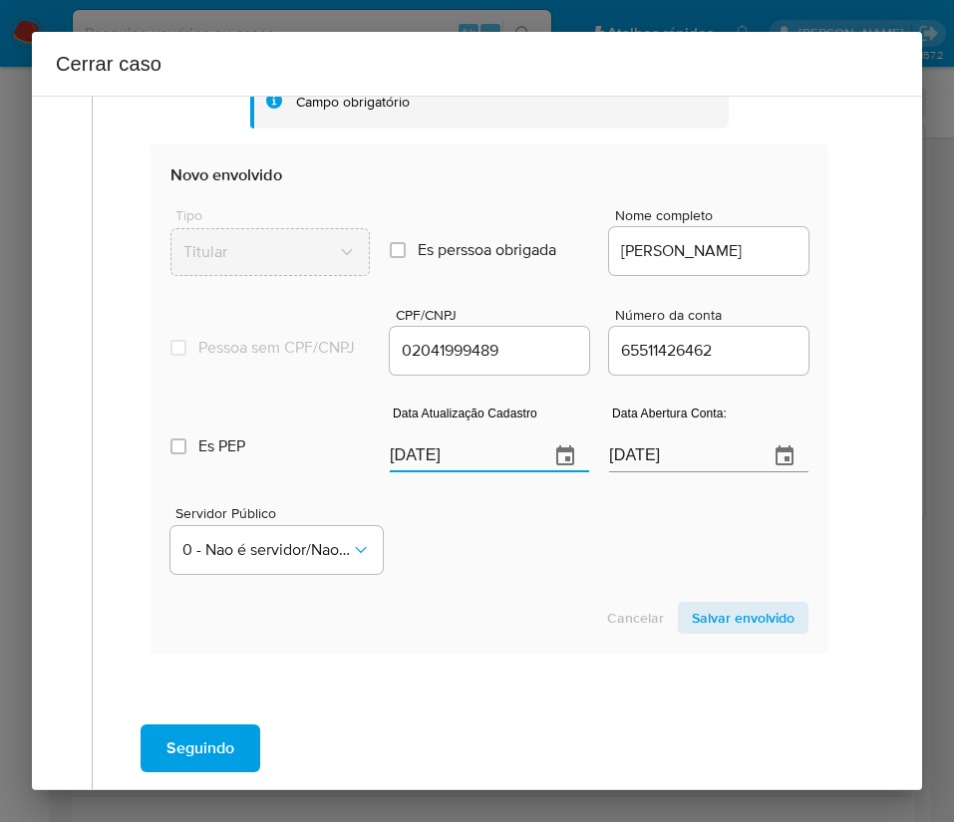
click at [446, 472] on input "[DATE]" at bounding box center [461, 456] width 143 height 32
paste input "28/08"
type input "28/08/2025"
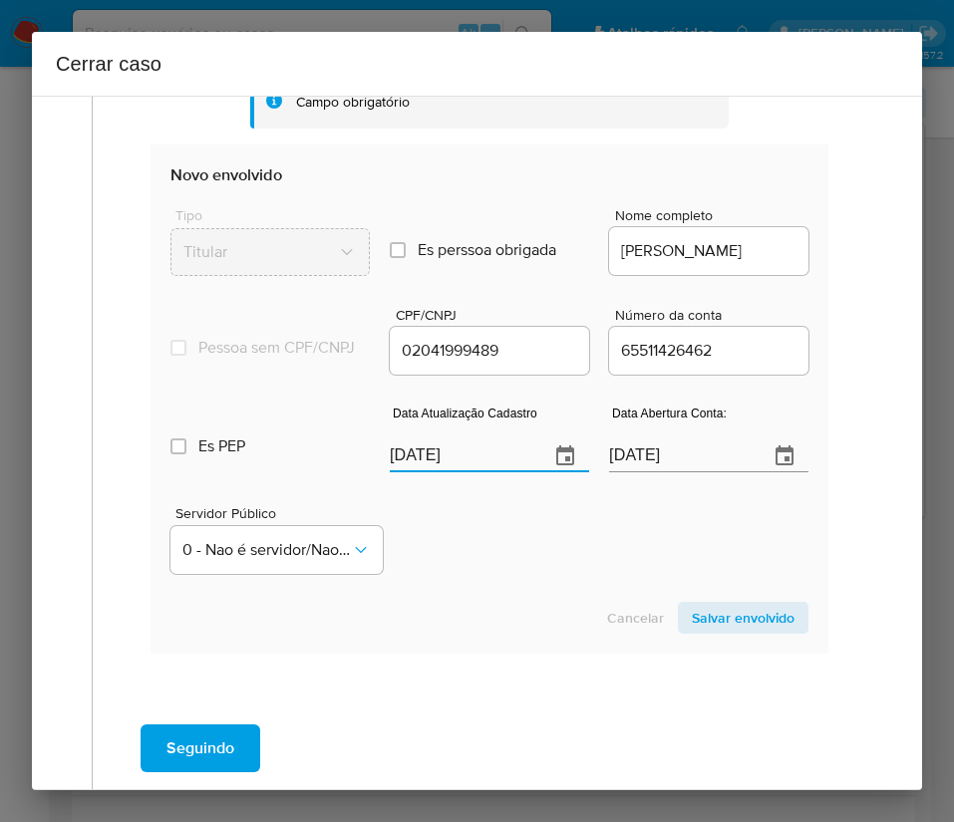
click at [507, 634] on div "Cancelar Salvar envolvido" at bounding box center [489, 618] width 638 height 32
click at [658, 469] on input "02/10/2020" at bounding box center [680, 456] width 143 height 32
click at [508, 564] on div "Servidor Público 0 - Nao é servidor/Nao possui informacao" at bounding box center [489, 532] width 638 height 100
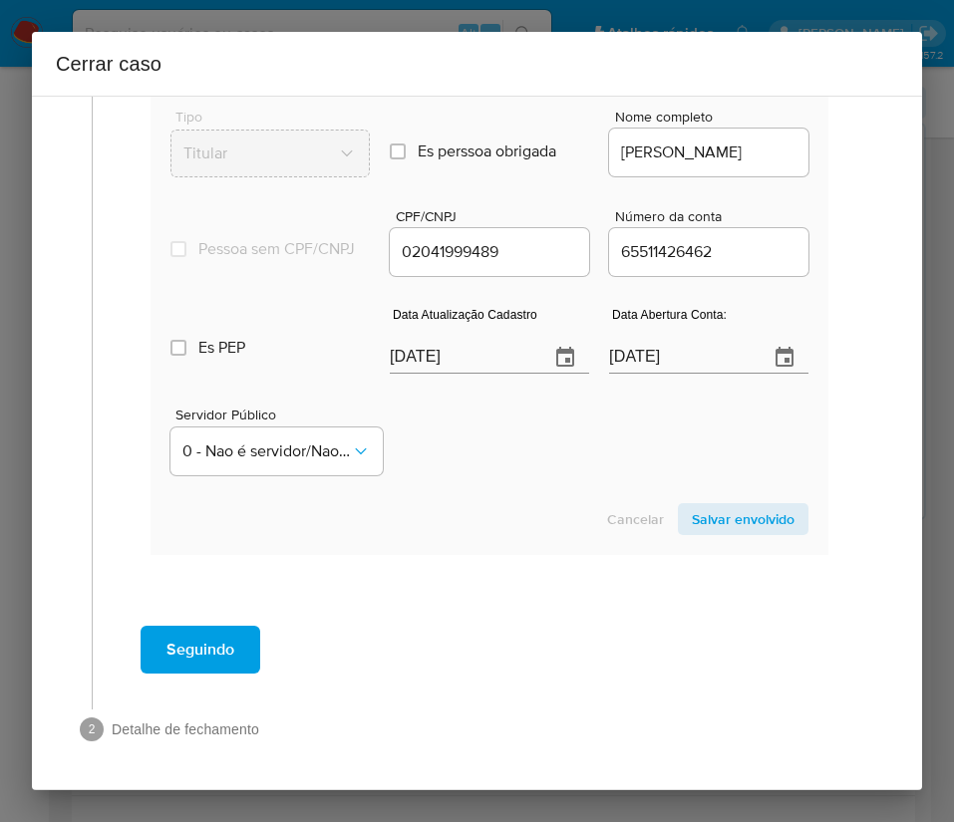
click at [692, 525] on span "Salvar envolvido" at bounding box center [743, 519] width 103 height 28
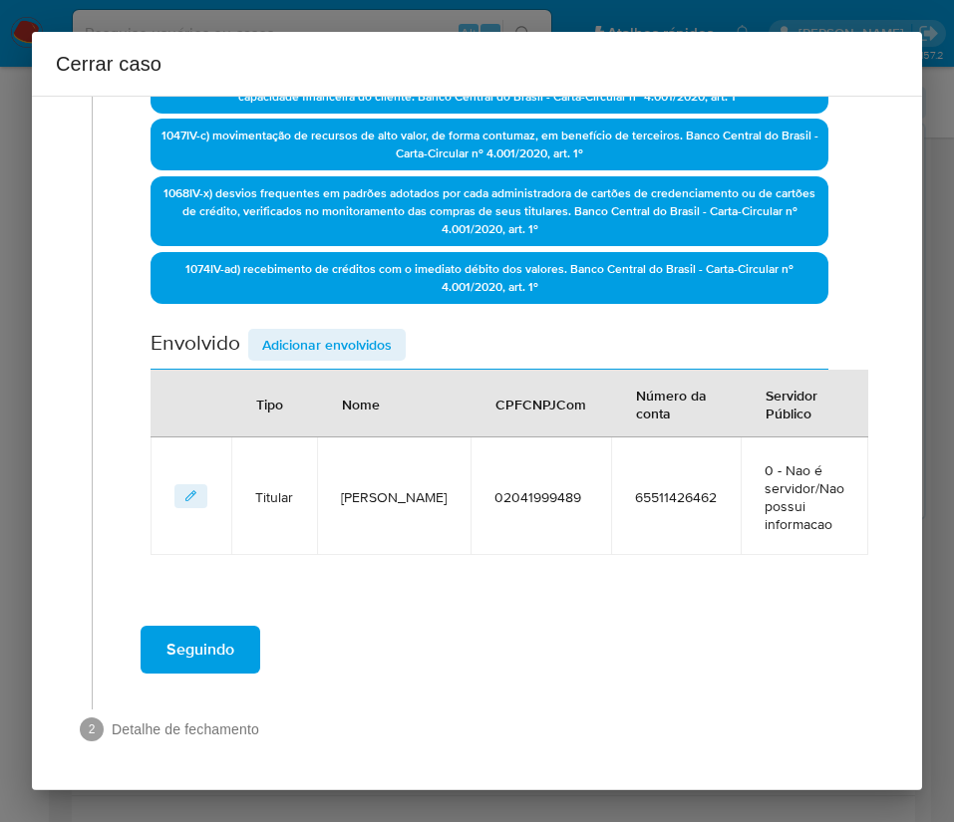
click at [373, 350] on span "Adicionar envolvidos" at bounding box center [327, 345] width 130 height 28
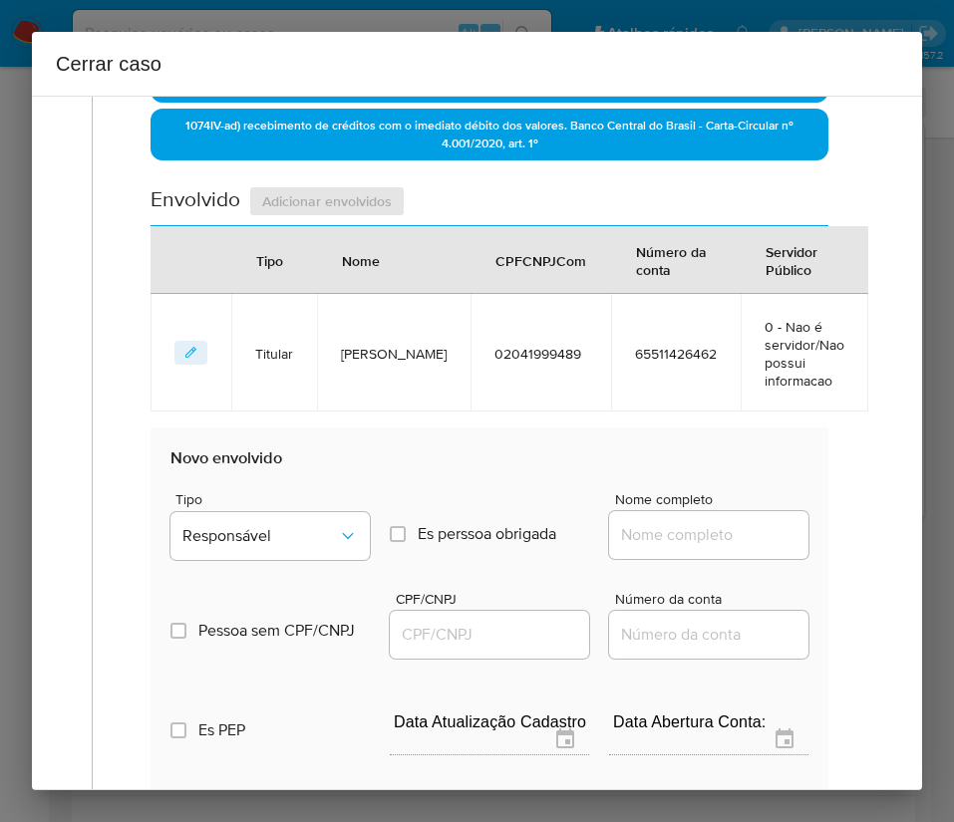
scroll to position [1040, 0]
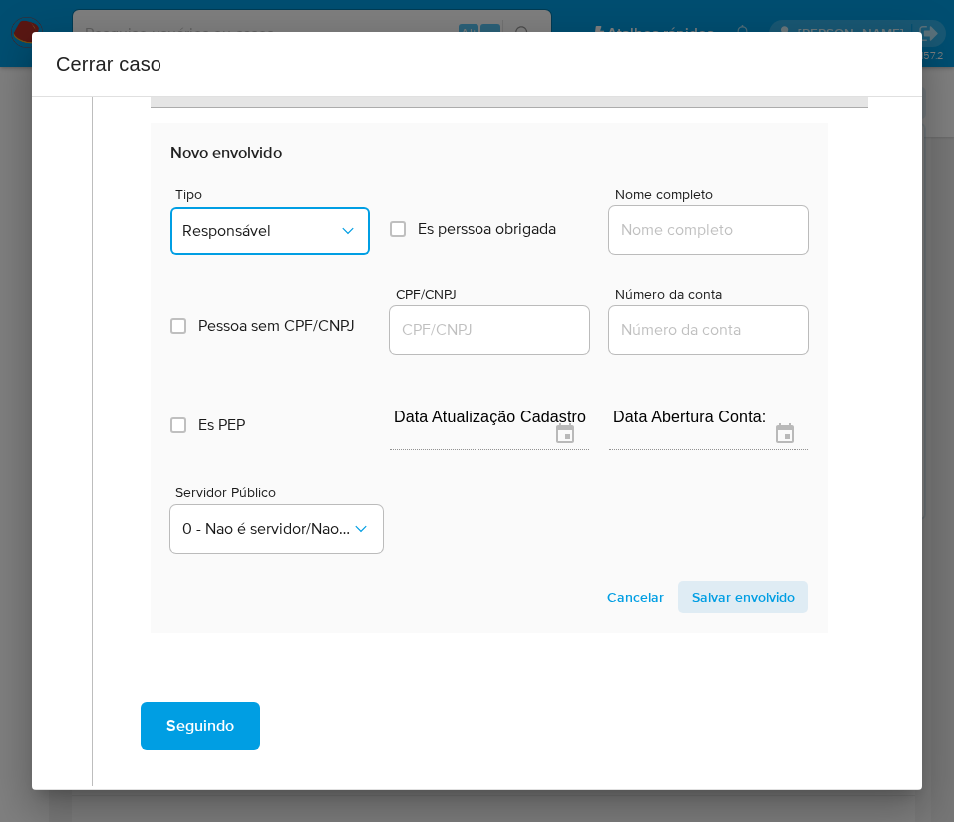
click at [287, 229] on span "Responsável" at bounding box center [259, 231] width 155 height 20
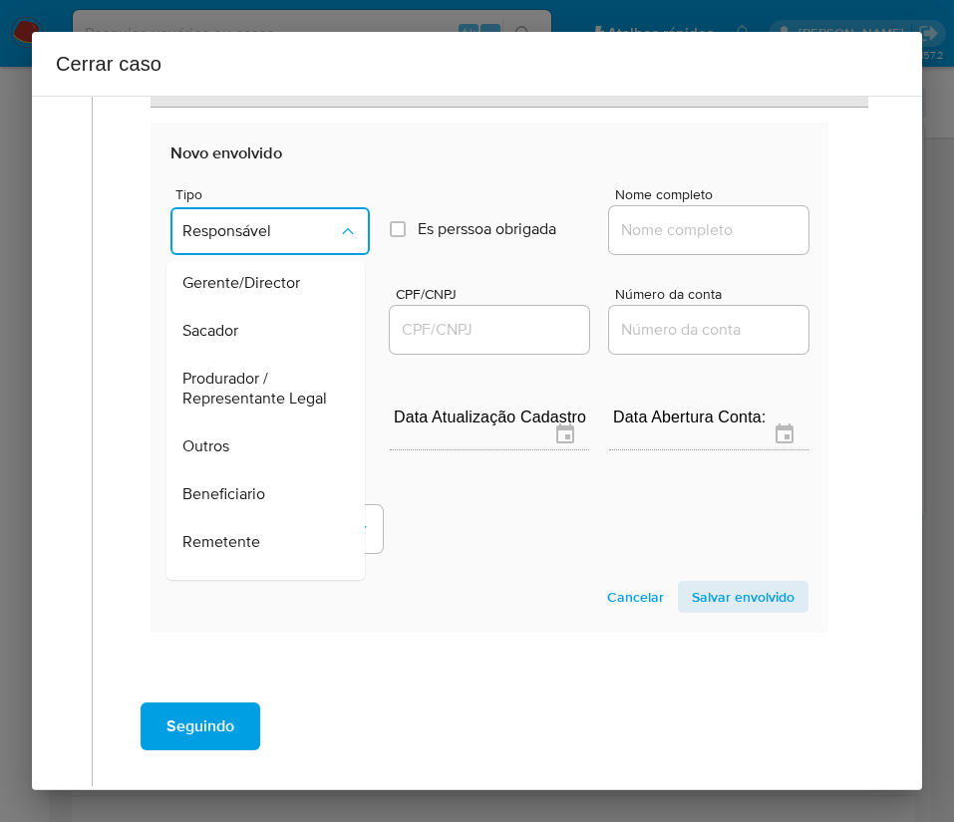
scroll to position [355, 0]
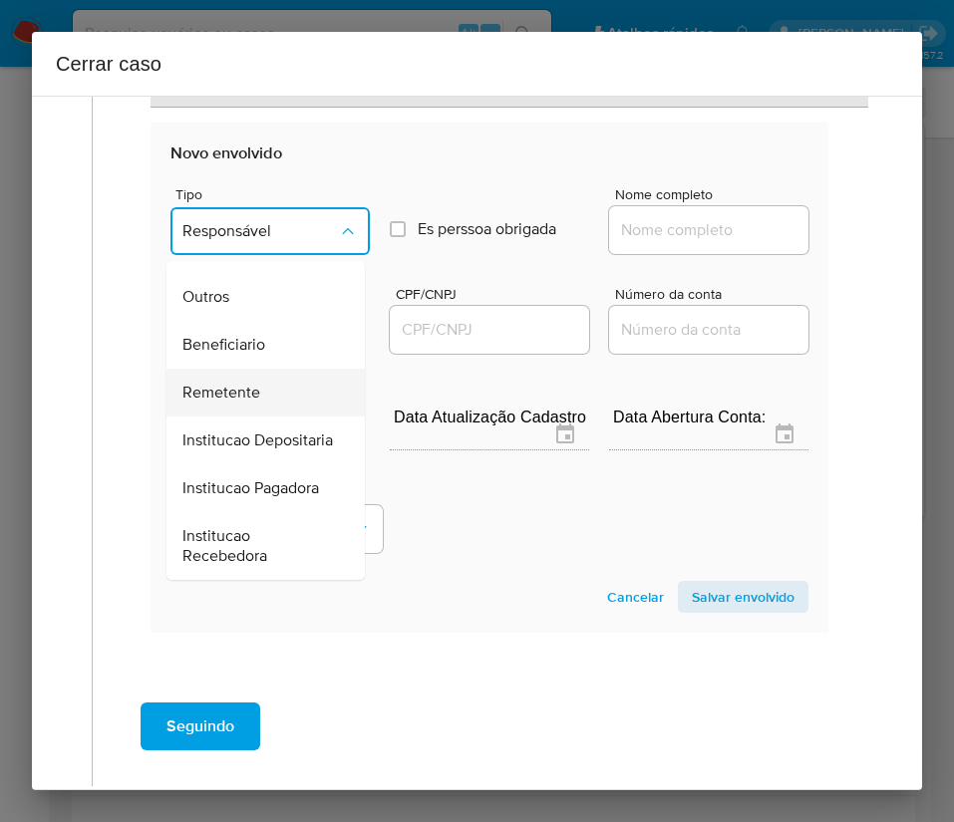
click at [243, 383] on span "Remetente" at bounding box center [221, 393] width 78 height 20
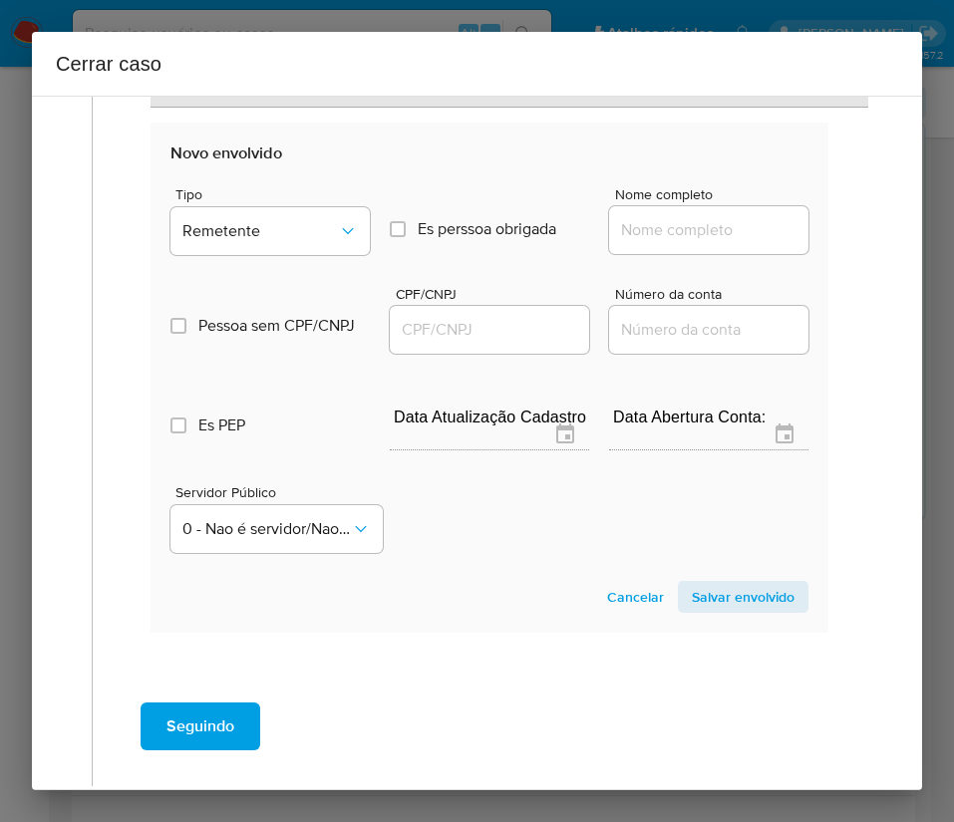
click at [682, 226] on input "Nome completo" at bounding box center [708, 230] width 199 height 26
paste input "Leonildo Moises Sena Da Silva, 09643504409"
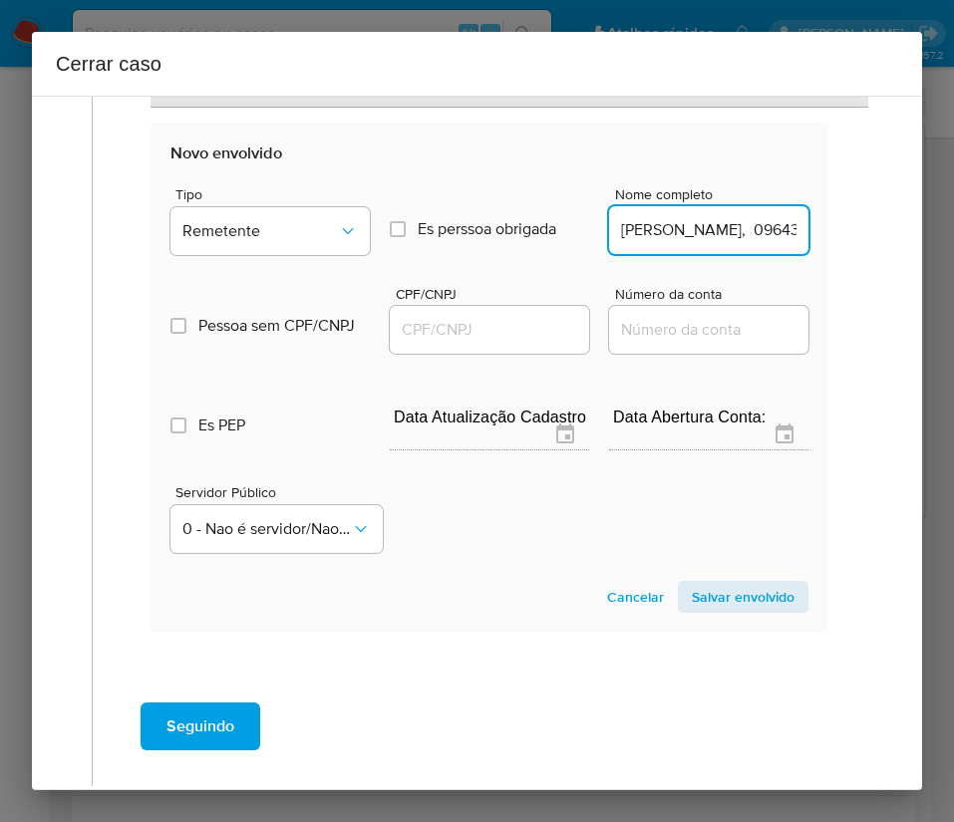
scroll to position [0, 156]
drag, startPoint x: 656, startPoint y: 236, endPoint x: 840, endPoint y: 237, distance: 184.3
type input "Leonildo Moises Sena Da Silva"
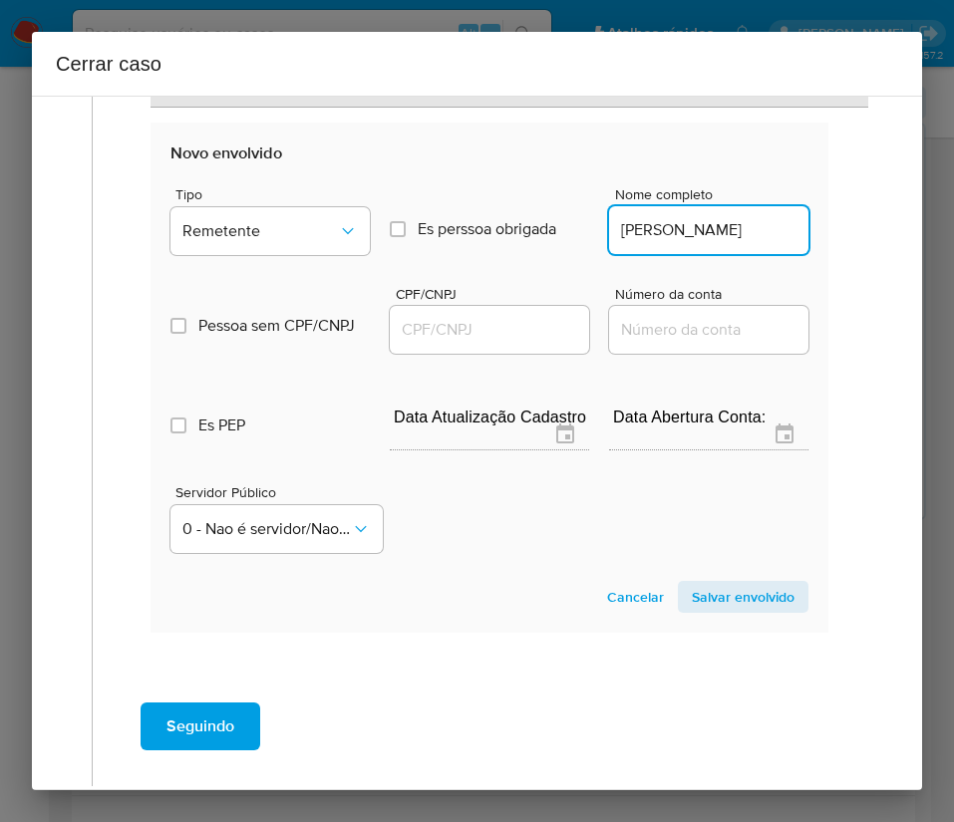
scroll to position [0, 0]
click at [504, 311] on div at bounding box center [489, 330] width 199 height 48
click at [504, 320] on input "CPF/CNPJ" at bounding box center [489, 330] width 199 height 26
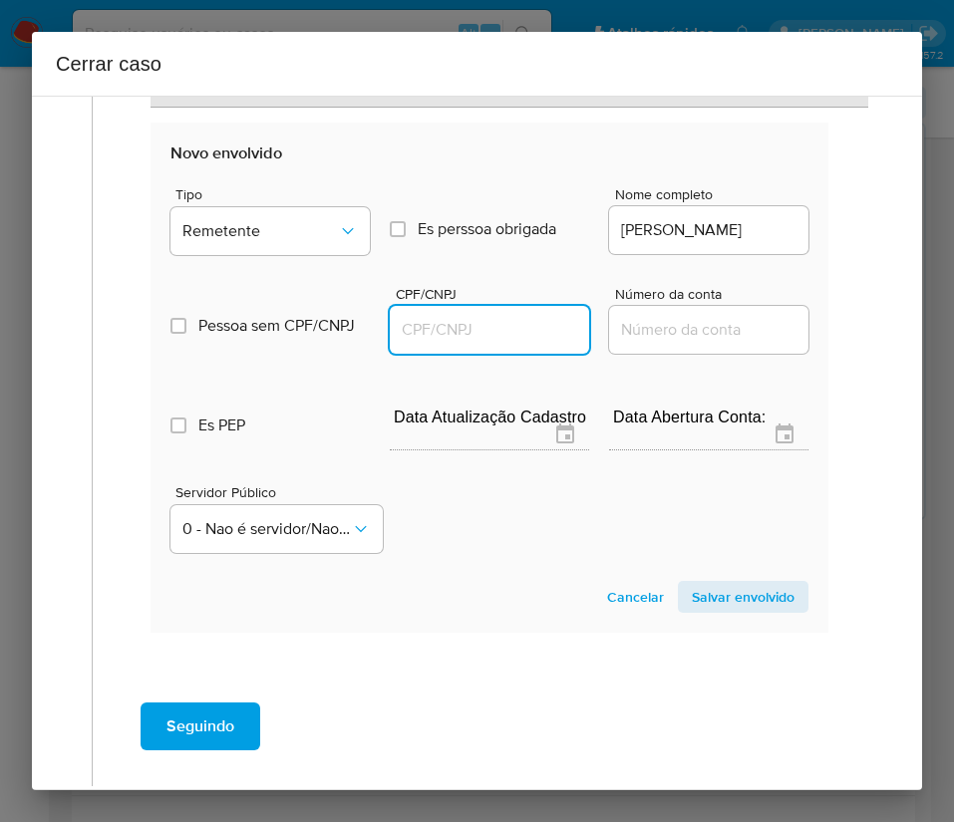
paste input "09643504409"
type input "9643504409"
click at [748, 605] on span "Salvar envolvido" at bounding box center [743, 597] width 103 height 28
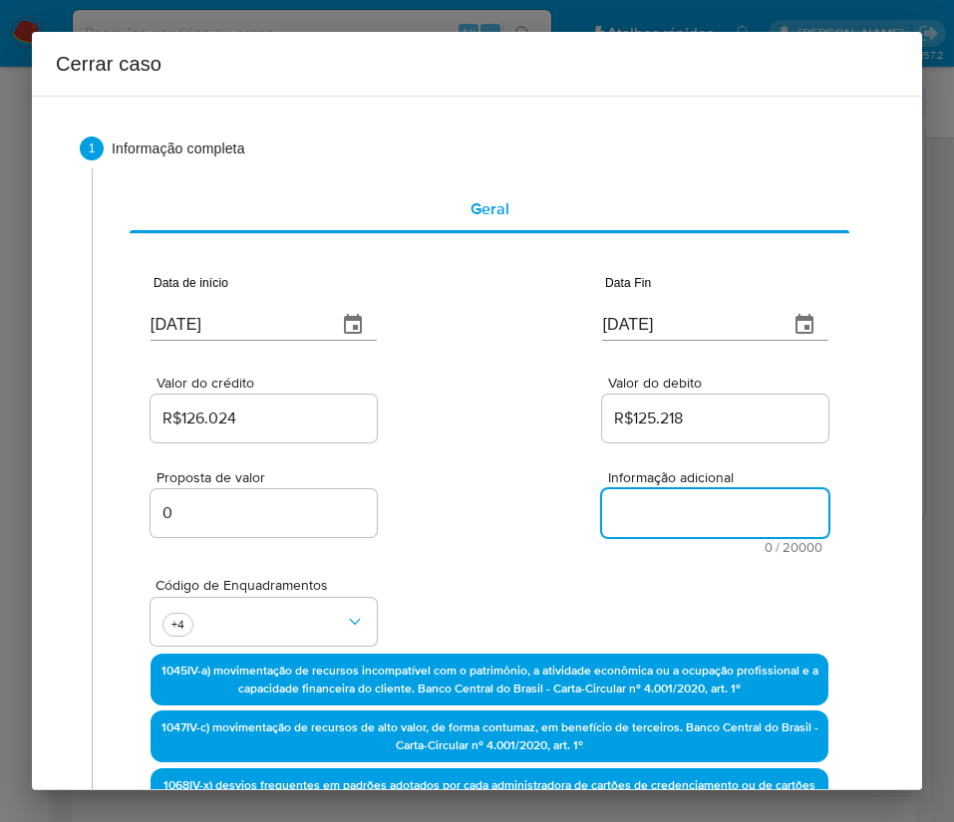
click at [643, 523] on textarea "Informação adicional" at bounding box center [715, 513] width 226 height 48
paste textarea "Informações do Cliente Mario Teixeira Cardoso Junior, CPF 02041999489, 49 anos,…"
type textarea "Informações do Cliente Mario Teixeira Cardoso Junior, CPF 02041999489, 49 anos,…"
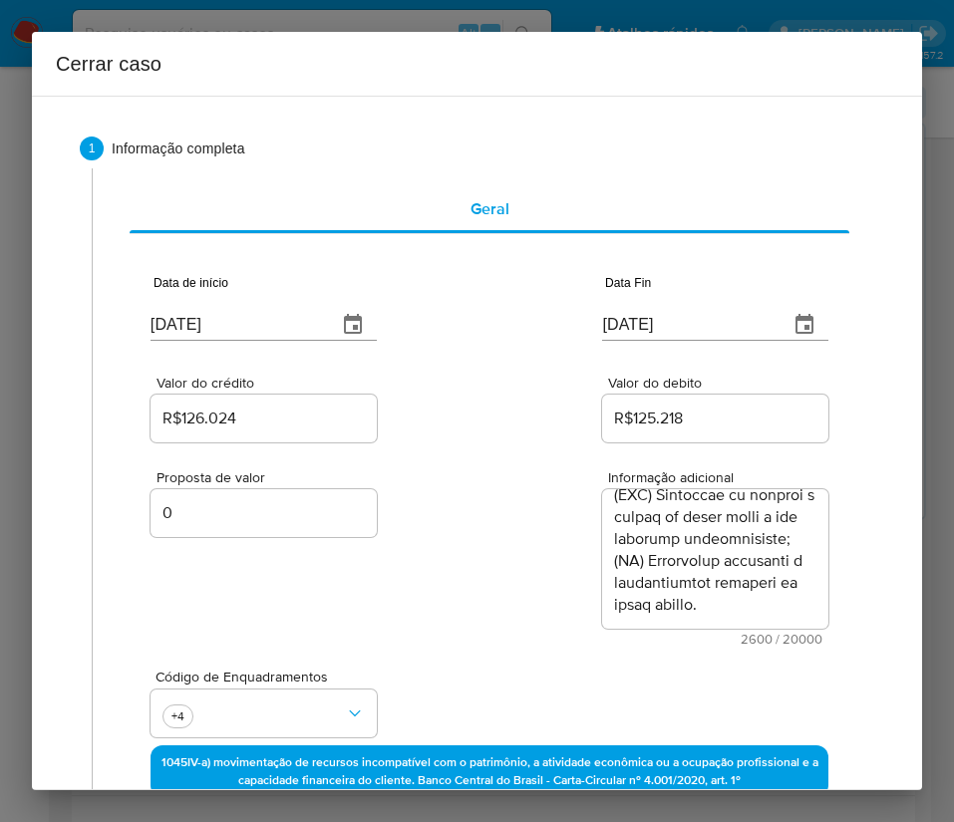
click at [541, 627] on div "Proposta de valor 0 Informação adicional 2600 / 20000 17400 caracteres restantes" at bounding box center [489, 545] width 678 height 199
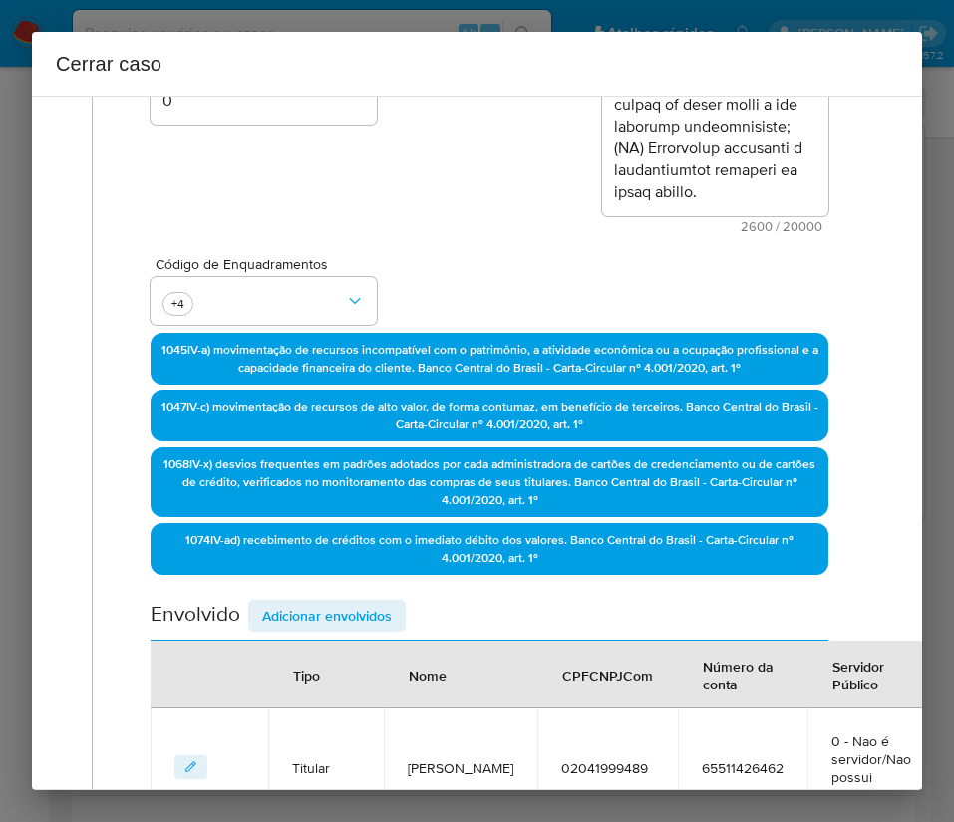
scroll to position [801, 0]
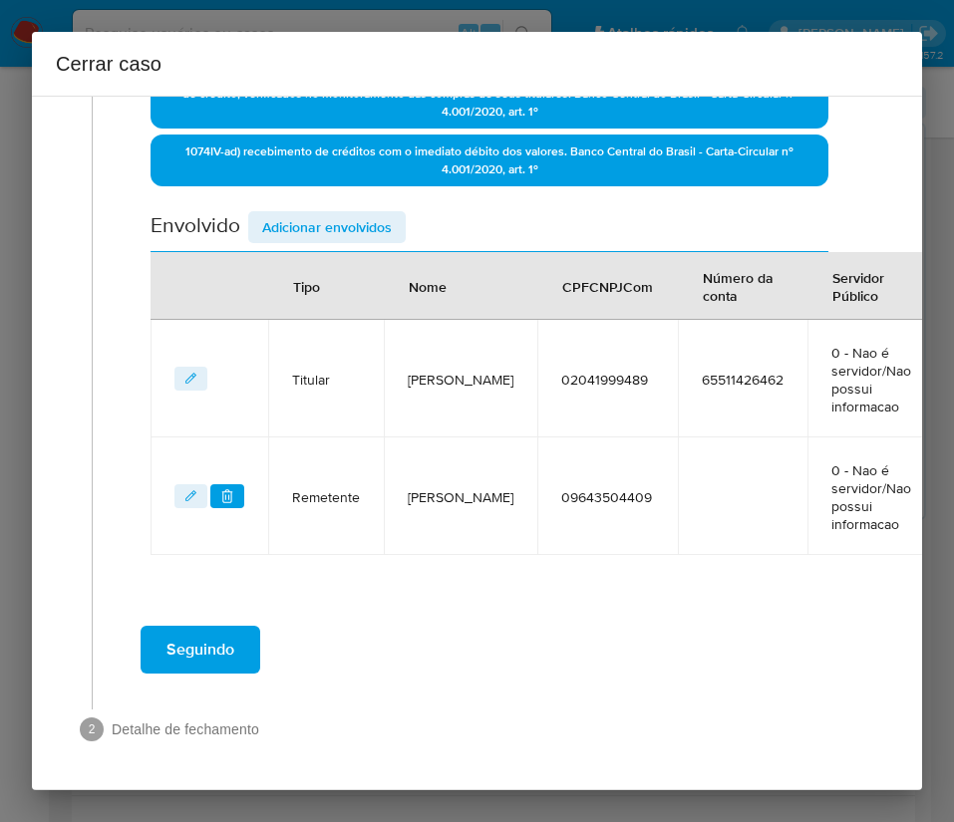
click at [225, 664] on span "Seguindo" at bounding box center [200, 650] width 68 height 44
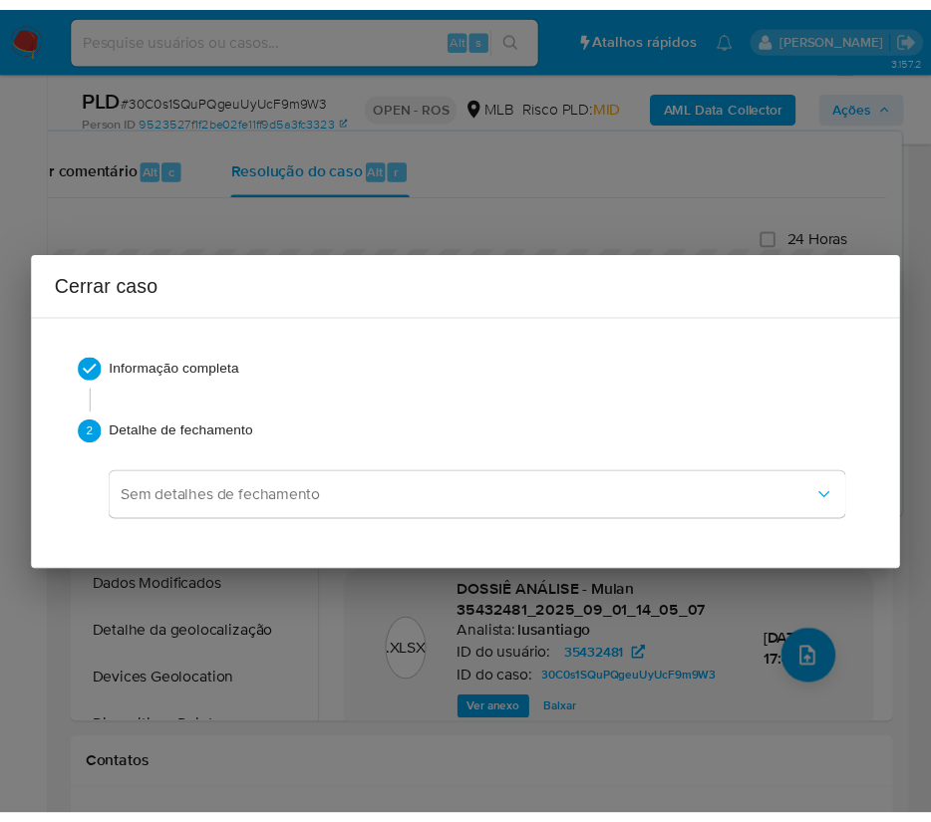
scroll to position [3153, 0]
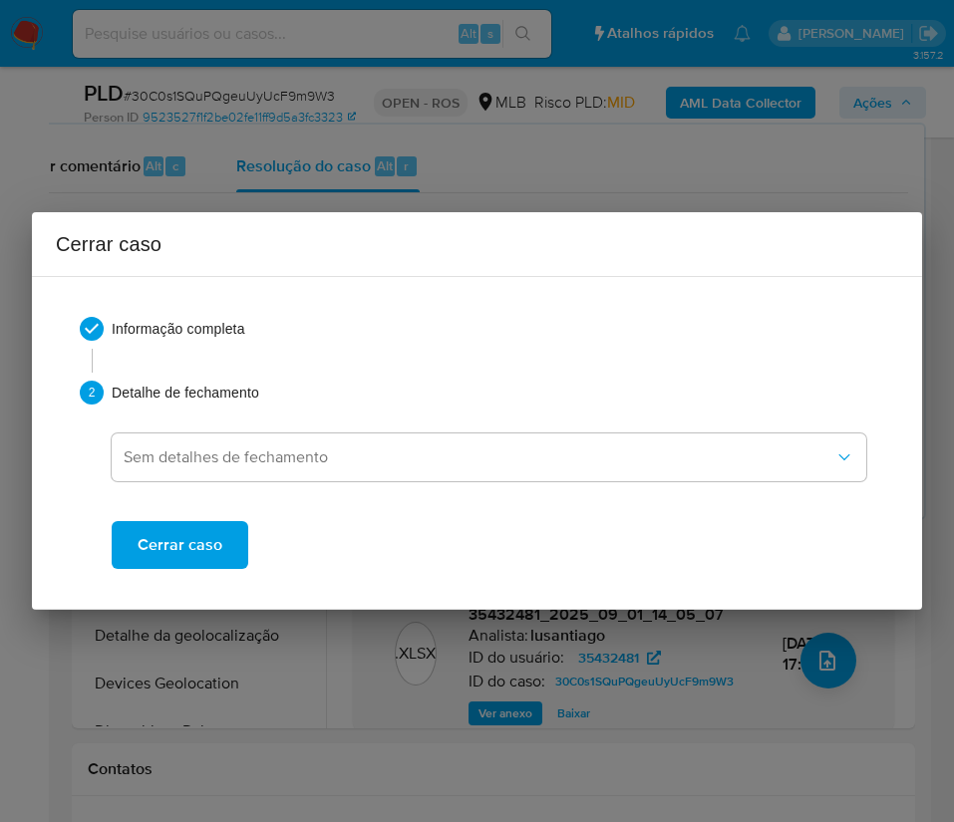
click at [221, 555] on button "Cerrar caso" at bounding box center [180, 545] width 137 height 48
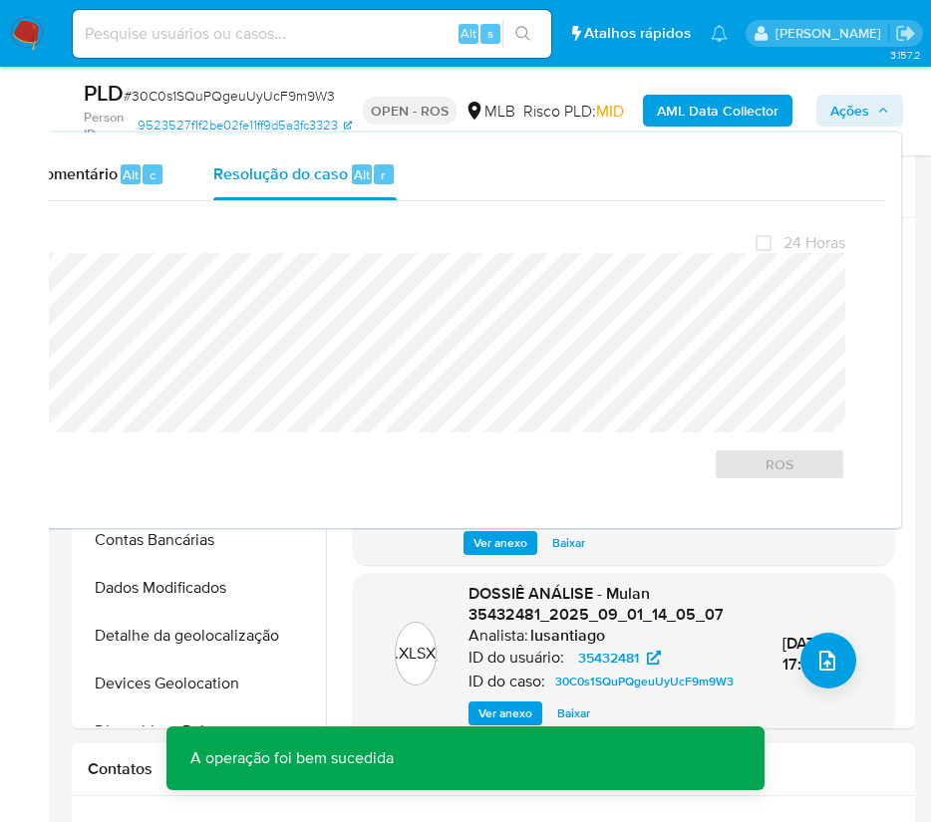
click at [170, 97] on span "# 30C0s1SQuPQgeuUyUcF9m9W3" at bounding box center [229, 96] width 211 height 20
copy span "30C0s1SQuPQgeuUyUcF9m9W3"
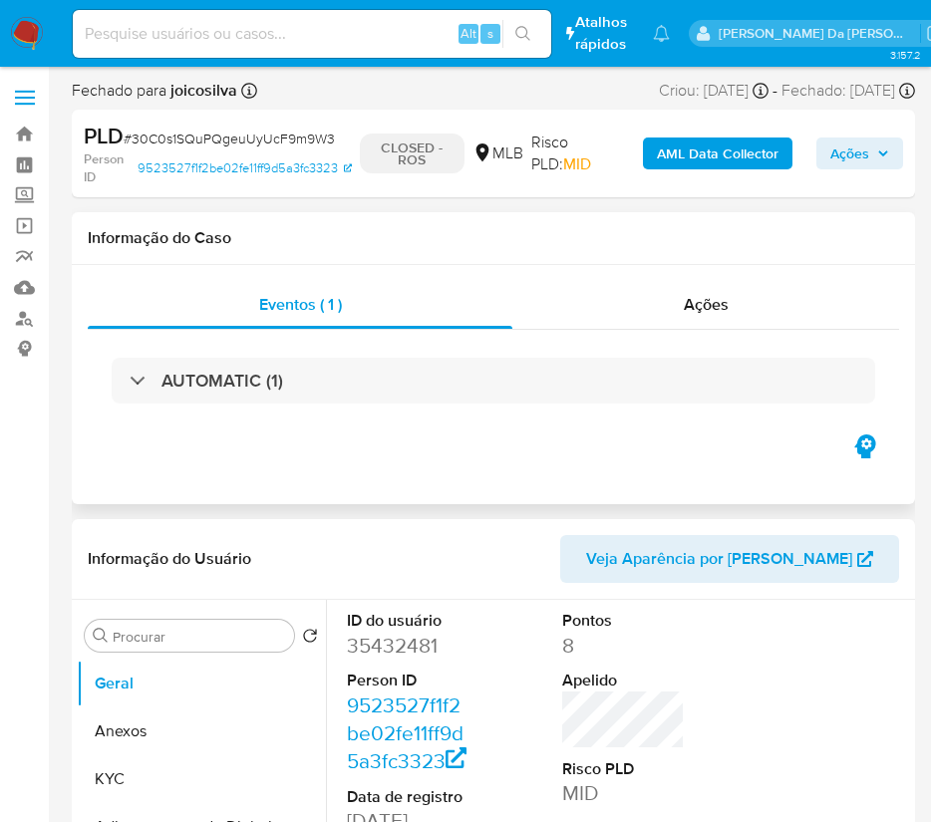
select select "10"
click at [285, 139] on span "# 30C0s1SQuPQgeuUyUcF9m9W3" at bounding box center [229, 139] width 211 height 20
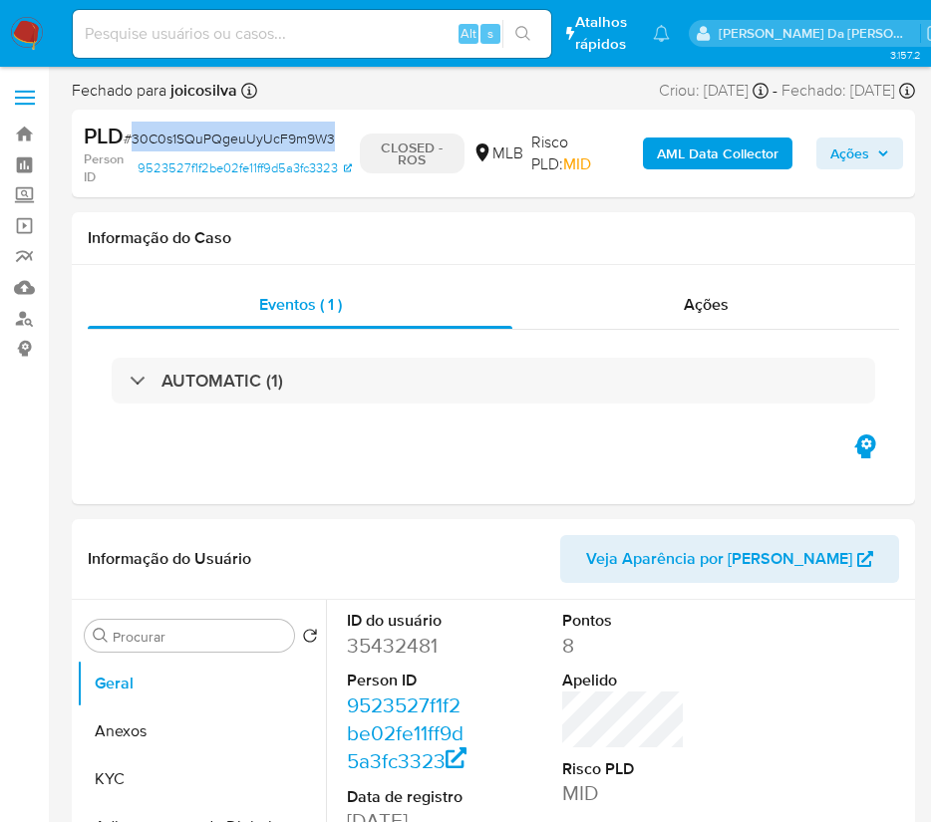
click at [285, 139] on span "# 30C0s1SQuPQgeuUyUcF9m9W3" at bounding box center [229, 139] width 211 height 20
copy span "30C0s1SQuPQgeuUyUcF9m9W3"
click at [39, 22] on img at bounding box center [27, 34] width 34 height 34
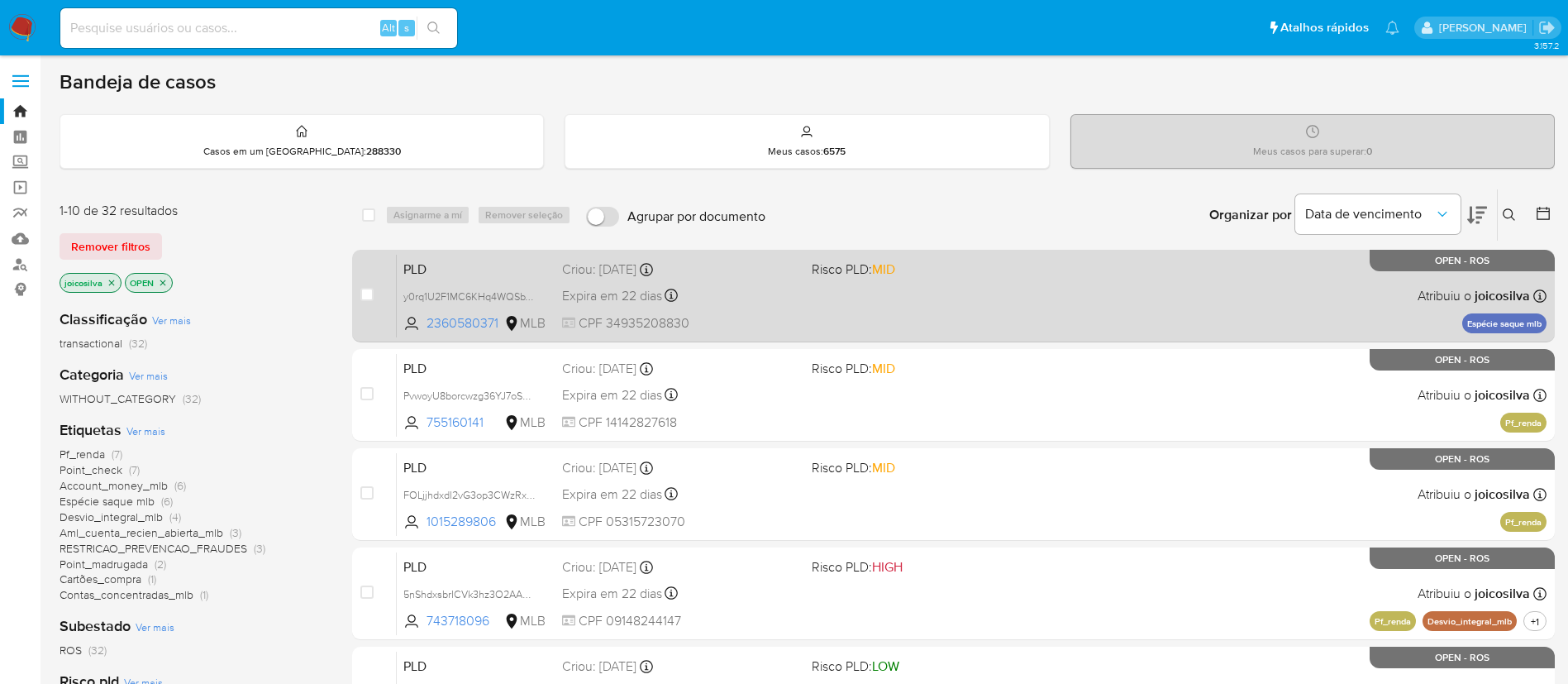
click at [791, 291] on div "PLD y0rq1U2F1MC6KHq4WQSbWShU 2360580371 MLB Risco PLD: MID Criou: [DATE] Criou:…" at bounding box center [971, 296] width 1150 height 84
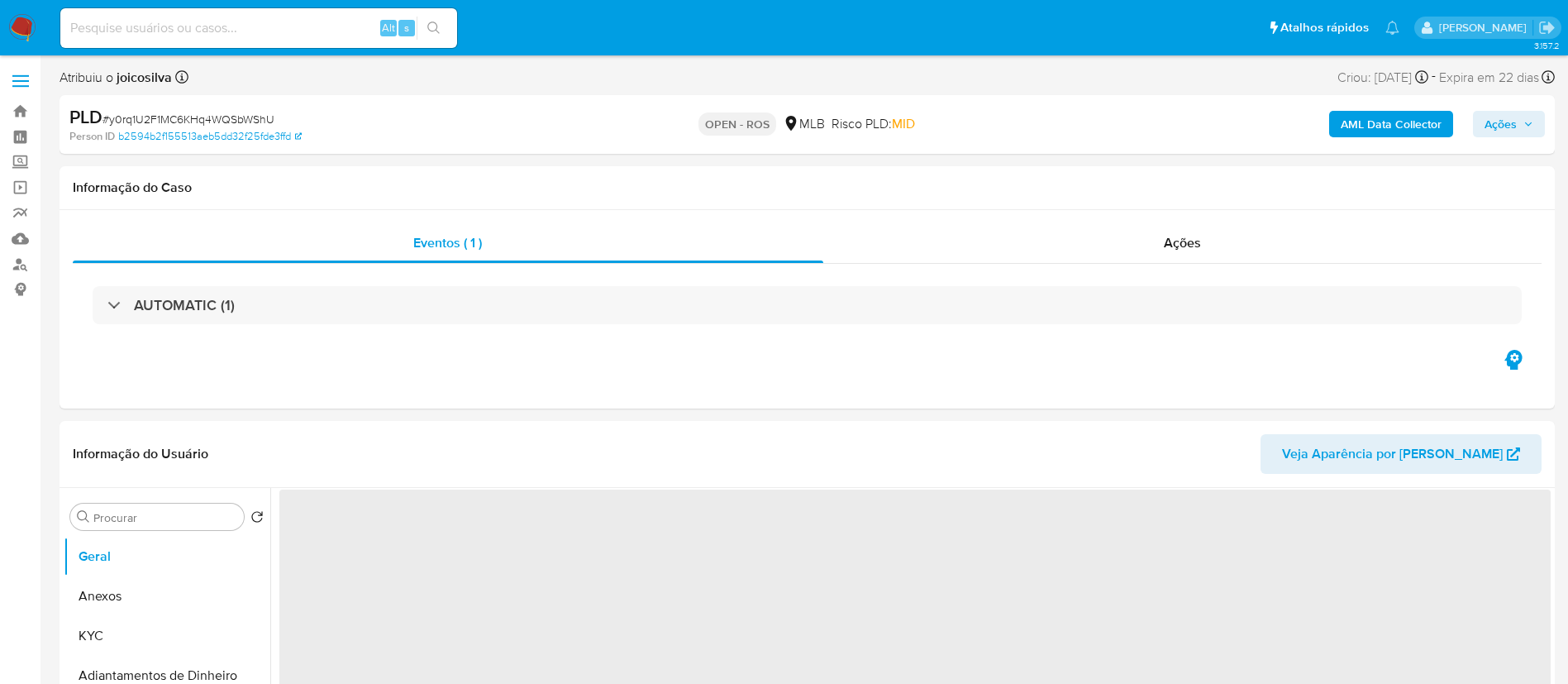
click at [251, 117] on span "# y0rq1U2F1MC6KHq4WQSbWShU" at bounding box center [188, 120] width 172 height 17
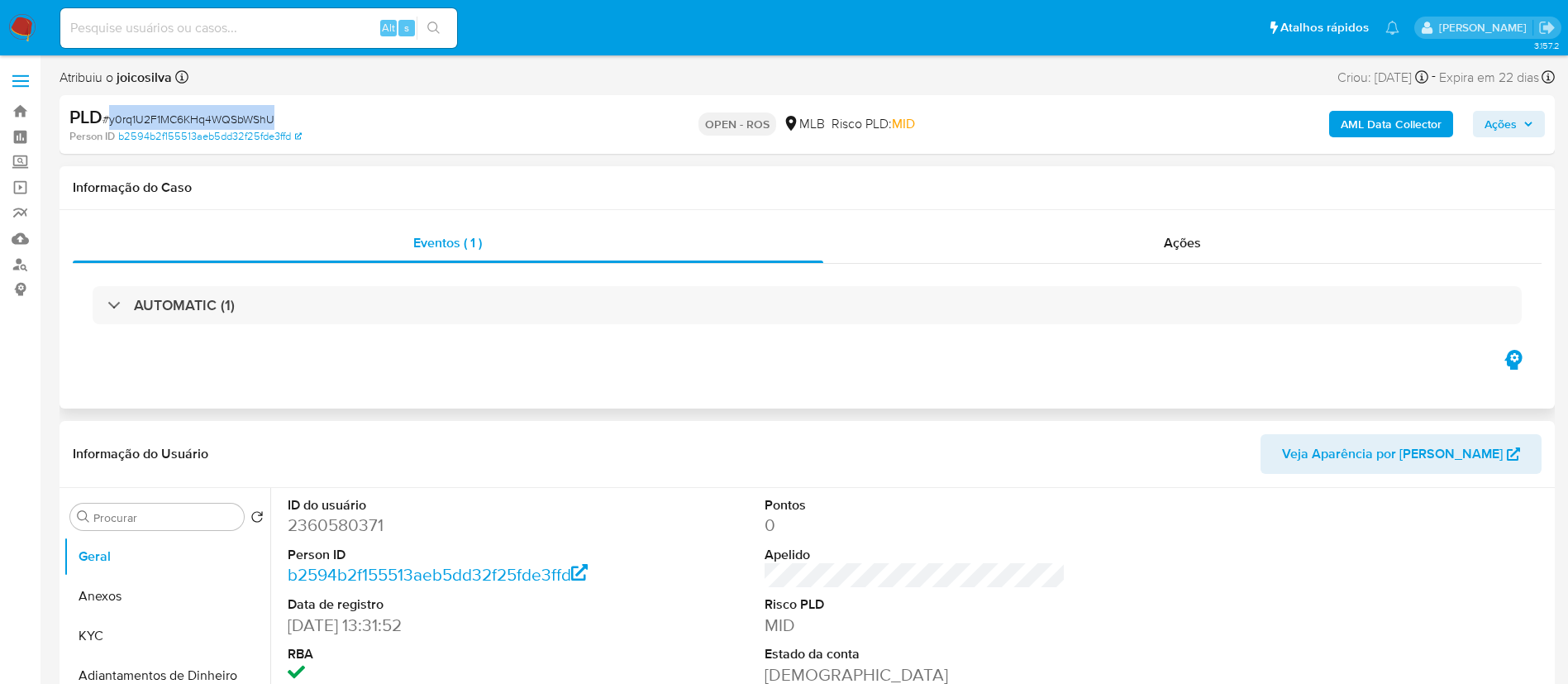
select select "10"
copy span "y0rq1U2F1MC6KHq4WQSbWShU"
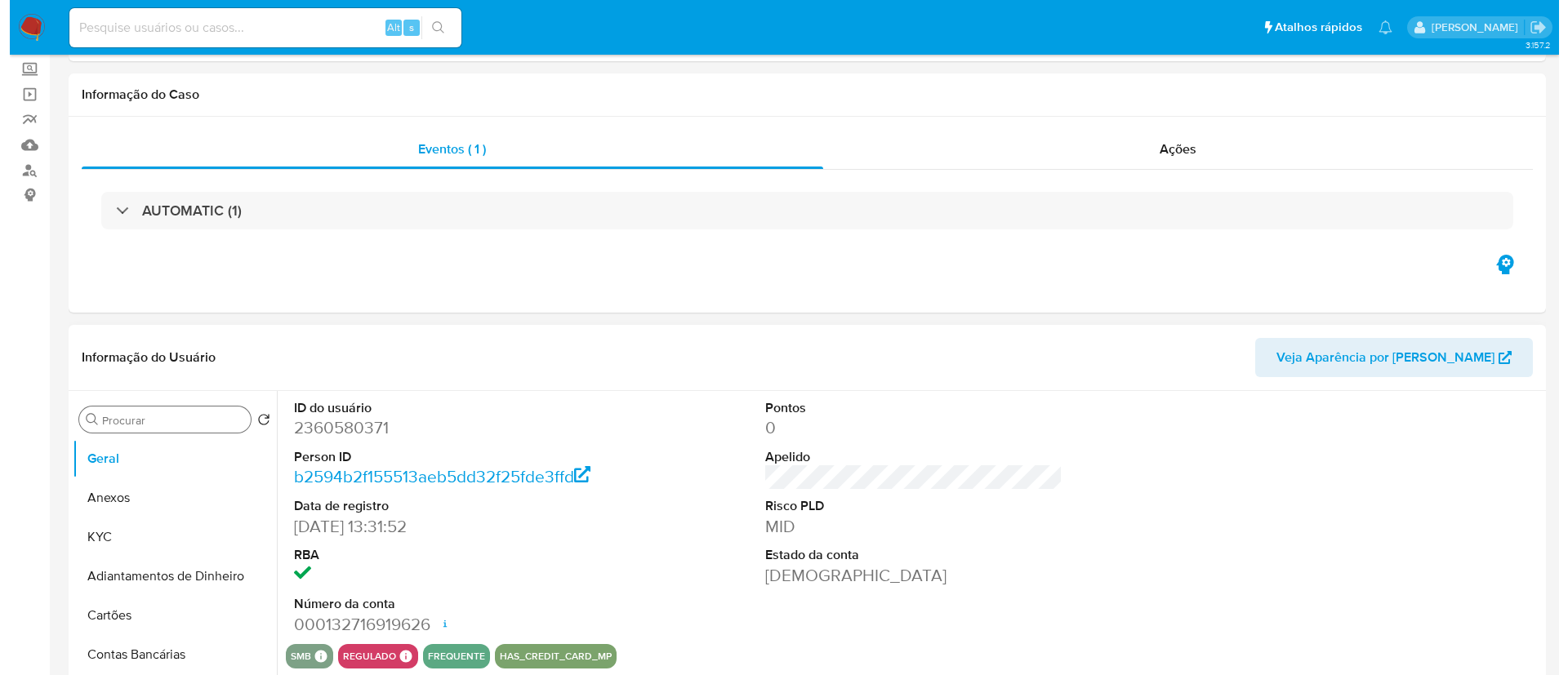
scroll to position [122, 0]
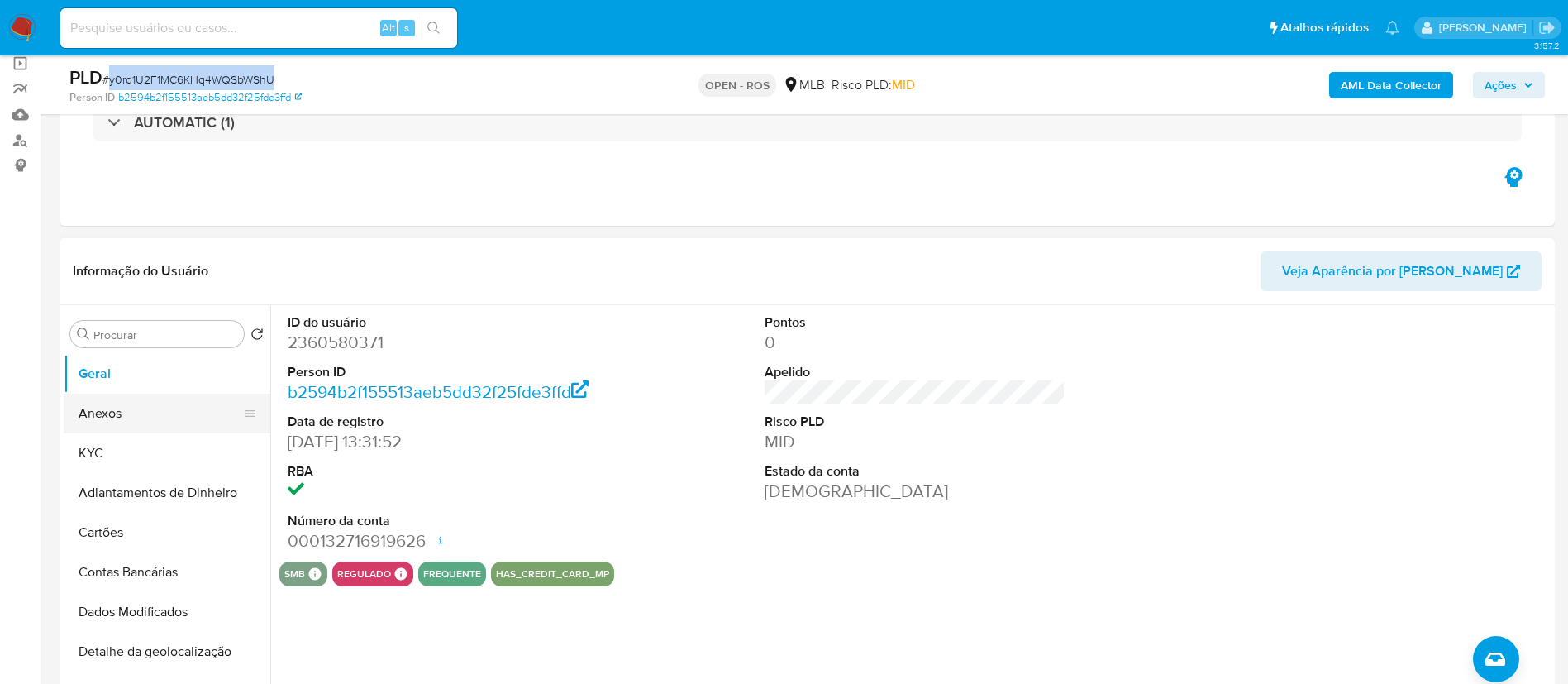
click at [132, 420] on button "Anexos" at bounding box center [160, 413] width 193 height 40
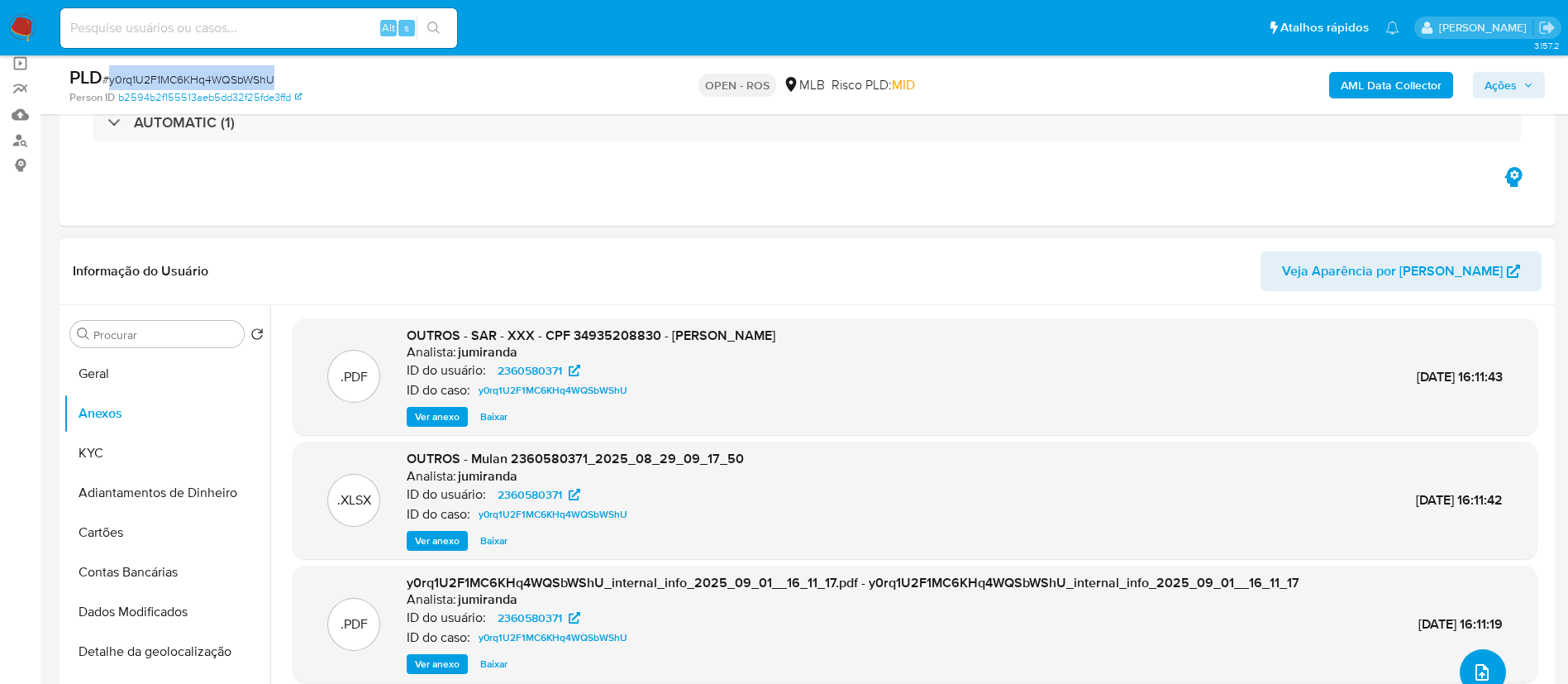
click at [1489, 668] on button "upload-file" at bounding box center [1483, 672] width 46 height 46
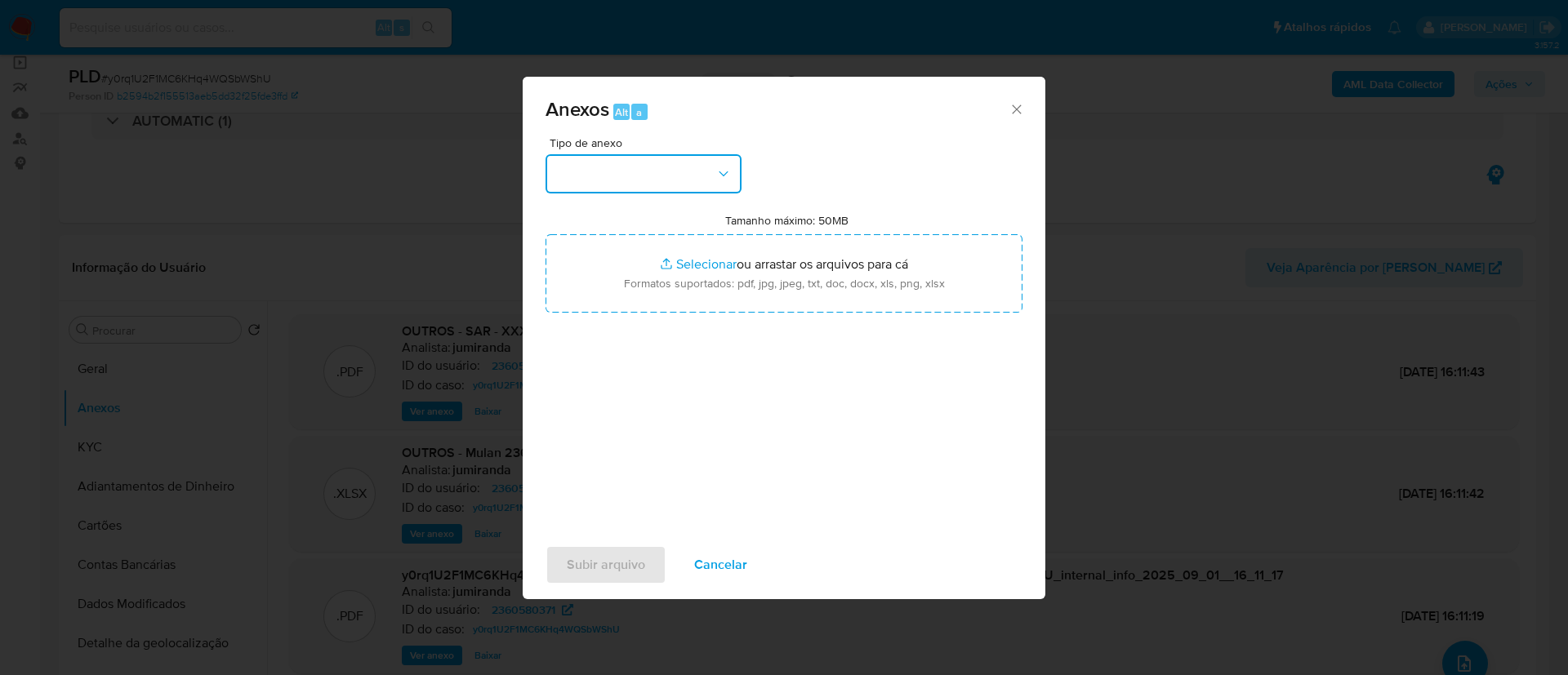
click at [707, 170] on button "button" at bounding box center [643, 174] width 196 height 39
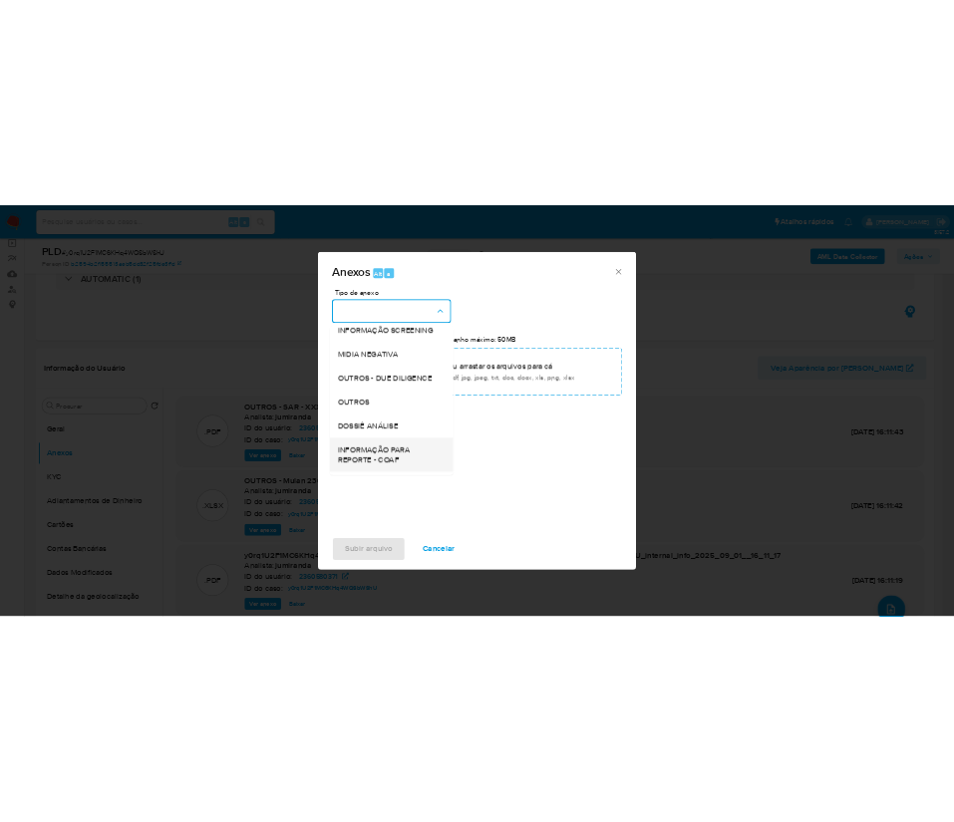
scroll to position [307, 0]
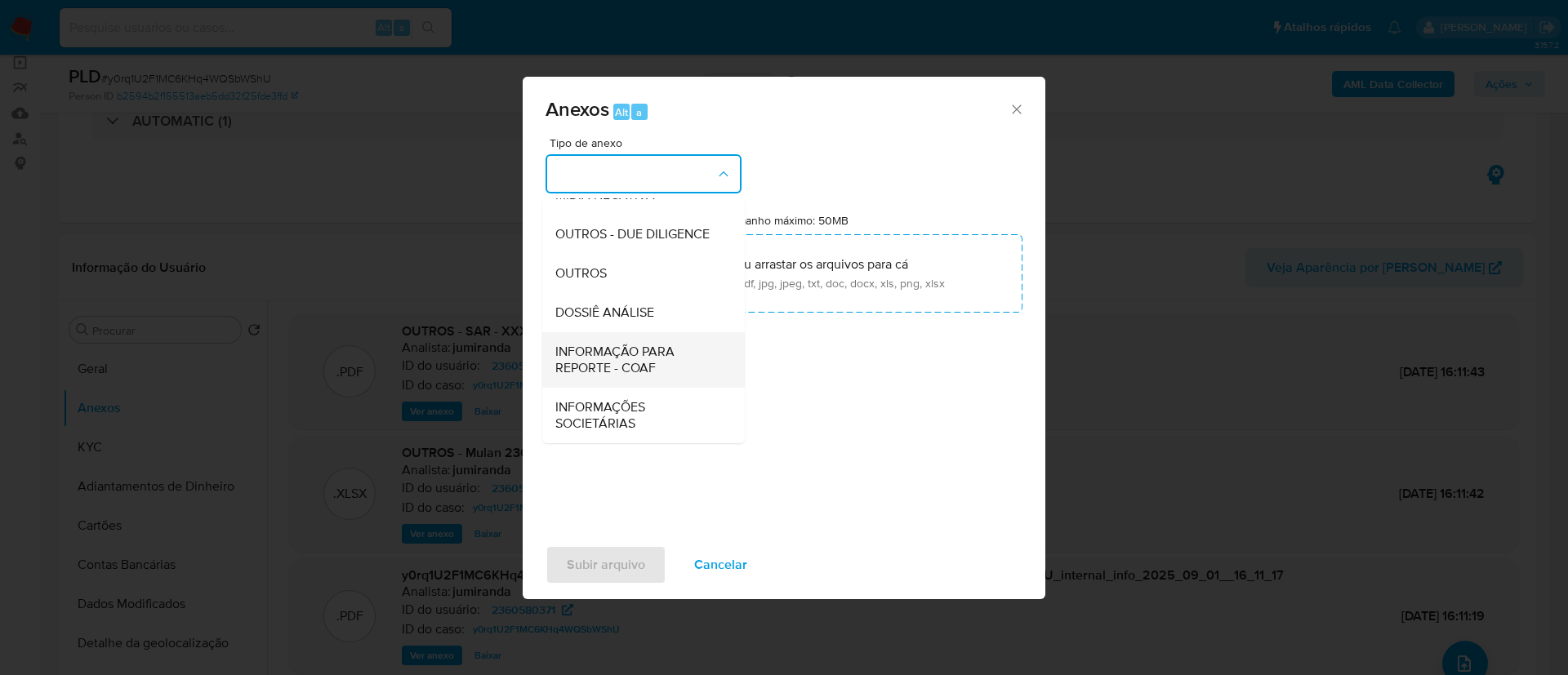
click at [679, 365] on span "INFORMAÇÃO PARA REPORTE - COAF" at bounding box center [639, 360] width 166 height 33
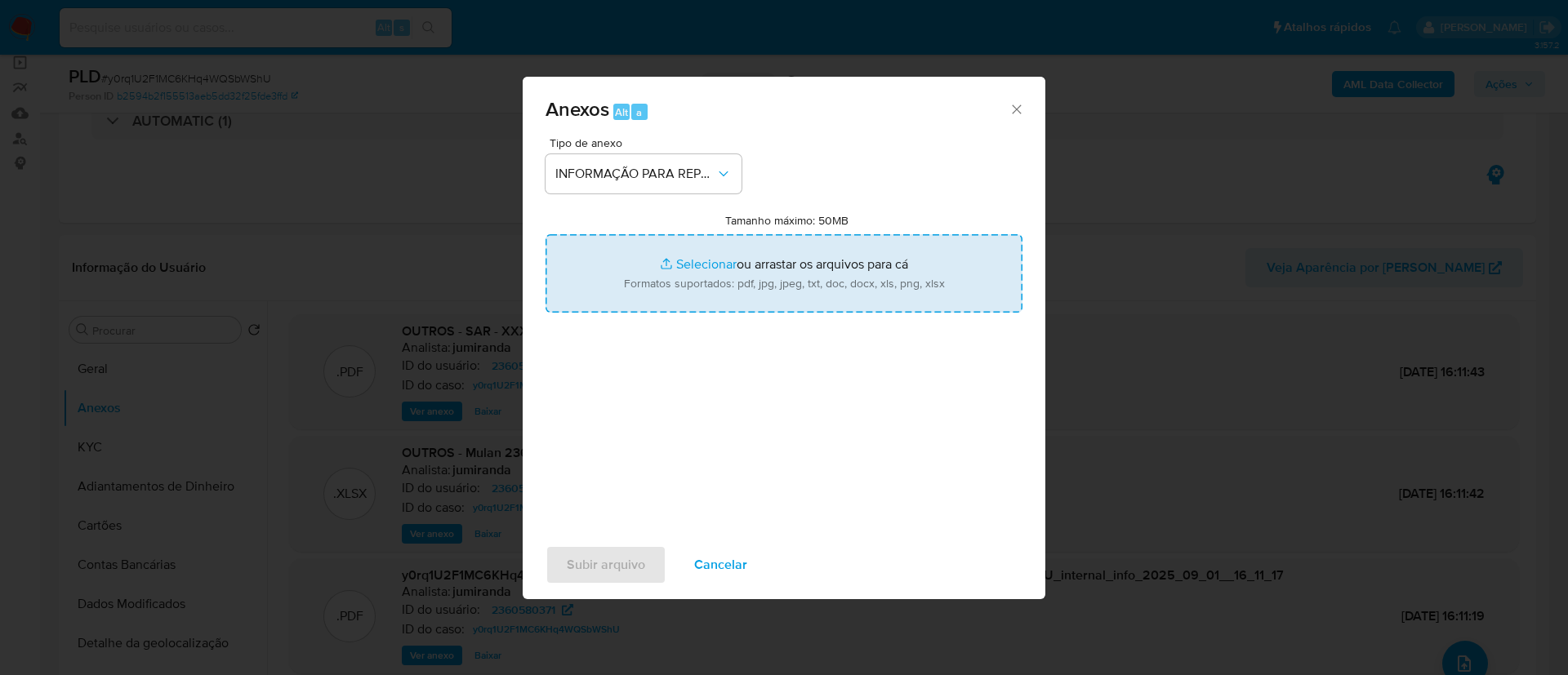
type input "C:\fakepath\SAR - y0rq1U2F1MC6KHq4WQSbWShU - CPF 34935208830 - [PERSON_NAME].pdf"
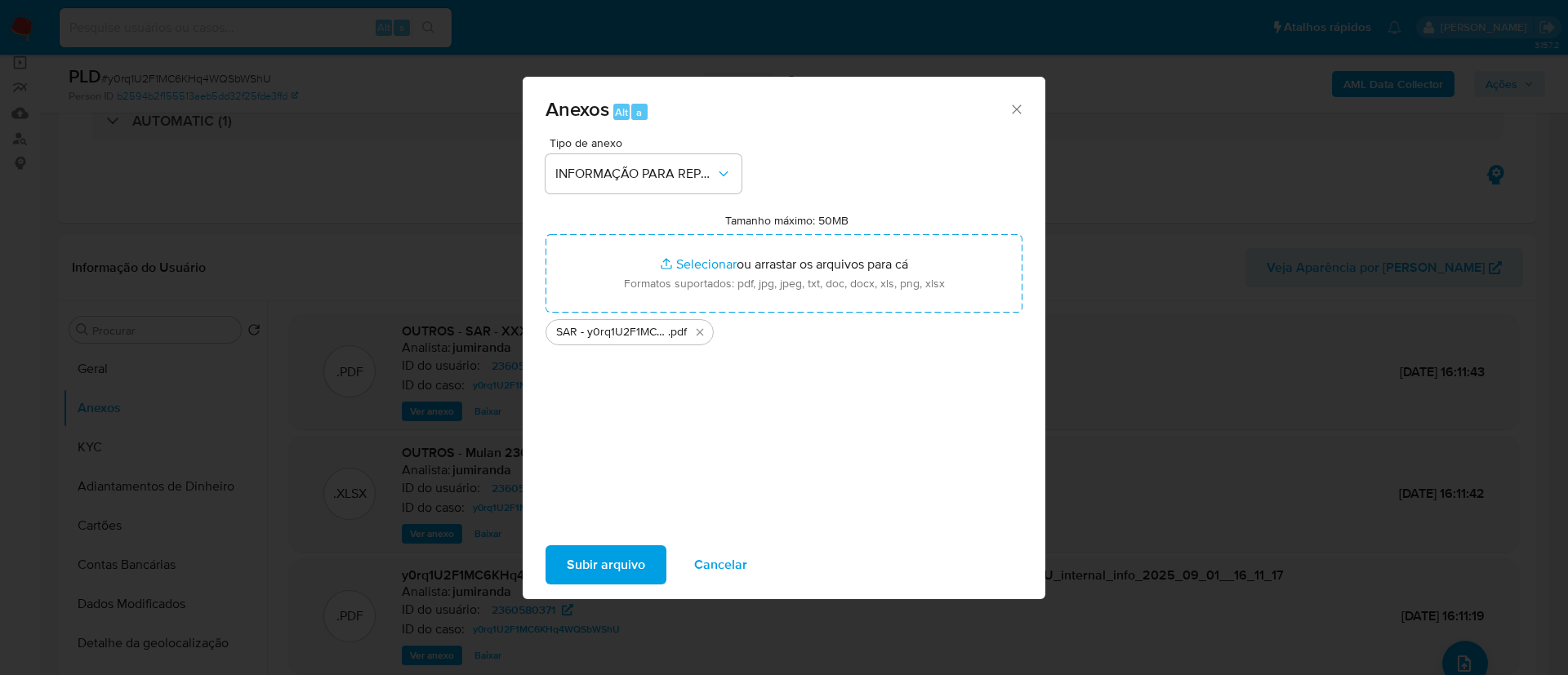
click at [631, 564] on span "Subir arquivo" at bounding box center [607, 565] width 79 height 36
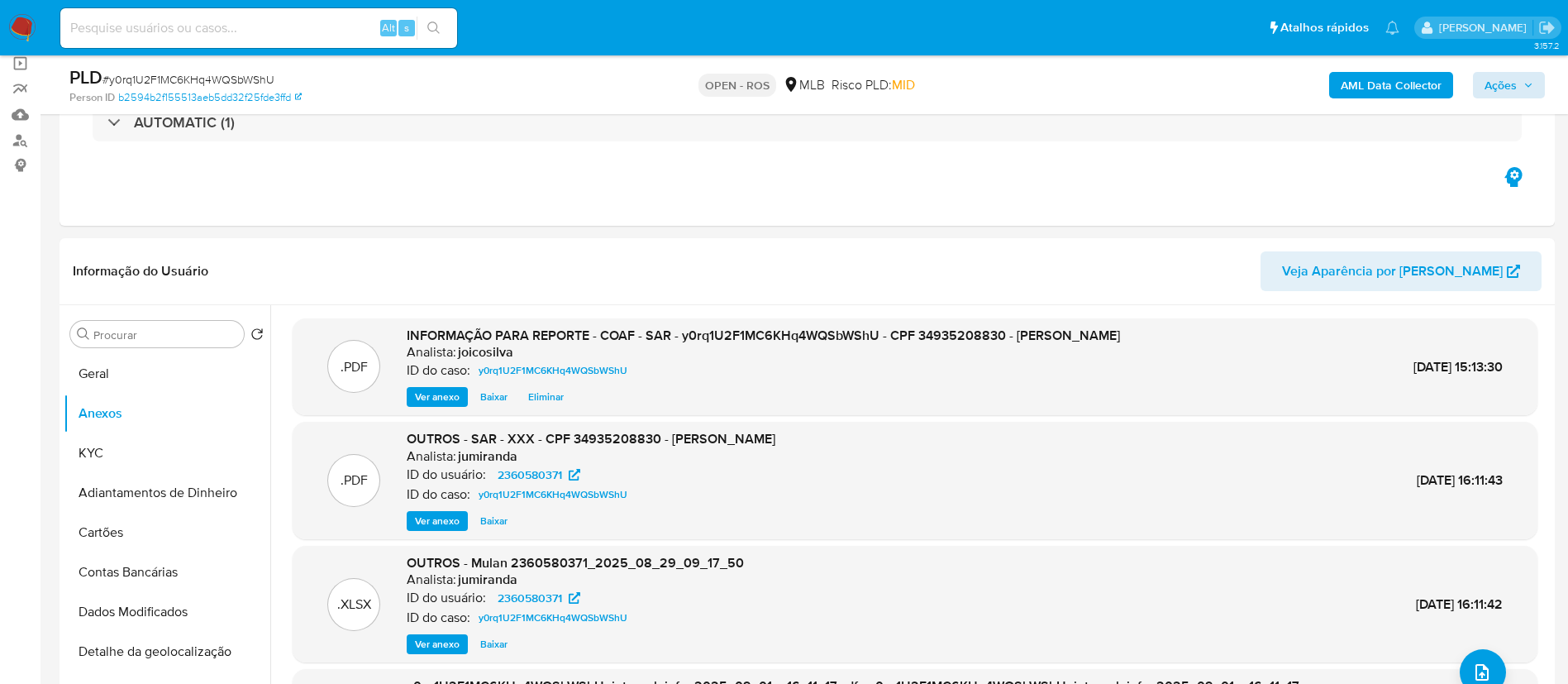
click at [1504, 71] on div "AML Data Collector Ações" at bounding box center [1301, 85] width 488 height 39
click at [1517, 70] on div "AML Data Collector Ações" at bounding box center [1301, 85] width 488 height 39
click at [1517, 82] on span "Ações" at bounding box center [1509, 86] width 49 height 23
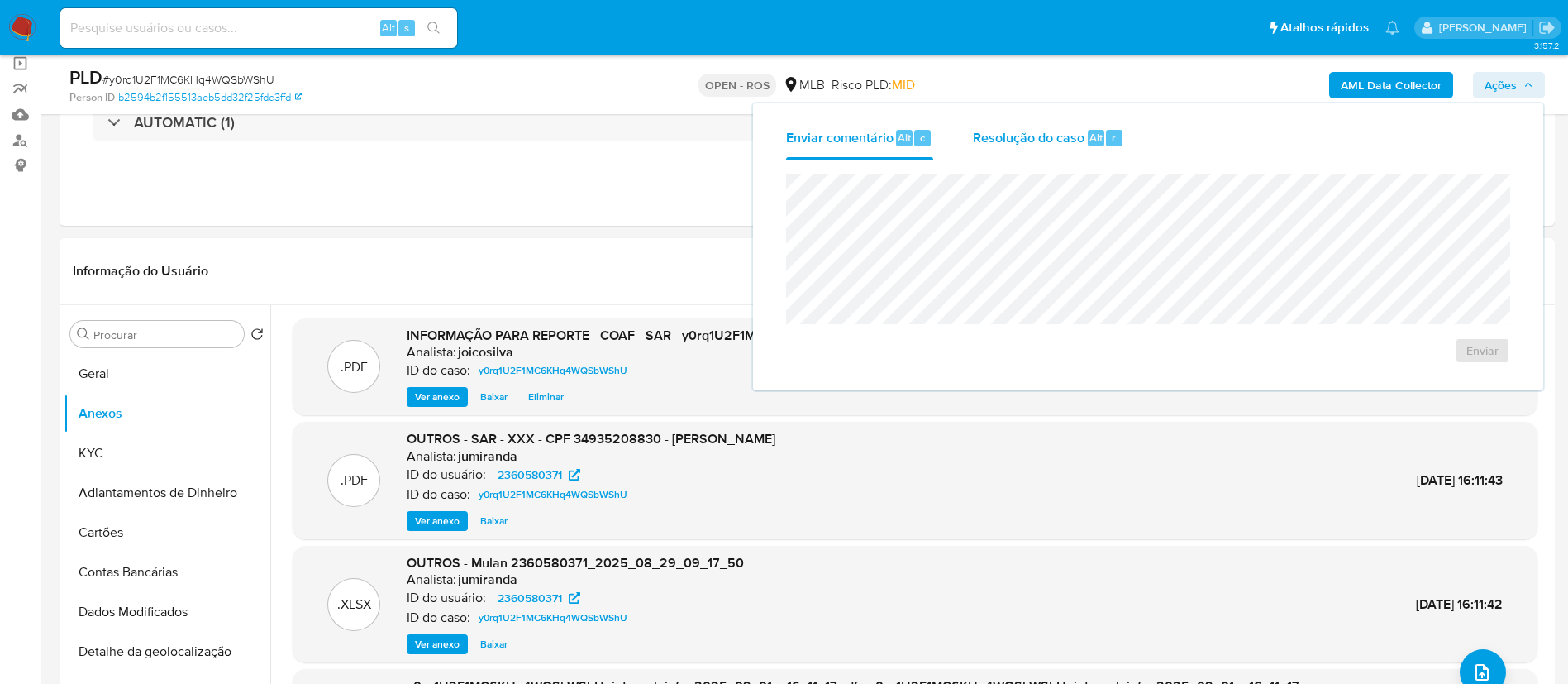
click at [1040, 149] on div "Resolução do caso Alt r" at bounding box center [1049, 138] width 151 height 43
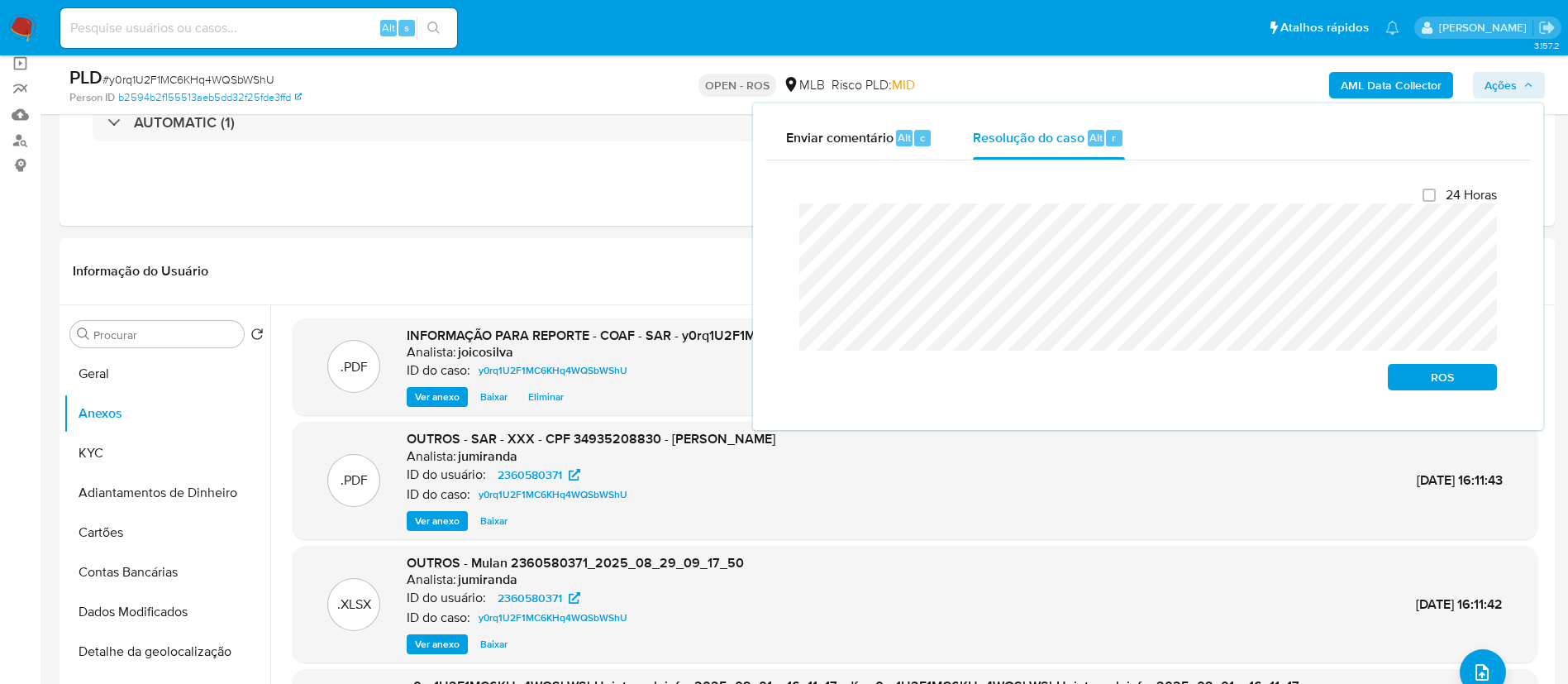
click at [769, 226] on div "Fechamento do caso 24 Horas ROS" at bounding box center [1148, 288] width 764 height 256
click at [1458, 379] on span "ROS" at bounding box center [1443, 377] width 86 height 23
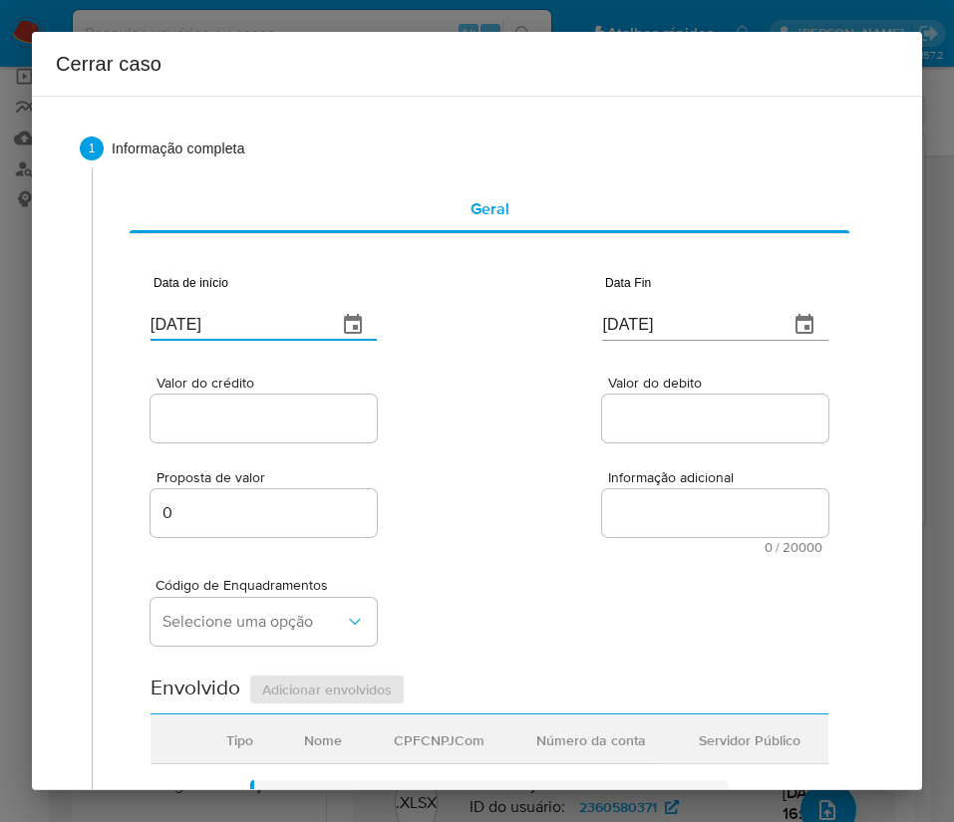
click at [225, 328] on input "[DATE]" at bounding box center [235, 325] width 170 height 32
click at [225, 328] on input "03/09/2025" at bounding box center [235, 325] width 170 height 32
paste input "1/07"
type input "[DATE]"
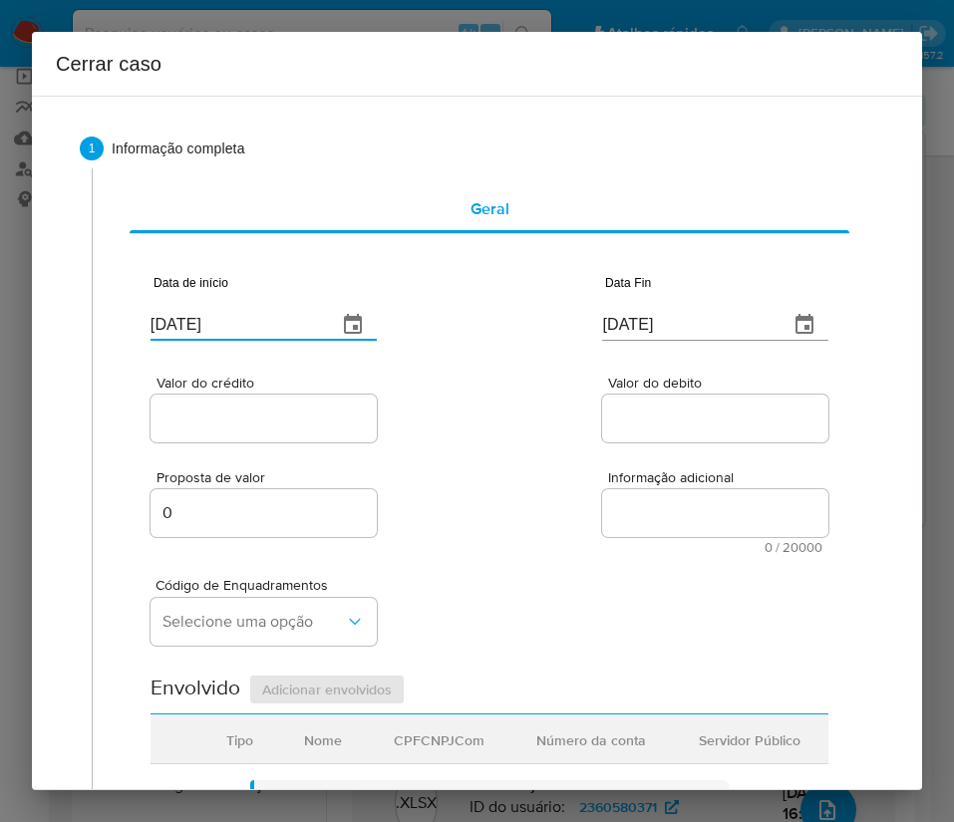
click at [516, 458] on div "Proposta de valor 0 Informação adicional 0 / 20000 20000 caracteres restantes" at bounding box center [489, 500] width 678 height 108
click at [644, 332] on input "03/09/2025" at bounding box center [687, 325] width 170 height 32
paste input "28/08"
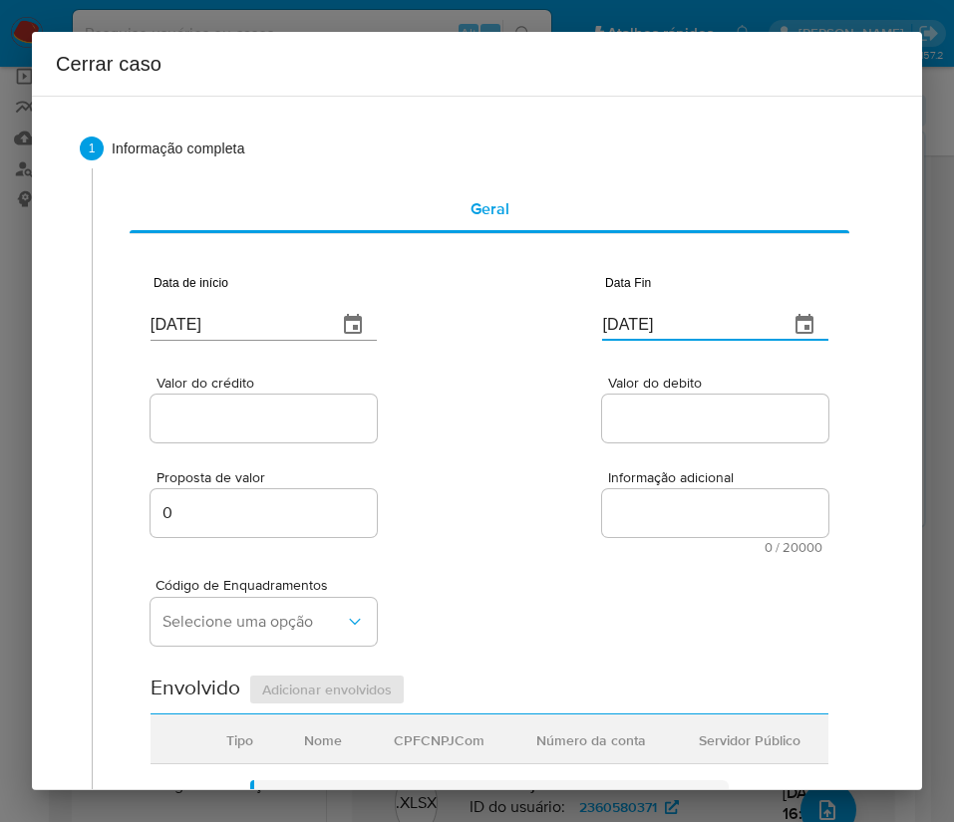
type input "[DATE]"
click at [636, 460] on div "Proposta de valor 0 Informação adicional 0 / 20000 20000 caracteres restantes" at bounding box center [489, 500] width 678 height 108
drag, startPoint x: 338, startPoint y: 435, endPoint x: 334, endPoint y: 421, distance: 14.5
click at [338, 433] on div at bounding box center [263, 419] width 226 height 48
click at [334, 419] on input "Valor do crédito" at bounding box center [263, 419] width 226 height 26
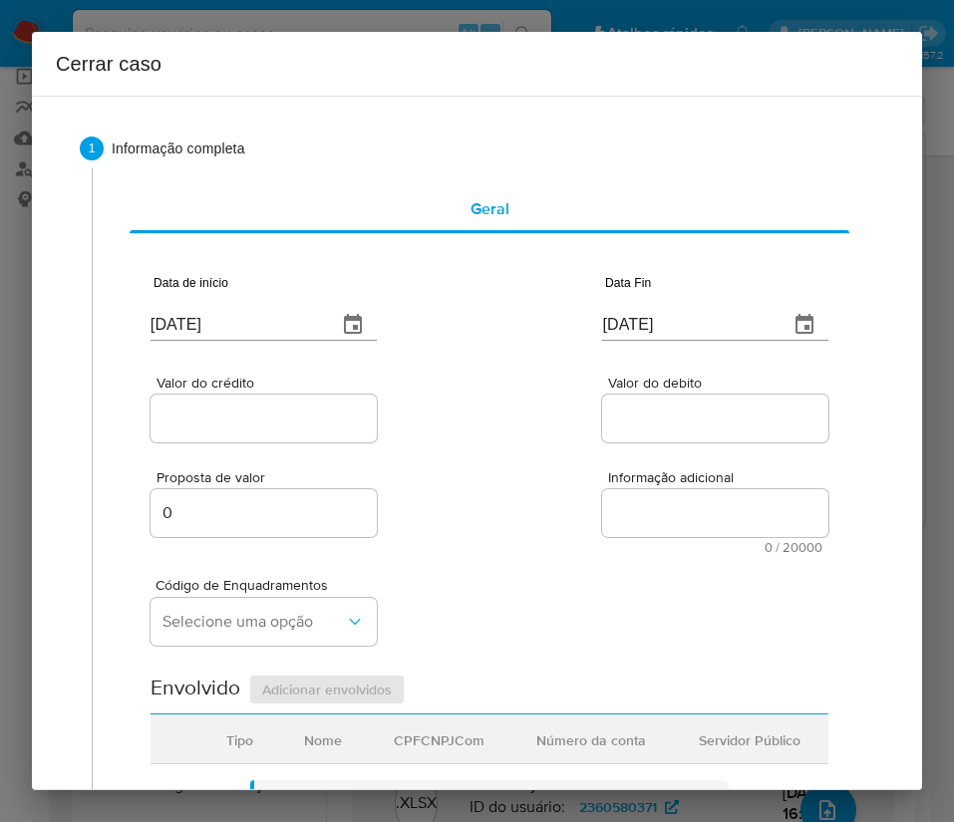
click at [210, 415] on input "Valor do crédito" at bounding box center [263, 419] width 226 height 26
paste input "R$276.786"
type input "R$276.786"
click at [525, 462] on div "Proposta de valor 0 Informação adicional 0 / 20000 20000 caracteres restantes" at bounding box center [489, 500] width 678 height 108
click at [711, 392] on div "Valor do debito" at bounding box center [715, 411] width 226 height 71
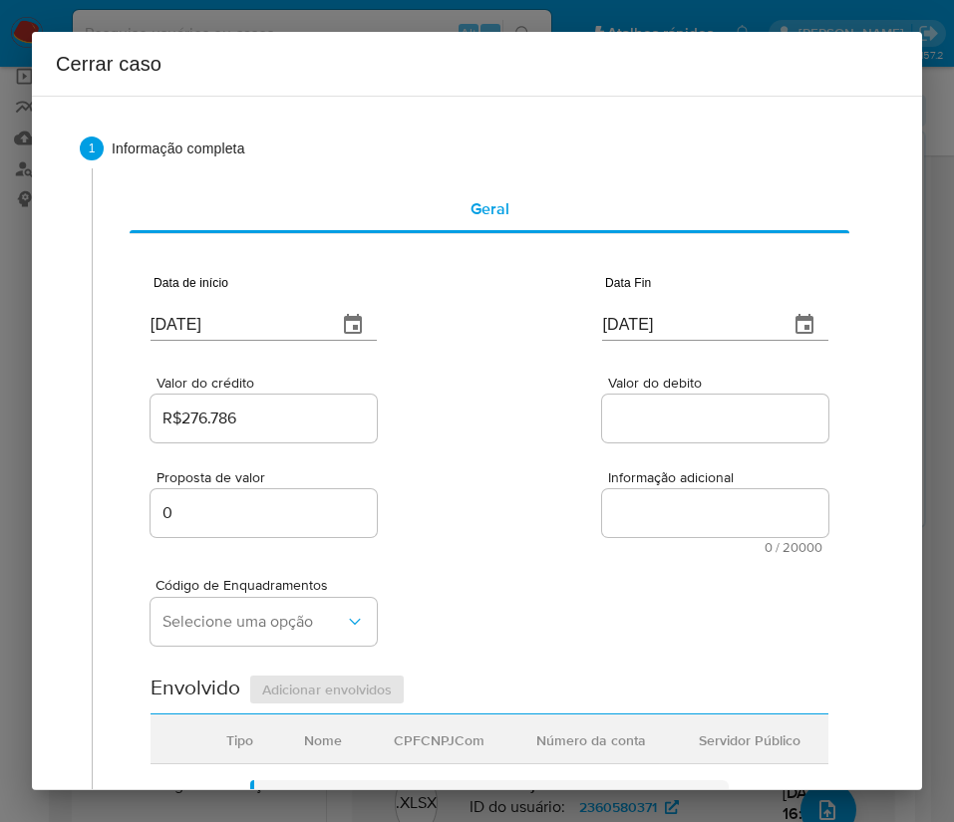
click at [695, 414] on input "Valor do debito" at bounding box center [715, 419] width 226 height 26
paste input "R$276.778"
type input "R$276.778"
drag, startPoint x: 516, startPoint y: 600, endPoint x: 488, endPoint y: 608, distance: 29.0
click at [516, 600] on div "Código de Enquadramentos Selecione uma opção" at bounding box center [489, 604] width 678 height 100
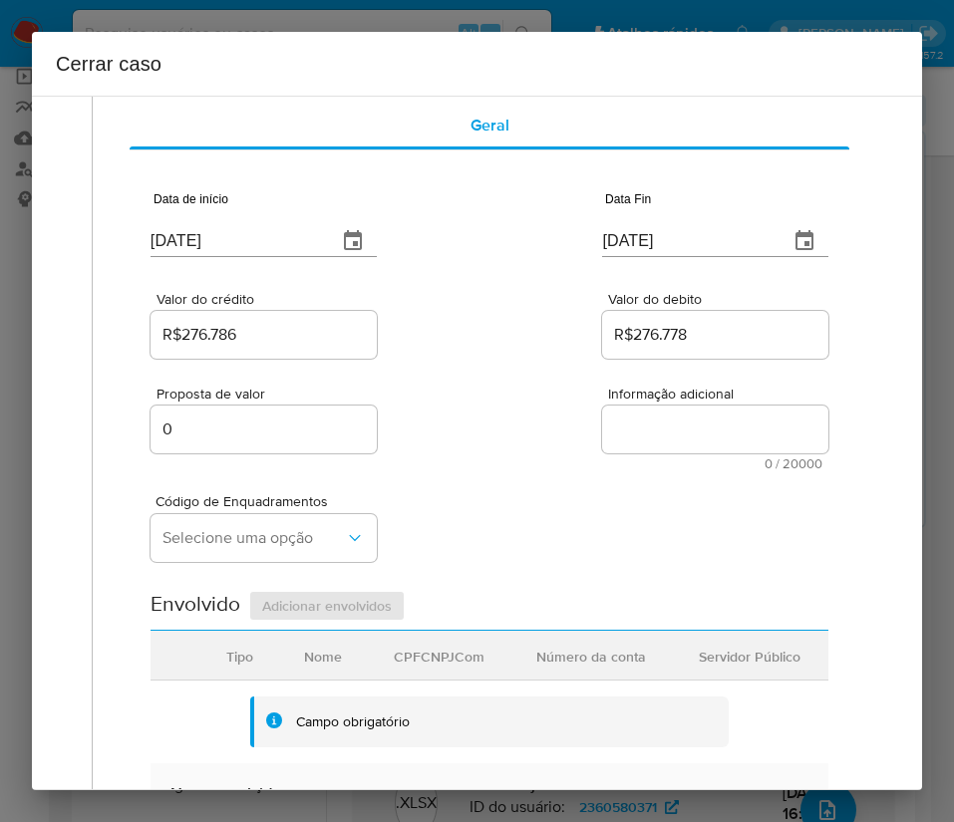
scroll to position [149, 0]
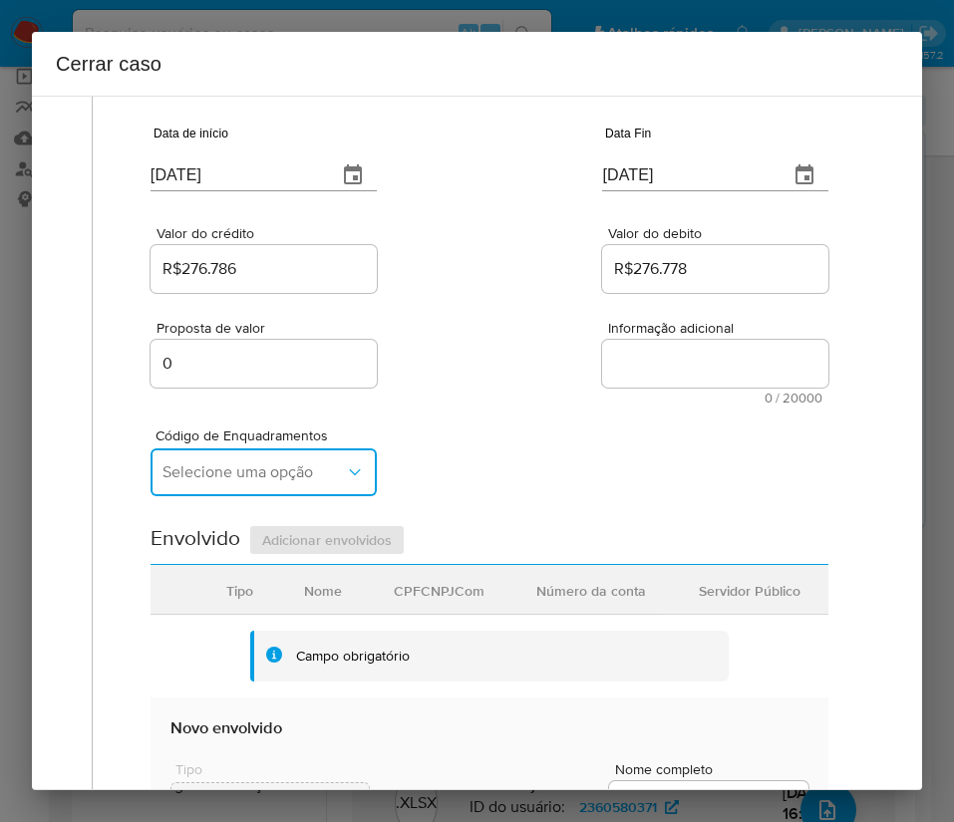
click at [190, 473] on span "Selecione uma opção" at bounding box center [253, 472] width 182 height 20
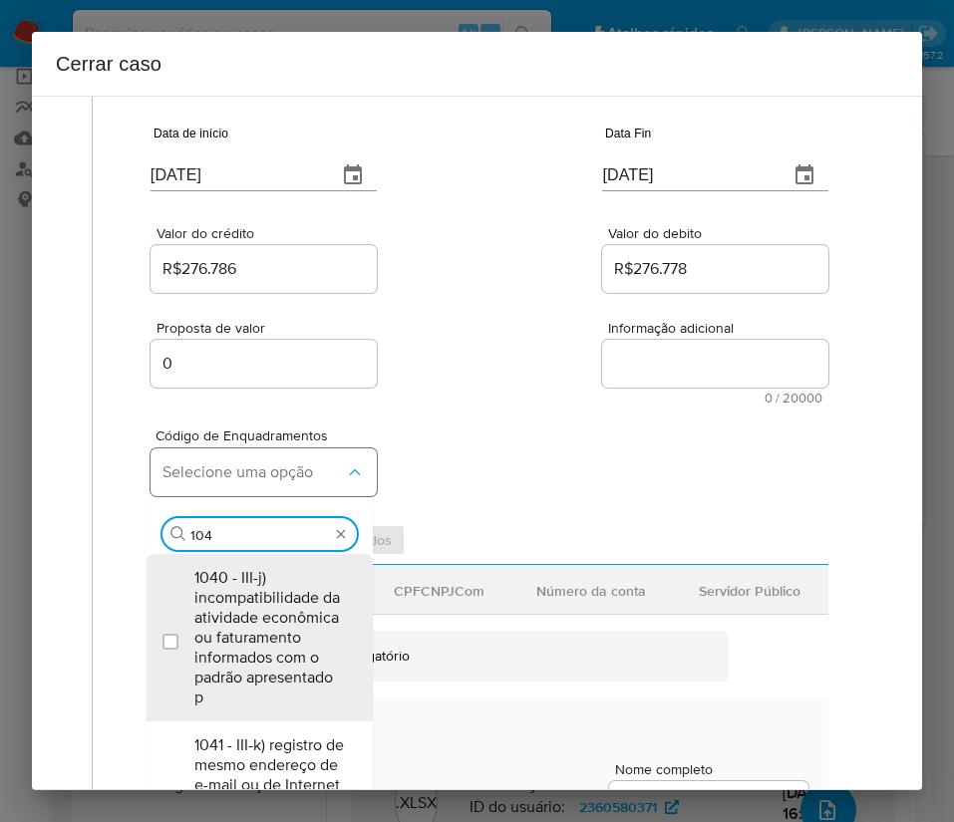
type input "1045"
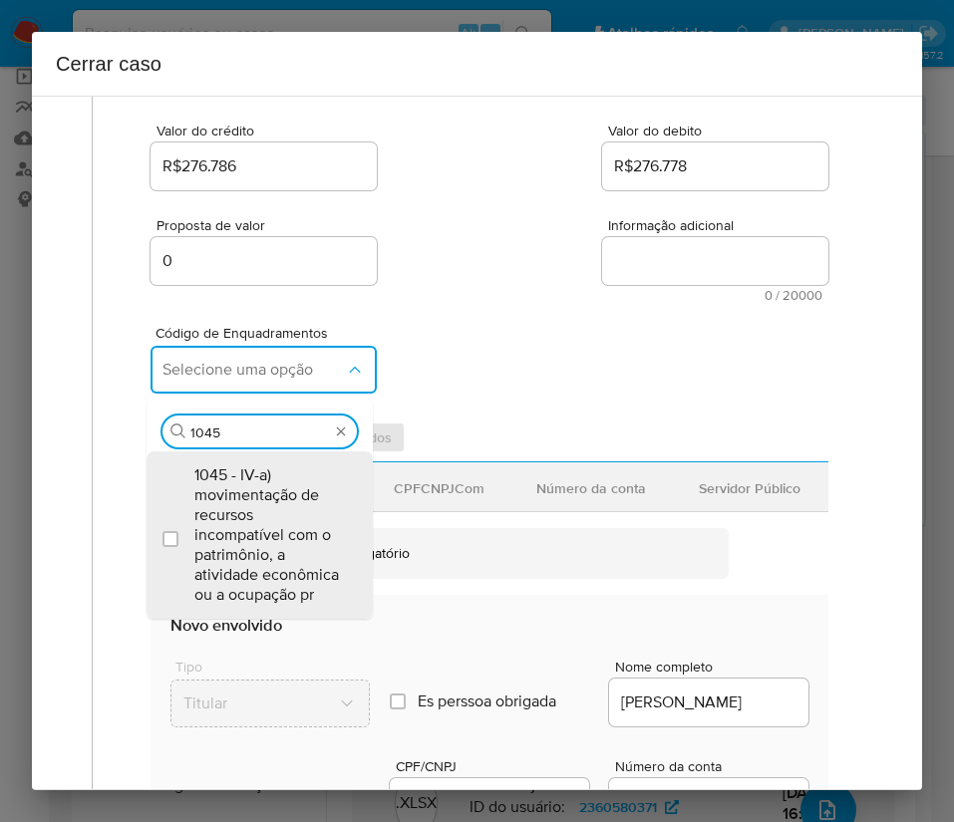
scroll to position [299, 0]
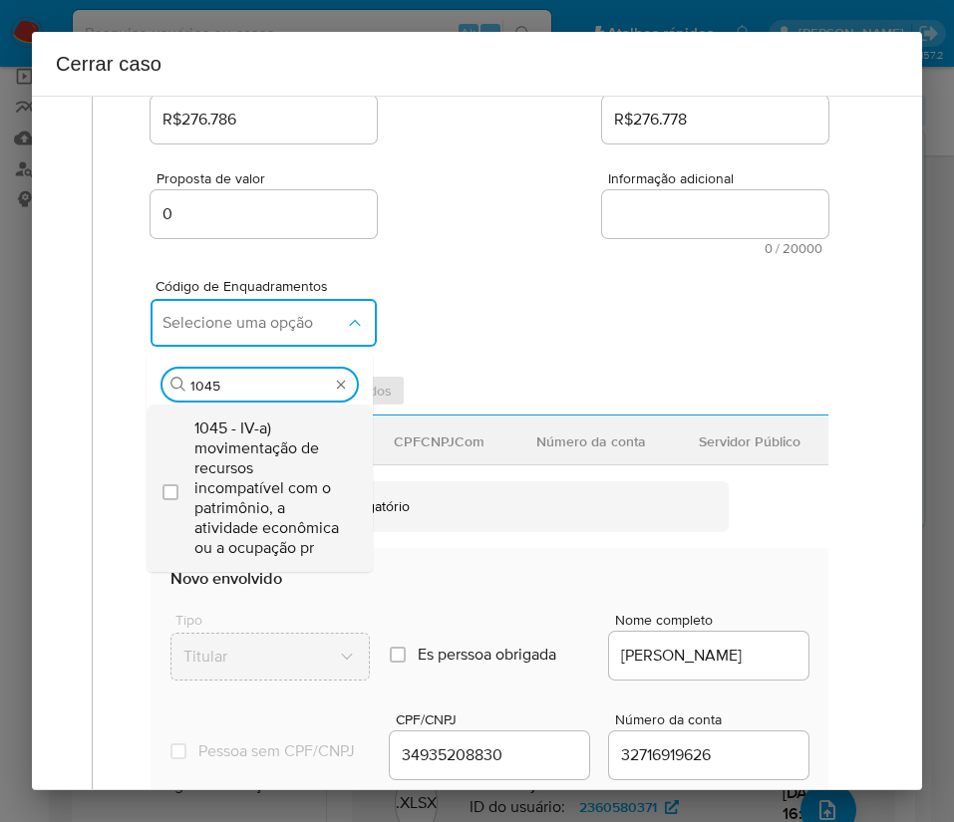
click at [241, 501] on span "1045 - IV-a) movimentação de recursos incompatível com o patrimônio, a atividad…" at bounding box center [269, 489] width 150 height 140
checkbox input "true"
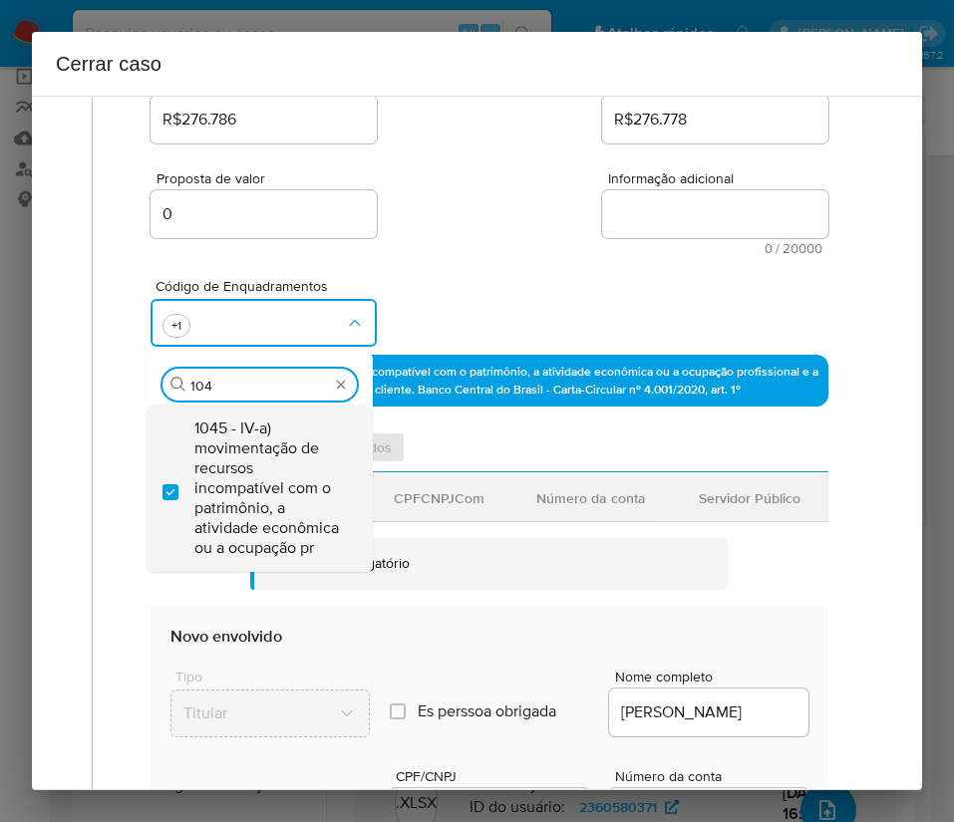
scroll to position [0, 0]
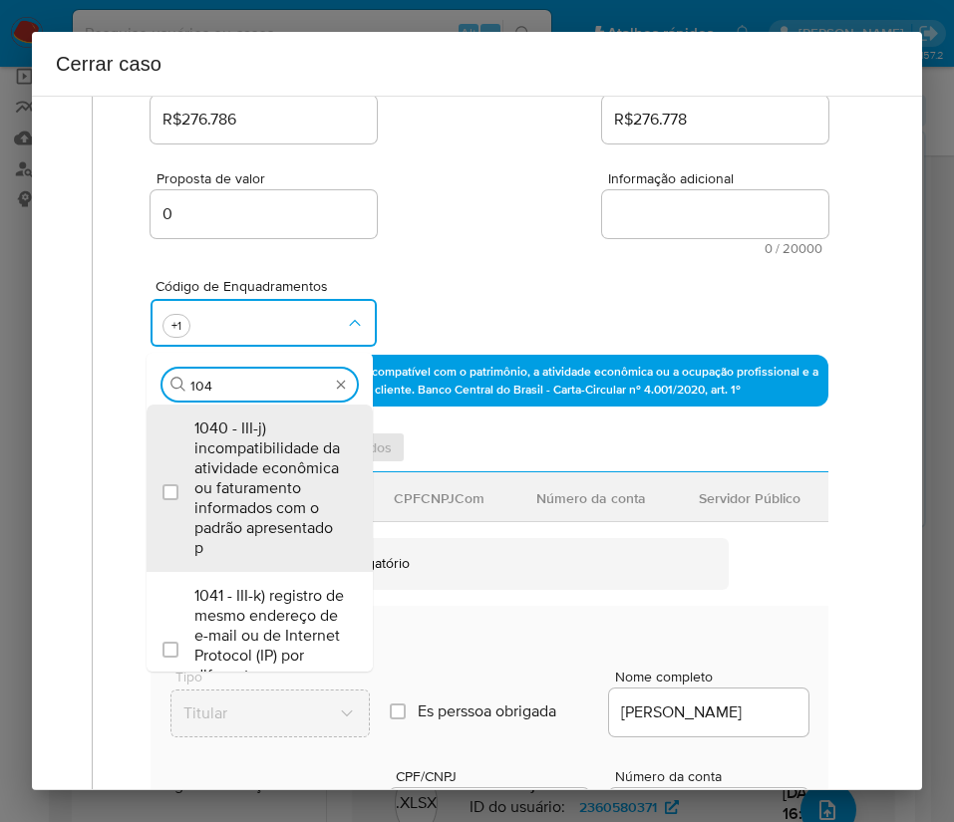
type input "1047"
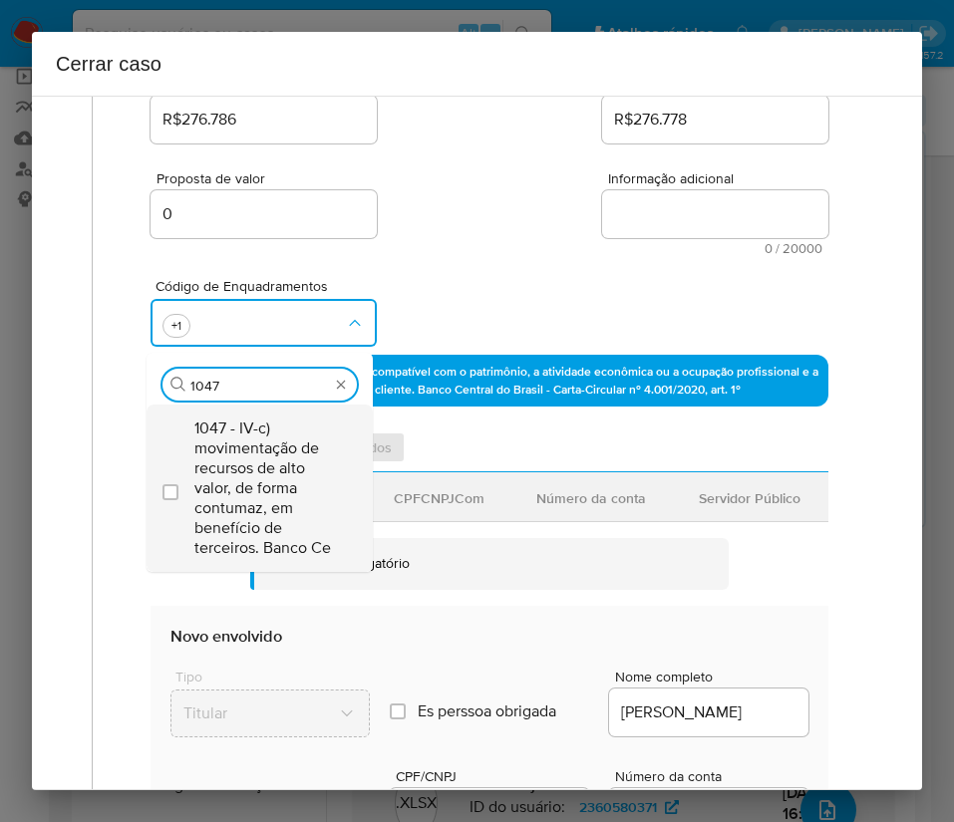
click at [252, 458] on span "1047 - IV-c) movimentação de recursos de alto valor, de forma contumaz, em bene…" at bounding box center [269, 489] width 150 height 140
checkbox input "true"
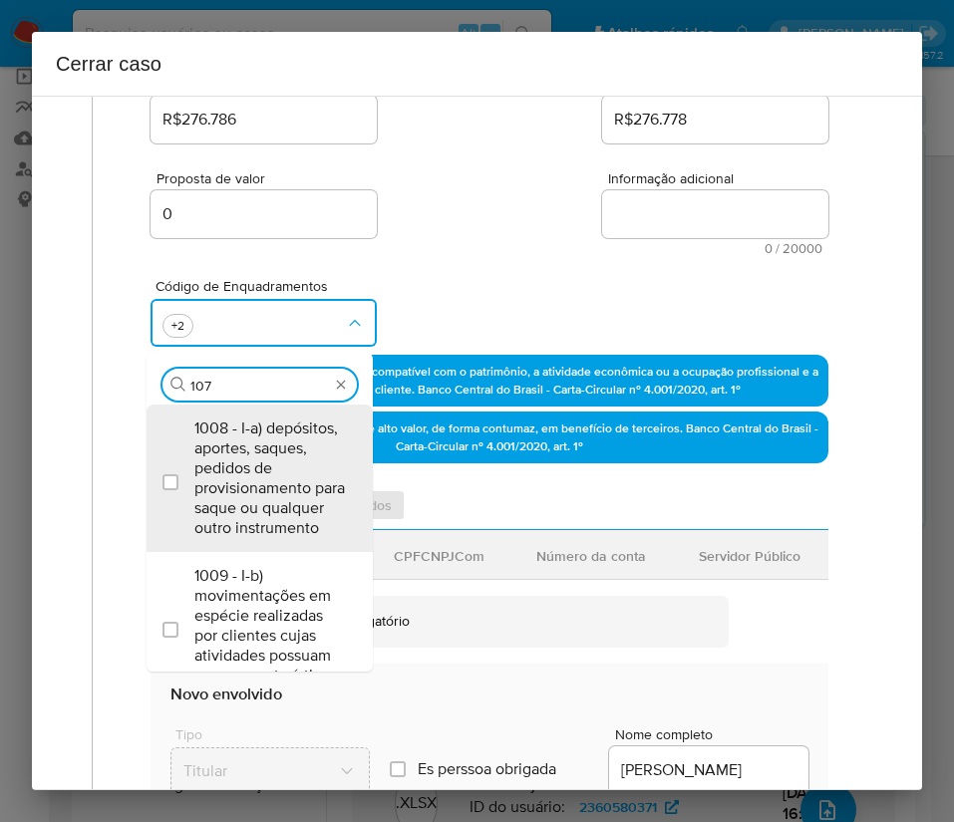
type input "1074"
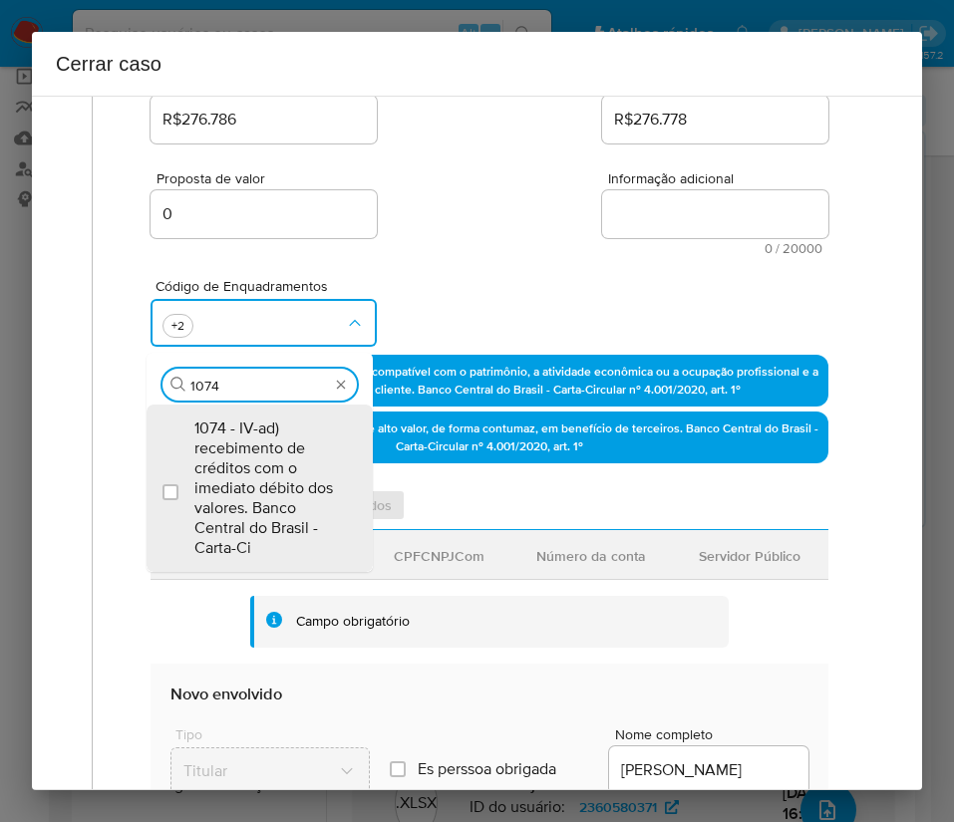
click at [252, 458] on span "1074 - IV-ad) recebimento de créditos com o imediato débito dos valores. Banco …" at bounding box center [269, 489] width 150 height 140
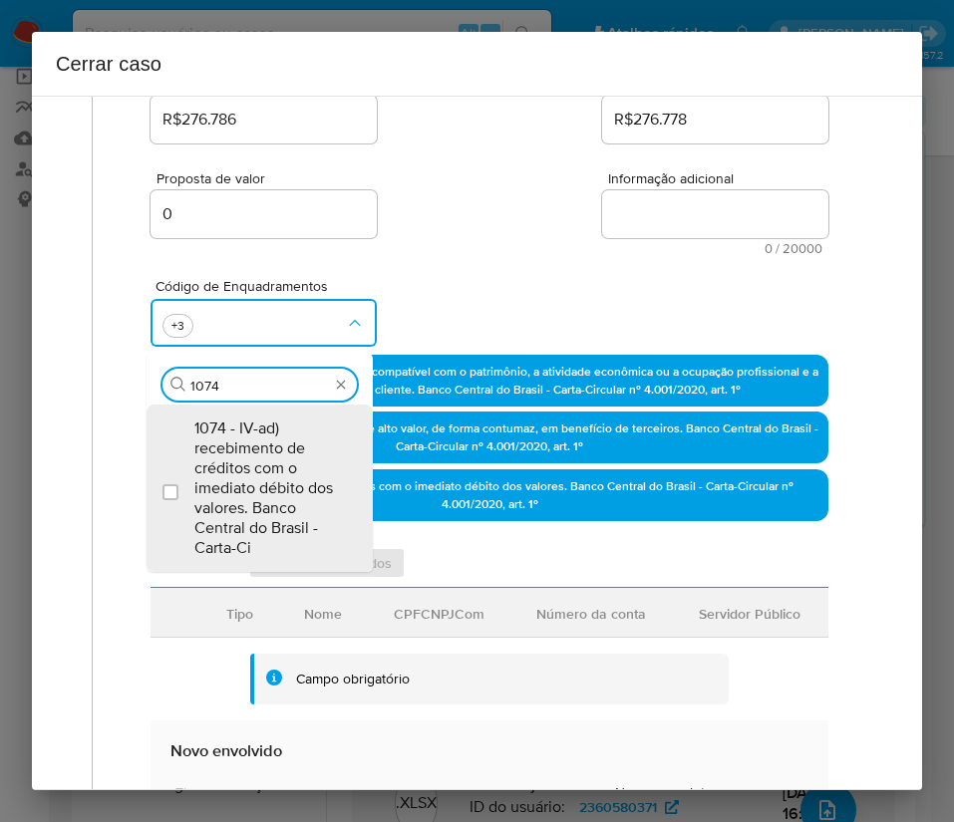
checkbox input "true"
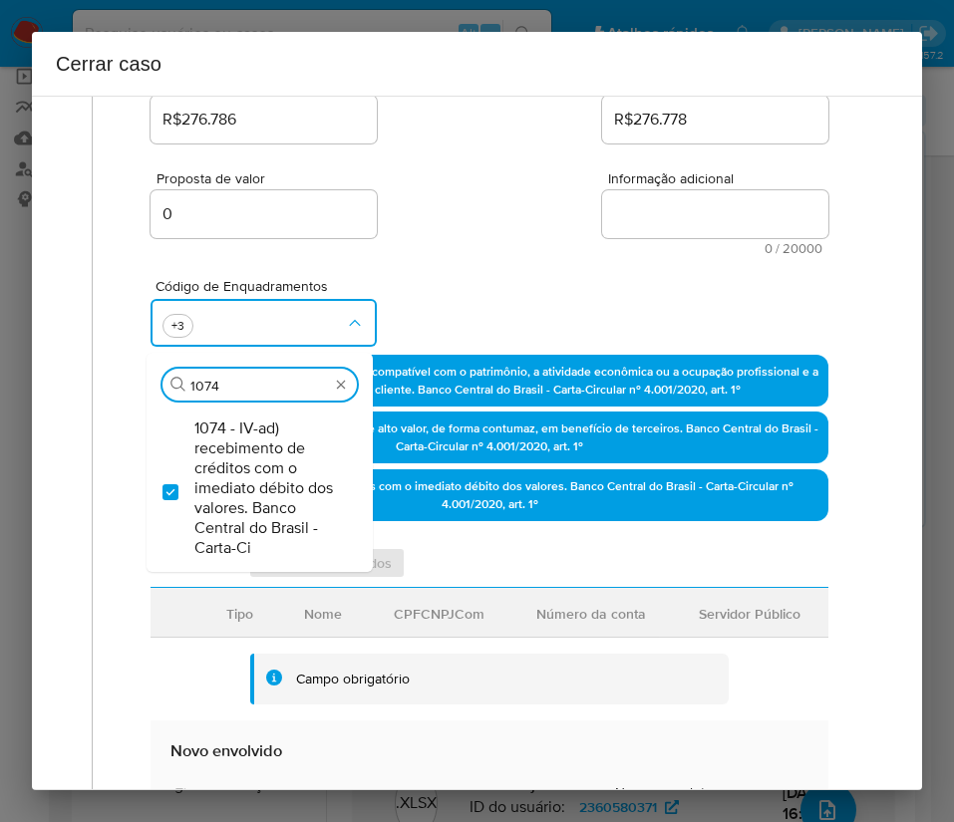
click at [441, 280] on div "Código de Enquadramentos Procurar 1074 1074 - IV-ad) recebimento de créditos co…" at bounding box center [489, 305] width 678 height 100
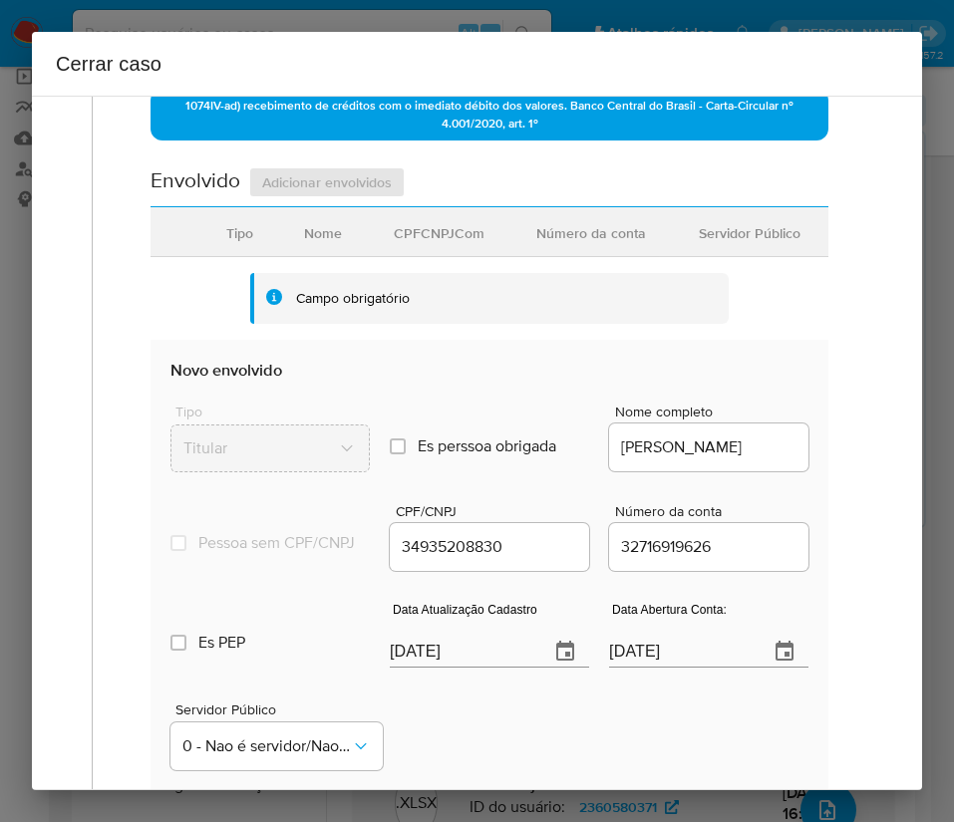
scroll to position [747, 0]
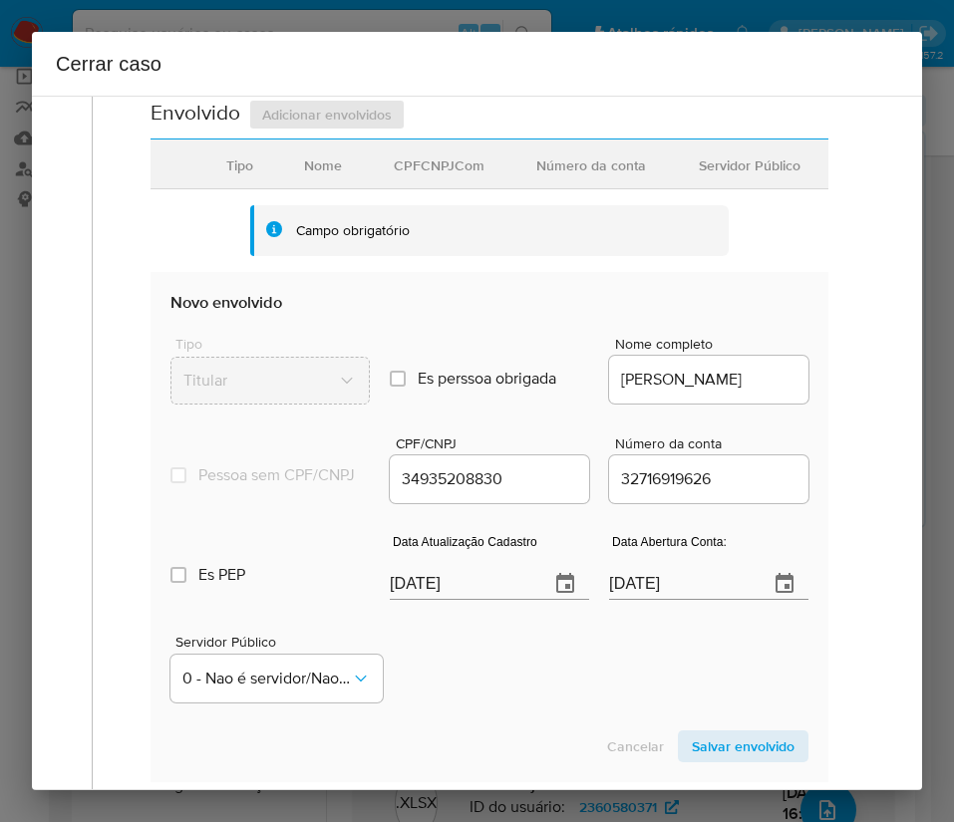
click at [480, 595] on input "03/09/2025" at bounding box center [461, 584] width 143 height 32
paste input "19/08"
type input "19/08/2025"
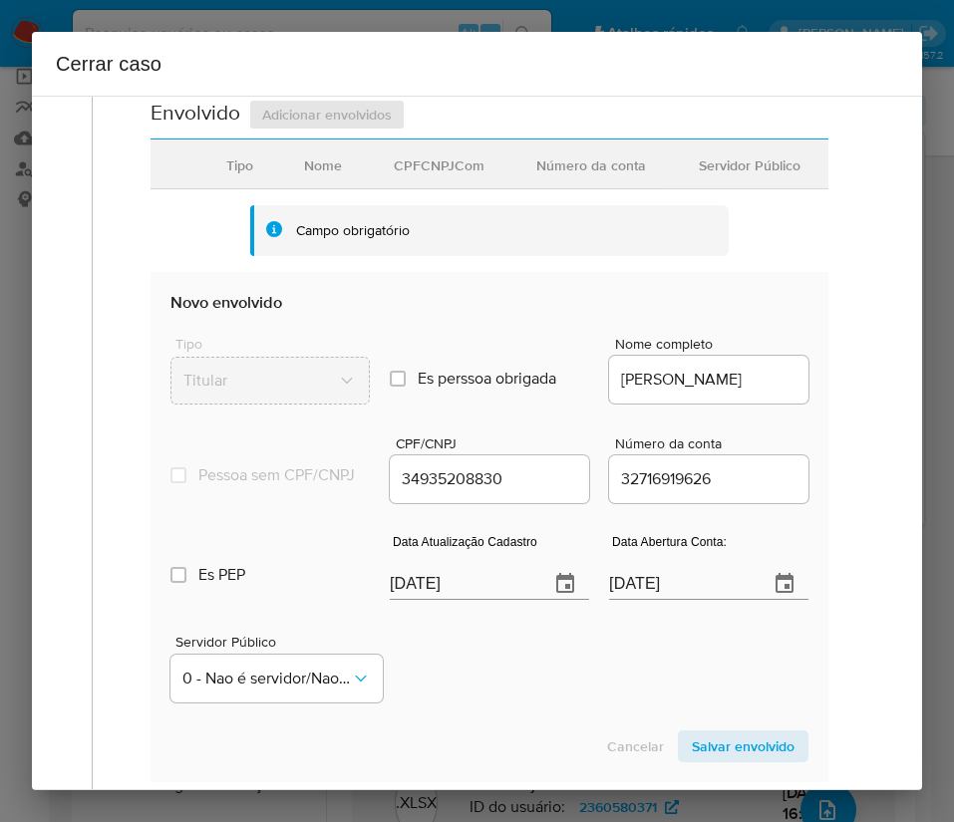
click at [478, 702] on div "Servidor Público 0 - Nao é servidor/[PERSON_NAME] possui informacao" at bounding box center [489, 661] width 638 height 100
click at [651, 594] on input "31/03/2025" at bounding box center [680, 584] width 143 height 32
click at [583, 673] on div "Servidor Público 0 - Nao é servidor/[PERSON_NAME] possui informacao" at bounding box center [489, 661] width 638 height 100
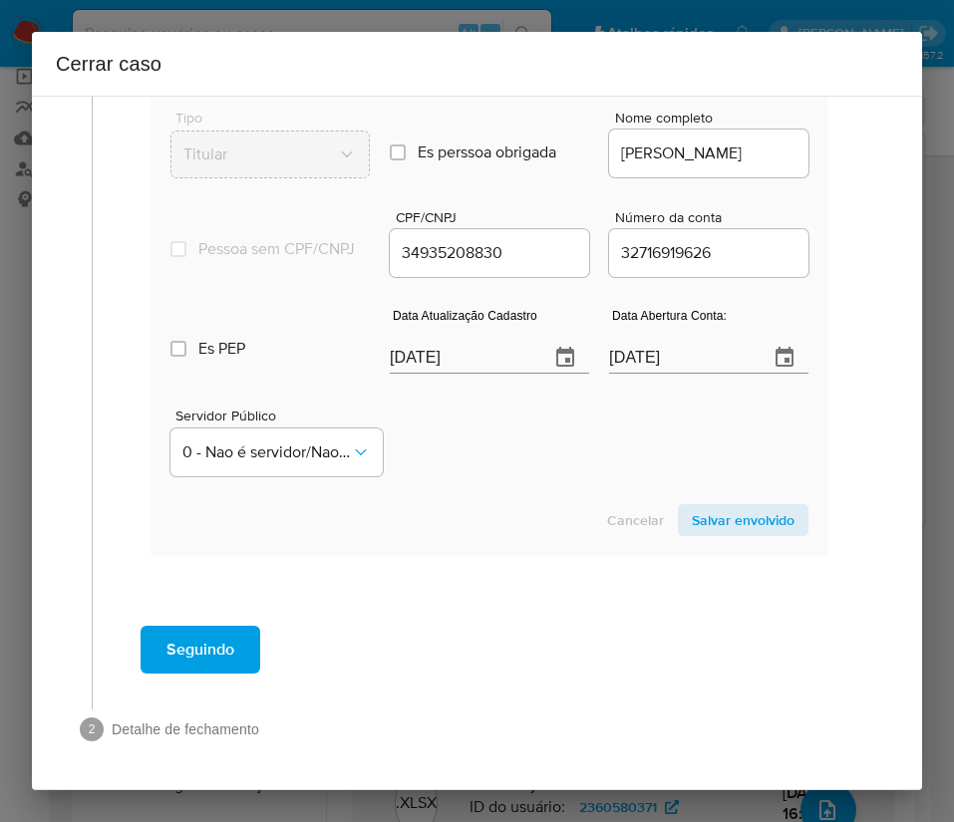
click at [692, 516] on span "Salvar envolvido" at bounding box center [743, 520] width 103 height 28
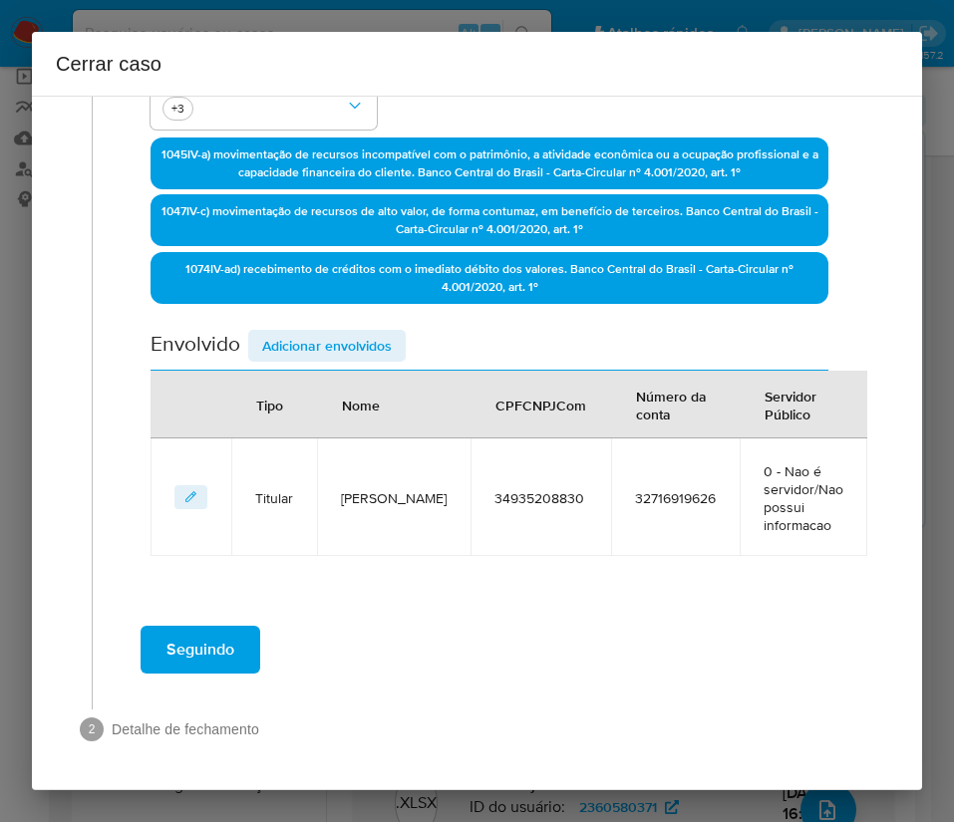
scroll to position [516, 0]
click at [341, 348] on span "Adicionar envolvidos" at bounding box center [327, 346] width 130 height 28
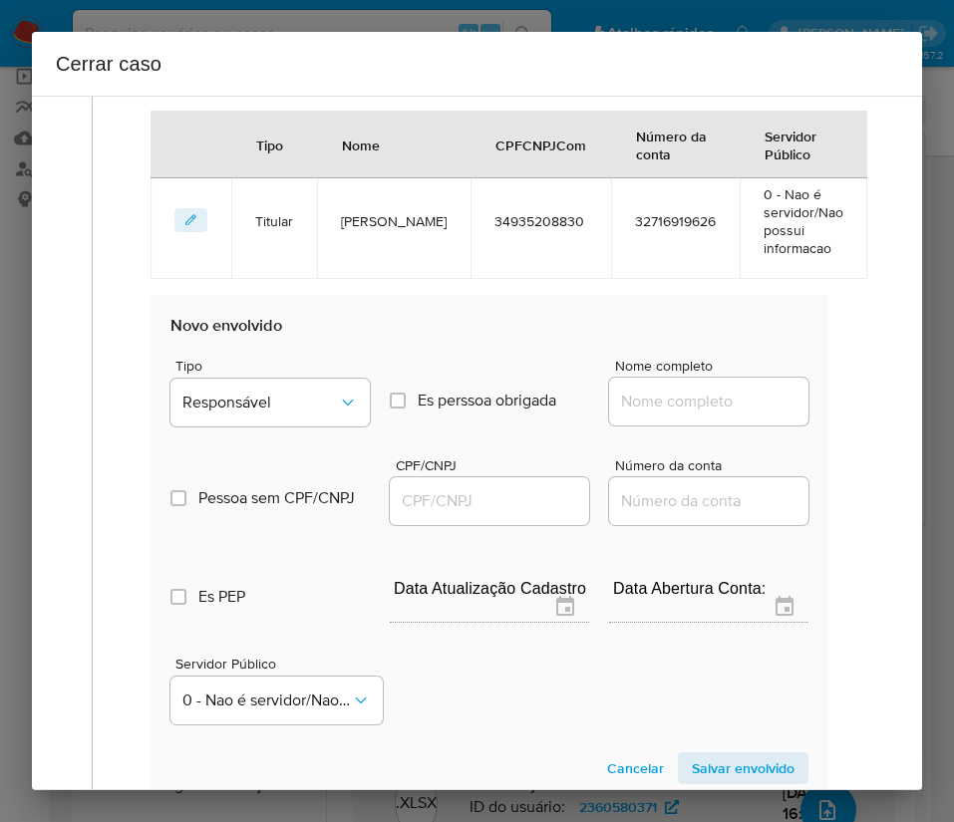
scroll to position [965, 0]
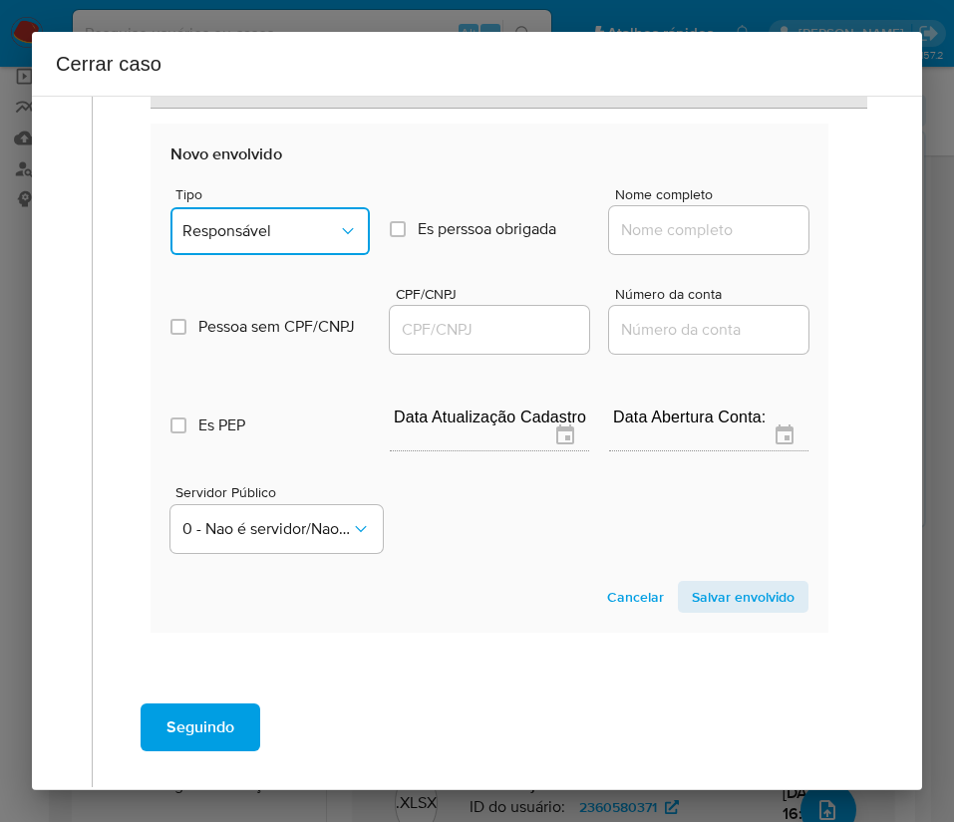
click at [318, 237] on span "Responsável" at bounding box center [259, 231] width 155 height 20
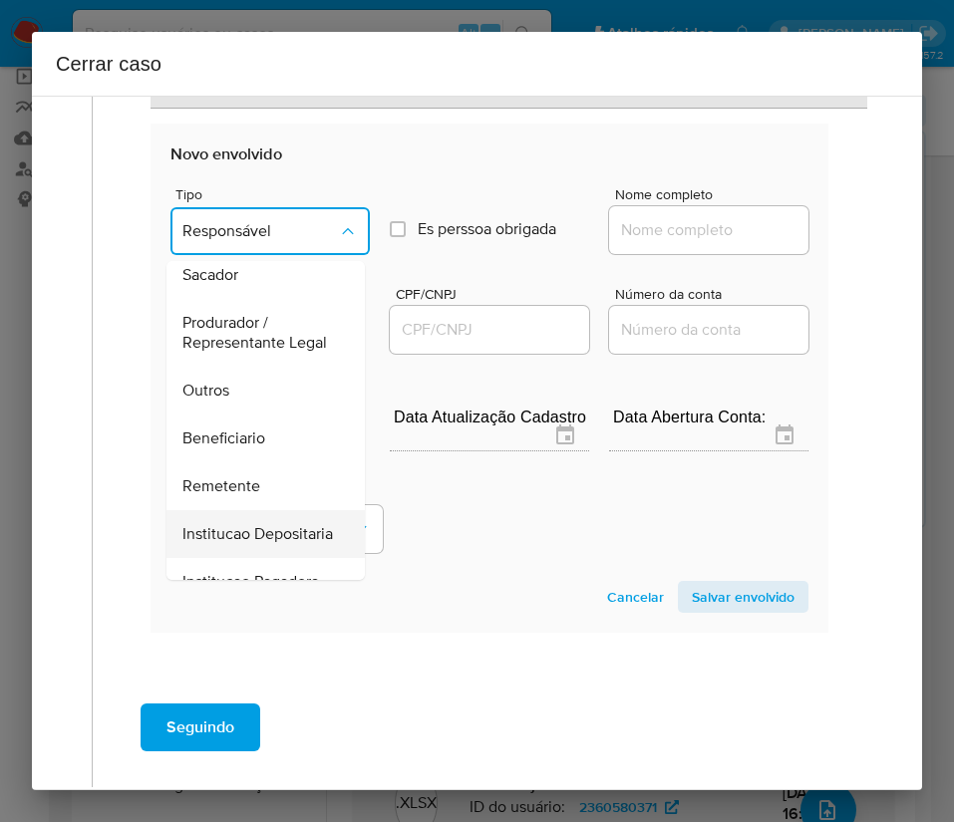
scroll to position [355, 0]
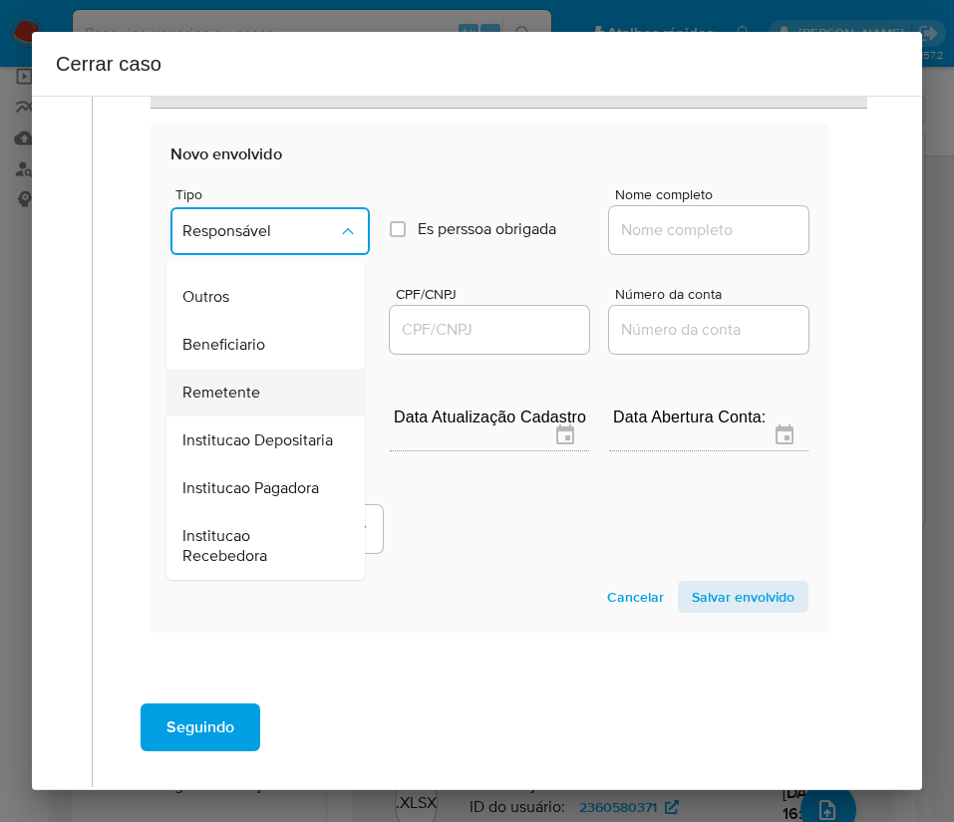
click at [256, 383] on span "Remetente" at bounding box center [221, 393] width 78 height 20
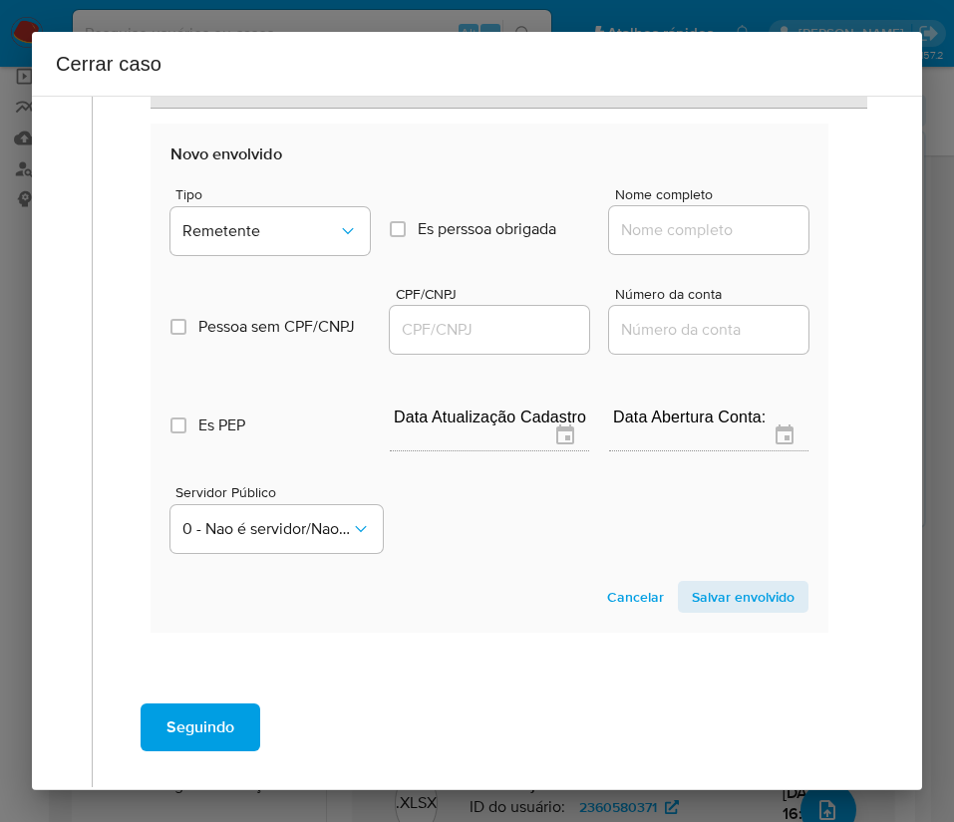
click at [682, 237] on input "Nome completo" at bounding box center [708, 230] width 199 height 26
paste input "Vinicius Pereira Pires - CPF 41772674818"
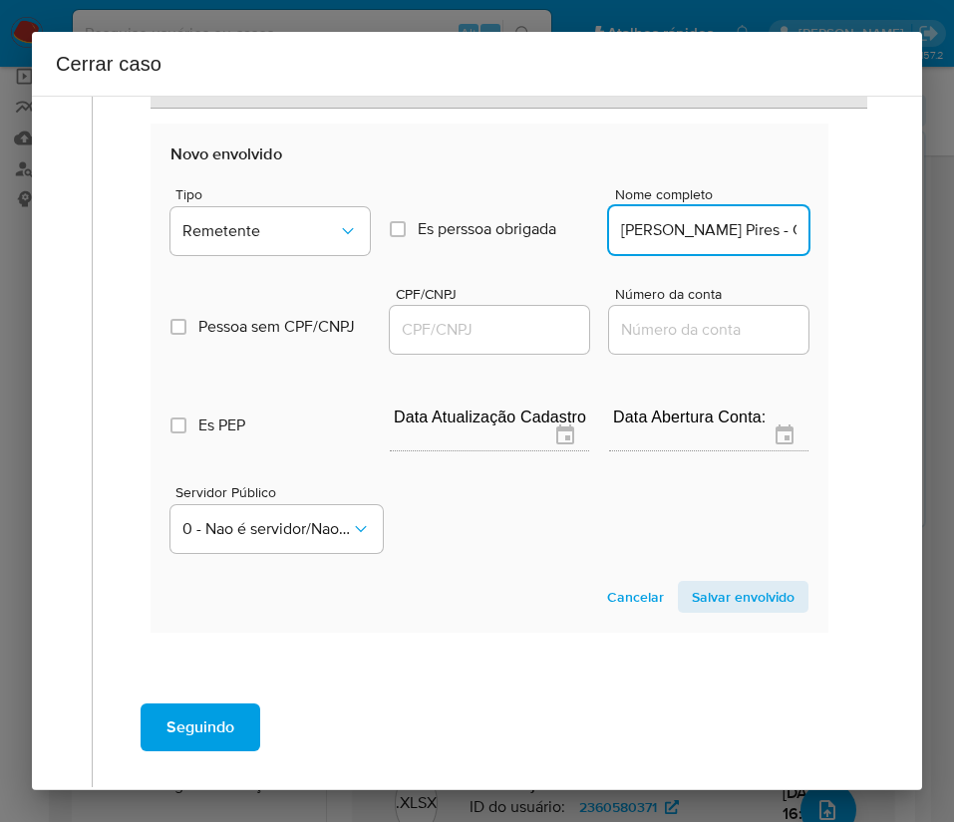
scroll to position [0, 112]
drag, startPoint x: 681, startPoint y: 228, endPoint x: 844, endPoint y: 226, distance: 163.4
type input "Vinicius Pereira Pires"
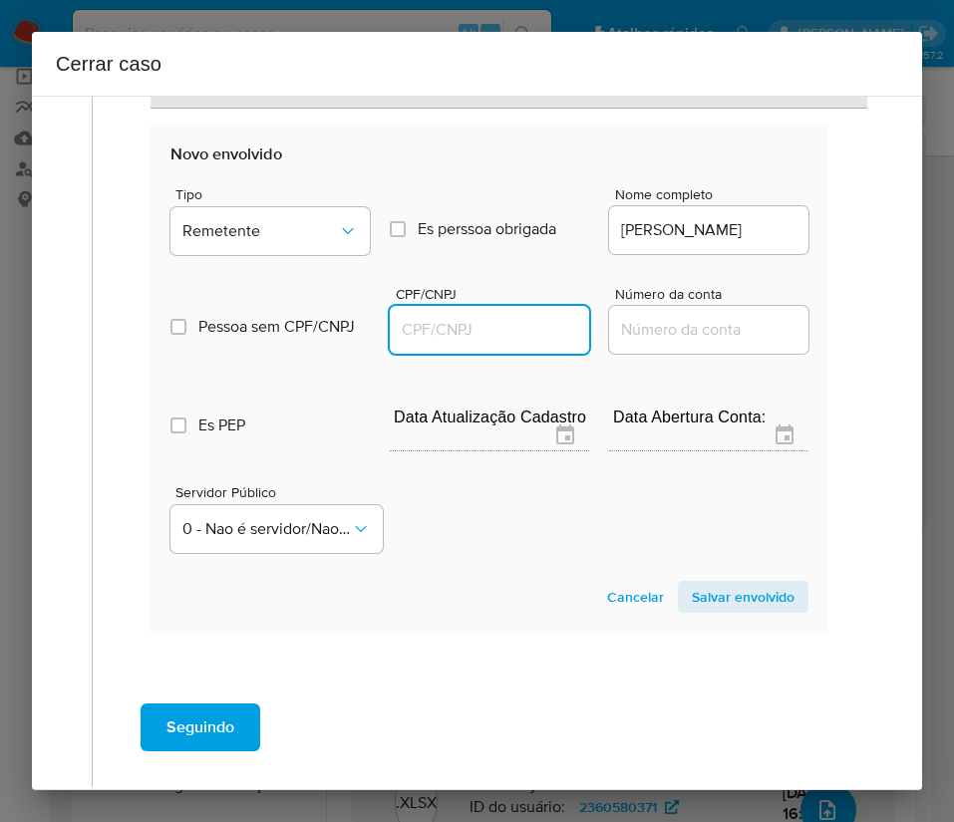
click at [502, 330] on input "CPF/CNPJ" at bounding box center [489, 330] width 199 height 26
paste input "41772674818"
type input "41772674818"
click at [708, 602] on span "Salvar envolvido" at bounding box center [743, 597] width 103 height 28
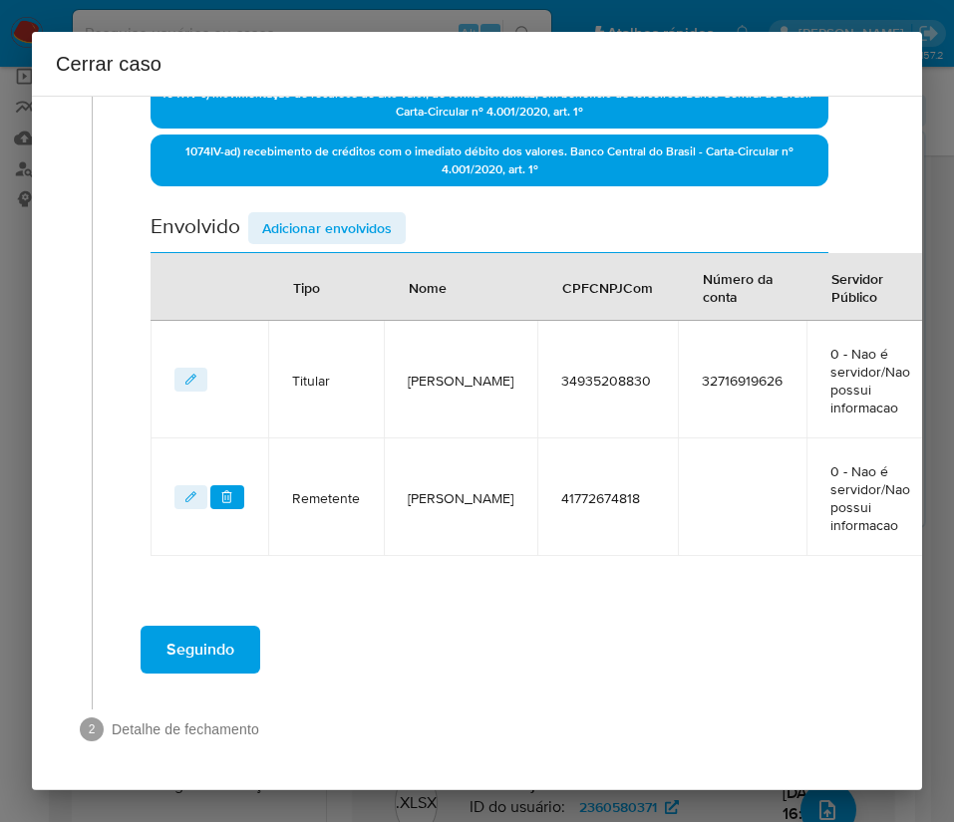
scroll to position [634, 0]
click at [334, 233] on span "Adicionar envolvidos" at bounding box center [327, 228] width 130 height 28
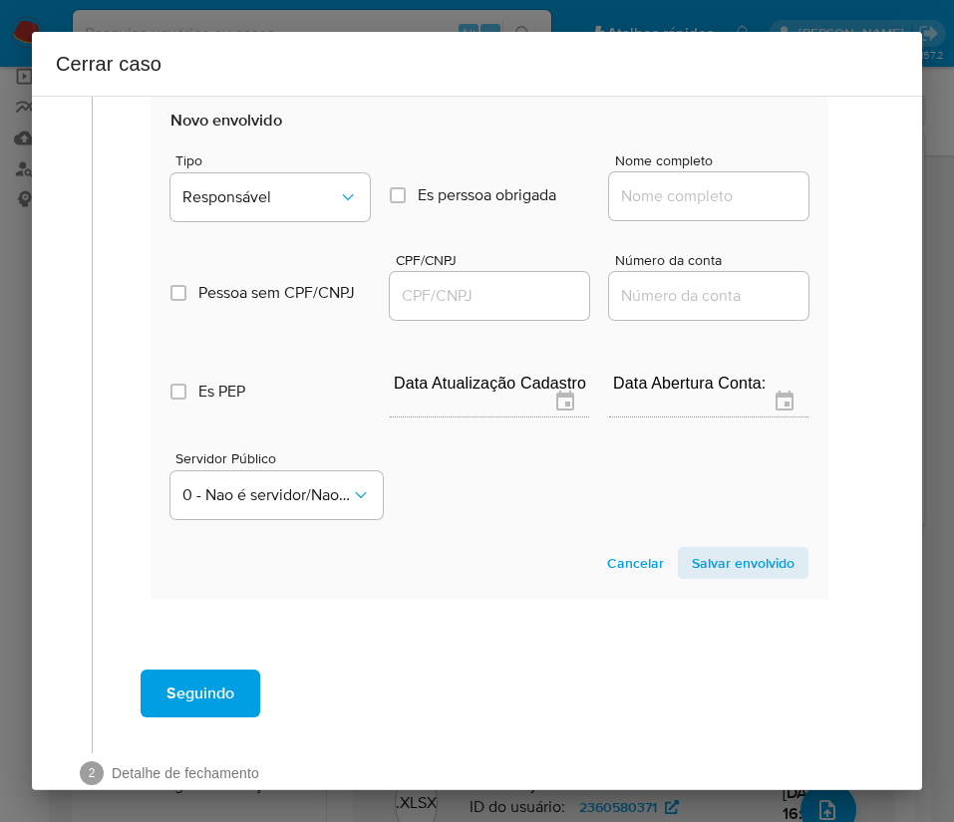
scroll to position [1160, 0]
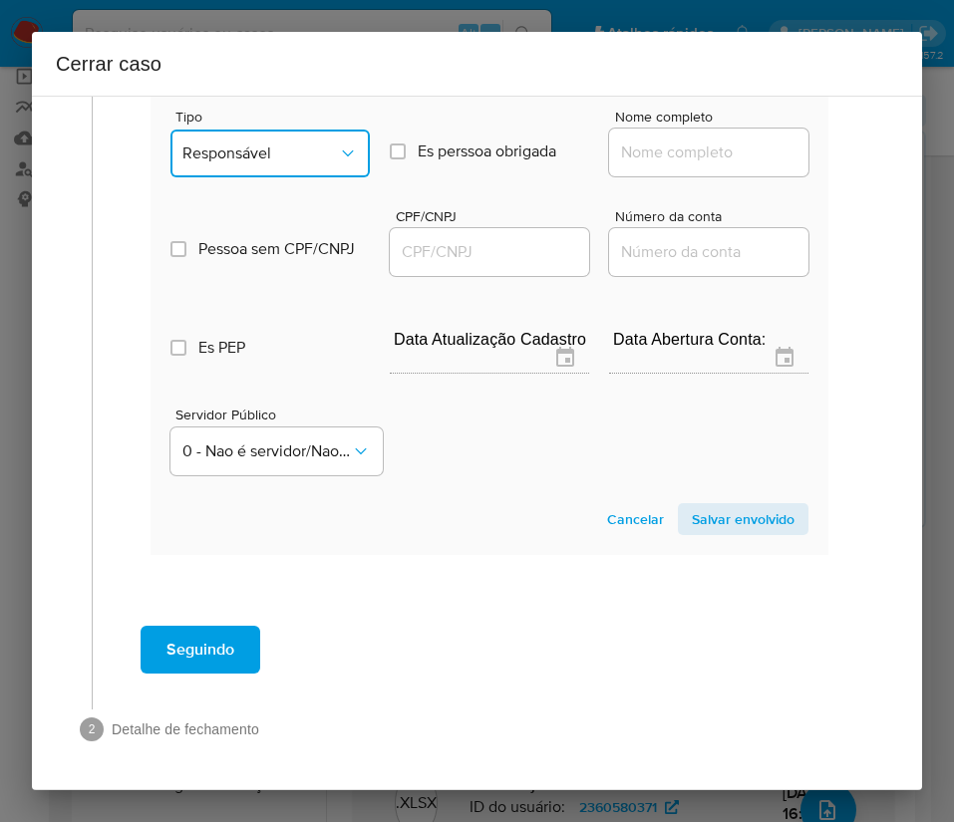
click at [305, 140] on button "Responsável" at bounding box center [269, 154] width 199 height 48
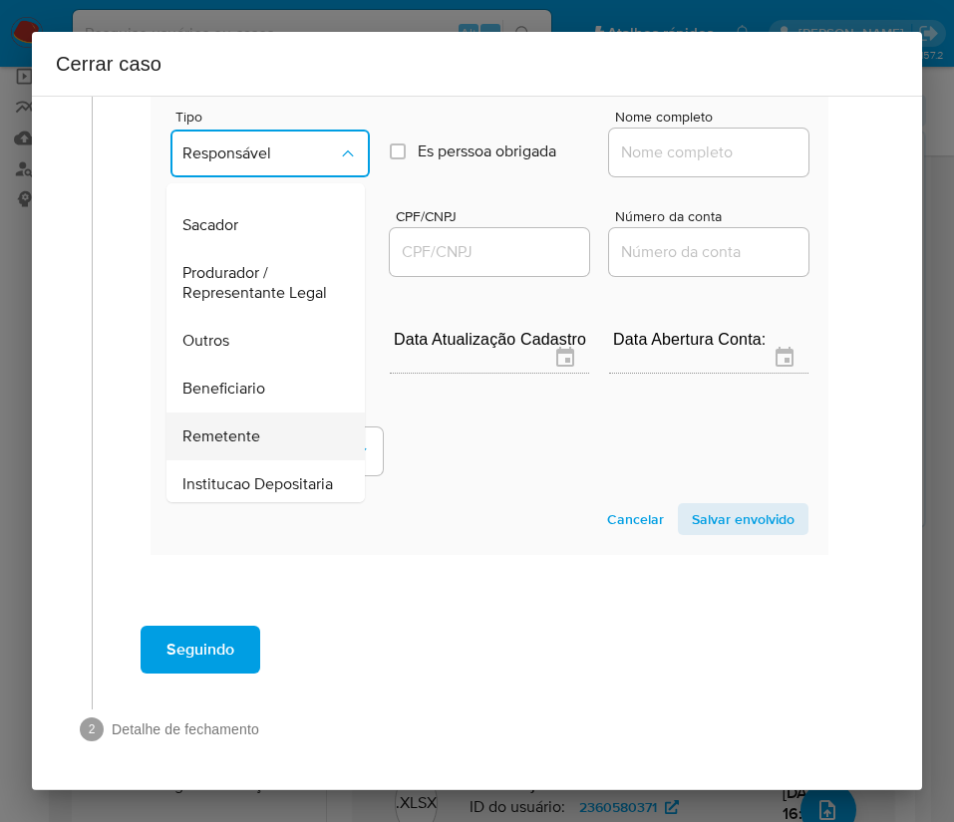
scroll to position [355, 0]
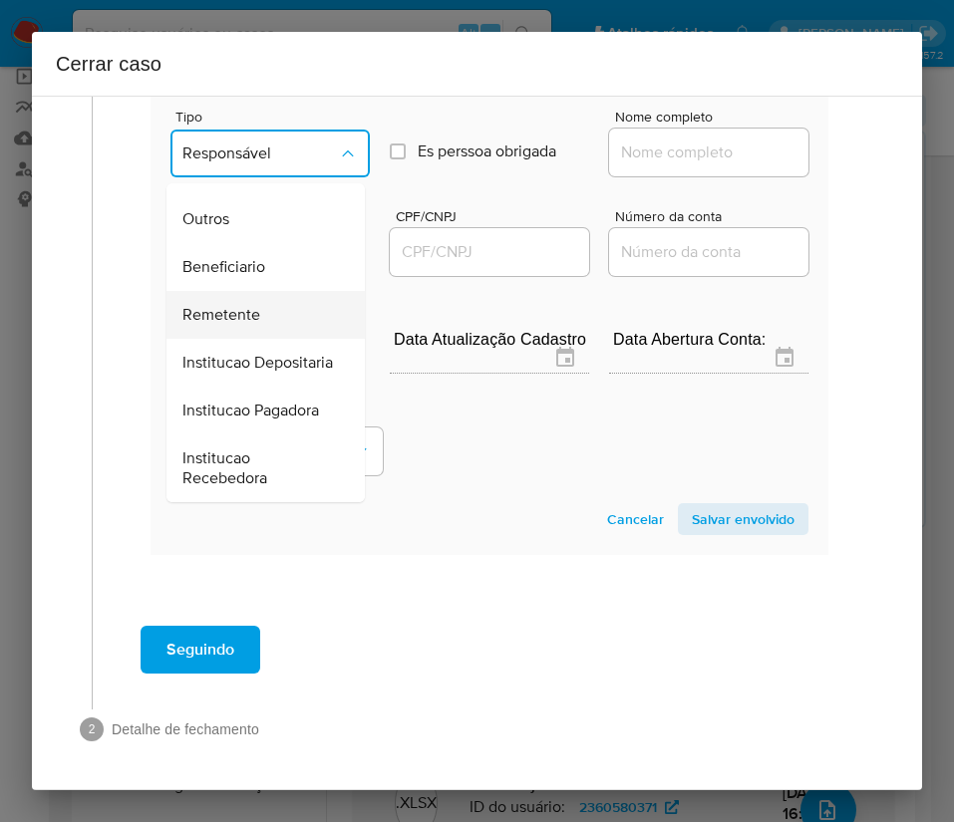
click at [199, 305] on span "Remetente" at bounding box center [221, 315] width 78 height 20
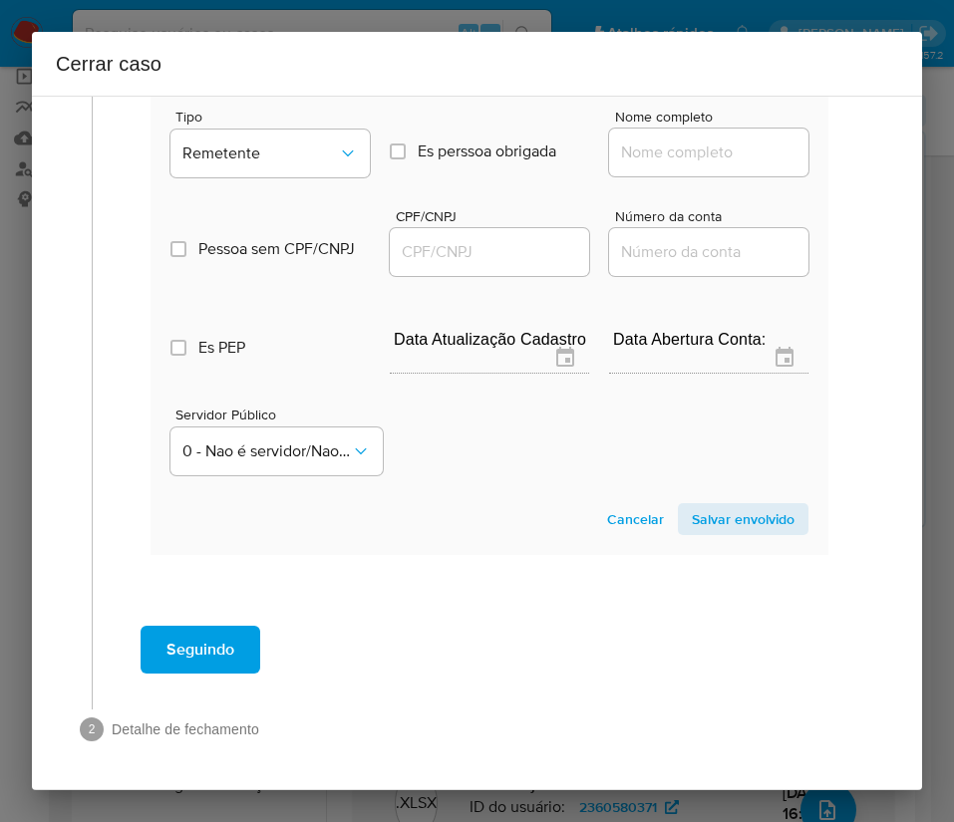
drag, startPoint x: 627, startPoint y: 152, endPoint x: 636, endPoint y: 163, distance: 14.2
click at [627, 152] on input "Nome completo" at bounding box center [708, 153] width 199 height 26
paste input "Gustavo Rodrigues Cavalcante - CPF 53717881825"
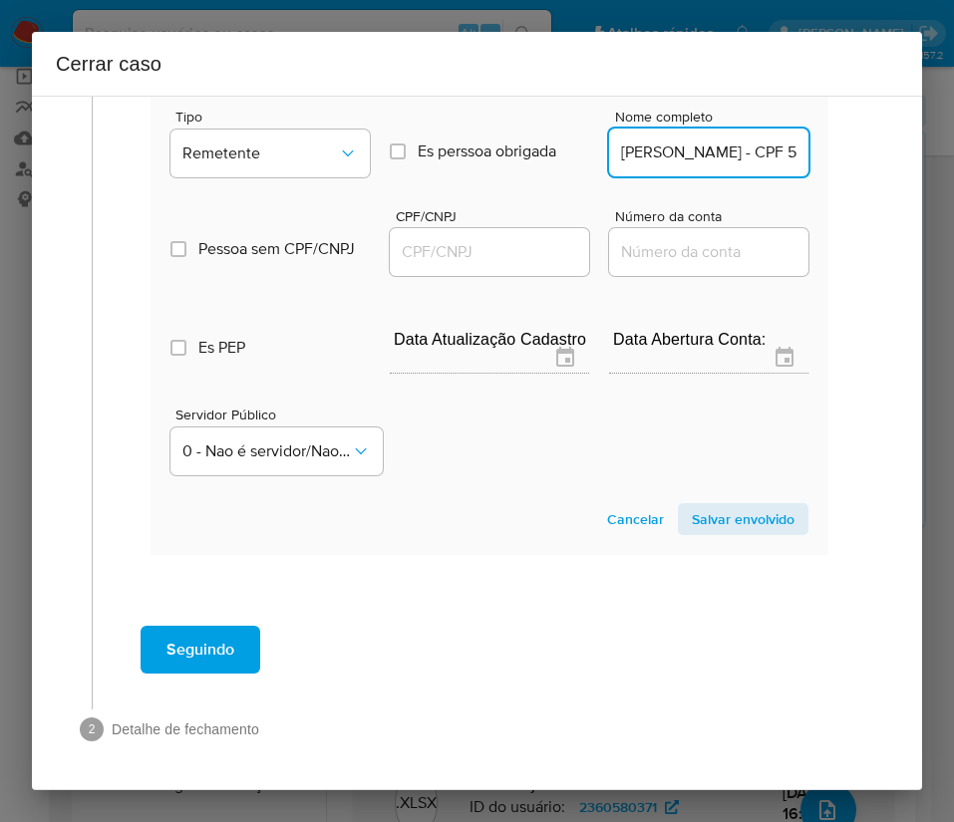
scroll to position [0, 181]
drag, startPoint x: 678, startPoint y: 153, endPoint x: 867, endPoint y: 164, distance: 189.6
type input "Gustavo Rodrigues Cavalcante"
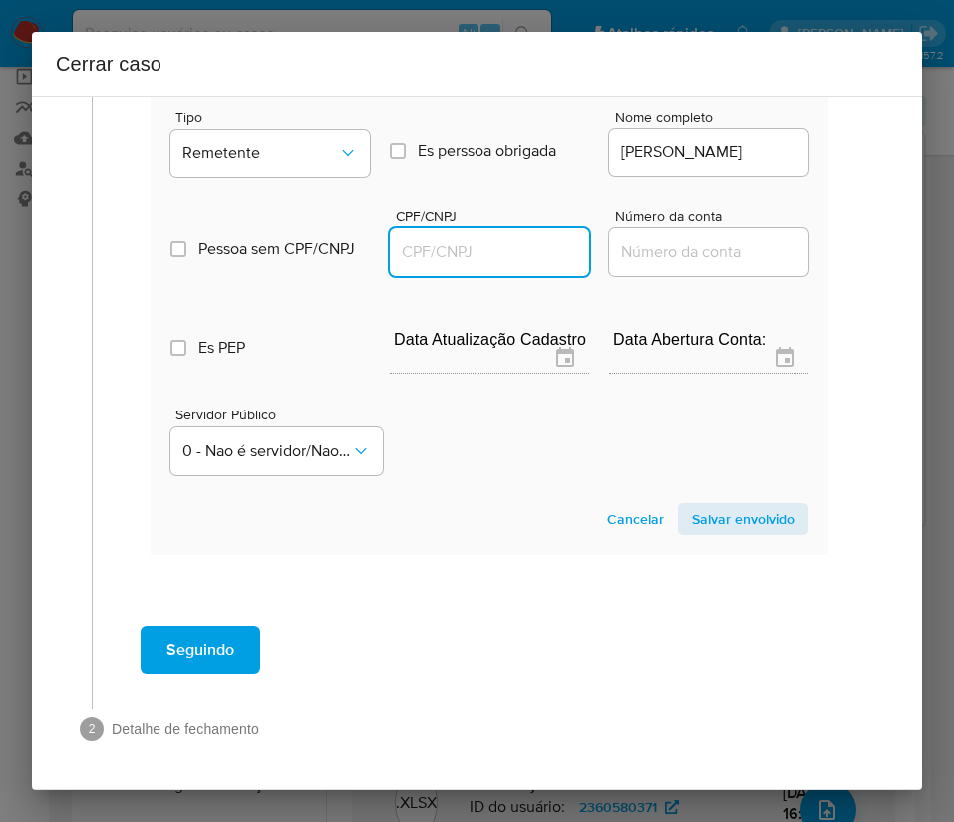
scroll to position [0, 0]
click at [491, 262] on input "CPF/CNPJ" at bounding box center [489, 252] width 199 height 26
paste input "53717881825"
type input "53717881825"
click at [704, 513] on span "Salvar envolvido" at bounding box center [743, 519] width 103 height 28
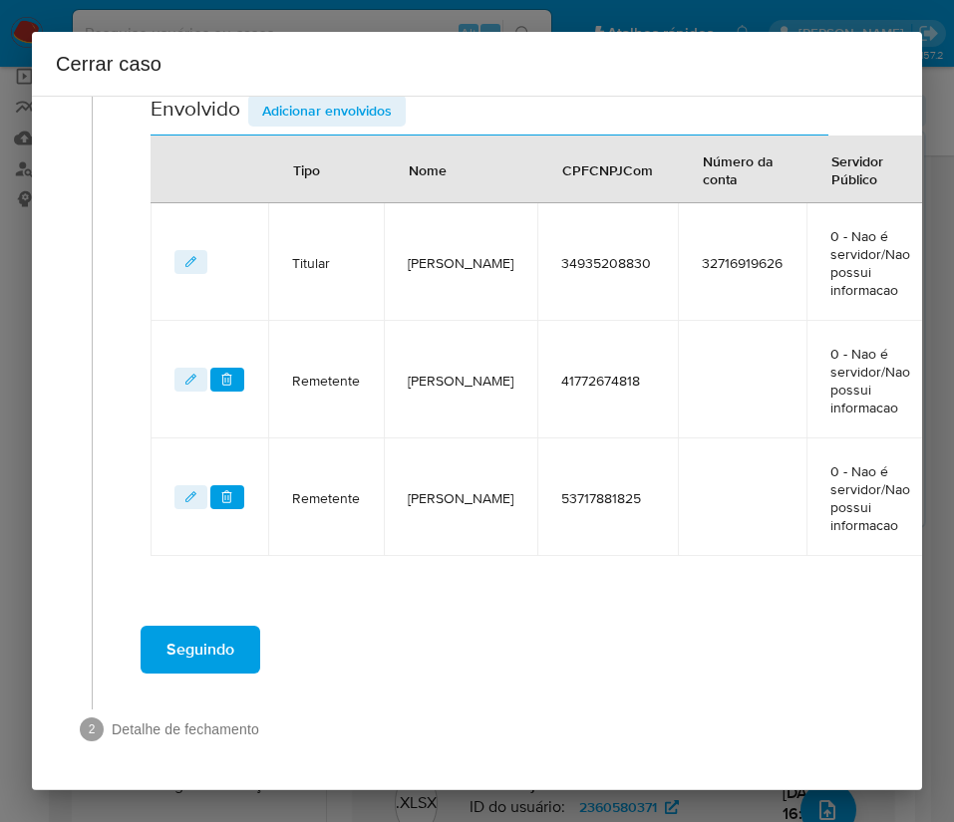
scroll to position [751, 0]
click at [317, 104] on span "Adicionar envolvidos" at bounding box center [327, 111] width 130 height 28
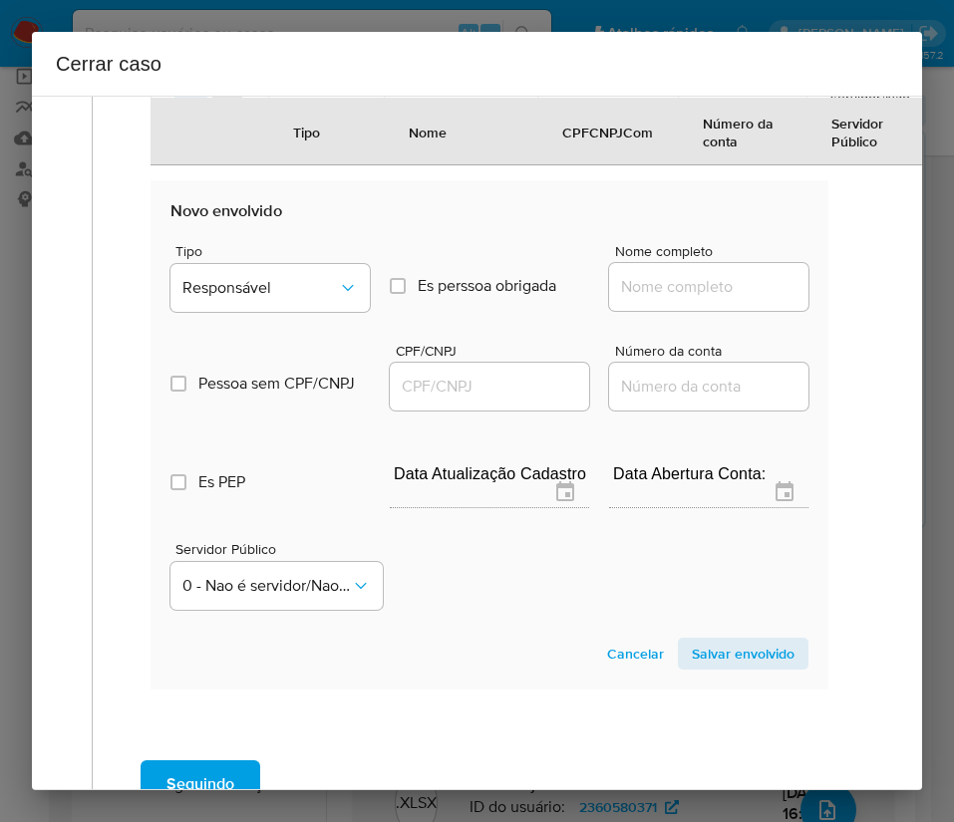
scroll to position [1277, 0]
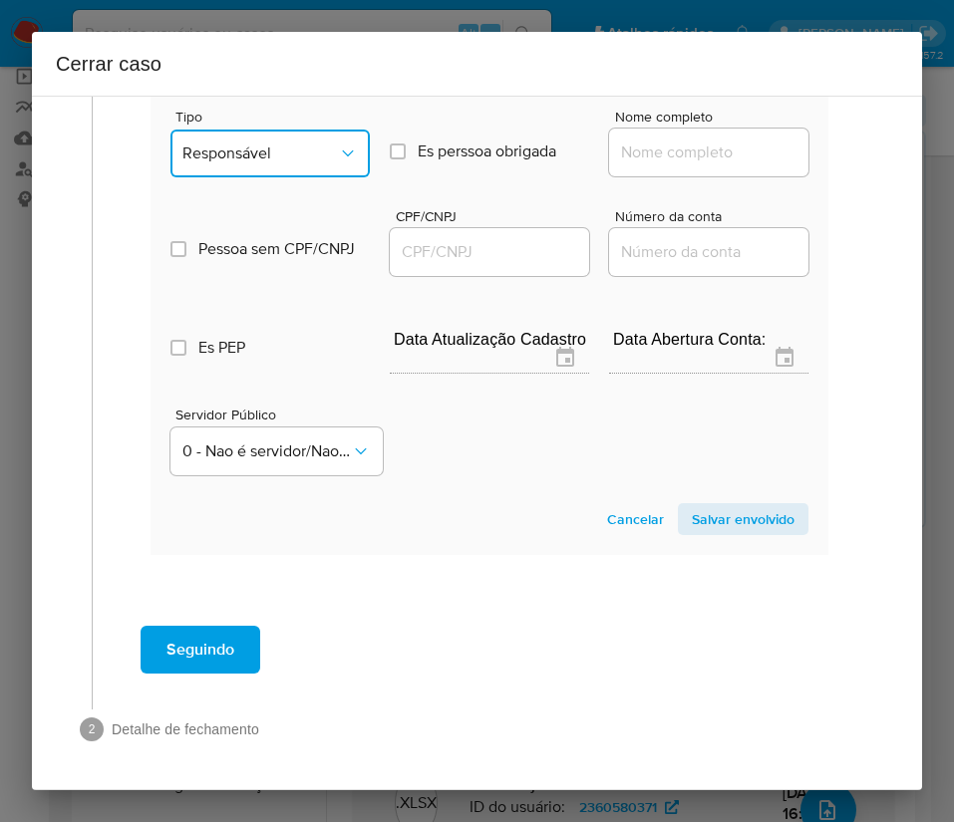
click at [285, 155] on span "Responsável" at bounding box center [259, 153] width 155 height 20
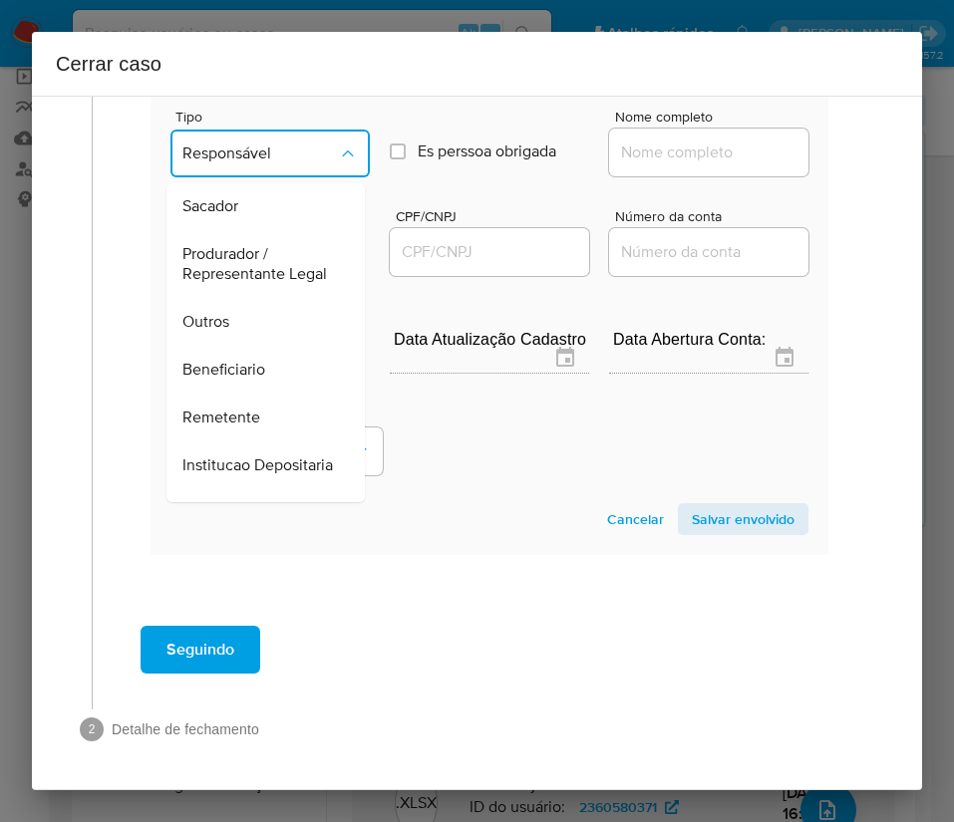
scroll to position [355, 0]
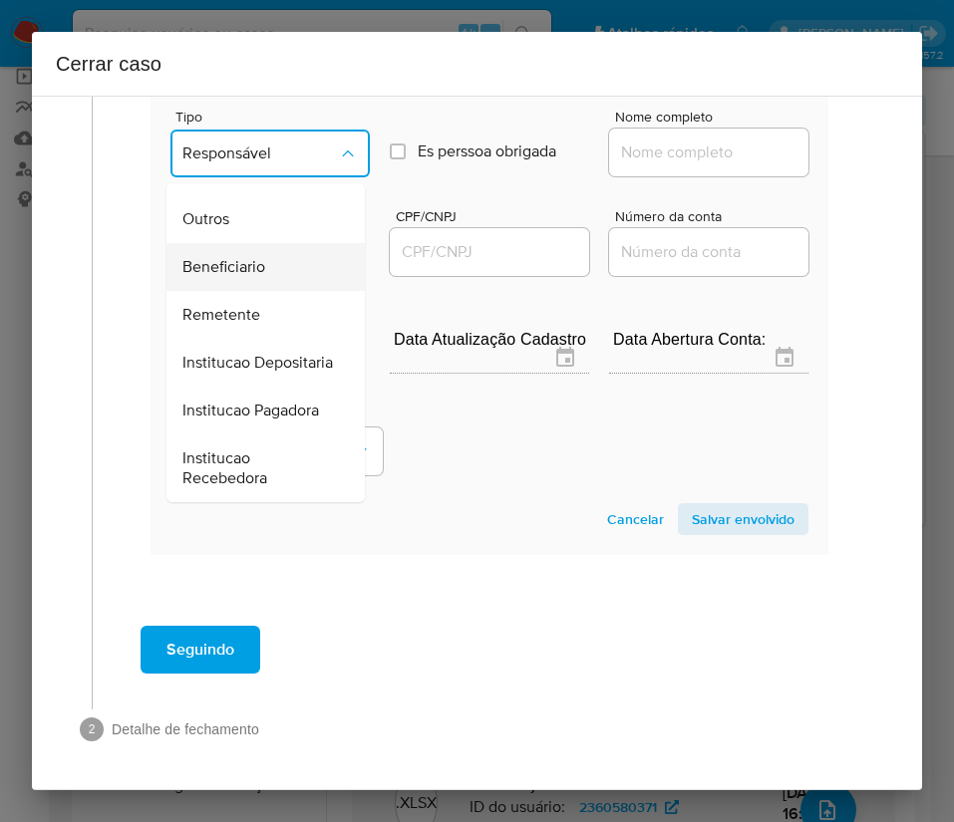
click at [247, 257] on span "Beneficiario" at bounding box center [223, 267] width 83 height 20
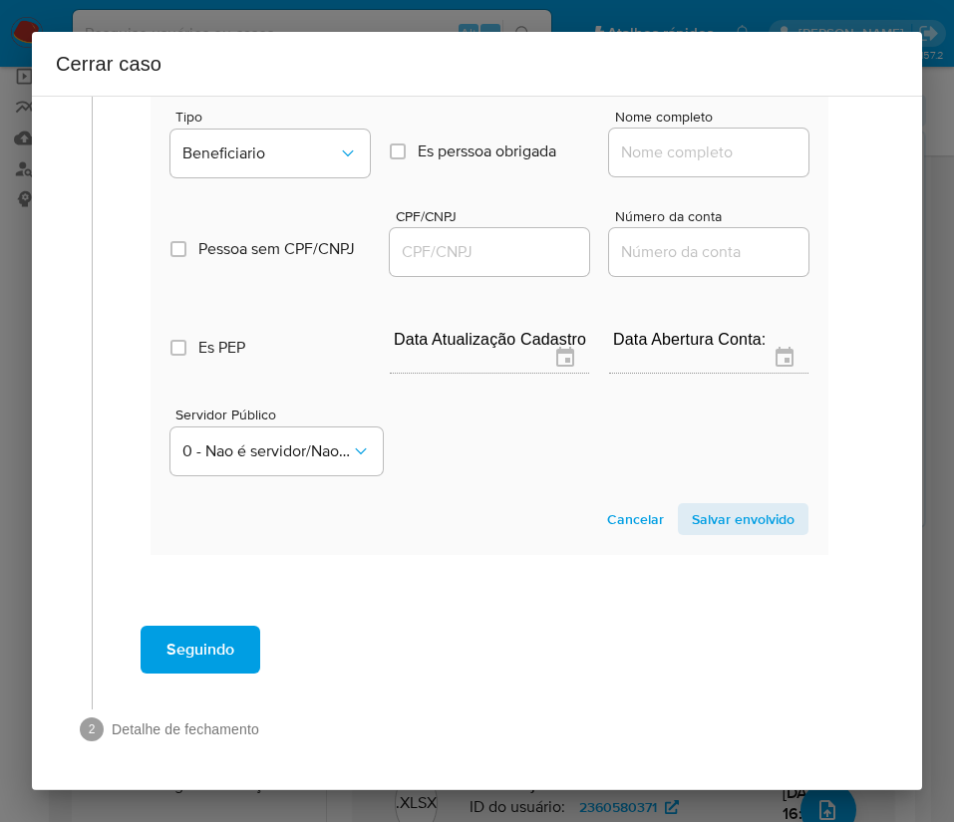
click at [644, 162] on input "Nome completo" at bounding box center [708, 153] width 199 height 26
paste input "Nadia Batista Machado - CPF 25891583860"
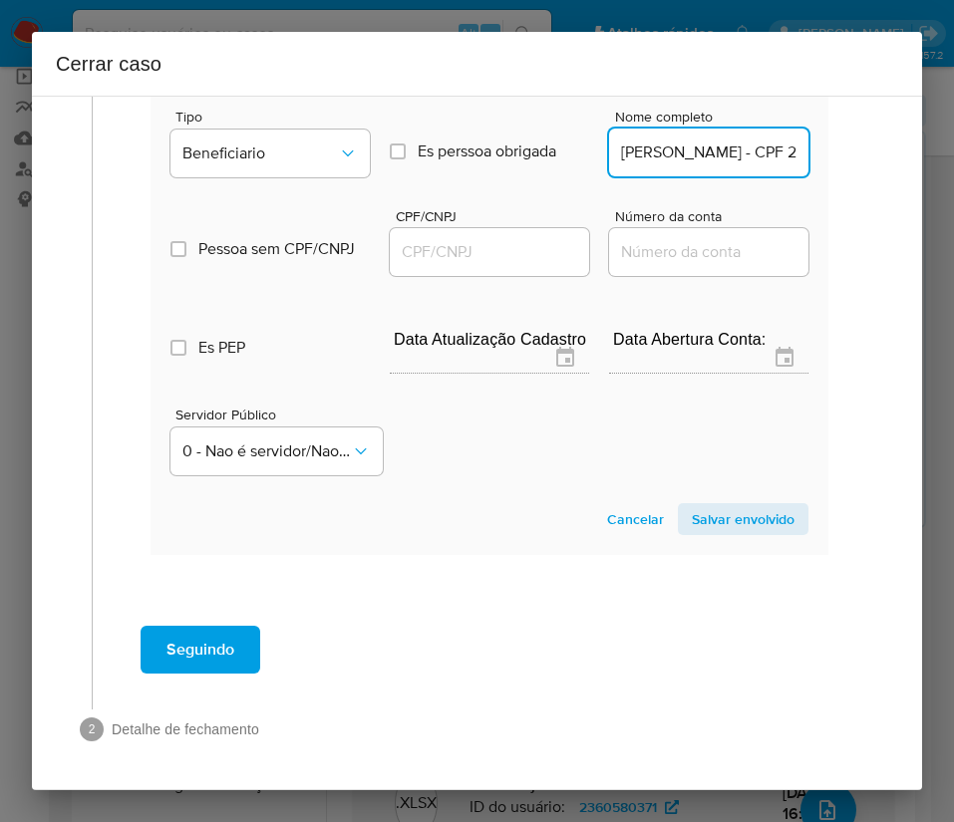
scroll to position [0, 135]
drag, startPoint x: 673, startPoint y: 151, endPoint x: 880, endPoint y: 150, distance: 207.3
click at [880, 150] on div "1 Informação completa Geral Data de início 01/07/2025 Data Fin 28/08/2025 Valor…" at bounding box center [477, 443] width 890 height 695
type input "Nadia Batista Machado"
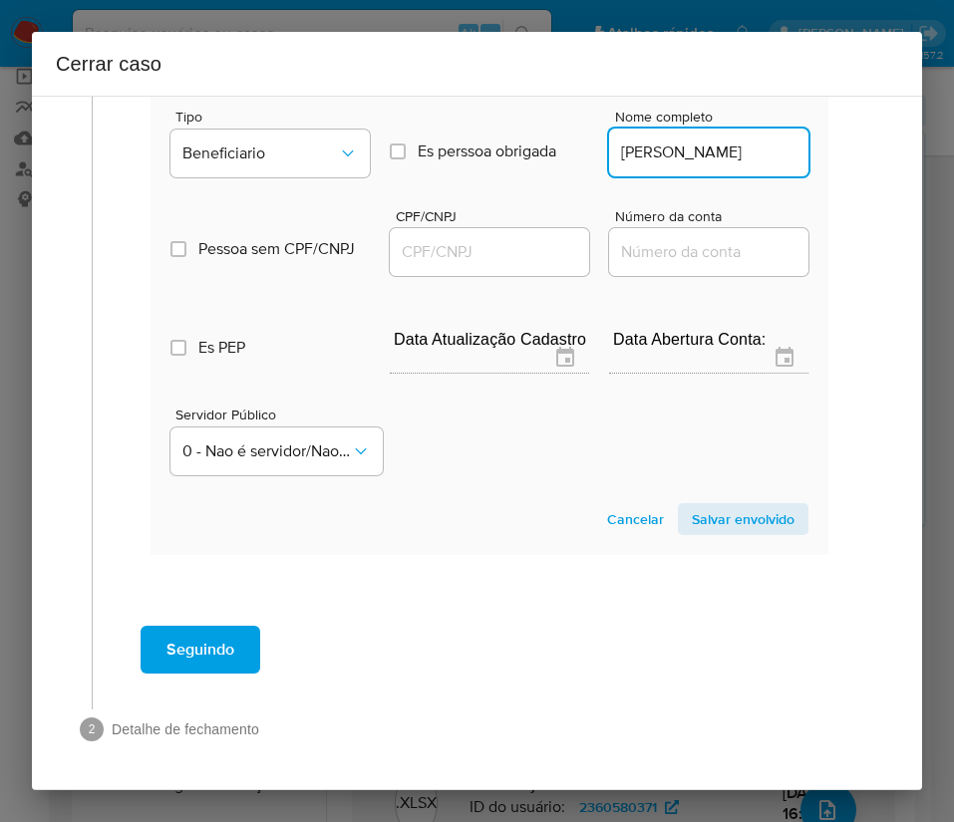
click at [447, 243] on input "CPF/CNPJ" at bounding box center [489, 252] width 199 height 26
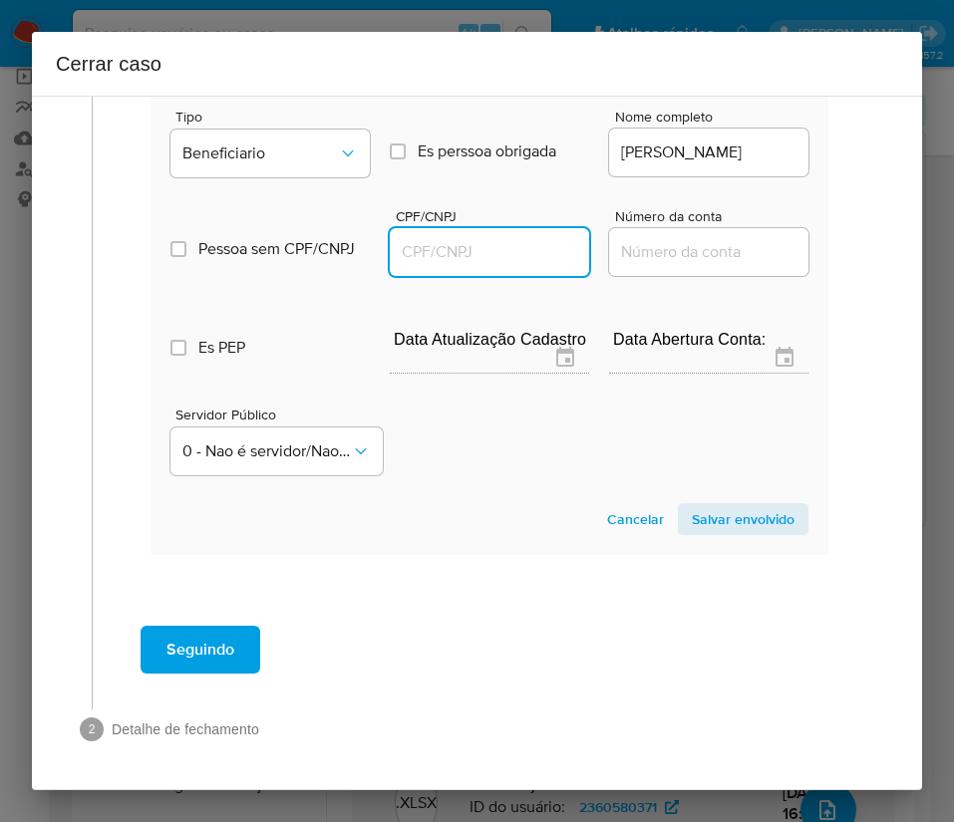
paste input "25891583860"
type input "25891583860"
click at [710, 519] on span "Salvar envolvido" at bounding box center [743, 519] width 103 height 28
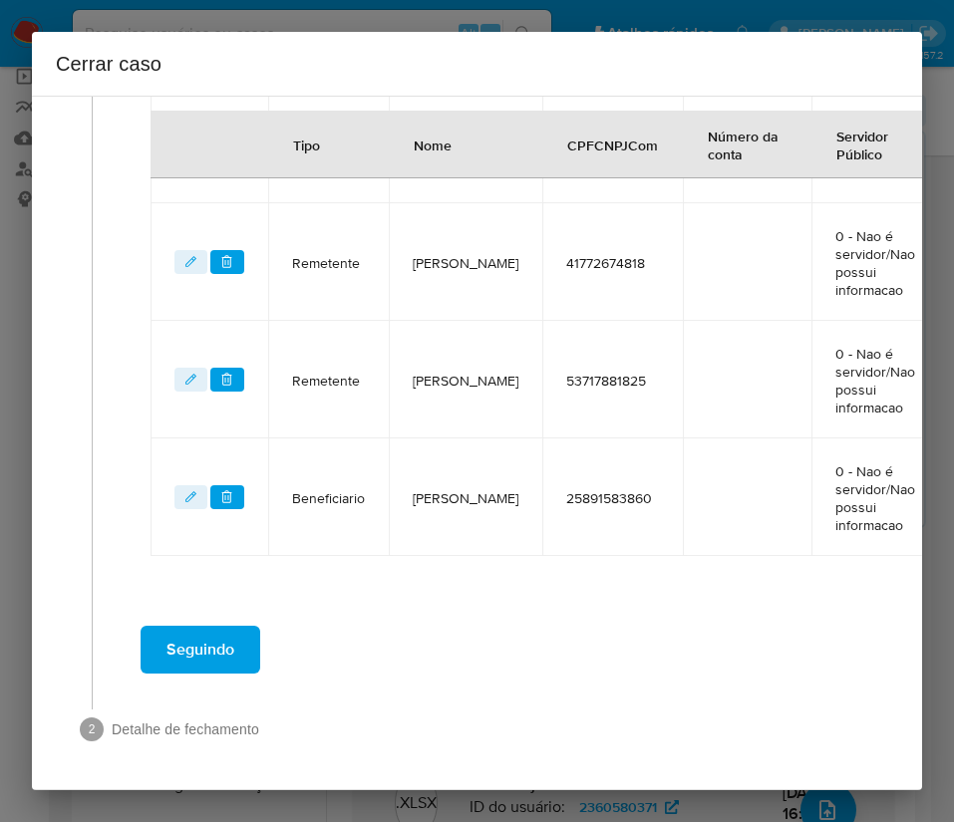
scroll to position [869, 0]
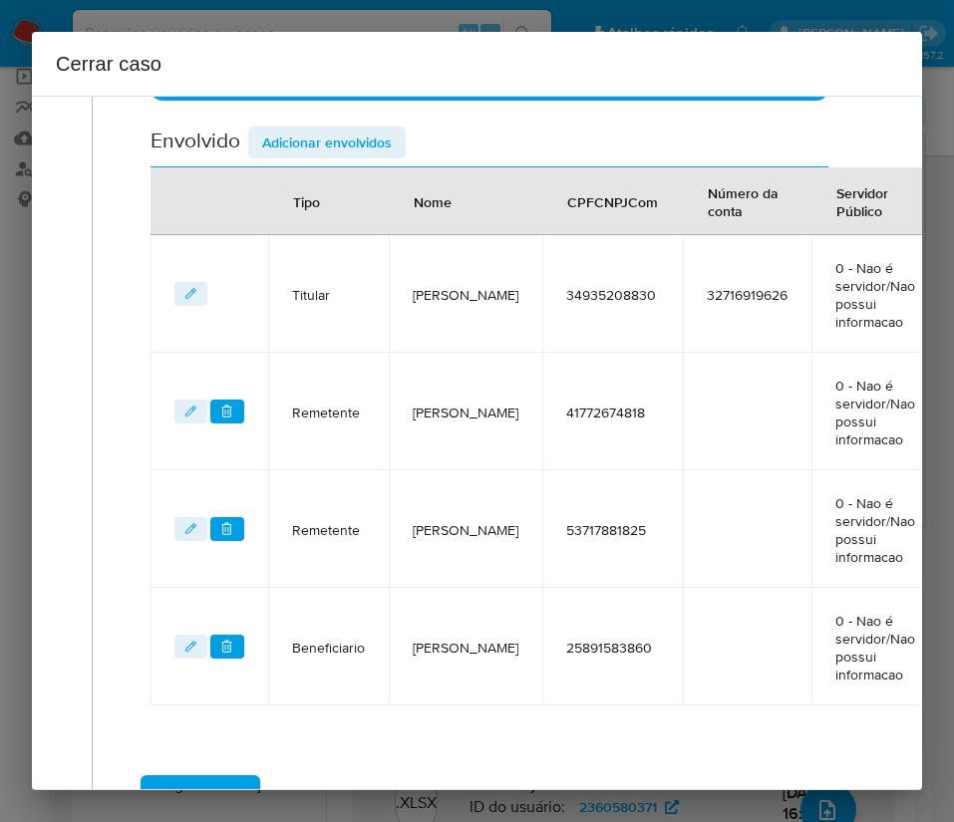
click at [331, 136] on span "Adicionar envolvidos" at bounding box center [327, 143] width 130 height 28
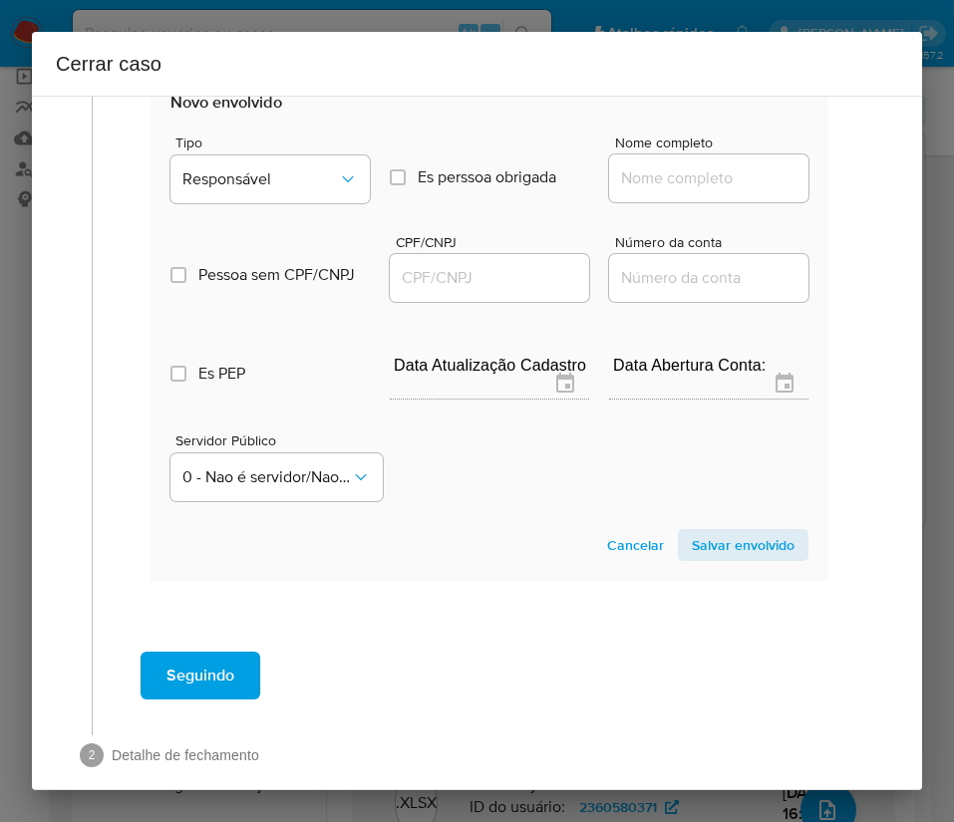
scroll to position [1395, 0]
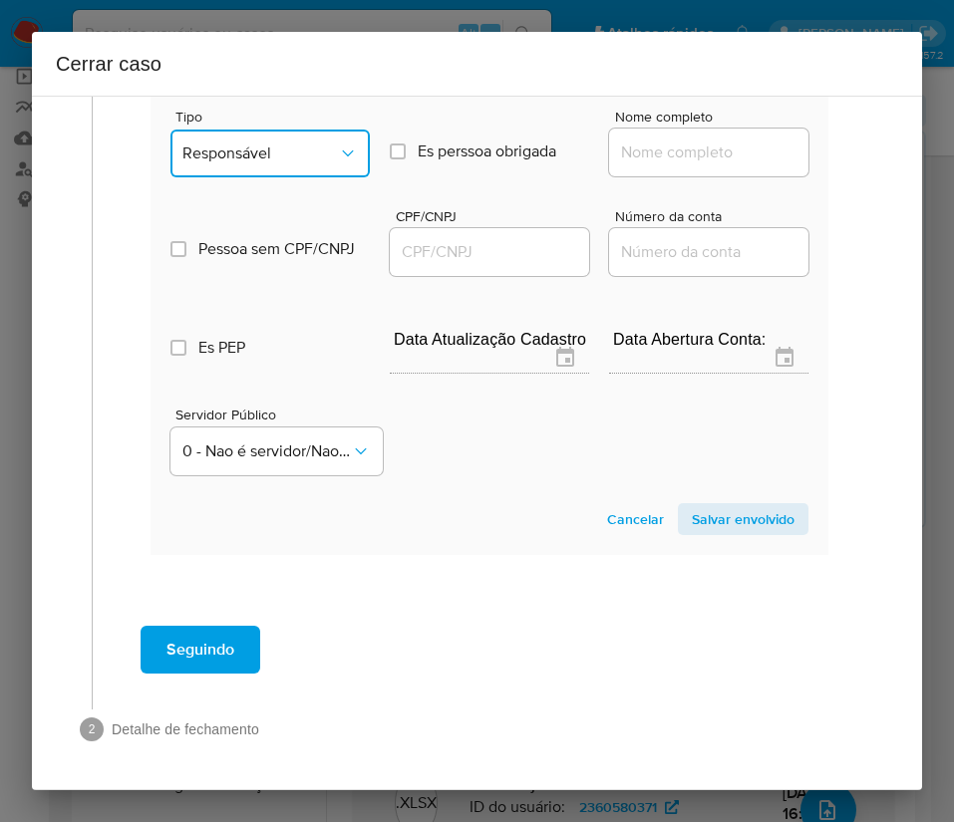
click at [296, 149] on span "Responsável" at bounding box center [259, 153] width 155 height 20
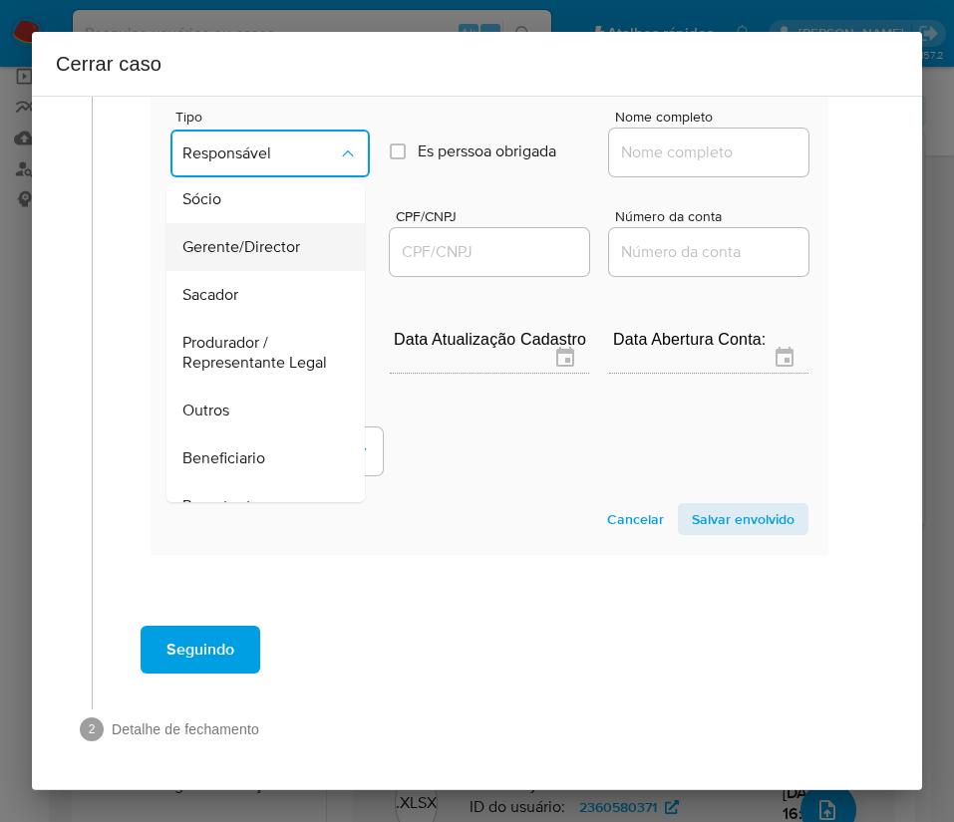
scroll to position [149, 0]
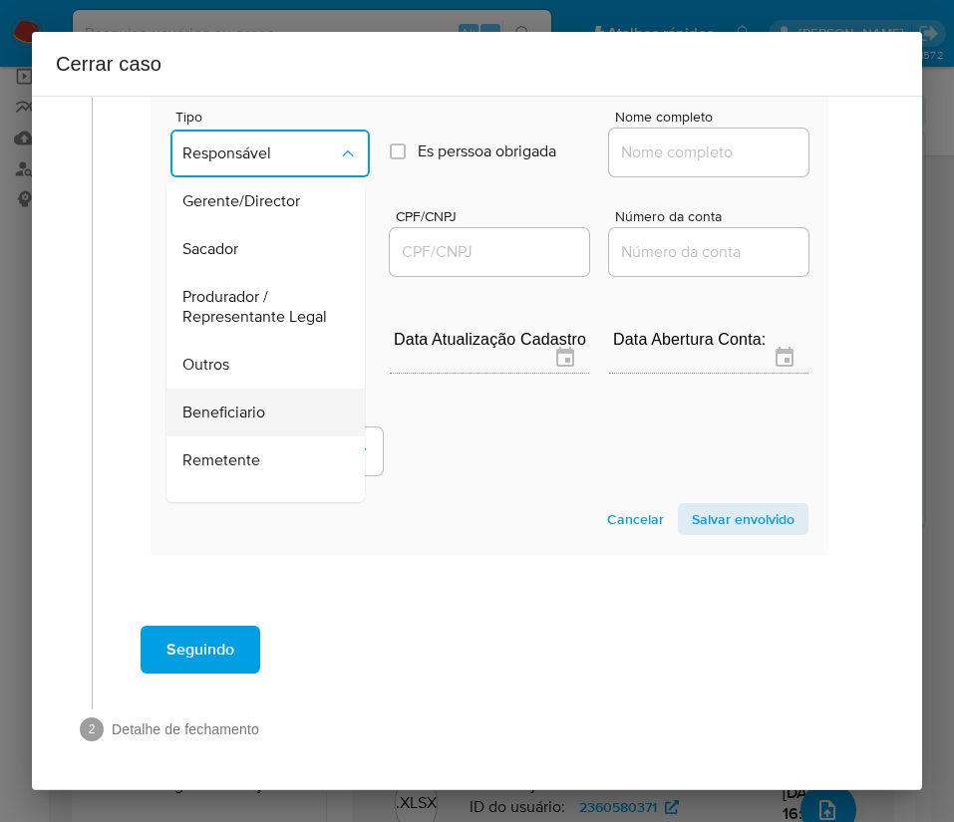
click at [241, 422] on span "Beneficiario" at bounding box center [223, 413] width 83 height 20
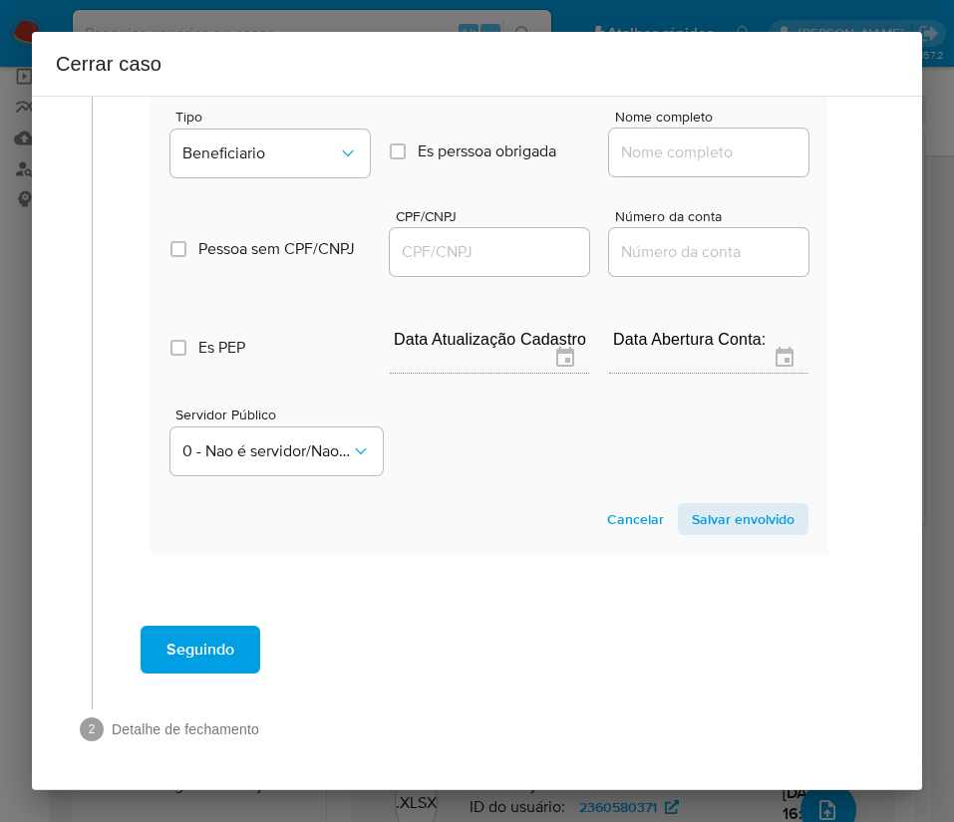
click at [666, 153] on input "Nome completo" at bounding box center [708, 153] width 199 height 26
paste input "Ewerton Araujo Da Silva - CPF 51681899892"
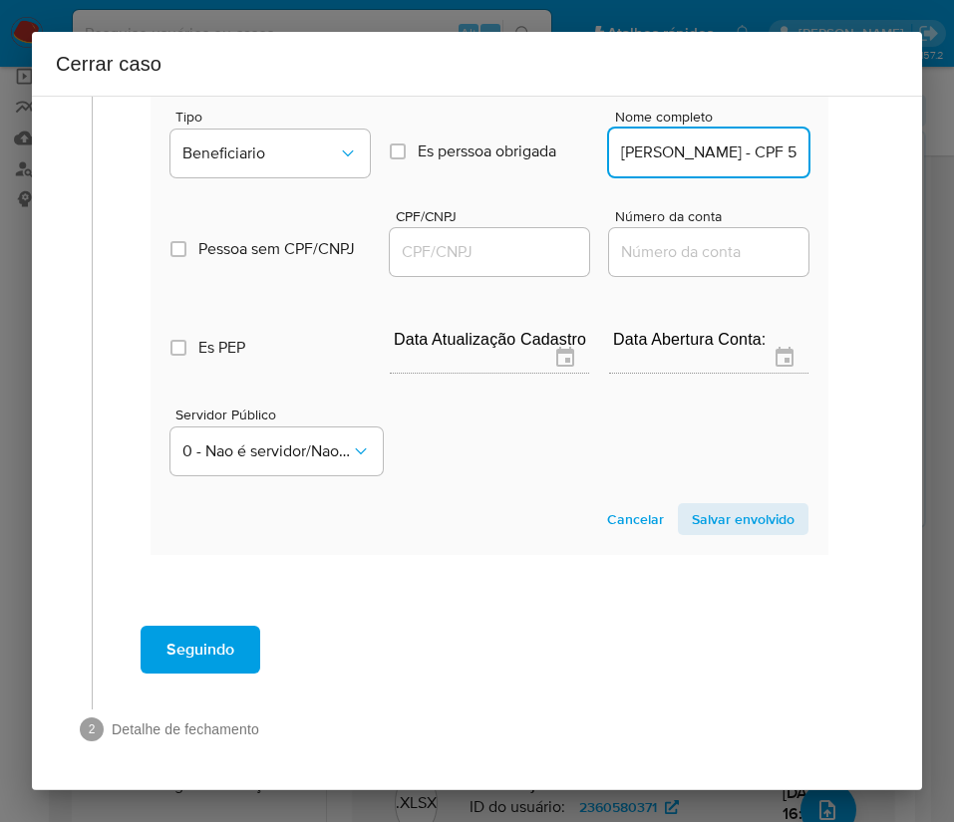
scroll to position [0, 138]
drag, startPoint x: 676, startPoint y: 154, endPoint x: 853, endPoint y: 154, distance: 177.4
type input "Ewerton Araujo Da Silva"
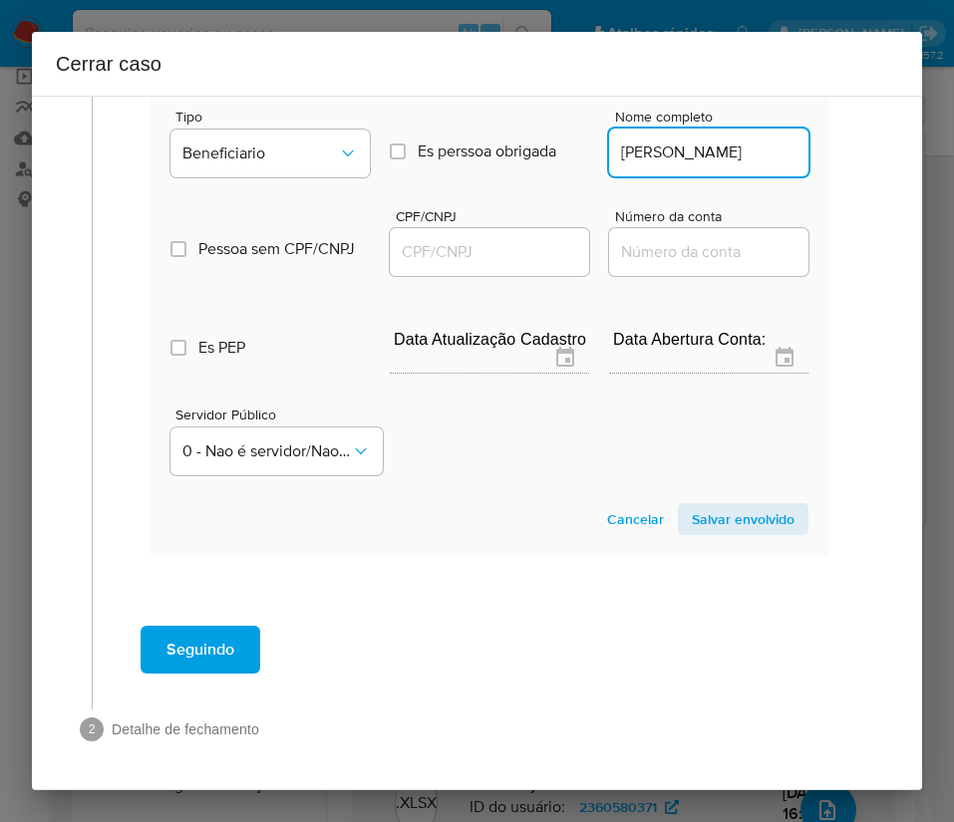
click at [475, 271] on div at bounding box center [489, 252] width 199 height 48
click at [484, 258] on input "CPF/CNPJ" at bounding box center [489, 252] width 199 height 26
paste input "51681899892"
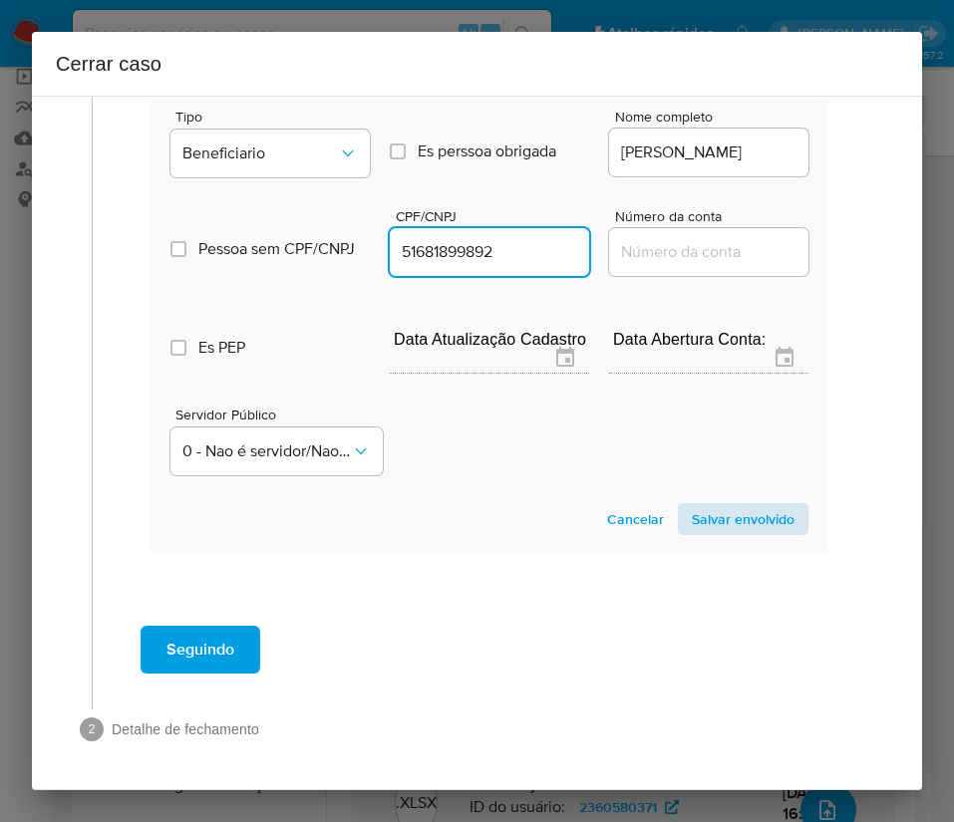
type input "51681899892"
click at [706, 514] on span "Salvar envolvido" at bounding box center [743, 519] width 103 height 28
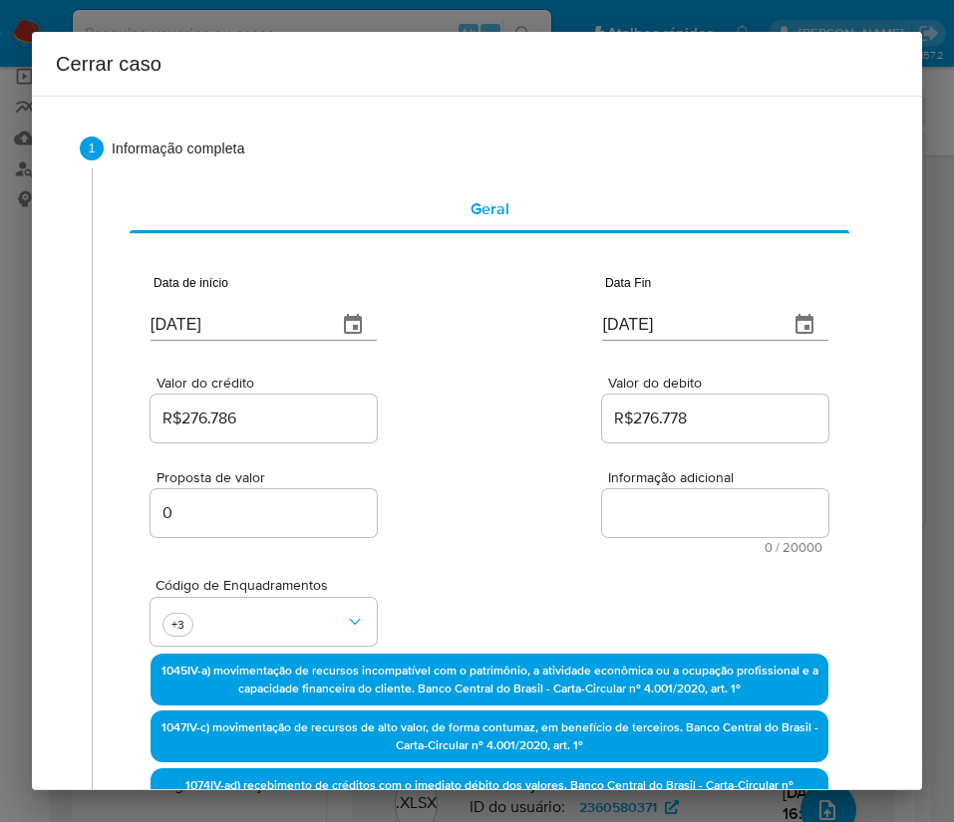
click at [642, 484] on span "Informação adicional" at bounding box center [721, 477] width 226 height 15
click at [642, 489] on textarea "Informação adicional" at bounding box center [715, 513] width 226 height 48
click at [642, 511] on textarea "Informação adicional" at bounding box center [715, 513] width 226 height 48
paste textarea "Informações do Cliente Carlos Henrique da Costa Inacio, CPF 34935208830, 26 ano…"
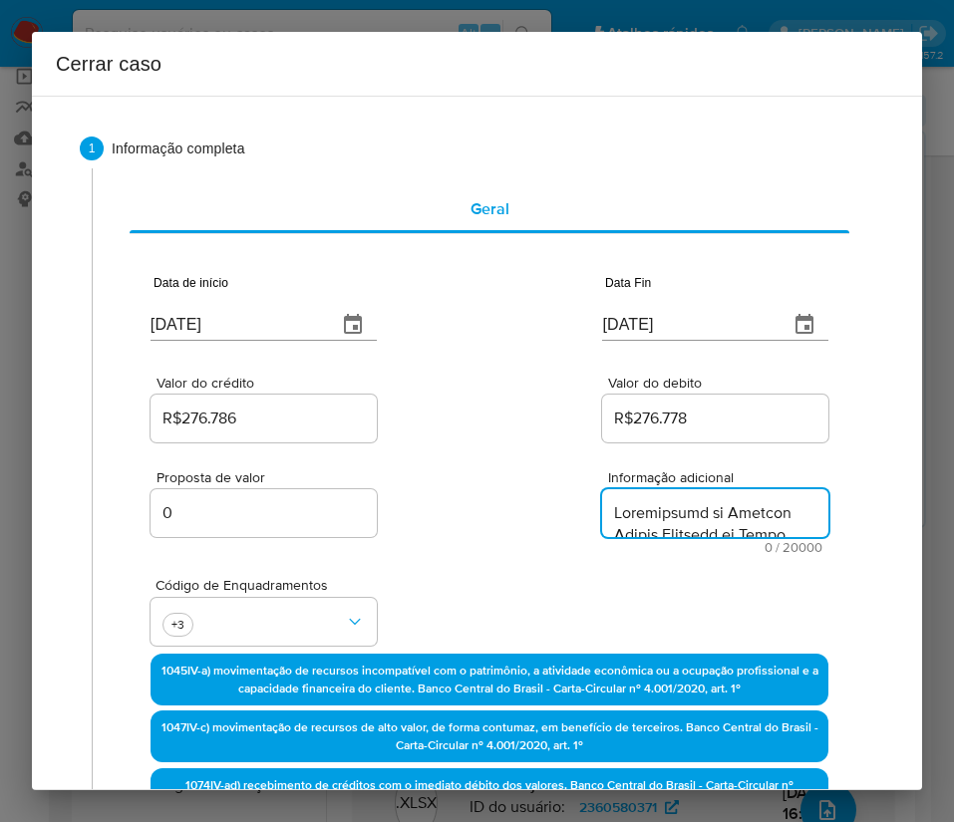
scroll to position [3074, 0]
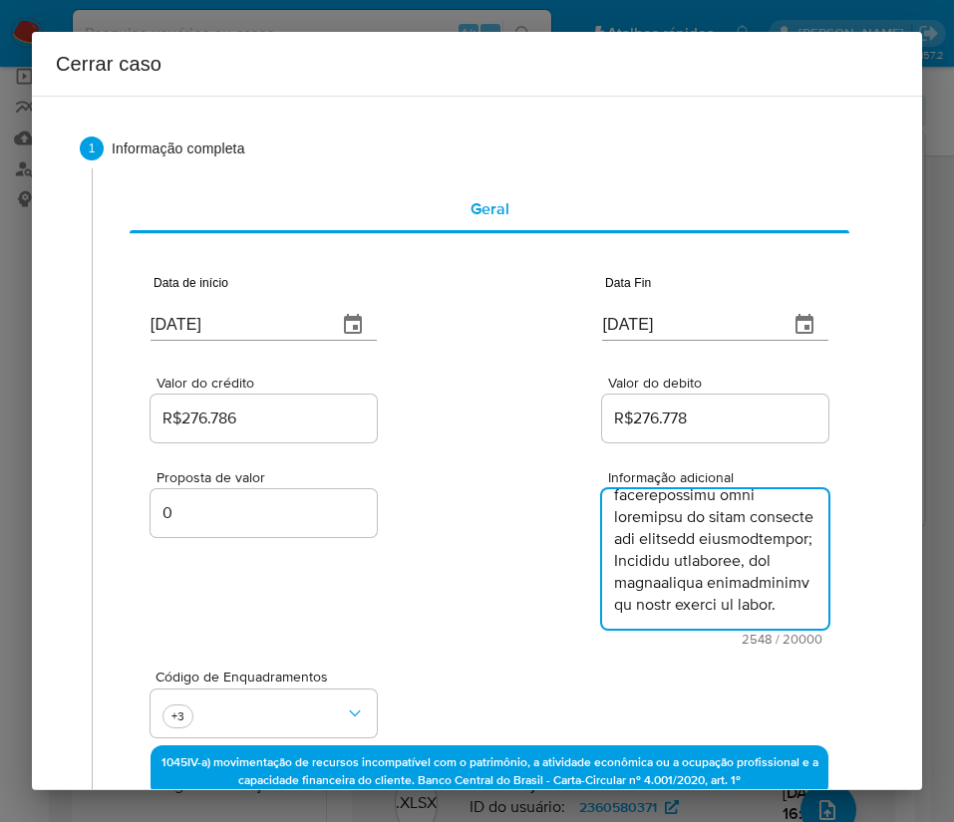
type textarea "Informações do Cliente Carlos Henrique da Costa Inacio, CPF 34935208830, 26 ano…"
click at [570, 627] on div "Proposta de valor 0 Informação adicional 2548 / 20000 17452 caracteres restantes" at bounding box center [489, 545] width 678 height 199
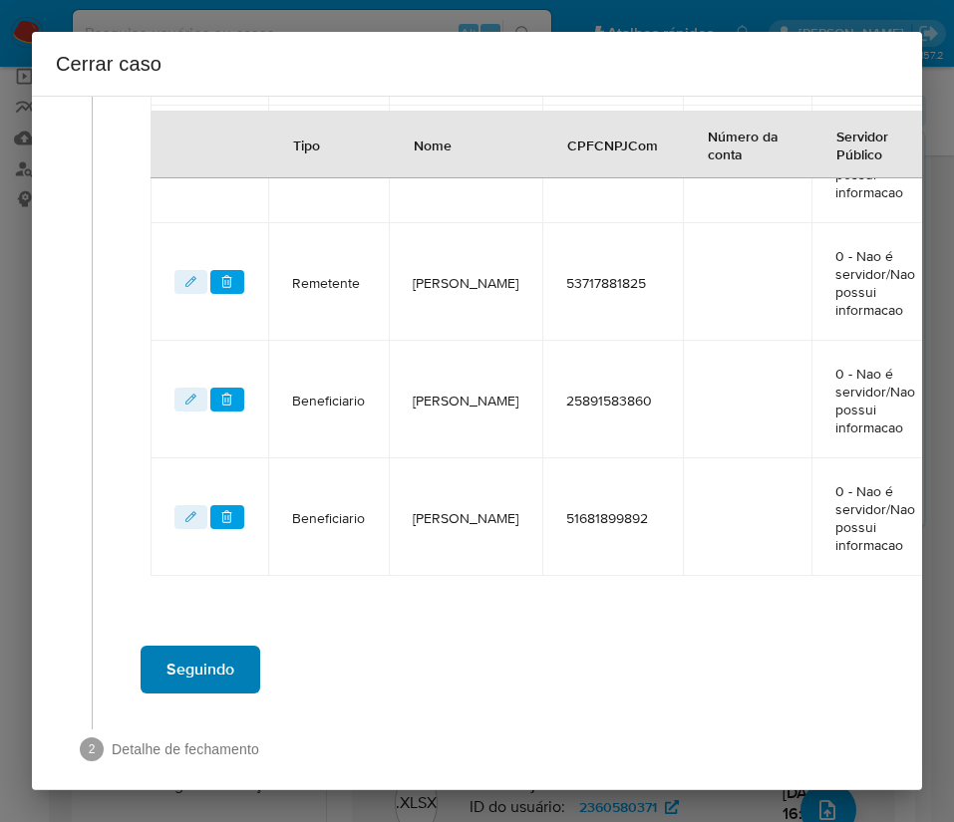
scroll to position [1078, 0]
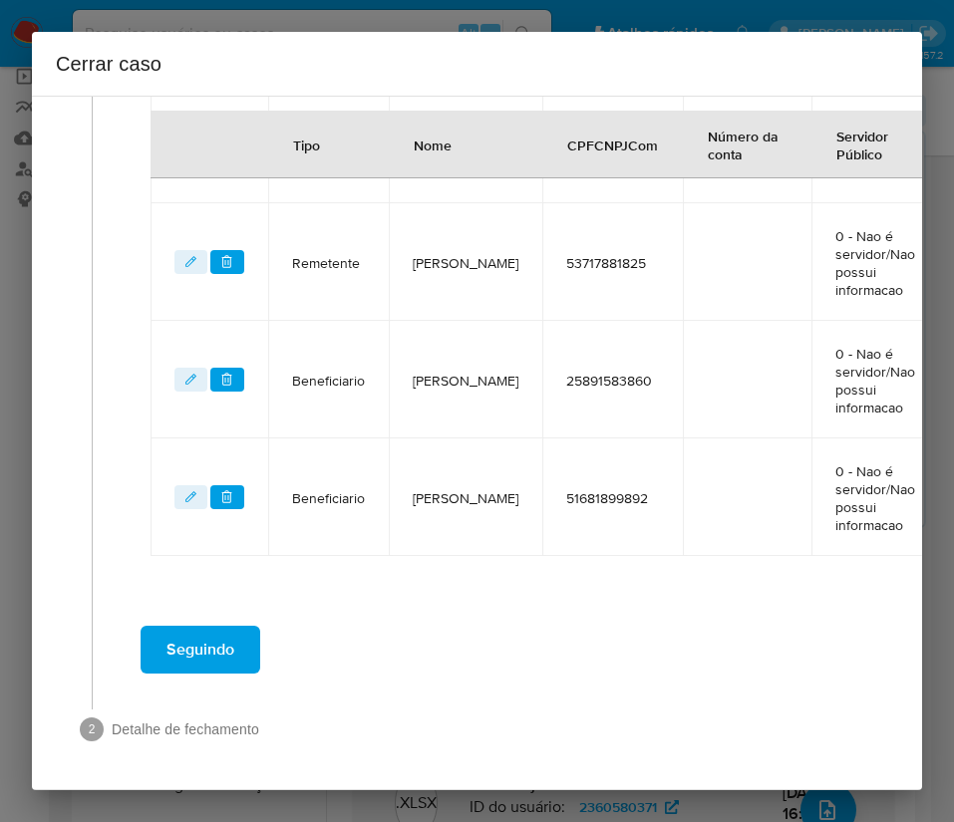
click at [225, 644] on span "Seguindo" at bounding box center [200, 650] width 68 height 44
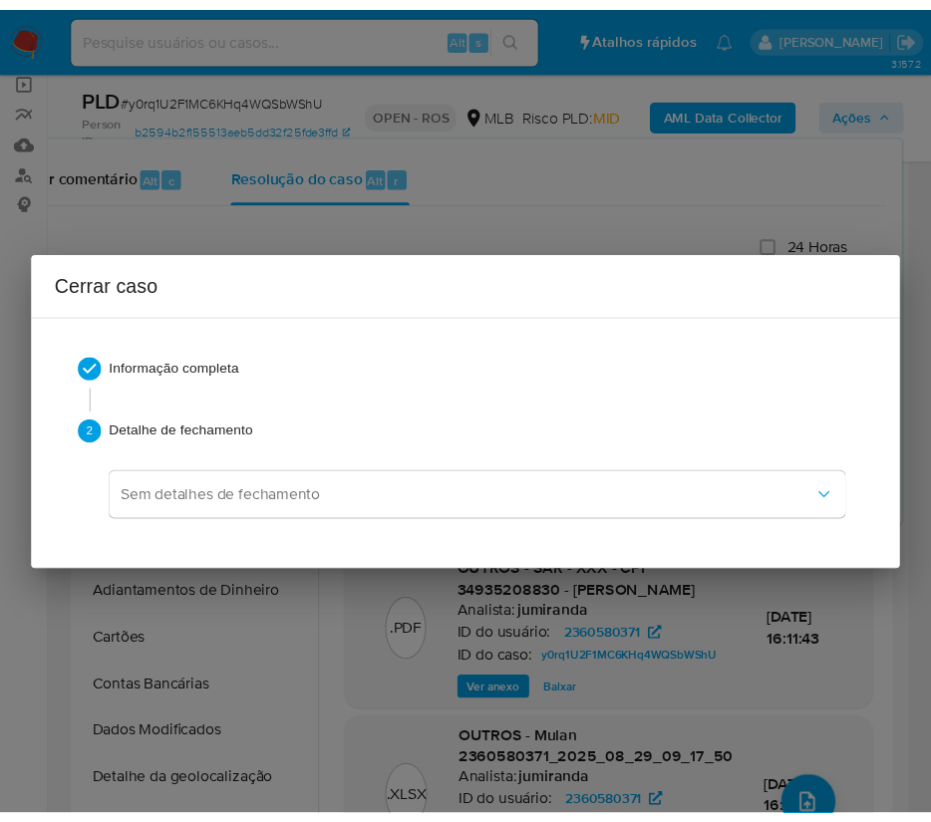
scroll to position [2986, 0]
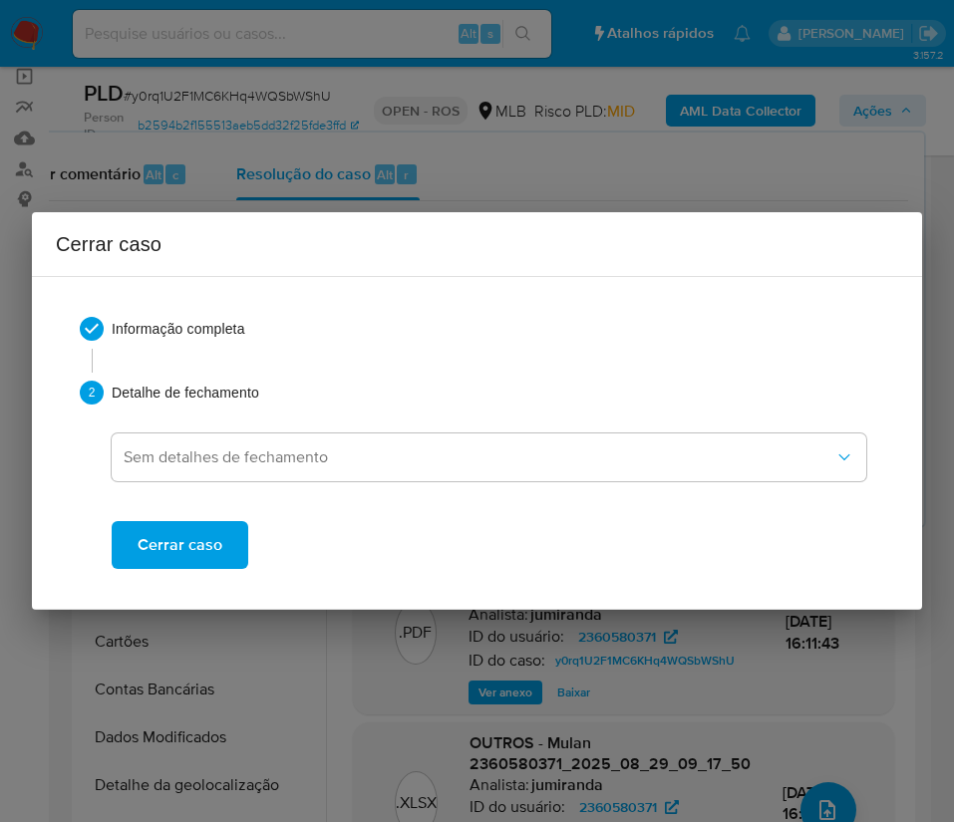
click at [191, 542] on span "Cerrar caso" at bounding box center [180, 545] width 85 height 44
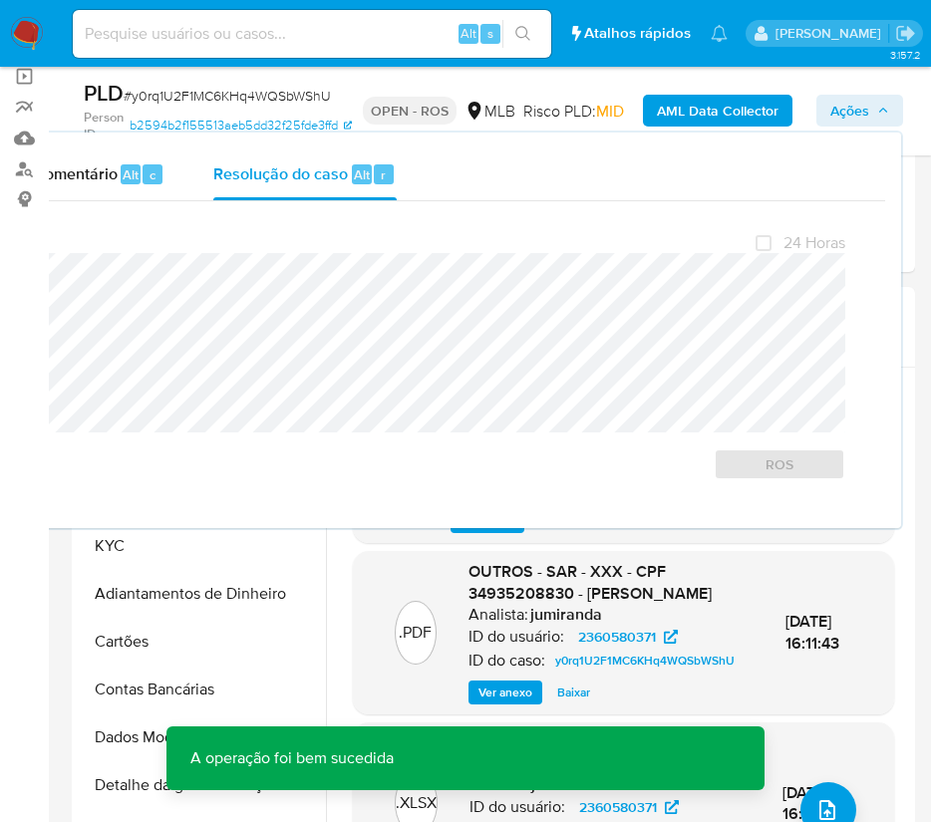
click at [169, 92] on span "# y0rq1U2F1MC6KHq4WQSbWShU" at bounding box center [227, 96] width 207 height 20
copy span "y0rq1U2F1MC6KHq4WQSbWShU"
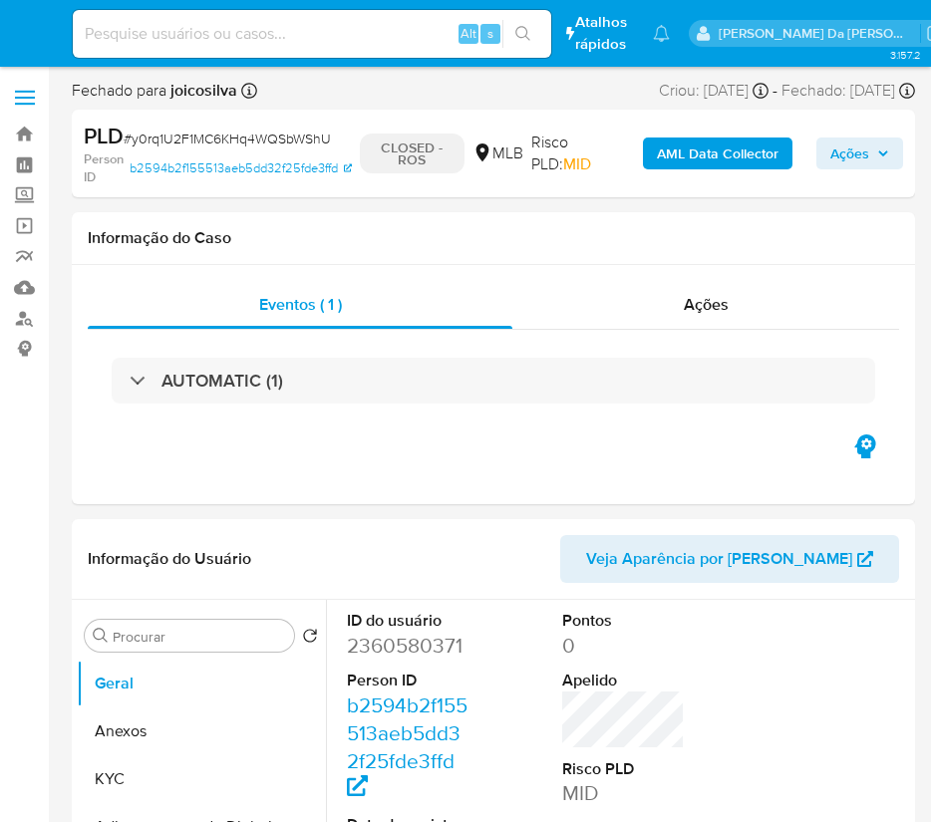
select select "10"
click at [40, 25] on img at bounding box center [27, 34] width 34 height 34
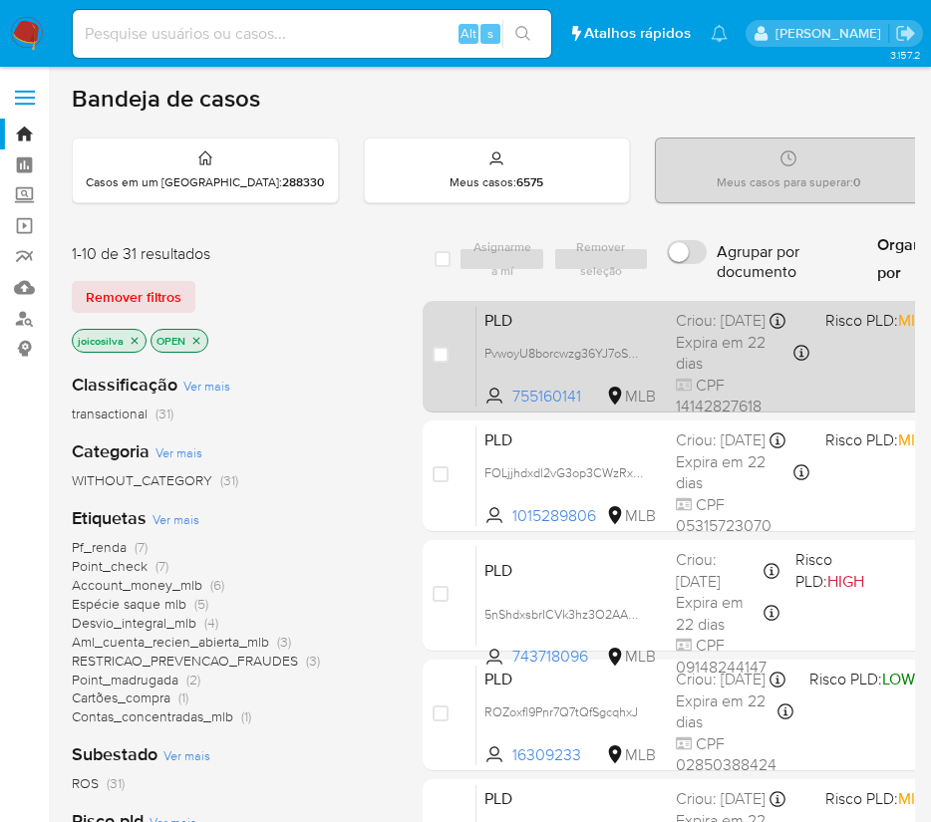
click at [632, 344] on div "PLD PvwoyU8borcwzg36YJ7oShAG 755160141 MLB Risco PLD: MID Criou: [DATE] Criou: …" at bounding box center [865, 356] width 779 height 101
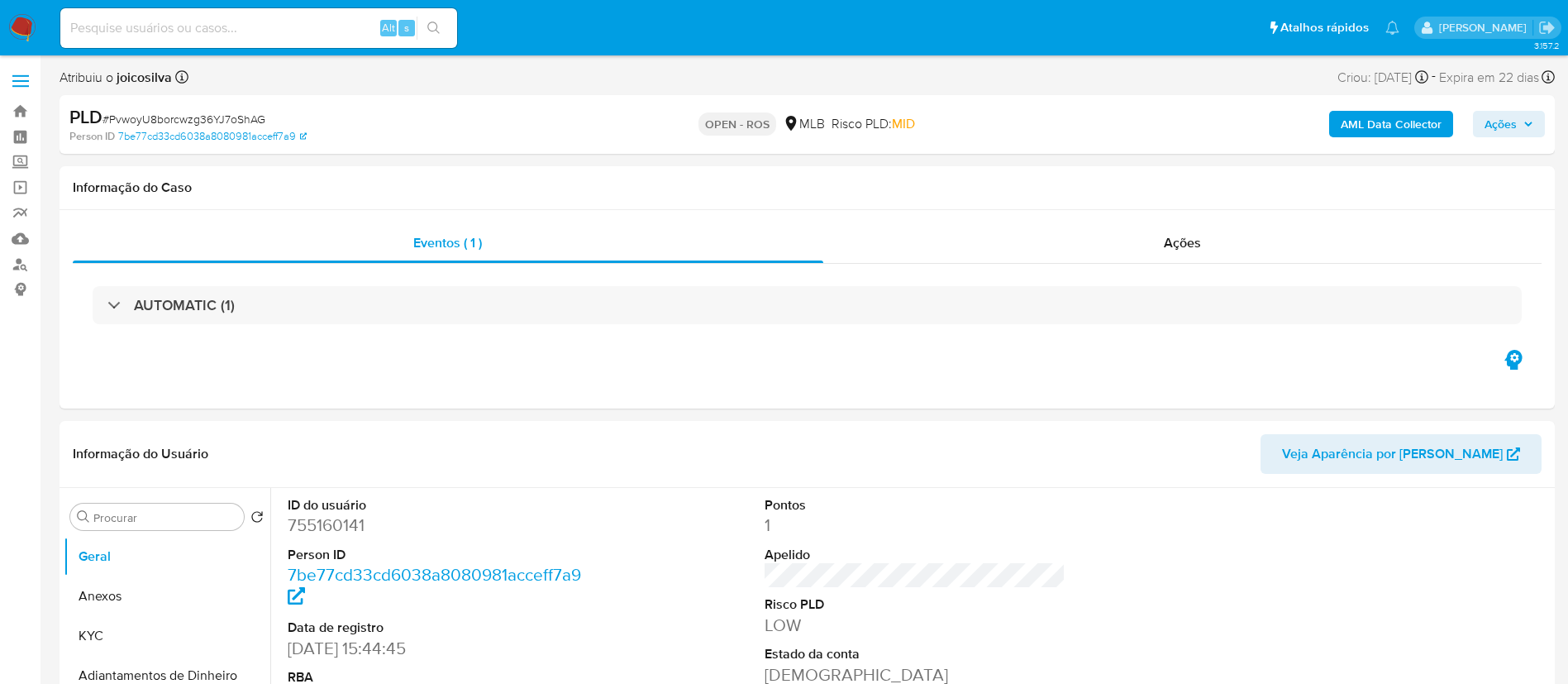
select select "10"
click at [207, 119] on span "# PvwoyU8borcwzg36YJ7oShAG" at bounding box center [184, 120] width 163 height 17
copy span "PvwoyU8borcwzg36YJ7oShAG"
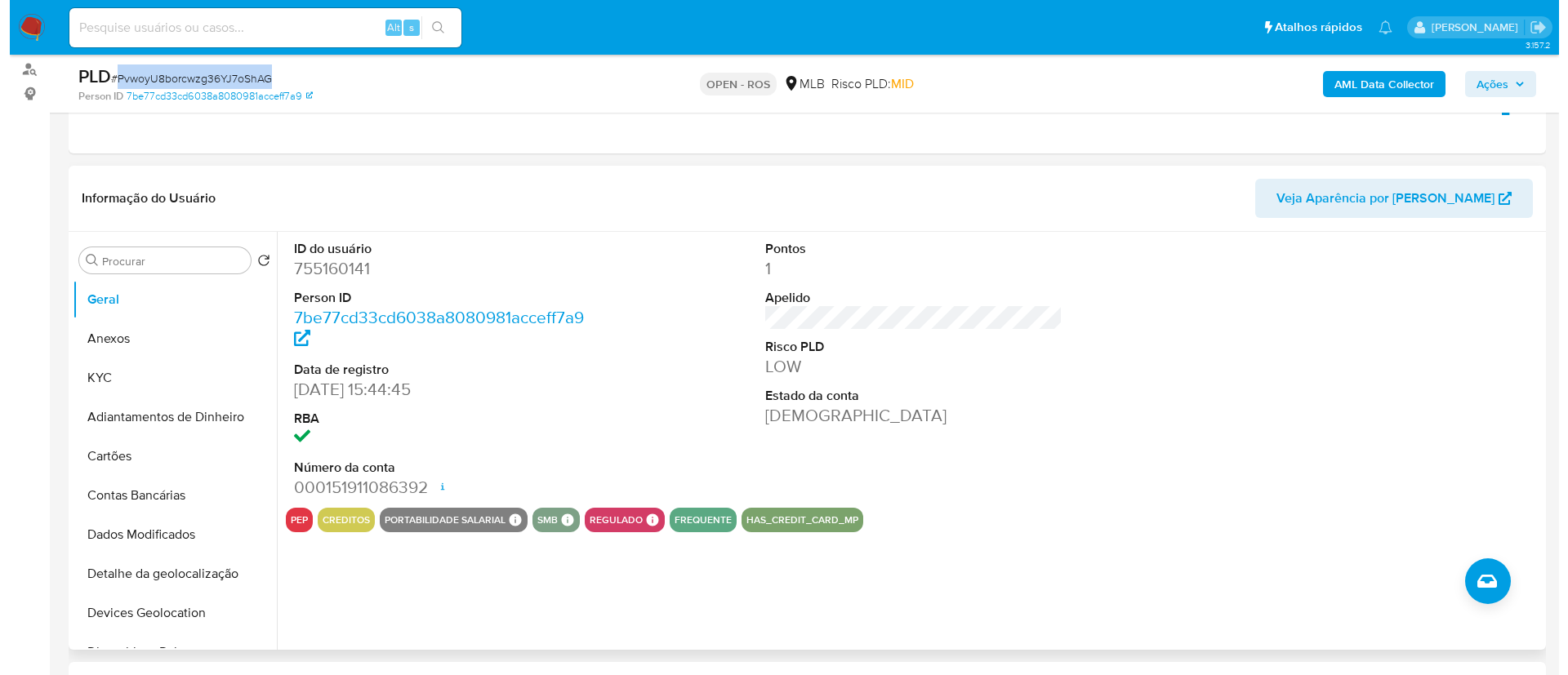
scroll to position [245, 0]
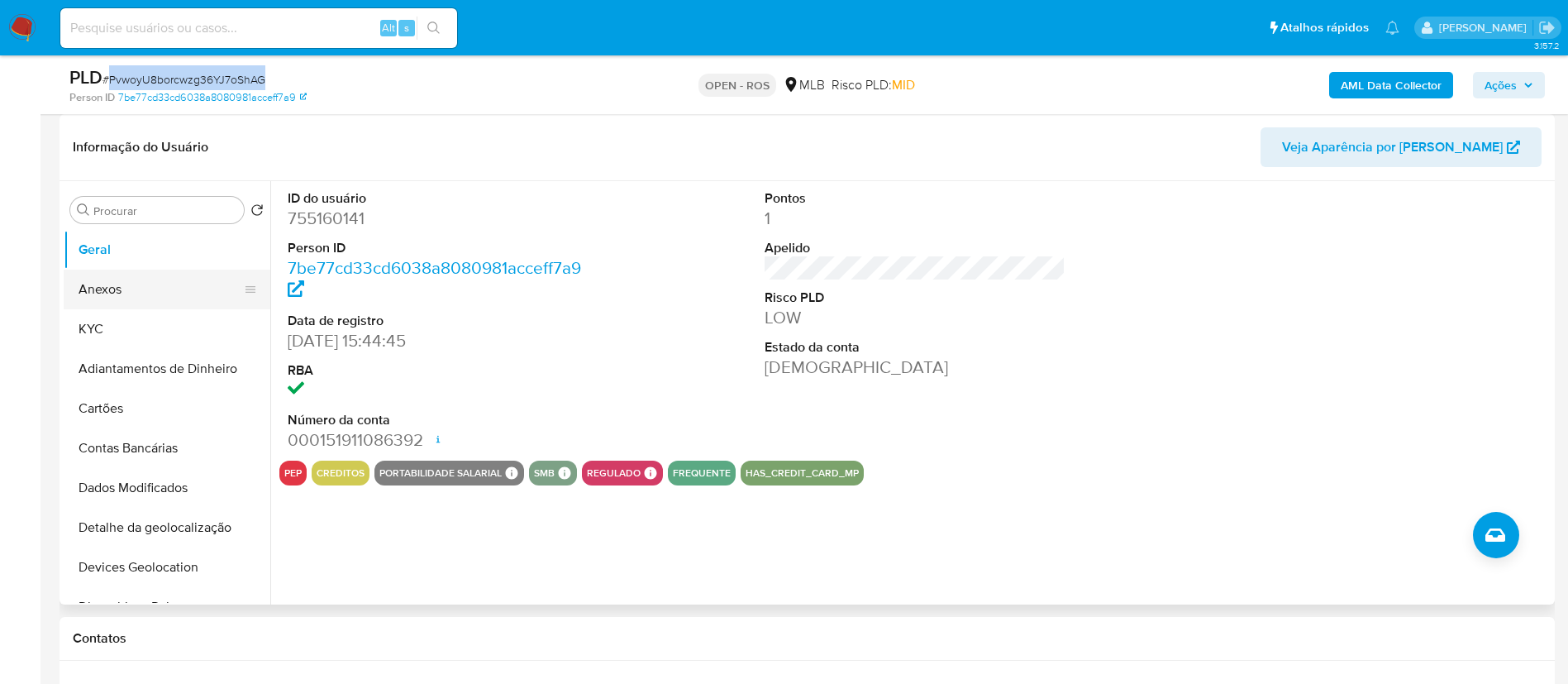
click at [128, 285] on button "Anexos" at bounding box center [160, 290] width 193 height 40
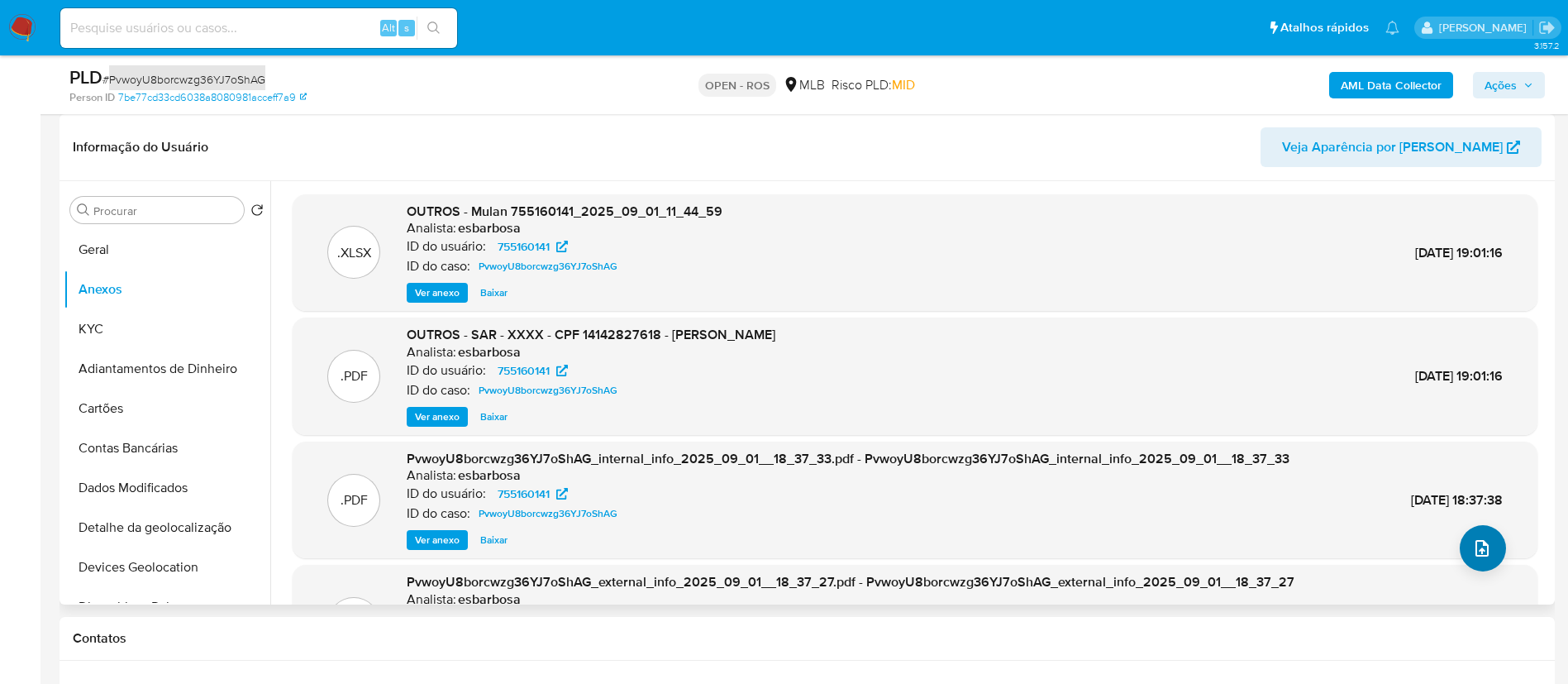
click at [791, 547] on icon "upload-file" at bounding box center [1483, 549] width 20 height 20
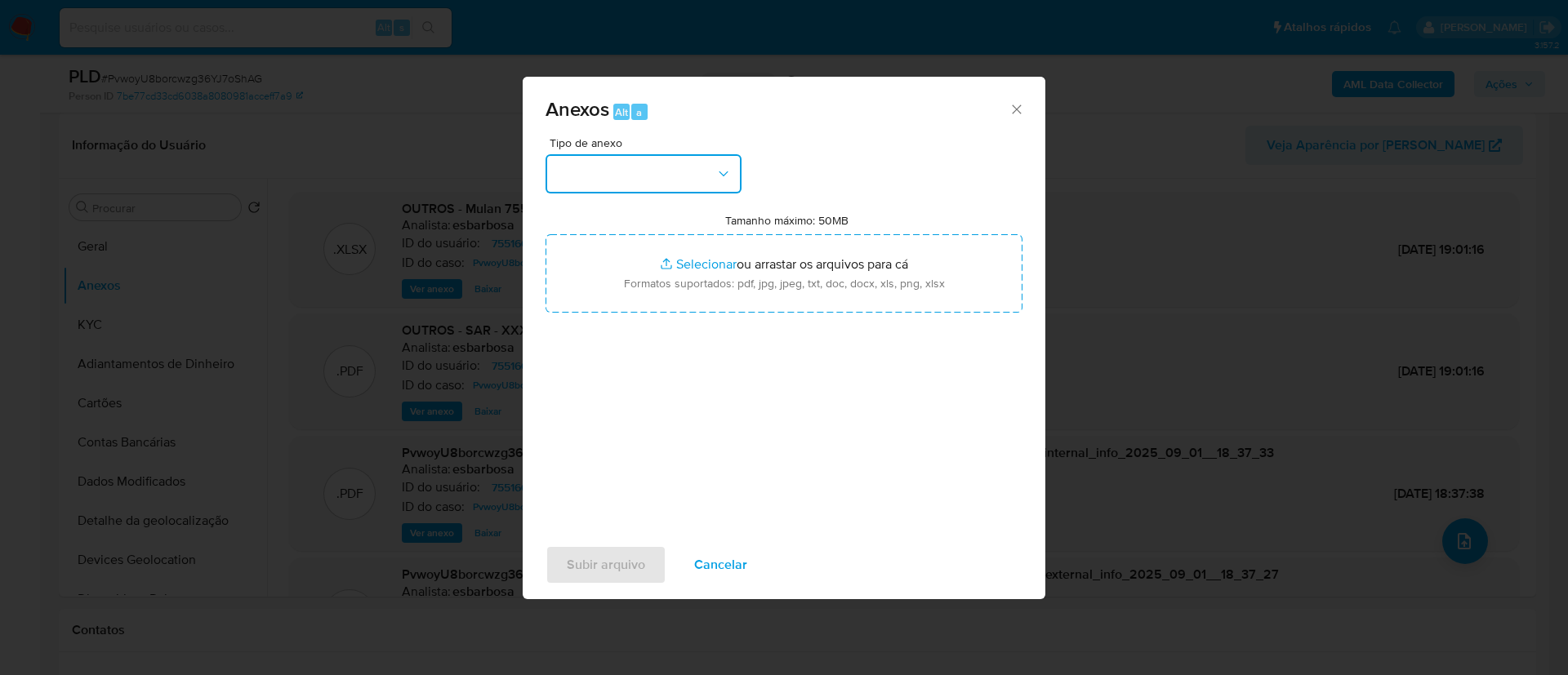
drag, startPoint x: 639, startPoint y: 163, endPoint x: 640, endPoint y: 178, distance: 15.0
click at [639, 163] on button "button" at bounding box center [643, 174] width 196 height 39
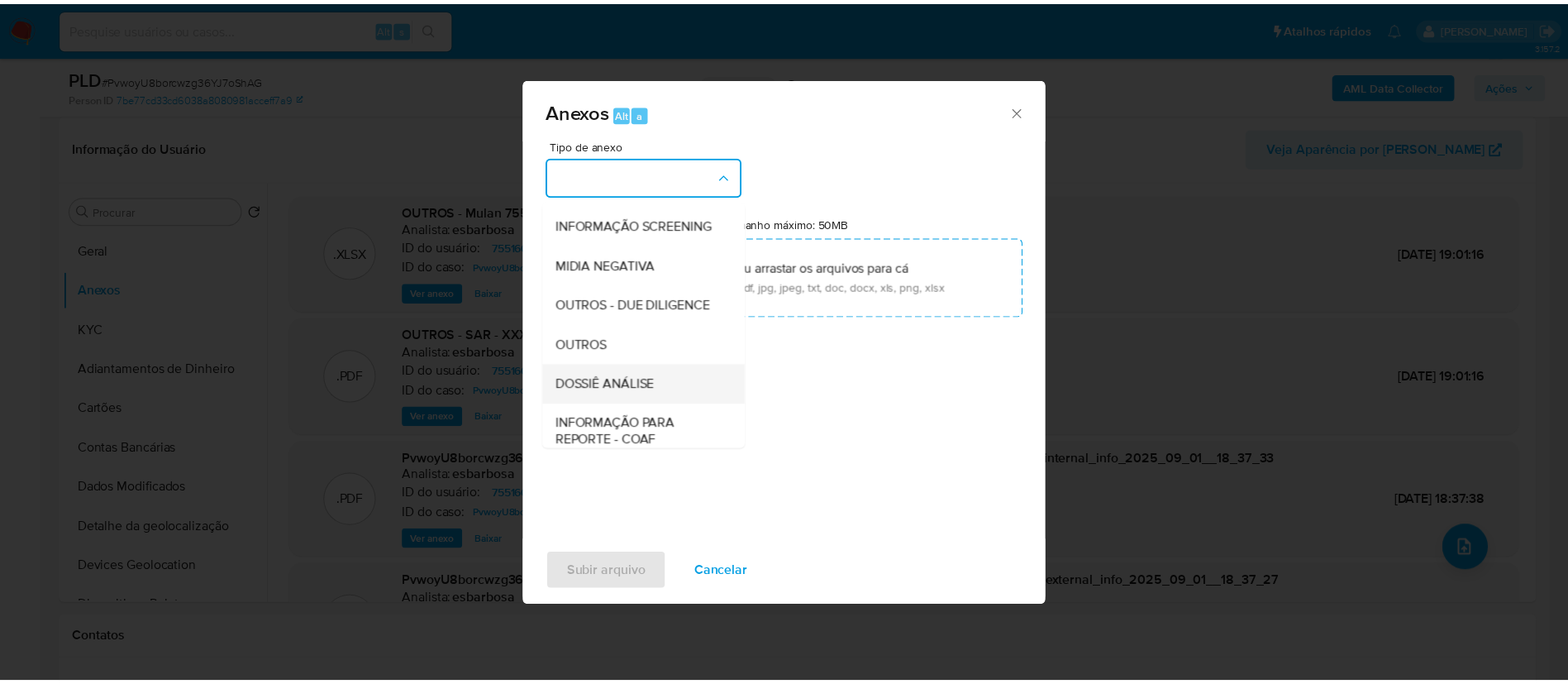
scroll to position [255, 0]
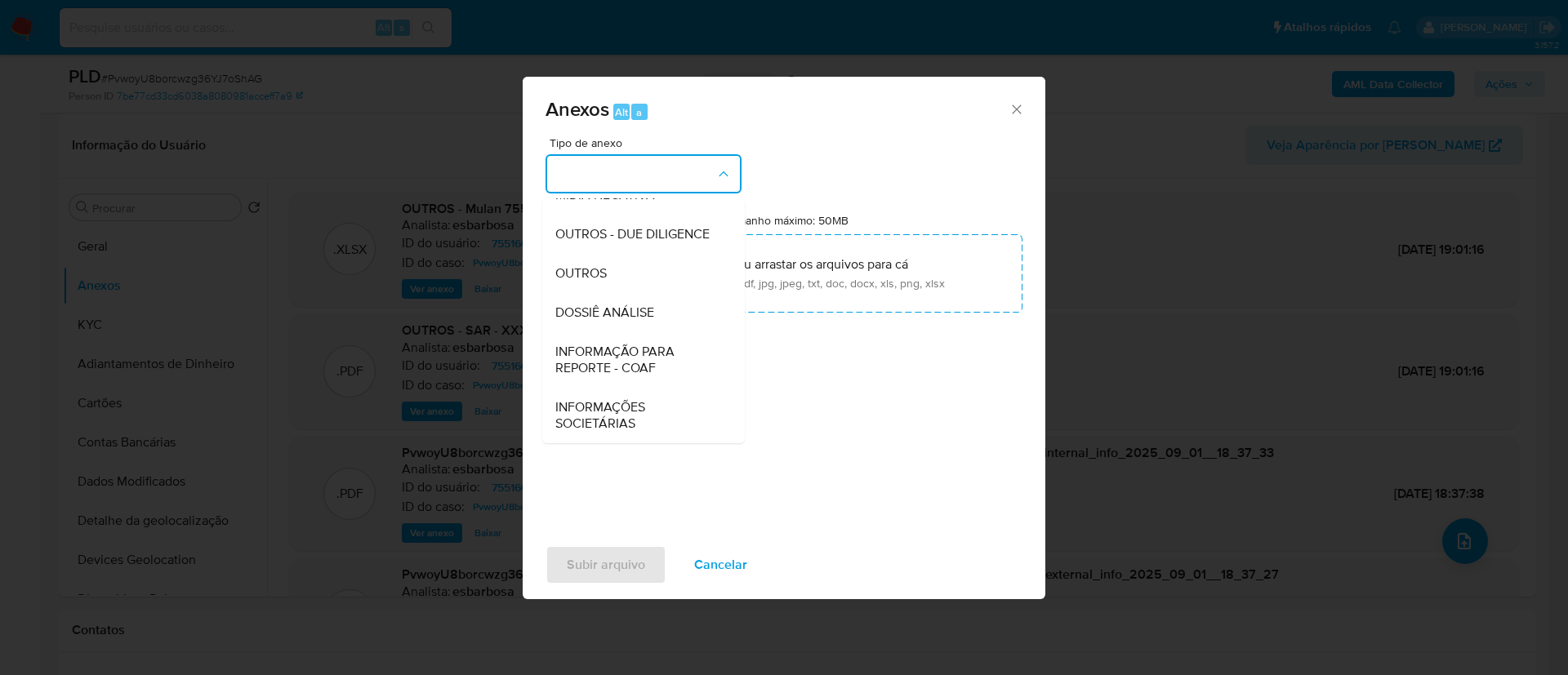
drag, startPoint x: 634, startPoint y: 356, endPoint x: 641, endPoint y: 350, distance: 9.2
click at [634, 356] on span "INFORMAÇÃO PARA REPORTE - COAF" at bounding box center [639, 360] width 166 height 33
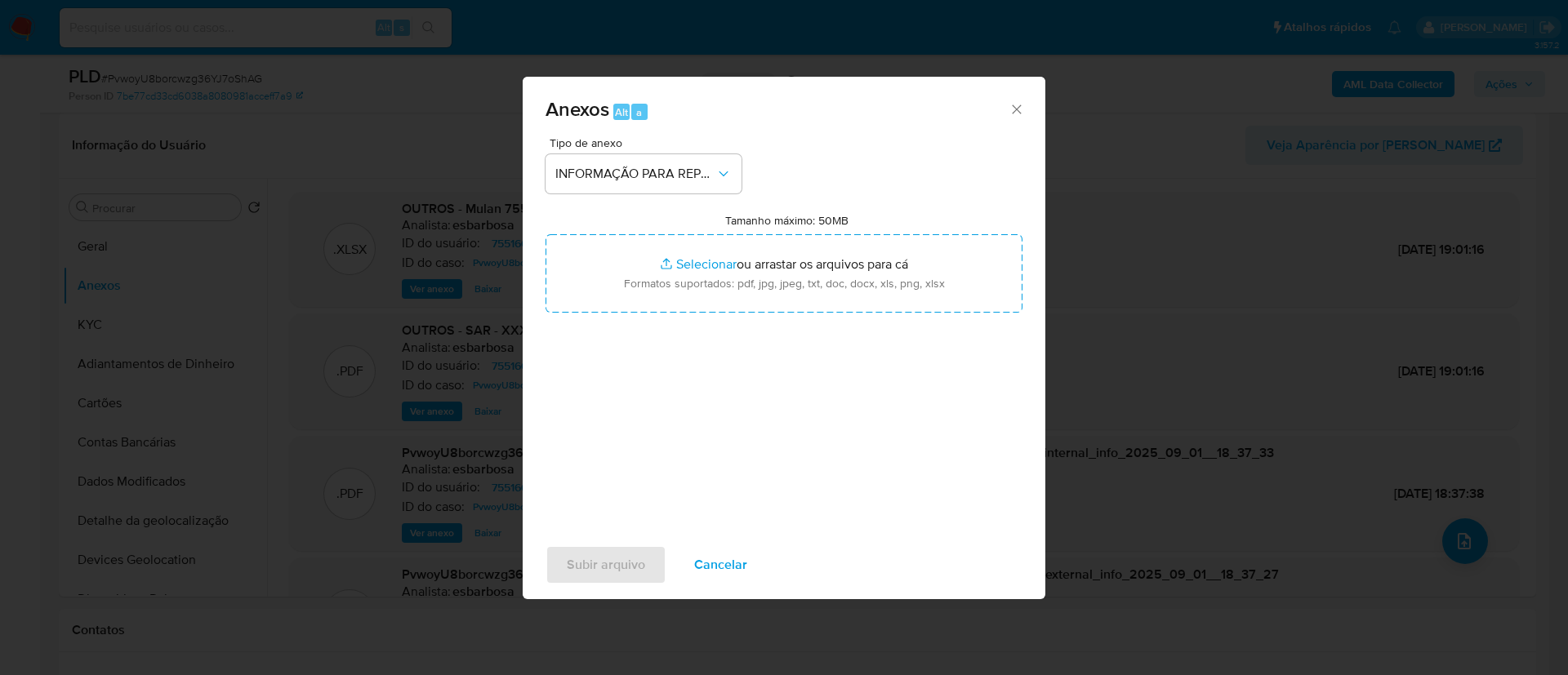
drag, startPoint x: 698, startPoint y: 299, endPoint x: 1378, endPoint y: -111, distance: 794.0
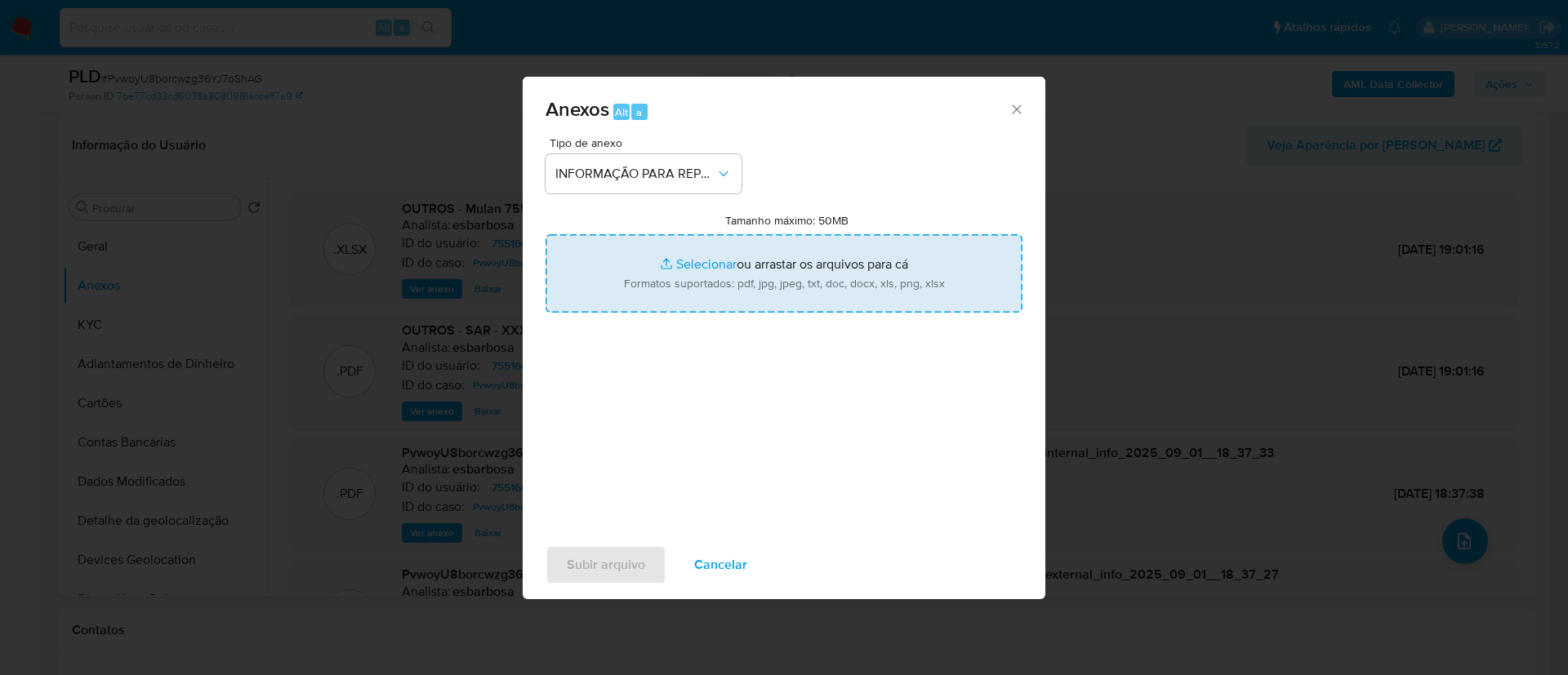
type input "C:\fakepath\SAR - PvwoyU8borcwzg36YJ7oShAG - CPF 14142827618 - ADERVAN FERREIRA…"
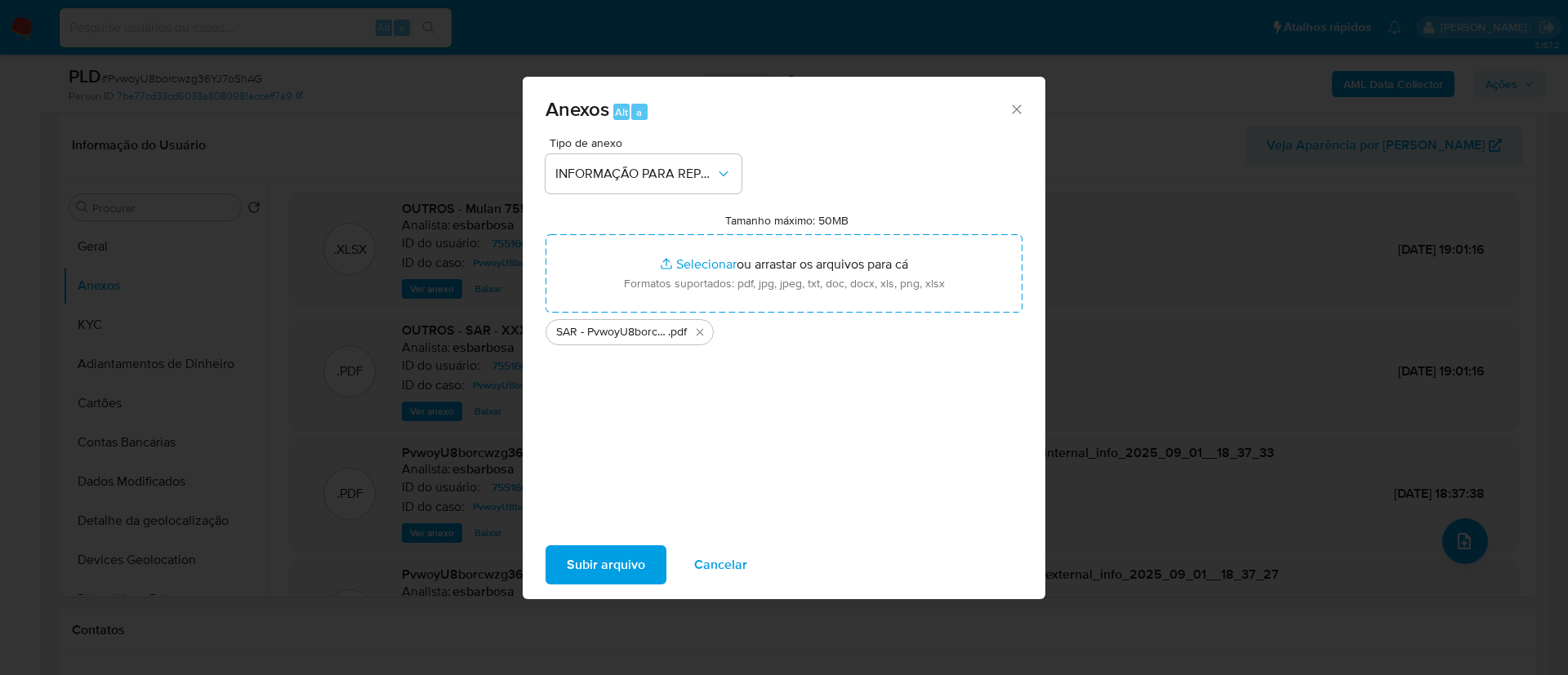
click at [607, 555] on span "Subir arquivo" at bounding box center [607, 565] width 79 height 36
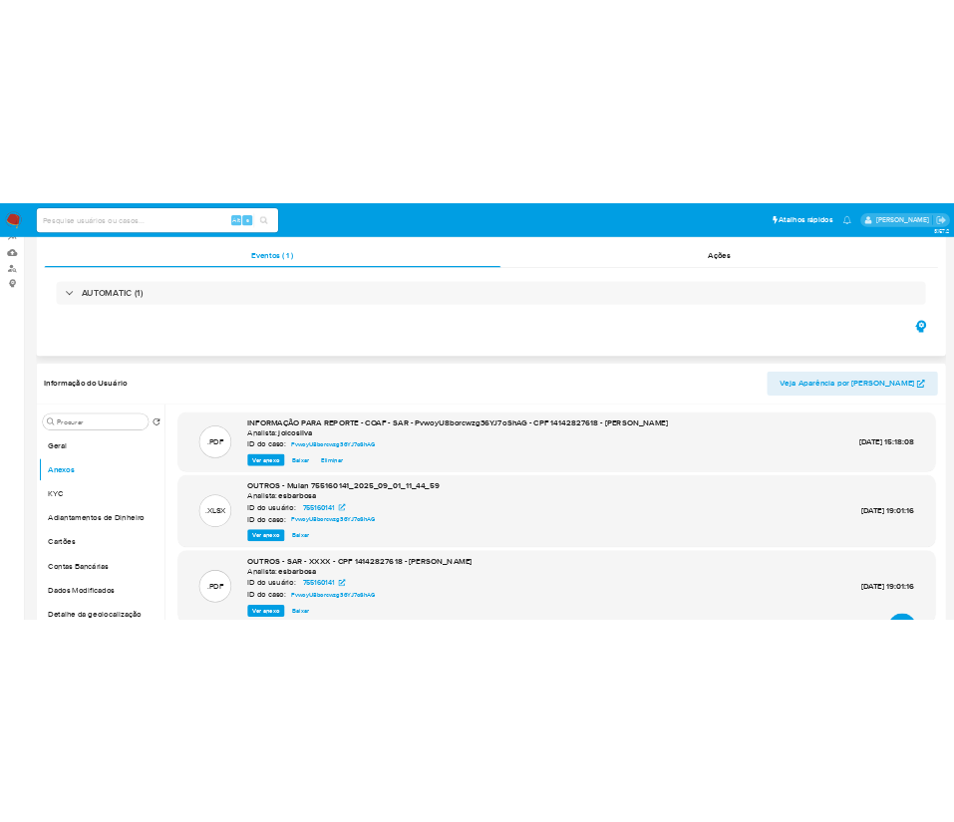
scroll to position [0, 0]
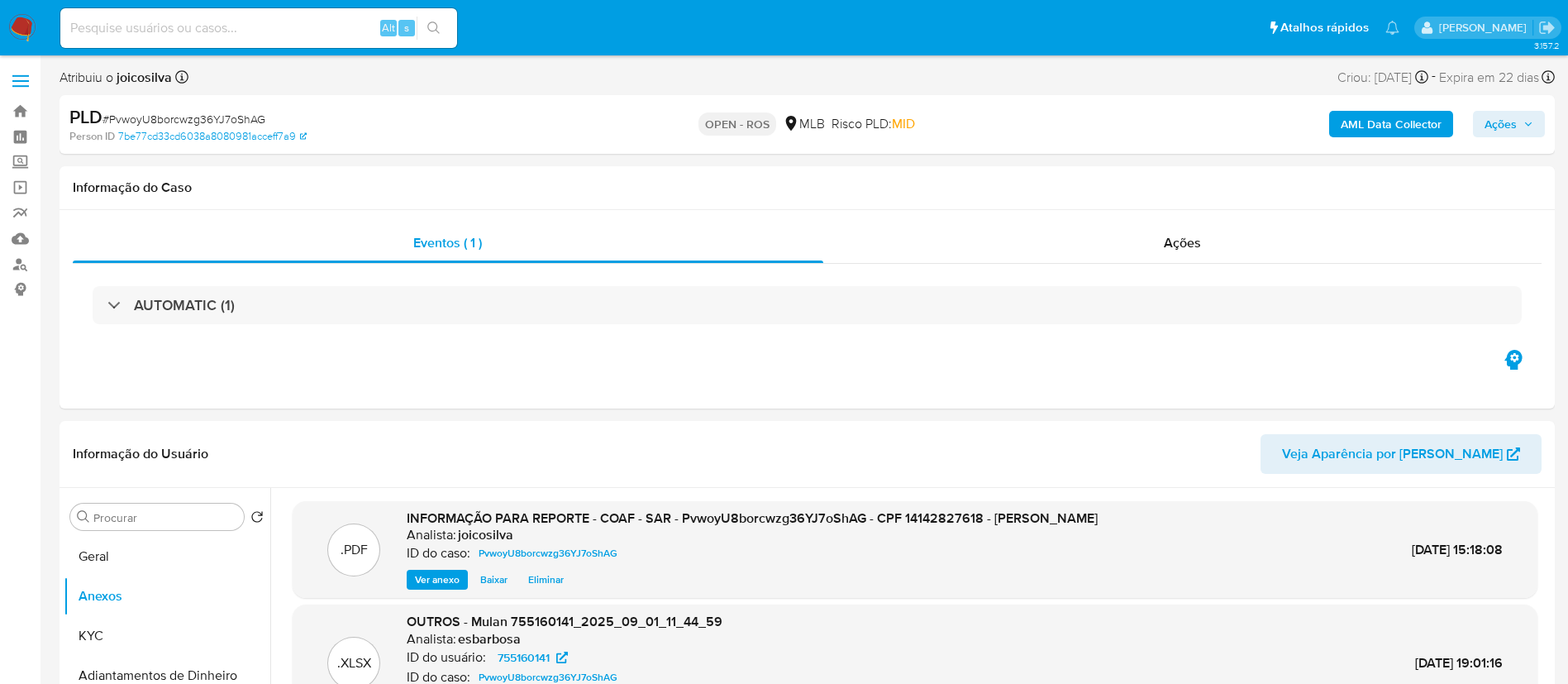
click at [791, 122] on icon "button" at bounding box center [1528, 124] width 10 height 10
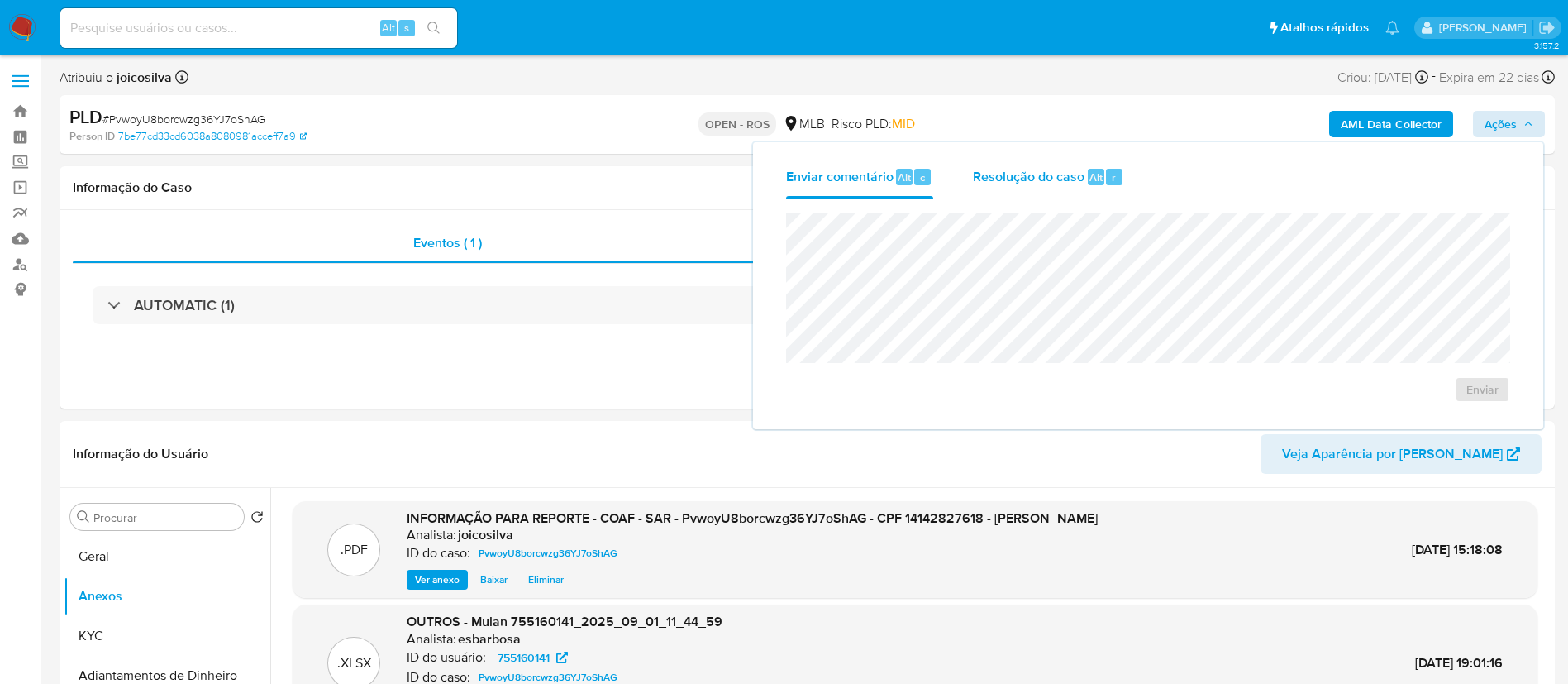
click at [791, 187] on div "Resolução do caso Alt r" at bounding box center [1049, 177] width 151 height 43
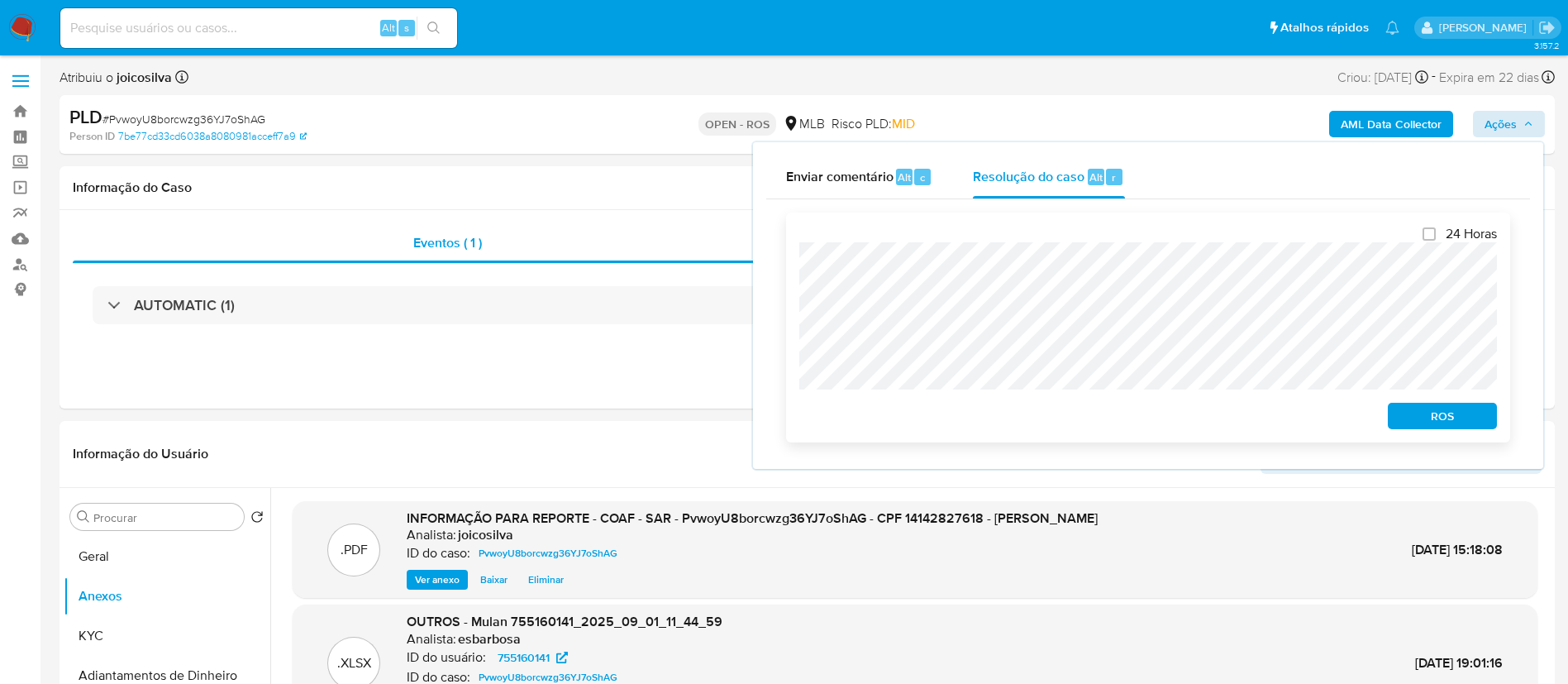
click at [791, 421] on span "ROS" at bounding box center [1443, 416] width 86 height 23
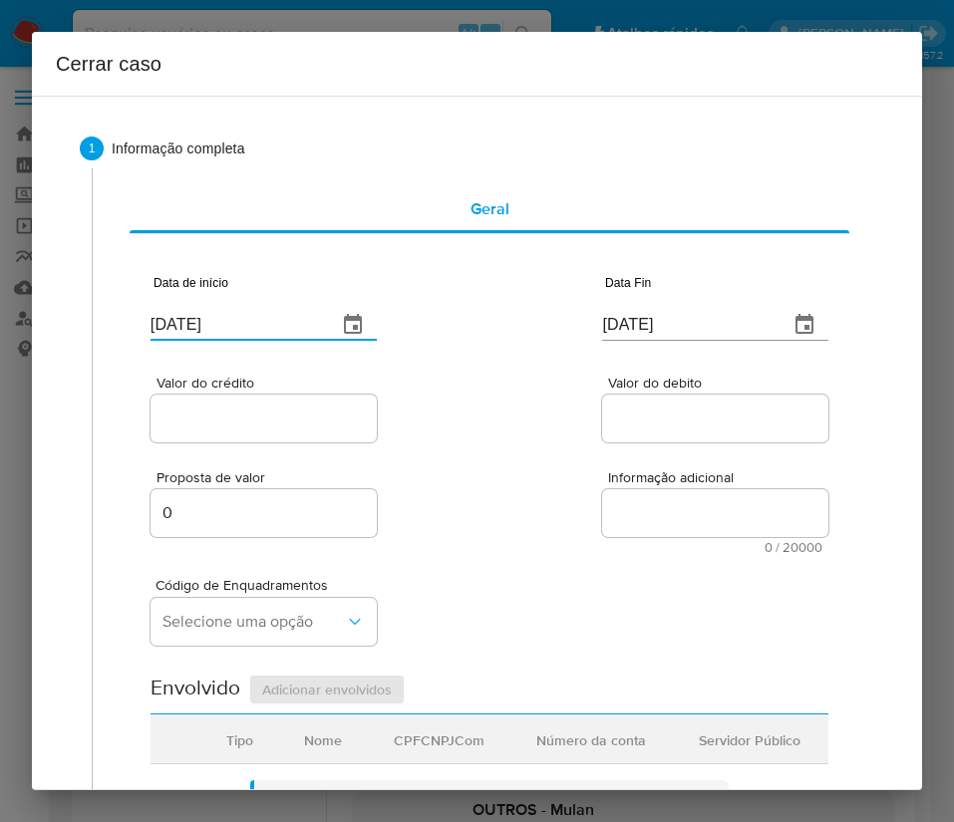
click at [202, 328] on input "03/09/2025" at bounding box center [235, 325] width 170 height 32
paste input "1/07"
type input "01/07/2025"
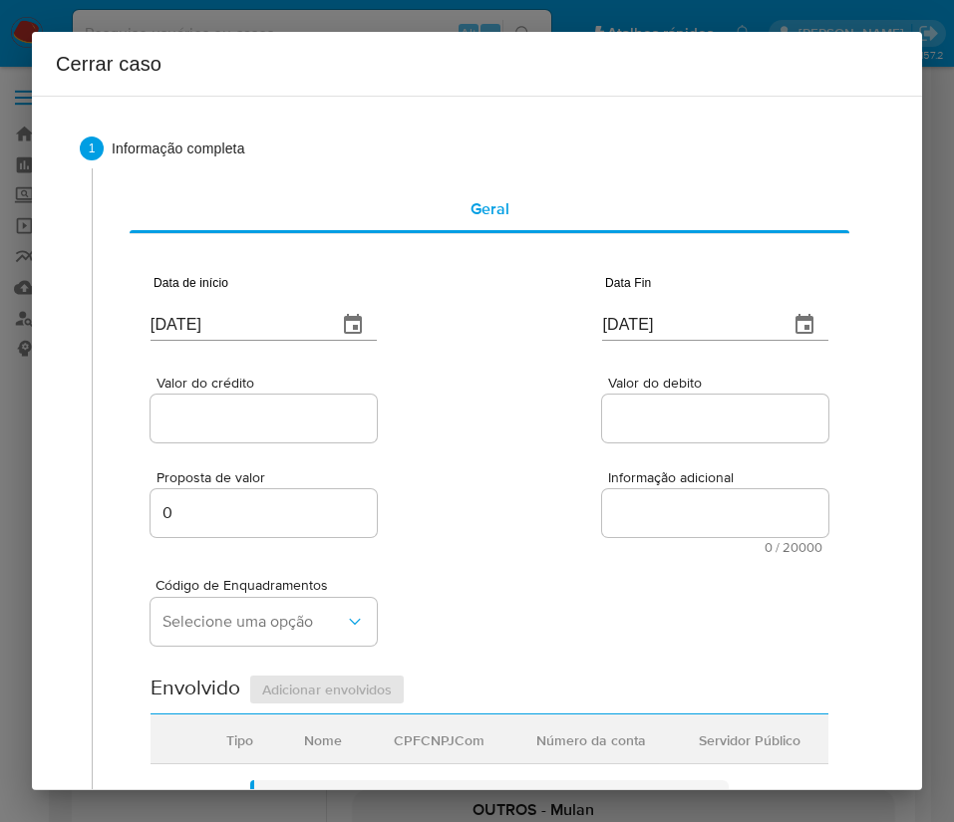
click at [664, 329] on input "[DATE]" at bounding box center [687, 325] width 170 height 32
paste input "15/07"
type input "15/07/2025"
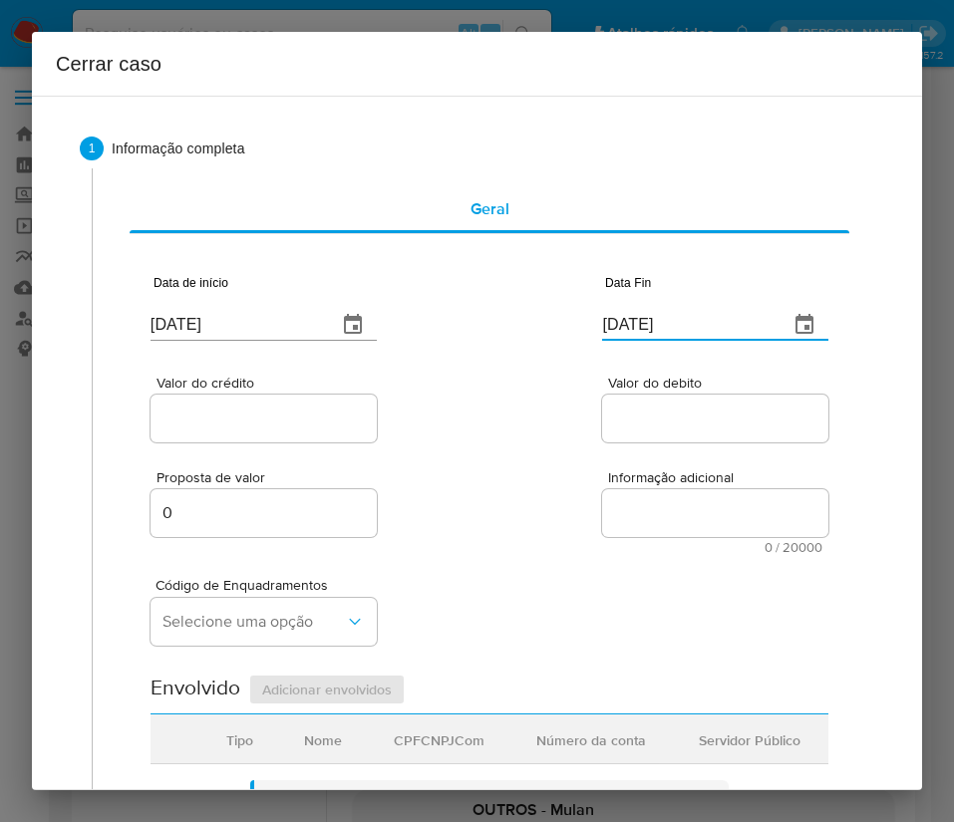
drag, startPoint x: 649, startPoint y: 414, endPoint x: 334, endPoint y: 458, distance: 318.0
click at [649, 414] on input "Valor do debito" at bounding box center [715, 419] width 226 height 26
click at [255, 436] on div at bounding box center [263, 419] width 226 height 48
click at [284, 418] on input "Valor do crédito" at bounding box center [263, 419] width 226 height 26
click at [230, 414] on input "Valor do crédito" at bounding box center [263, 419] width 226 height 26
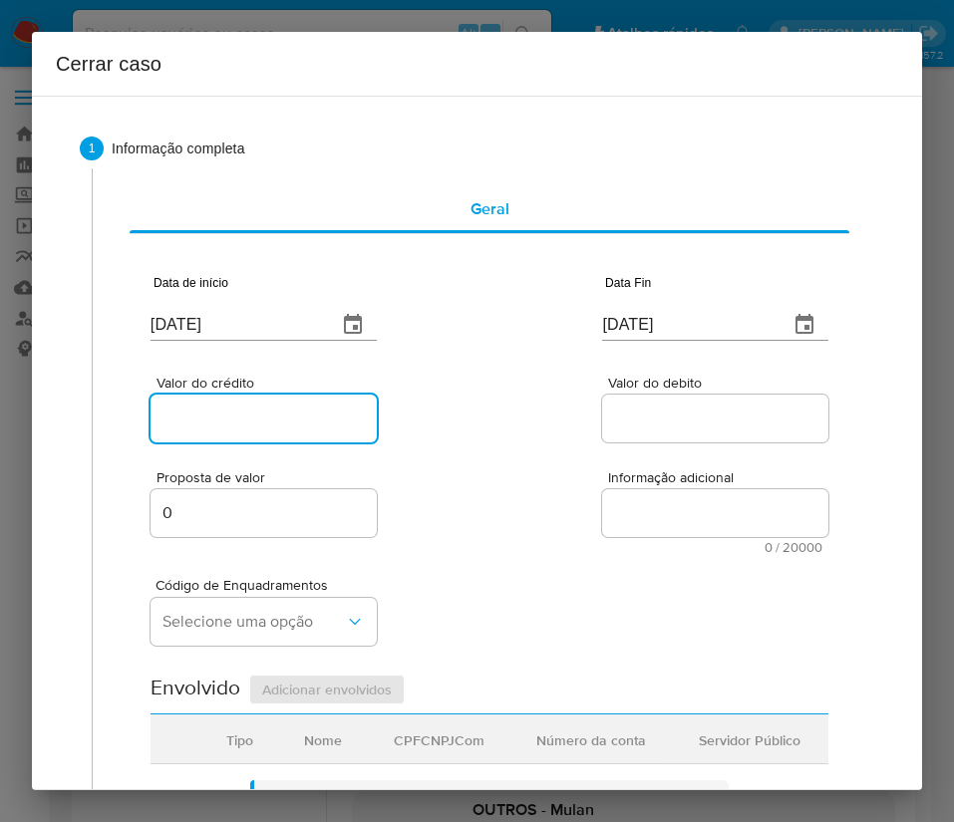
paste input "R$121.666"
type input "R$121.666"
drag, startPoint x: 511, startPoint y: 406, endPoint x: 440, endPoint y: 464, distance: 92.0
click at [511, 406] on div "Valor do crédito R$121.666 Valor do debito" at bounding box center [489, 399] width 678 height 95
click at [672, 423] on input "Valor do debito" at bounding box center [715, 419] width 226 height 26
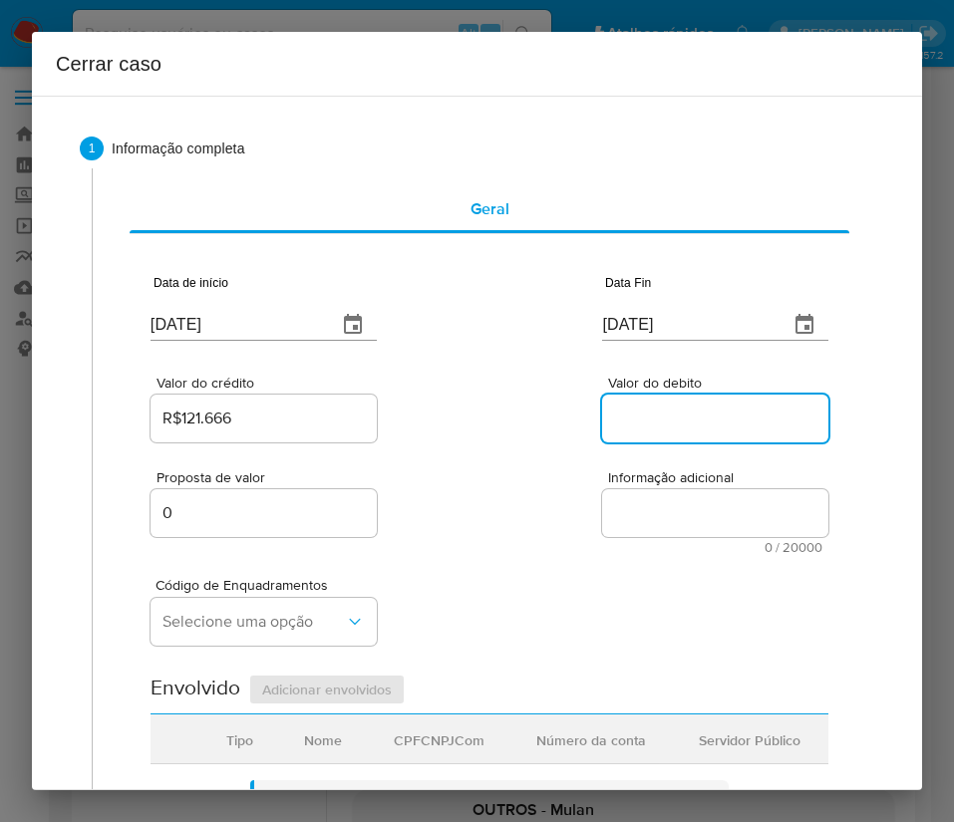
paste input "R$125.941"
type input "R$125.941"
click at [458, 449] on div "Proposta de valor 0 Informação adicional 0 / 20000 20000 caracteres restantes" at bounding box center [489, 500] width 678 height 108
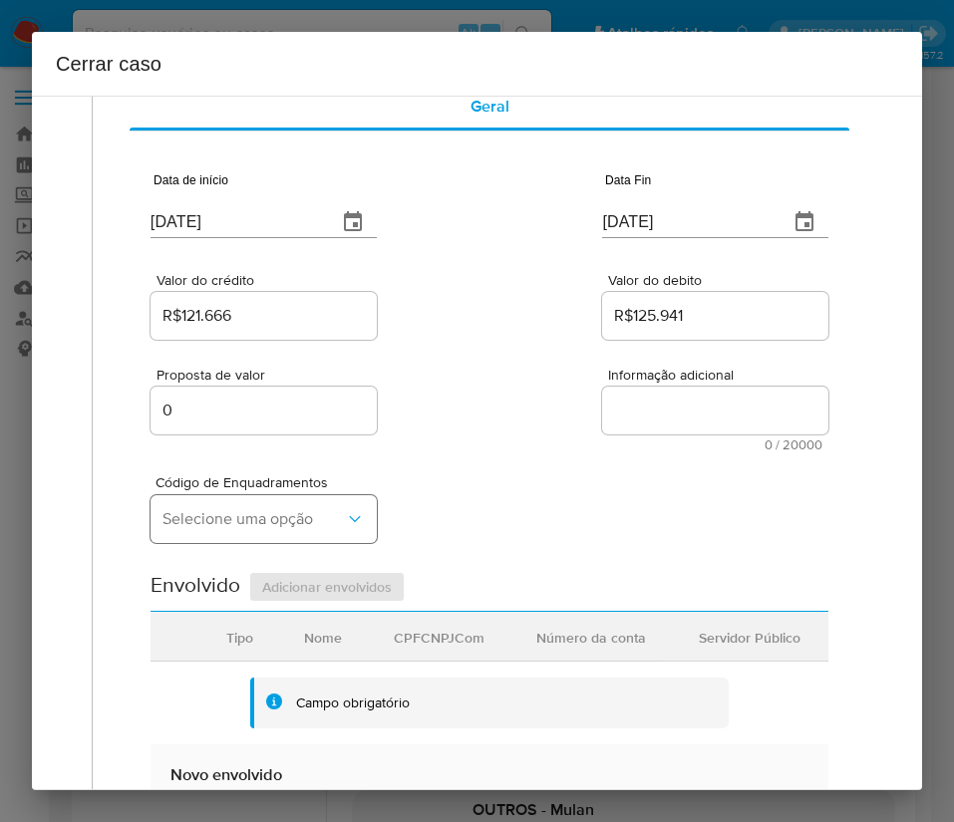
scroll to position [149, 0]
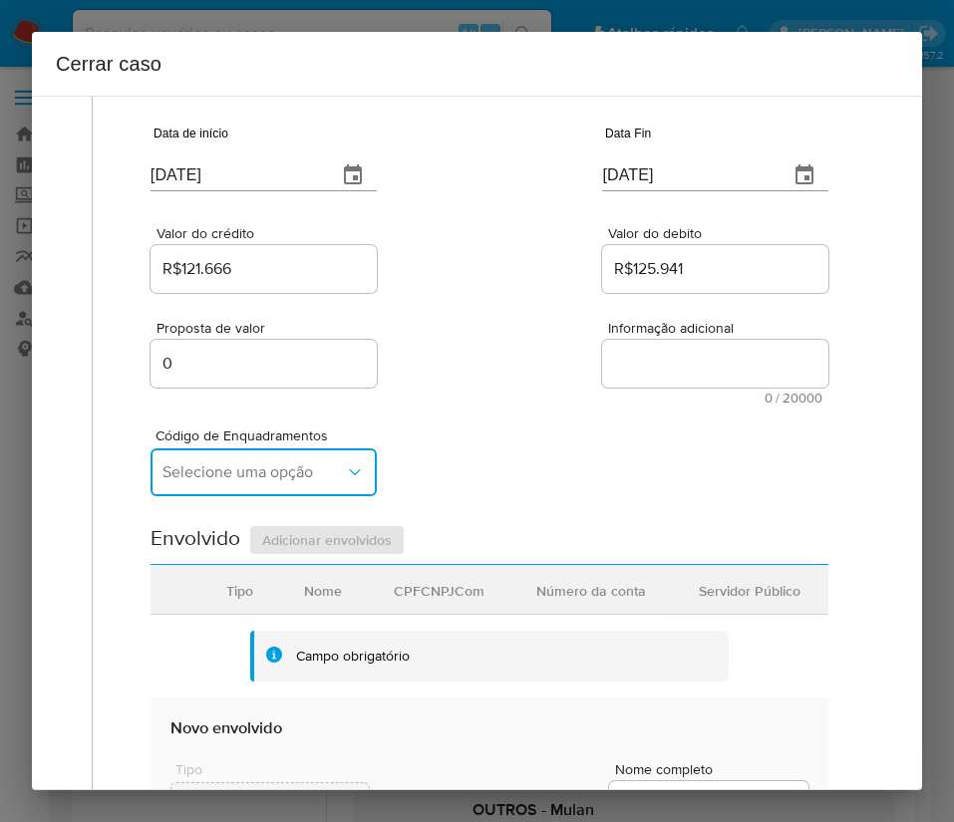
click at [255, 474] on span "Selecione uma opção" at bounding box center [253, 472] width 182 height 20
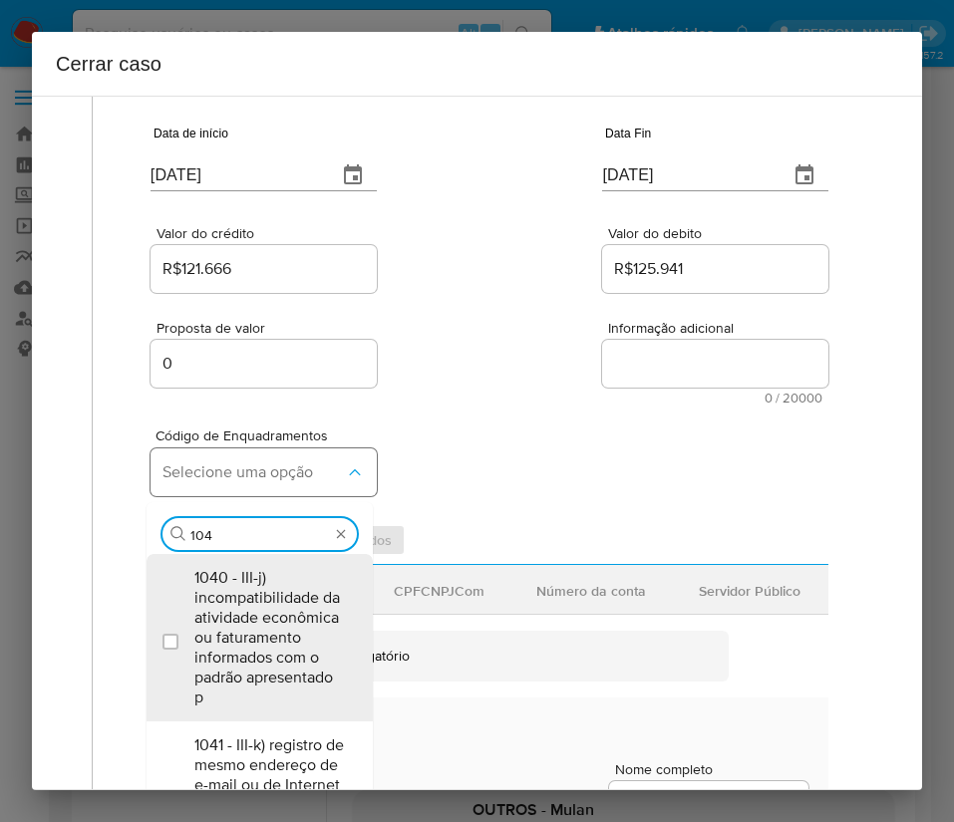
type input "1045"
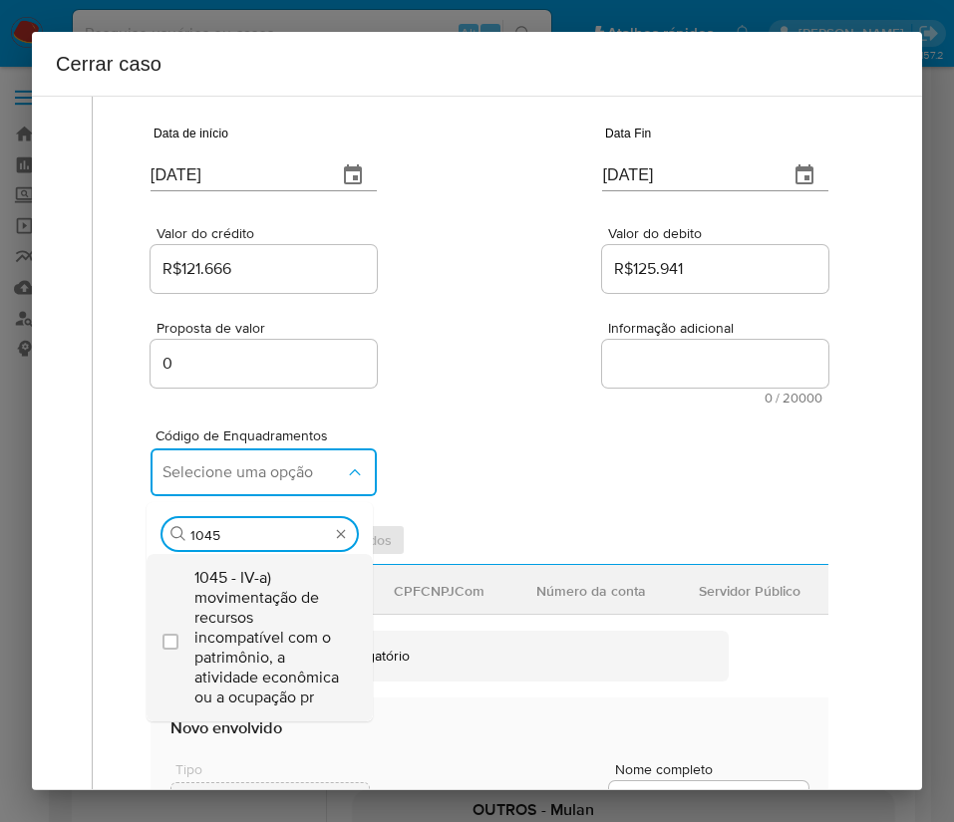
click at [230, 616] on span "1045 - IV-a) movimentação de recursos incompatível com o patrimônio, a atividad…" at bounding box center [269, 638] width 150 height 140
checkbox input "true"
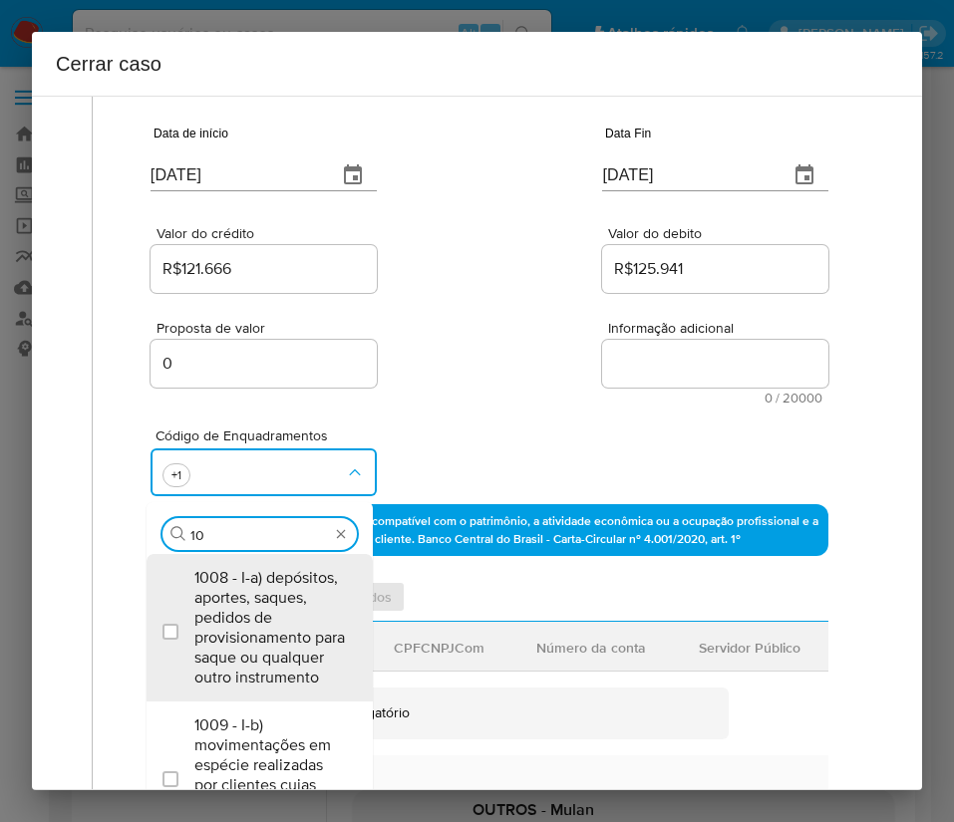
scroll to position [0, 0]
type input "1055"
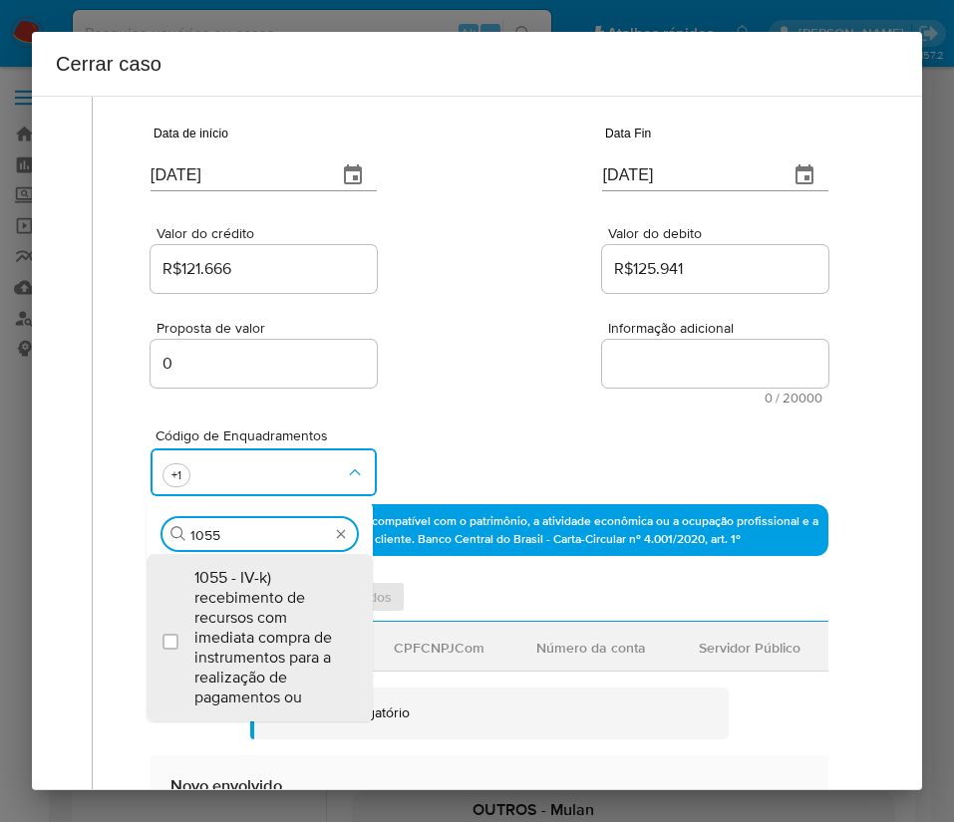
click at [230, 616] on span "1055 - IV-k) recebimento de recursos com imediata compra de instrumentos para a…" at bounding box center [269, 638] width 150 height 140
checkbox input "true"
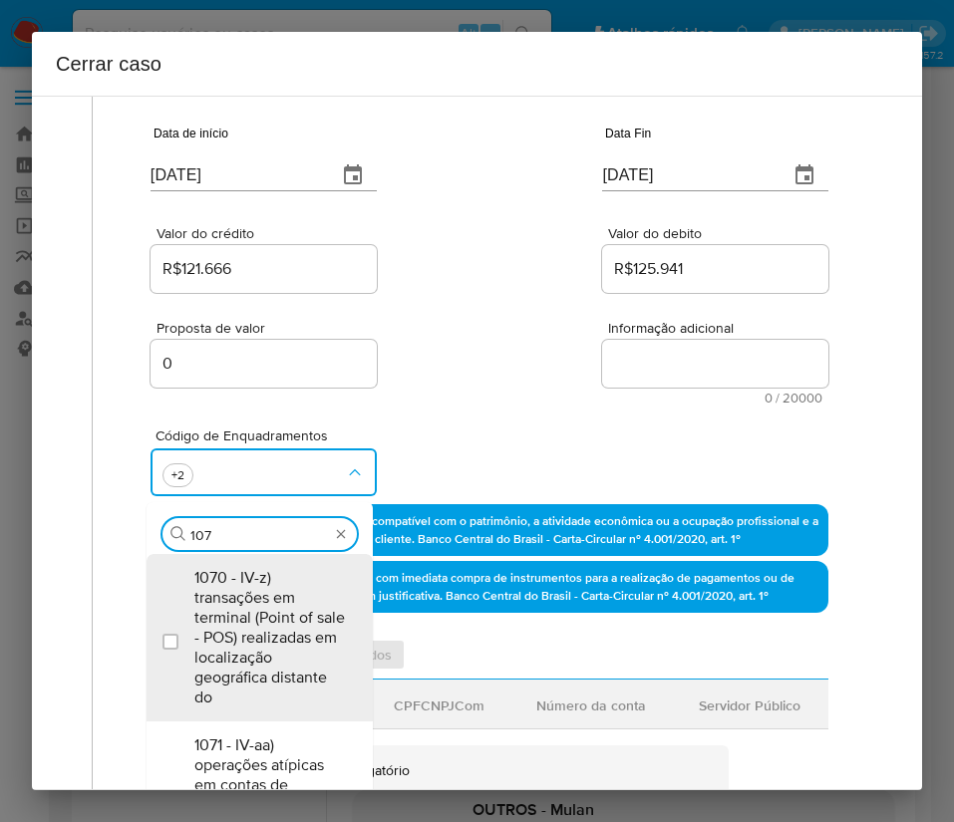
type input "1074"
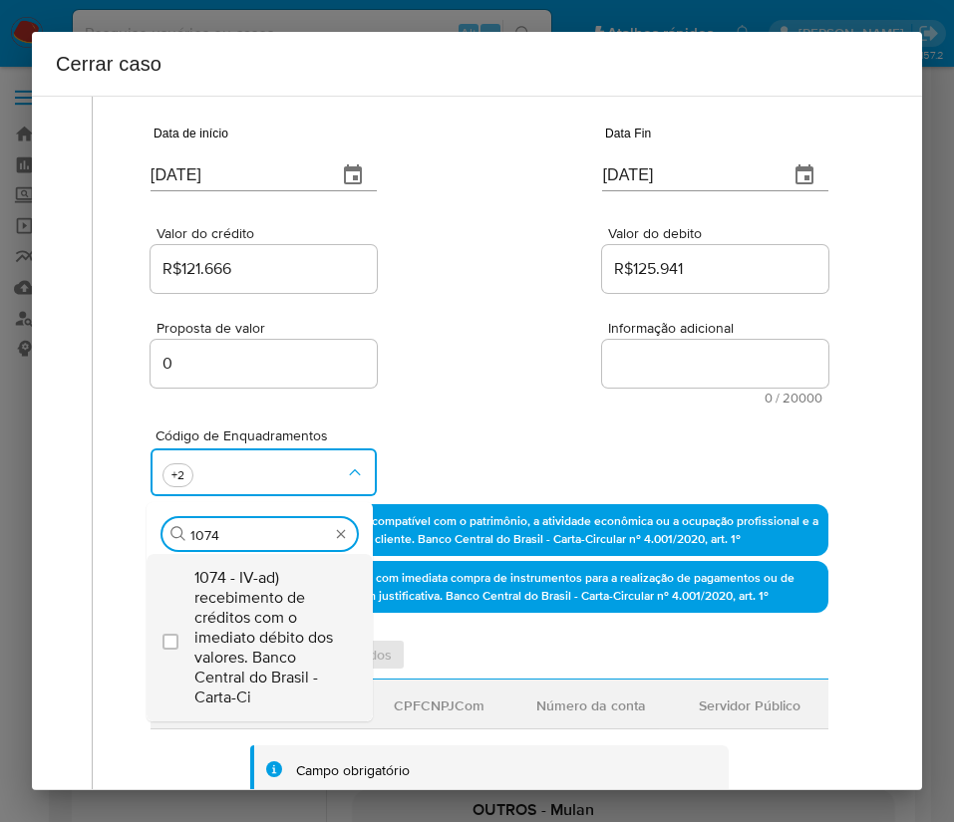
click at [219, 608] on span "1074 - IV-ad) recebimento de créditos com o imediato débito dos valores. Banco …" at bounding box center [269, 638] width 150 height 140
checkbox input "true"
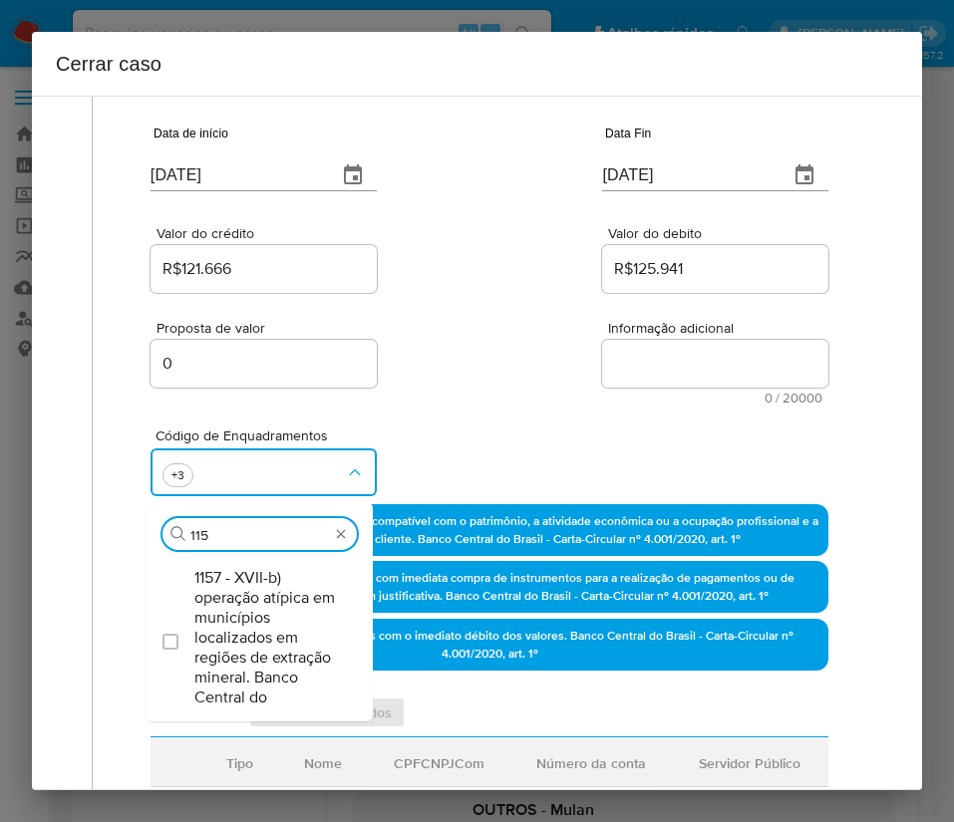
type input "1157"
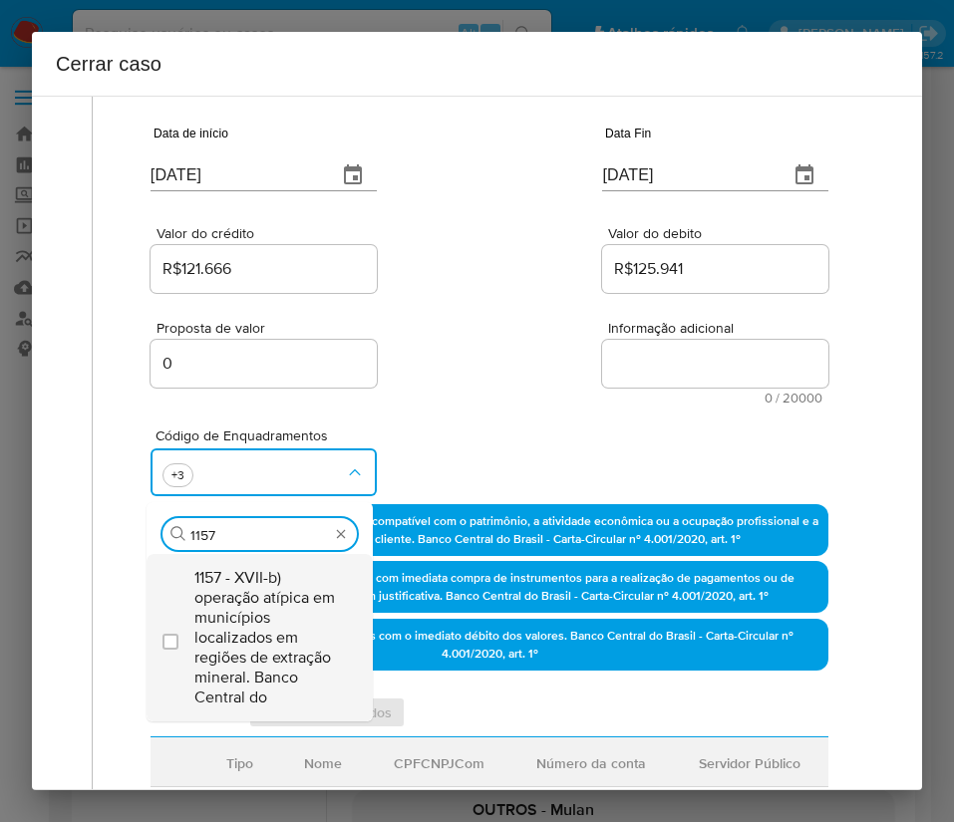
click at [278, 594] on span "1157 - XVII-b) operação atípica em municípios localizados em regiões de extraçã…" at bounding box center [269, 638] width 150 height 140
checkbox input "true"
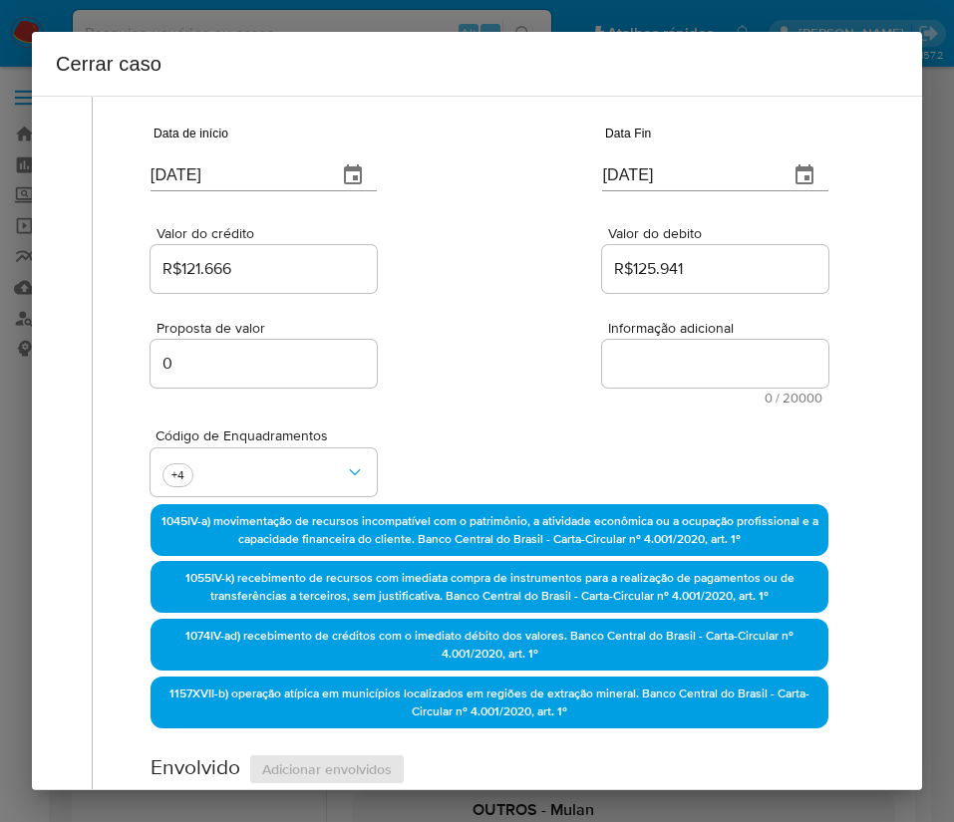
click at [498, 405] on div "Código de Enquadramentos +4" at bounding box center [489, 455] width 678 height 100
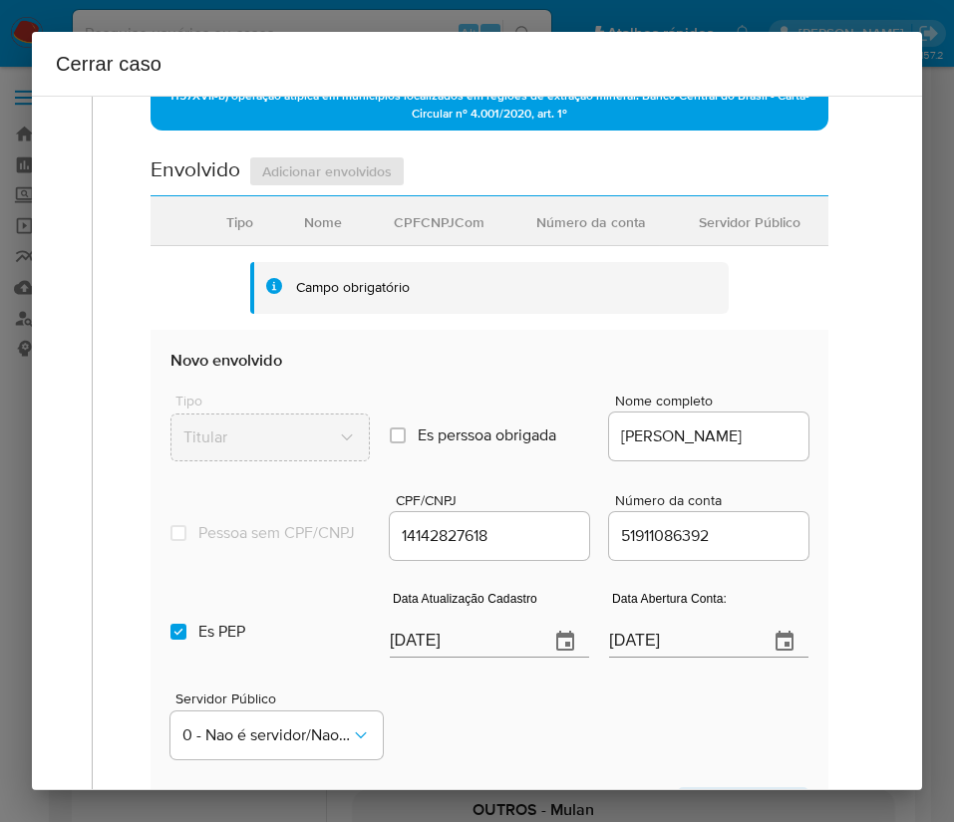
click at [423, 658] on input "[DATE]" at bounding box center [461, 642] width 143 height 32
paste input "19/08"
type input "19/08/2025"
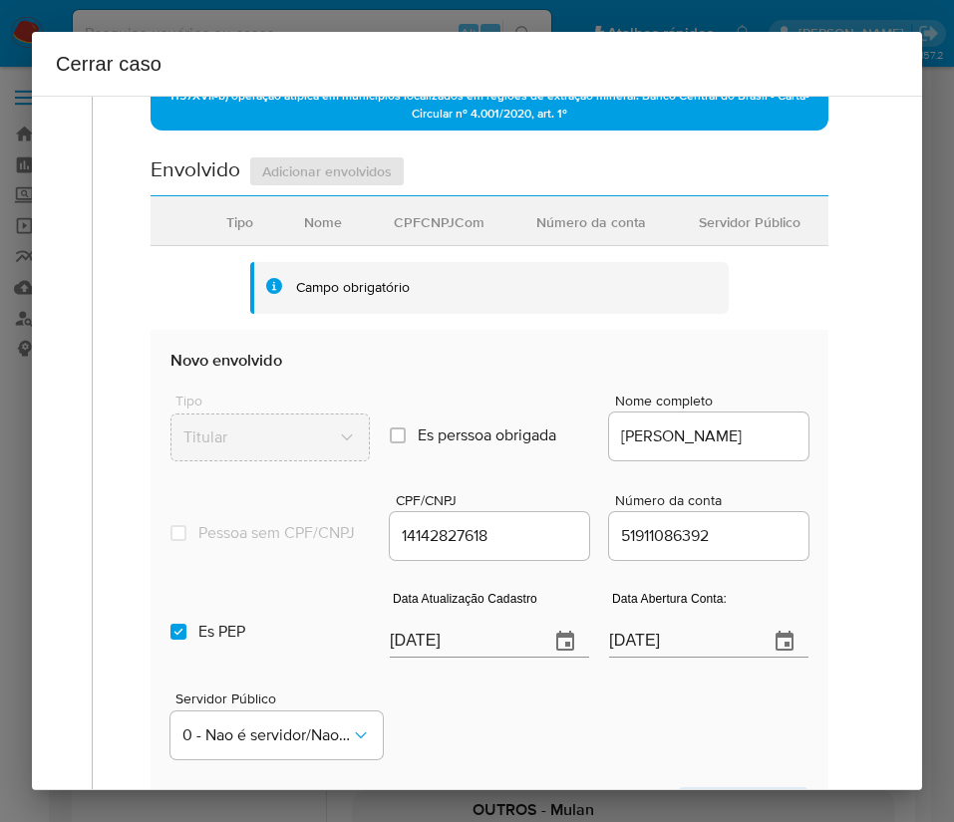
click at [666, 658] on input "06/05/2021" at bounding box center [680, 642] width 143 height 32
click at [582, 730] on div "Servidor Público 0 - Nao é servidor/[PERSON_NAME] possui informacao" at bounding box center [489, 718] width 638 height 100
click at [175, 640] on input "Es PEP isPEP" at bounding box center [178, 632] width 16 height 16
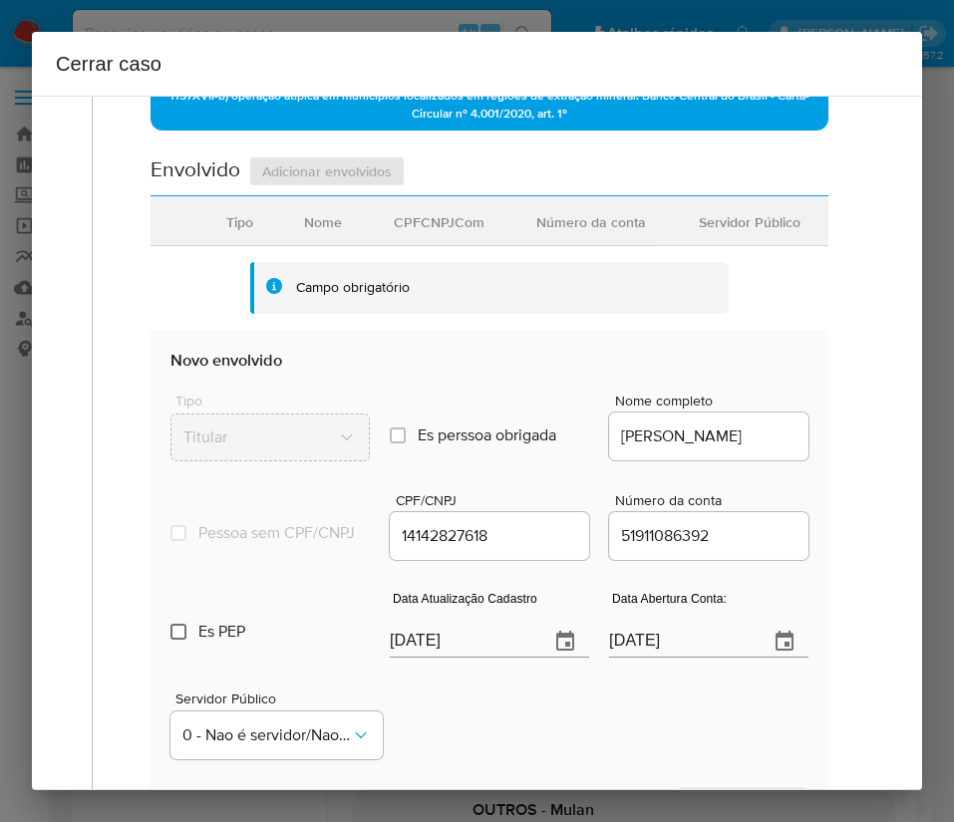
checkbox input "false"
click at [530, 724] on div "Servidor Público 0 - Nao é servidor/[PERSON_NAME] possui informacao" at bounding box center [489, 718] width 638 height 100
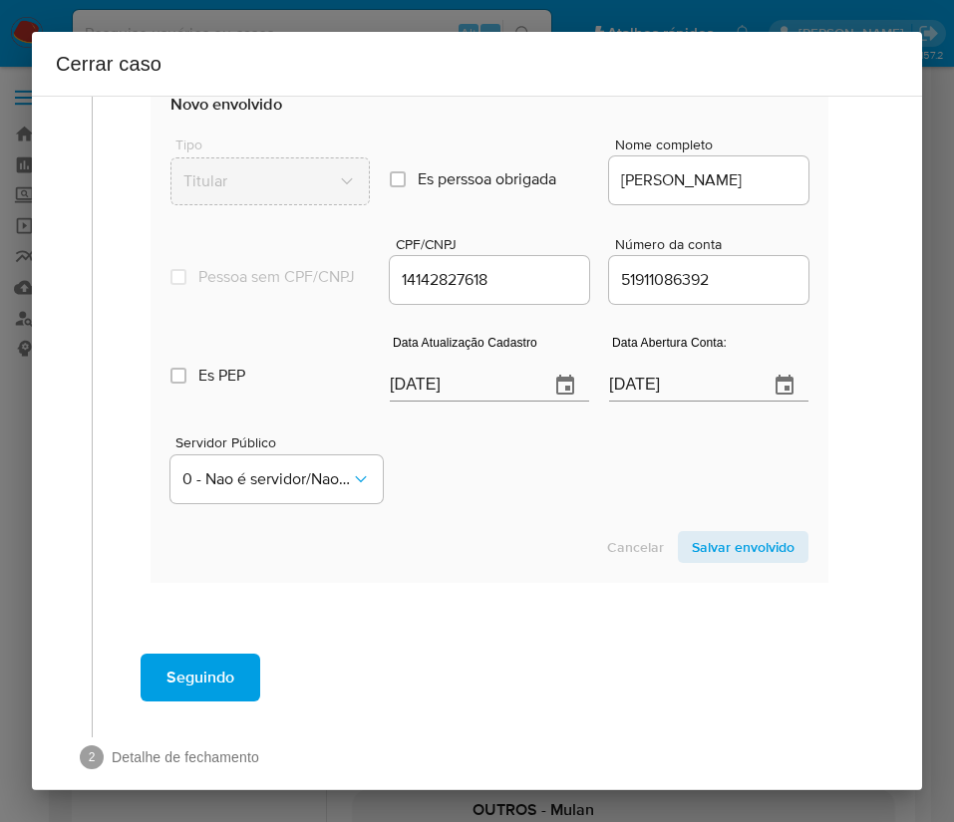
scroll to position [1046, 0]
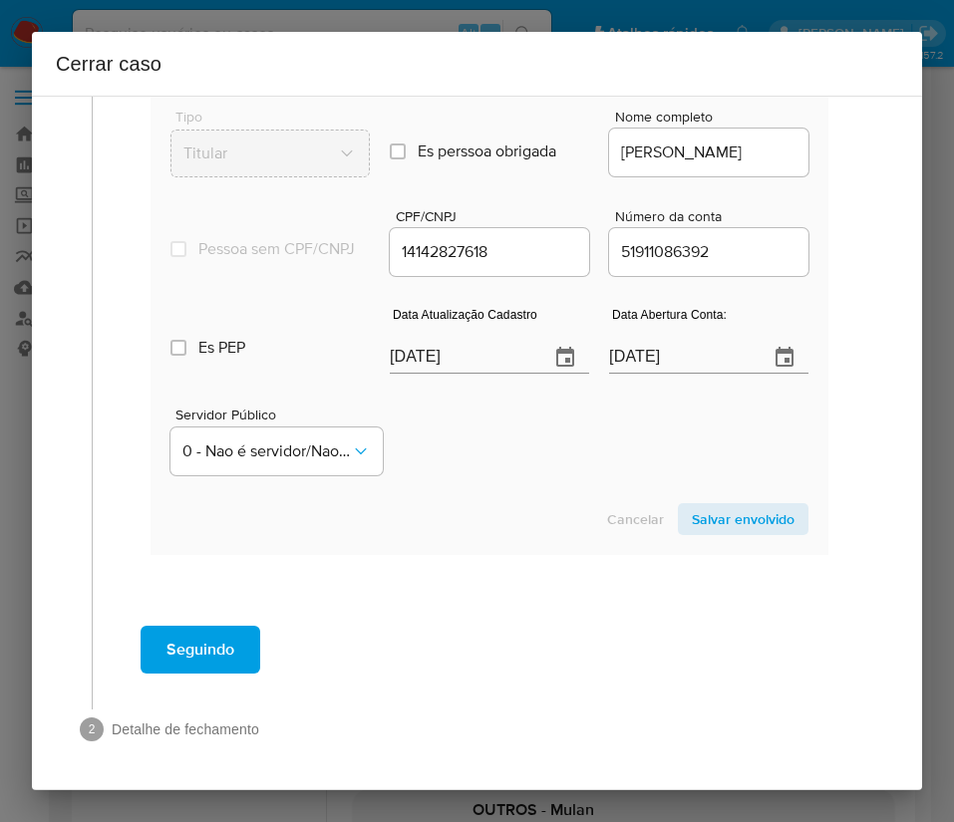
click at [696, 518] on span "Salvar envolvido" at bounding box center [743, 519] width 103 height 28
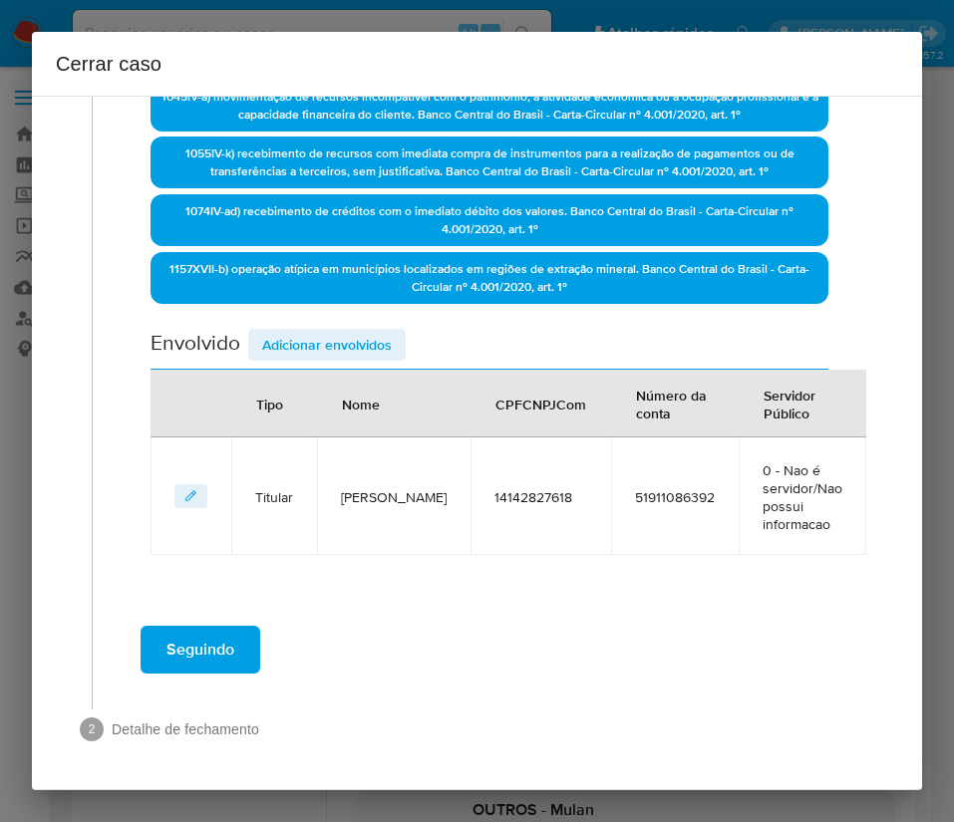
scroll to position [574, 0]
click at [347, 339] on span "Adicionar envolvidos" at bounding box center [327, 345] width 130 height 28
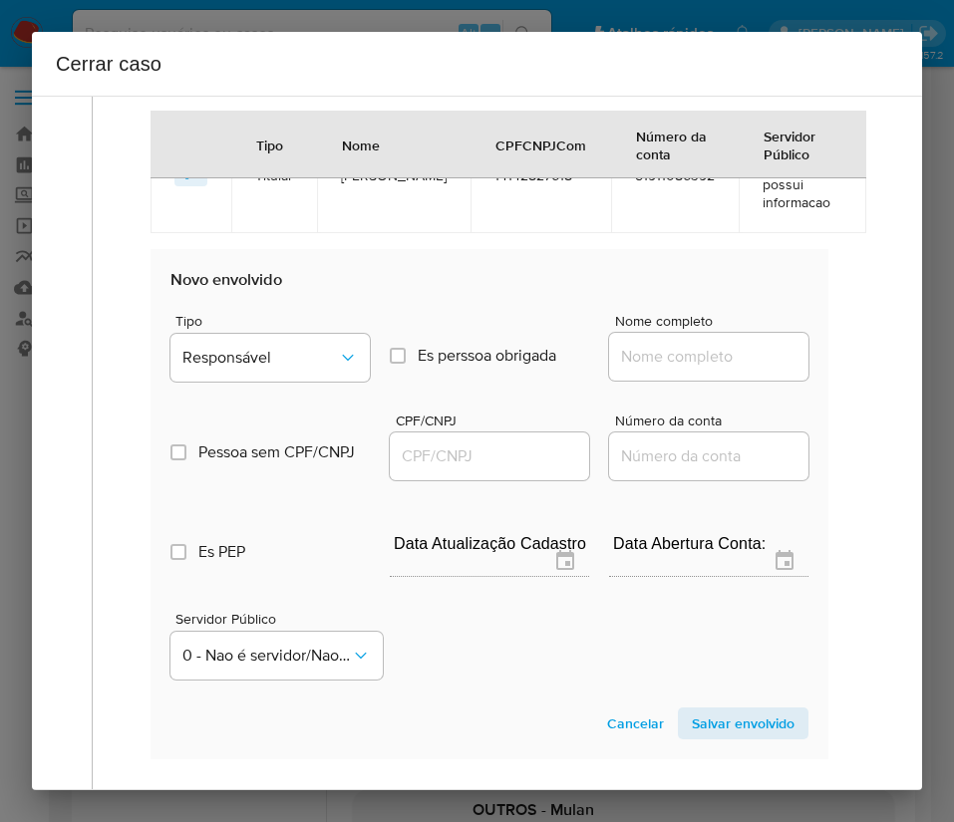
scroll to position [1022, 0]
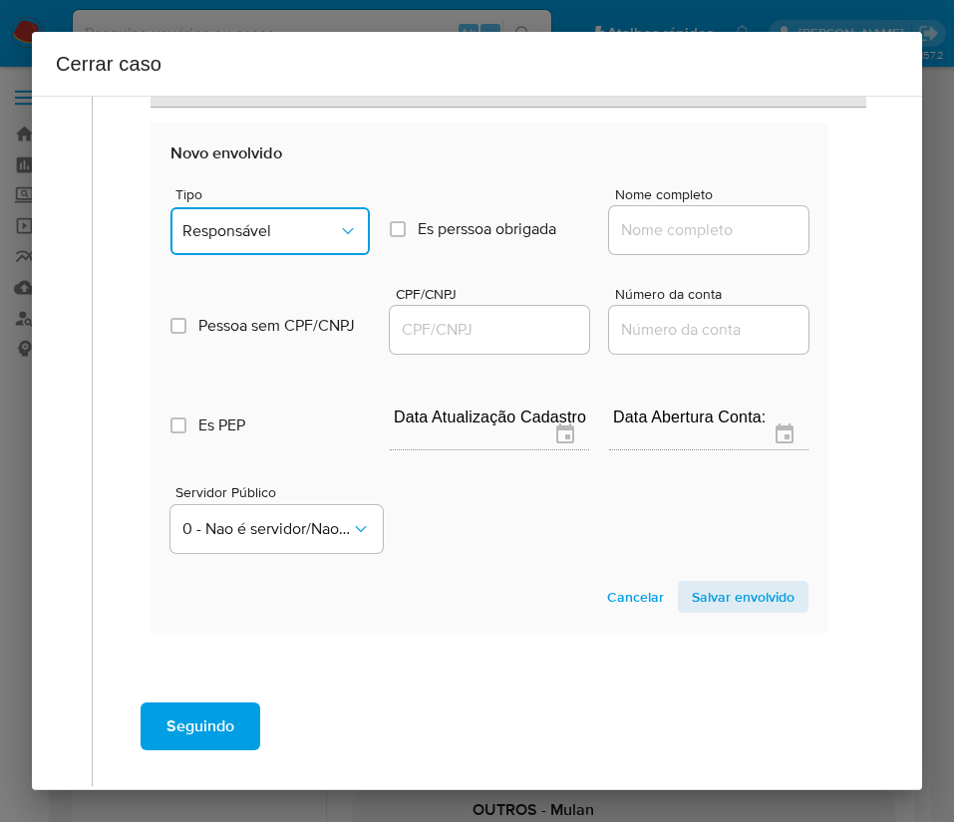
click at [317, 223] on span "Responsável" at bounding box center [259, 231] width 155 height 20
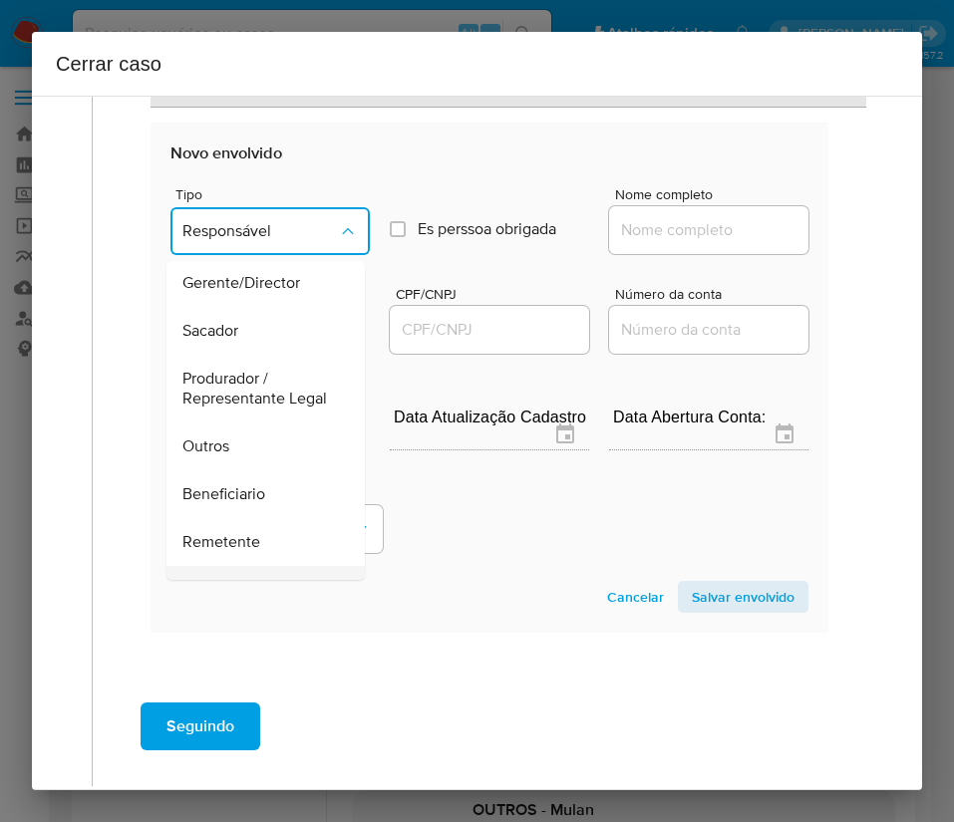
scroll to position [355, 0]
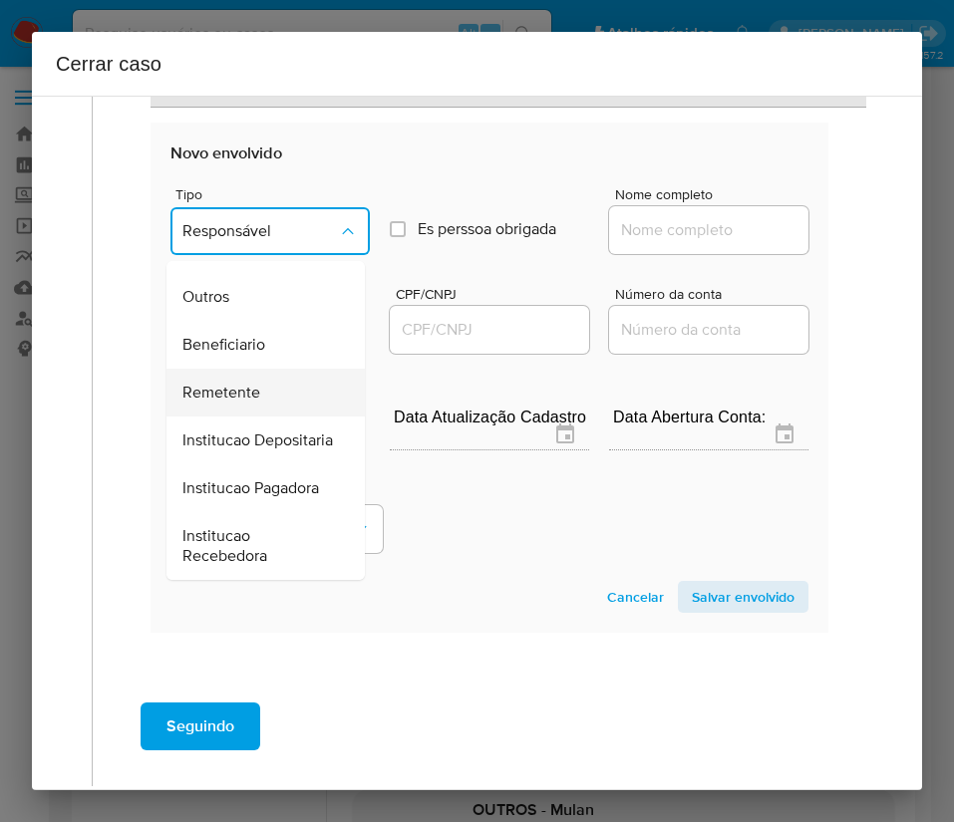
click at [253, 383] on span "Remetente" at bounding box center [221, 393] width 78 height 20
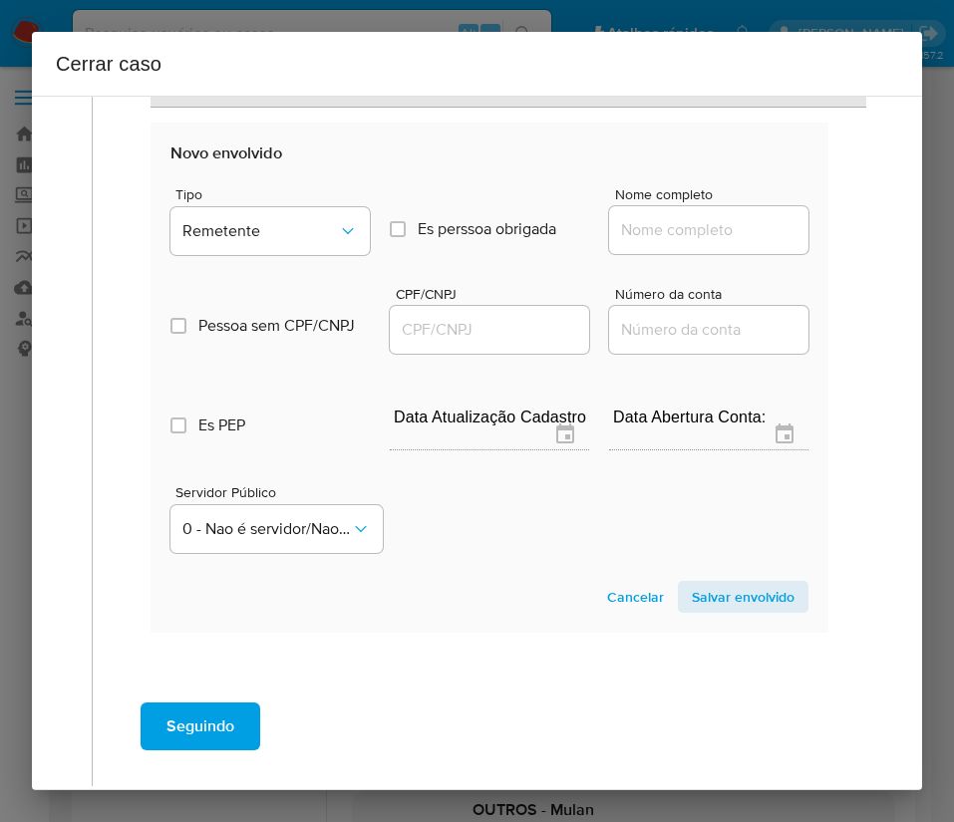
drag, startPoint x: 658, startPoint y: 196, endPoint x: 655, endPoint y: 224, distance: 28.1
click at [658, 197] on span "Nome completo" at bounding box center [714, 194] width 199 height 15
click at [658, 217] on input "Nome completo" at bounding box center [708, 230] width 199 height 26
click at [655, 224] on input "Nome completo" at bounding box center [708, 230] width 199 height 26
paste input "Nexus Solucoes Em Pagamentos Ltda, 58479001000140"
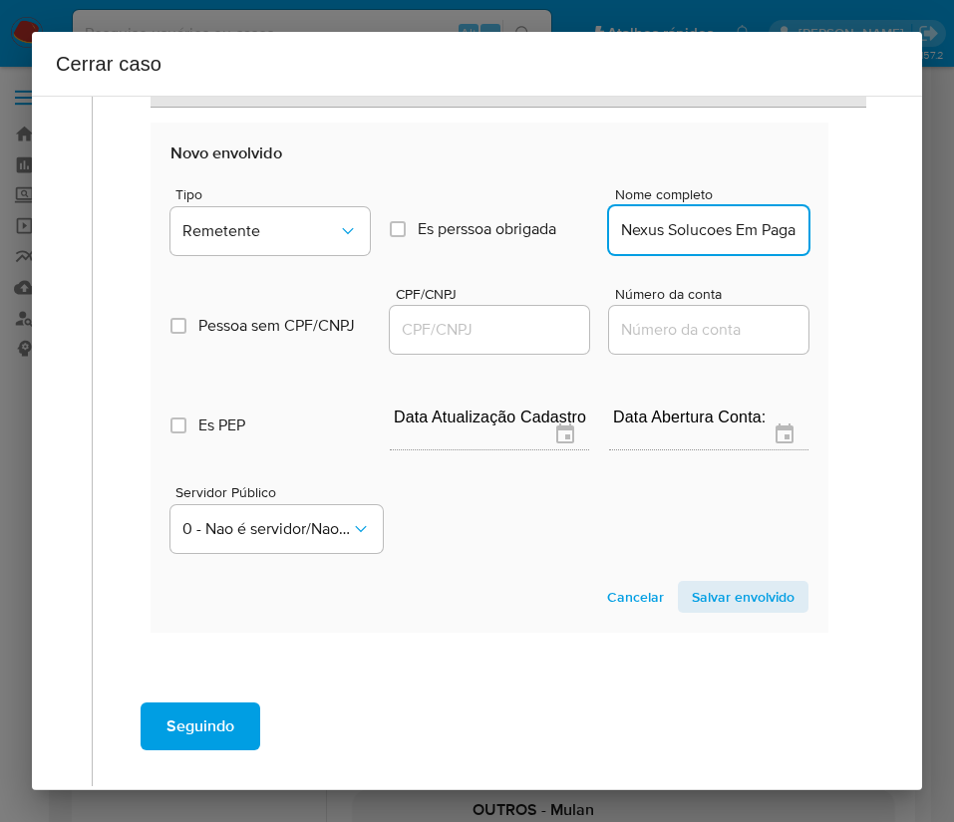
scroll to position [0, 227]
drag, startPoint x: 640, startPoint y: 238, endPoint x: 820, endPoint y: 237, distance: 180.4
type input "Nexus Solucoes Em Pagamentos Ltda"
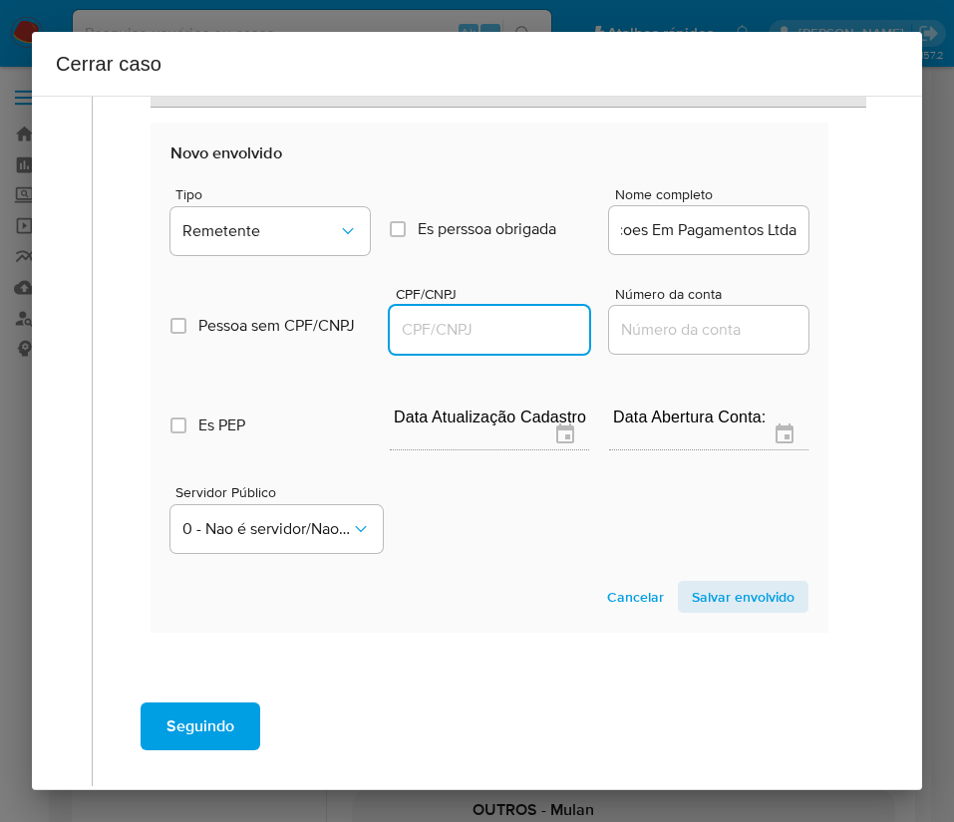
scroll to position [0, 0]
drag, startPoint x: 464, startPoint y: 333, endPoint x: 496, endPoint y: 338, distance: 32.3
click at [463, 334] on input "CPF/CNPJ" at bounding box center [489, 330] width 199 height 26
paste input "58479001000140"
type input "58479001000140"
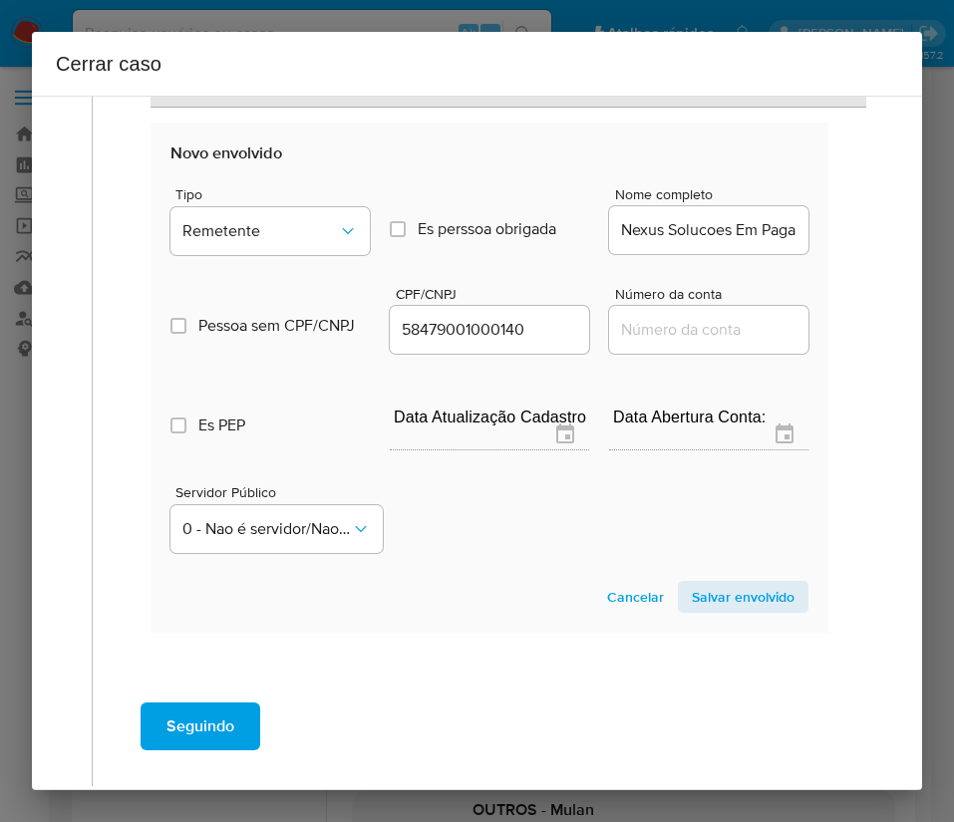
click at [713, 602] on span "Salvar envolvido" at bounding box center [743, 597] width 103 height 28
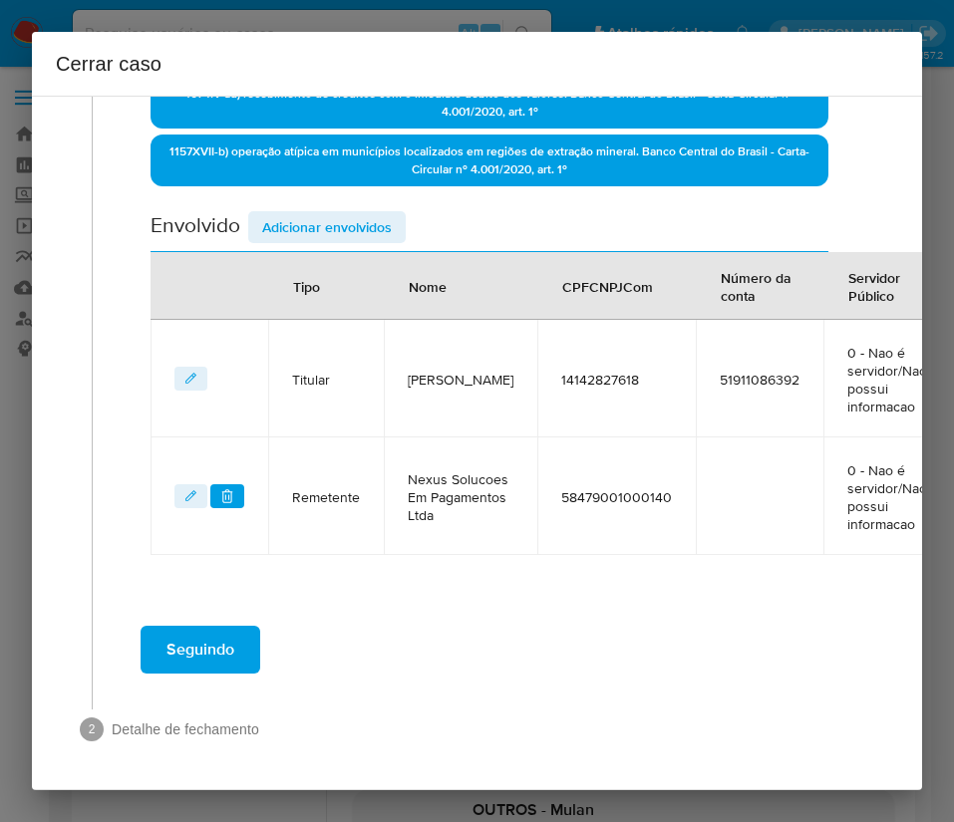
click at [321, 213] on span "Adicionar envolvidos" at bounding box center [327, 227] width 130 height 28
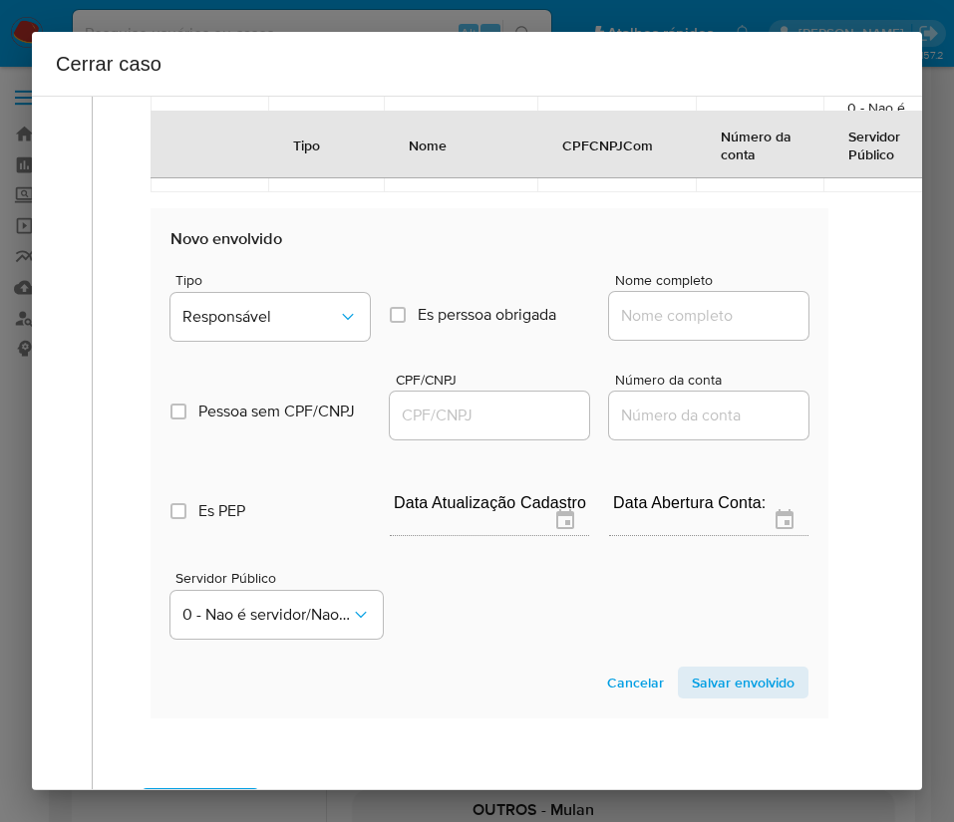
scroll to position [1181, 0]
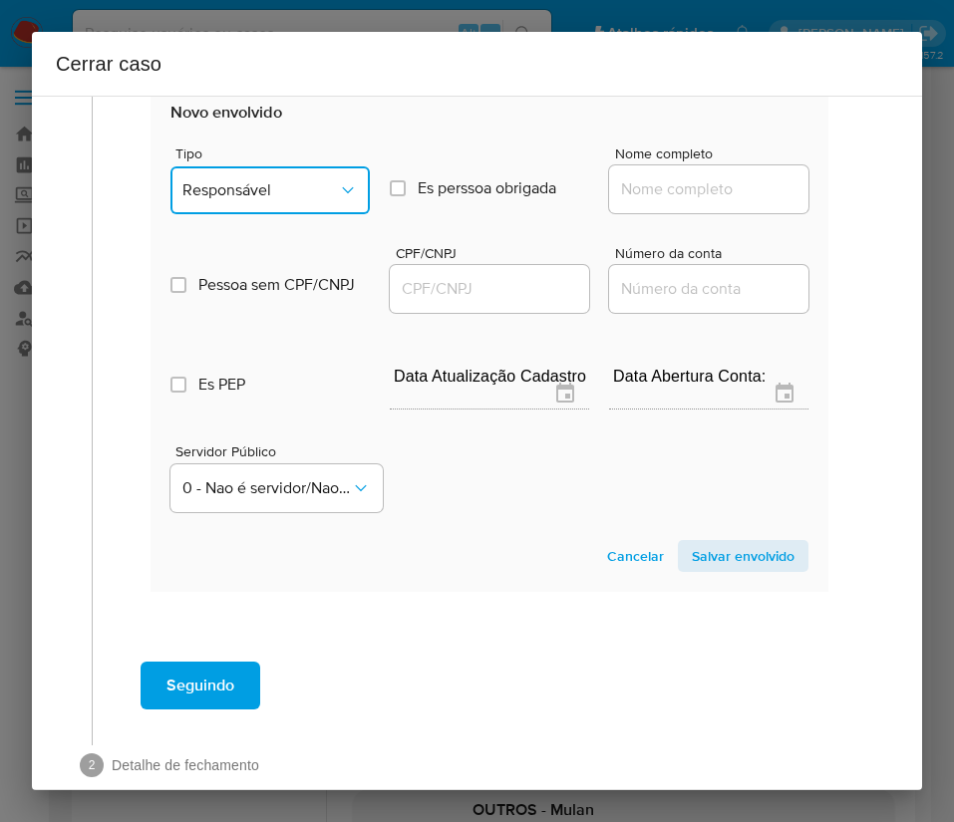
click at [264, 200] on span "Responsável" at bounding box center [259, 190] width 155 height 20
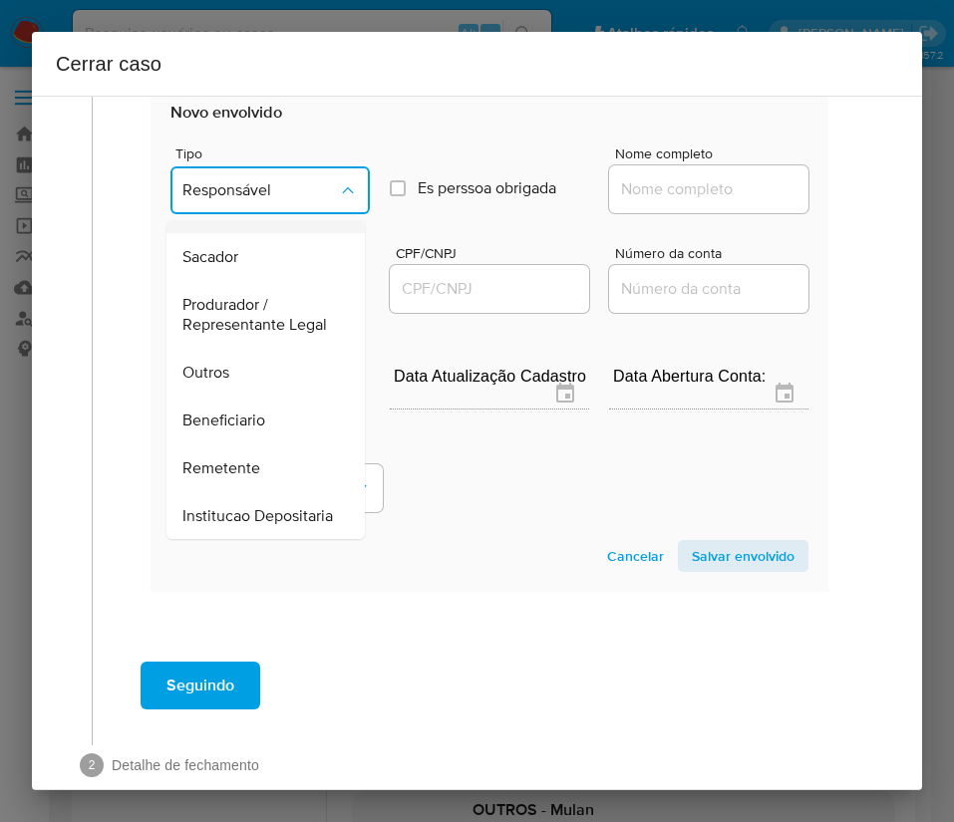
scroll to position [355, 0]
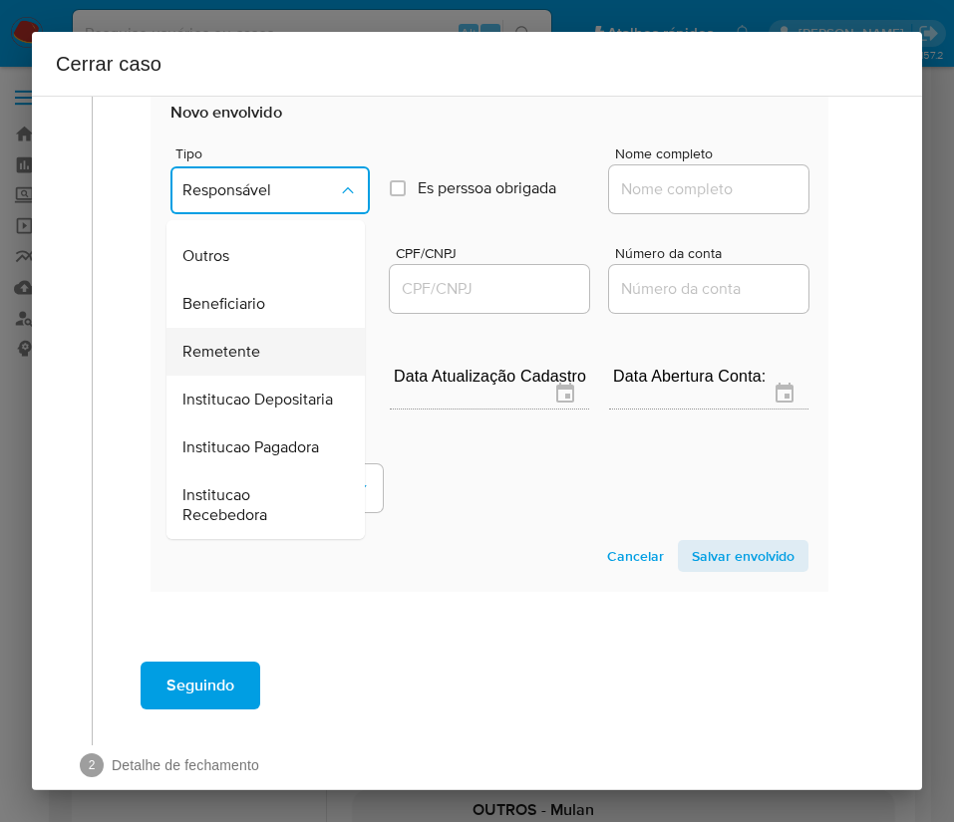
click at [229, 342] on span "Remetente" at bounding box center [221, 352] width 78 height 20
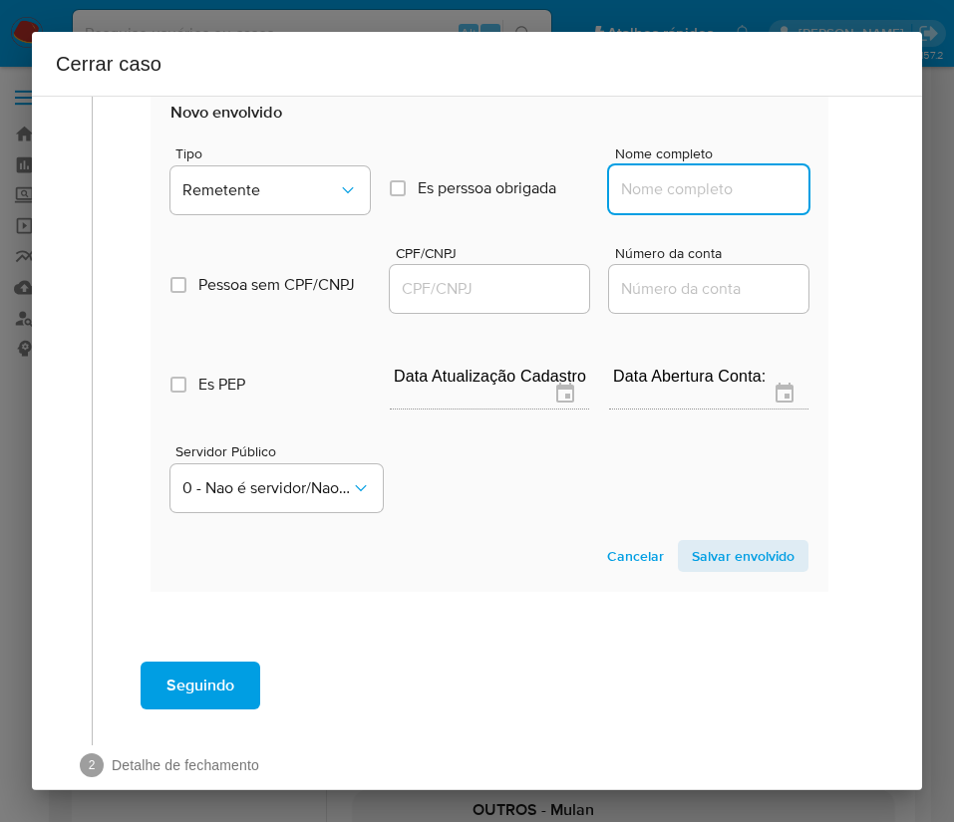
click at [632, 202] on input "Nome completo" at bounding box center [708, 189] width 199 height 26
paste input "Kairos Jogos E Apostas Ltda, 57733136000128"
drag, startPoint x: 640, startPoint y: 209, endPoint x: 828, endPoint y: 209, distance: 188.3
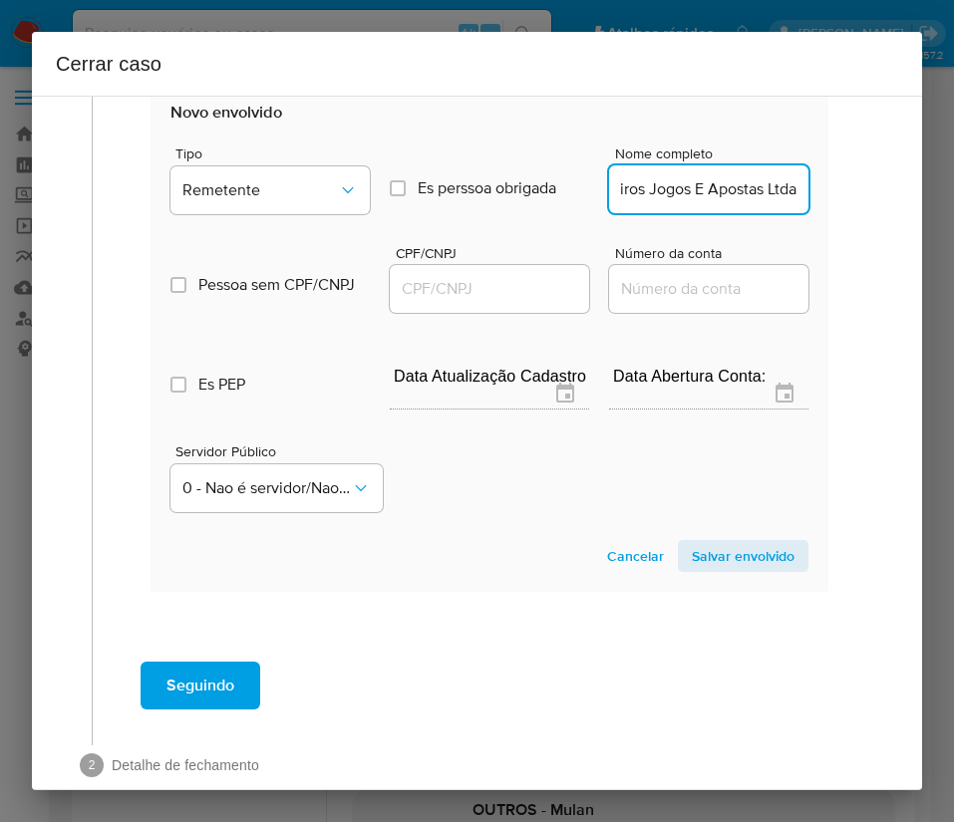
scroll to position [0, 26]
type input "Kairos Jogos E Apostas Ltda"
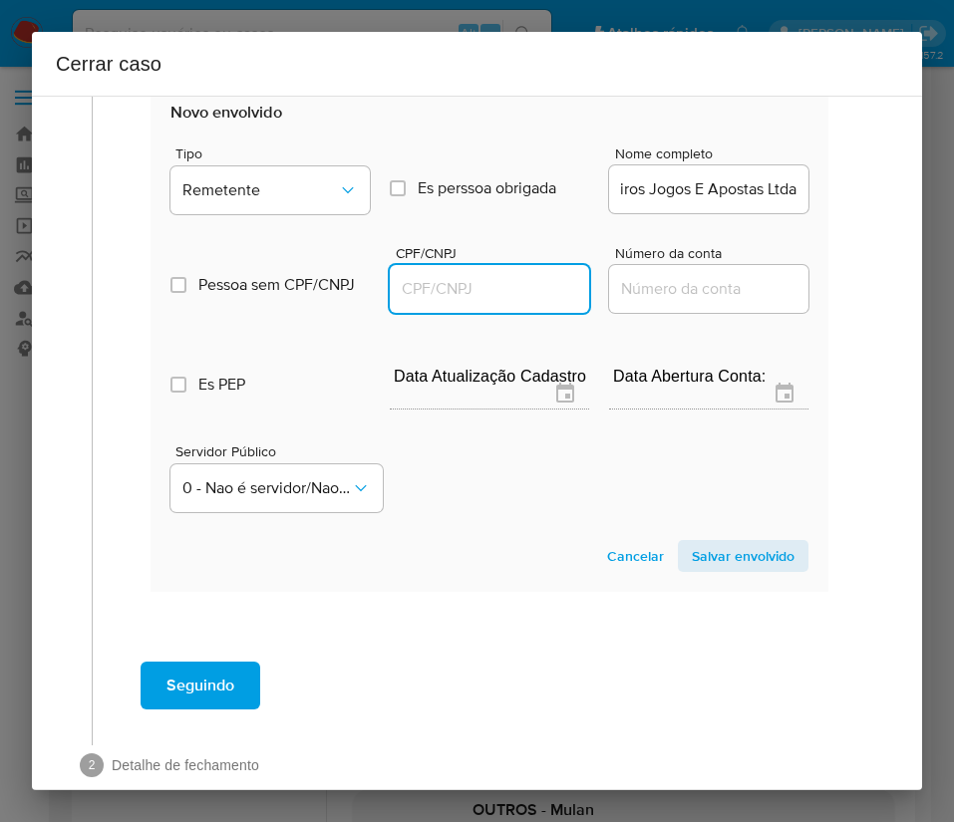
click at [464, 296] on input "CPF/CNPJ" at bounding box center [489, 289] width 199 height 26
paste input "57733136000128"
type input "57733136000128"
click at [725, 570] on span "Salvar envolvido" at bounding box center [743, 556] width 103 height 28
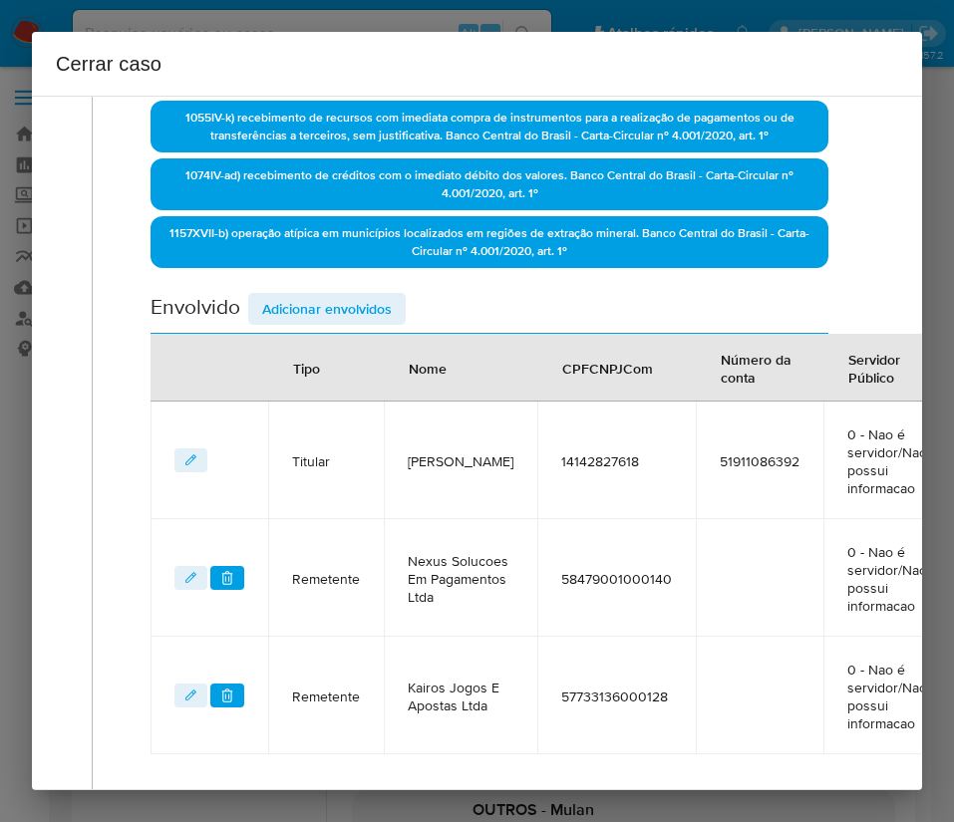
scroll to position [402, 0]
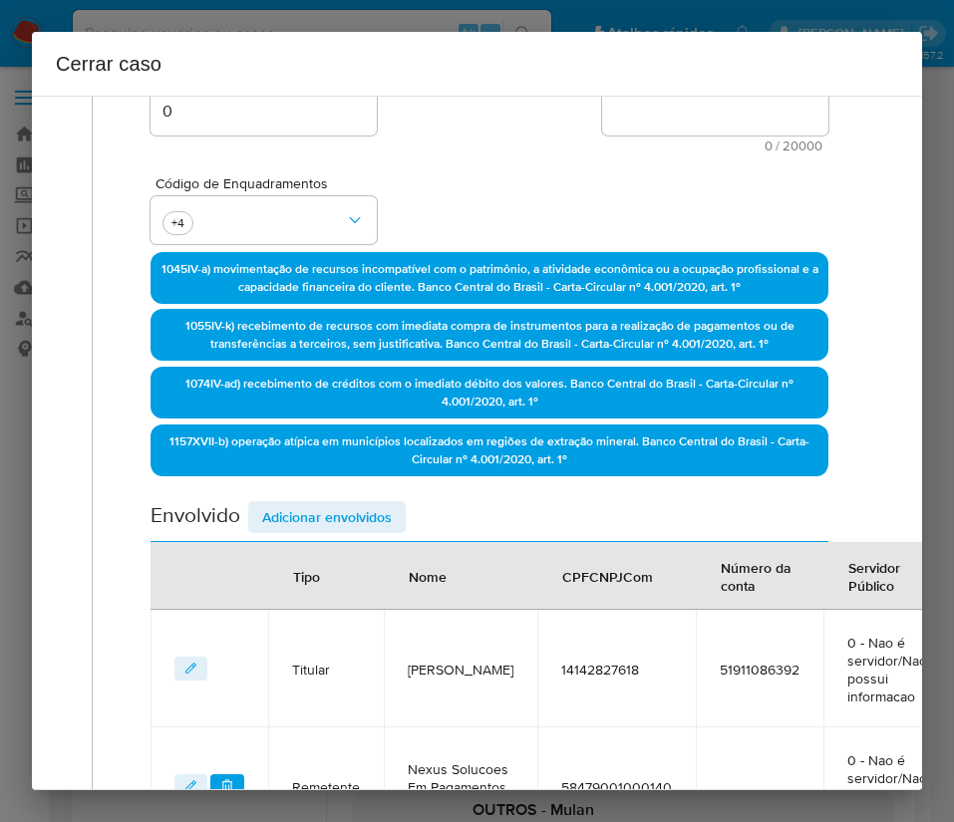
click at [348, 484] on div "Data de início 01/07/2025 Data Fin 15/07/2025 Valor do crédito R$121.666 Valor …" at bounding box center [489, 405] width 678 height 1116
click at [348, 503] on span "Adicionar envolvidos" at bounding box center [327, 517] width 130 height 28
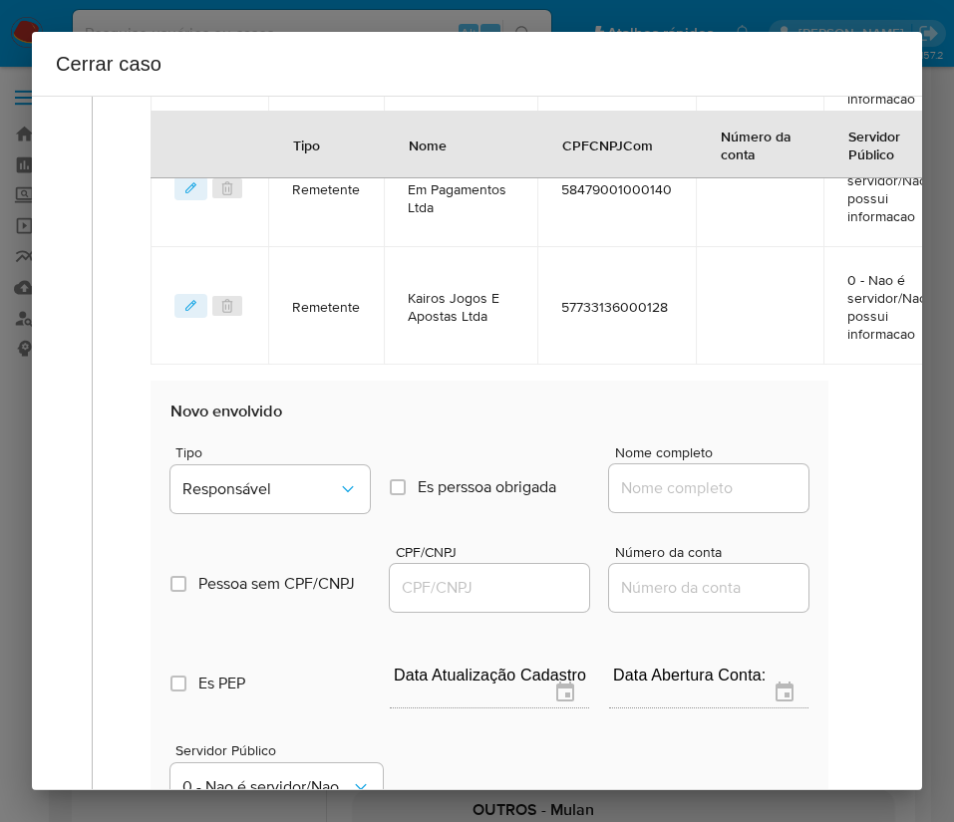
scroll to position [1375, 0]
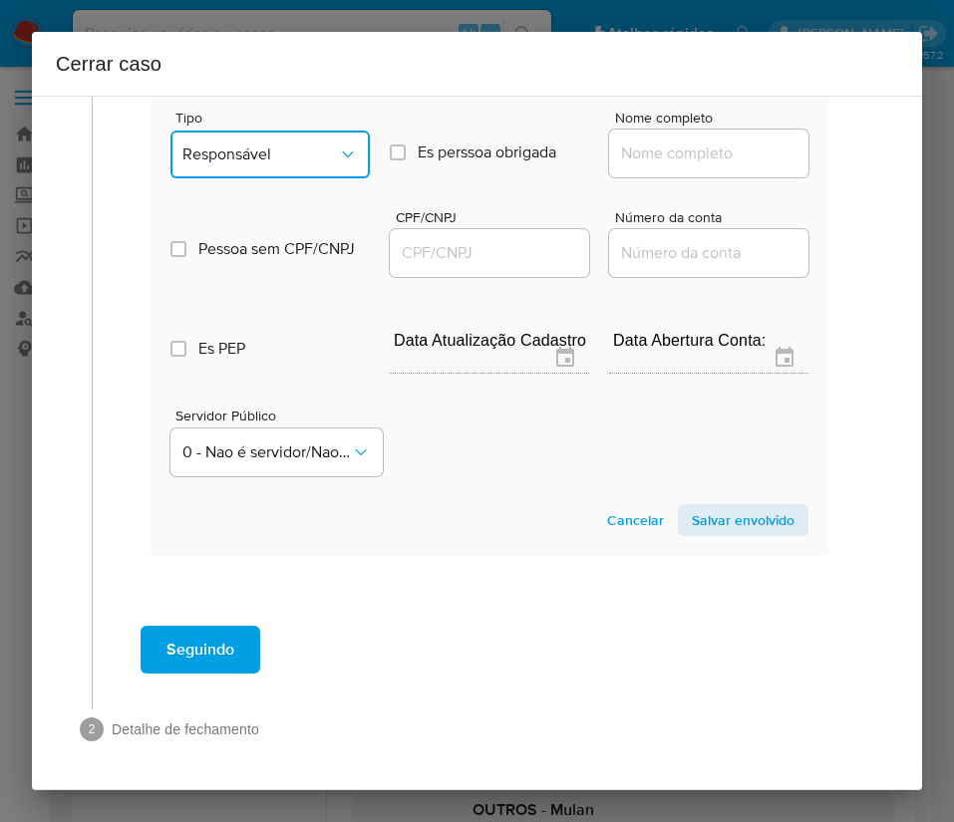
click at [295, 146] on button "Responsável" at bounding box center [269, 155] width 199 height 48
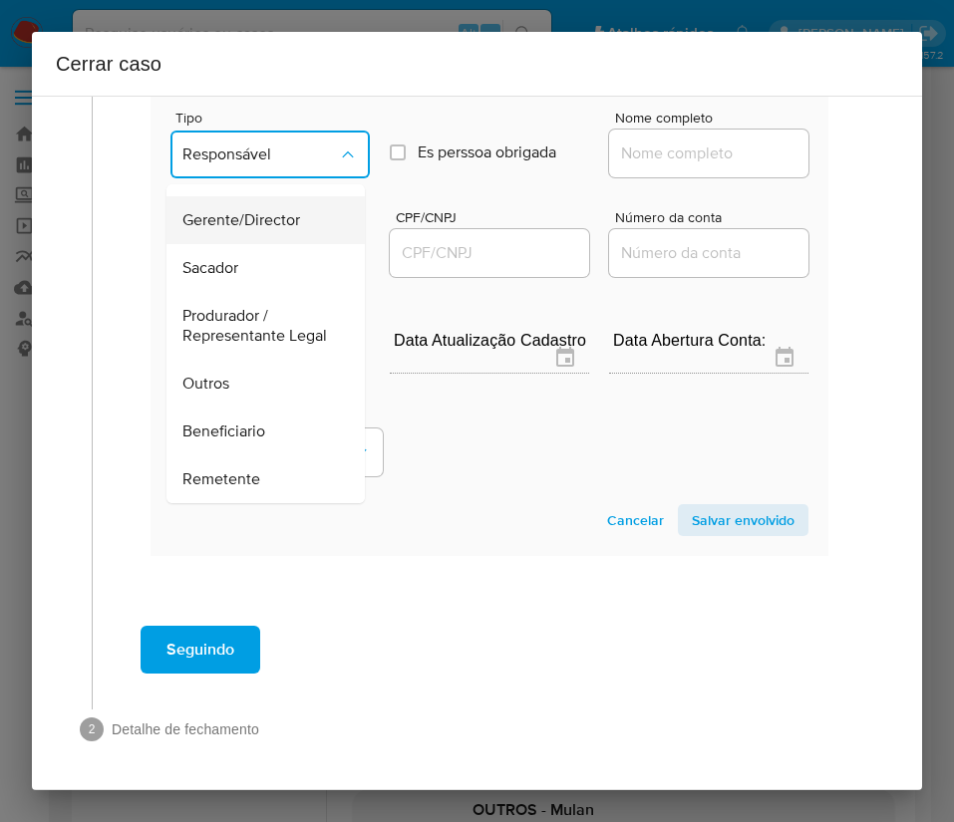
scroll to position [299, 0]
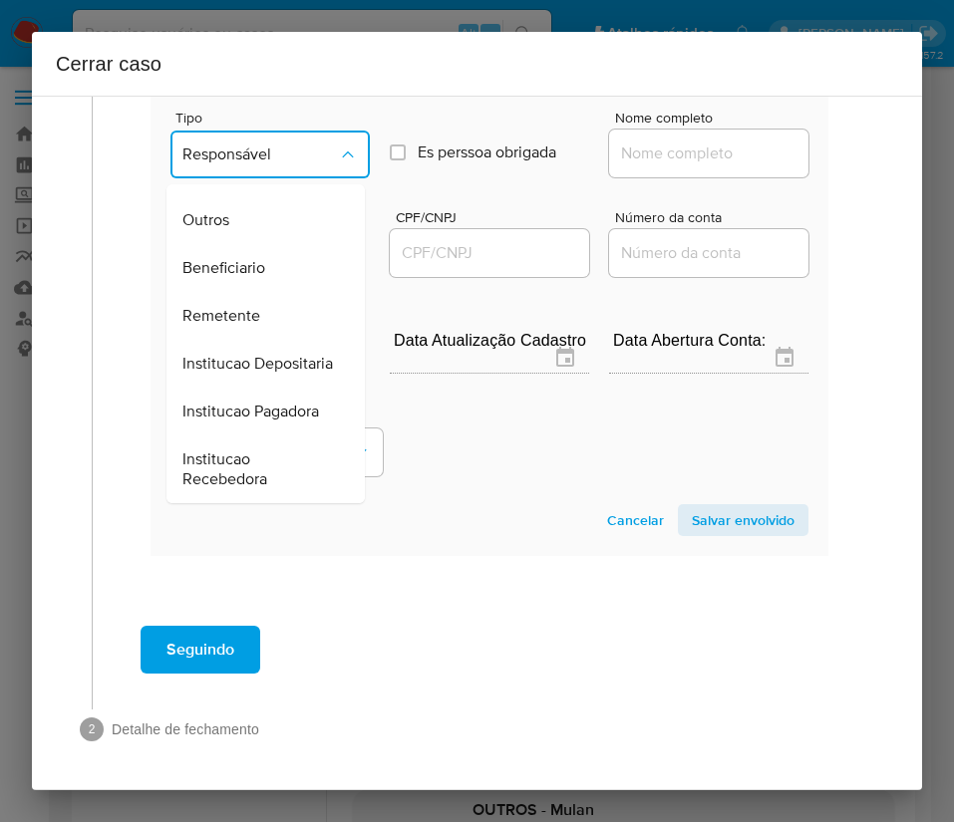
click at [260, 258] on span "Beneficiario" at bounding box center [223, 268] width 83 height 20
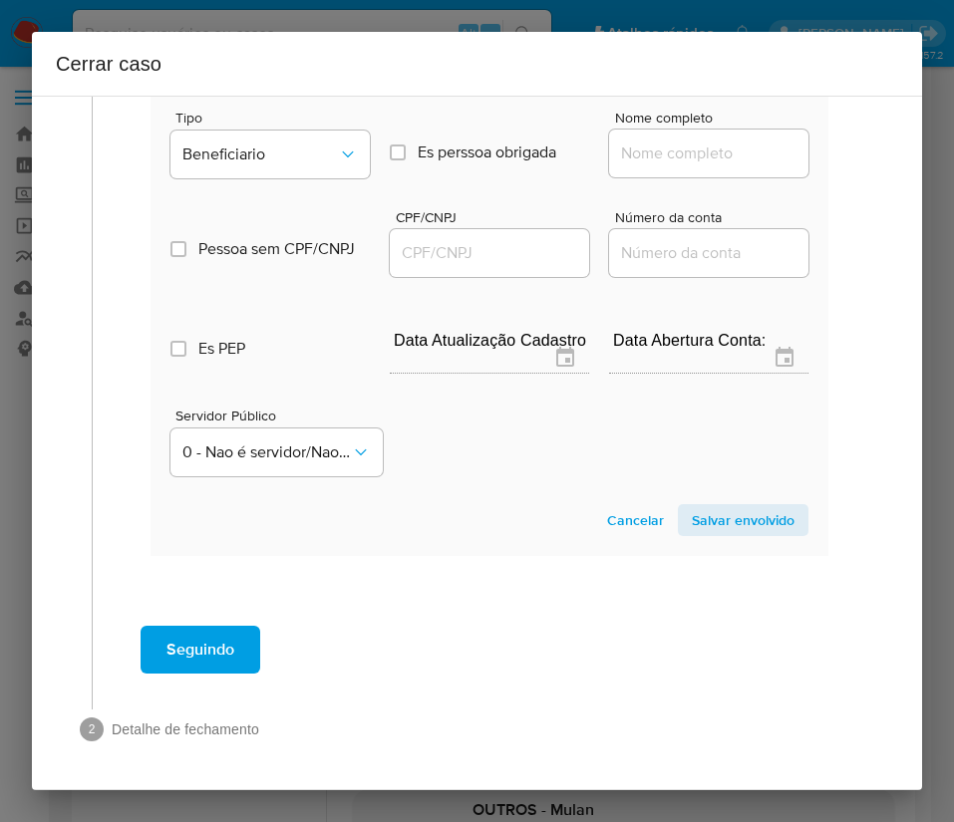
click at [687, 143] on div at bounding box center [708, 154] width 199 height 48
click at [702, 140] on input "Nome completo" at bounding box center [708, 153] width 199 height 26
paste input "Five-Tech Games Ltda, 57335579000160"
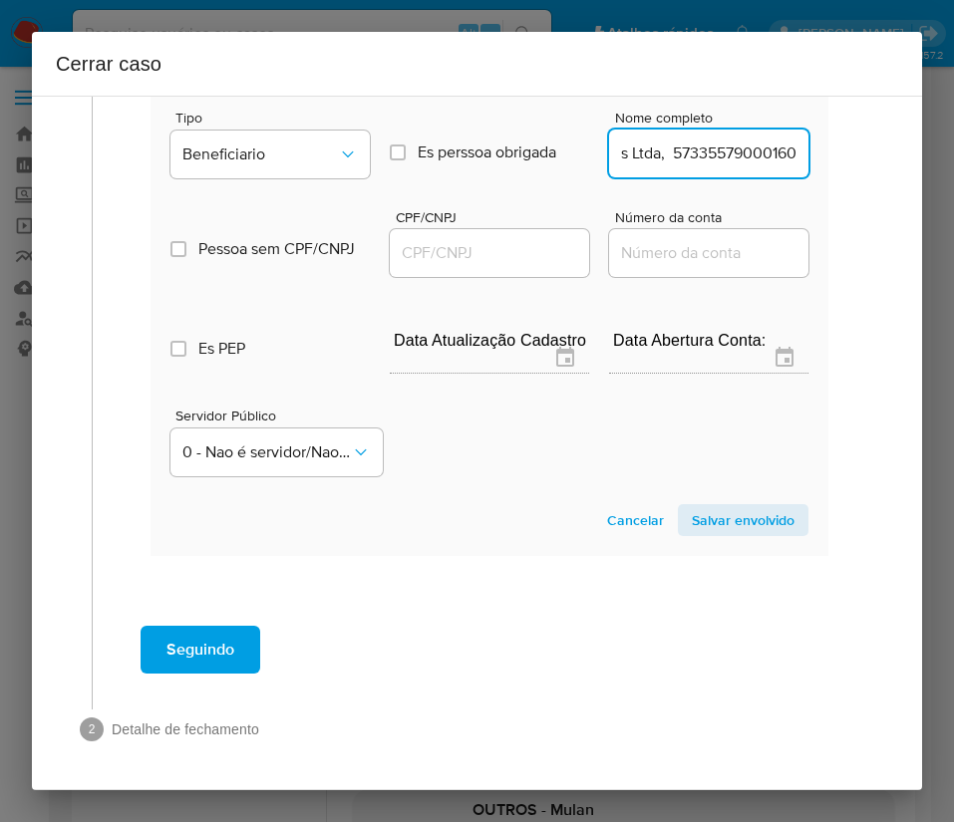
drag, startPoint x: 635, startPoint y: 136, endPoint x: 815, endPoint y: 137, distance: 180.4
type input "Five-Tech Games Ltda"
click at [492, 229] on div at bounding box center [489, 253] width 199 height 48
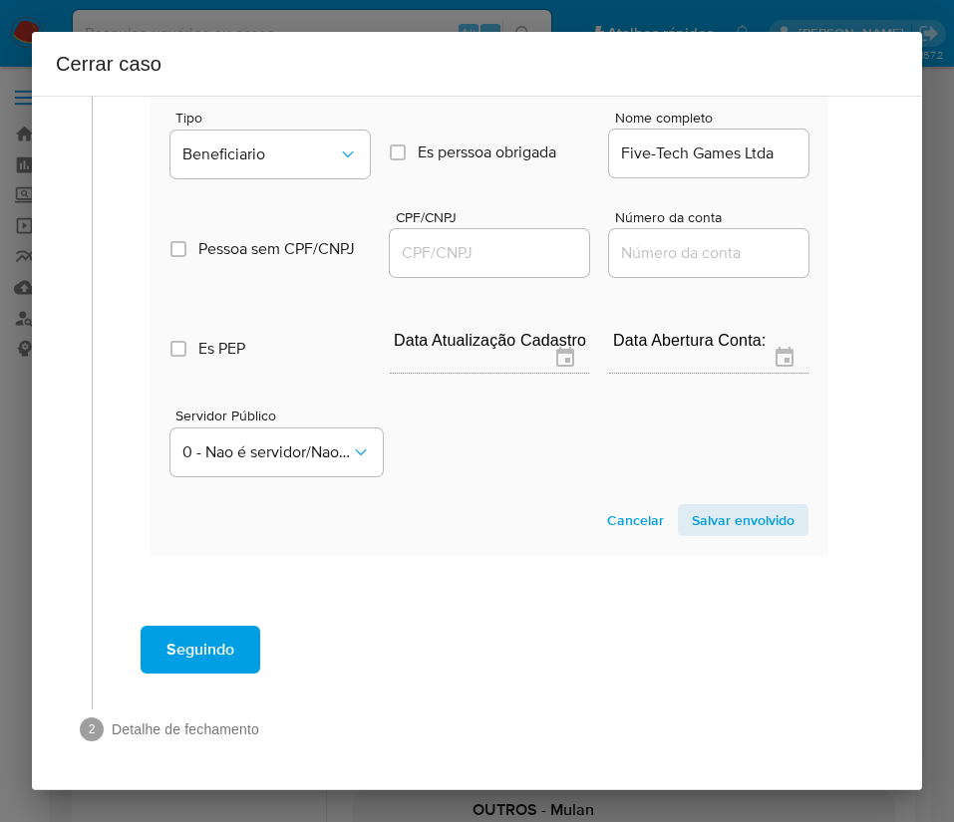
click at [492, 240] on input "CPF/CNPJ" at bounding box center [489, 253] width 199 height 26
paste input "57335579000160"
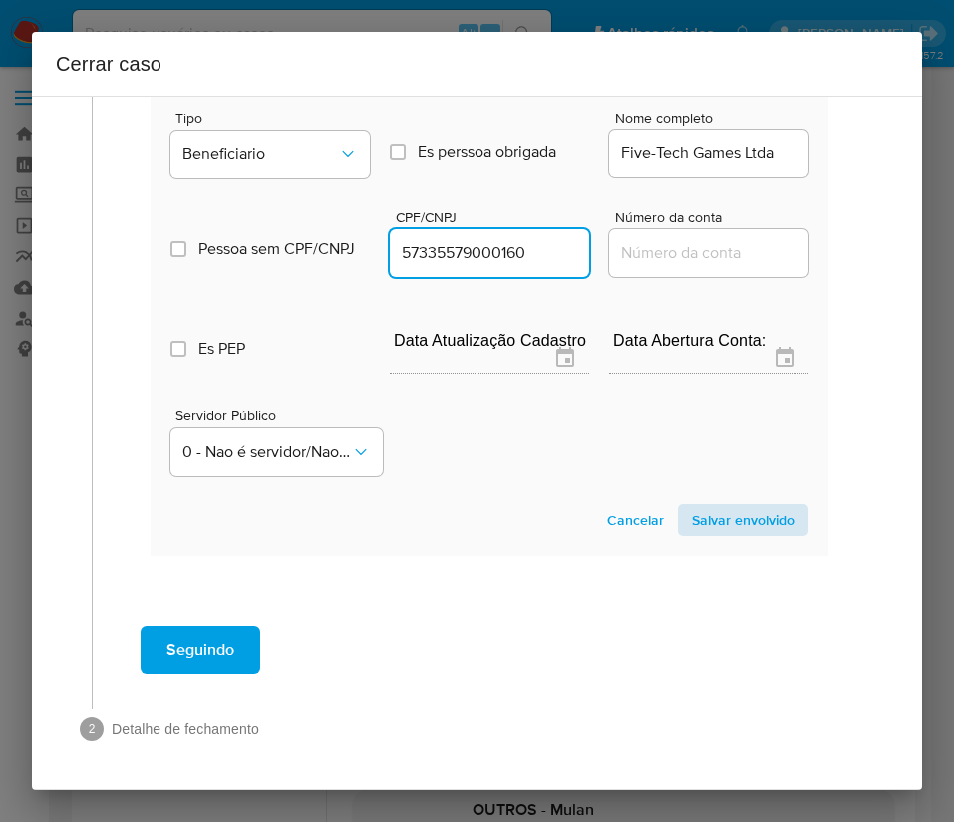
type input "57335579000160"
click at [692, 506] on span "Salvar envolvido" at bounding box center [743, 520] width 103 height 28
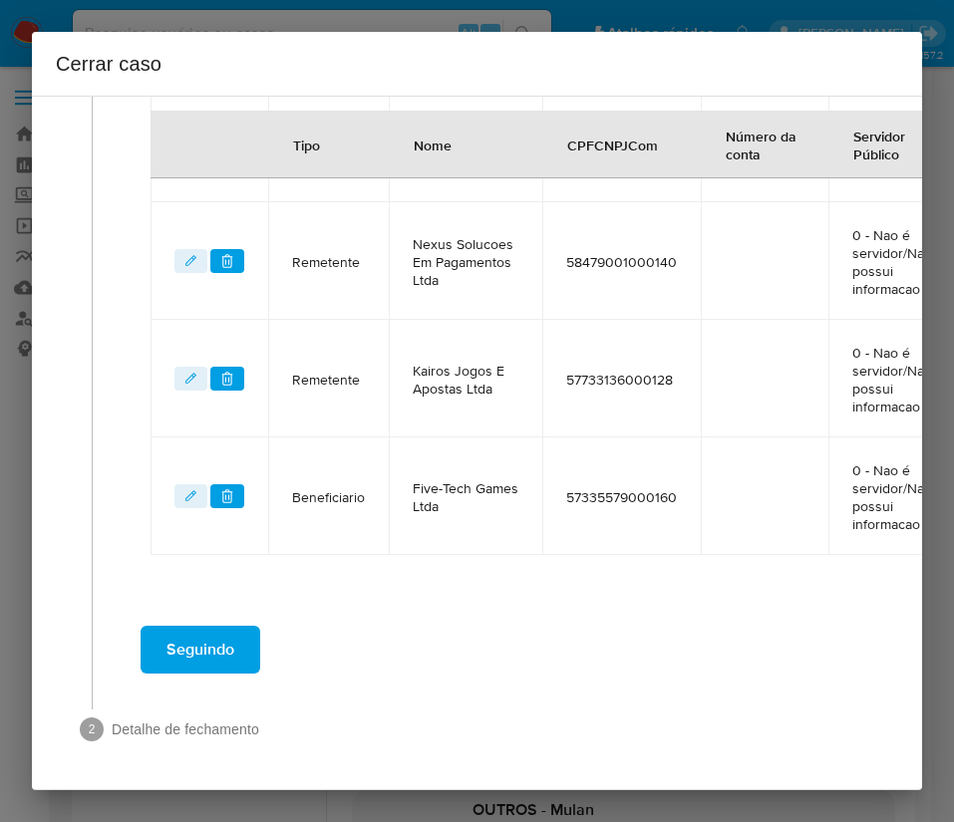
scroll to position [818, 0]
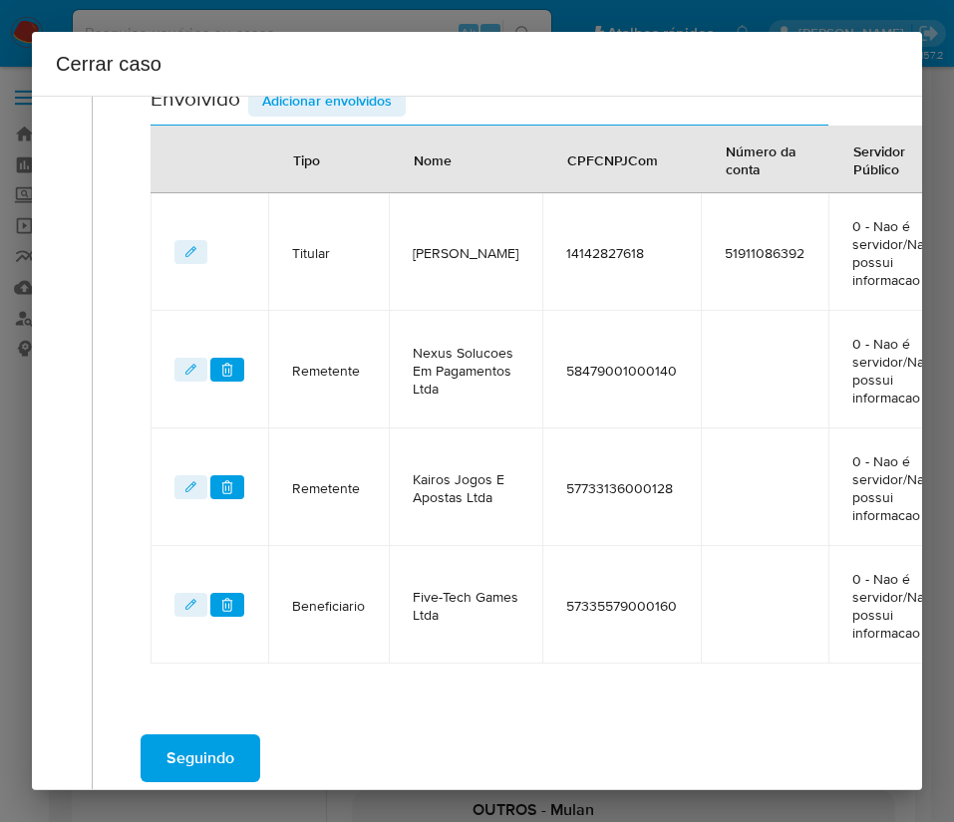
click at [359, 103] on span "Adicionar envolvidos" at bounding box center [327, 101] width 130 height 28
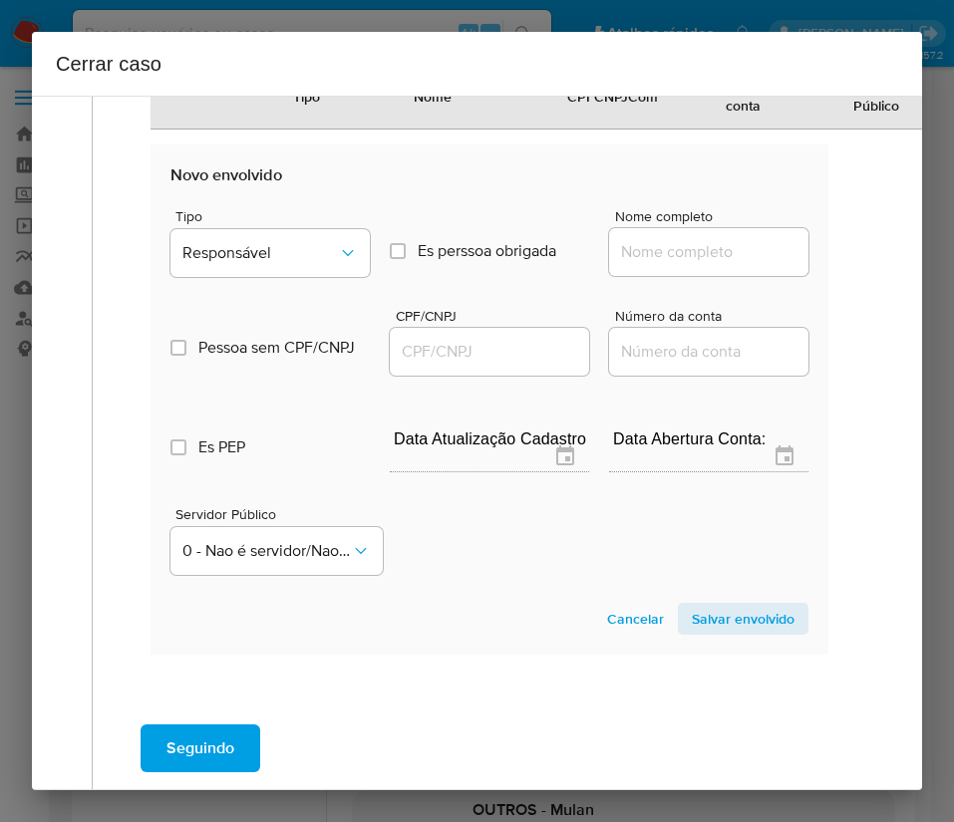
scroll to position [1416, 0]
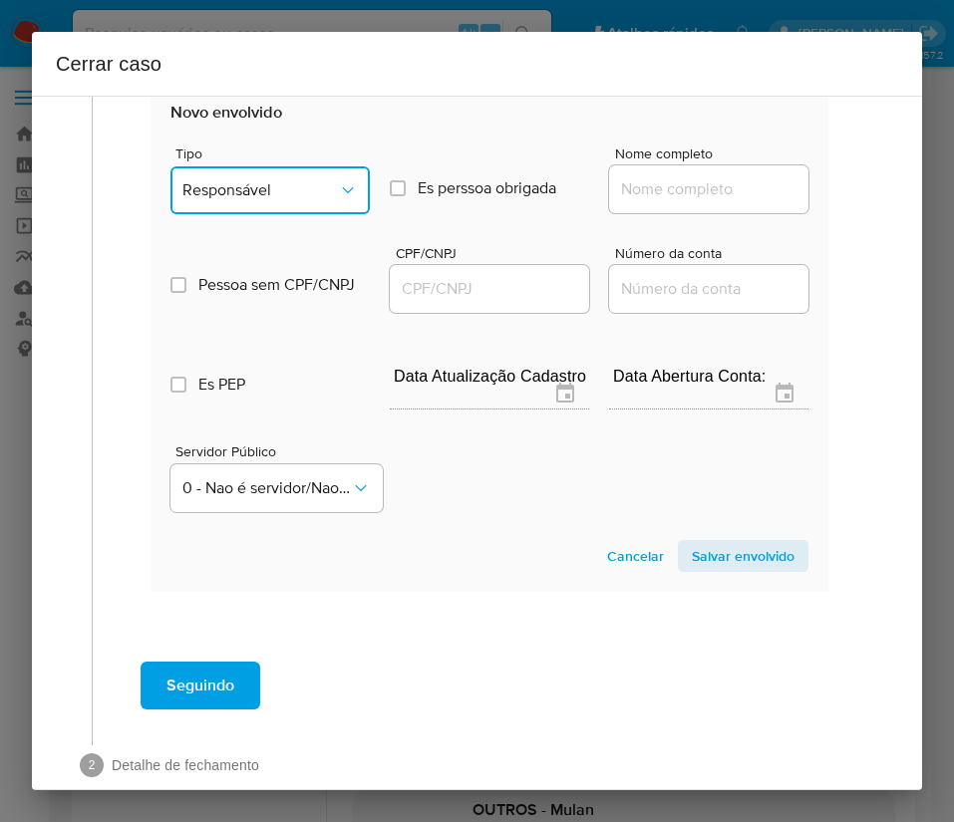
click at [250, 200] on span "Responsável" at bounding box center [259, 190] width 155 height 20
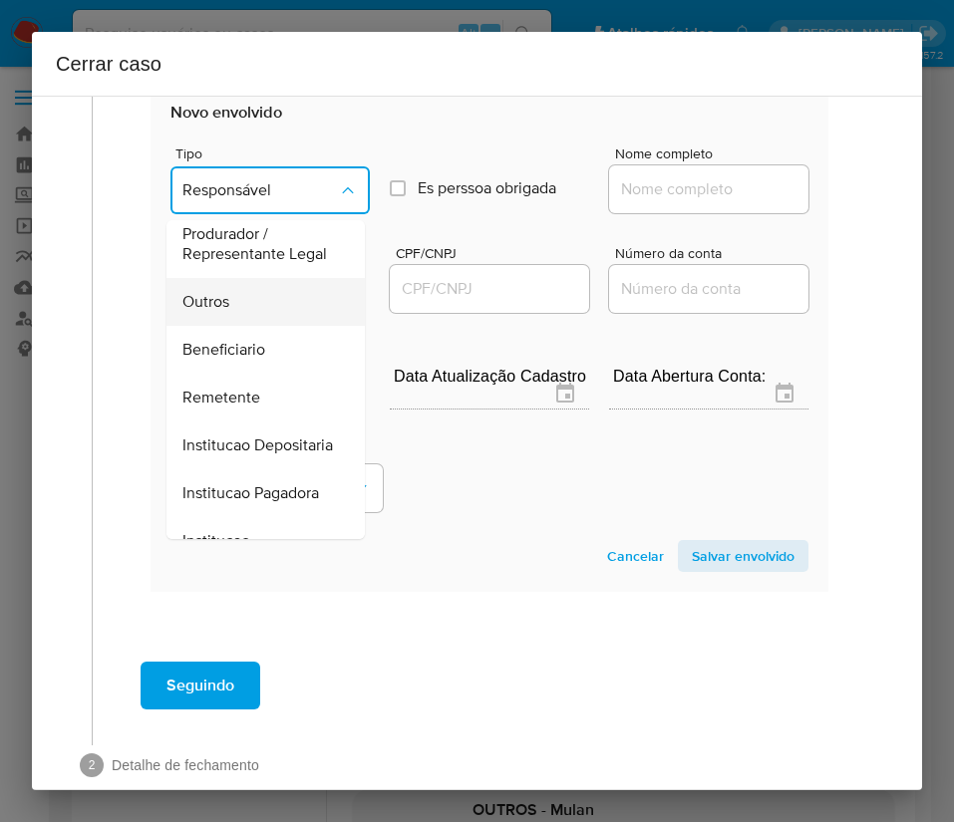
scroll to position [205, 0]
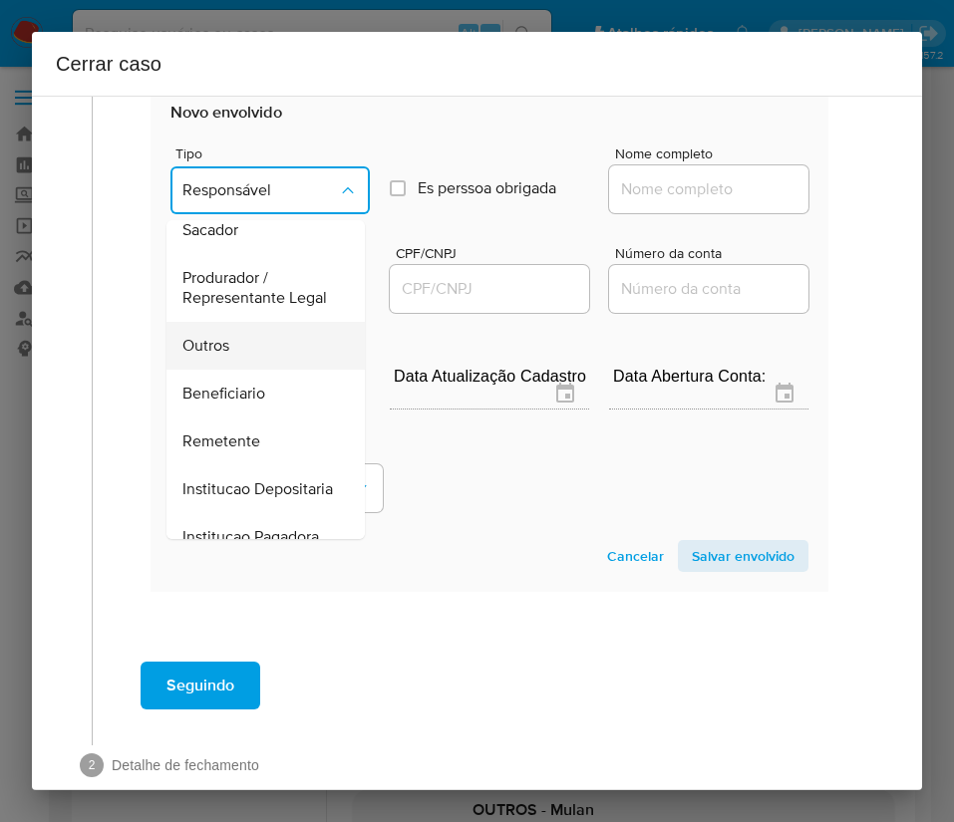
click at [222, 356] on span "Outros" at bounding box center [205, 346] width 47 height 20
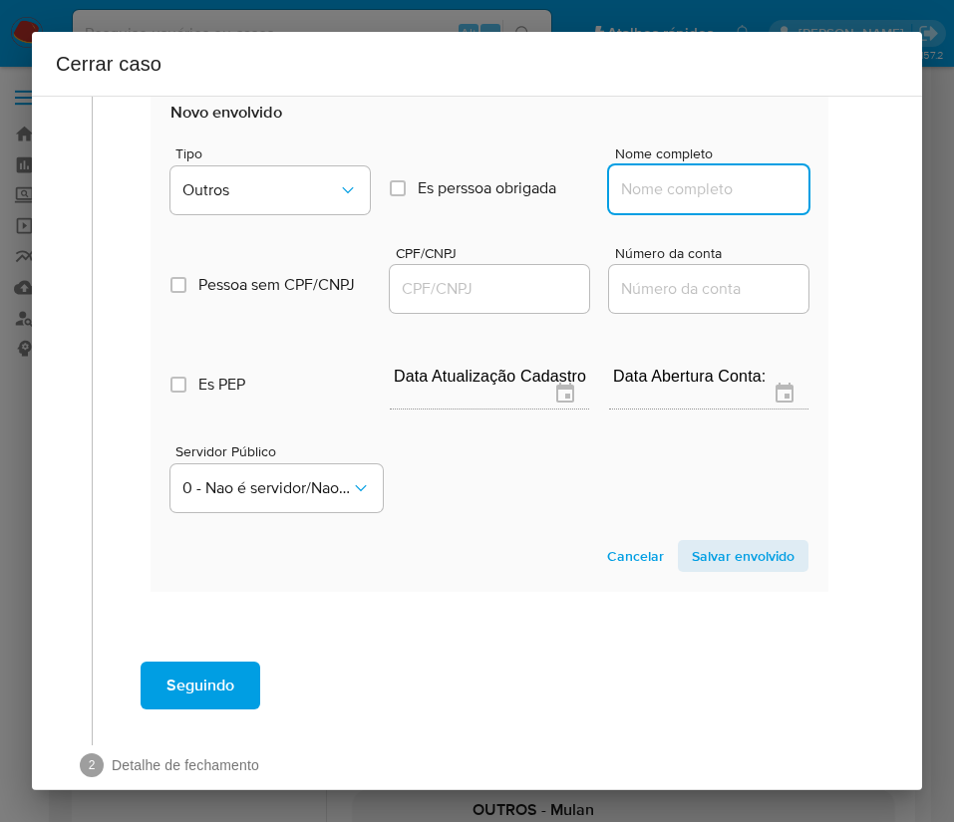
click at [674, 202] on input "Nome completo" at bounding box center [708, 189] width 199 height 26
paste input "Adervan Ferreira Francisco 14142827618, 46980448000110"
drag, startPoint x: 638, startPoint y: 212, endPoint x: 839, endPoint y: 210, distance: 201.3
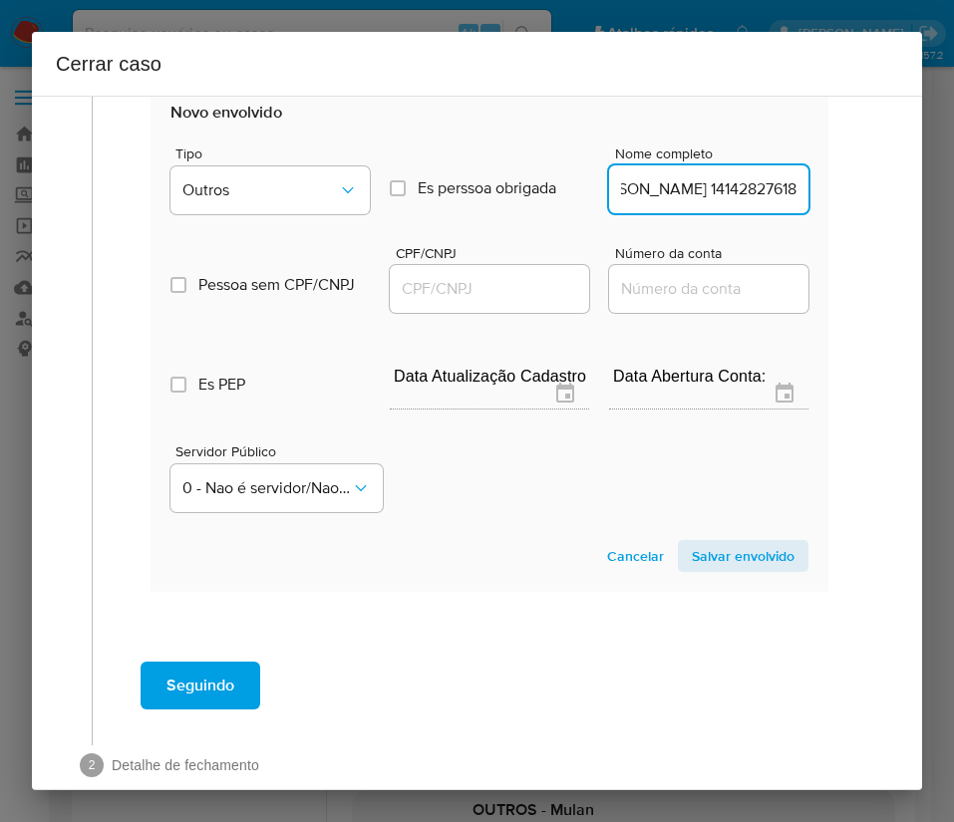
scroll to position [0, 111]
type input "Adervan Ferreira Francisco 14142827618"
click at [484, 302] on input "CPF/CNPJ" at bounding box center [489, 289] width 199 height 26
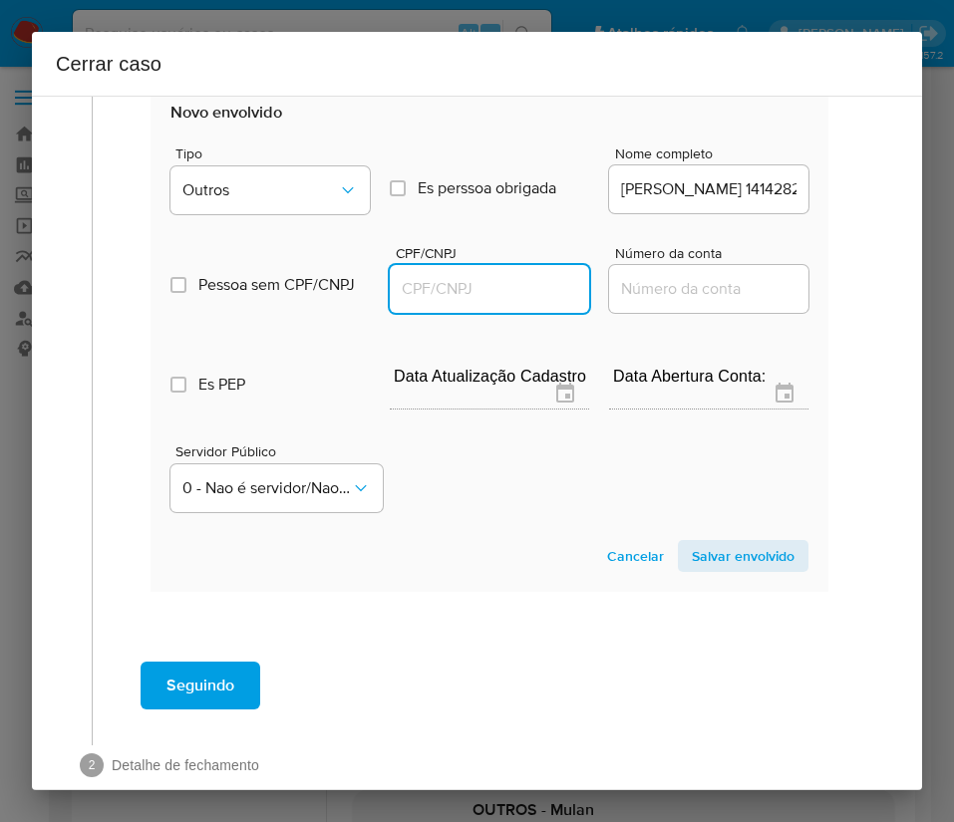
paste input "46980448000110"
type input "46980448000110"
click at [723, 570] on span "Salvar envolvido" at bounding box center [743, 556] width 103 height 28
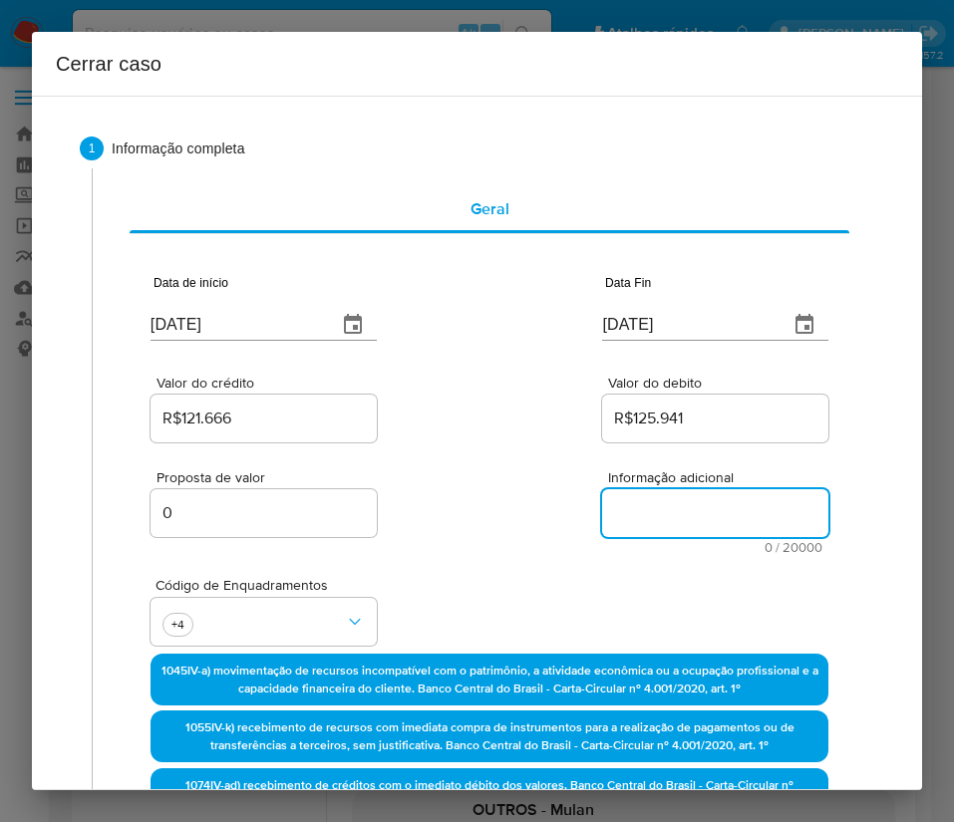
click at [646, 522] on textarea "Informação adicional" at bounding box center [715, 513] width 226 height 48
paste textarea "Informações do Cliente Adervan Ferreira Francisco, CPF 14142827618, 26 anos, re…"
type textarea "Informações do Cliente Adervan Ferreira Francisco, CPF 14142827618, 26 anos, re…"
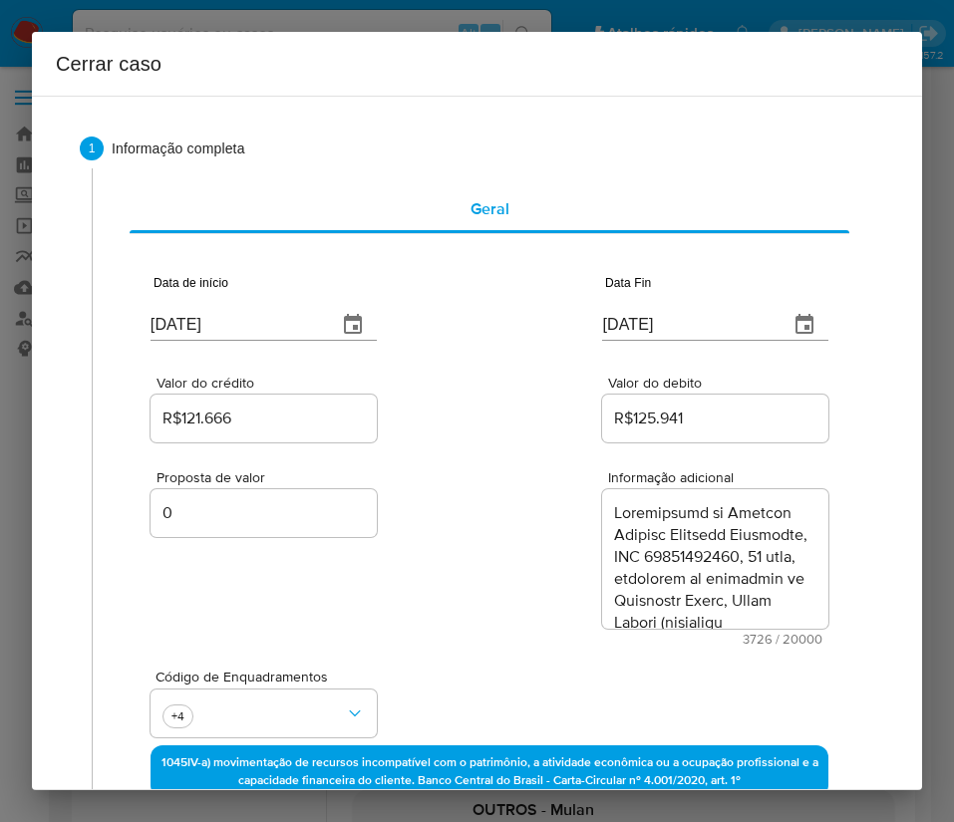
scroll to position [4740, 0]
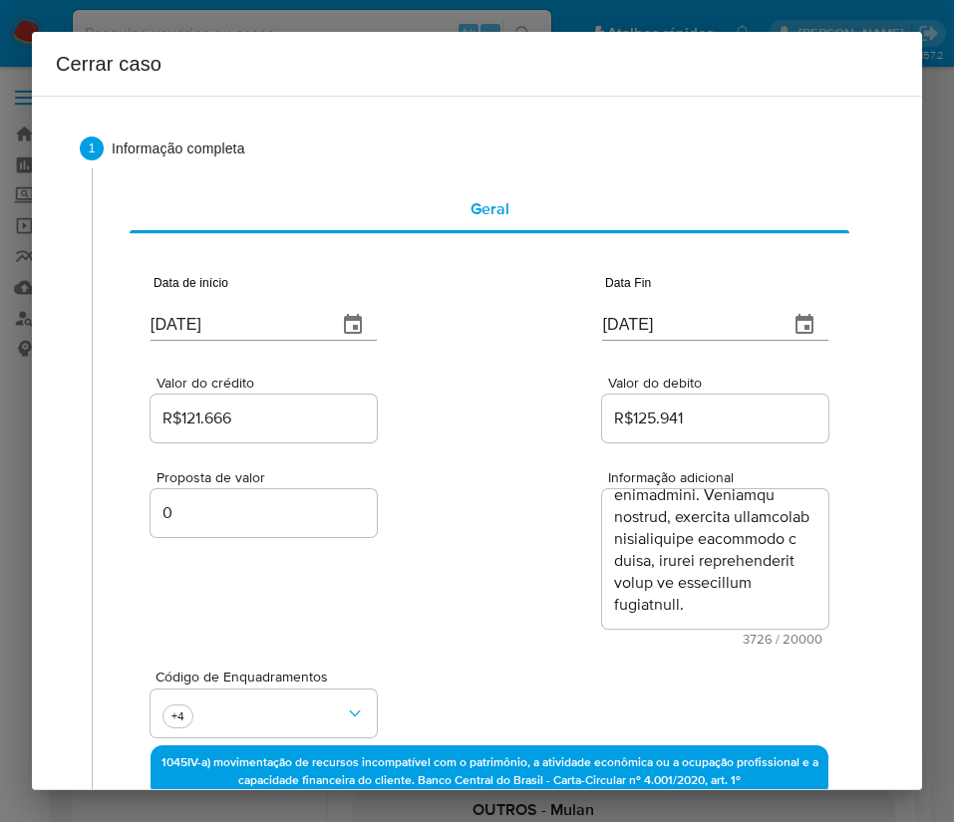
click at [533, 601] on div "Proposta de valor 0 Informação adicional 3726 / 20000 16274 caracteres restantes" at bounding box center [489, 545] width 678 height 199
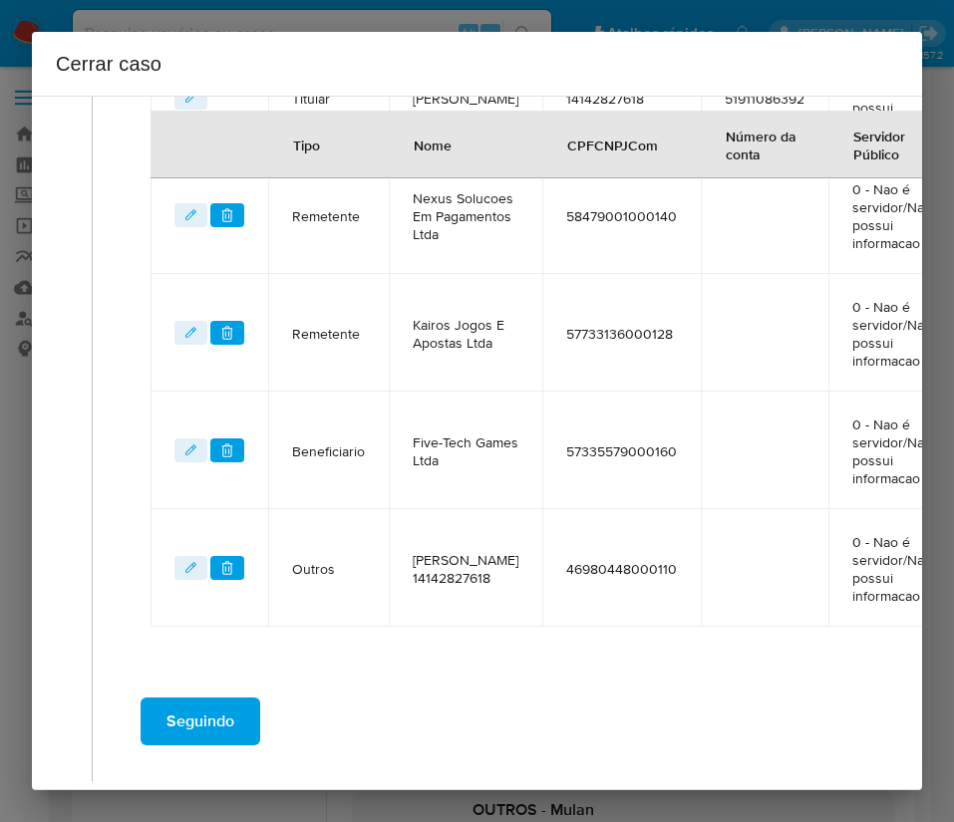
scroll to position [1177, 0]
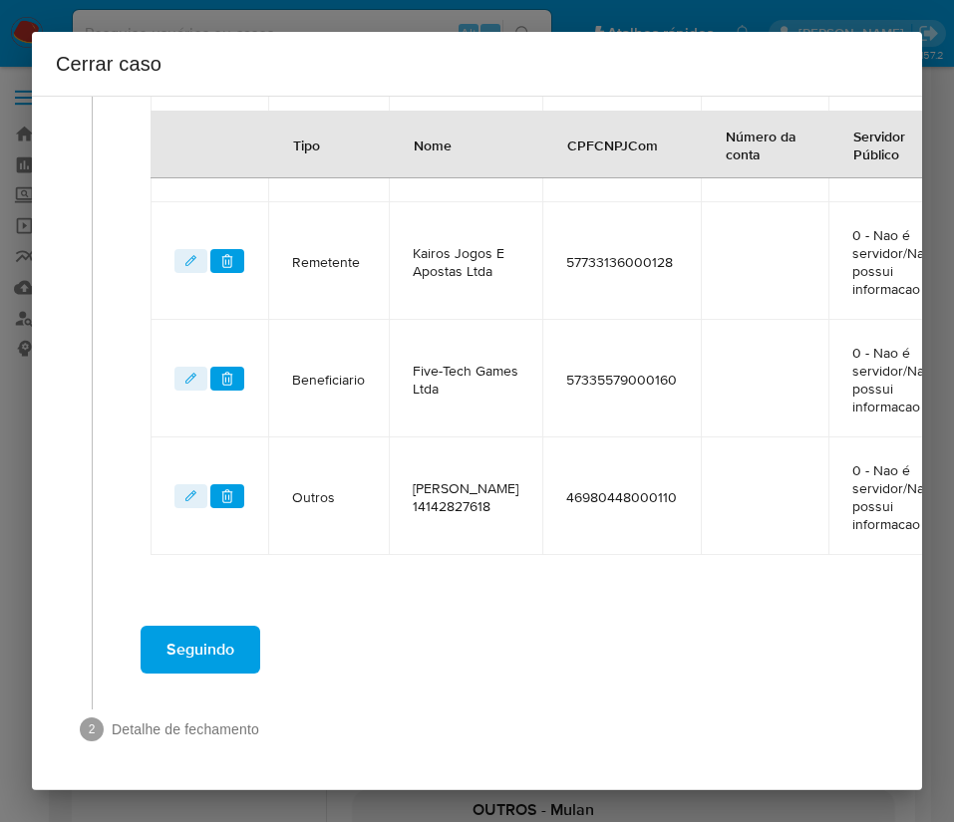
click at [250, 641] on button "Seguindo" at bounding box center [200, 650] width 120 height 48
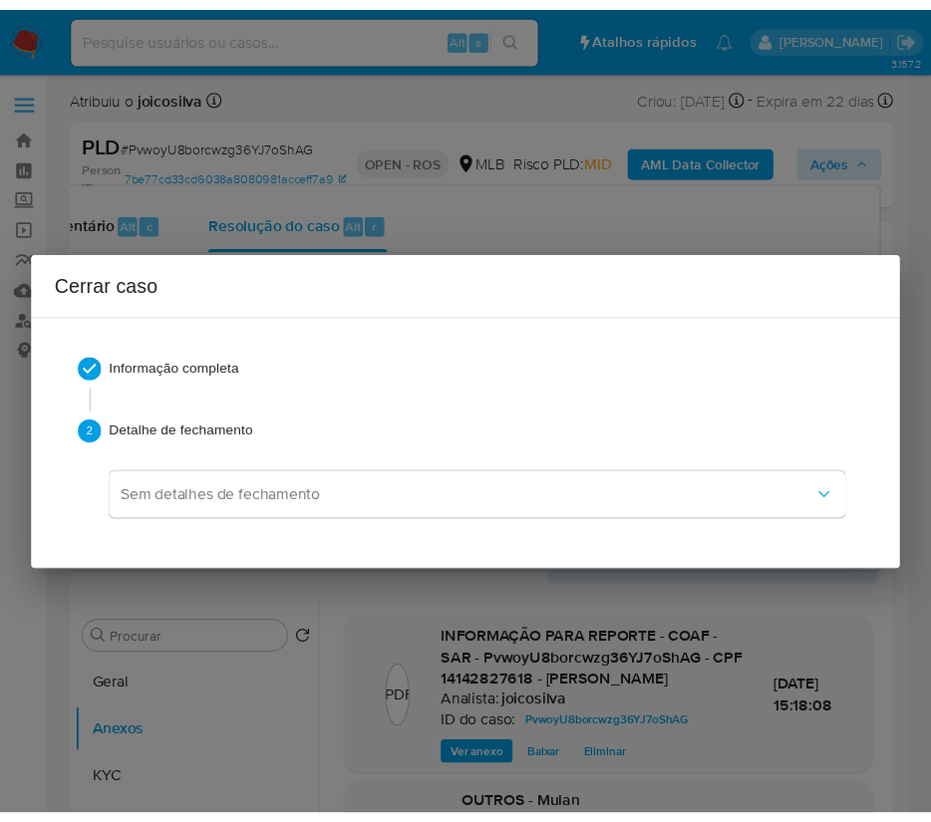
scroll to position [4556, 0]
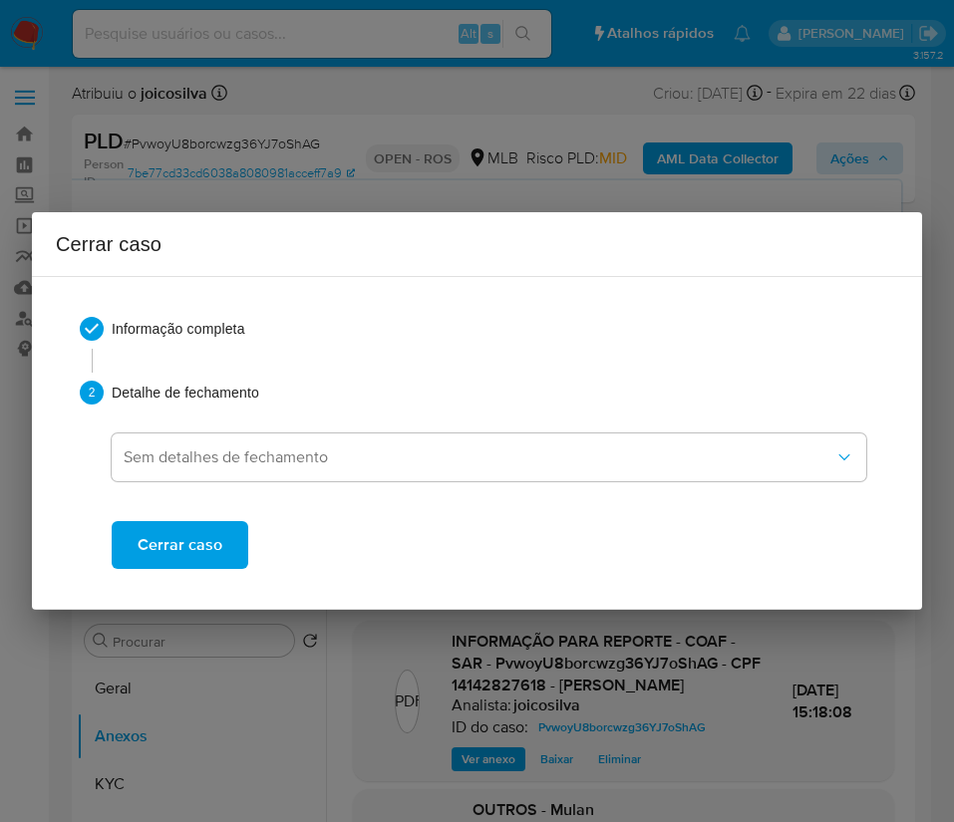
click at [203, 554] on span "Cerrar caso" at bounding box center [180, 545] width 85 height 44
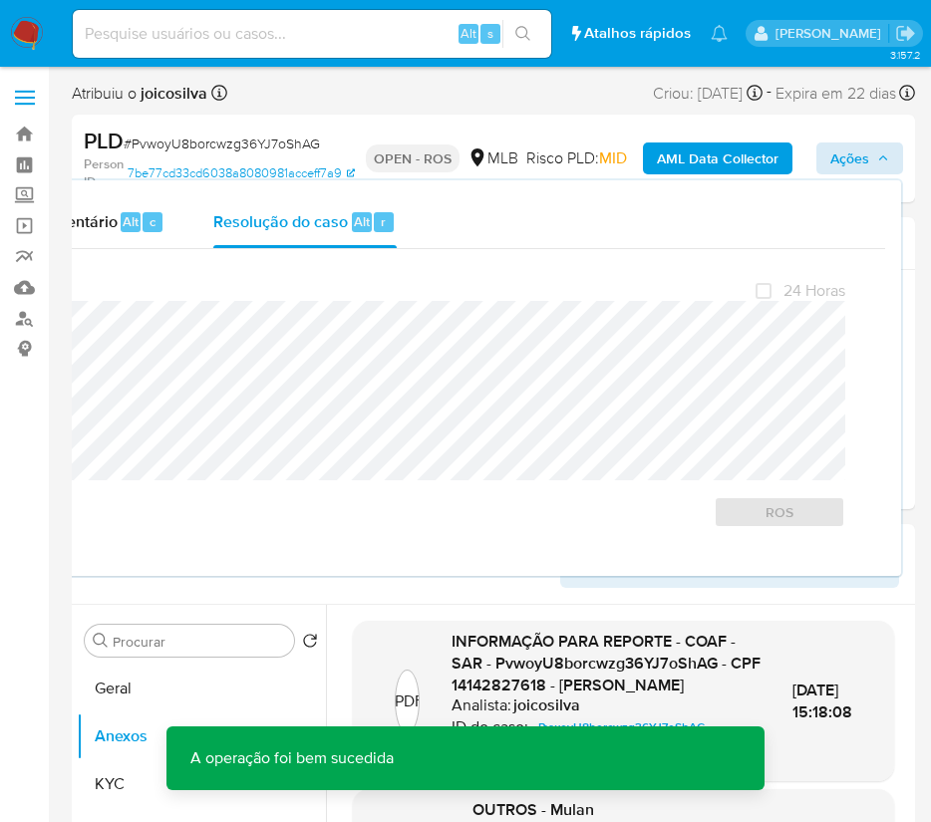
click at [195, 140] on span "# PvwoyU8borcwzg36YJ7oShAG" at bounding box center [222, 144] width 196 height 20
copy span "PvwoyU8borcwzg36YJ7oShAG"
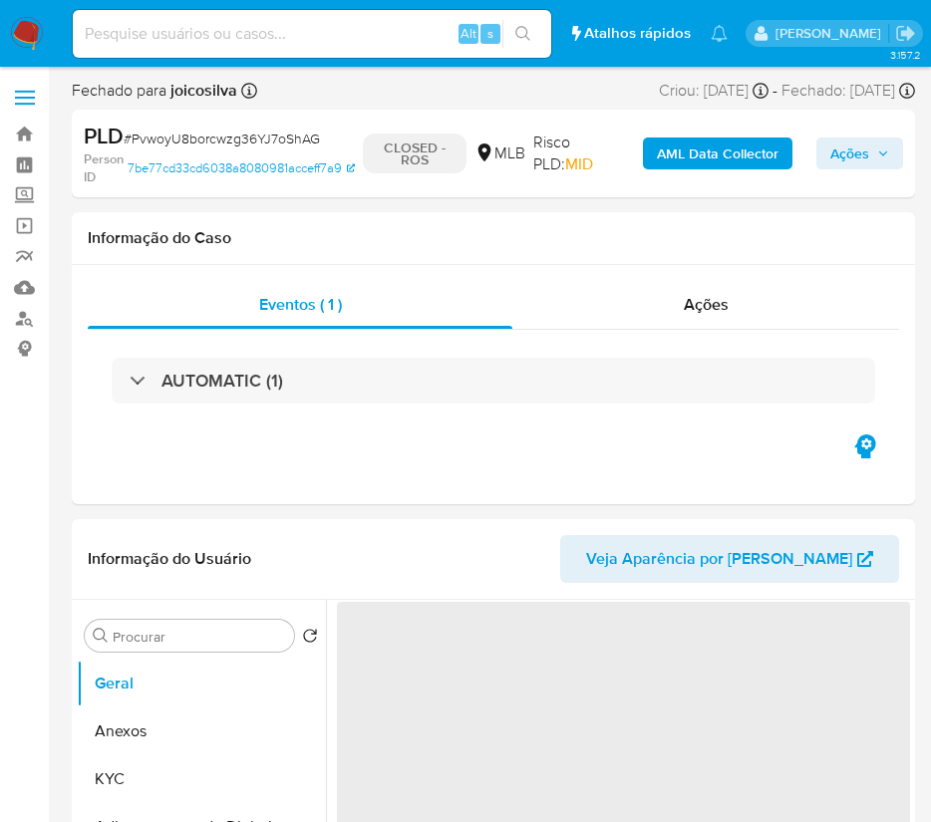
click at [31, 33] on img at bounding box center [27, 34] width 34 height 34
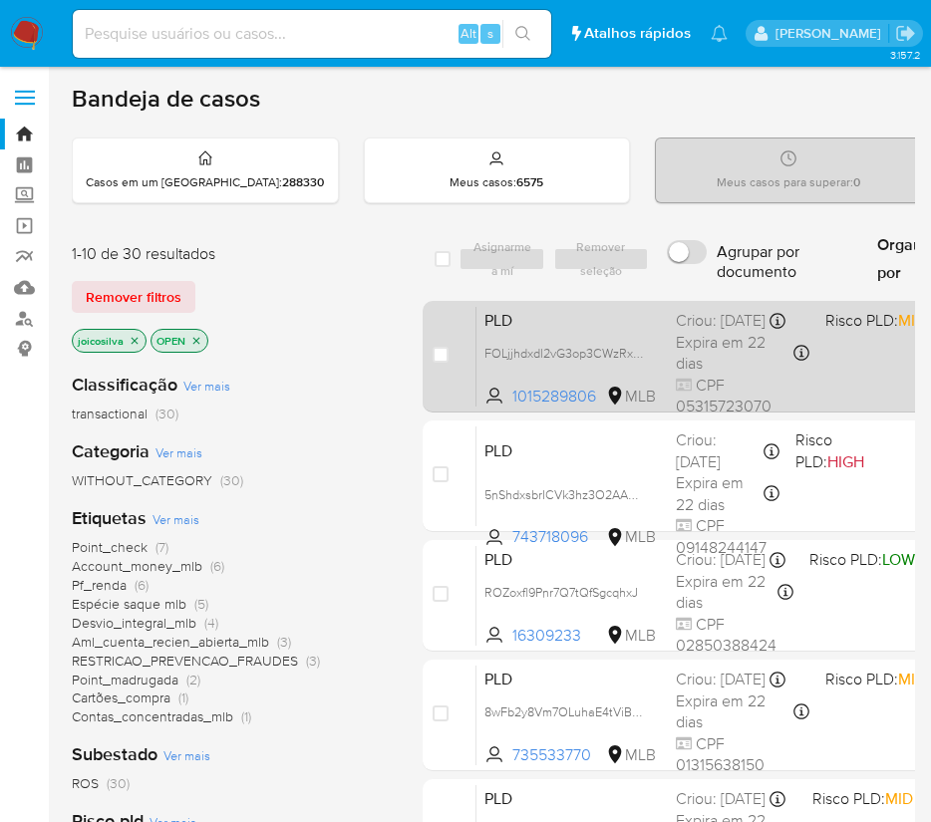
click at [867, 348] on div "PLD FOLjjhdxdl2vG3op3CWzRx0T 1015289806 MLB Risco PLD: MID Criou: [DATE] Criou:…" at bounding box center [865, 356] width 779 height 101
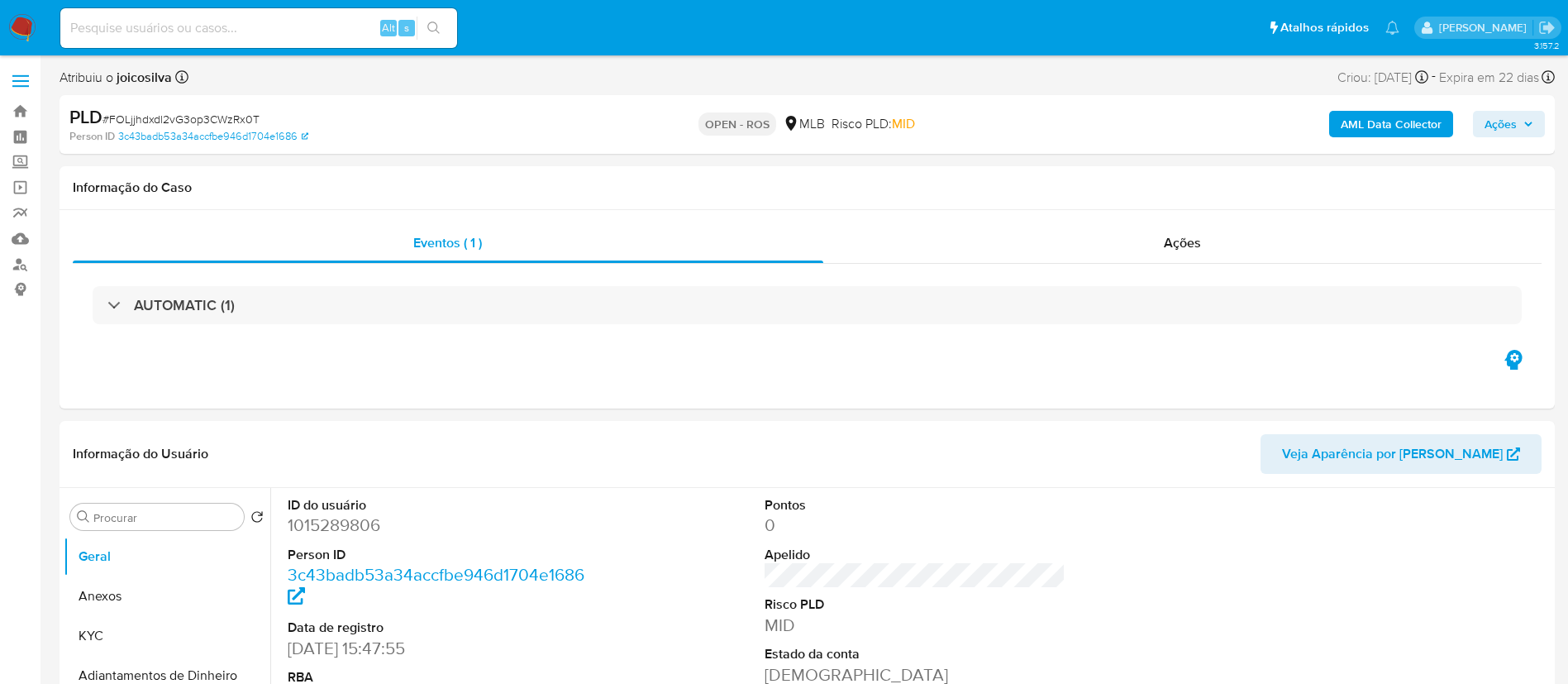
select select "10"
click at [181, 123] on span "# FOLjjhdxdl2vG3op3CWzRx0T" at bounding box center [181, 120] width 157 height 17
copy span "FOLjjhdxdl2vG3op3CWzRx0T"
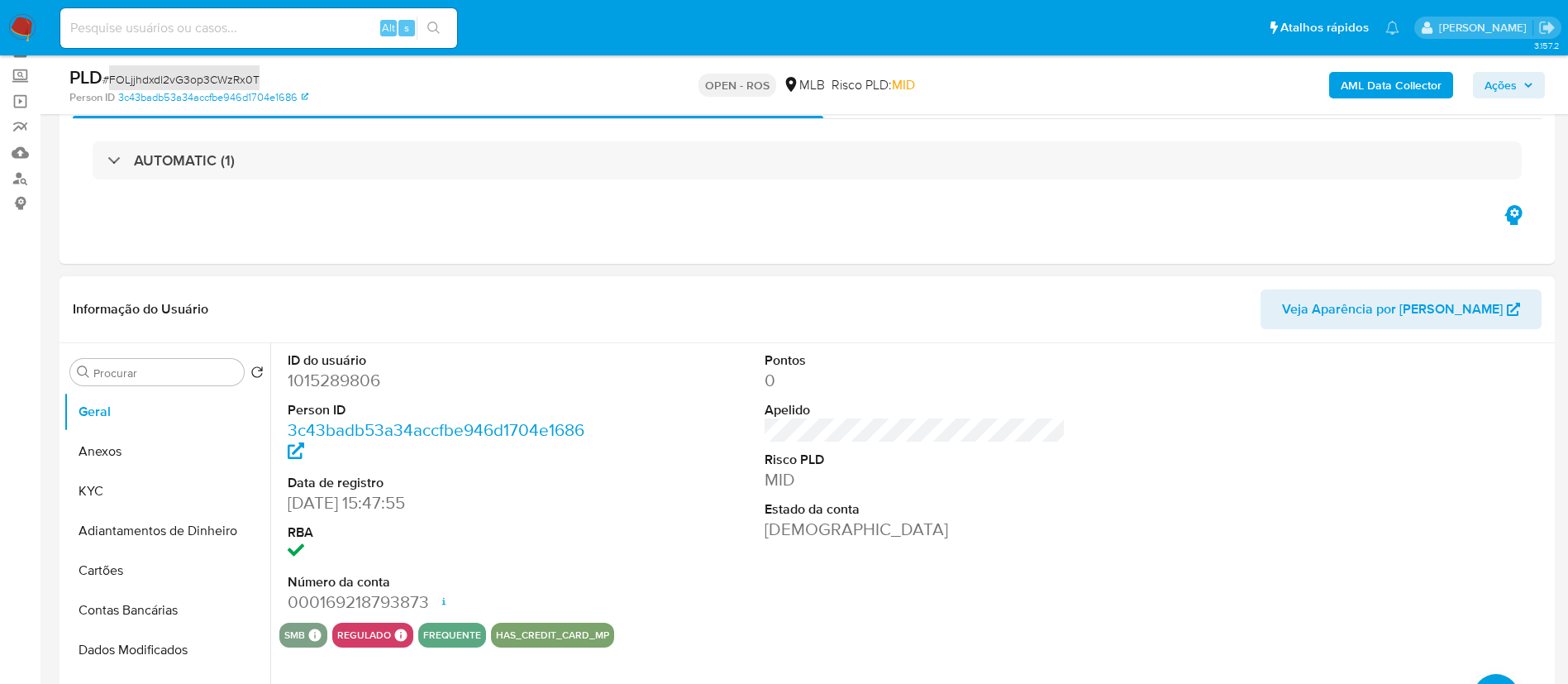
scroll to position [124, 0]
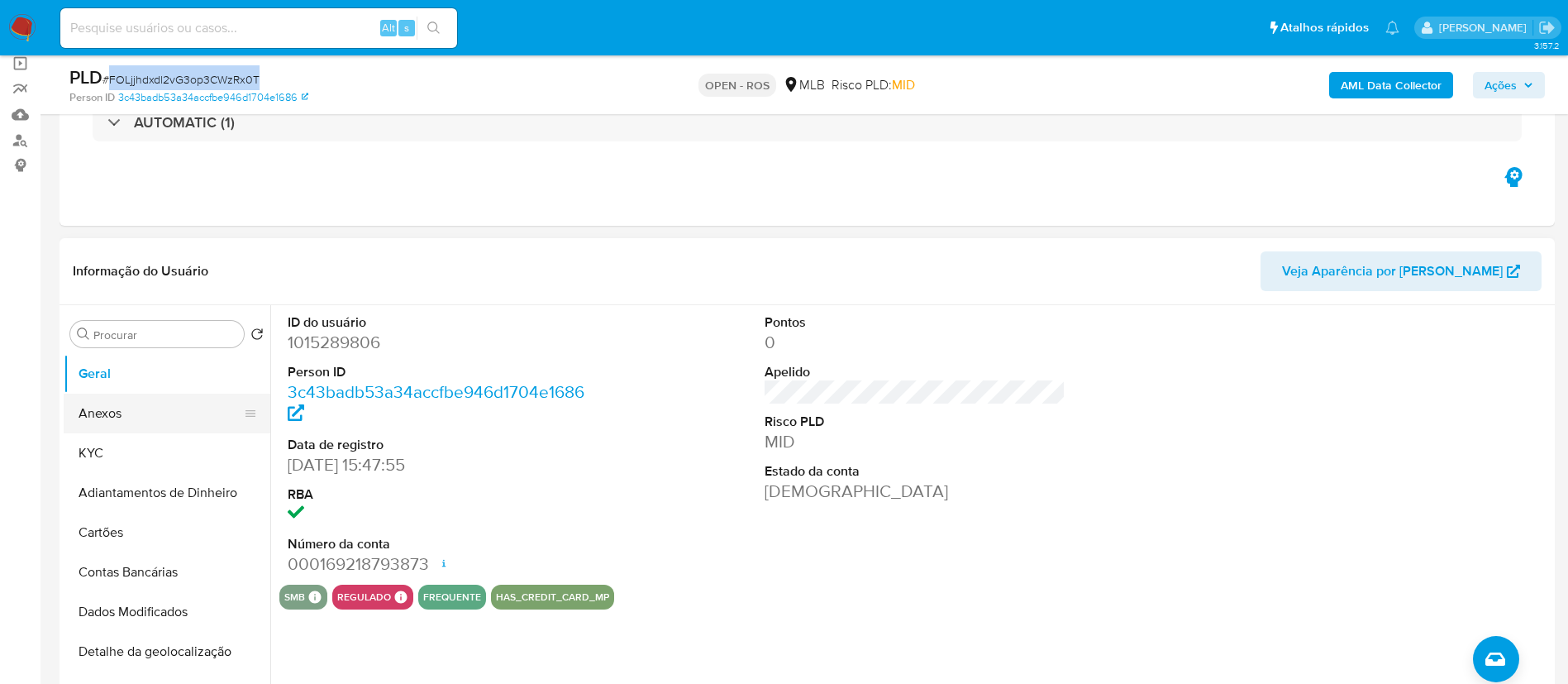
click at [144, 415] on button "Anexos" at bounding box center [160, 413] width 193 height 40
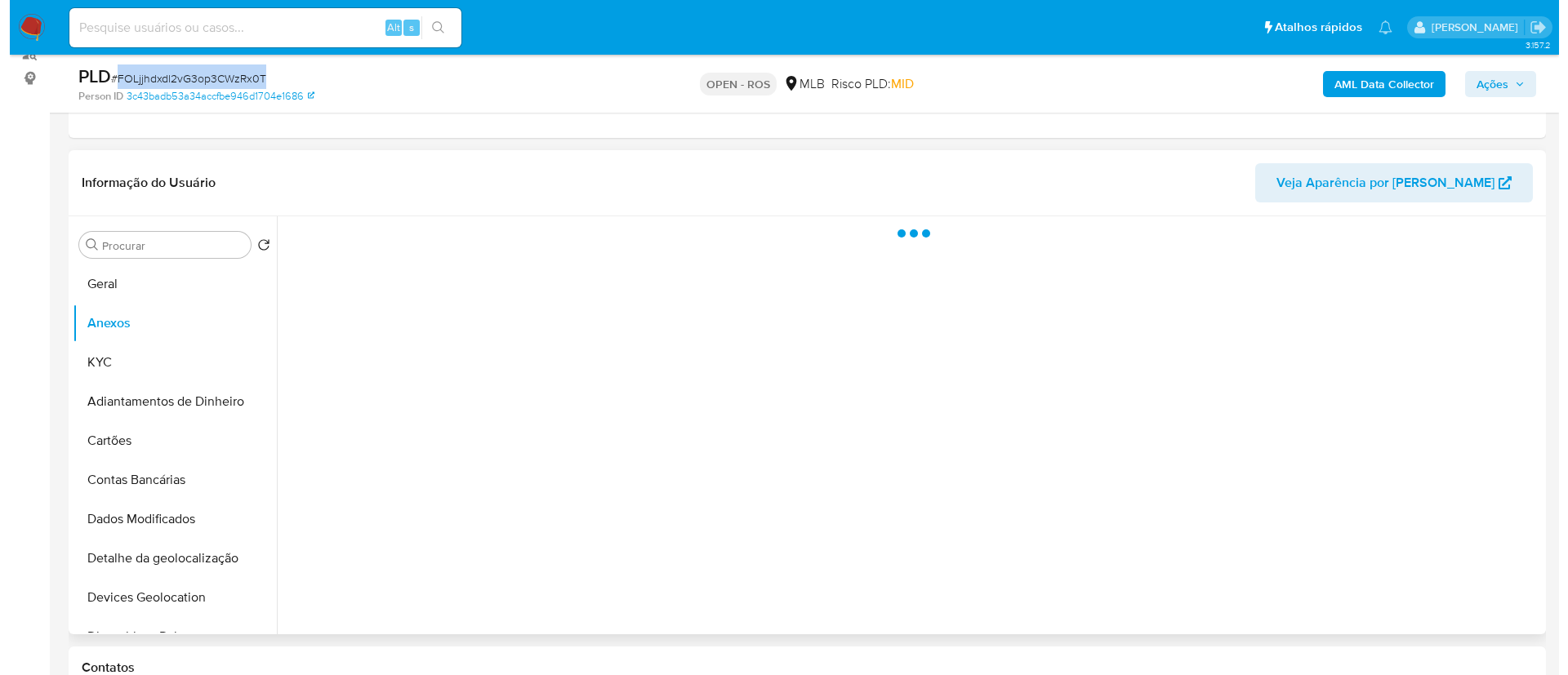
scroll to position [245, 0]
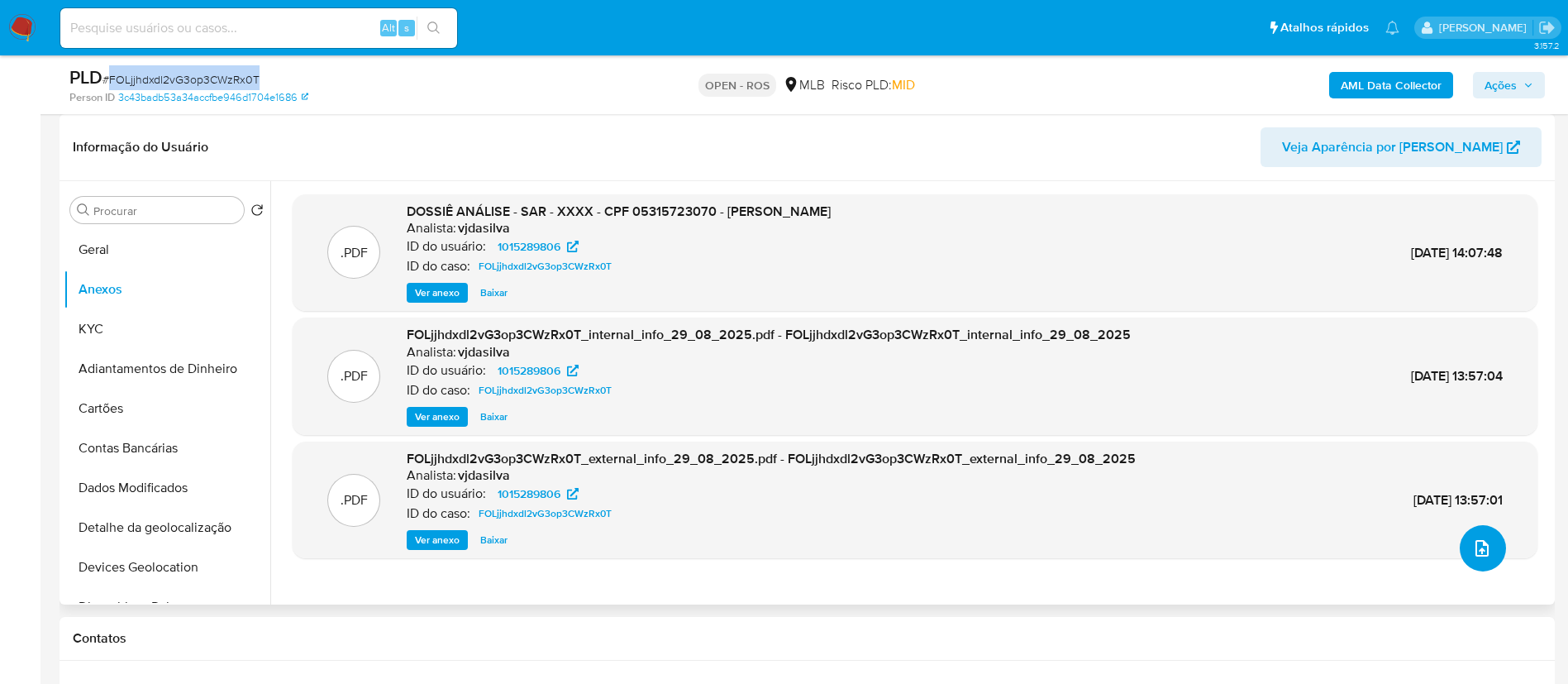
click at [791, 555] on button "upload-file" at bounding box center [1483, 549] width 46 height 46
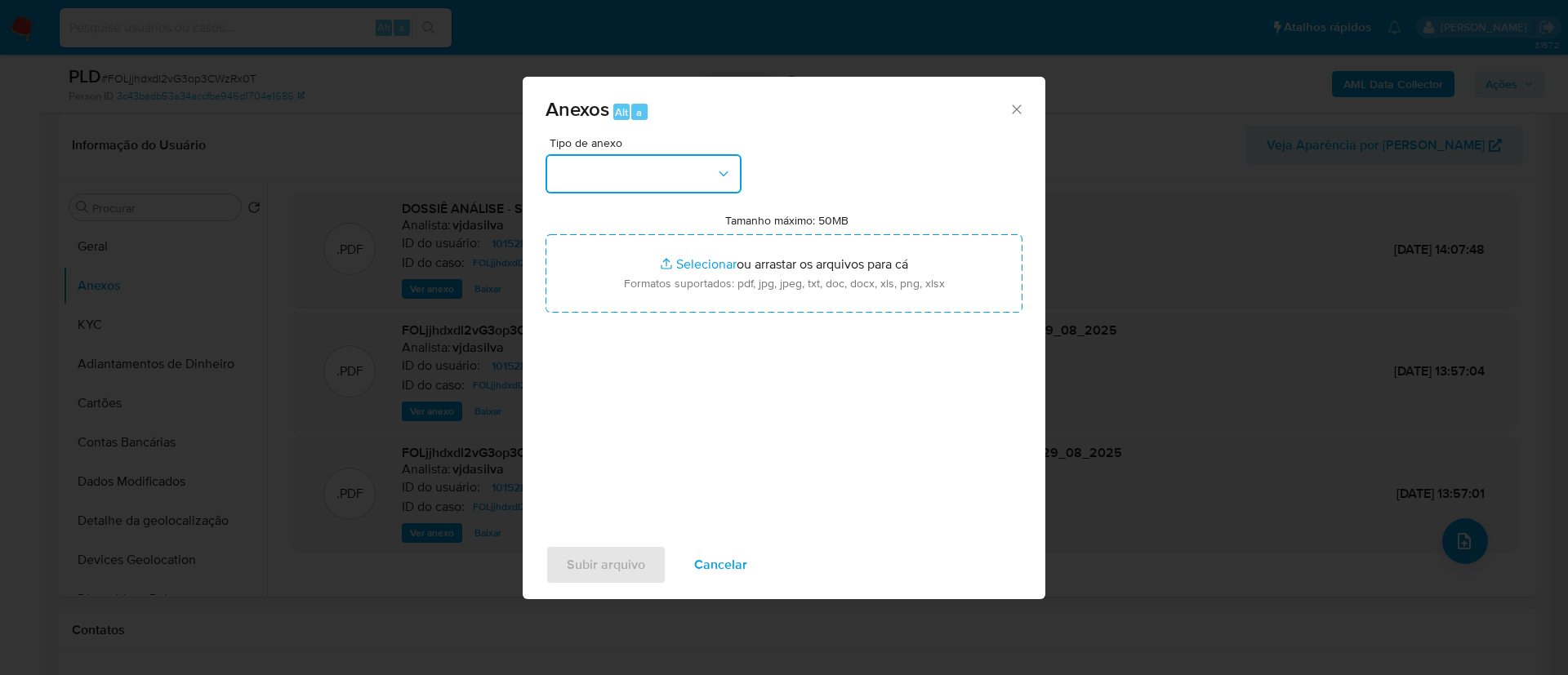
click at [714, 182] on button "button" at bounding box center [643, 174] width 196 height 39
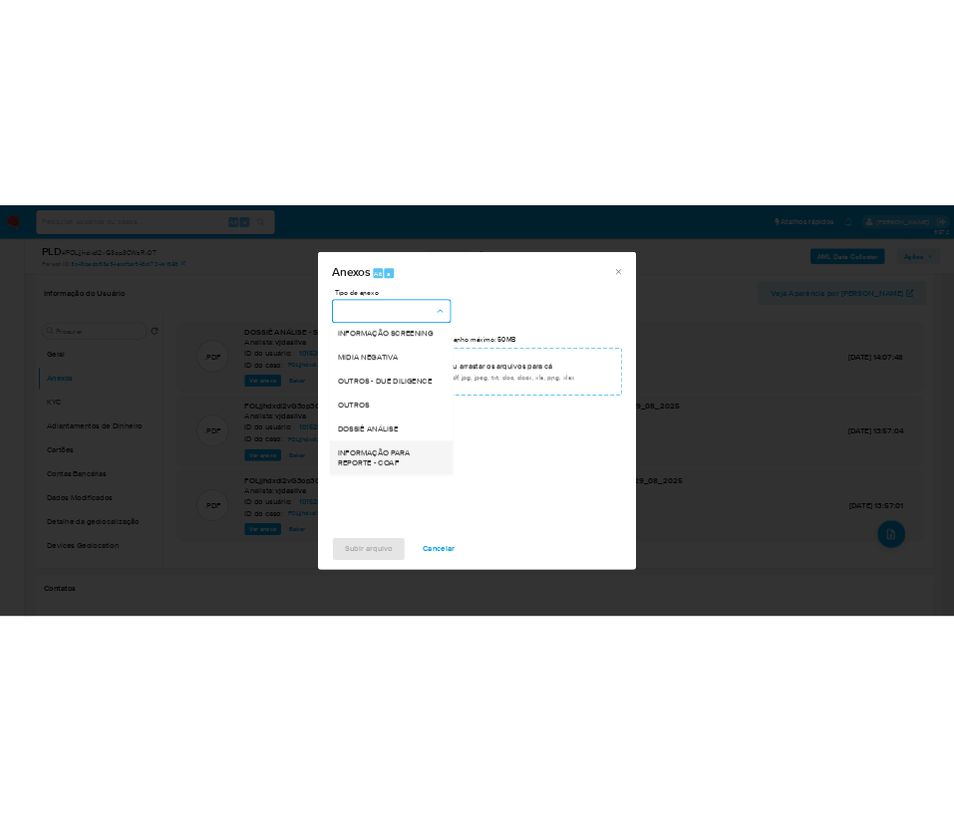
scroll to position [307, 0]
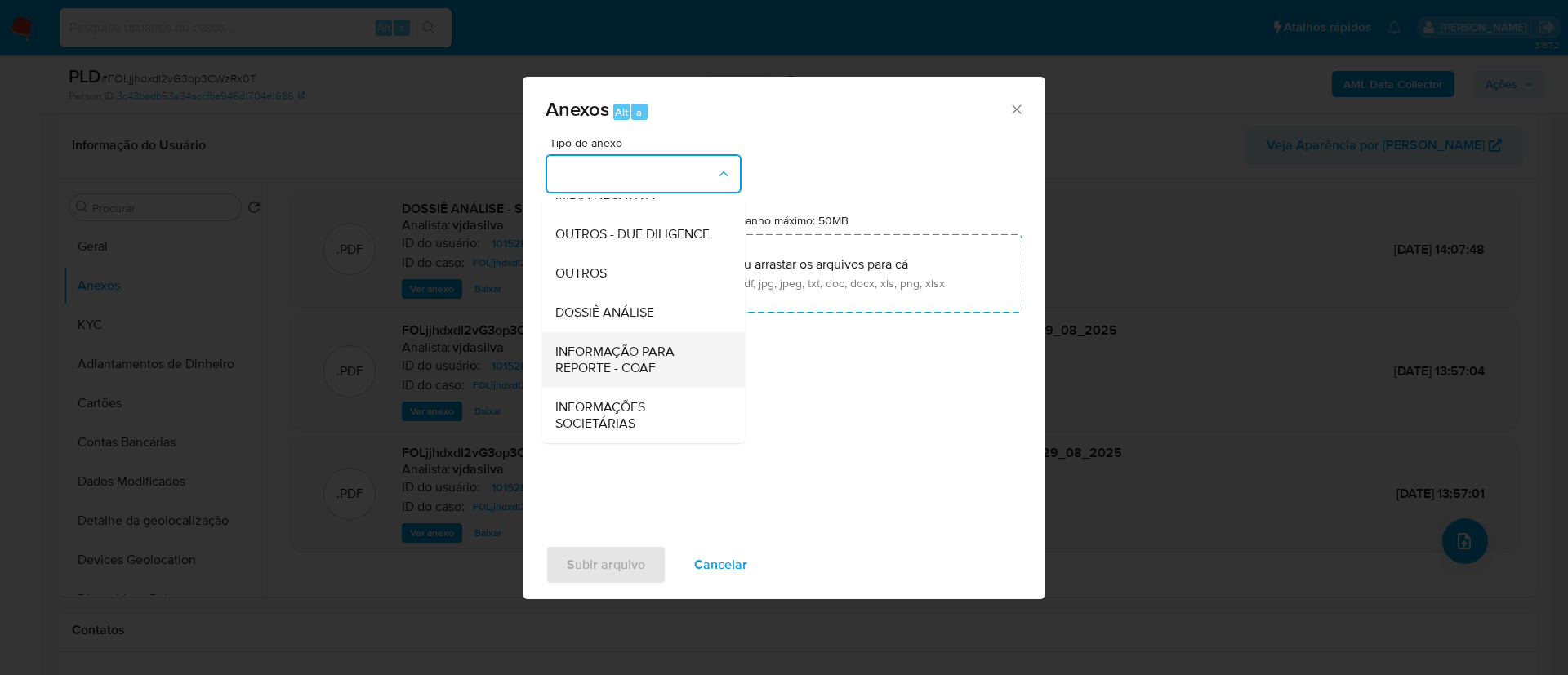
click at [648, 366] on span "INFORMAÇÃO PARA REPORTE - COAF" at bounding box center [639, 360] width 166 height 33
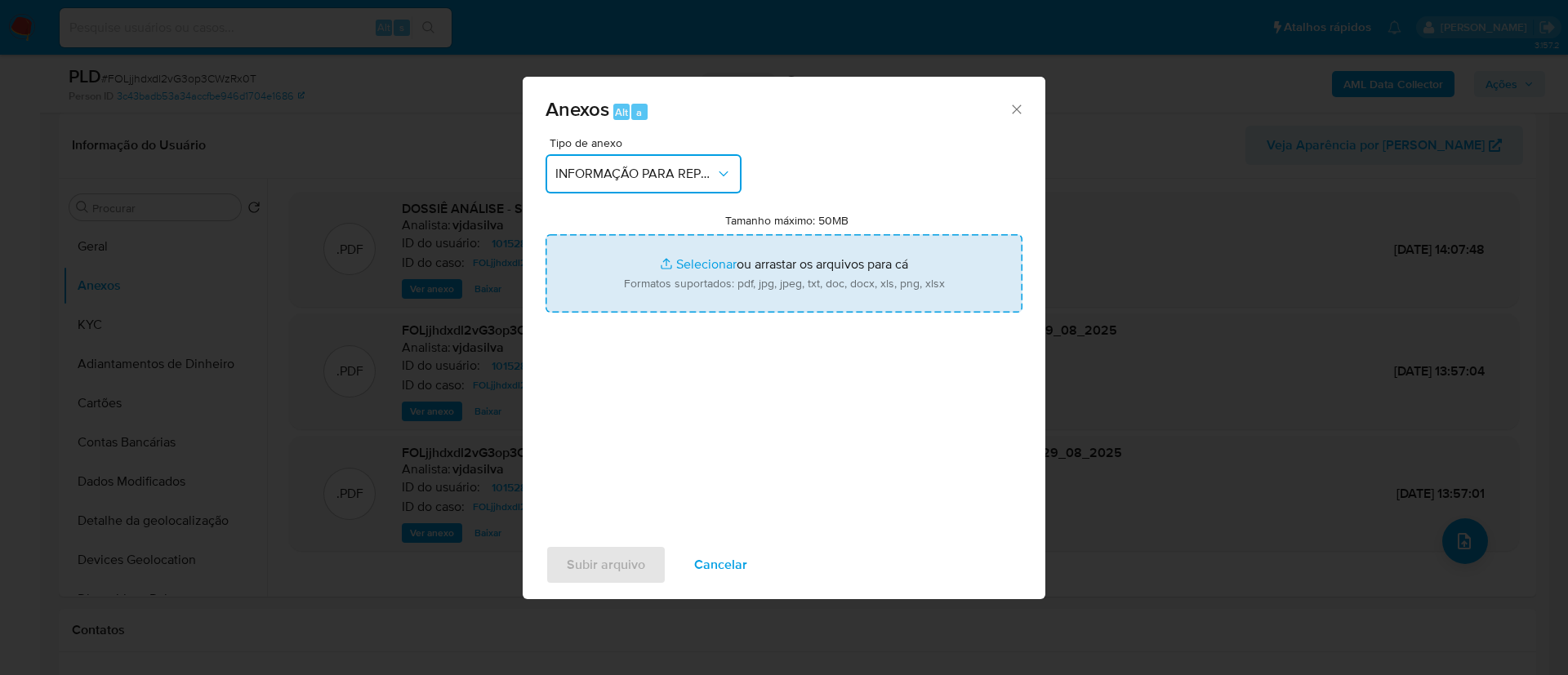
type input "C:\fakepath\SAR - FOLjjhdxdl2vG3op3CWzRx0T - CPF 05315723070 - [PERSON_NAME].pdf"
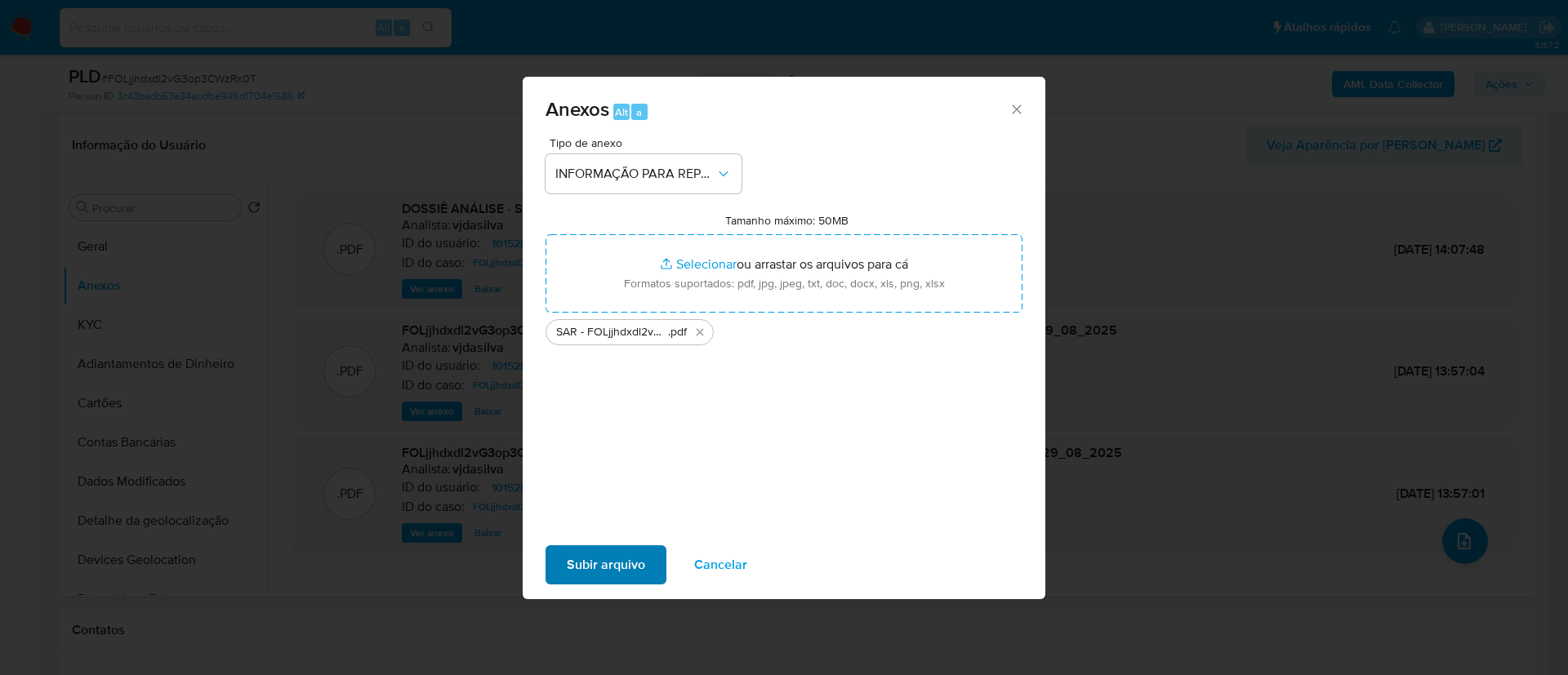
drag, startPoint x: 775, startPoint y: 465, endPoint x: 611, endPoint y: 564, distance: 191.6
click at [771, 468] on div "Tipo de anexo INFORMAÇÃO PARA REPORTE - COAF Tamanho máximo: 50MB Selecionar ar…" at bounding box center [784, 329] width 477 height 385
click at [618, 550] on span "Subir arquivo" at bounding box center [607, 565] width 79 height 36
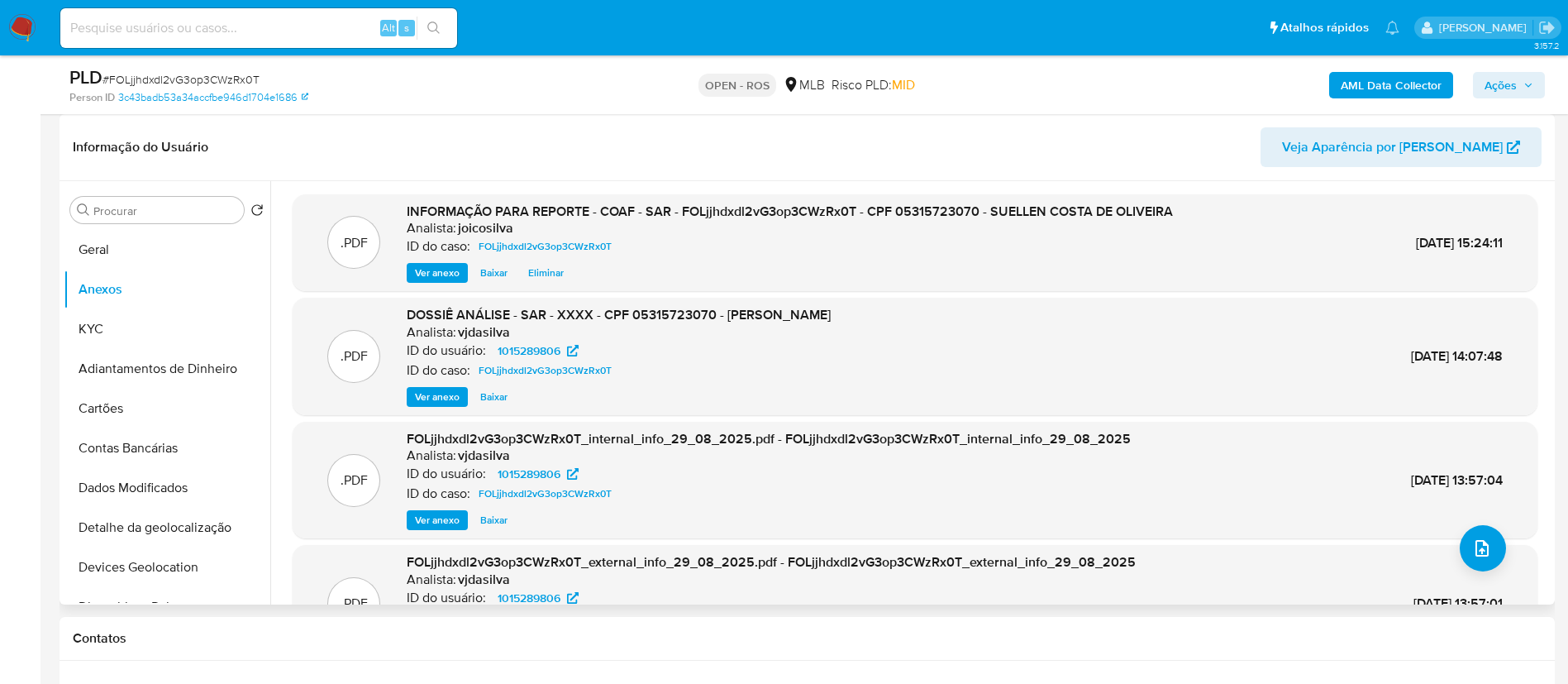
click at [731, 556] on span "FOLjjhdxdl2vG3op3CWzRx0T_external_info_29_08_2025.pdf - FOLjjhdxdl2vG3op3CWzRx0…" at bounding box center [771, 562] width 729 height 19
click at [791, 75] on span "Ações" at bounding box center [1501, 86] width 32 height 27
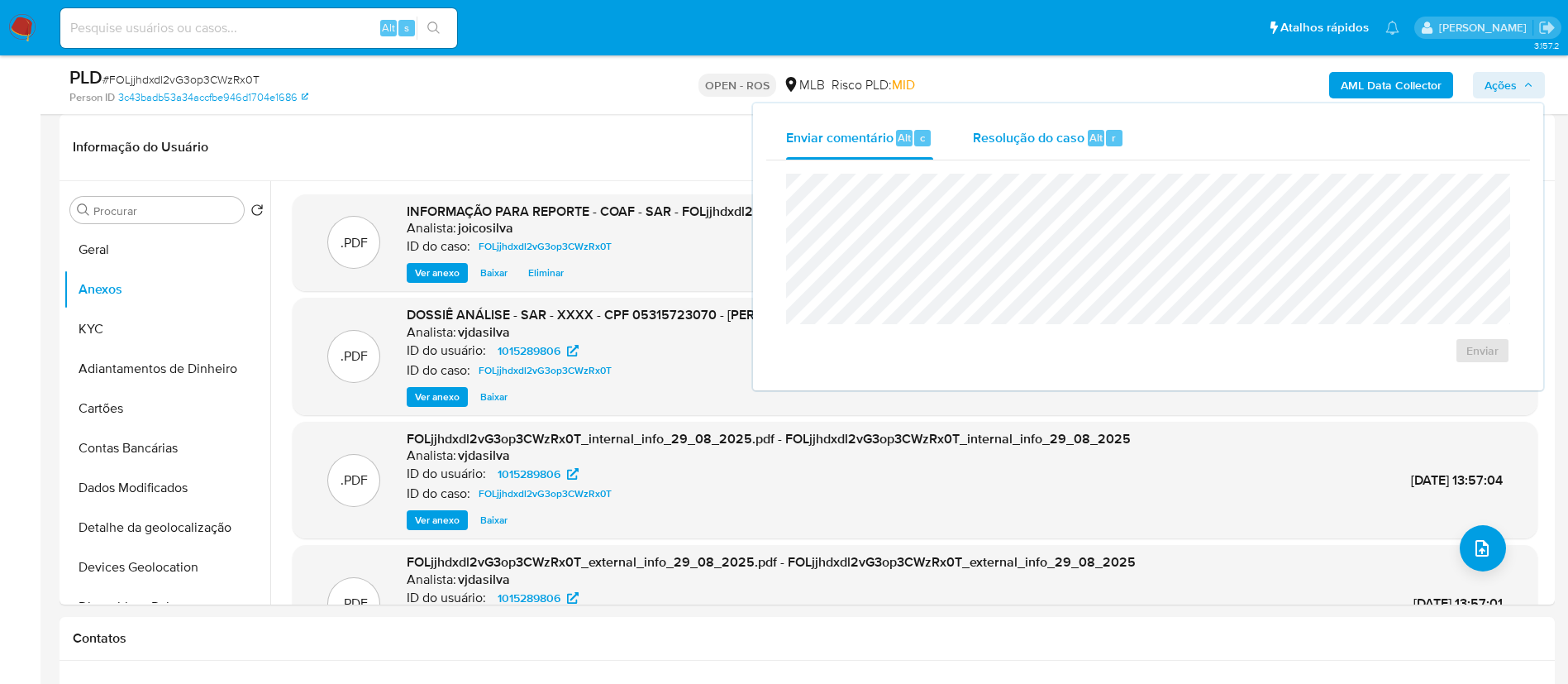
click at [791, 139] on span "Resolução do caso" at bounding box center [1029, 136] width 112 height 19
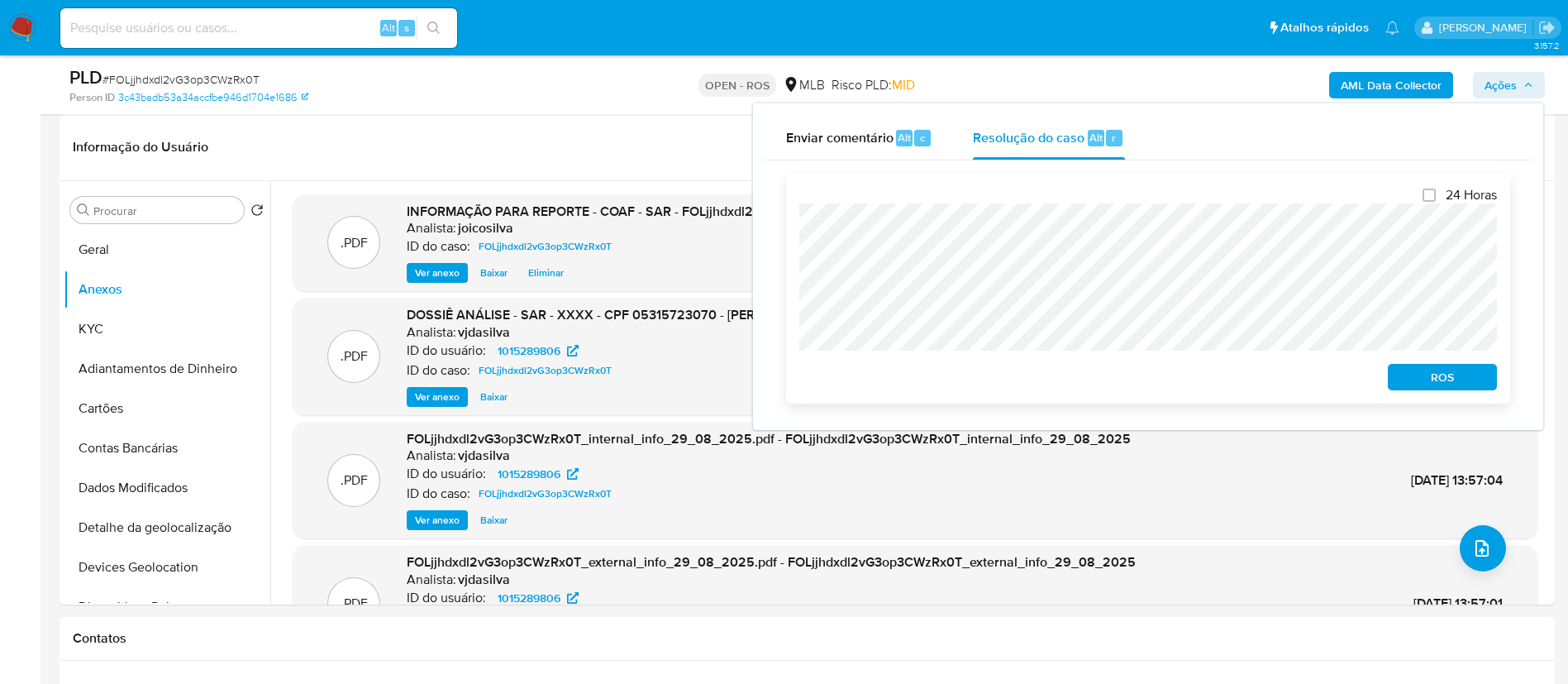
click at [791, 379] on span "ROS" at bounding box center [1443, 377] width 86 height 23
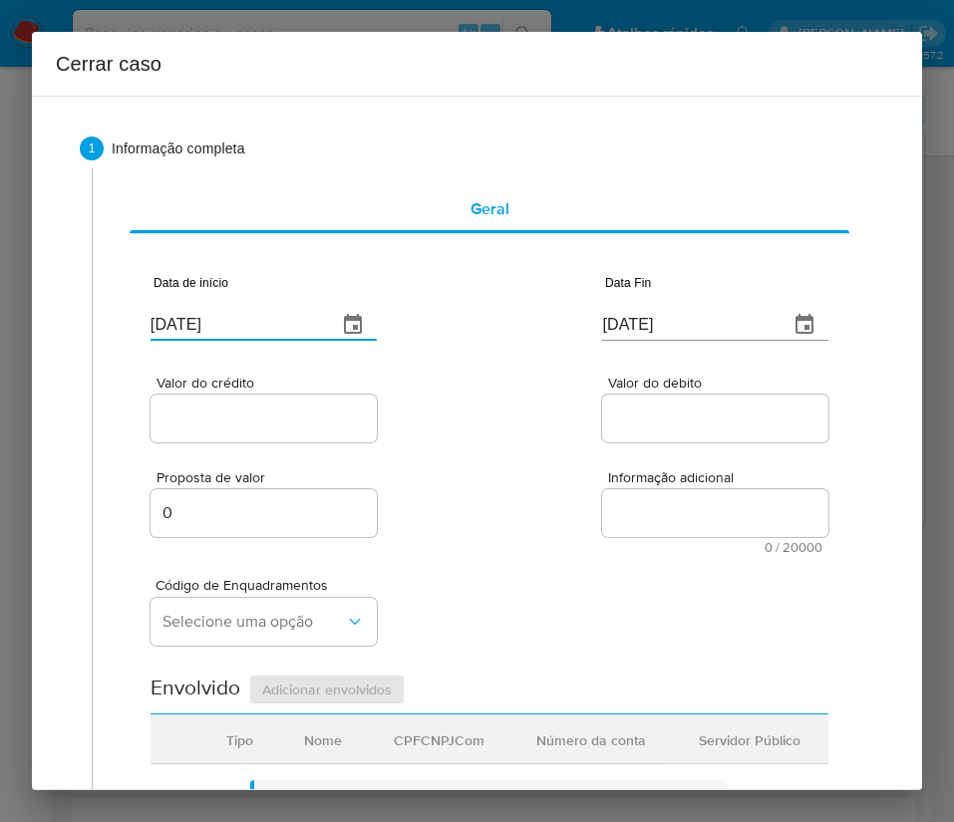
click at [244, 327] on input "[DATE]" at bounding box center [235, 325] width 170 height 32
paste input "1/07"
type input "01/07/2025"
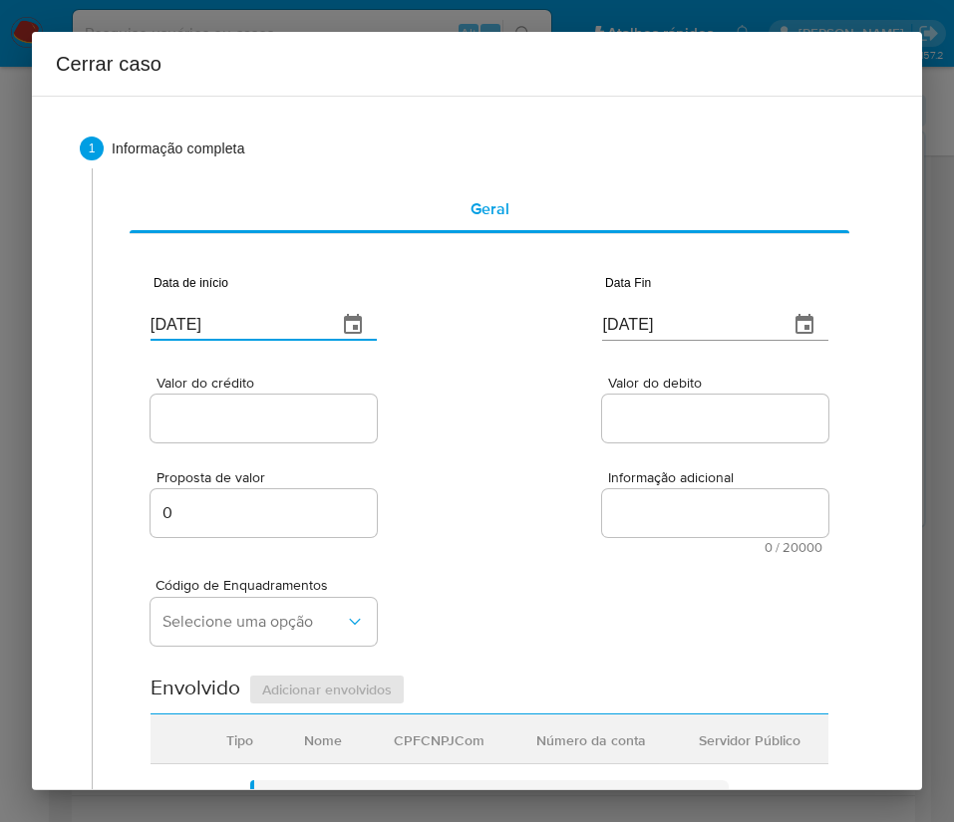
drag, startPoint x: 483, startPoint y: 431, endPoint x: 423, endPoint y: 492, distance: 85.3
click at [482, 434] on div "Valor do crédito Valor do debito" at bounding box center [489, 399] width 678 height 95
click at [656, 330] on input "[DATE]" at bounding box center [687, 325] width 170 height 32
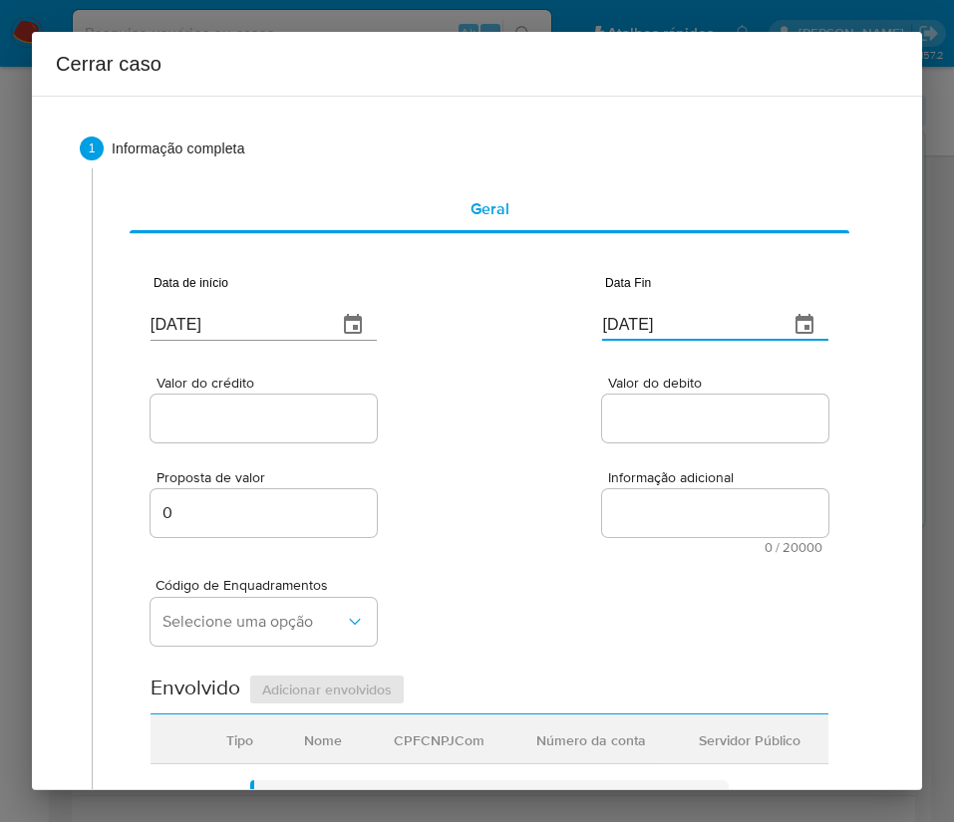
paste input "28/08"
type input "28/08/2025"
click at [595, 461] on div "Proposta de valor 0 Informação adicional 0 / 20000 20000 caracteres restantes" at bounding box center [489, 500] width 678 height 108
click at [360, 430] on input "Valor do crédito" at bounding box center [263, 419] width 226 height 26
click at [261, 428] on input "Valor do crédito" at bounding box center [263, 419] width 226 height 26
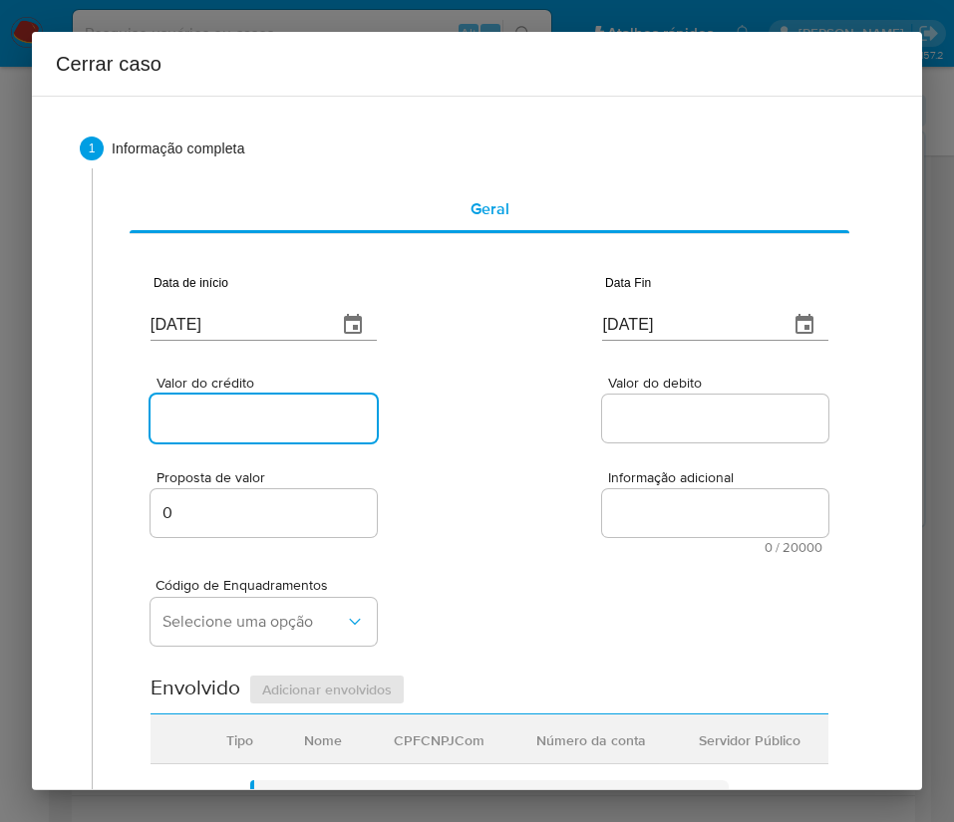
paste input "R$369.836"
type input "R$369.836"
drag, startPoint x: 561, startPoint y: 482, endPoint x: 544, endPoint y: 519, distance: 40.6
click at [561, 483] on div "Proposta de valor 0 Informação adicional 0 / 20000 20000 caracteres restantes" at bounding box center [489, 500] width 678 height 108
click at [657, 403] on div at bounding box center [715, 419] width 226 height 48
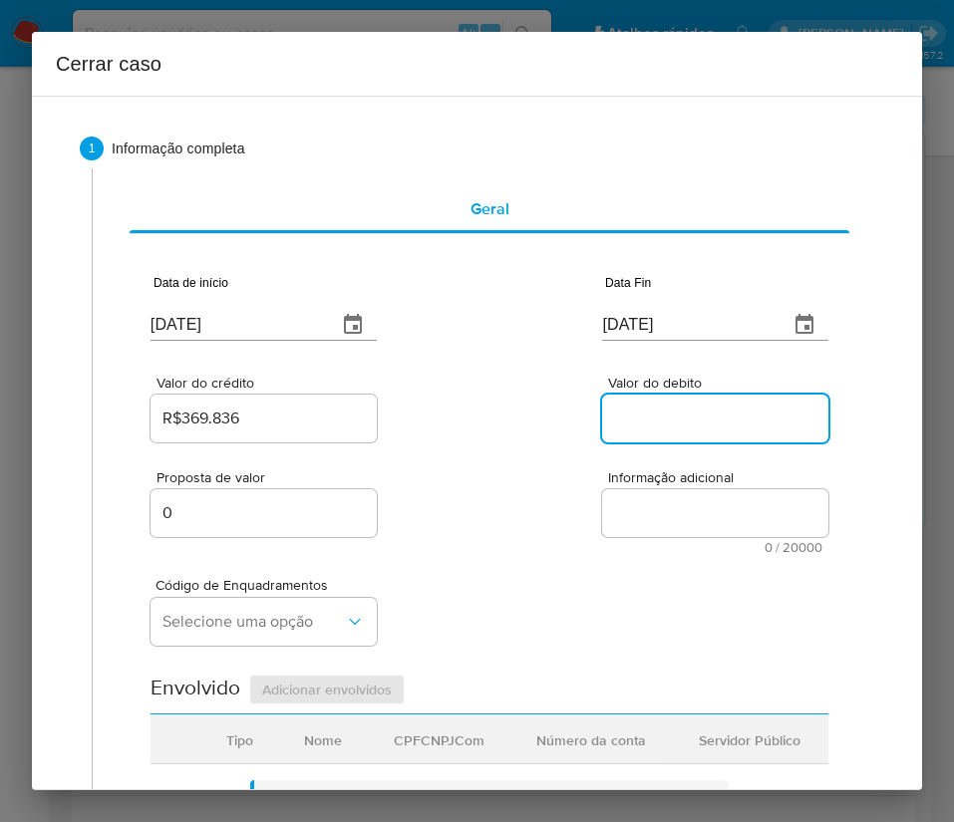
click at [653, 428] on input "Valor do debito" at bounding box center [715, 419] width 226 height 26
paste input "R$366.868"
type input "R$366.868"
click at [505, 602] on div "Código de Enquadramentos Selecione uma opção" at bounding box center [489, 604] width 678 height 100
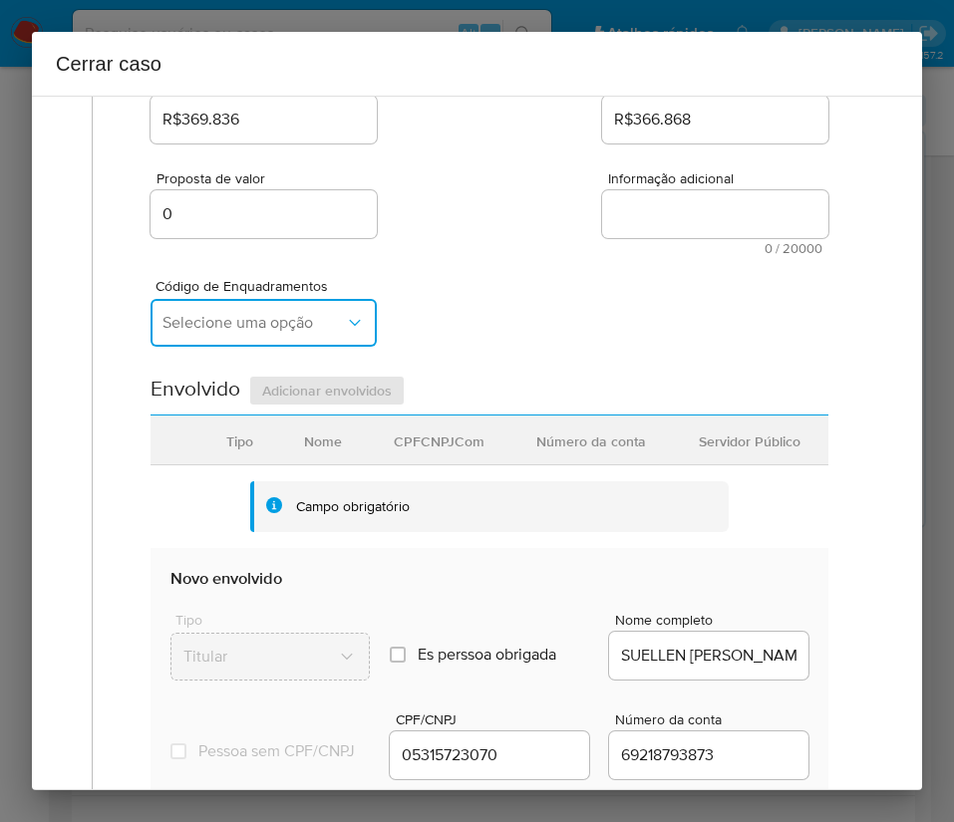
click at [232, 335] on button "Selecione uma opção" at bounding box center [263, 323] width 226 height 48
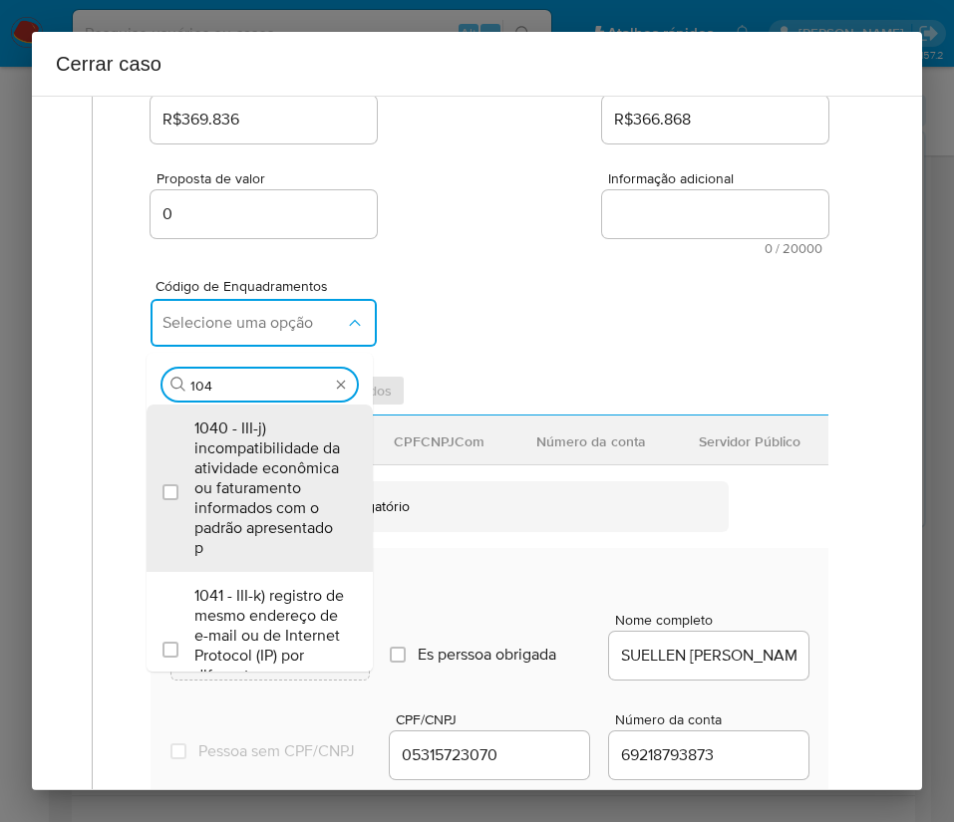
type input "1045"
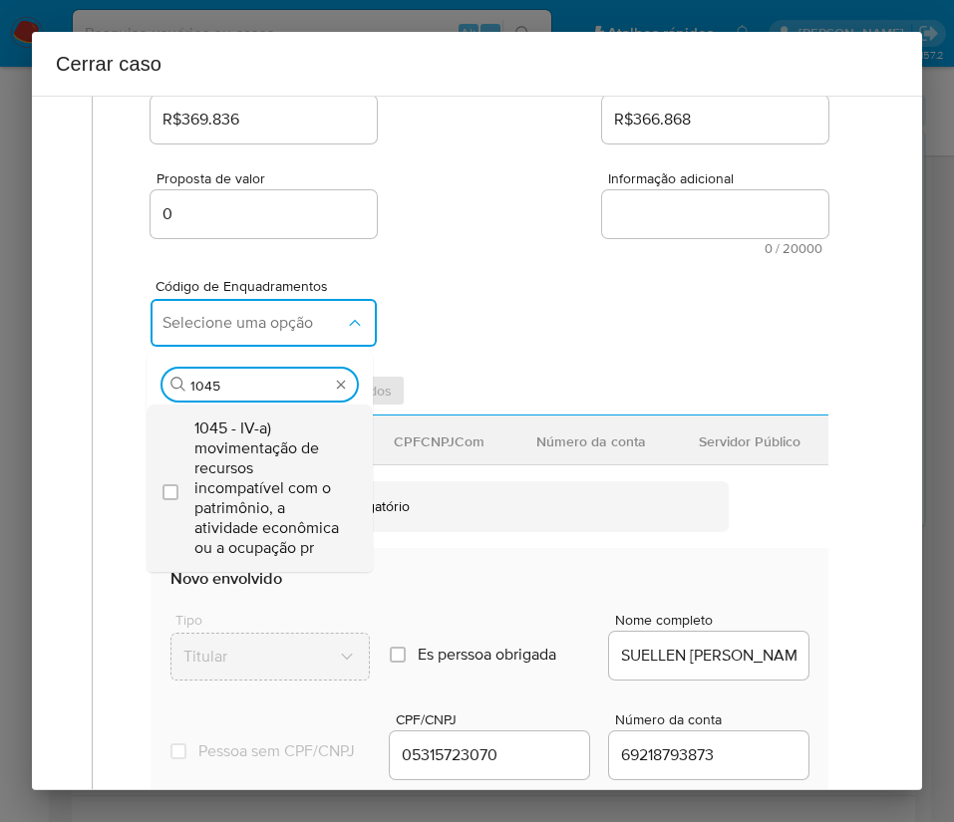
click at [264, 478] on span "1045 - IV-a) movimentação de recursos incompatível com o patrimônio, a atividad…" at bounding box center [269, 489] width 150 height 140
checkbox input "true"
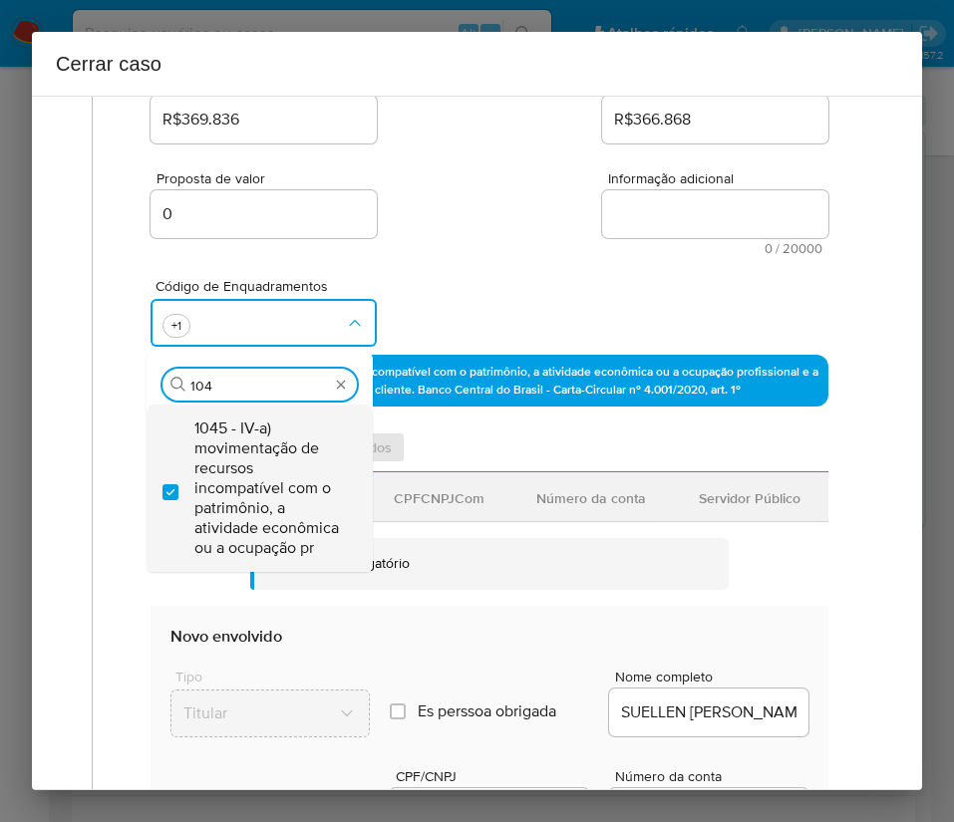
scroll to position [0, 0]
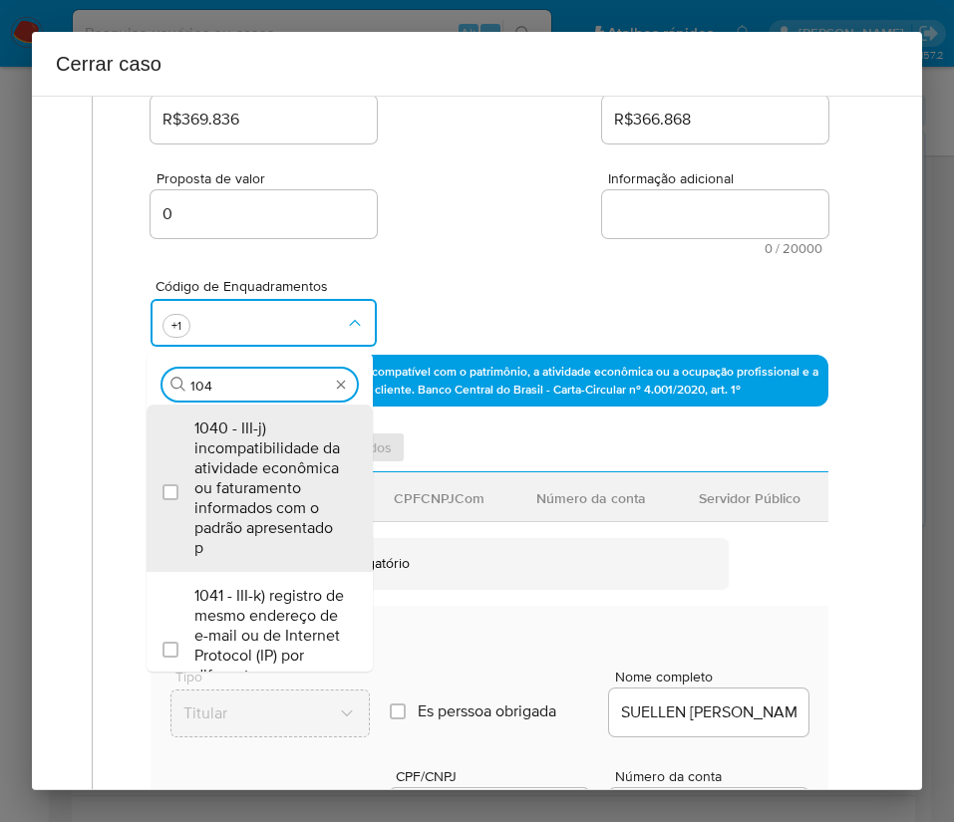
type input "1047"
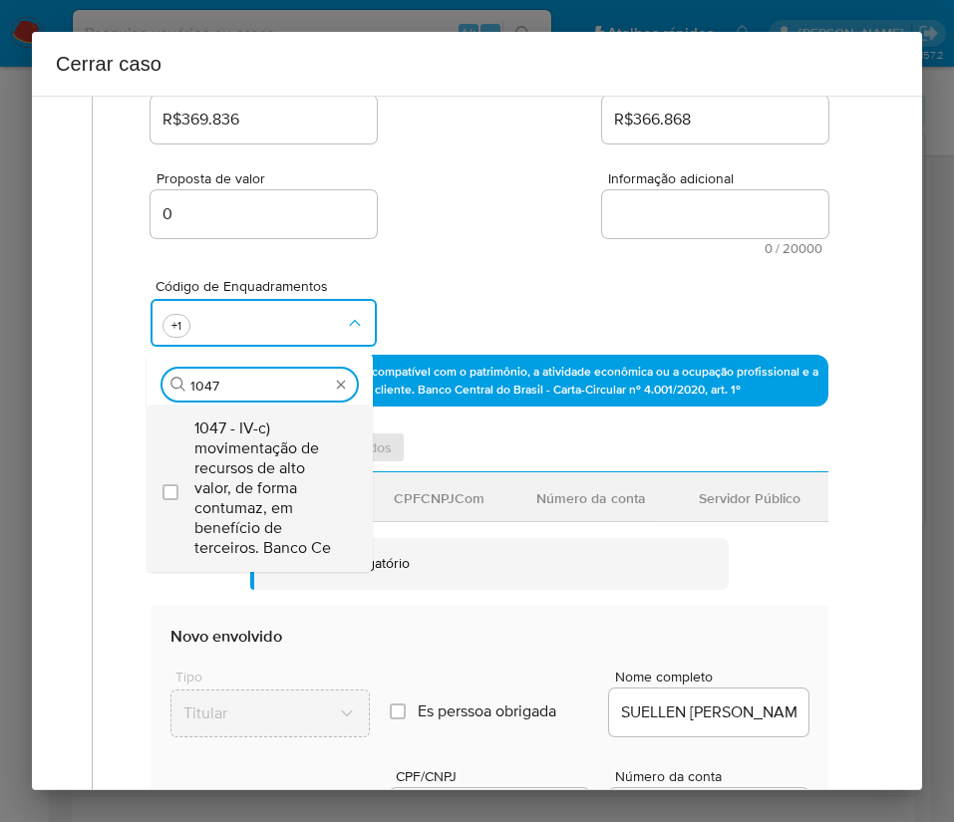
click at [228, 479] on span "1047 - IV-c) movimentação de recursos de alto valor, de forma contumaz, em bene…" at bounding box center [269, 489] width 150 height 140
checkbox input "true"
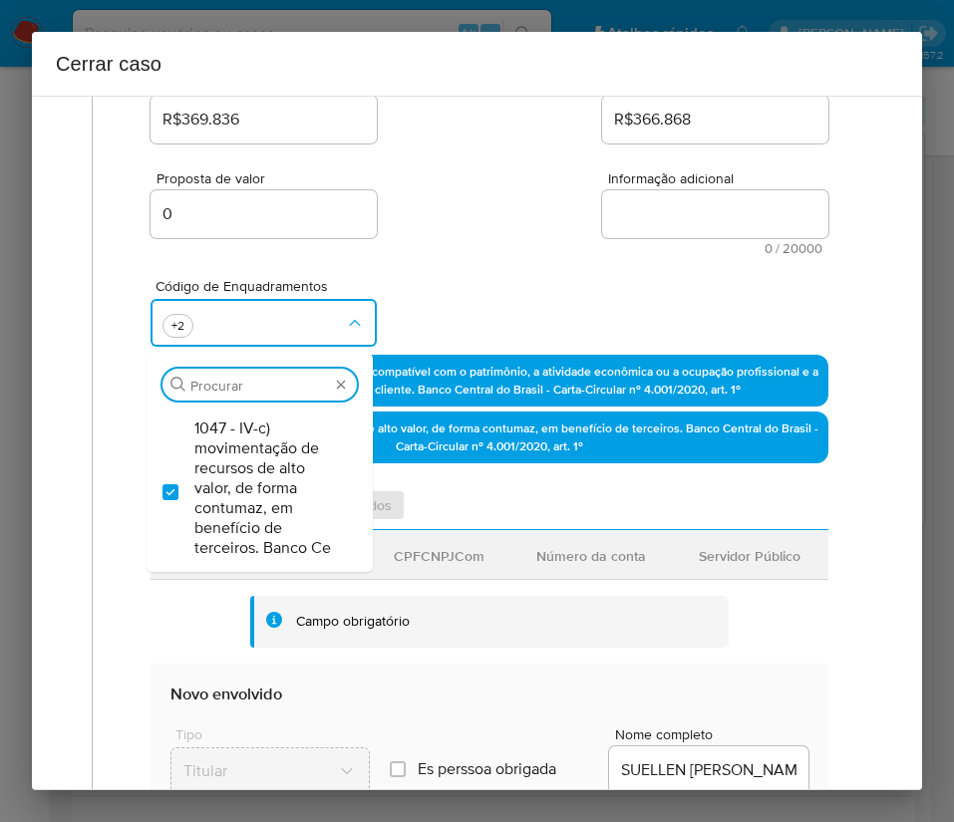
click at [480, 237] on div "Proposta de valor 0 Informação adicional 0 / 20000 20000 caracteres restantes" at bounding box center [489, 201] width 678 height 108
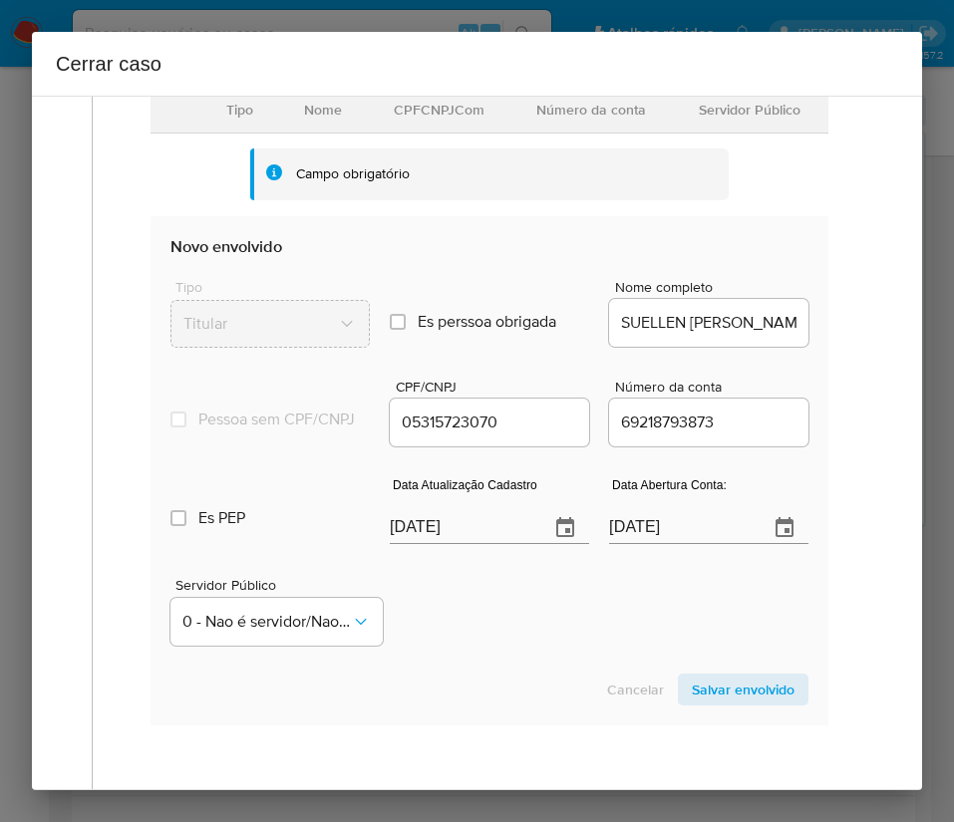
scroll to position [747, 0]
click at [442, 541] on input "[DATE]" at bounding box center [461, 527] width 143 height 32
click at [443, 541] on input "[DATE]" at bounding box center [461, 527] width 143 height 32
paste input "6/08"
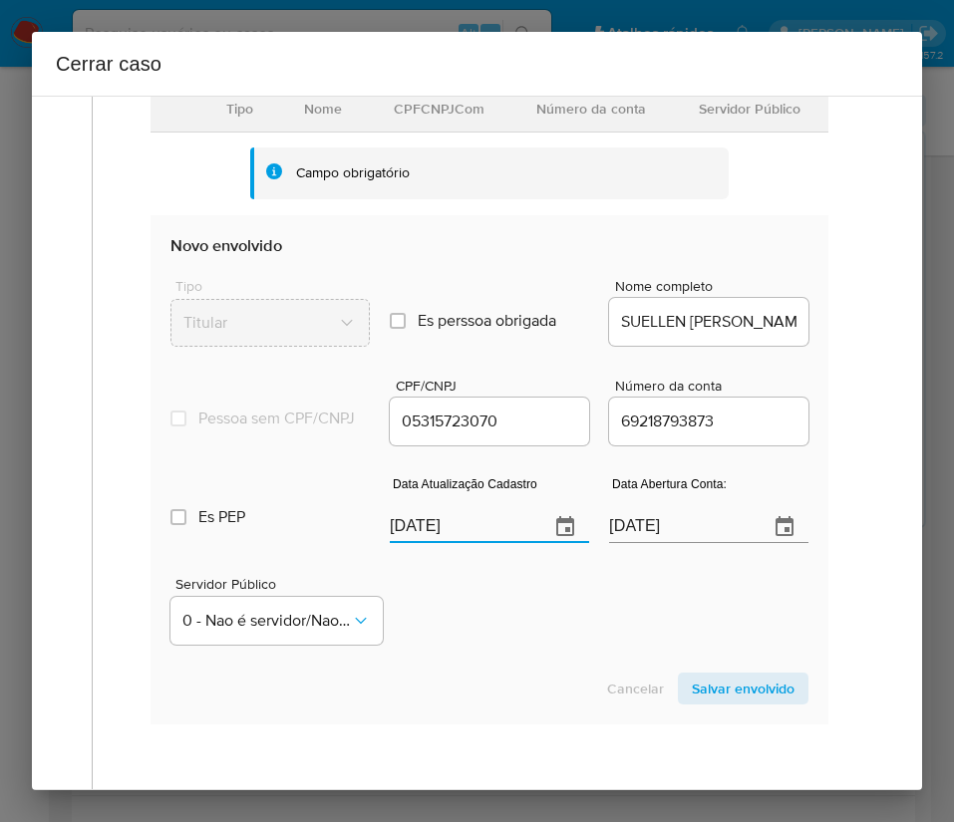
type input "06/08/2025"
click at [540, 653] on div "Servidor Público 0 - Nao é servidor/[PERSON_NAME] possui informacao" at bounding box center [489, 603] width 638 height 100
click at [661, 543] on input "02/05/2022" at bounding box center [680, 527] width 143 height 32
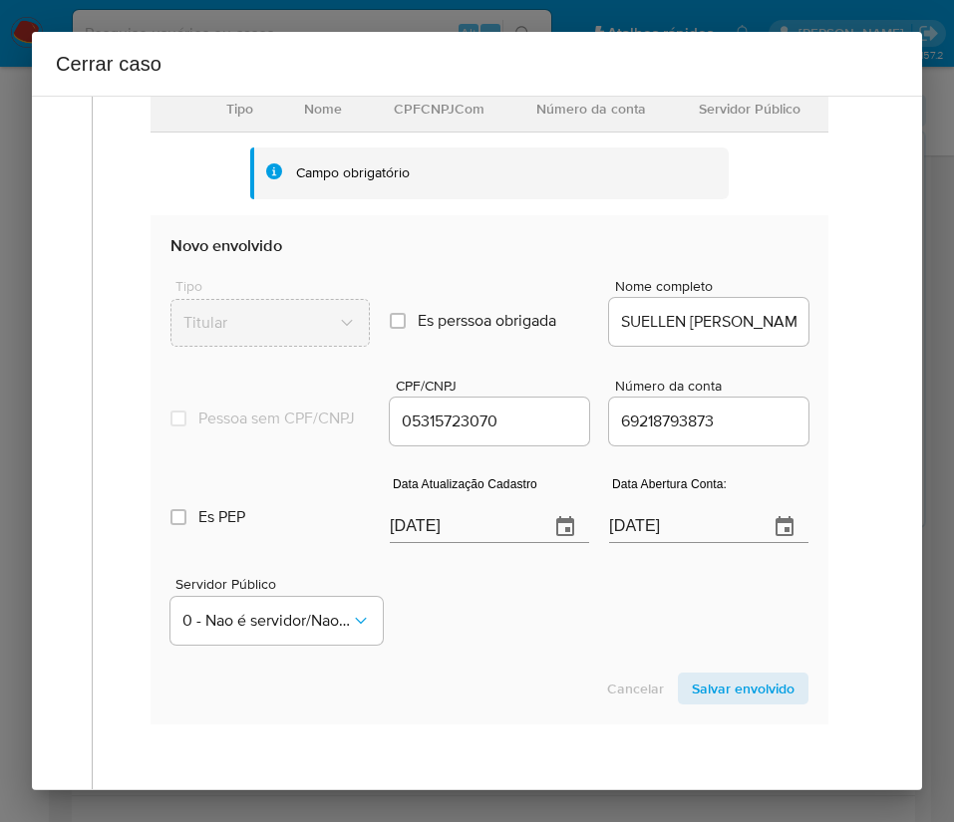
click at [551, 641] on div "Servidor Público 0 - Nao é servidor/[PERSON_NAME] possui informacao" at bounding box center [489, 603] width 638 height 100
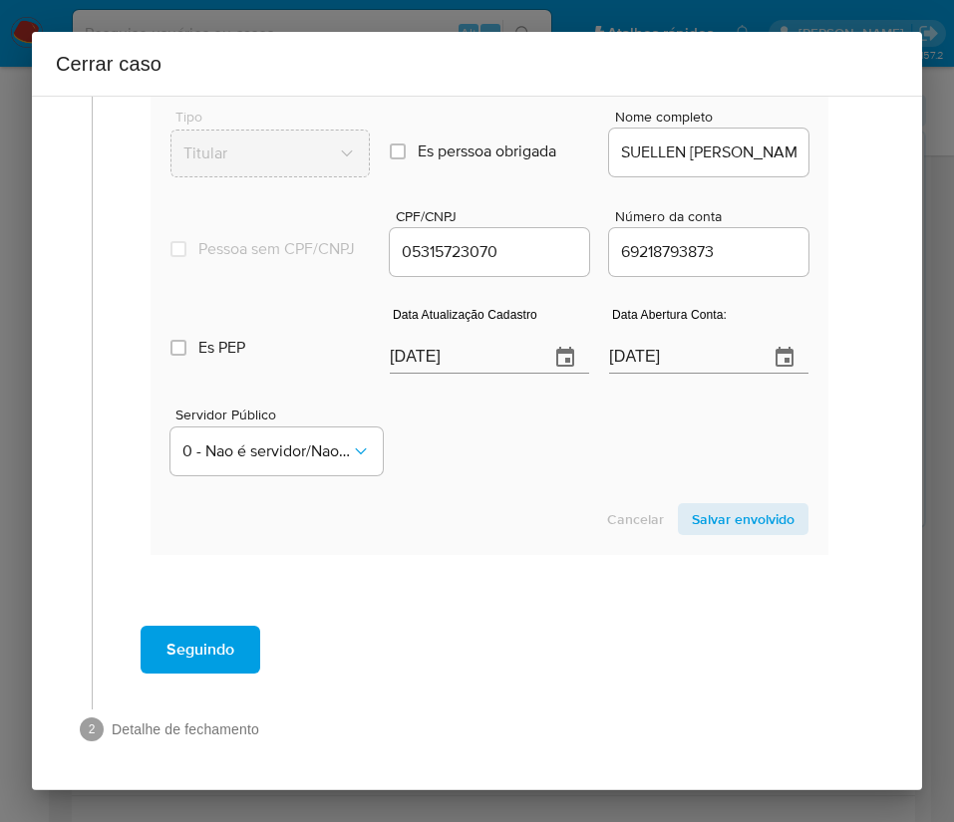
click at [739, 516] on span "Salvar envolvido" at bounding box center [743, 519] width 103 height 28
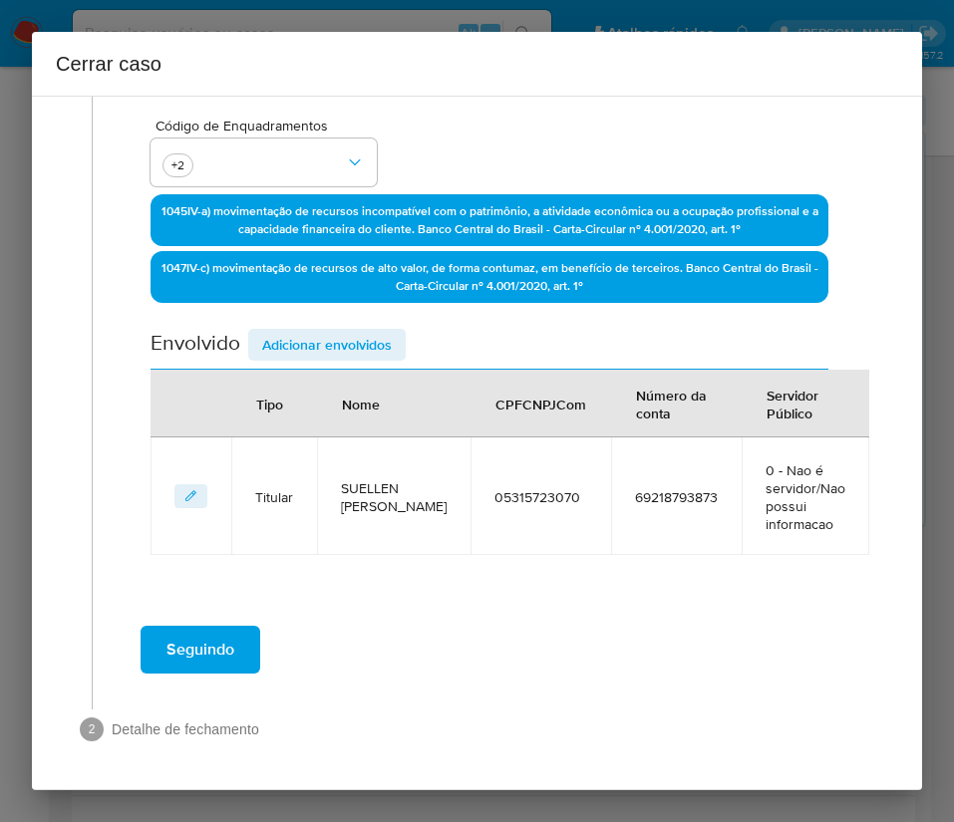
click at [340, 351] on span "Adicionar envolvidos" at bounding box center [327, 345] width 130 height 28
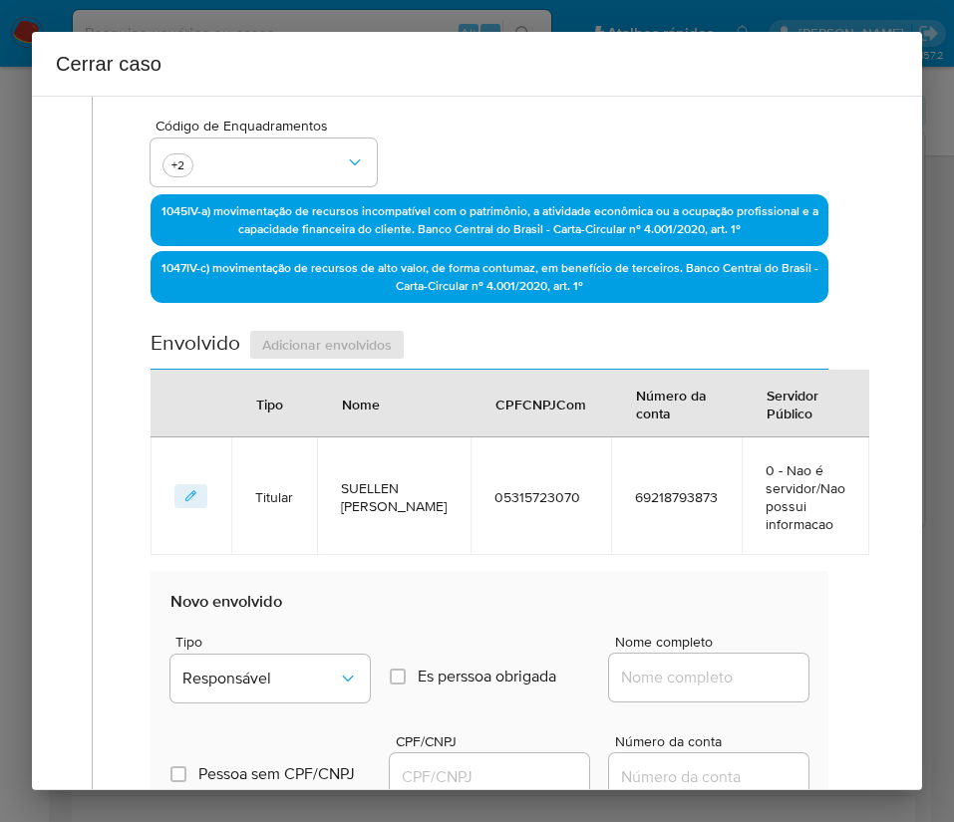
scroll to position [908, 0]
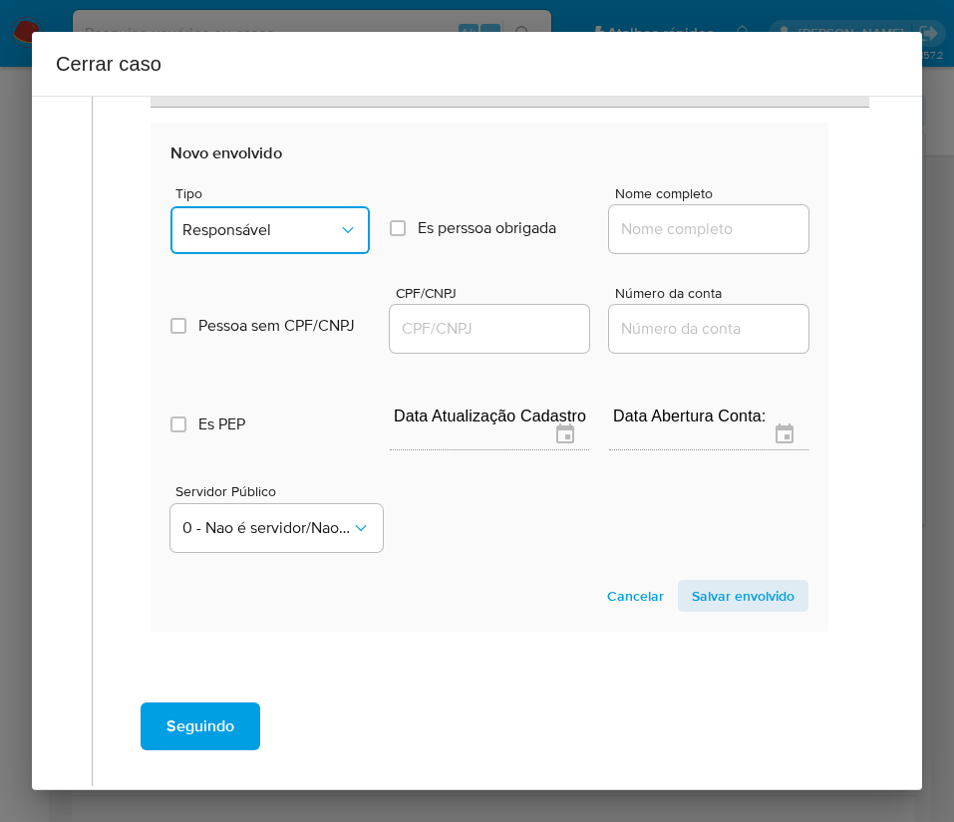
click at [340, 210] on button "Responsável" at bounding box center [269, 230] width 199 height 48
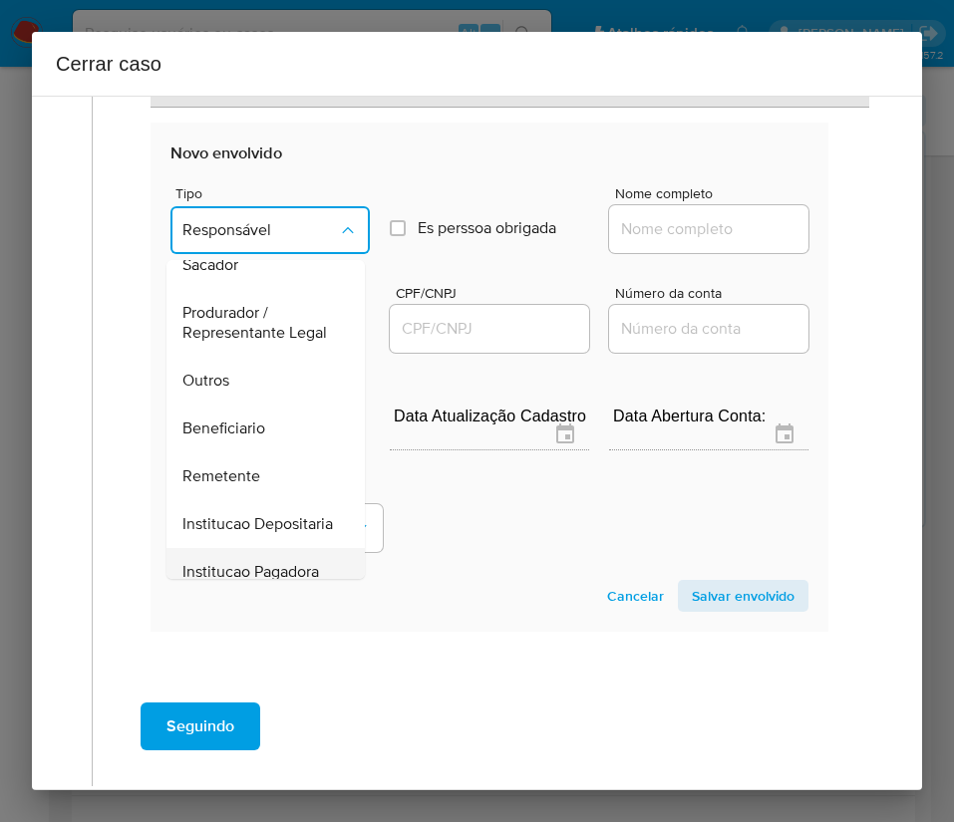
scroll to position [355, 0]
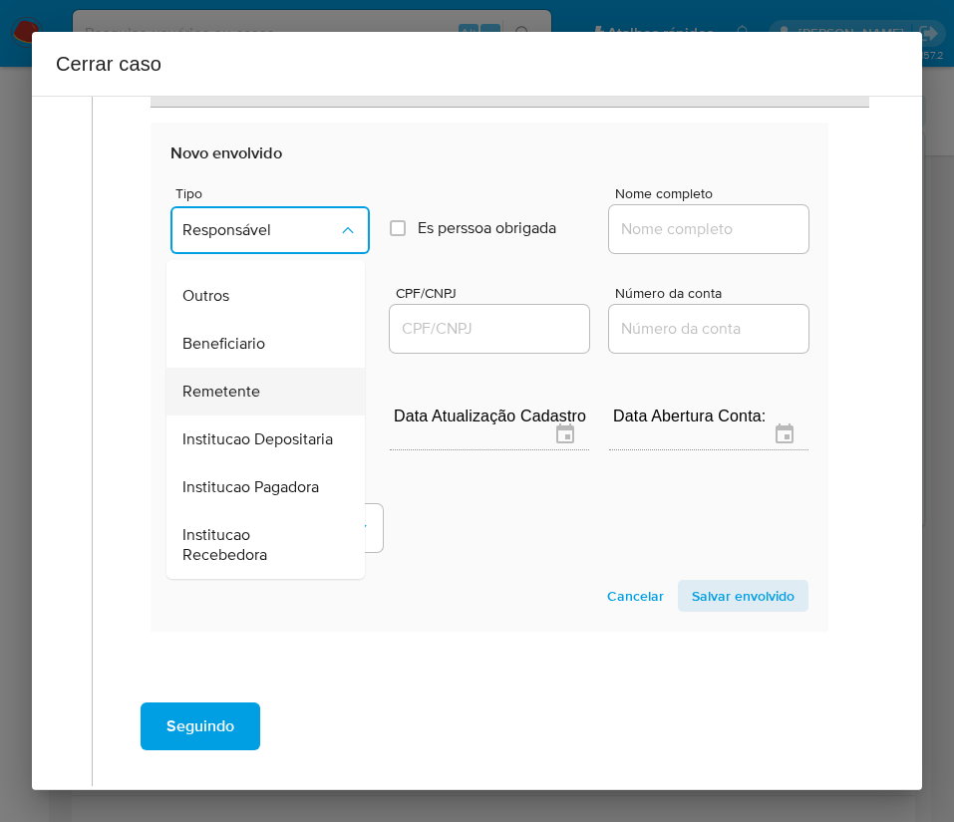
click at [252, 382] on span "Remetente" at bounding box center [221, 392] width 78 height 20
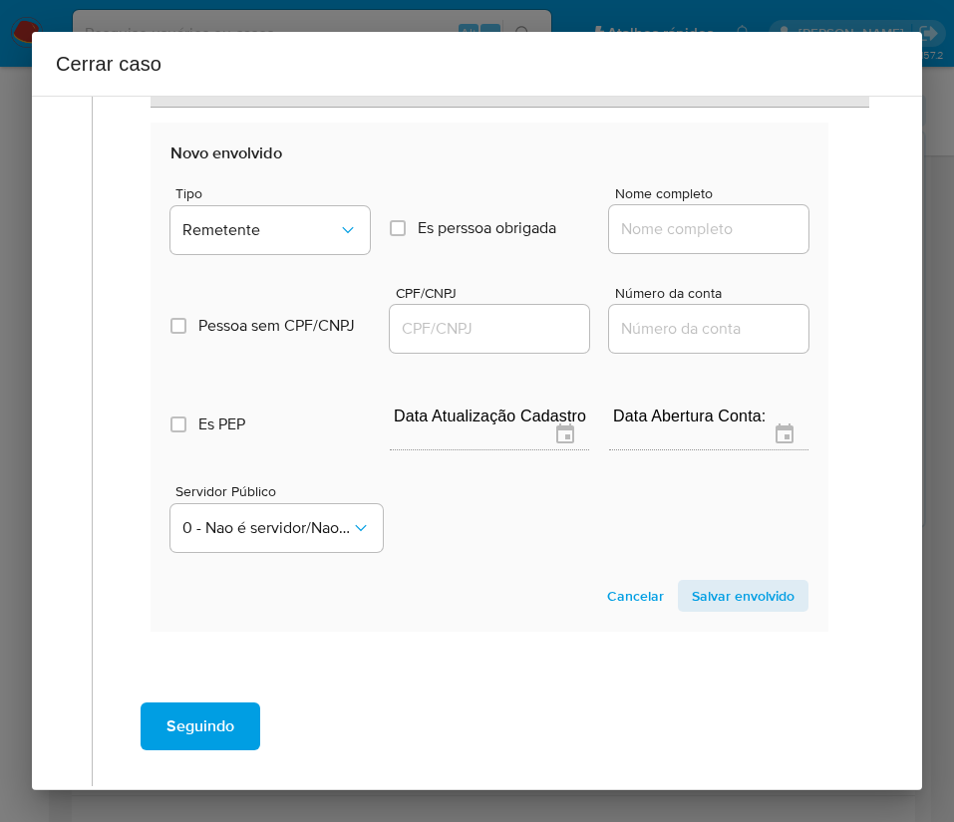
click at [647, 232] on input "Nome completo" at bounding box center [708, 229] width 199 height 26
paste input "Gabriel Dos Santos Machado, 04801906079"
drag, startPoint x: 662, startPoint y: 234, endPoint x: 892, endPoint y: 234, distance: 230.2
click at [892, 234] on div "1 Informação completa Geral Data de início 01/07/2025 Data Fin 28/08/2025 Valor…" at bounding box center [477, 443] width 890 height 695
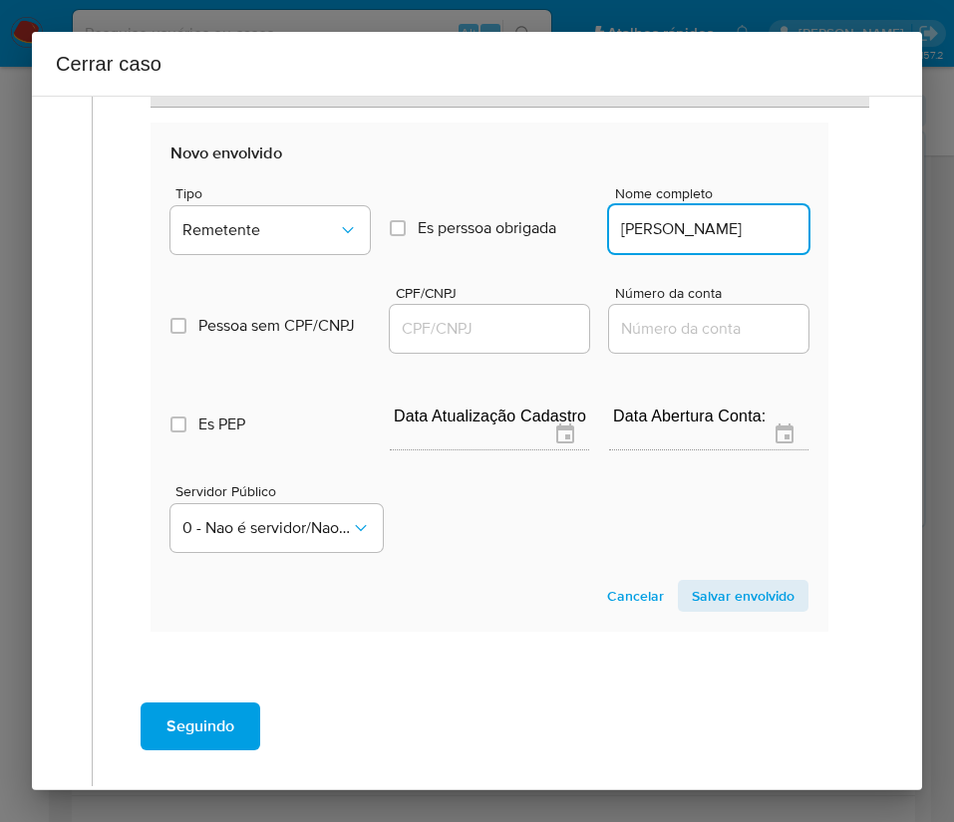
scroll to position [0, 32]
type input "Gabriel Dos Santos Machado"
click at [491, 335] on input "CPF/CNPJ" at bounding box center [489, 329] width 199 height 26
paste input "04801906079"
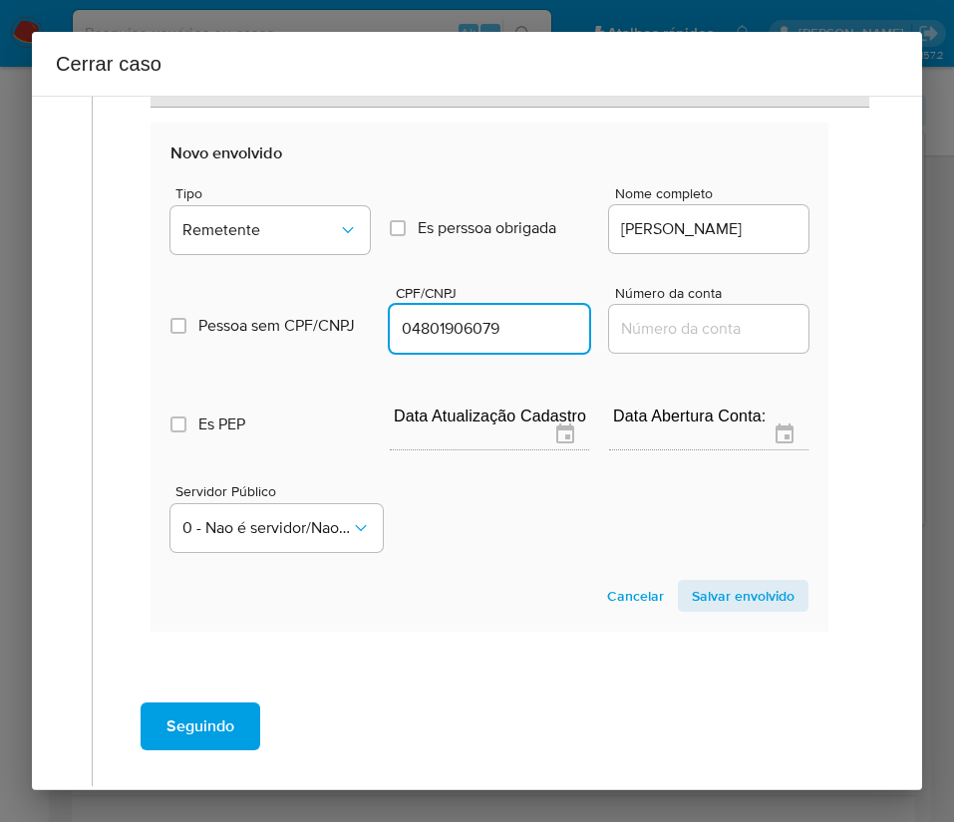
type input "4801906079"
click at [695, 582] on span "Salvar envolvido" at bounding box center [743, 596] width 103 height 28
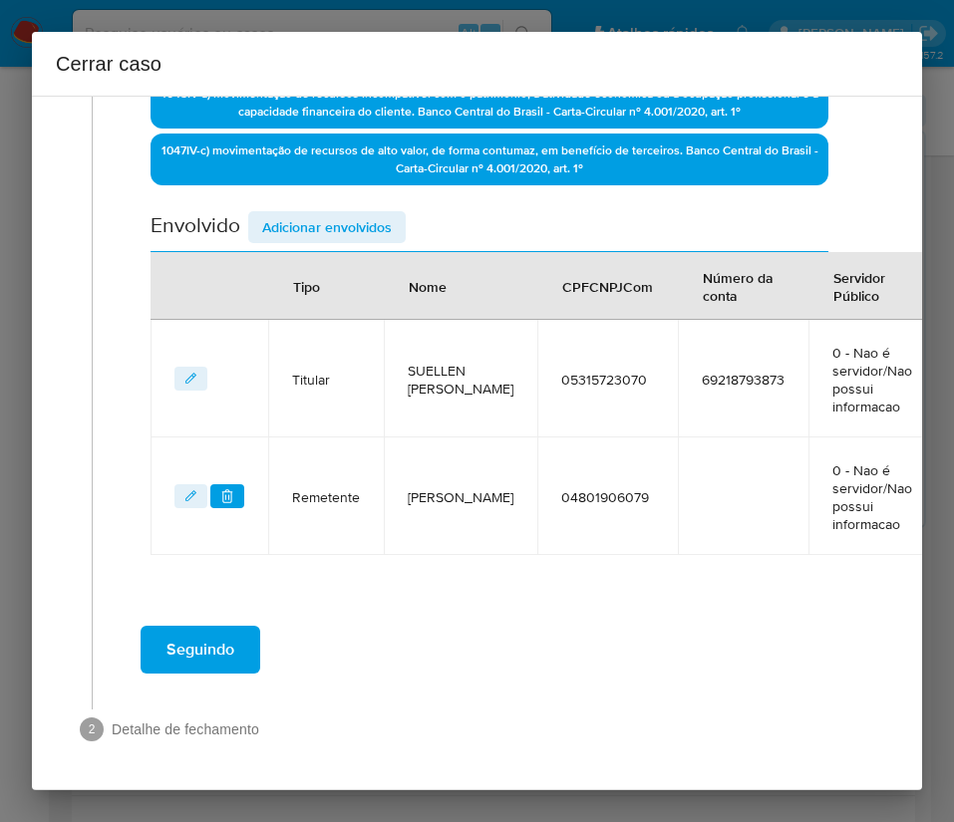
scroll to position [577, 0]
click at [341, 222] on span "Adicionar envolvidos" at bounding box center [327, 227] width 130 height 28
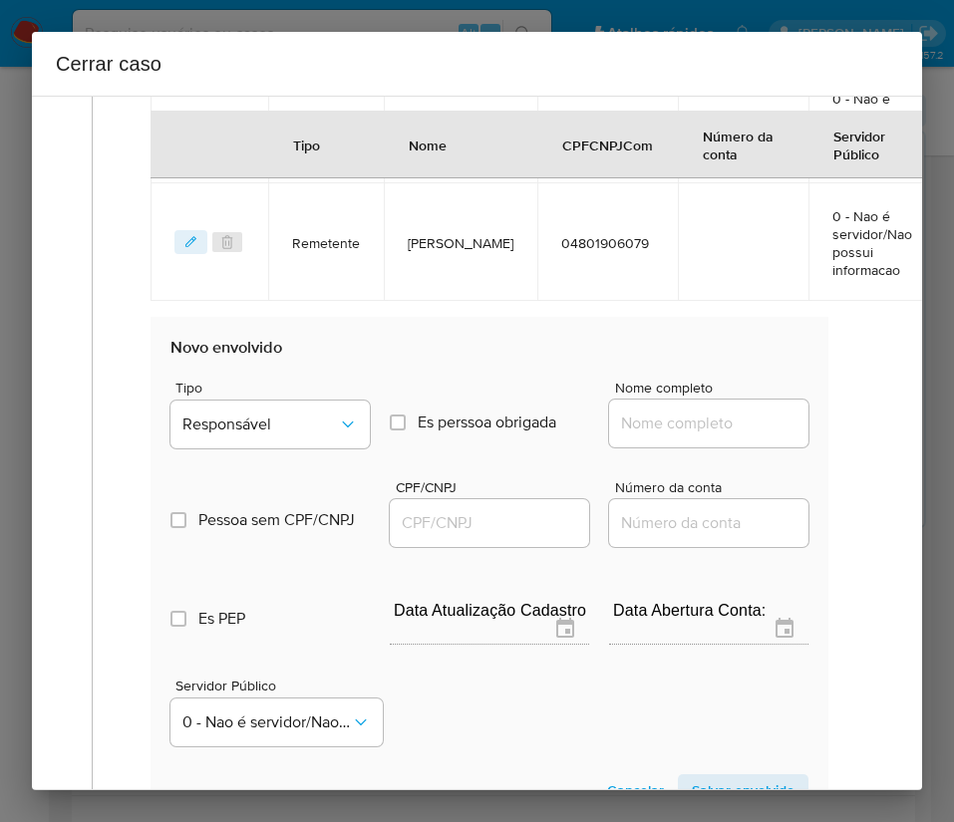
scroll to position [1102, 0]
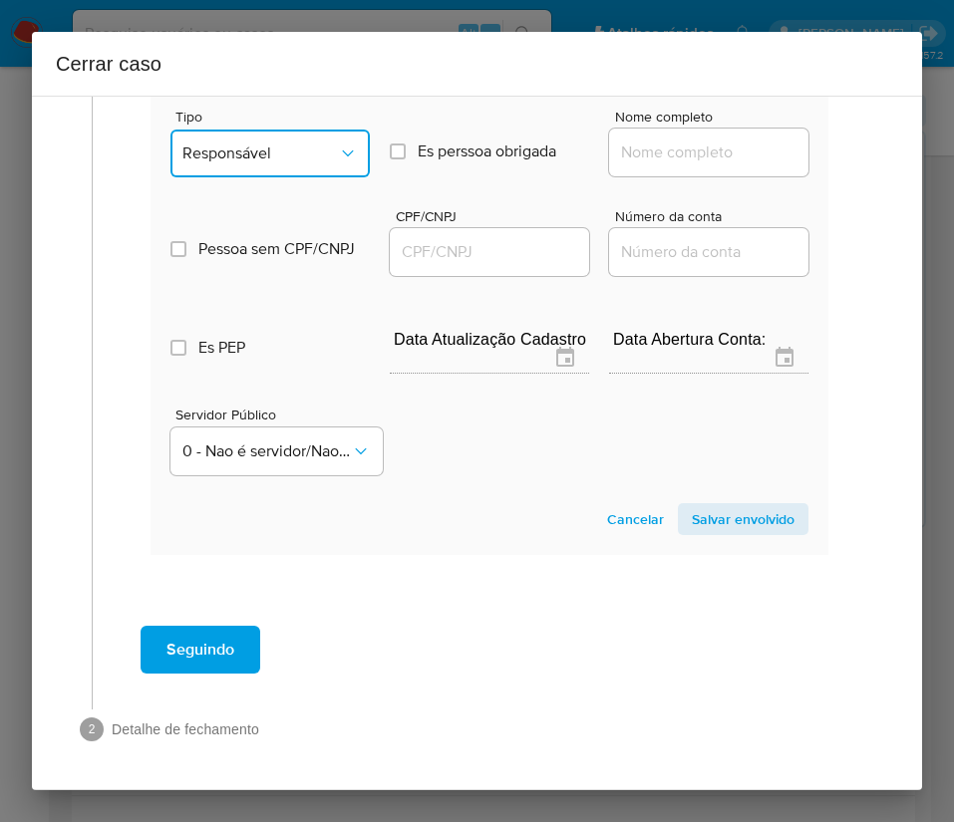
click at [269, 154] on span "Responsável" at bounding box center [259, 153] width 155 height 20
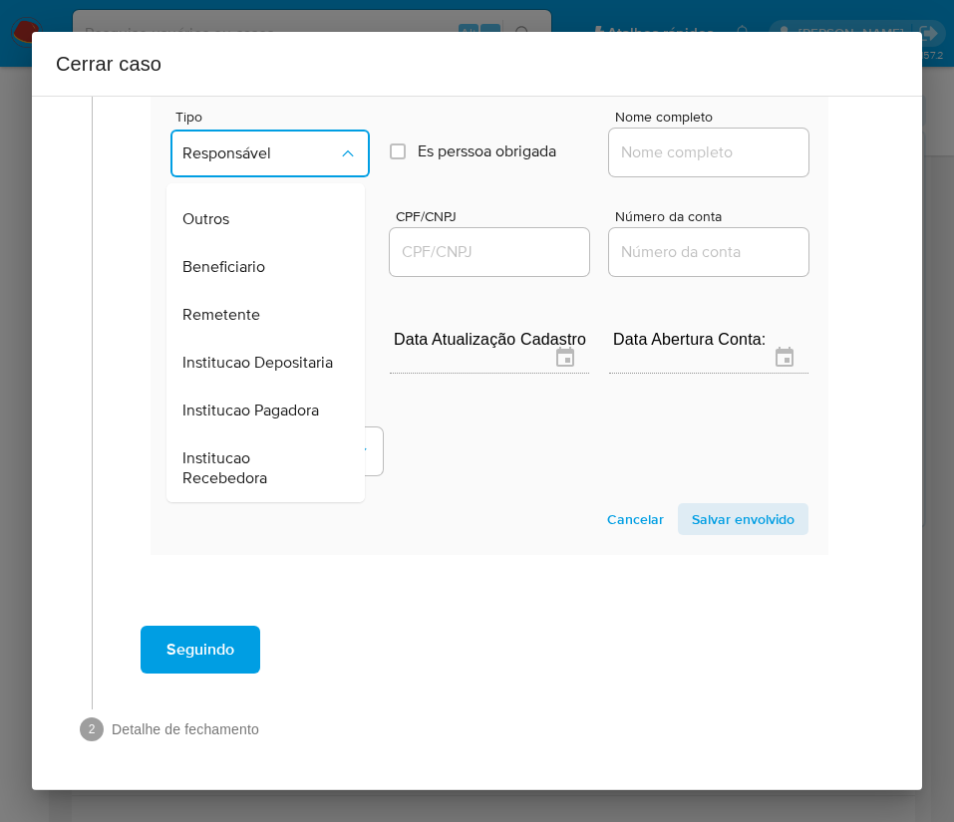
scroll to position [355, 0]
click at [275, 291] on div "Remetente" at bounding box center [259, 315] width 154 height 48
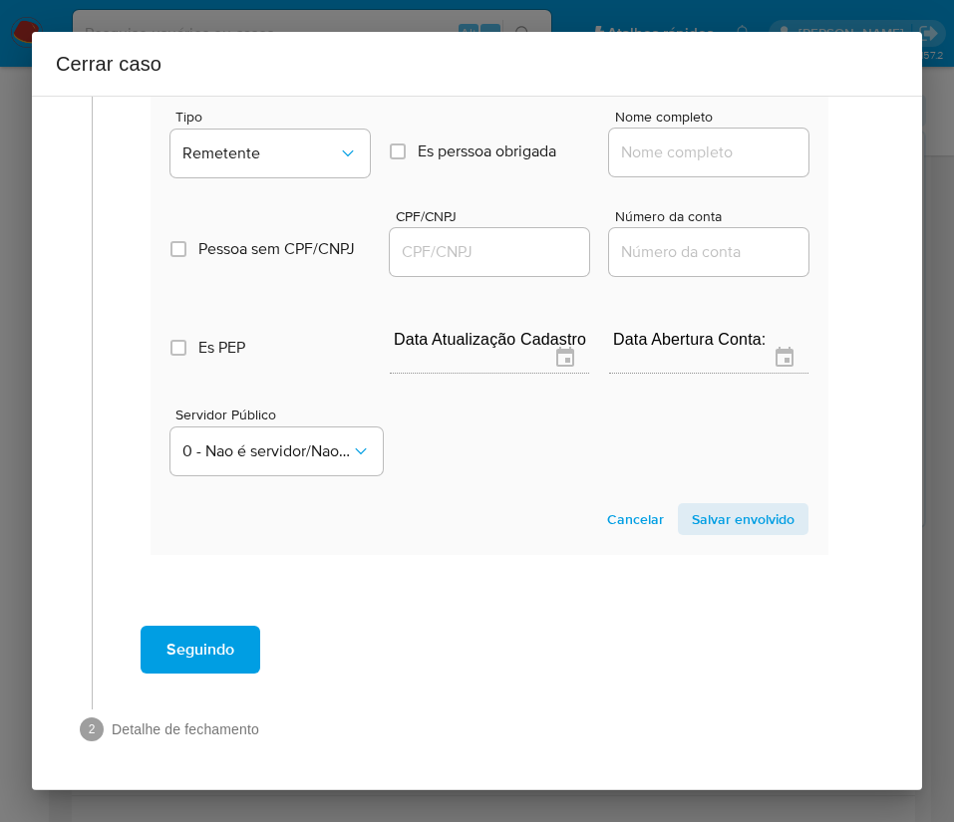
click at [613, 141] on input "Nome completo" at bounding box center [708, 153] width 199 height 26
paste input "Erick Costa De Oliveira, 05316967070"
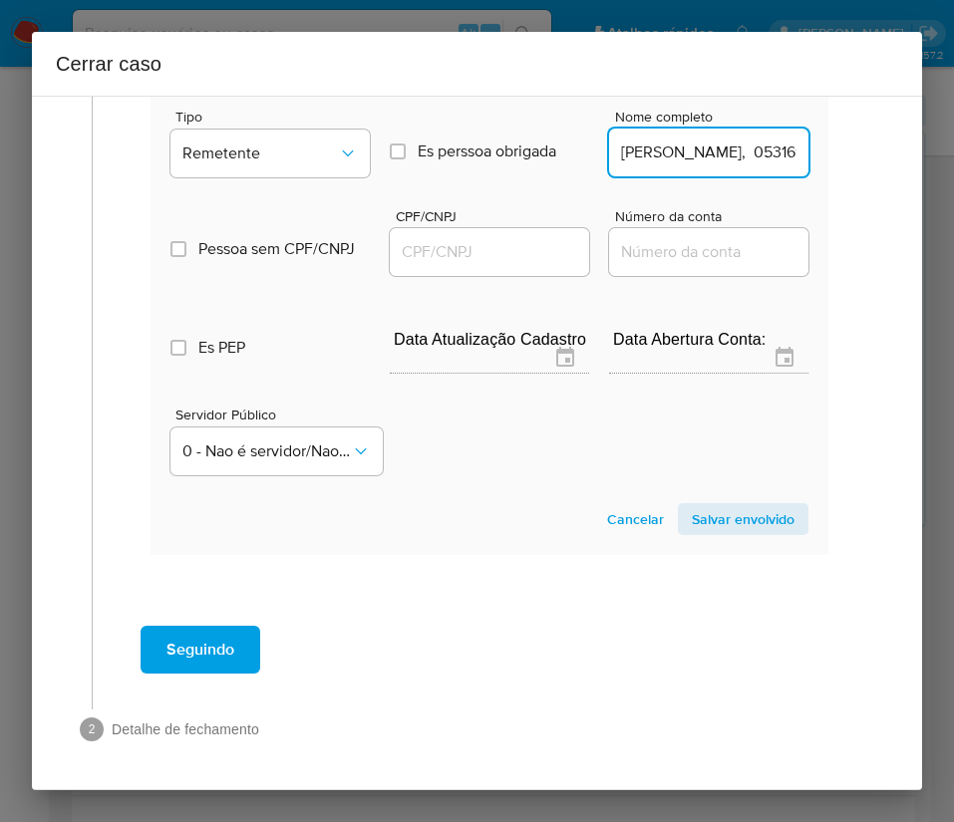
scroll to position [0, 99]
click at [668, 157] on input "Erick Costa De Oliveira, 05316967070" at bounding box center [708, 153] width 199 height 26
drag, startPoint x: 663, startPoint y: 157, endPoint x: 807, endPoint y: 161, distance: 144.5
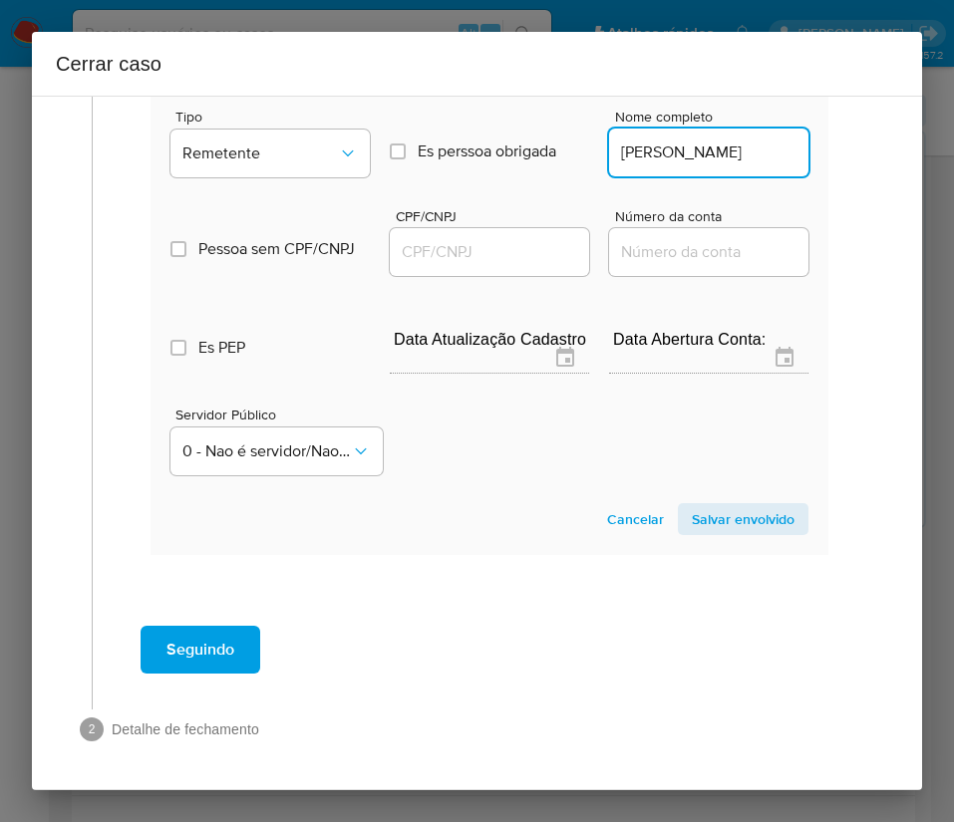
type input "Erick Costa De Oliveira"
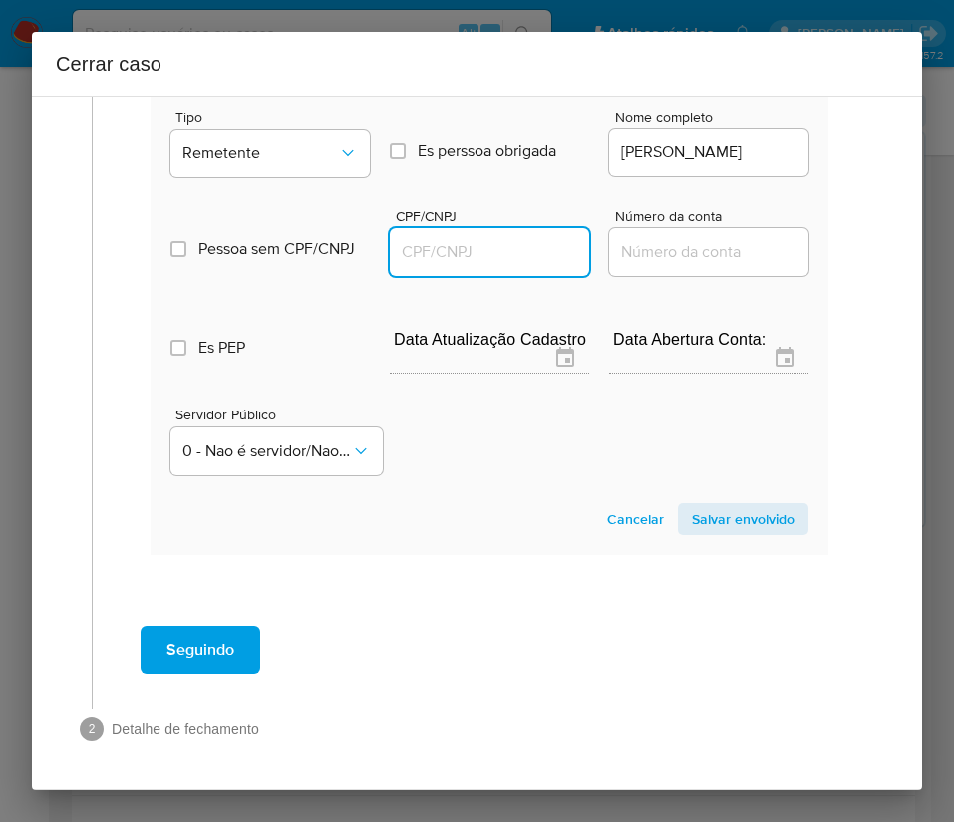
click at [501, 251] on input "CPF/CNPJ" at bounding box center [489, 252] width 199 height 26
paste input "05316967070"
type input "5316967070"
click at [728, 506] on span "Salvar envolvido" at bounding box center [743, 519] width 103 height 28
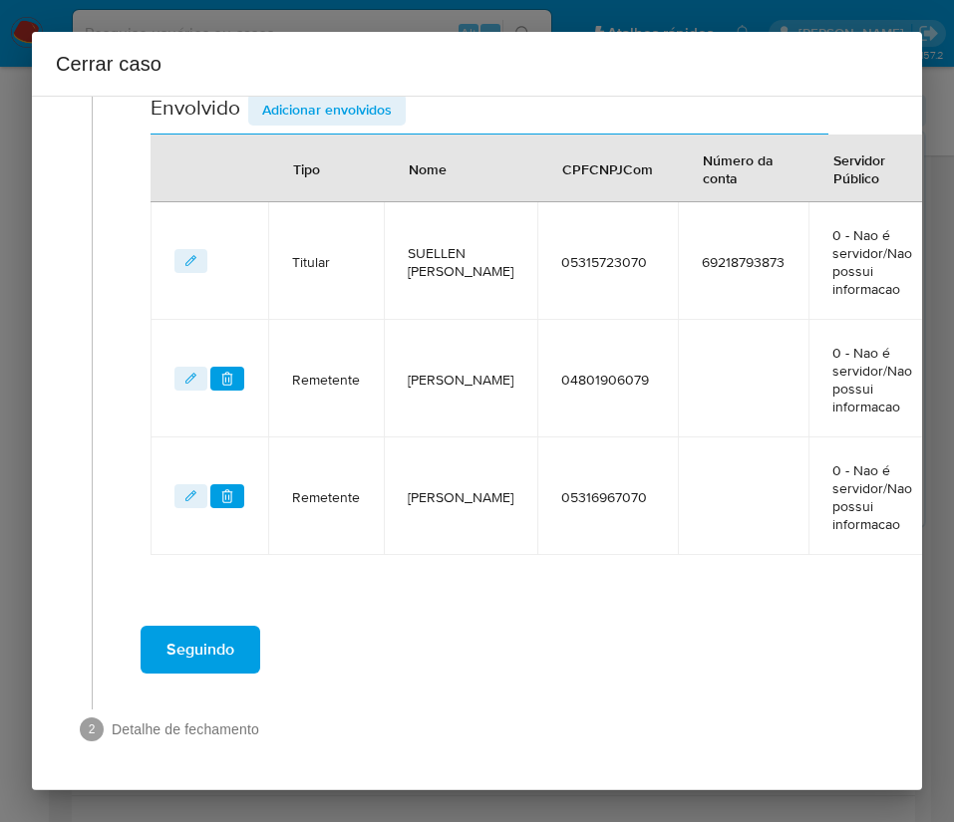
click at [361, 115] on span "Adicionar envolvidos" at bounding box center [327, 110] width 130 height 28
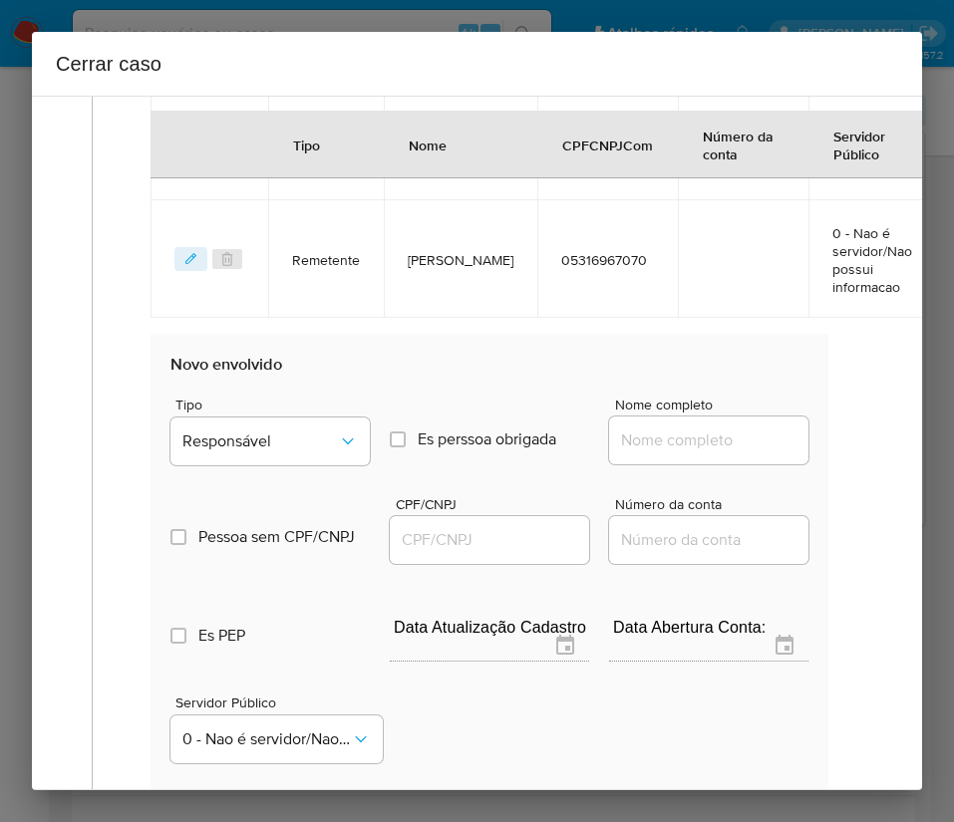
scroll to position [1143, 0]
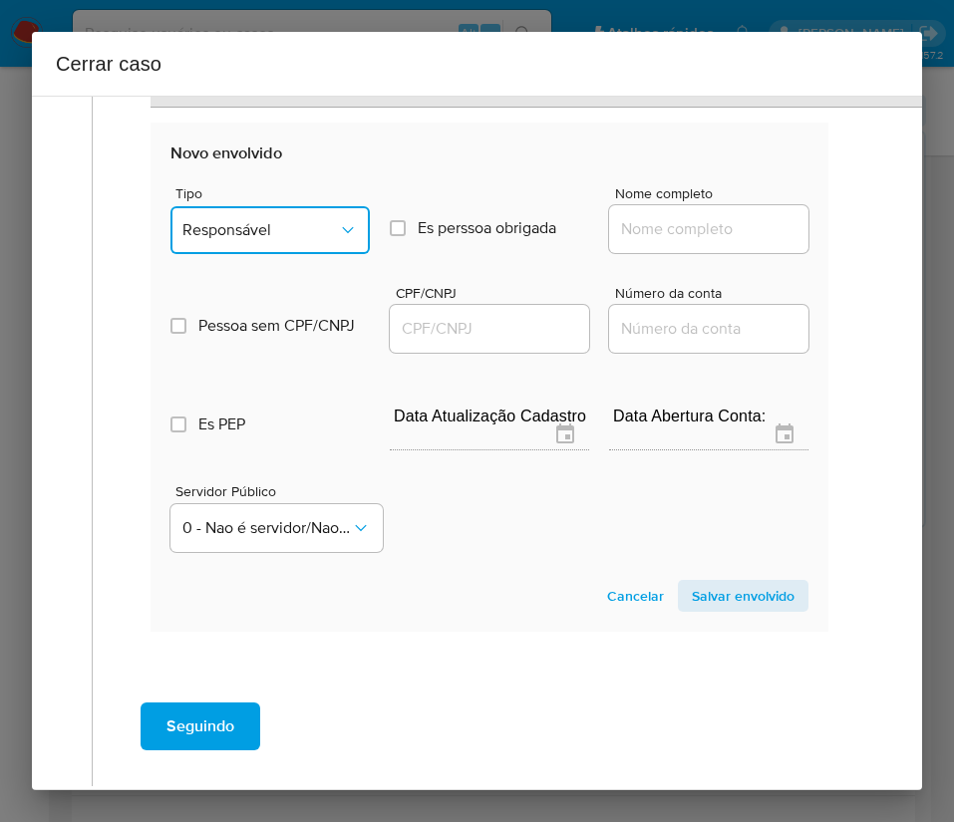
click at [256, 221] on span "Responsável" at bounding box center [259, 230] width 155 height 20
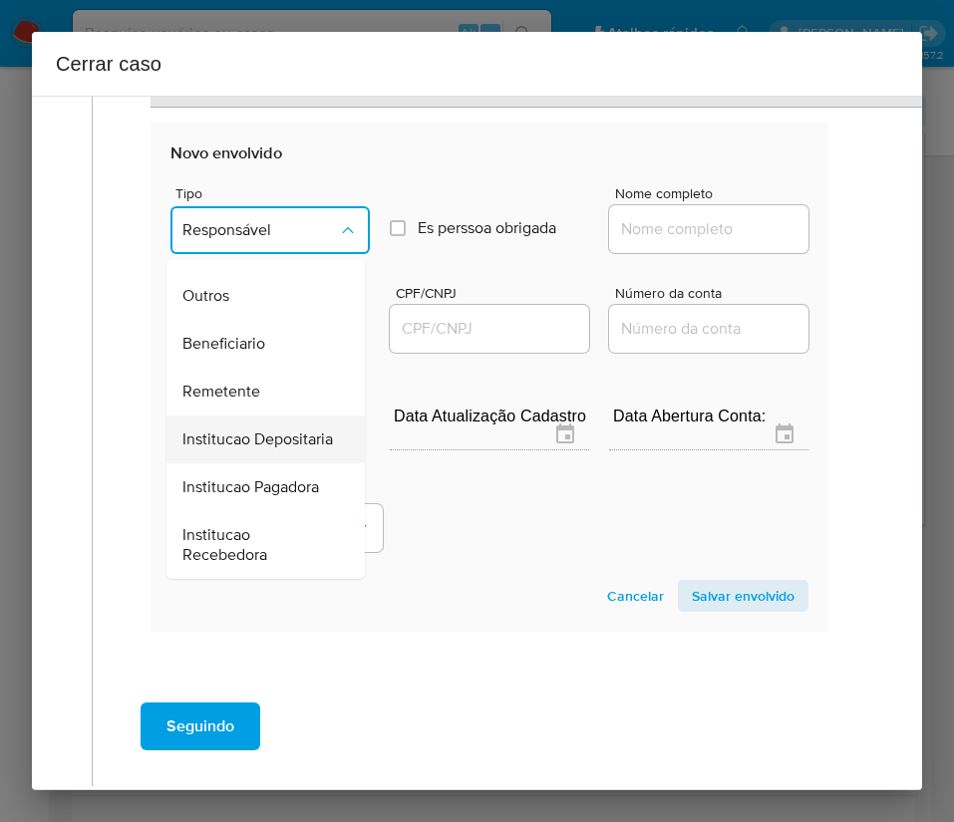
scroll to position [355, 0]
click at [244, 382] on span "Remetente" at bounding box center [221, 392] width 78 height 20
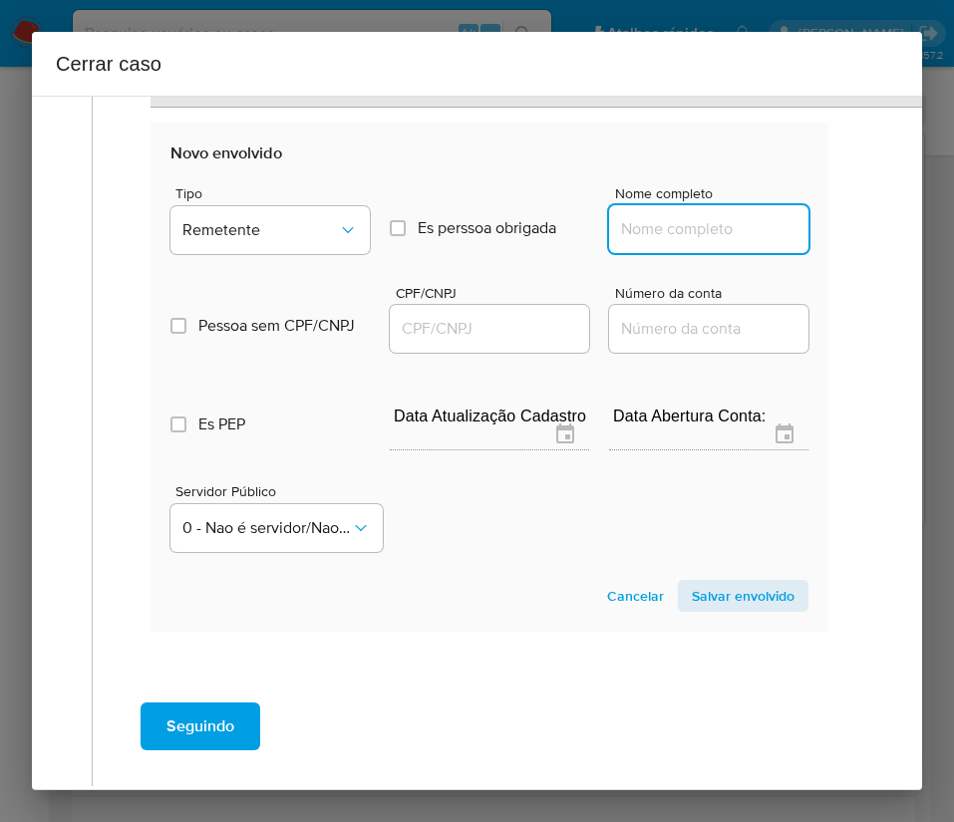
click at [679, 235] on input "Nome completo" at bounding box center [708, 229] width 199 height 26
paste input "Oig Gaming Brazil Ltda, 55459453000172"
drag, startPoint x: 634, startPoint y: 233, endPoint x: 863, endPoint y: 234, distance: 229.2
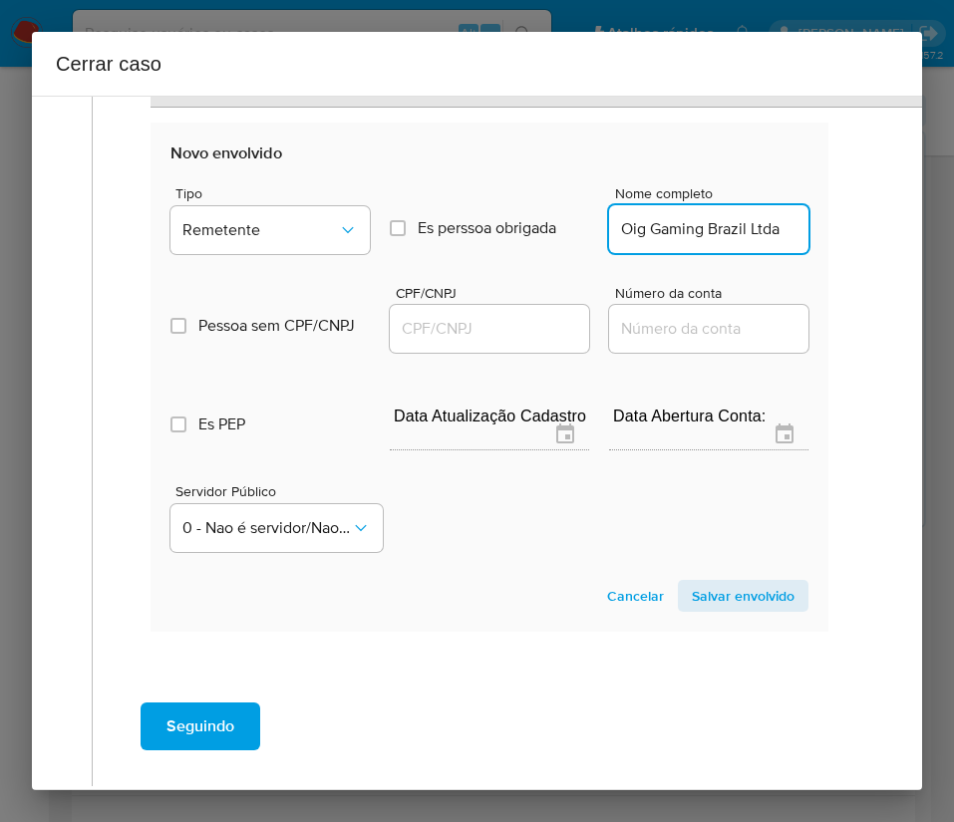
scroll to position [0, 0]
type input "Oig Gaming Brazil Ltda"
click at [484, 335] on input "CPF/CNPJ" at bounding box center [489, 329] width 199 height 26
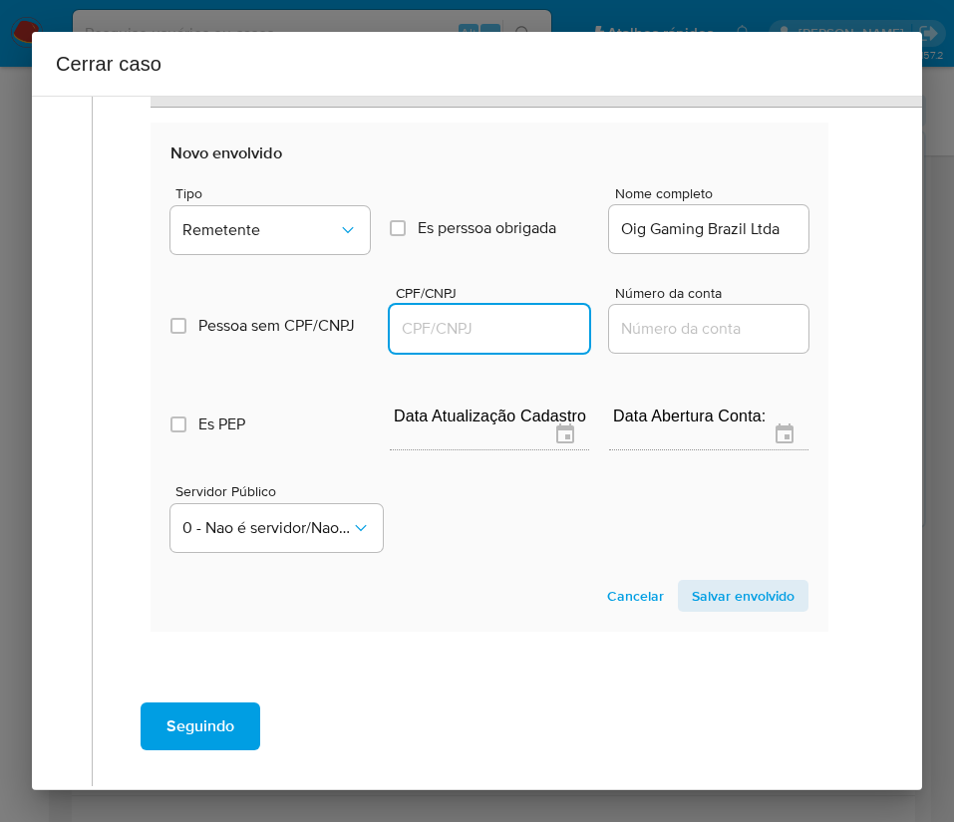
paste input "55459453000172"
type input "55459453000172"
click at [713, 600] on span "Salvar envolvido" at bounding box center [743, 596] width 103 height 28
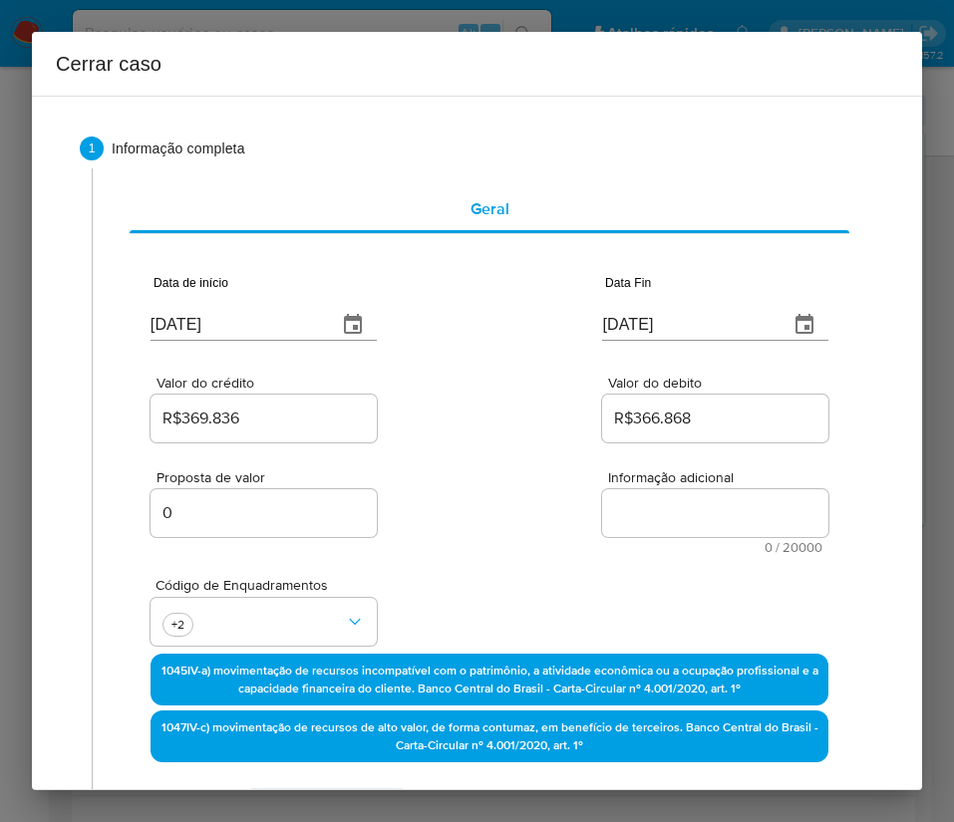
click at [672, 472] on span "Informação adicional" at bounding box center [721, 477] width 226 height 15
click at [672, 489] on textarea "Informação adicional" at bounding box center [715, 513] width 226 height 48
click at [629, 524] on textarea "Informação adicional" at bounding box center [715, 513] width 226 height 48
paste textarea "Informações do Cliente Suellen Costa de Oliveira, CPF 05315723070, 20 anos, res…"
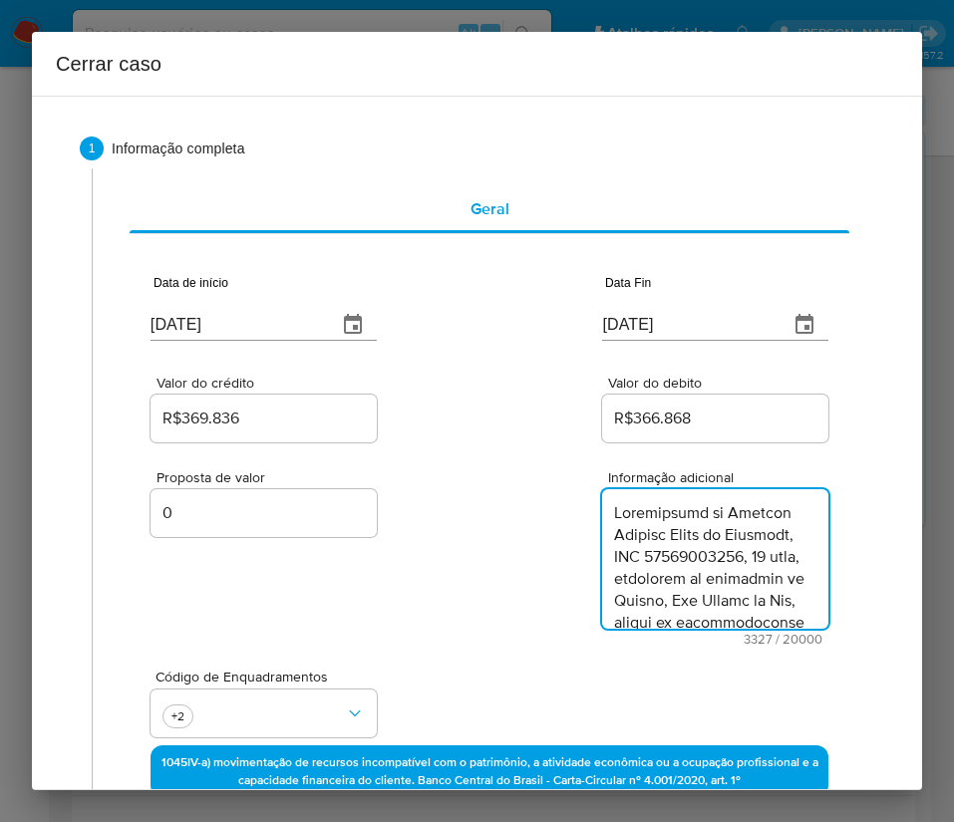
scroll to position [4082, 0]
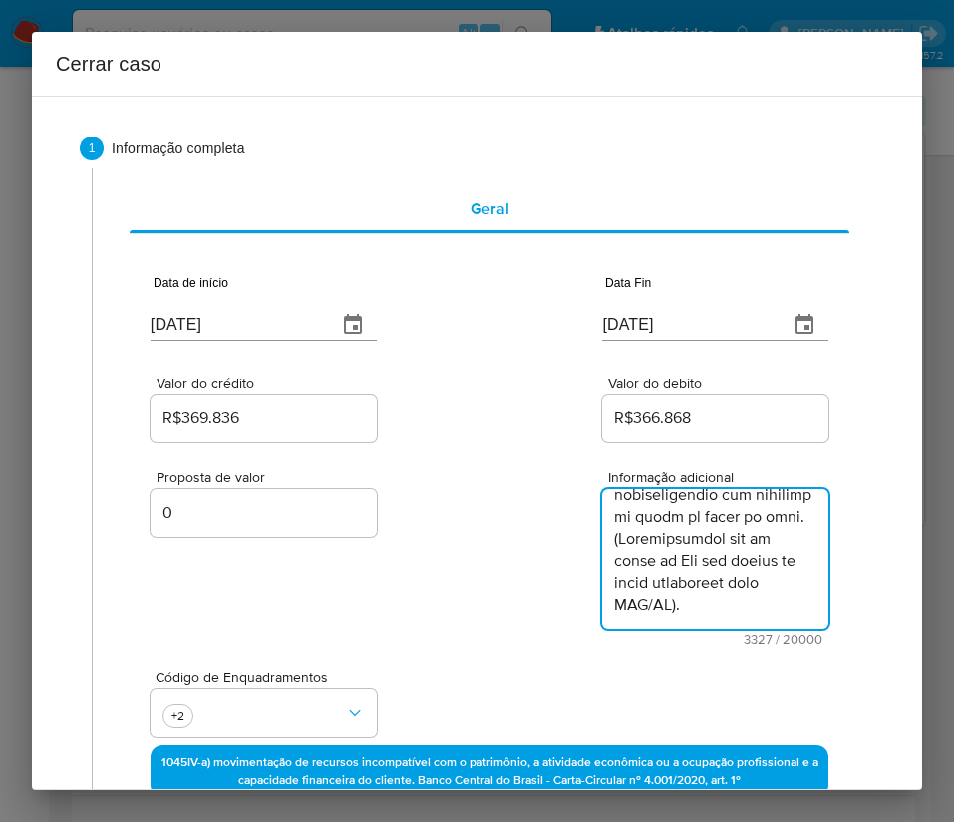
type textarea "Informações do Cliente Suellen Costa de Oliveira, CPF 05315723070, 20 anos, res…"
click at [532, 574] on div "Proposta de valor 0 Informação adicional 3327 / 20000 16673 caracteres restantes" at bounding box center [489, 545] width 678 height 199
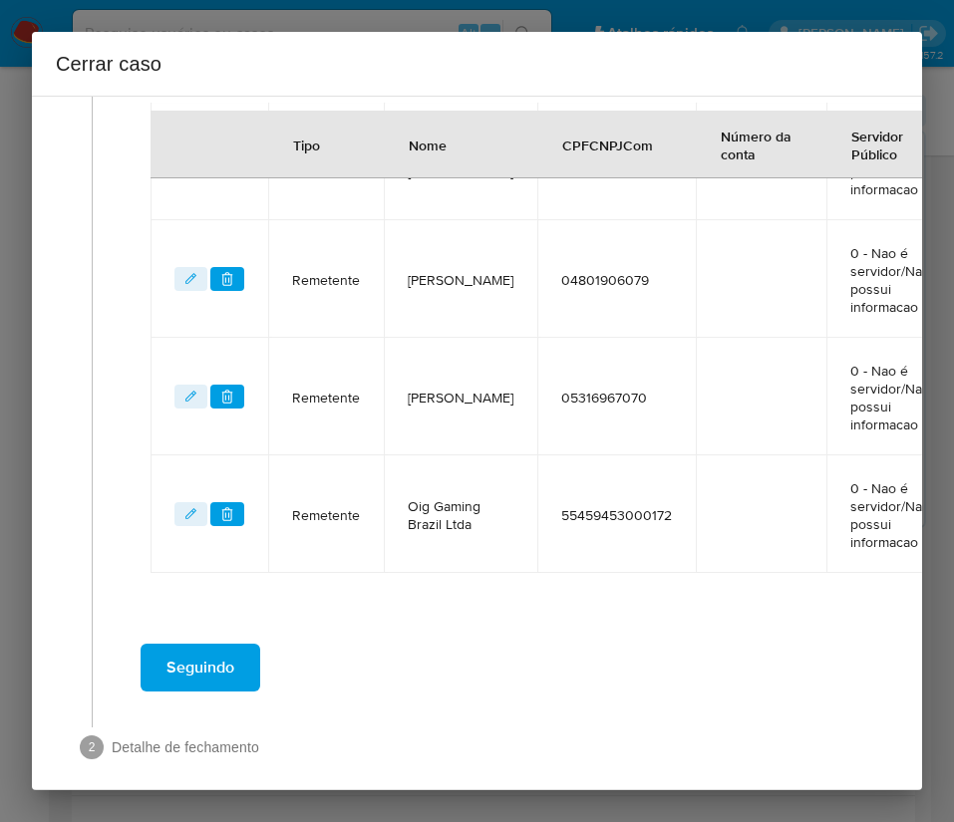
scroll to position [927, 0]
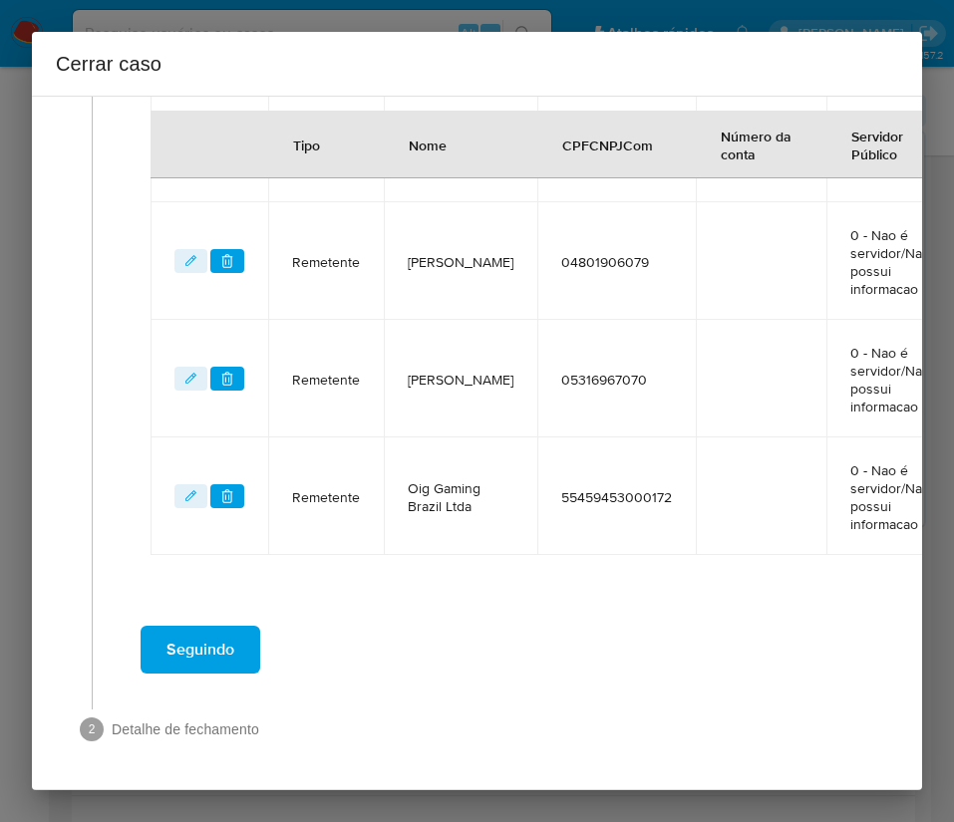
click at [221, 649] on span "Seguindo" at bounding box center [200, 650] width 68 height 44
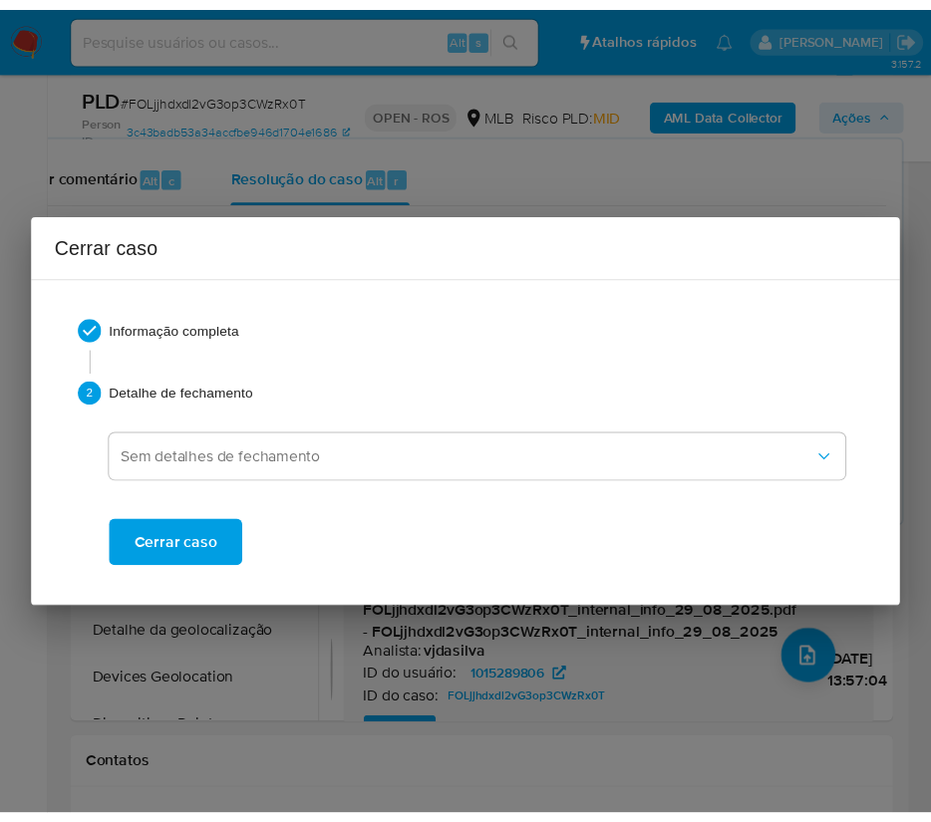
scroll to position [3973, 0]
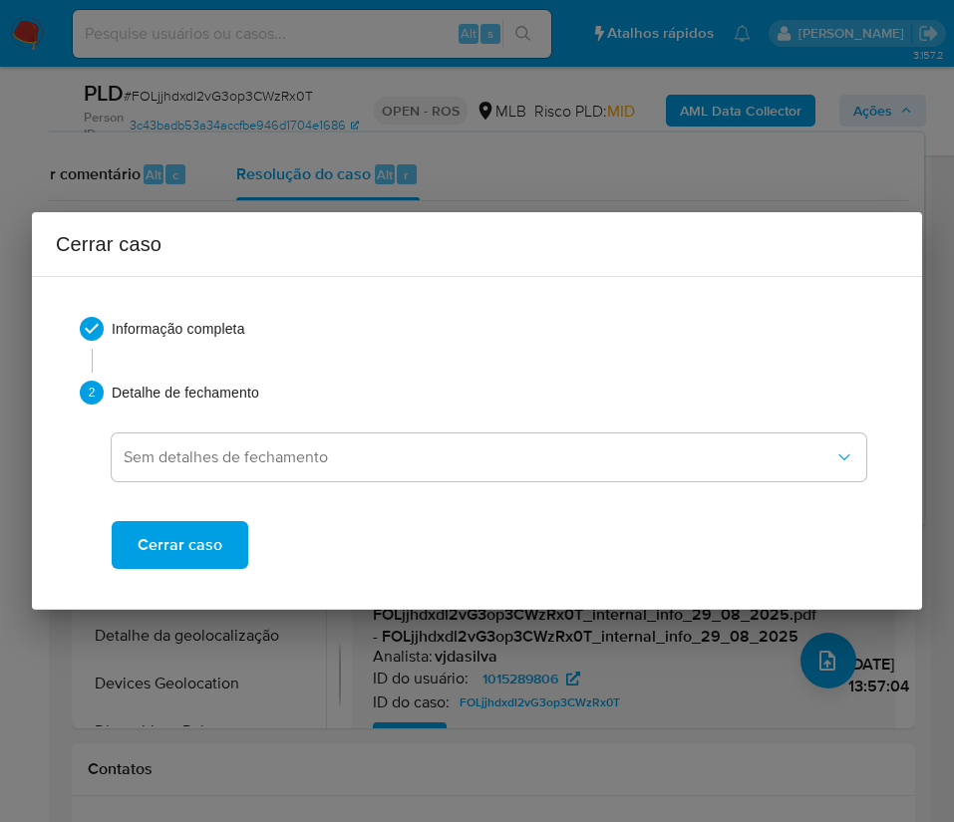
click at [139, 551] on span "Cerrar caso" at bounding box center [180, 545] width 85 height 44
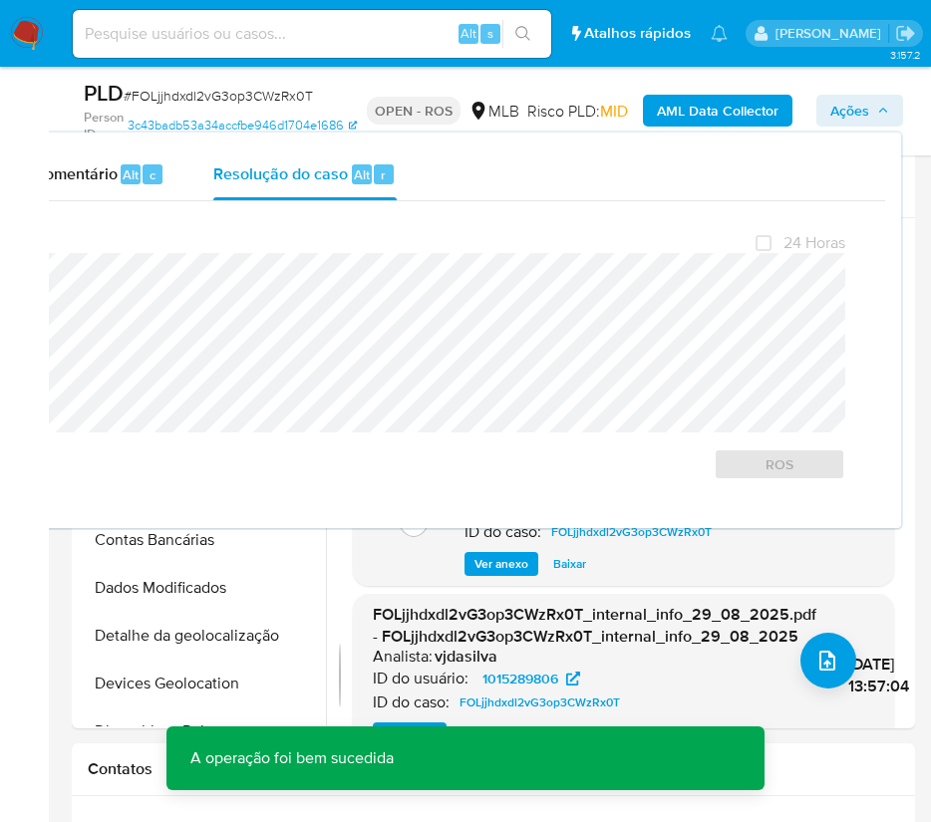
click at [186, 100] on span "# FOLjjhdxdl2vG3op3CWzRx0T" at bounding box center [218, 96] width 189 height 20
copy span "FOLjjhdxdl2vG3op3CWzRx0T"
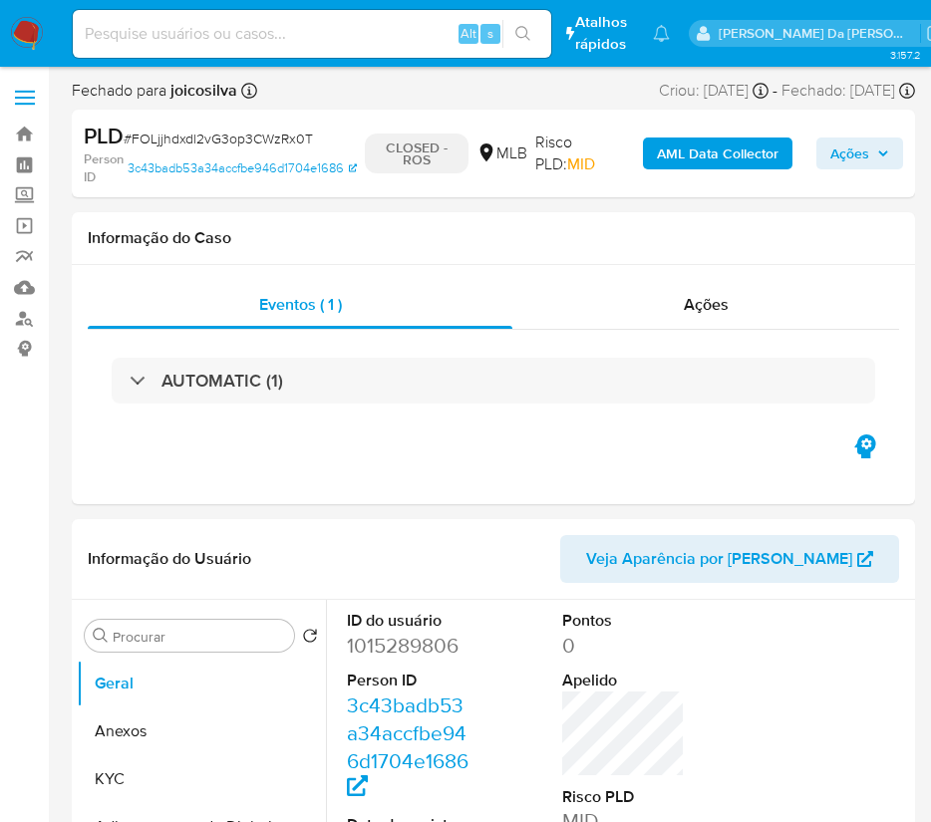
select select "10"
click at [29, 33] on img at bounding box center [27, 34] width 34 height 34
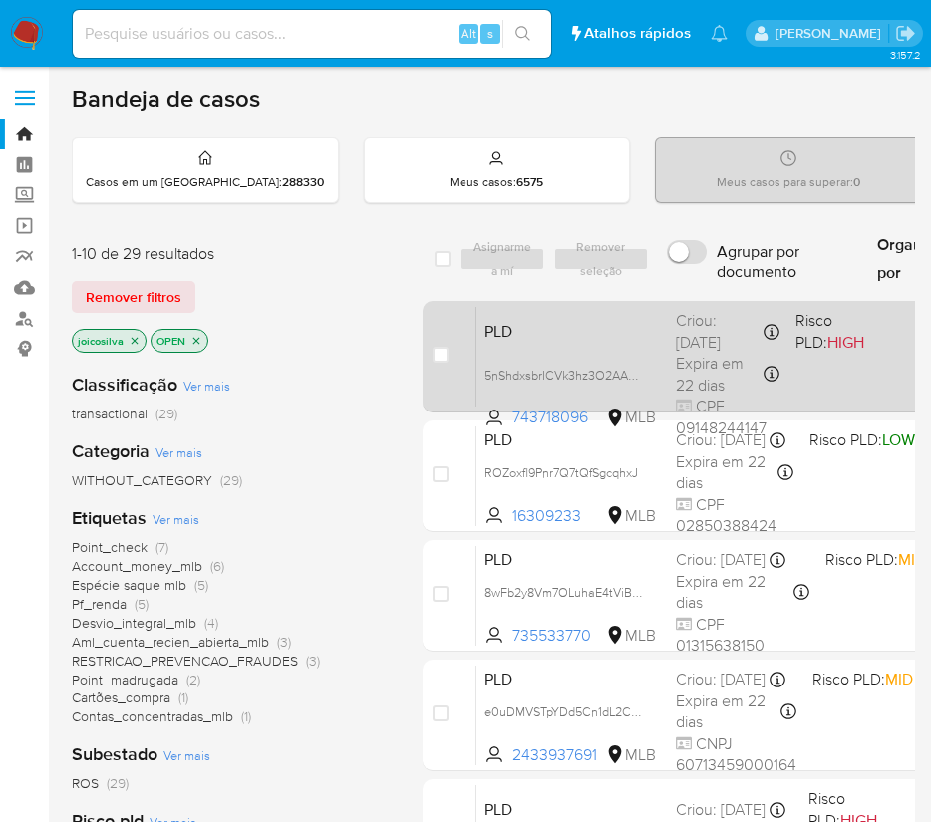
click at [859, 383] on div "PLD 5nShdxsbrICVk3hz3O2AA0sV 743718096 MLB Risco PLD: HIGH Criou: [DATE] Criou:…" at bounding box center [865, 356] width 779 height 101
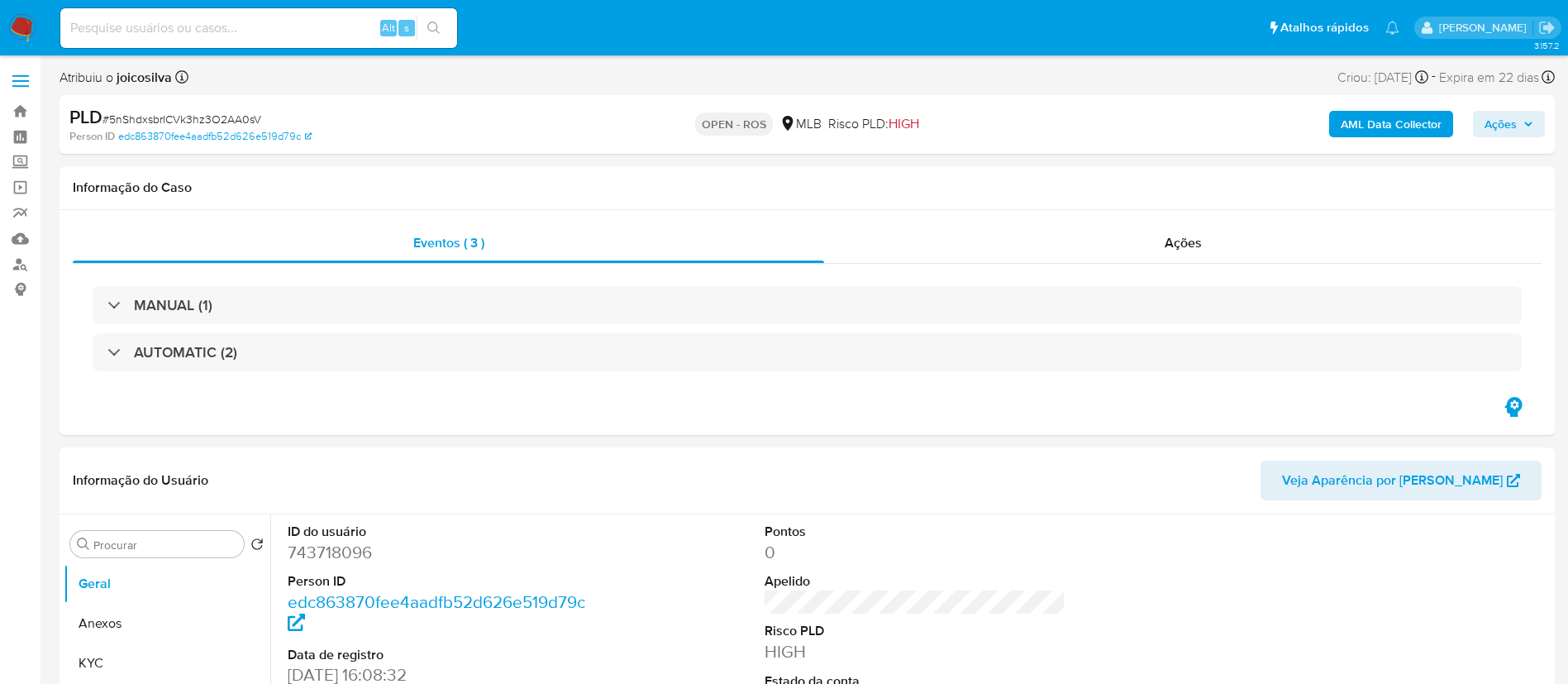
select select "10"
click at [198, 109] on div "PLD # 5nShdxsbrICVk3hz3O2AA0sV" at bounding box center [313, 118] width 486 height 25
click at [192, 116] on span "# 5nShdxsbrICVk3hz3O2AA0sV" at bounding box center [182, 120] width 158 height 17
copy span "5nShdxsbrICVk3hz3O2AA0sV"
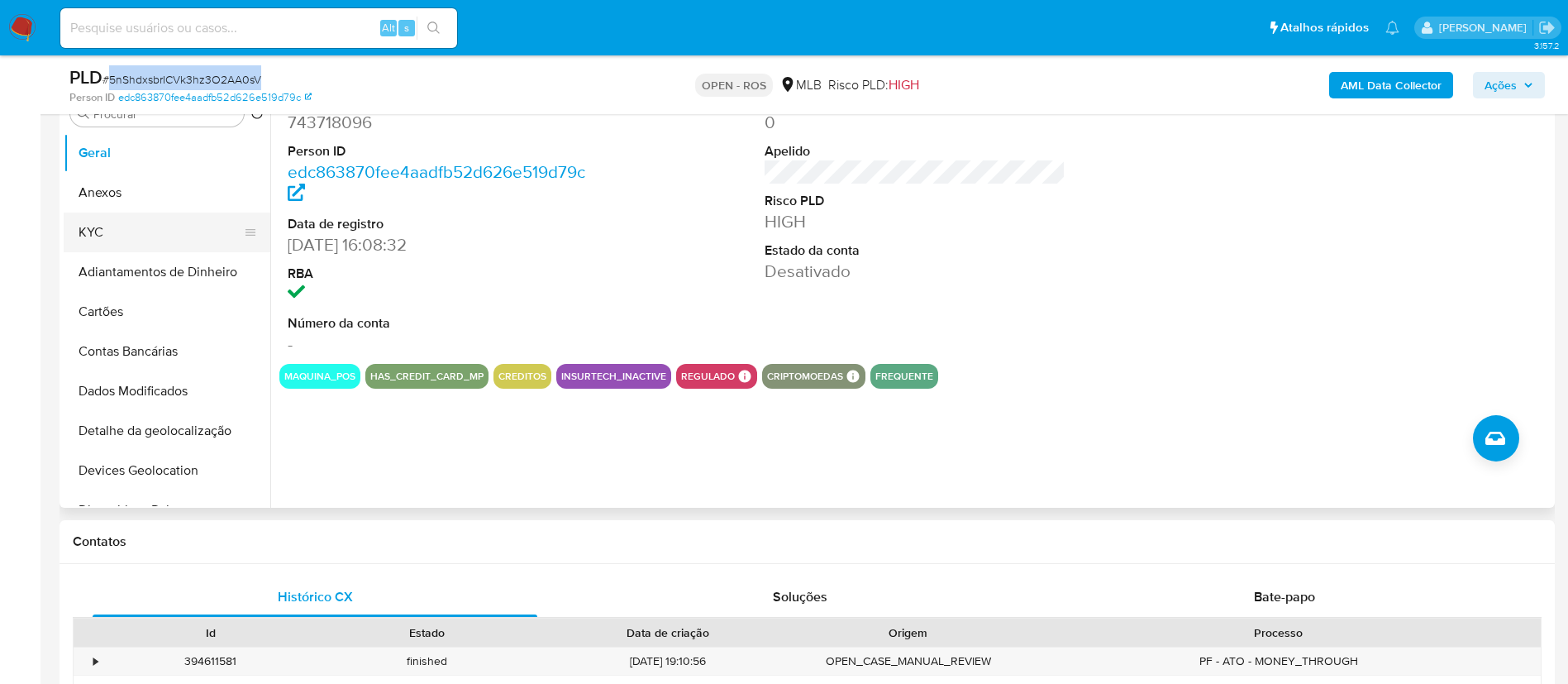
scroll to position [372, 0]
click at [119, 188] on button "Anexos" at bounding box center [160, 192] width 193 height 40
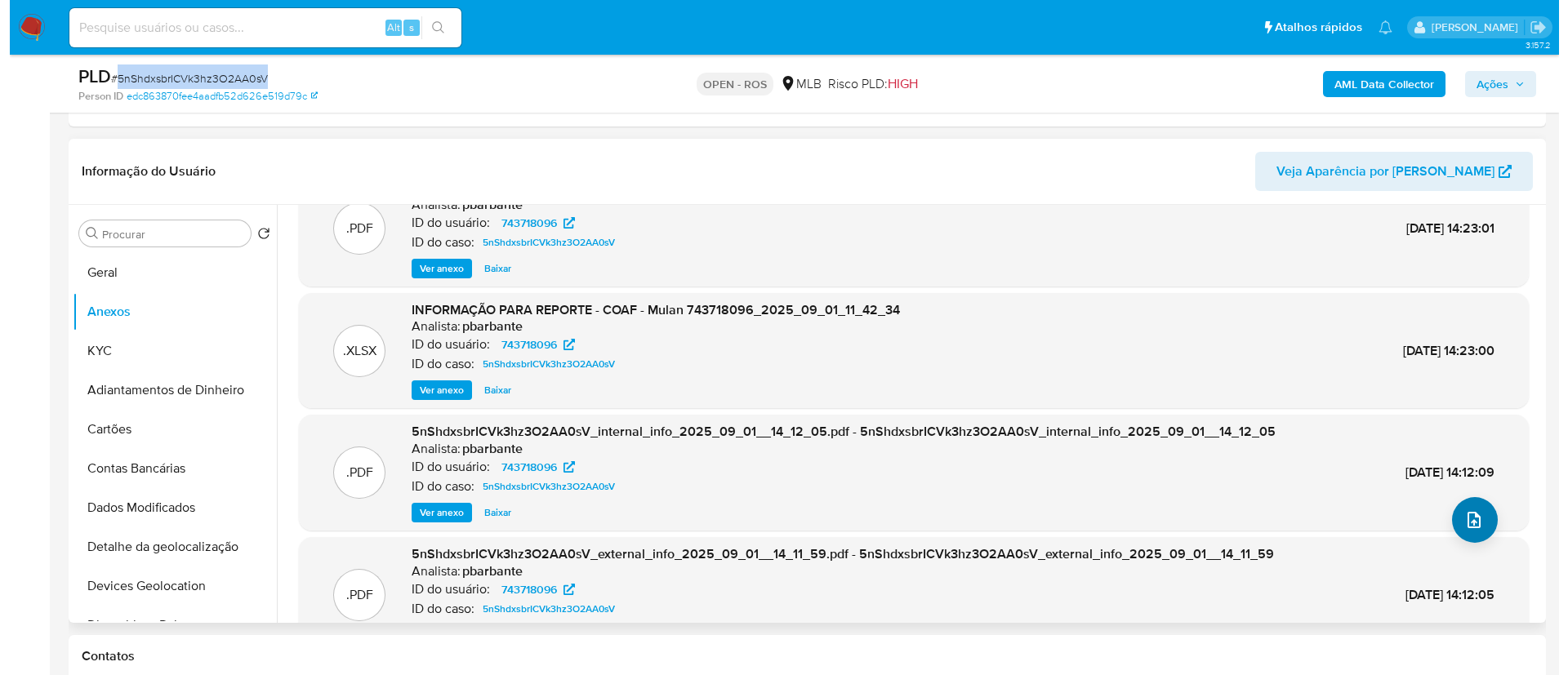
scroll to position [92, 0]
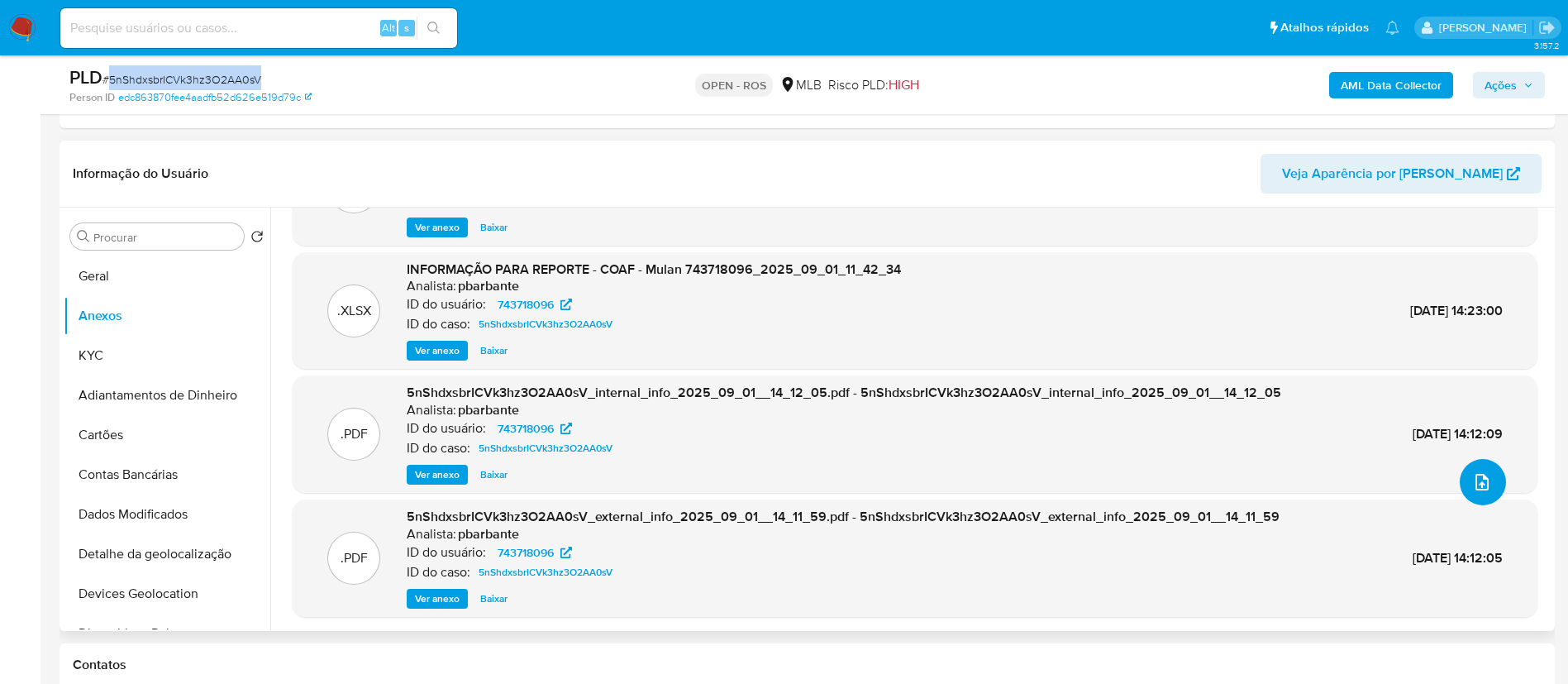
click at [791, 480] on button "upload-file" at bounding box center [1483, 482] width 46 height 46
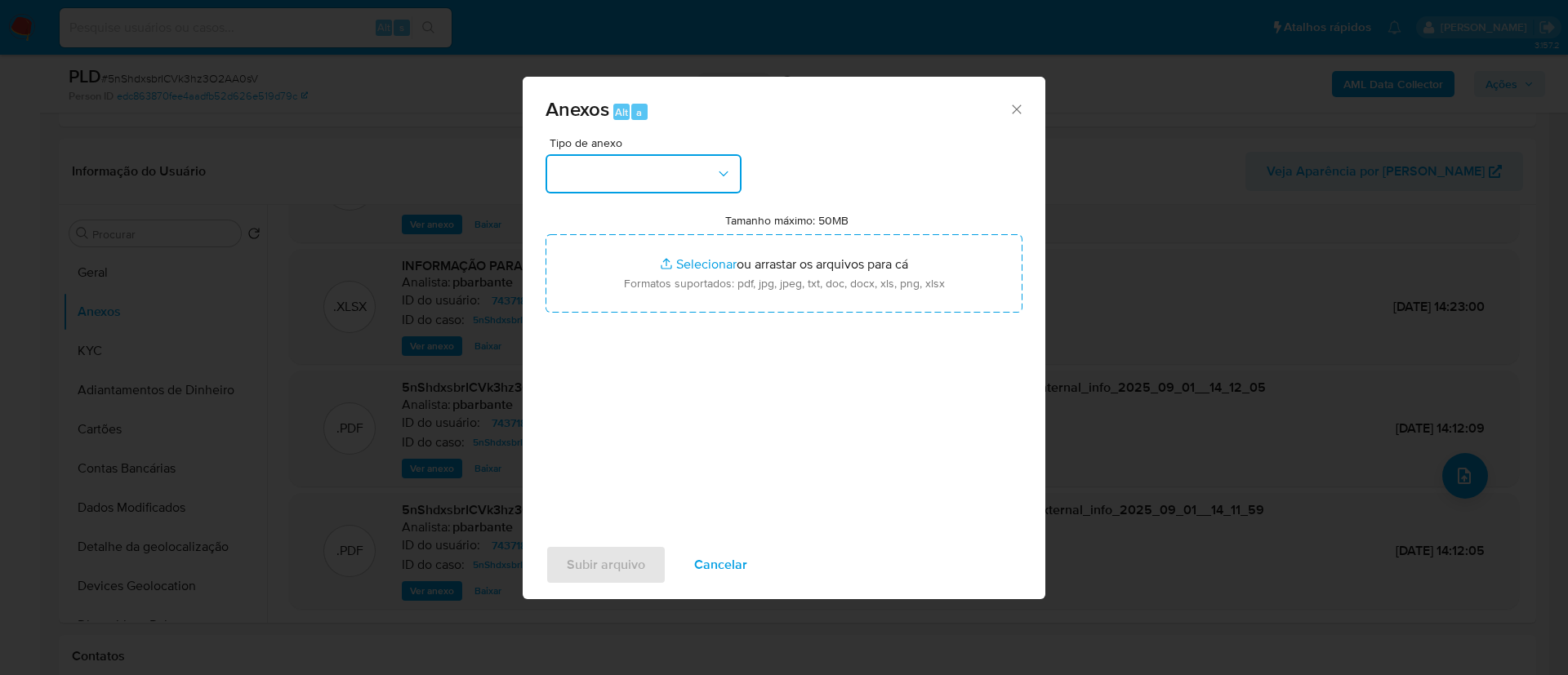
click at [681, 184] on button "button" at bounding box center [643, 174] width 196 height 39
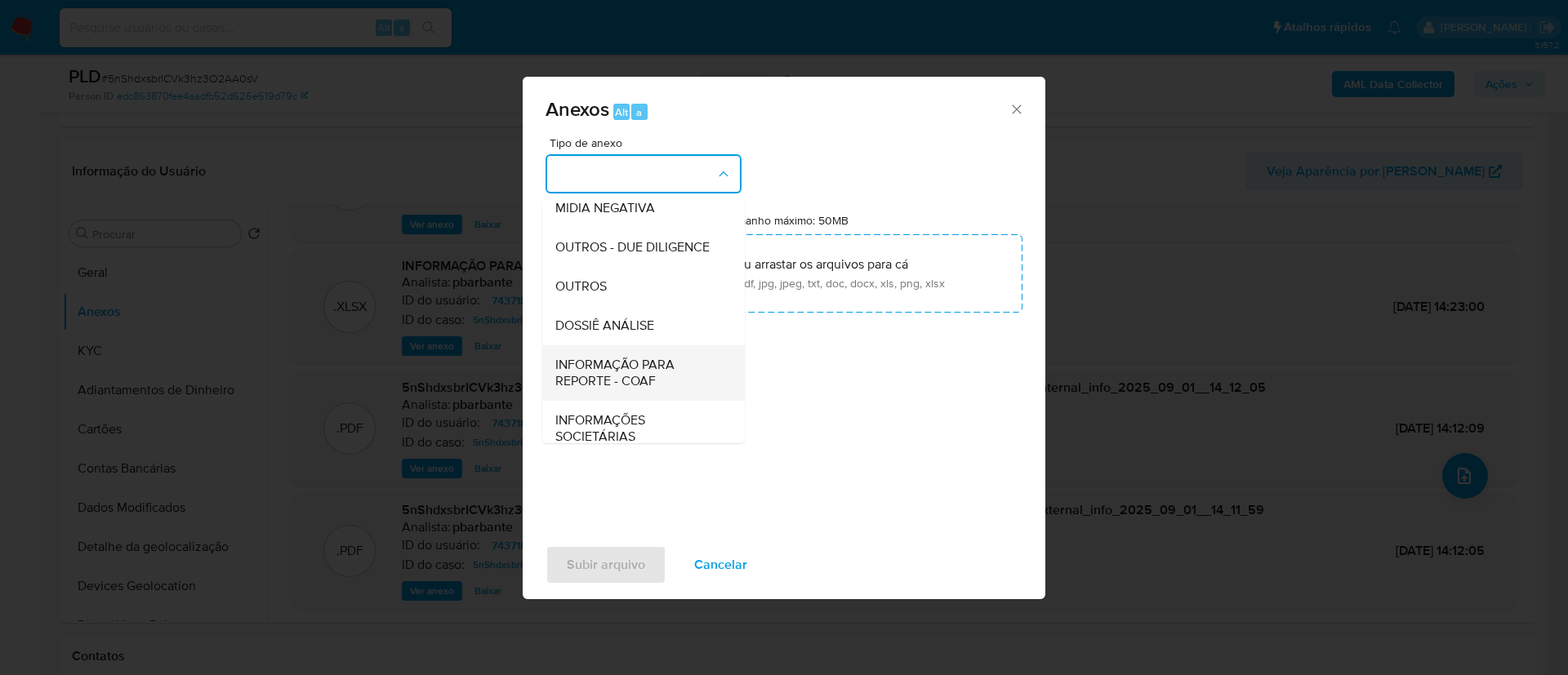
scroll to position [251, 0]
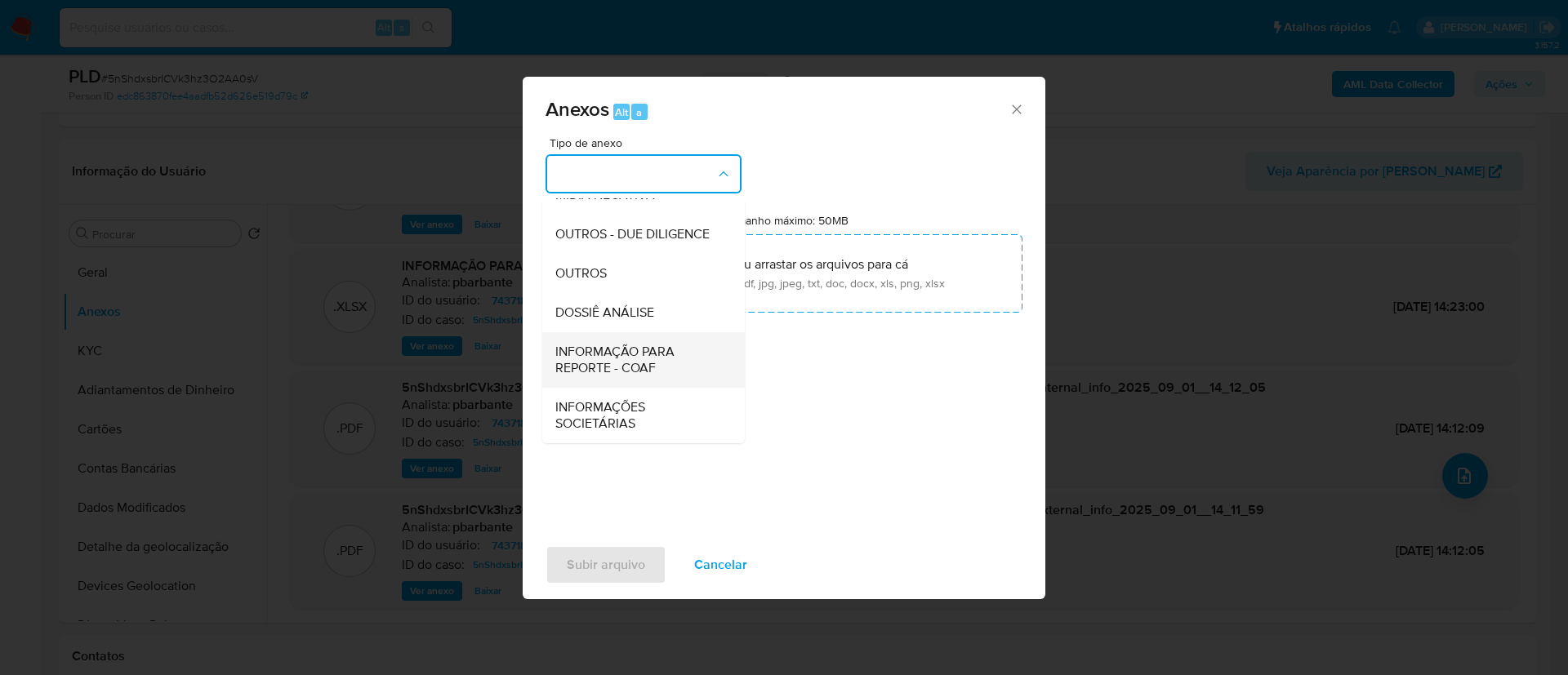
click at [641, 348] on span "INFORMAÇÃO PARA REPORTE - COAF" at bounding box center [639, 360] width 166 height 33
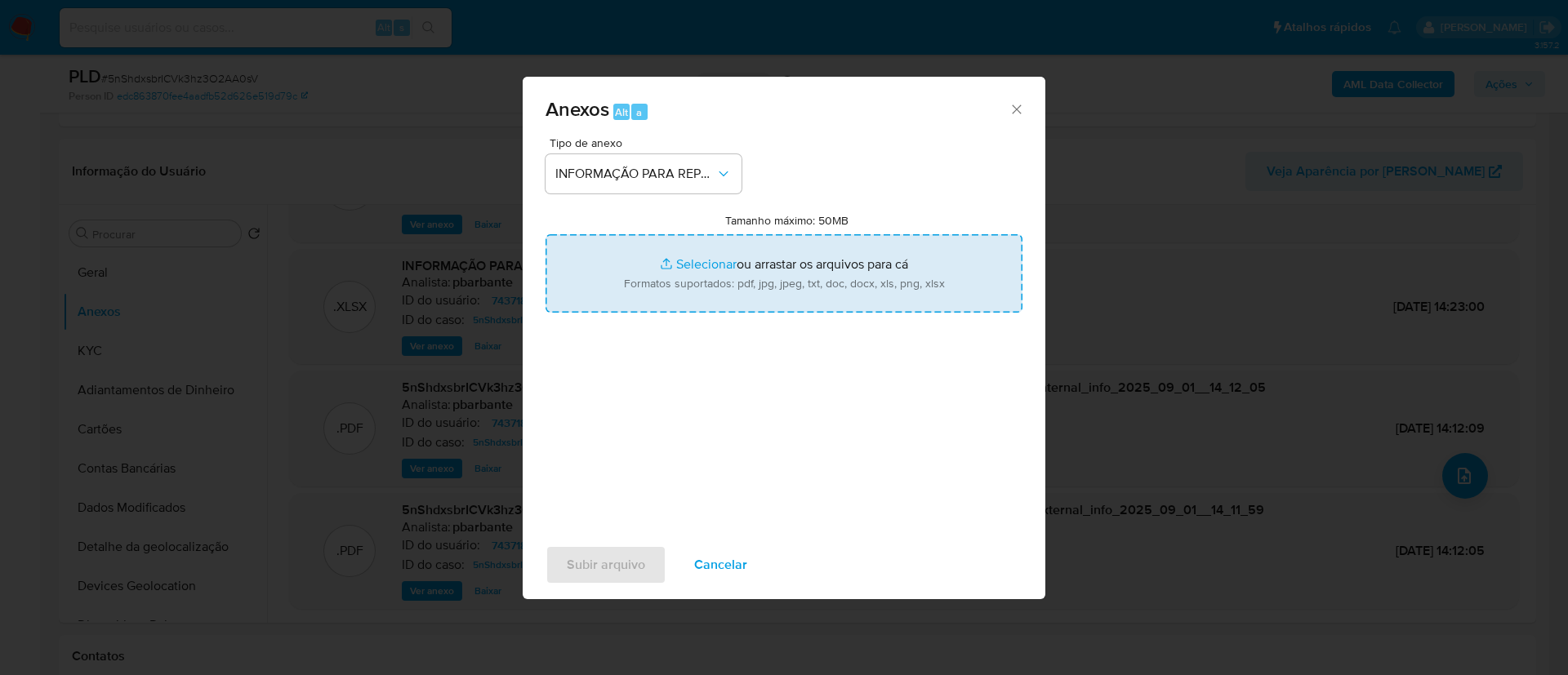
type input "C:\fakepath\SAR - 5nShdxsbrICVk3hz3O2AA0sV - CPF 09148244147 - [PERSON_NAME].pdf"
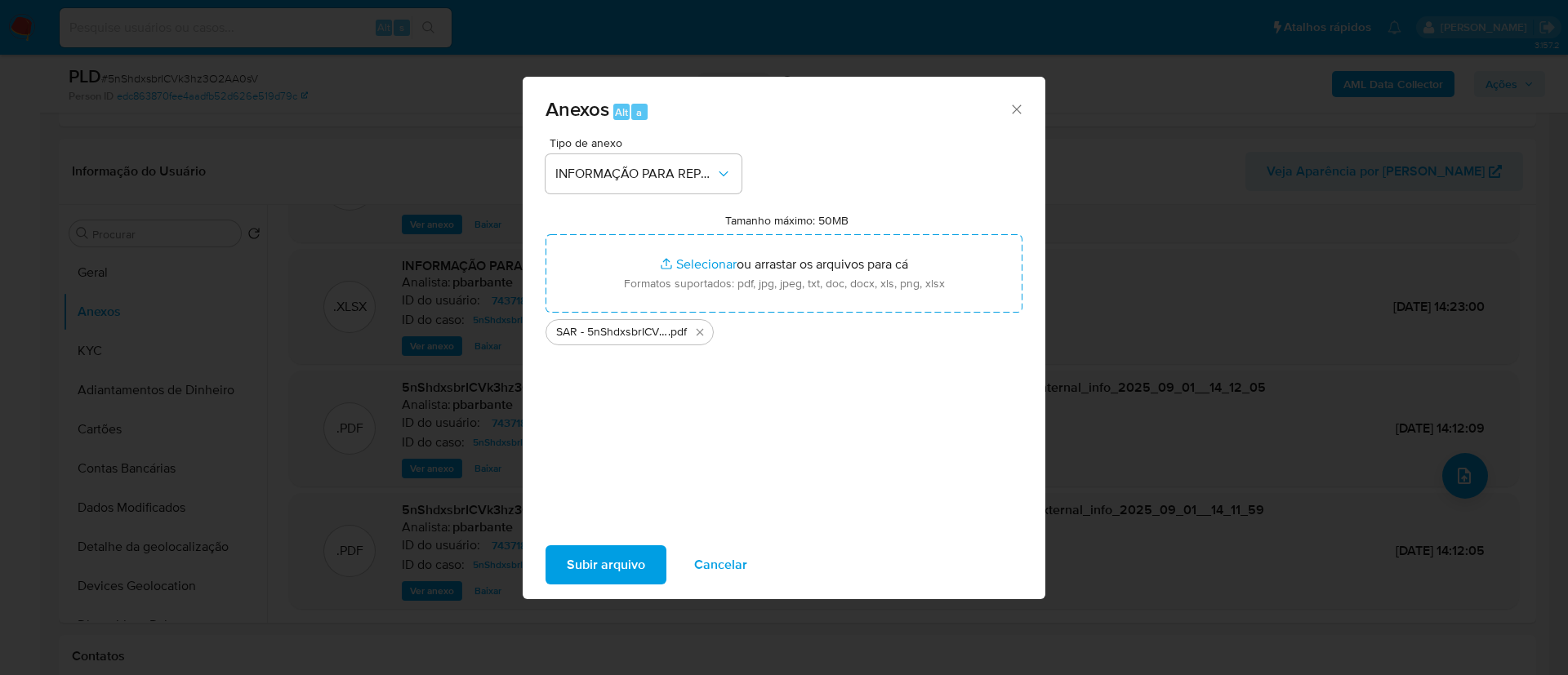
click at [648, 563] on button "Subir arquivo" at bounding box center [606, 565] width 120 height 39
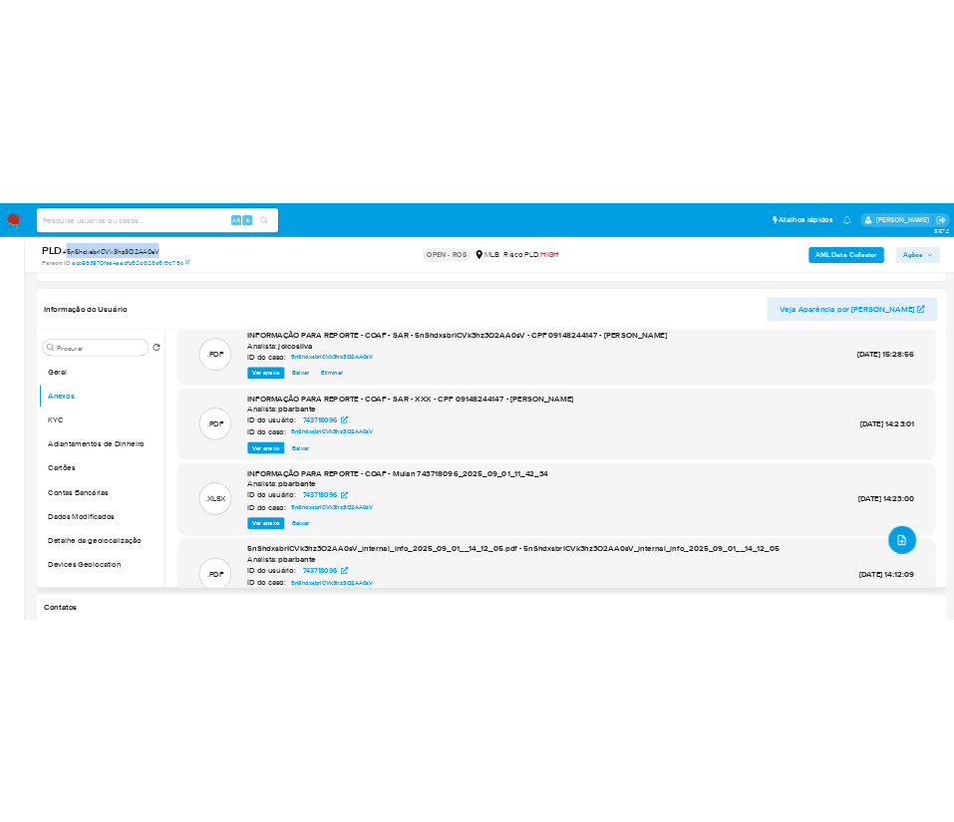
scroll to position [0, 0]
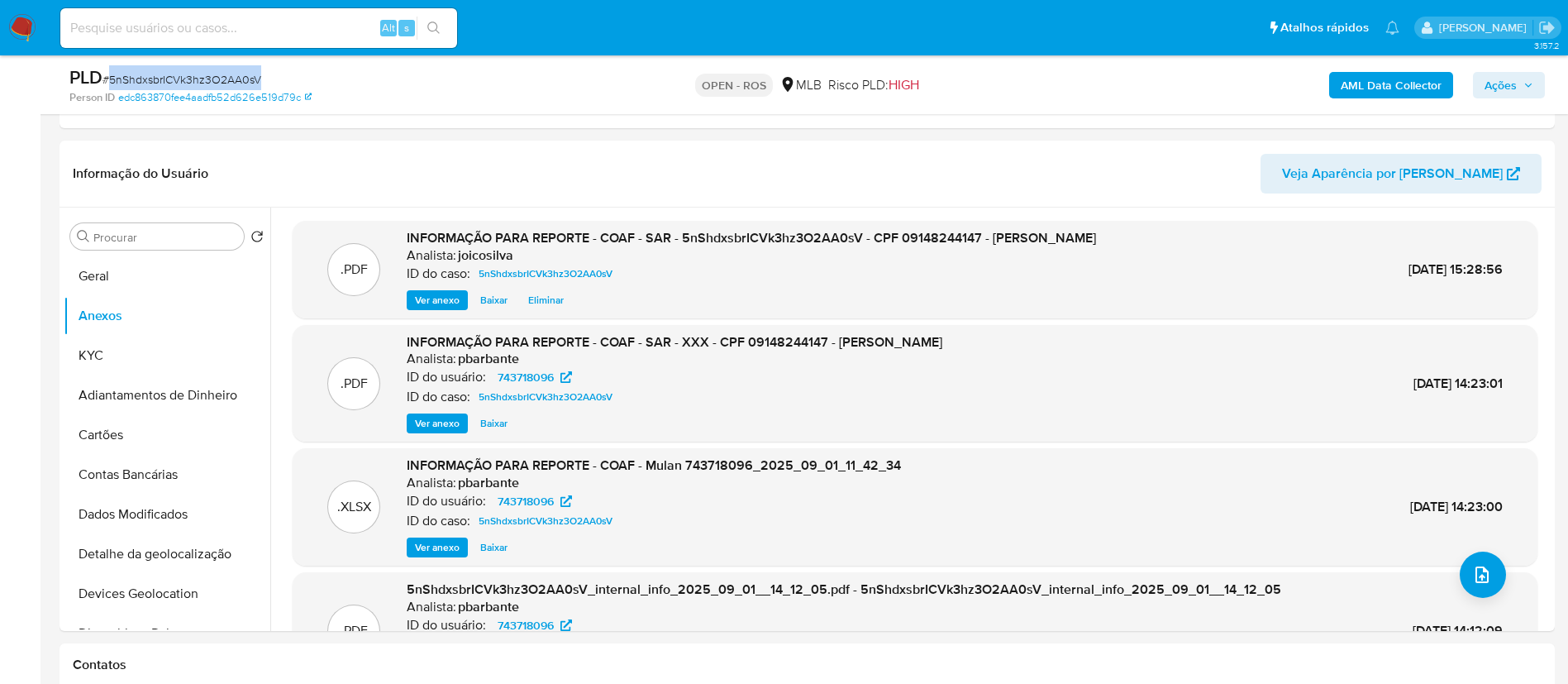
click at [791, 88] on span "Ações" at bounding box center [1501, 86] width 32 height 27
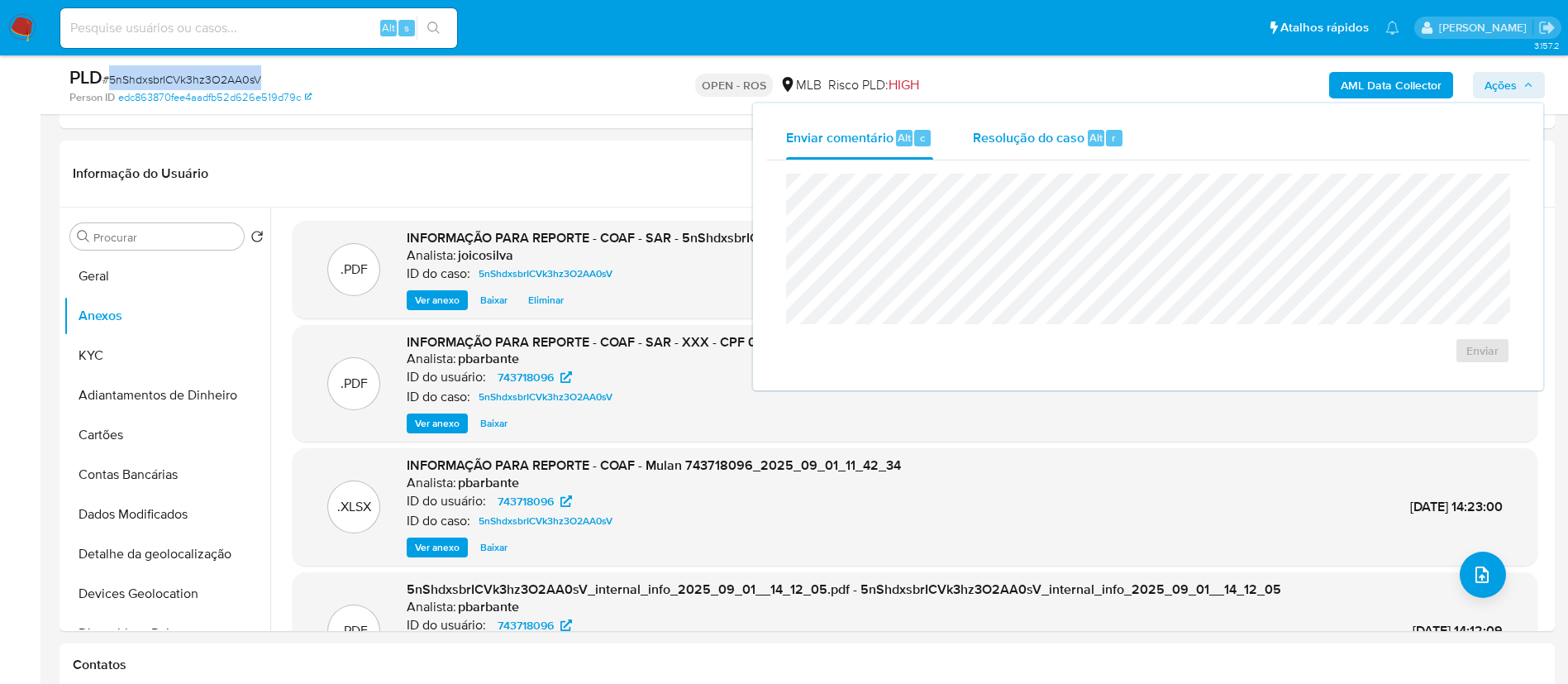
click at [791, 138] on span "Resolução do caso" at bounding box center [1029, 136] width 112 height 19
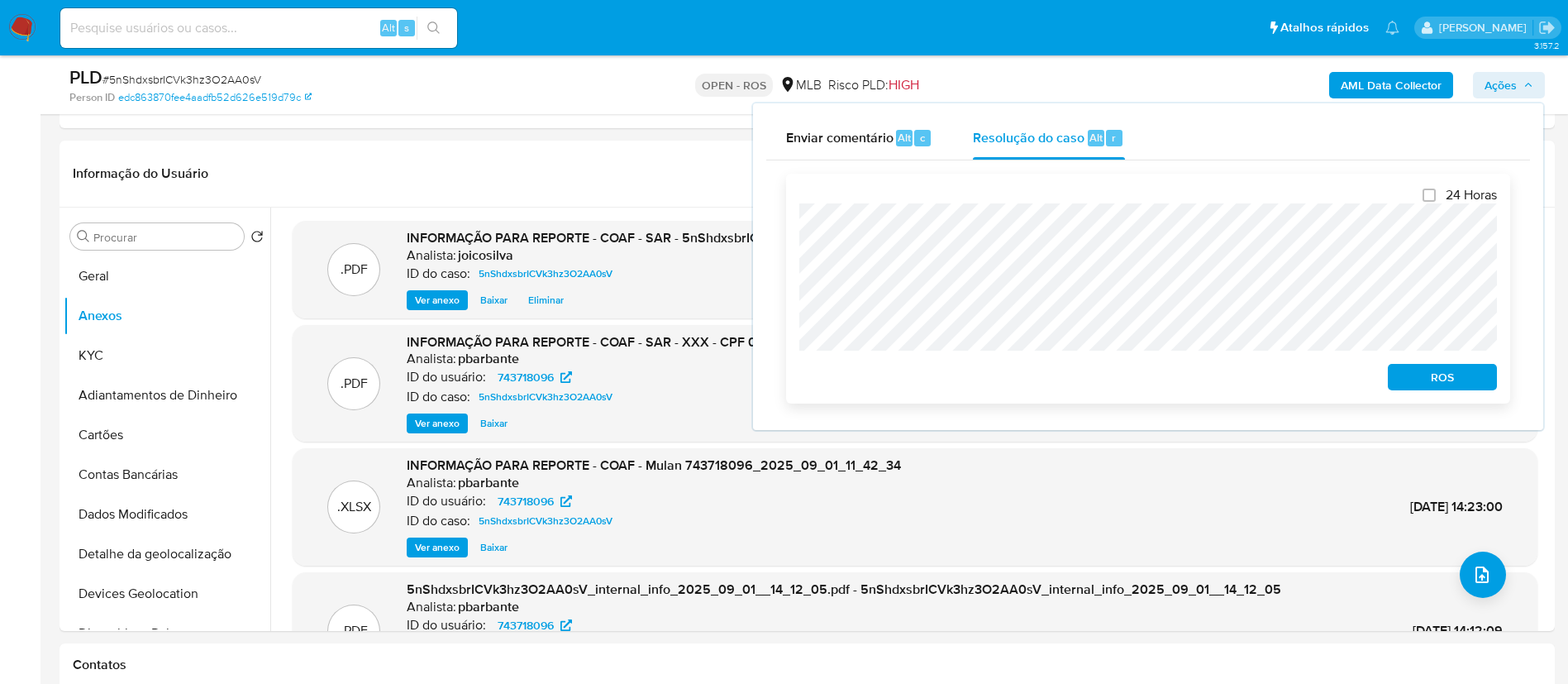
click at [791, 390] on button "ROS" at bounding box center [1443, 377] width 110 height 27
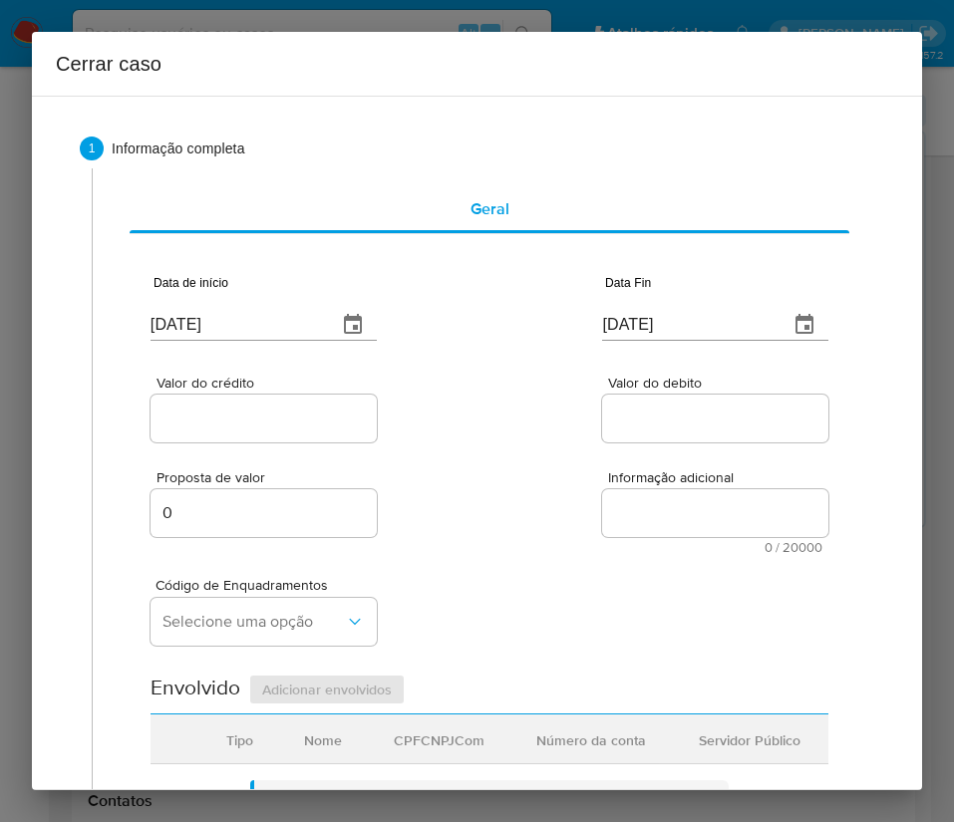
click at [246, 340] on input "[DATE]" at bounding box center [235, 325] width 170 height 32
click at [249, 332] on input "[DATE]" at bounding box center [235, 325] width 170 height 32
paste input "2/07"
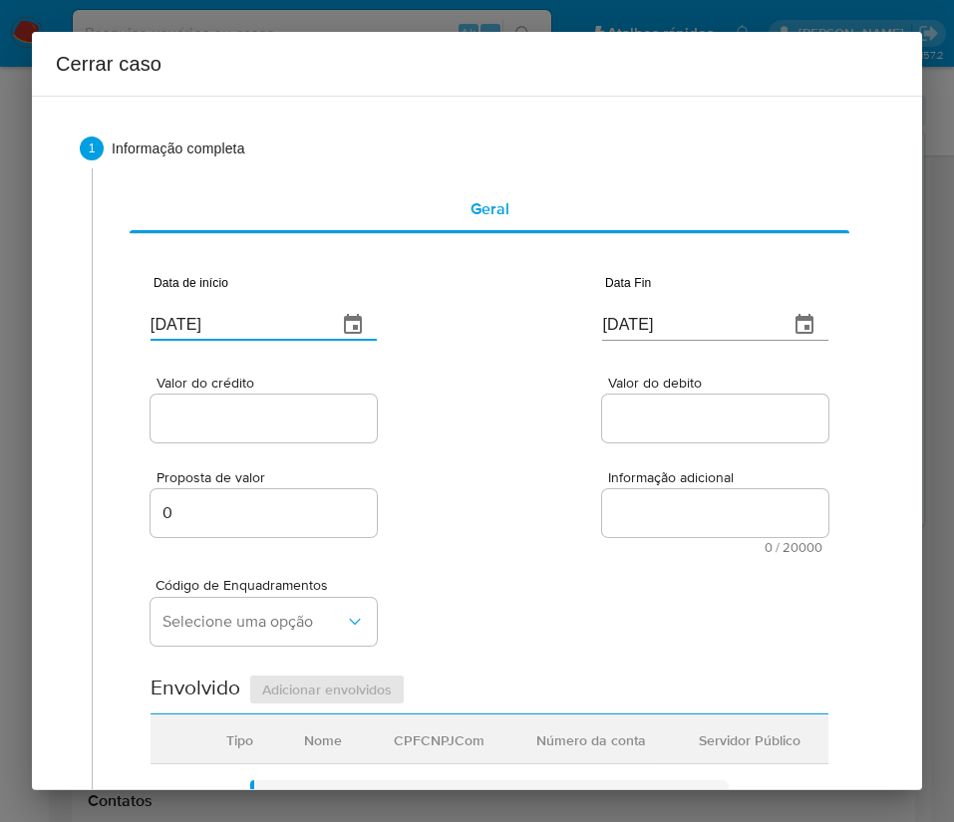
type input "[DATE]"
click at [230, 317] on input "[DATE]" at bounding box center [235, 325] width 170 height 32
click at [662, 328] on input "[DATE]" at bounding box center [687, 325] width 170 height 32
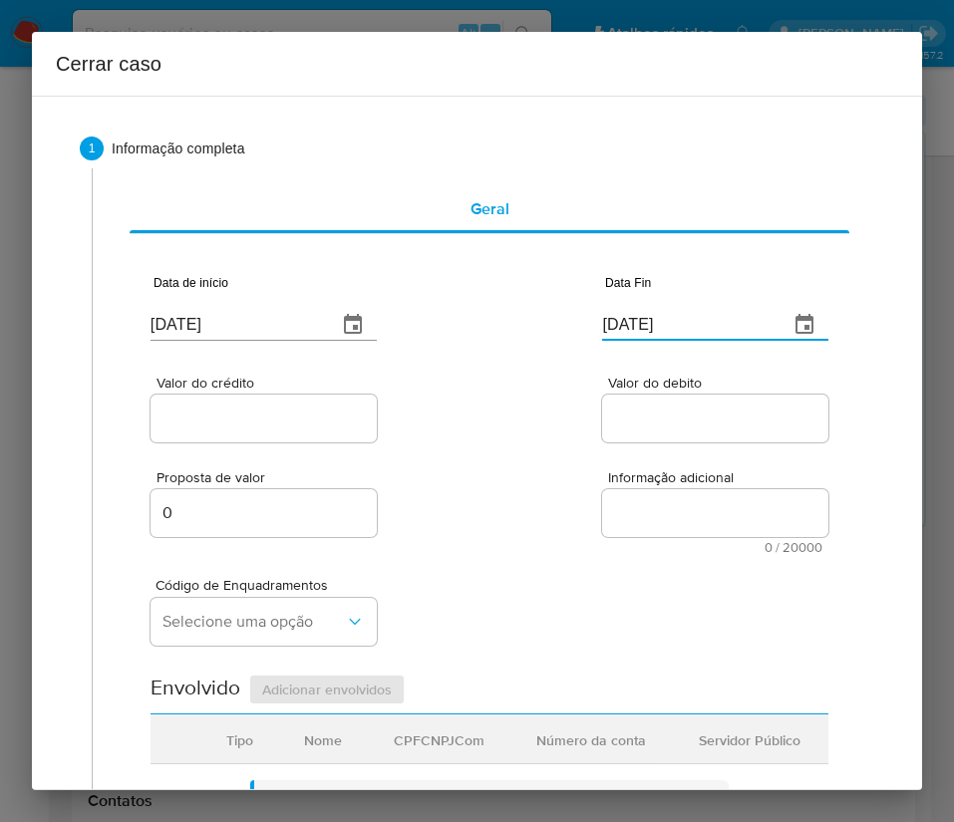
click at [662, 328] on input "[DATE]" at bounding box center [687, 325] width 170 height 32
paste input "18/07"
type input "[DATE]"
click at [602, 398] on div at bounding box center [715, 419] width 226 height 48
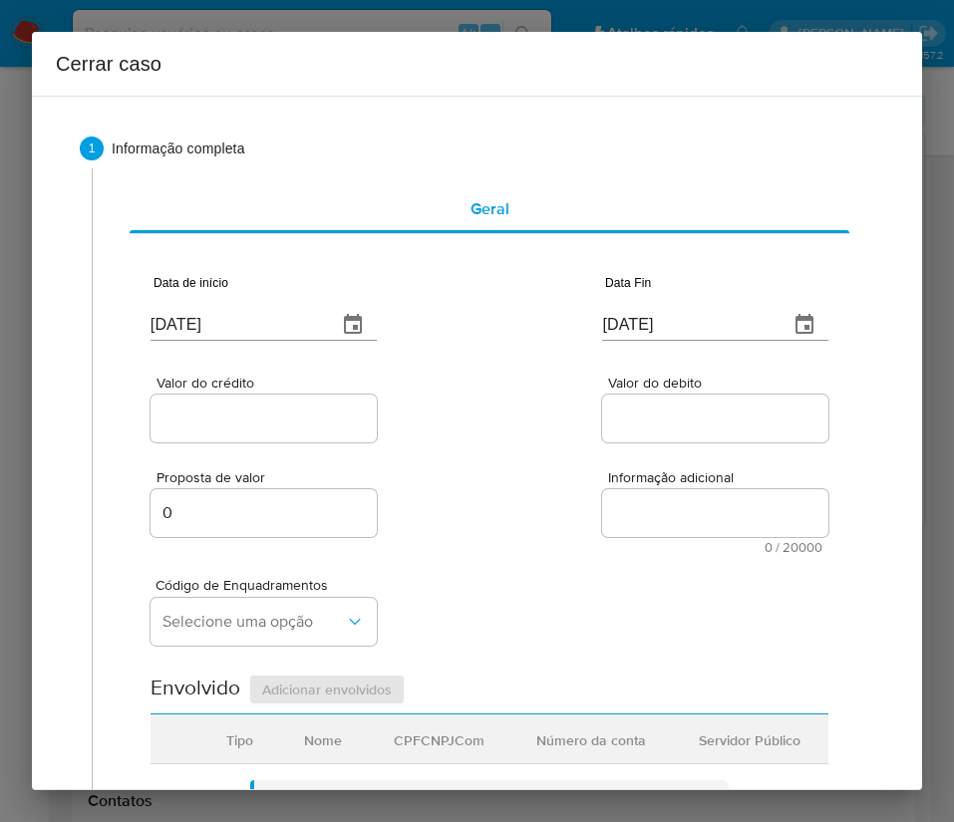
click at [352, 391] on div "Valor do crédito" at bounding box center [263, 411] width 226 height 71
drag, startPoint x: 303, startPoint y: 425, endPoint x: 290, endPoint y: 428, distance: 13.3
click at [303, 425] on input "Valor do crédito" at bounding box center [263, 419] width 226 height 26
click at [288, 410] on input "Valor do crédito" at bounding box center [263, 419] width 226 height 26
paste input "R$90.235"
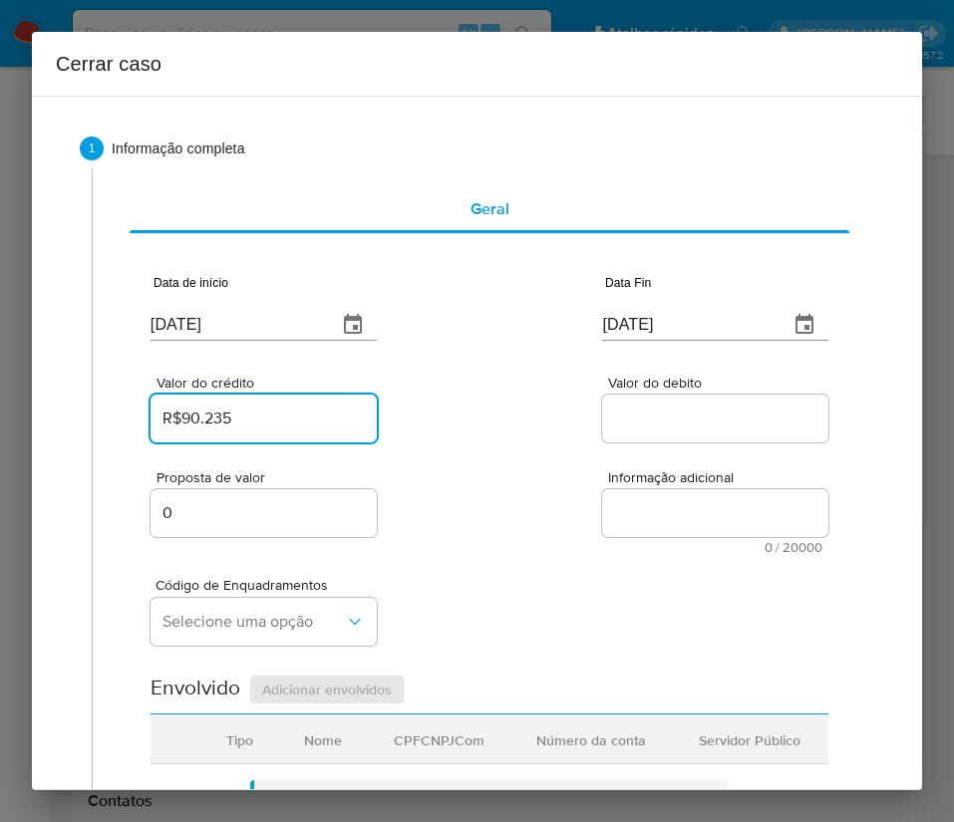
type input "R$90.235"
drag, startPoint x: 702, startPoint y: 412, endPoint x: 558, endPoint y: 520, distance: 180.8
click at [702, 412] on input "Valor do debito" at bounding box center [715, 419] width 226 height 26
paste input "R$90.070"
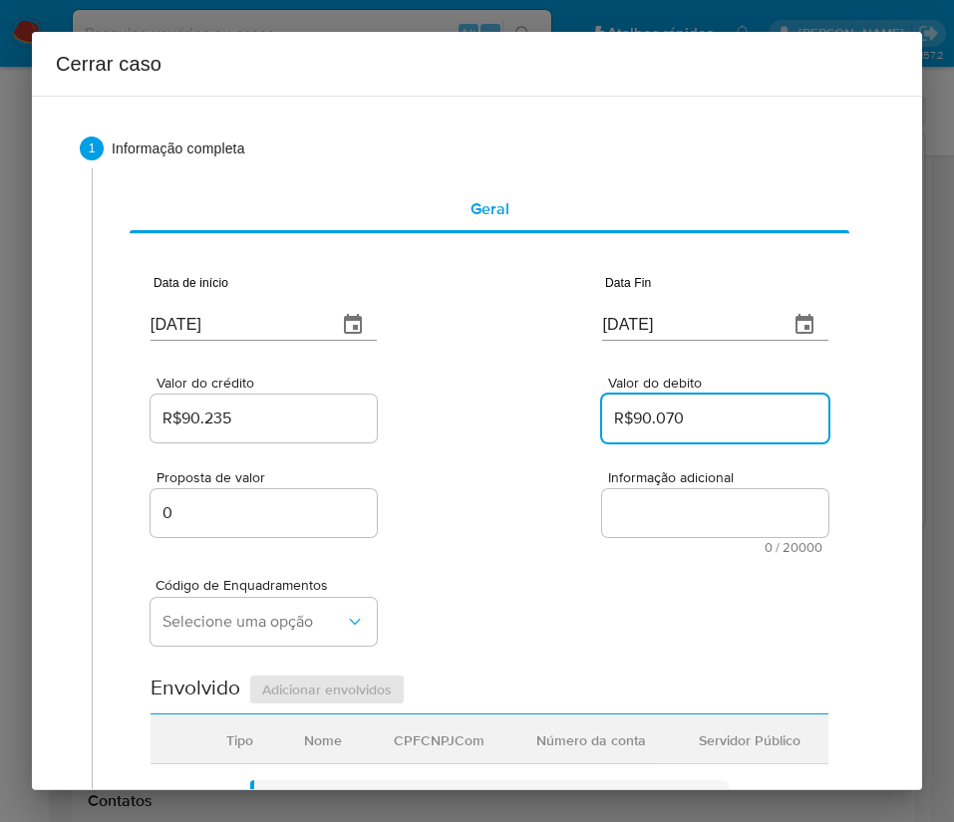
type input "R$90.070"
click at [528, 528] on div "Proposta de valor 0 Informação adicional 0 / 20000 20000 caracteres restantes" at bounding box center [489, 500] width 678 height 108
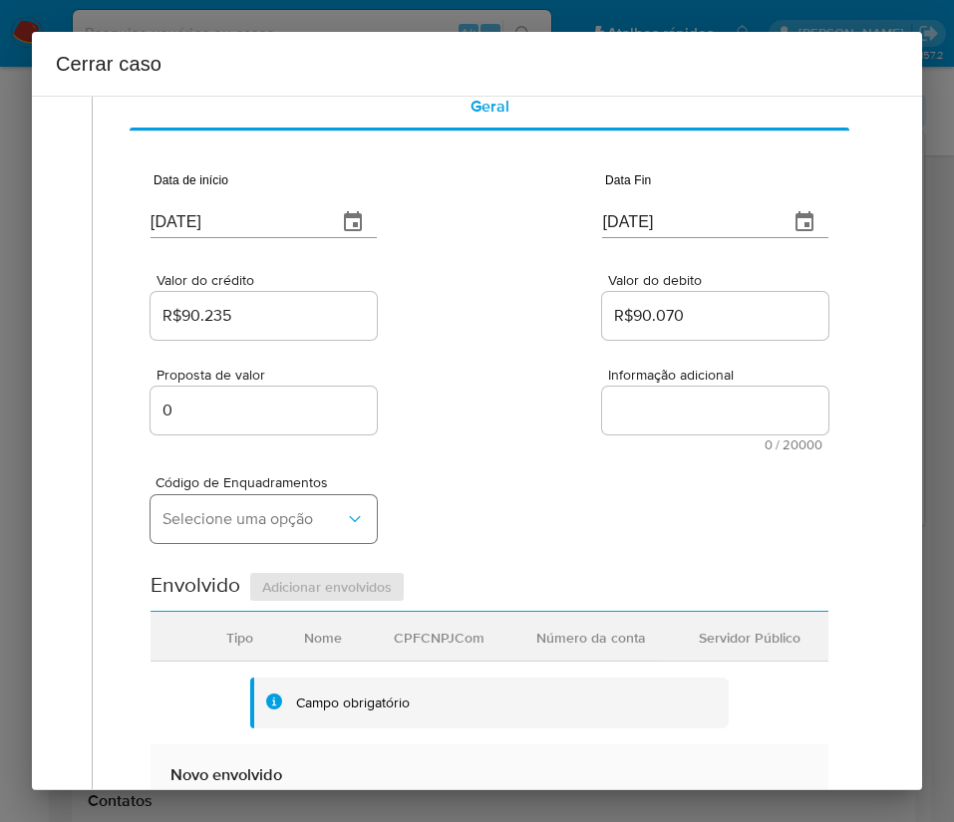
scroll to position [149, 0]
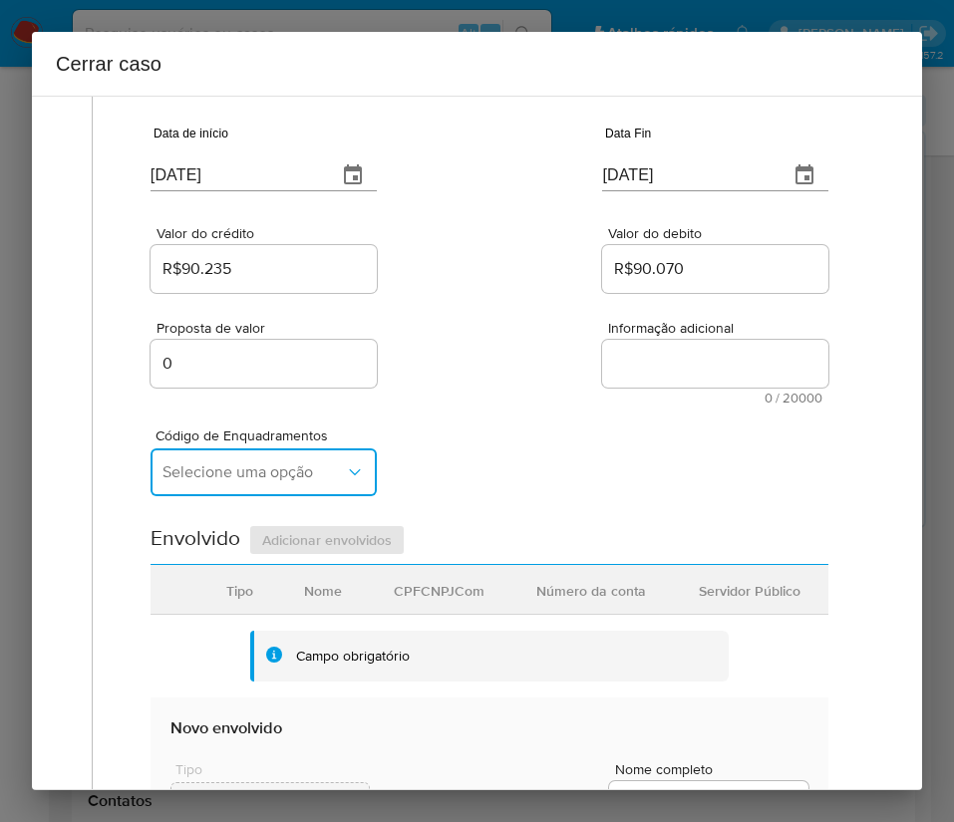
click at [279, 479] on span "Selecione uma opção" at bounding box center [253, 472] width 182 height 20
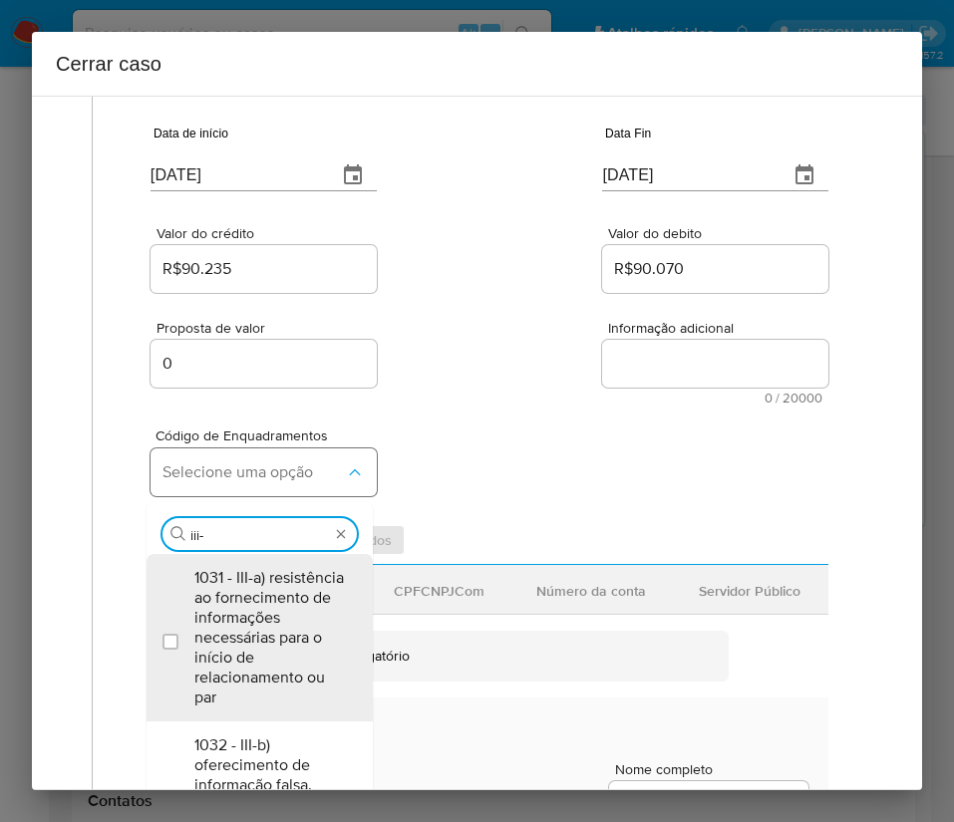
type input "iii-m"
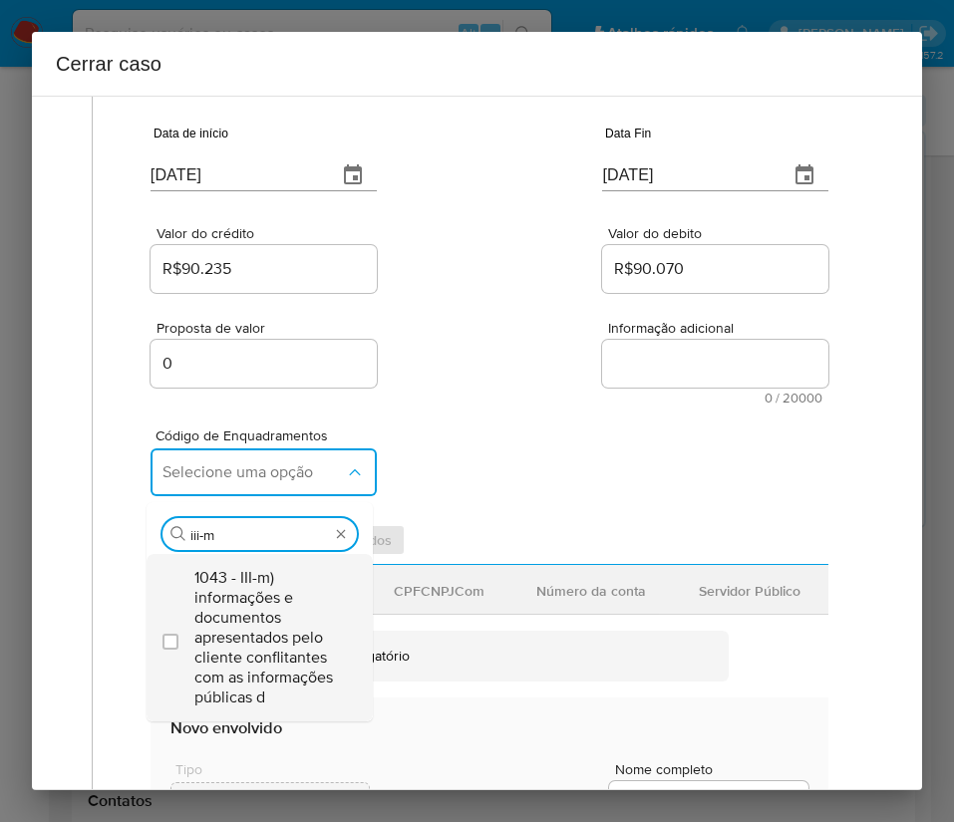
click at [284, 614] on span "1043 - III-m) informações e documentos apresentados pelo cliente conflitantes c…" at bounding box center [269, 638] width 150 height 140
checkbox input "true"
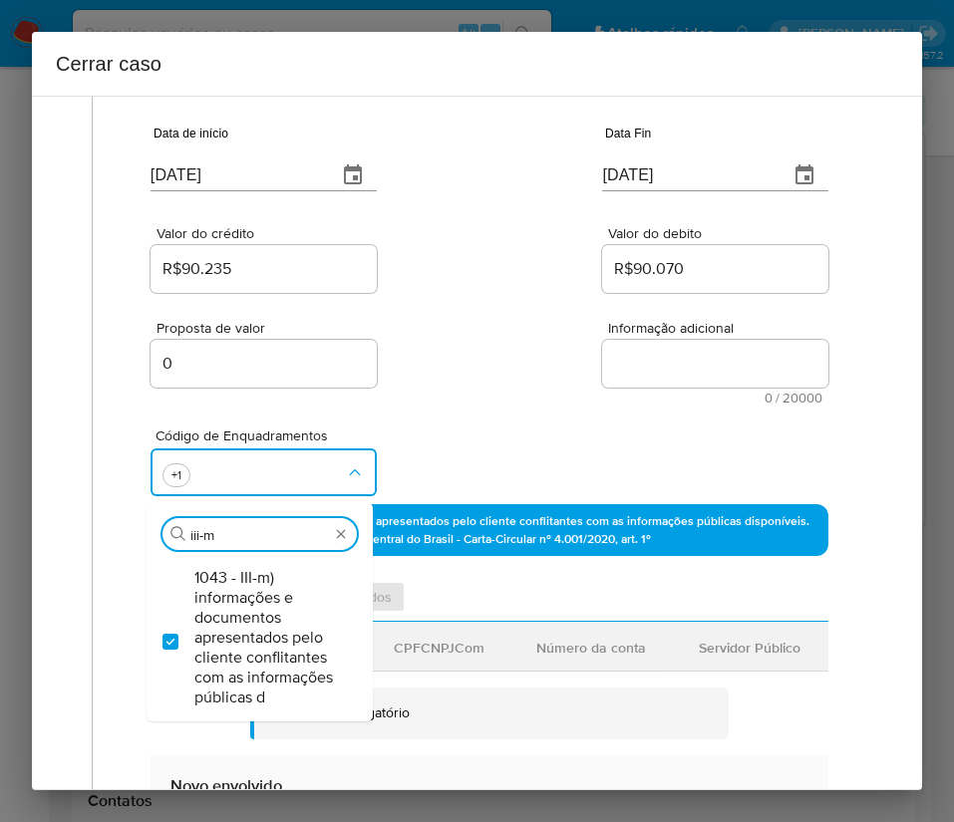
drag, startPoint x: 233, startPoint y: 531, endPoint x: 114, endPoint y: 531, distance: 119.6
click at [114, 531] on div "Geral Data de início 02/07/2025 Data Fin 18/07/2025 Valor do crédito R$90.235 V…" at bounding box center [489, 671] width 753 height 1304
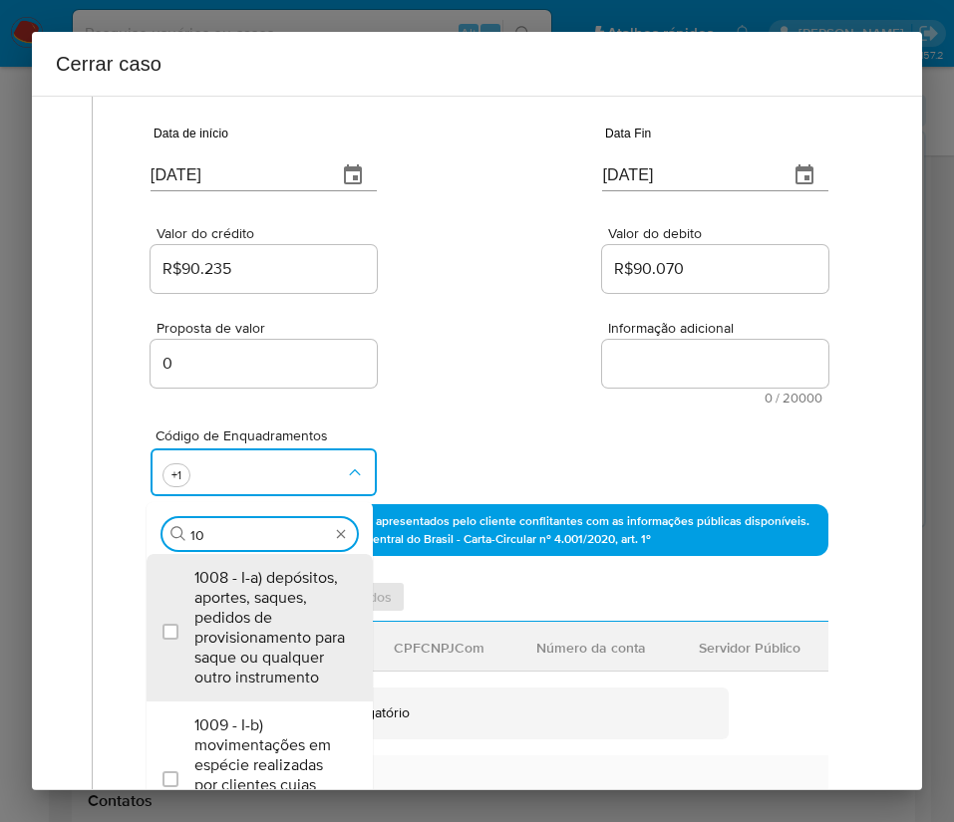
scroll to position [0, 0]
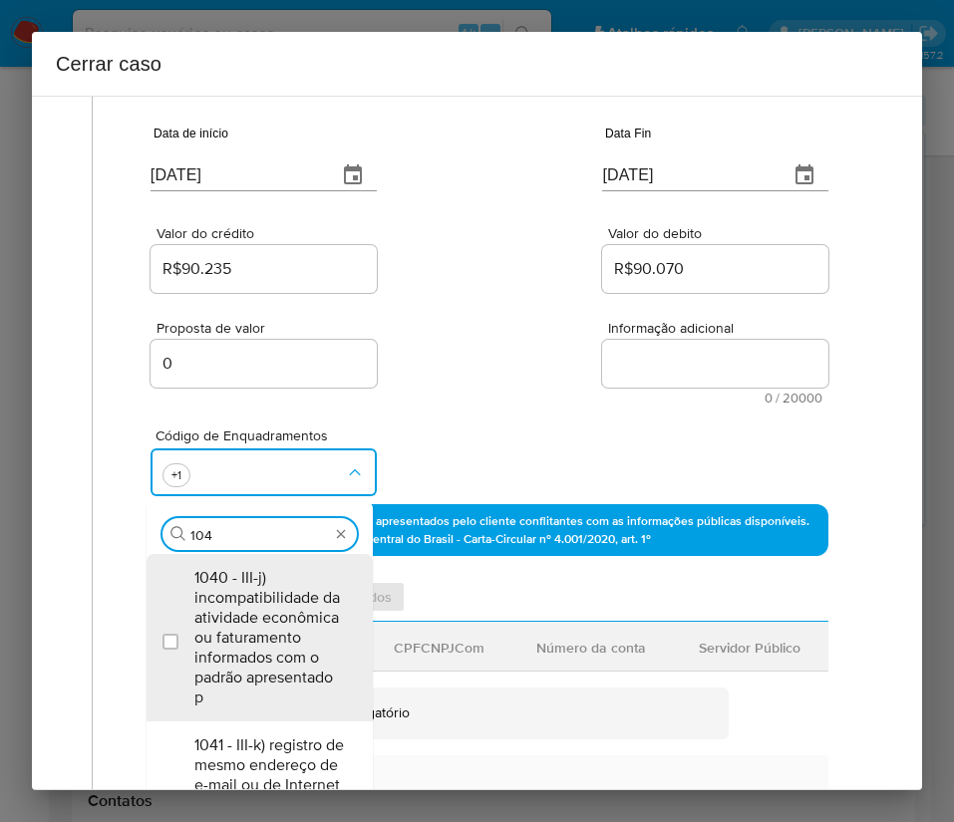
type input "1045"
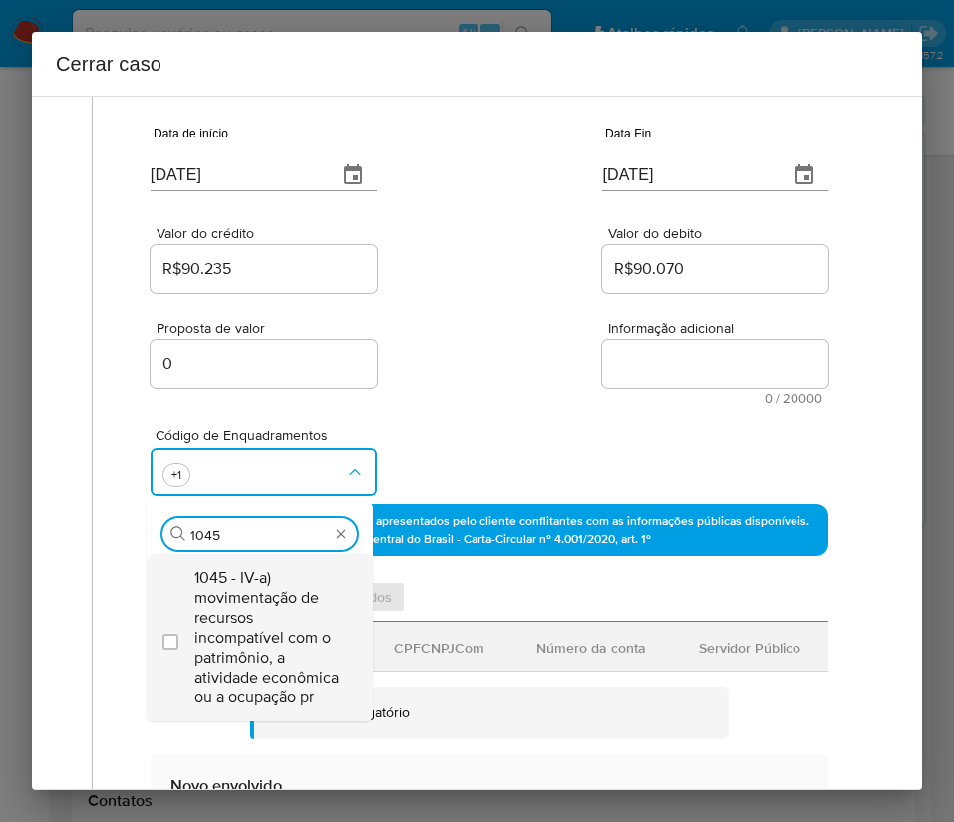
click at [284, 612] on span "1045 - IV-a) movimentação de recursos incompatível com o patrimônio, a atividad…" at bounding box center [269, 638] width 150 height 140
checkbox input "true"
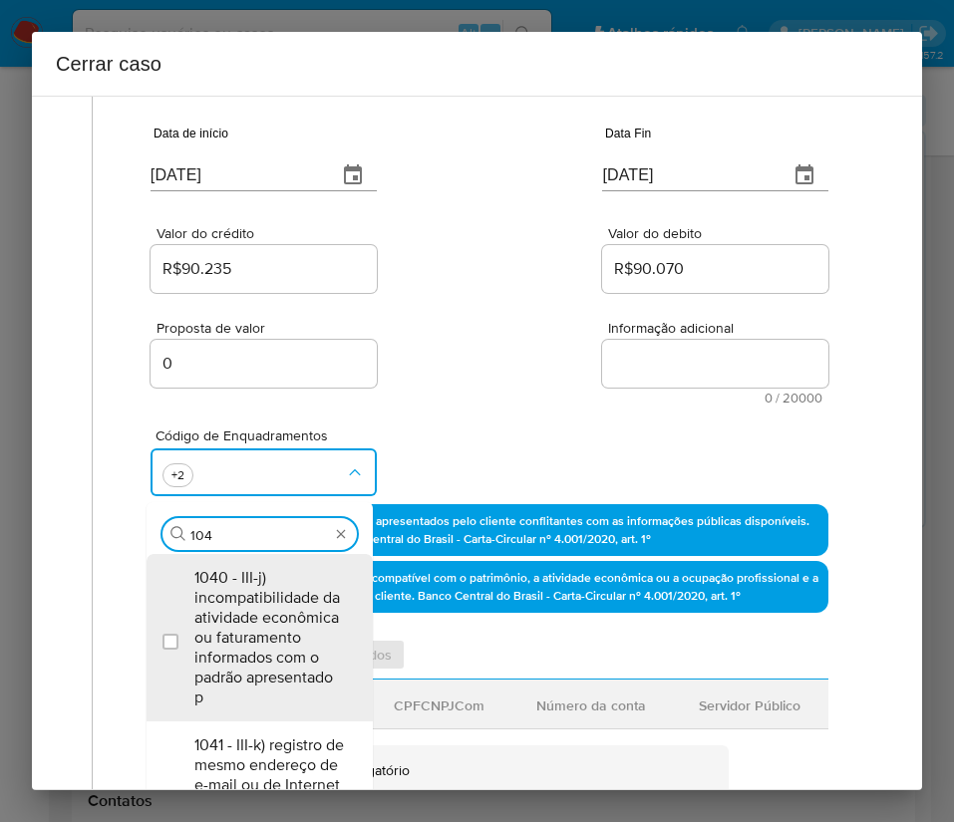
type input "1047"
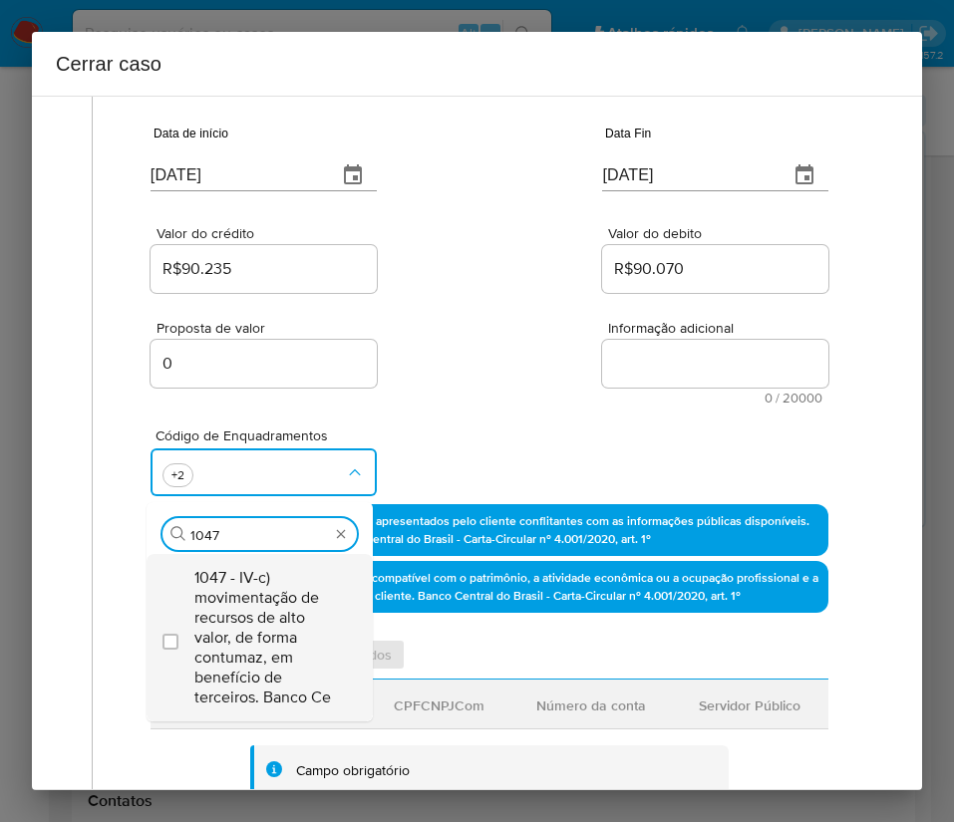
click at [253, 616] on span "1047 - IV-c) movimentação de recursos de alto valor, de forma contumaz, em bene…" at bounding box center [269, 638] width 150 height 140
checkbox input "true"
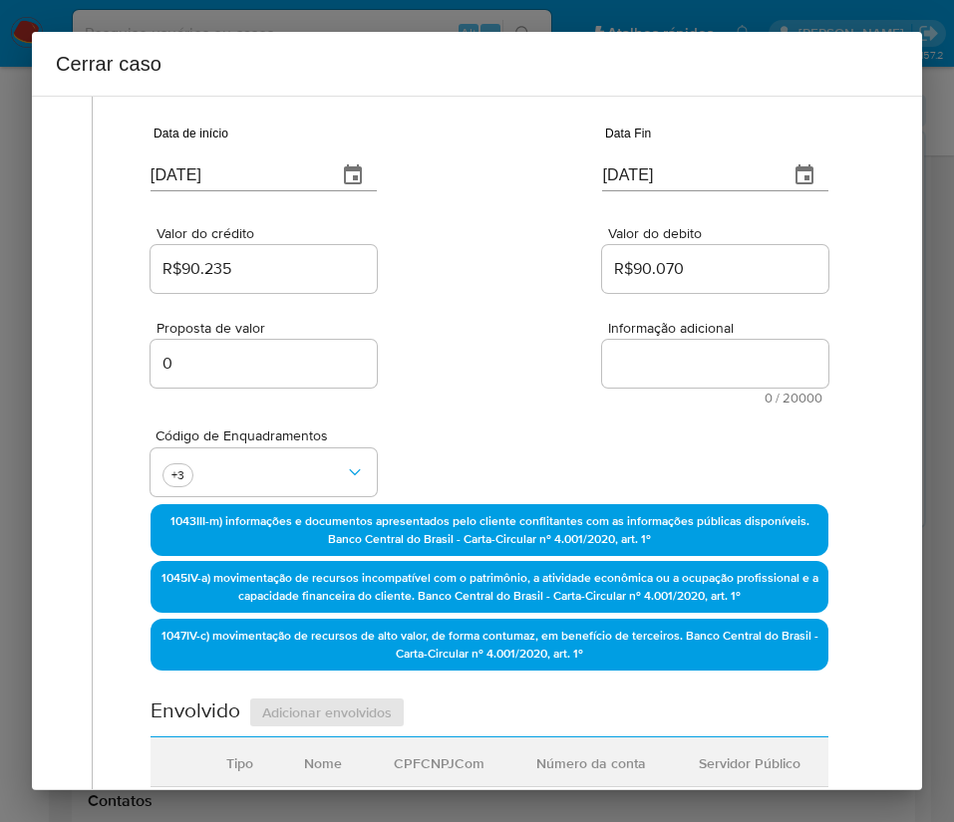
drag, startPoint x: 471, startPoint y: 344, endPoint x: 486, endPoint y: 304, distance: 42.6
click at [472, 344] on div "Proposta de valor 0 Informação adicional 0 / 20000 20000 caracteres restantes" at bounding box center [489, 351] width 678 height 108
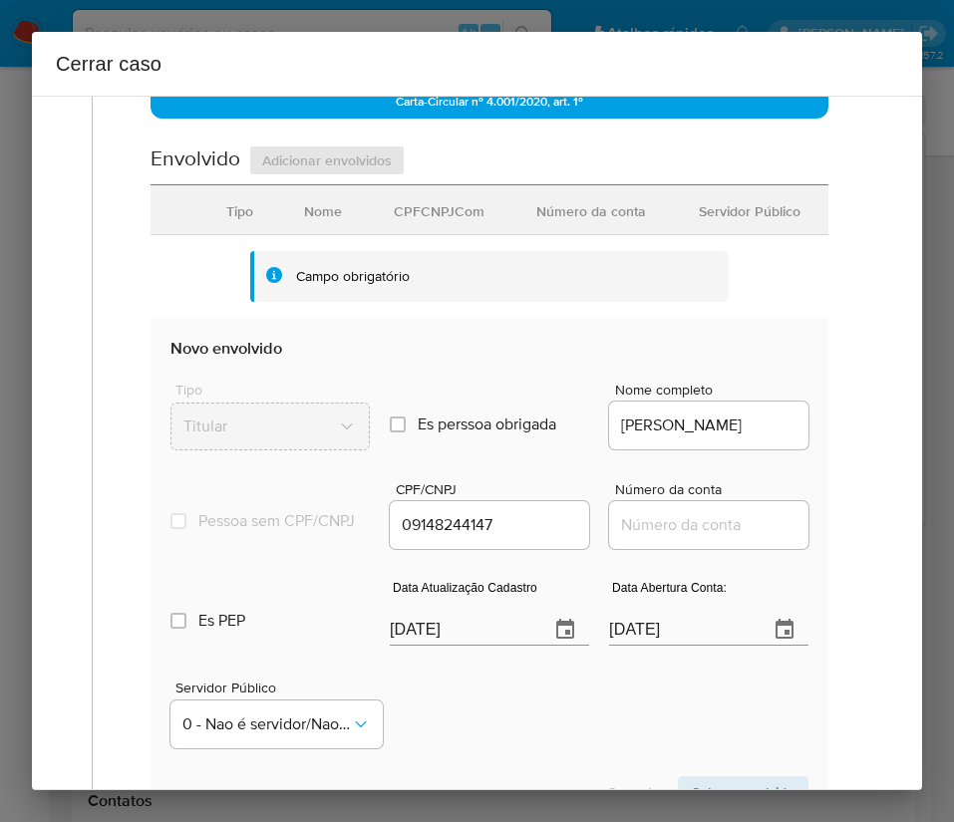
scroll to position [747, 0]
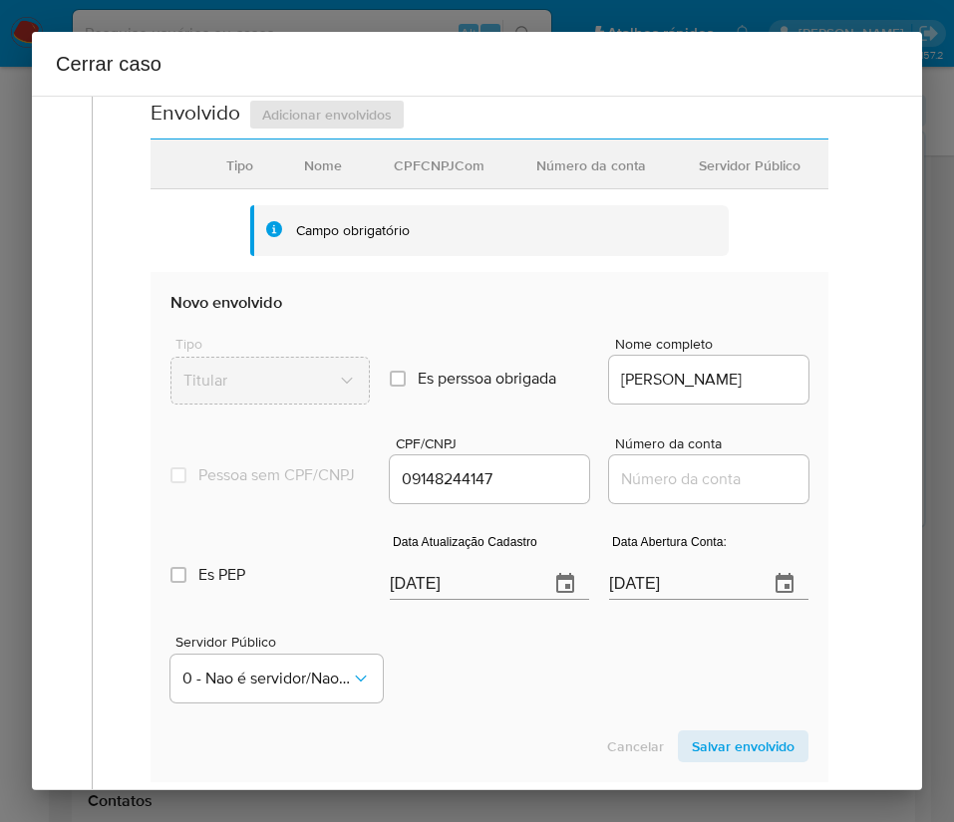
click at [438, 598] on input "[DATE]" at bounding box center [461, 584] width 143 height 32
paste input "8"
type input "03/08/2025"
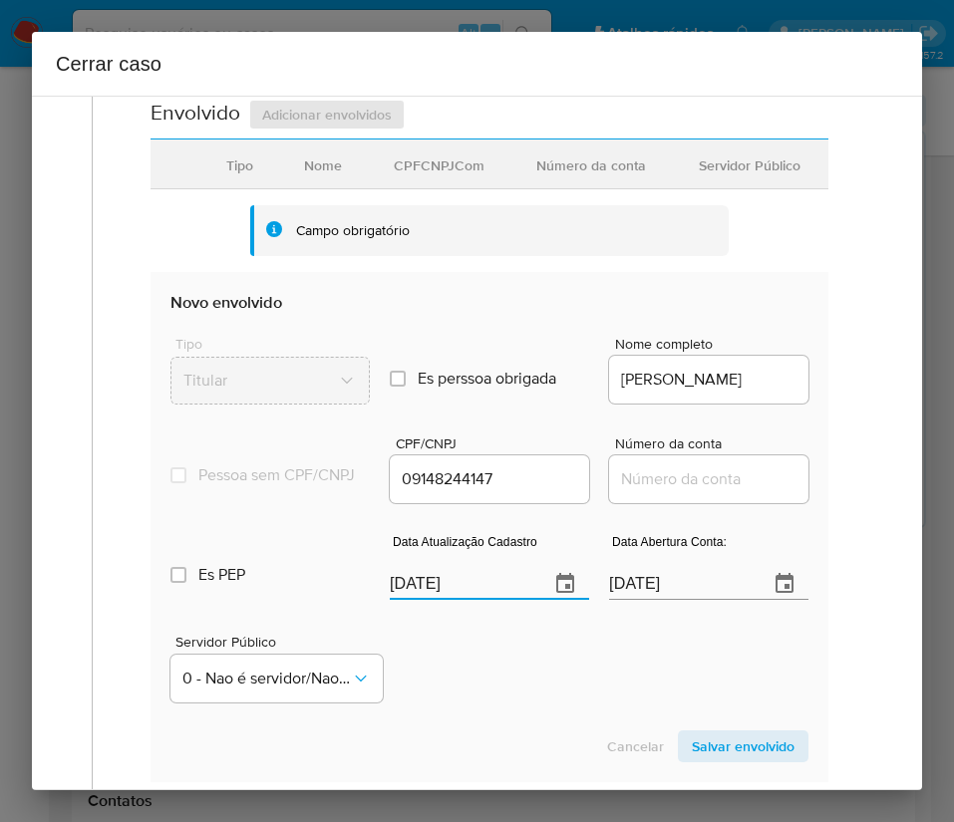
click at [532, 709] on div "Servidor Público 0 - Nao é servidor/[PERSON_NAME] possui informacao" at bounding box center [489, 661] width 638 height 100
click at [663, 486] on input "Número da conta" at bounding box center [708, 479] width 199 height 26
paste input "20/05/2022"
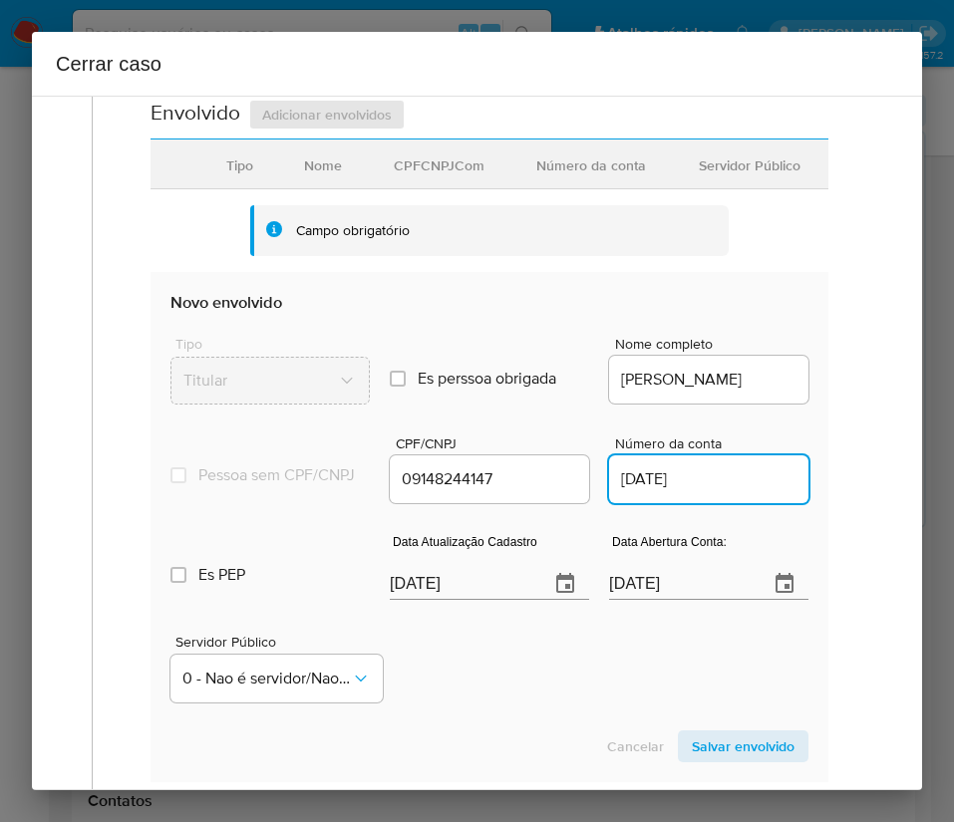
type input "20/05/2022"
drag, startPoint x: 720, startPoint y: 492, endPoint x: 574, endPoint y: 499, distance: 146.6
click at [574, 499] on div "Pessoa sem CPF/CNPJ Is CPFCNPJ CPF/CNPJ 09148244147 Número da conta 20/05/2022" at bounding box center [489, 460] width 638 height 95
click at [442, 600] on input "03/08/2025" at bounding box center [461, 584] width 143 height 32
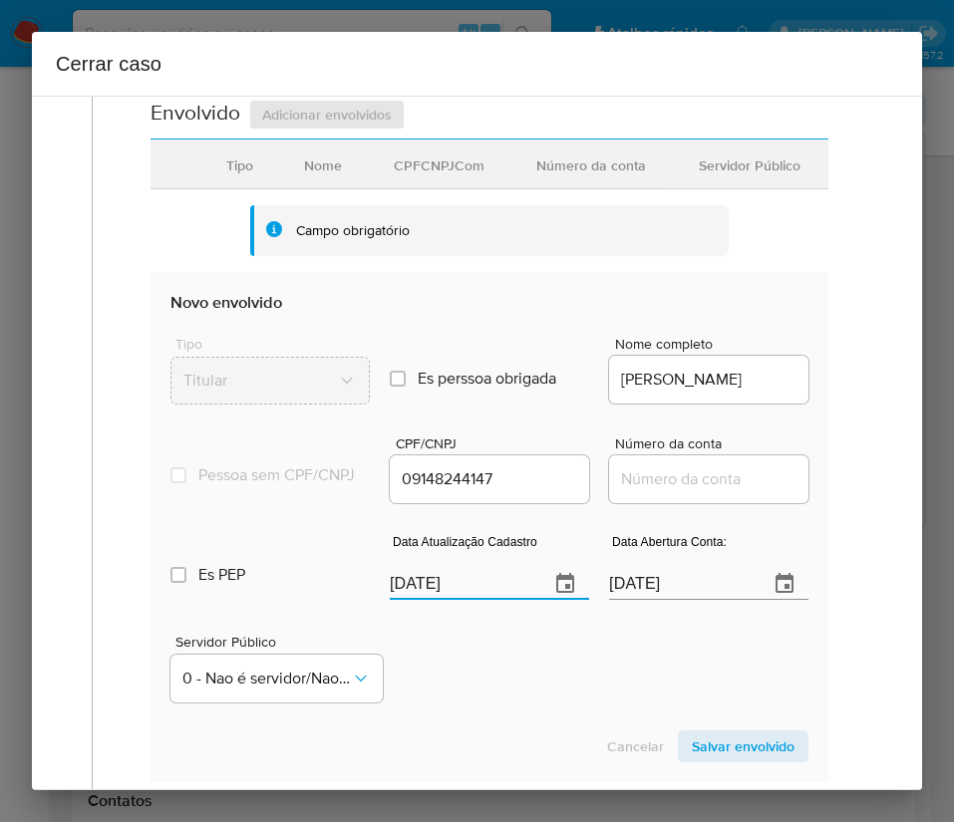
click at [442, 600] on input "03/08/2025" at bounding box center [461, 584] width 143 height 32
click at [484, 693] on div "Servidor Público 0 - Nao é servidor/Nao possui informacao" at bounding box center [489, 661] width 638 height 100
click at [667, 600] on input "[DATE]" at bounding box center [680, 584] width 143 height 32
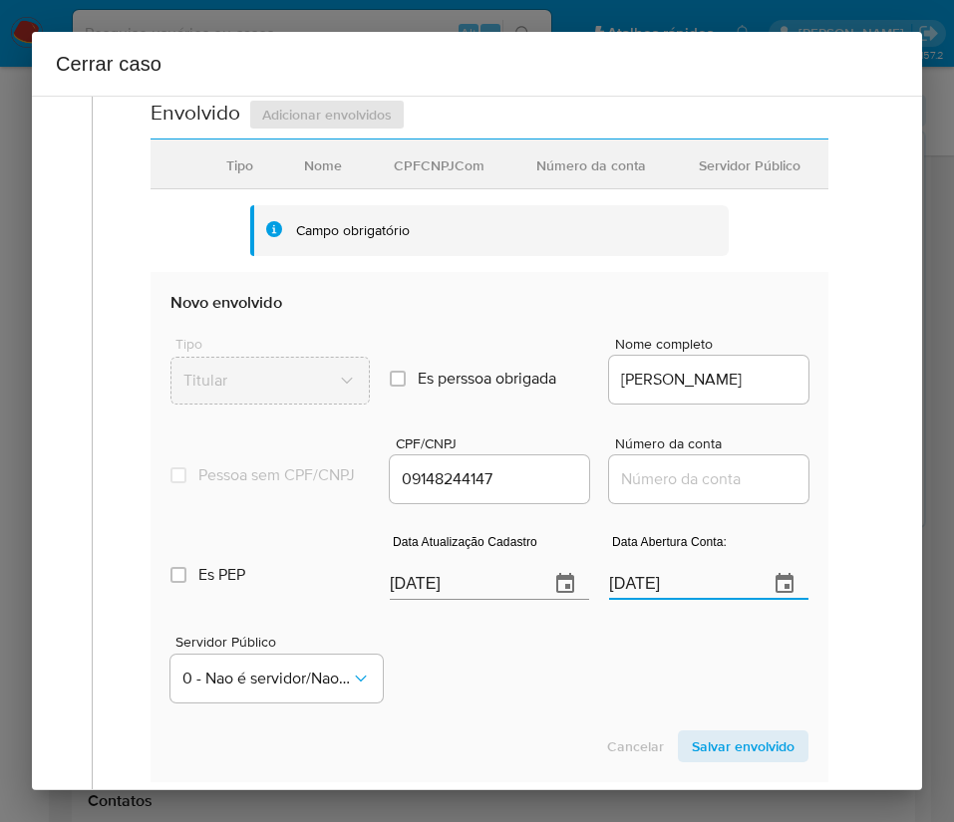
click at [667, 600] on input "[DATE]" at bounding box center [680, 584] width 143 height 32
paste input "20/05/2022"
type input "20/05/2022"
click at [610, 710] on div "Servidor Público 0 - Nao é servidor/Nao possui informacao" at bounding box center [489, 661] width 638 height 100
click at [639, 492] on input "Número da conta" at bounding box center [708, 479] width 199 height 26
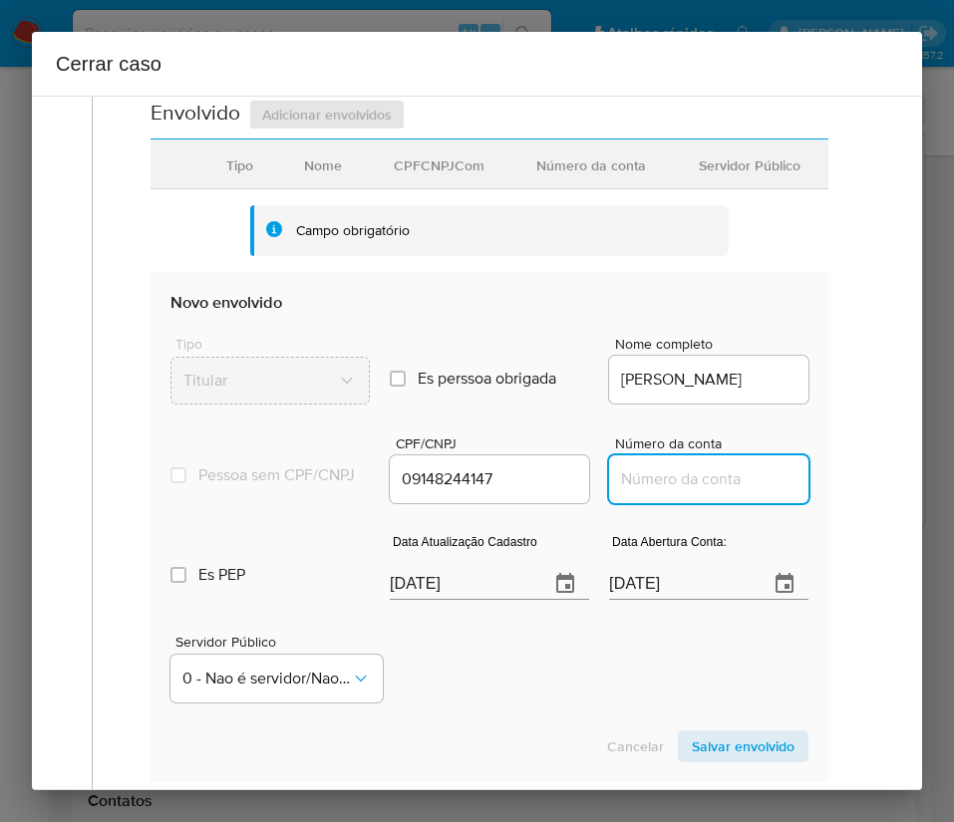
paste input "11260028090"
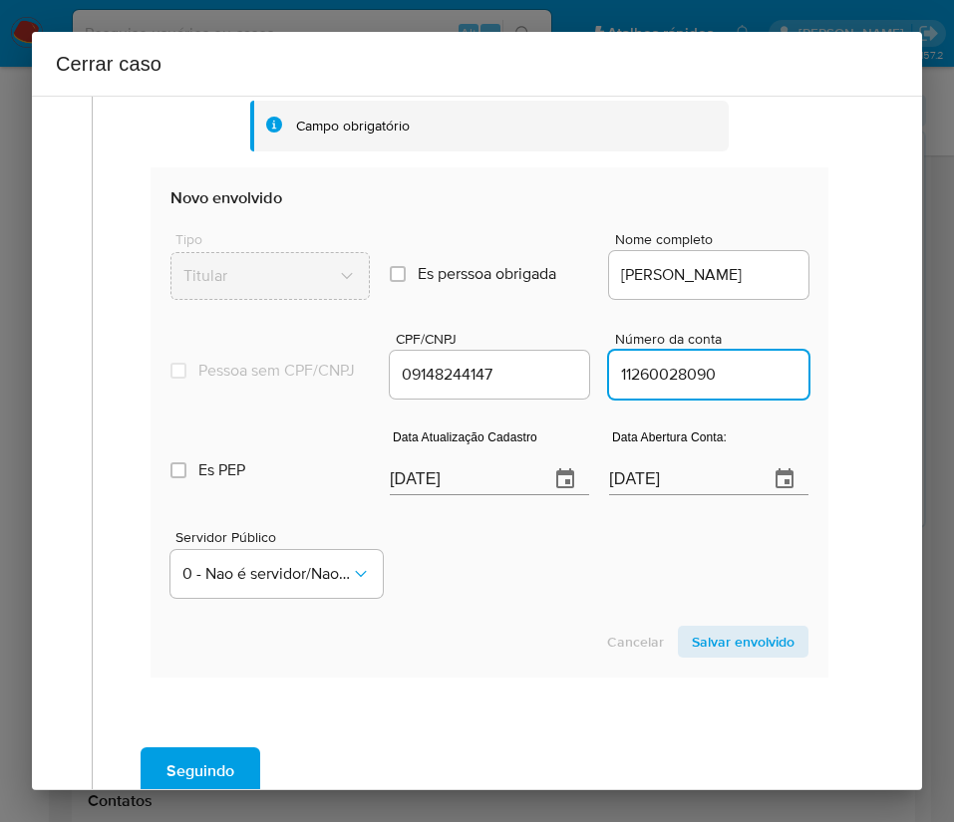
scroll to position [897, 0]
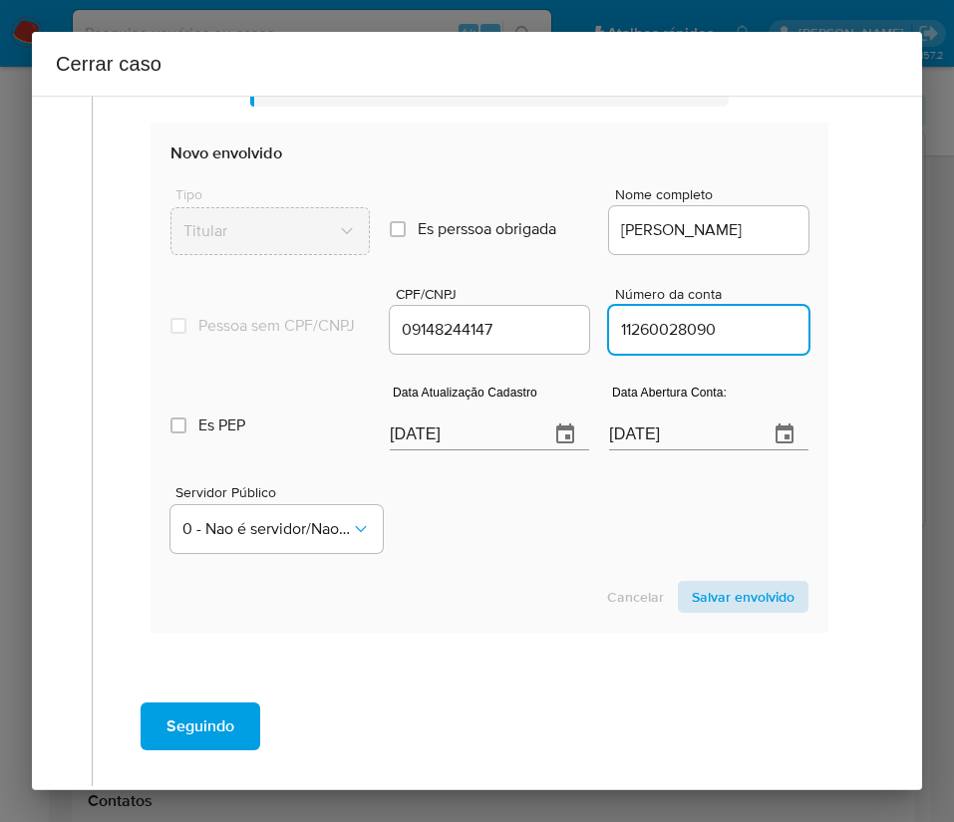
type input "11260028090"
click at [732, 611] on span "Salvar envolvido" at bounding box center [743, 597] width 103 height 28
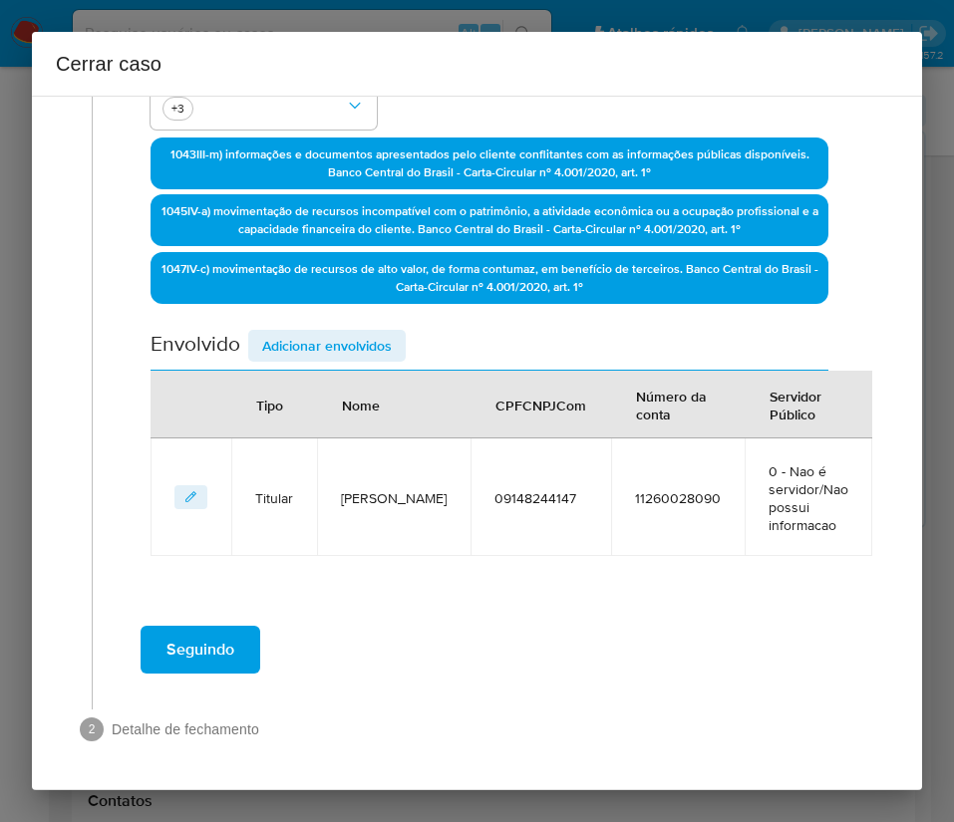
scroll to position [516, 0]
click at [348, 355] on span "Adicionar envolvidos" at bounding box center [327, 346] width 130 height 28
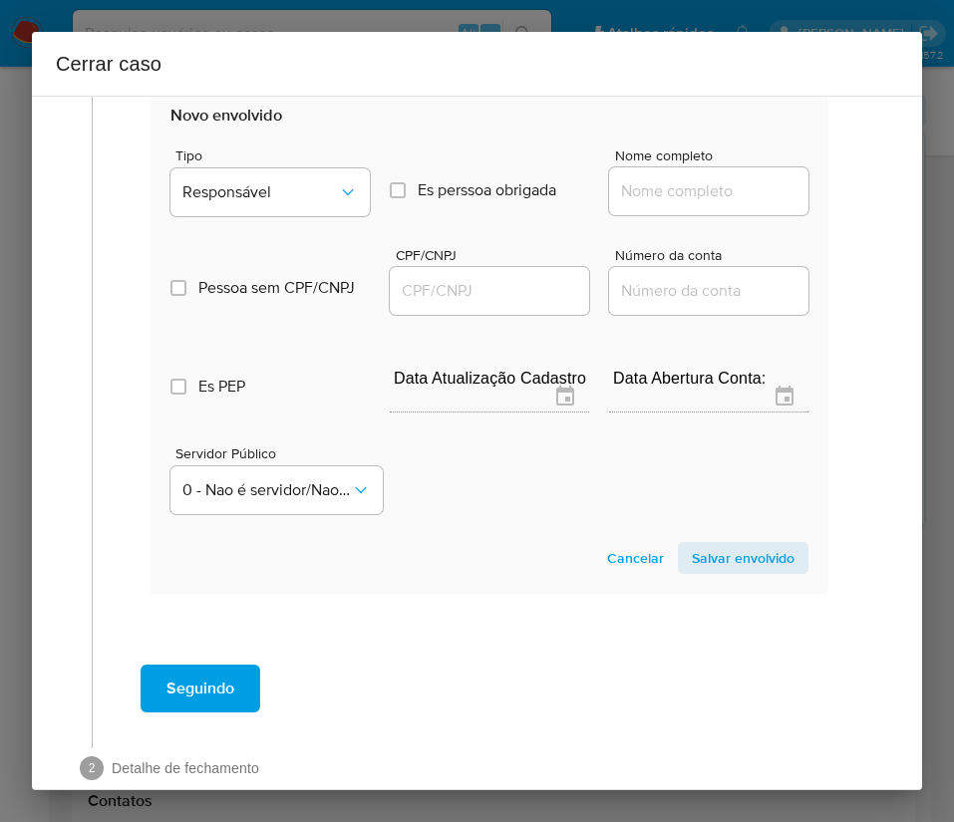
scroll to position [1042, 0]
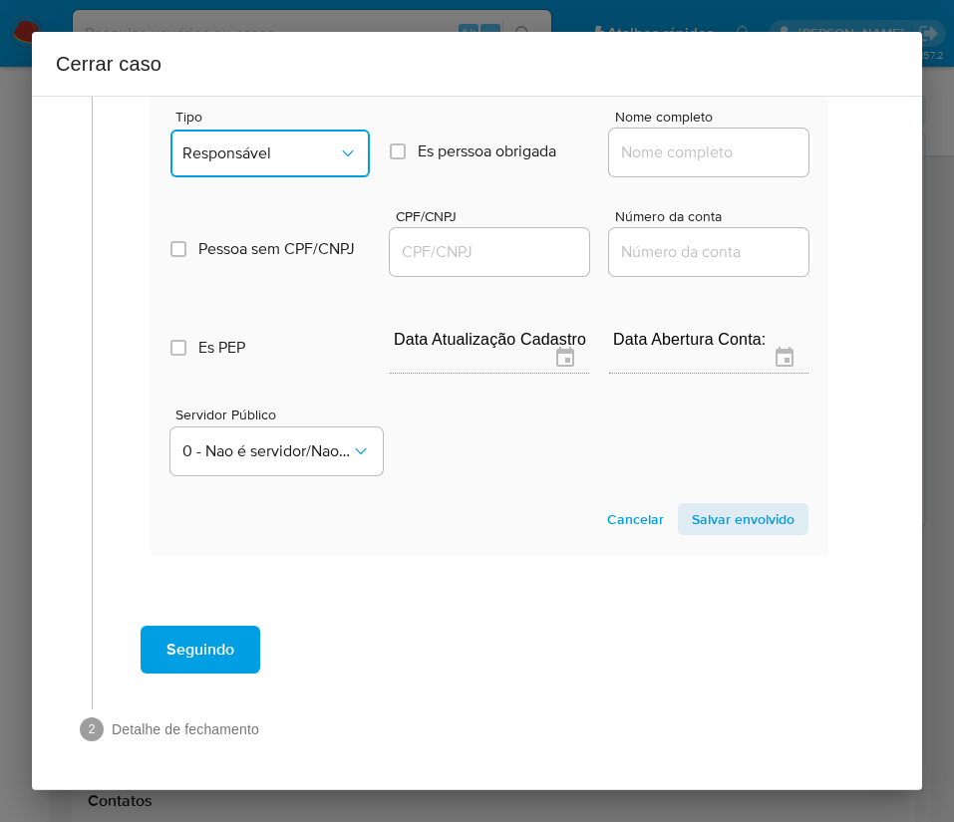
click at [288, 157] on span "Responsável" at bounding box center [259, 153] width 155 height 20
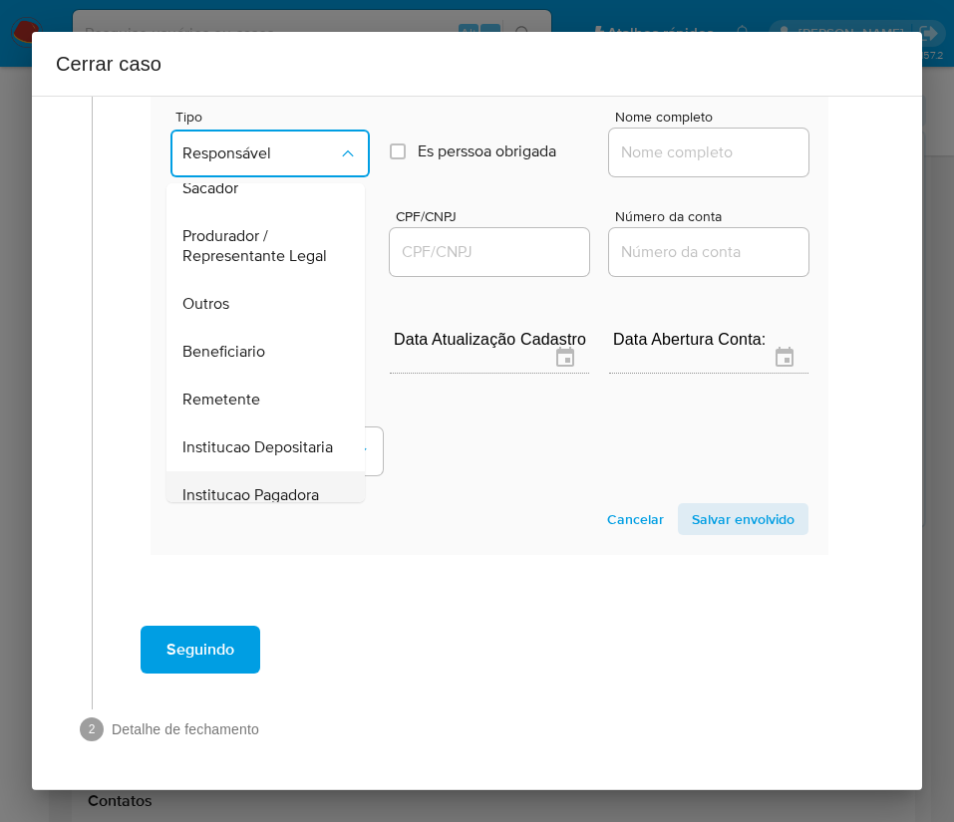
scroll to position [355, 0]
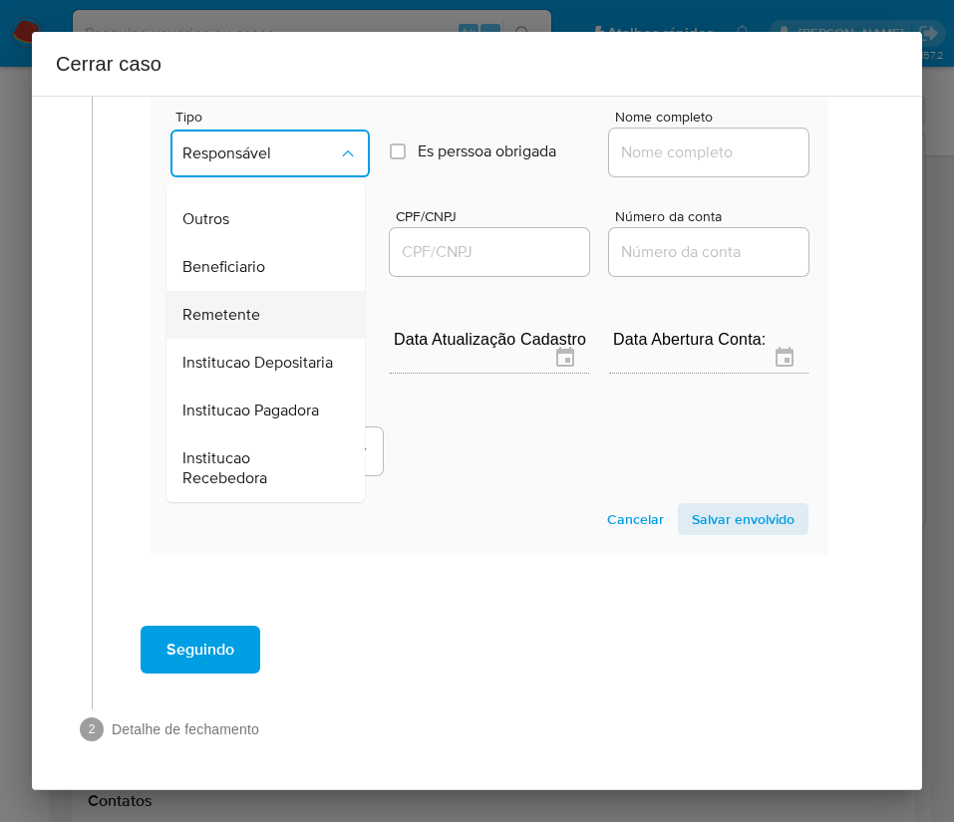
click at [238, 305] on span "Remetente" at bounding box center [221, 315] width 78 height 20
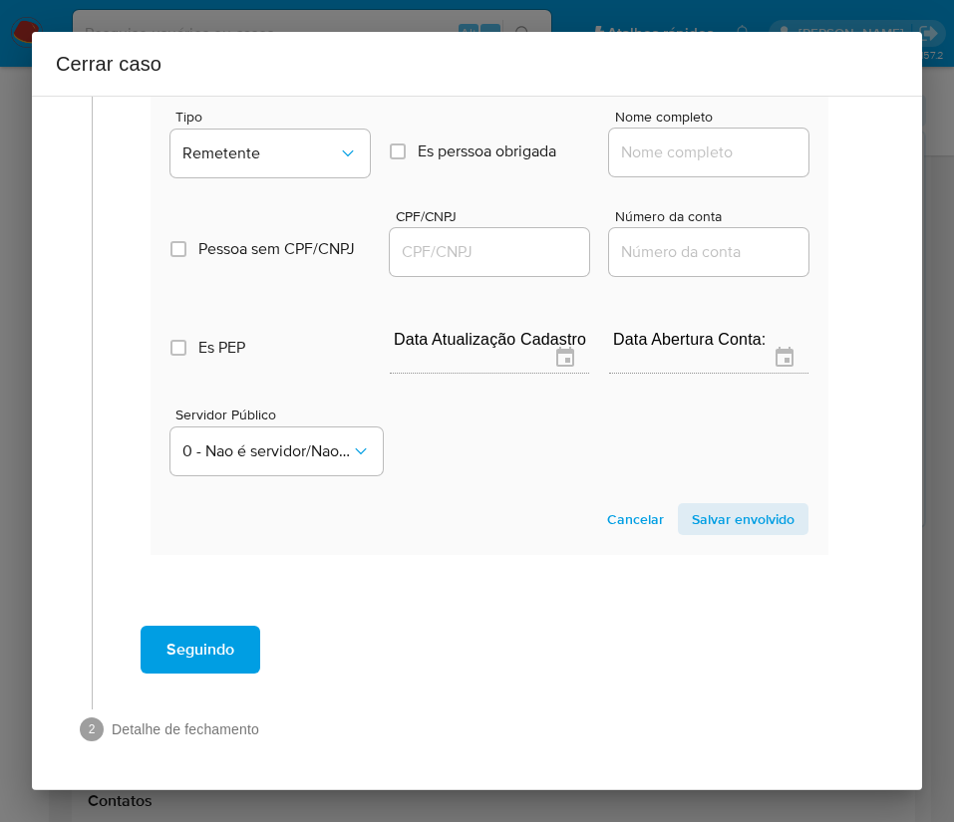
click at [660, 143] on input "Nome completo" at bounding box center [708, 153] width 199 height 26
paste input "61.717.742 Vanuza Sousa Januario, 61717742000127"
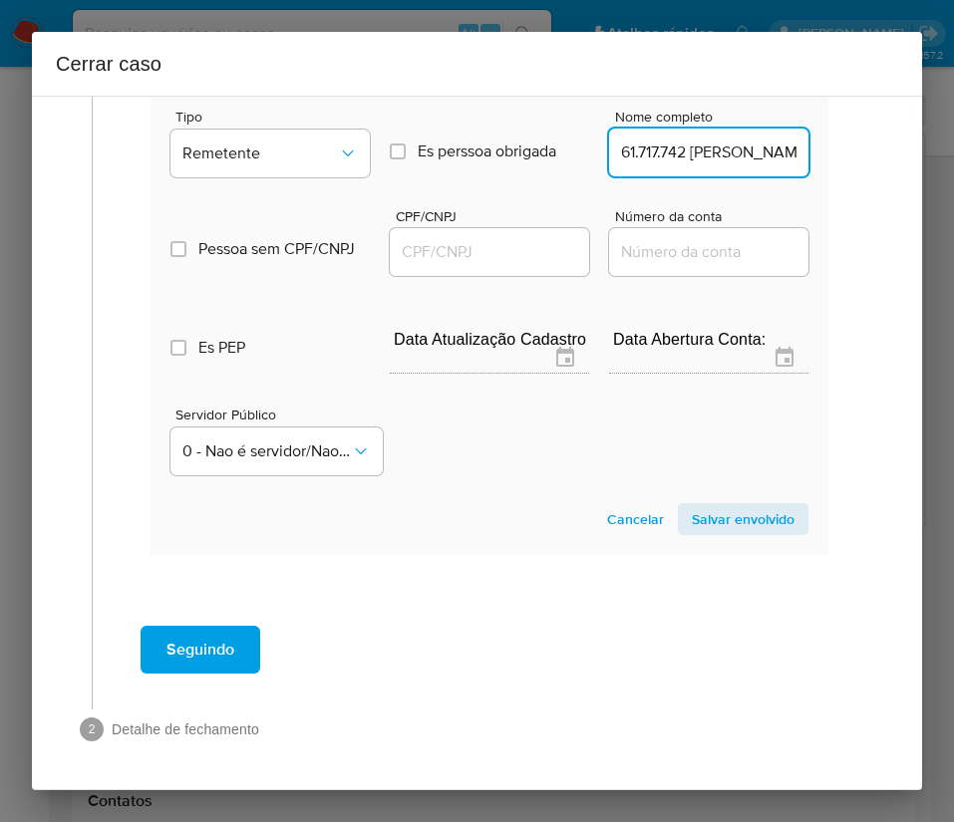
scroll to position [0, 185]
drag, startPoint x: 647, startPoint y: 159, endPoint x: 813, endPoint y: 160, distance: 166.4
type input "61.717.742 Vanuza Sousa Januario"
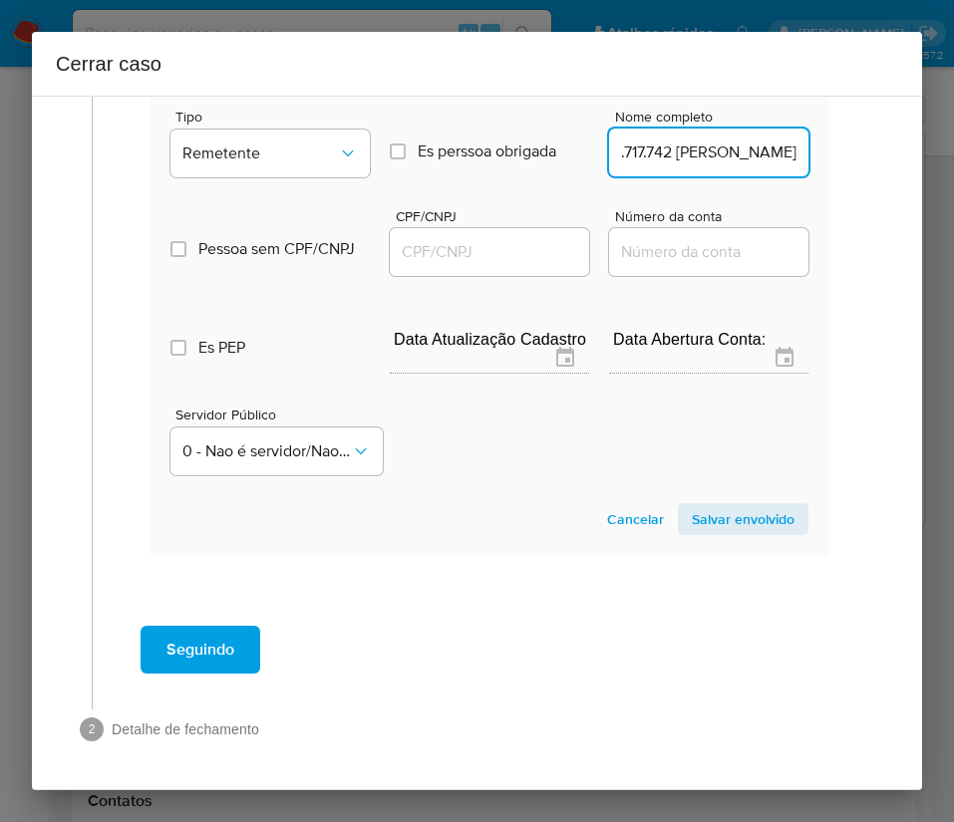
scroll to position [0, 0]
drag, startPoint x: 446, startPoint y: 253, endPoint x: 483, endPoint y: 265, distance: 38.8
click at [446, 253] on input "CPF/CNPJ" at bounding box center [489, 252] width 199 height 26
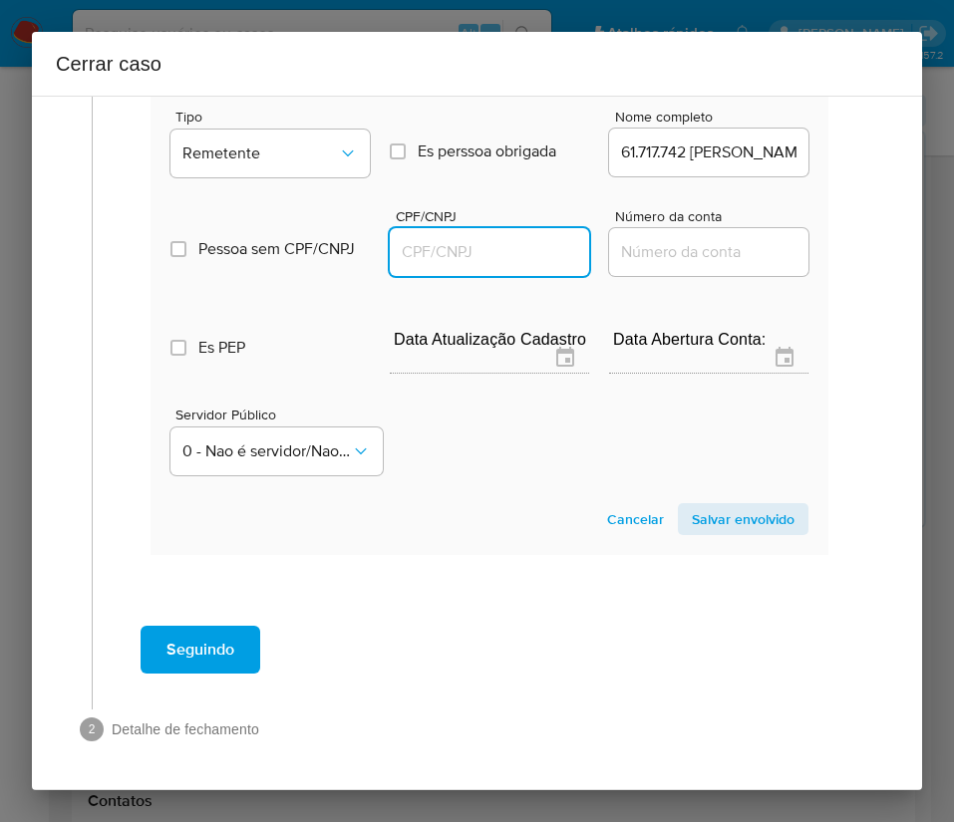
paste input "61717742000127"
type input "61717742000127"
click at [741, 519] on span "Salvar envolvido" at bounding box center [743, 519] width 103 height 28
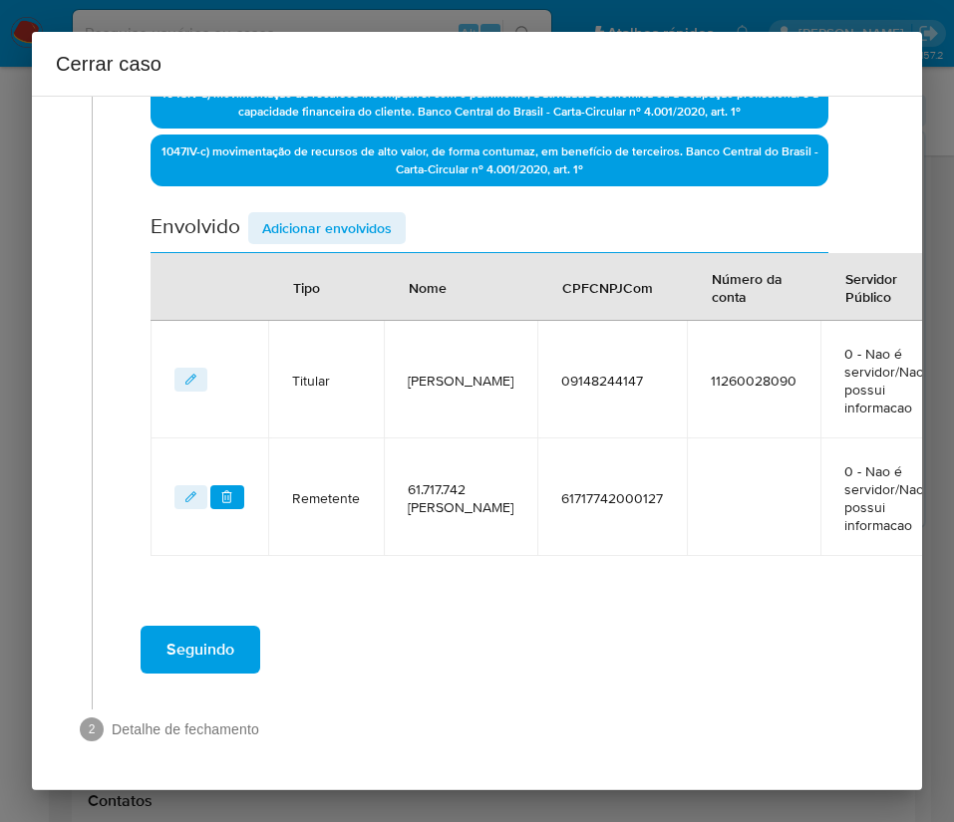
scroll to position [634, 0]
click at [283, 222] on span "Adicionar envolvidos" at bounding box center [327, 228] width 130 height 28
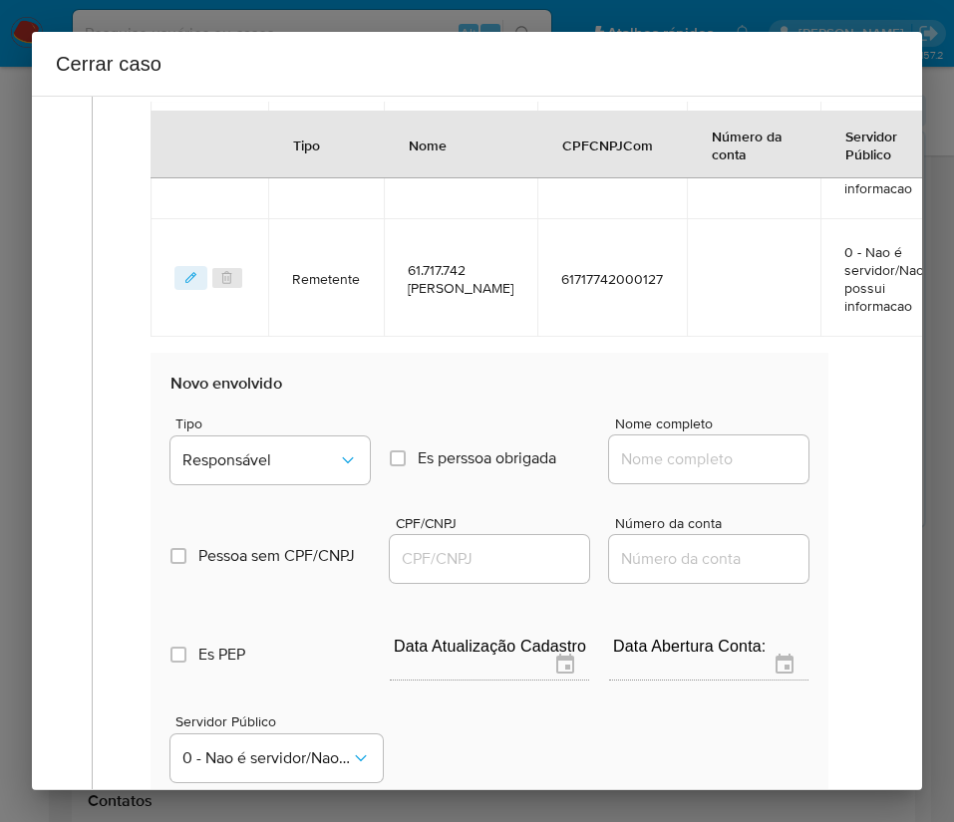
scroll to position [1082, 0]
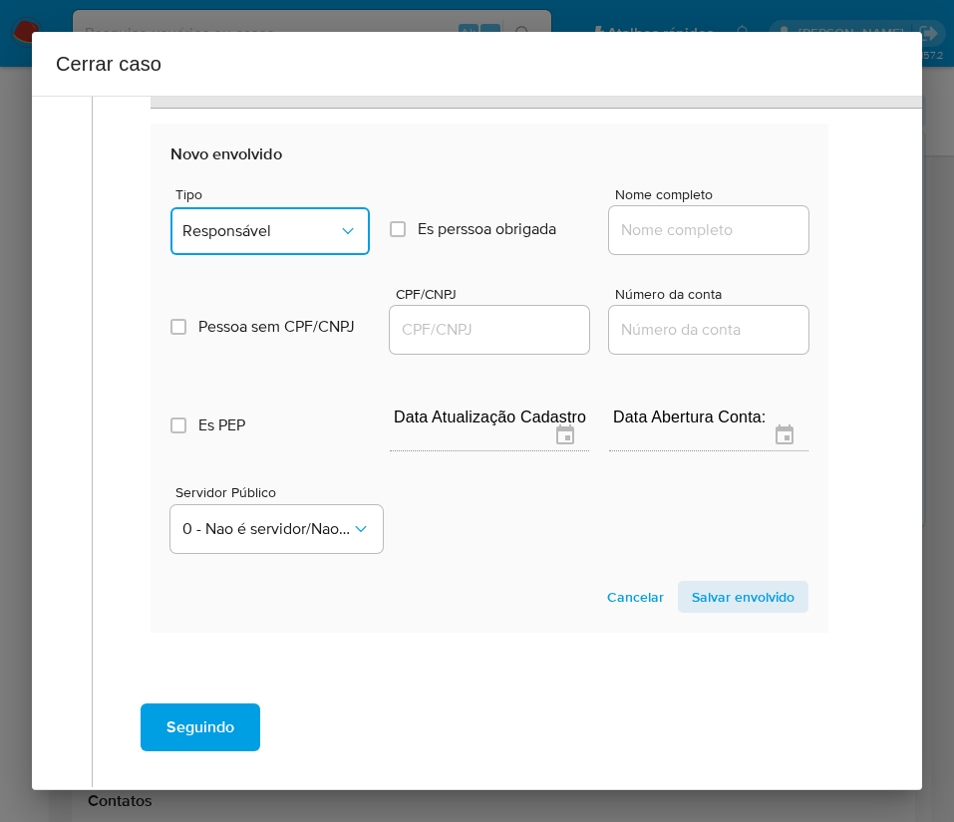
click at [290, 228] on span "Responsável" at bounding box center [259, 231] width 155 height 20
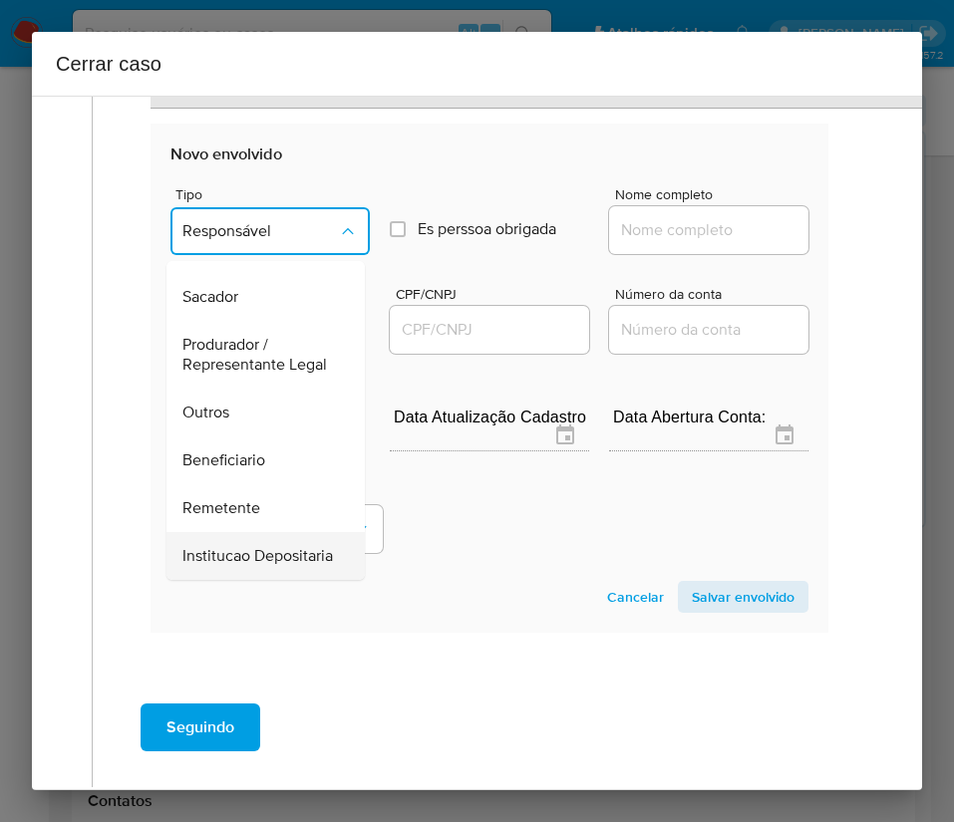
scroll to position [355, 0]
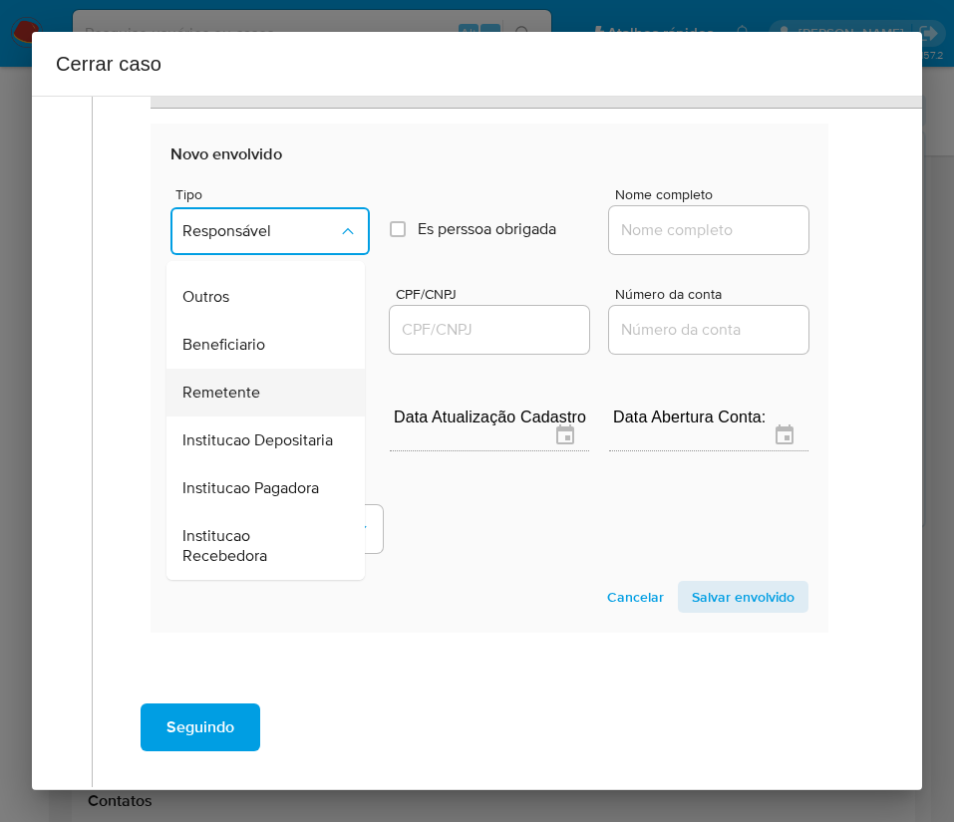
click at [249, 383] on span "Remetente" at bounding box center [221, 393] width 78 height 20
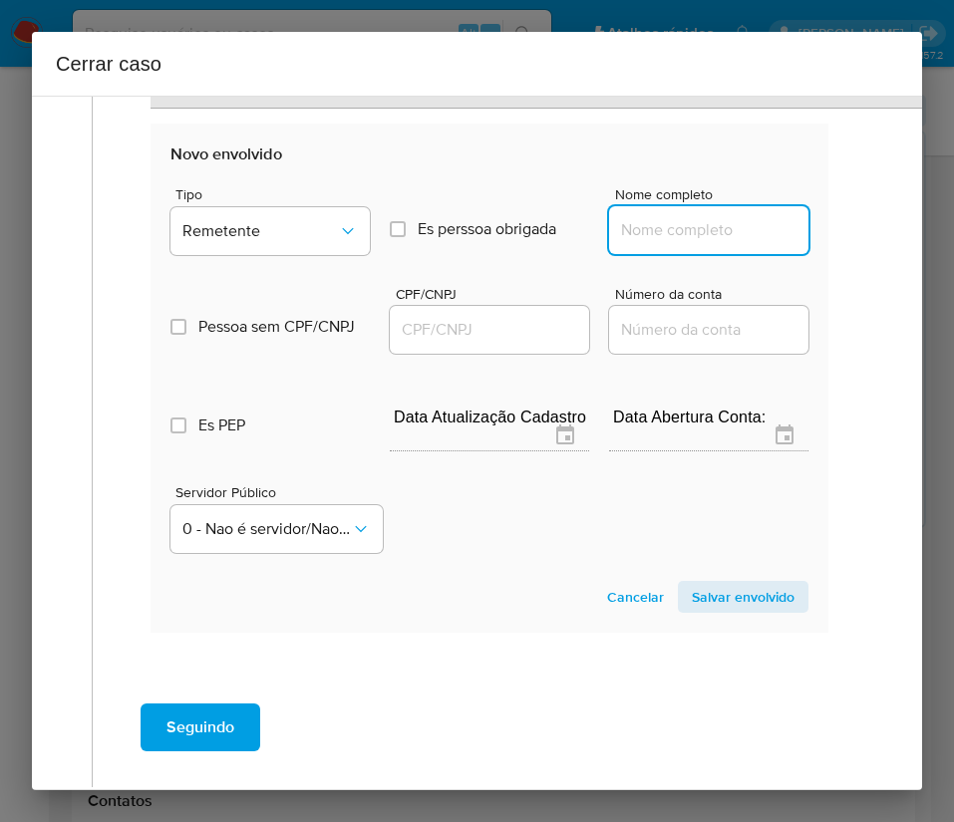
drag, startPoint x: 709, startPoint y: 232, endPoint x: 725, endPoint y: 240, distance: 17.8
click at [708, 232] on input "Nome completo" at bounding box center [708, 230] width 199 height 26
paste input "Emilly Barbosa Amorim, 20177527706"
drag, startPoint x: 668, startPoint y: 230, endPoint x: 847, endPoint y: 229, distance: 179.4
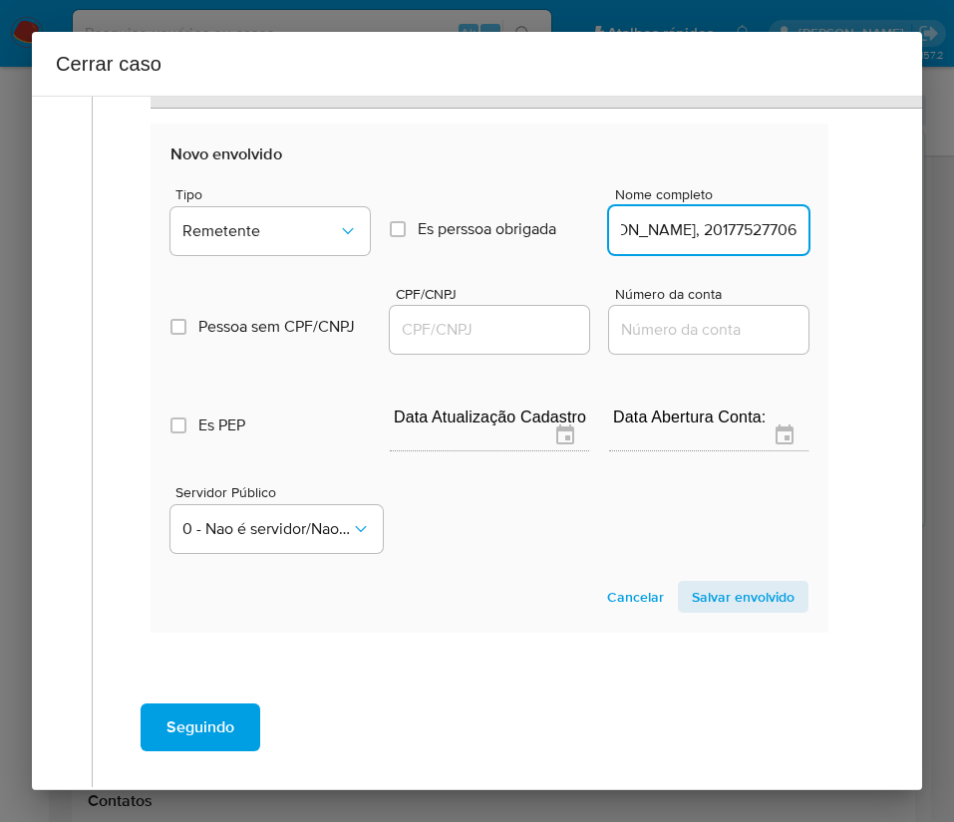
type input "Emilly Barbosa Amorim"
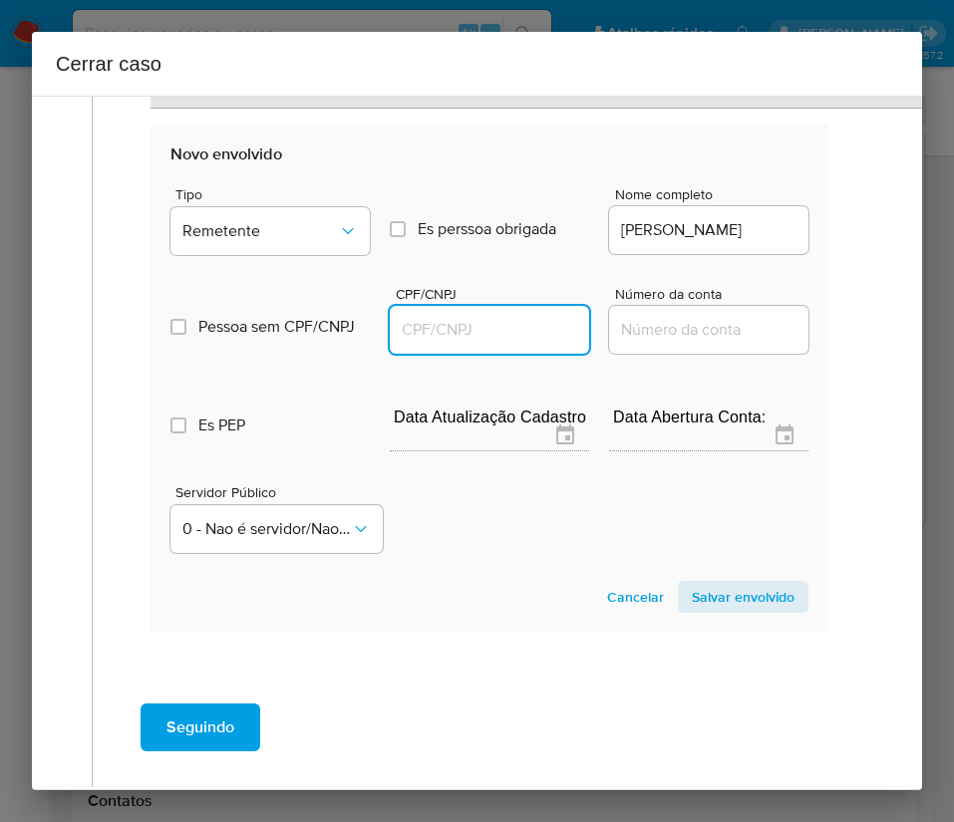
click at [439, 317] on input "CPF/CNPJ" at bounding box center [489, 330] width 199 height 26
paste input "20177527706"
type input "20177527706"
click at [726, 595] on span "Salvar envolvido" at bounding box center [743, 597] width 103 height 28
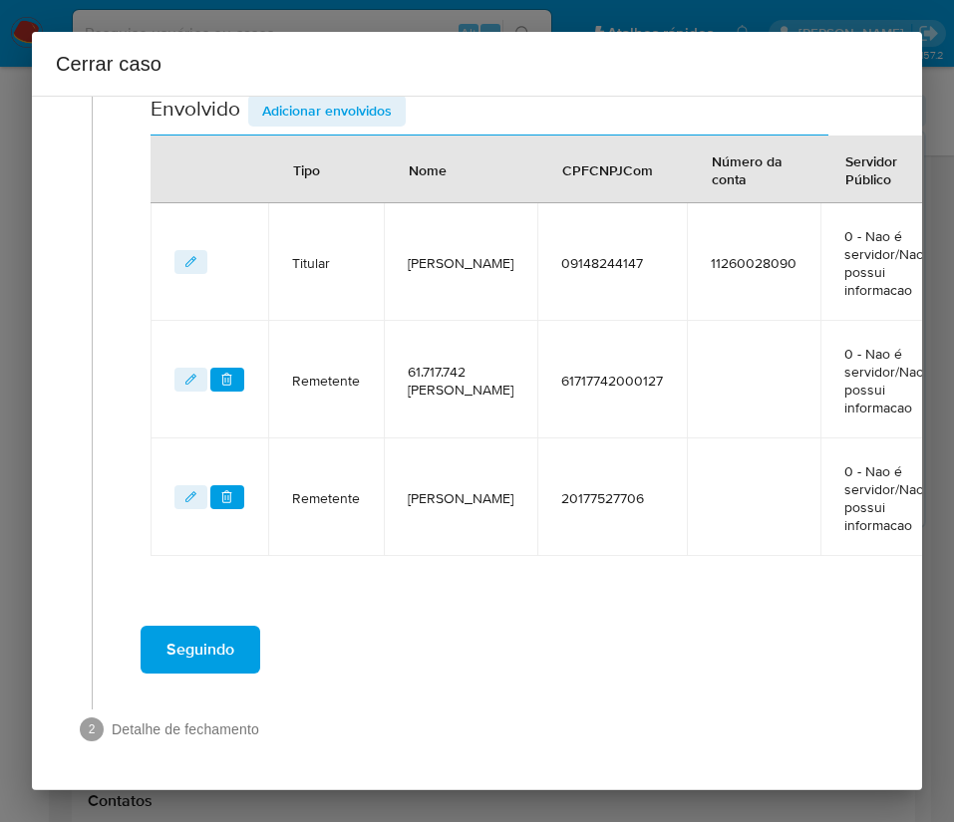
scroll to position [751, 0]
click at [340, 78] on h2 "Cerrar caso" at bounding box center [477, 64] width 842 height 32
click at [331, 96] on div "1 Informação completa Geral Data de início 02/07/2025 Data Fin 18/07/2025 Valor…" at bounding box center [477, 443] width 890 height 695
click at [333, 121] on span "Adicionar envolvidos" at bounding box center [327, 111] width 130 height 28
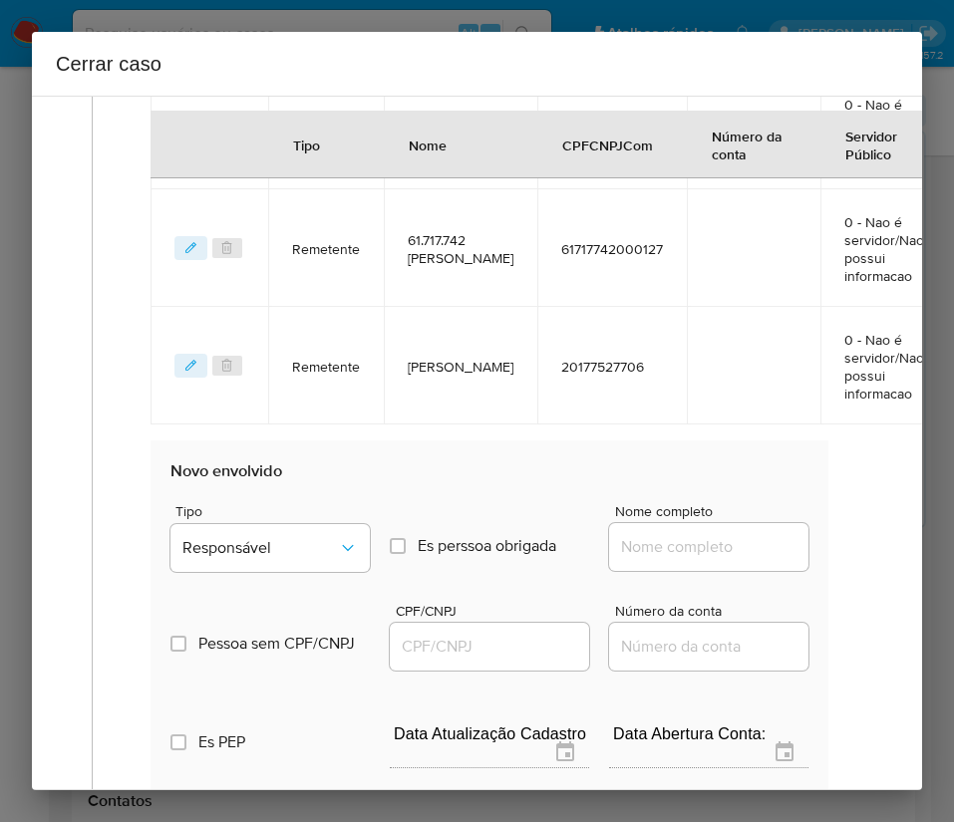
scroll to position [1277, 0]
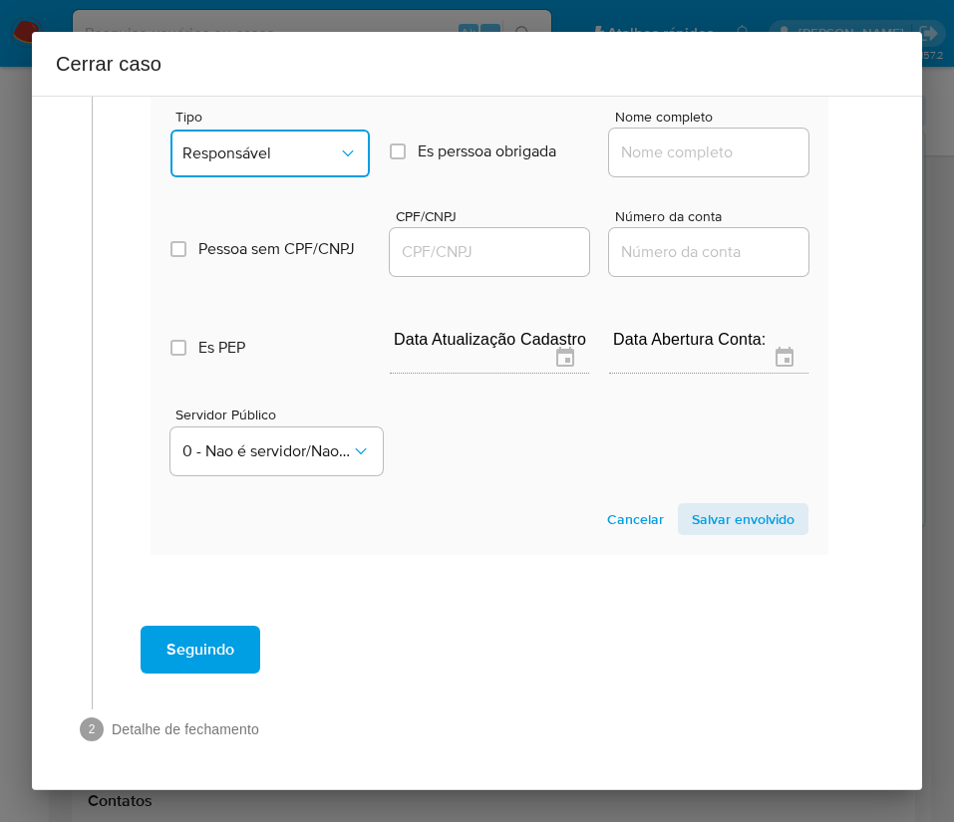
click at [286, 159] on span "Responsável" at bounding box center [259, 153] width 155 height 20
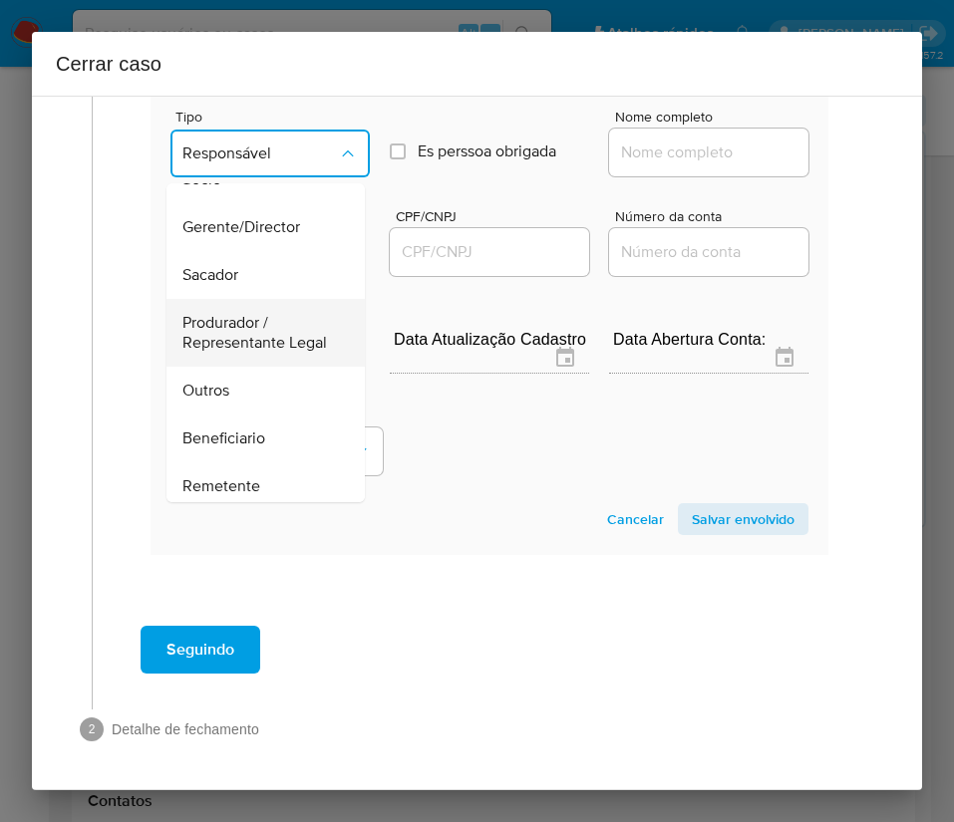
scroll to position [299, 0]
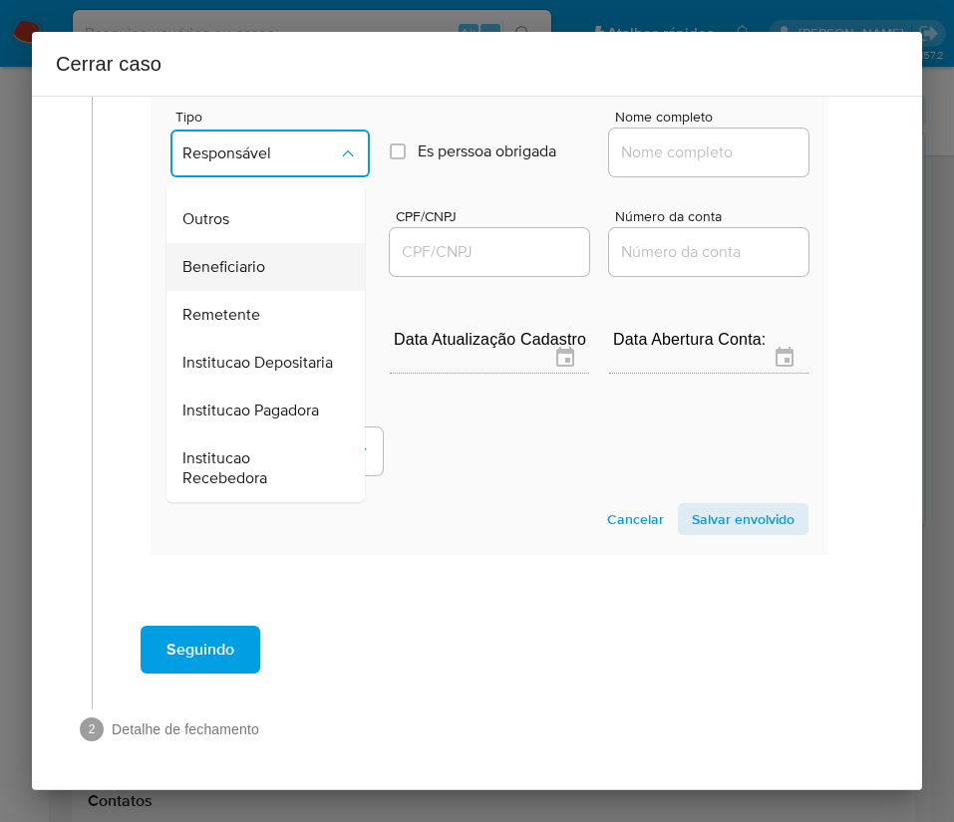
click at [229, 275] on span "Beneficiario" at bounding box center [223, 267] width 83 height 20
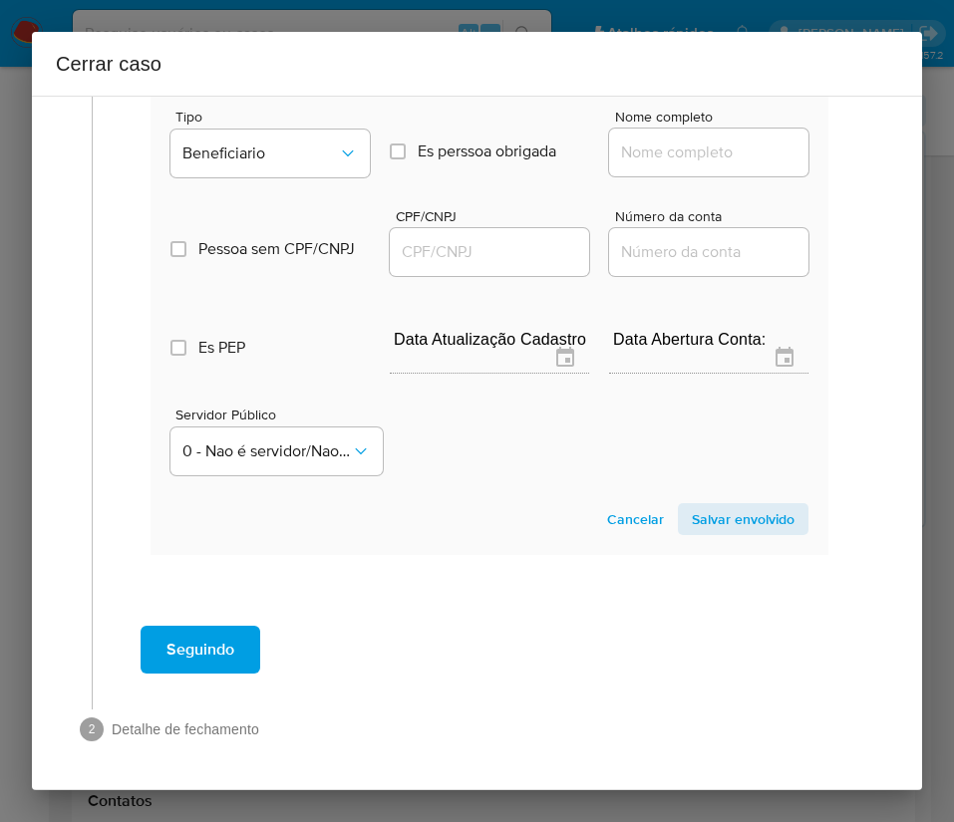
drag, startPoint x: 634, startPoint y: 145, endPoint x: 650, endPoint y: 163, distance: 24.0
click at [634, 145] on input "Nome completo" at bounding box center [708, 153] width 199 height 26
paste input "Thiago Pedro De Moraes Bispo, 06748666147"
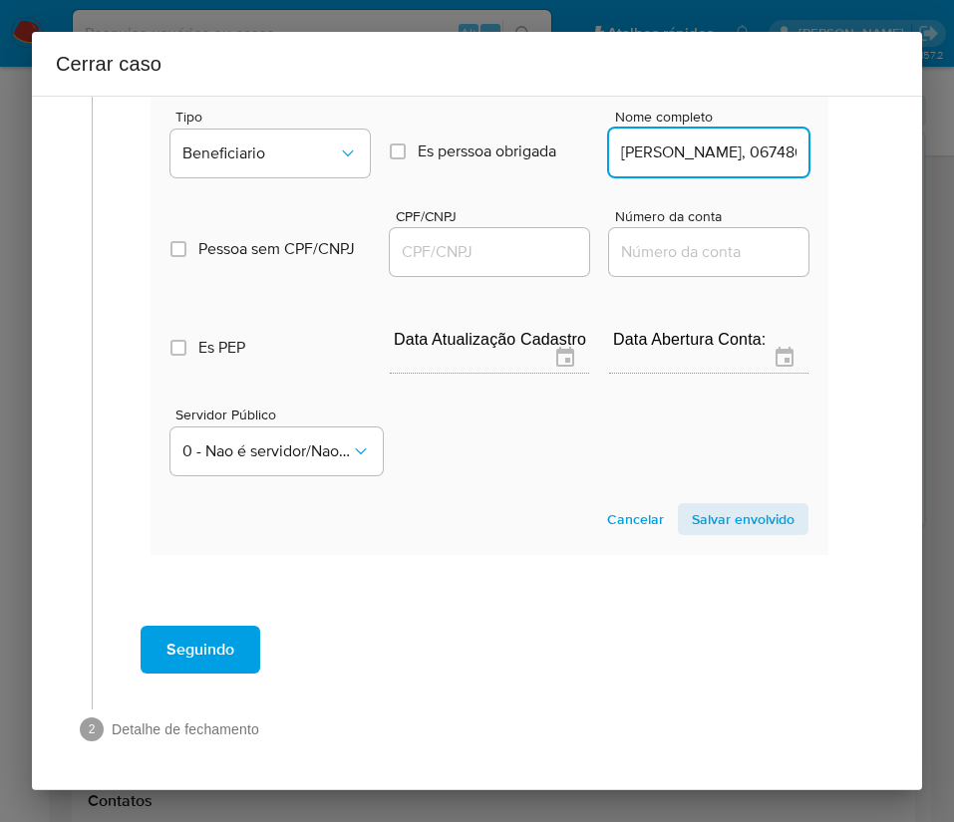
scroll to position [0, 150]
drag, startPoint x: 671, startPoint y: 153, endPoint x: 867, endPoint y: 168, distance: 196.9
type input "Thiago Pedro De Moraes Bispo"
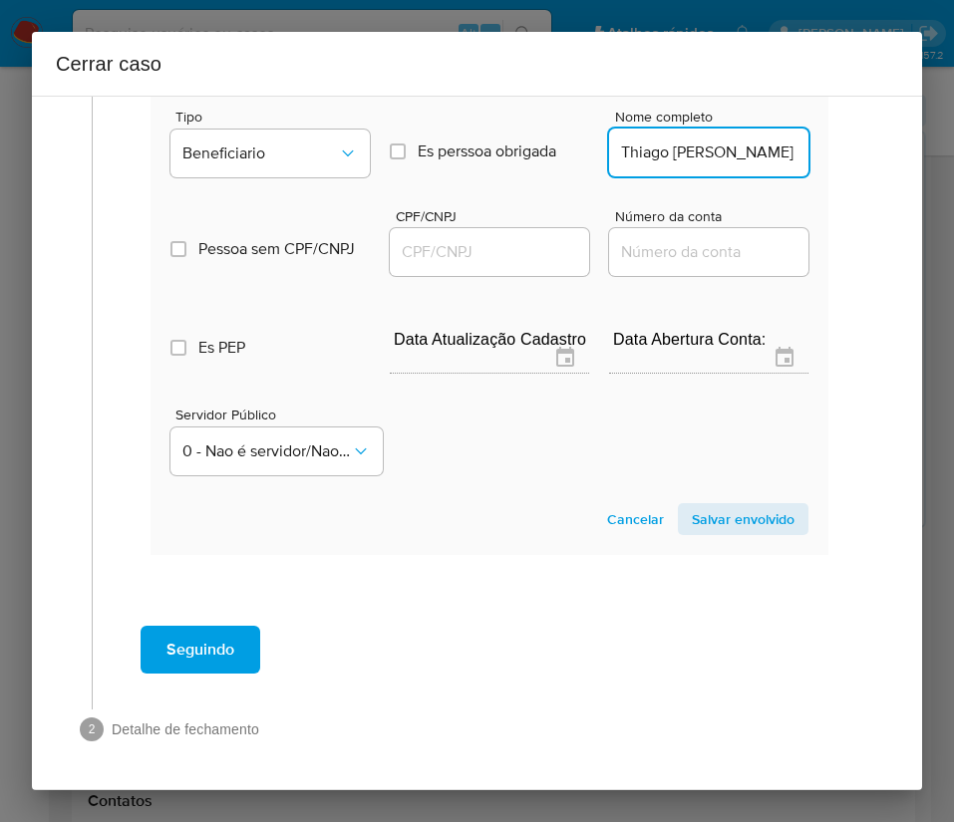
drag, startPoint x: 491, startPoint y: 262, endPoint x: 531, endPoint y: 258, distance: 40.1
click at [490, 262] on input "CPF/CNPJ" at bounding box center [489, 252] width 199 height 26
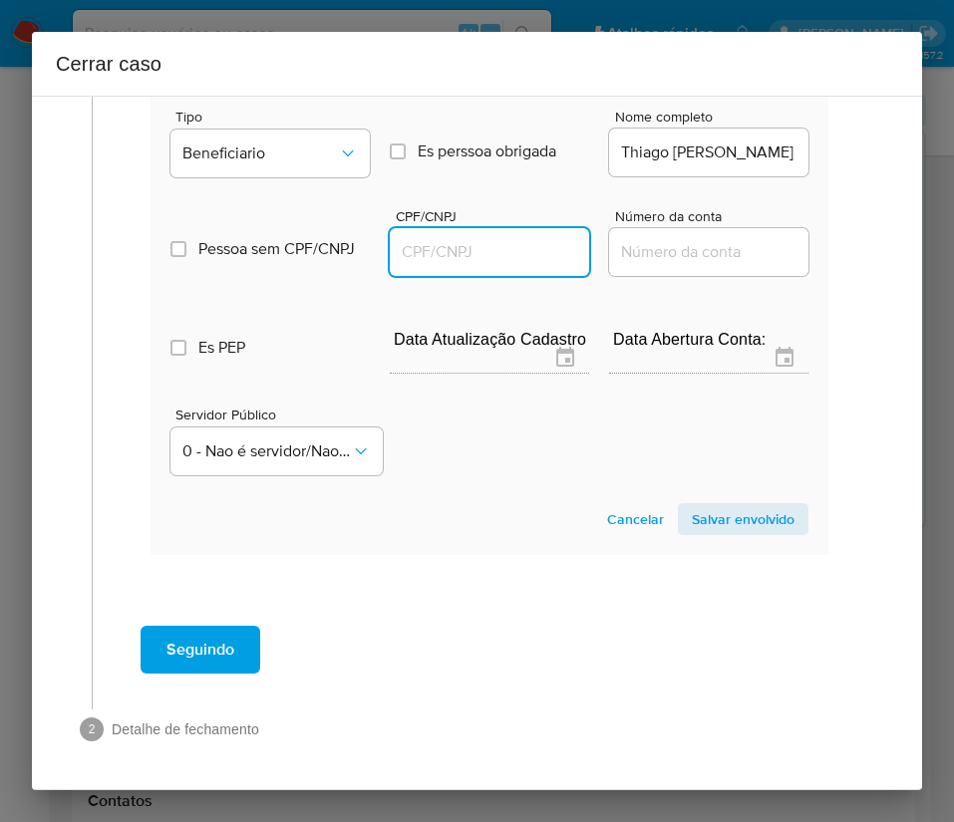
paste input "06748666147"
type input "6748666147"
click at [743, 524] on span "Salvar envolvido" at bounding box center [743, 519] width 103 height 28
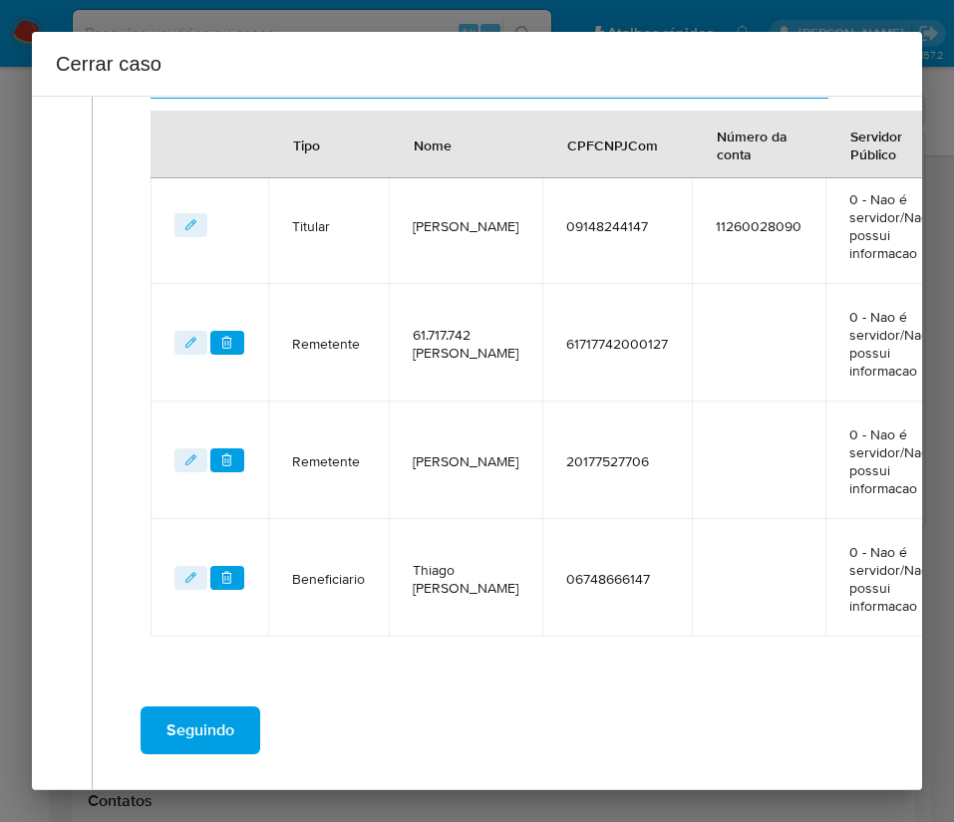
scroll to position [742, 0]
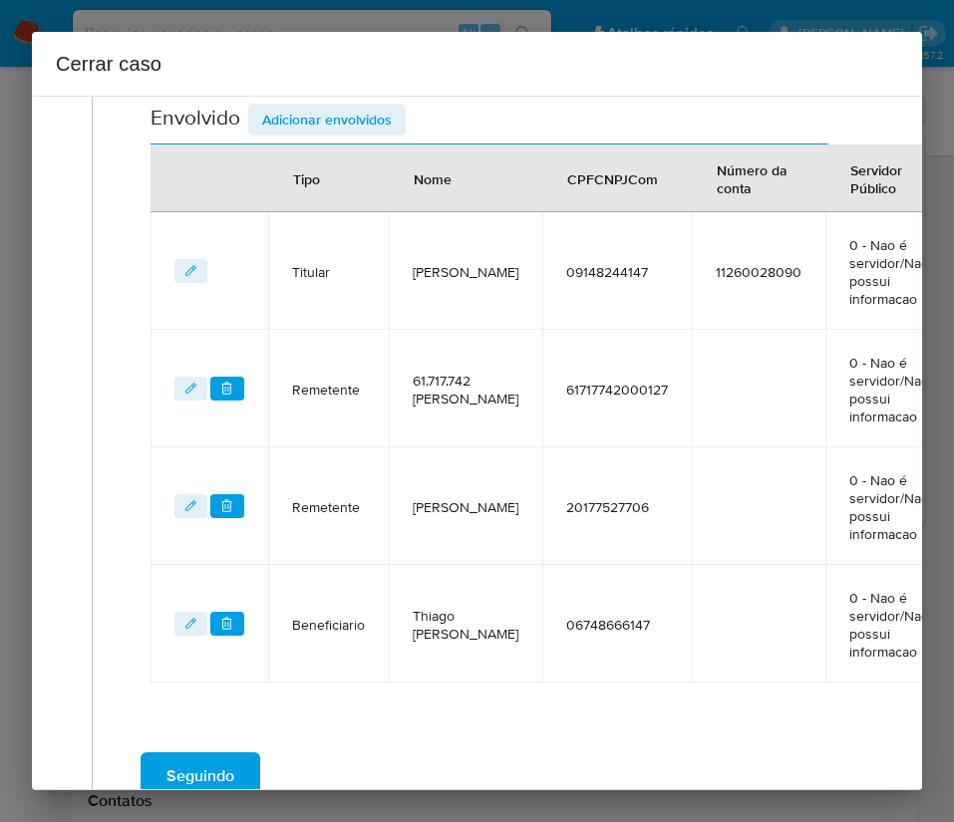
click at [341, 184] on div "Tipo" at bounding box center [306, 178] width 75 height 48
click at [332, 127] on span "Adicionar envolvidos" at bounding box center [327, 120] width 130 height 28
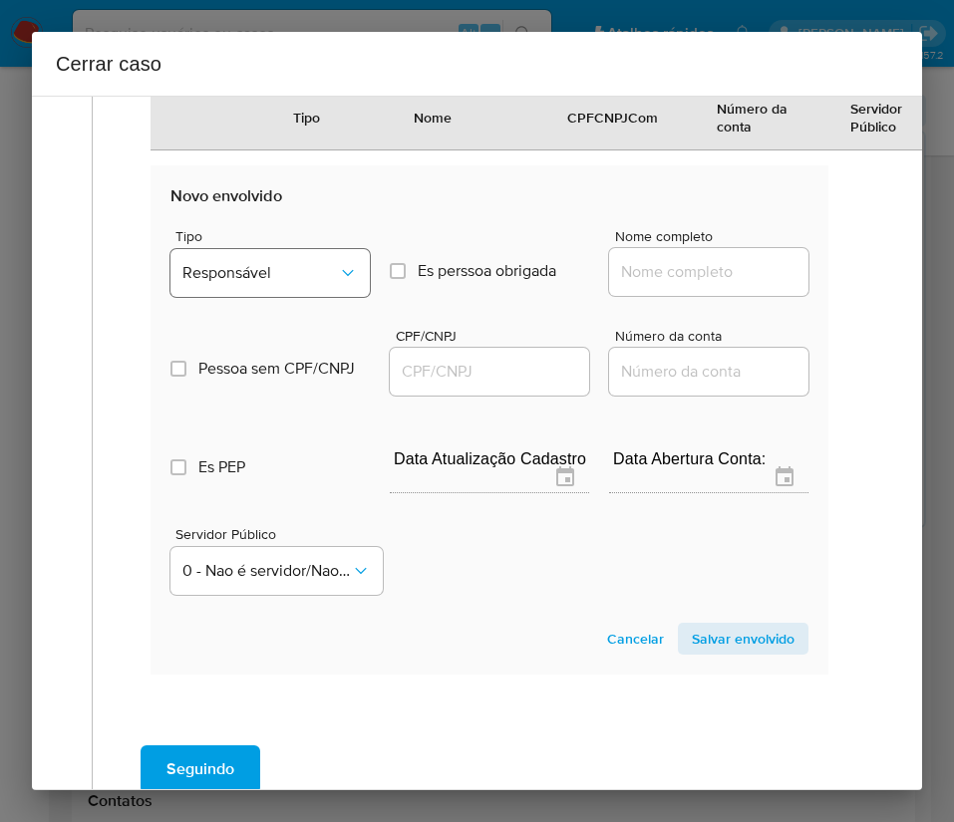
scroll to position [1340, 0]
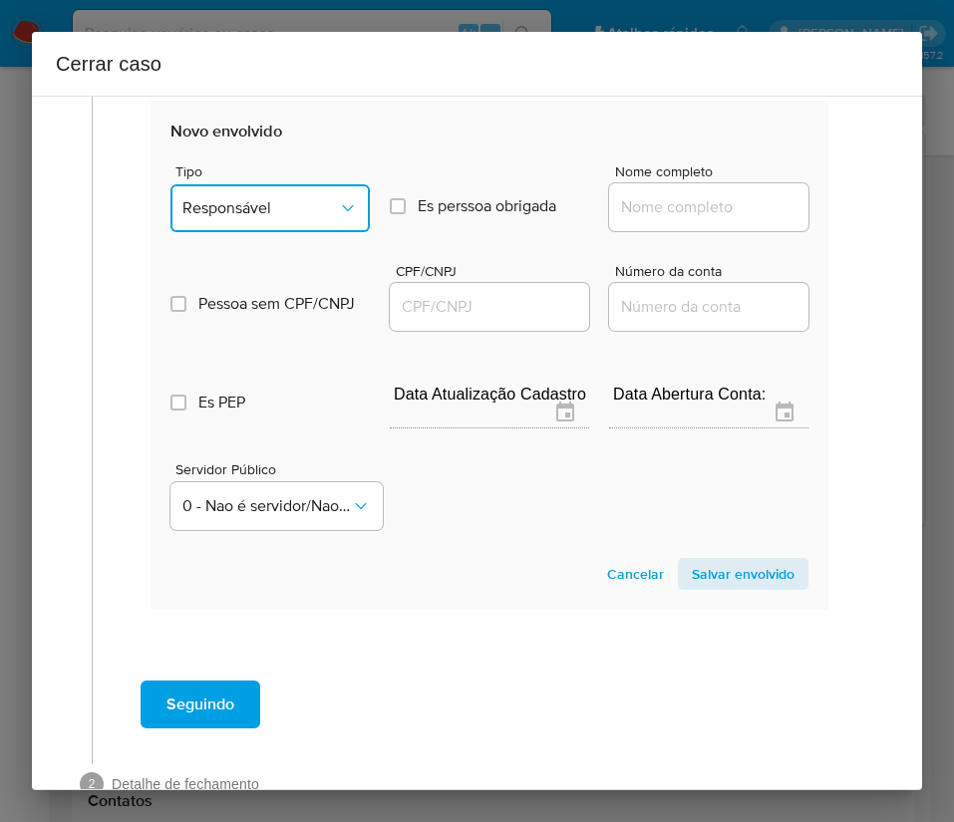
click at [281, 201] on span "Responsável" at bounding box center [259, 208] width 155 height 20
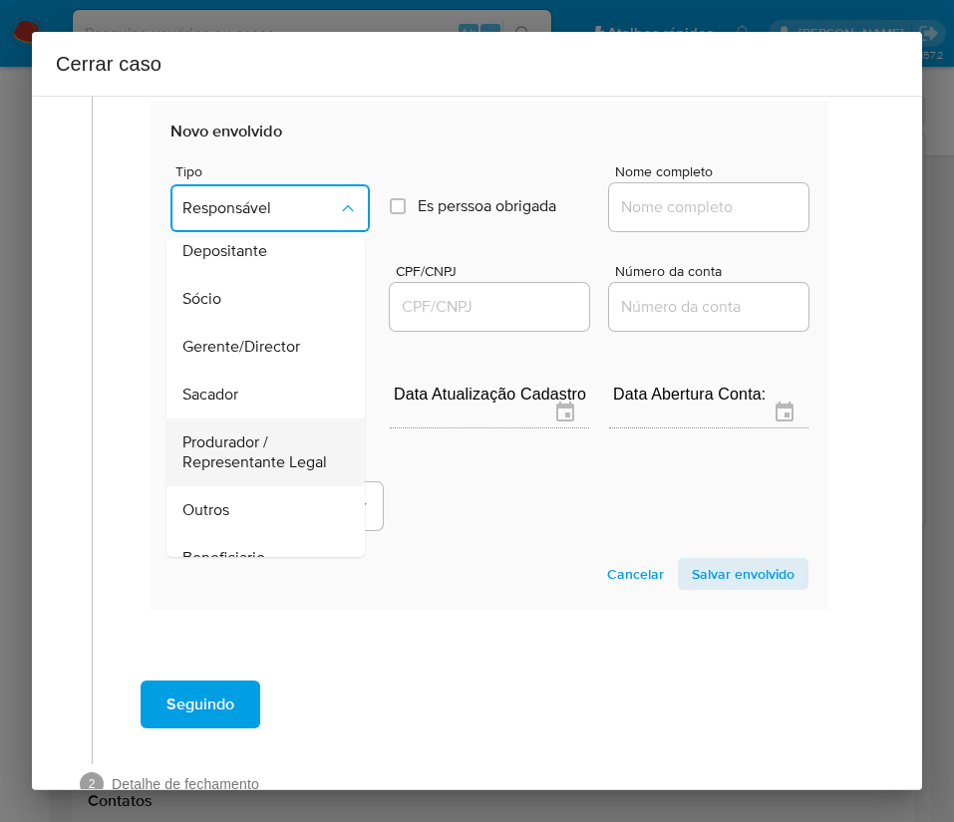
scroll to position [149, 0]
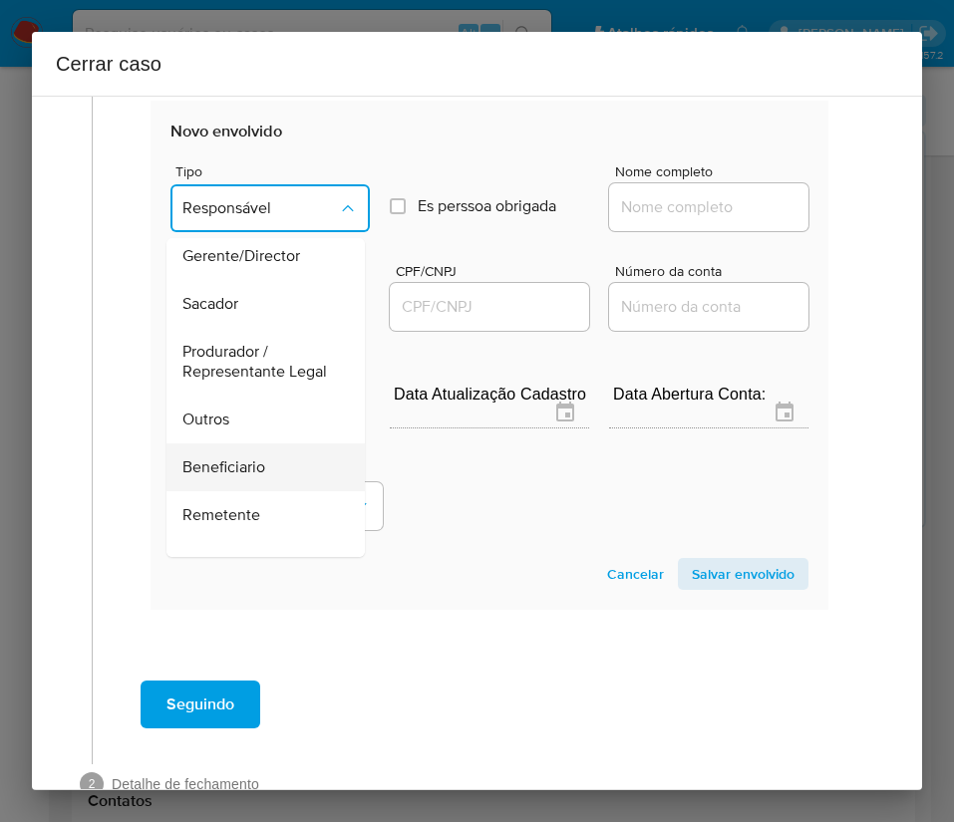
click at [251, 477] on span "Beneficiario" at bounding box center [223, 467] width 83 height 20
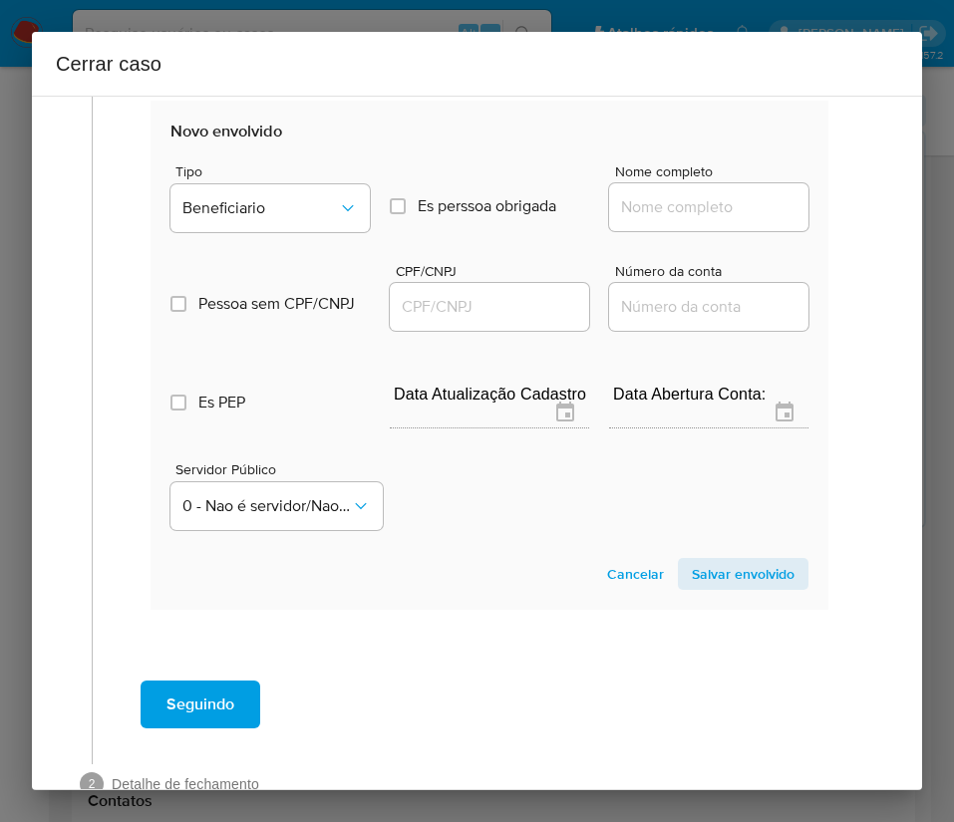
click at [637, 210] on input "Nome completo" at bounding box center [708, 207] width 199 height 26
paste input "Vinicio Henrique Costa De Amorim, 07408644164"
drag, startPoint x: 671, startPoint y: 212, endPoint x: 812, endPoint y: 209, distance: 141.5
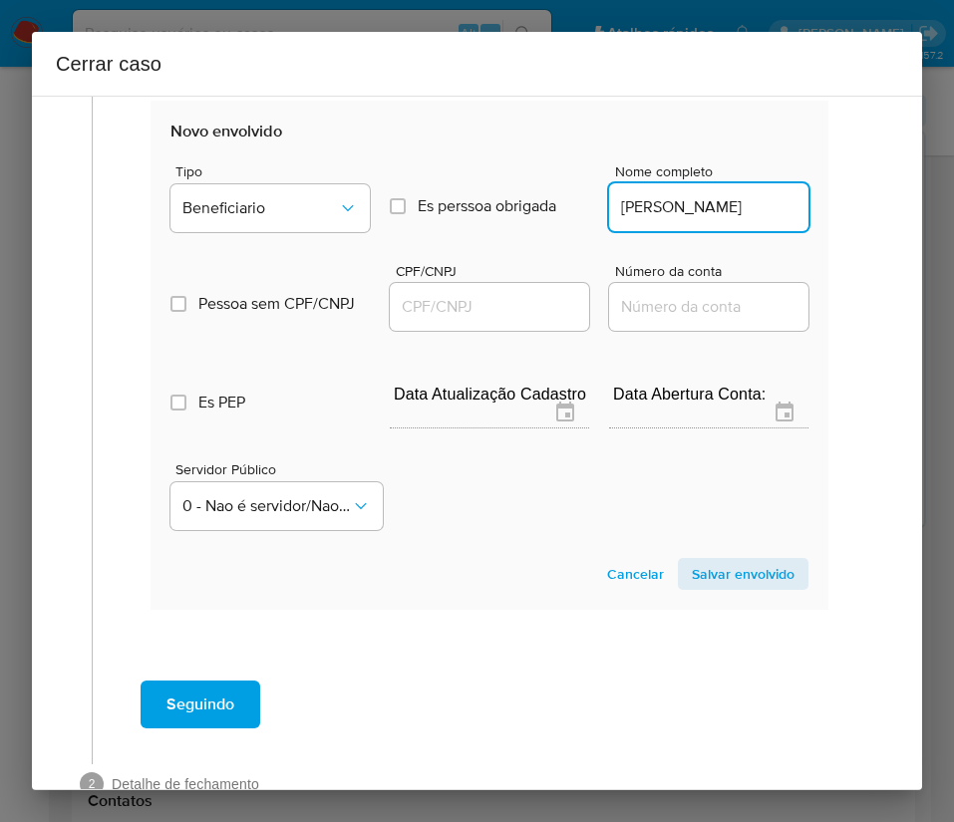
scroll to position [0, 72]
type input "Vinicio Henrique Costa De Amorim"
click at [466, 309] on input "CPF/CNPJ" at bounding box center [489, 307] width 199 height 26
paste input "07408644164"
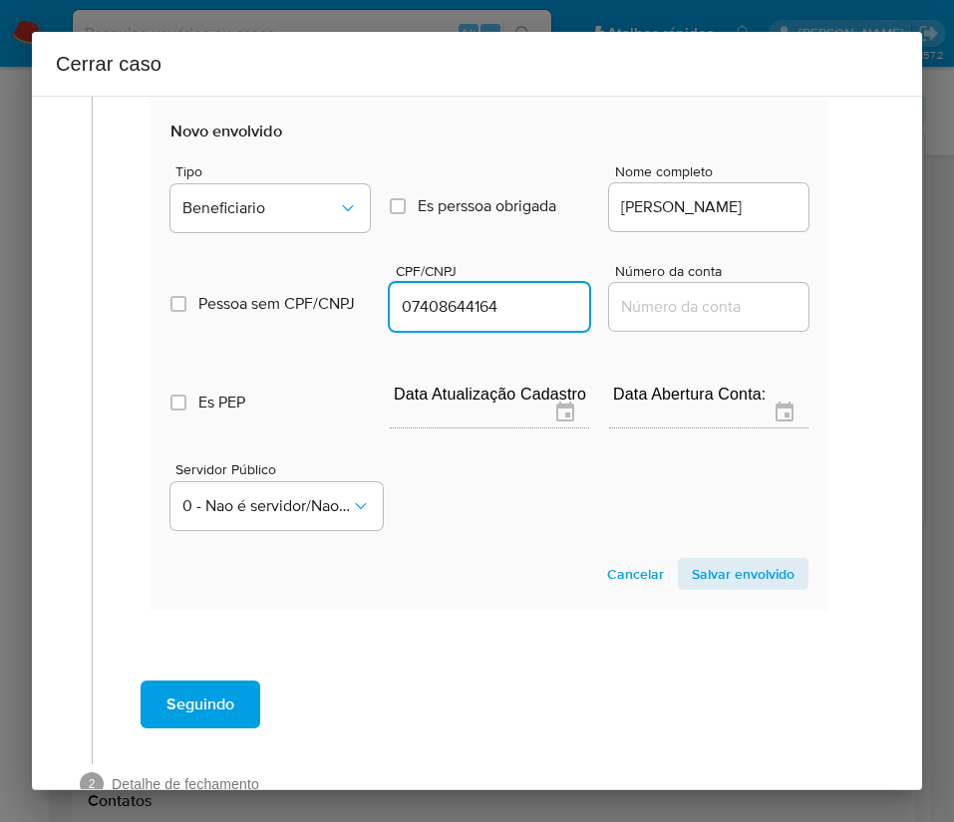
type input "7408644164"
click at [692, 577] on span "Salvar envolvido" at bounding box center [743, 574] width 103 height 28
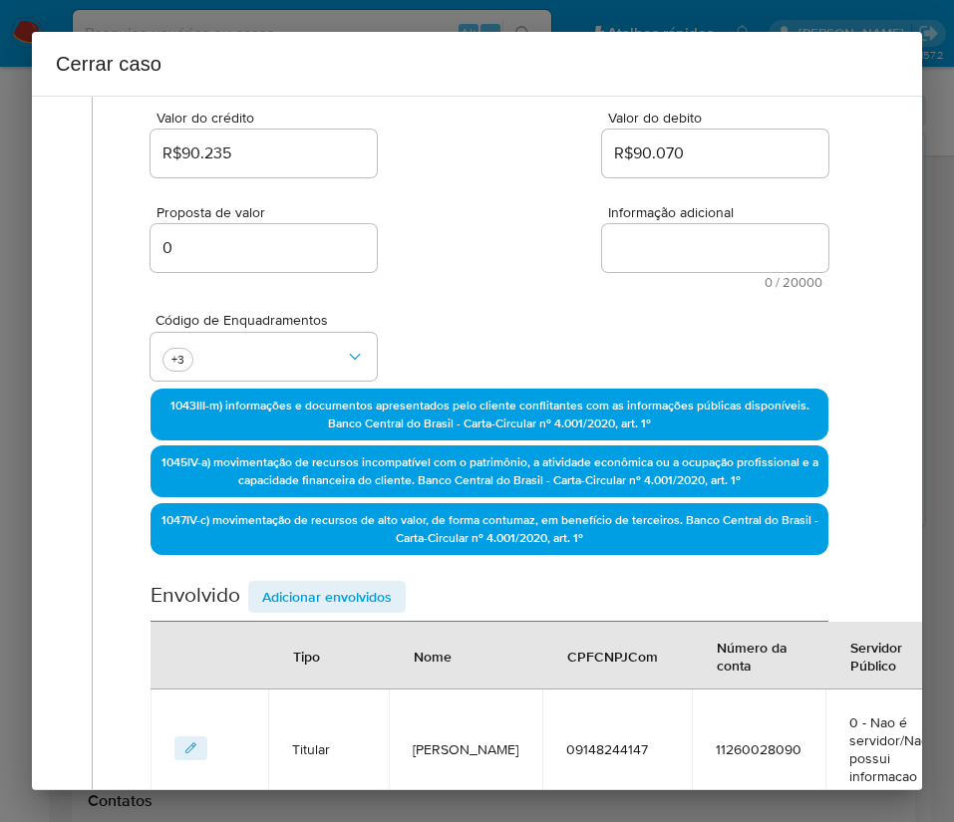
scroll to position [262, 0]
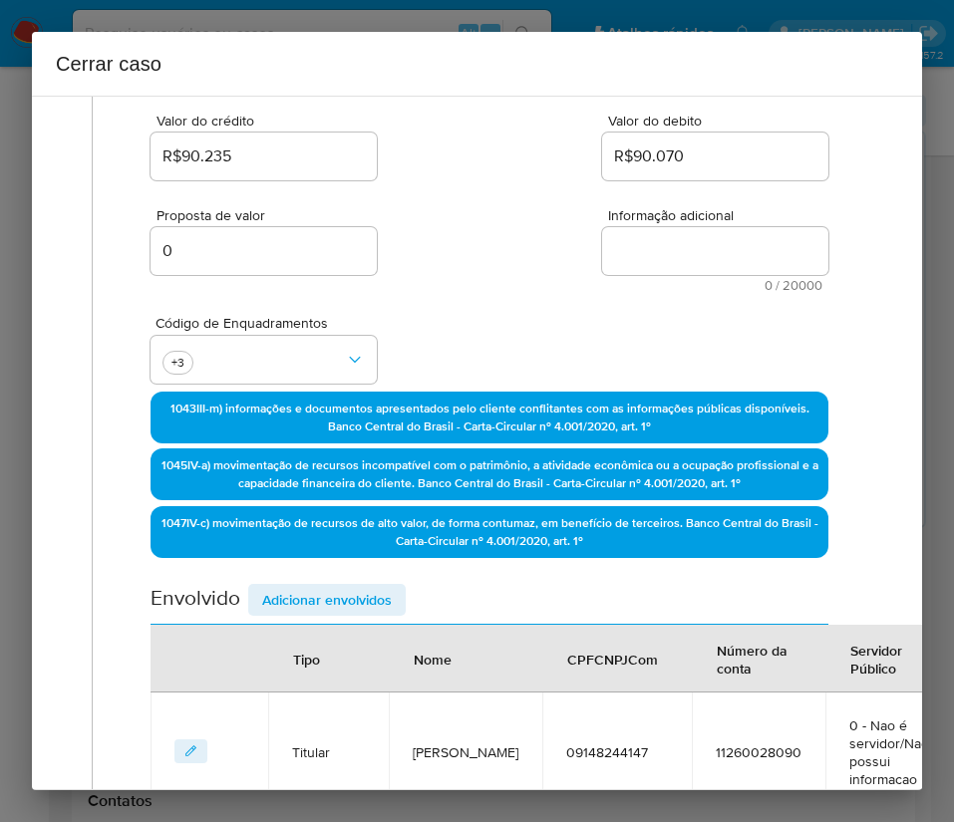
click at [624, 245] on textarea "Informação adicional" at bounding box center [715, 251] width 226 height 48
paste textarea "Informações do Cliente Ednei Luan Dos Santos, CPF 09148244147, 23 anos (29/04/2…"
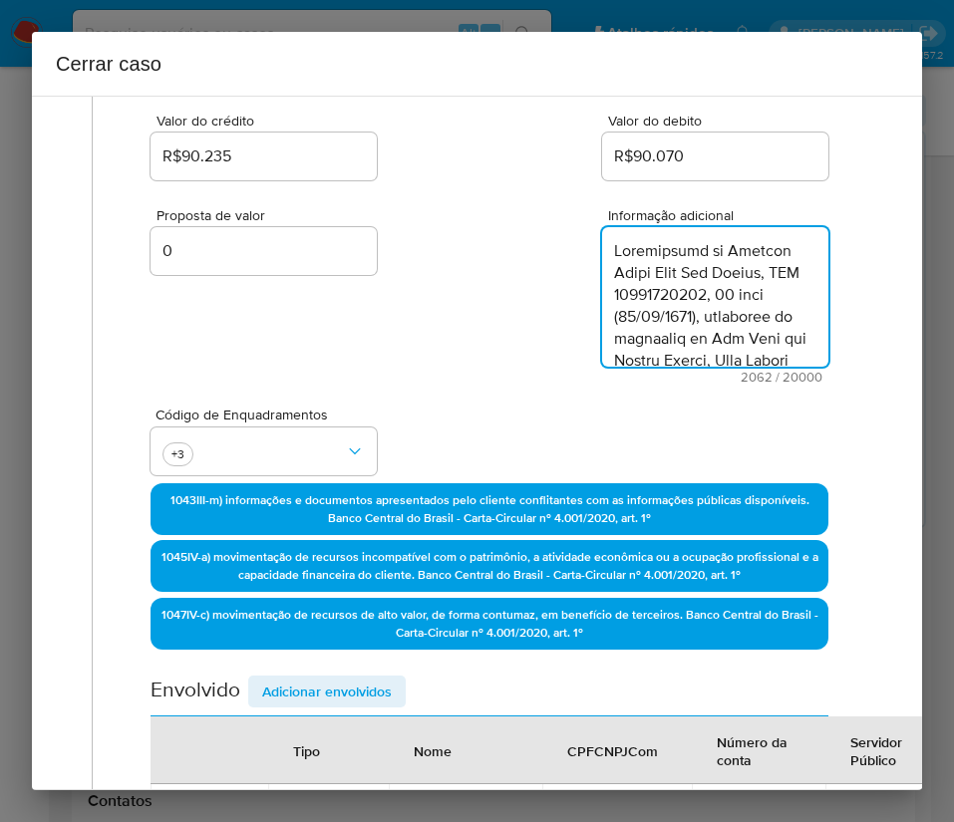
scroll to position [2548, 0]
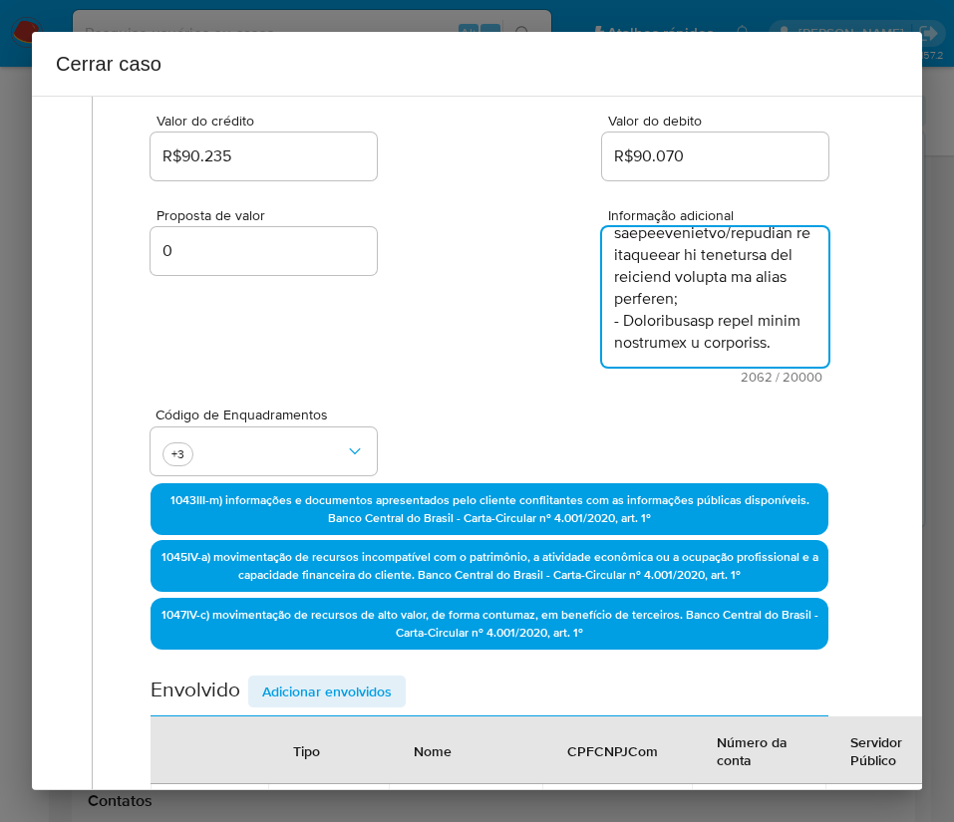
type textarea "Informações do Cliente Ednei Luan Dos Santos, CPF 09148244147, 23 anos (29/04/2…"
click at [511, 337] on div "Proposta de valor 0 Informação adicional 2062 / 20000 17938 caracteres restantes" at bounding box center [489, 283] width 678 height 199
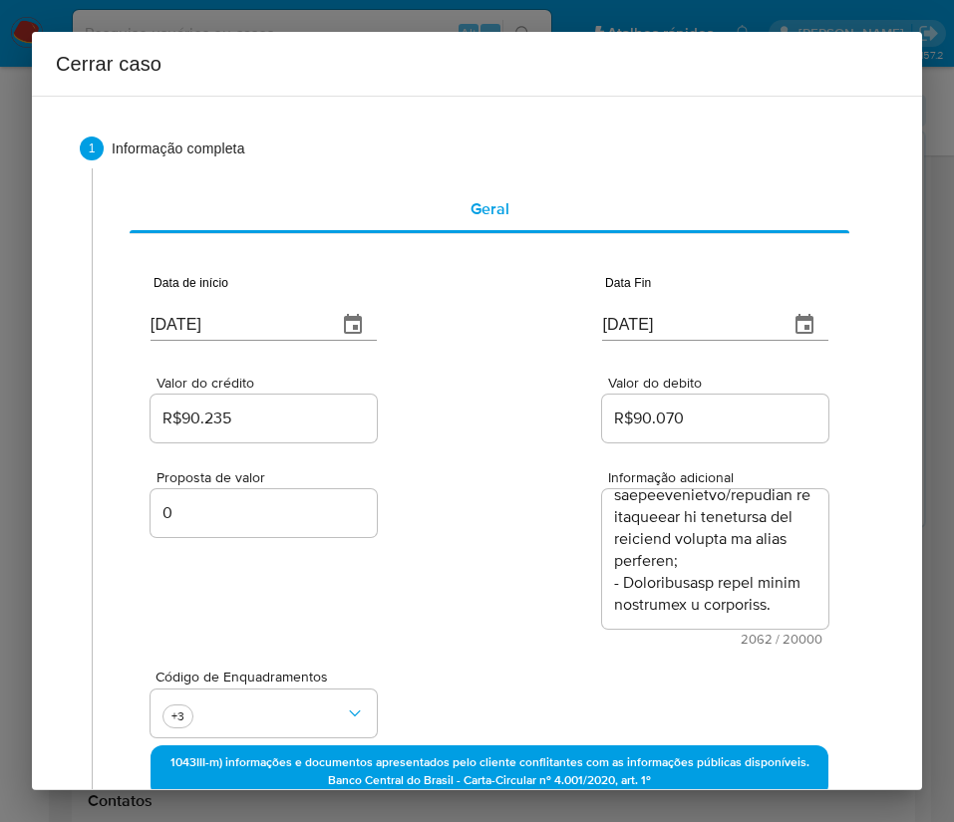
scroll to position [1101, 0]
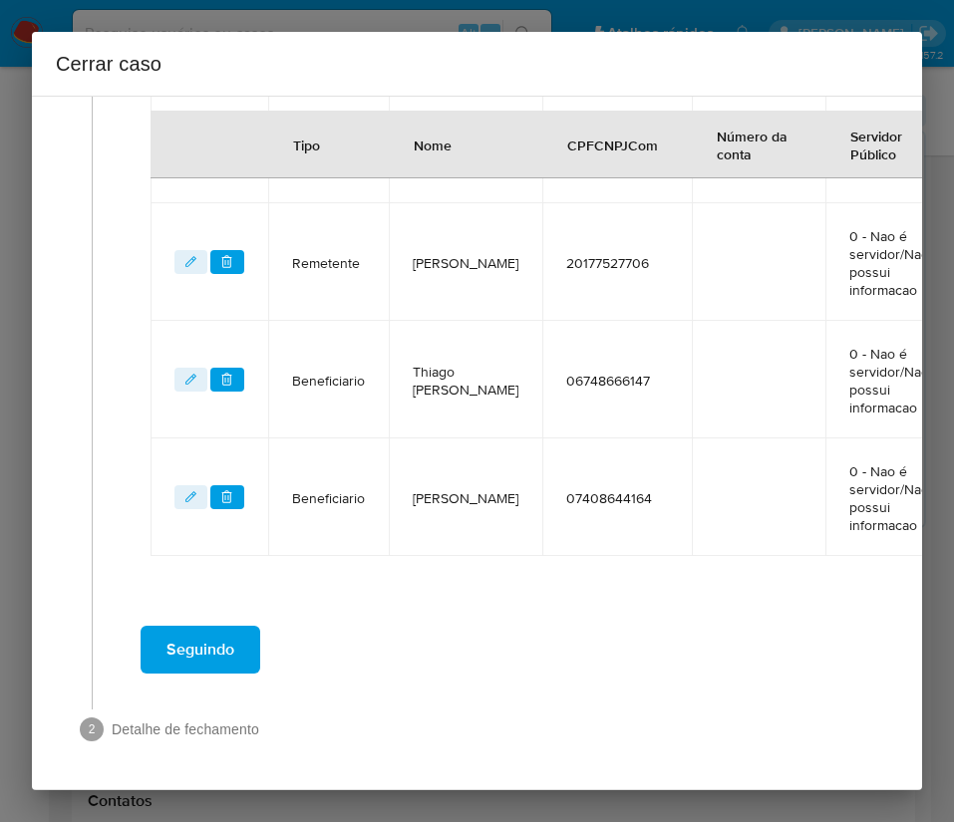
click at [205, 630] on span "Seguindo" at bounding box center [200, 650] width 68 height 44
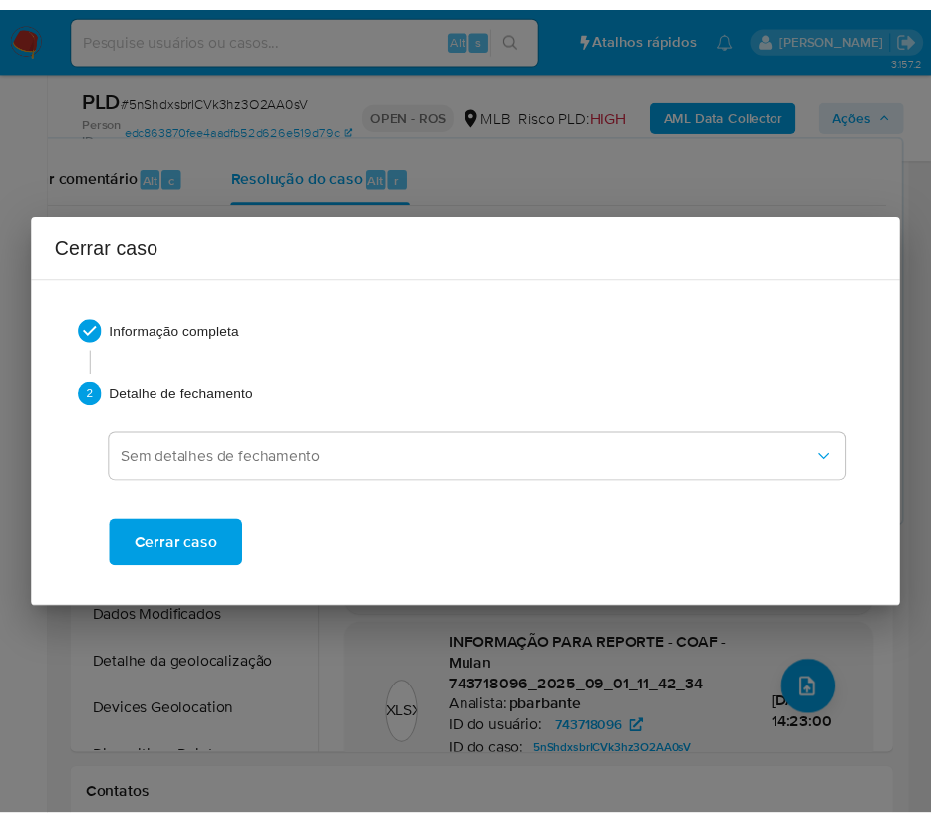
scroll to position [2429, 0]
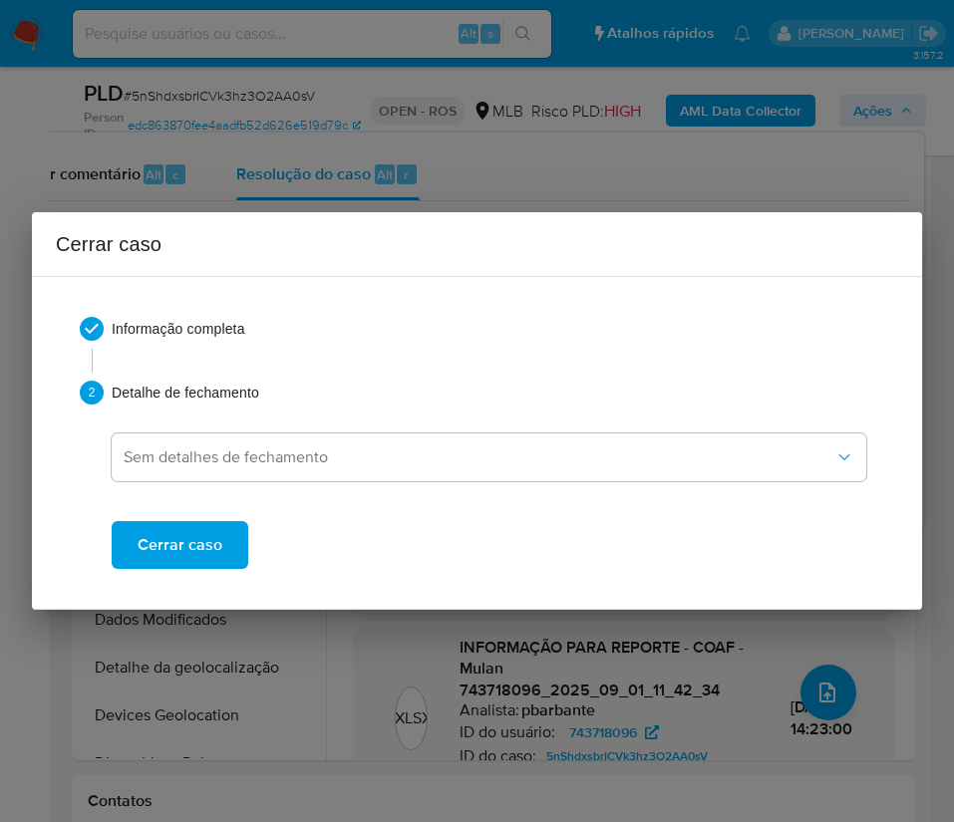
click at [210, 531] on span "Cerrar caso" at bounding box center [180, 545] width 85 height 44
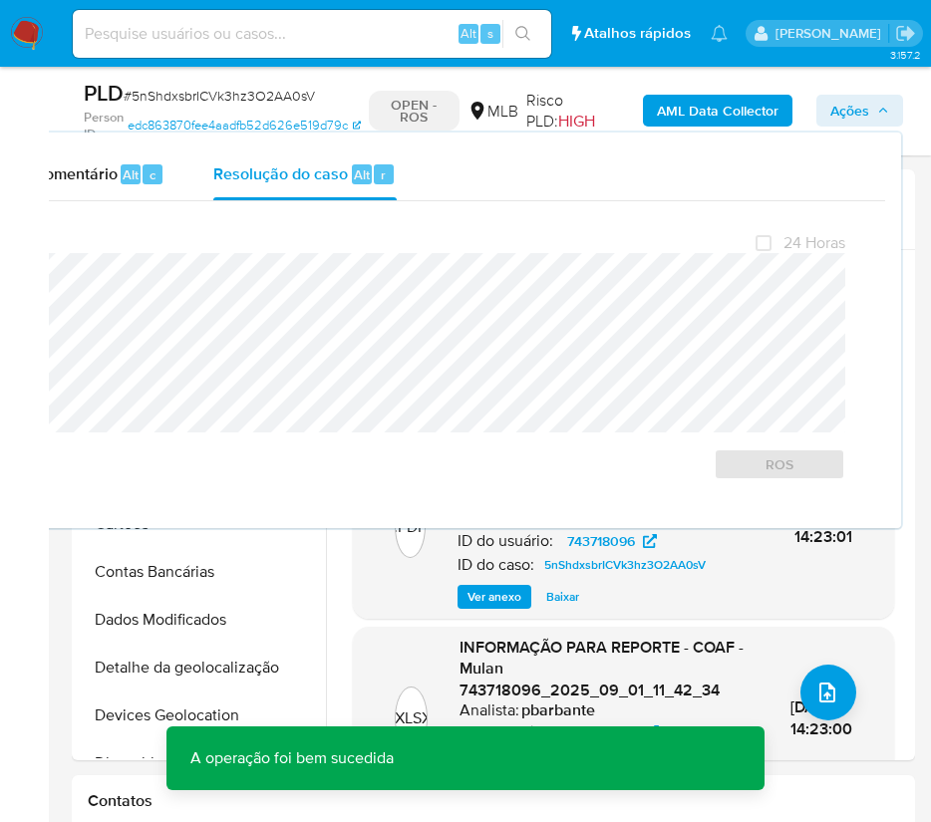
click at [161, 93] on span "# 5nShdxsbrICVk3hz3O2AA0sV" at bounding box center [219, 96] width 191 height 20
copy span "5nShdxsbrICVk3hz3O2AA0sV"
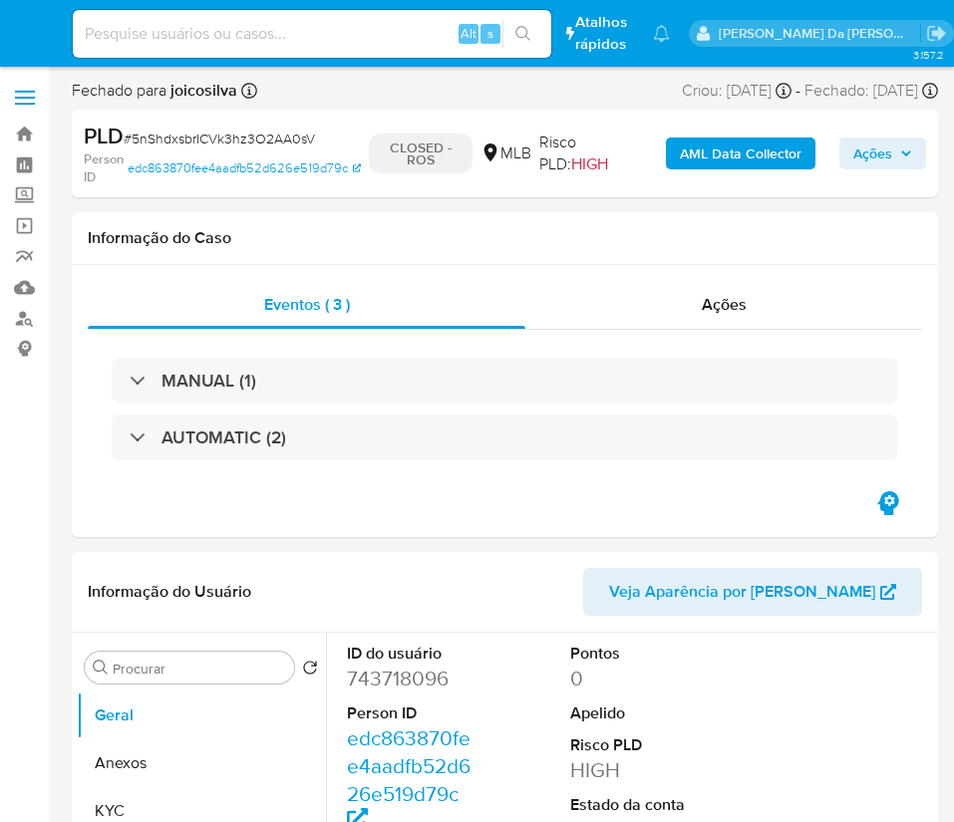
select select "10"
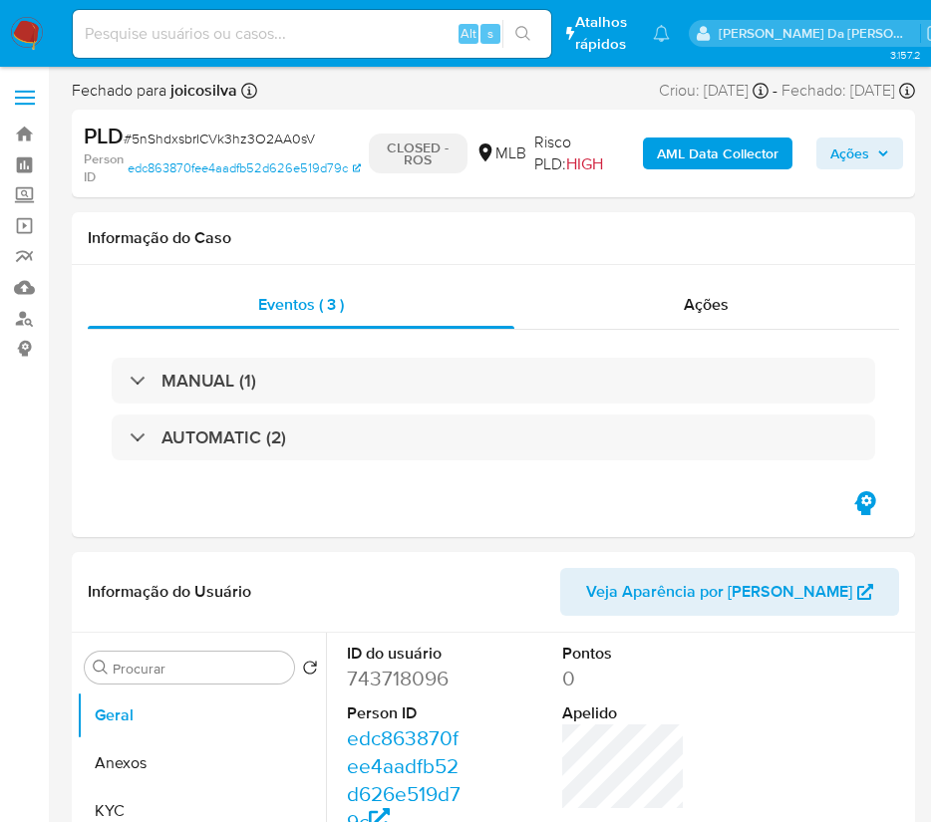
click at [36, 24] on img at bounding box center [27, 34] width 34 height 34
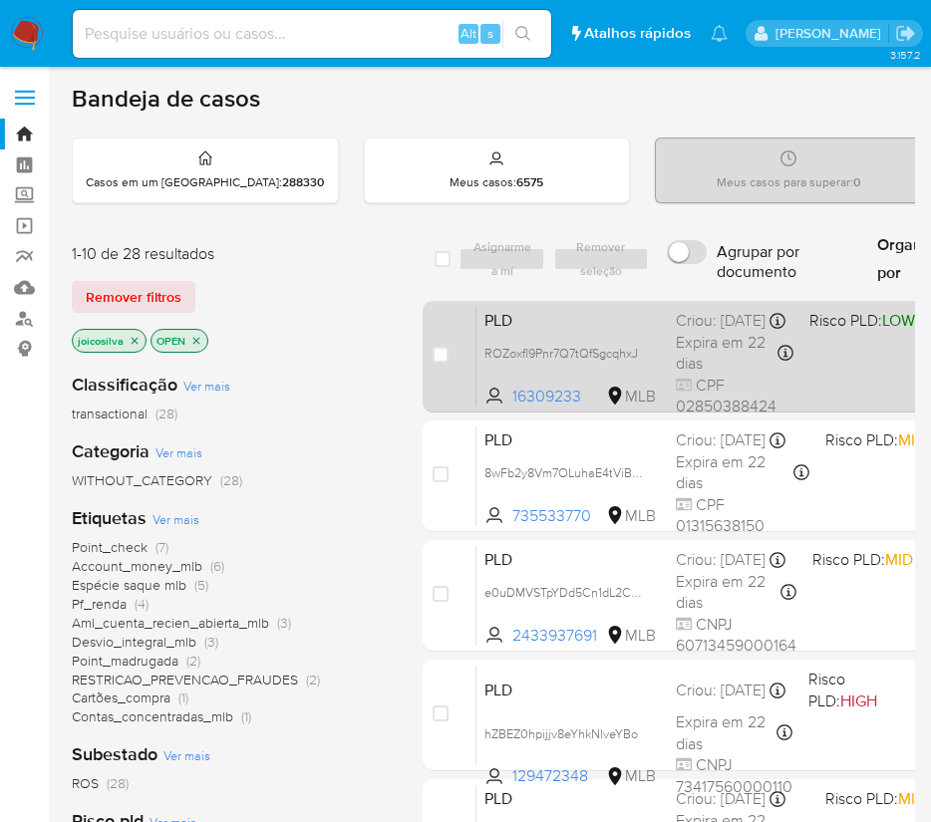
click at [867, 378] on div "PLD ROZoxfl9Pnr7Q7tQfSgcqhxJ 16309233 MLB Risco PLD: LOW Criou: [DATE] Criou: […" at bounding box center [865, 356] width 779 height 101
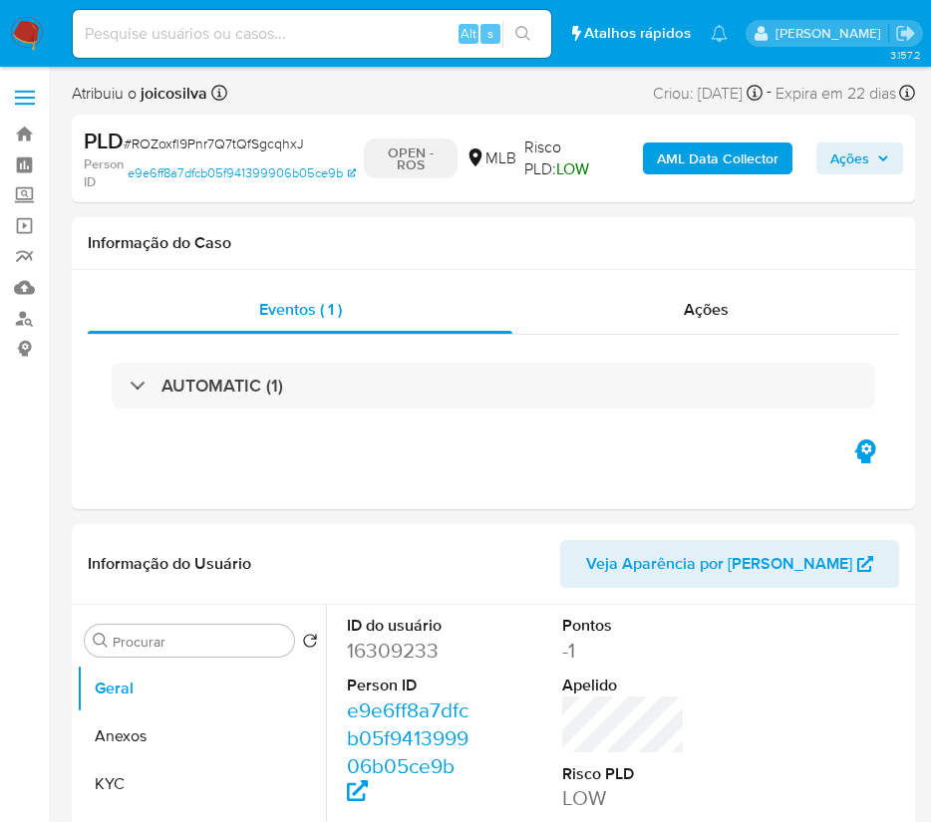
click at [284, 140] on span "# ROZoxfl9Pnr7Q7tQfSgcqhxJ" at bounding box center [214, 144] width 180 height 20
select select "10"
copy span "ROZoxfl9Pnr7Q7tQfSgcqhxJ"
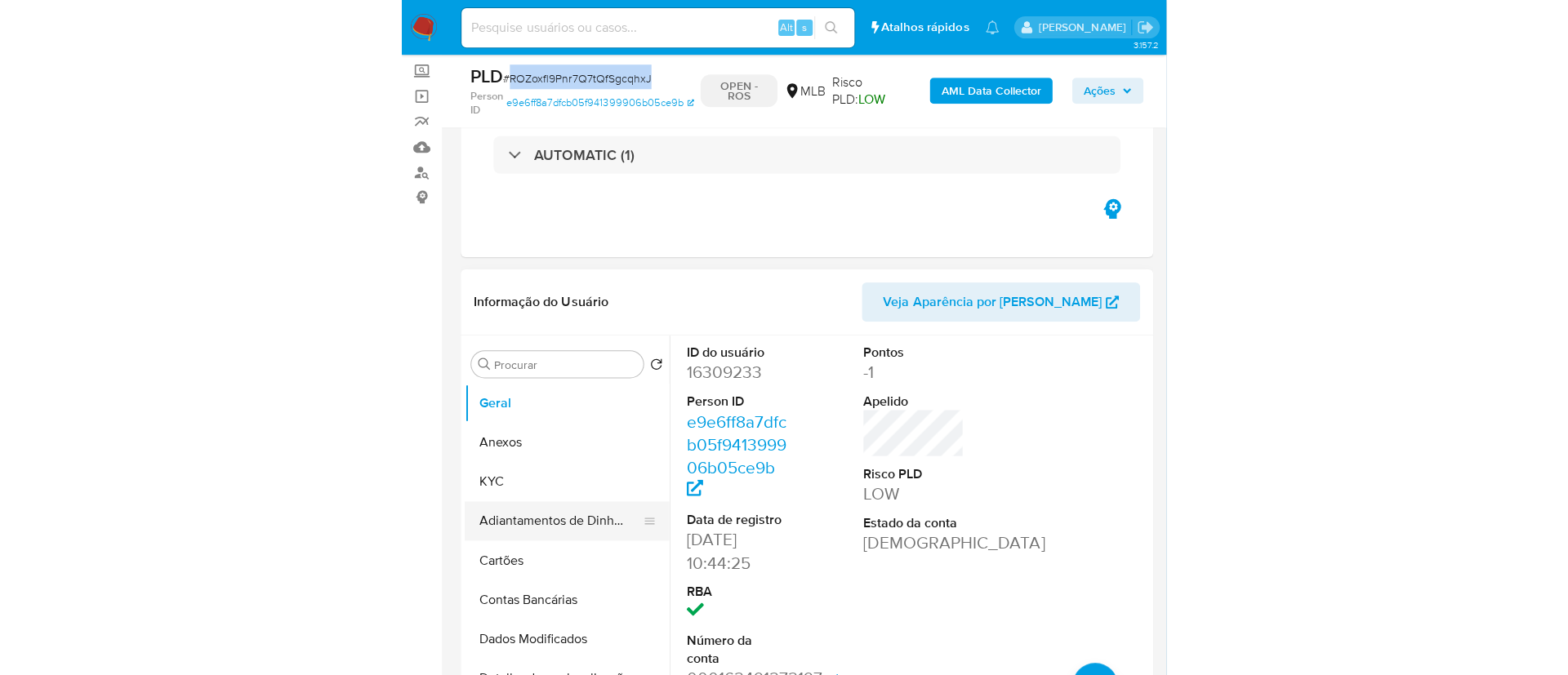
scroll to position [122, 0]
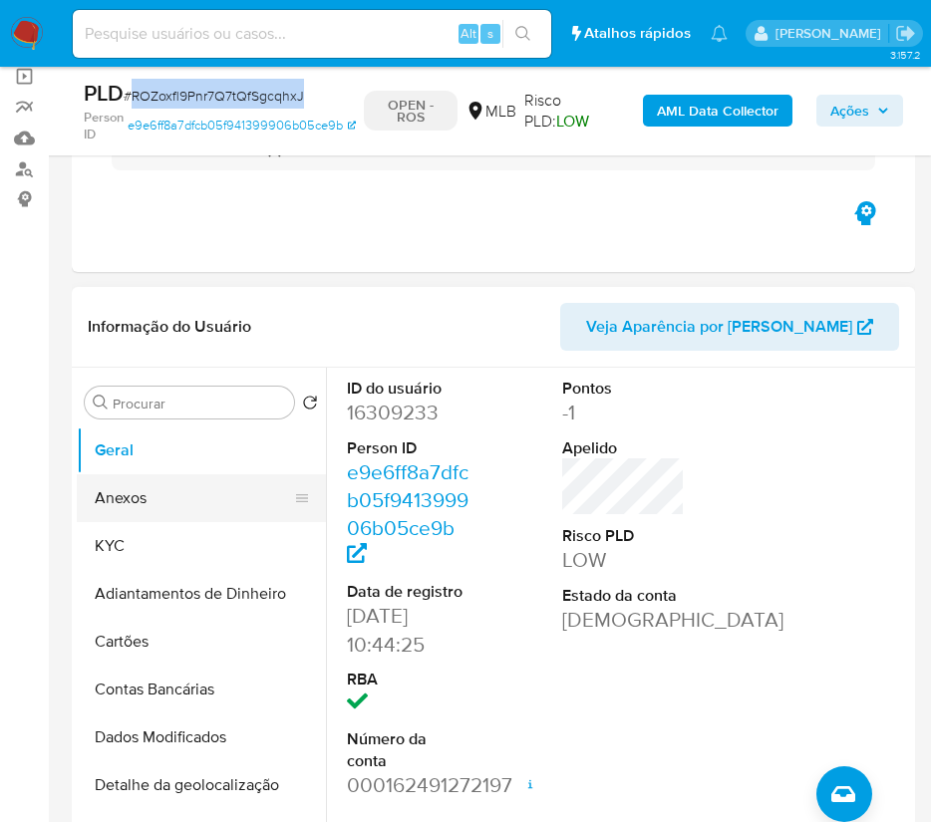
click at [131, 488] on button "Anexos" at bounding box center [193, 498] width 233 height 48
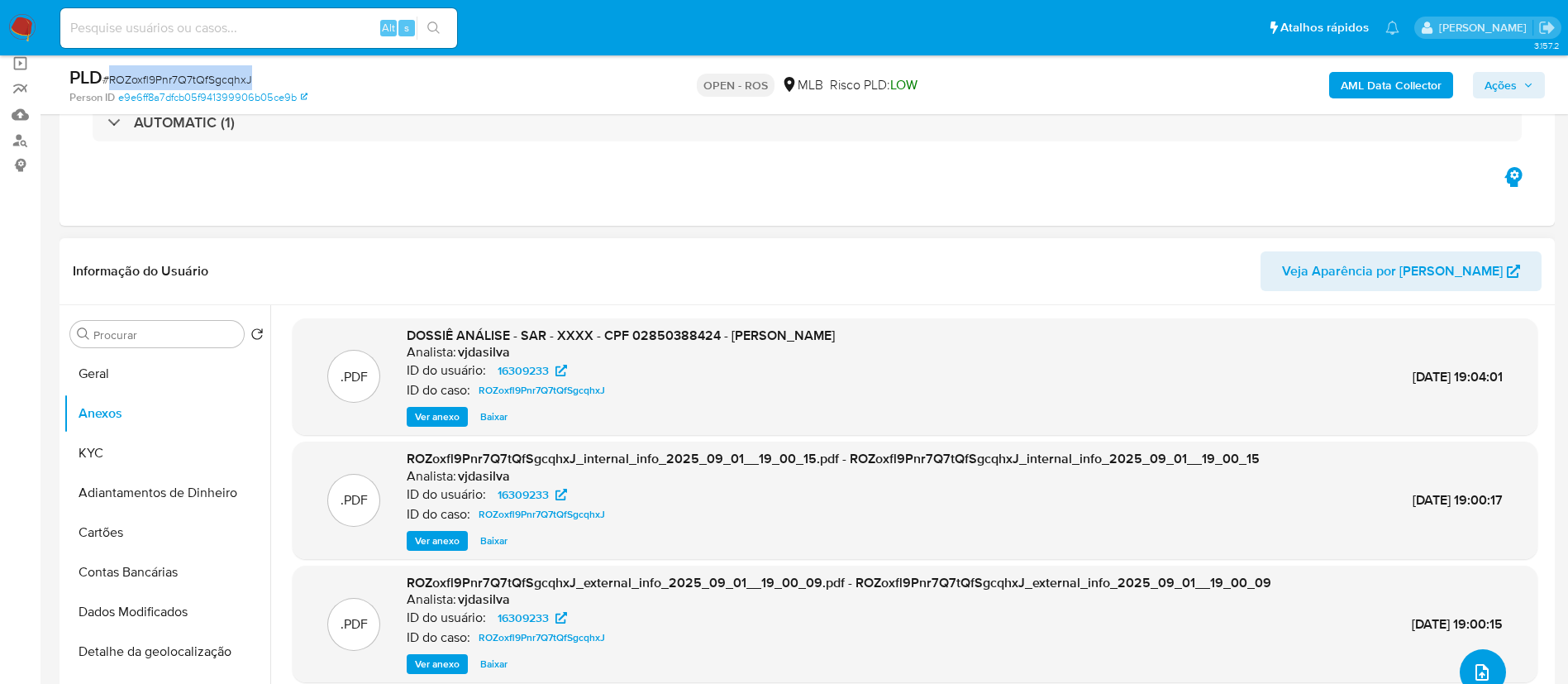
click at [791, 669] on icon "upload-file" at bounding box center [1483, 672] width 20 height 20
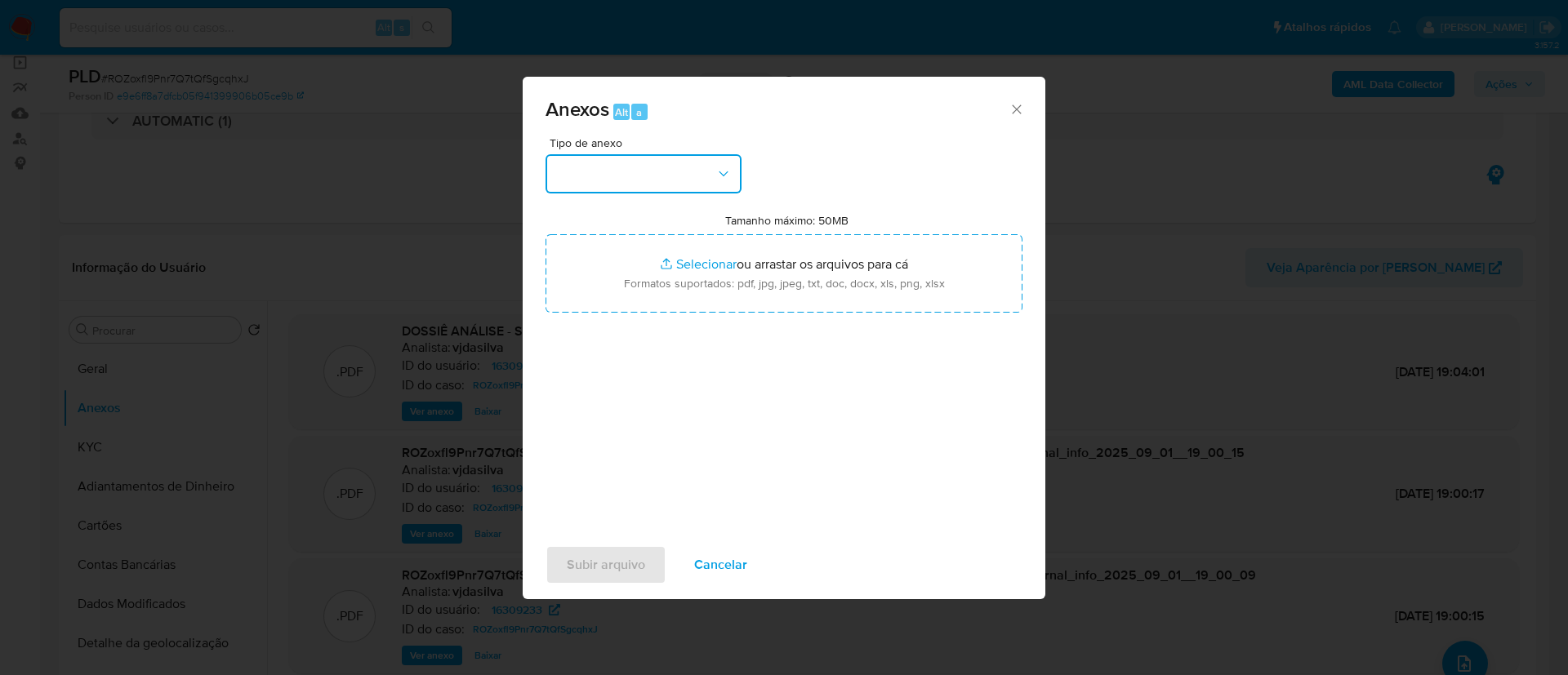
drag, startPoint x: 698, startPoint y: 171, endPoint x: 698, endPoint y: 184, distance: 13.0
click at [698, 171] on button "button" at bounding box center [643, 174] width 196 height 39
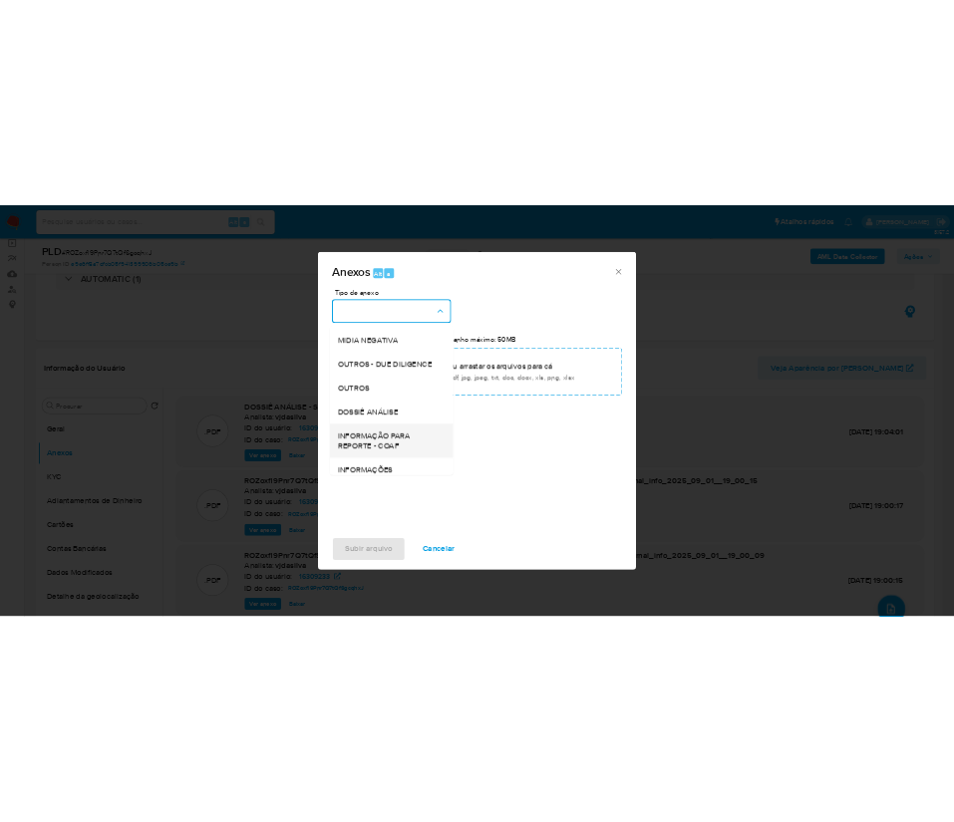
scroll to position [307, 0]
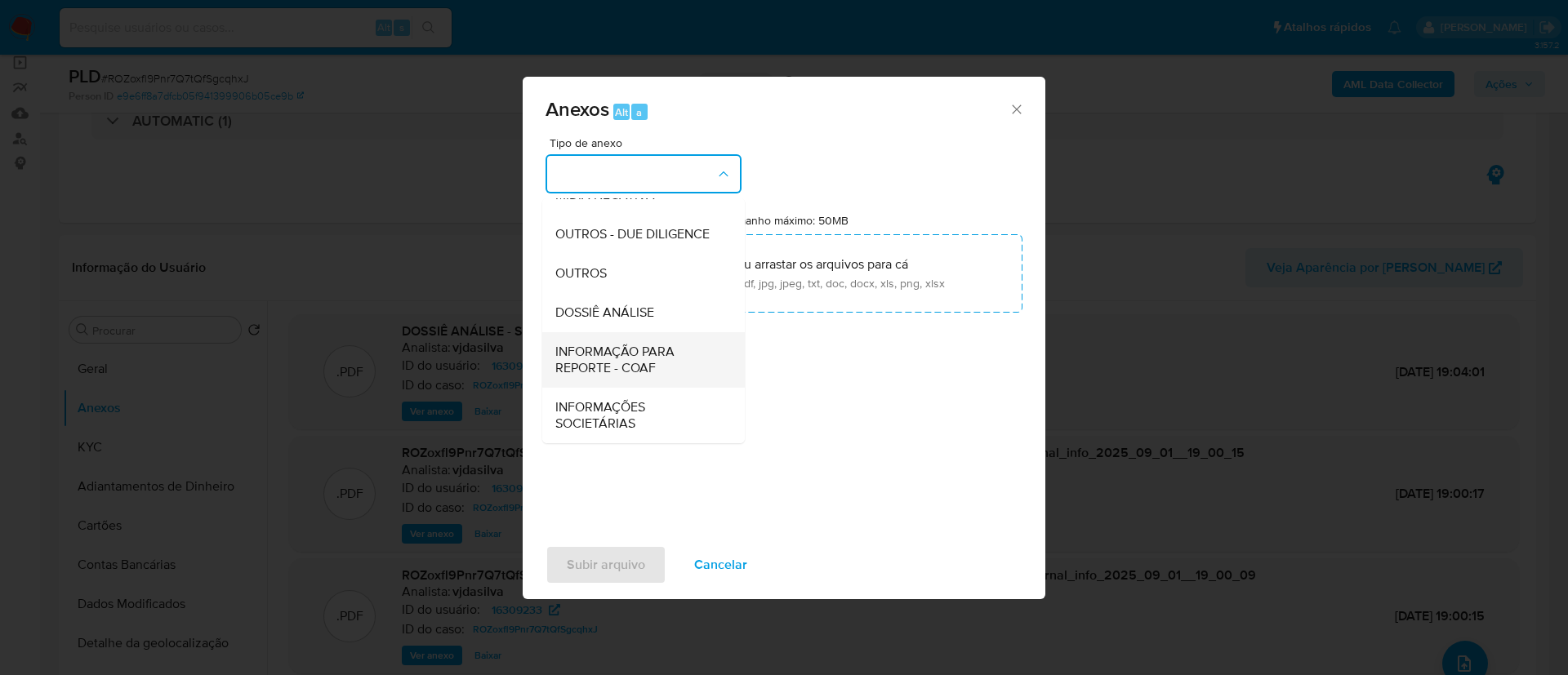
click at [651, 356] on span "INFORMAÇÃO PARA REPORTE - COAF" at bounding box center [639, 360] width 166 height 33
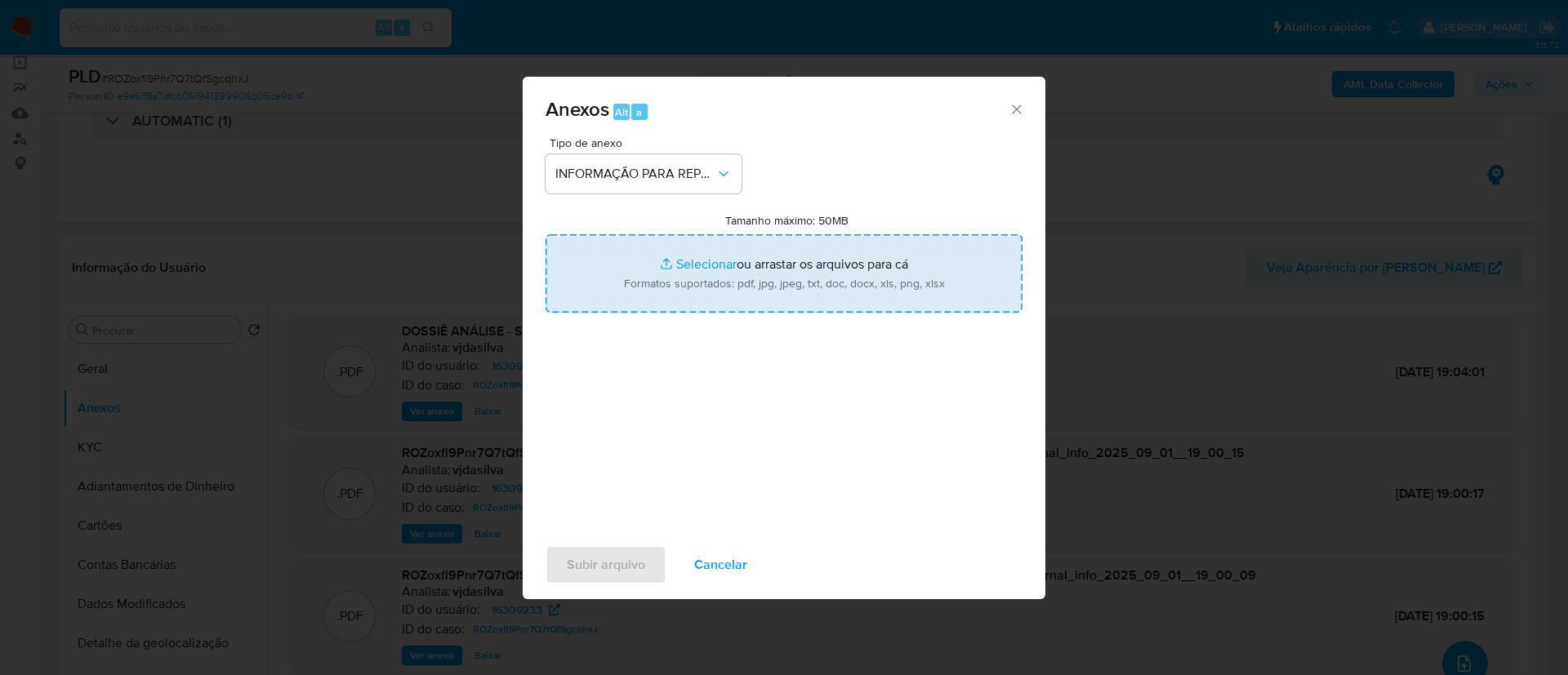
type input "C:\fakepath\SAR - ROZoxfl9Pnr7Q7tQfSgcqhxJ - CPF 02850388424 - [PERSON_NAME].pdf"
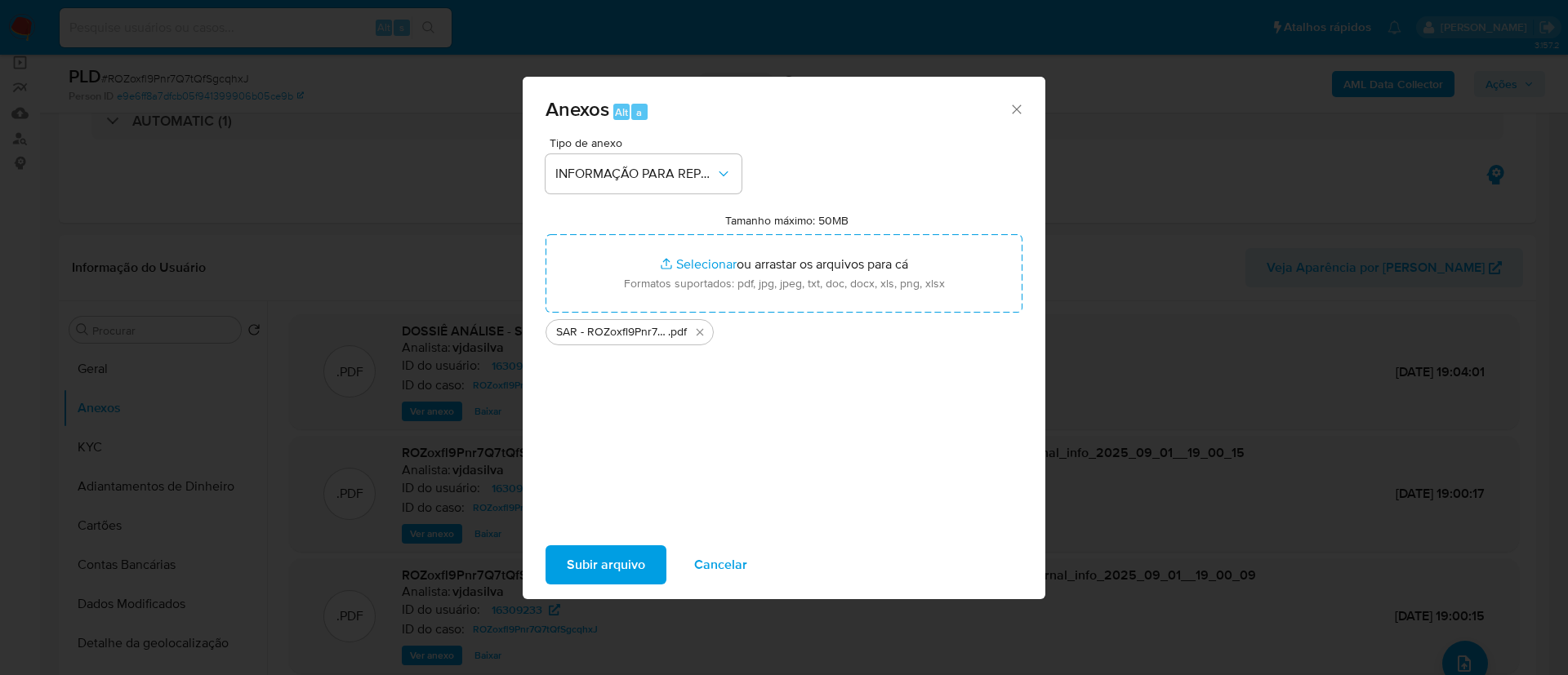
click at [623, 574] on span "Subir arquivo" at bounding box center [607, 565] width 79 height 36
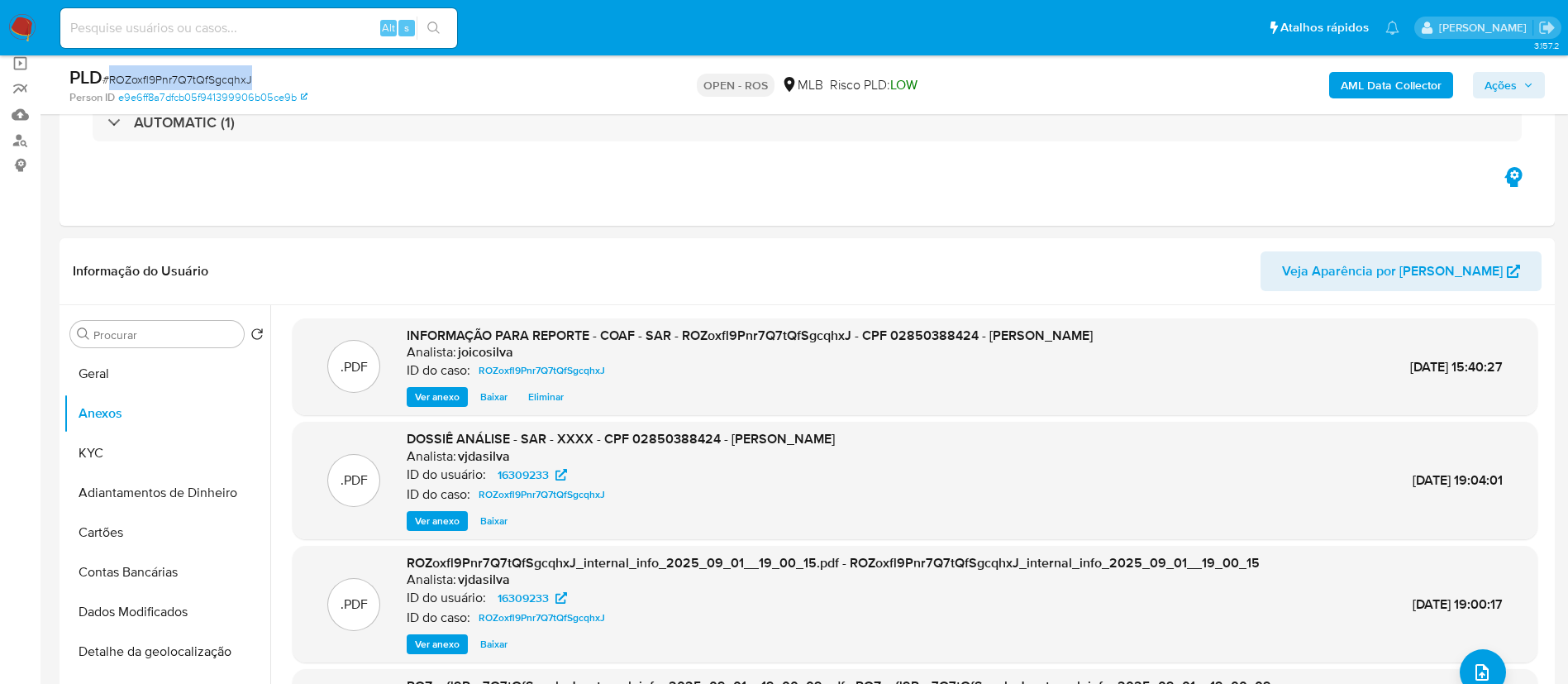
click at [791, 86] on span "Ações" at bounding box center [1509, 86] width 49 height 23
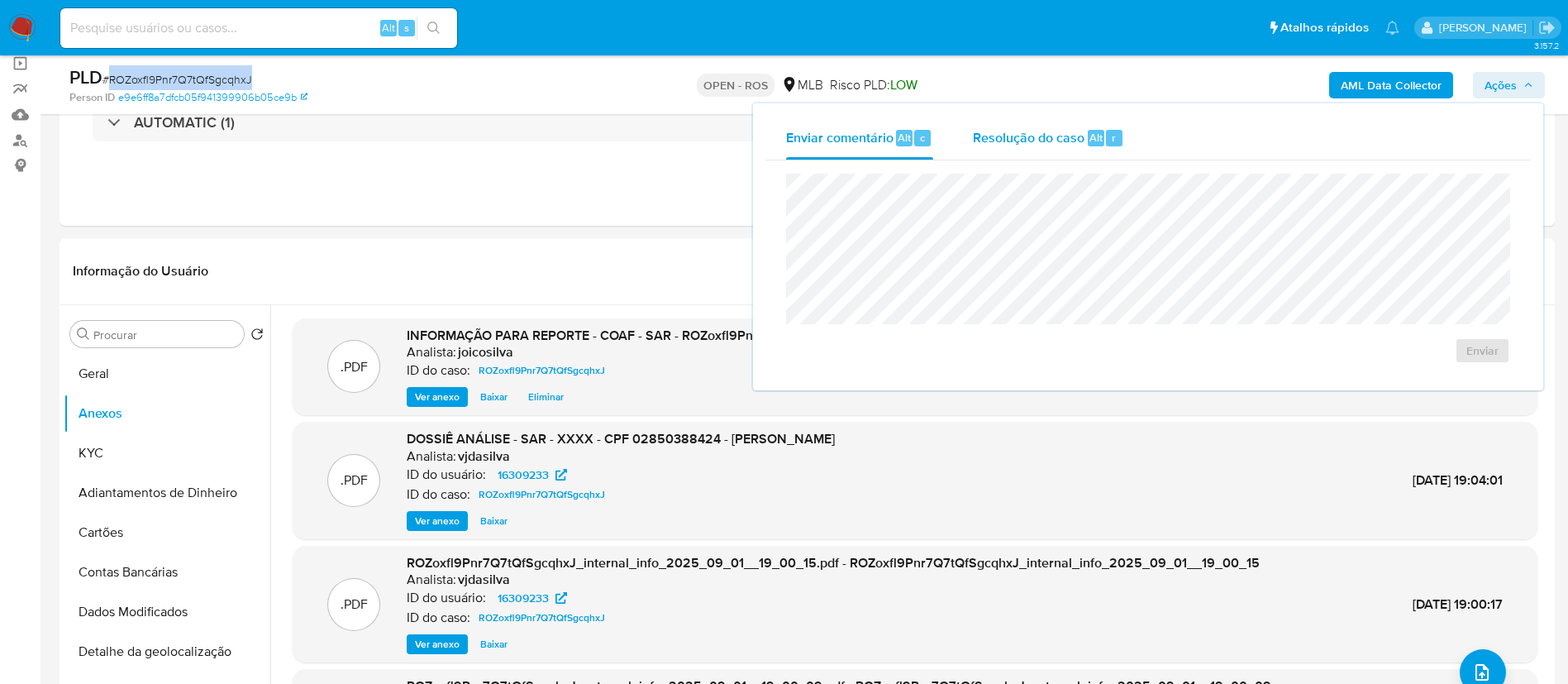
click at [791, 140] on span "Resolução do caso" at bounding box center [1029, 136] width 112 height 19
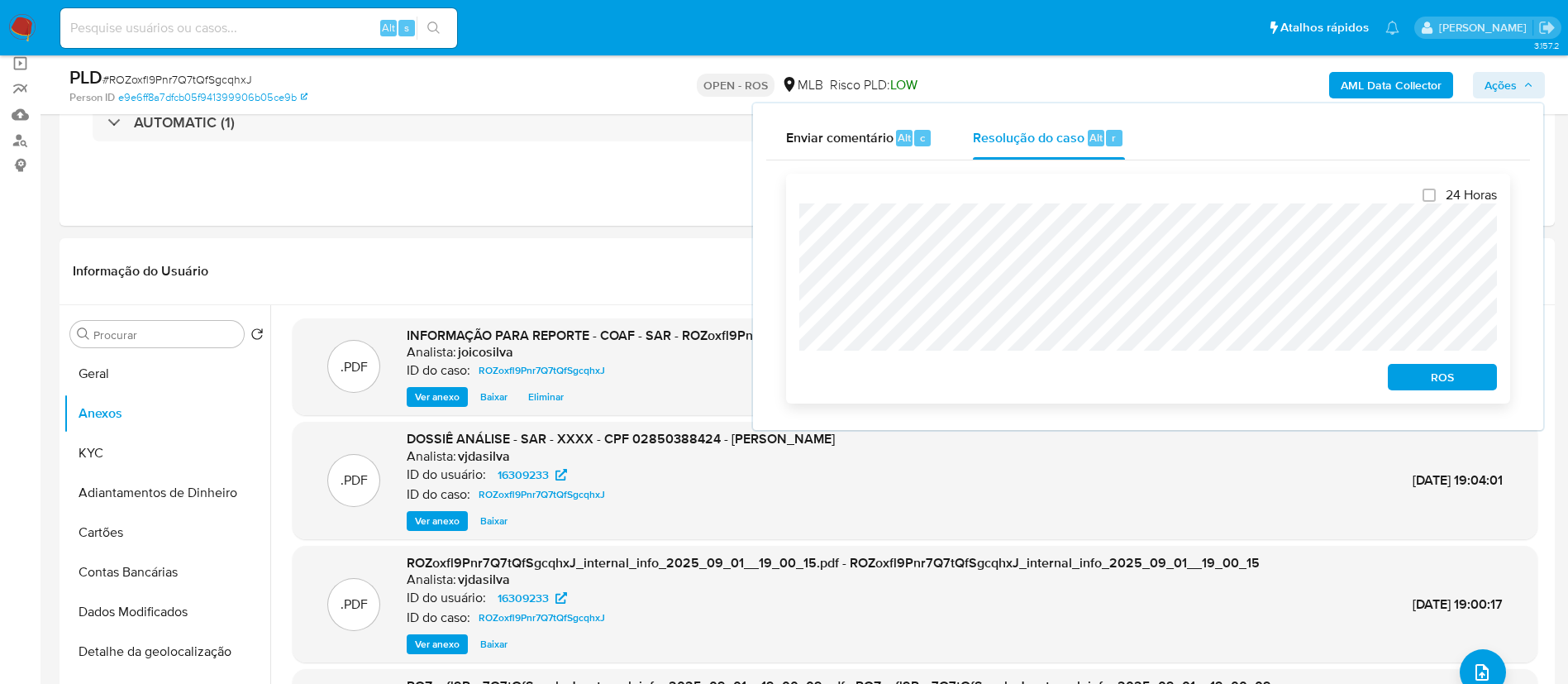
click at [790, 235] on div "24 Horas ROS" at bounding box center [1148, 288] width 724 height 230
click at [791, 376] on span "ROS" at bounding box center [1443, 377] width 86 height 23
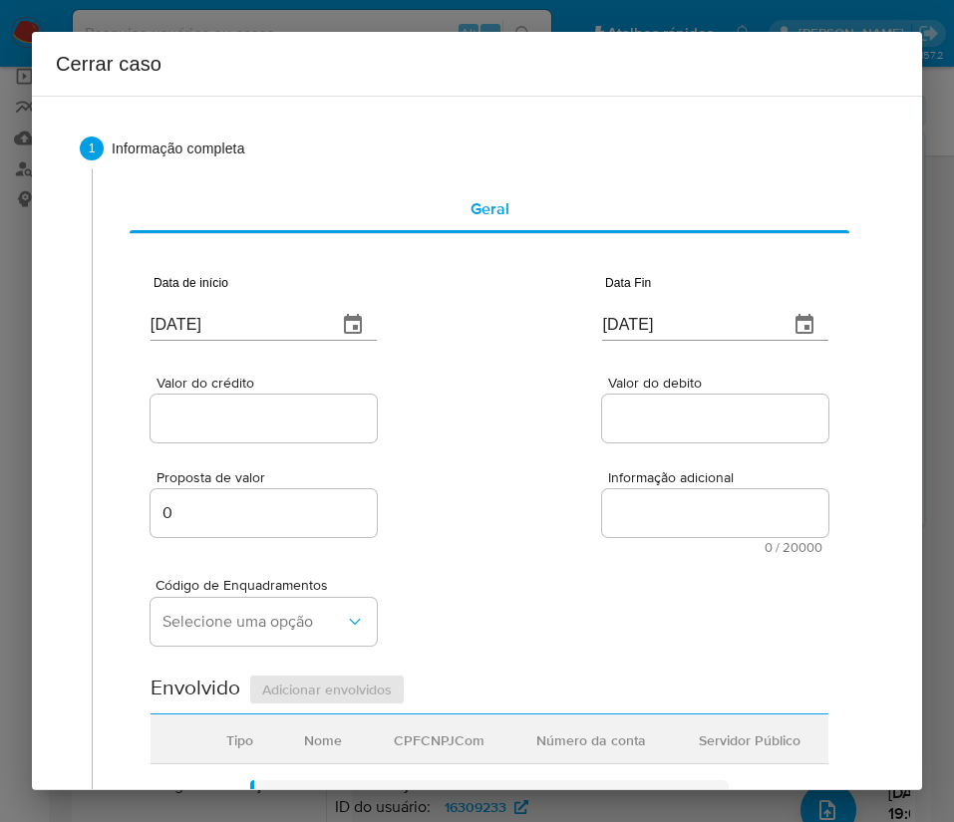
click at [274, 315] on input "03/09/2025" at bounding box center [235, 325] width 170 height 32
click at [274, 315] on input "[DATE]" at bounding box center [235, 325] width 170 height 32
paste input "16/07"
type input "16/07/2025"
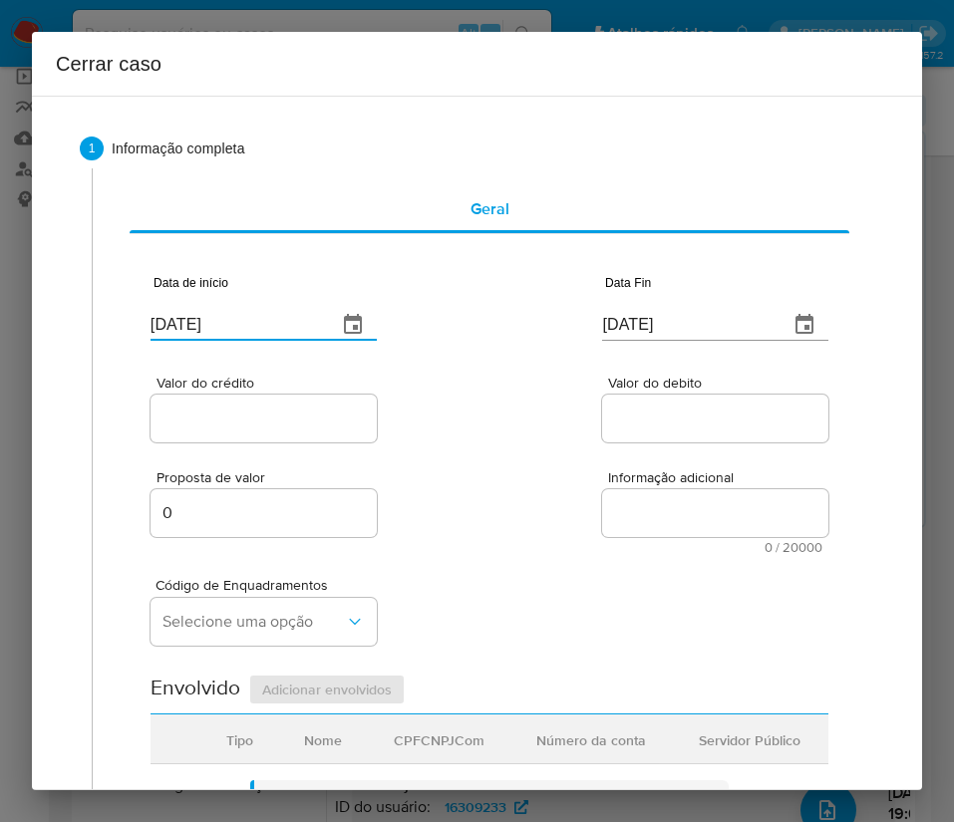
click at [578, 513] on div "Proposta de valor 0 Informação adicional 0 / 20000 20000 caracteres restantes" at bounding box center [489, 500] width 678 height 108
click at [673, 307] on div "[DATE]" at bounding box center [715, 311] width 226 height 59
paste input "text"
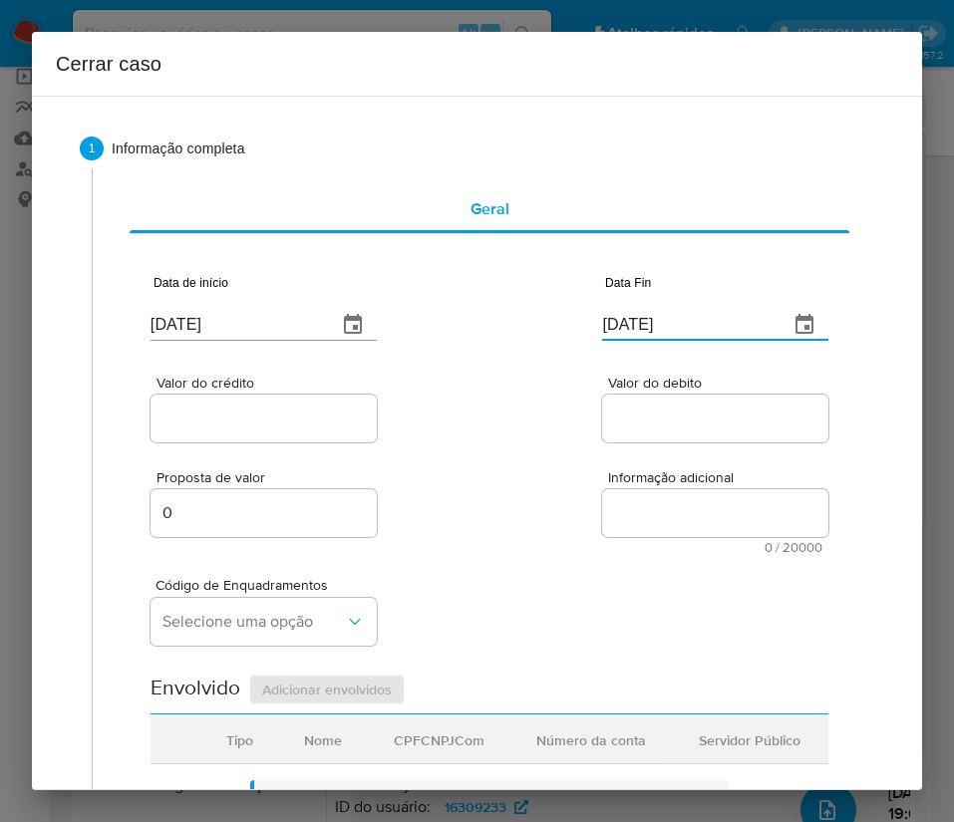
click at [602, 489] on textarea "Informação adicional" at bounding box center [715, 513] width 226 height 48
click at [638, 331] on input "[DATE]" at bounding box center [687, 325] width 170 height 32
paste input "31/08"
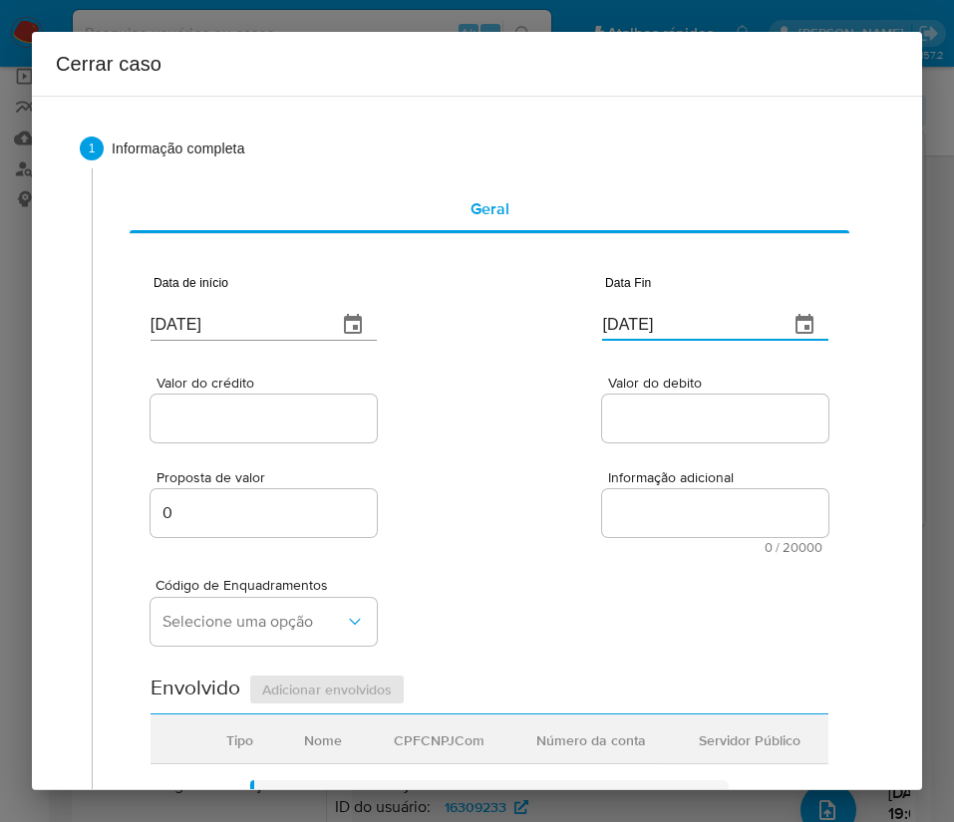
type input "31/08/2025"
click at [454, 471] on div "Proposta de valor 0 Informação adicional 0 / 20000 20000 caracteres restantes" at bounding box center [489, 500] width 678 height 108
click at [263, 433] on div at bounding box center [263, 419] width 226 height 48
click at [267, 426] on input "Valor do crédito" at bounding box center [263, 419] width 226 height 26
click at [243, 424] on input "Valor do crédito" at bounding box center [263, 419] width 226 height 26
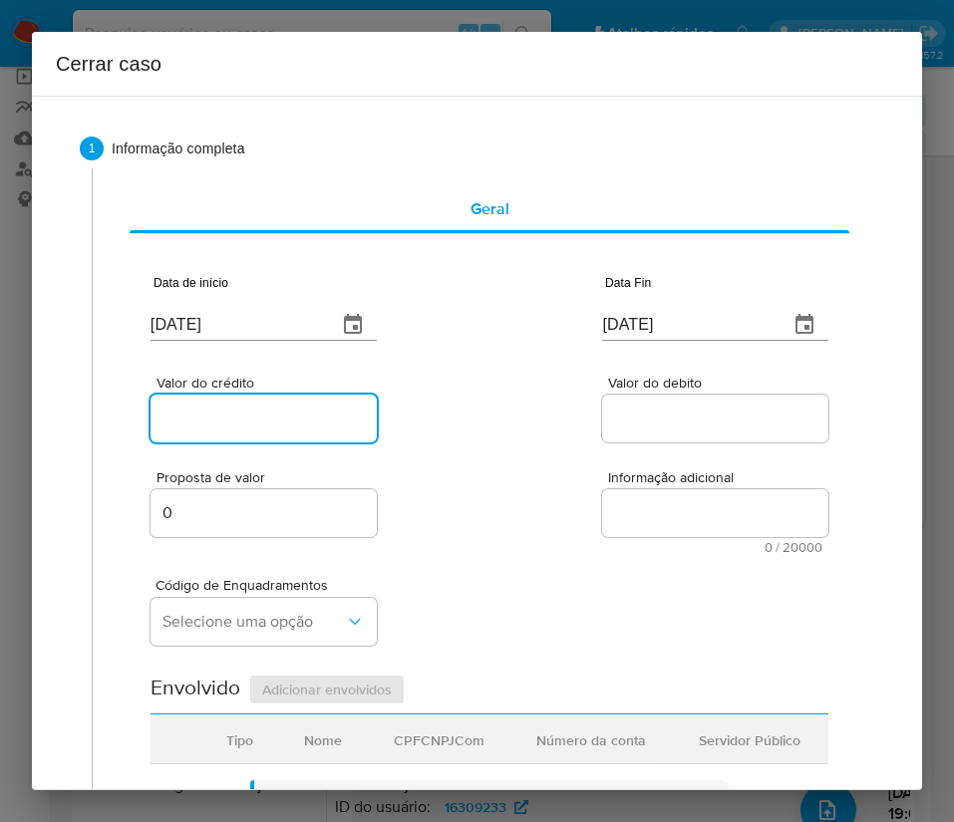
paste input "R$187.516"
type input "R$187.516"
click at [531, 390] on div "Valor do crédito R$187.516 Valor do debito" at bounding box center [489, 399] width 678 height 95
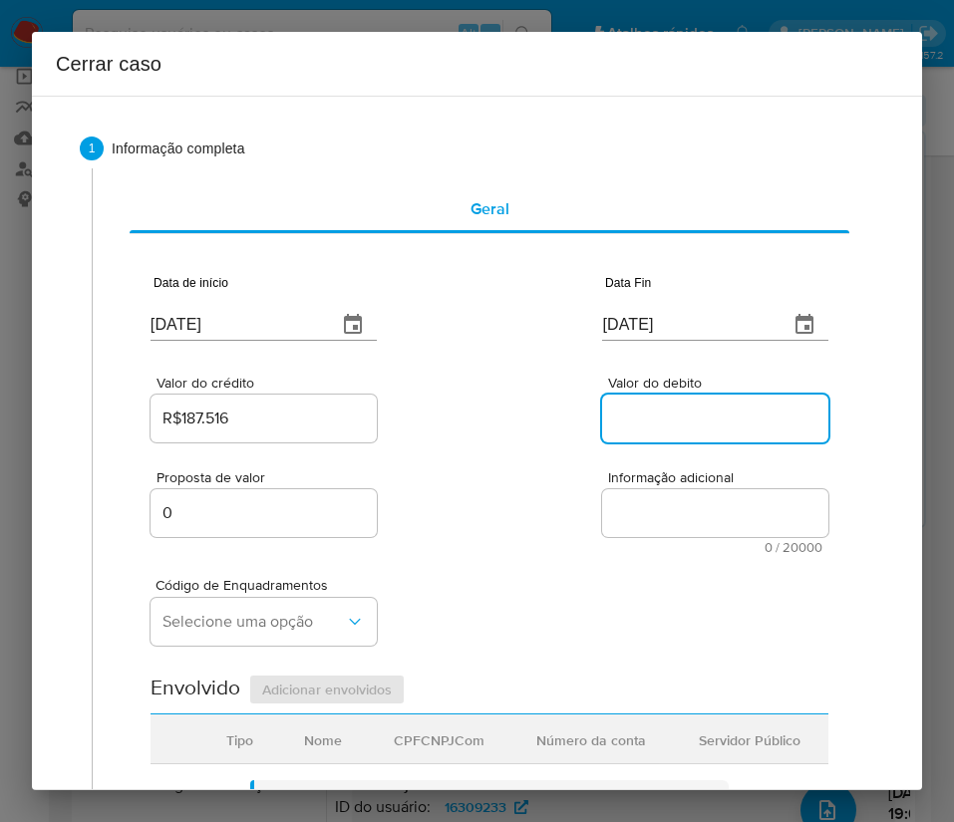
drag, startPoint x: 658, startPoint y: 407, endPoint x: 592, endPoint y: 521, distance: 132.1
click at [658, 407] on input "Valor do debito" at bounding box center [715, 419] width 226 height 26
paste input "R$41.911"
type input "R$41.911"
click at [476, 579] on div "Código de Enquadramentos Selecione uma opção" at bounding box center [489, 604] width 678 height 100
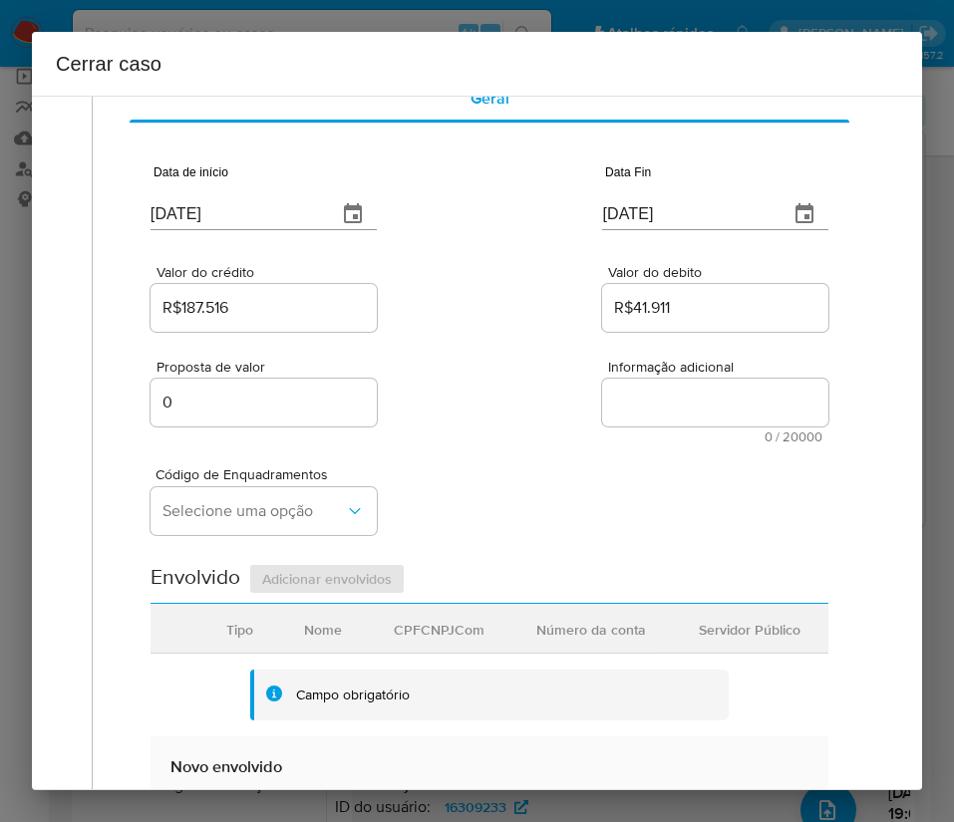
scroll to position [149, 0]
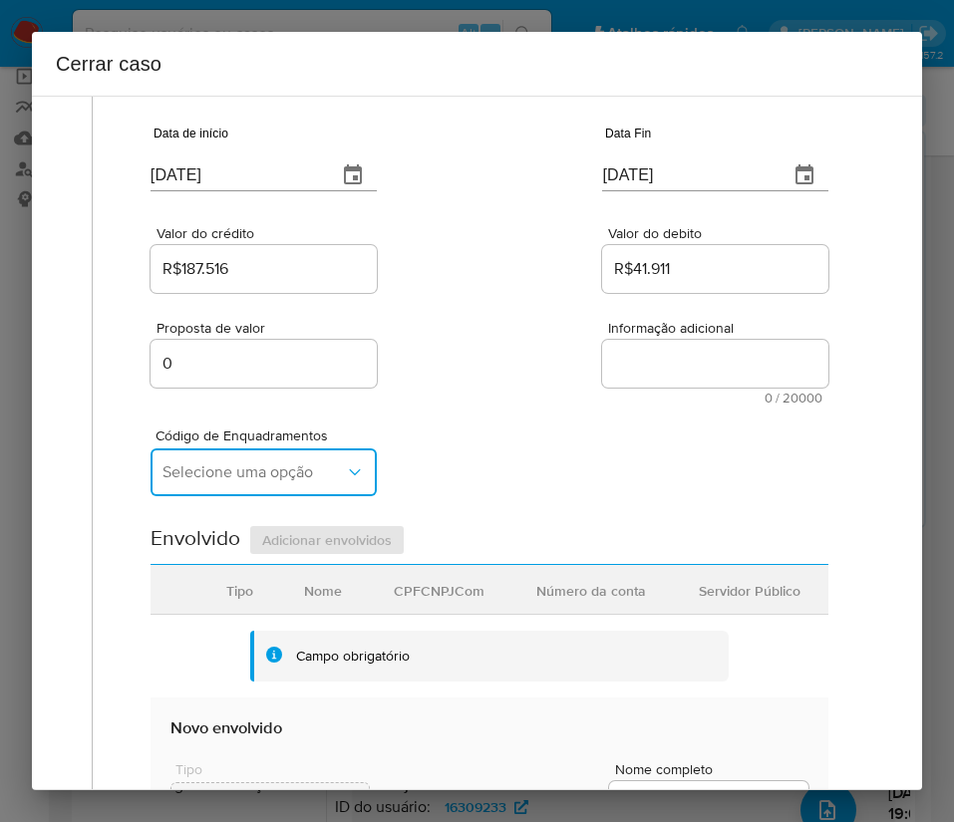
click at [303, 474] on span "Selecione uma opção" at bounding box center [253, 472] width 182 height 20
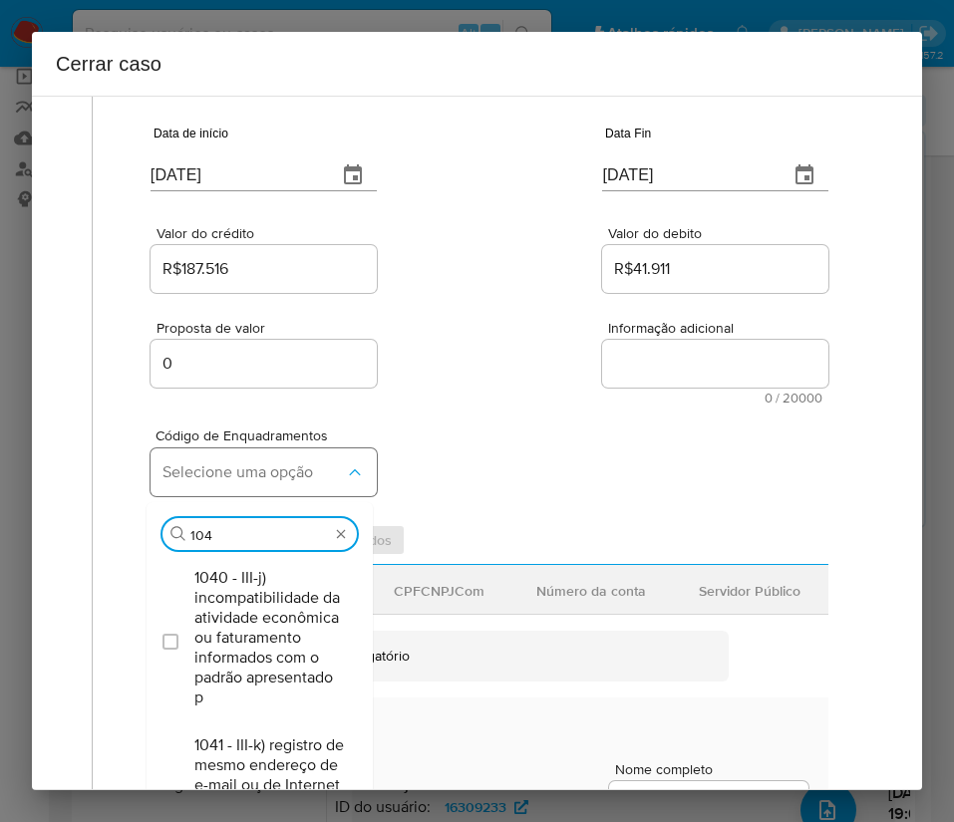
type input "1045"
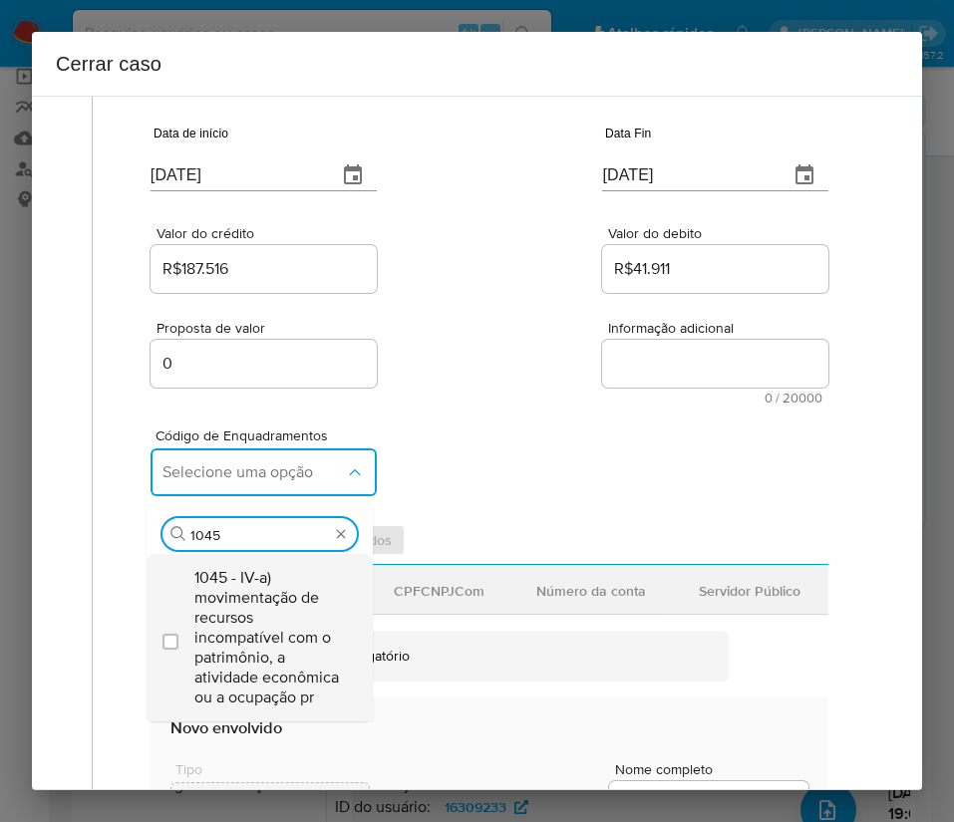
click at [274, 599] on span "1045 - IV-a) movimentação de recursos incompatível com o patrimônio, a atividad…" at bounding box center [269, 638] width 150 height 140
checkbox input "true"
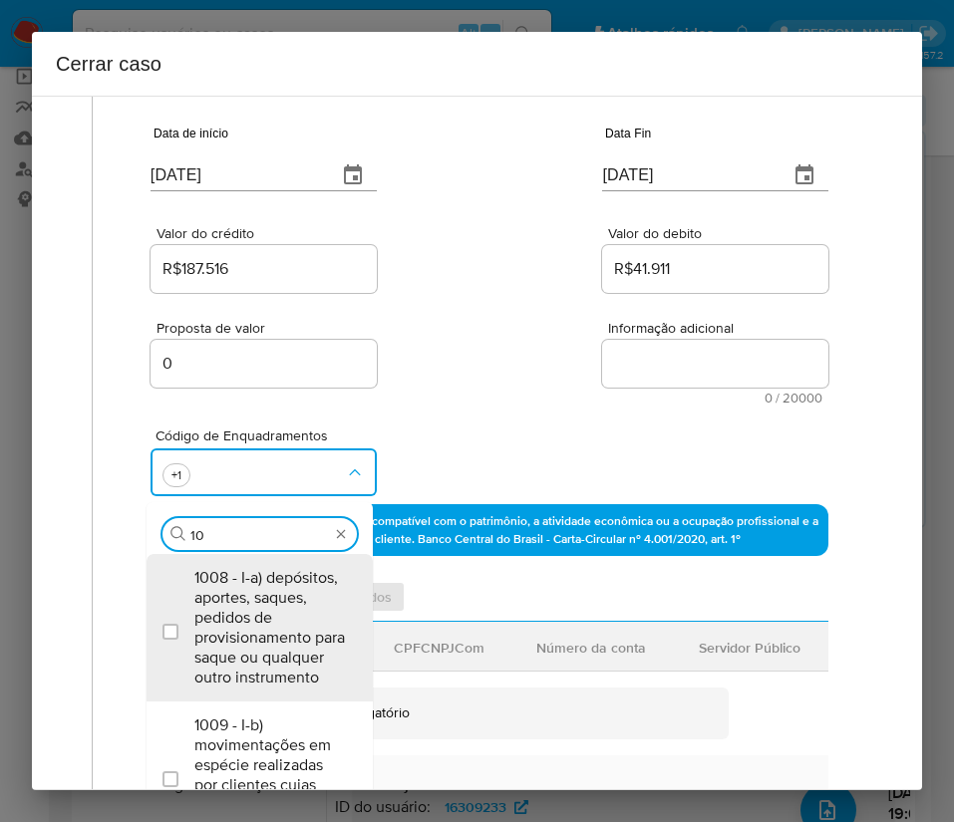
scroll to position [0, 0]
type input "1"
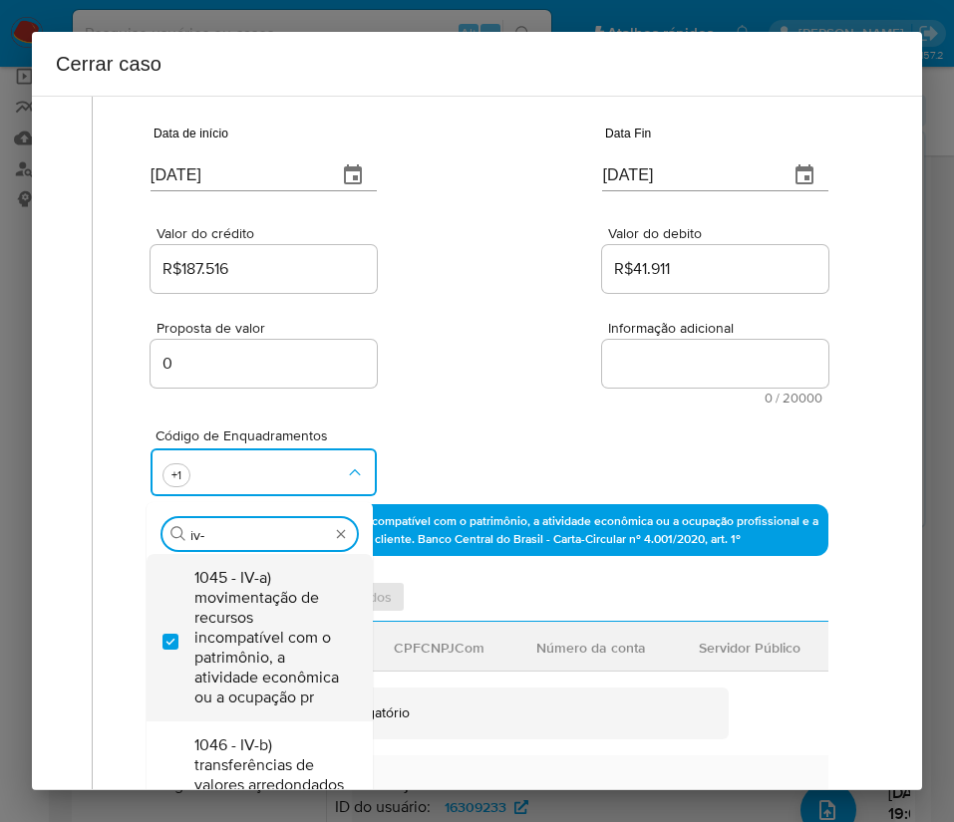
type input "iv-e"
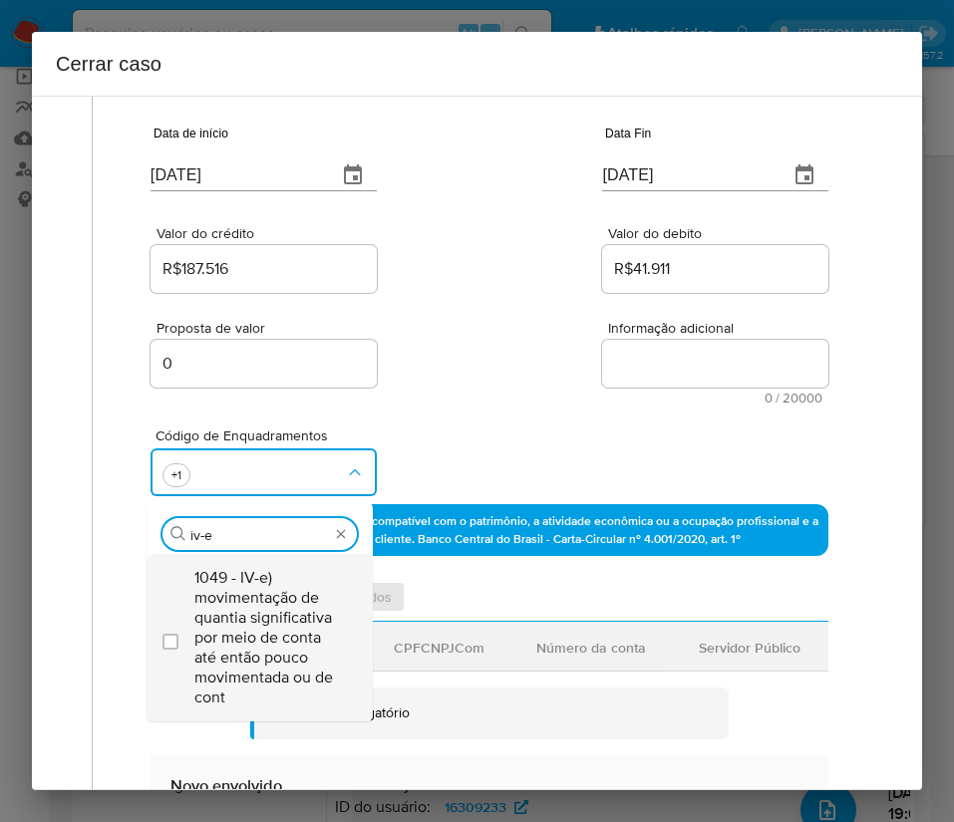
drag, startPoint x: 274, startPoint y: 599, endPoint x: 286, endPoint y: 582, distance: 20.7
click at [274, 595] on span "1049 - IV-e) movimentação de quantia significativa por meio de conta até então …" at bounding box center [269, 638] width 150 height 140
checkbox input "true"
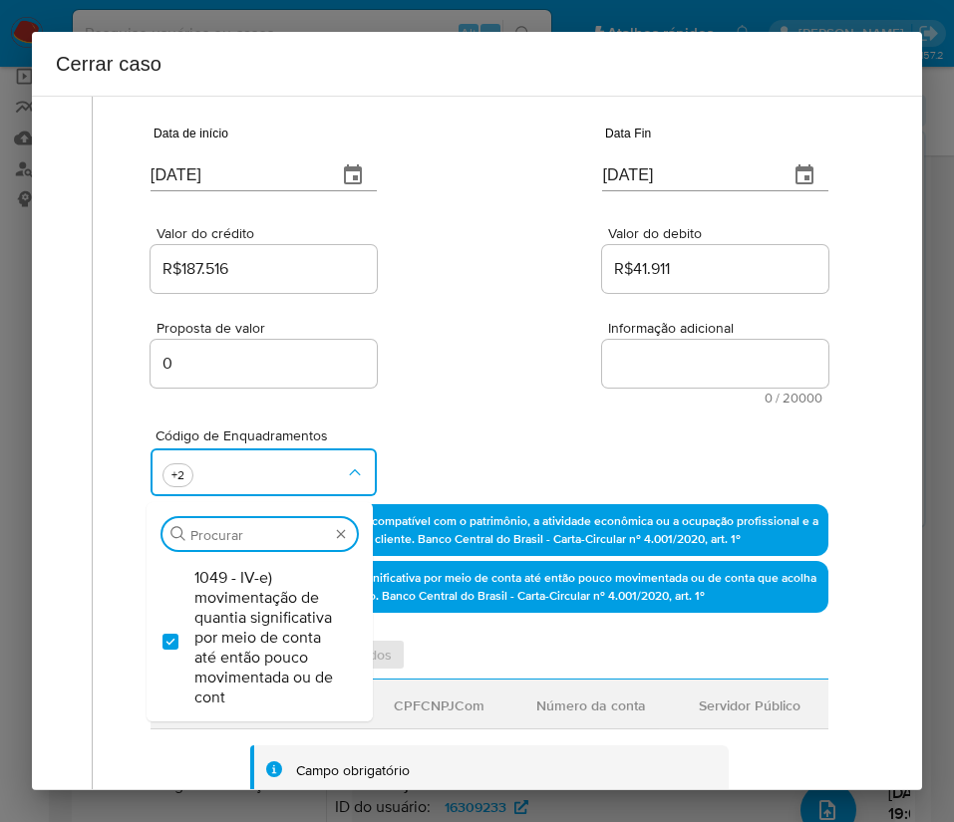
click at [552, 285] on div "Valor do crédito R$187.516 Valor do debito R$41.911" at bounding box center [489, 249] width 678 height 95
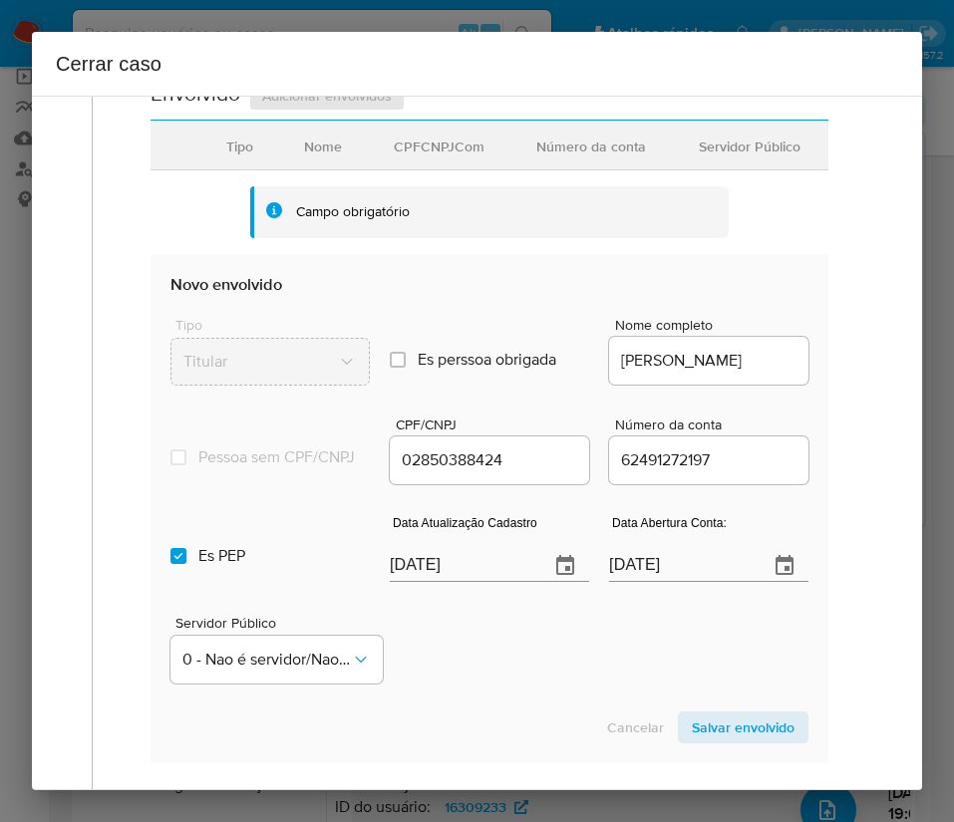
scroll to position [747, 0]
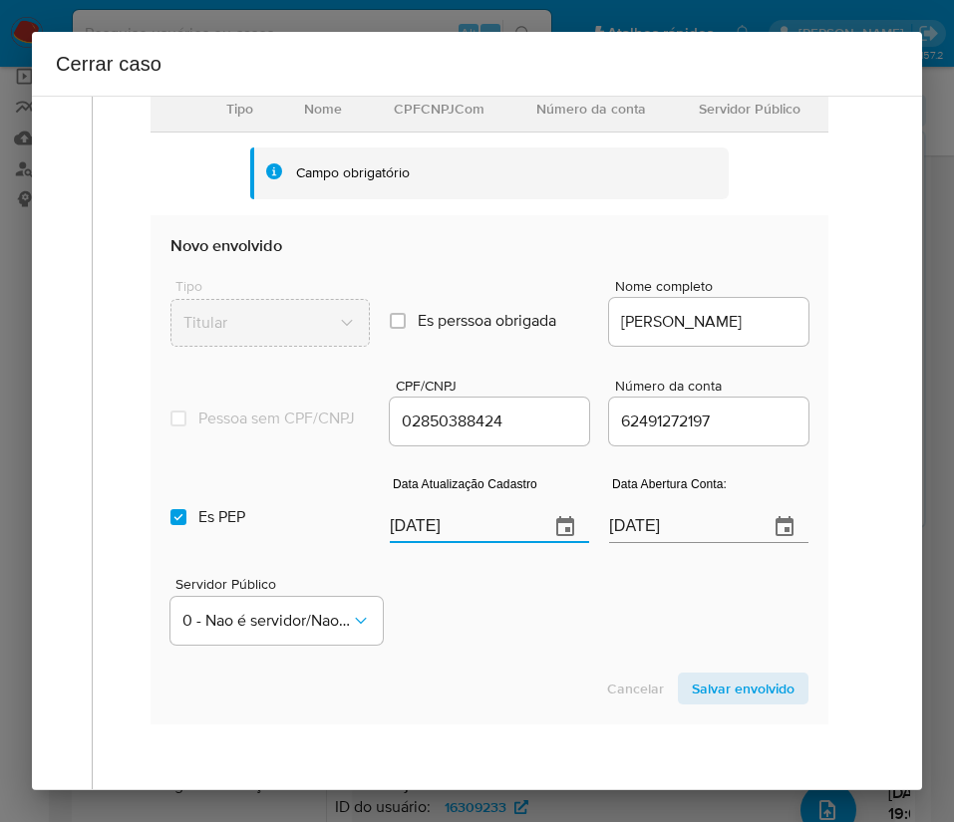
click at [444, 540] on input "[DATE]" at bounding box center [461, 527] width 143 height 32
paste input "1/08"
type input "01/08/2025"
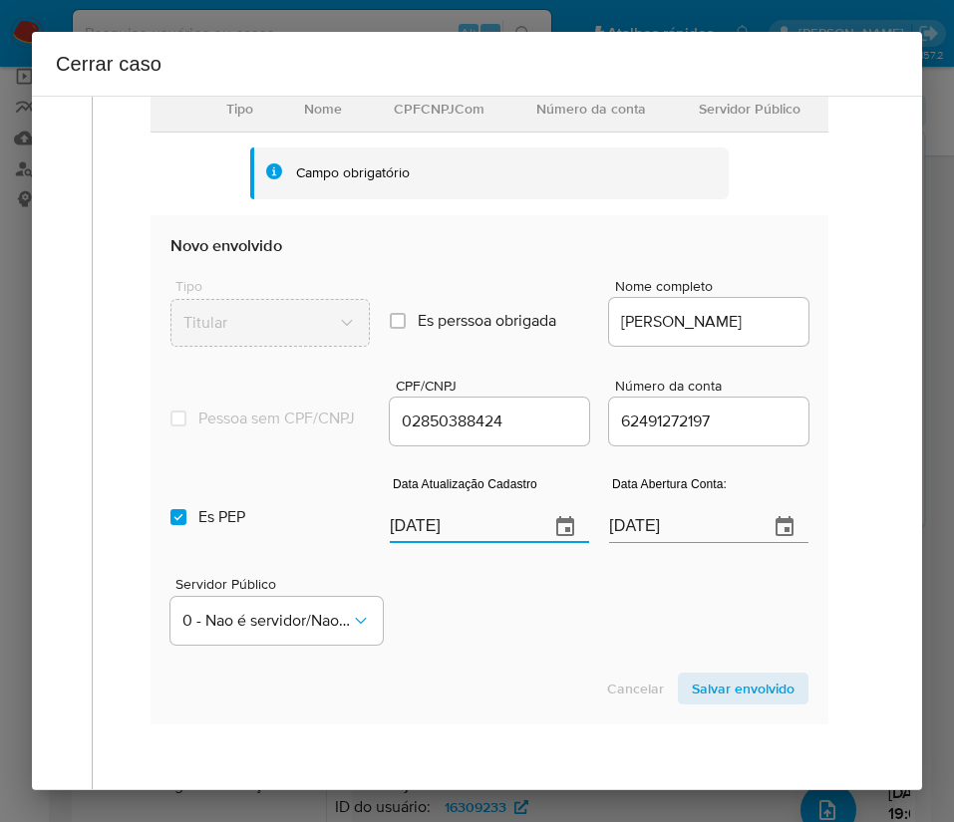
click at [461, 588] on div "Servidor Público 0 - Nao é servidor/Nao possui informacao" at bounding box center [489, 603] width 638 height 100
click at [659, 543] on input "16/07/2025" at bounding box center [680, 527] width 143 height 32
click at [596, 651] on div "Servidor Público 0 - Nao é servidor/Nao possui informacao" at bounding box center [489, 603] width 638 height 100
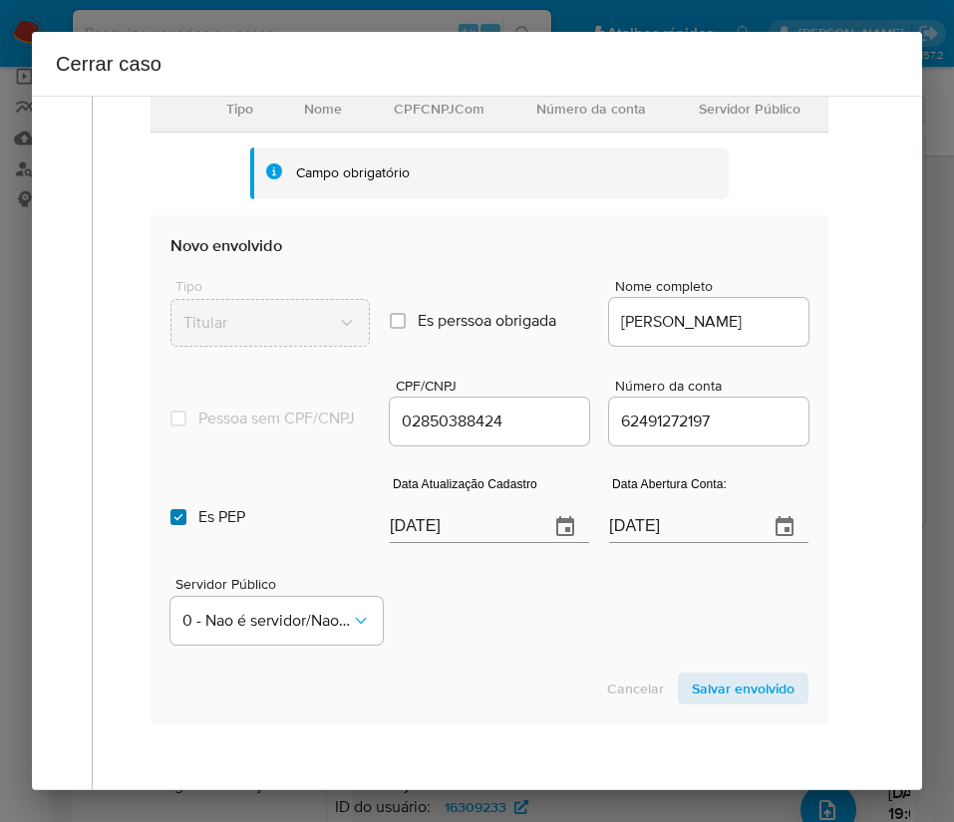
click at [179, 525] on input "Es PEP isPEP" at bounding box center [178, 517] width 16 height 16
checkbox input "false"
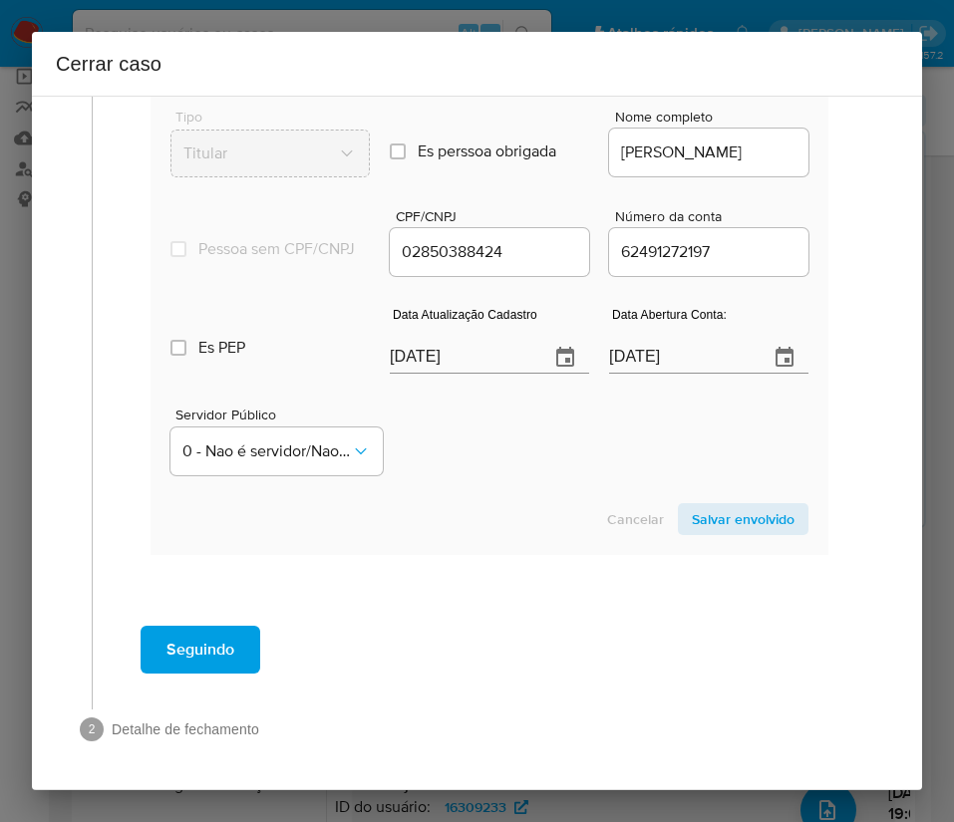
click at [755, 522] on span "Salvar envolvido" at bounding box center [743, 519] width 103 height 28
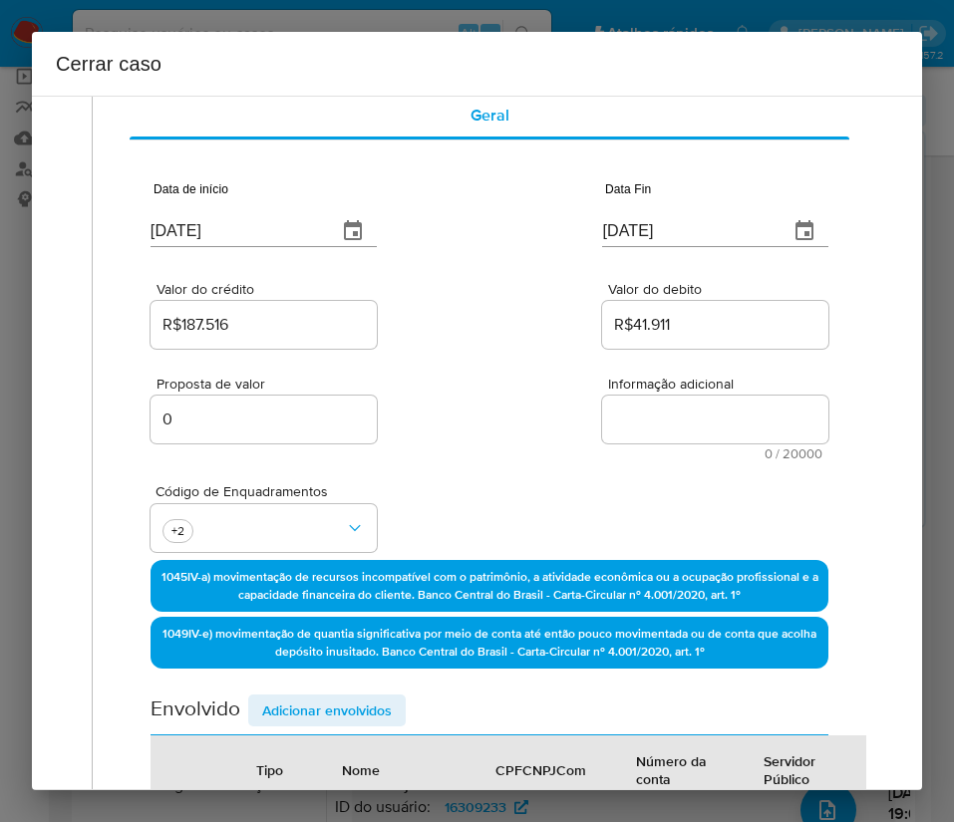
scroll to position [0, 0]
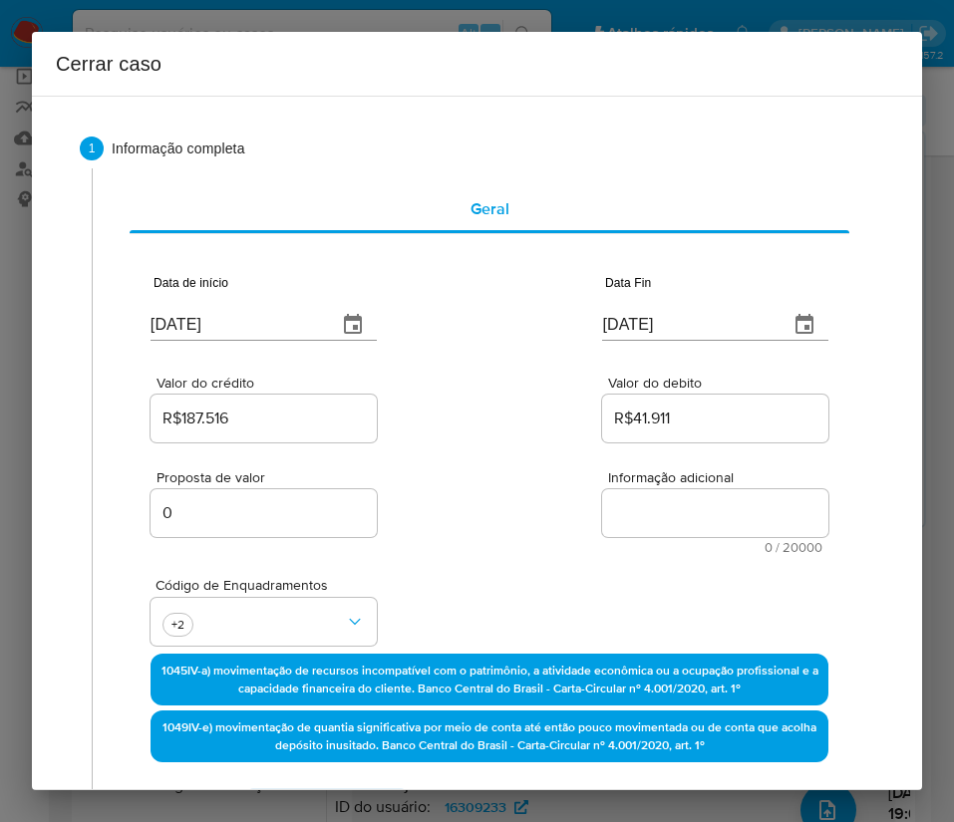
drag, startPoint x: 658, startPoint y: 474, endPoint x: 599, endPoint y: 536, distance: 85.3
click at [658, 474] on span "Informação adicional" at bounding box center [721, 477] width 226 height 15
click at [658, 489] on textarea "Informação adicional" at bounding box center [715, 513] width 226 height 48
click at [602, 537] on div "Informação adicional 0 / 20000 20000 caracteres restantes" at bounding box center [715, 512] width 226 height 84
click at [641, 519] on textarea "Informação adicional" at bounding box center [715, 513] width 226 height 48
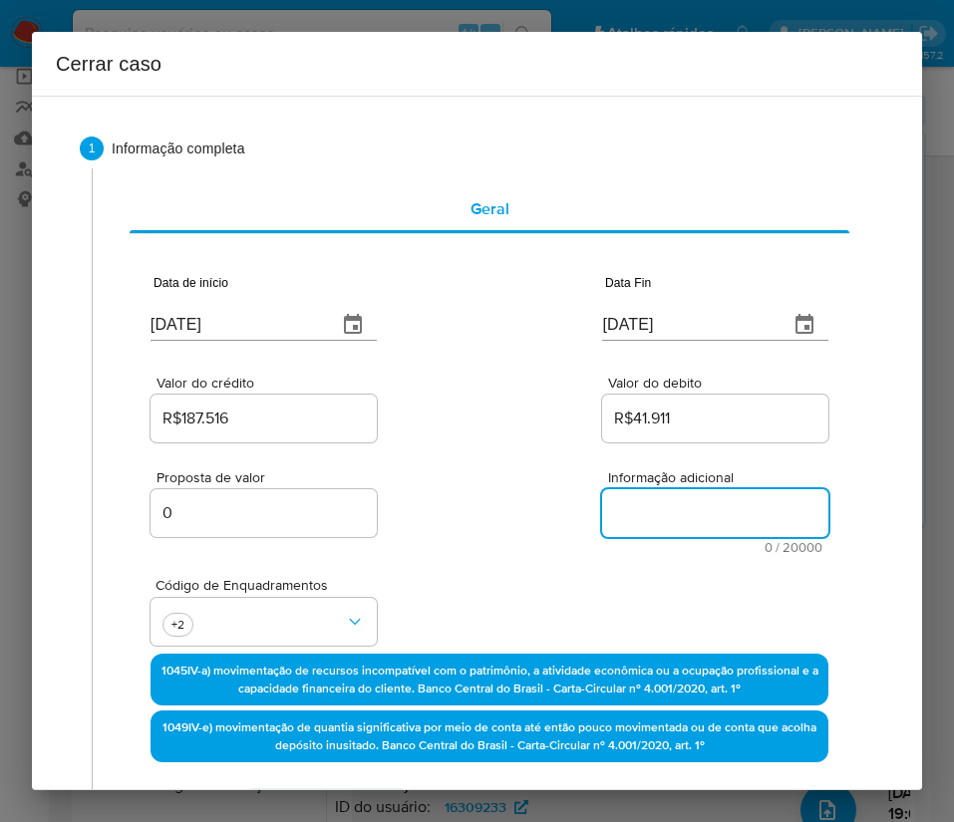
paste textarea "Informações do Cliente Rodrigo Sacha Florentino Cruz, CPF 02850388424, 47 anos,…"
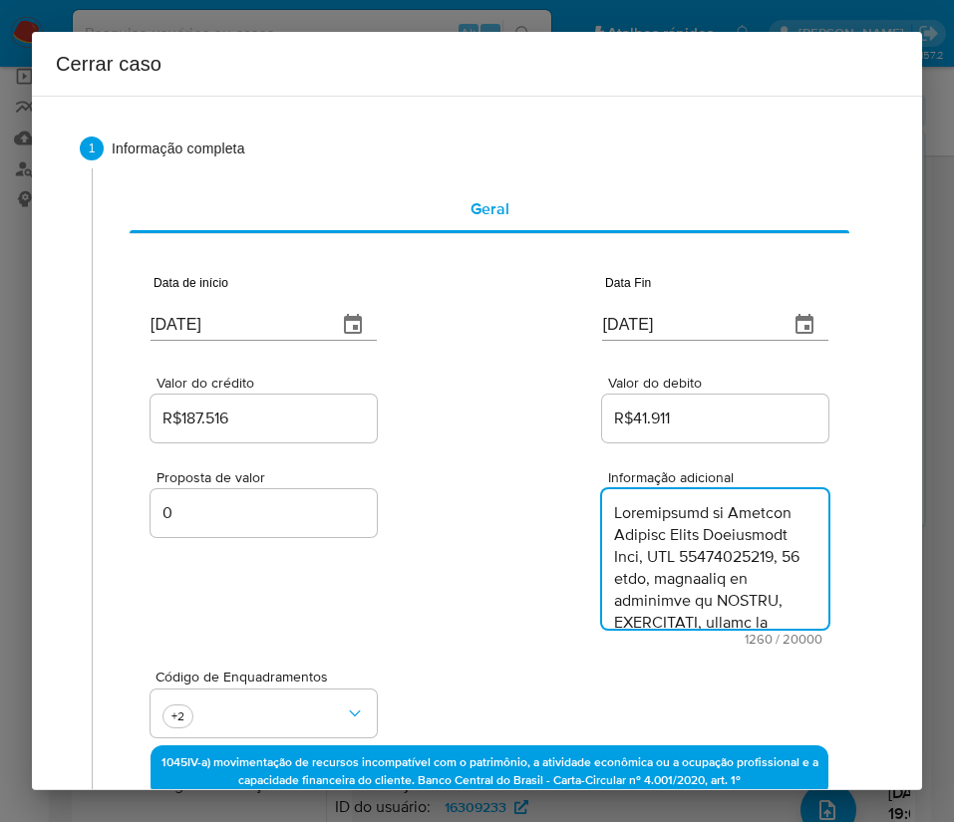
scroll to position [1759, 0]
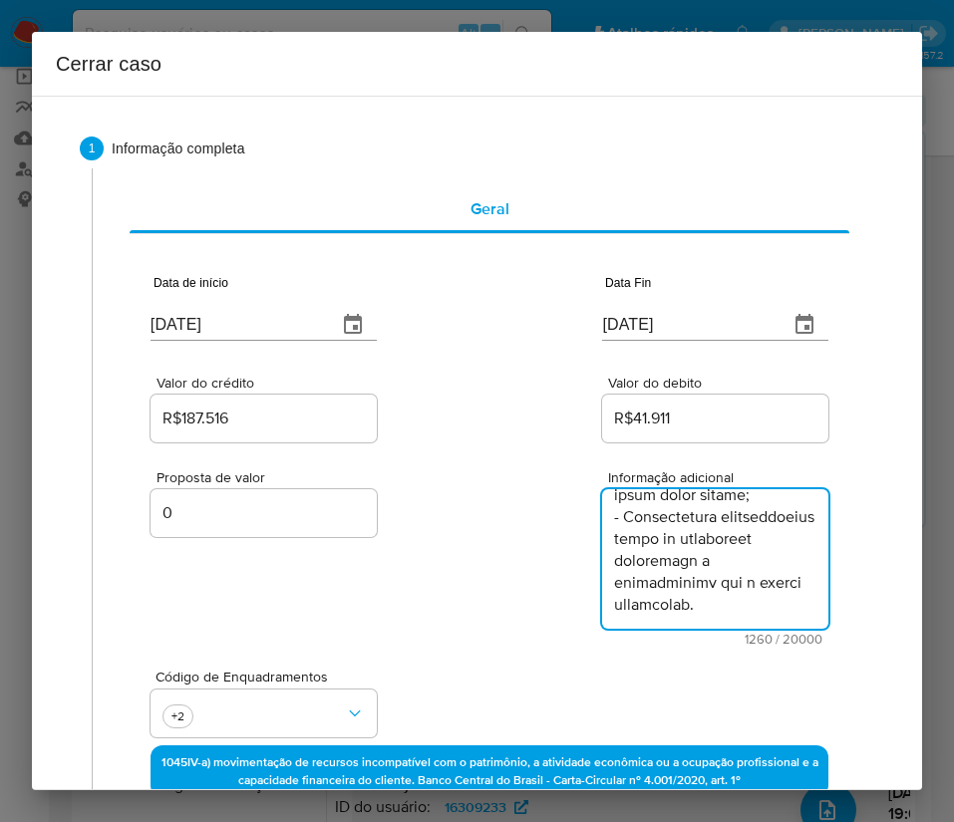
type textarea "Informações do Cliente Rodrigo Sacha Florentino Cruz, CPF 02850388424, 47 anos,…"
click at [425, 690] on div "Código de Enquadramentos +2" at bounding box center [489, 696] width 678 height 100
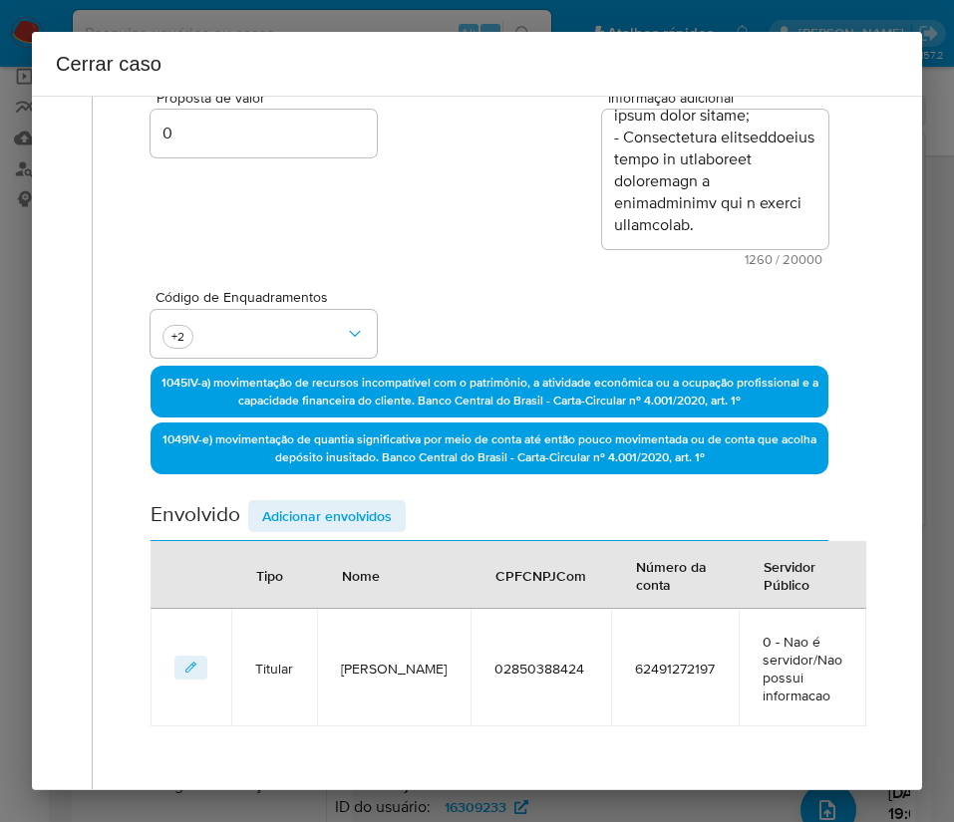
scroll to position [551, 0]
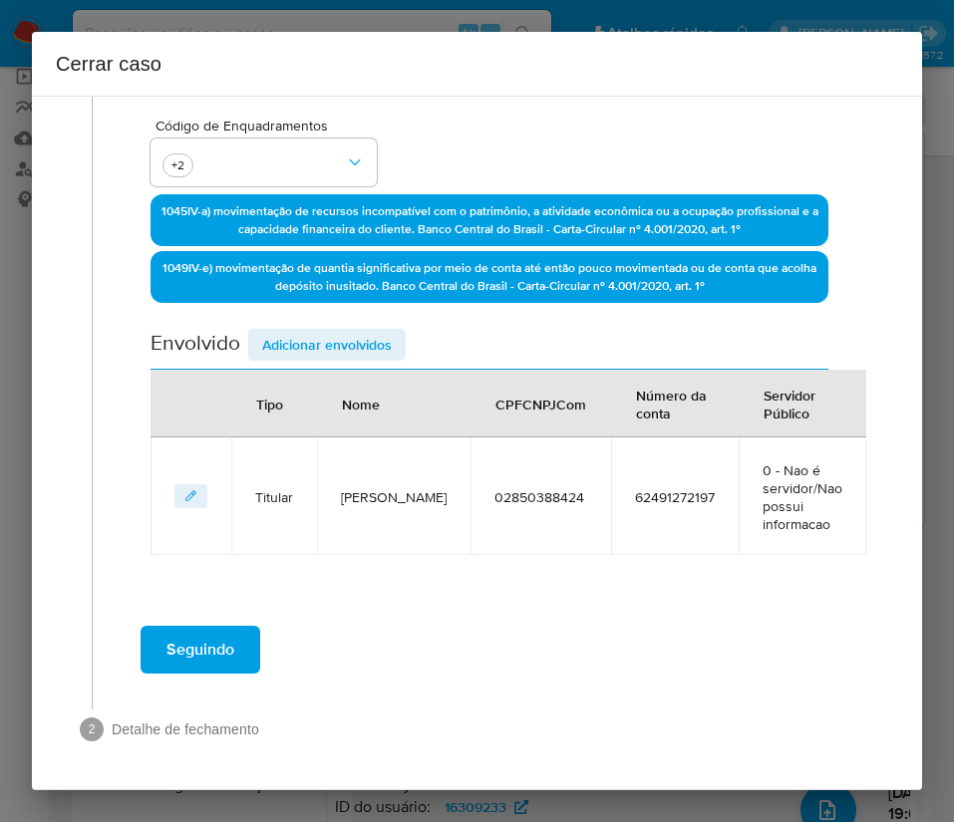
click at [206, 662] on span "Seguindo" at bounding box center [200, 650] width 68 height 44
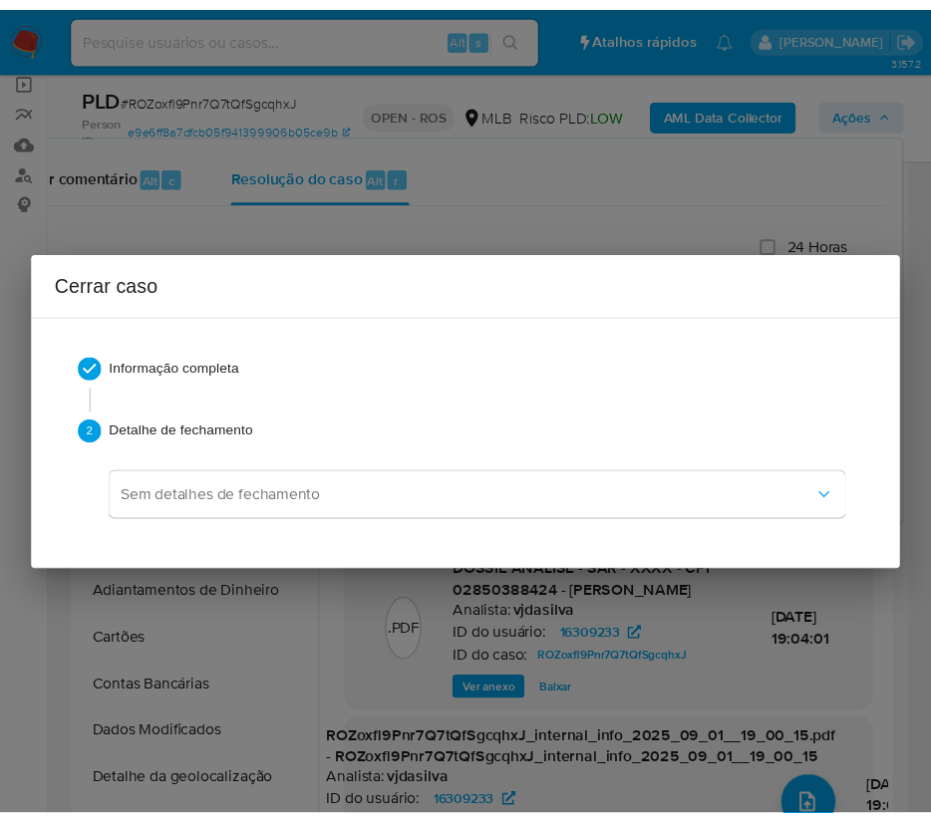
scroll to position [1706, 0]
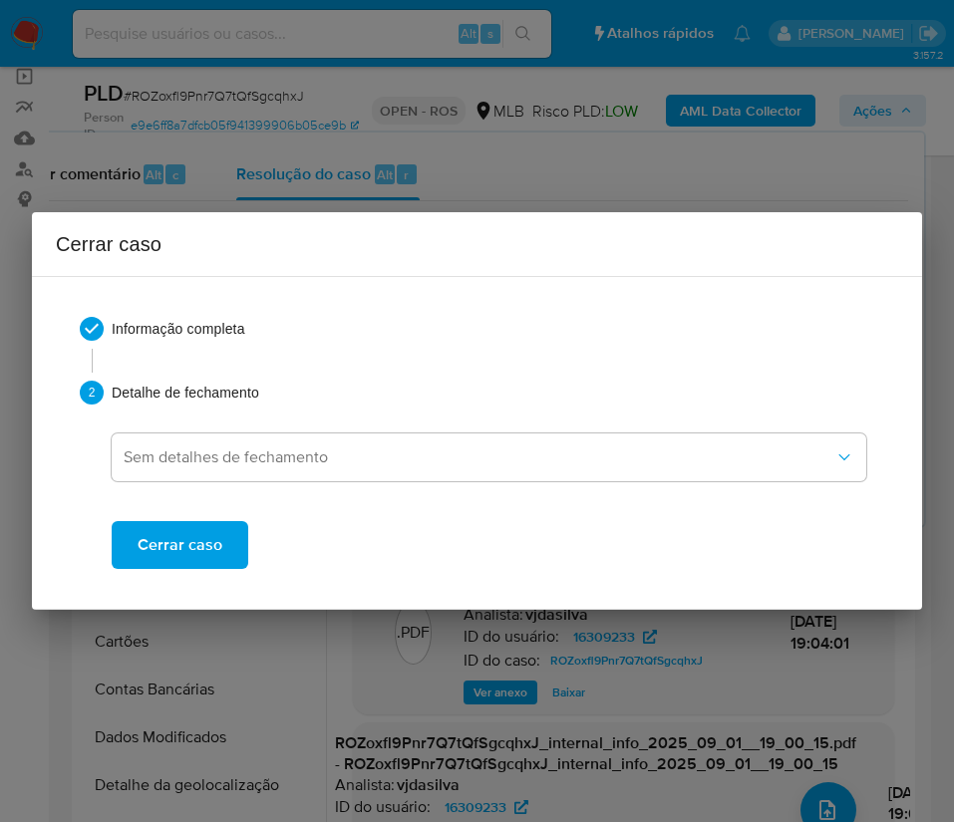
click at [211, 524] on span "Cerrar caso" at bounding box center [180, 545] width 85 height 44
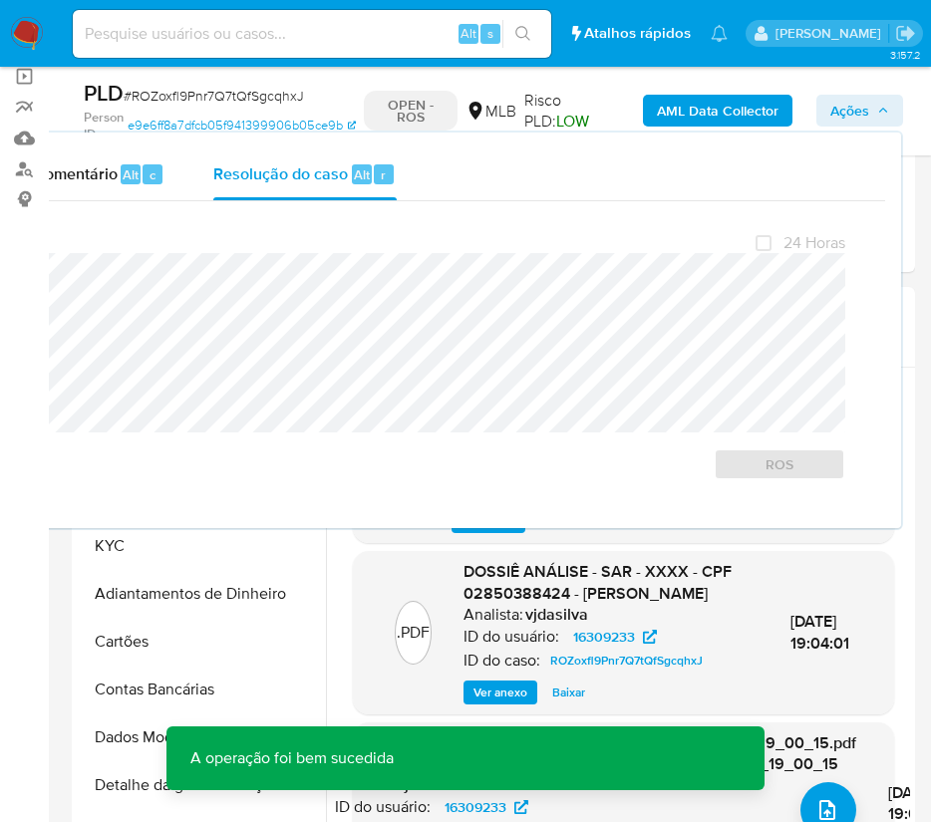
click at [166, 103] on span "# ROZoxfl9Pnr7Q7tQfSgcqhxJ" at bounding box center [214, 96] width 180 height 20
copy span "ROZoxfl9Pnr7Q7tQfSgcqhxJ"
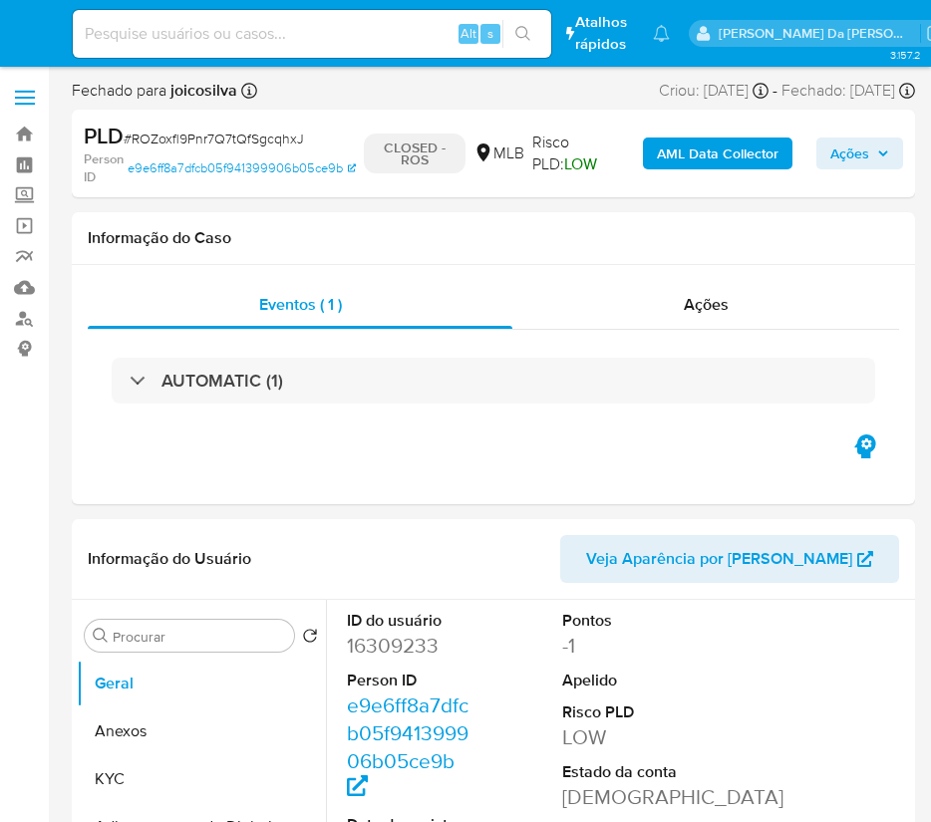
select select "10"
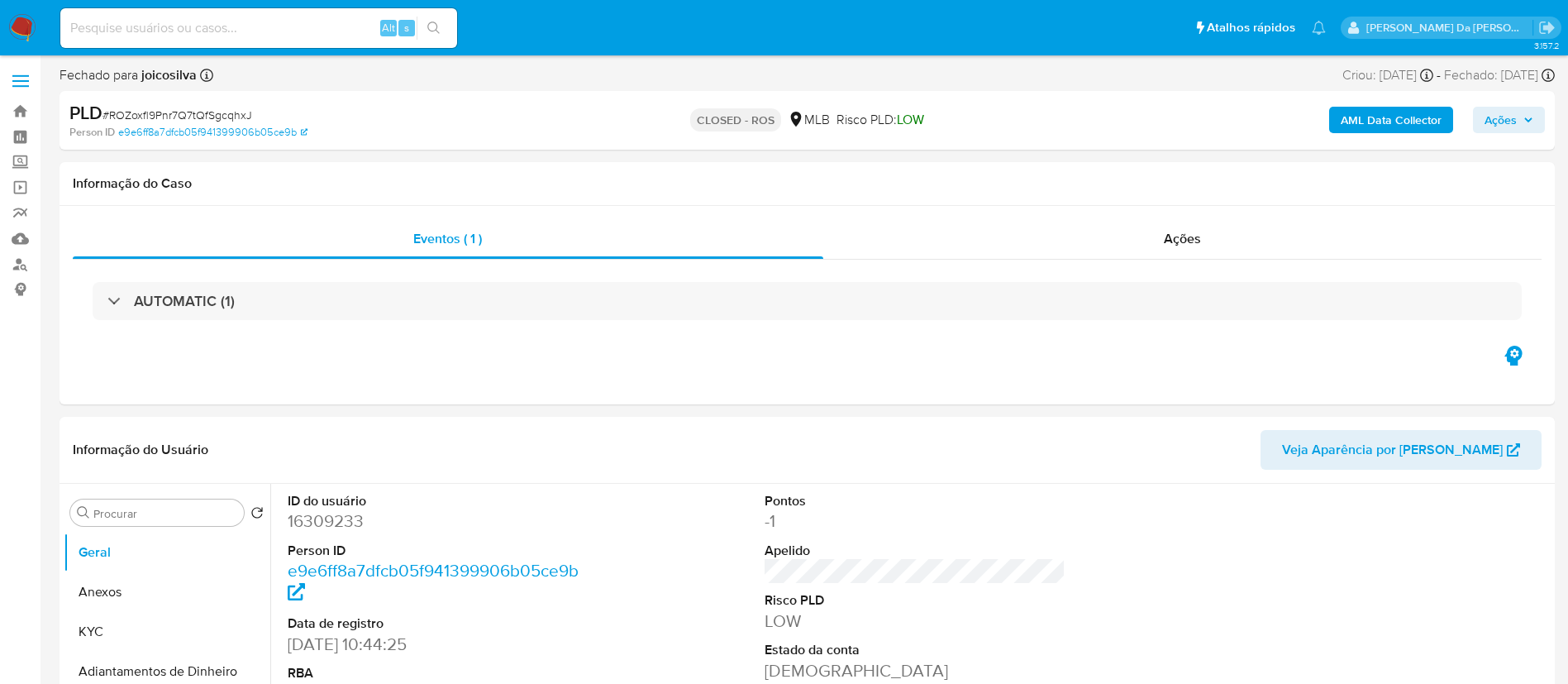
click at [22, 22] on img at bounding box center [22, 28] width 28 height 28
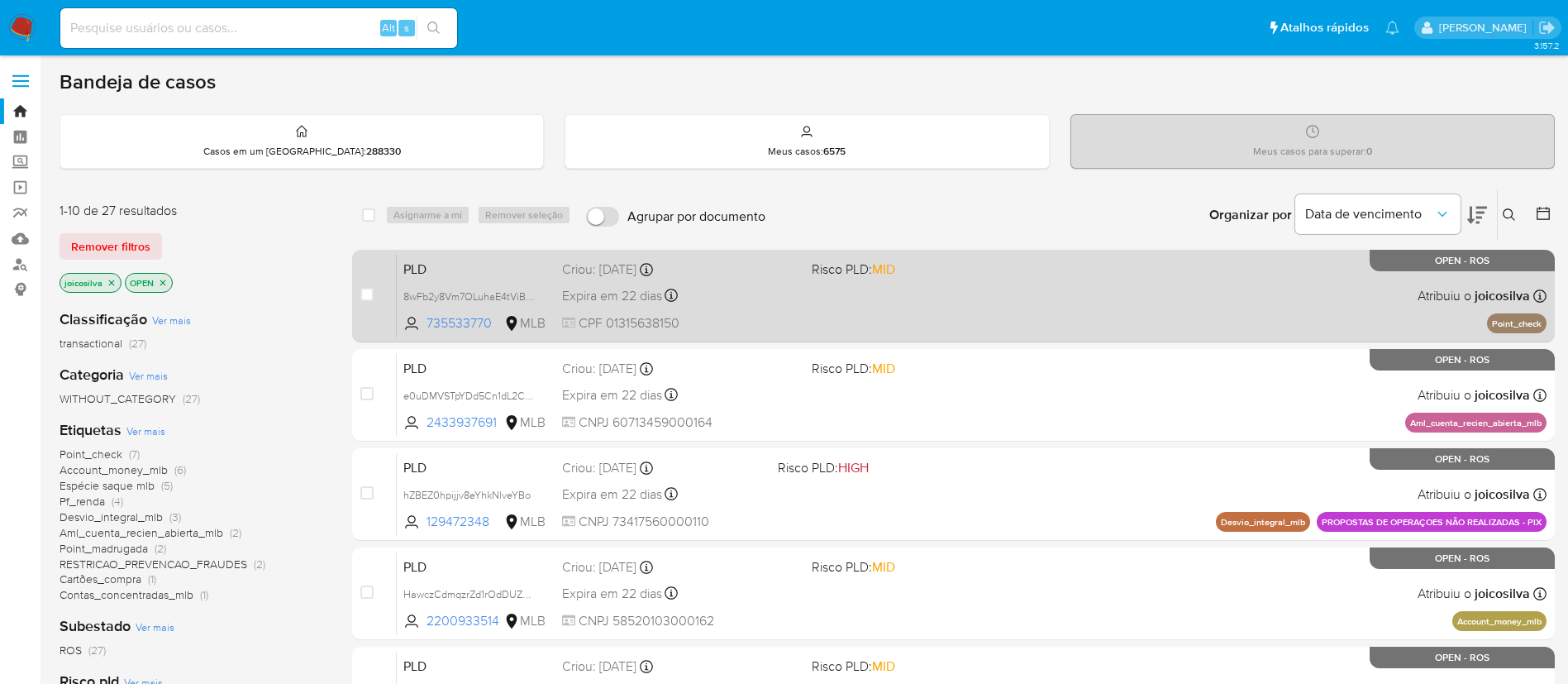
click at [1014, 296] on div "PLD 8wFb2y8Vm7OLuhaE4tViBNNo 735533770 MLB Risco PLD: MID Criou: [DATE] Criou: …" at bounding box center [971, 296] width 1150 height 84
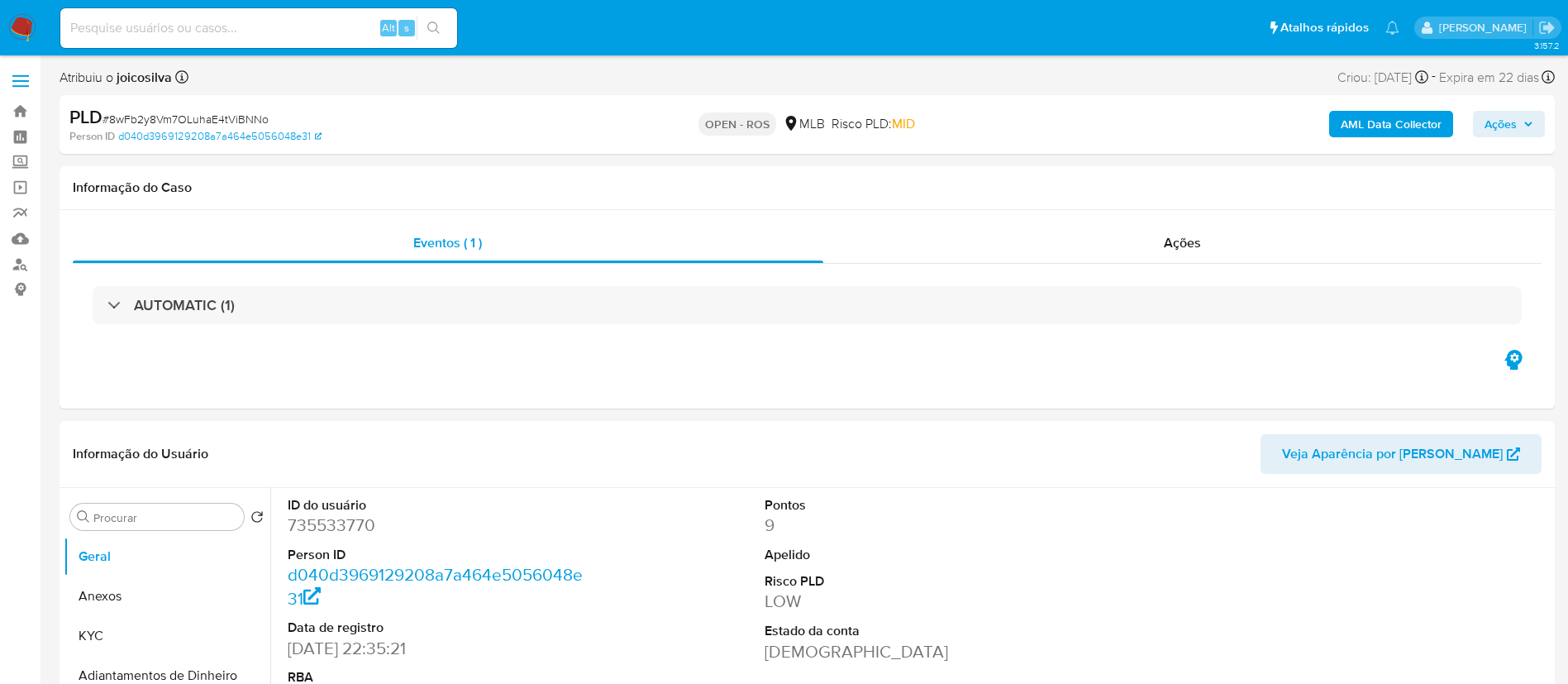
select select "10"
click at [246, 123] on span "# 8wFb2y8Vm7OLuhaE4tViBNNo" at bounding box center [186, 120] width 166 height 17
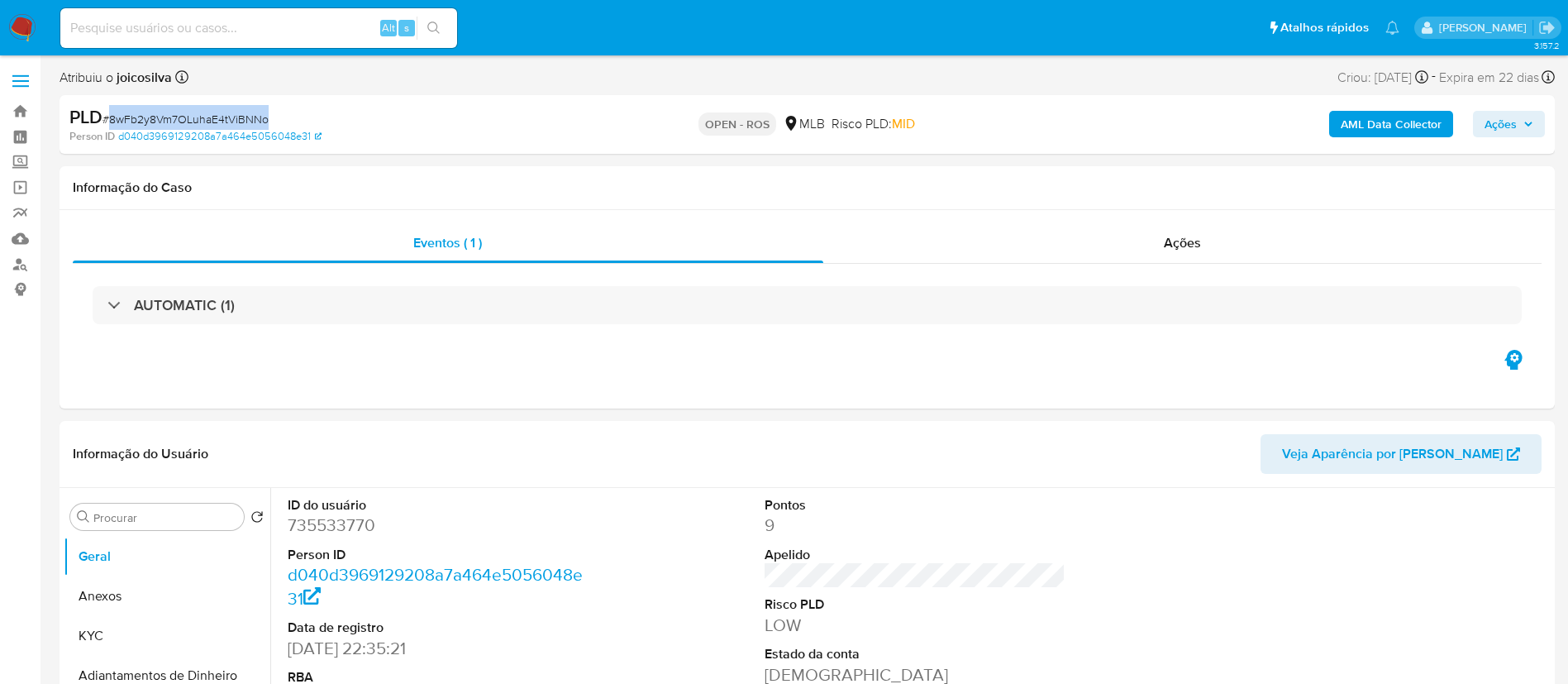
click at [246, 123] on span "# 8wFb2y8Vm7OLuhaE4tViBNNo" at bounding box center [186, 120] width 166 height 17
copy span "8wFb2y8Vm7OLuhaE4tViBNNo"
